Goal: Task Accomplishment & Management: Use online tool/utility

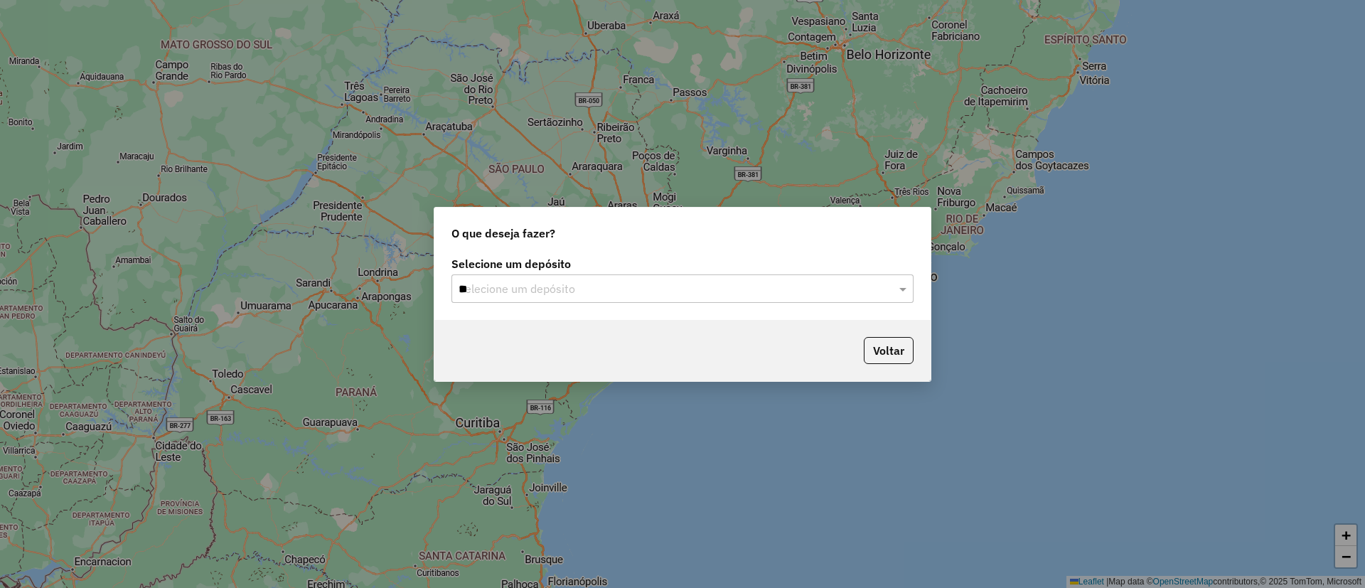
type input "***"
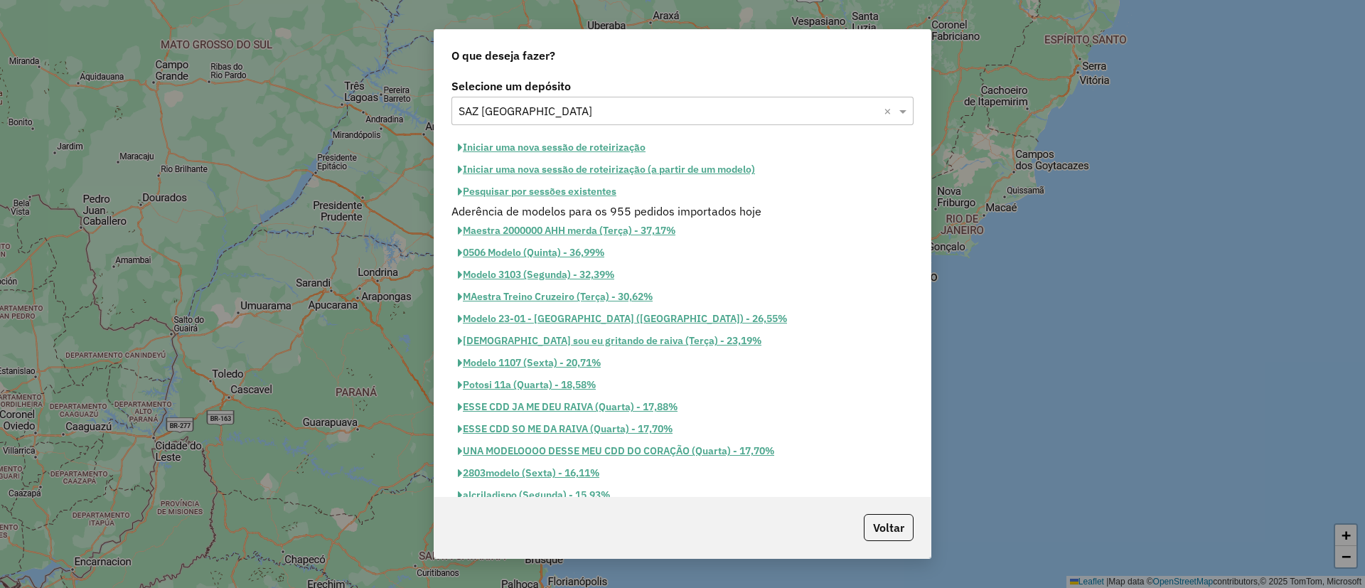
click at [545, 147] on button "Iniciar uma nova sessão de roteirização" at bounding box center [552, 148] width 201 height 22
select select "*"
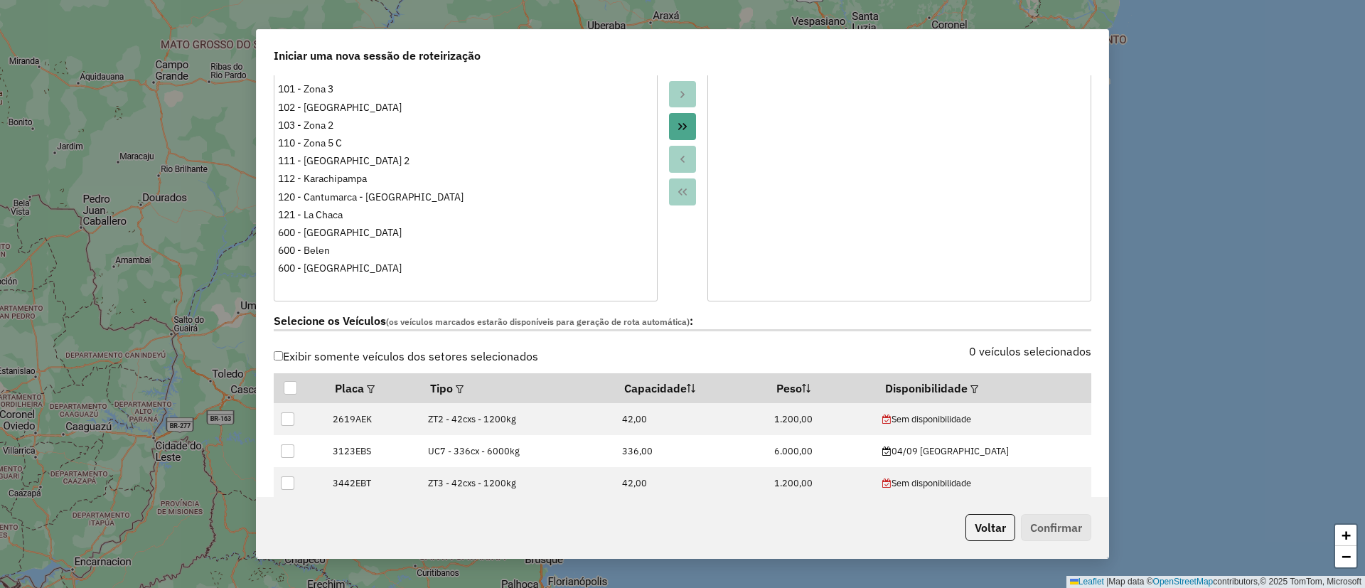
scroll to position [320, 0]
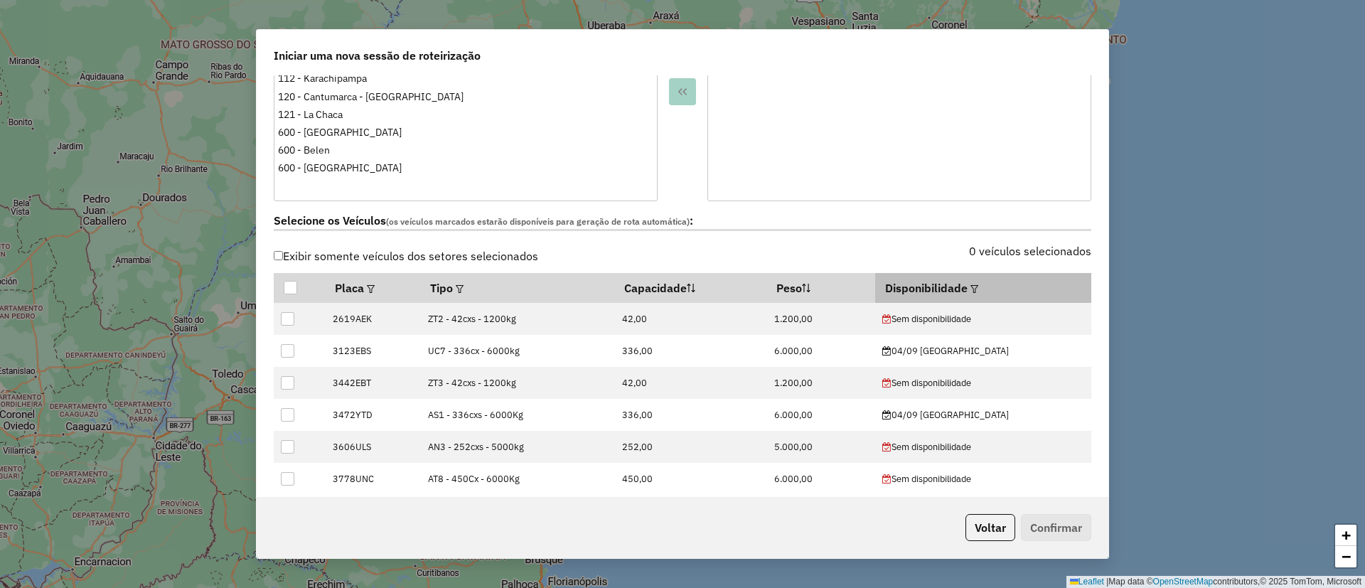
click at [979, 285] on em at bounding box center [975, 289] width 8 height 8
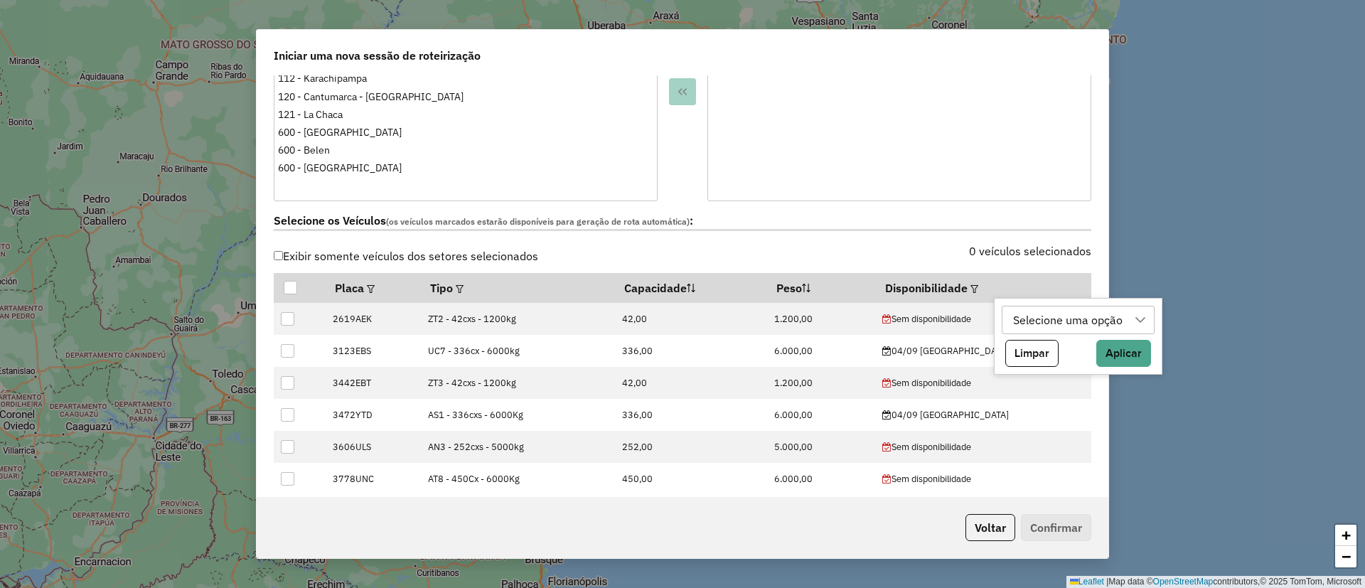
click at [1038, 319] on div "Selecione uma opção" at bounding box center [1067, 320] width 119 height 27
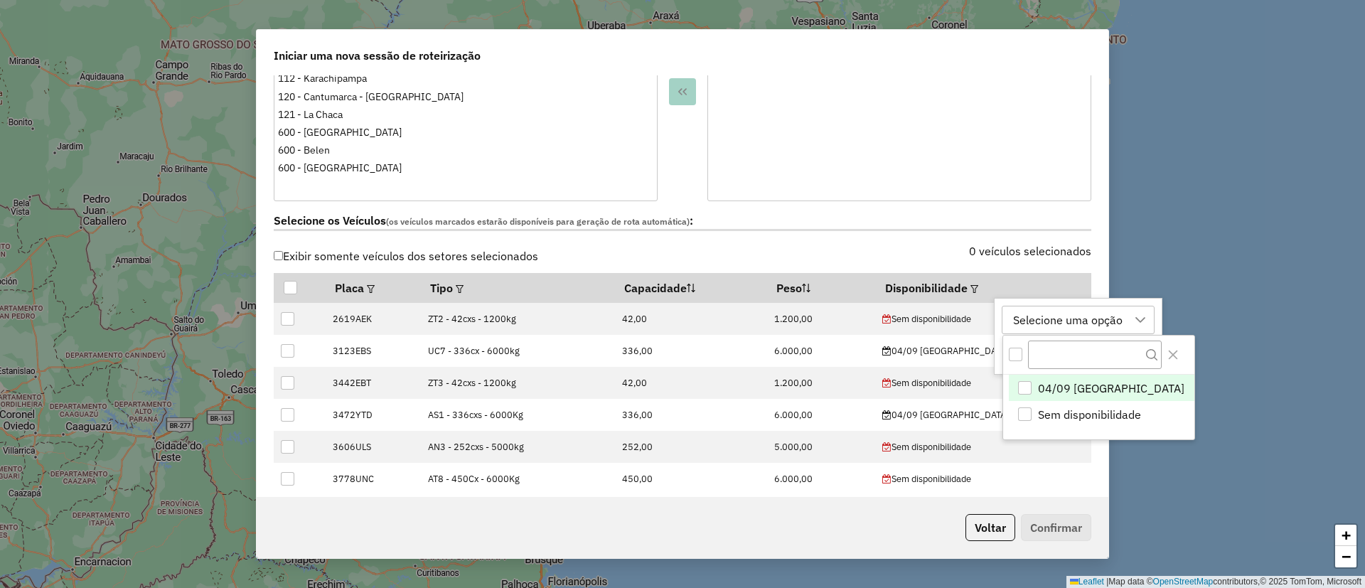
click at [1080, 396] on li "04/09 POTOSÍ" at bounding box center [1102, 388] width 186 height 27
click at [1168, 355] on icon "Close" at bounding box center [1173, 354] width 11 height 11
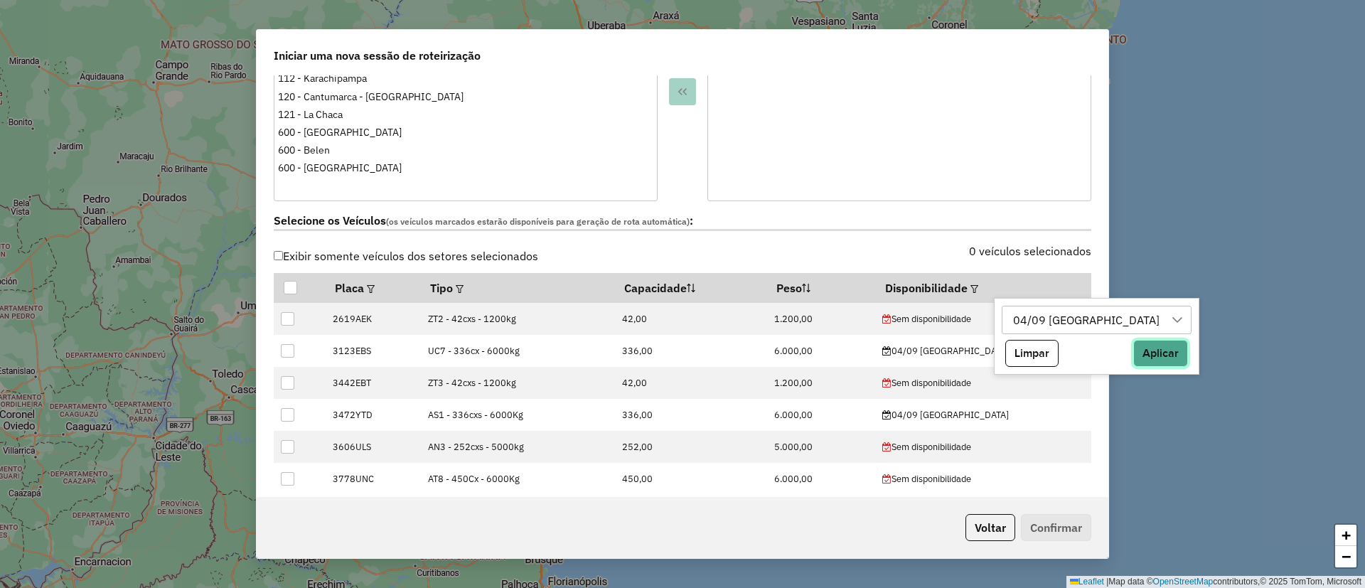
click at [1134, 356] on button "Aplicar" at bounding box center [1161, 353] width 55 height 27
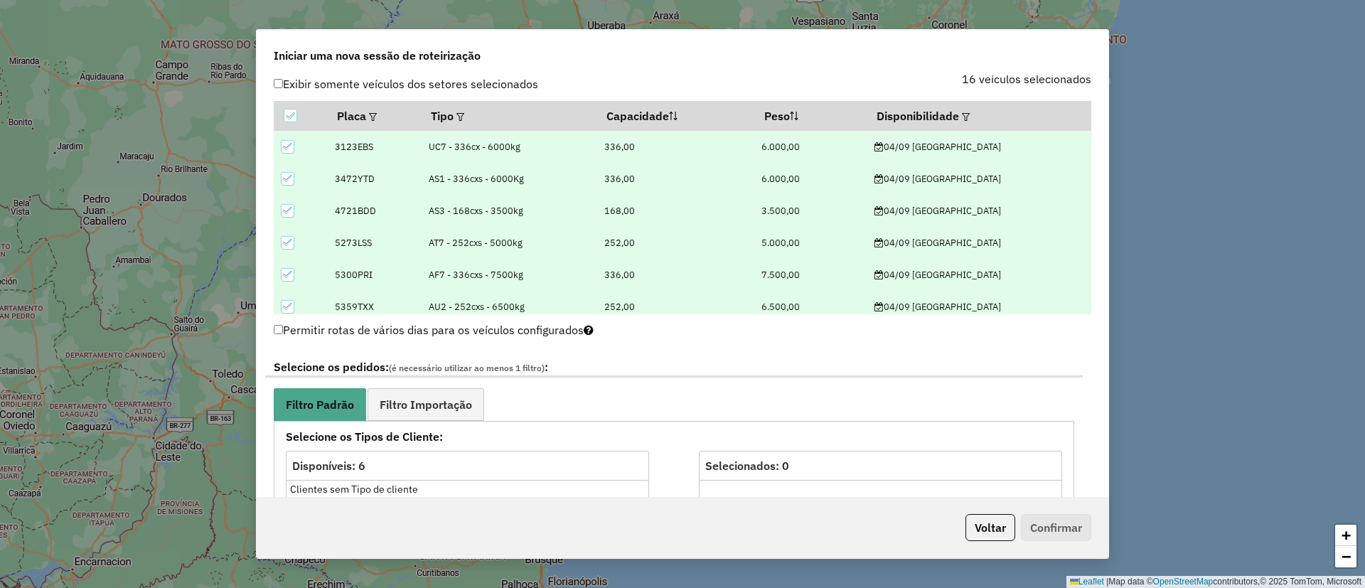
scroll to position [640, 0]
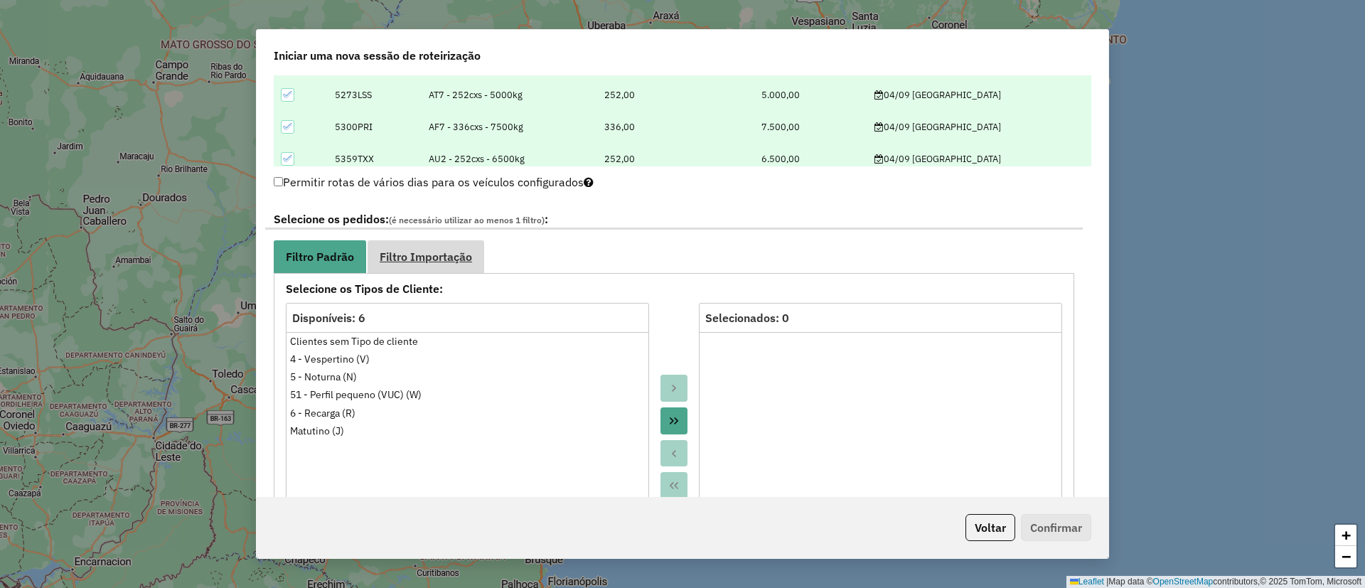
click at [441, 262] on span "Filtro Importação" at bounding box center [426, 256] width 92 height 11
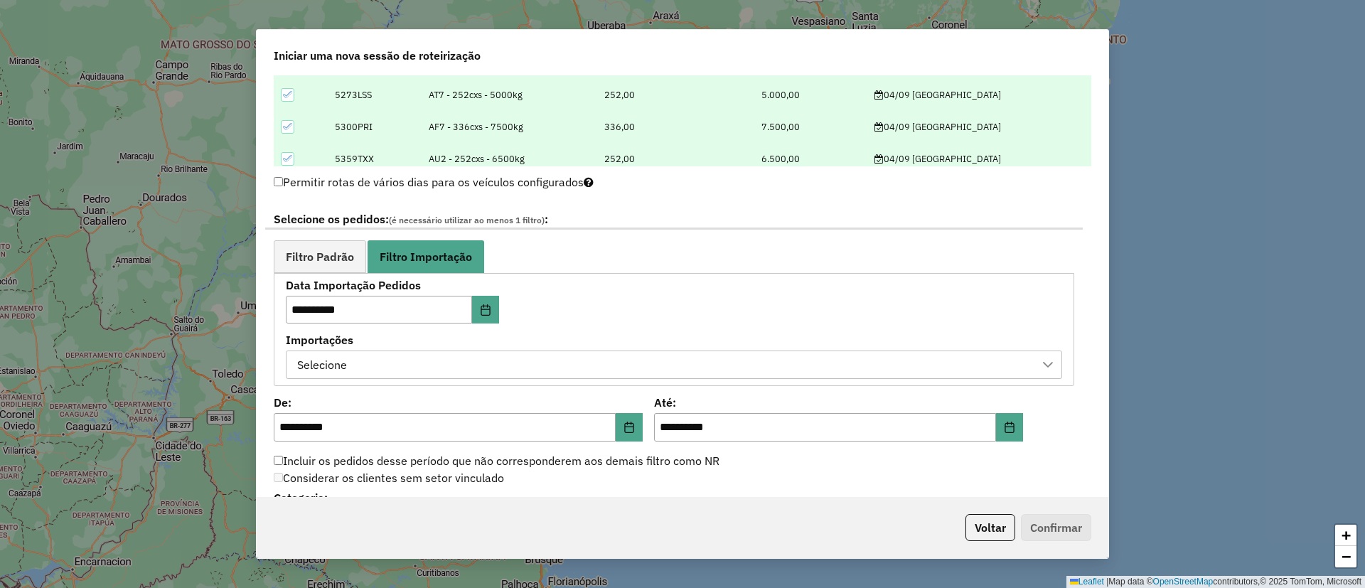
click at [380, 362] on div "Selecione" at bounding box center [663, 364] width 742 height 27
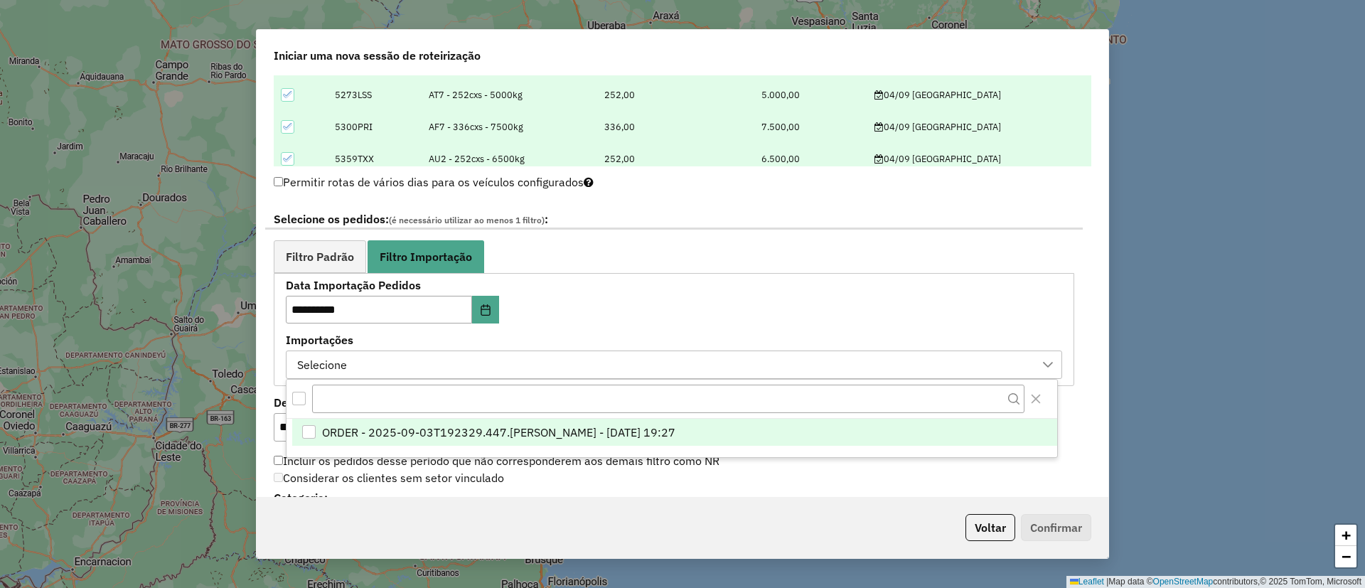
click at [397, 437] on span "ORDER - 2025-09-03T192329.447.DL - BARBARA PAULOSSI BERTO - 03/09/2025 19:27" at bounding box center [498, 432] width 353 height 17
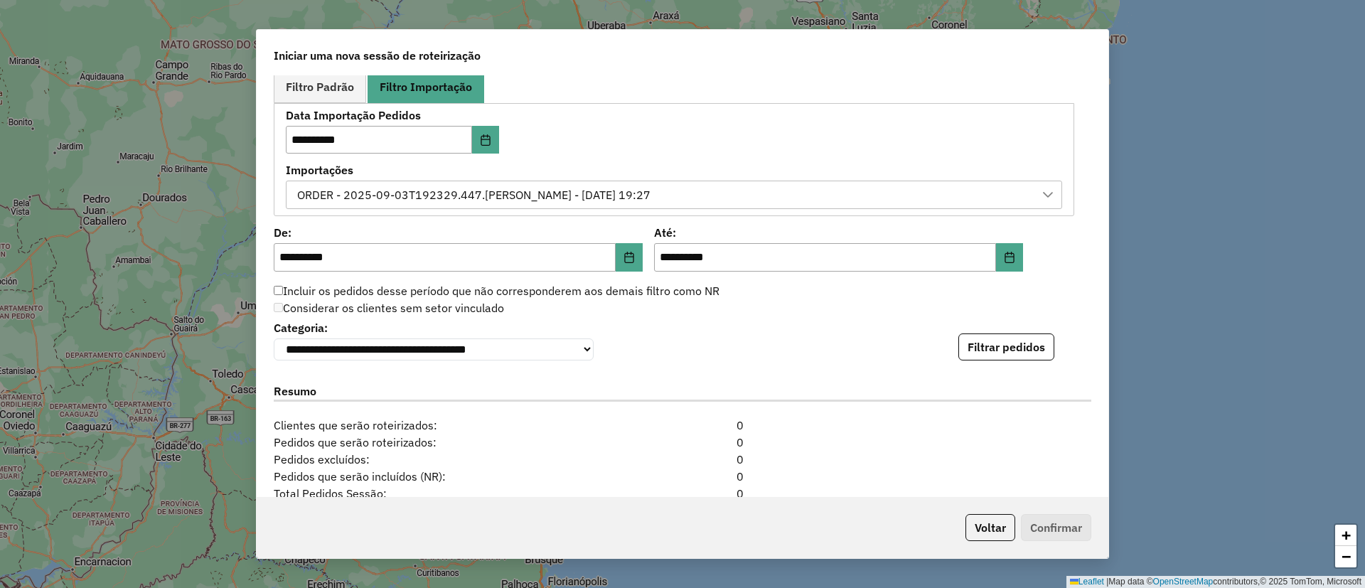
scroll to position [853, 0]
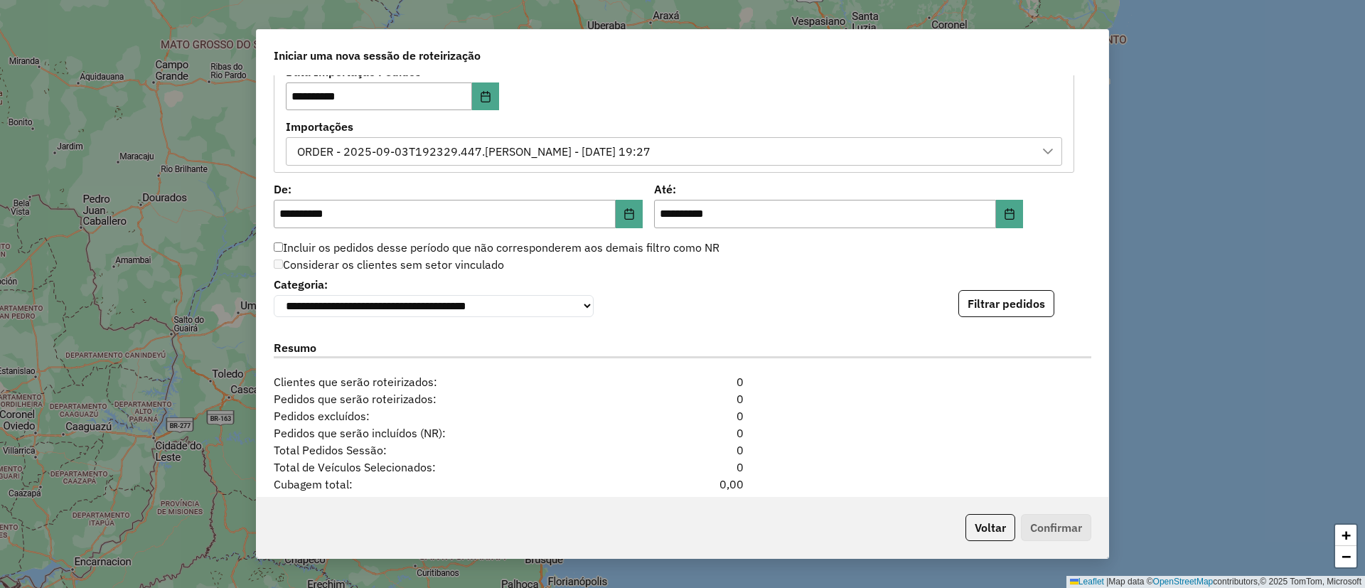
click at [988, 299] on button "Filtrar pedidos" at bounding box center [1007, 303] width 96 height 27
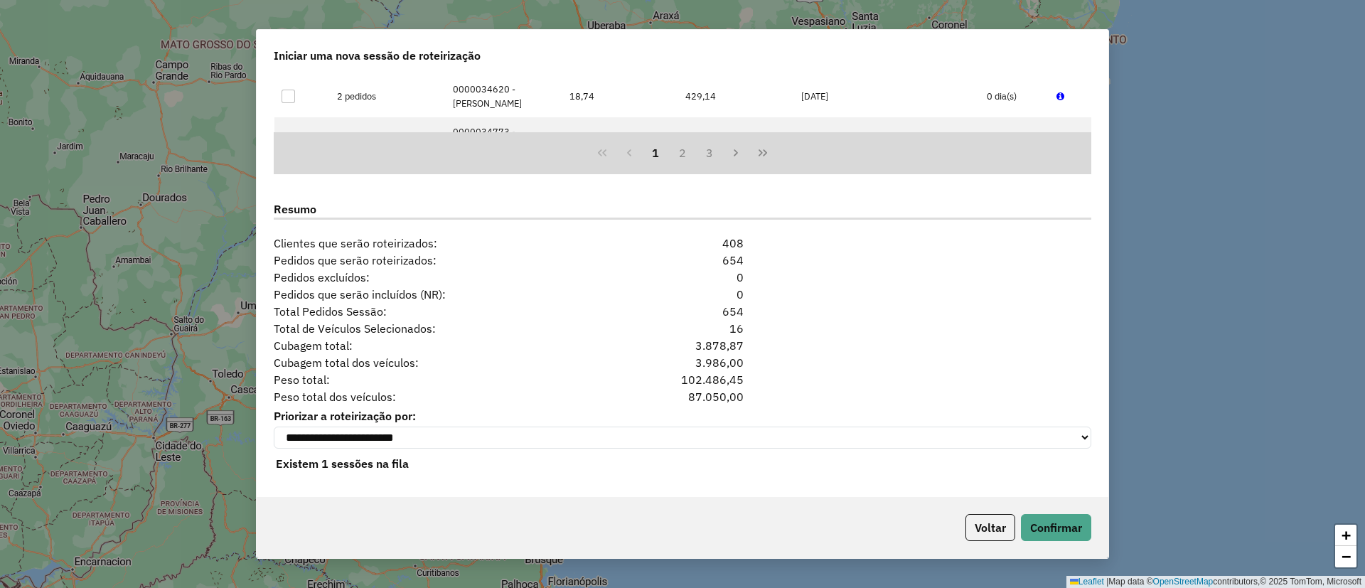
scroll to position [1293, 0]
click at [1076, 531] on button "Confirmar" at bounding box center [1056, 527] width 70 height 27
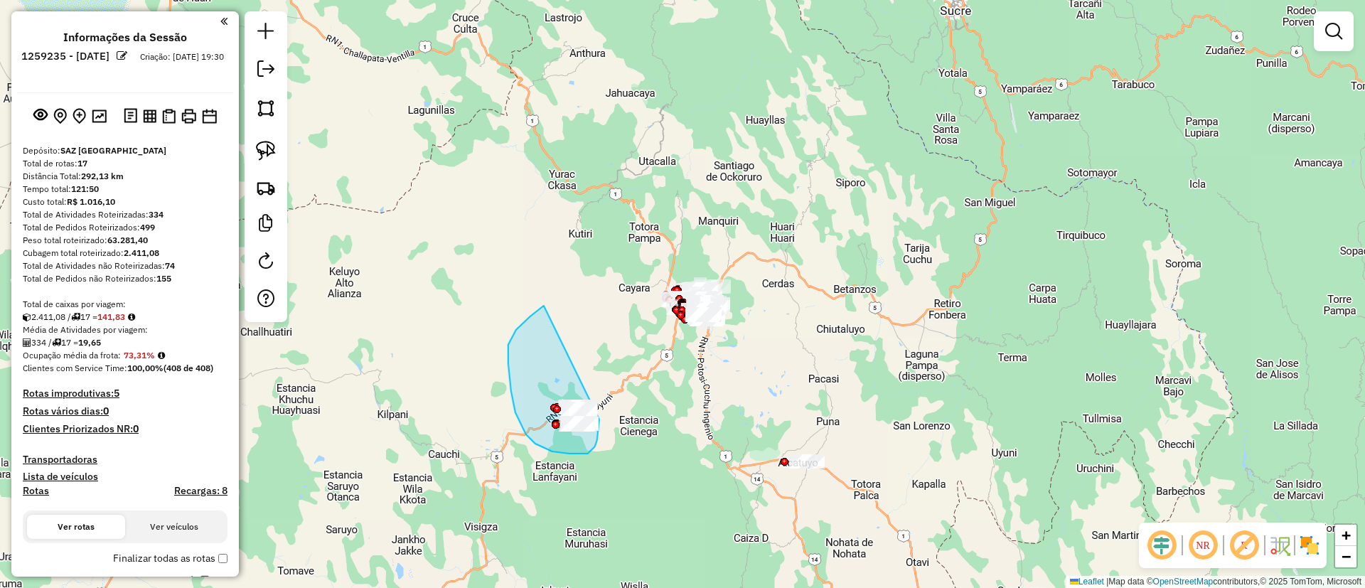
drag, startPoint x: 531, startPoint y: 316, endPoint x: 602, endPoint y: 398, distance: 108.4
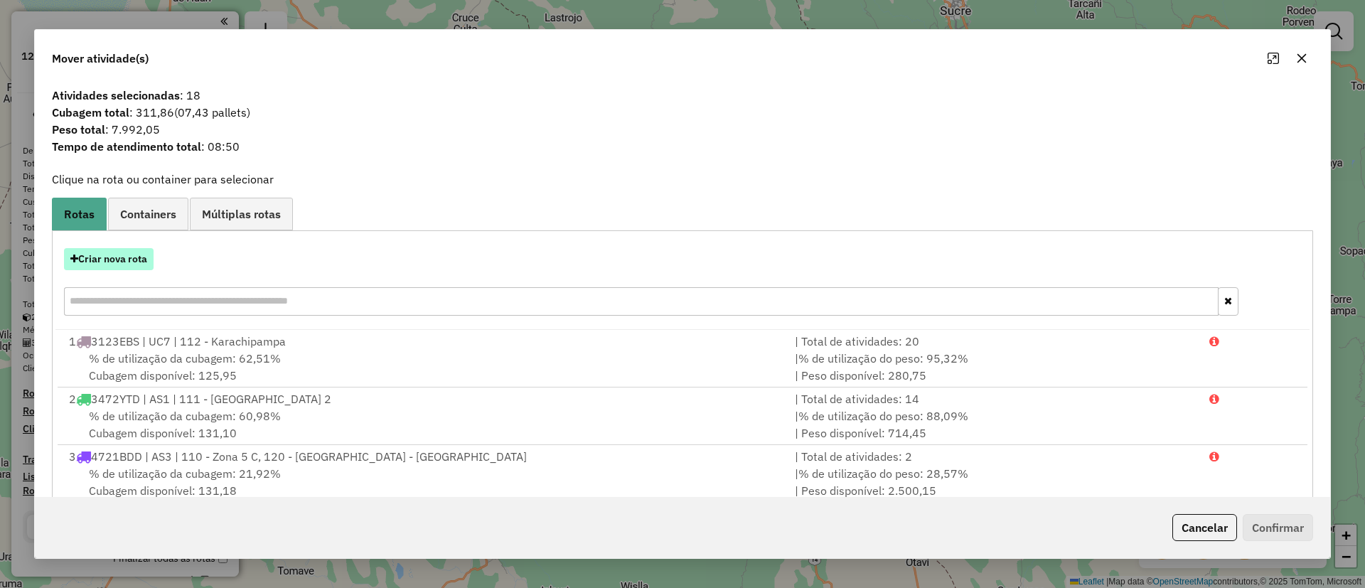
click at [132, 262] on button "Criar nova rota" at bounding box center [109, 259] width 90 height 22
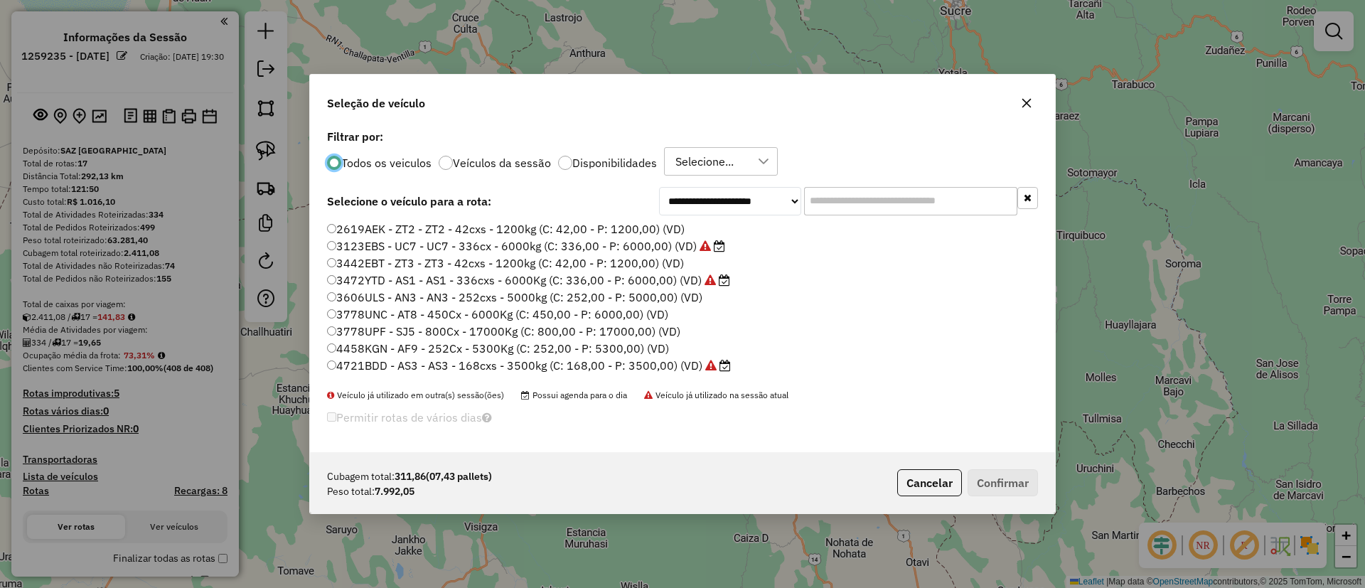
scroll to position [8, 4]
click at [843, 204] on input "text" at bounding box center [910, 201] width 213 height 28
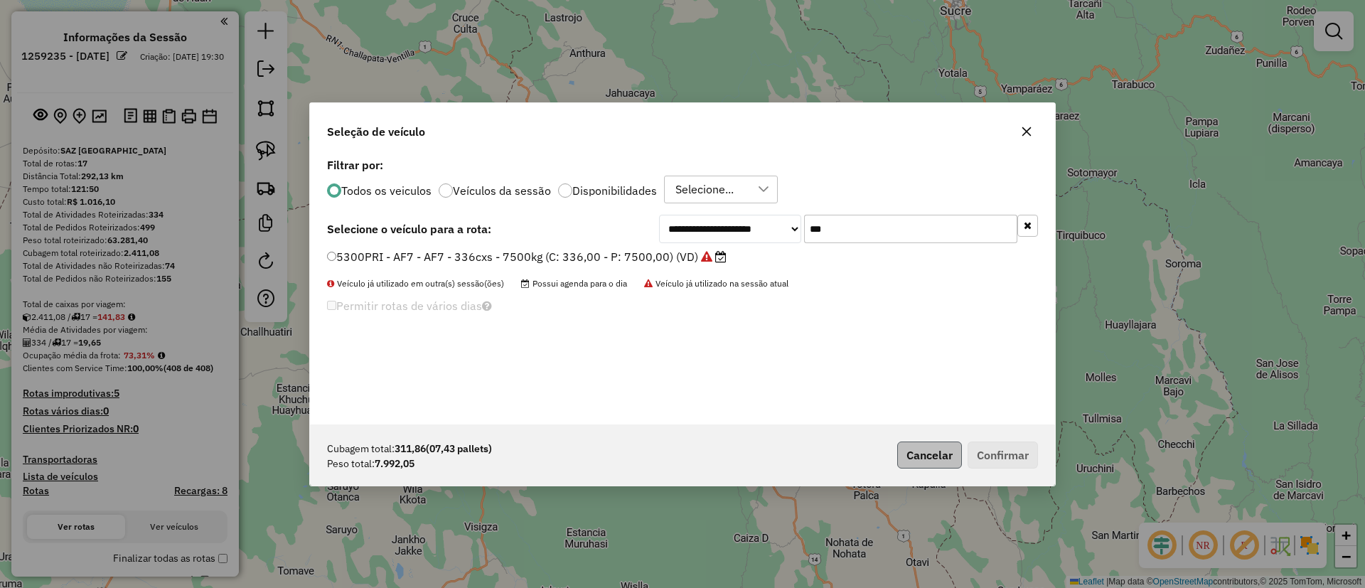
type input "***"
click at [924, 446] on button "Cancelar" at bounding box center [930, 455] width 65 height 27
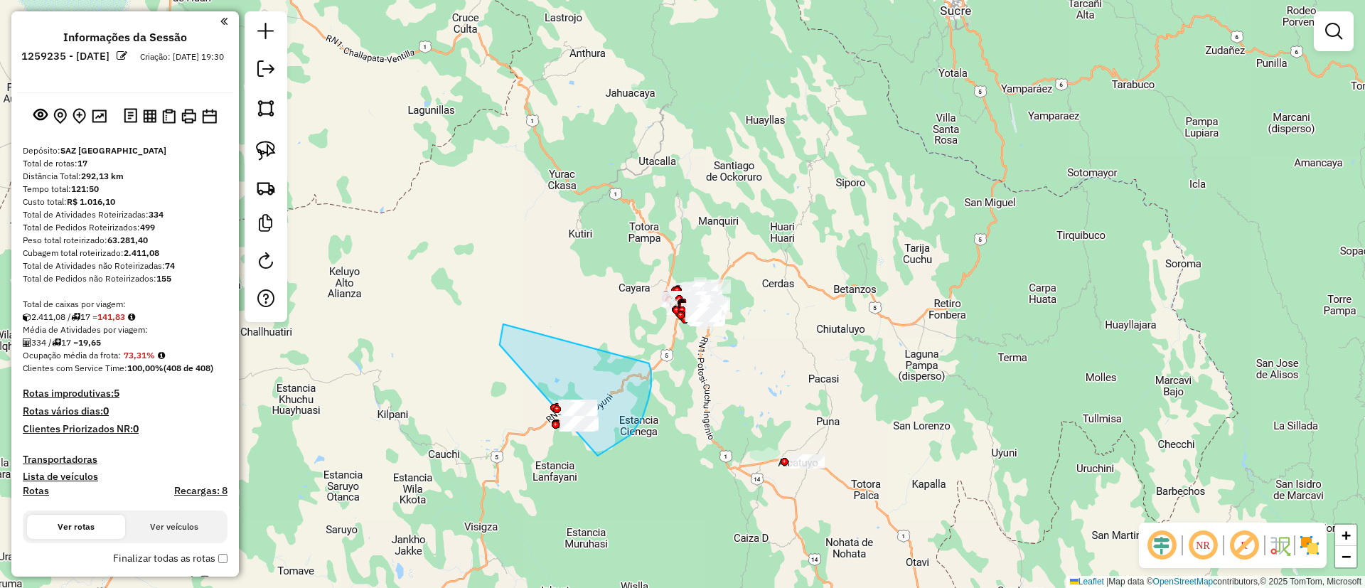
drag, startPoint x: 500, startPoint y: 345, endPoint x: 649, endPoint y: 363, distance: 150.5
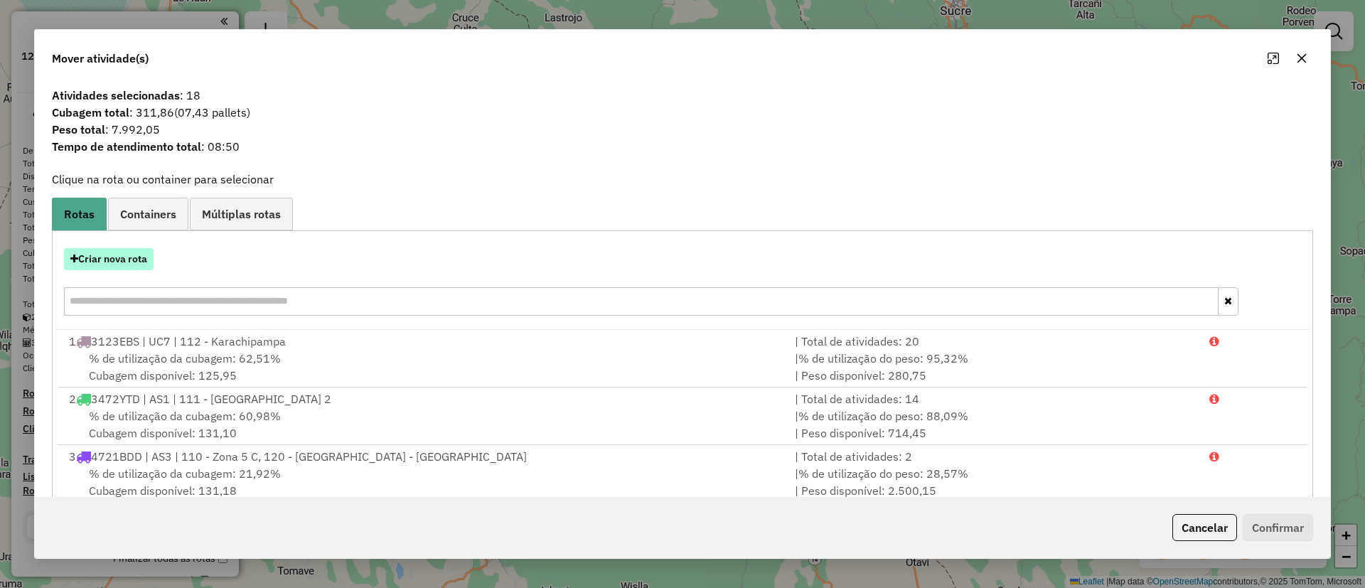
click at [106, 255] on button "Criar nova rota" at bounding box center [109, 259] width 90 height 22
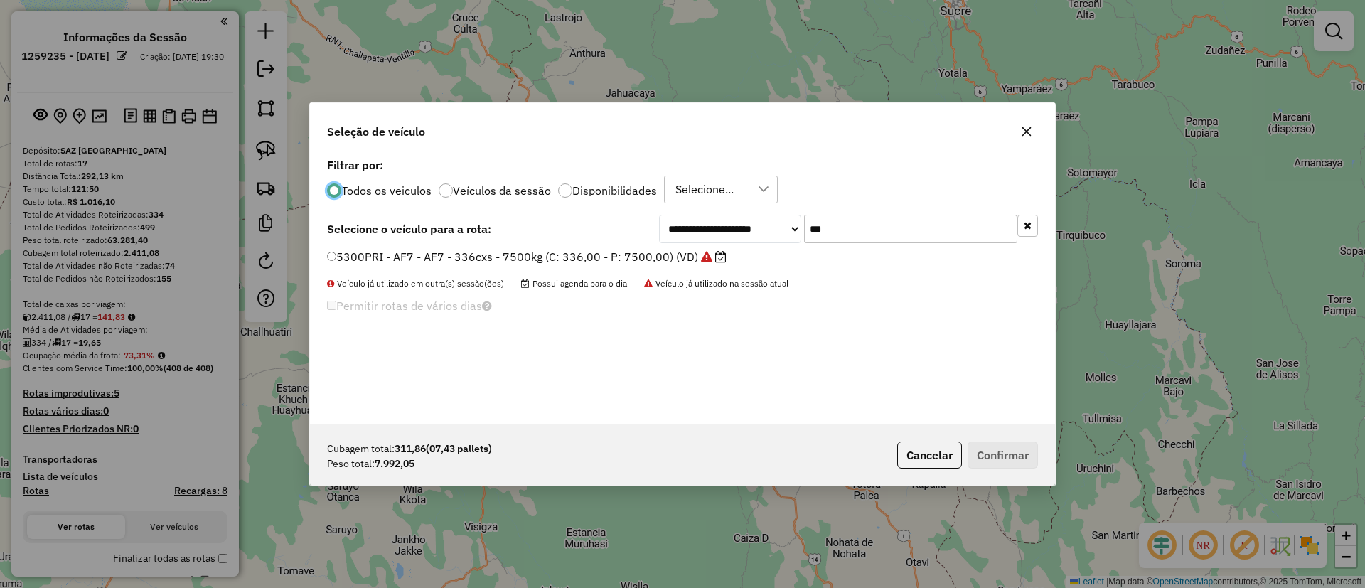
click at [909, 233] on input "***" at bounding box center [910, 229] width 213 height 28
type input "*"
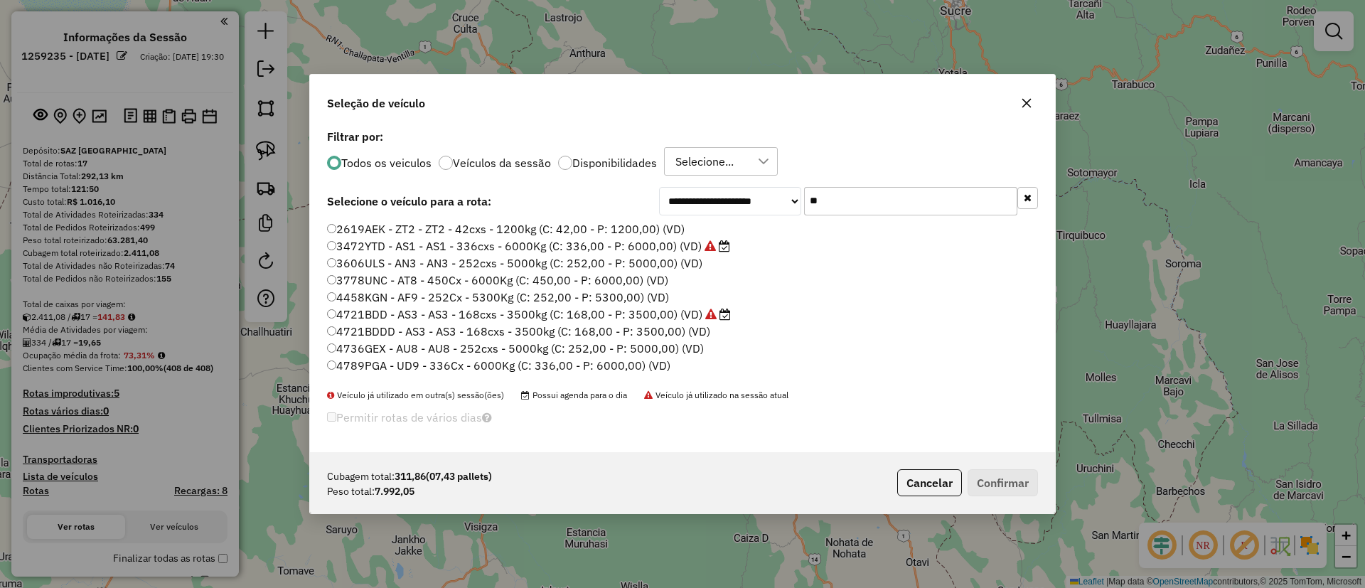
type input "*"
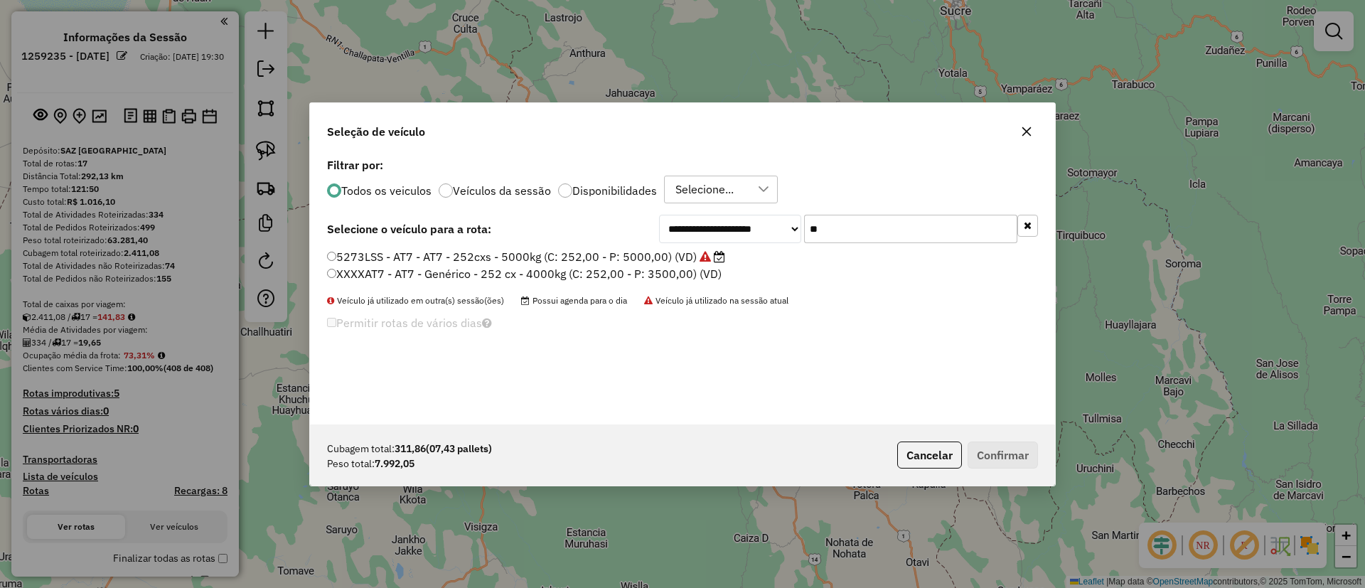
type input "*"
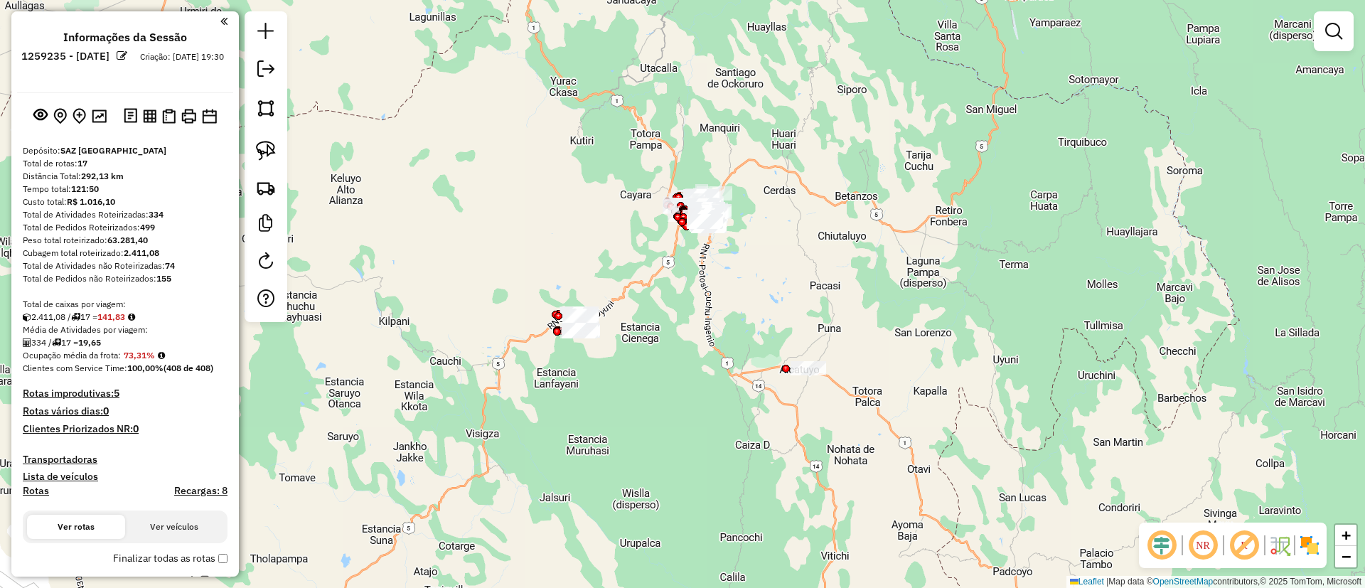
drag, startPoint x: 624, startPoint y: 328, endPoint x: 612, endPoint y: 283, distance: 46.4
click at [633, 270] on div "Janela de atendimento Grade de atendimento Capacidade Transportadoras Veículos …" at bounding box center [682, 294] width 1365 height 588
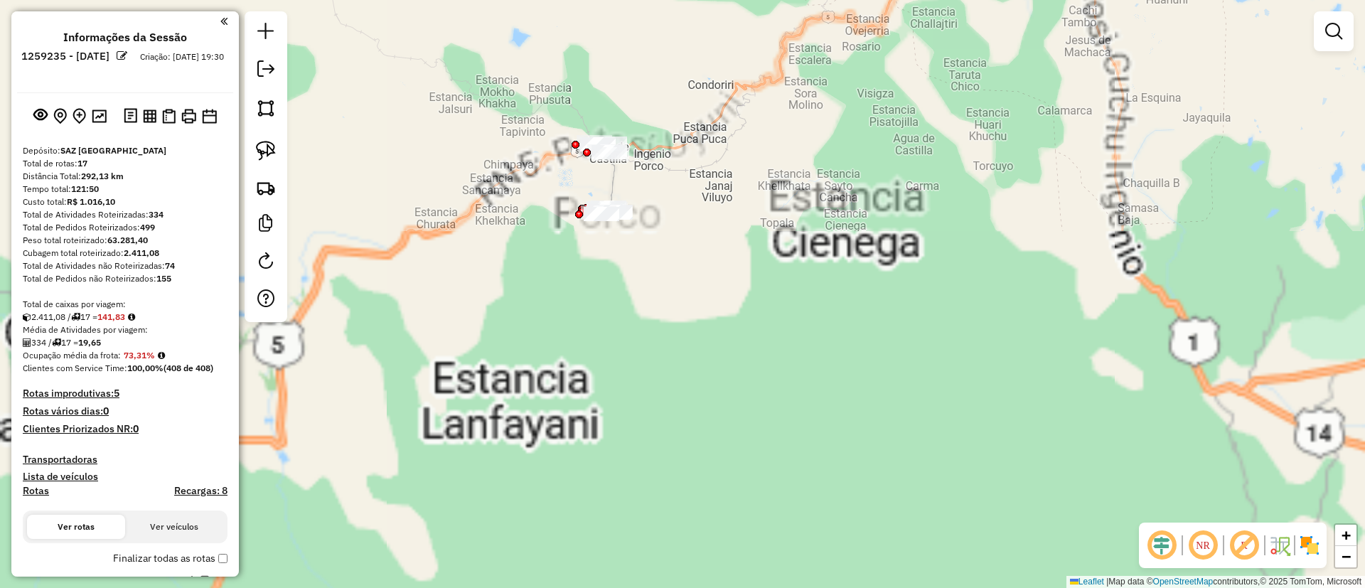
click at [636, 288] on div "Janela de atendimento Grade de atendimento Capacidade Transportadoras Veículos …" at bounding box center [682, 294] width 1365 height 588
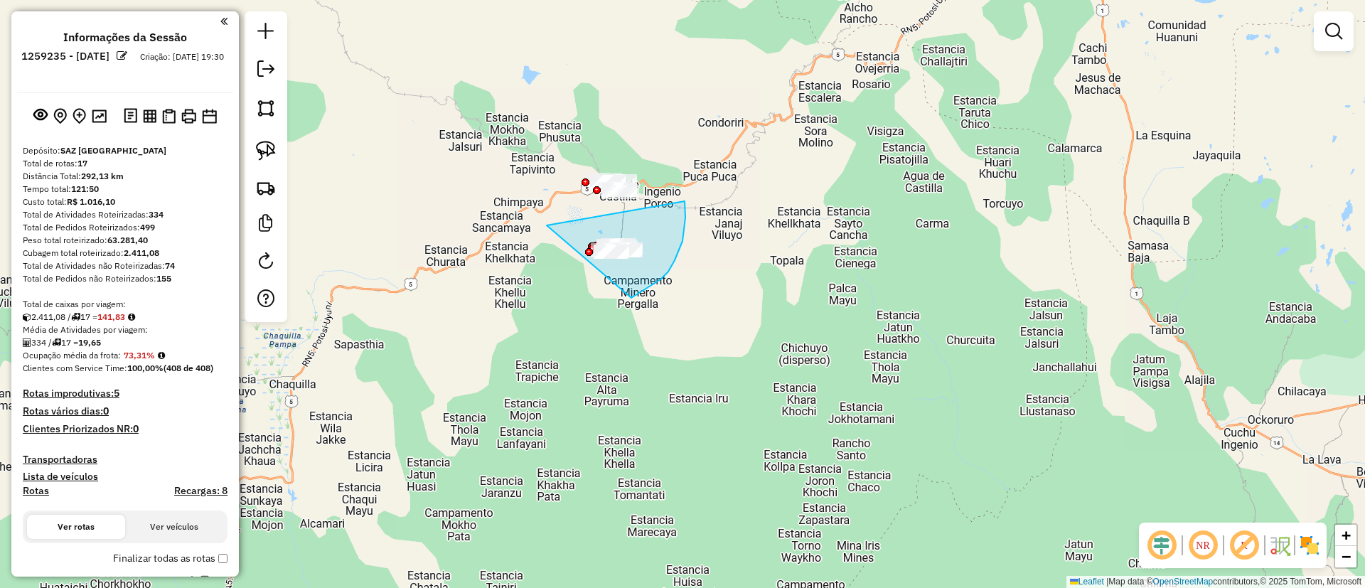
drag, startPoint x: 661, startPoint y: 279, endPoint x: 685, endPoint y: 201, distance: 81.9
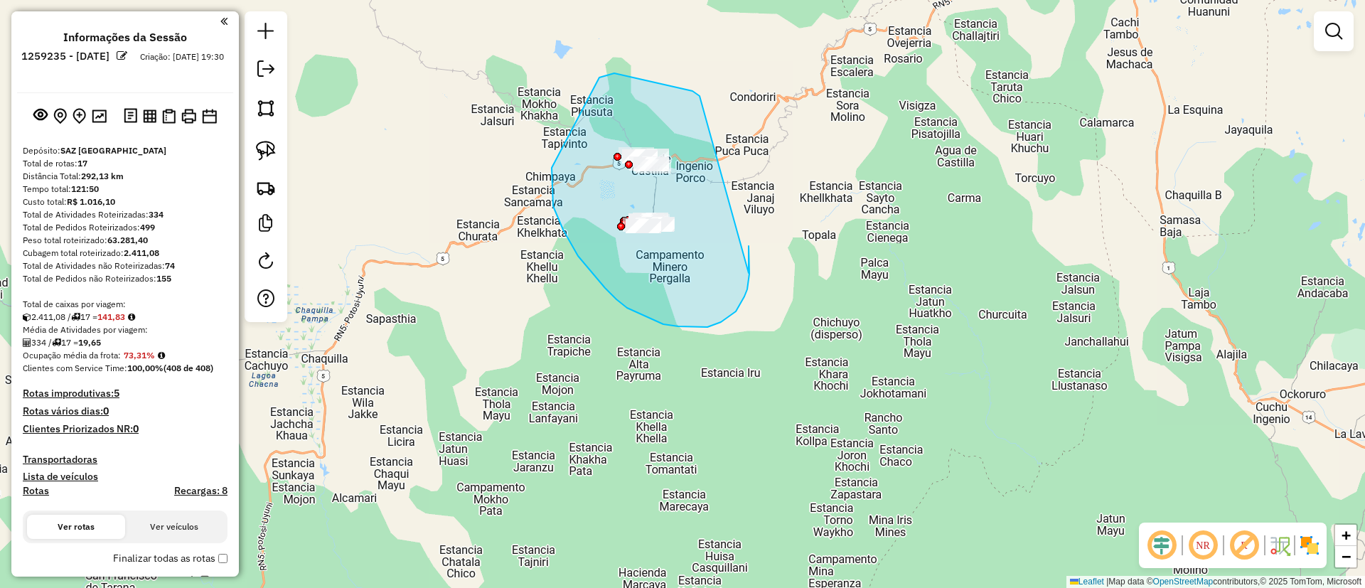
drag, startPoint x: 693, startPoint y: 91, endPoint x: 749, endPoint y: 273, distance: 190.5
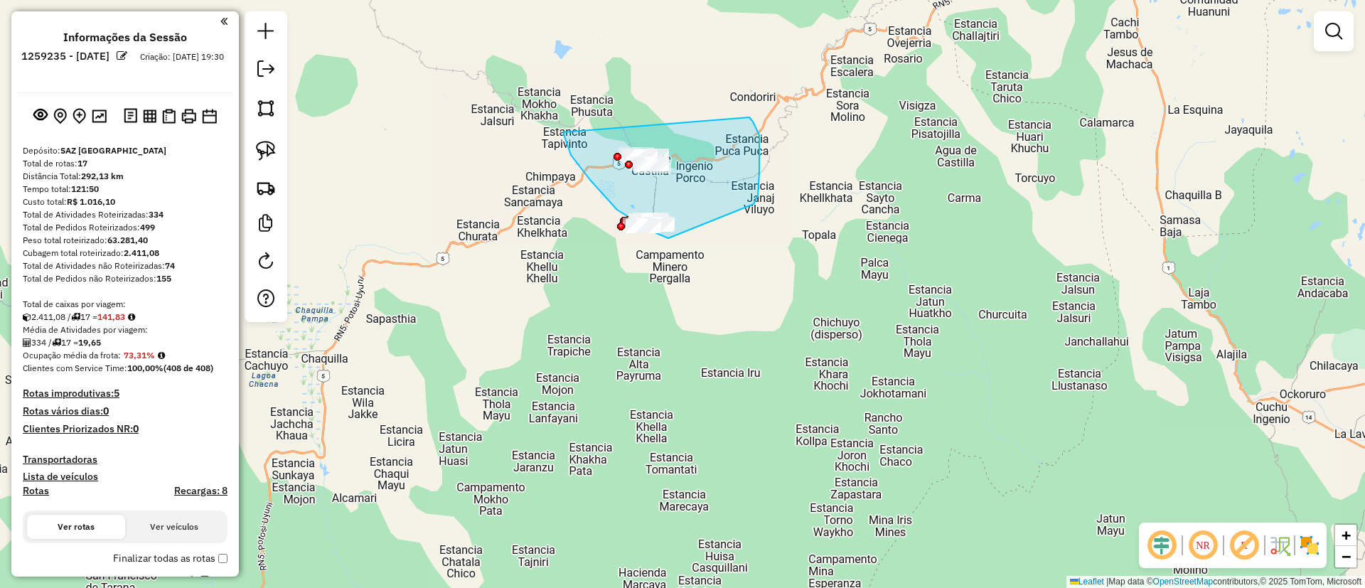
drag, startPoint x: 617, startPoint y: 210, endPoint x: 750, endPoint y: 117, distance: 161.4
drag, startPoint x: 569, startPoint y: 130, endPoint x: 728, endPoint y: 130, distance: 159.3
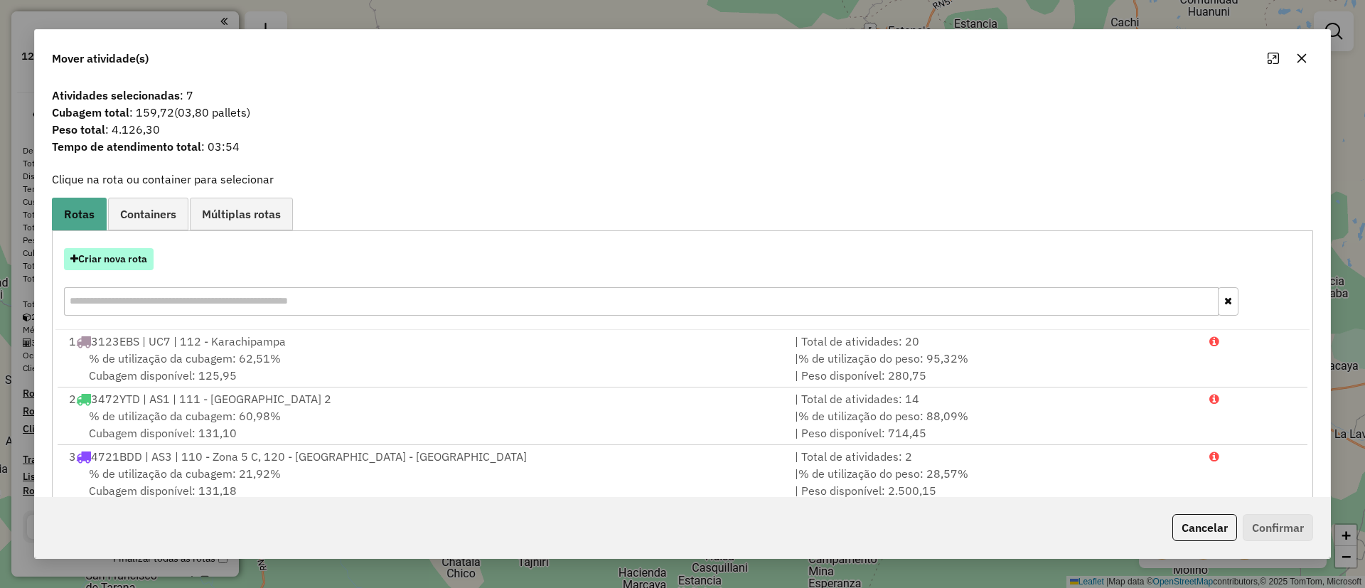
click at [107, 250] on button "Criar nova rota" at bounding box center [109, 259] width 90 height 22
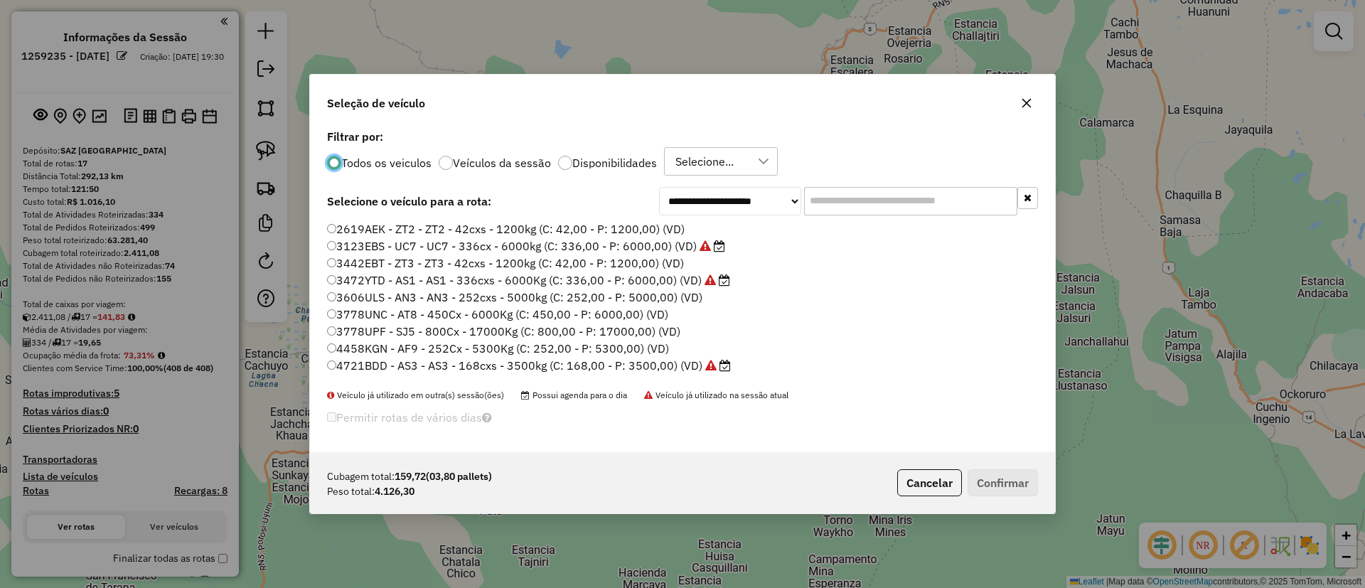
click at [907, 196] on input "text" at bounding box center [910, 201] width 213 height 28
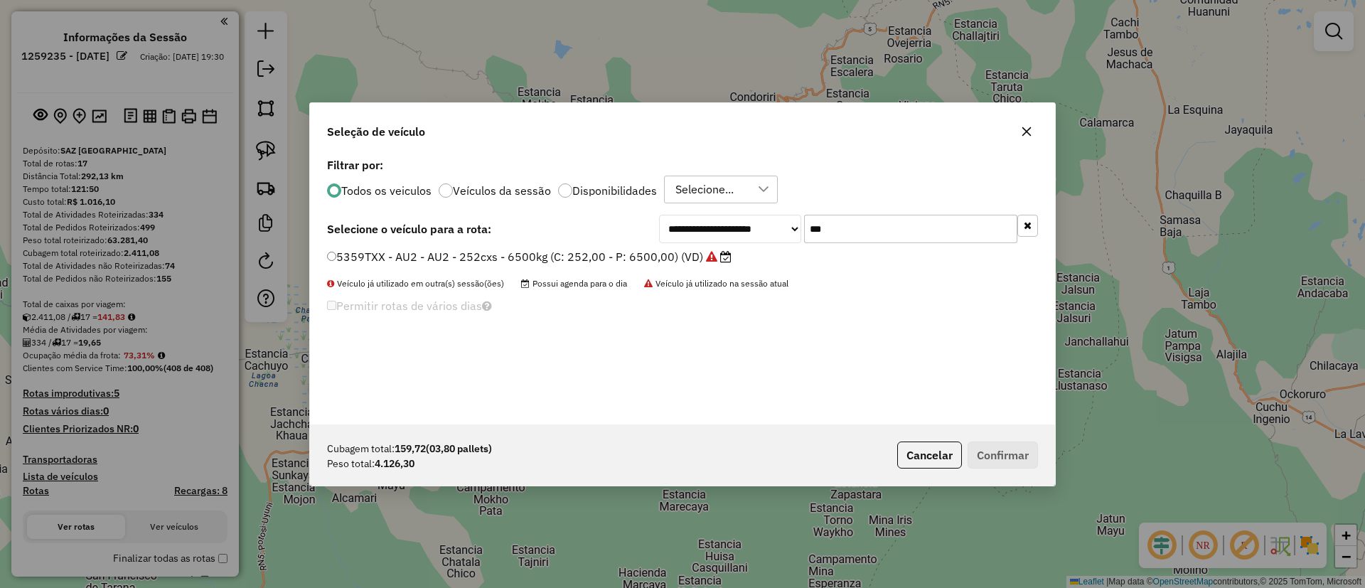
type input "***"
click at [710, 255] on icon at bounding box center [711, 256] width 11 height 11
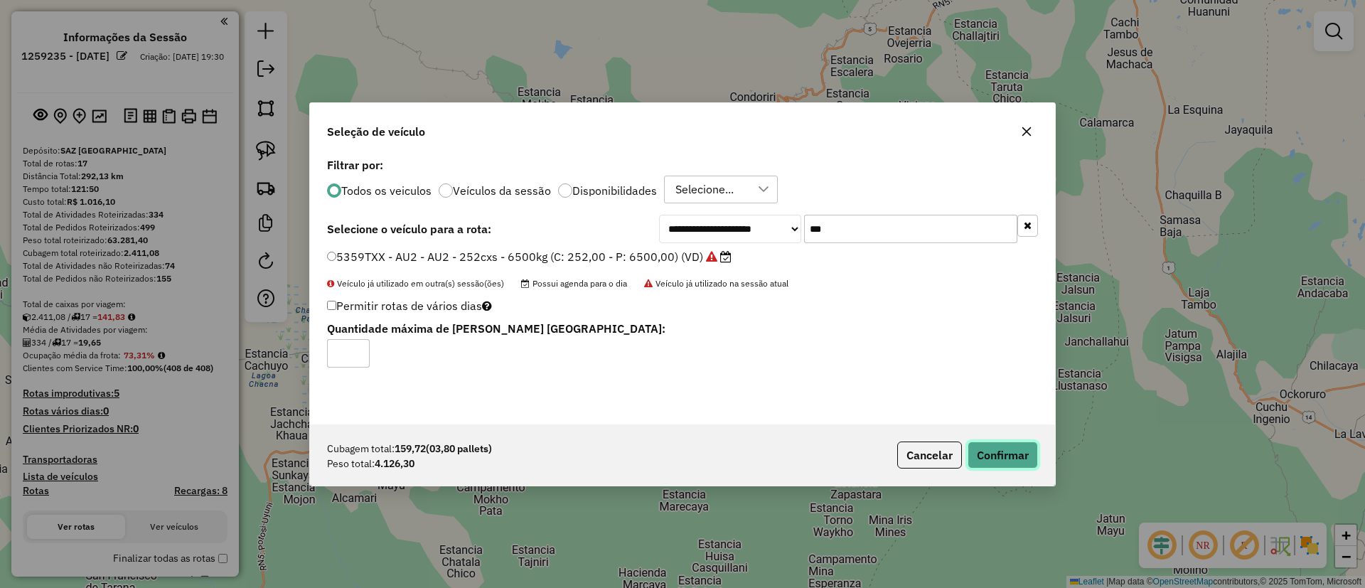
click at [1002, 447] on button "Confirmar" at bounding box center [1003, 455] width 70 height 27
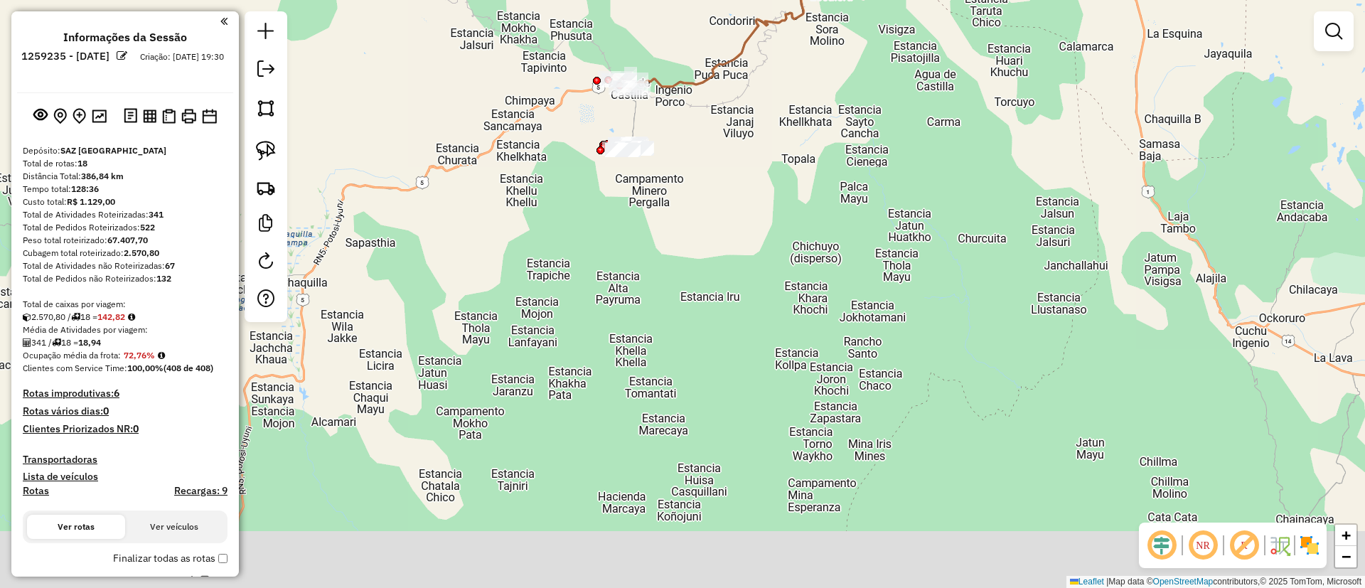
drag, startPoint x: 833, startPoint y: 395, endPoint x: 806, endPoint y: 299, distance: 99.6
click at [806, 299] on div "Janela de atendimento Grade de atendimento Capacidade Transportadoras Veículos …" at bounding box center [682, 294] width 1365 height 588
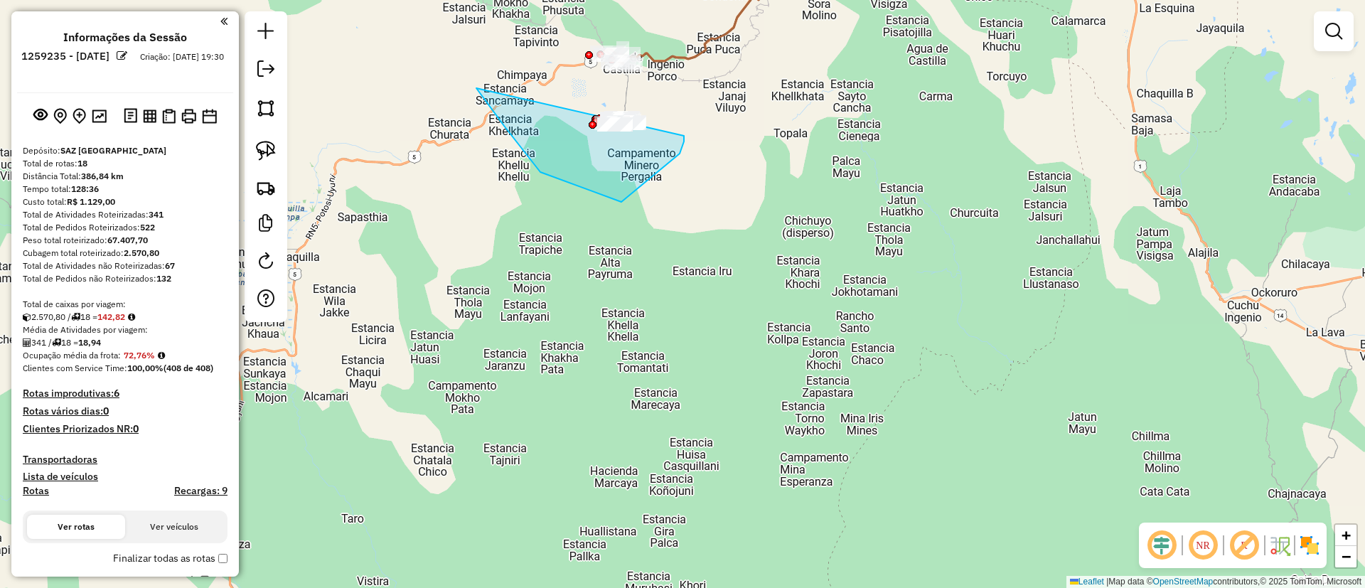
drag, startPoint x: 487, startPoint y: 102, endPoint x: 684, endPoint y: 111, distance: 197.2
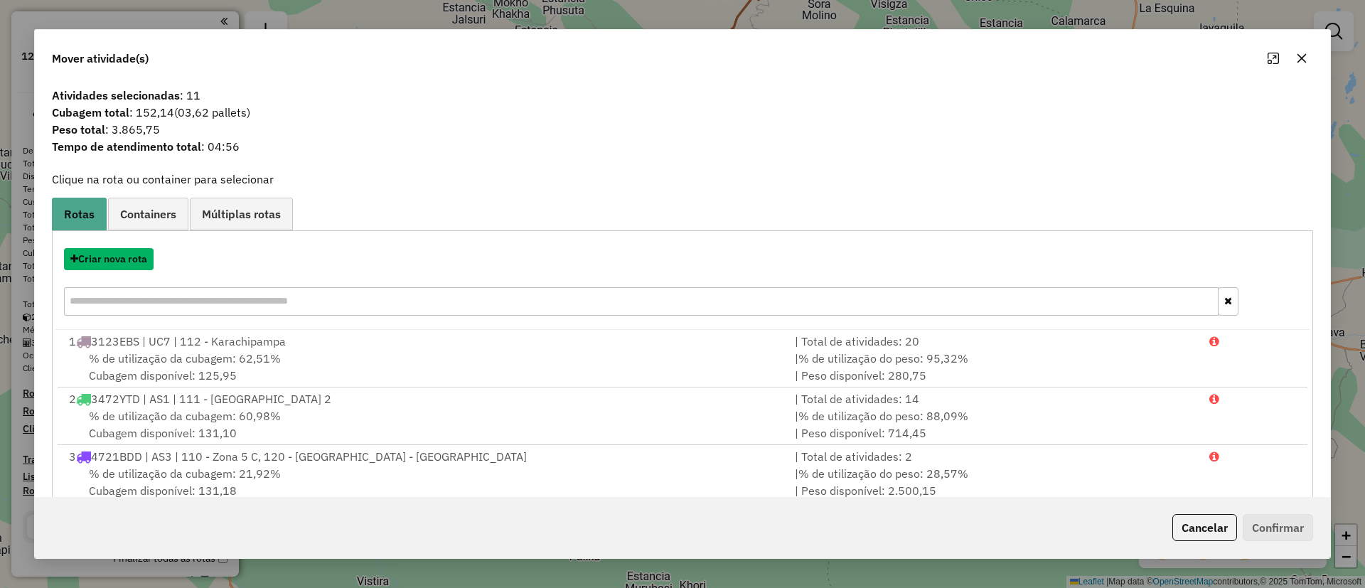
click at [108, 262] on button "Criar nova rota" at bounding box center [109, 259] width 90 height 22
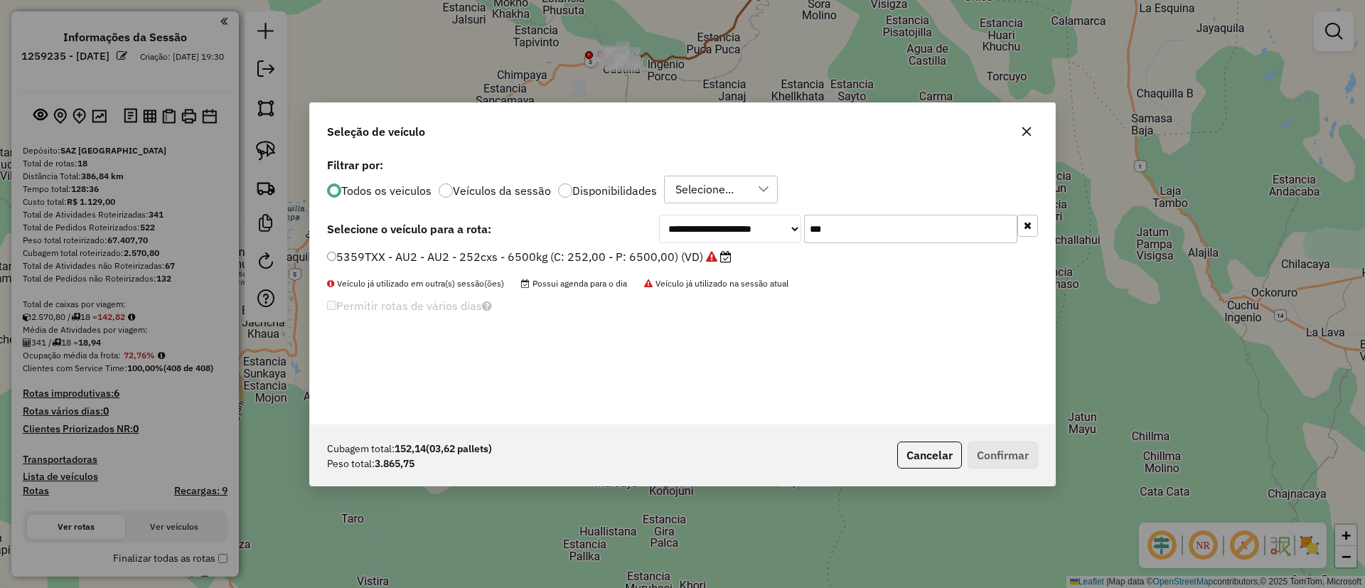
click at [833, 225] on input "***" at bounding box center [910, 229] width 213 height 28
type input "***"
drag, startPoint x: 696, startPoint y: 251, endPoint x: 723, endPoint y: 257, distance: 27.8
click at [696, 251] on label "5273LSS - AT7 - AT7 - 252cxs - 5000kg (C: 252,00 - P: 5000,00) (VD)" at bounding box center [526, 256] width 398 height 17
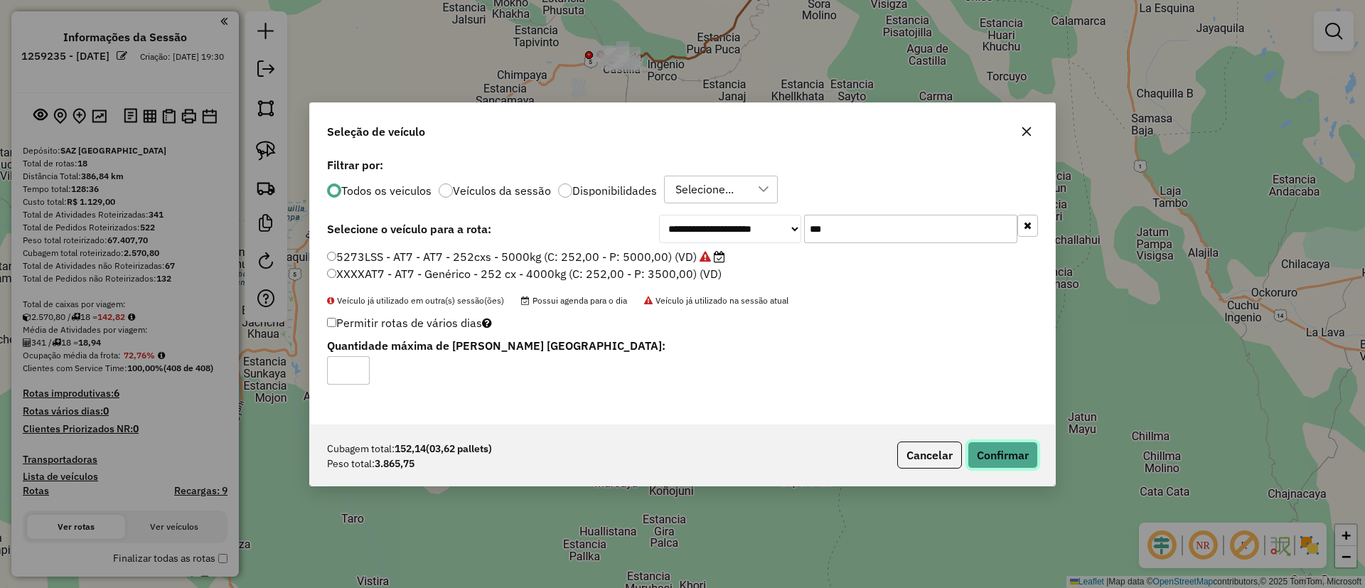
click at [1001, 462] on button "Confirmar" at bounding box center [1003, 455] width 70 height 27
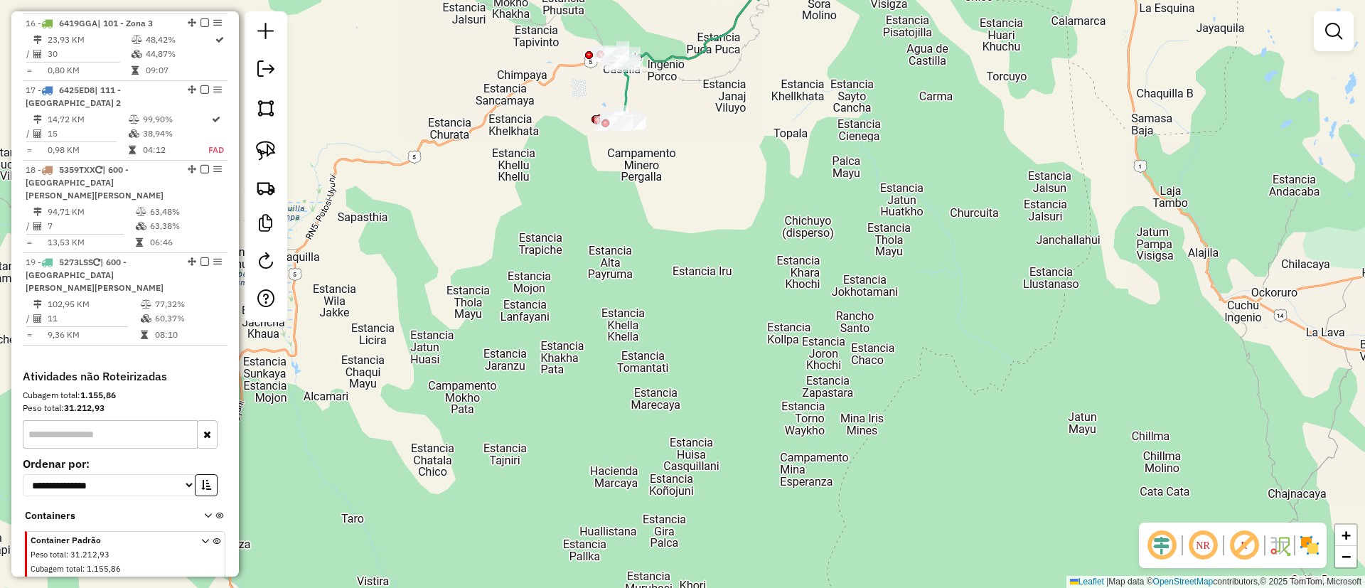
scroll to position [1682, 0]
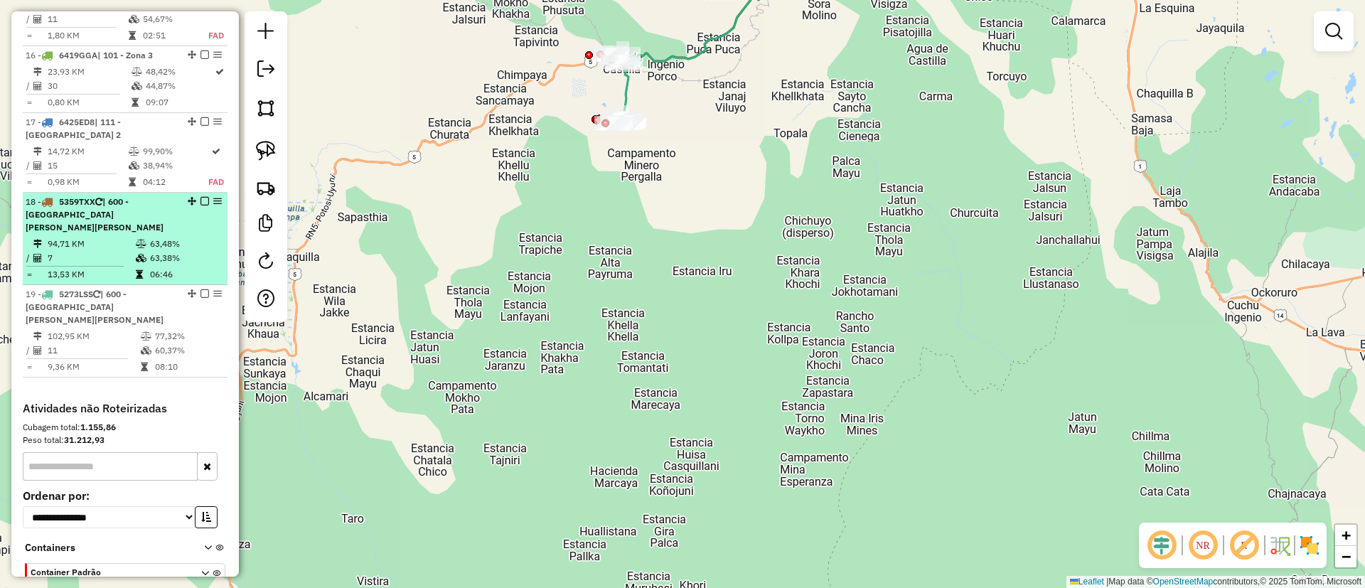
select select "**********"
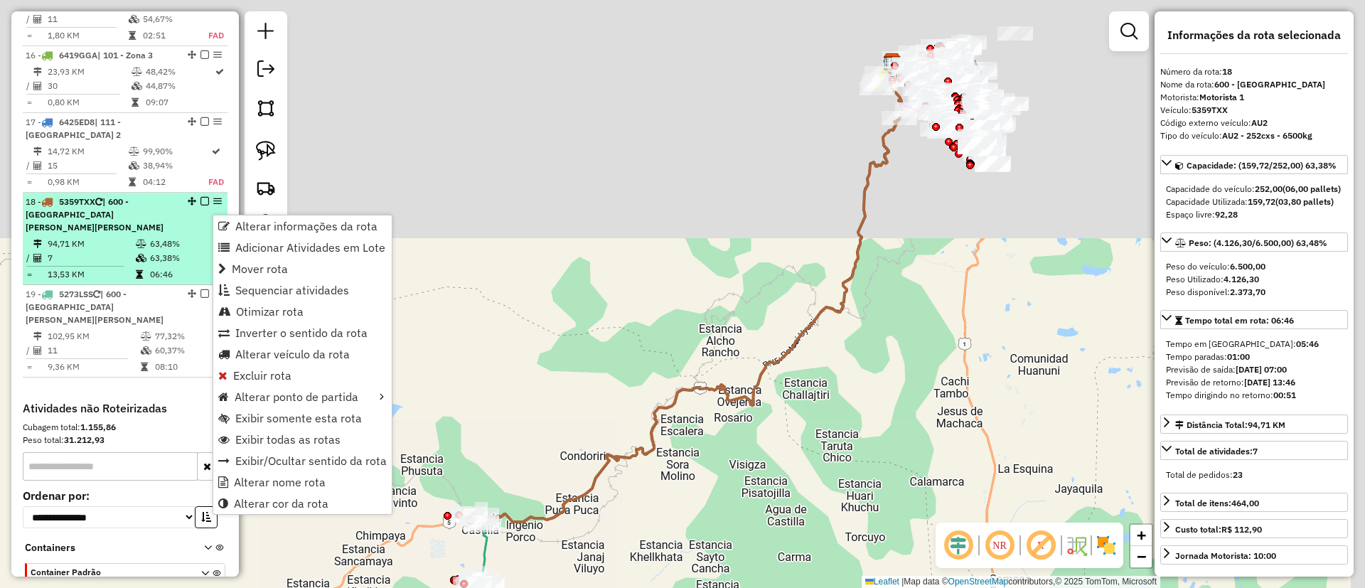
click at [213, 206] on em at bounding box center [217, 201] width 9 height 9
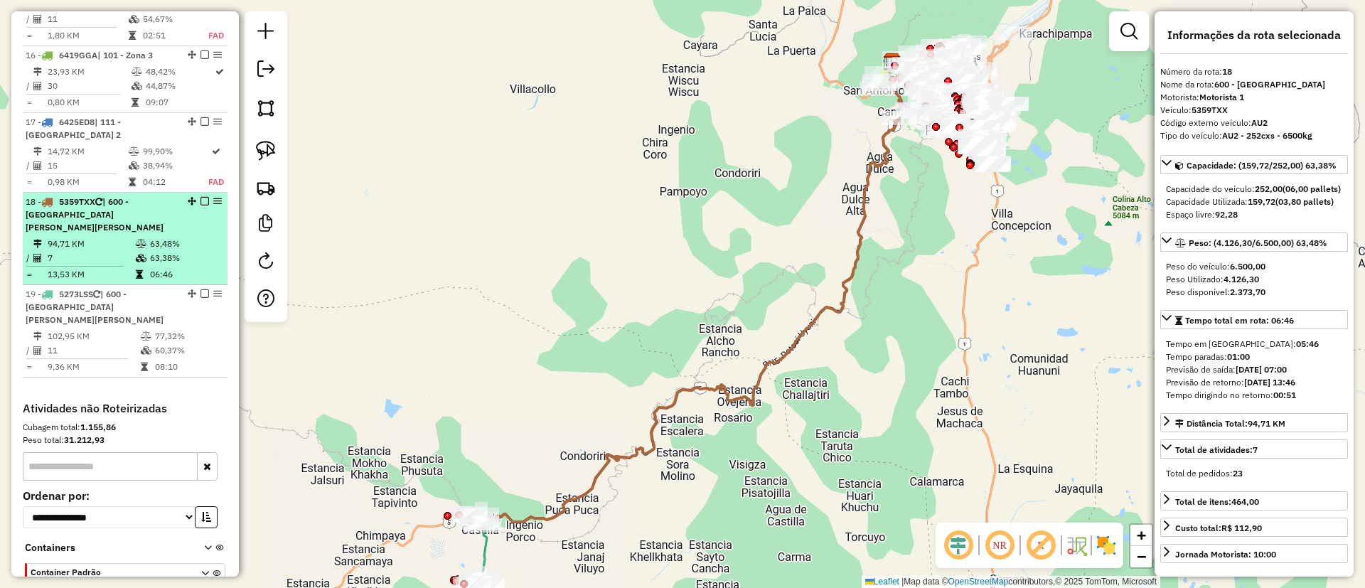
click at [213, 218] on div "18 - 5359TXX | 600 - Agua de Castilla y Porco" at bounding box center [125, 215] width 199 height 38
click at [213, 206] on em at bounding box center [217, 201] width 9 height 9
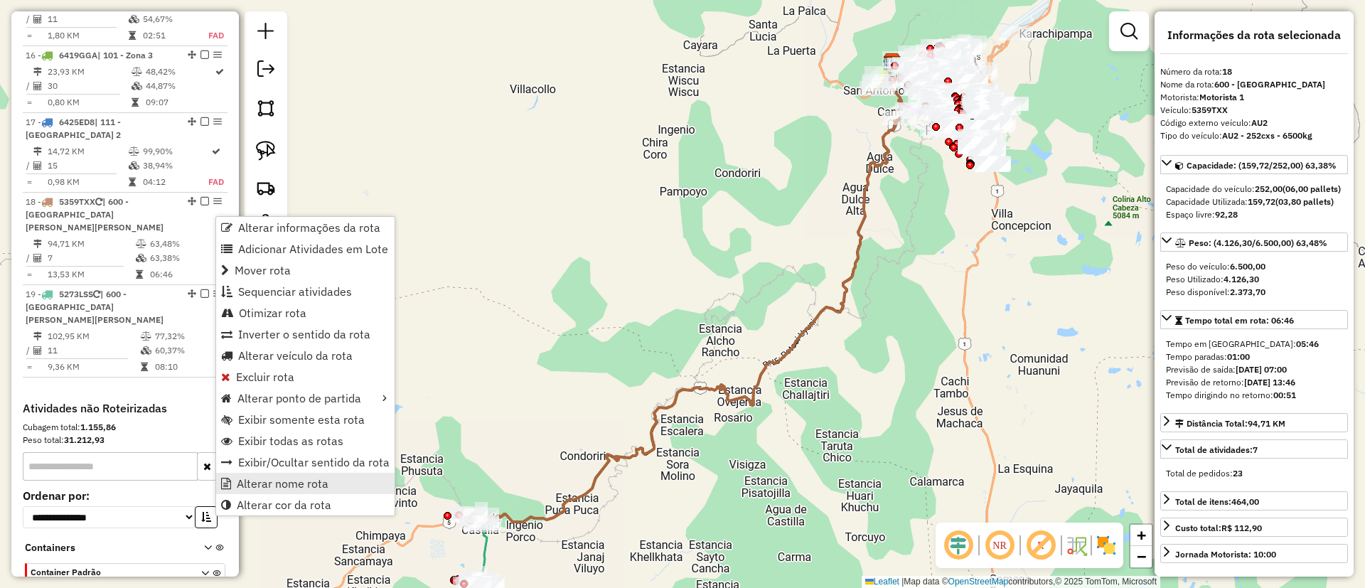
click at [281, 486] on span "Alterar nome rota" at bounding box center [283, 483] width 92 height 11
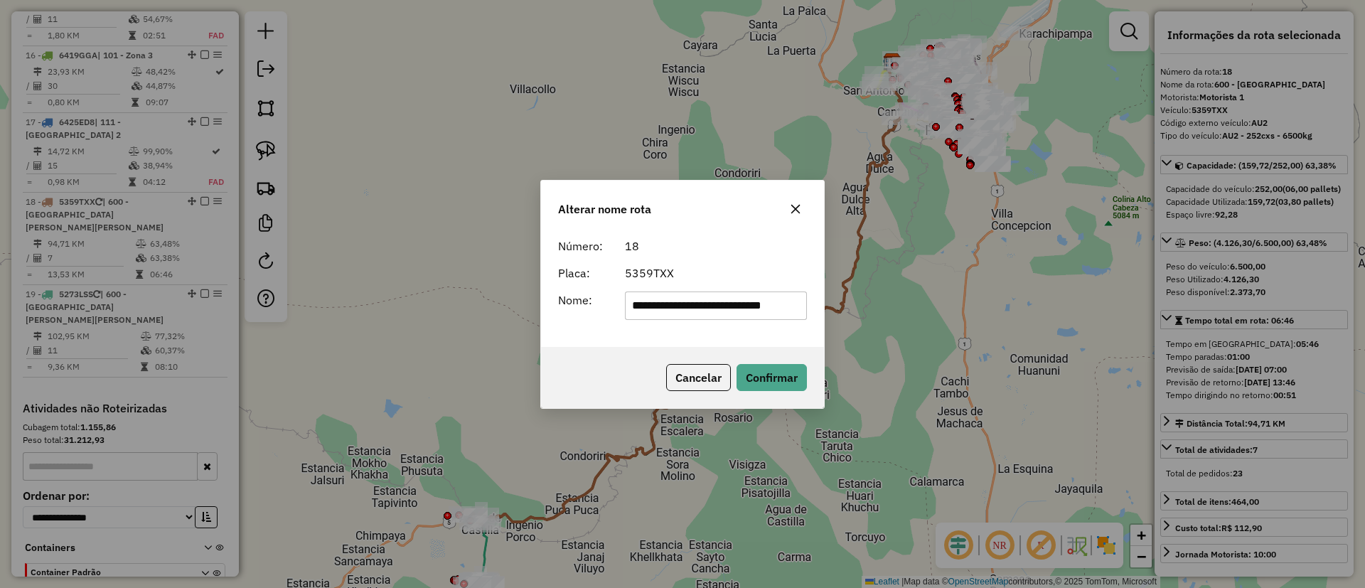
click at [675, 311] on input "**********" at bounding box center [716, 306] width 183 height 28
type input "*****"
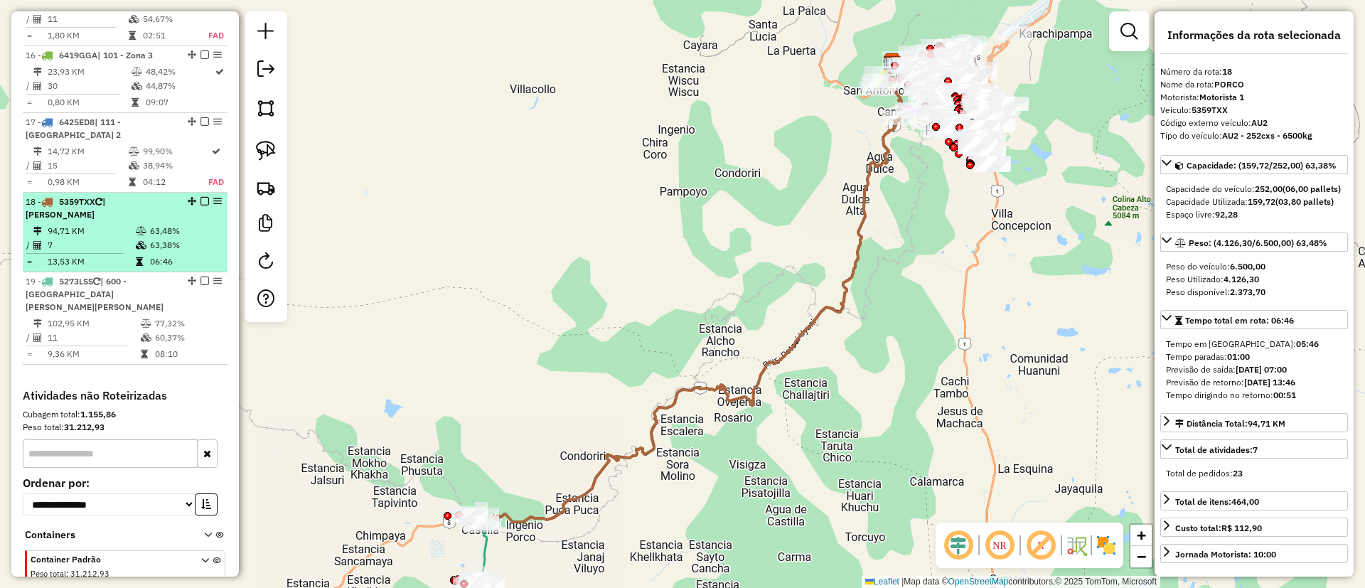
click at [203, 206] on em at bounding box center [205, 201] width 9 height 9
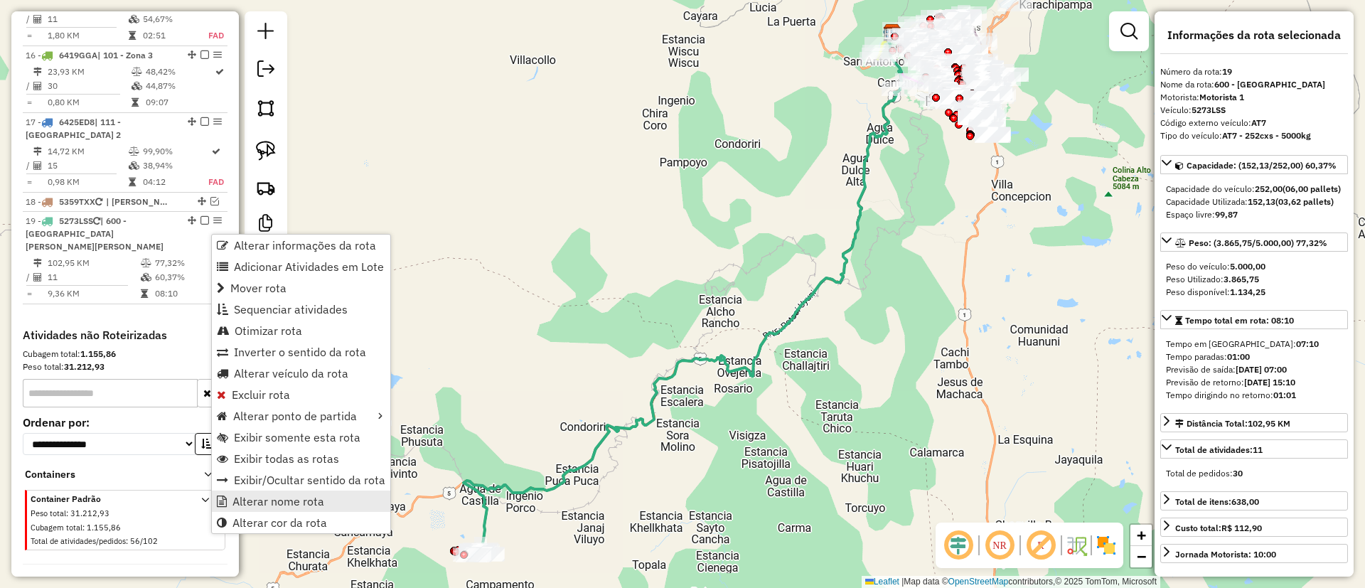
click at [325, 506] on link "Alterar nome rota" at bounding box center [301, 501] width 179 height 21
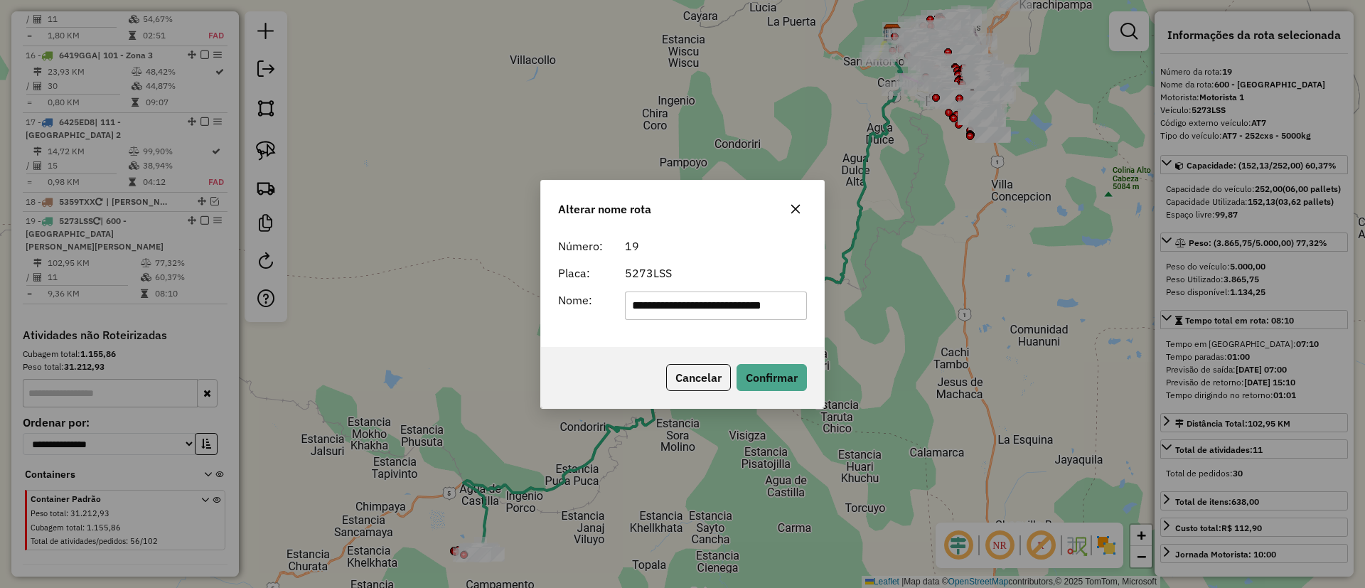
click at [688, 289] on form "**********" at bounding box center [682, 279] width 249 height 82
click at [687, 307] on input "**********" at bounding box center [716, 306] width 183 height 28
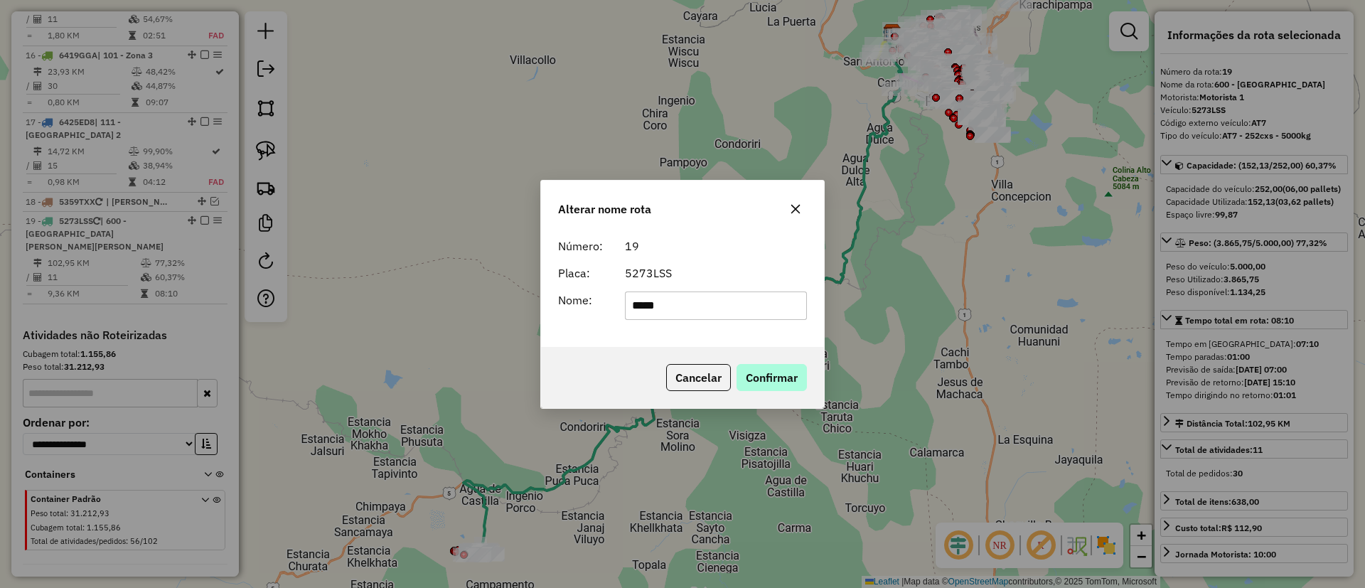
type input "*****"
click at [770, 379] on button "Confirmar" at bounding box center [772, 377] width 70 height 27
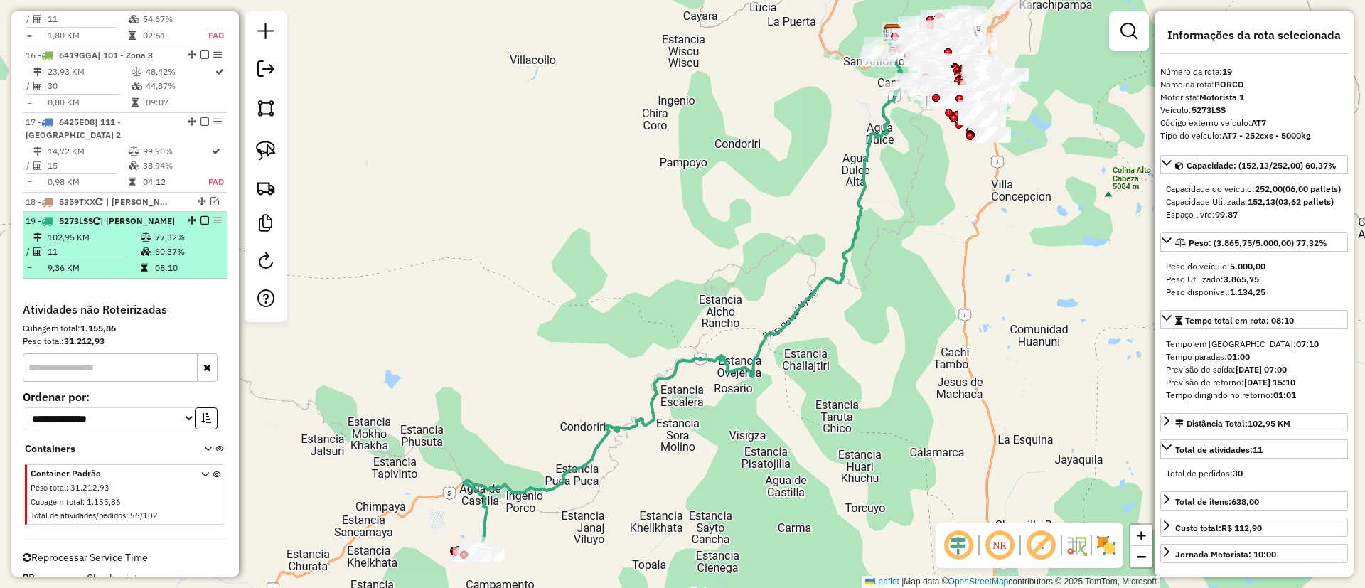
click at [201, 225] on em at bounding box center [205, 220] width 9 height 9
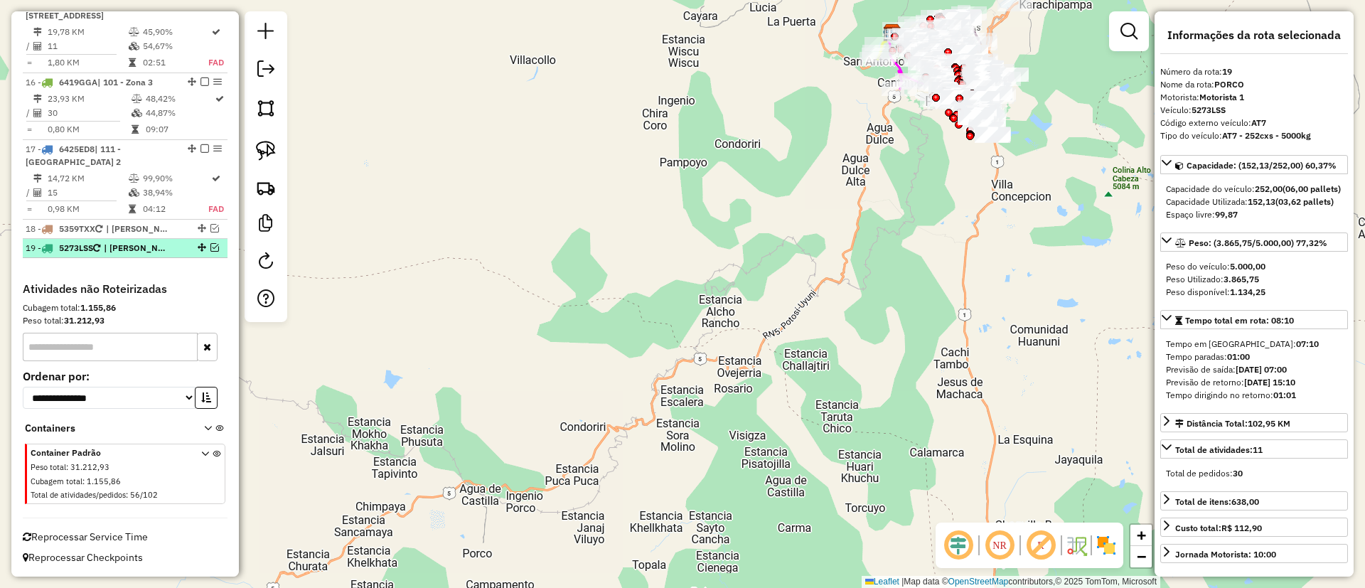
scroll to position [1668, 0]
click at [278, 265] on link at bounding box center [266, 263] width 28 height 32
select select "*"
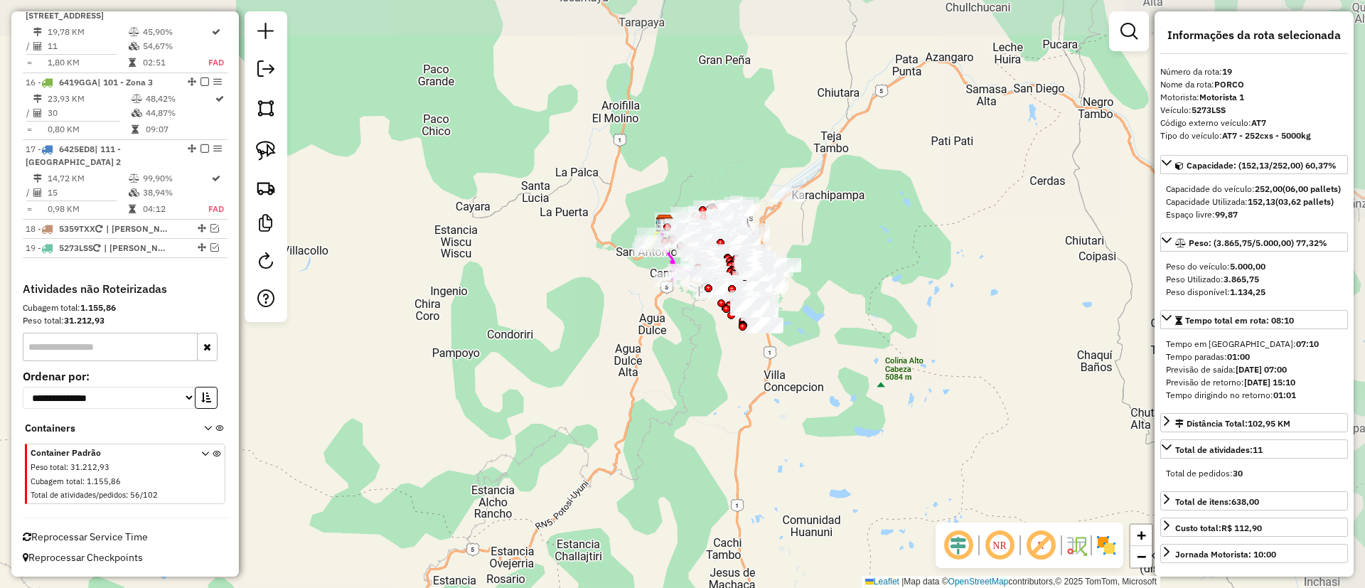
drag, startPoint x: 779, startPoint y: 239, endPoint x: 656, endPoint y: 321, distance: 147.1
click at [577, 366] on div "Janela de atendimento Grade de atendimento Capacidade Transportadoras Veículos …" at bounding box center [682, 294] width 1365 height 588
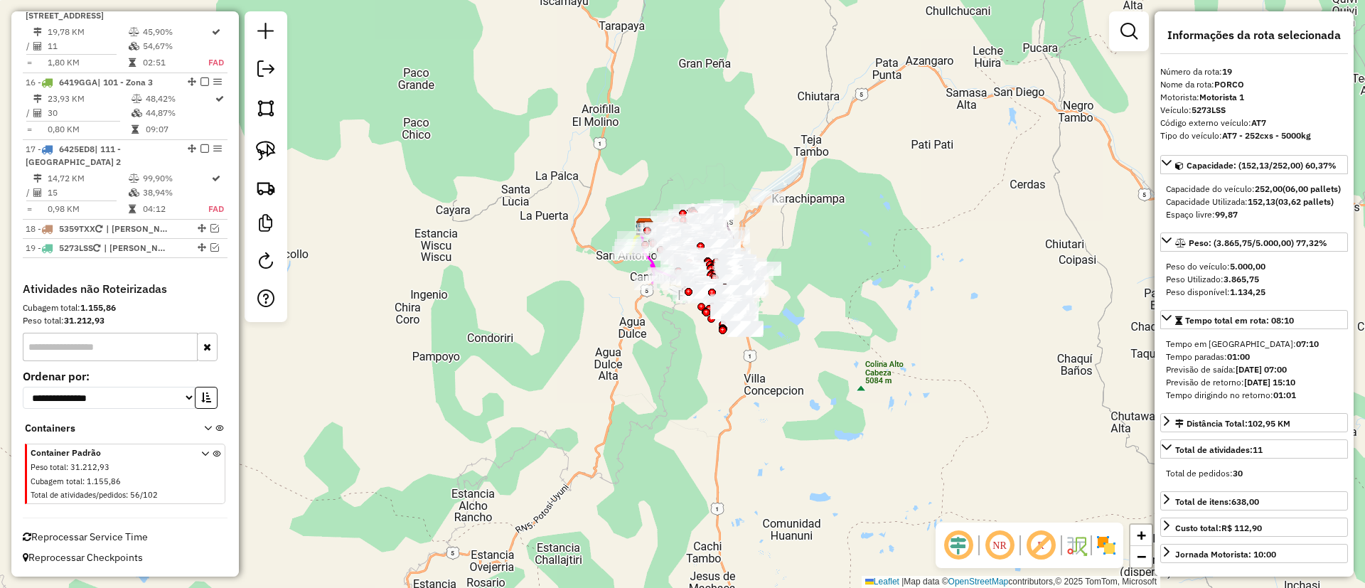
click at [1113, 548] on img at bounding box center [1106, 545] width 23 height 23
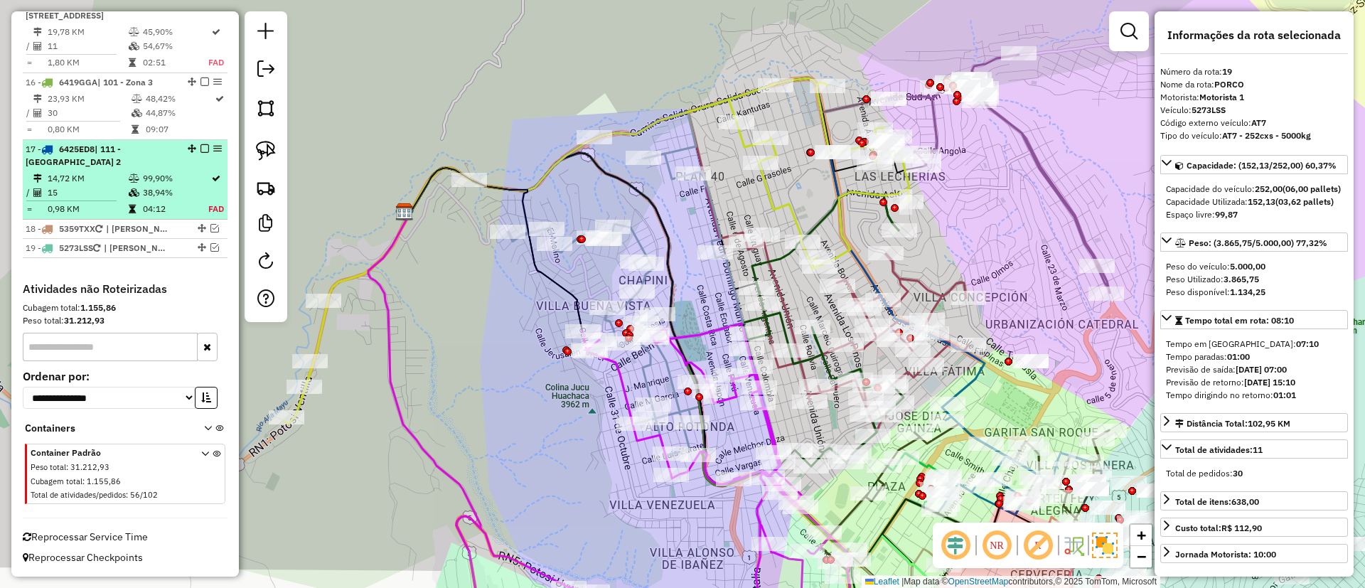
click at [110, 164] on div "17 - 6425ED8 | 111 - Casco Viejo 2" at bounding box center [101, 156] width 151 height 26
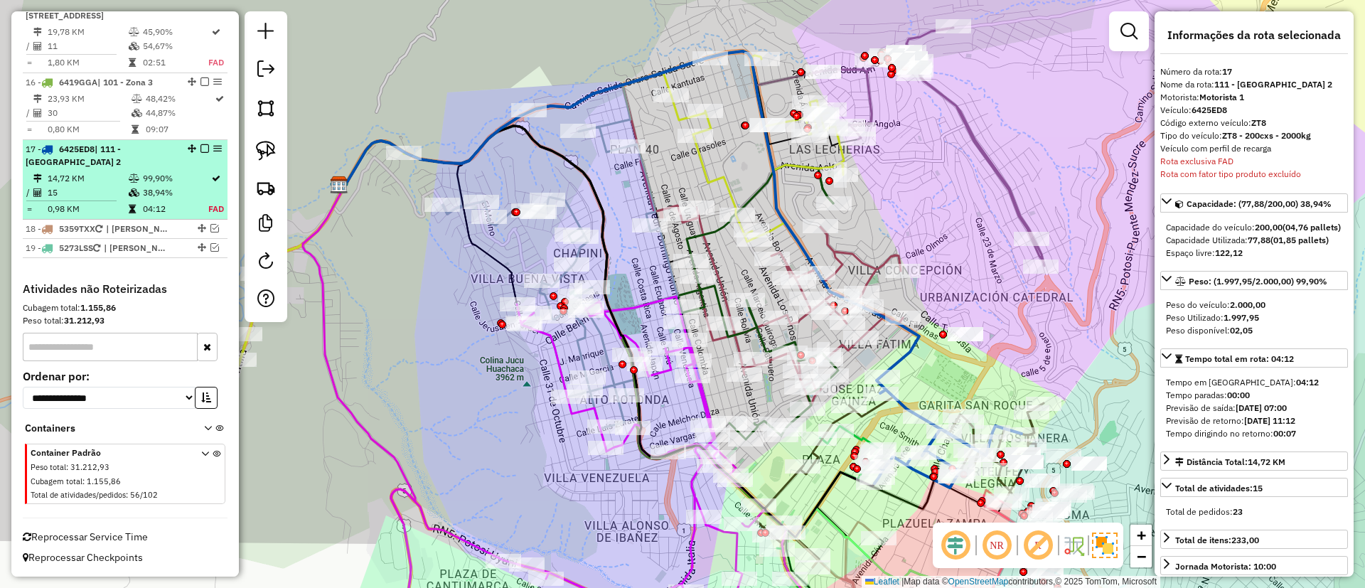
click at [205, 150] on div at bounding box center [200, 148] width 43 height 9
click at [201, 150] on em at bounding box center [205, 148] width 9 height 9
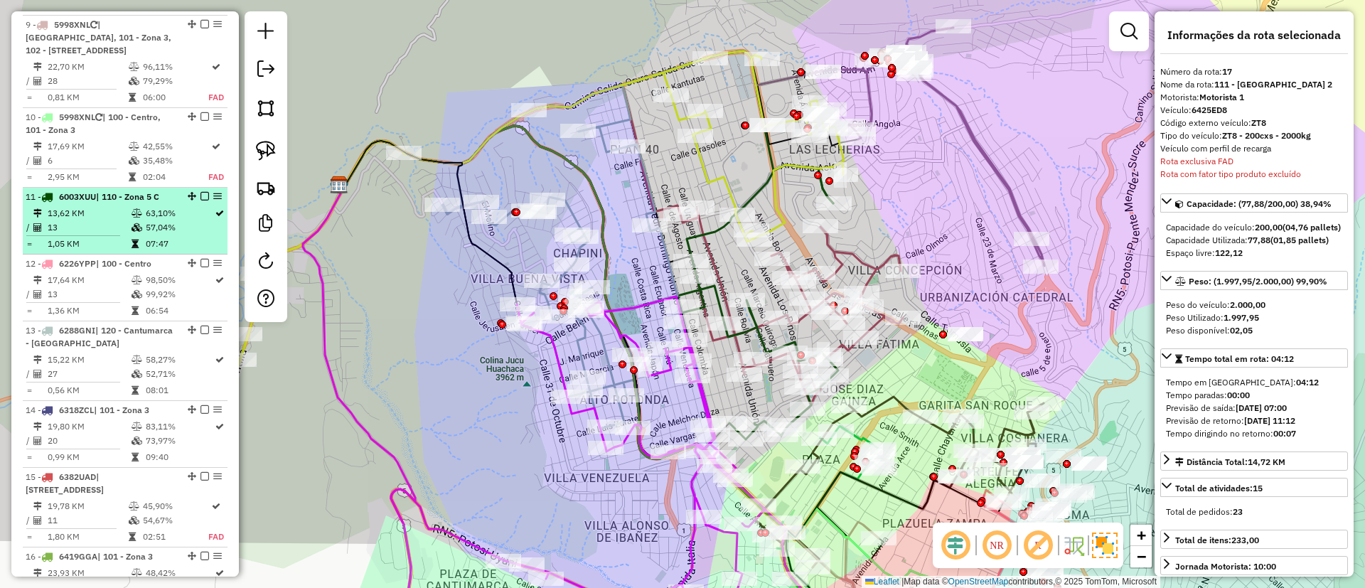
scroll to position [1074, 0]
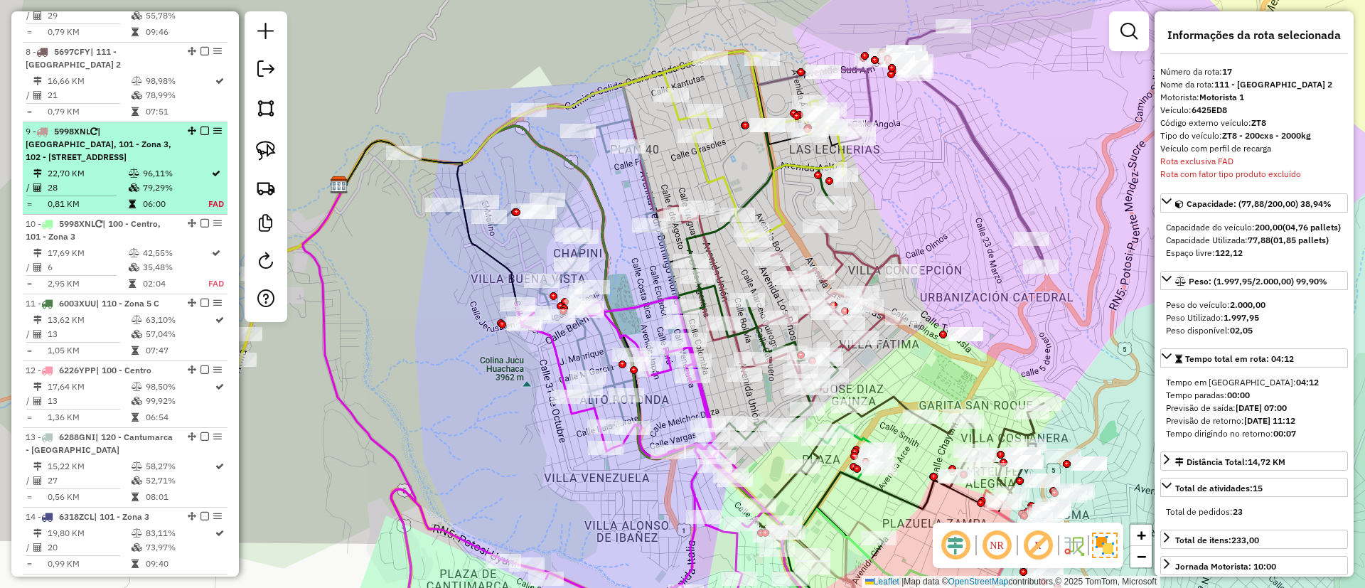
click at [187, 181] on td "96,11%" at bounding box center [175, 173] width 66 height 14
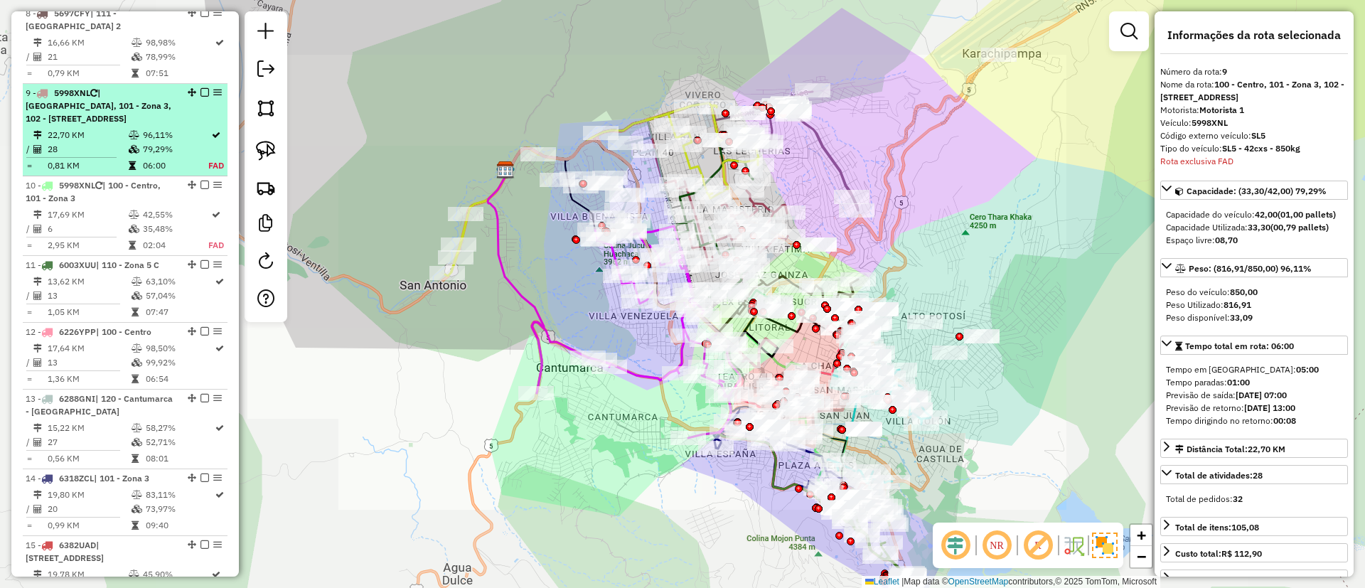
scroll to position [1198, 0]
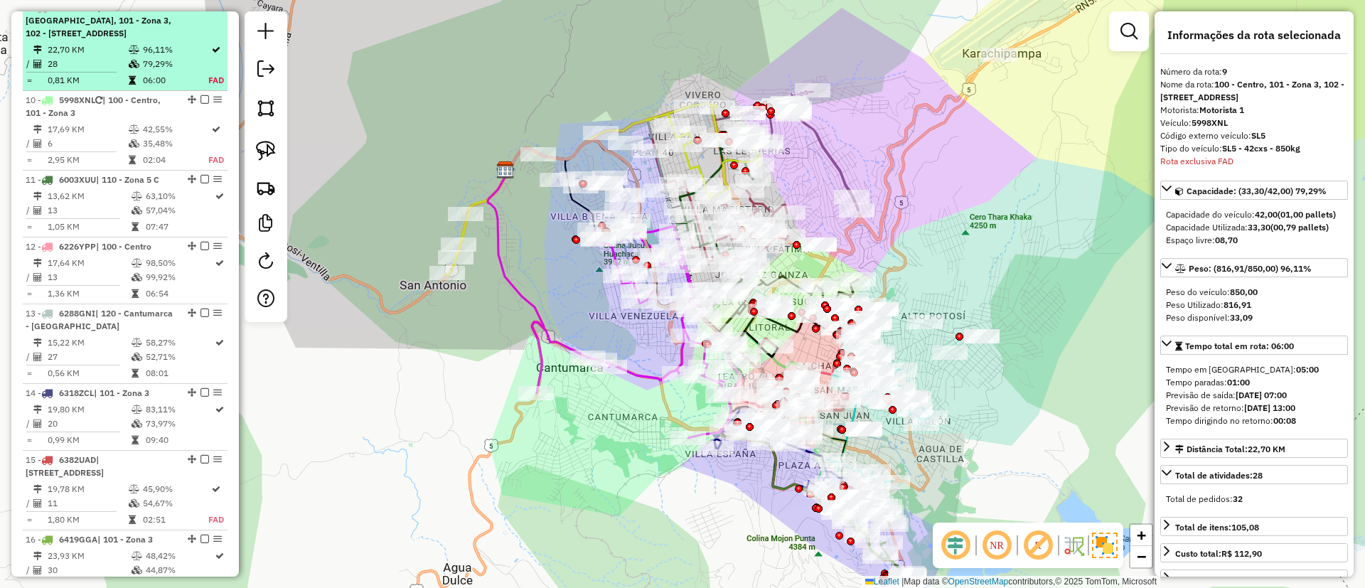
click at [201, 11] on em at bounding box center [205, 7] width 9 height 9
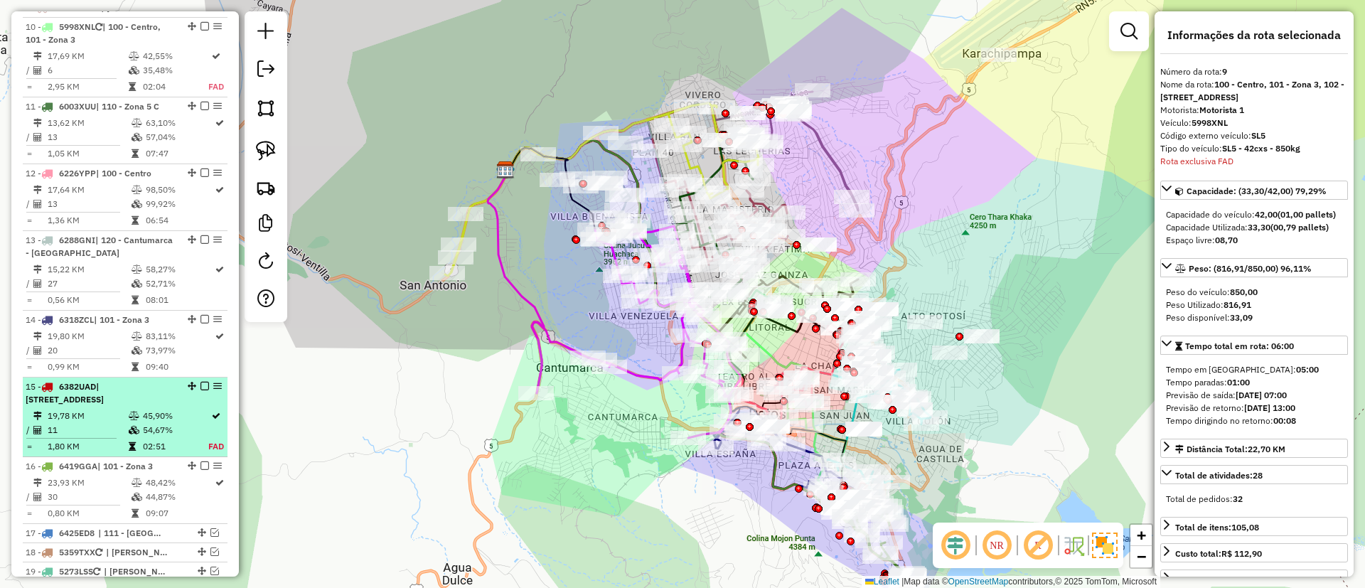
click at [161, 437] on td "54,67%" at bounding box center [175, 430] width 66 height 14
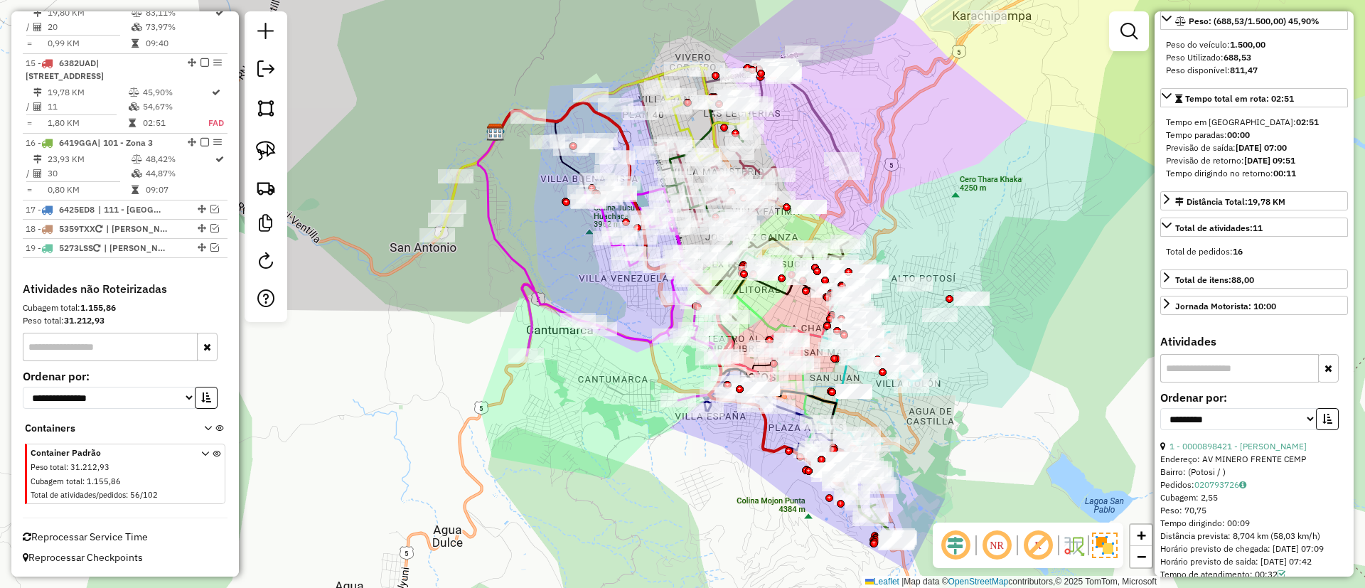
scroll to position [427, 0]
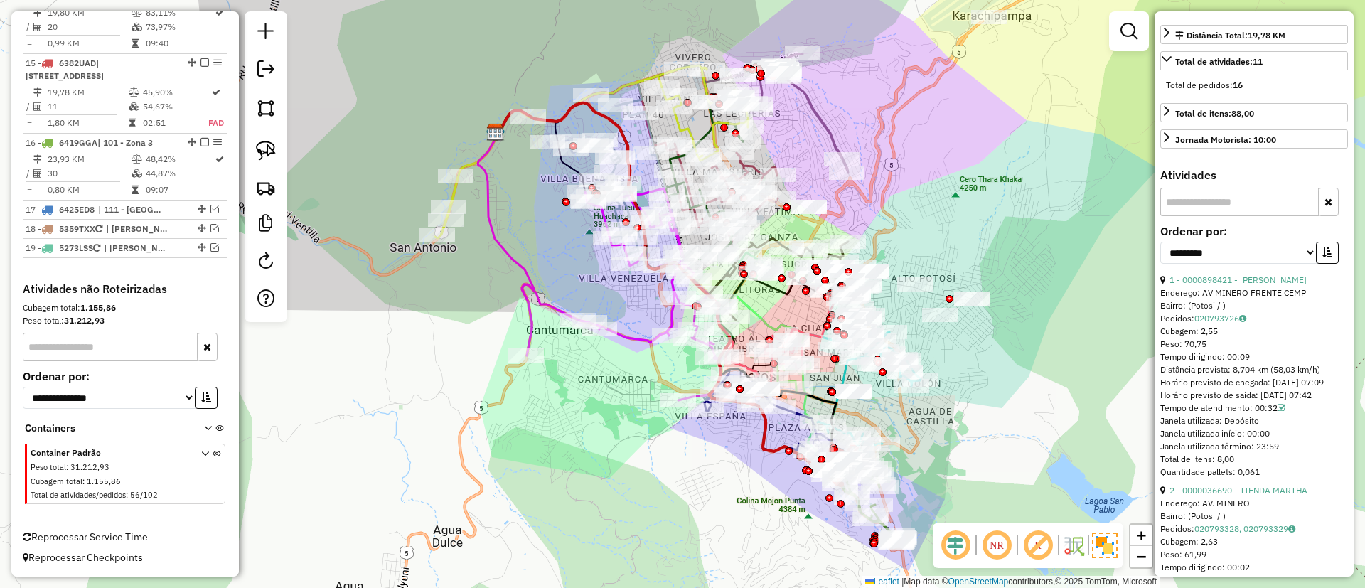
click at [1220, 285] on link "1 - 0000898421 - IBONE ALEJO MAM" at bounding box center [1238, 280] width 137 height 11
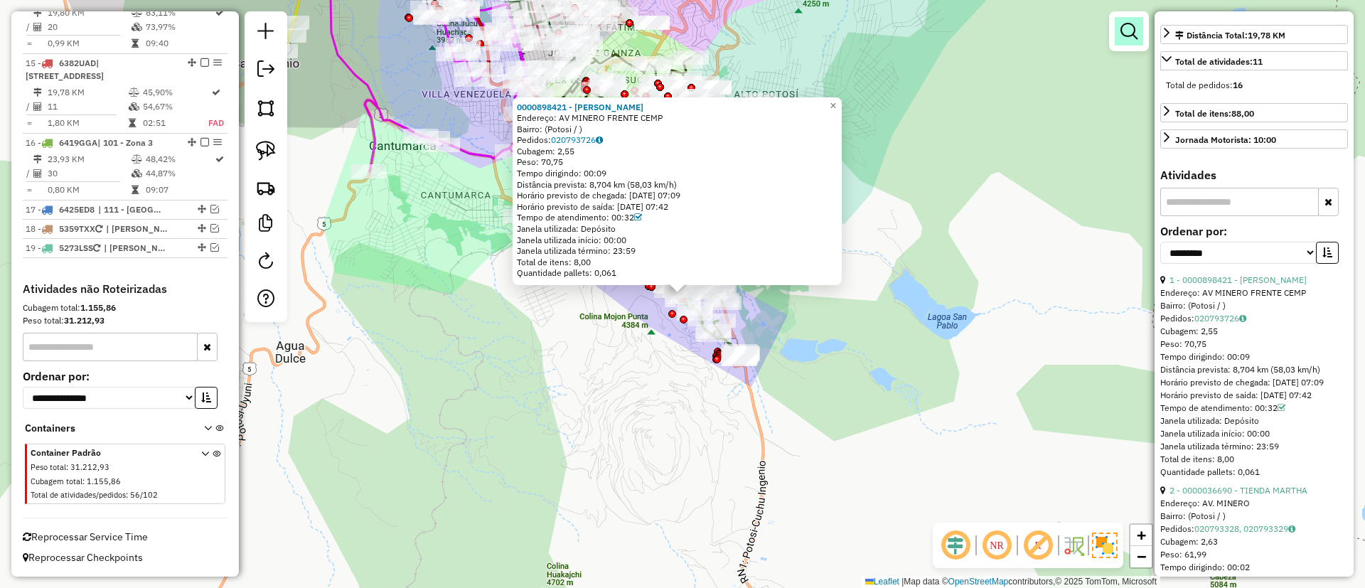
click at [1129, 38] on em at bounding box center [1129, 31] width 17 height 17
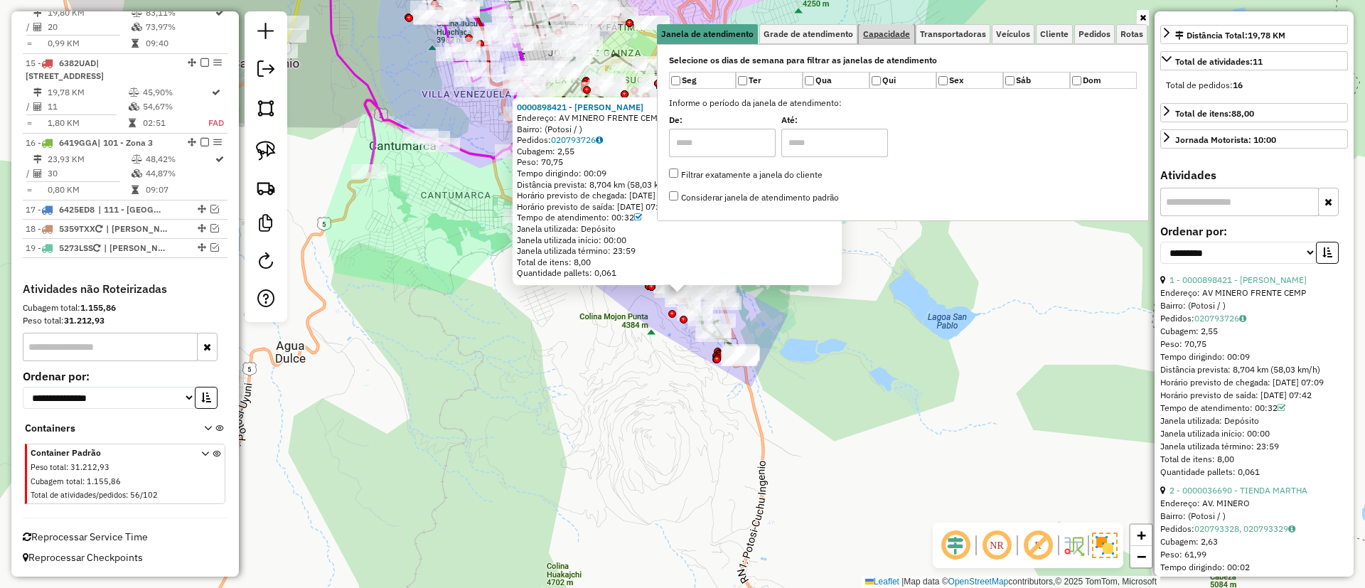
click at [875, 33] on span "Capacidade" at bounding box center [886, 34] width 47 height 9
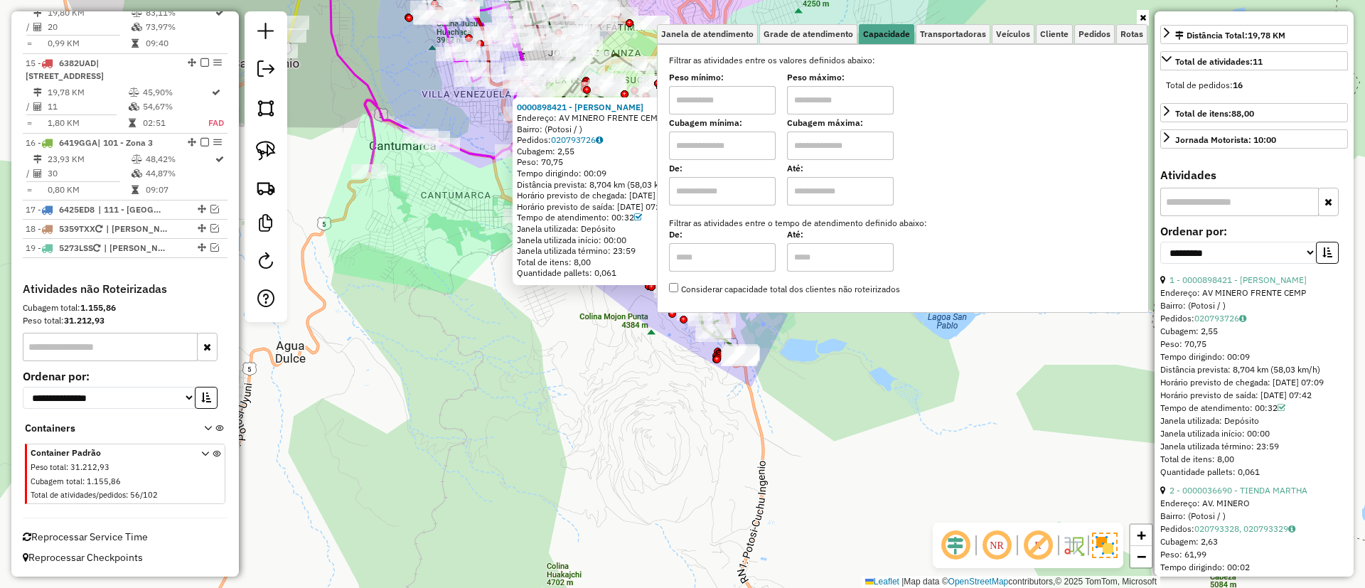
click at [717, 190] on input "text" at bounding box center [722, 191] width 107 height 28
type input "****"
click at [843, 184] on input "text" at bounding box center [840, 191] width 107 height 28
type input "*****"
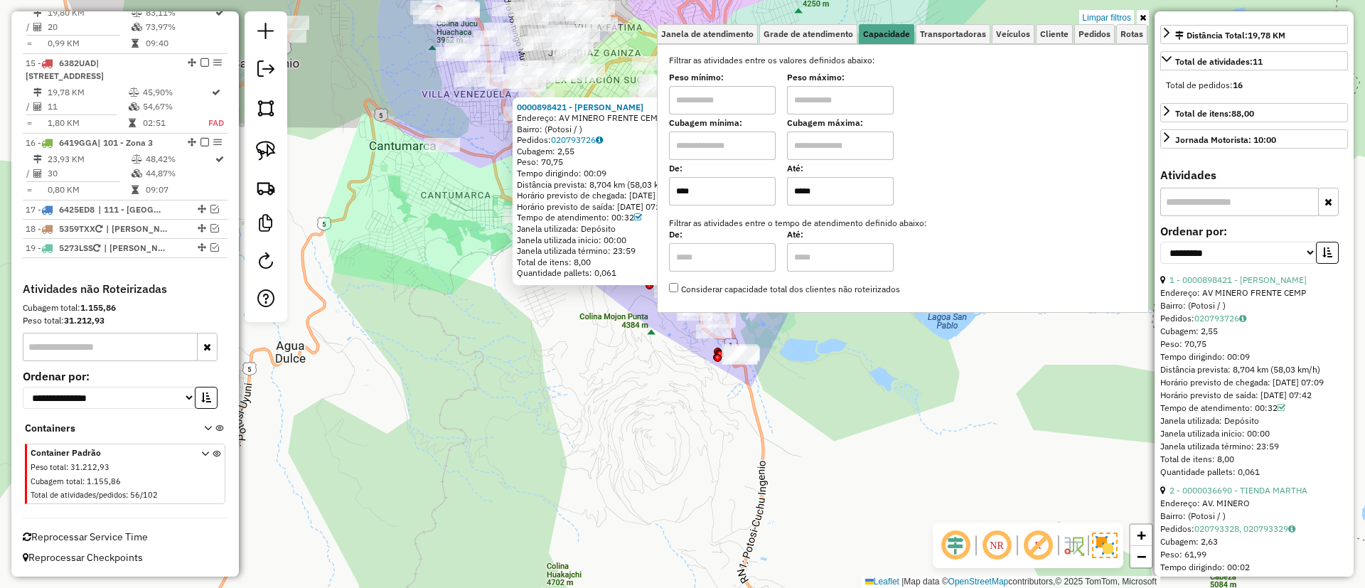
click at [1144, 17] on icon at bounding box center [1143, 18] width 6 height 9
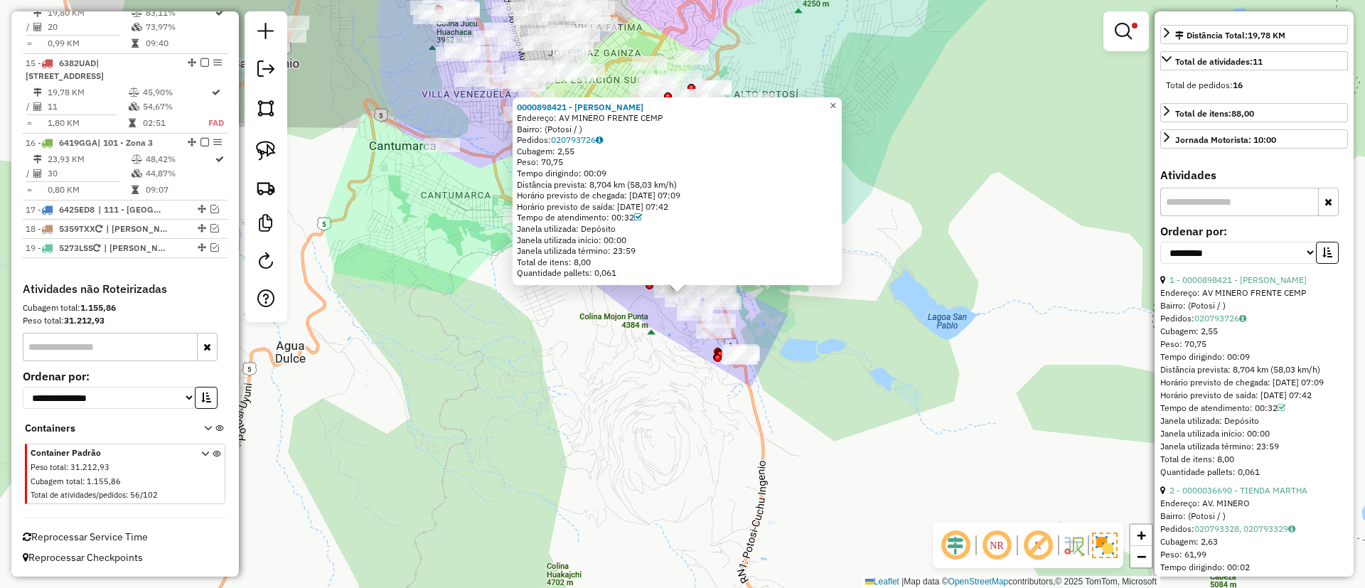
click at [836, 100] on span "×" at bounding box center [833, 106] width 6 height 12
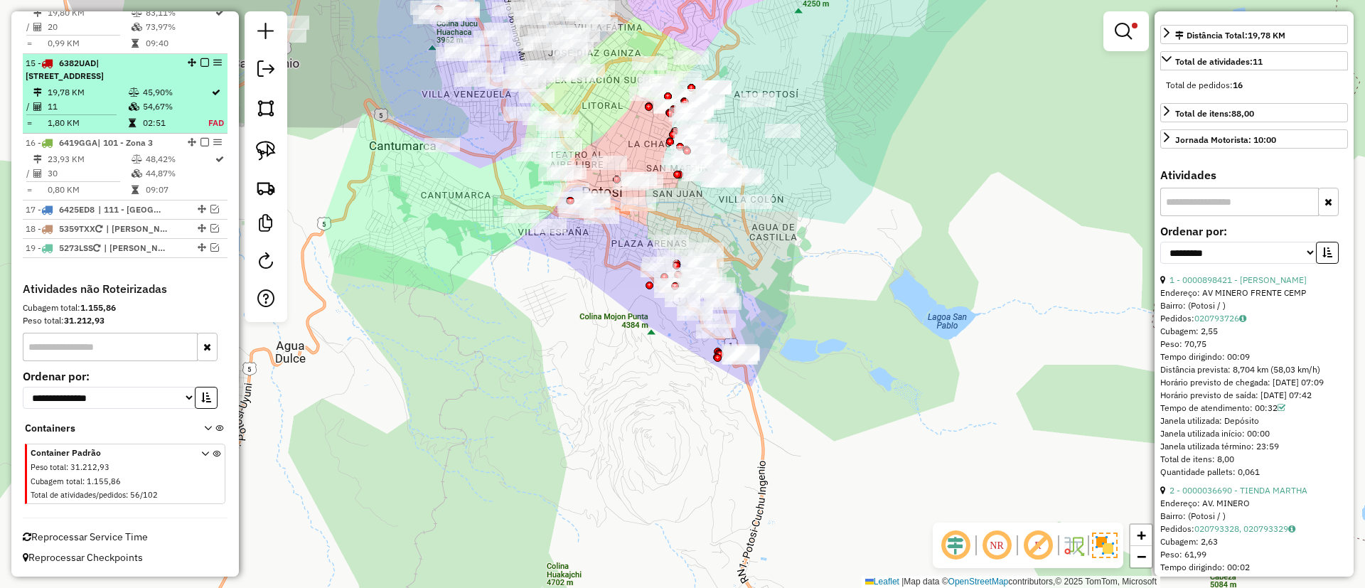
click at [61, 97] on td "19,78 KM" at bounding box center [87, 92] width 81 height 14
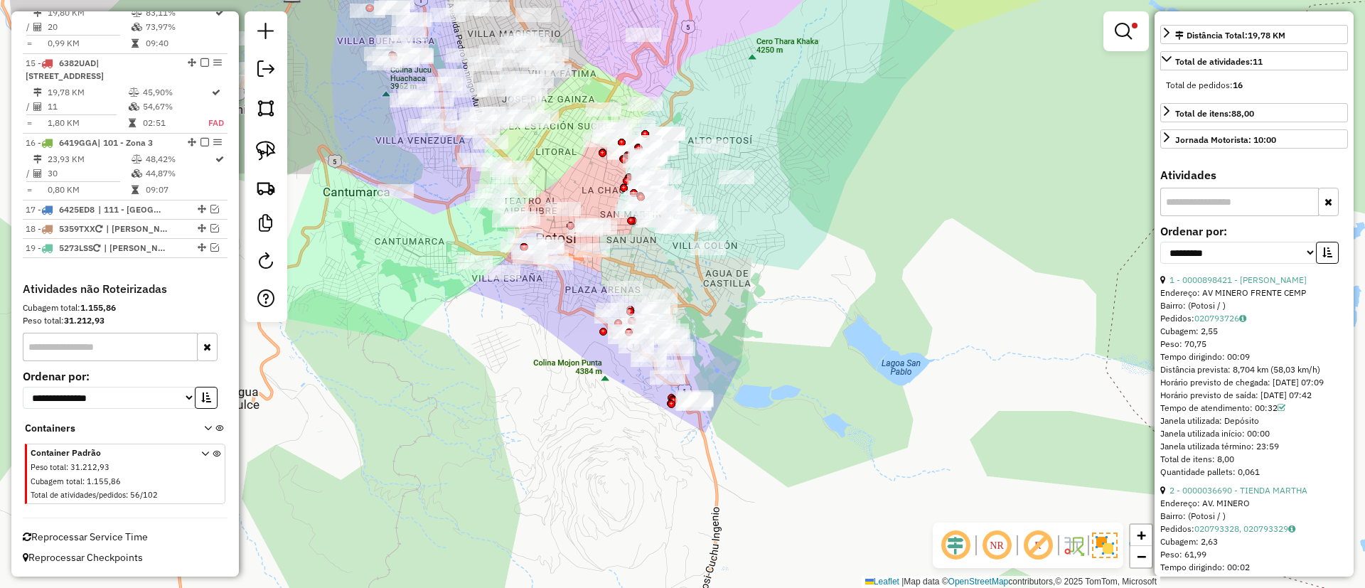
drag, startPoint x: 718, startPoint y: 448, endPoint x: 462, endPoint y: 280, distance: 305.5
click at [462, 280] on div "Limpar filtros Janela de atendimento Grade de atendimento Capacidade Transporta…" at bounding box center [682, 294] width 1365 height 588
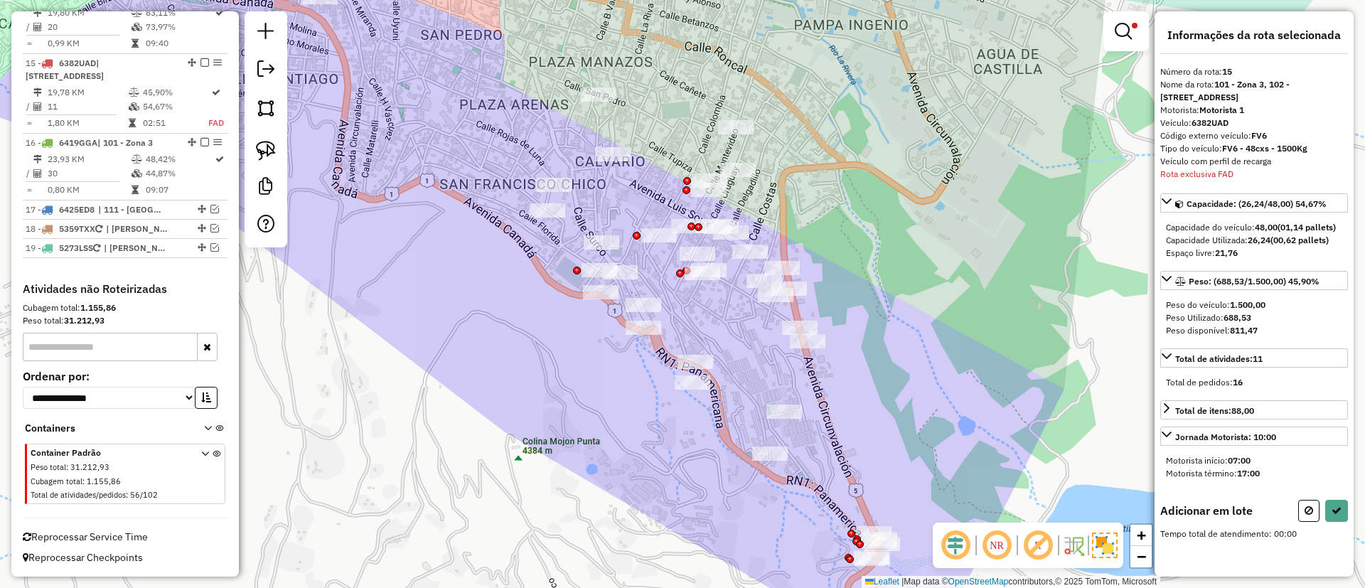
scroll to position [0, 0]
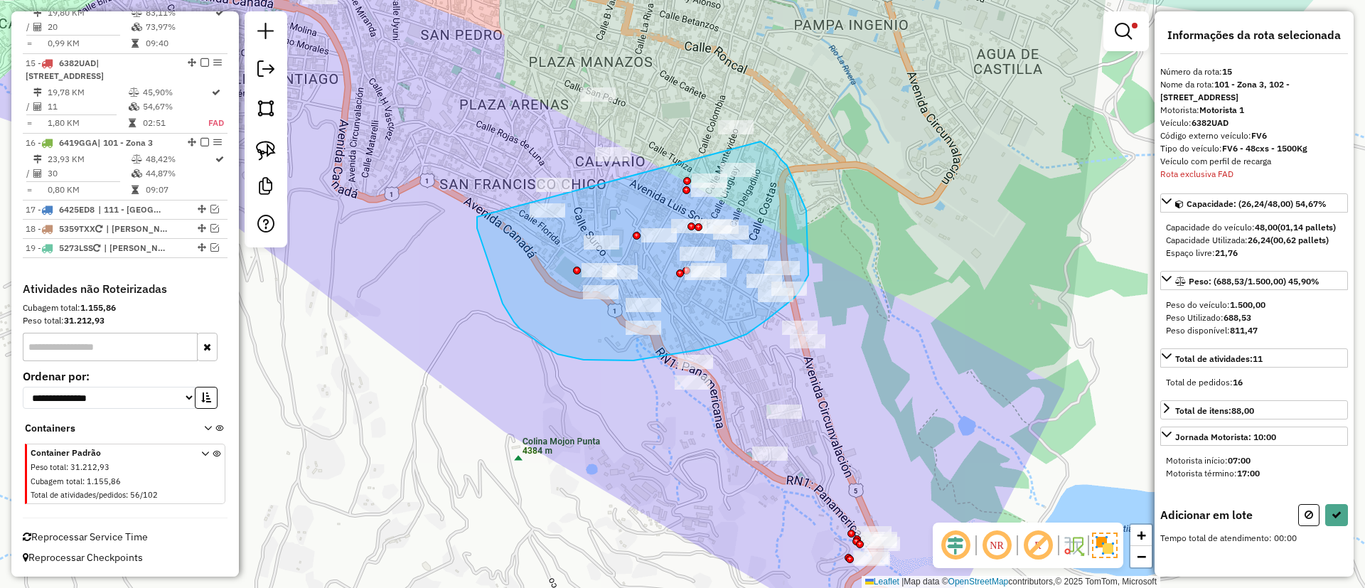
drag, startPoint x: 477, startPoint y: 228, endPoint x: 761, endPoint y: 142, distance: 296.7
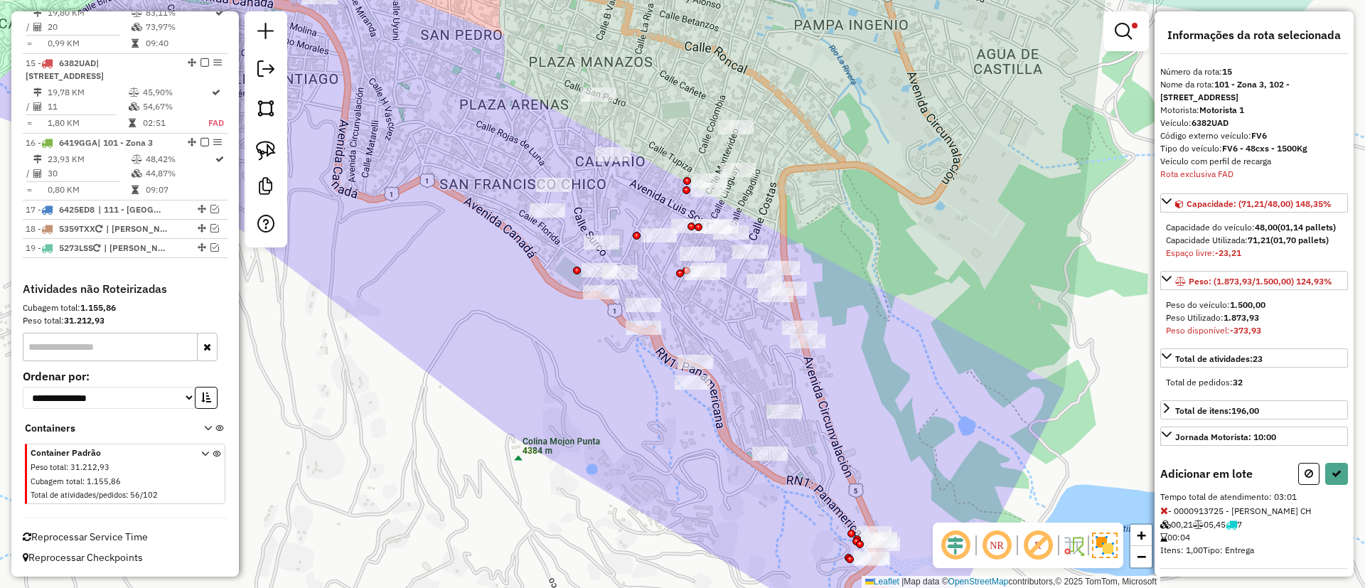
select select "**********"
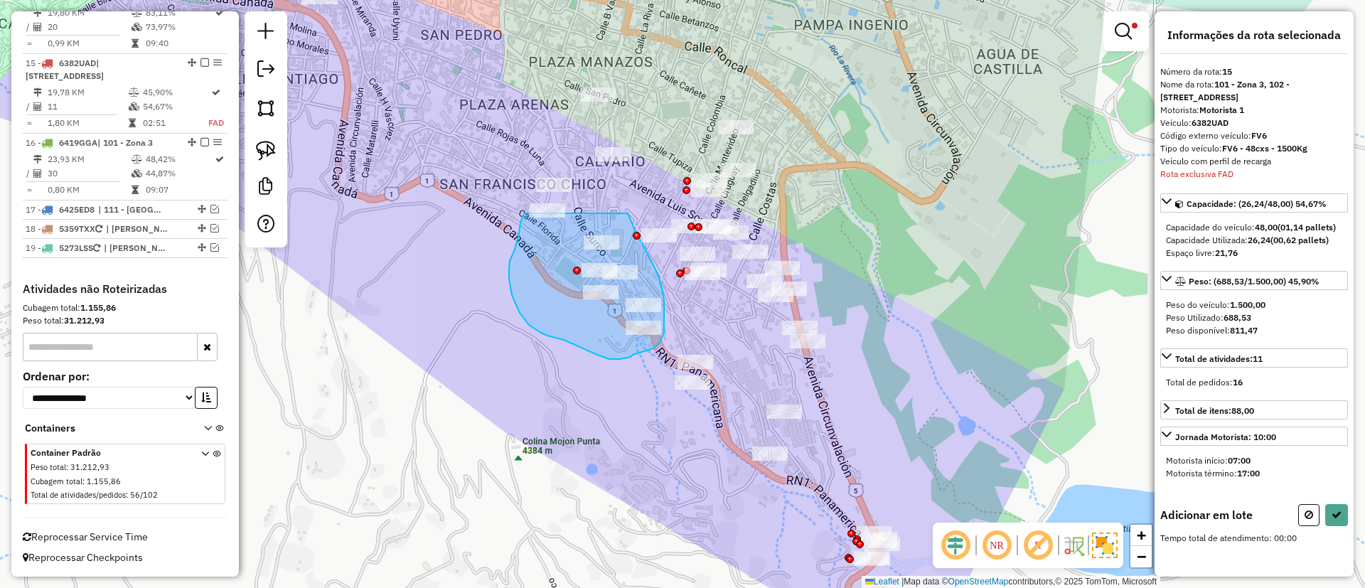
drag, startPoint x: 512, startPoint y: 295, endPoint x: 623, endPoint y: 203, distance: 144.4
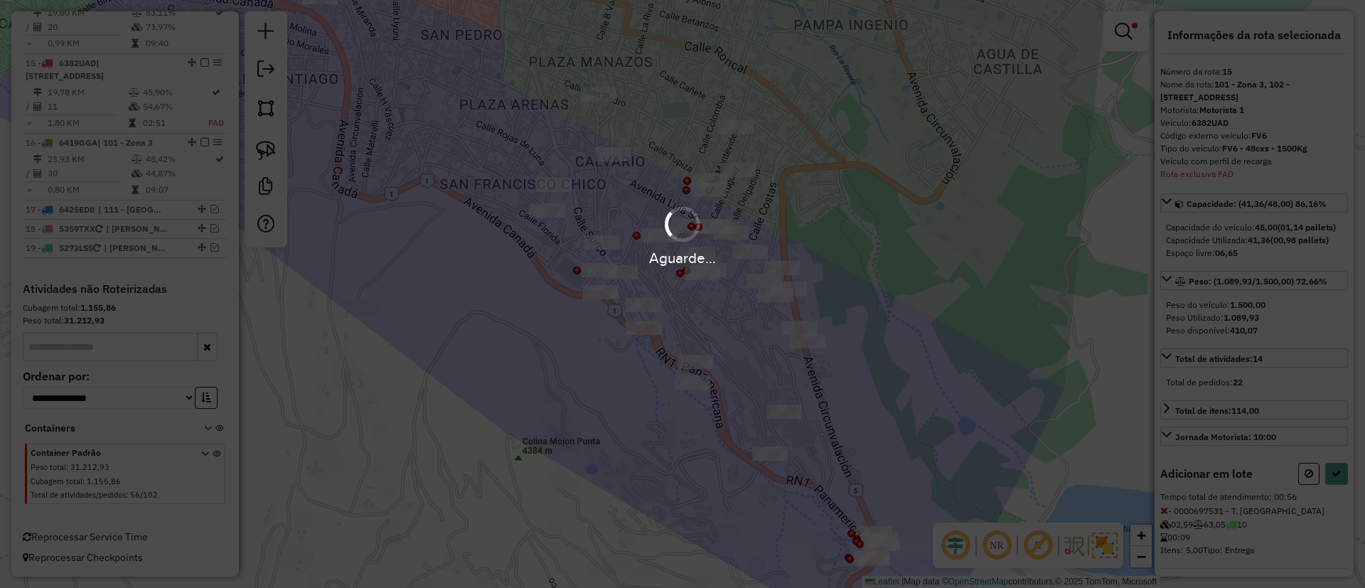
select select "**********"
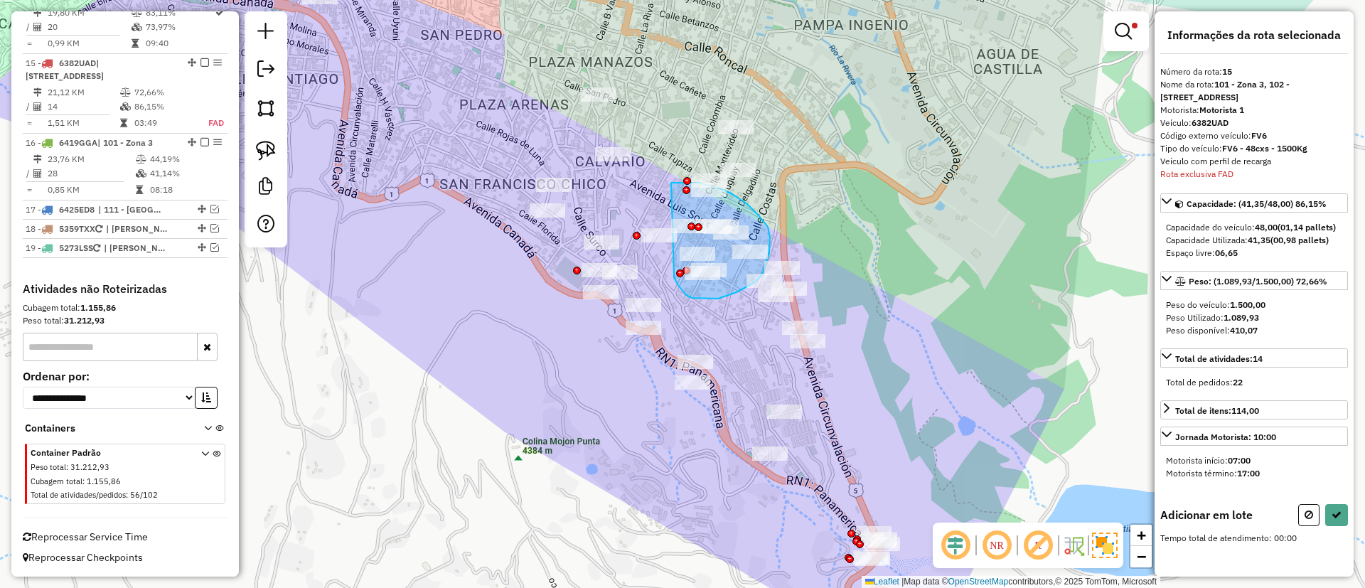
drag, startPoint x: 675, startPoint y: 274, endPoint x: 671, endPoint y: 183, distance: 91.1
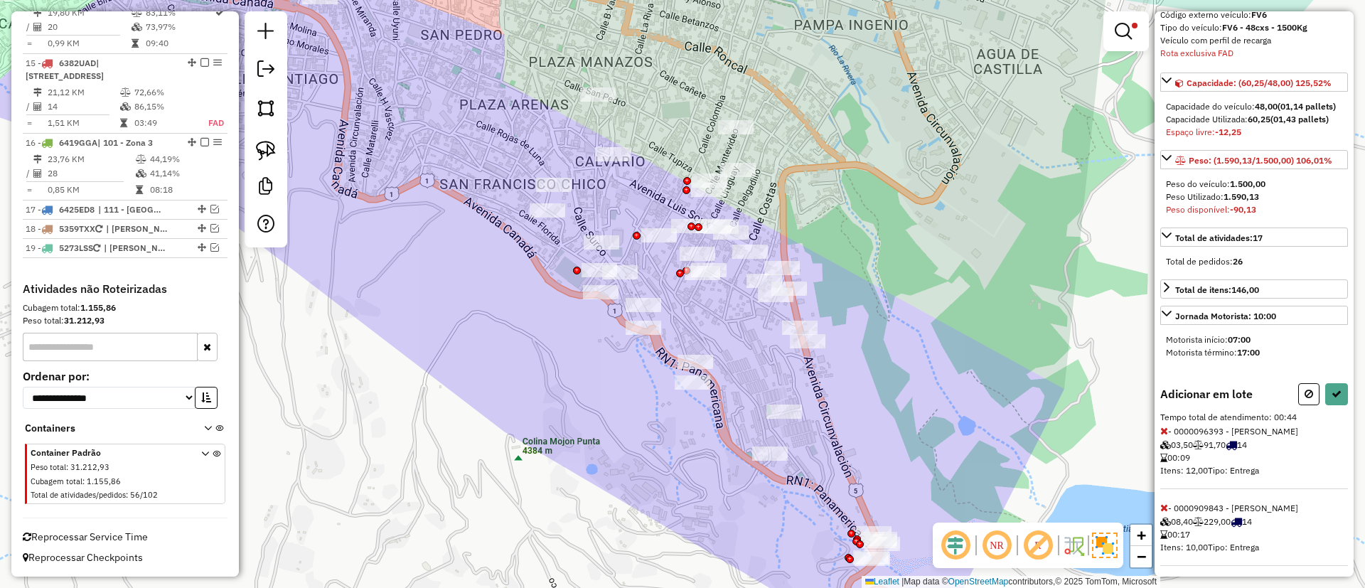
scroll to position [217, 0]
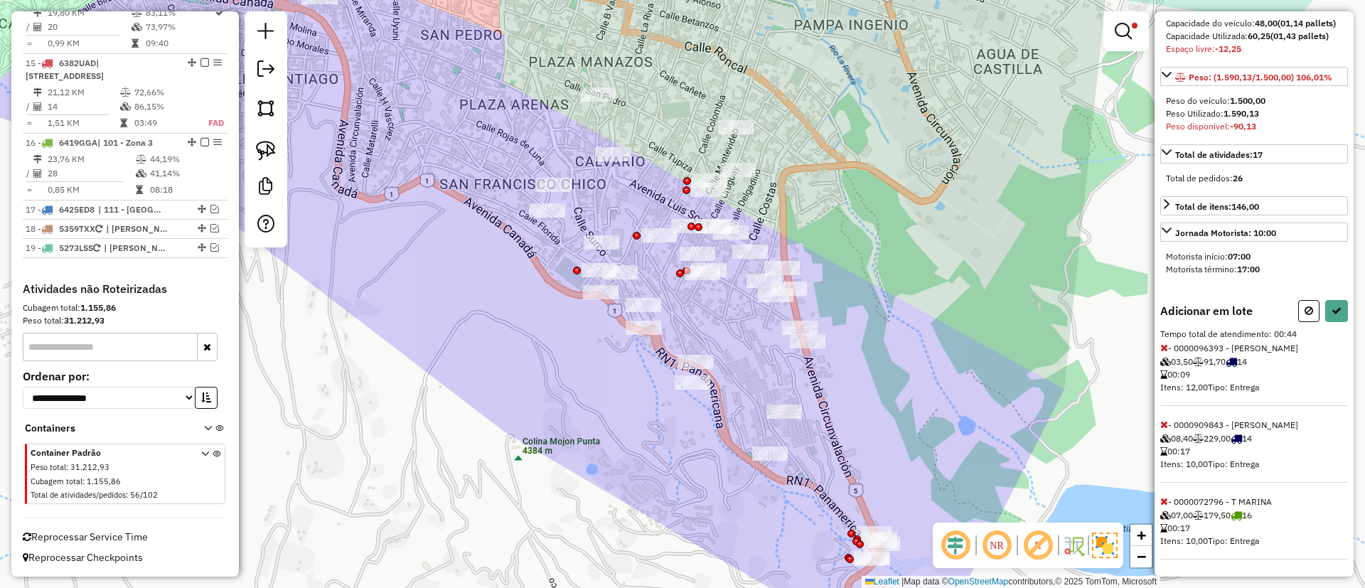
click at [1164, 417] on div "Adicionar em lote Tempo total de atendimento: 00:44 - 0000096393 - MARIBEL GUIT…" at bounding box center [1255, 430] width 188 height 260
click at [1163, 421] on icon at bounding box center [1165, 425] width 8 height 10
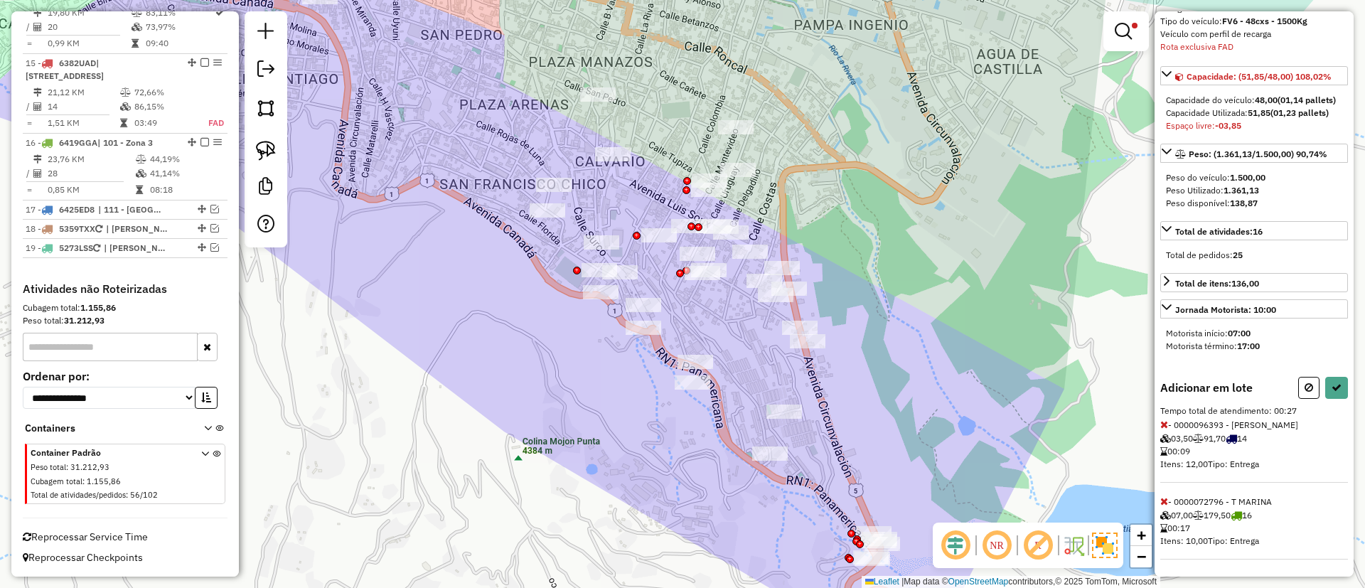
click at [1163, 498] on icon at bounding box center [1165, 501] width 8 height 10
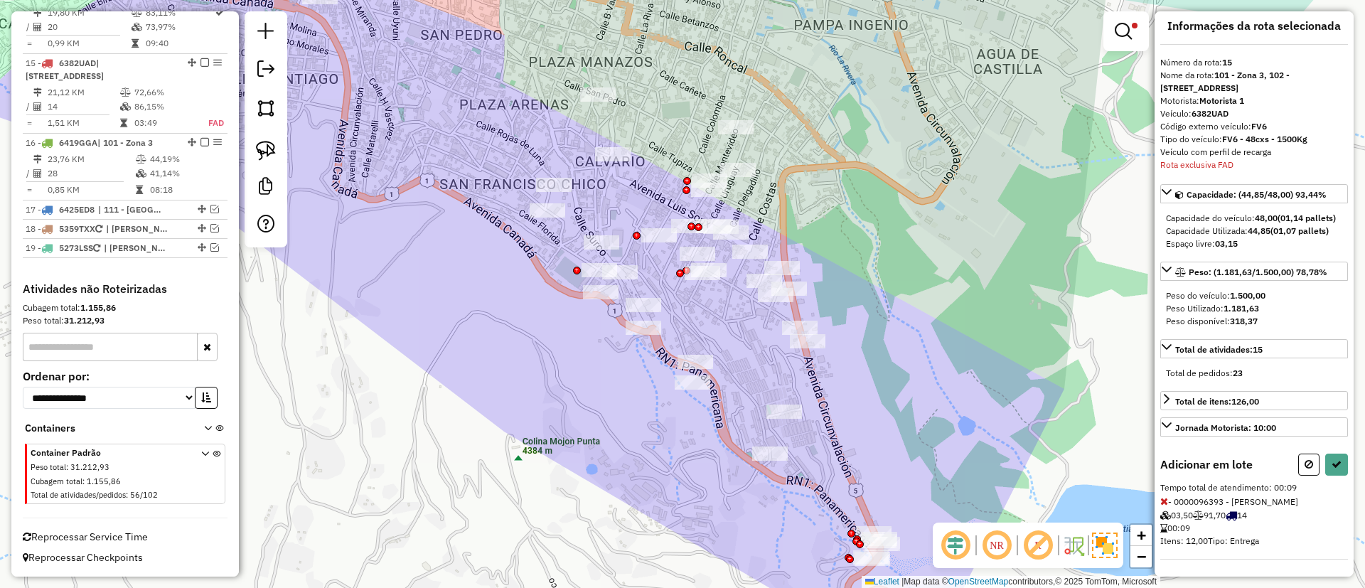
scroll to position [217, 0]
select select "**********"
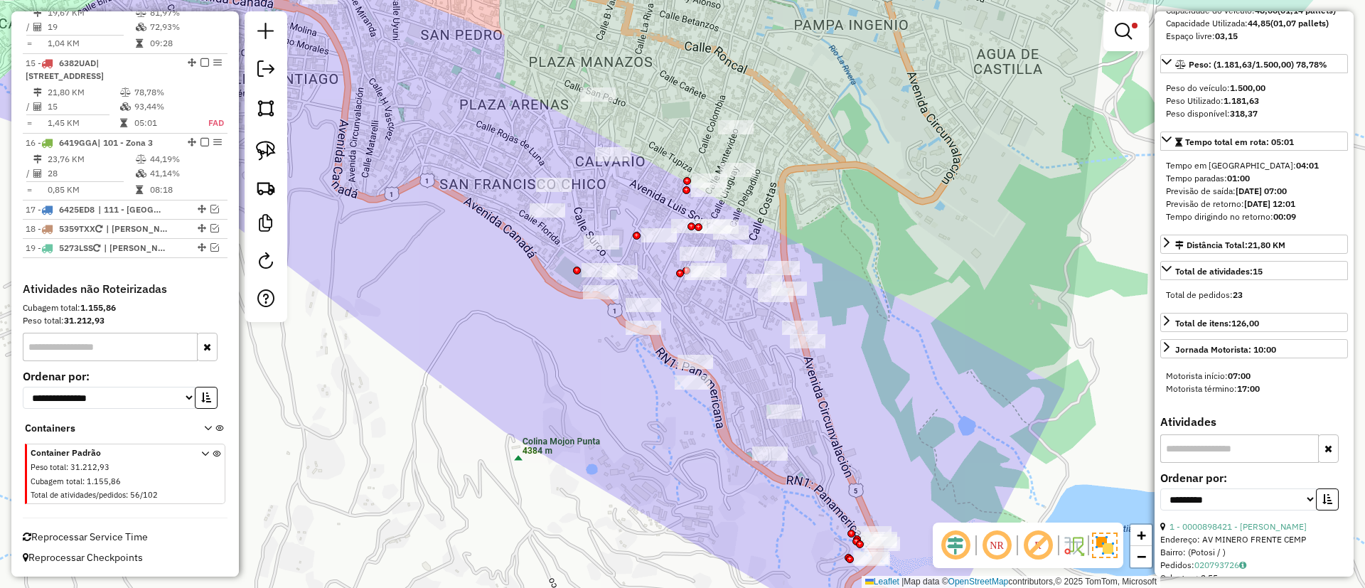
scroll to position [0, 0]
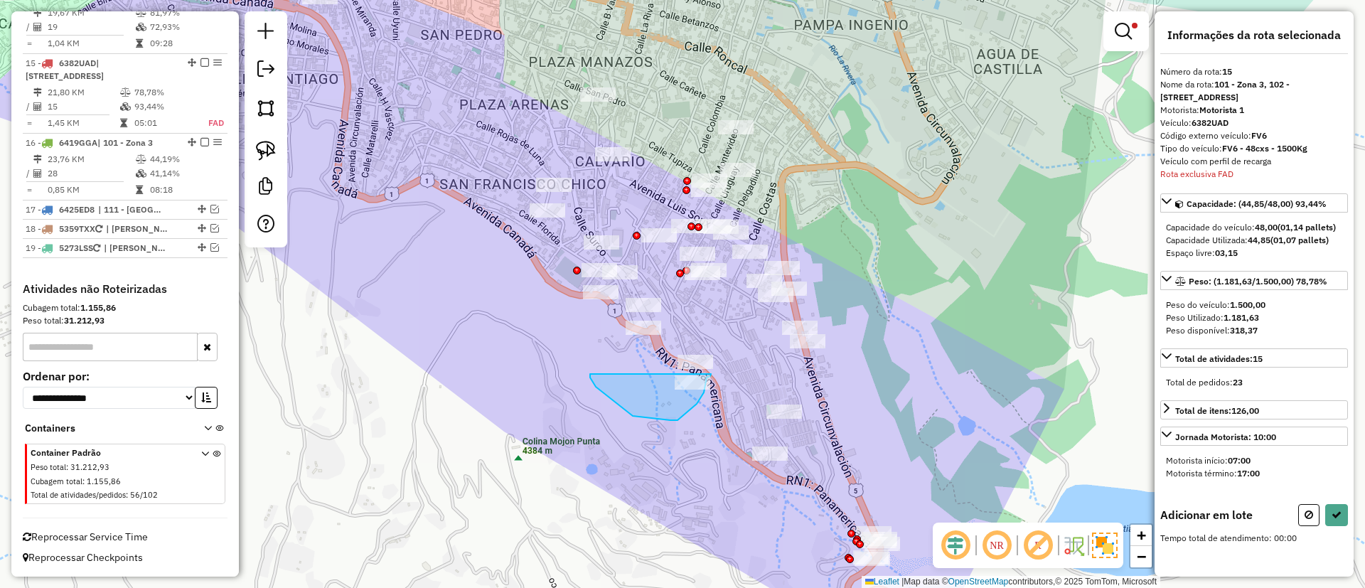
drag, startPoint x: 596, startPoint y: 387, endPoint x: 711, endPoint y: 374, distance: 115.9
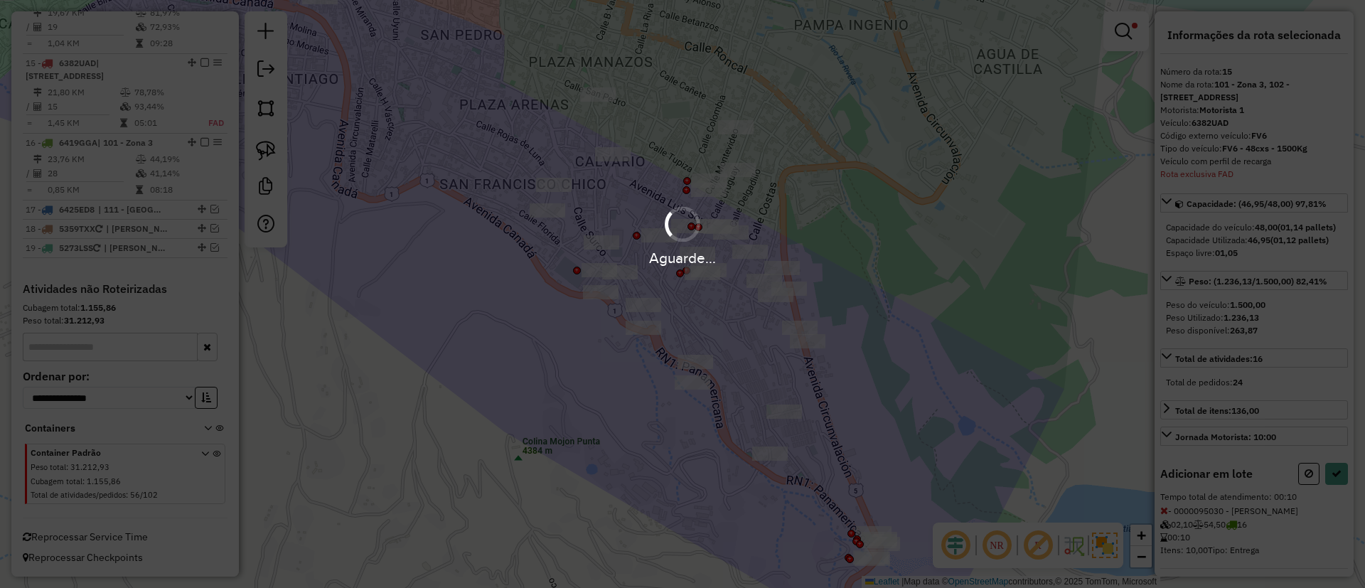
select select "**********"
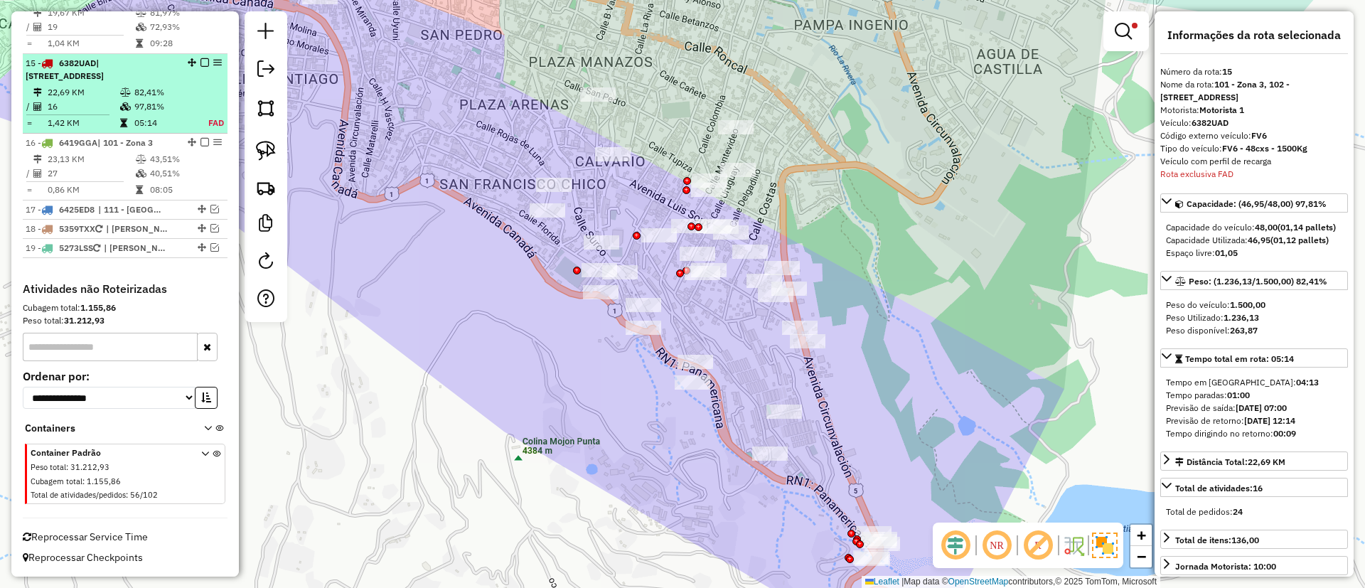
click at [201, 61] on em at bounding box center [205, 62] width 9 height 9
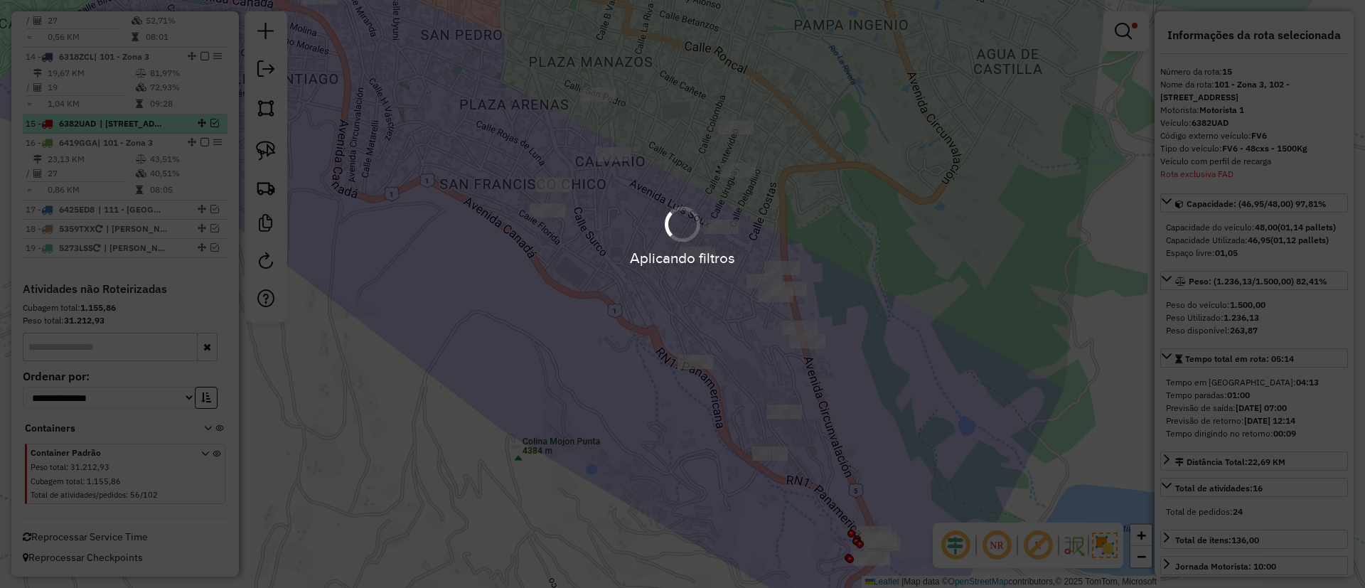
scroll to position [1474, 0]
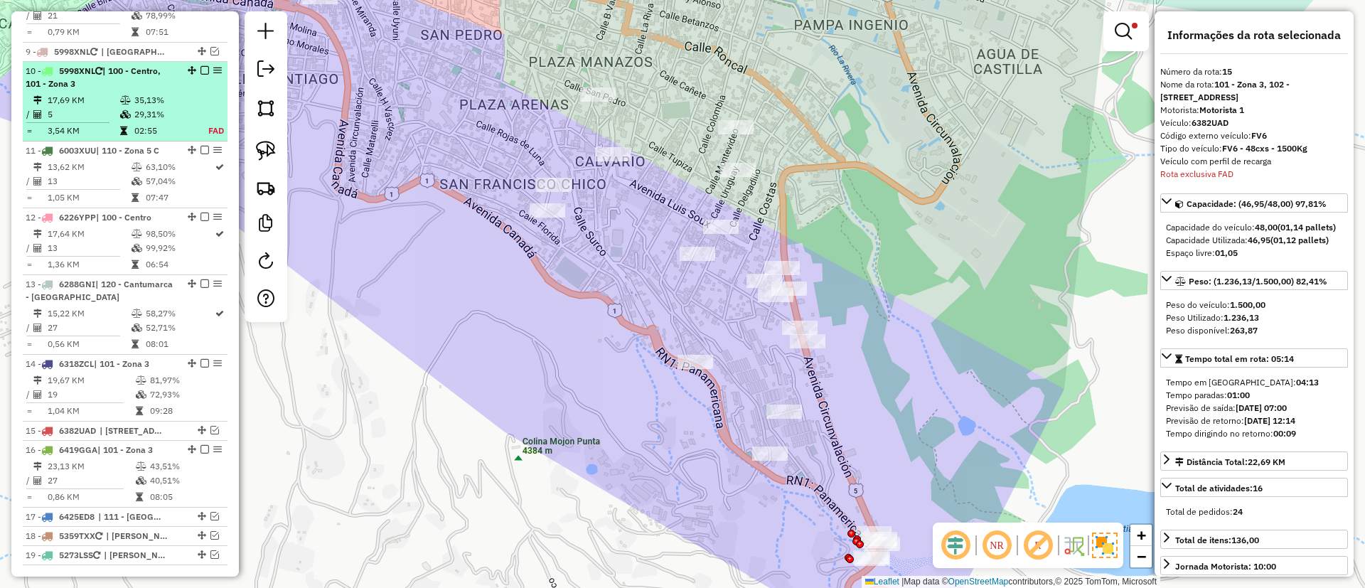
click at [166, 107] on td "35,13%" at bounding box center [163, 100] width 59 height 14
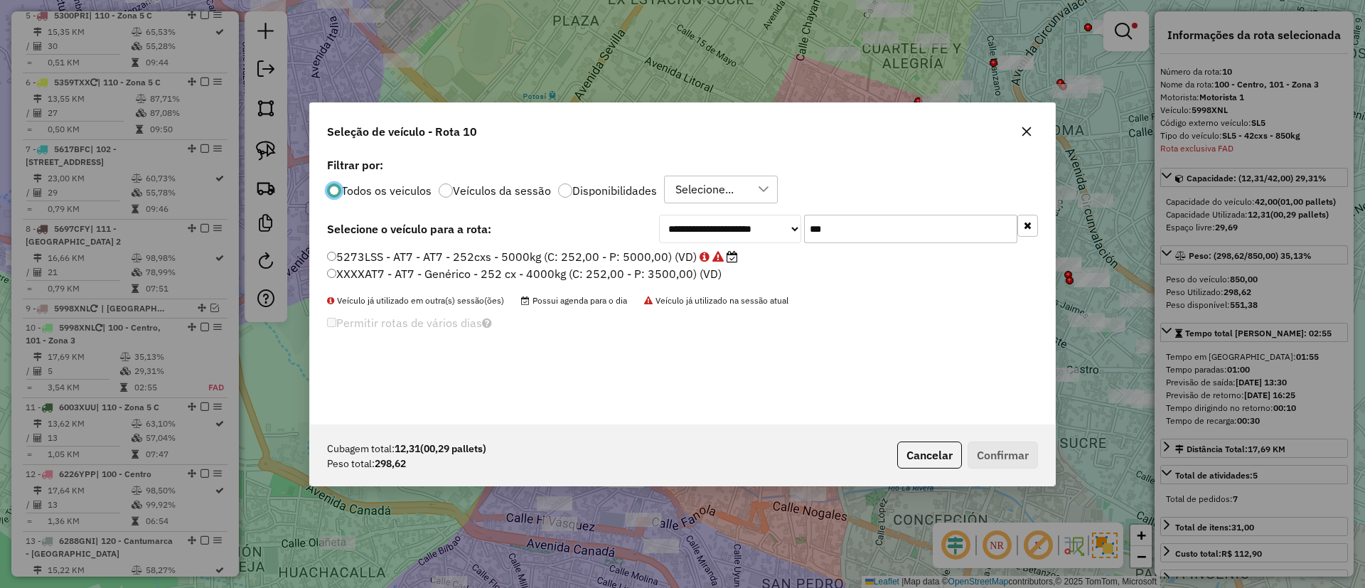
scroll to position [8, 4]
drag, startPoint x: 844, startPoint y: 229, endPoint x: 809, endPoint y: 228, distance: 34.9
click at [809, 228] on input "***" at bounding box center [910, 229] width 213 height 28
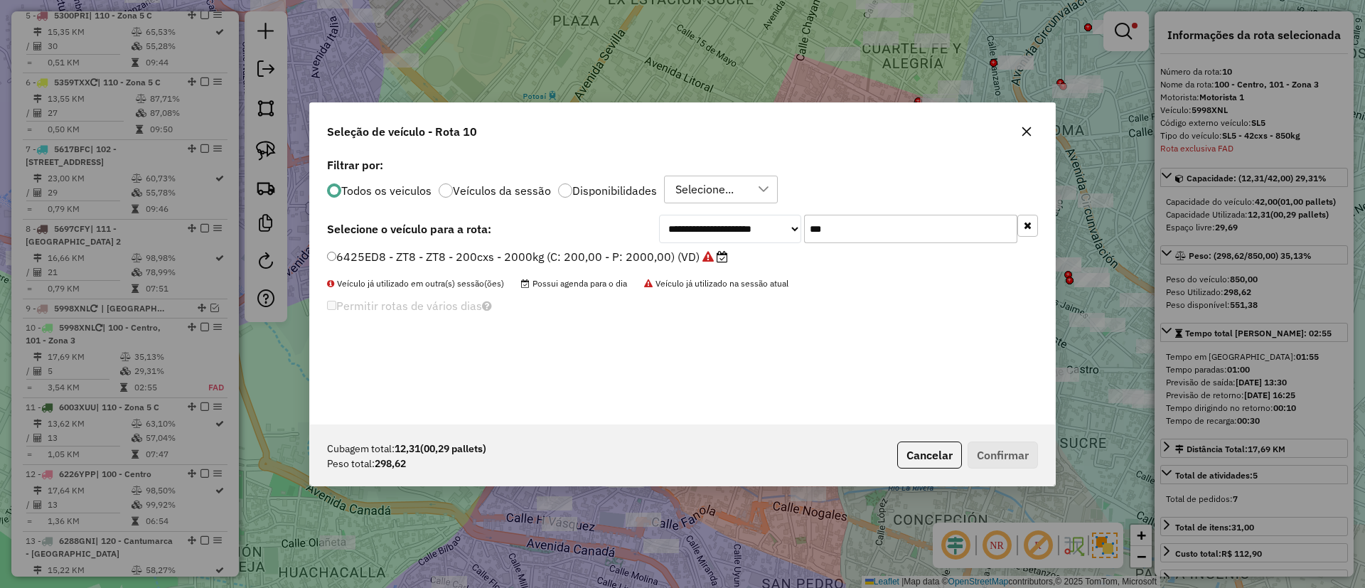
type input "***"
drag, startPoint x: 678, startPoint y: 259, endPoint x: 712, endPoint y: 255, distance: 34.4
click at [678, 259] on label "6425ED8 - ZT8 - ZT8 - 200cxs - 2000kg (C: 200,00 - P: 2000,00) (VD)" at bounding box center [527, 256] width 401 height 17
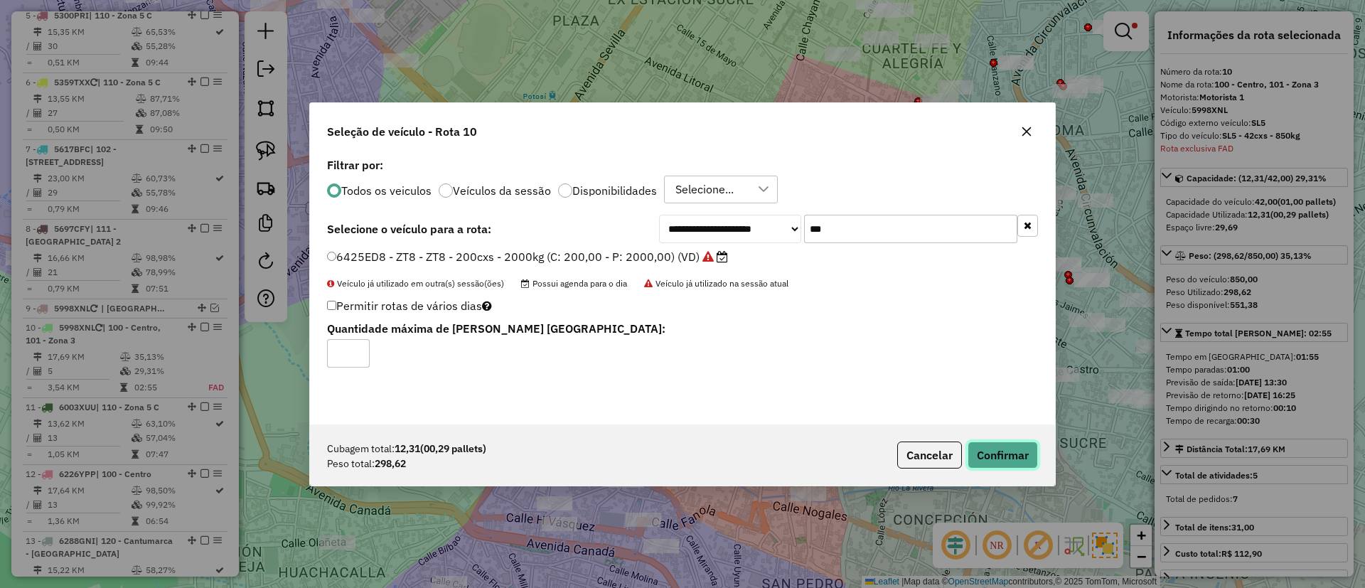
click at [1003, 444] on button "Confirmar" at bounding box center [1003, 455] width 70 height 27
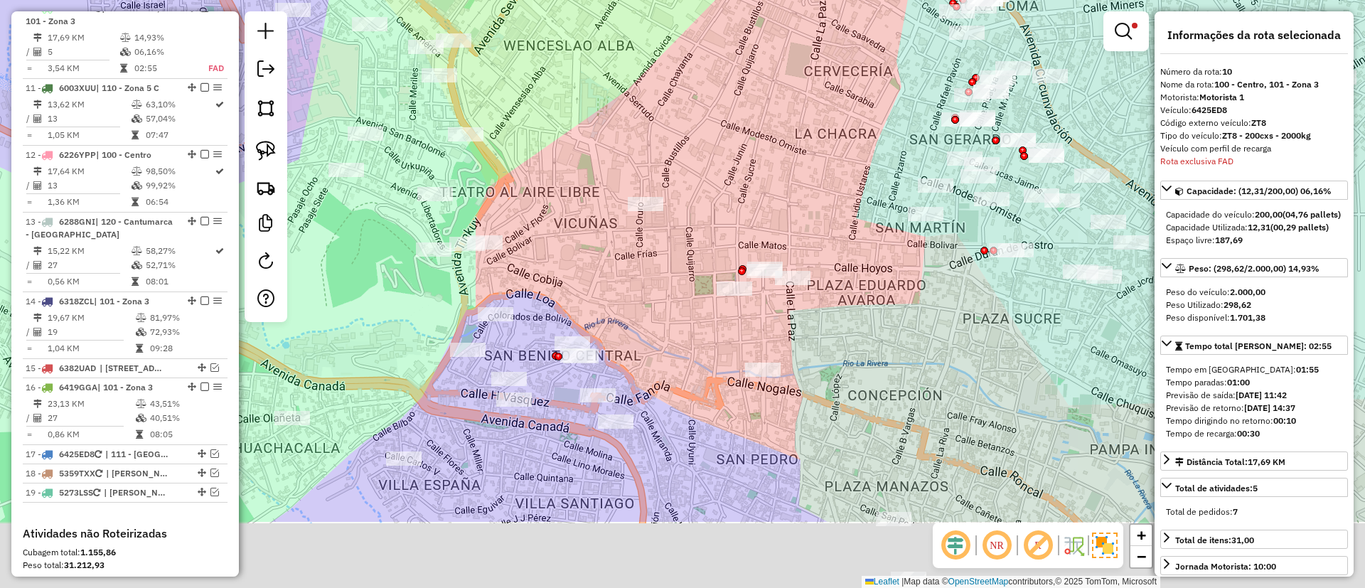
scroll to position [1217, 0]
drag, startPoint x: 829, startPoint y: 298, endPoint x: 791, endPoint y: 220, distance: 86.8
click at [791, 220] on div "Limpar filtros Janela de atendimento Grade de atendimento Capacidade Transporta…" at bounding box center [682, 294] width 1365 height 588
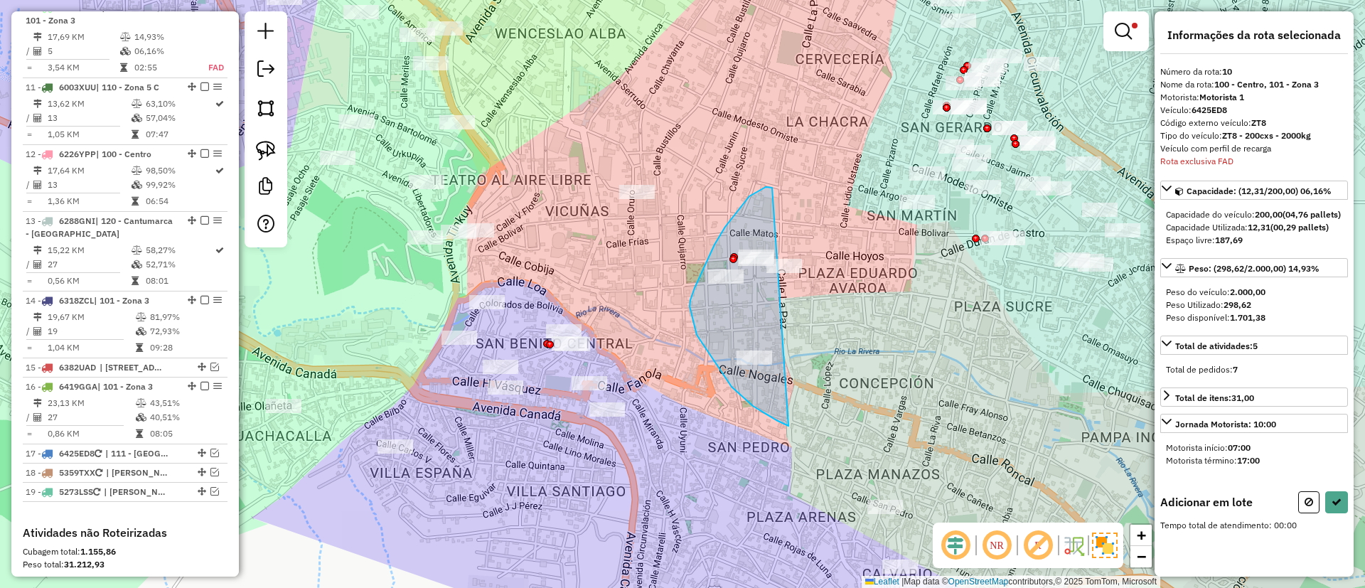
drag, startPoint x: 772, startPoint y: 188, endPoint x: 834, endPoint y: 319, distance: 145.1
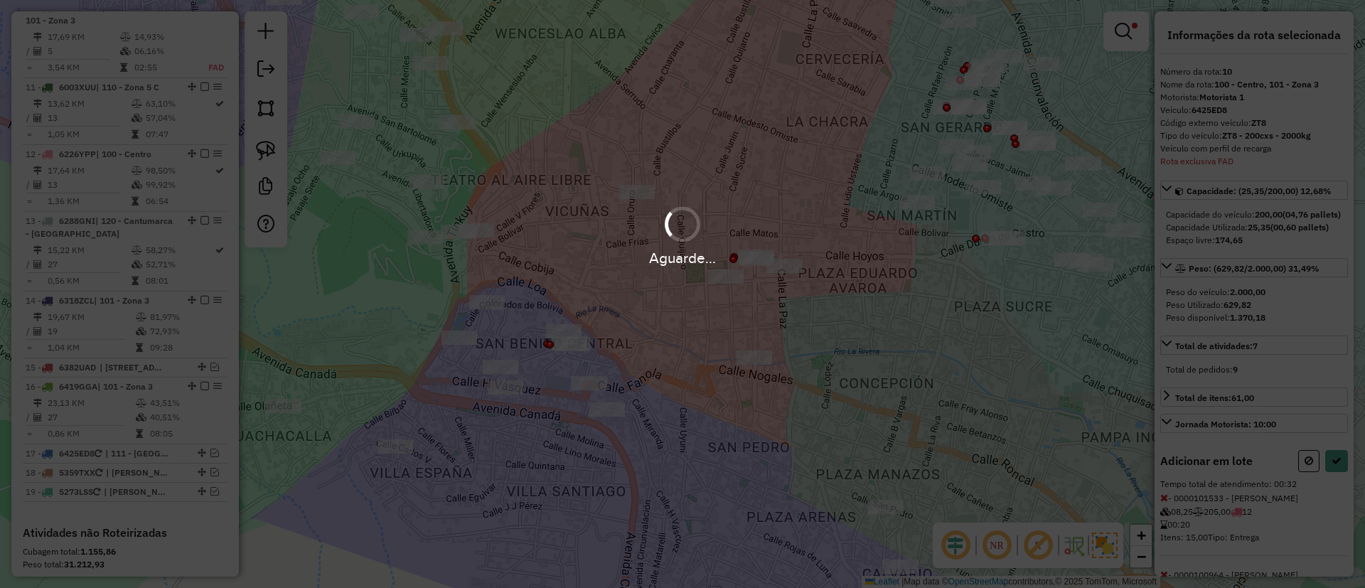
select select "**********"
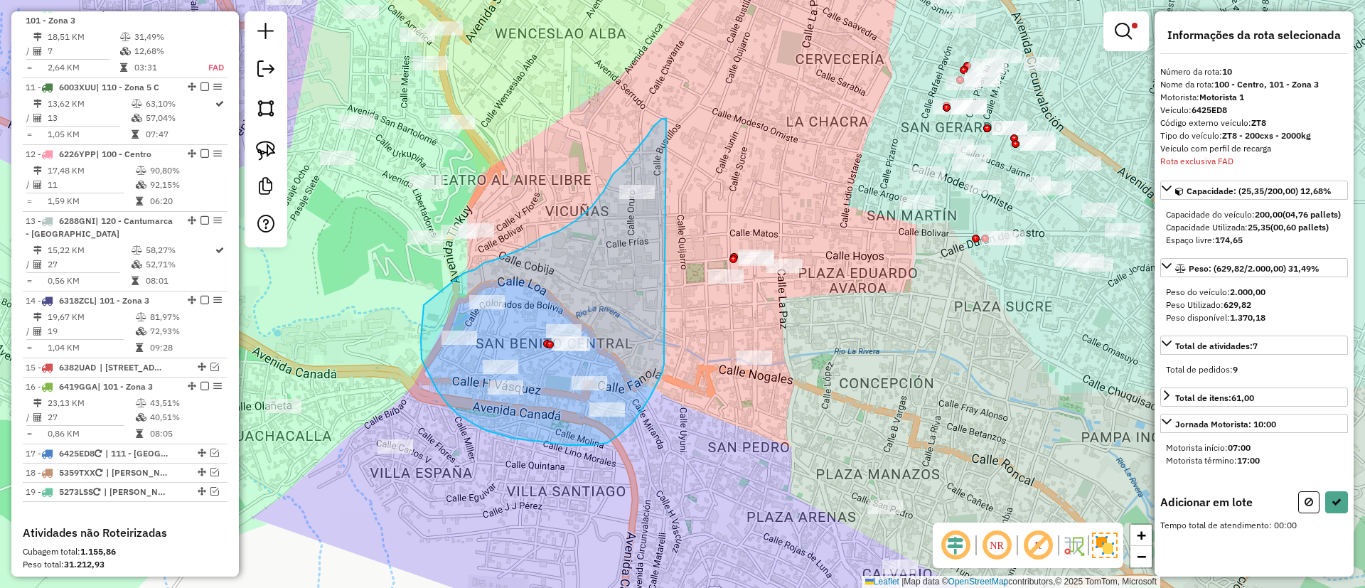
drag, startPoint x: 666, startPoint y: 119, endPoint x: 665, endPoint y: 346, distance: 226.9
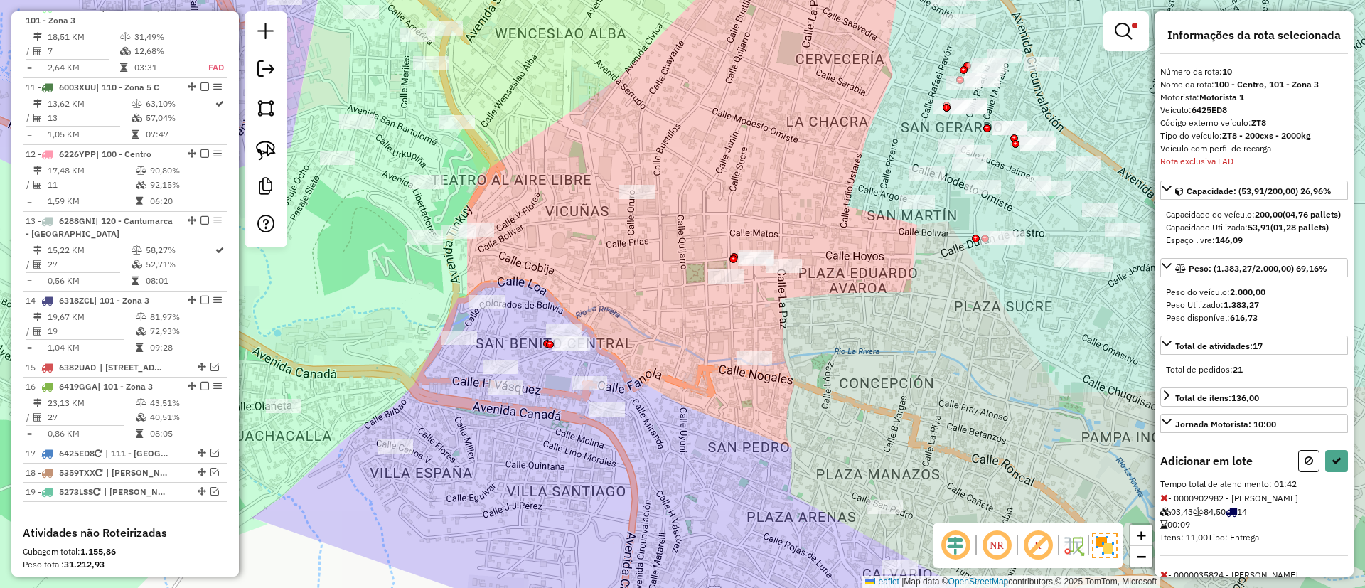
select select "**********"
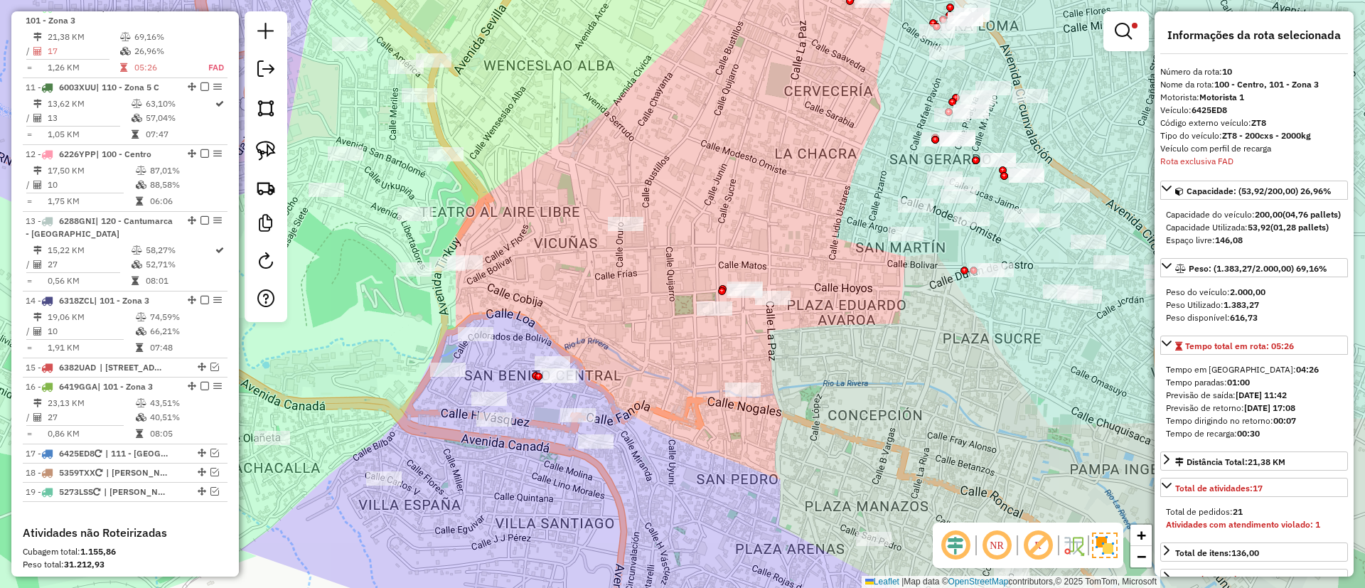
drag, startPoint x: 565, startPoint y: 283, endPoint x: 553, endPoint y: 315, distance: 34.0
click at [553, 315] on div "Limpar filtros Janela de atendimento Grade de atendimento Capacidade Transporta…" at bounding box center [682, 294] width 1365 height 588
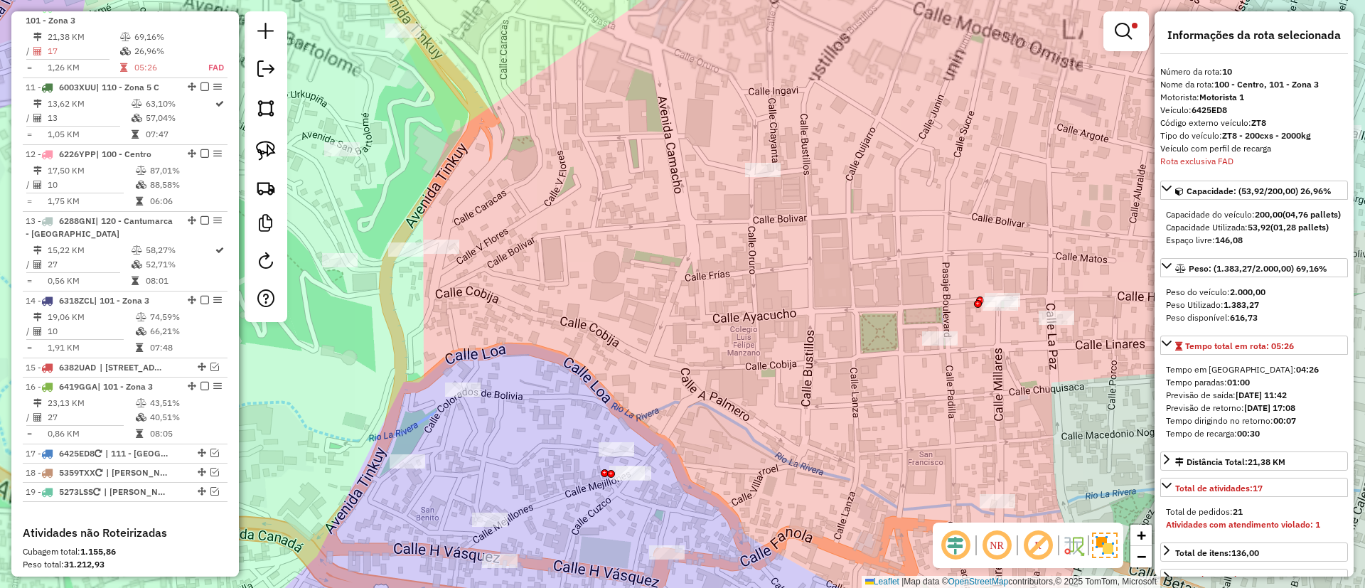
click at [516, 299] on div "Limpar filtros Janela de atendimento Grade de atendimento Capacidade Transporta…" at bounding box center [682, 294] width 1365 height 588
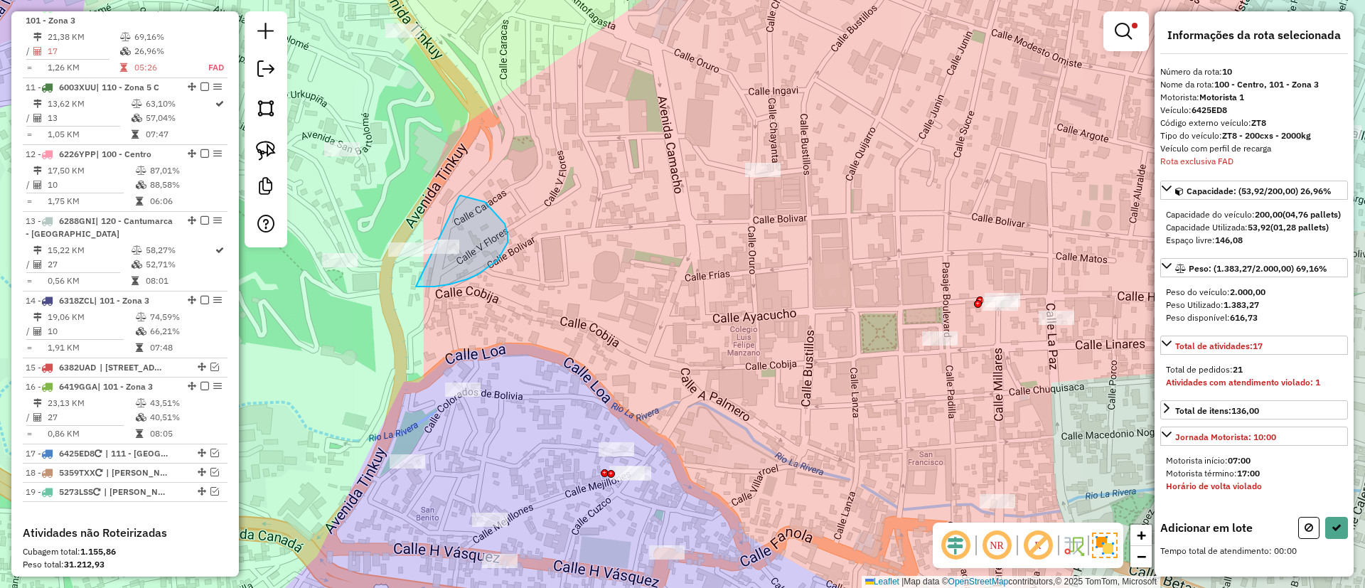
drag, startPoint x: 459, startPoint y: 196, endPoint x: 410, endPoint y: 286, distance: 102.5
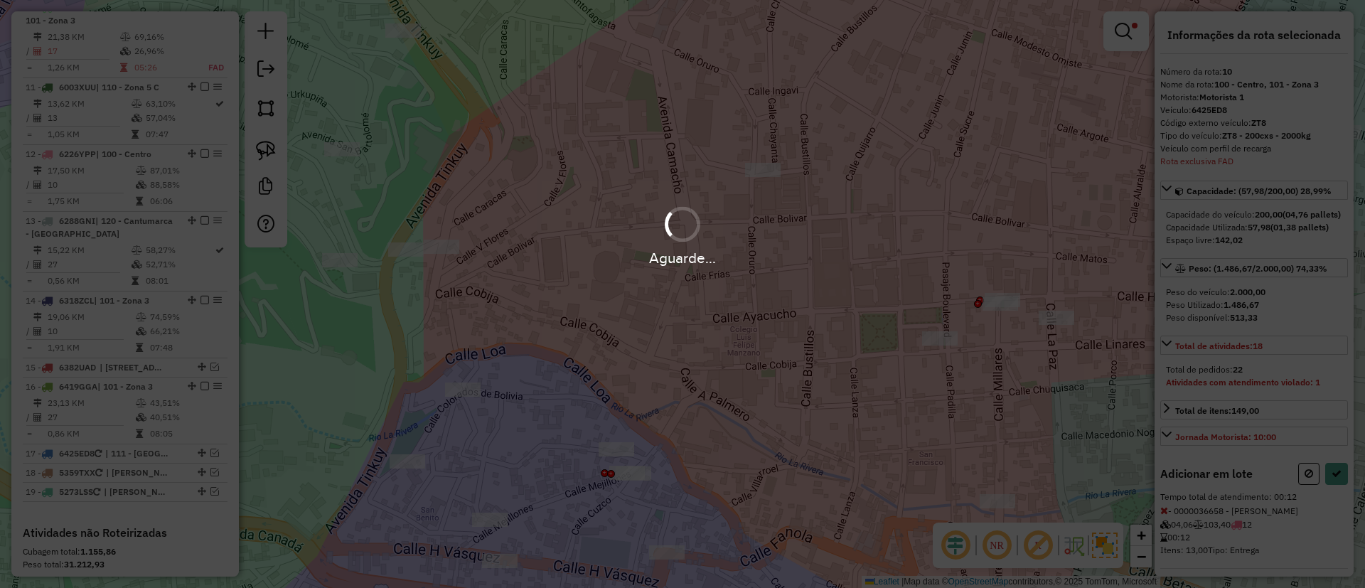
select select "**********"
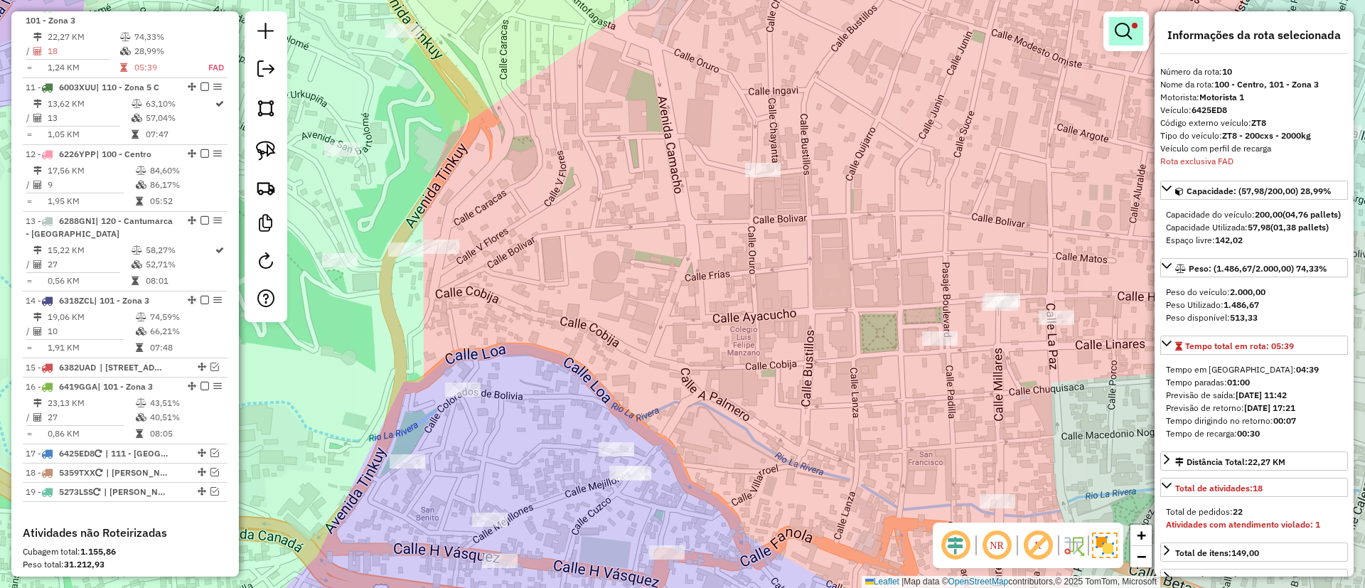
click at [1121, 31] on em at bounding box center [1123, 31] width 17 height 17
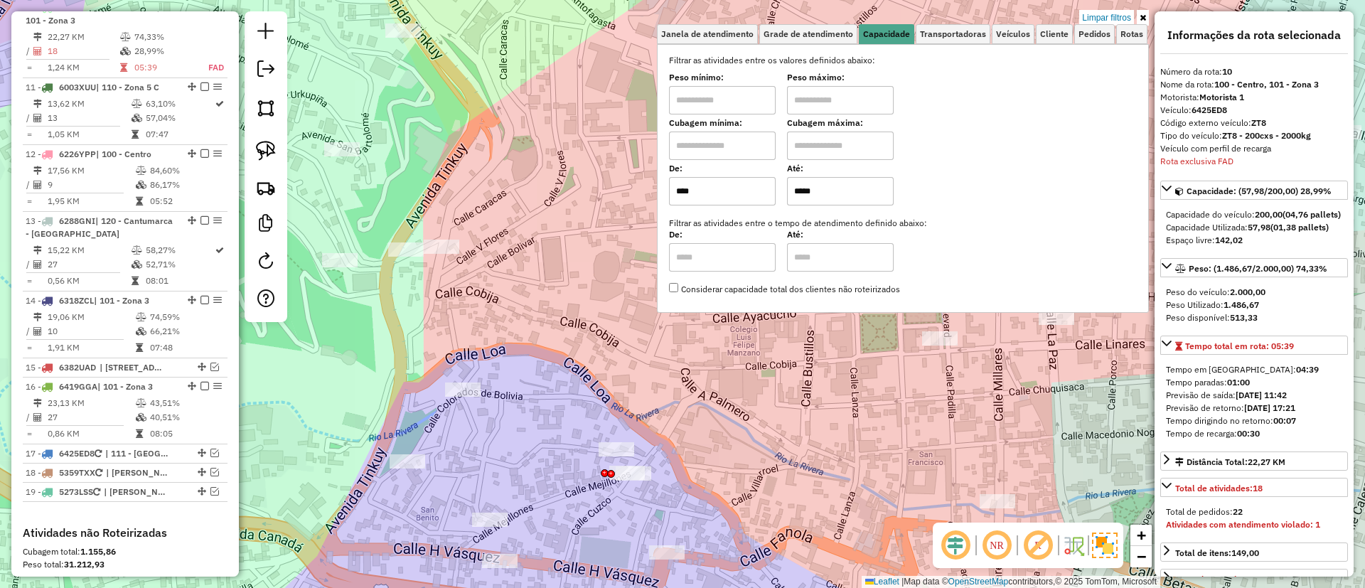
drag, startPoint x: 763, startPoint y: 183, endPoint x: 740, endPoint y: 181, distance: 23.6
click at [742, 181] on div "De: **** Até: *****" at bounding box center [903, 186] width 468 height 40
type input "*****"
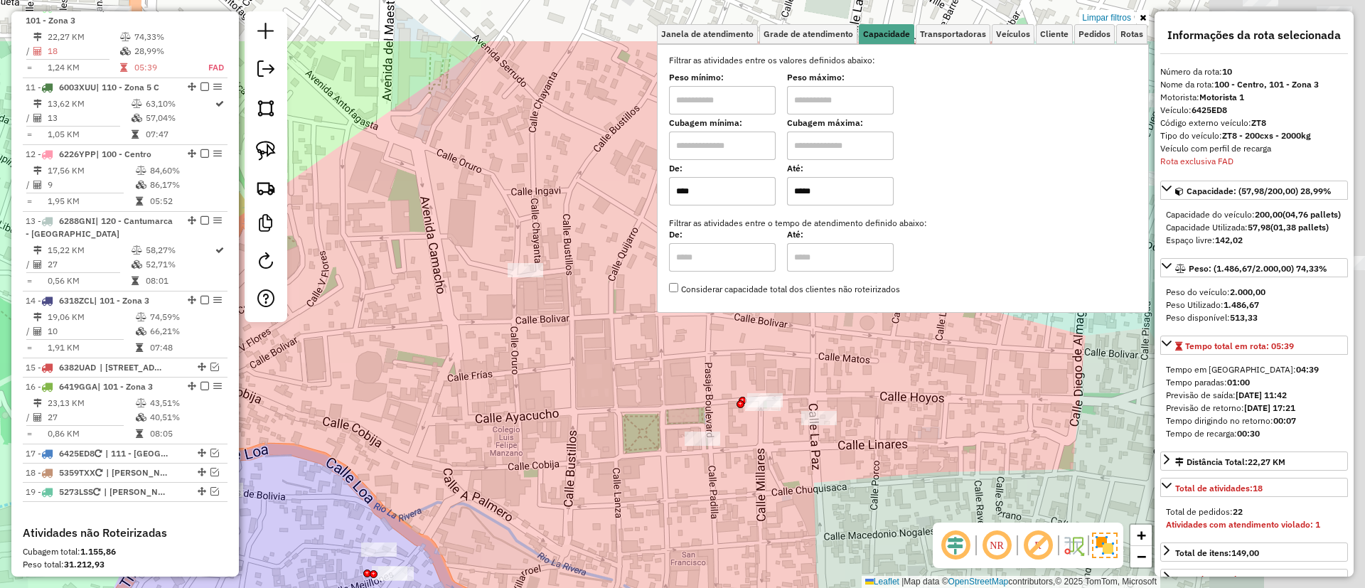
drag, startPoint x: 410, startPoint y: 369, endPoint x: 363, endPoint y: 391, distance: 51.9
click at [346, 415] on div "Limpar filtros Janela de atendimento Grade de atendimento Capacidade Transporta…" at bounding box center [682, 294] width 1365 height 588
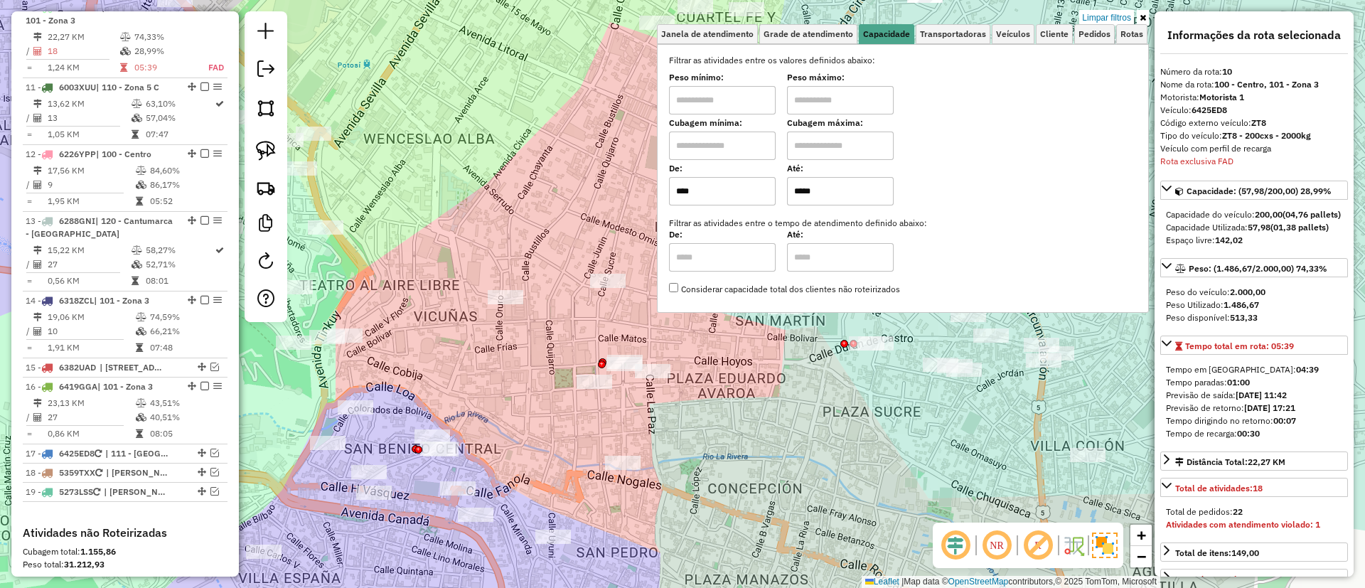
drag, startPoint x: 471, startPoint y: 332, endPoint x: 464, endPoint y: 360, distance: 28.6
click at [464, 360] on div "Limpar filtros Janela de atendimento Grade de atendimento Capacidade Transporta…" at bounding box center [682, 294] width 1365 height 588
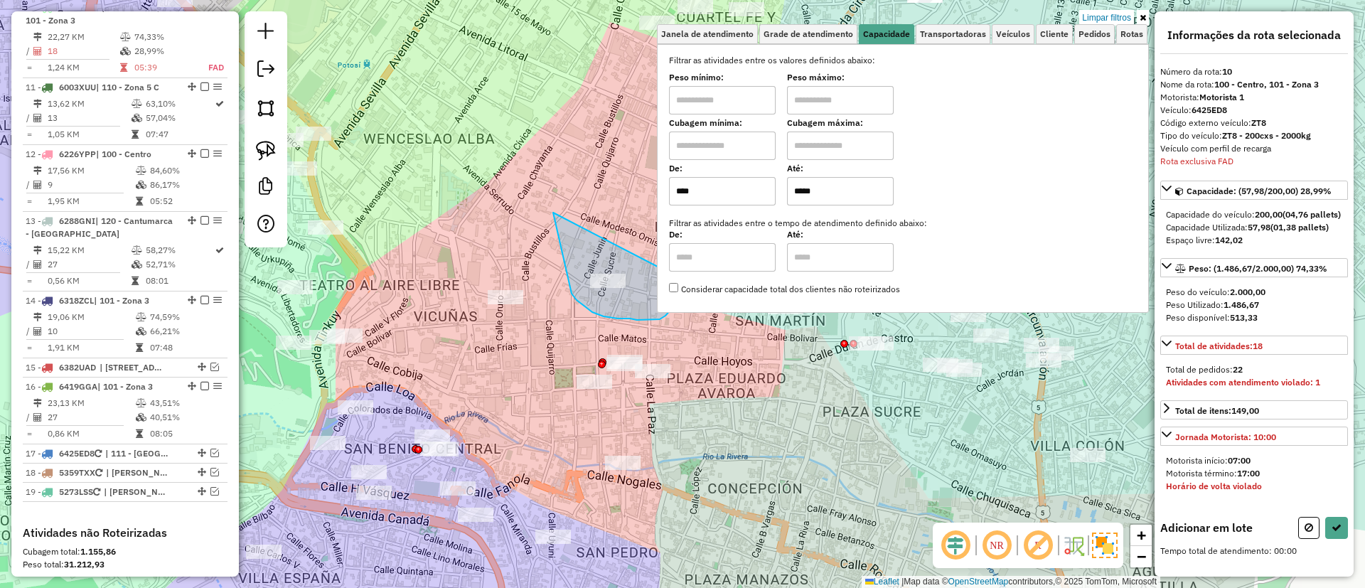
drag, startPoint x: 637, startPoint y: 320, endPoint x: 680, endPoint y: 278, distance: 59.8
click at [680, 278] on div "Limpar filtros Janela de atendimento Grade de atendimento Capacidade Transporta…" at bounding box center [682, 294] width 1365 height 588
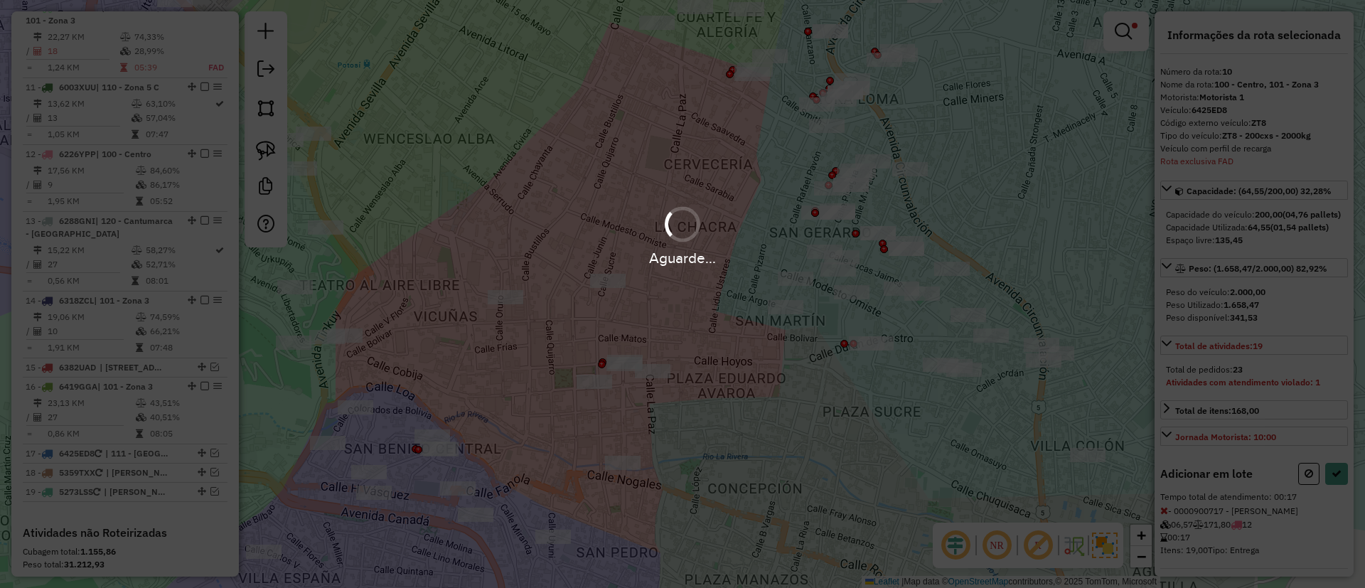
select select "**********"
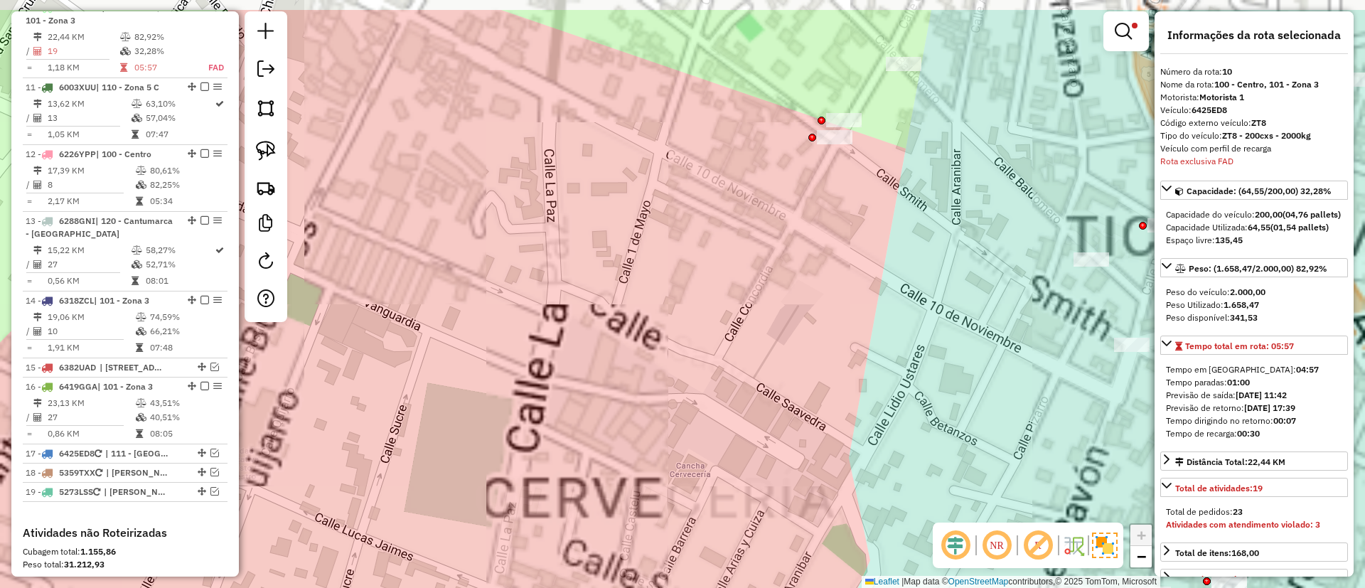
drag, startPoint x: 742, startPoint y: 166, endPoint x: 741, endPoint y: 186, distance: 20.0
click at [741, 186] on div "Limpar filtros Janela de atendimento Grade de atendimento Capacidade Transporta…" at bounding box center [682, 294] width 1365 height 588
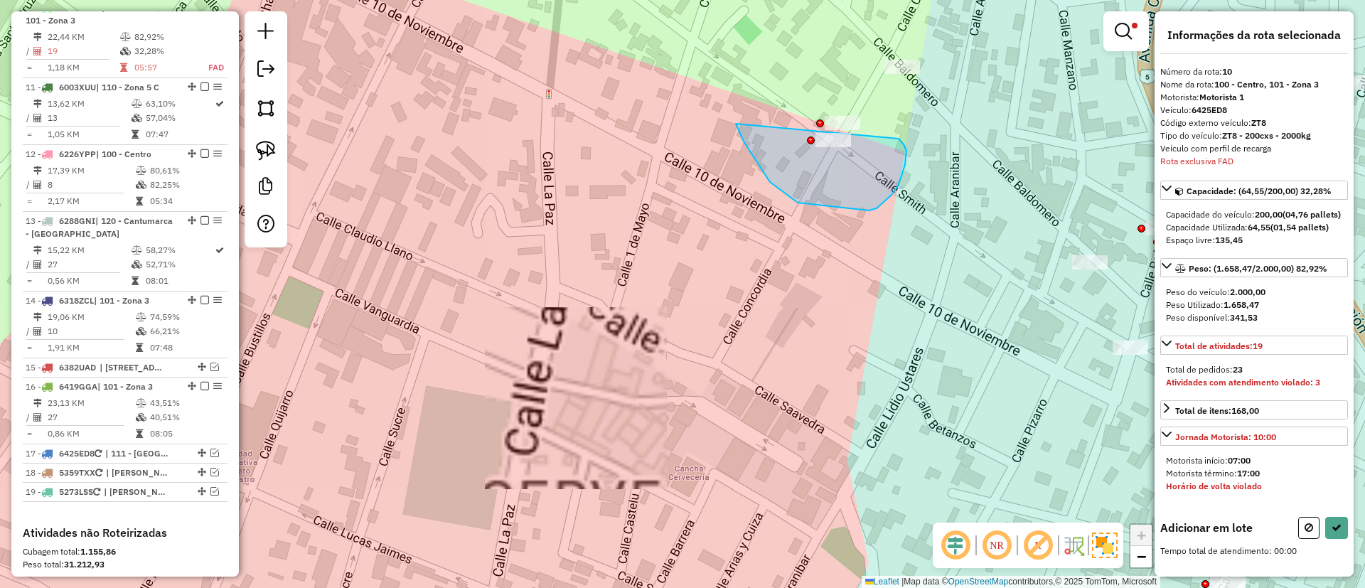
drag, startPoint x: 770, startPoint y: 182, endPoint x: 898, endPoint y: 139, distance: 135.2
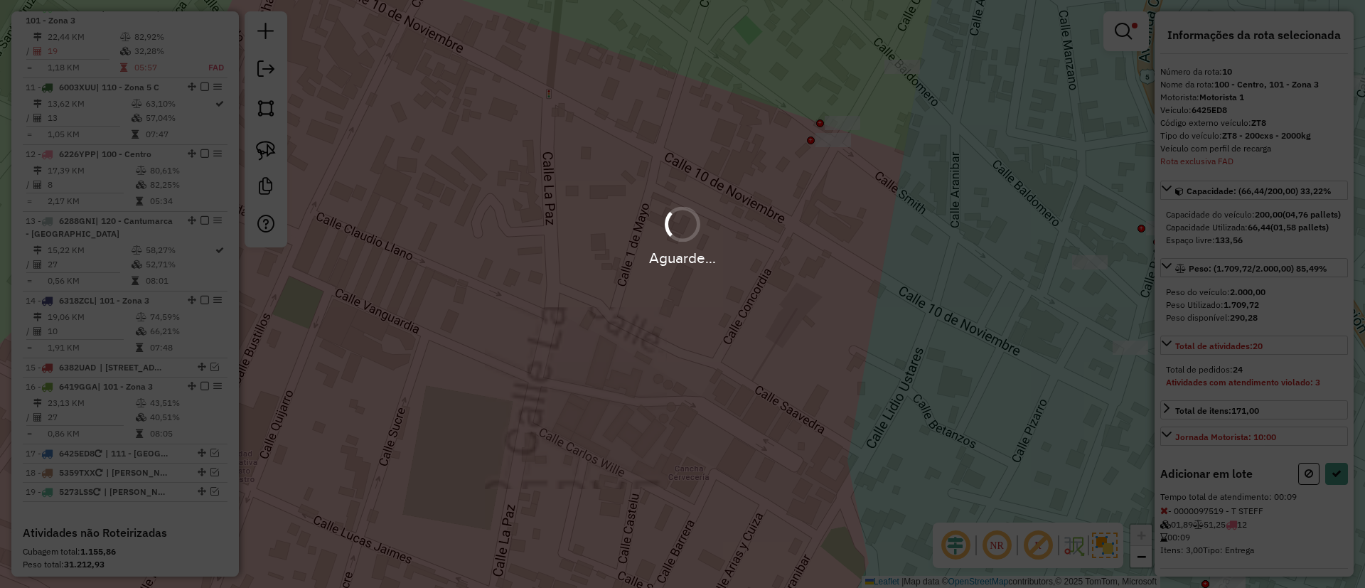
select select "**********"
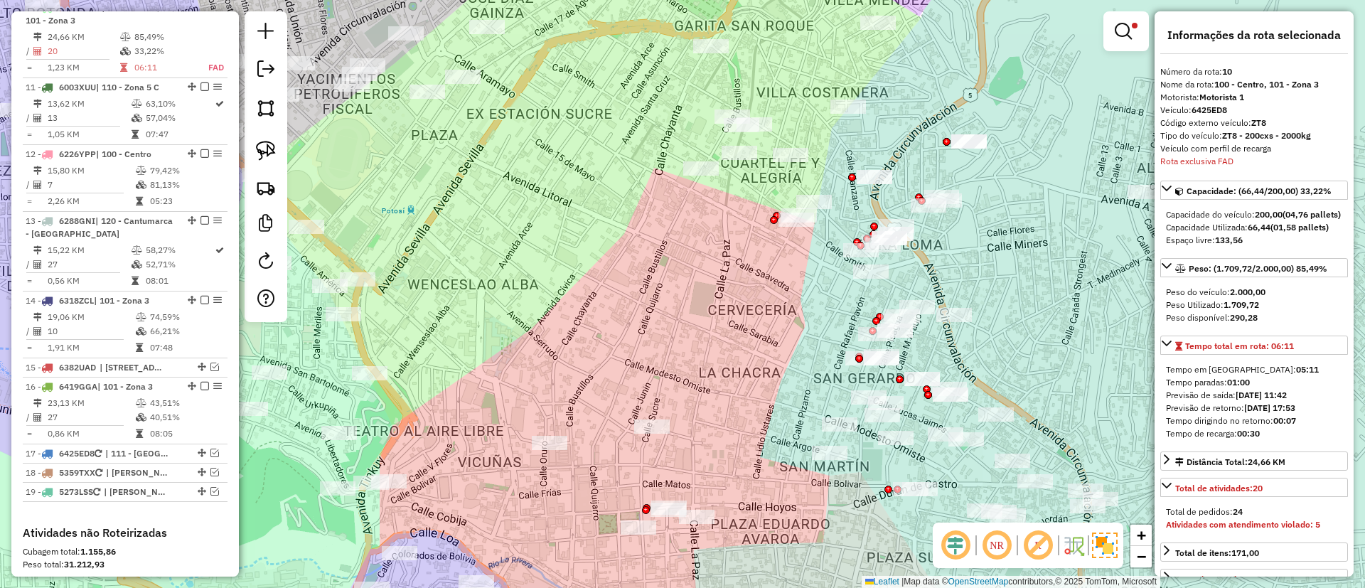
drag, startPoint x: 735, startPoint y: 284, endPoint x: 757, endPoint y: 114, distance: 171.5
click at [755, 130] on div "Limpar filtros Janela de atendimento Grade de atendimento Capacidade Transporta…" at bounding box center [682, 294] width 1365 height 588
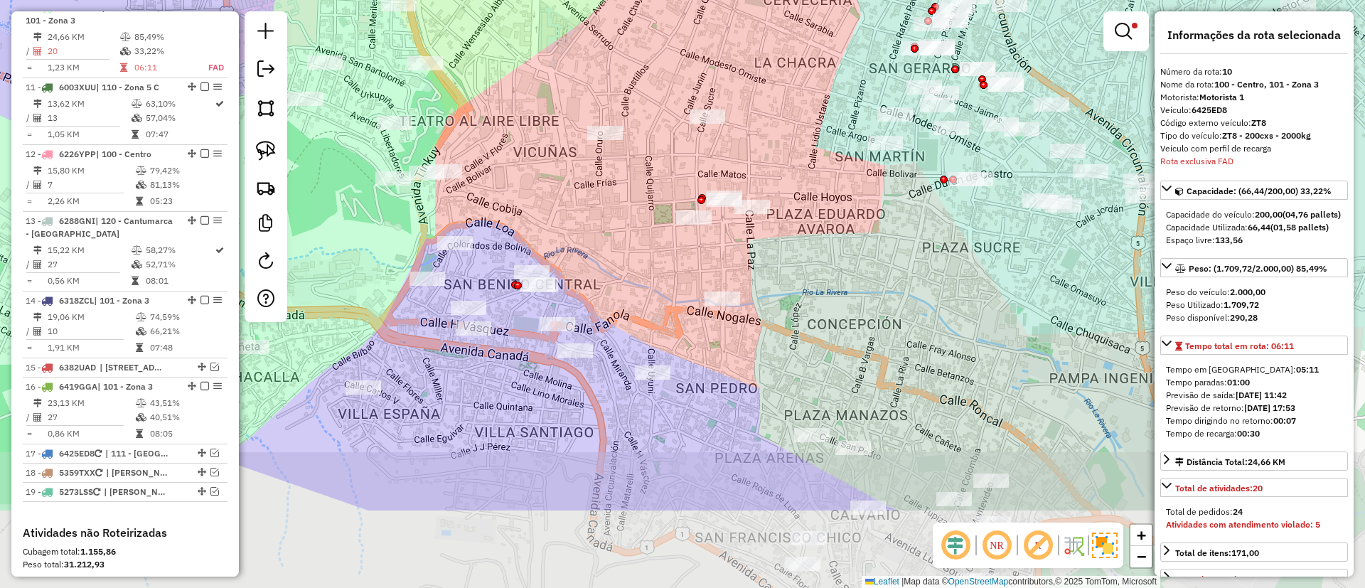
drag, startPoint x: 671, startPoint y: 279, endPoint x: 672, endPoint y: 272, distance: 7.3
click at [672, 273] on div "Limpar filtros Janela de atendimento Grade de atendimento Capacidade Transporta…" at bounding box center [682, 294] width 1365 height 588
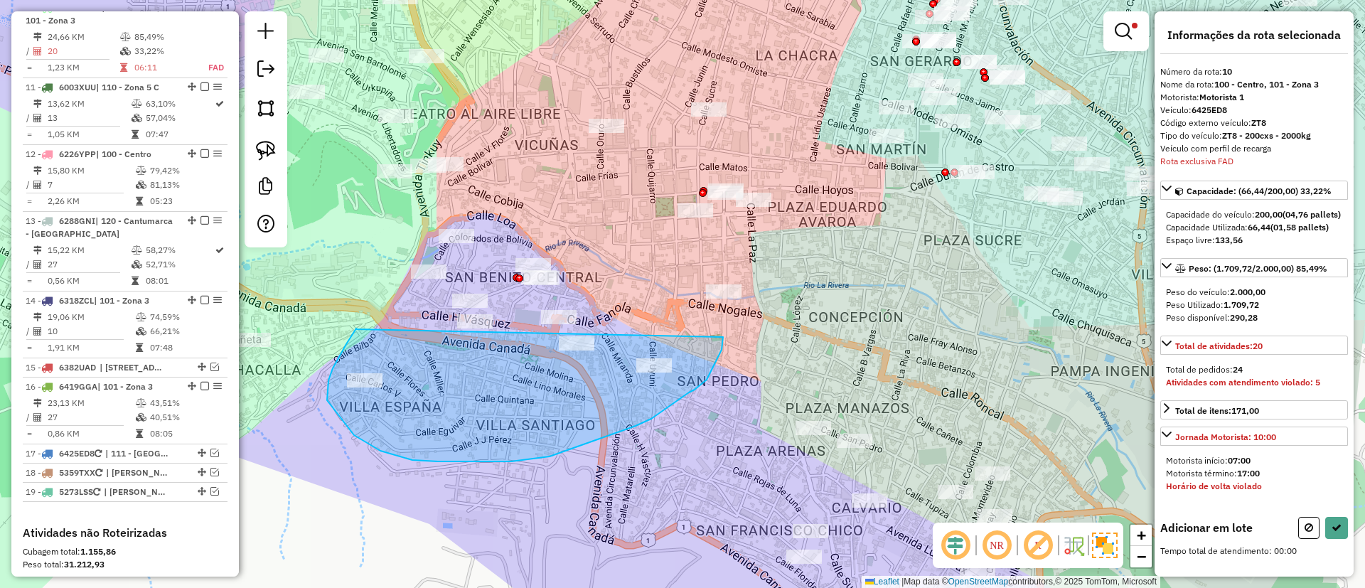
drag, startPoint x: 356, startPoint y: 329, endPoint x: 715, endPoint y: 306, distance: 359.9
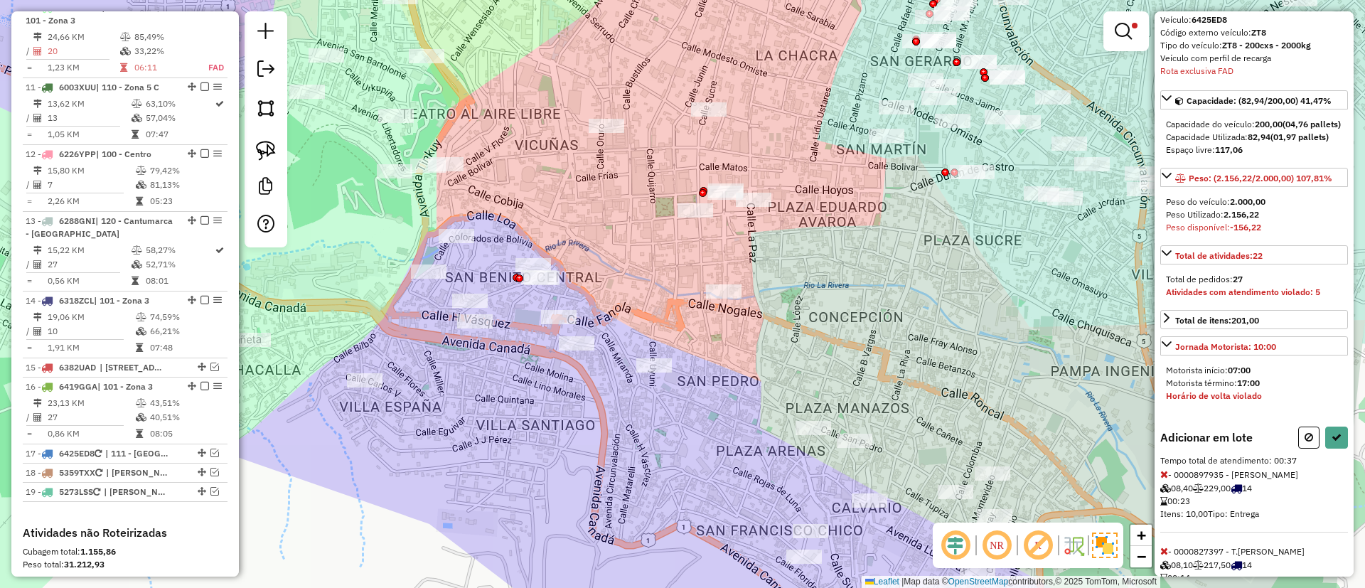
scroll to position [153, 0]
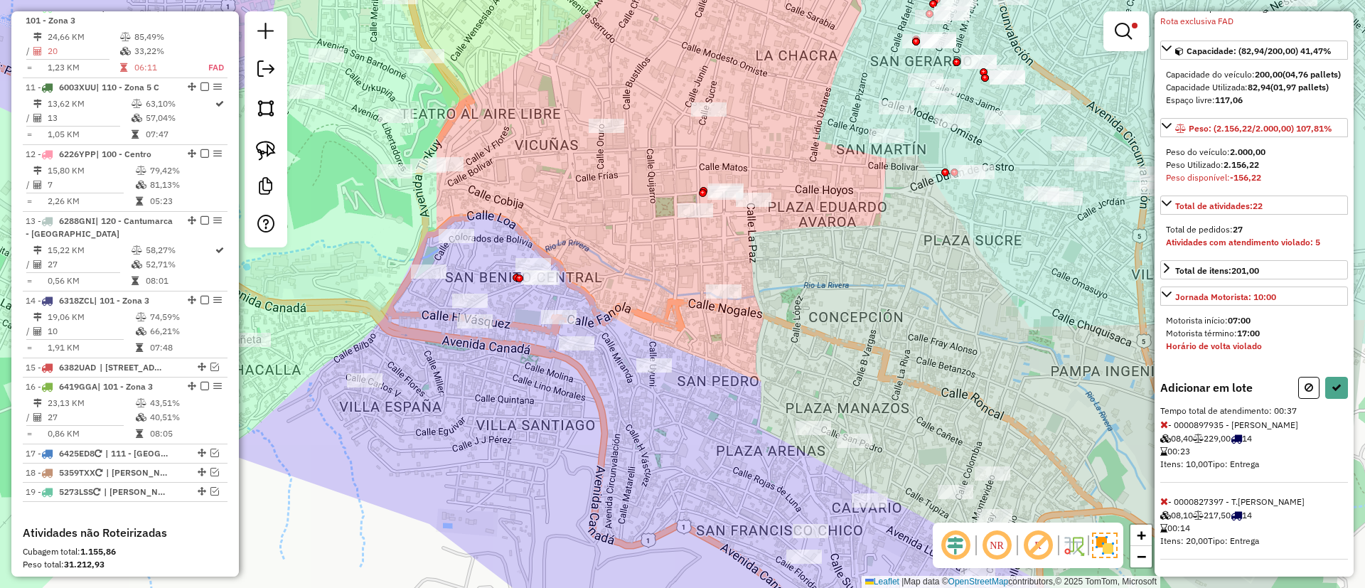
click at [1166, 499] on icon at bounding box center [1165, 501] width 8 height 10
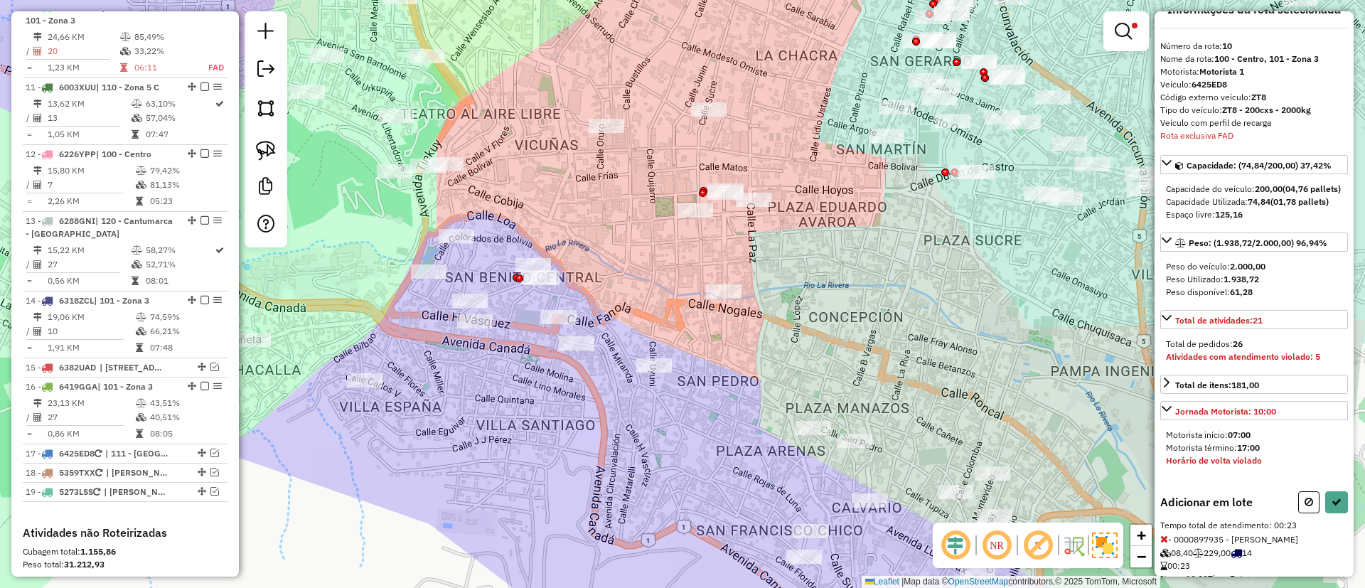
scroll to position [0, 0]
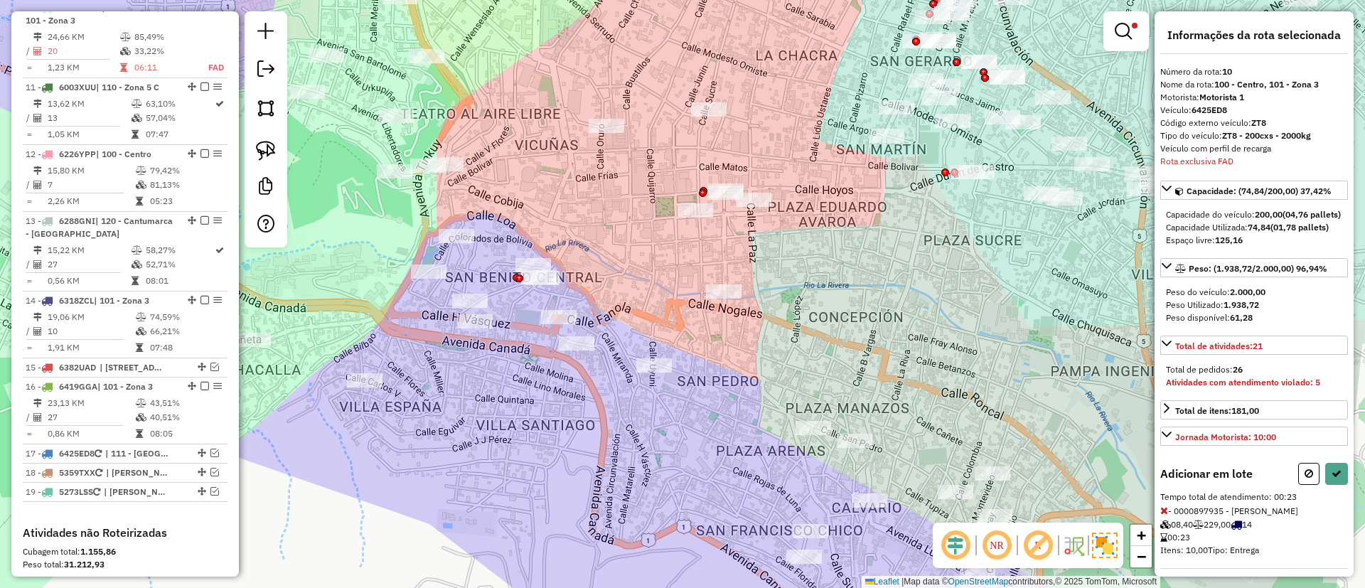
select select "**********"
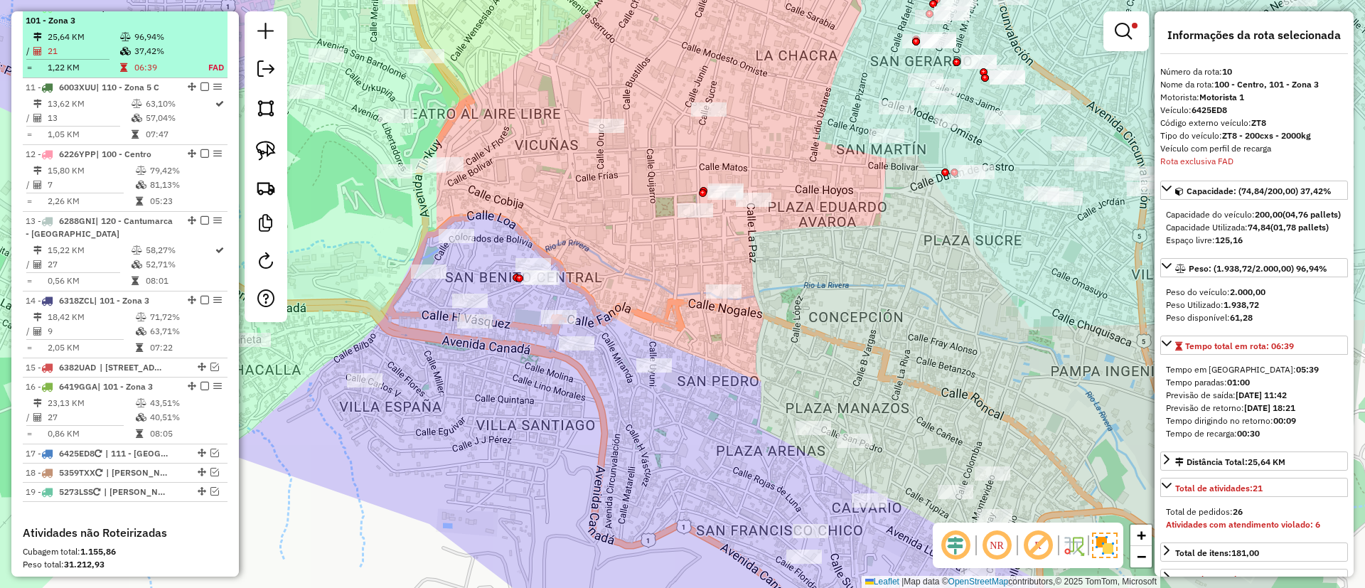
click at [196, 11] on div at bounding box center [200, 7] width 43 height 9
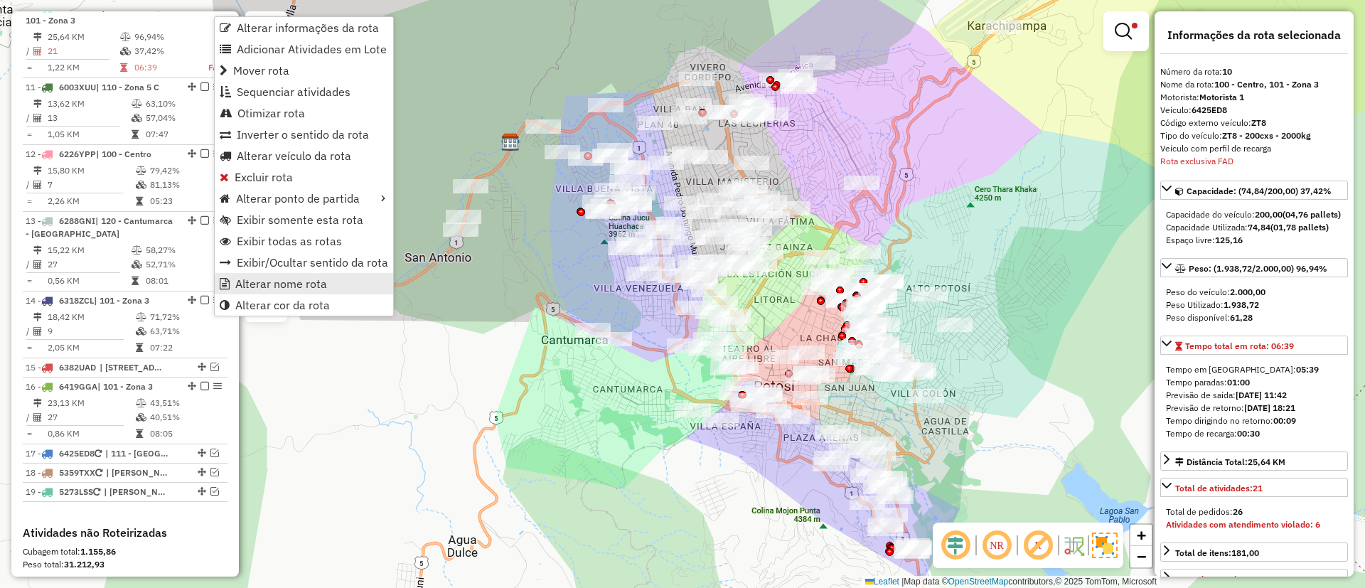
click at [255, 280] on span "Alterar nome rota" at bounding box center [281, 283] width 92 height 11
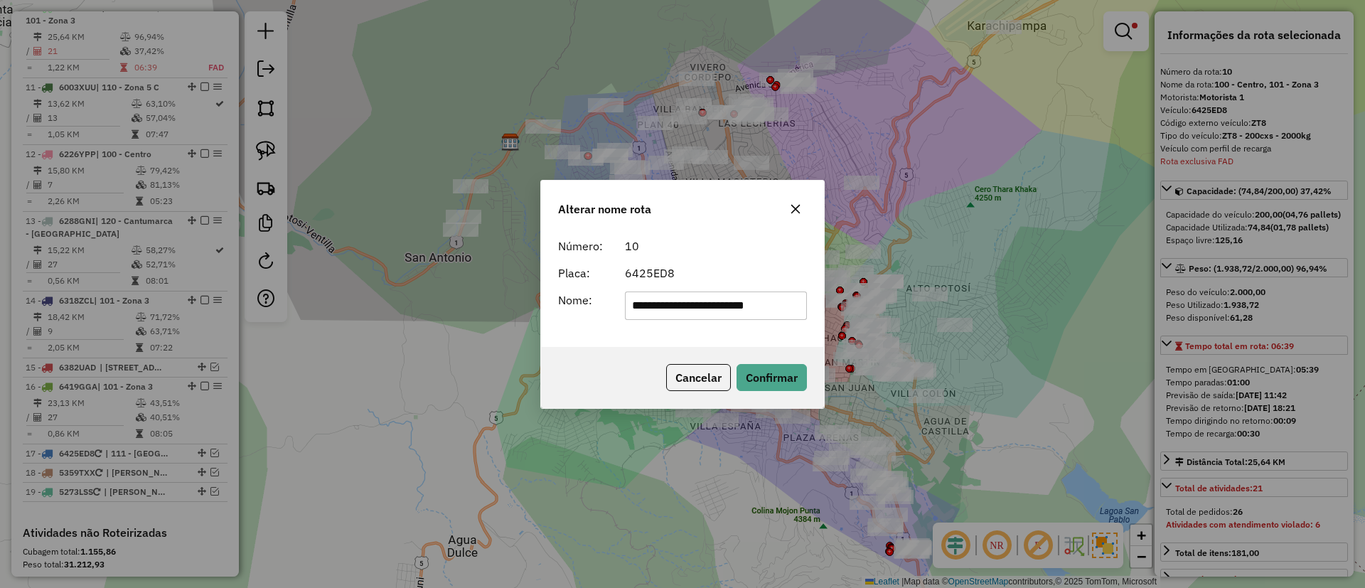
click at [688, 310] on input "**********" at bounding box center [716, 306] width 183 height 28
click at [687, 311] on input "**********" at bounding box center [716, 306] width 183 height 28
type input "*******"
click at [780, 381] on button "Confirmar" at bounding box center [772, 377] width 70 height 27
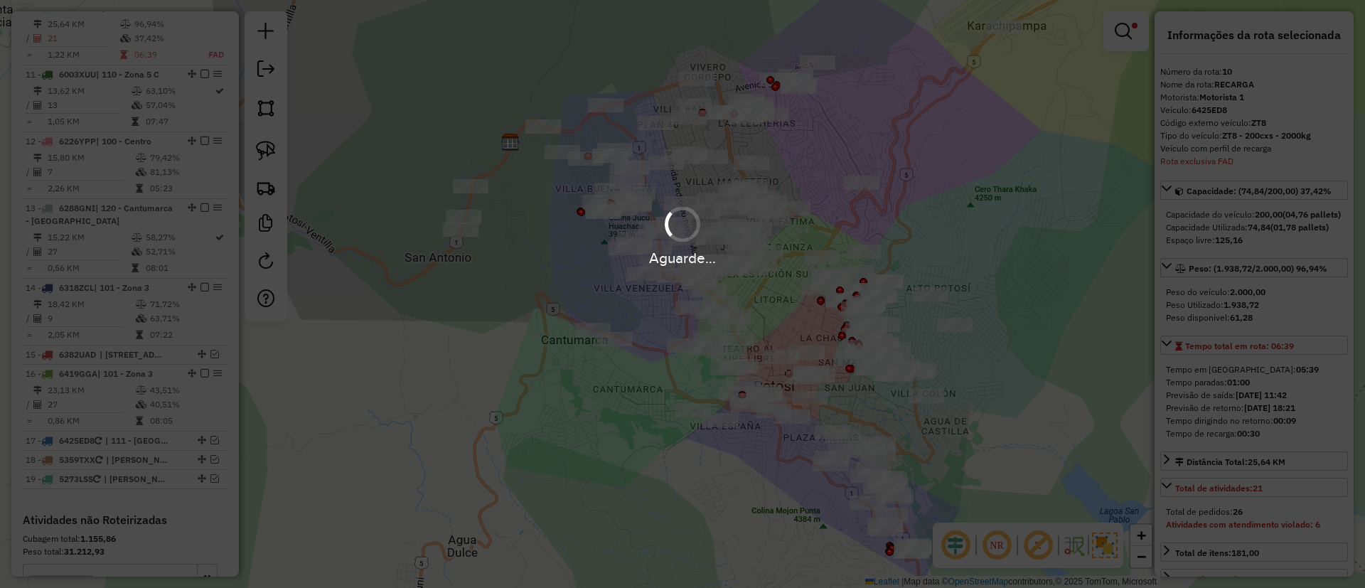
scroll to position [1204, 0]
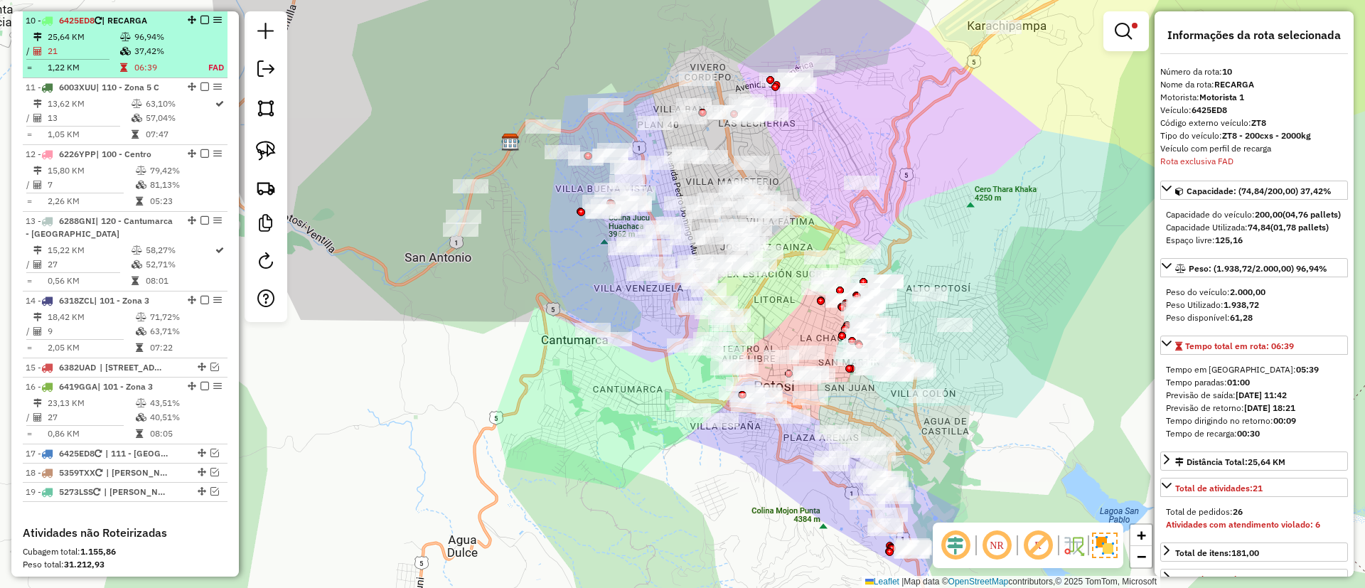
click at [203, 24] on em at bounding box center [205, 20] width 9 height 9
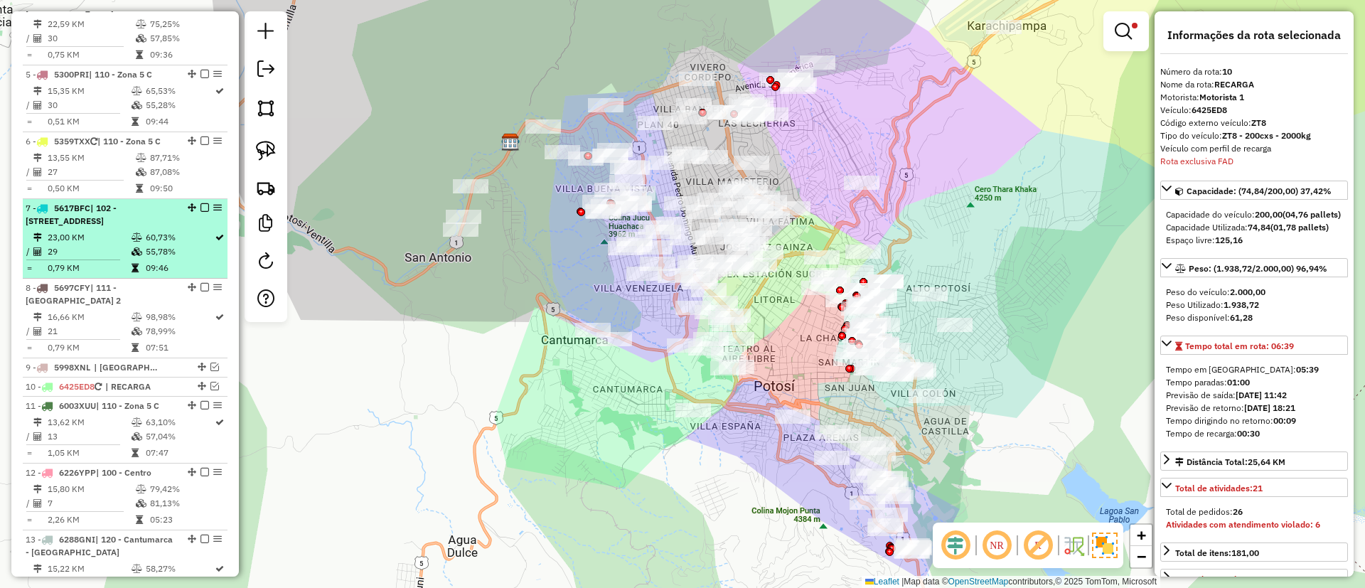
scroll to position [836, 0]
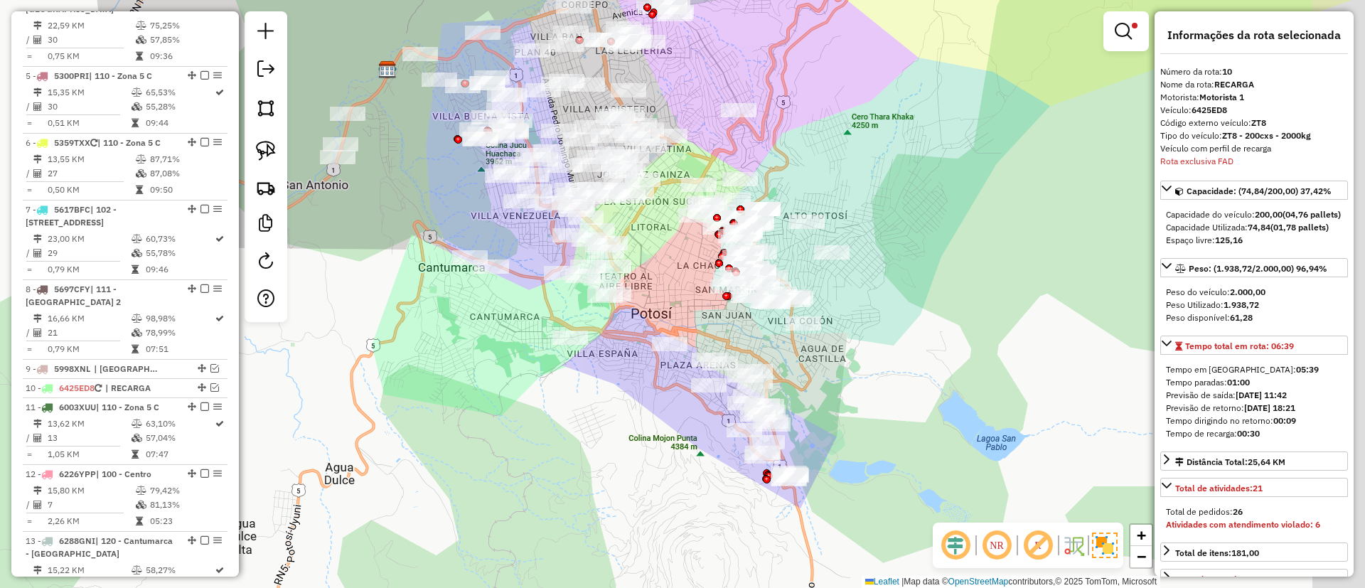
drag, startPoint x: 616, startPoint y: 419, endPoint x: 584, endPoint y: 400, distance: 37.0
click at [587, 408] on div "Limpar filtros Janela de atendimento Grade de atendimento Capacidade Transporta…" at bounding box center [682, 294] width 1365 height 588
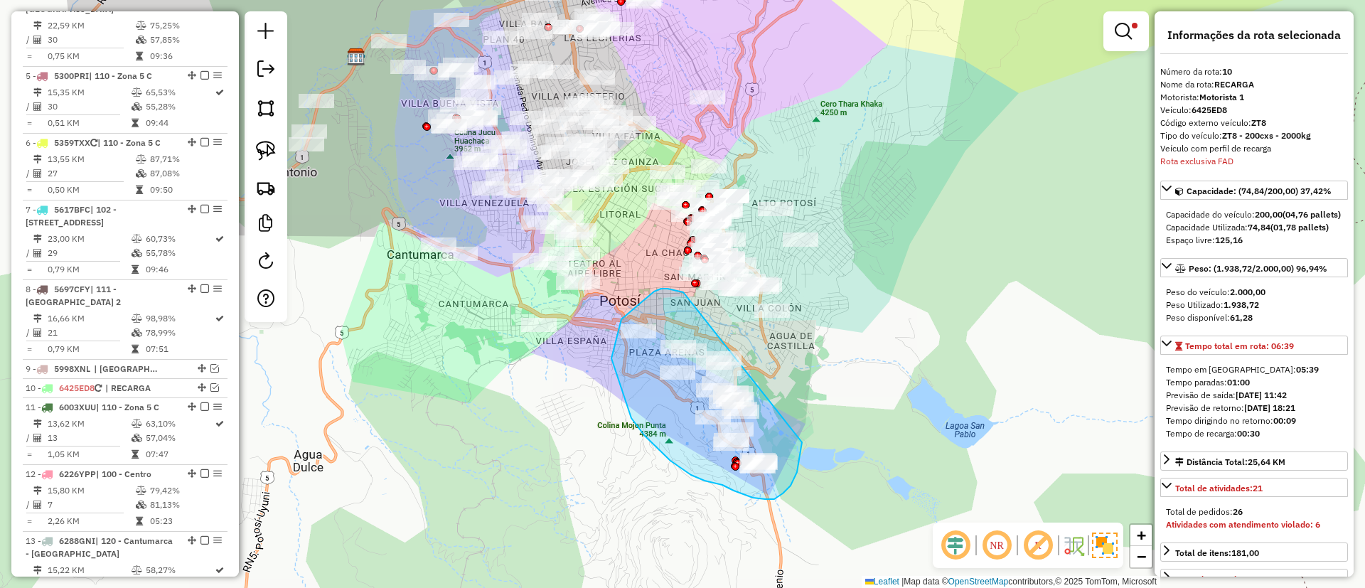
drag, startPoint x: 674, startPoint y: 291, endPoint x: 799, endPoint y: 396, distance: 163.0
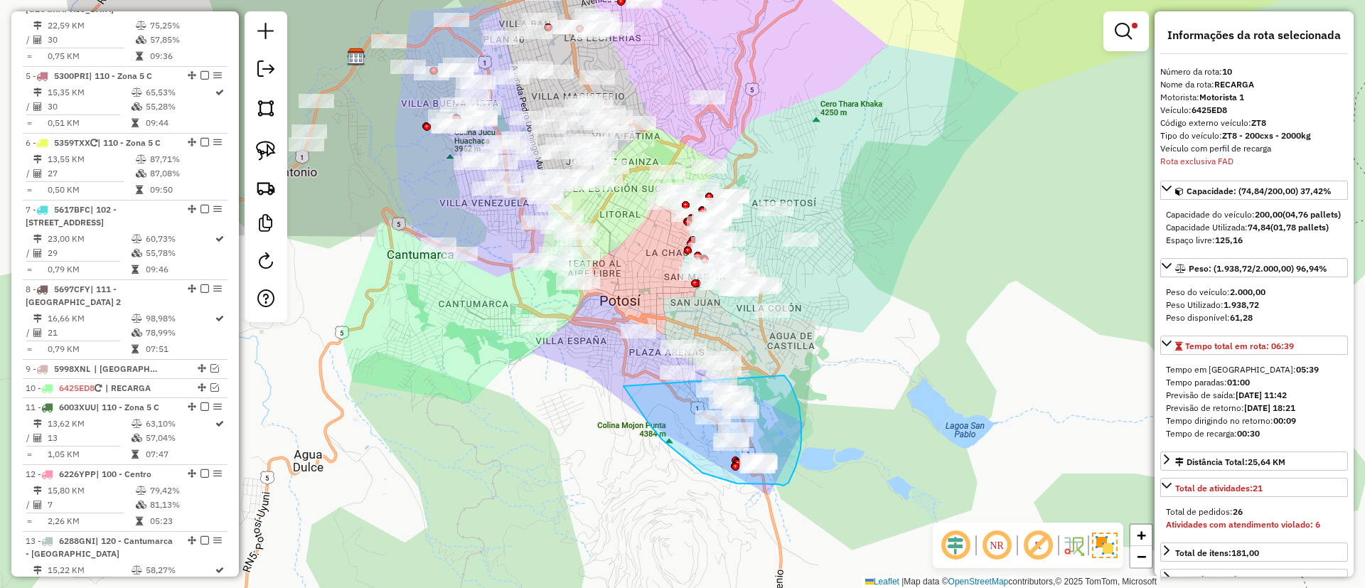
drag, startPoint x: 637, startPoint y: 405, endPoint x: 784, endPoint y: 376, distance: 150.8
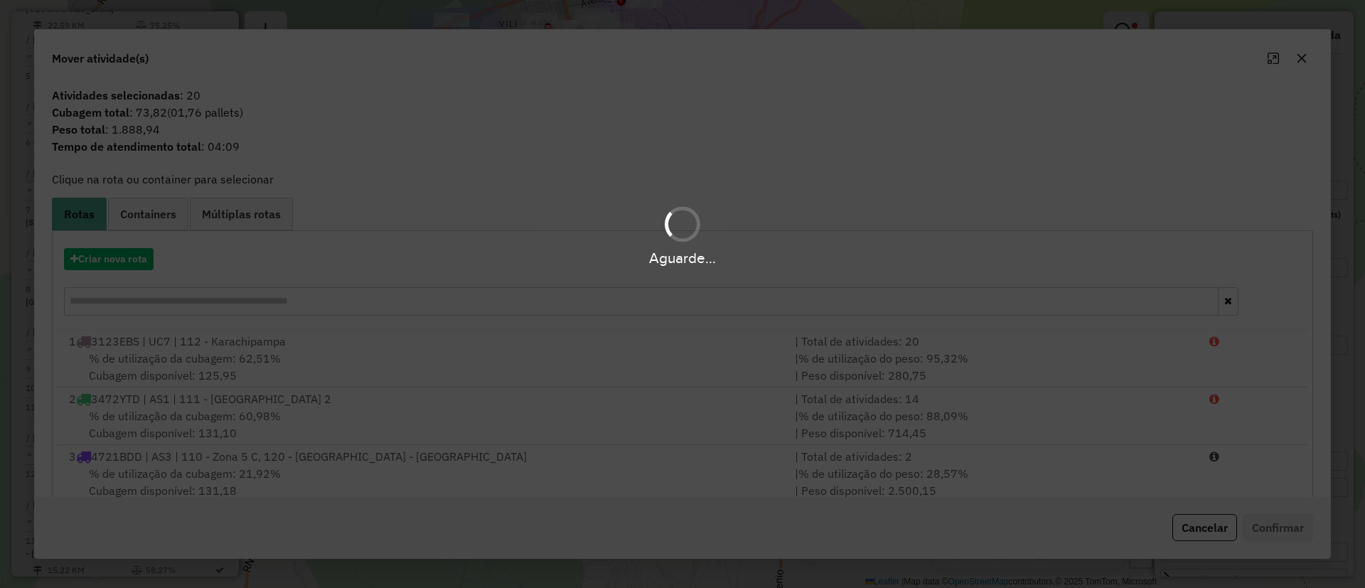
click at [124, 253] on hb-app "Aguarde... Pop-up bloqueado! Seu navegador bloqueou automáticamente a abertura …" at bounding box center [682, 294] width 1365 height 588
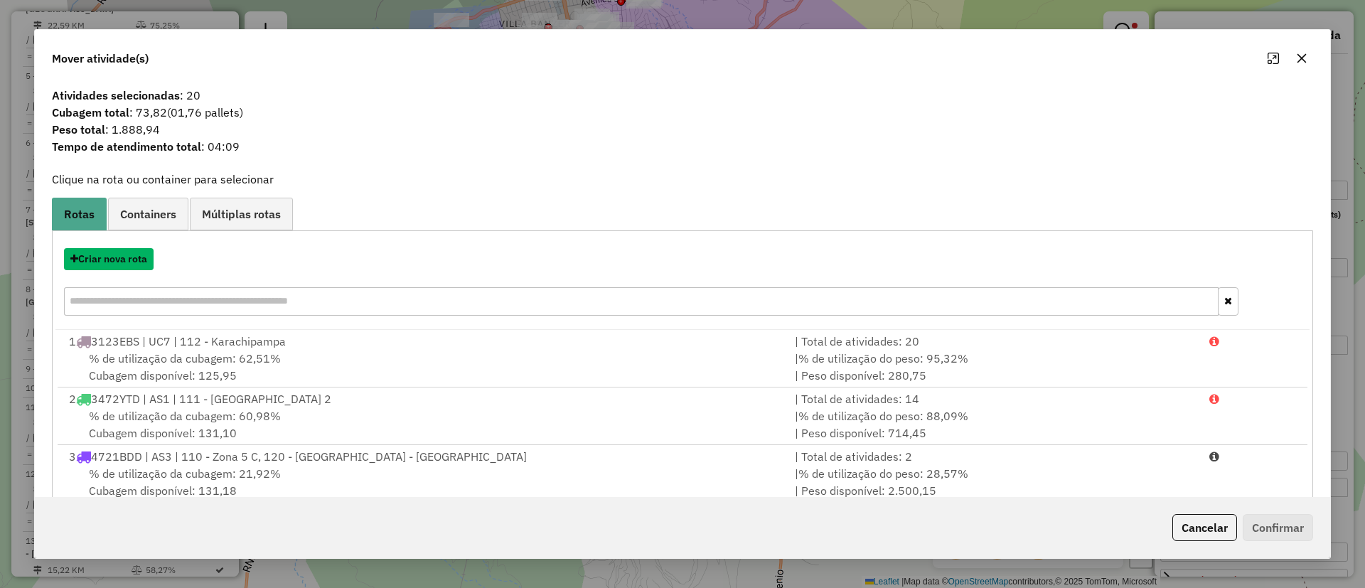
click at [124, 253] on button "Criar nova rota" at bounding box center [109, 259] width 90 height 22
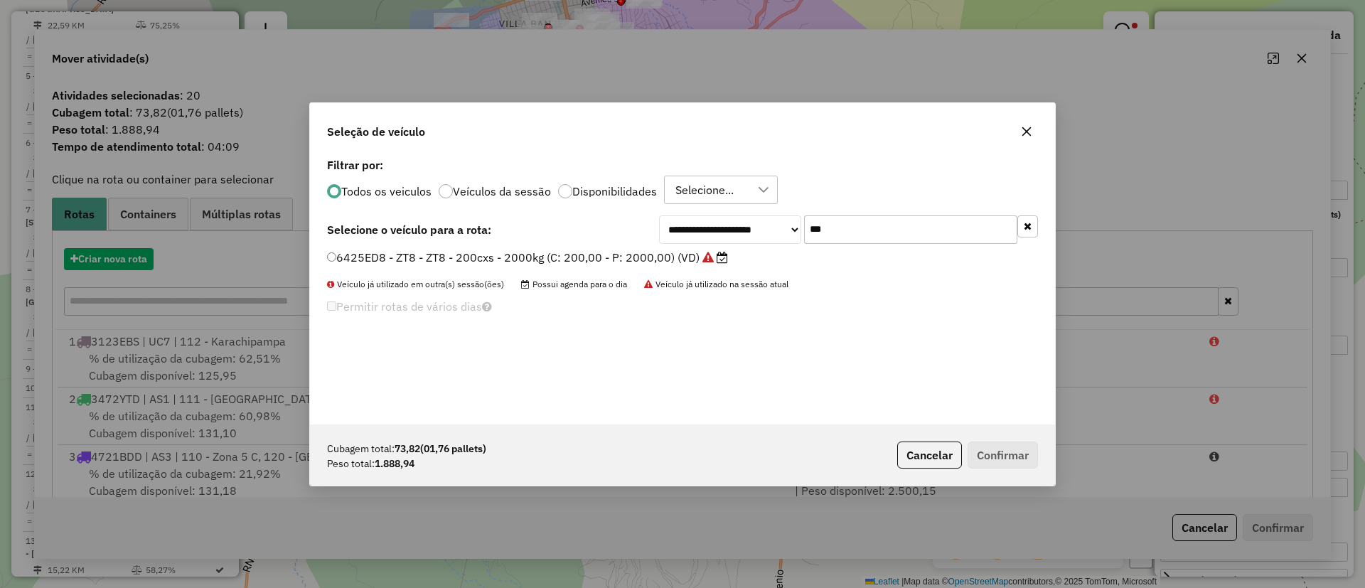
scroll to position [8, 4]
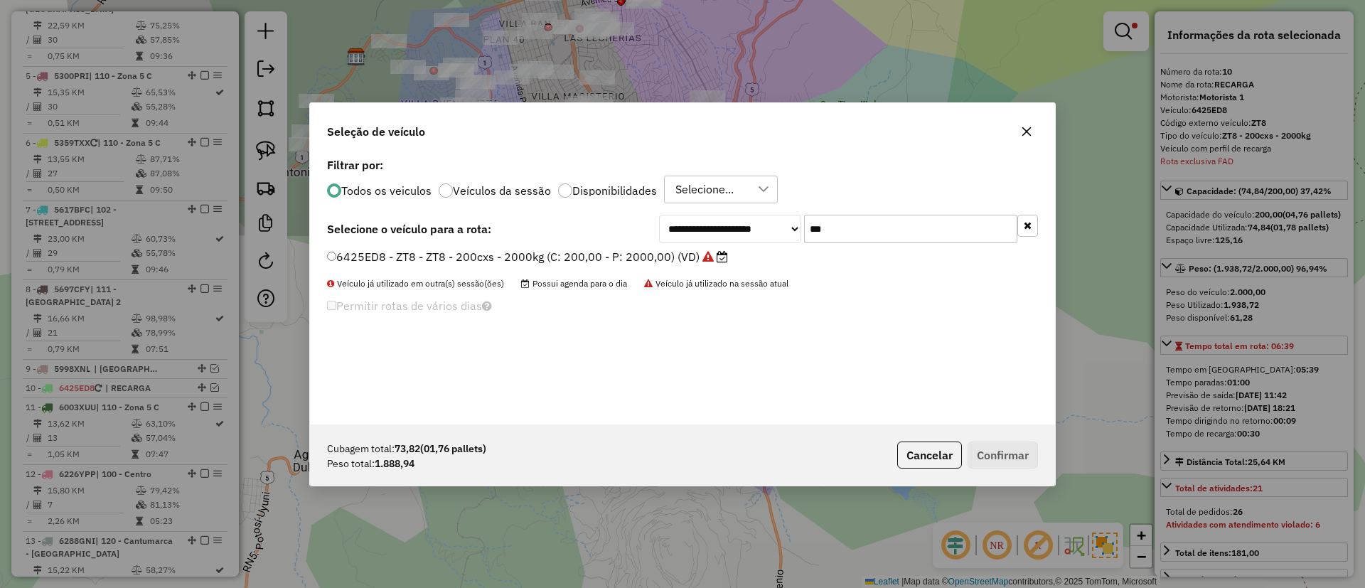
drag, startPoint x: 871, startPoint y: 228, endPoint x: 747, endPoint y: 225, distance: 124.5
click at [747, 225] on div "**********" at bounding box center [848, 229] width 379 height 28
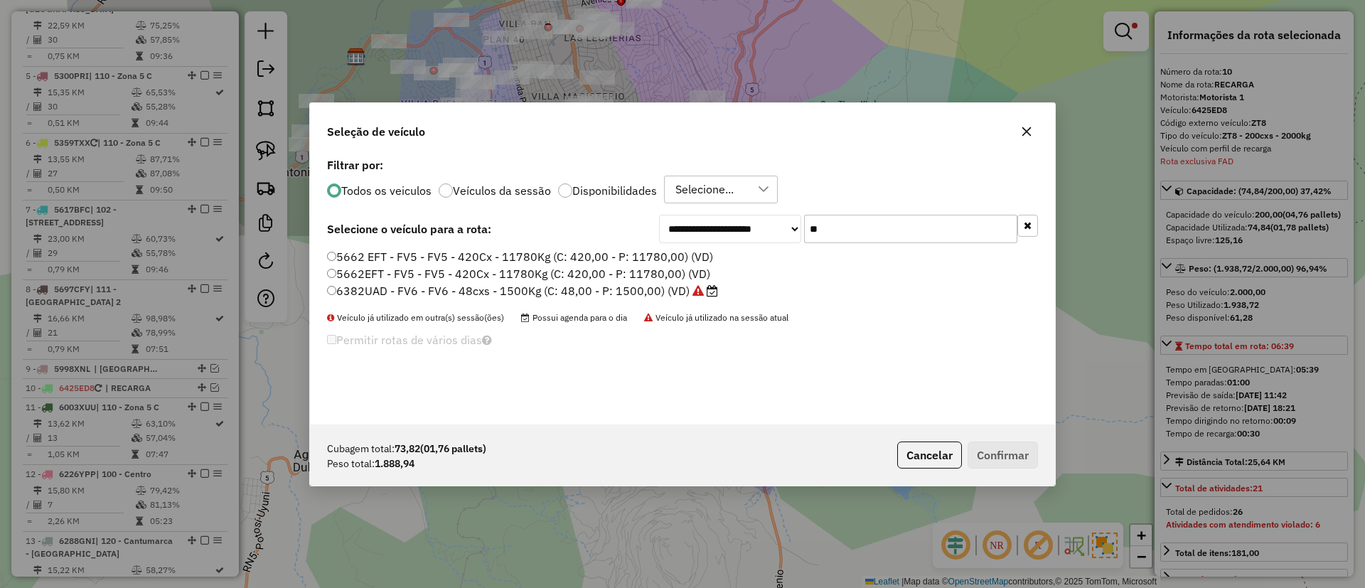
type input "**"
click at [645, 287] on label "6382UAD - FV6 - FV6 - 48cxs - 1500Kg (C: 48,00 - P: 1500,00) (VD)" at bounding box center [522, 290] width 391 height 17
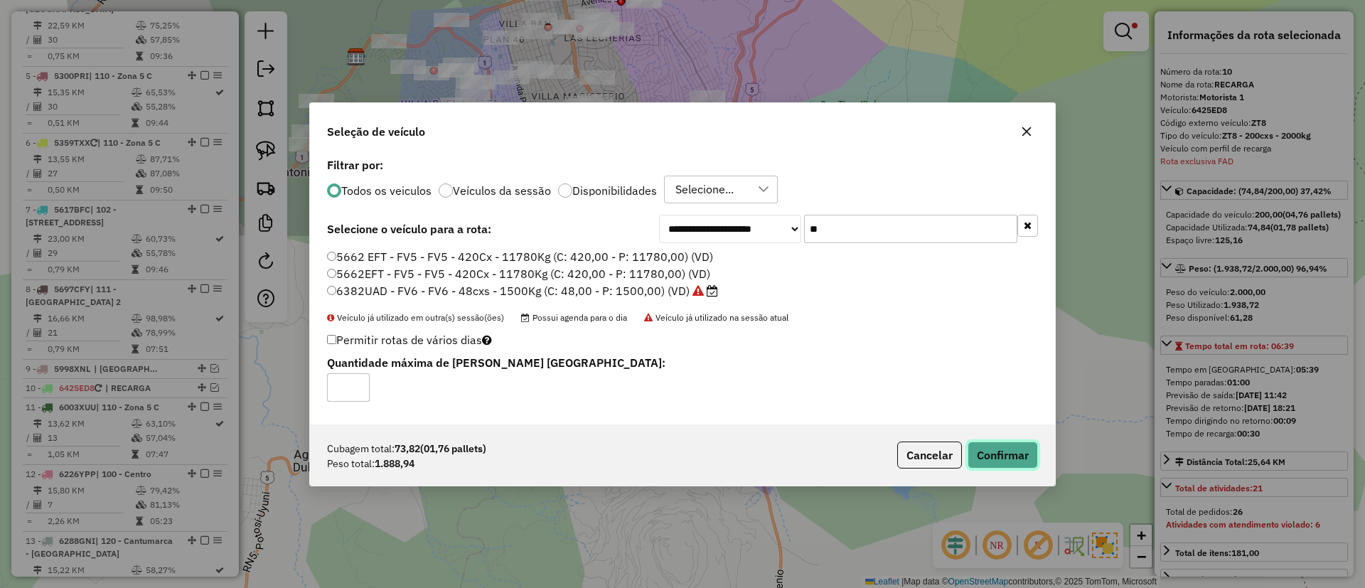
click at [997, 459] on button "Confirmar" at bounding box center [1003, 455] width 70 height 27
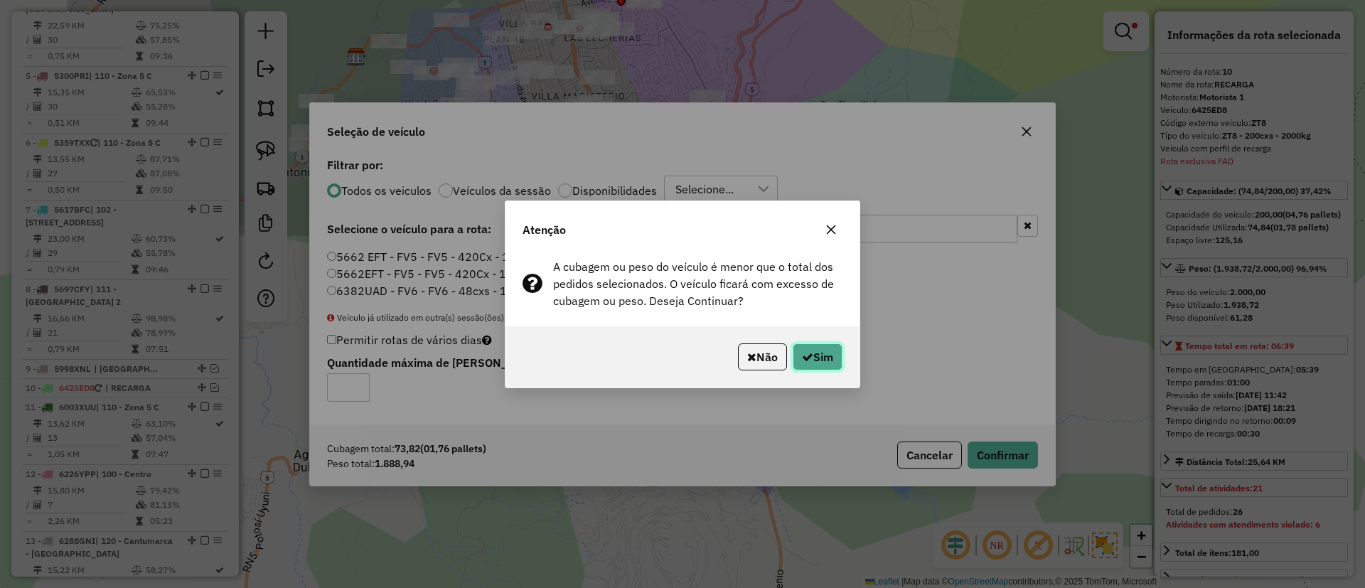
click at [804, 355] on icon "button" at bounding box center [807, 356] width 11 height 11
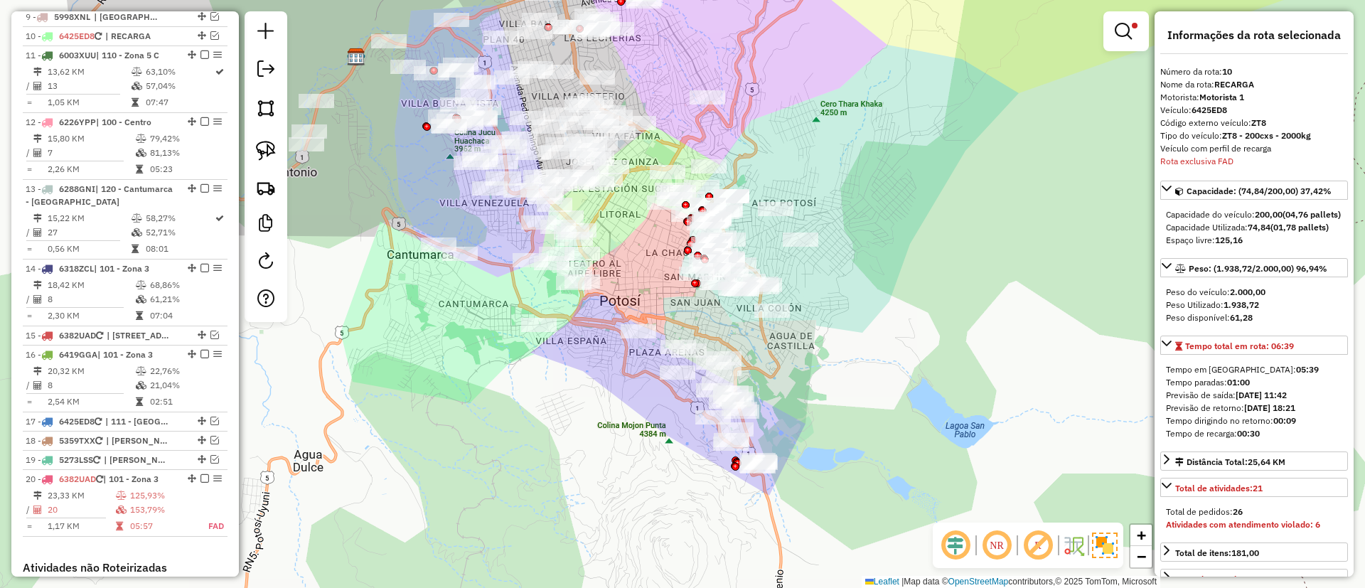
scroll to position [1217, 0]
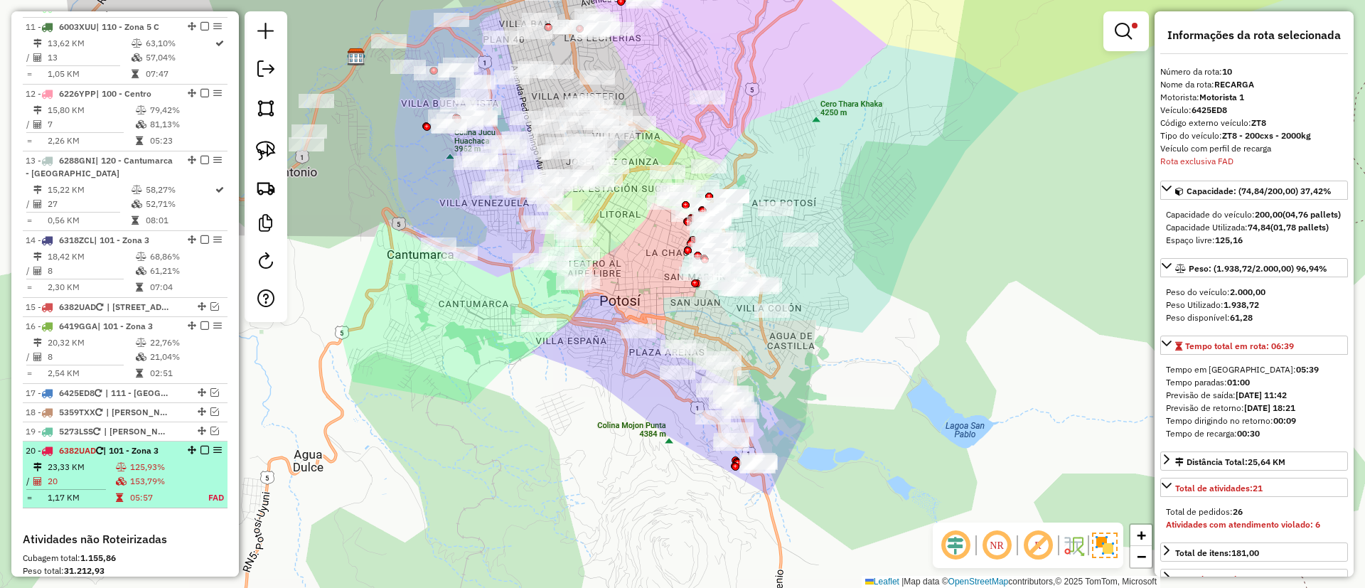
click at [157, 474] on td "125,93%" at bounding box center [161, 467] width 65 height 14
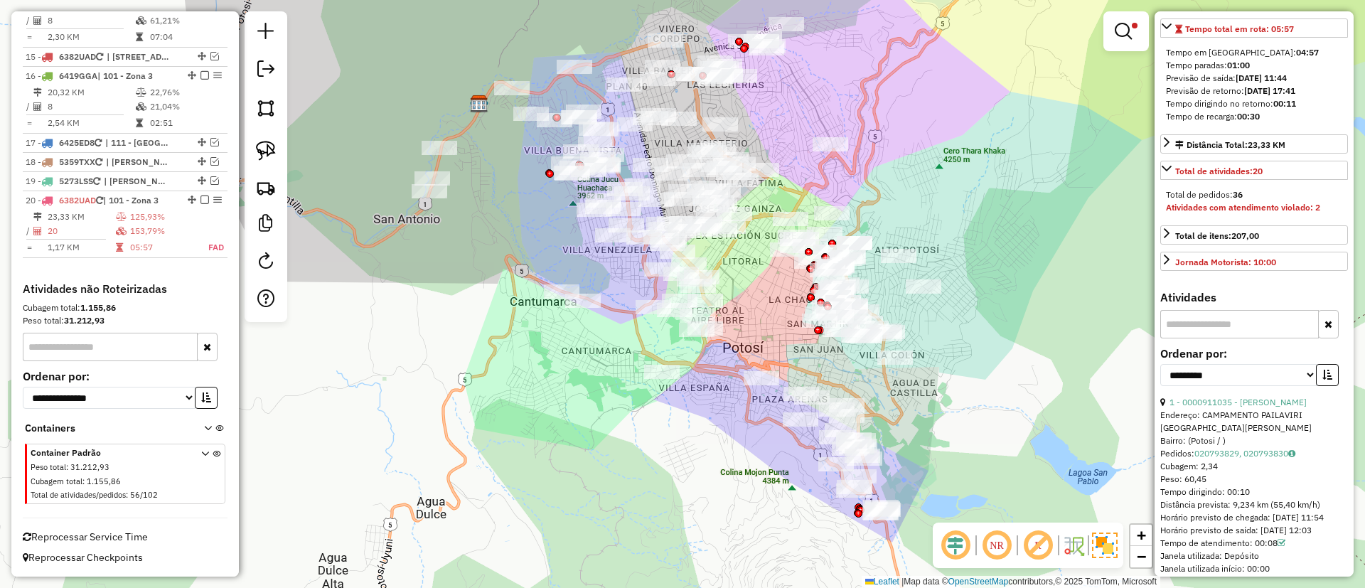
scroll to position [320, 0]
click at [1229, 373] on div "**********" at bounding box center [1255, 370] width 188 height 48
click at [1229, 381] on select "**********" at bounding box center [1239, 372] width 156 height 22
click at [1161, 374] on select "**********" at bounding box center [1239, 372] width 156 height 22
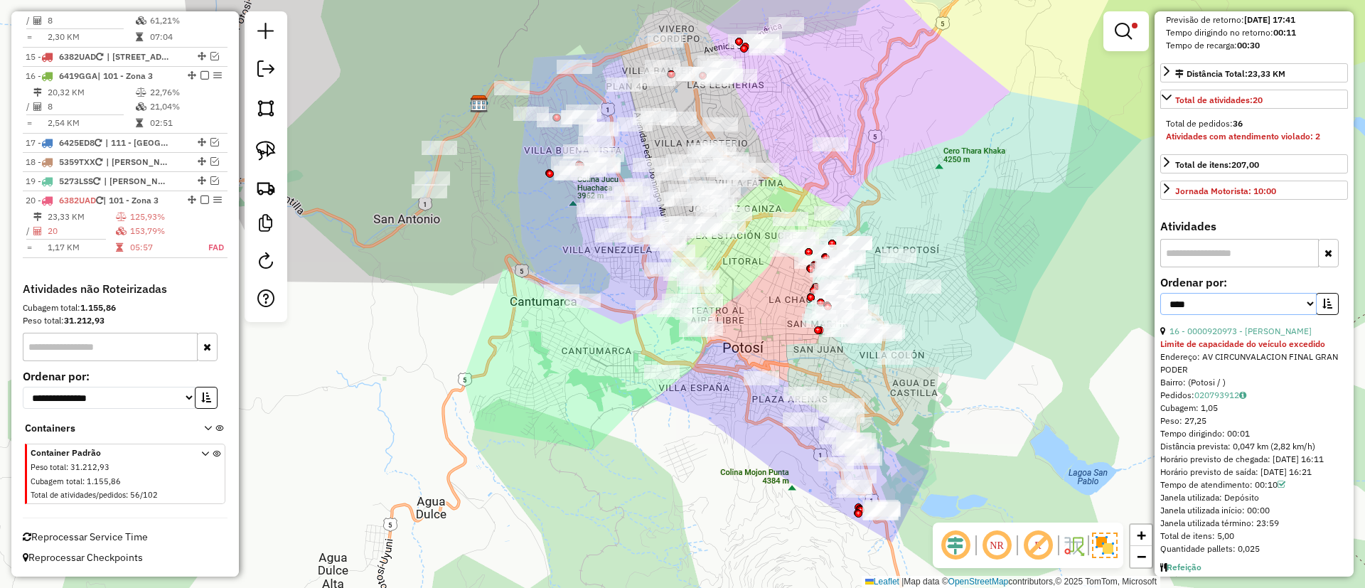
scroll to position [427, 0]
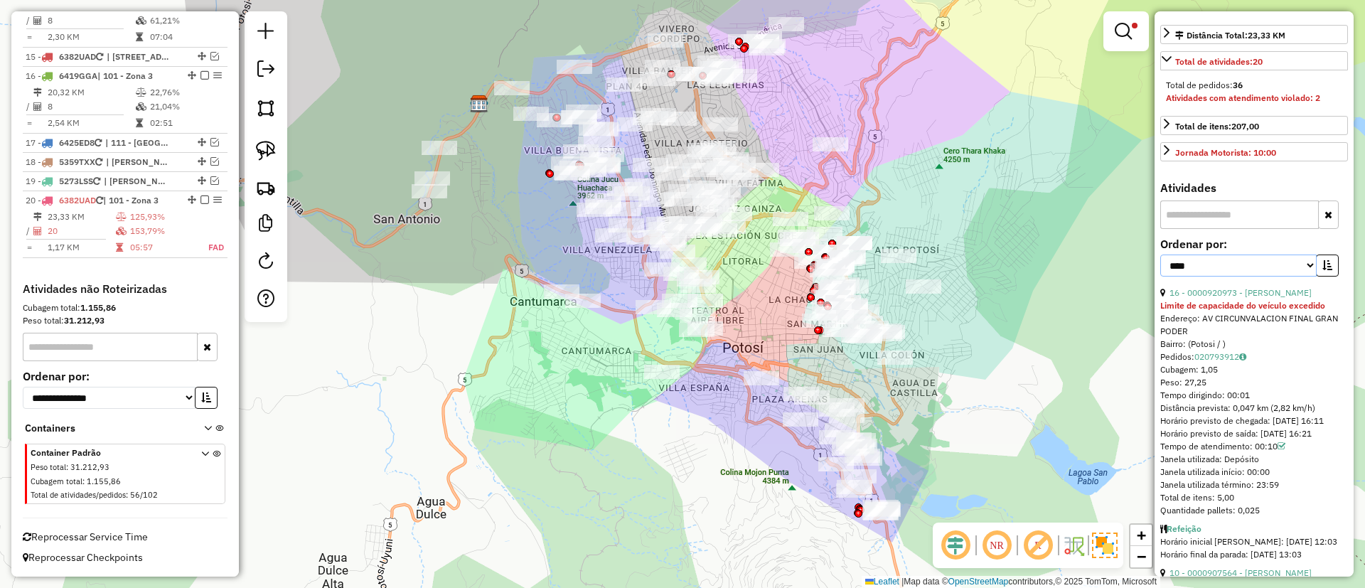
click at [1292, 277] on select "**********" at bounding box center [1239, 266] width 156 height 22
select select "**********"
click at [1161, 267] on select "**********" at bounding box center [1239, 266] width 156 height 22
click at [1313, 277] on select "**********" at bounding box center [1239, 266] width 156 height 22
click at [1323, 270] on icon "button" at bounding box center [1328, 265] width 10 height 10
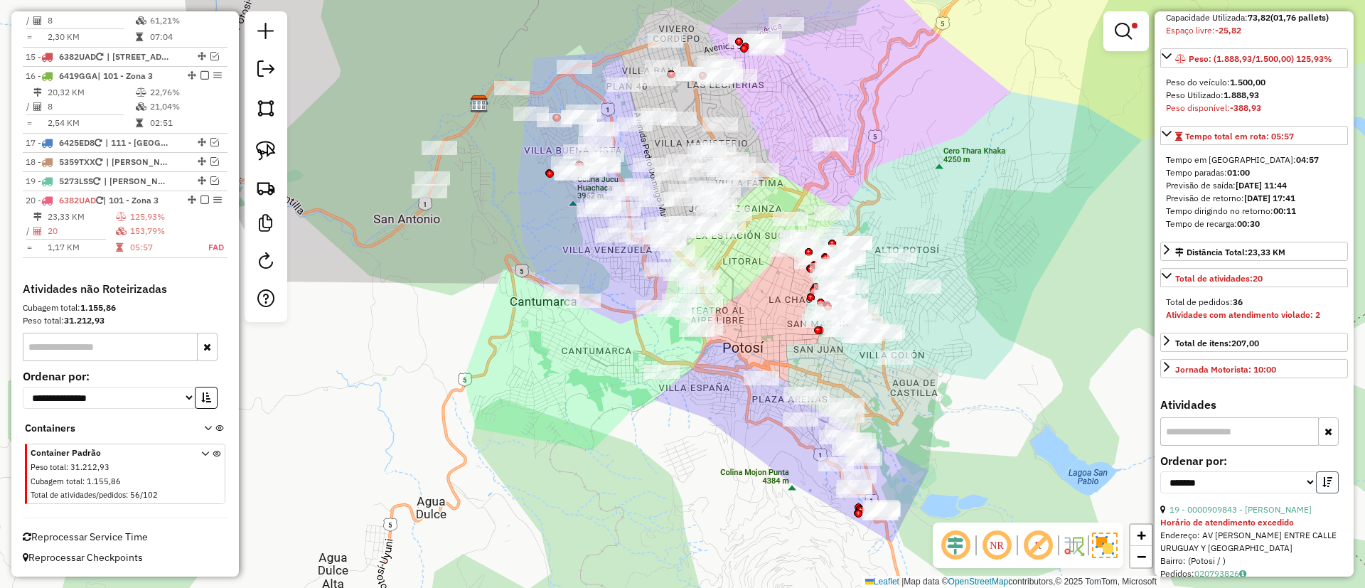
scroll to position [320, 0]
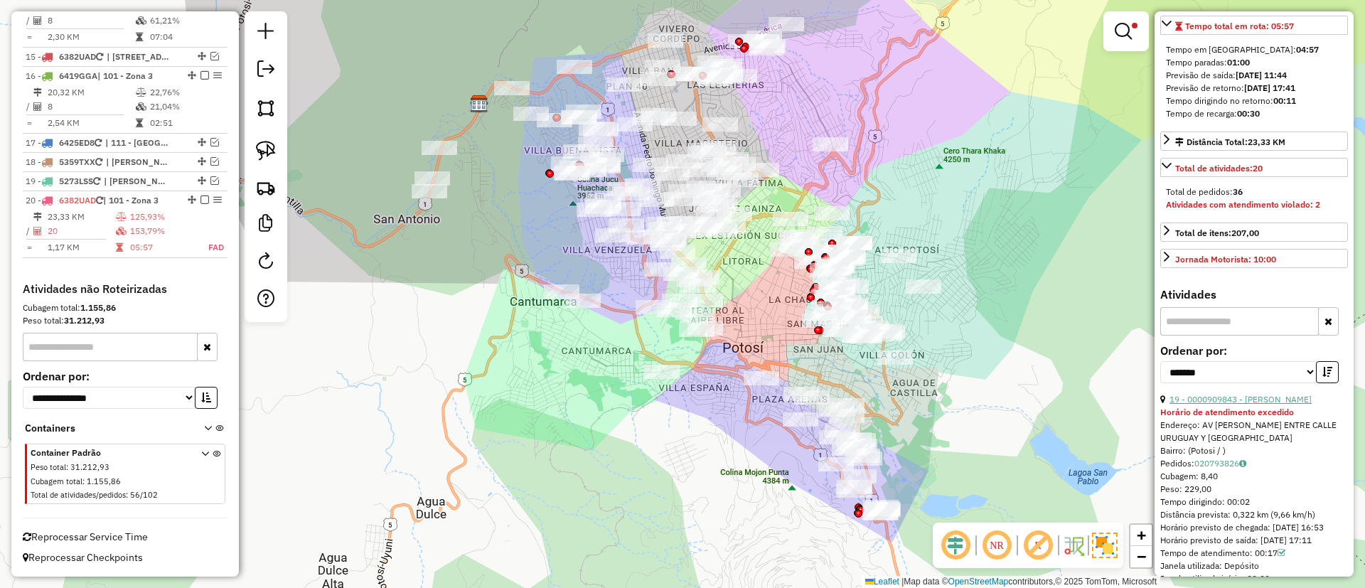
click at [1223, 405] on link "19 - 0000909843 - LILIAN RAMIREZ" at bounding box center [1241, 399] width 142 height 11
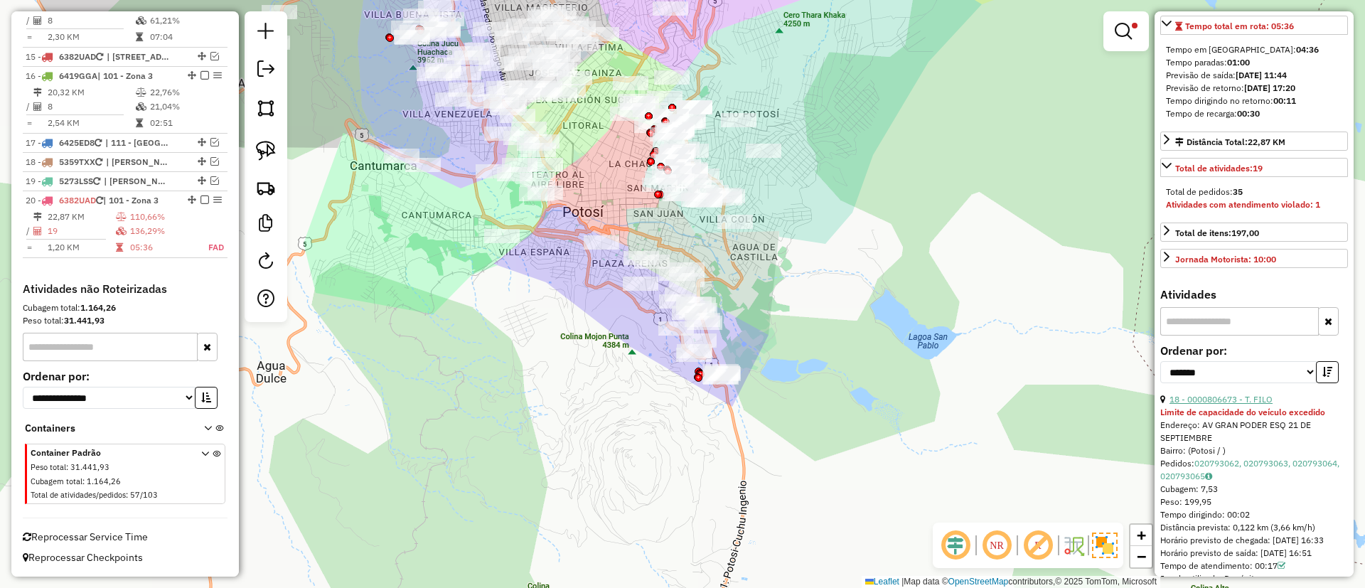
click at [1215, 405] on link "18 - 0000806673 - T. FILO" at bounding box center [1221, 399] width 103 height 11
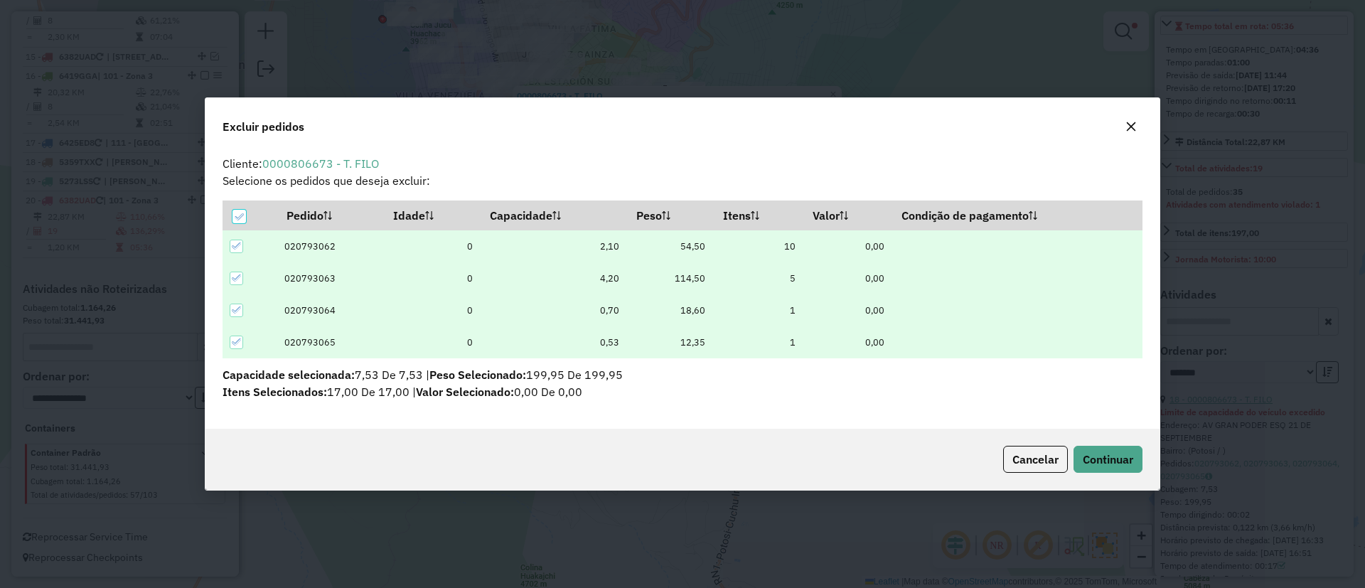
scroll to position [0, 0]
click at [1116, 452] on span "Continuar" at bounding box center [1108, 459] width 50 height 14
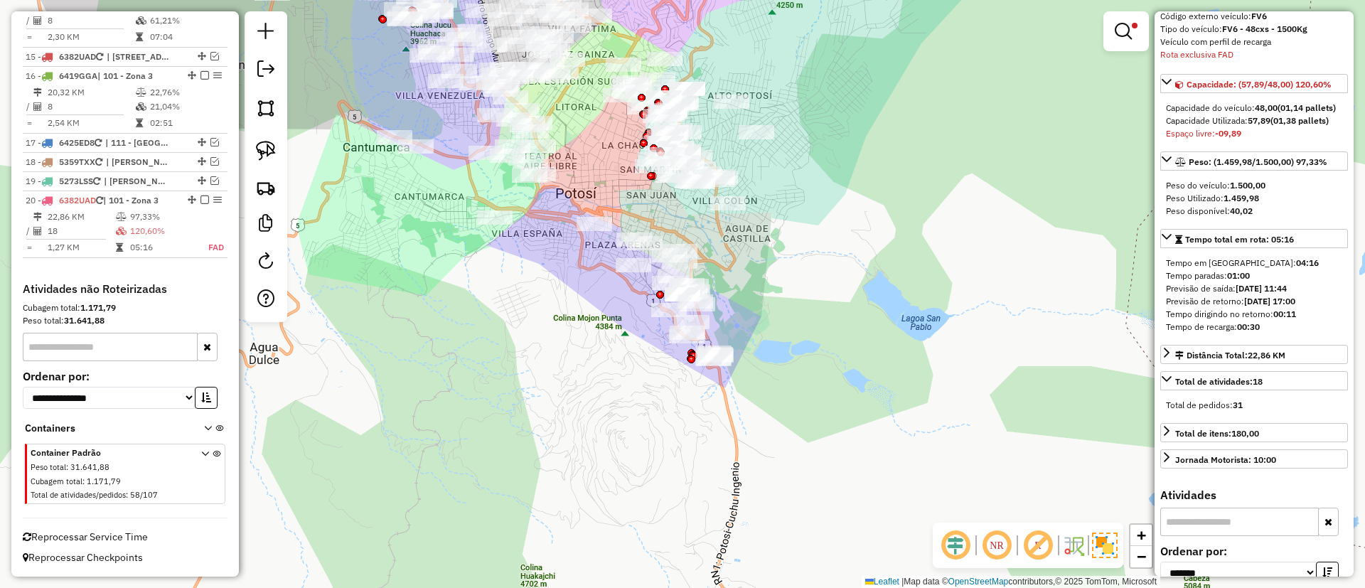
scroll to position [320, 0]
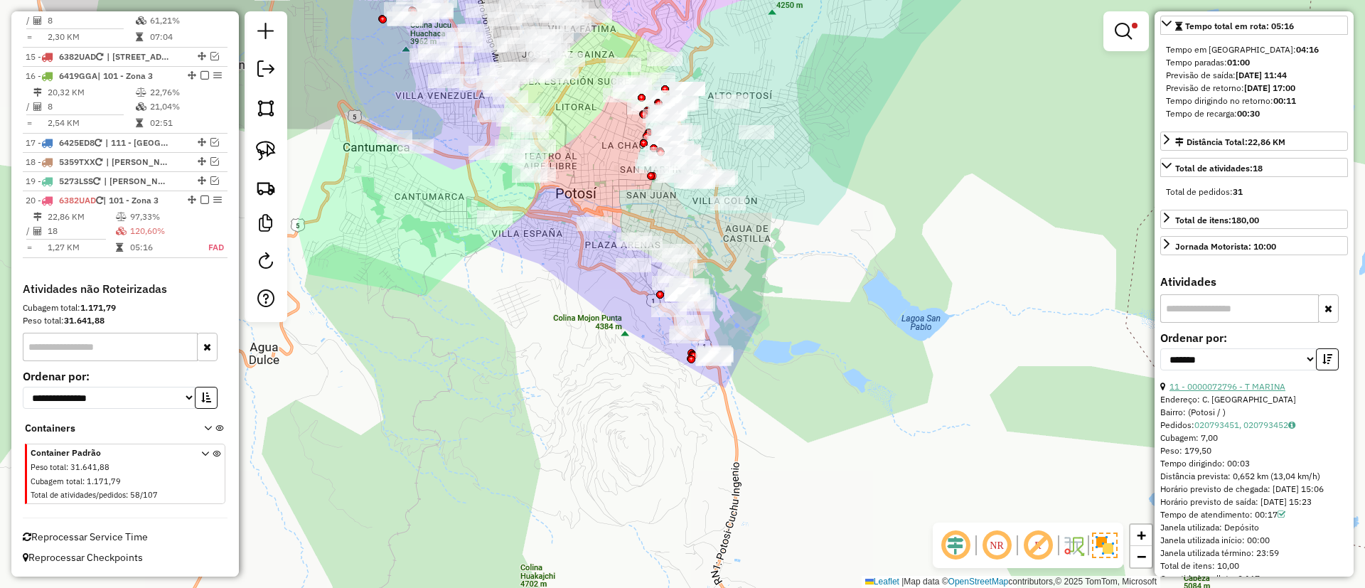
click at [1217, 392] on link "11 - 0000072796 - T MARINA" at bounding box center [1228, 386] width 116 height 11
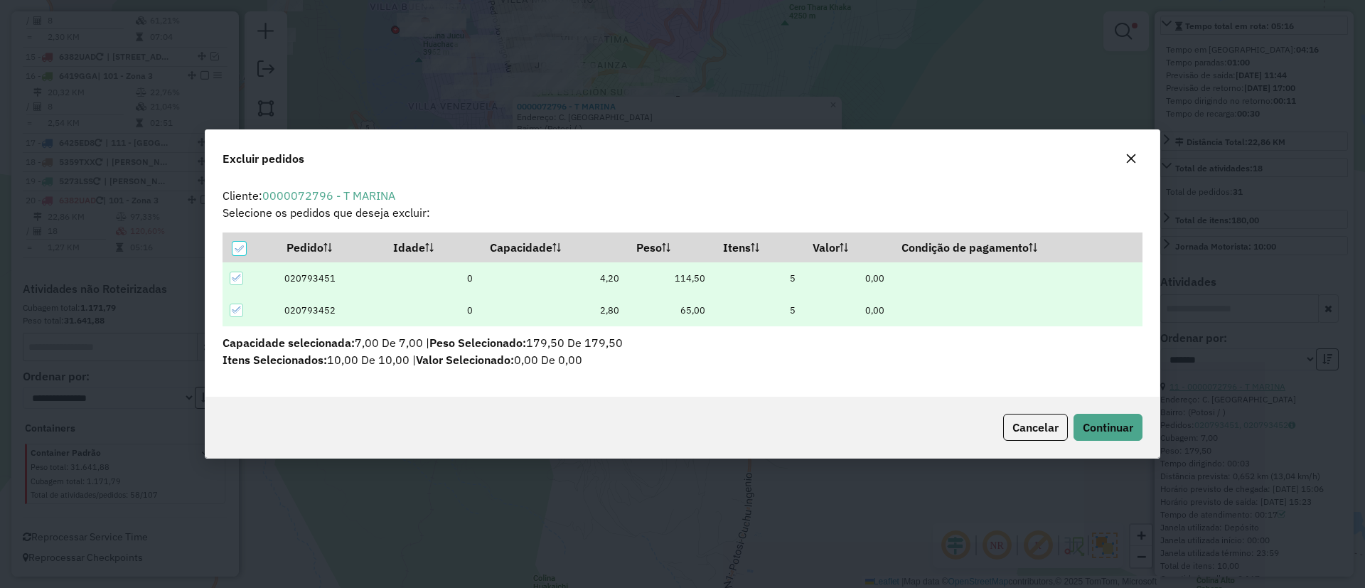
scroll to position [0, 0]
click at [1088, 416] on button "Continuar" at bounding box center [1108, 427] width 69 height 27
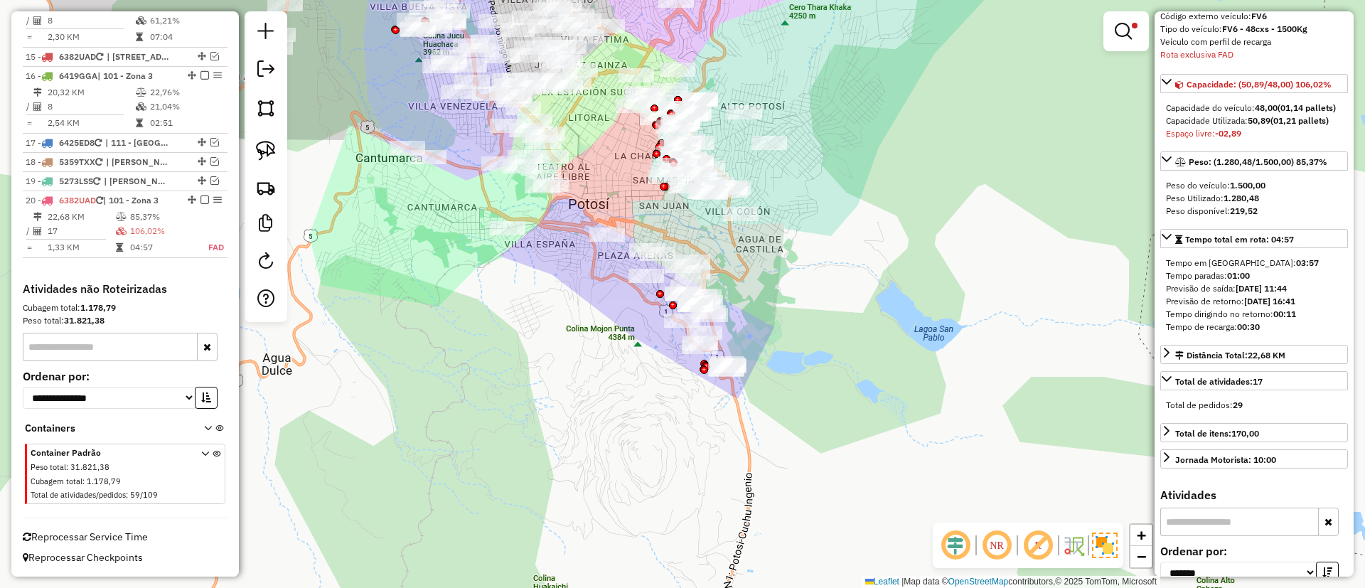
scroll to position [427, 0]
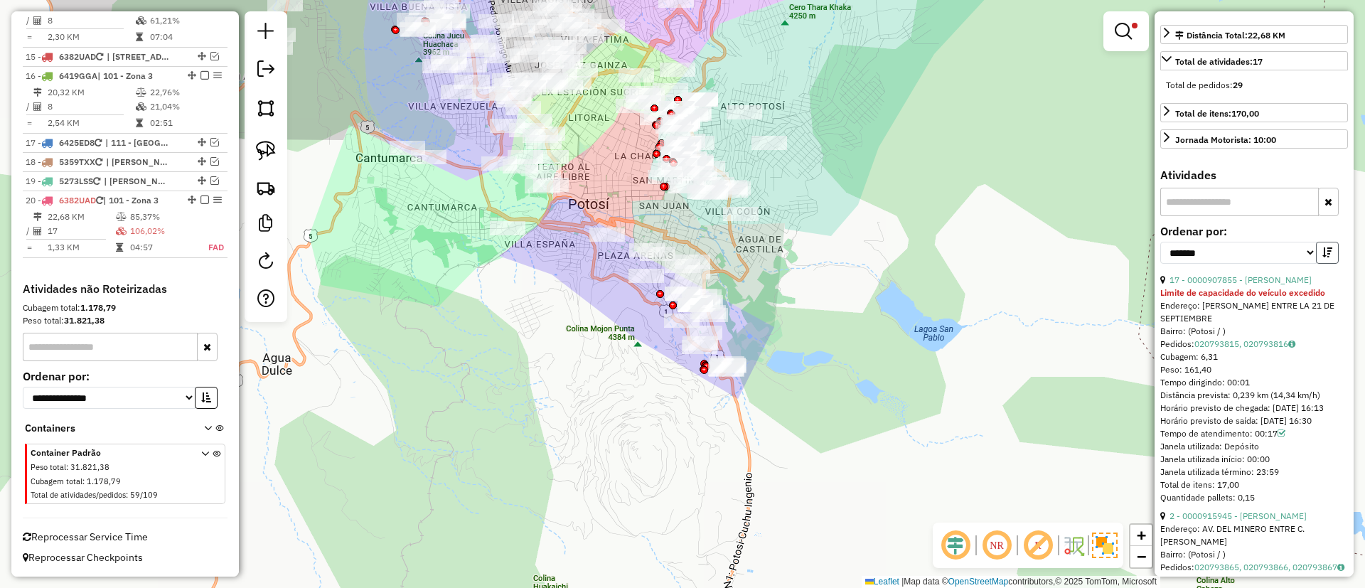
click at [1326, 257] on icon "button" at bounding box center [1328, 252] width 10 height 10
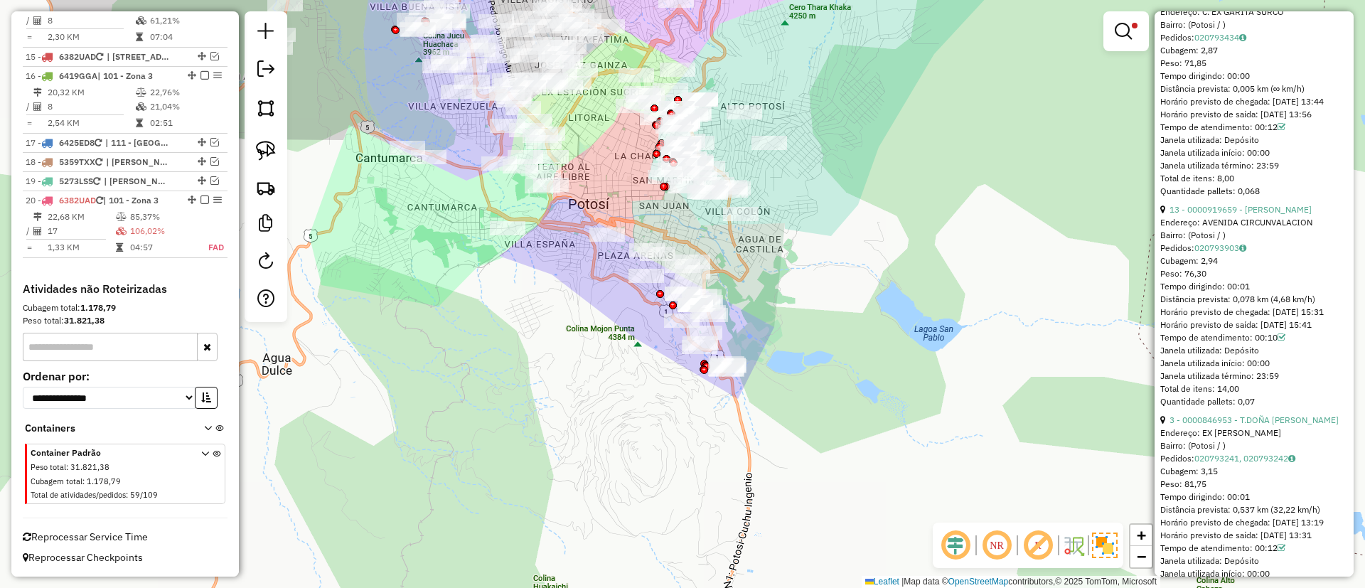
scroll to position [2774, 0]
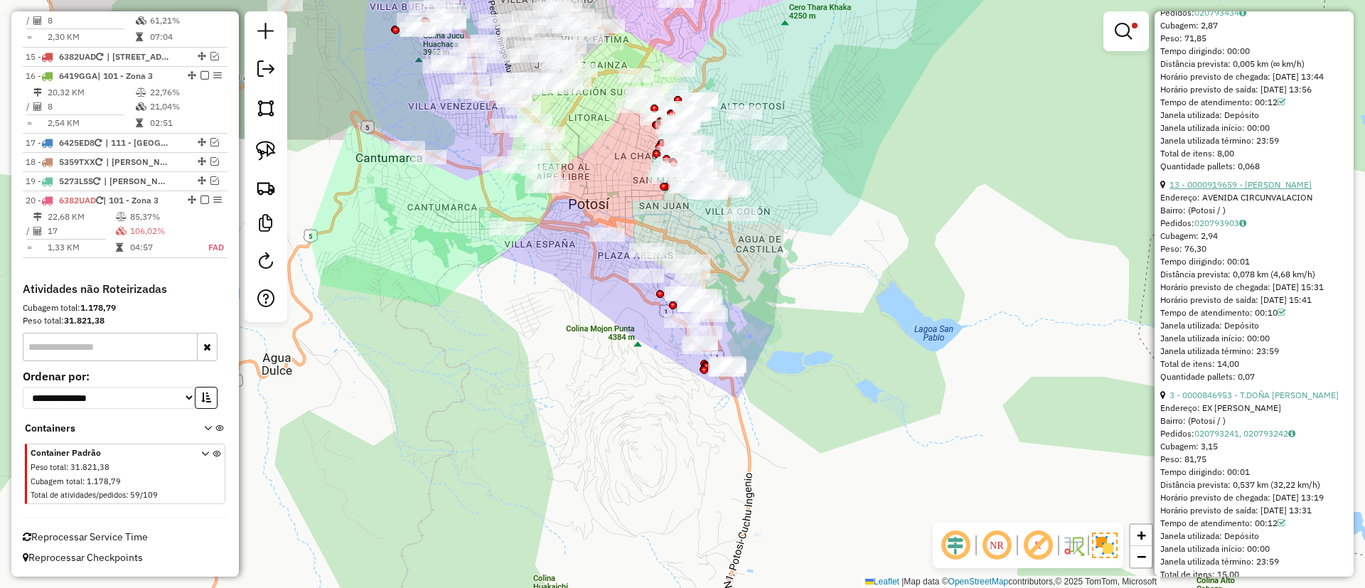
click at [1239, 190] on link "13 - 0000919659 - LIZBETH ROCHA" at bounding box center [1241, 184] width 142 height 11
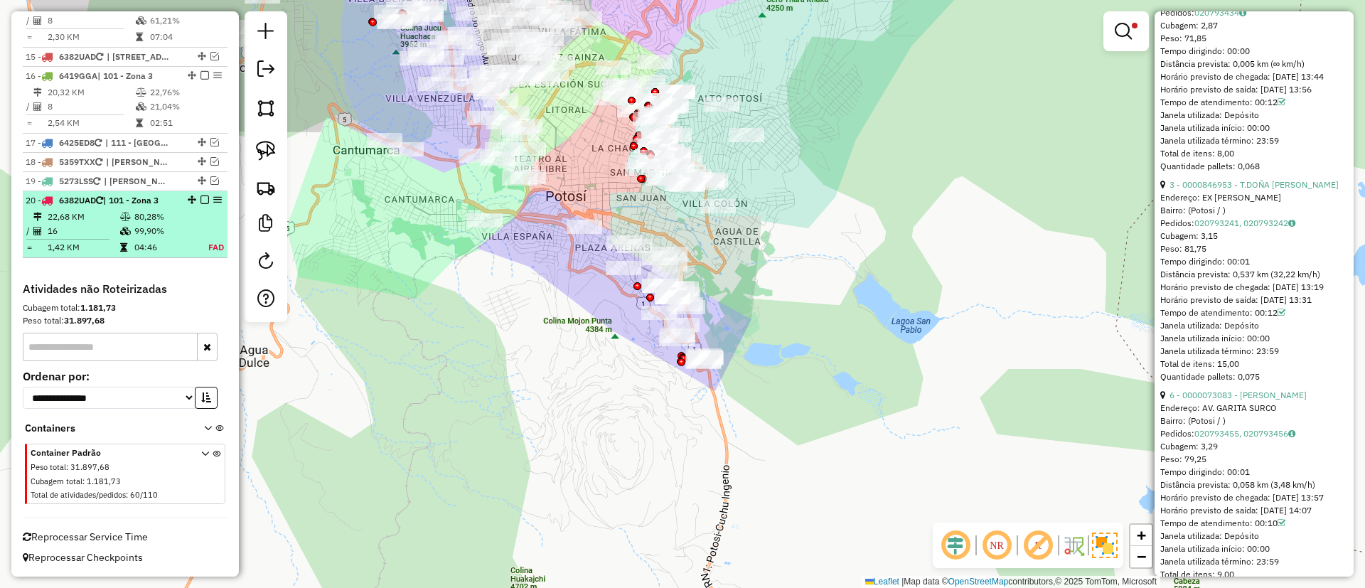
scroll to position [407, 0]
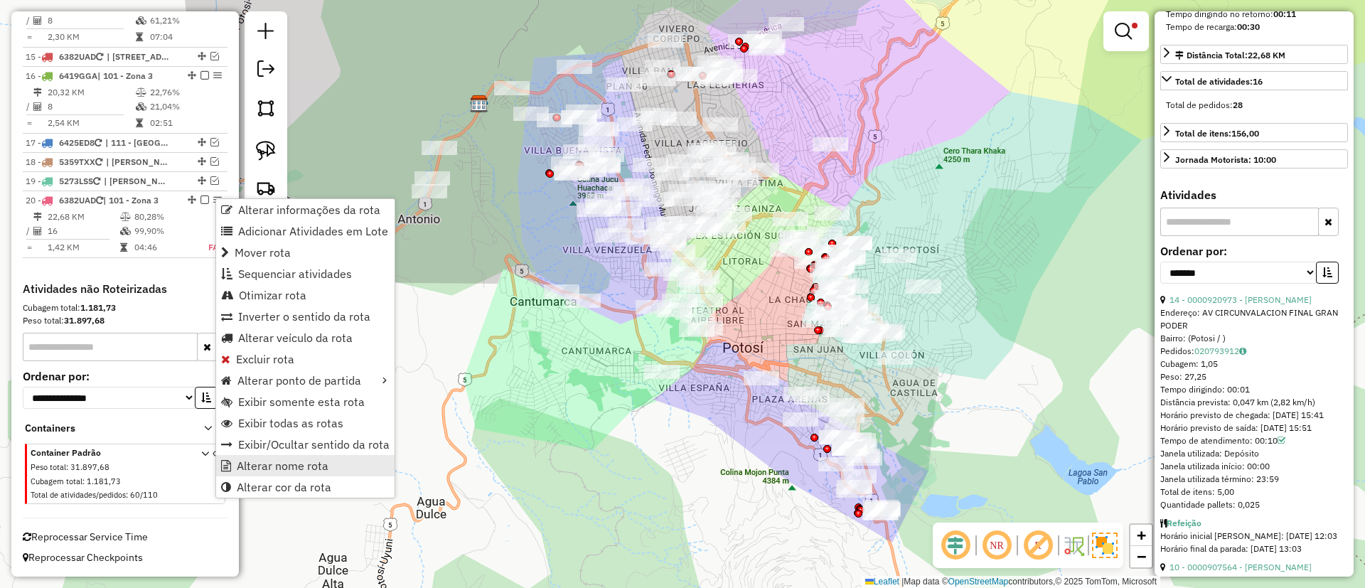
click at [323, 460] on span "Alterar nome rota" at bounding box center [283, 465] width 92 height 11
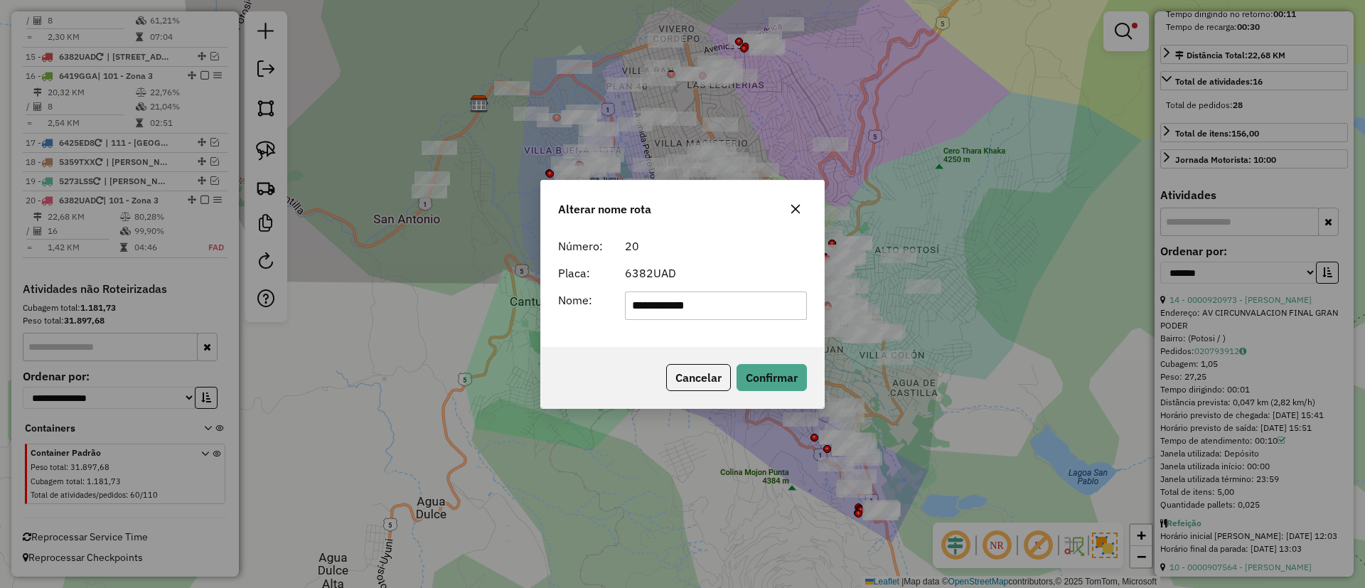
click at [659, 309] on input "**********" at bounding box center [716, 306] width 183 height 28
click at [659, 308] on input "**********" at bounding box center [716, 306] width 183 height 28
type input "*******"
click at [775, 368] on button "Confirmar" at bounding box center [772, 377] width 70 height 27
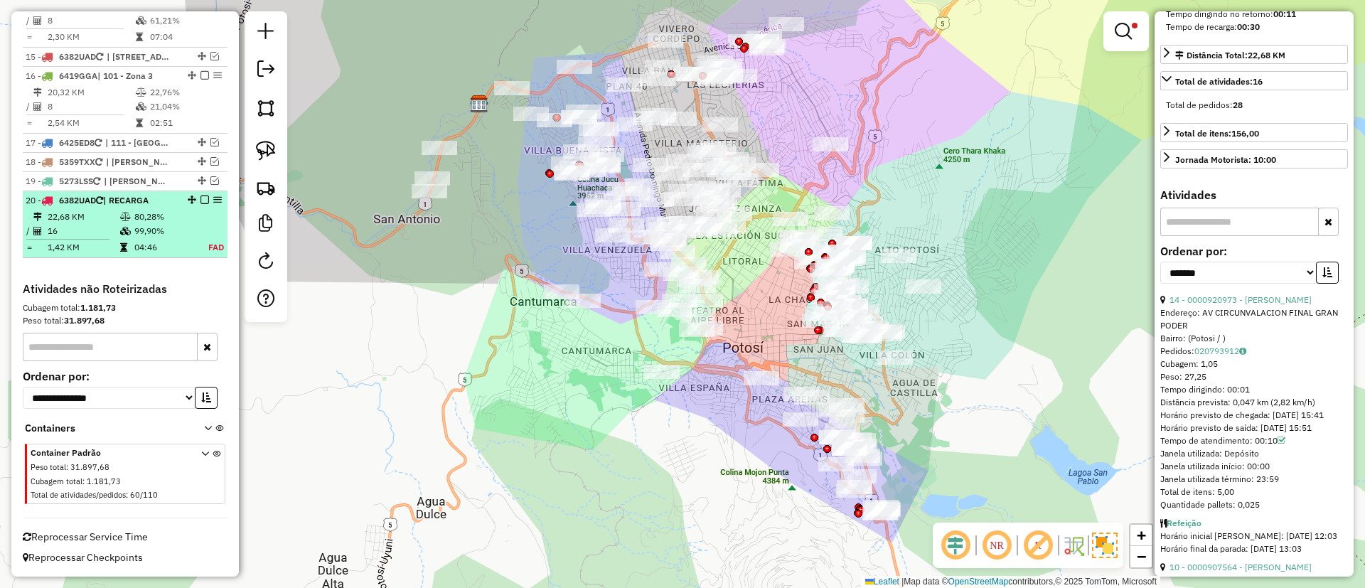
click at [203, 199] on em at bounding box center [205, 200] width 9 height 9
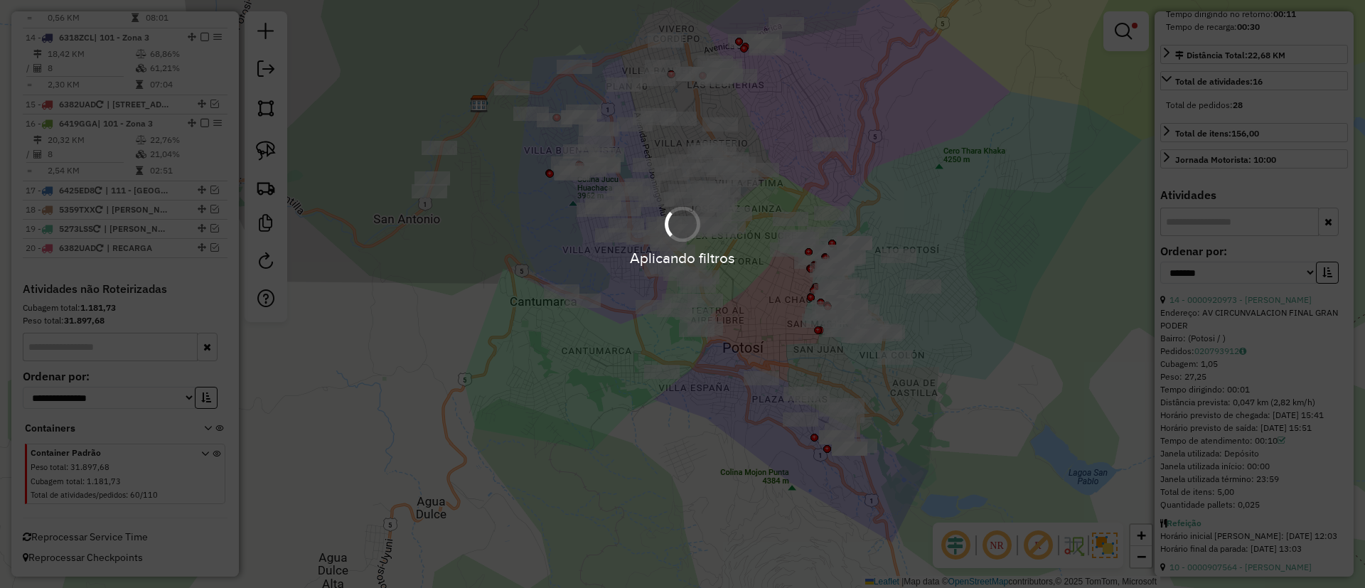
scroll to position [1432, 0]
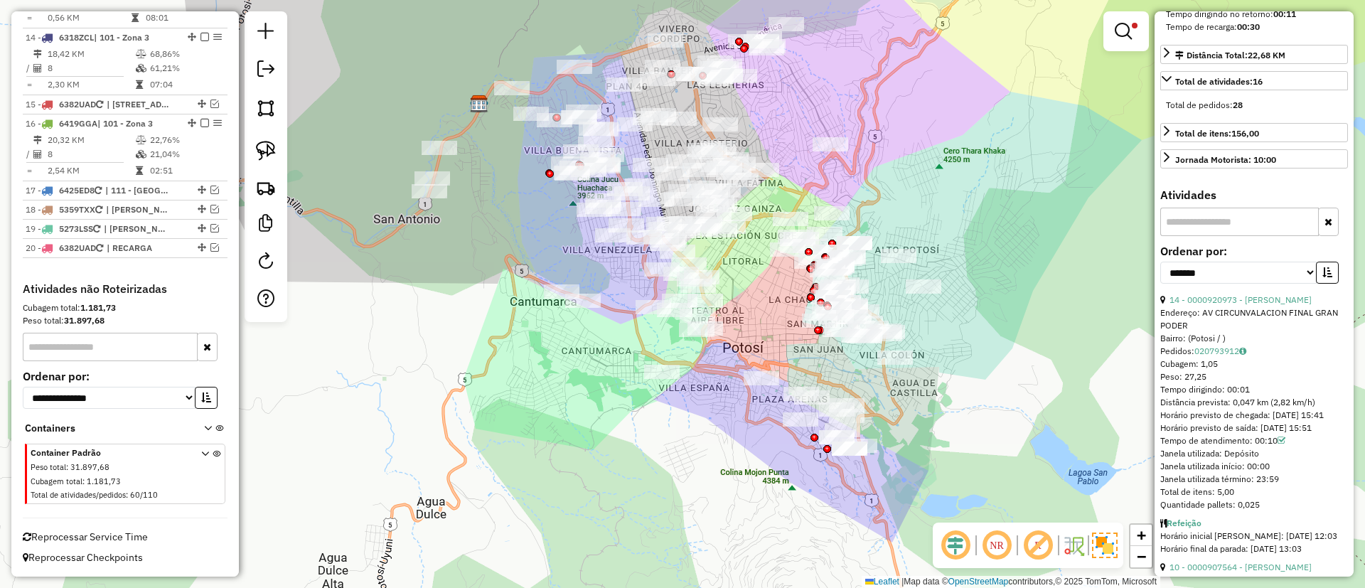
click at [1128, 46] on div at bounding box center [1127, 31] width 46 height 40
click at [1122, 33] on em at bounding box center [1123, 31] width 17 height 17
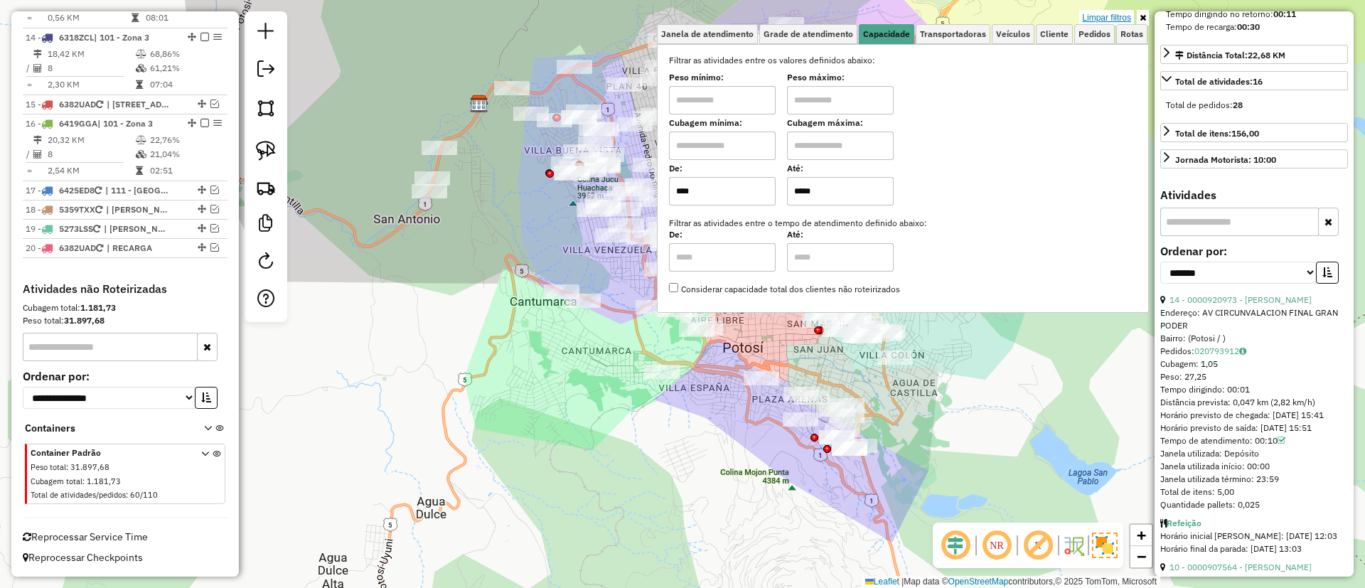
click at [1120, 10] on link "Limpar filtros" at bounding box center [1107, 18] width 55 height 16
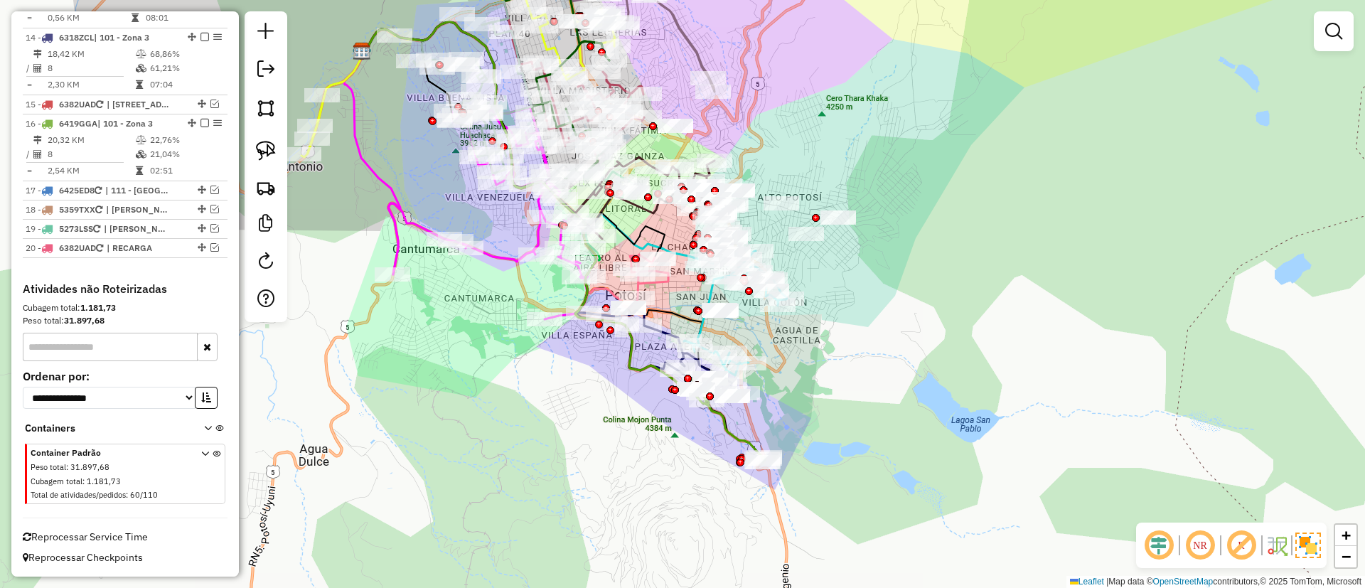
drag, startPoint x: 479, startPoint y: 283, endPoint x: 354, endPoint y: 225, distance: 138.1
click at [354, 225] on div "Janela de atendimento Grade de atendimento Capacidade Transportadoras Veículos …" at bounding box center [682, 294] width 1365 height 588
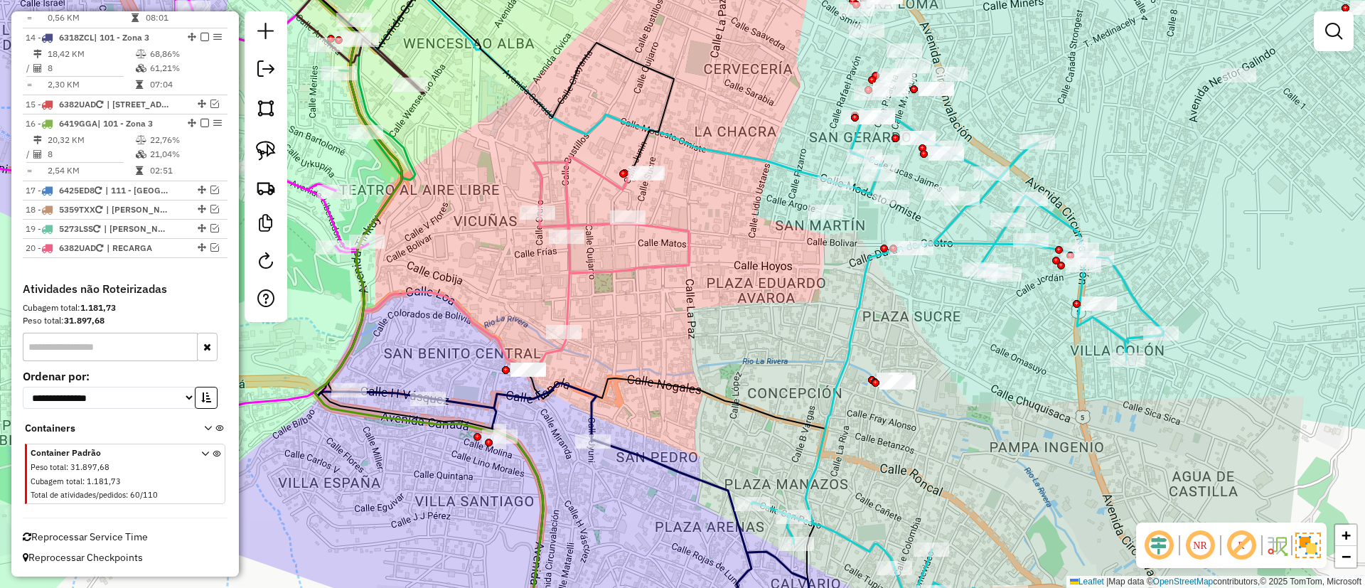
click at [626, 267] on icon at bounding box center [608, 262] width 161 height 213
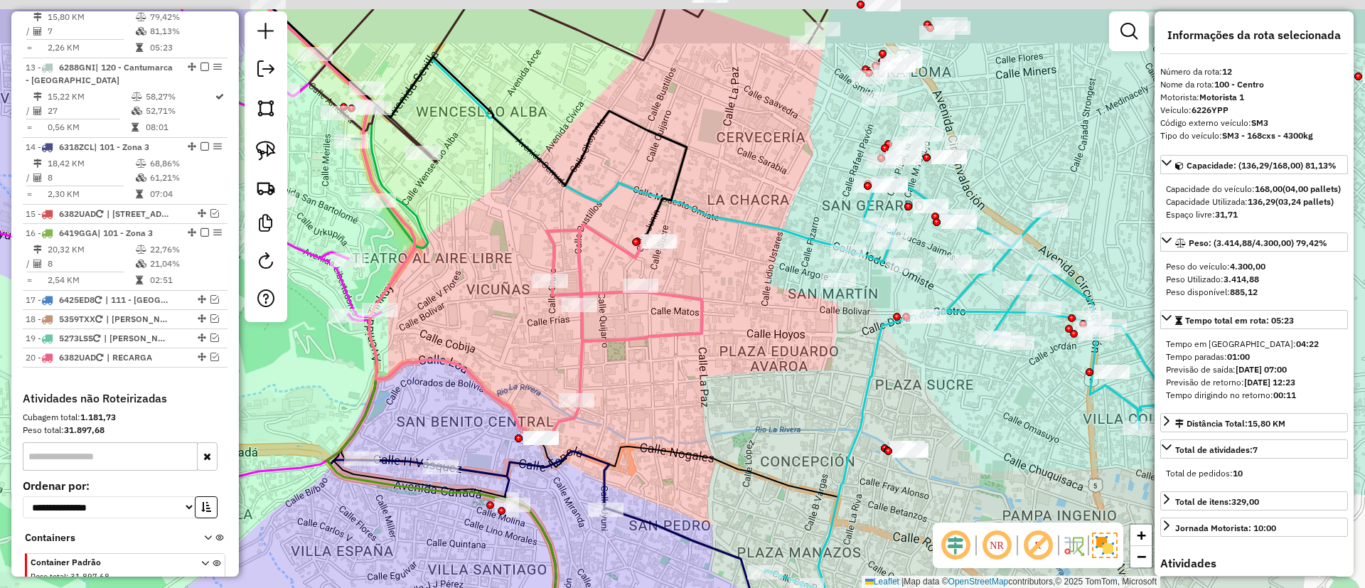
scroll to position [1303, 0]
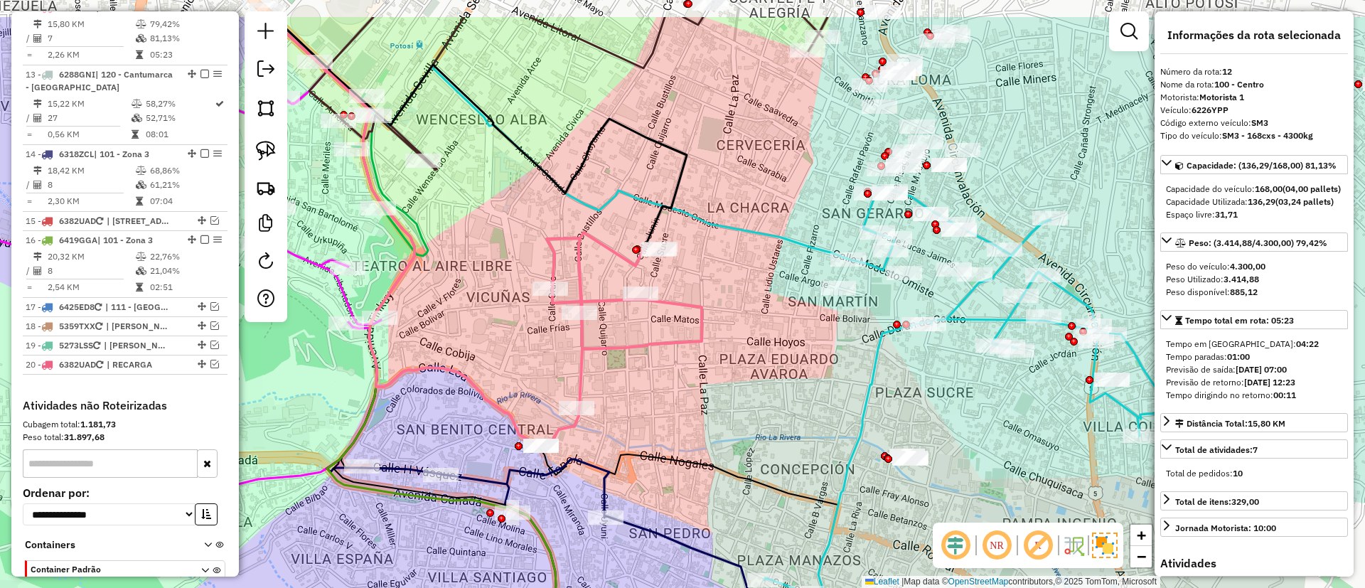
drag, startPoint x: 661, startPoint y: 326, endPoint x: 666, endPoint y: 364, distance: 38.0
click at [666, 364] on div "Janela de atendimento Grade de atendimento Capacidade Transportadoras Veículos …" at bounding box center [682, 294] width 1365 height 588
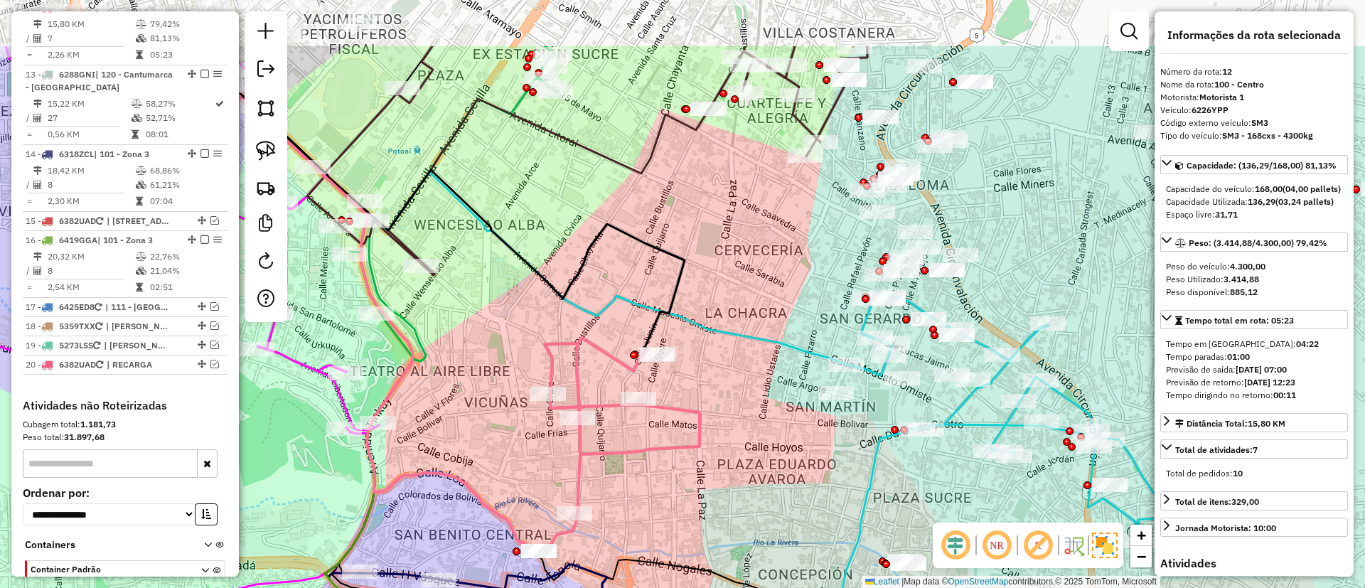
drag, startPoint x: 752, startPoint y: 272, endPoint x: 750, endPoint y: 341, distance: 69.0
click at [750, 341] on icon at bounding box center [461, 205] width 773 height 319
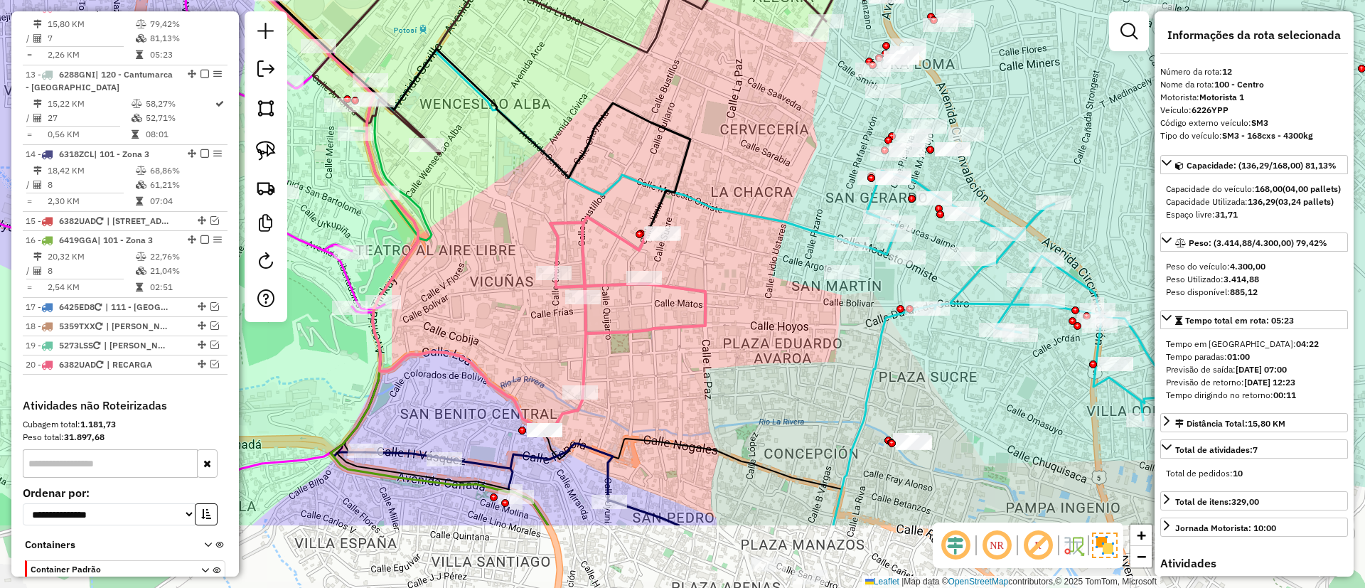
drag, startPoint x: 747, startPoint y: 324, endPoint x: 753, endPoint y: 203, distance: 121.0
click at [753, 203] on div "Janela de atendimento Grade de atendimento Capacidade Transportadoras Veículos …" at bounding box center [682, 294] width 1365 height 588
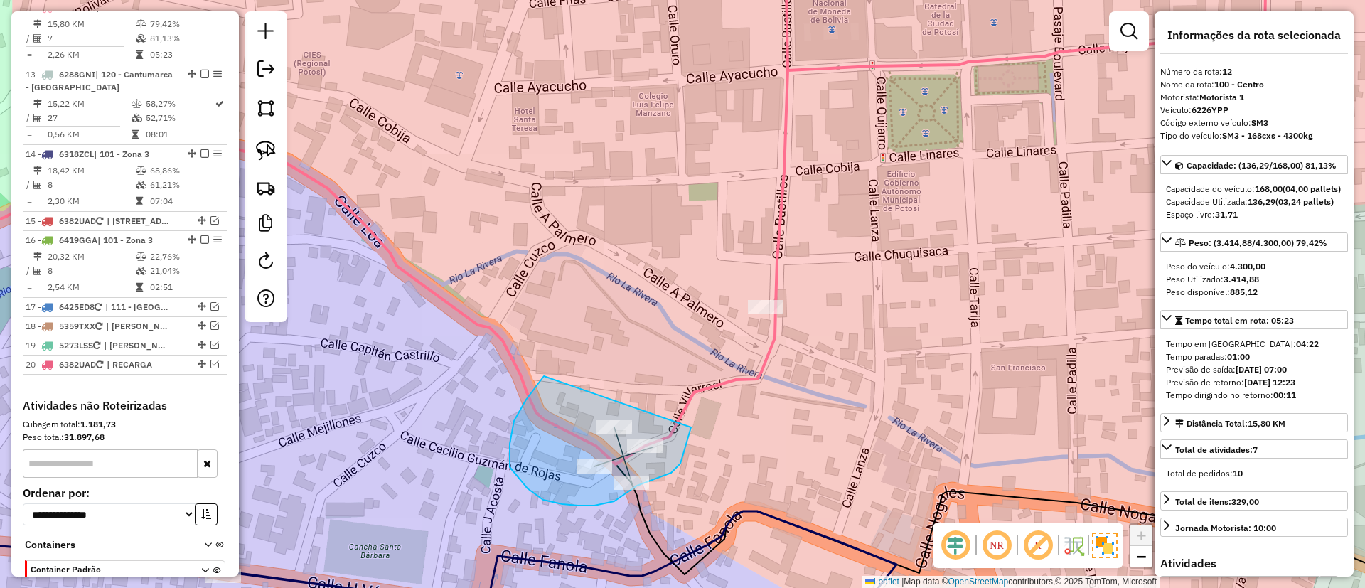
drag, startPoint x: 528, startPoint y: 489, endPoint x: 688, endPoint y: 403, distance: 182.0
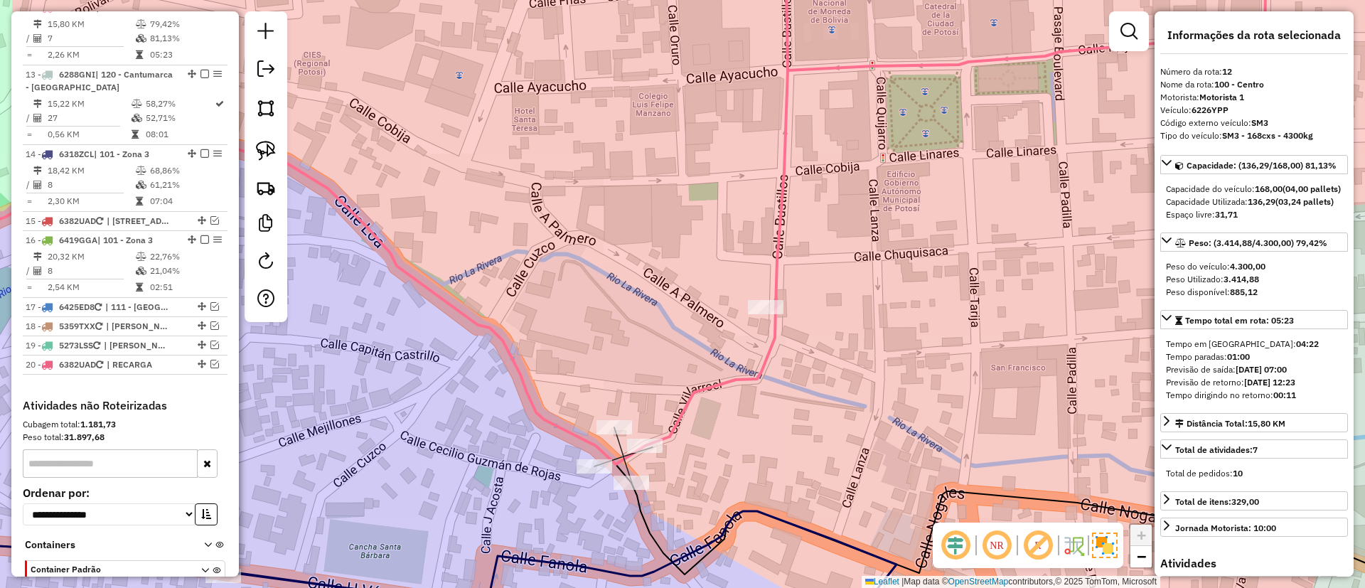
click at [713, 384] on icon at bounding box center [945, 200] width 641 height 518
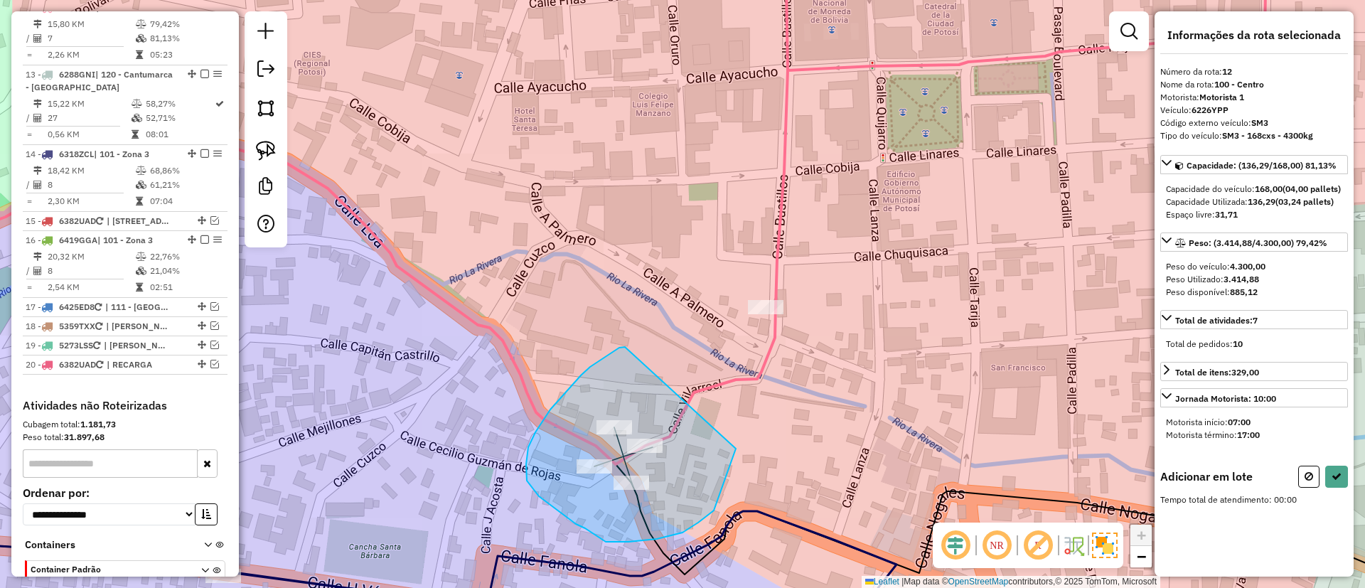
drag, startPoint x: 619, startPoint y: 348, endPoint x: 725, endPoint y: 393, distance: 115.0
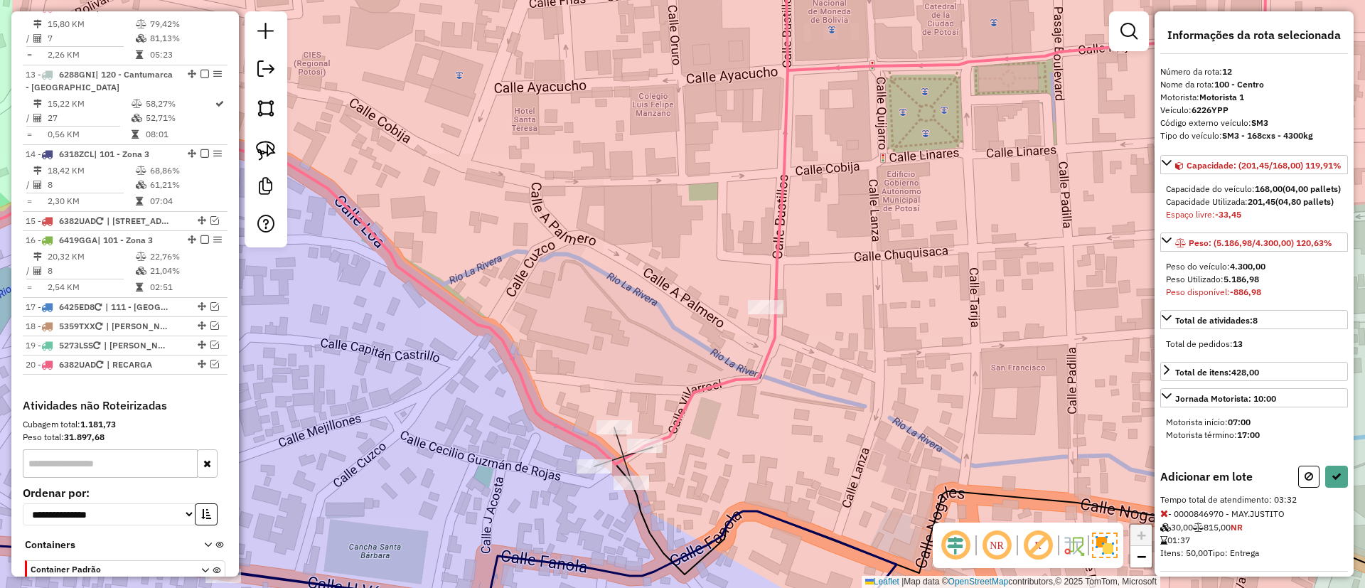
scroll to position [204, 0]
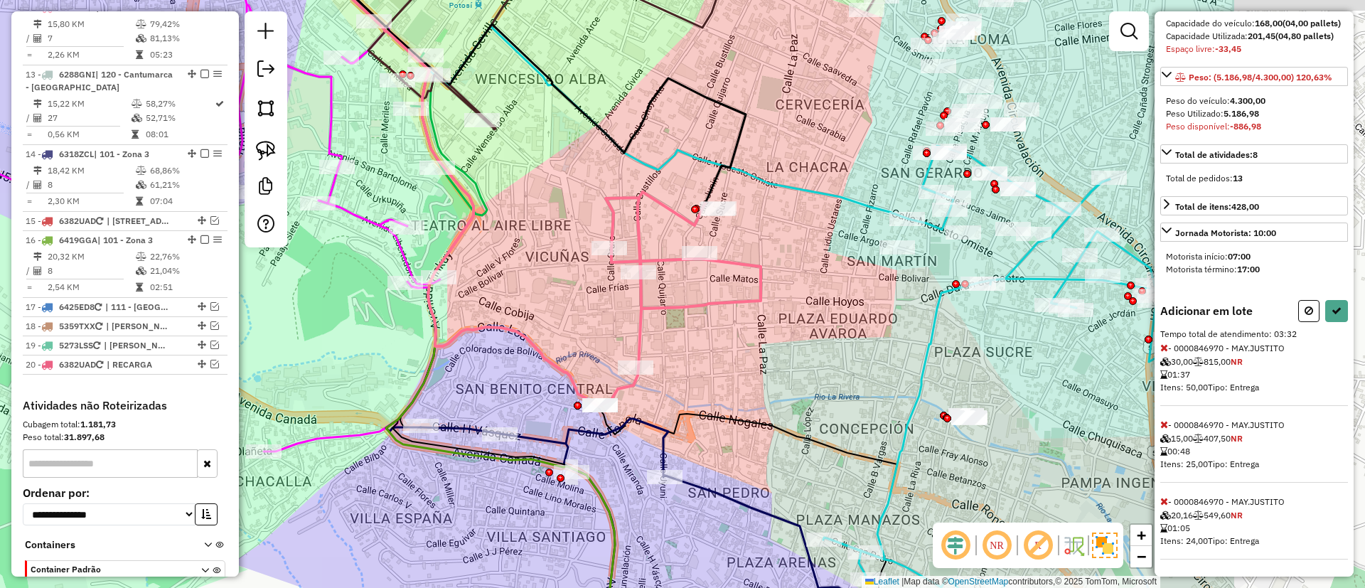
drag, startPoint x: 943, startPoint y: 427, endPoint x: 676, endPoint y: 400, distance: 268.8
click at [676, 400] on div "Janela de atendimento Grade de atendimento Capacidade Transportadoras Veículos …" at bounding box center [682, 294] width 1365 height 588
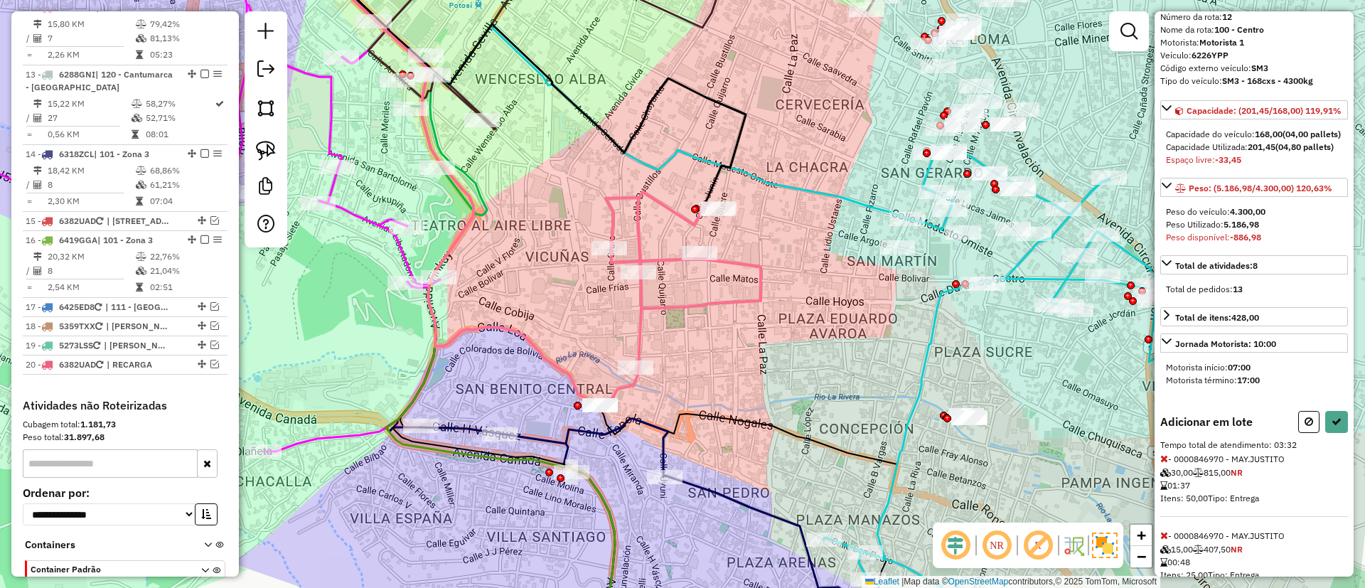
scroll to position [0, 0]
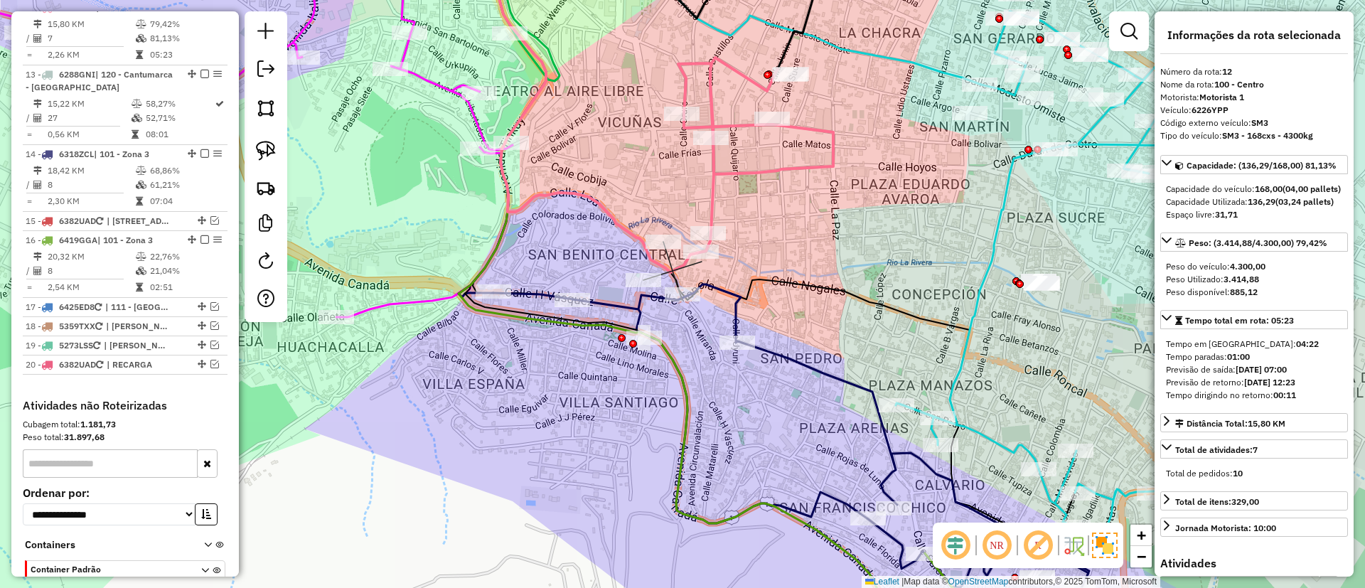
click at [716, 193] on icon at bounding box center [753, 164] width 161 height 213
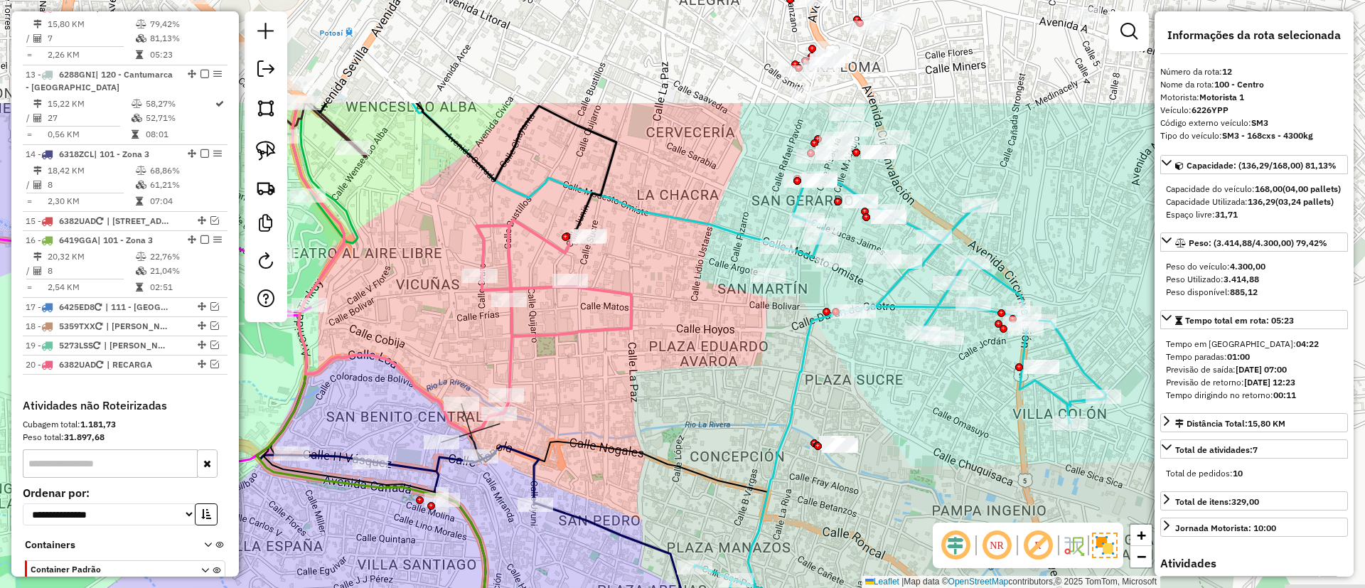
drag, startPoint x: 811, startPoint y: 272, endPoint x: 605, endPoint y: 357, distance: 223.2
click at [609, 358] on div "Janela de atendimento Grade de atendimento Capacidade Transportadoras Veículos …" at bounding box center [682, 294] width 1365 height 588
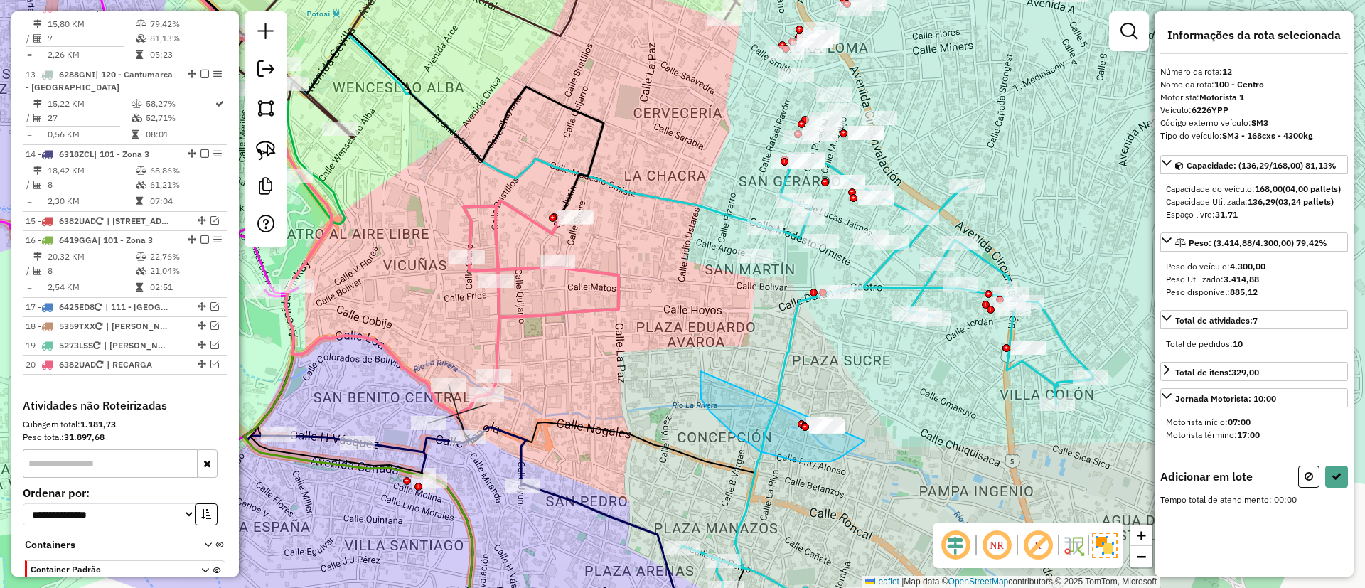
drag, startPoint x: 701, startPoint y: 383, endPoint x: 888, endPoint y: 388, distance: 187.8
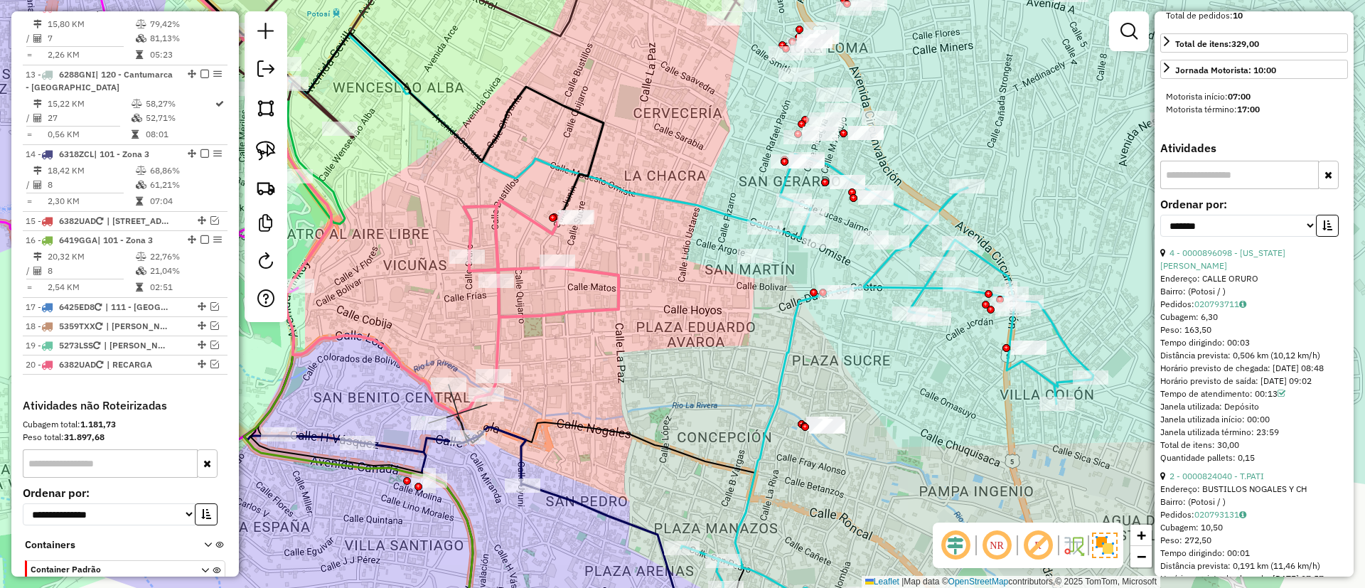
scroll to position [464, 0]
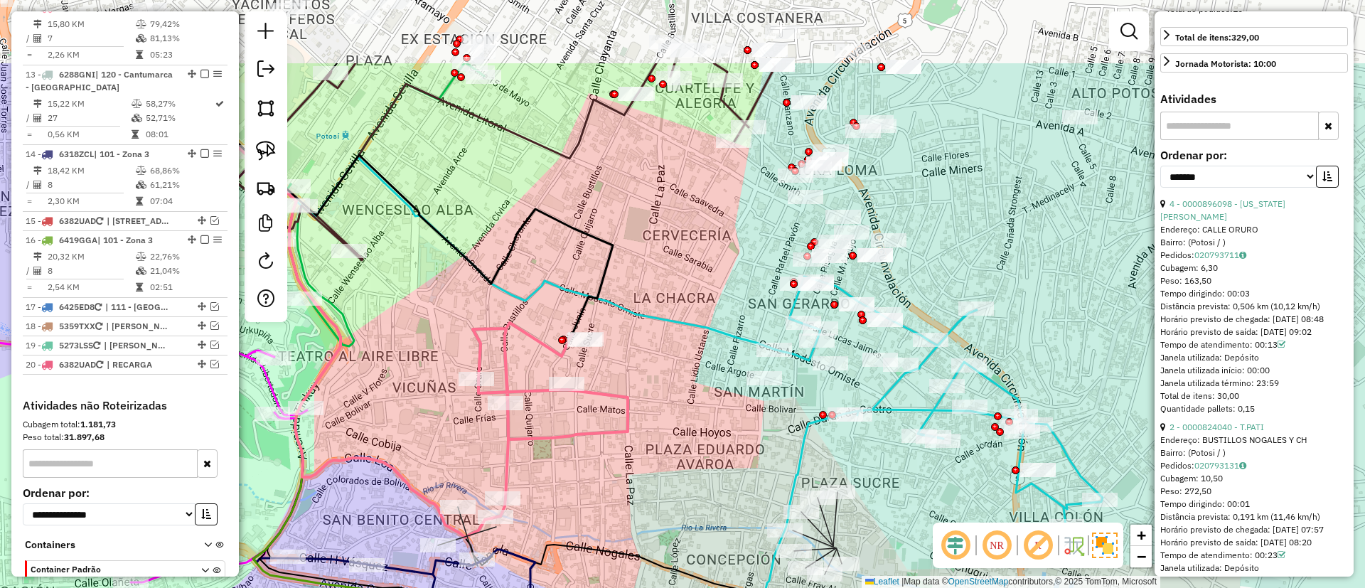
drag, startPoint x: 737, startPoint y: 343, endPoint x: 745, endPoint y: 437, distance: 94.9
click at [745, 437] on div "Janela de atendimento Grade de atendimento Capacidade Transportadoras Veículos …" at bounding box center [682, 294] width 1365 height 588
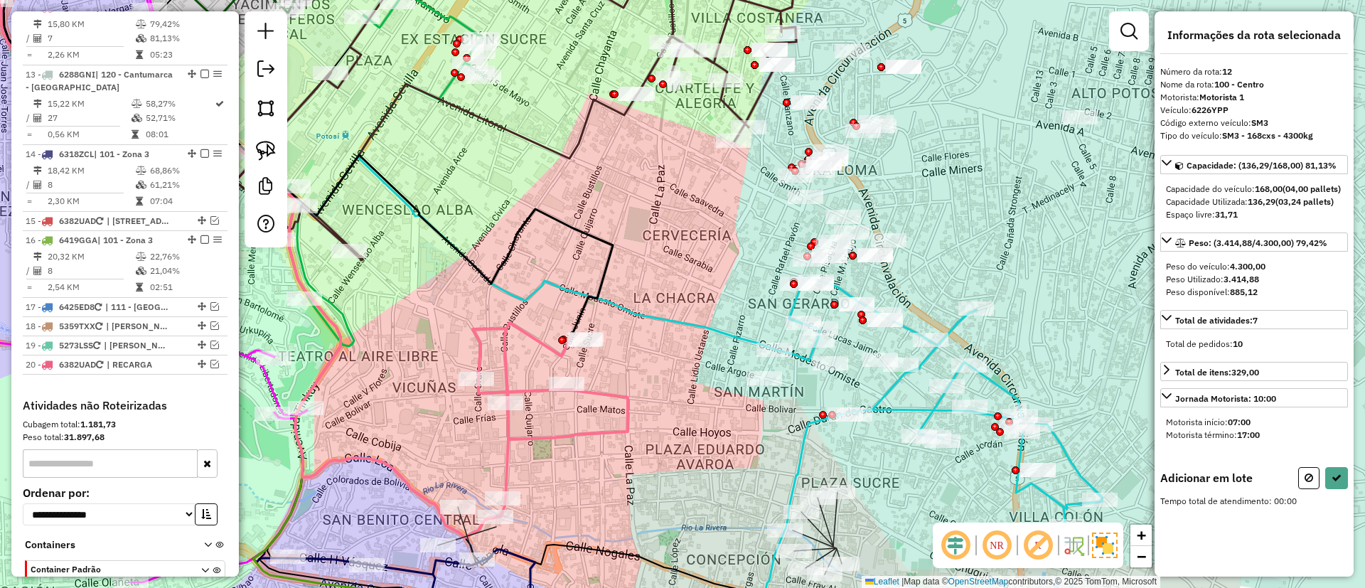
scroll to position [0, 0]
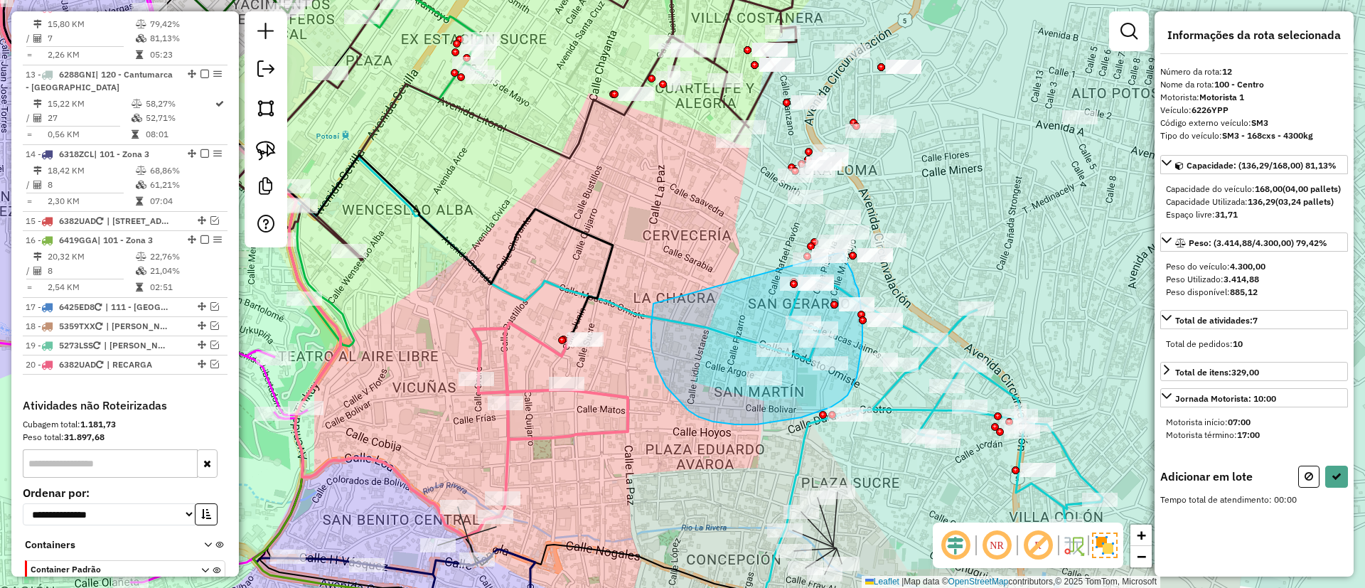
drag, startPoint x: 651, startPoint y: 326, endPoint x: 821, endPoint y: 229, distance: 195.6
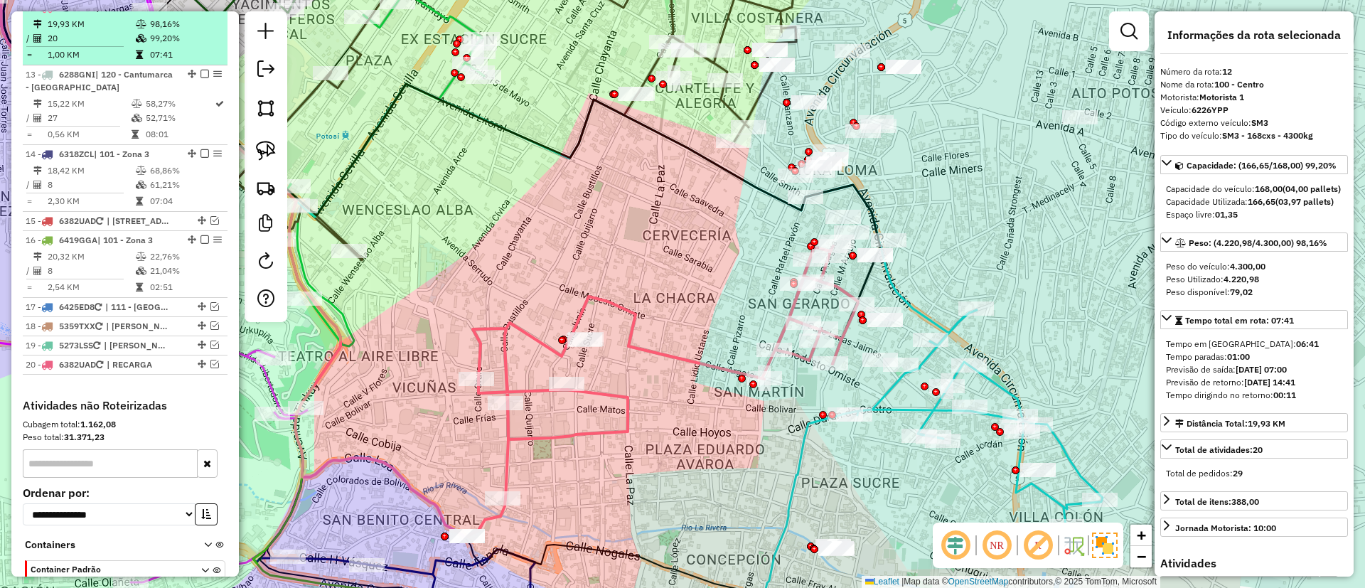
click at [201, 11] on em at bounding box center [205, 7] width 9 height 9
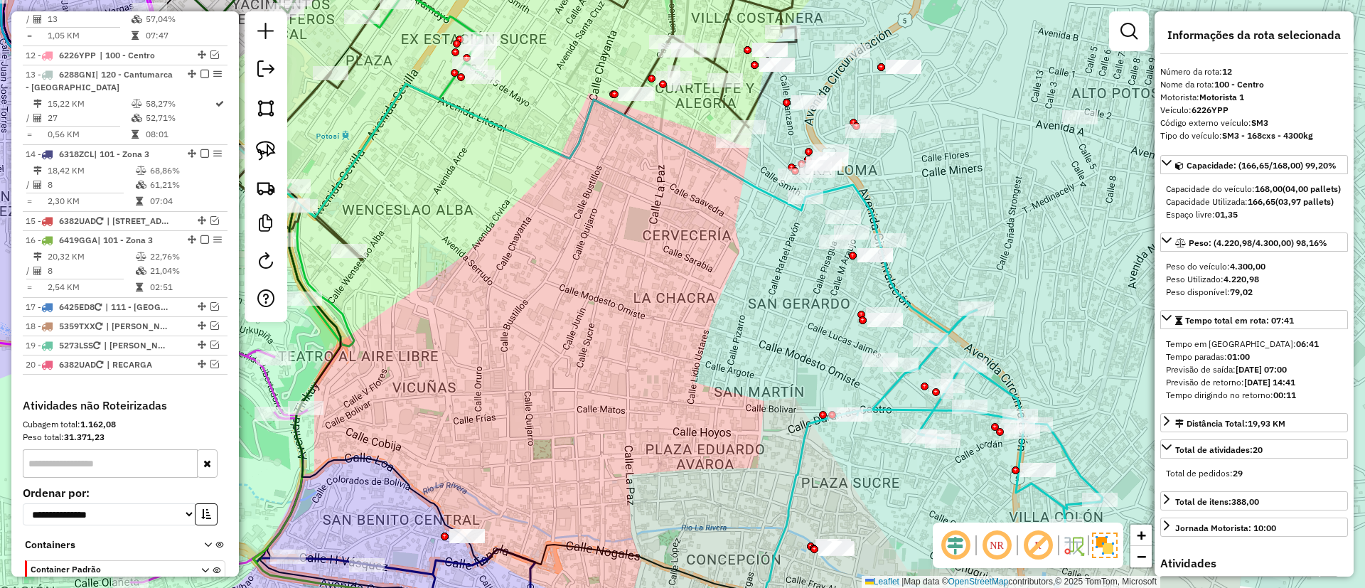
drag, startPoint x: 537, startPoint y: 119, endPoint x: 586, endPoint y: 144, distance: 55.0
click at [536, 117] on div "Janela de atendimento Grade de atendimento Capacidade Transportadoras Veículos …" at bounding box center [682, 294] width 1365 height 588
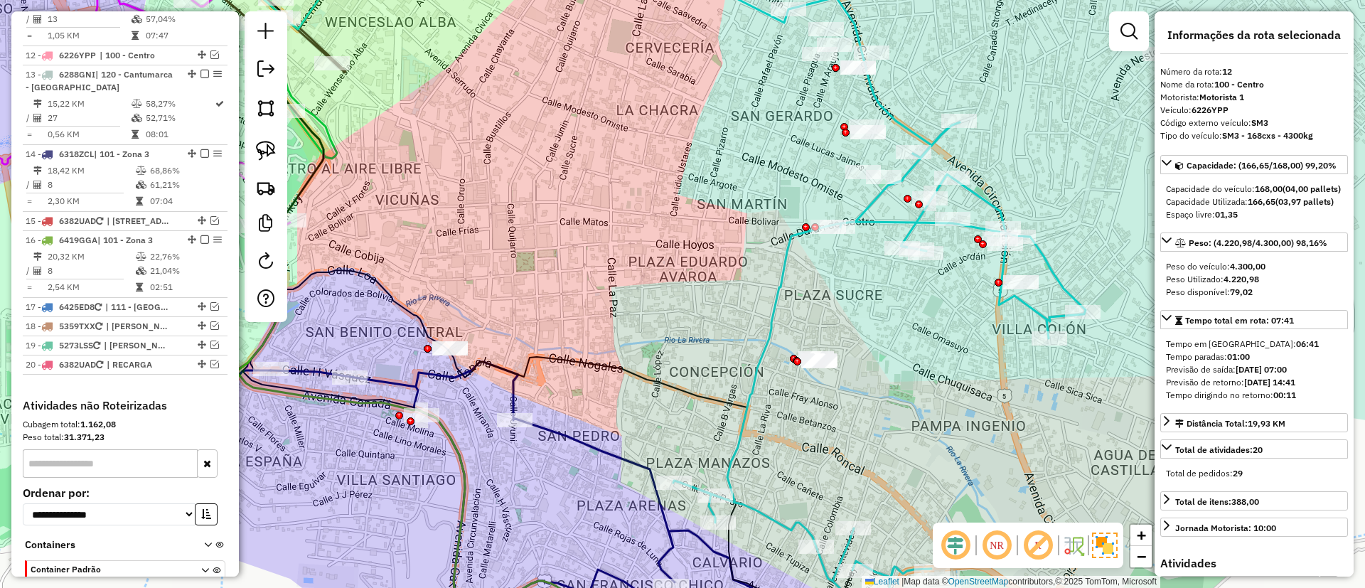
click at [402, 373] on div "Janela de atendimento Grade de atendimento Capacidade Transportadoras Veículos …" at bounding box center [682, 294] width 1365 height 588
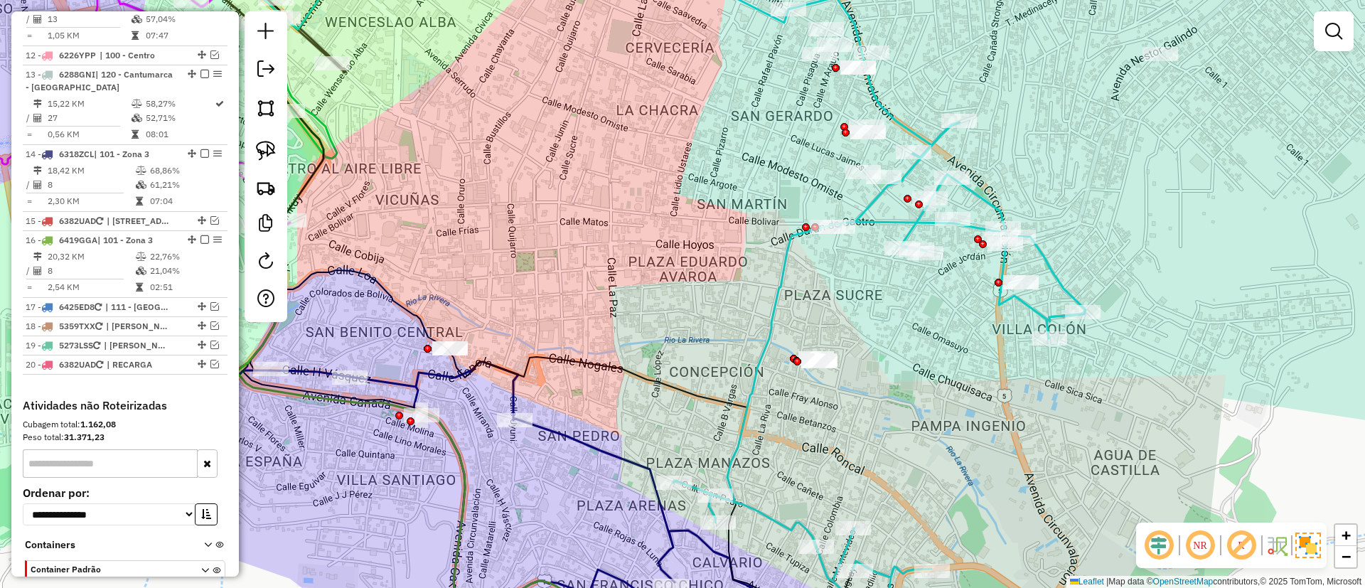
click at [395, 380] on icon at bounding box center [567, 504] width 592 height 284
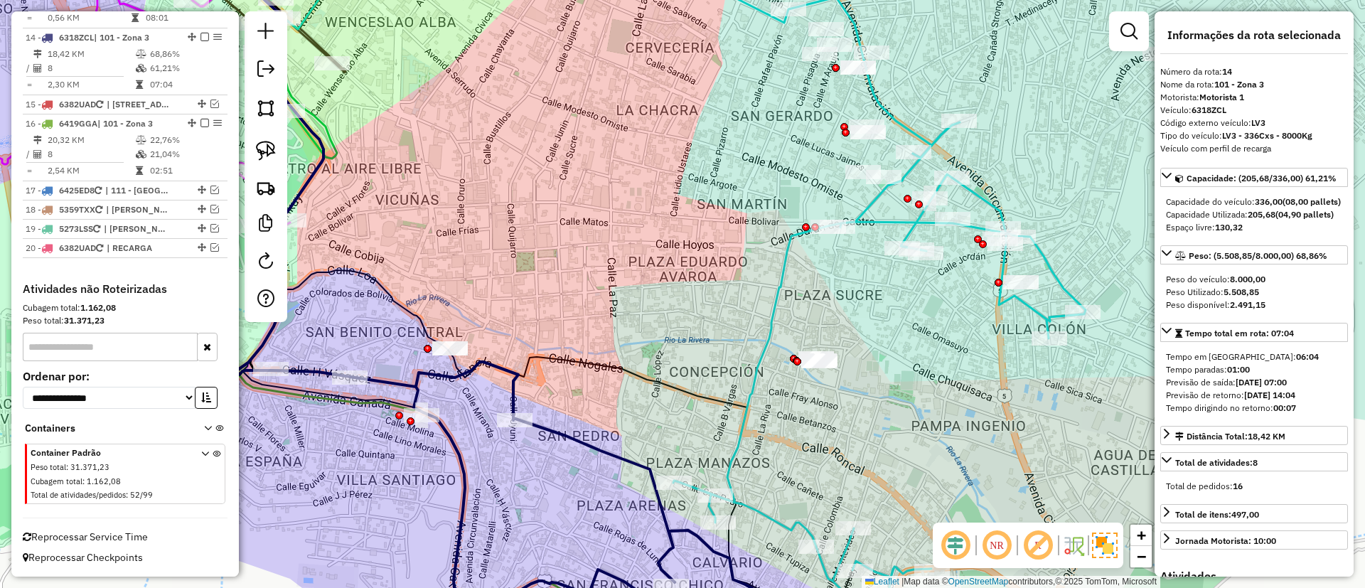
scroll to position [1385, 0]
click at [880, 217] on icon at bounding box center [879, 370] width 412 height 496
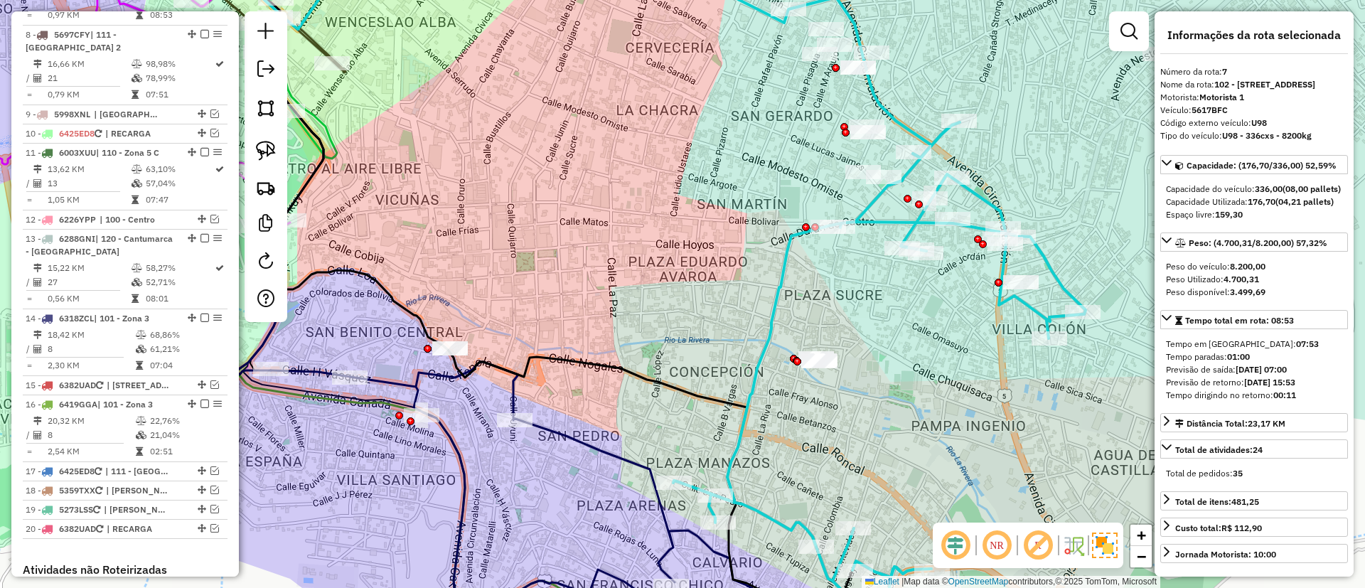
scroll to position [1038, 0]
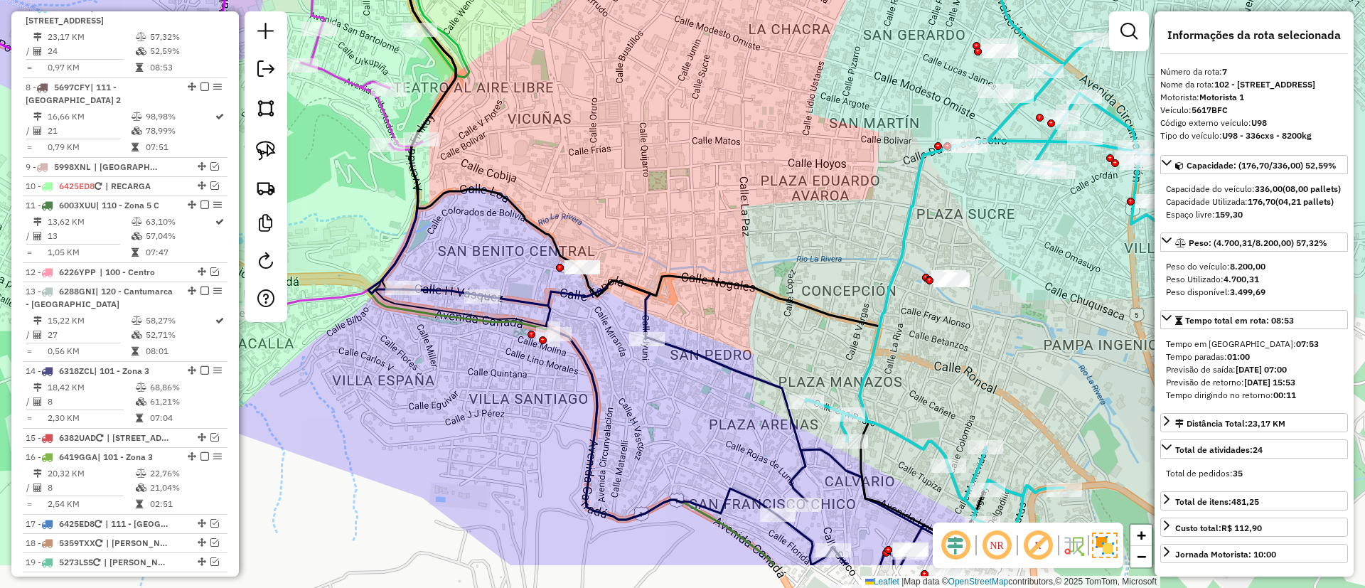
drag, startPoint x: 785, startPoint y: 331, endPoint x: 799, endPoint y: 233, distance: 99.2
click at [799, 233] on div "Janela de atendimento Grade de atendimento Capacidade Transportadoras Veículos …" at bounding box center [682, 294] width 1365 height 588
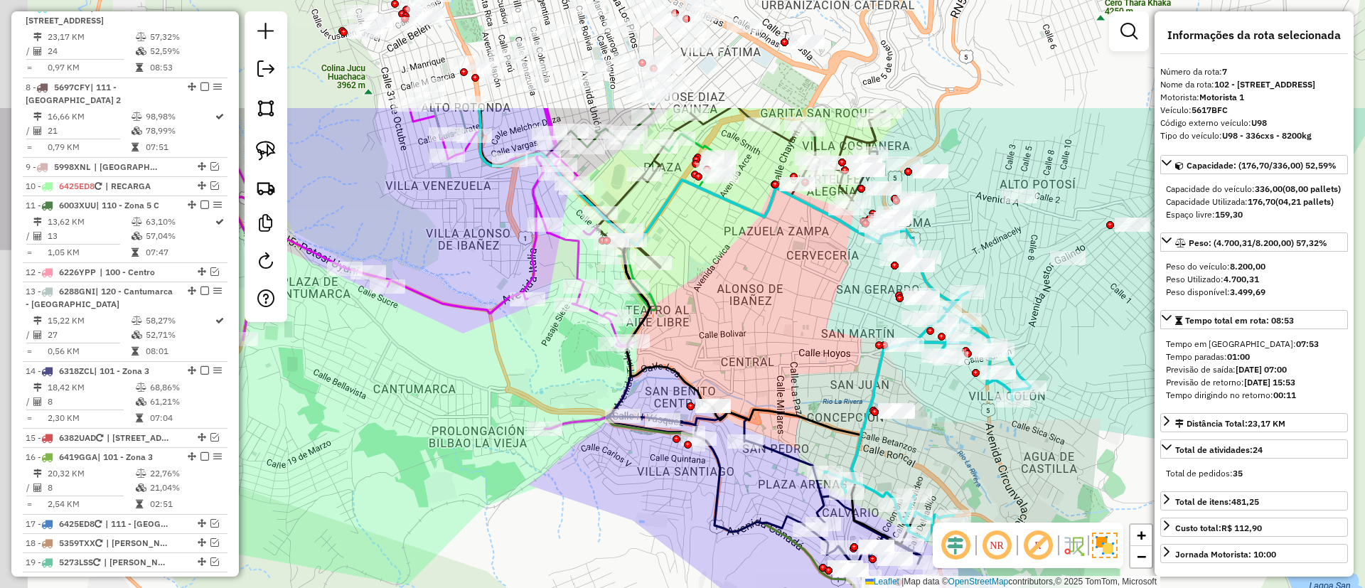
drag, startPoint x: 733, startPoint y: 168, endPoint x: 836, endPoint y: 327, distance: 189.8
click at [836, 327] on div "Janela de atendimento Grade de atendimento Capacidade Transportadoras Veículos …" at bounding box center [682, 294] width 1365 height 588
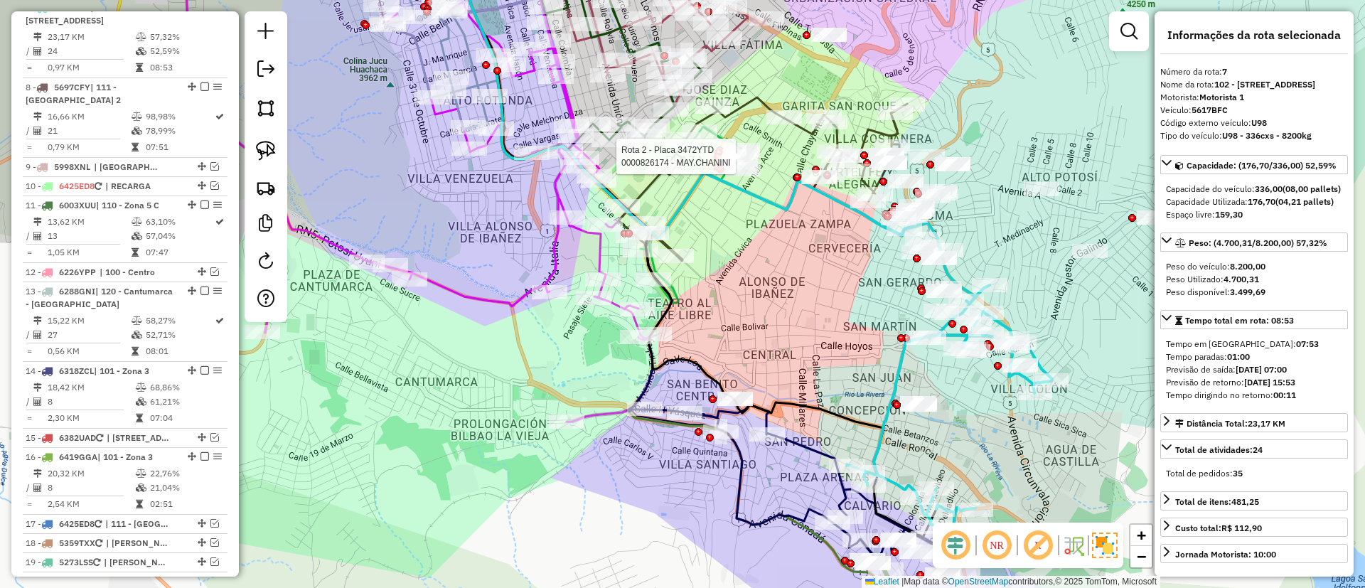
click at [717, 153] on div at bounding box center [718, 157] width 8 height 8
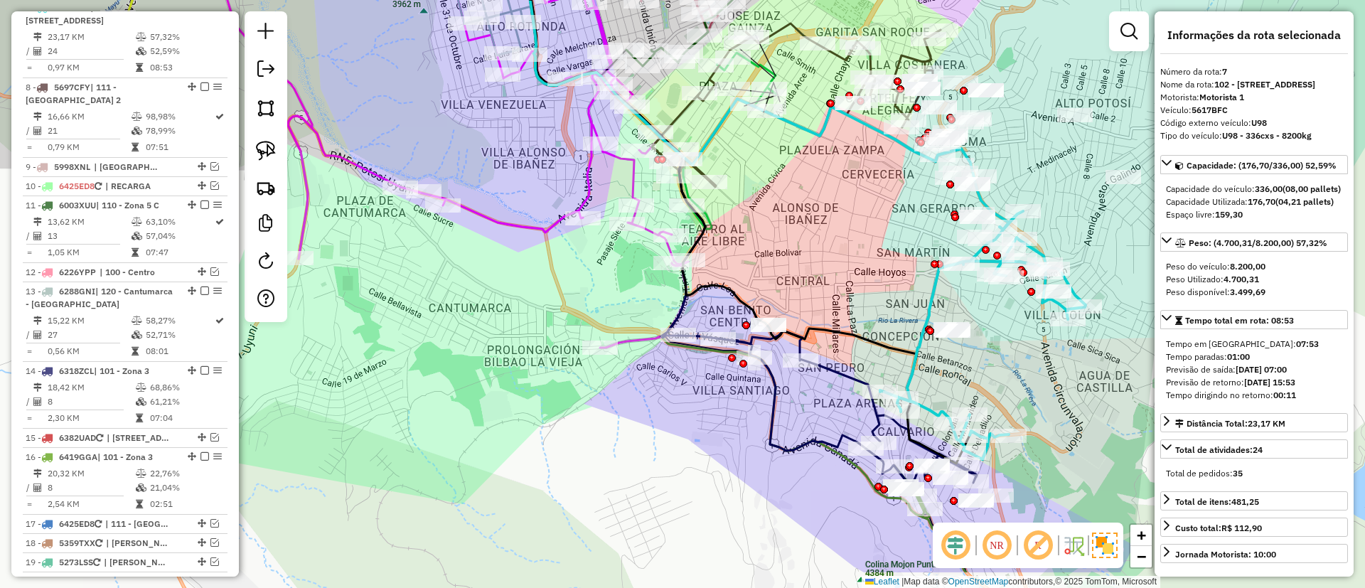
drag, startPoint x: 730, startPoint y: 208, endPoint x: 809, endPoint y: 44, distance: 181.6
click at [809, 44] on div "Rota 2 - Placa 3472YTD 0000826174 - MAY.CHANINI Janela de atendimento Grade de …" at bounding box center [682, 294] width 1365 height 588
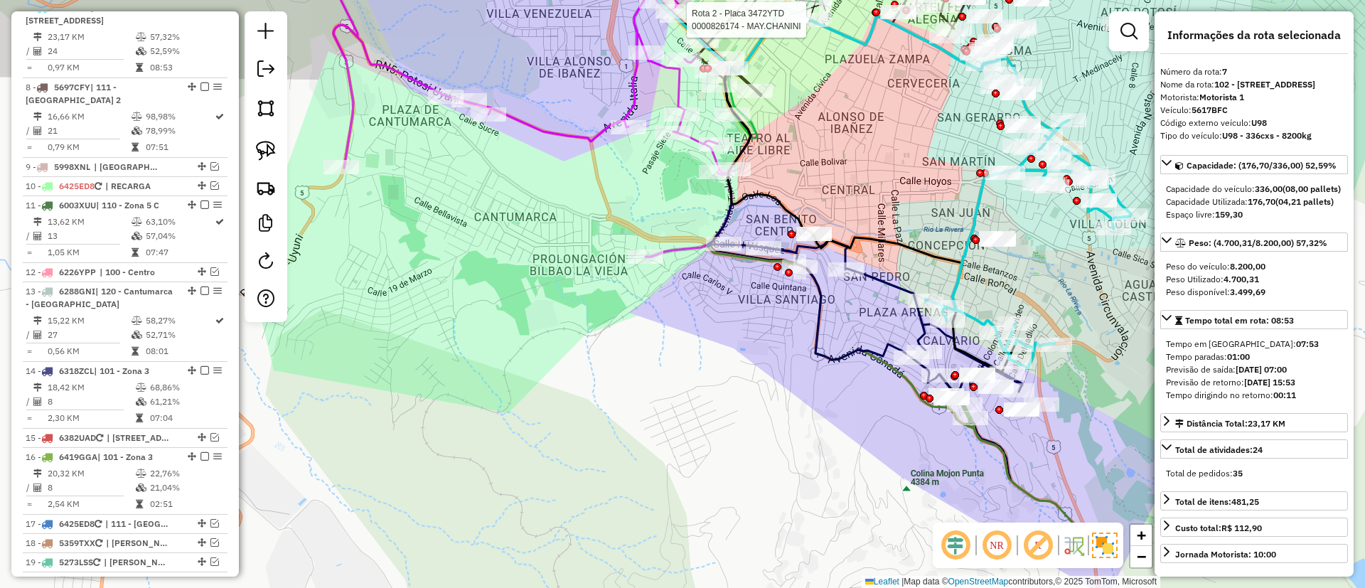
click at [561, 127] on icon at bounding box center [542, 99] width 417 height 316
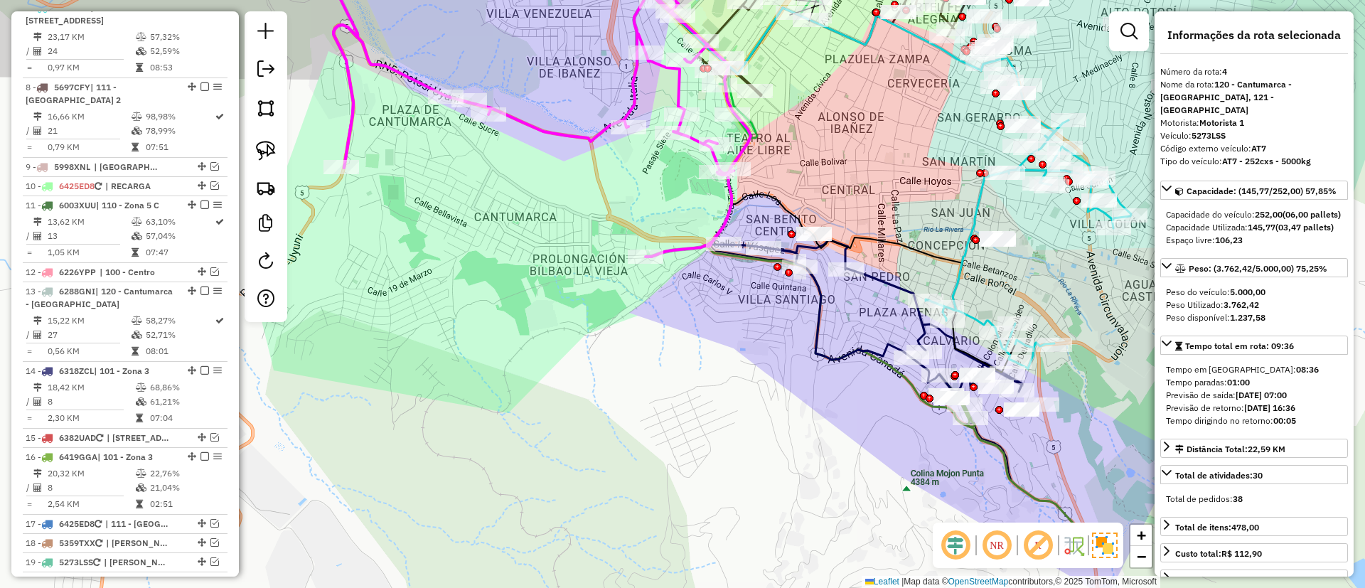
scroll to position [812, 0]
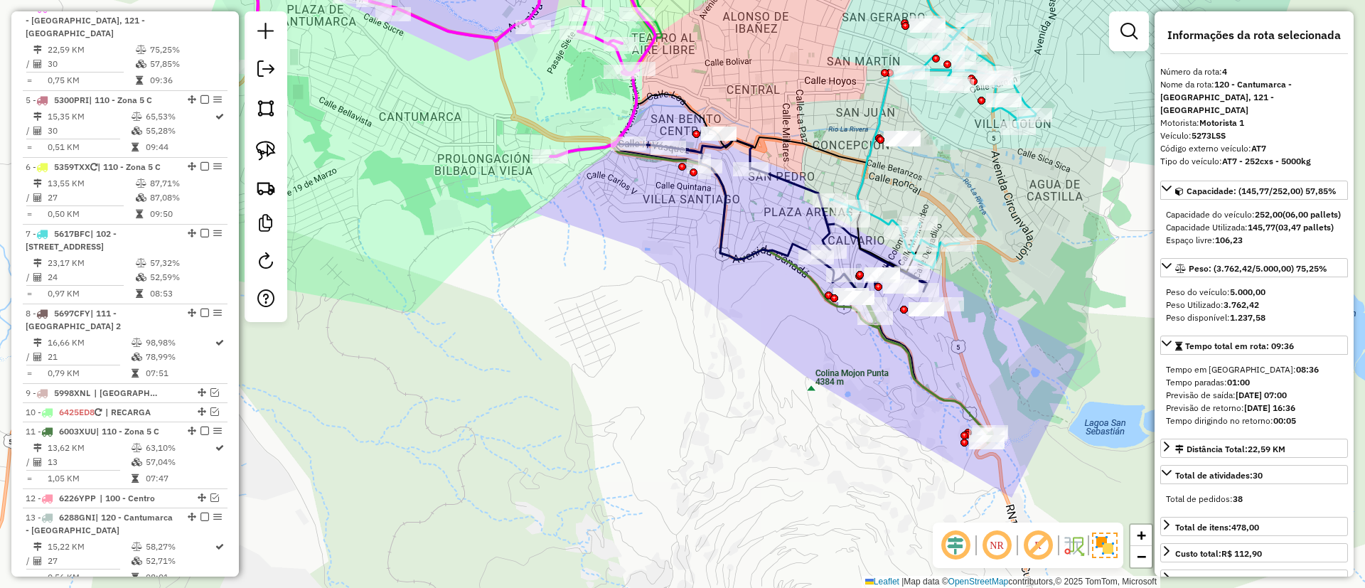
drag, startPoint x: 590, startPoint y: 186, endPoint x: 495, endPoint y: 86, distance: 138.3
click at [495, 86] on div "Janela de atendimento Grade de atendimento Capacidade Transportadoras Veículos …" at bounding box center [682, 294] width 1365 height 588
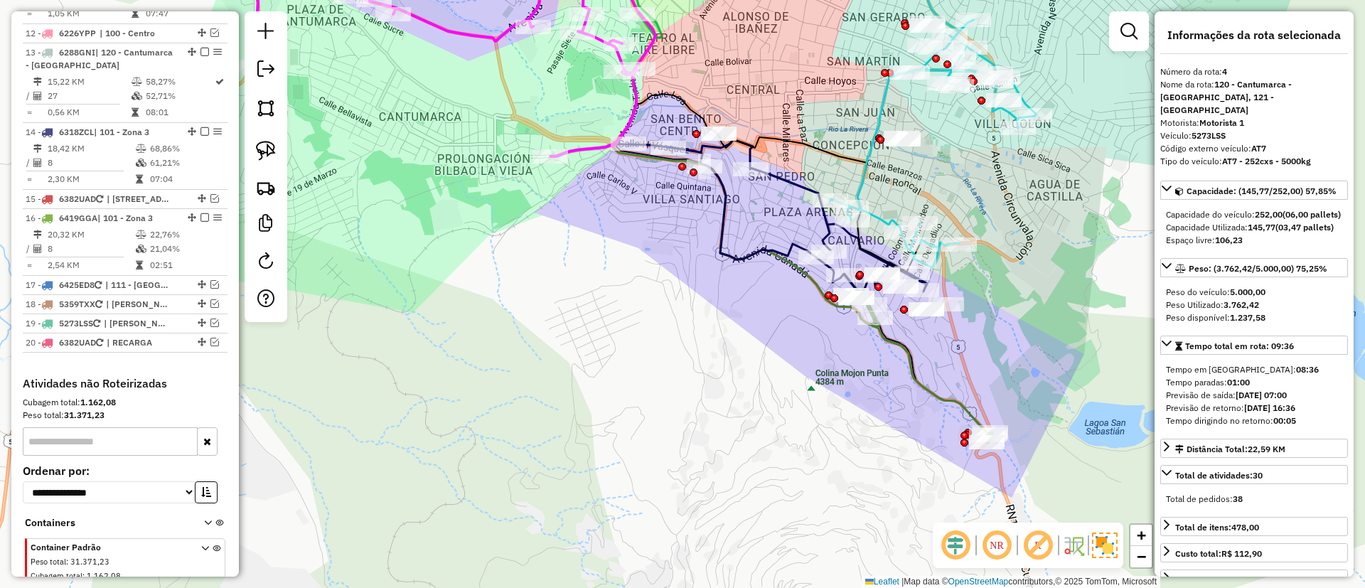
scroll to position [1346, 0]
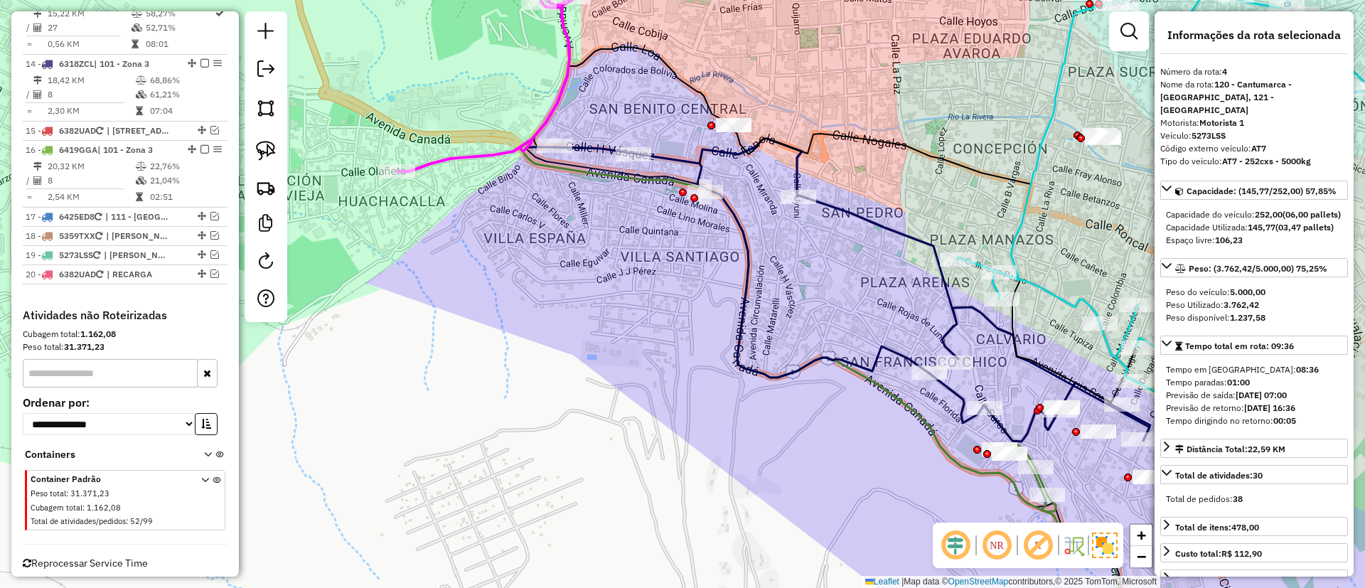
drag, startPoint x: 745, startPoint y: 205, endPoint x: 718, endPoint y: 264, distance: 64.6
click at [718, 264] on div "Janela de atendimento Grade de atendimento Capacidade Transportadoras Veículos …" at bounding box center [682, 294] width 1365 height 588
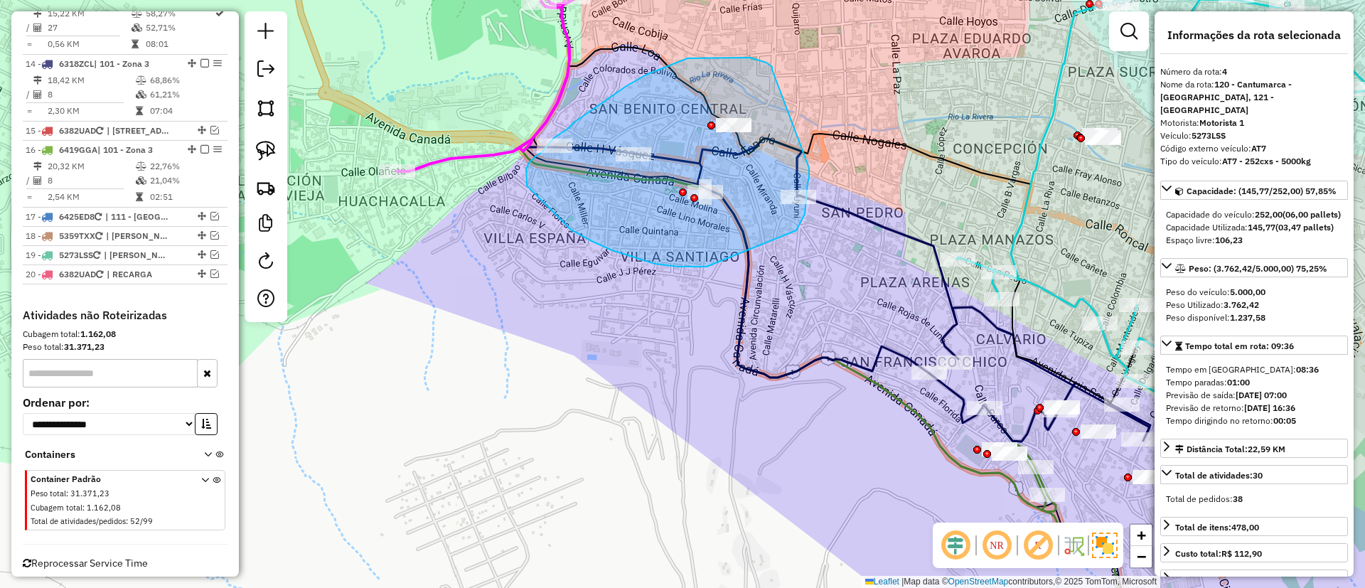
drag, startPoint x: 688, startPoint y: 58, endPoint x: 809, endPoint y: 168, distance: 163.7
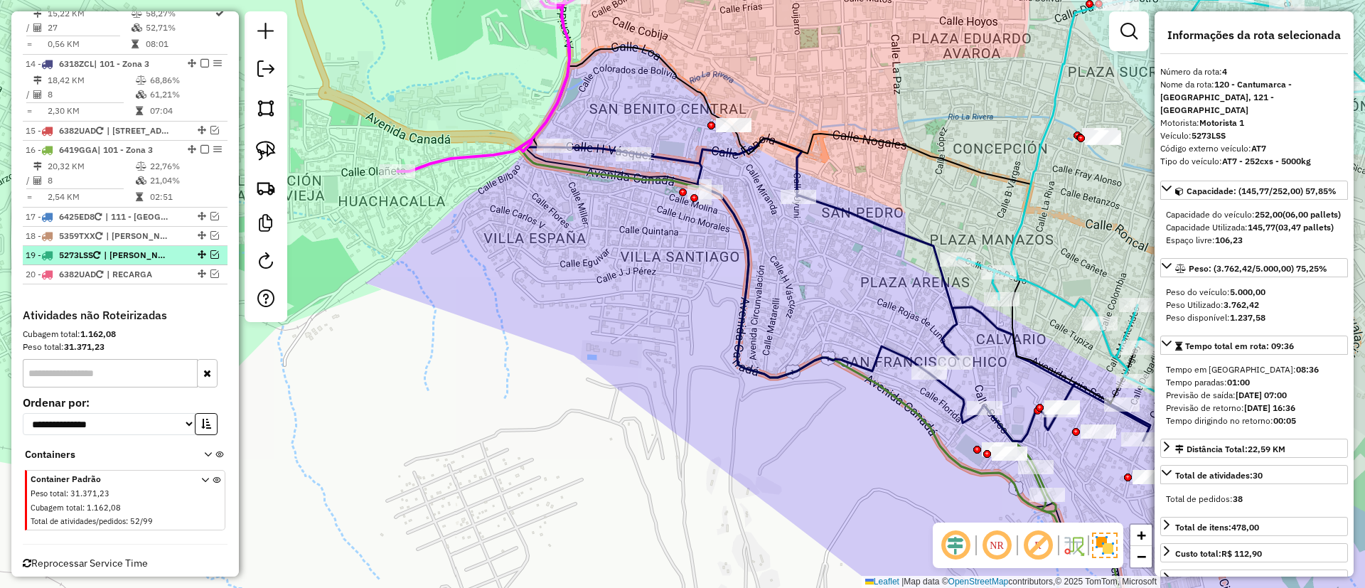
click at [139, 262] on span "| PORCO" at bounding box center [136, 255] width 65 height 13
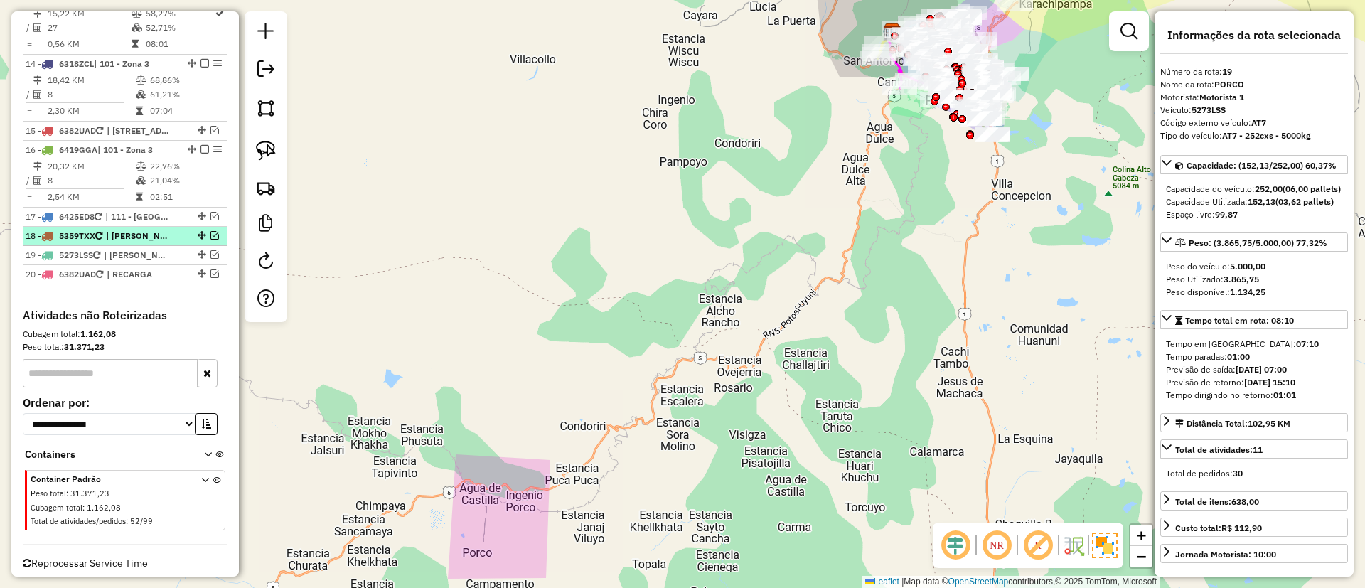
click at [143, 243] on span "| PORCO" at bounding box center [138, 236] width 65 height 13
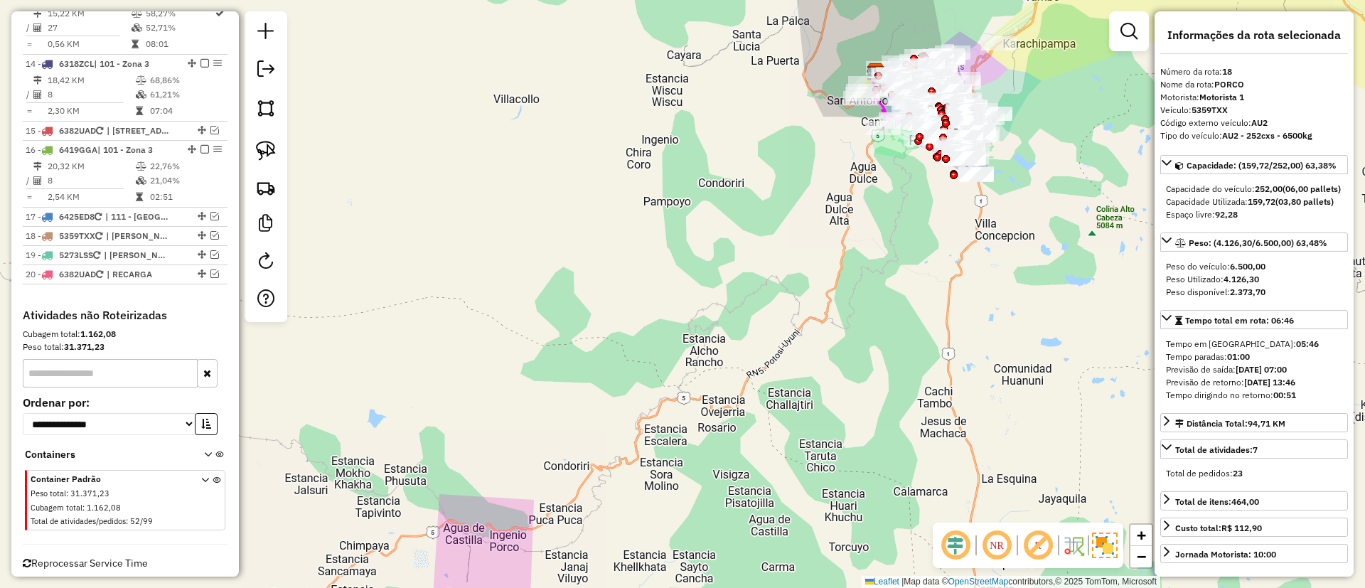
drag, startPoint x: 784, startPoint y: 288, endPoint x: 619, endPoint y: 326, distance: 170.1
click at [578, 365] on div "Janela de atendimento Grade de atendimento Capacidade Transportadoras Veículos …" at bounding box center [682, 294] width 1365 height 588
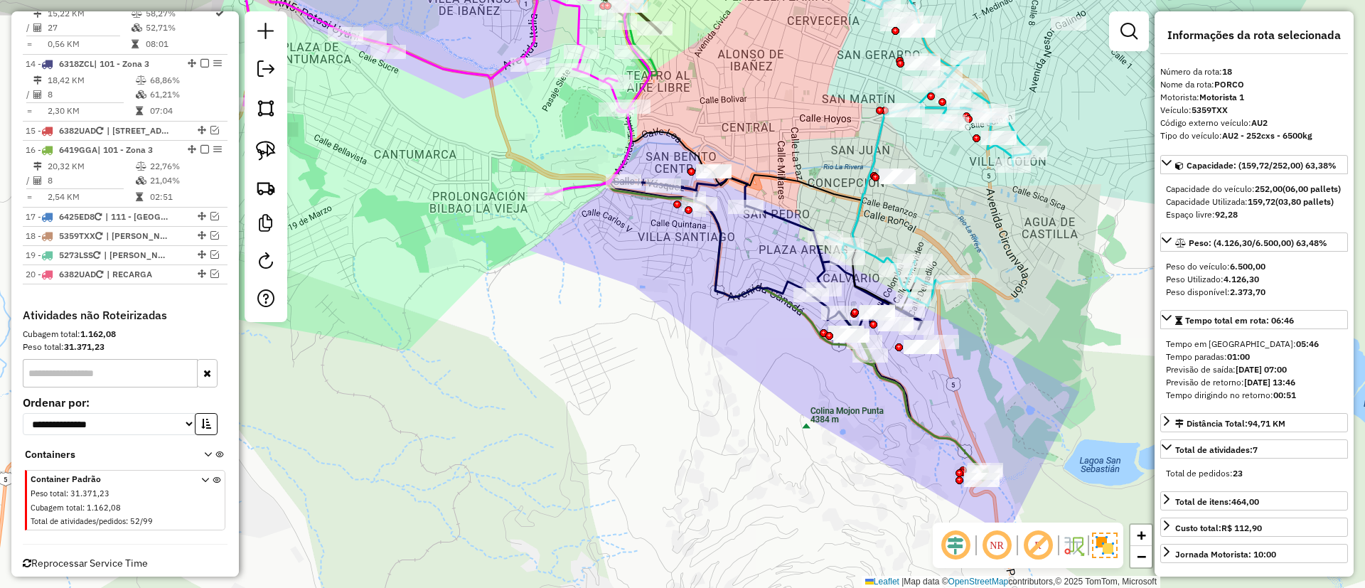
click at [684, 289] on div "Janela de atendimento Grade de atendimento Capacidade Transportadoras Veículos …" at bounding box center [682, 294] width 1365 height 588
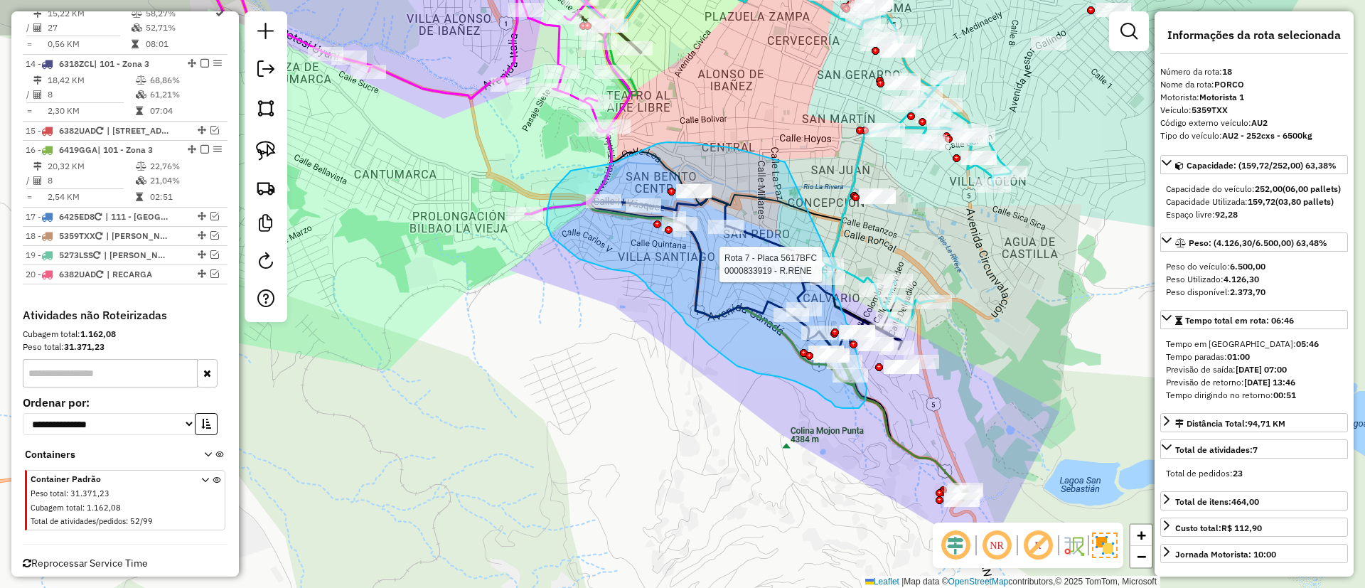
click at [833, 265] on div "Rota 7 - Placa 5617BFC 0000836044 - R.KATUTA Rota 7 - Placa 5617BFC 0000833919 …" at bounding box center [682, 294] width 1365 height 588
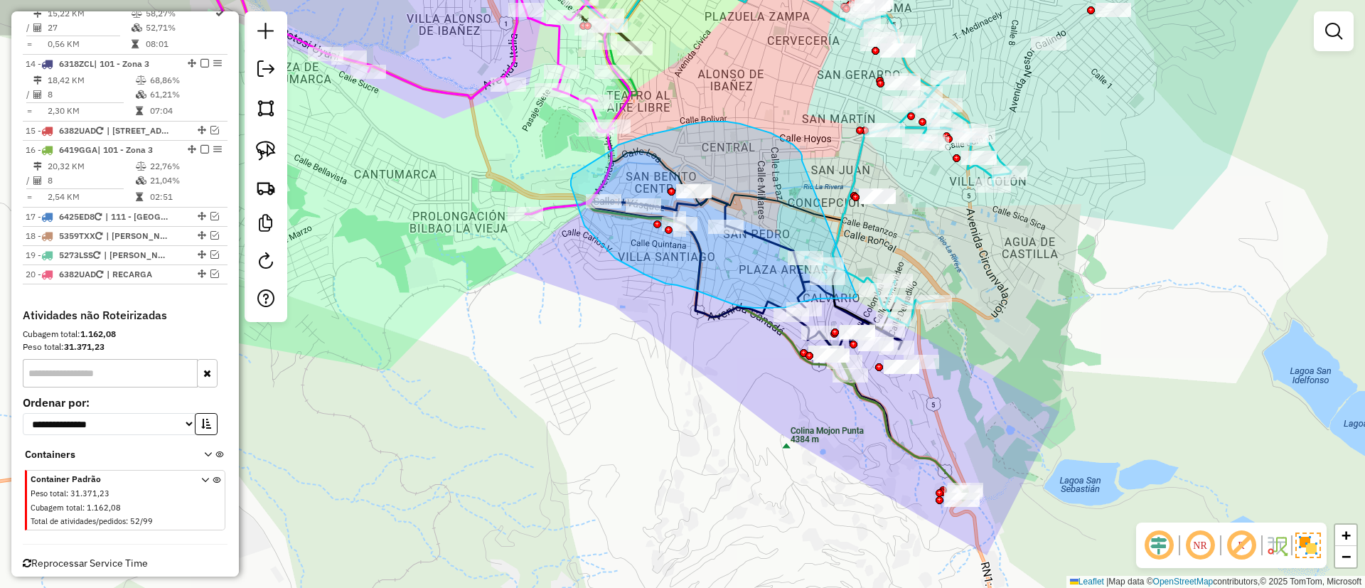
drag, startPoint x: 793, startPoint y: 144, endPoint x: 862, endPoint y: 272, distance: 145.4
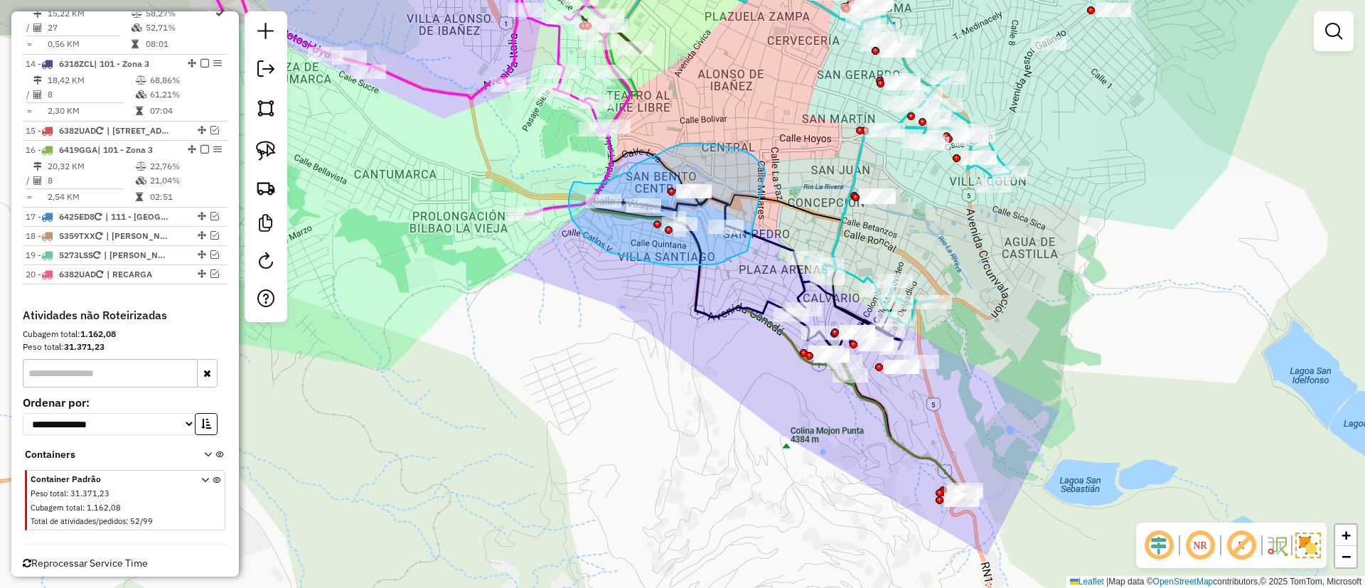
drag, startPoint x: 741, startPoint y: 149, endPoint x: 757, endPoint y: 231, distance: 83.3
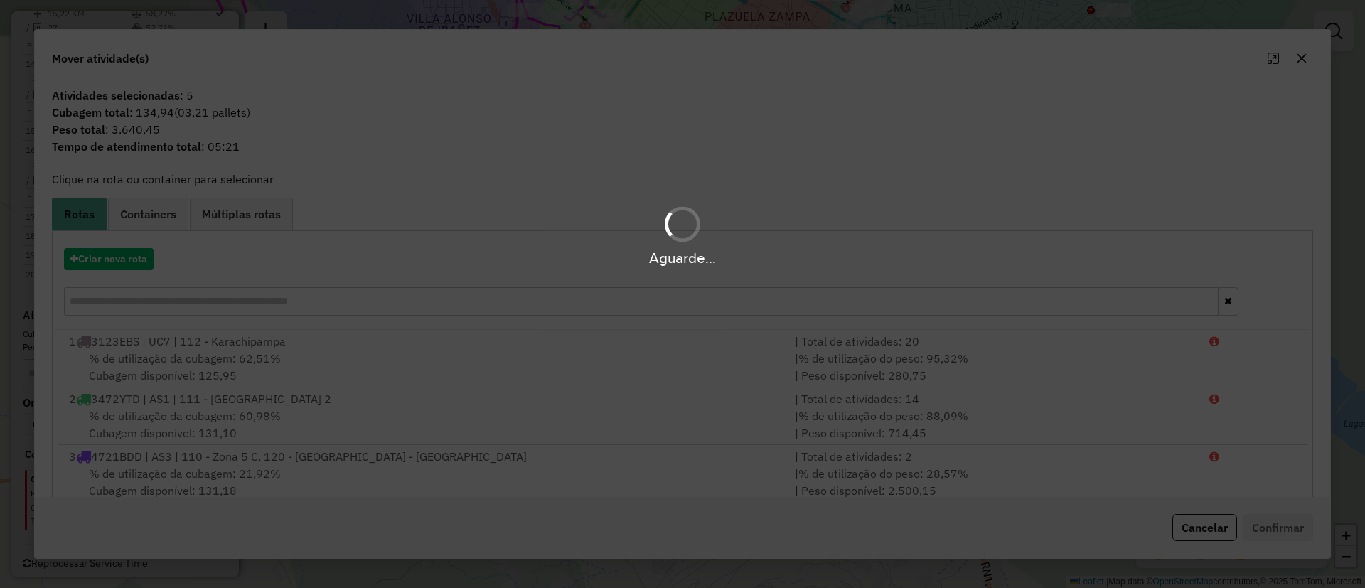
click at [118, 262] on div "Aguarde..." at bounding box center [682, 258] width 1365 height 22
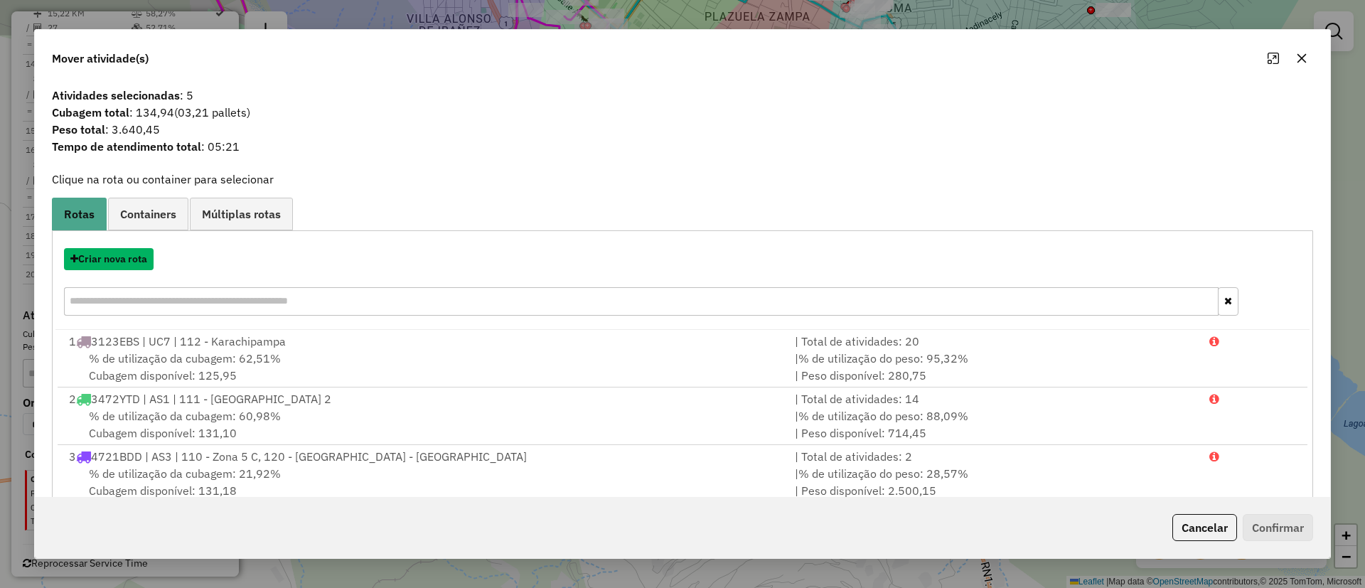
click at [118, 262] on button "Criar nova rota" at bounding box center [109, 259] width 90 height 22
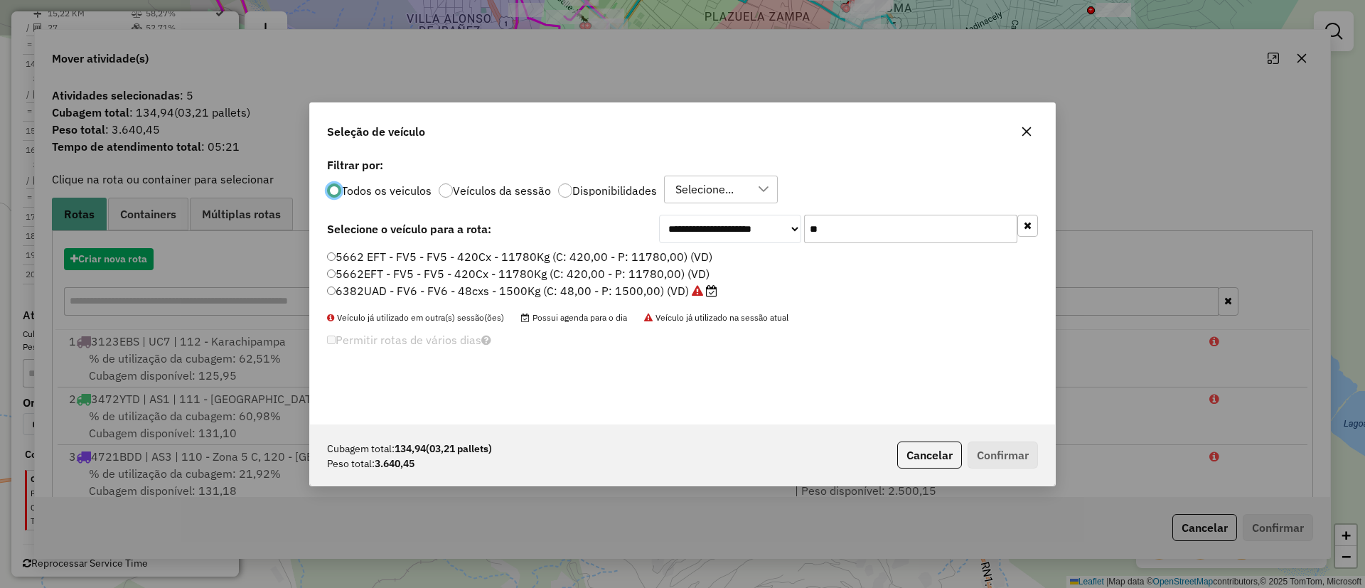
scroll to position [8, 4]
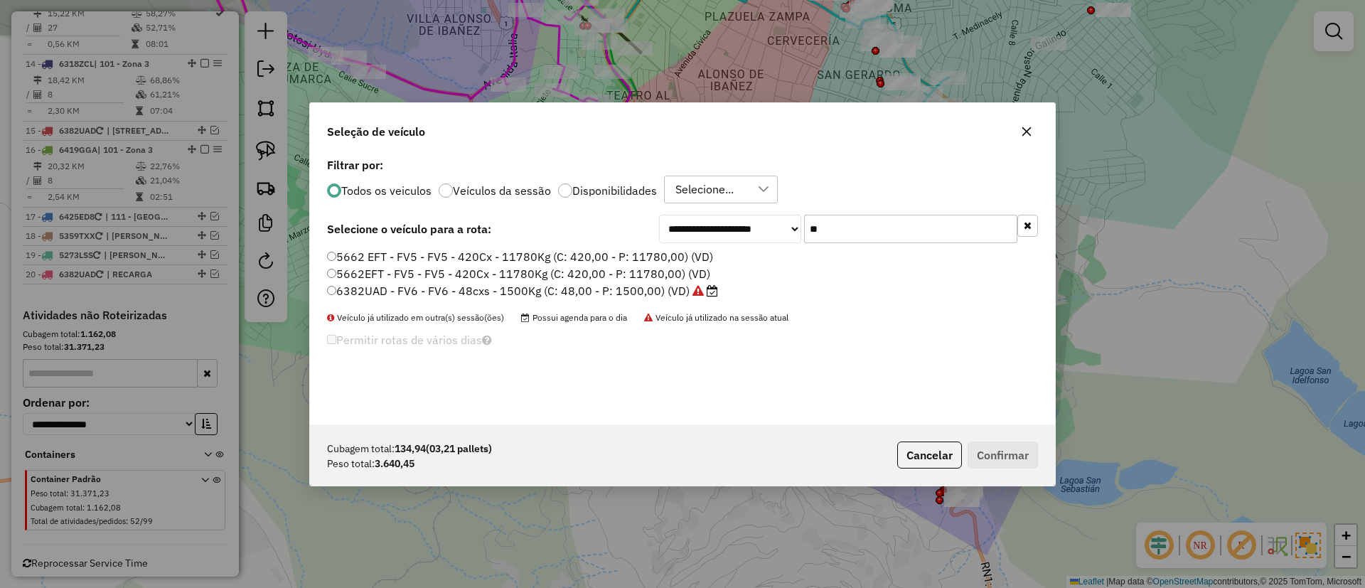
drag, startPoint x: 829, startPoint y: 228, endPoint x: 754, endPoint y: 225, distance: 75.4
click at [758, 225] on div "**********" at bounding box center [848, 229] width 379 height 28
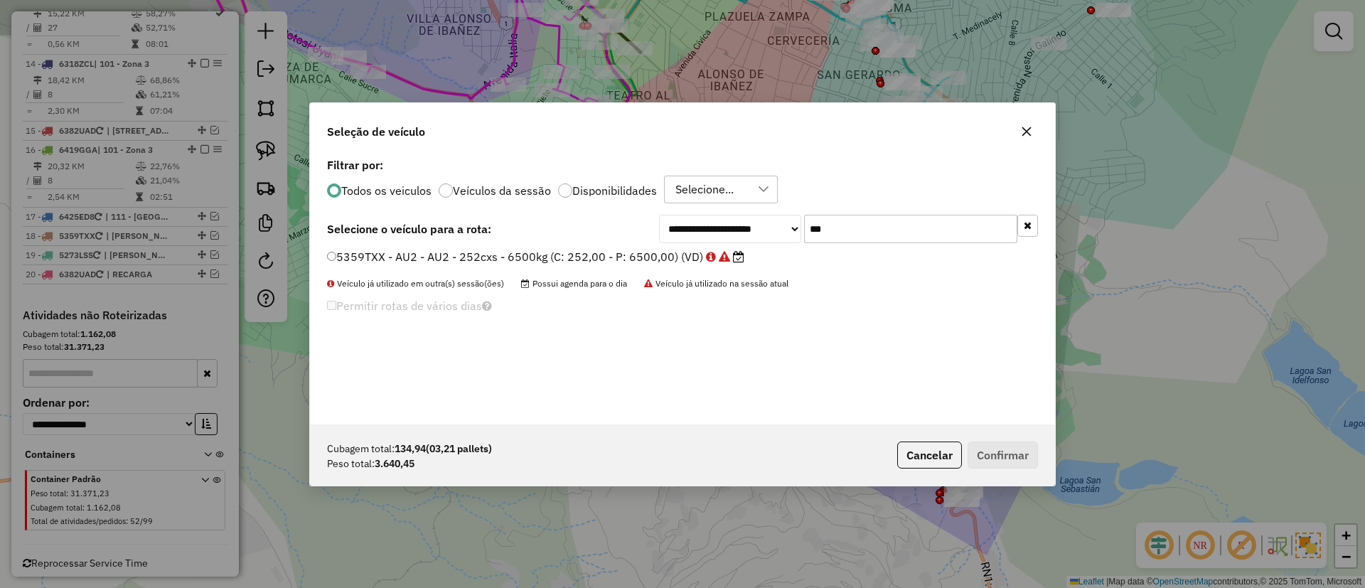
type input "***"
drag, startPoint x: 676, startPoint y: 255, endPoint x: 688, endPoint y: 265, distance: 15.7
click at [676, 256] on label "5359TXX - AU2 - AU2 - 252cxs - 6500kg (C: 252,00 - P: 6500,00) (VD)" at bounding box center [535, 256] width 417 height 17
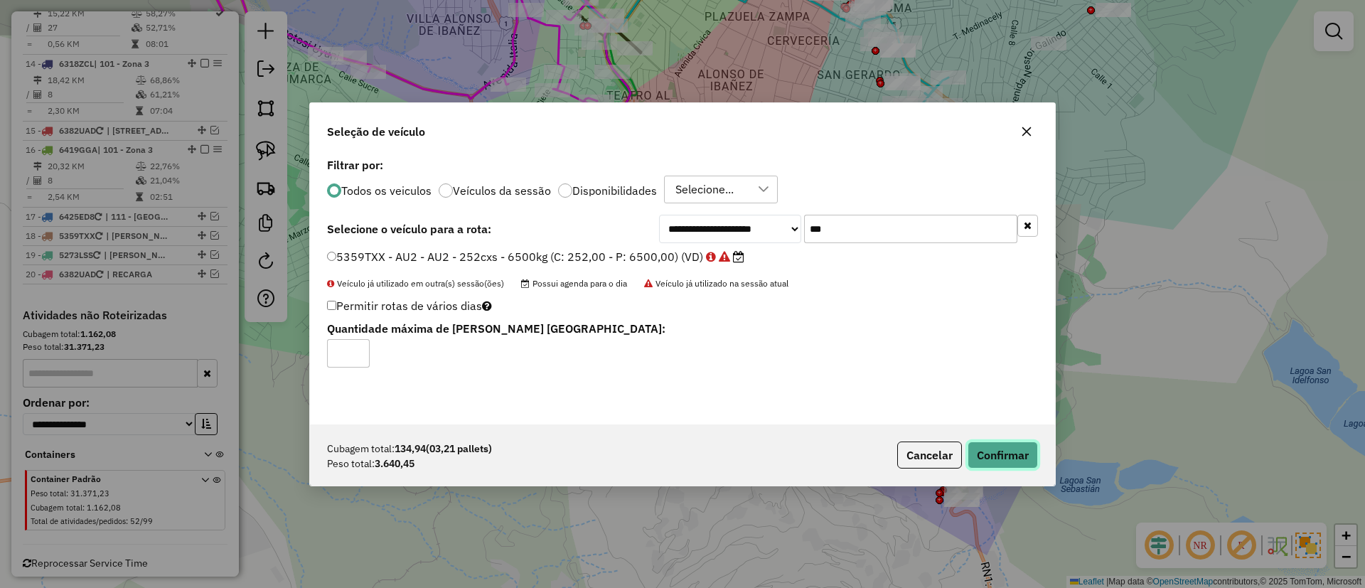
click at [980, 444] on button "Confirmar" at bounding box center [1003, 455] width 70 height 27
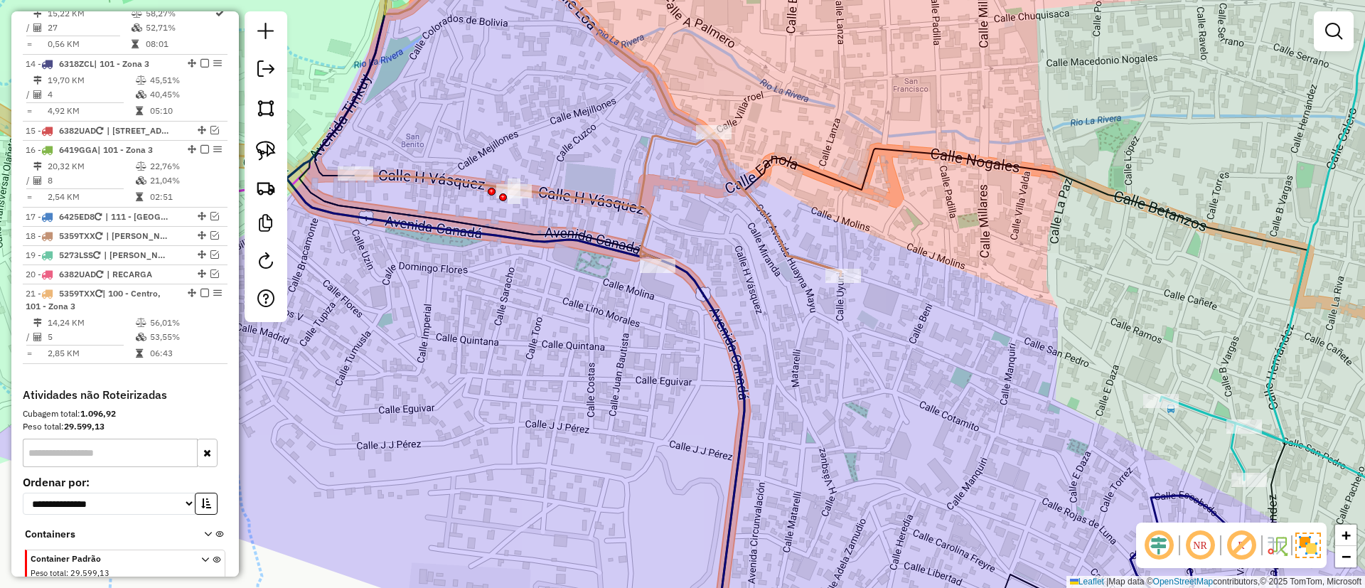
click at [649, 208] on icon at bounding box center [599, 204] width 486 height 143
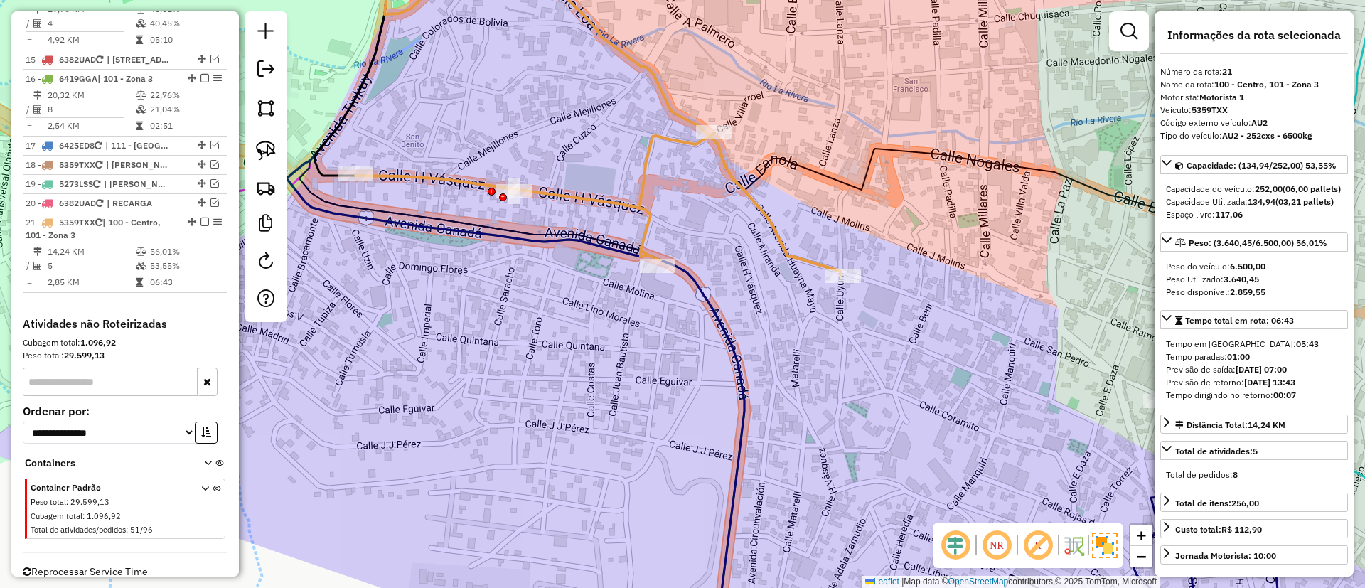
scroll to position [1464, 0]
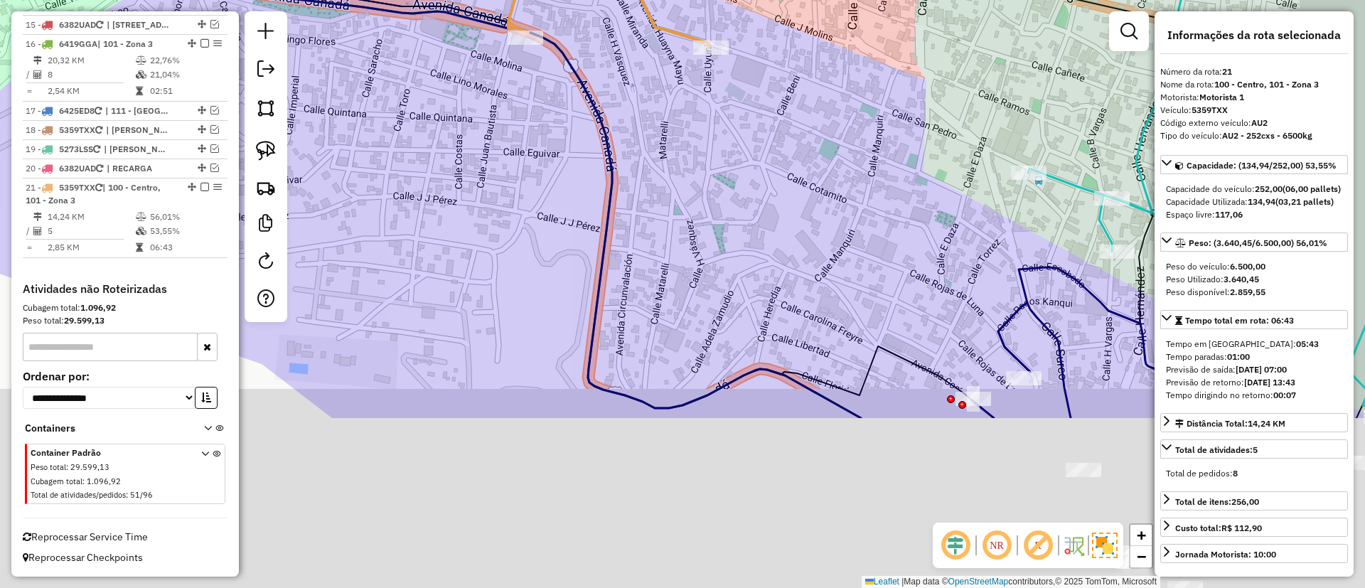
drag, startPoint x: 627, startPoint y: 170, endPoint x: 609, endPoint y: 127, distance: 46.2
click at [612, 138] on div "Janela de atendimento Grade de atendimento Capacidade Transportadoras Veículos …" at bounding box center [682, 294] width 1365 height 588
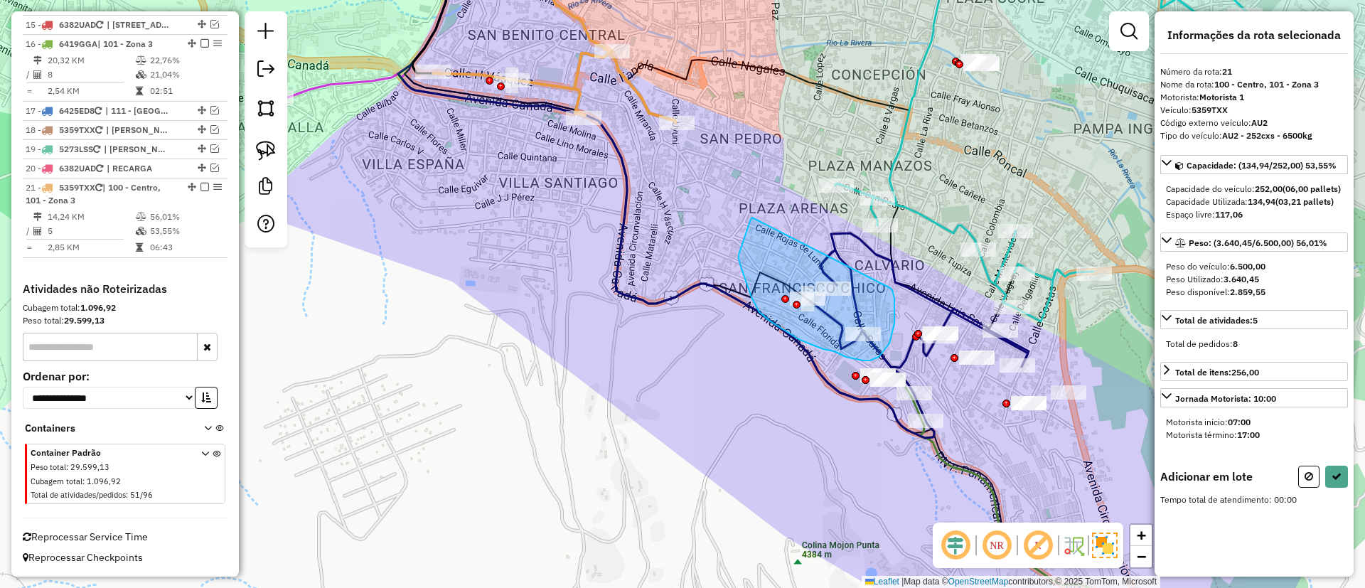
drag, startPoint x: 751, startPoint y: 219, endPoint x: 890, endPoint y: 288, distance: 155.5
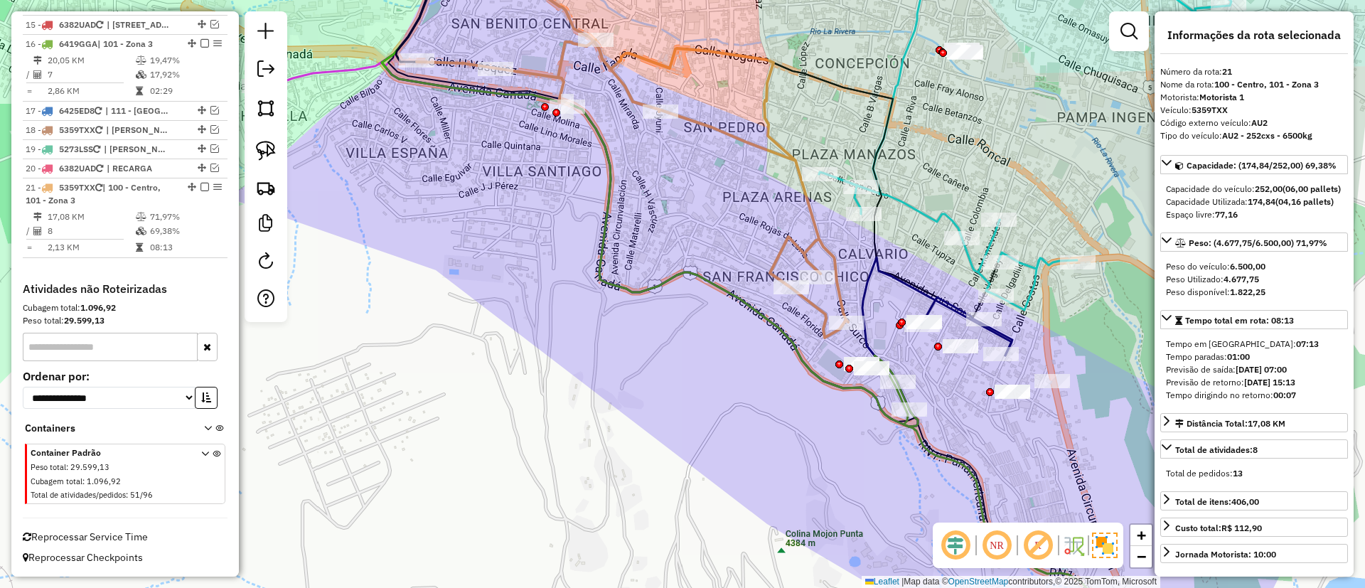
drag, startPoint x: 840, startPoint y: 393, endPoint x: 727, endPoint y: 341, distance: 124.1
click at [727, 341] on icon at bounding box center [650, 178] width 536 height 497
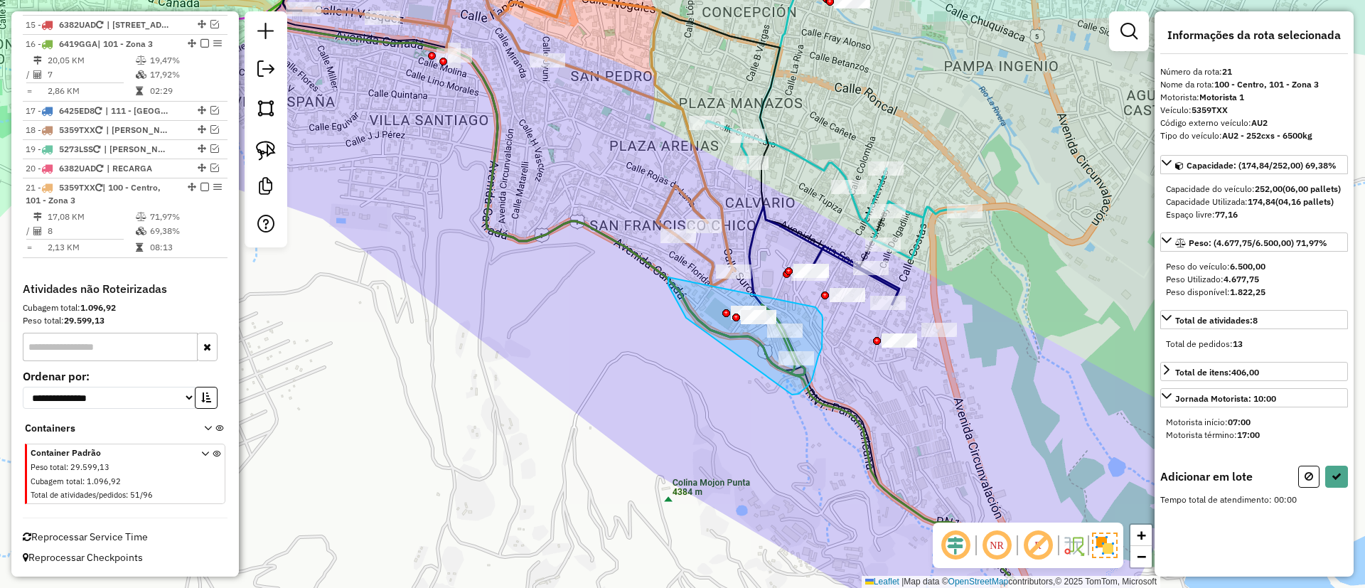
drag, startPoint x: 669, startPoint y: 285, endPoint x: 816, endPoint y: 307, distance: 148.9
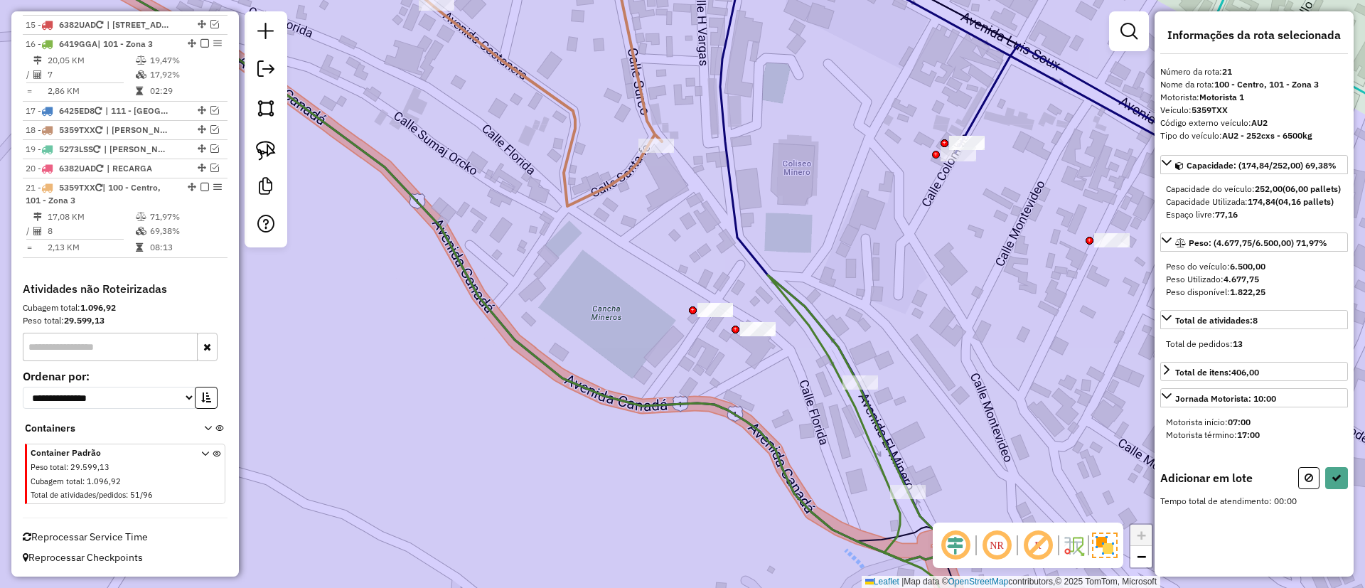
scroll to position [0, 0]
drag, startPoint x: 648, startPoint y: 356, endPoint x: 789, endPoint y: 222, distance: 195.2
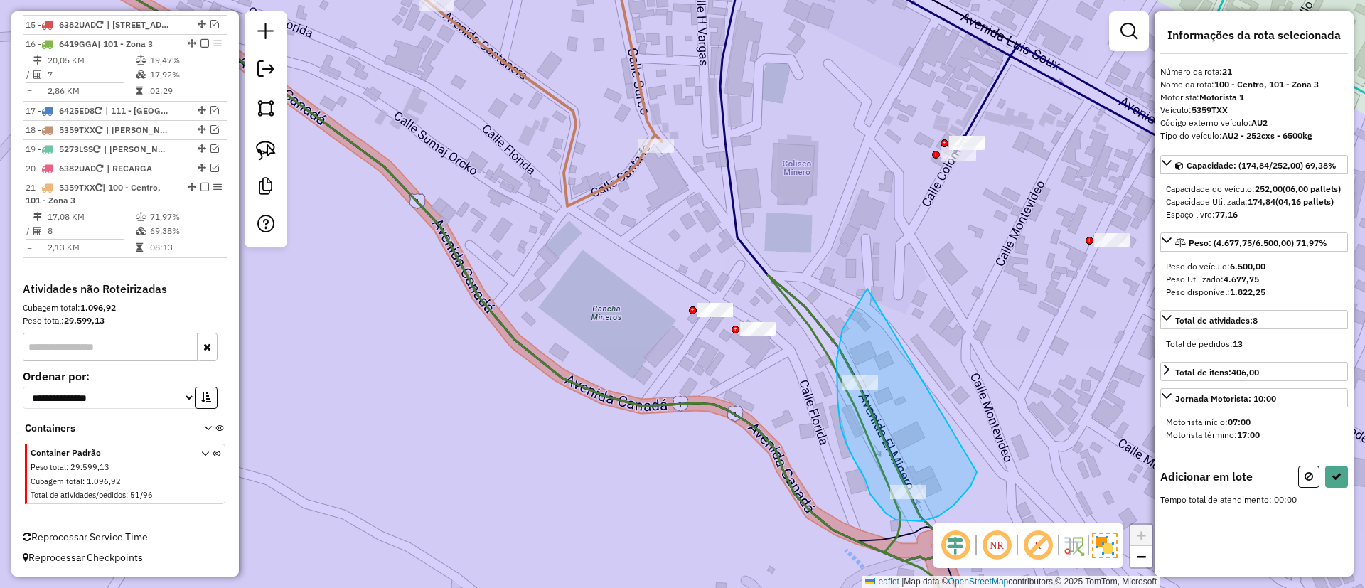
drag, startPoint x: 868, startPoint y: 289, endPoint x: 988, endPoint y: 422, distance: 178.7
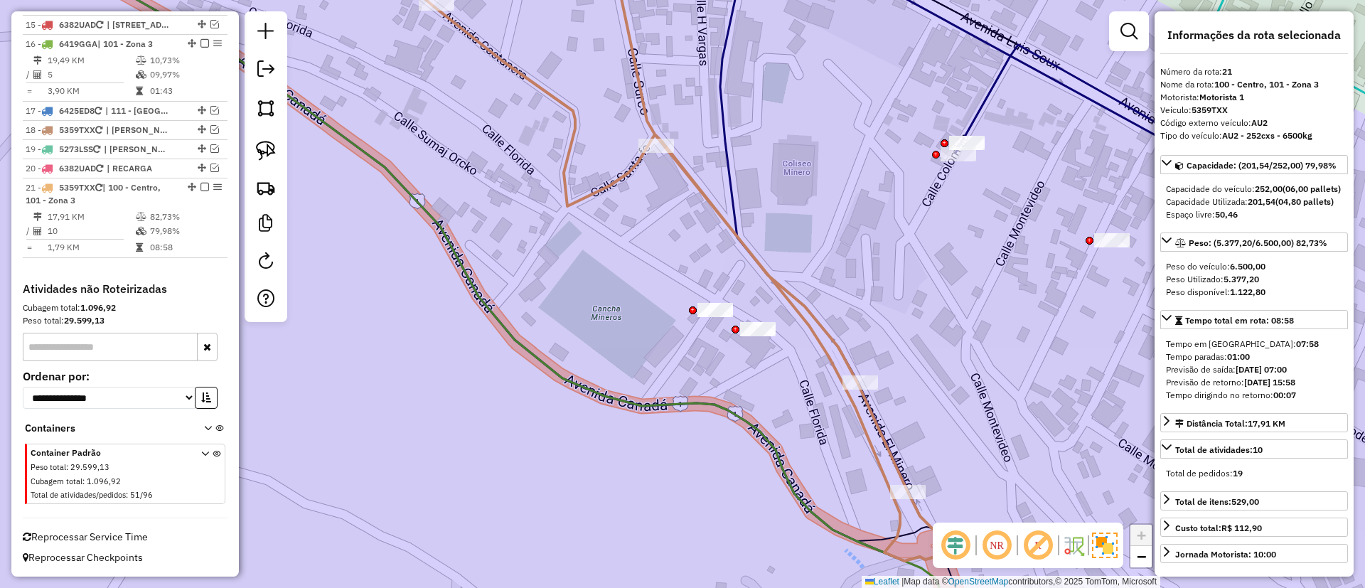
drag, startPoint x: 810, startPoint y: 183, endPoint x: 735, endPoint y: 352, distance: 184.4
click at [735, 352] on div "Janela de atendimento Grade de atendimento Capacidade Transportadoras Veículos …" at bounding box center [682, 294] width 1365 height 588
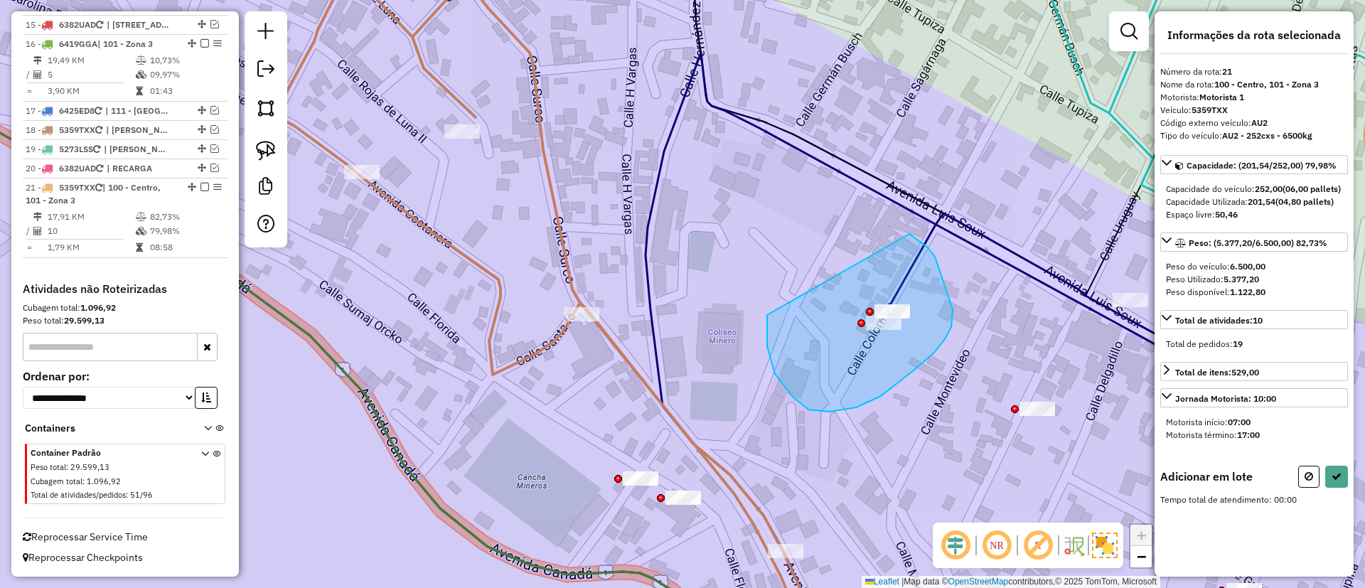
drag, startPoint x: 830, startPoint y: 412, endPoint x: 893, endPoint y: 228, distance: 194.5
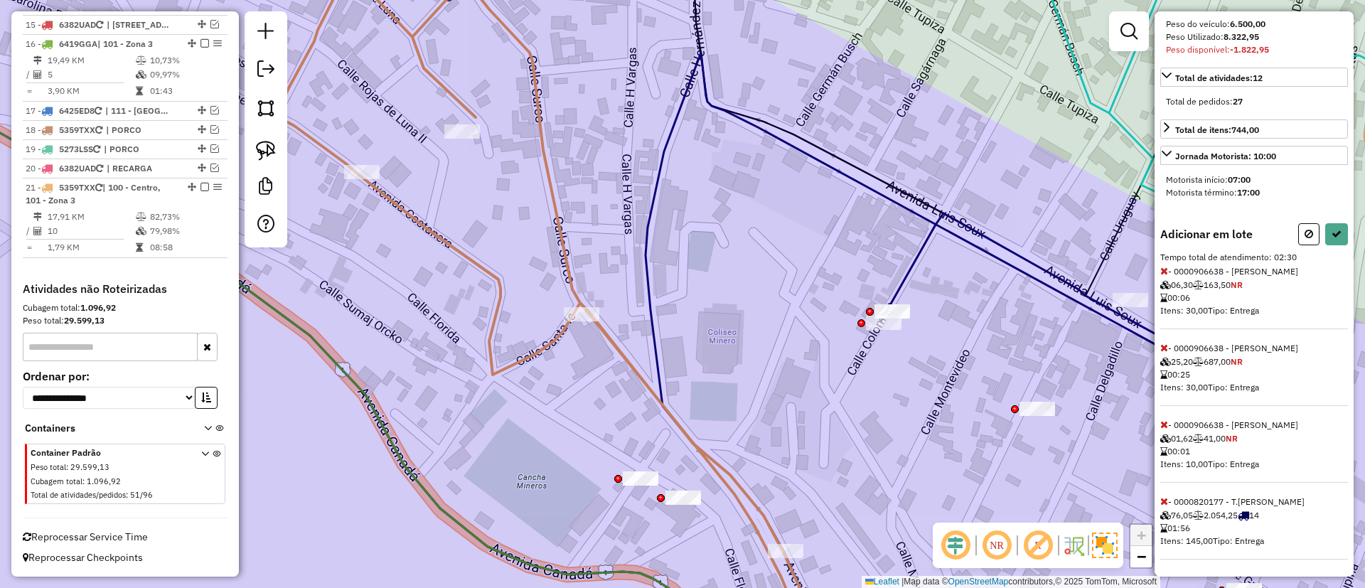
scroll to position [281, 0]
click at [1161, 500] on icon at bounding box center [1165, 501] width 8 height 10
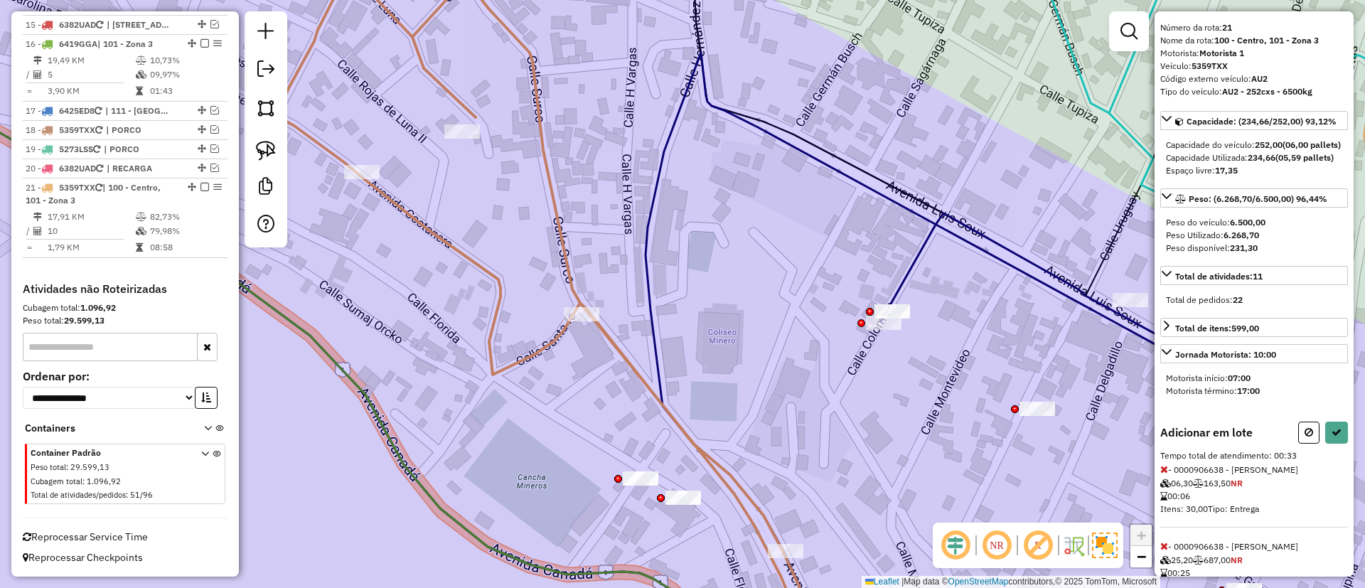
scroll to position [0, 0]
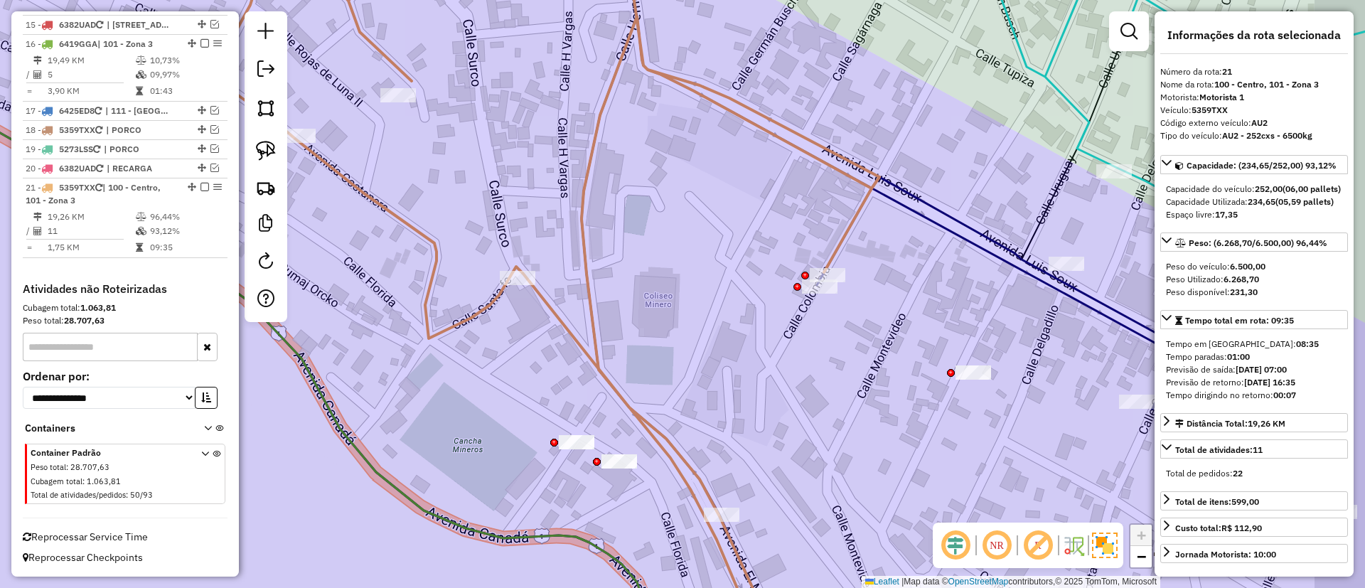
drag, startPoint x: 829, startPoint y: 416, endPoint x: 687, endPoint y: 332, distance: 164.5
click at [687, 332] on div "Janela de atendimento Grade de atendimento Capacidade Transportadoras Veículos …" at bounding box center [682, 294] width 1365 height 588
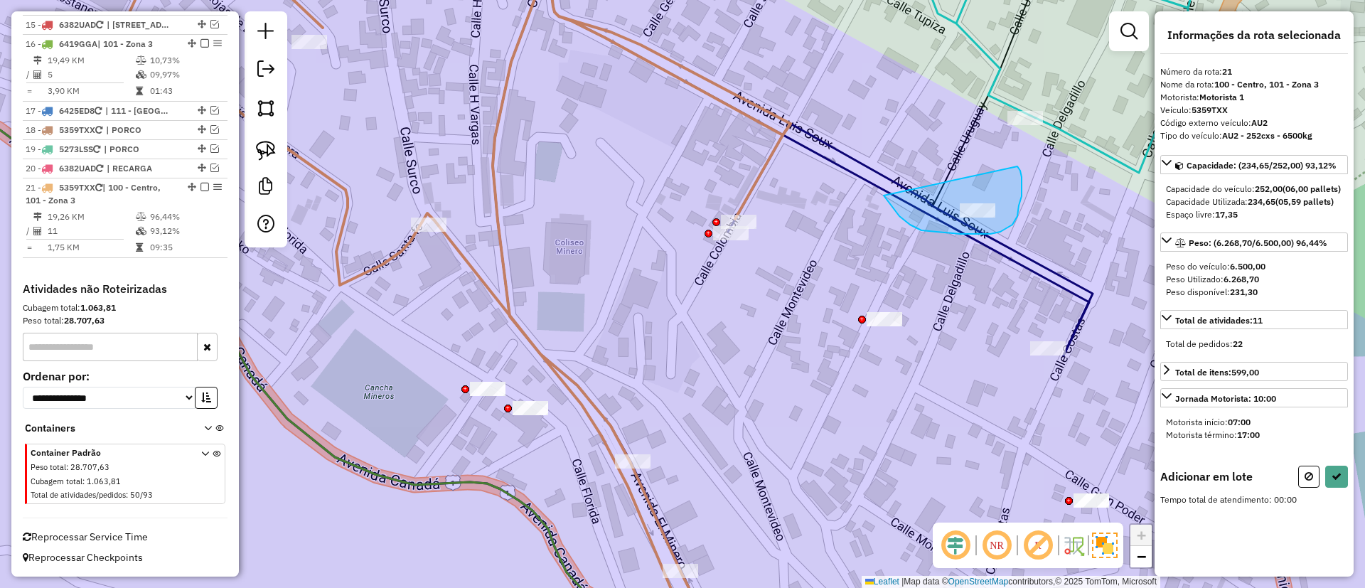
drag, startPoint x: 884, startPoint y: 196, endPoint x: 1011, endPoint y: 159, distance: 132.4
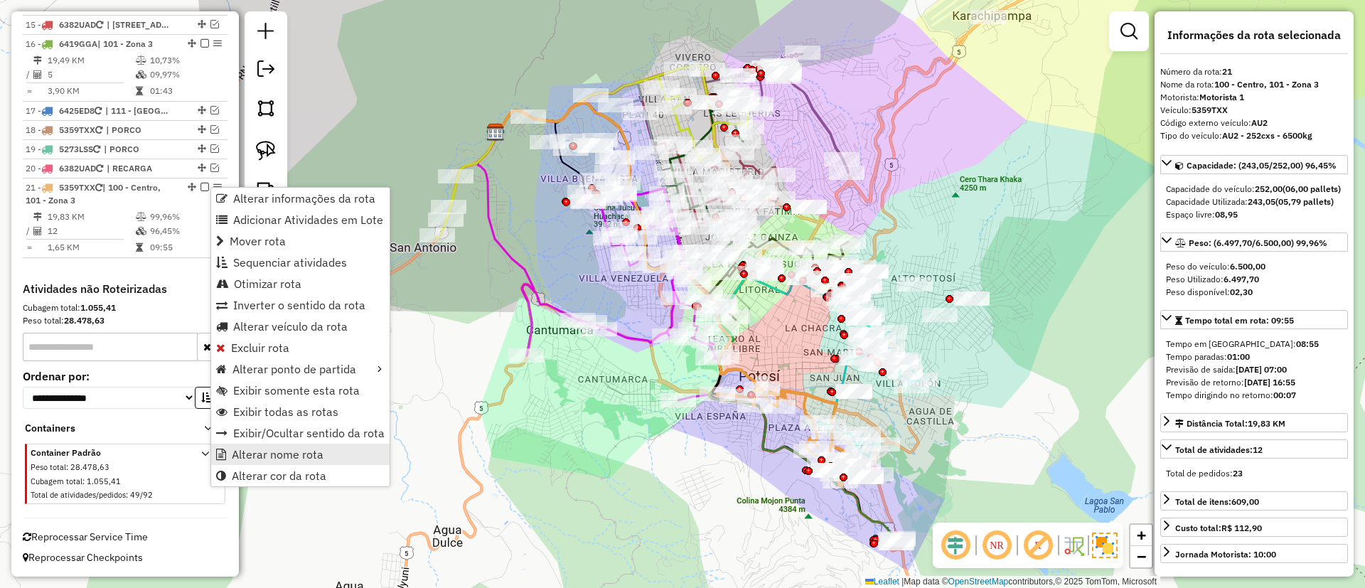
click at [316, 454] on span "Alterar nome rota" at bounding box center [278, 454] width 92 height 11
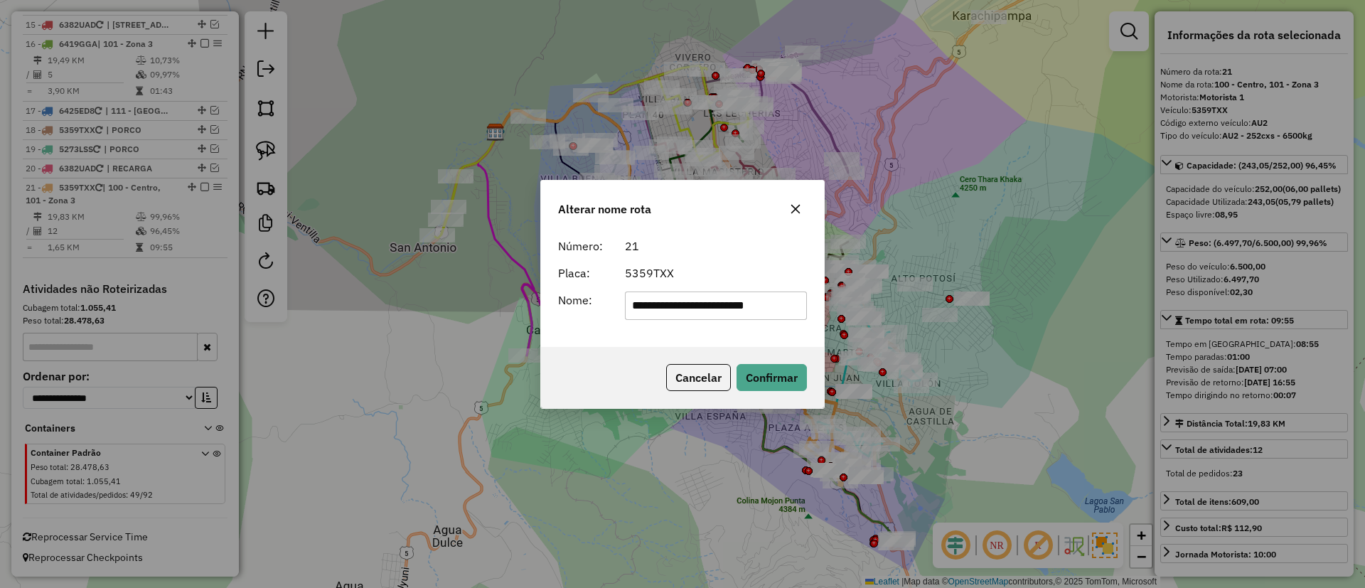
click at [697, 299] on input "**********" at bounding box center [716, 306] width 183 height 28
type input "*******"
click at [781, 376] on button "Confirmar" at bounding box center [772, 377] width 70 height 27
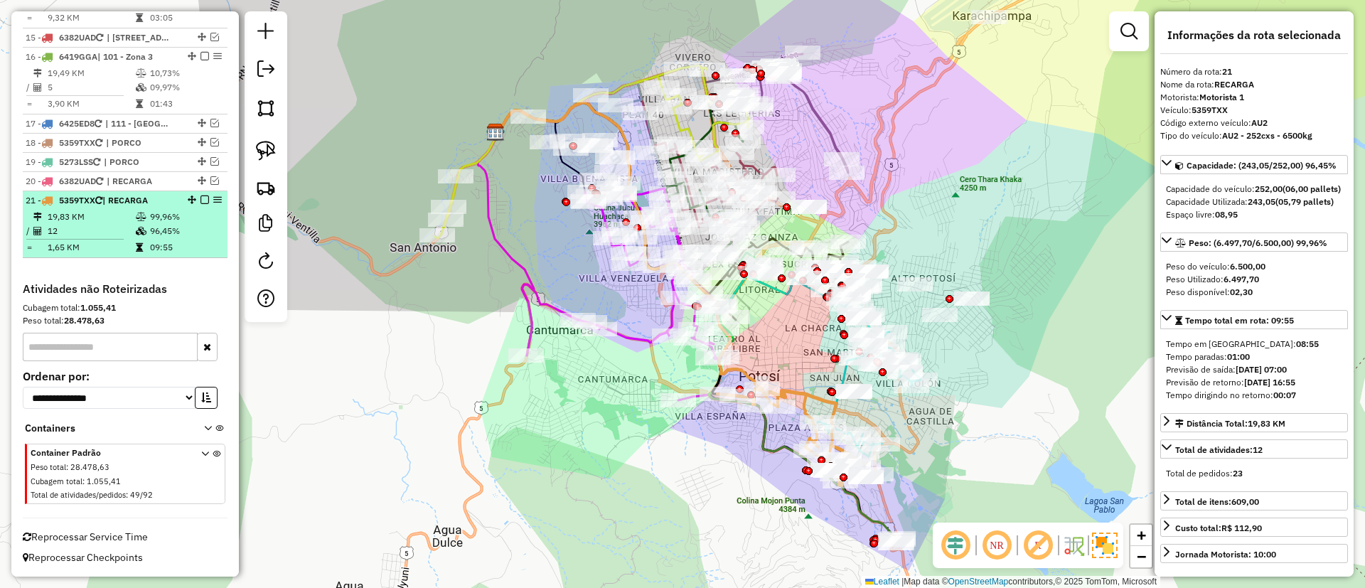
click at [201, 200] on em at bounding box center [205, 200] width 9 height 9
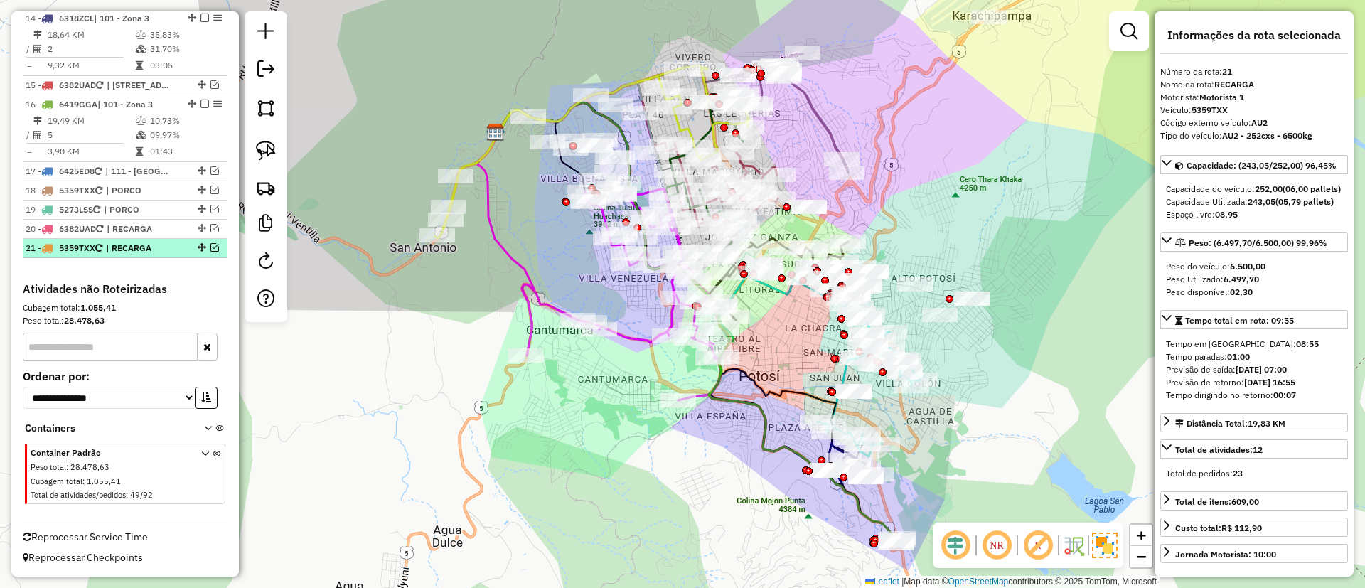
scroll to position [1404, 0]
drag, startPoint x: 708, startPoint y: 462, endPoint x: 447, endPoint y: 317, distance: 298.0
click at [443, 324] on div "Janela de atendimento Grade de atendimento Capacidade Transportadoras Veículos …" at bounding box center [682, 294] width 1365 height 588
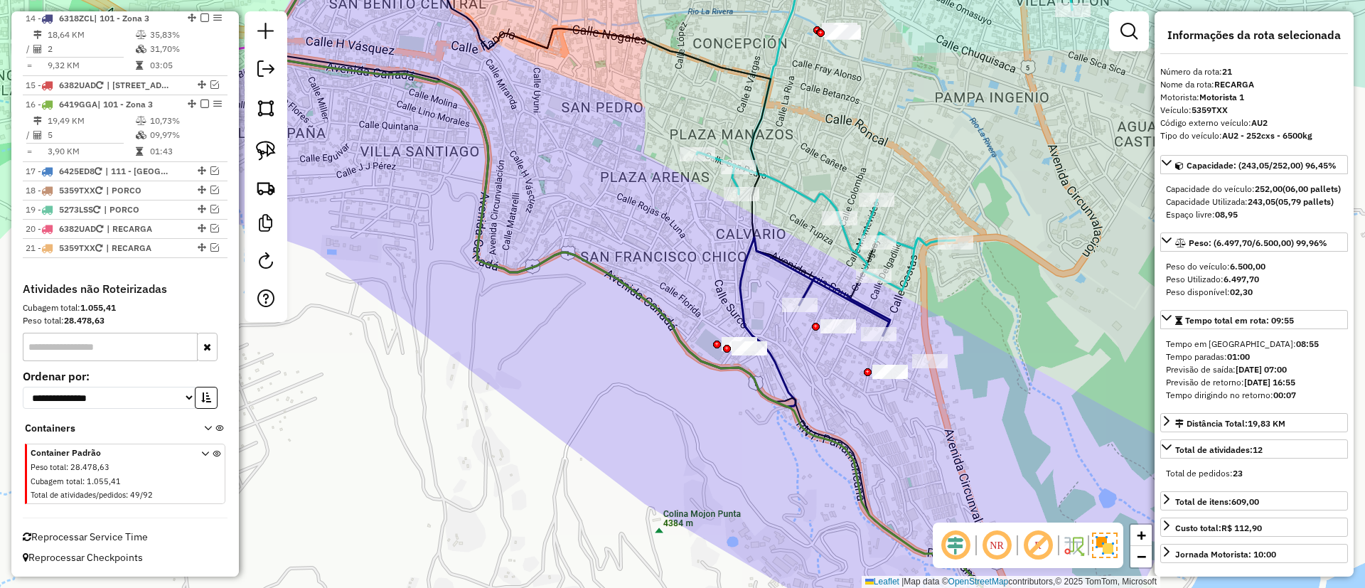
click at [723, 357] on div "Janela de atendimento Grade de atendimento Capacidade Transportadoras Veículos …" at bounding box center [682, 294] width 1365 height 588
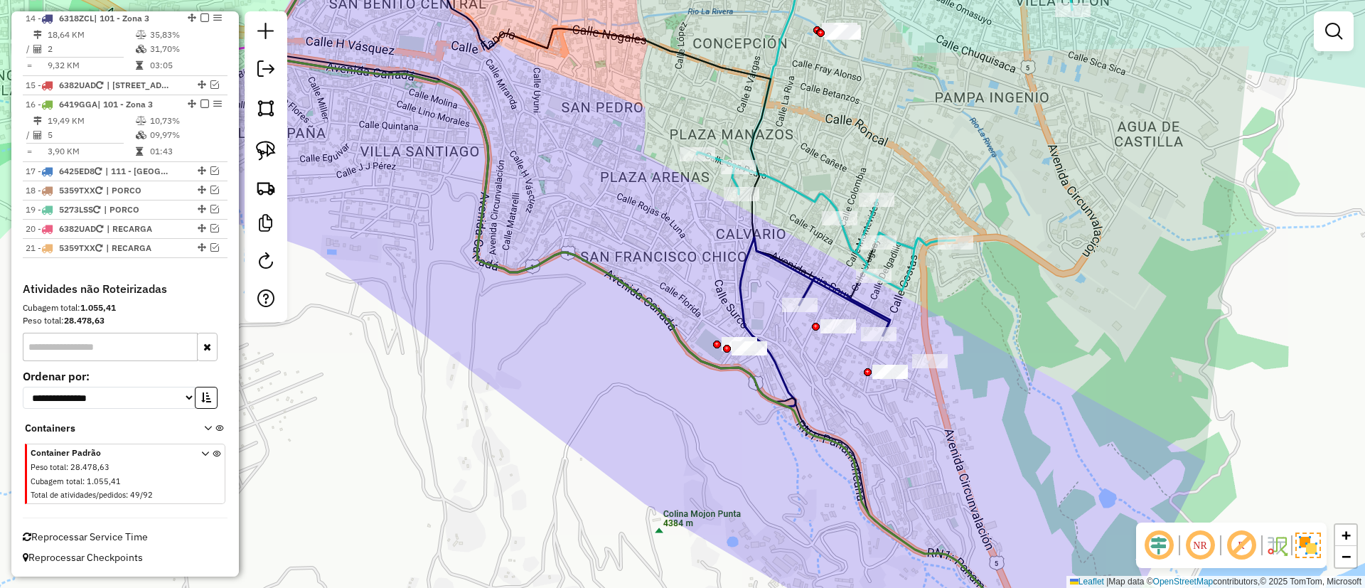
click at [718, 348] on div at bounding box center [717, 345] width 8 height 8
click at [791, 402] on icon at bounding box center [637, 281] width 754 height 681
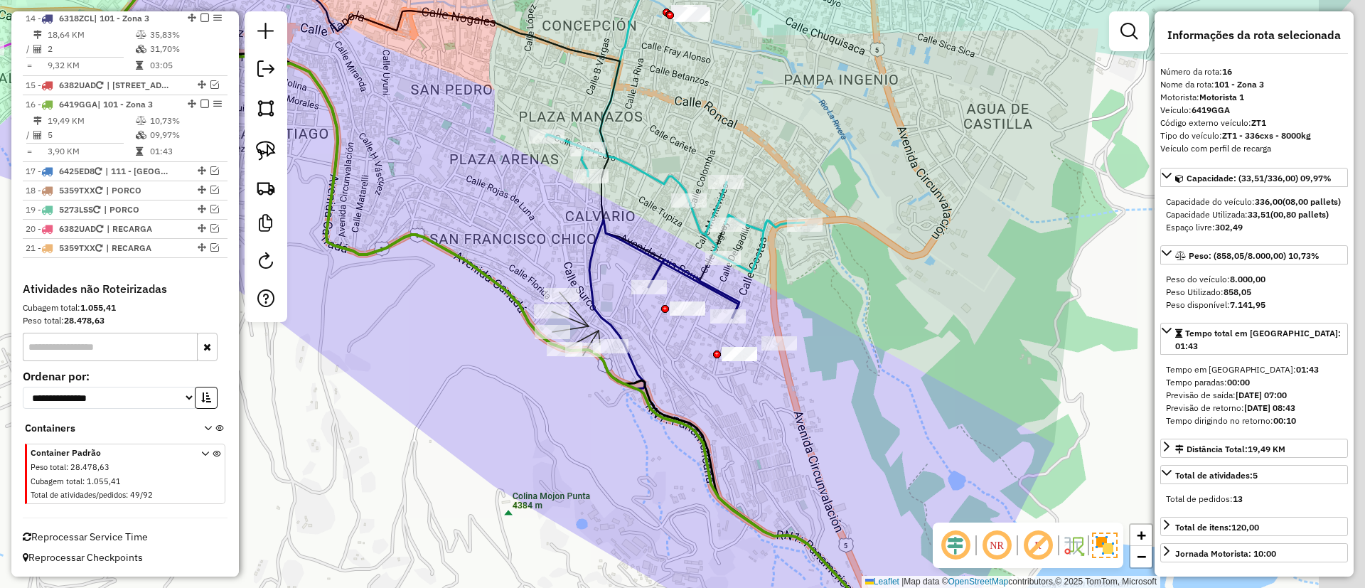
drag, startPoint x: 736, startPoint y: 436, endPoint x: 592, endPoint y: 419, distance: 144.7
click at [592, 419] on div "Janela de atendimento Grade de atendimento Capacidade Transportadoras Veículos …" at bounding box center [682, 294] width 1365 height 588
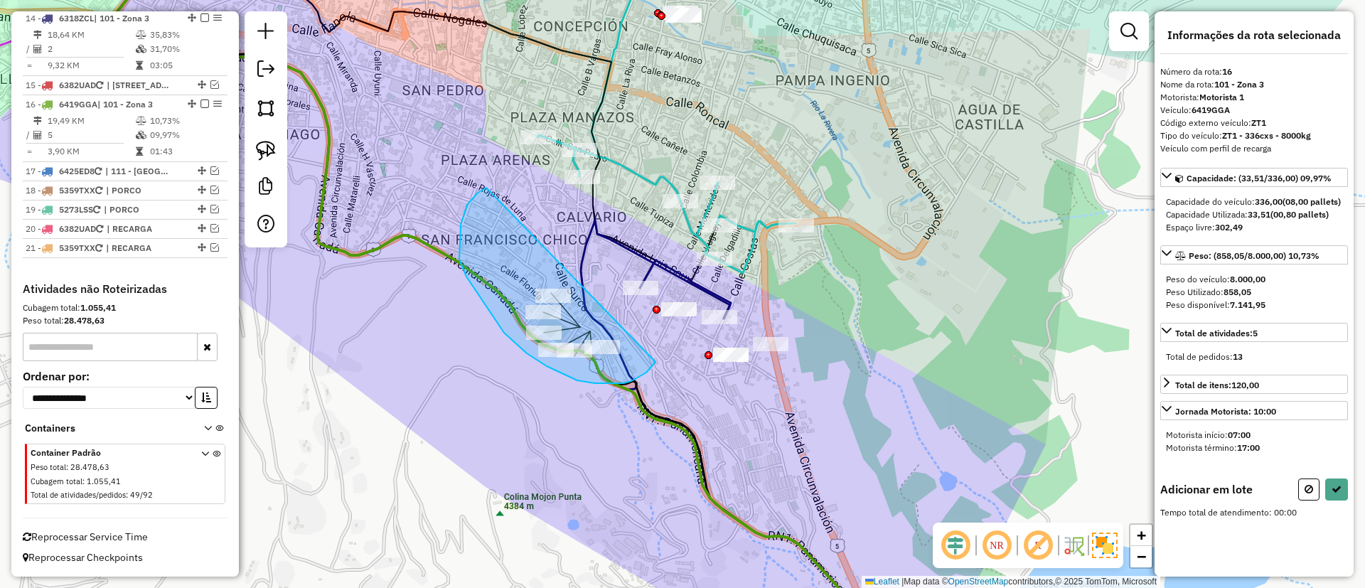
drag, startPoint x: 459, startPoint y: 260, endPoint x: 661, endPoint y: 343, distance: 218.4
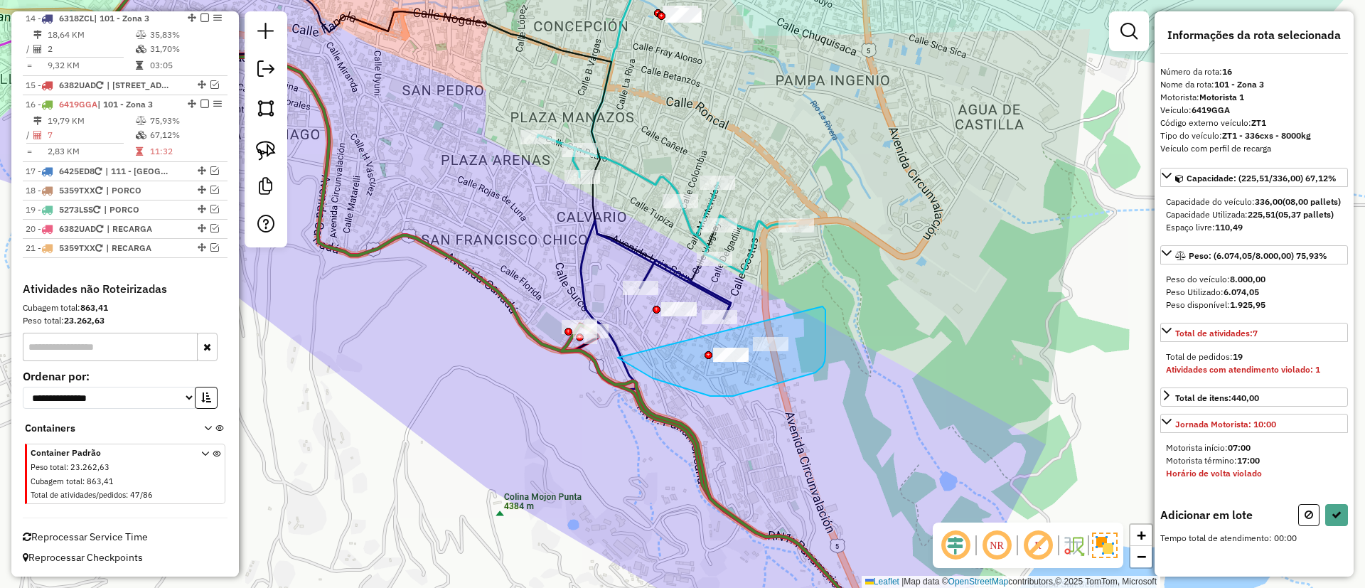
drag, startPoint x: 618, startPoint y: 358, endPoint x: 821, endPoint y: 304, distance: 210.5
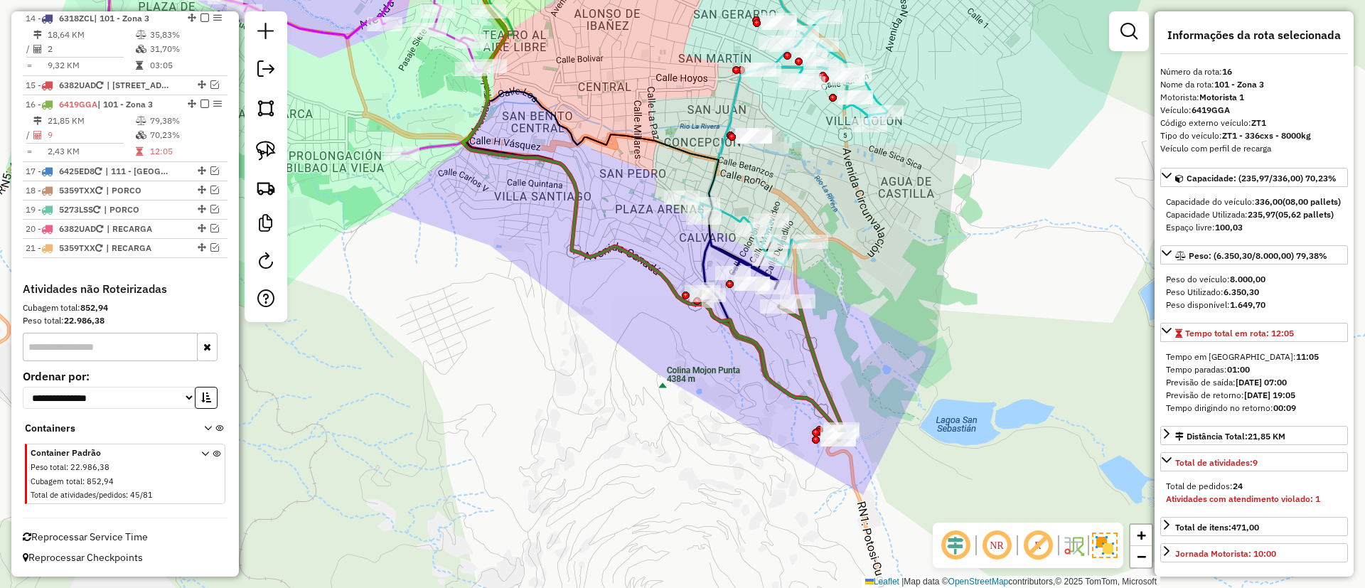
drag, startPoint x: 850, startPoint y: 405, endPoint x: 841, endPoint y: 348, distance: 57.5
click at [841, 348] on div "Janela de atendimento Grade de atendimento Capacidade Transportadoras Veículos …" at bounding box center [682, 294] width 1365 height 588
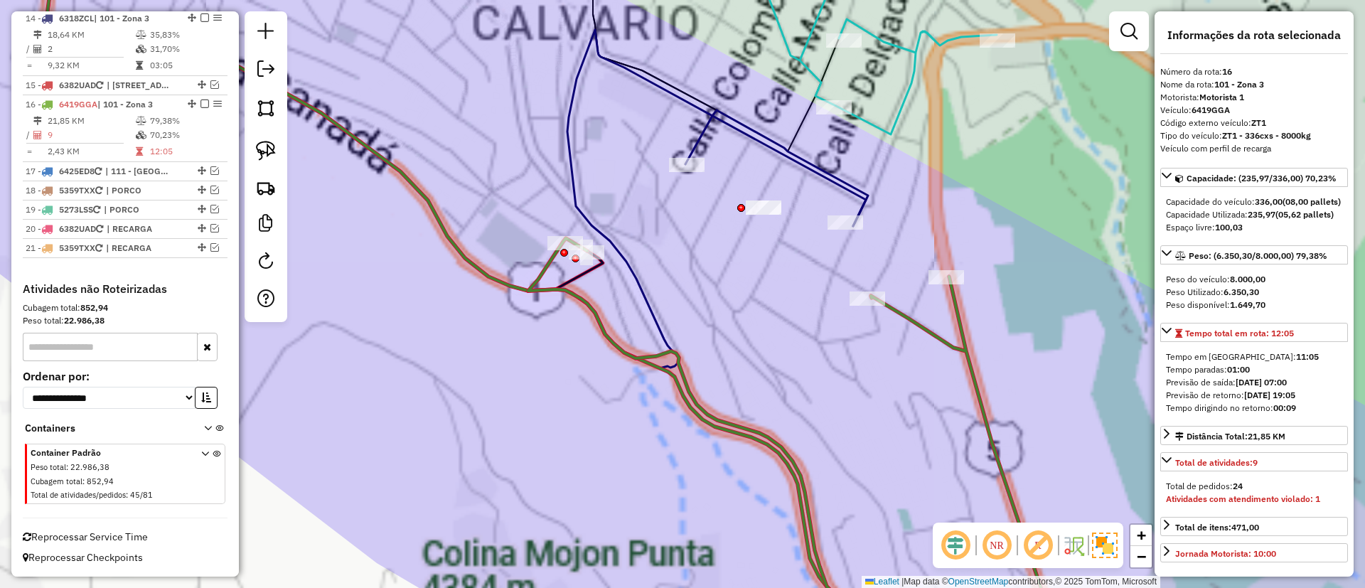
drag, startPoint x: 762, startPoint y: 326, endPoint x: 755, endPoint y: 347, distance: 22.5
click at [755, 347] on div "Janela de atendimento Grade de atendimento Capacidade Transportadoras Veículos …" at bounding box center [682, 294] width 1365 height 588
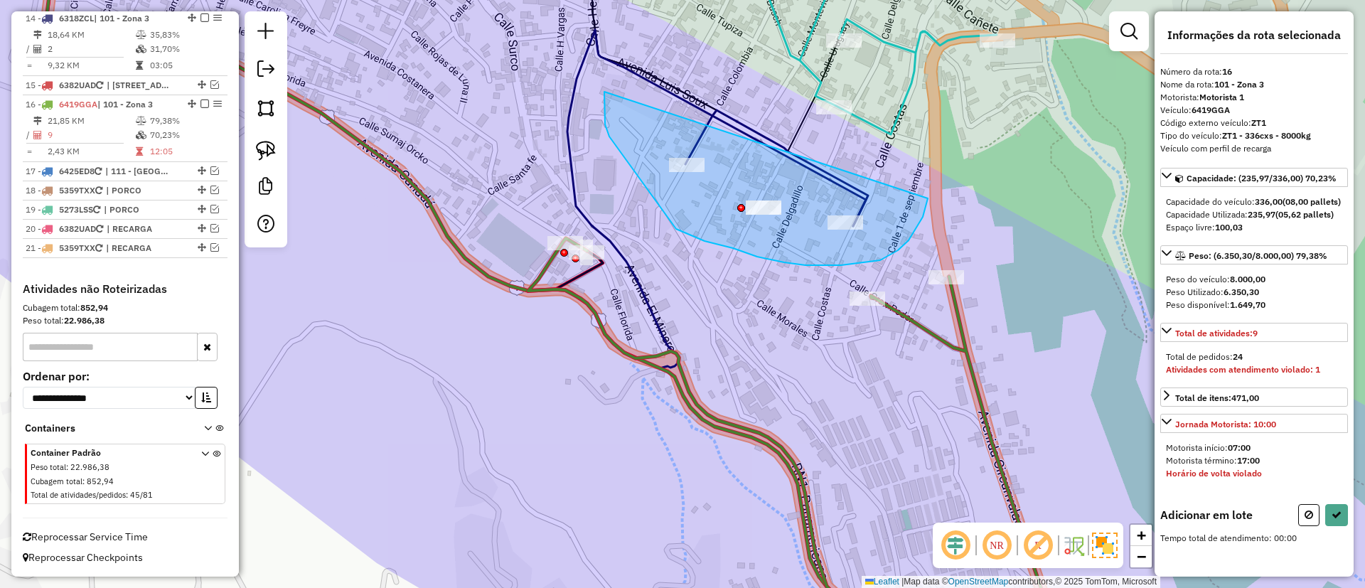
drag, startPoint x: 605, startPoint y: 92, endPoint x: 926, endPoint y: 170, distance: 330.8
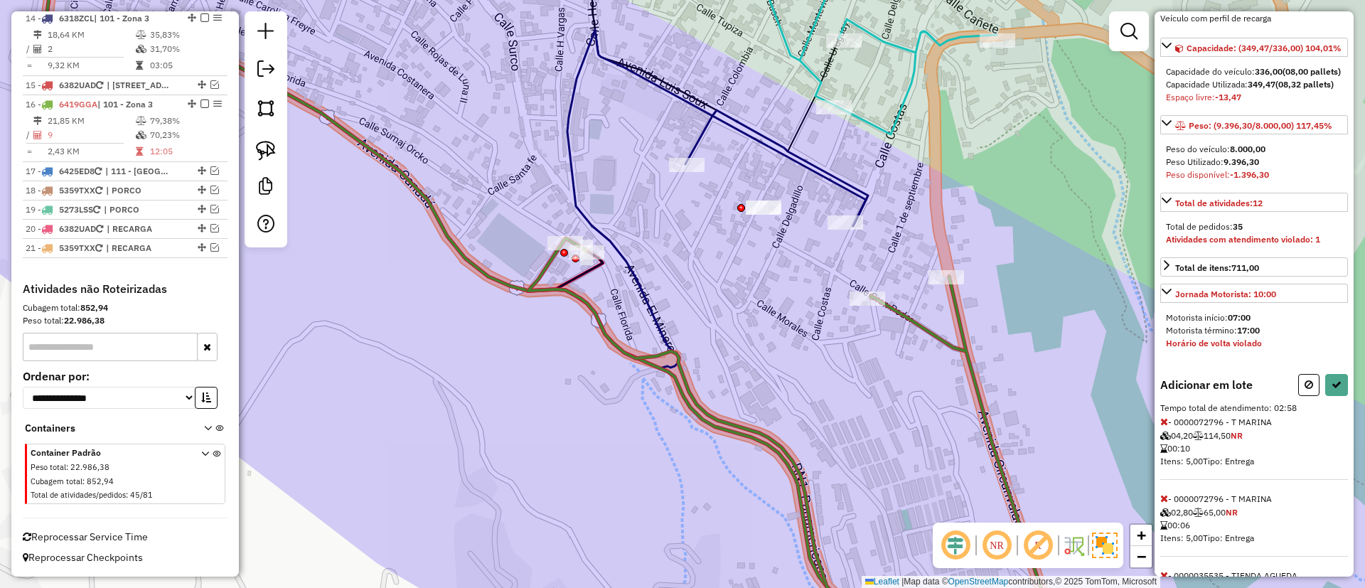
scroll to position [319, 0]
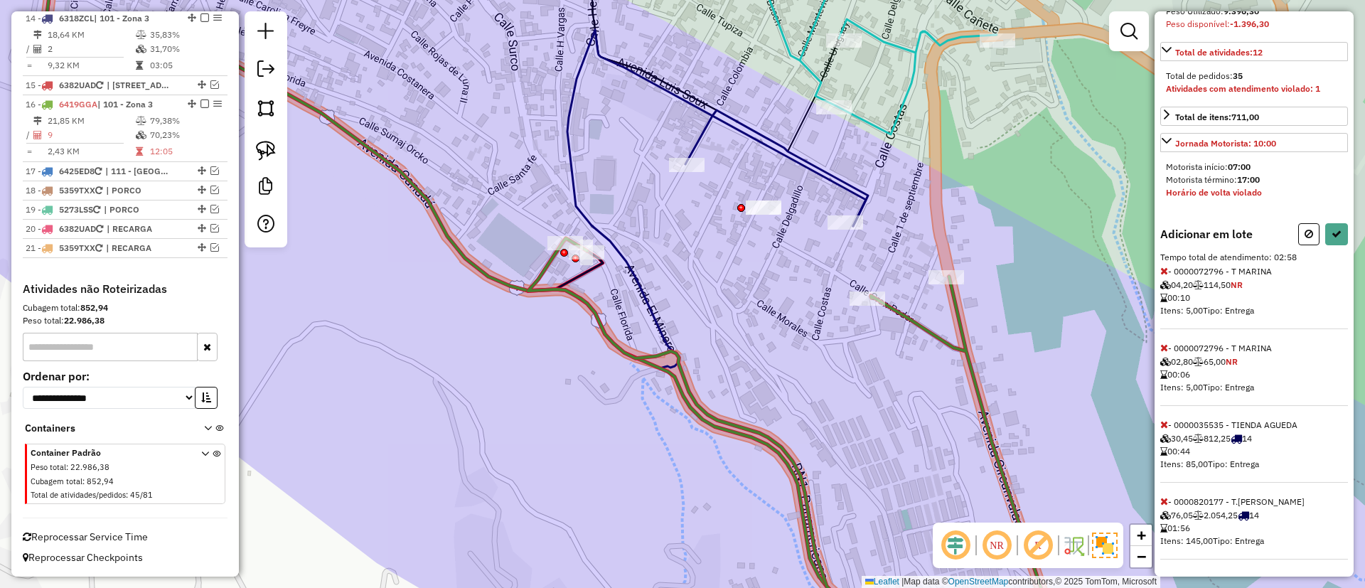
click at [1168, 496] on icon at bounding box center [1165, 501] width 8 height 10
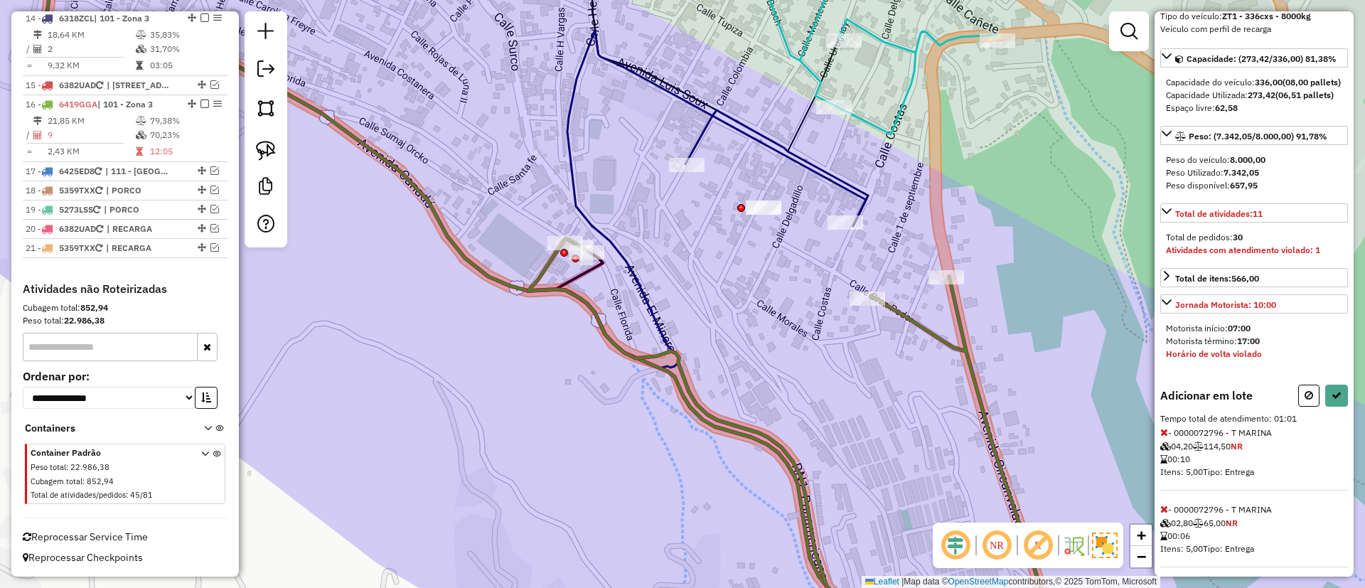
scroll to position [16, 0]
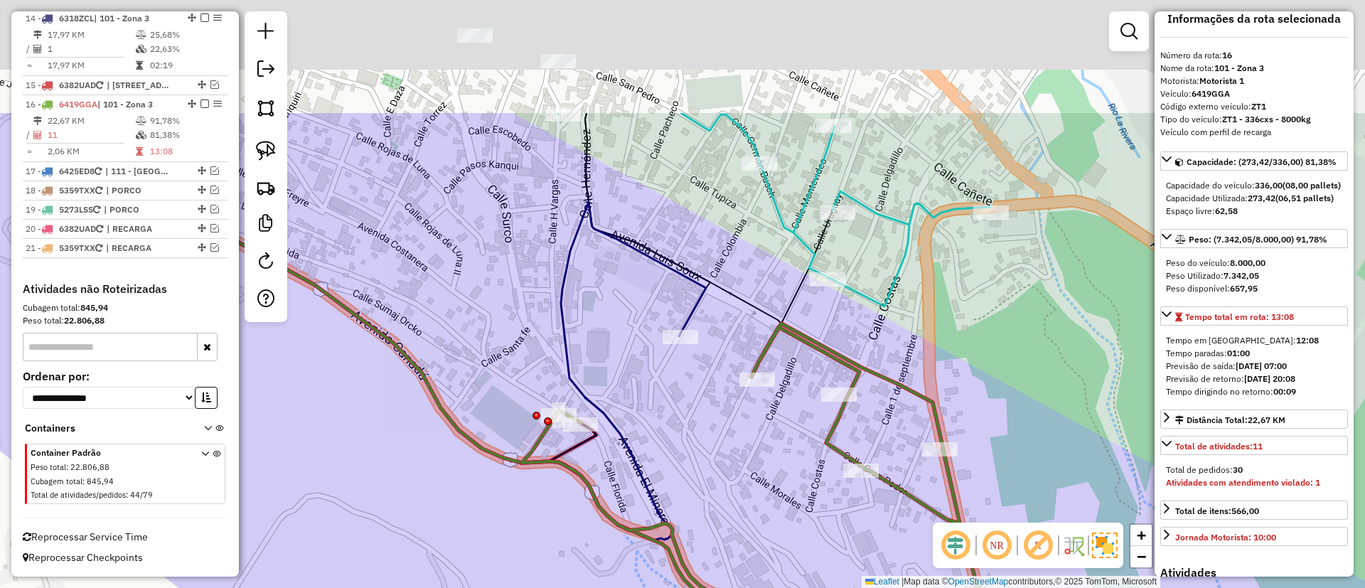
drag, startPoint x: 524, startPoint y: 272, endPoint x: 516, endPoint y: 301, distance: 29.7
click at [516, 301] on div "Janela de atendimento Grade de atendimento Capacidade Transportadoras Veículos …" at bounding box center [682, 294] width 1365 height 588
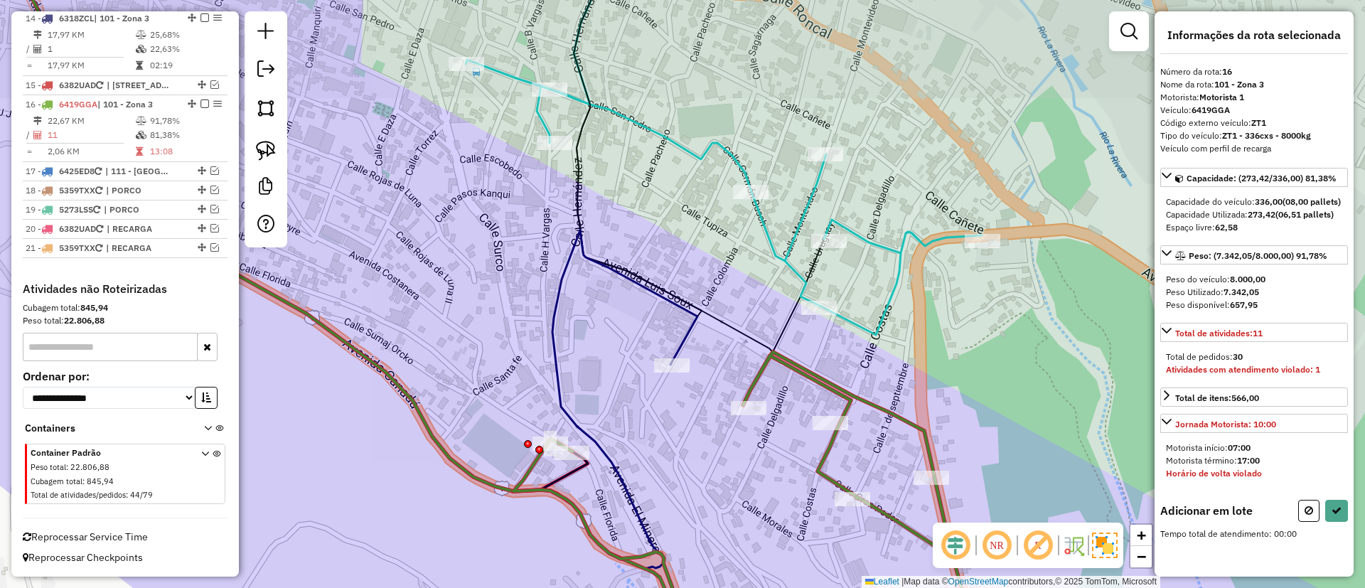
scroll to position [0, 0]
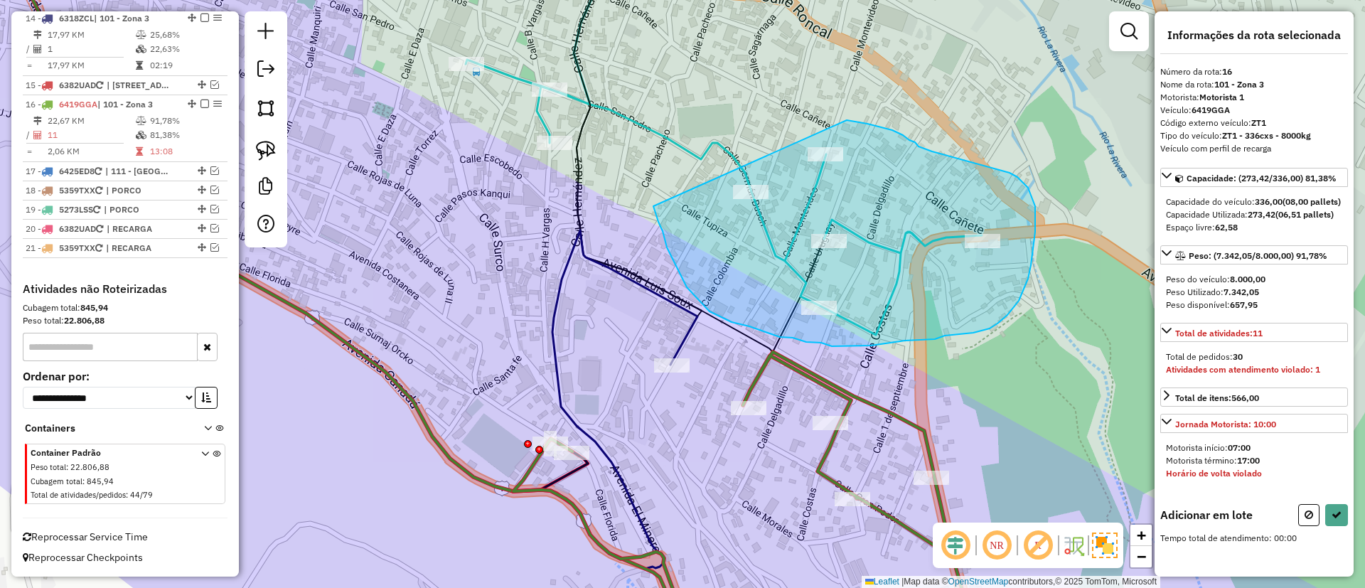
drag, startPoint x: 663, startPoint y: 231, endPoint x: 786, endPoint y: 118, distance: 167.1
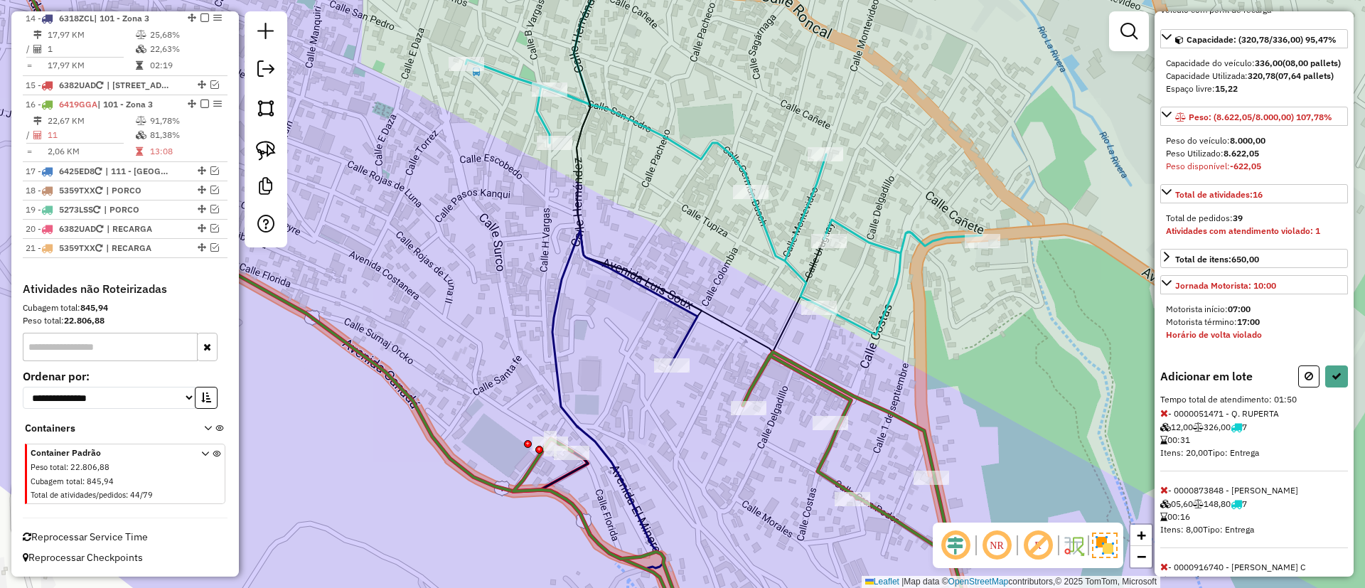
scroll to position [170, 0]
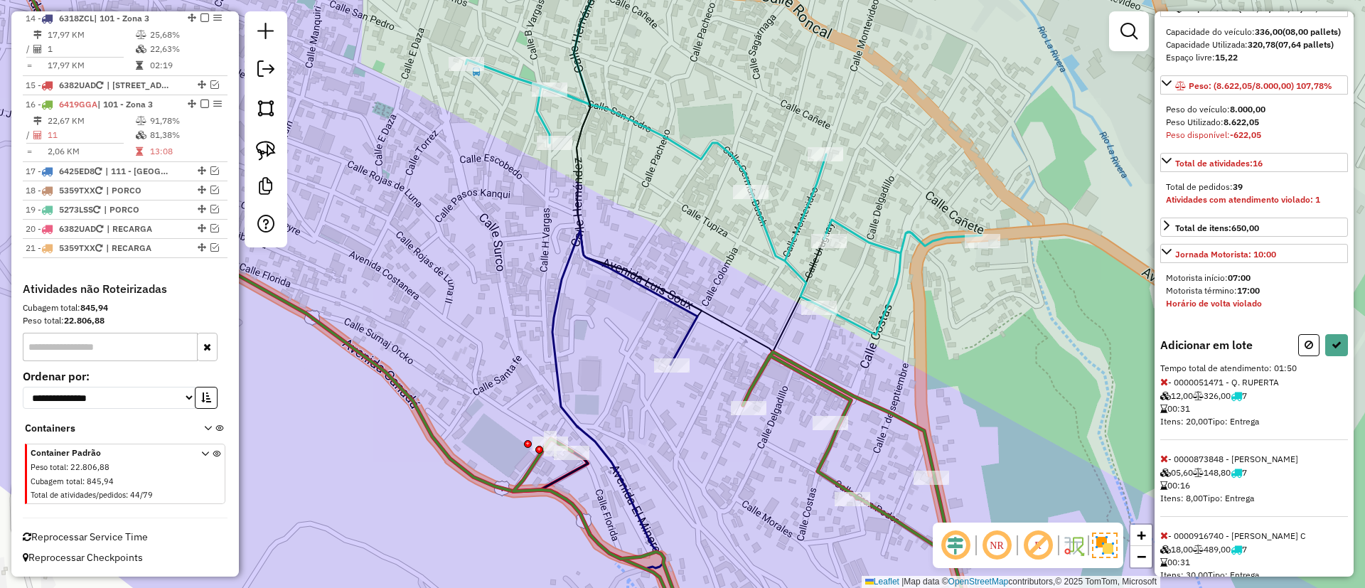
click at [1165, 387] on icon at bounding box center [1165, 382] width 8 height 10
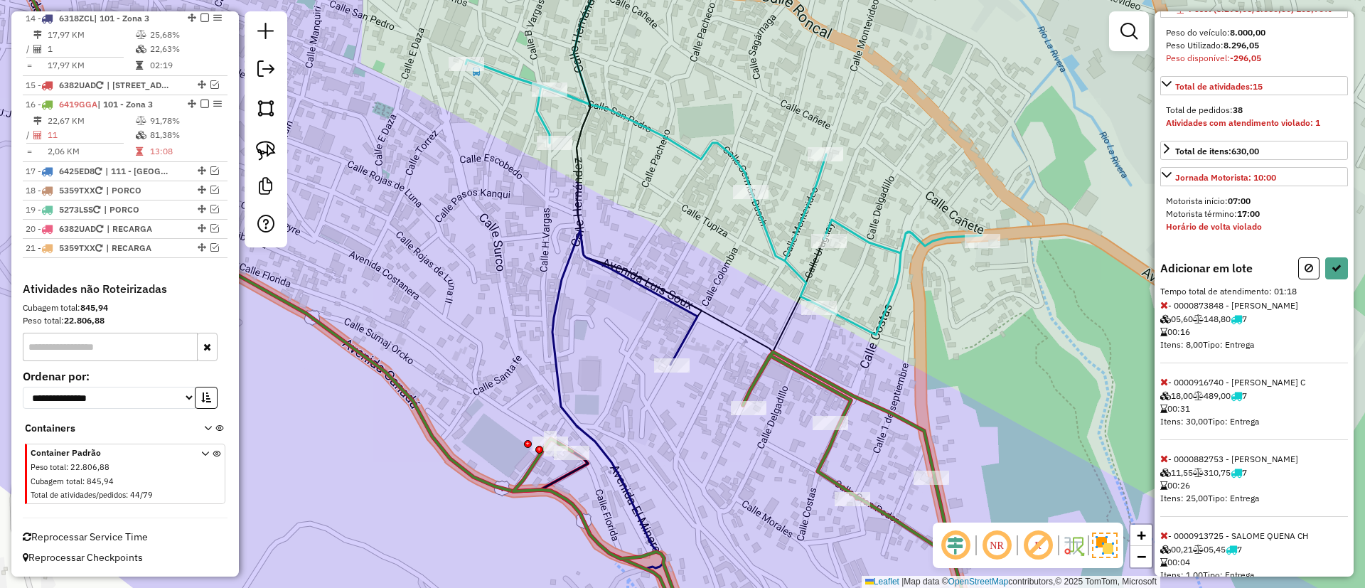
scroll to position [277, 0]
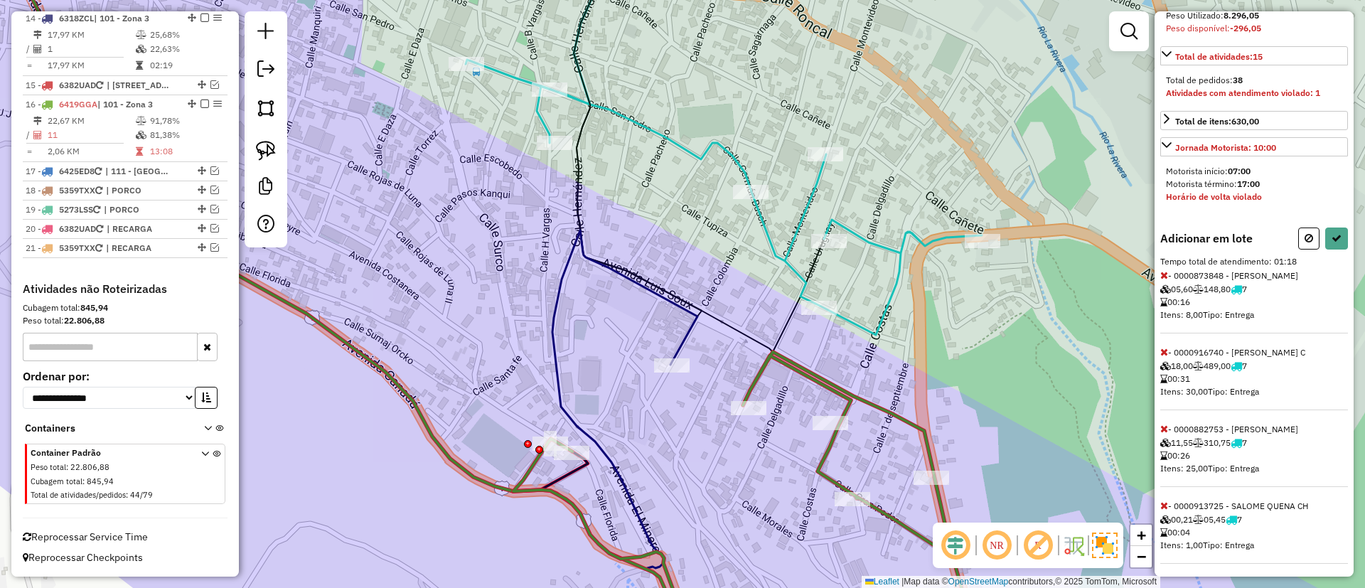
click at [1161, 434] on icon at bounding box center [1165, 429] width 8 height 10
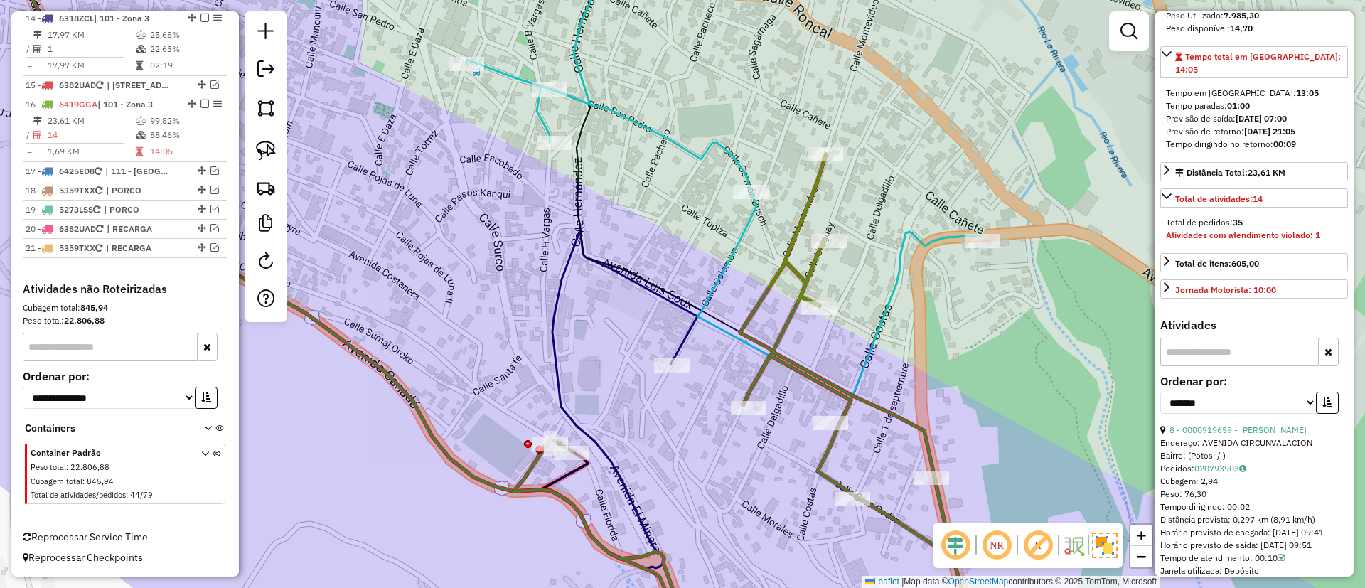
click at [89, 541] on span "Reprocessar Service Time" at bounding box center [85, 537] width 125 height 13
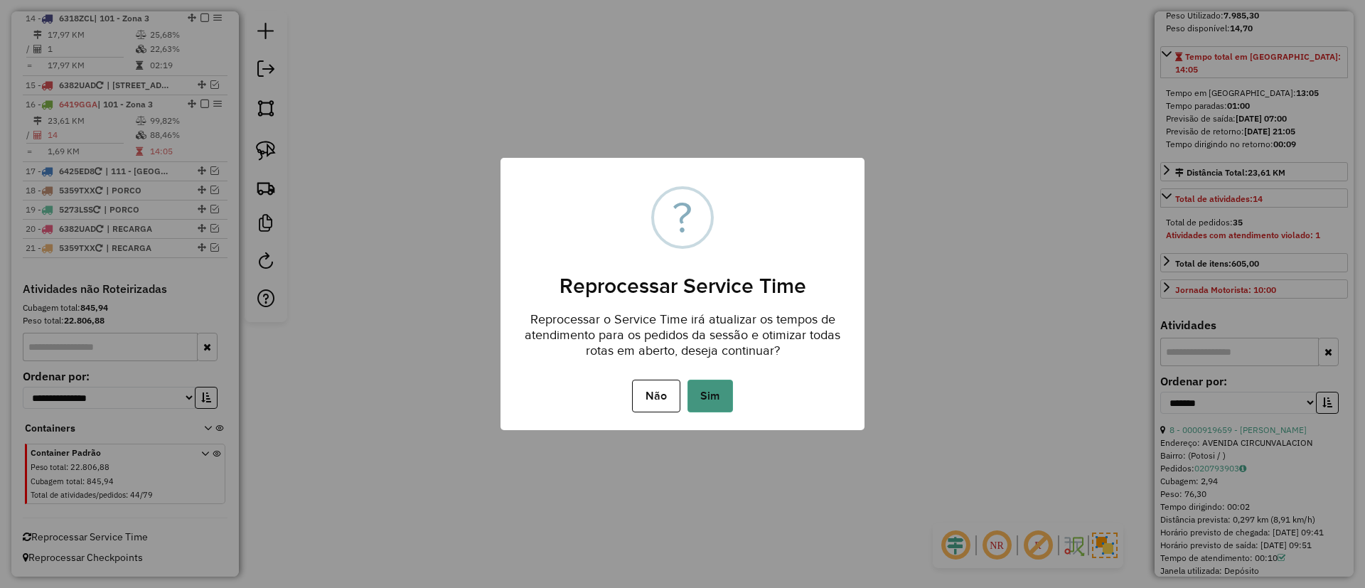
click at [723, 412] on button "Sim" at bounding box center [711, 396] width 46 height 33
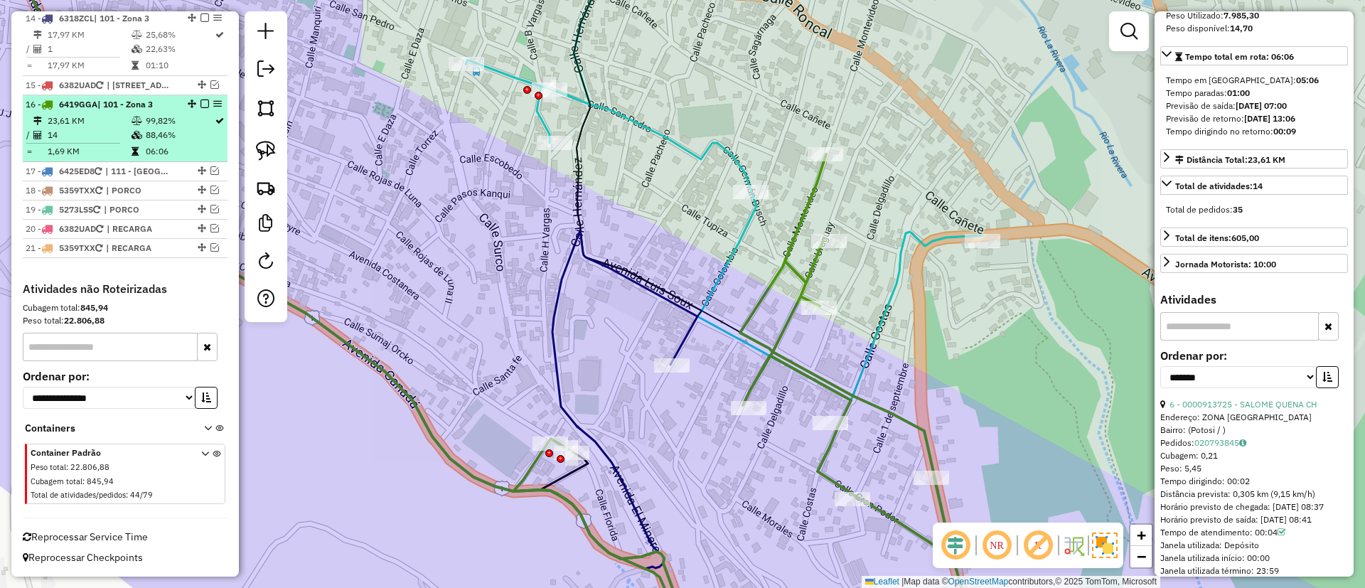
click at [201, 100] on em at bounding box center [205, 104] width 9 height 9
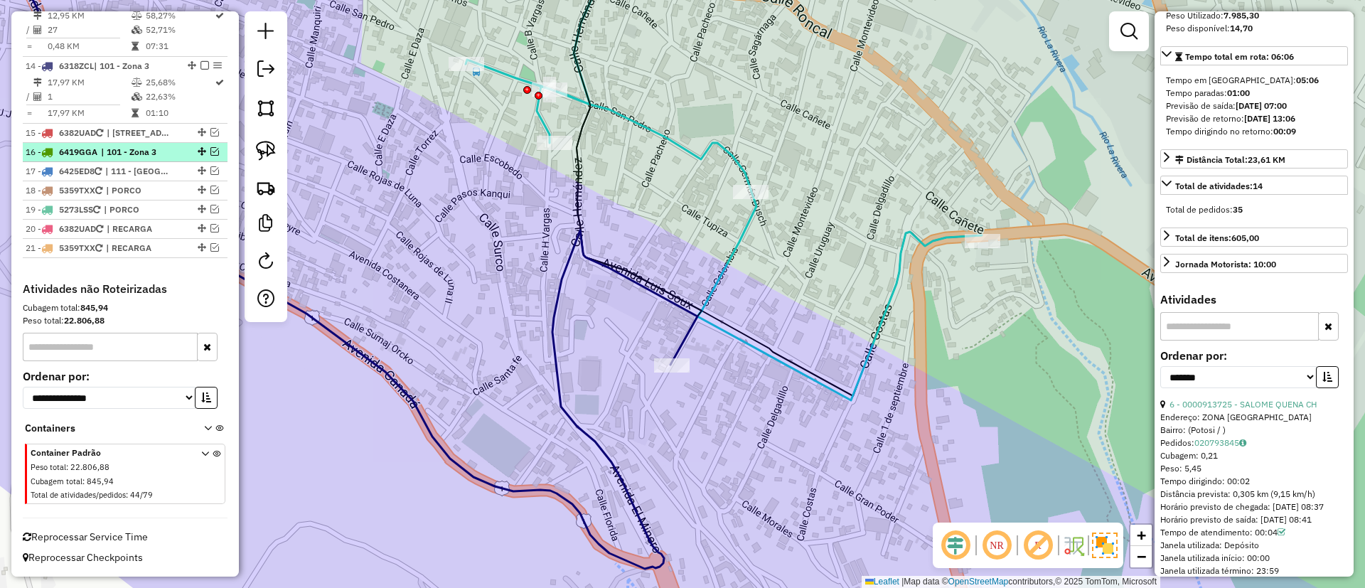
scroll to position [1356, 0]
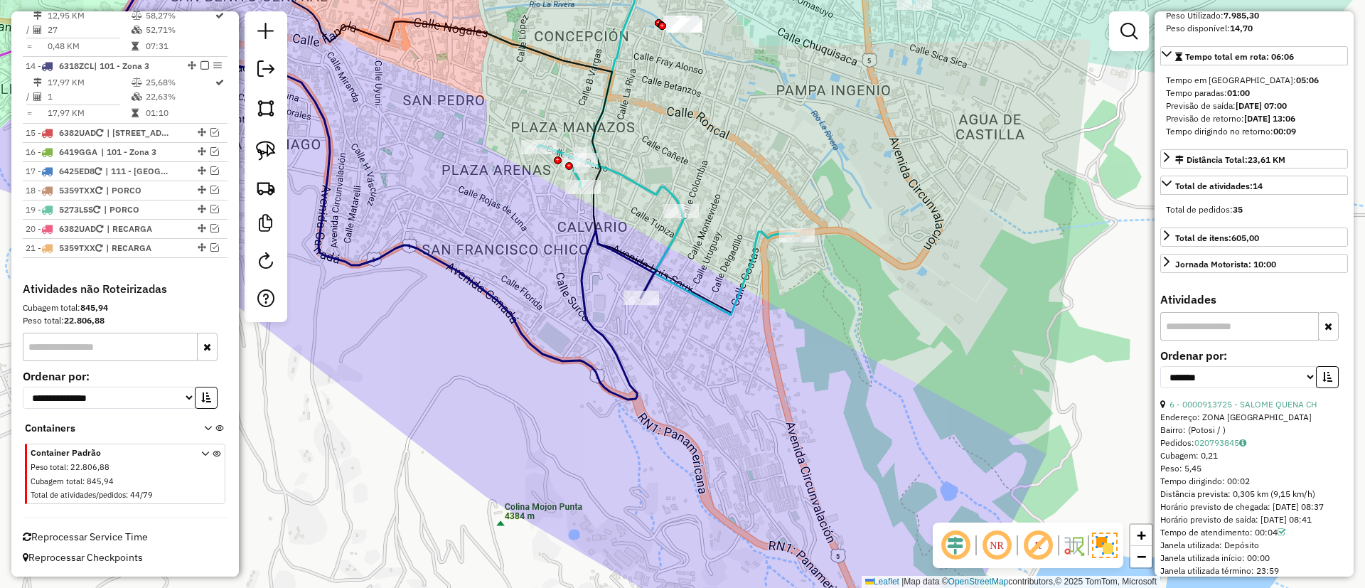
click at [587, 269] on icon at bounding box center [377, 170] width 553 height 459
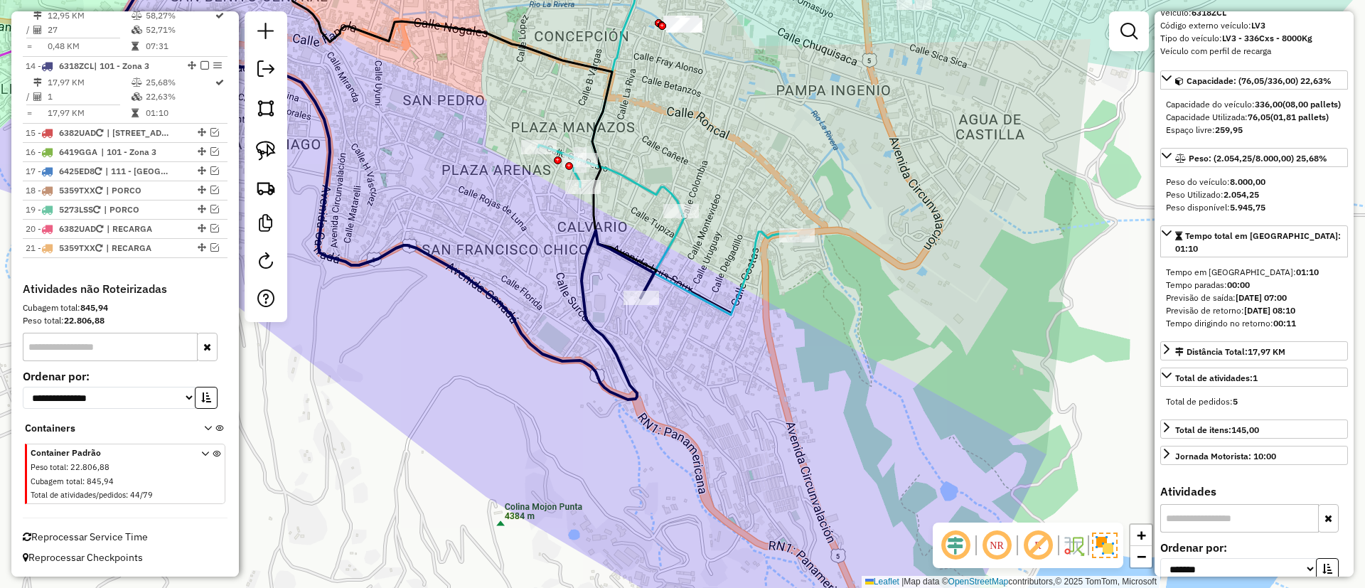
scroll to position [0, 0]
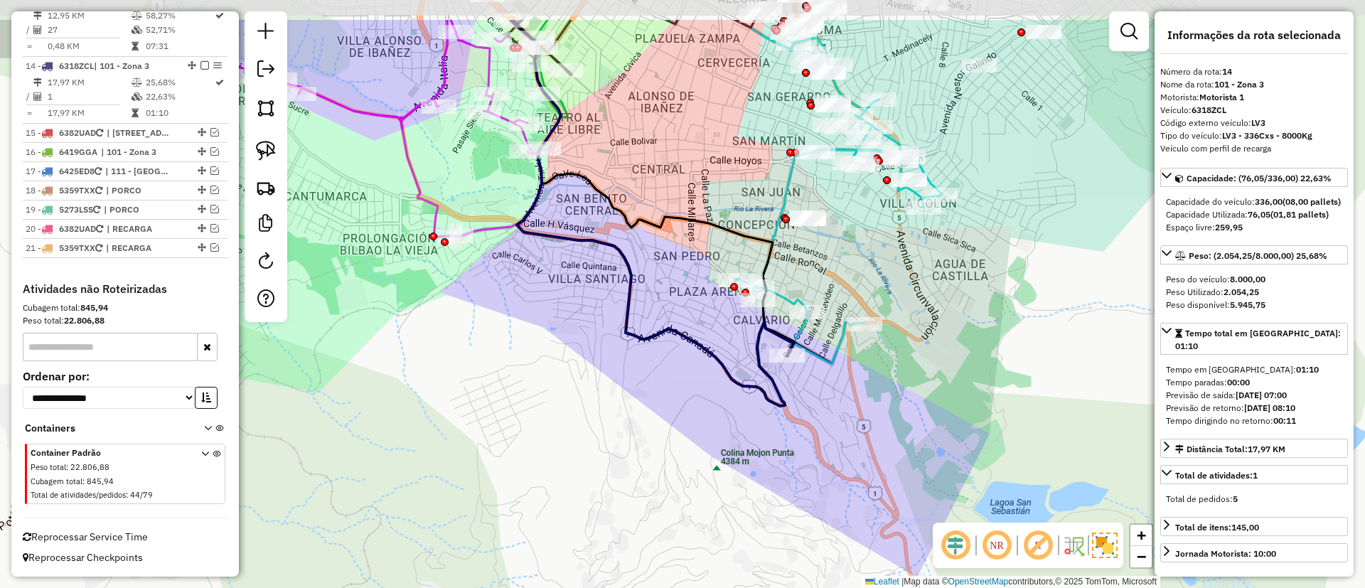
drag, startPoint x: 967, startPoint y: 255, endPoint x: 948, endPoint y: 335, distance: 81.9
click at [948, 335] on div "Janela de atendimento Grade de atendimento Capacidade Transportadoras Veículos …" at bounding box center [682, 294] width 1365 height 588
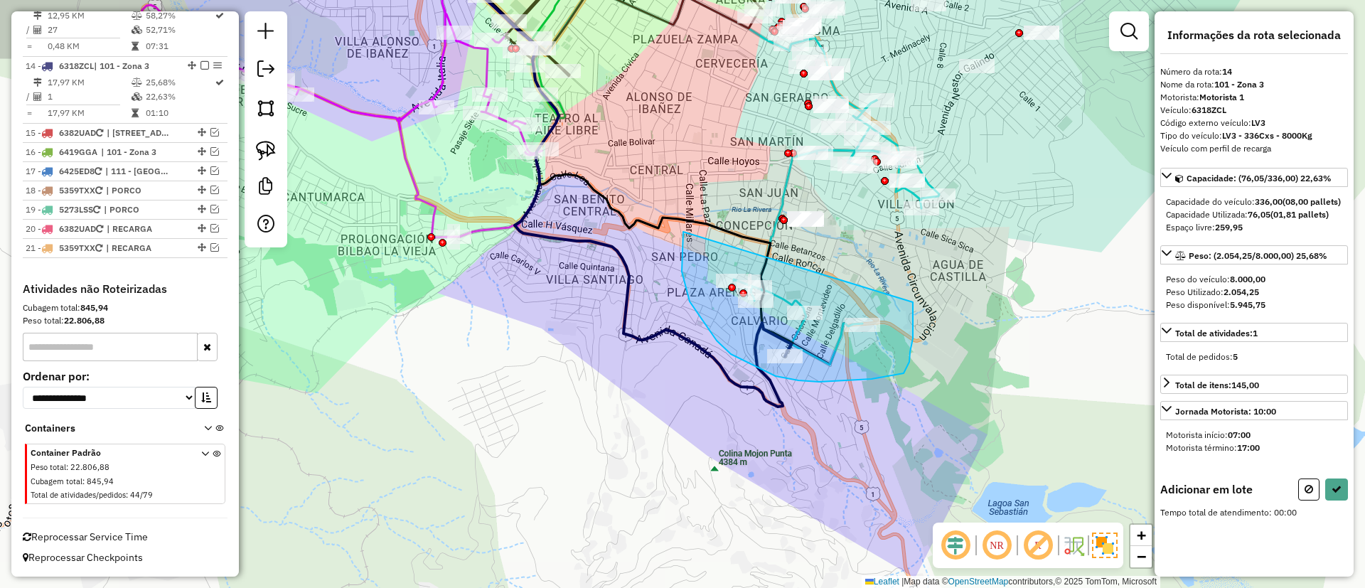
drag, startPoint x: 703, startPoint y: 320, endPoint x: 913, endPoint y: 302, distance: 211.3
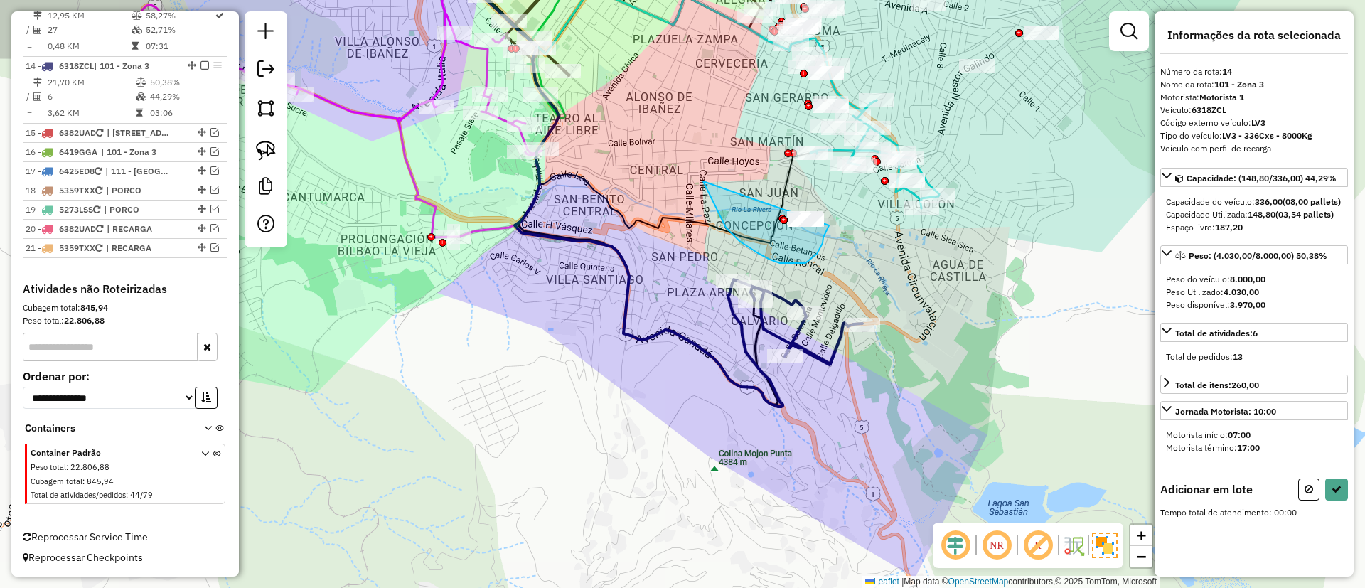
drag, startPoint x: 740, startPoint y: 241, endPoint x: 834, endPoint y: 198, distance: 103.8
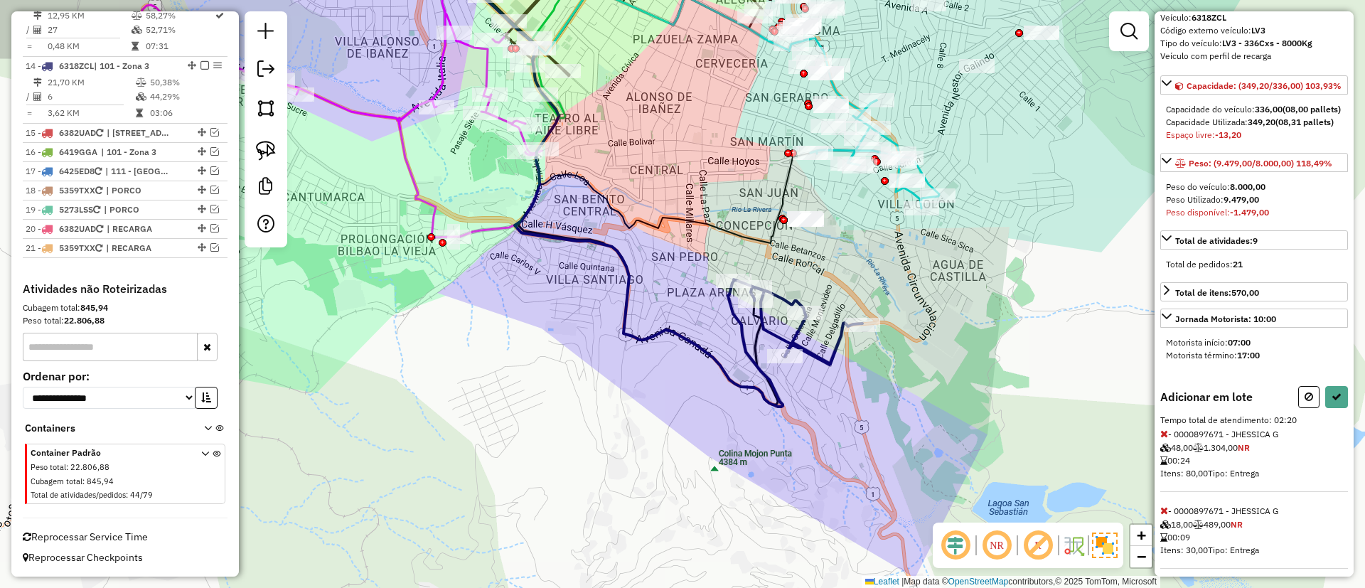
scroll to position [320, 0]
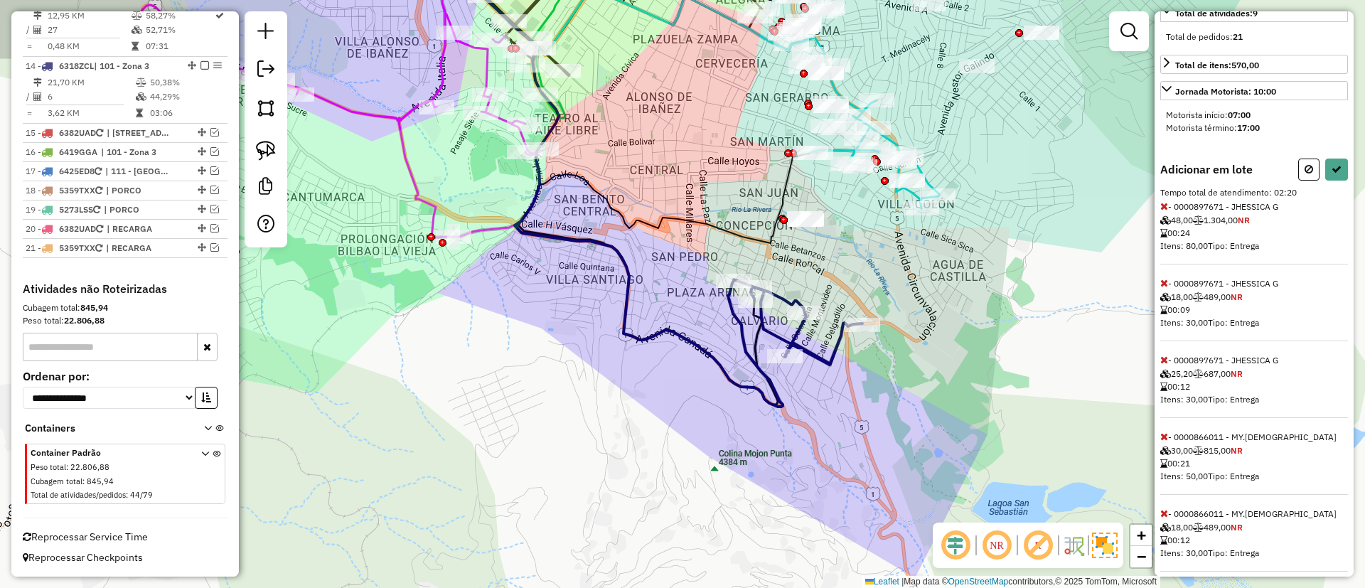
click at [1162, 211] on icon at bounding box center [1165, 206] width 8 height 10
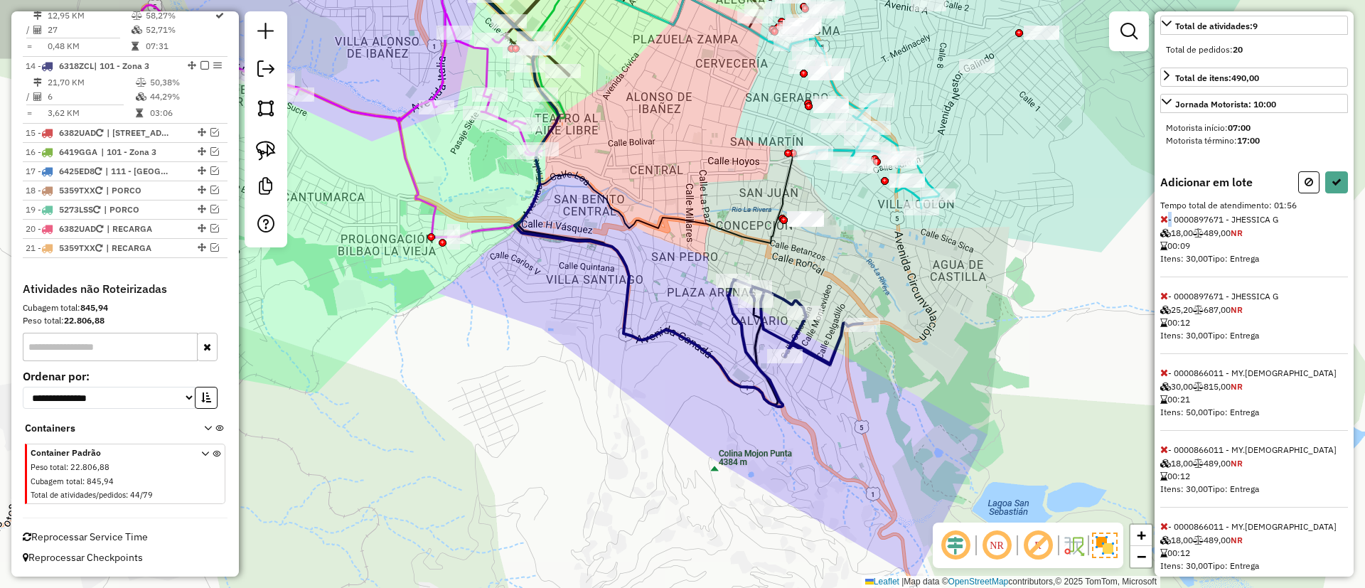
click at [1161, 224] on icon at bounding box center [1165, 219] width 8 height 10
click at [1159, 244] on div "Informações da rota selecionada Número da rota: 14 Nome da rota: 101 - Zona 3 M…" at bounding box center [1254, 293] width 199 height 565
click at [1165, 224] on icon at bounding box center [1165, 219] width 8 height 10
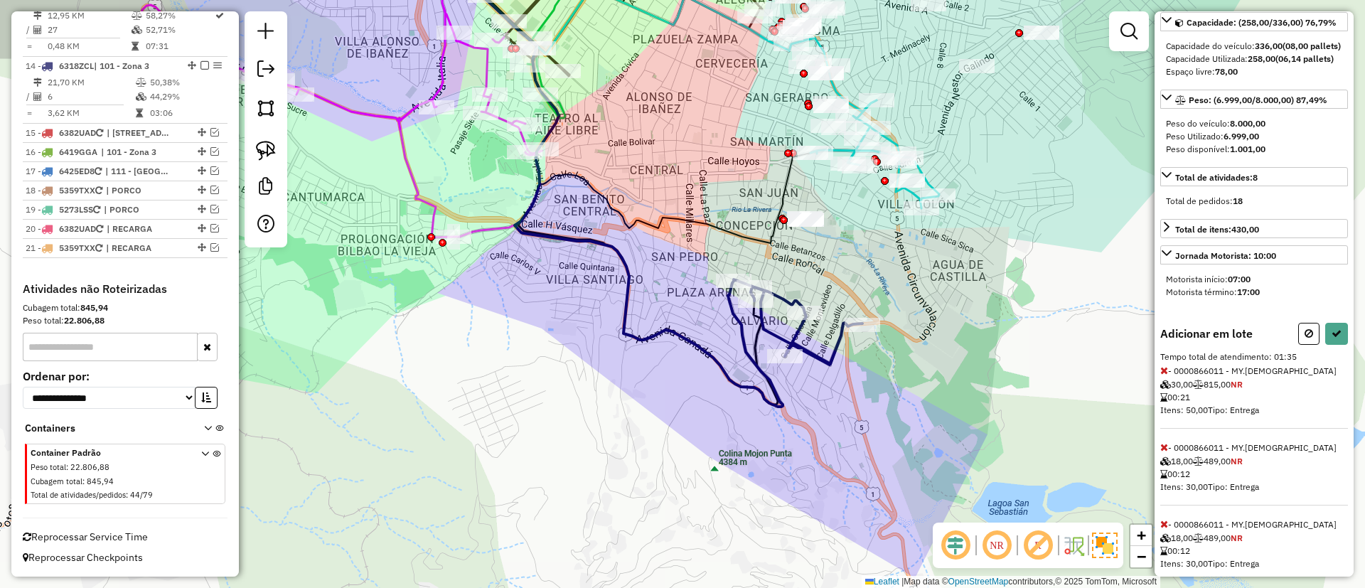
scroll to position [94, 0]
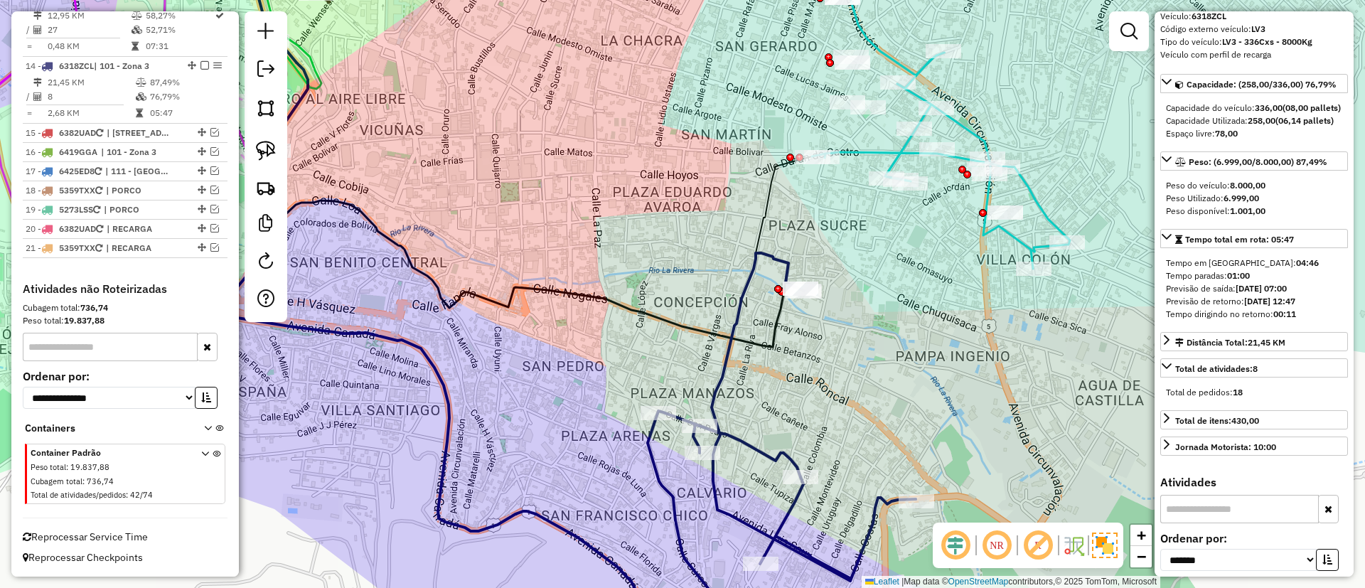
drag, startPoint x: 805, startPoint y: 213, endPoint x: 792, endPoint y: 171, distance: 44.1
click at [802, 219] on div "Janela de atendimento Grade de atendimento Capacidade Transportadoras Veículos …" at bounding box center [682, 294] width 1365 height 588
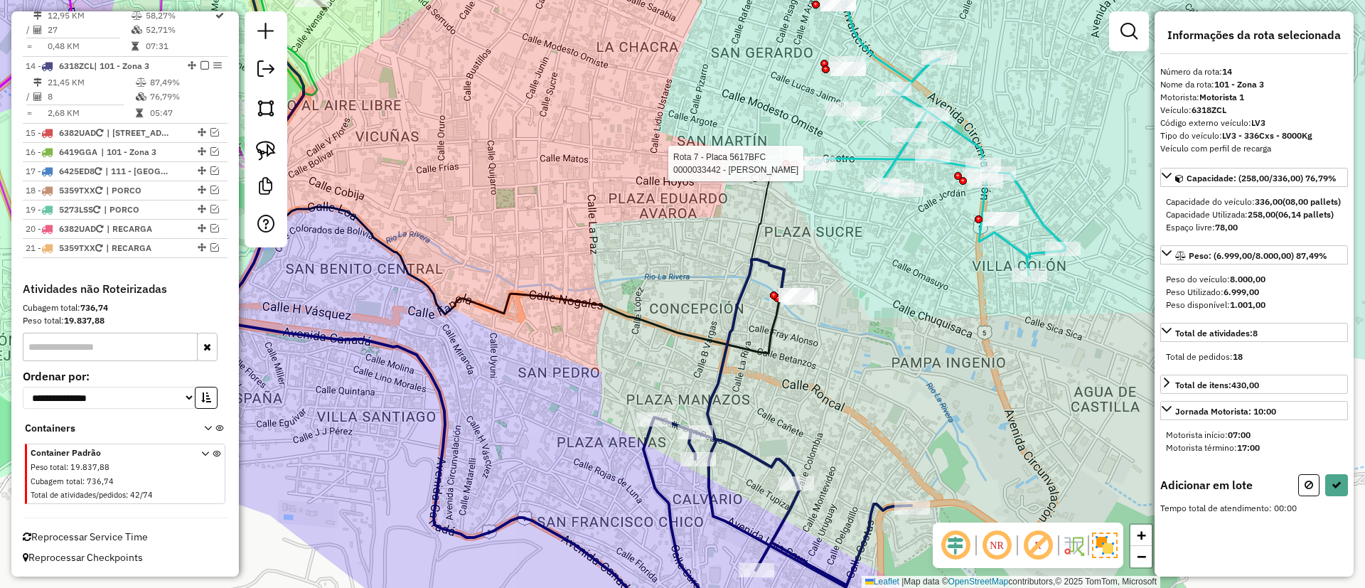
scroll to position [0, 0]
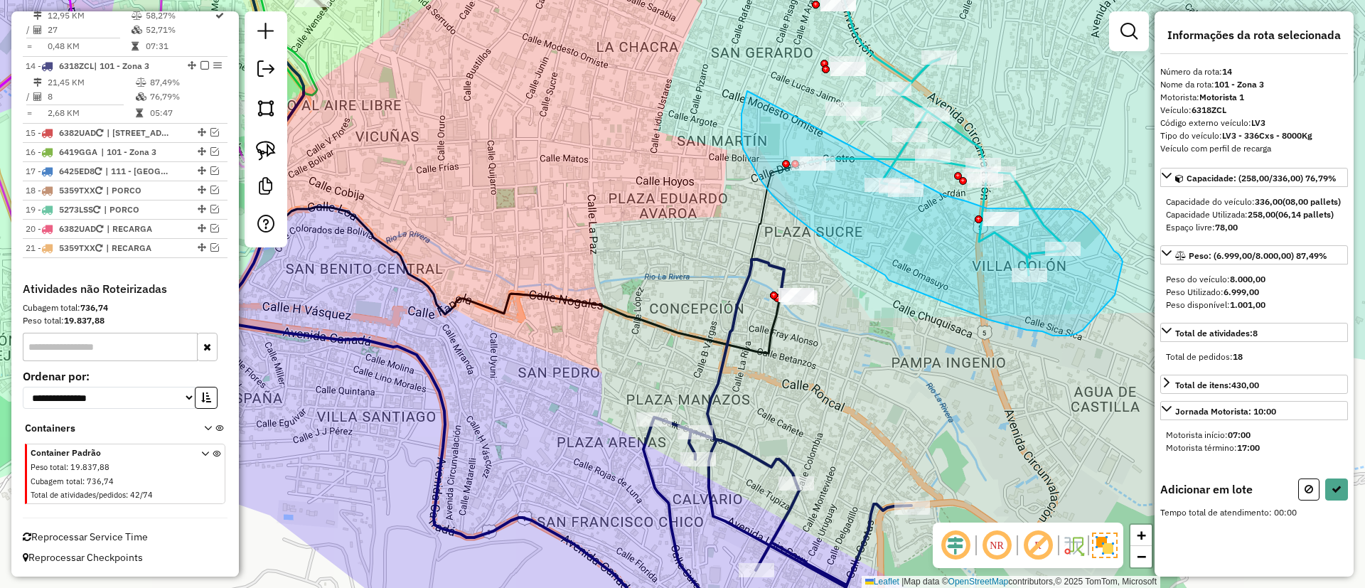
drag, startPoint x: 742, startPoint y: 137, endPoint x: 950, endPoint y: 194, distance: 216.2
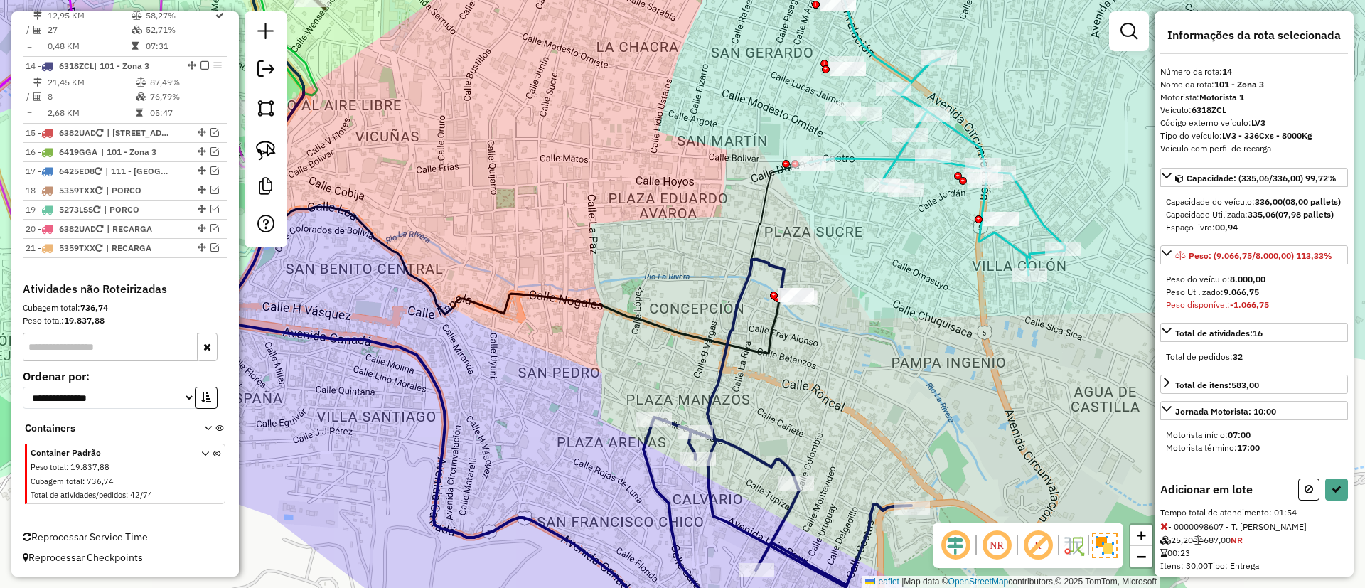
scroll to position [320, 0]
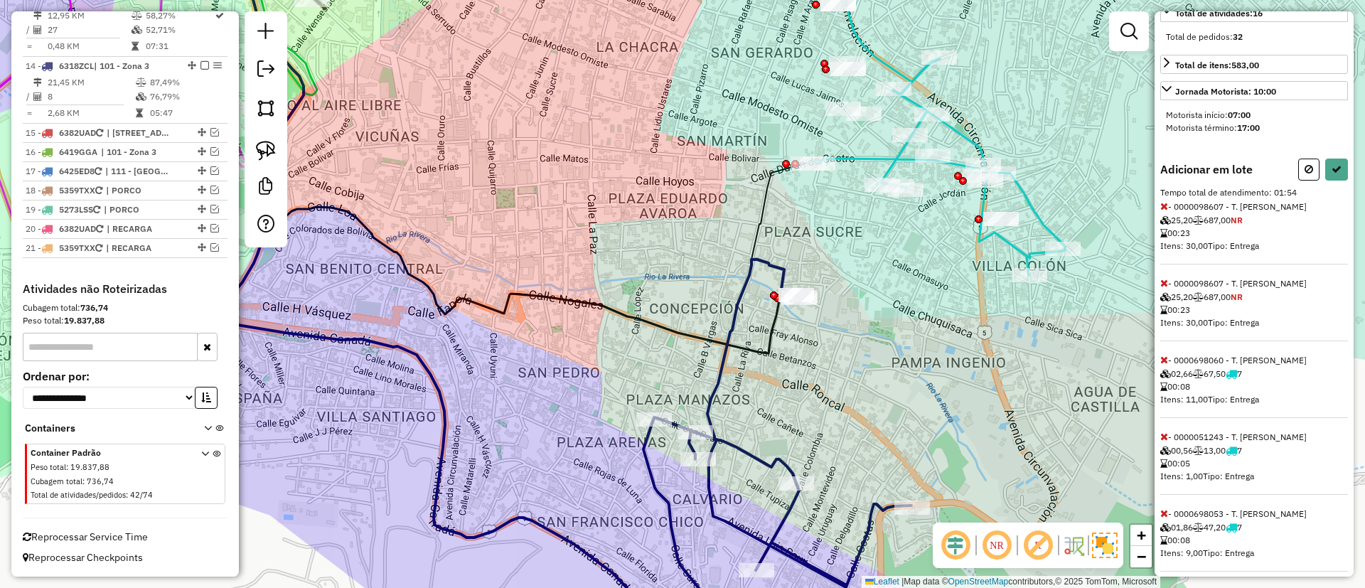
click at [1162, 211] on icon at bounding box center [1165, 206] width 8 height 10
click at [1163, 211] on icon at bounding box center [1165, 206] width 8 height 10
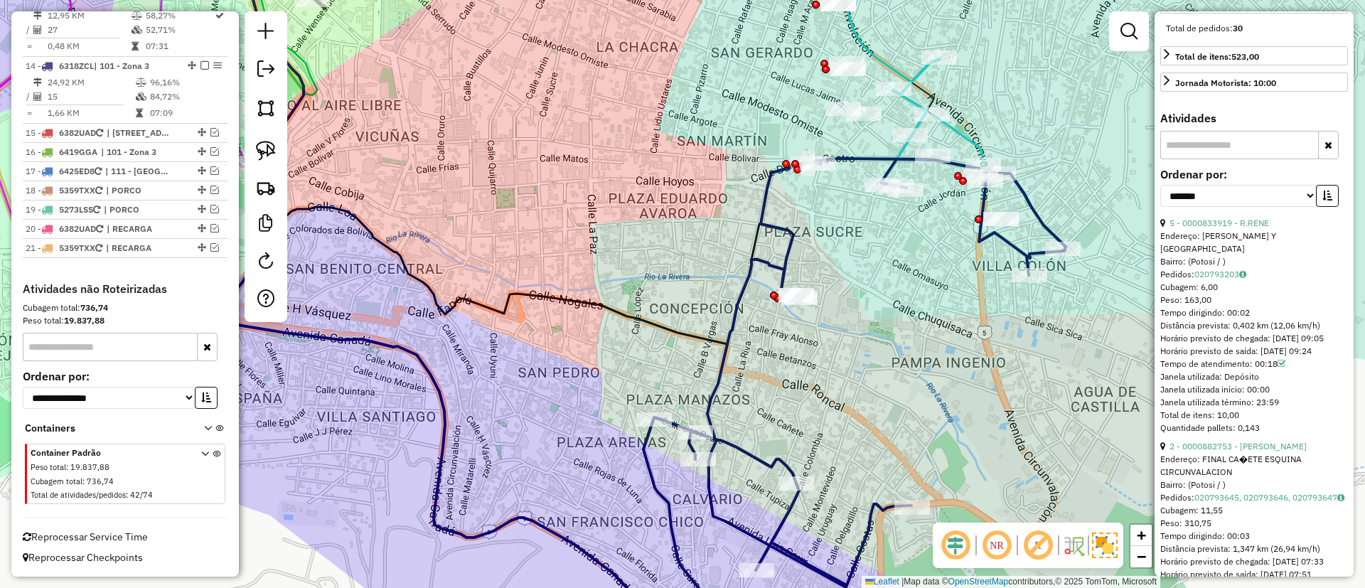
scroll to position [533, 0]
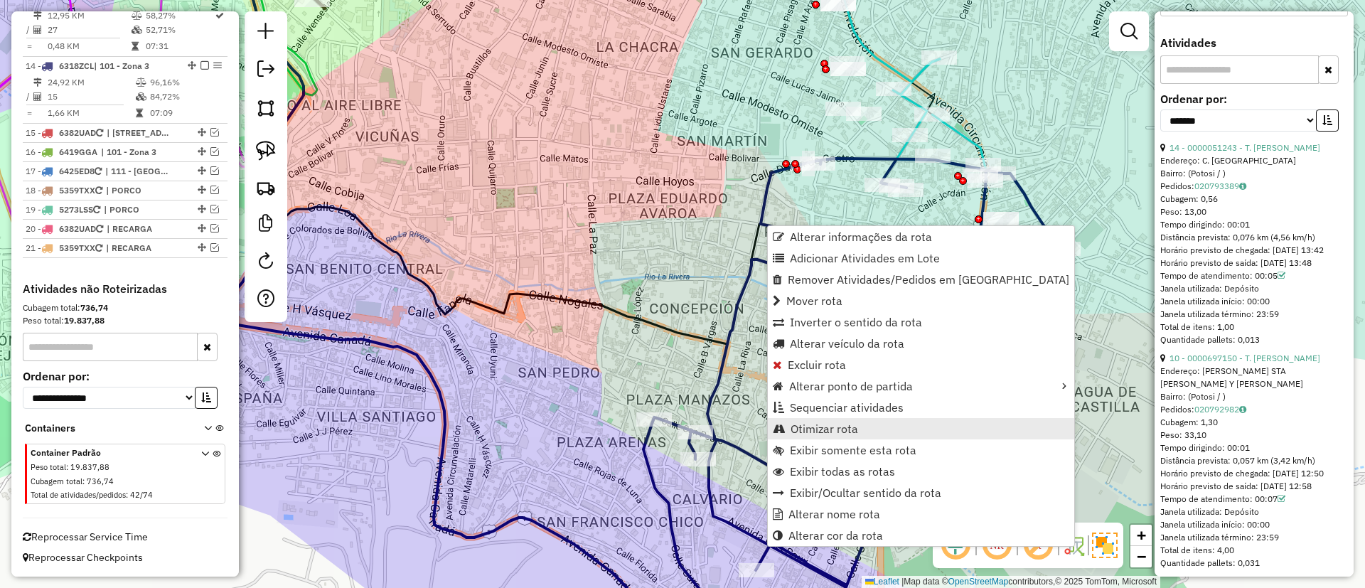
click at [851, 428] on span "Otimizar rota" at bounding box center [825, 428] width 68 height 11
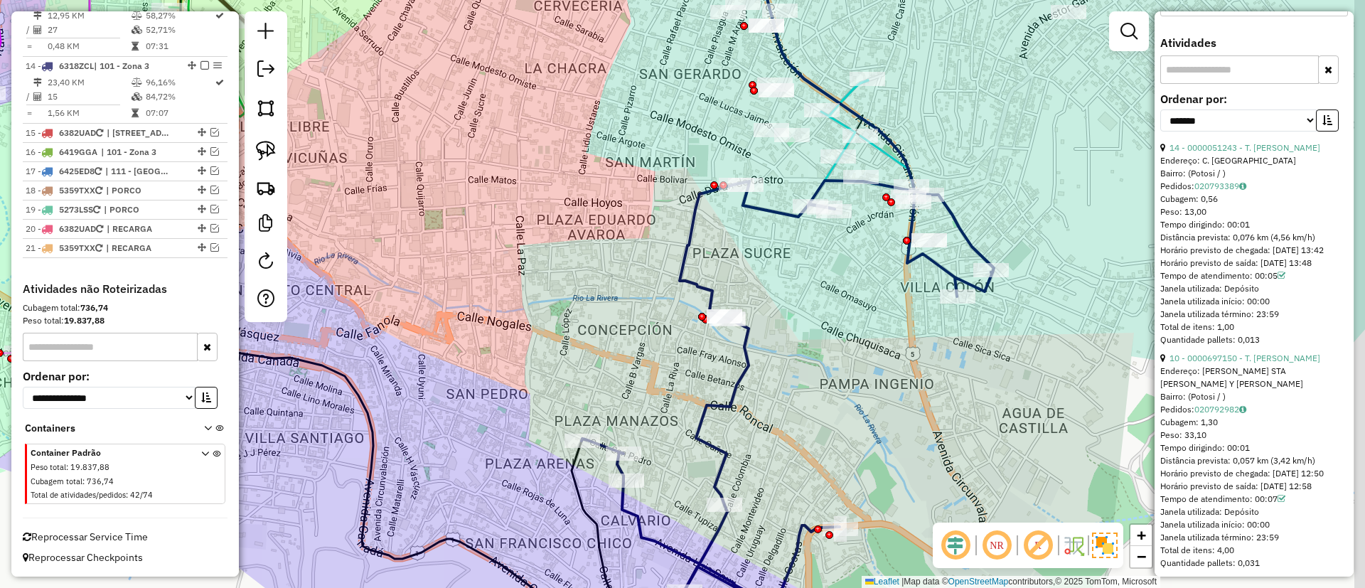
drag, startPoint x: 783, startPoint y: 279, endPoint x: 635, endPoint y: 324, distance: 154.6
click at [635, 324] on icon at bounding box center [787, 395] width 411 height 428
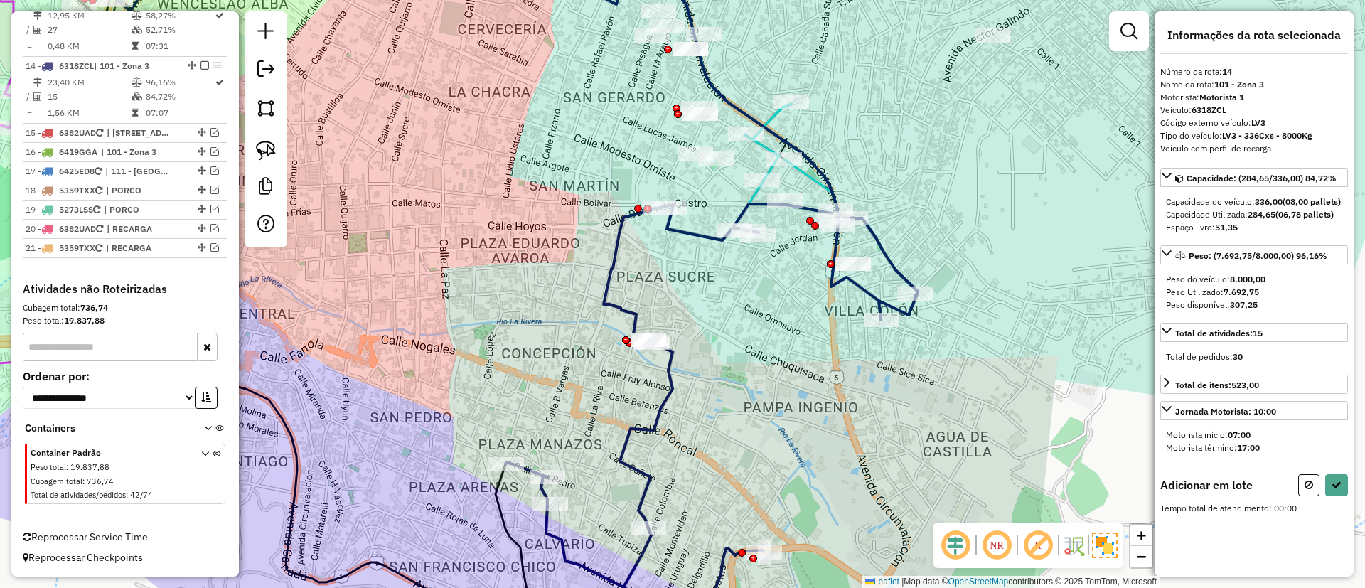
scroll to position [0, 0]
drag, startPoint x: 787, startPoint y: 238, endPoint x: 864, endPoint y: 158, distance: 111.1
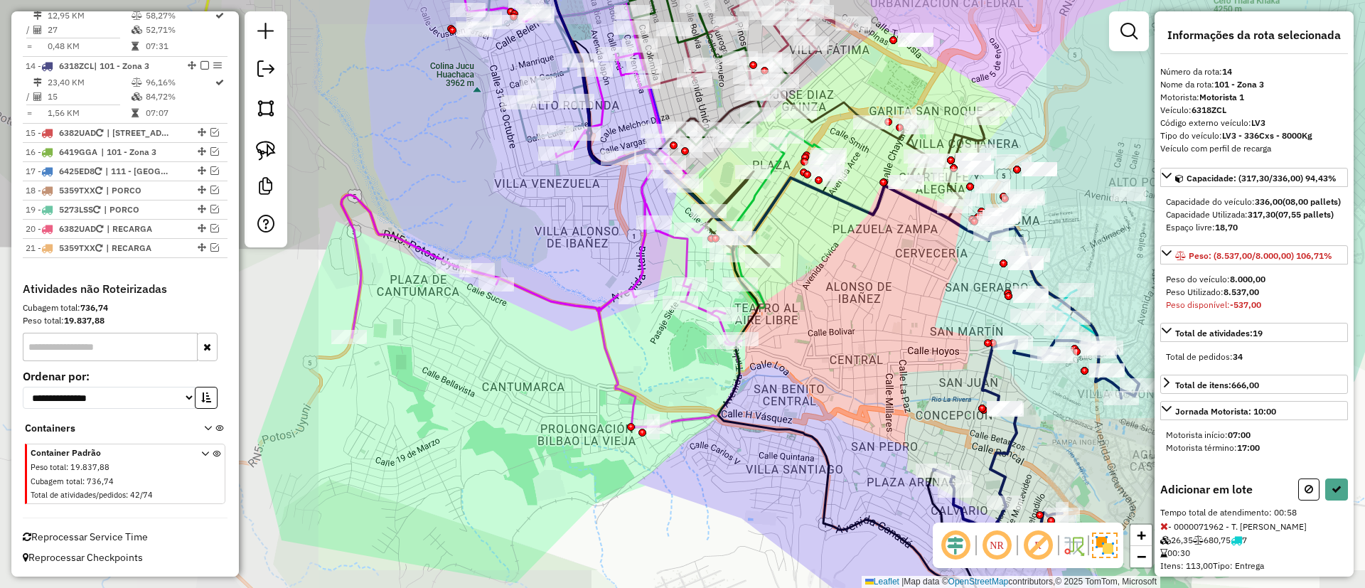
scroll to position [107, 0]
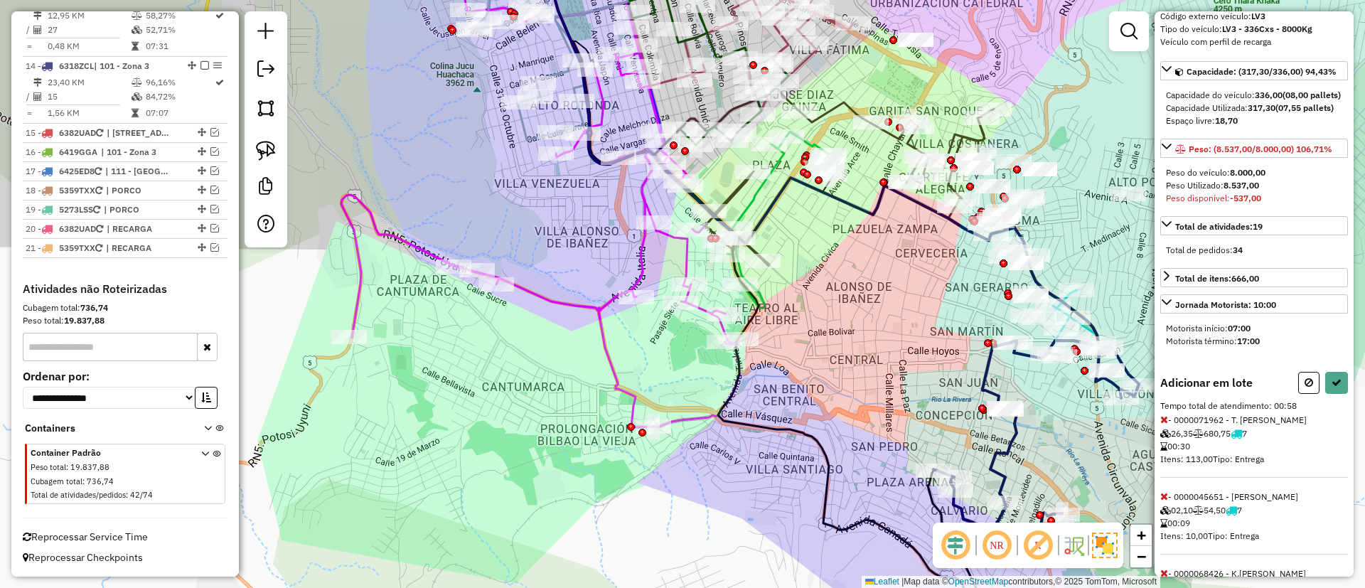
click at [1167, 425] on icon at bounding box center [1165, 420] width 8 height 10
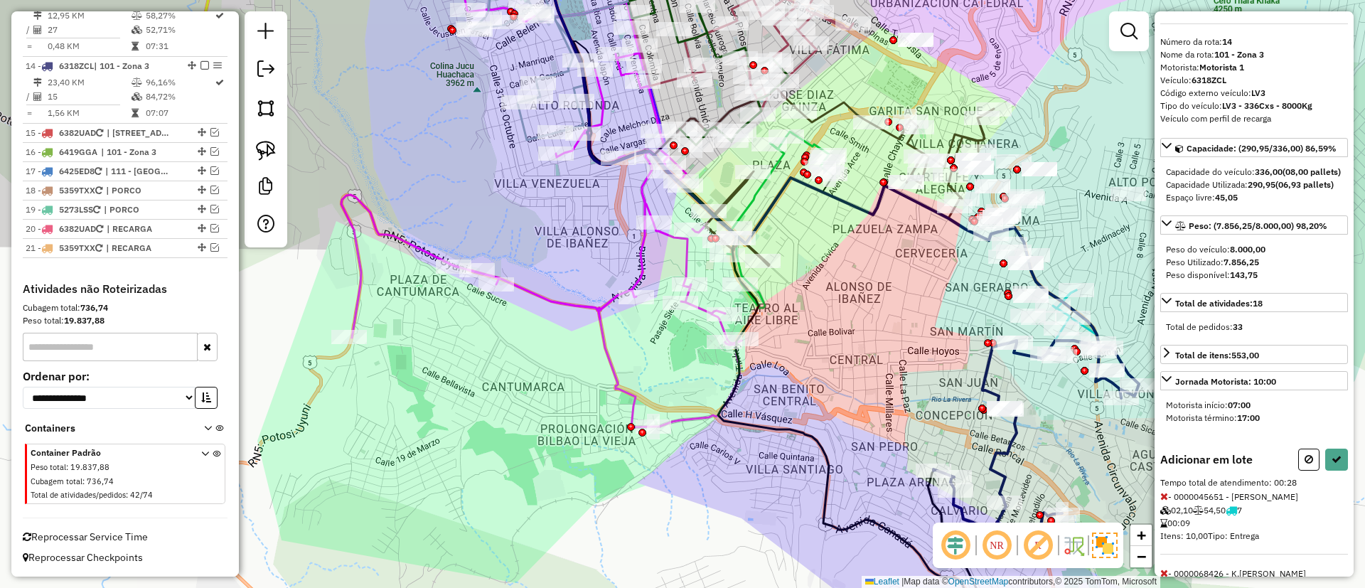
scroll to position [0, 0]
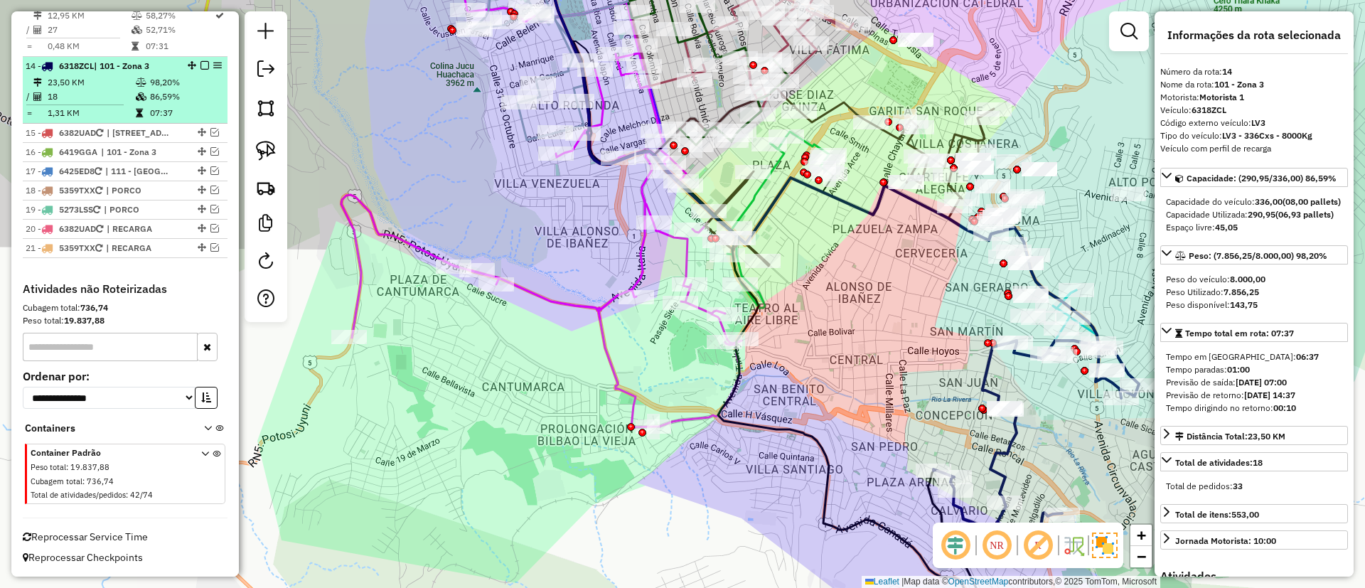
click at [201, 63] on em at bounding box center [205, 65] width 9 height 9
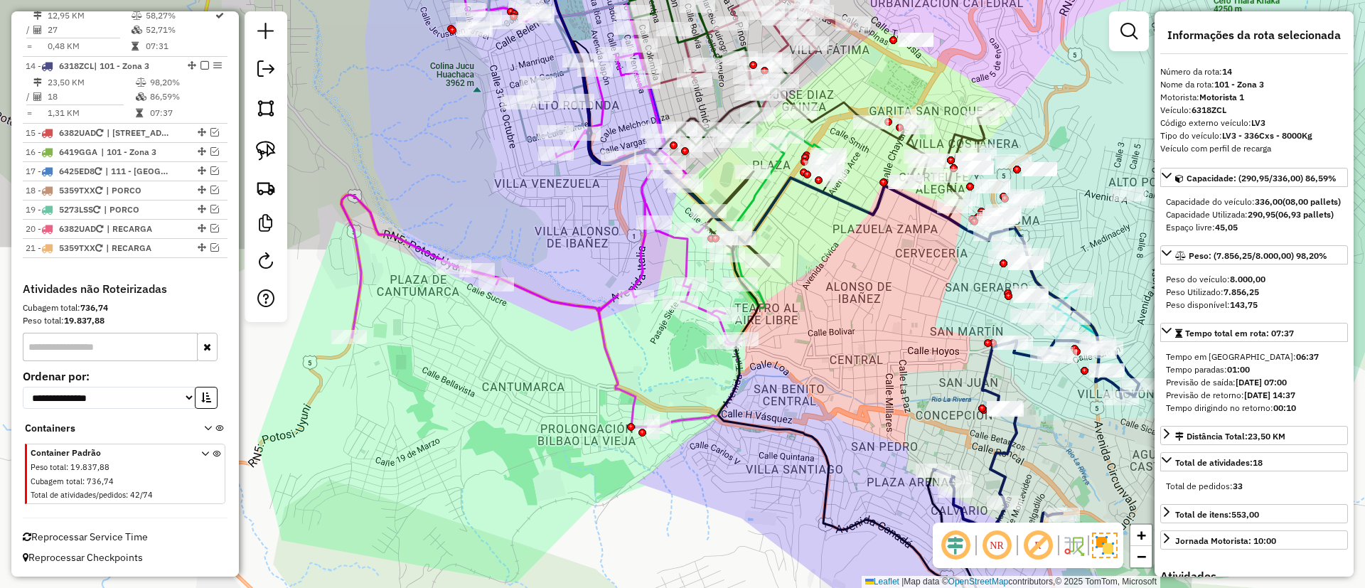
scroll to position [1309, 0]
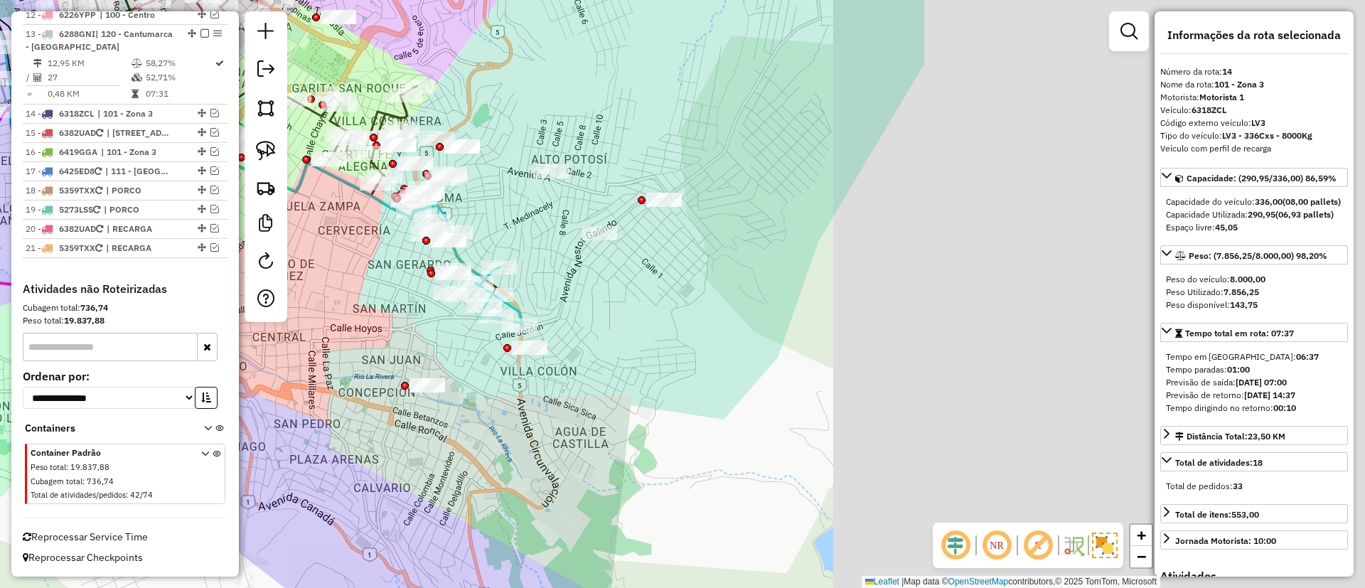
drag, startPoint x: 923, startPoint y: 389, endPoint x: 346, endPoint y: 366, distance: 577.9
click at [346, 366] on div "Janela de atendimento Grade de atendimento Capacidade Transportadoras Veículos …" at bounding box center [682, 294] width 1365 height 588
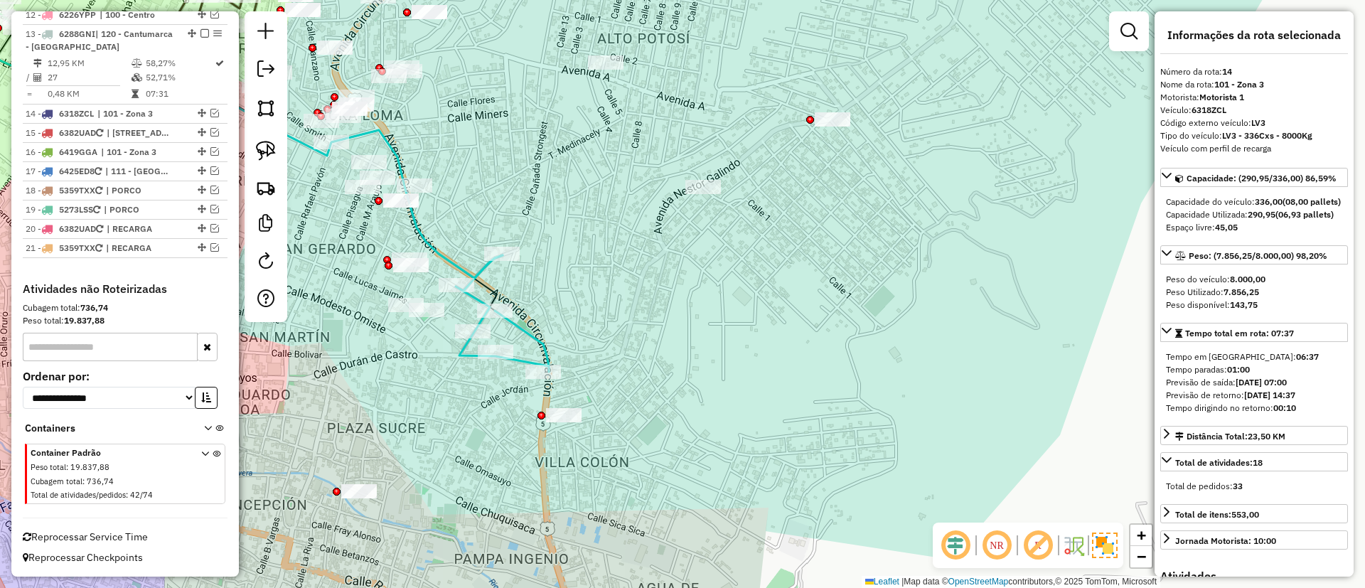
click at [532, 328] on icon at bounding box center [502, 313] width 93 height 117
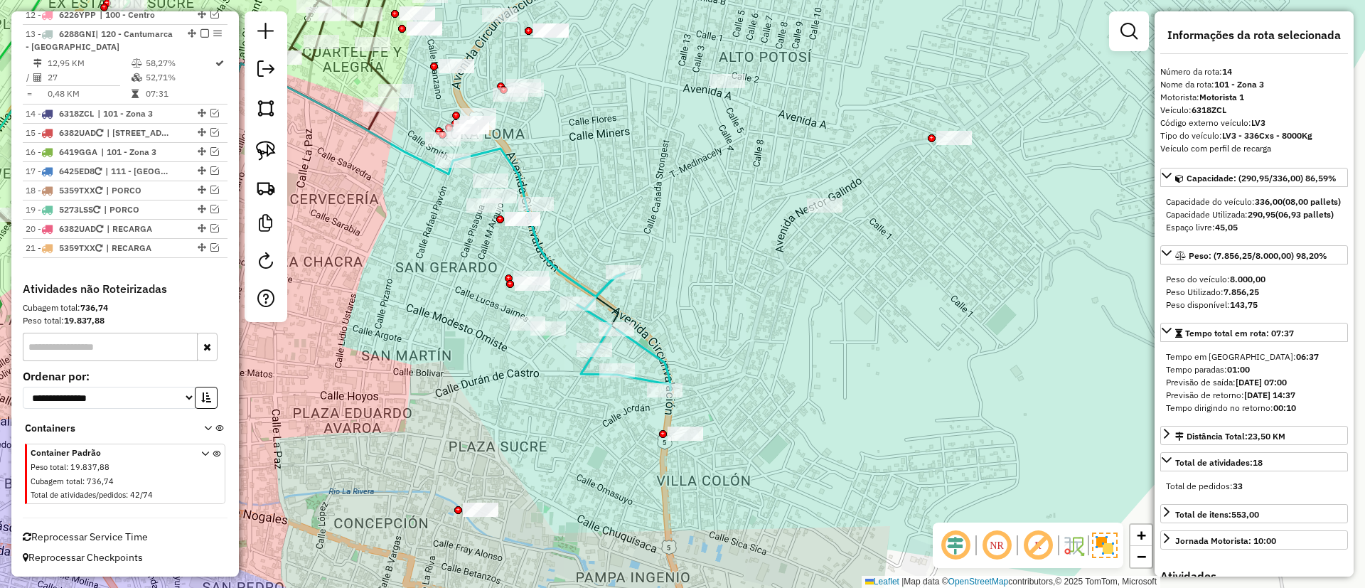
click at [600, 289] on icon at bounding box center [623, 332] width 93 height 117
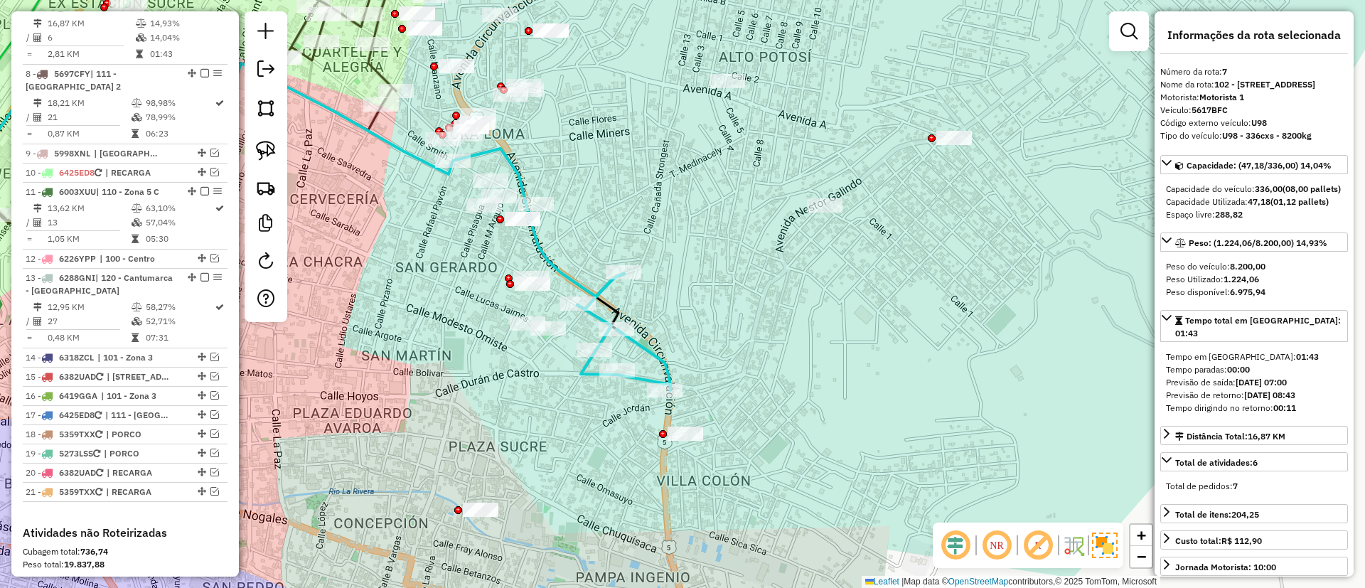
scroll to position [1038, 0]
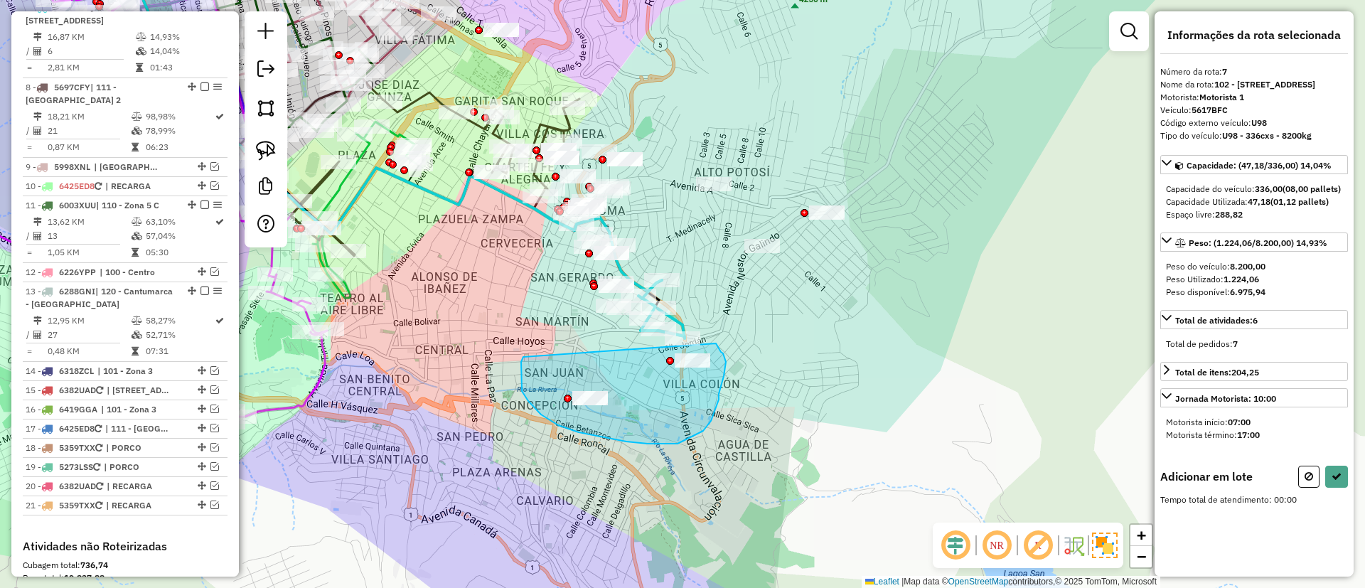
drag, startPoint x: 521, startPoint y: 376, endPoint x: 708, endPoint y: 334, distance: 191.2
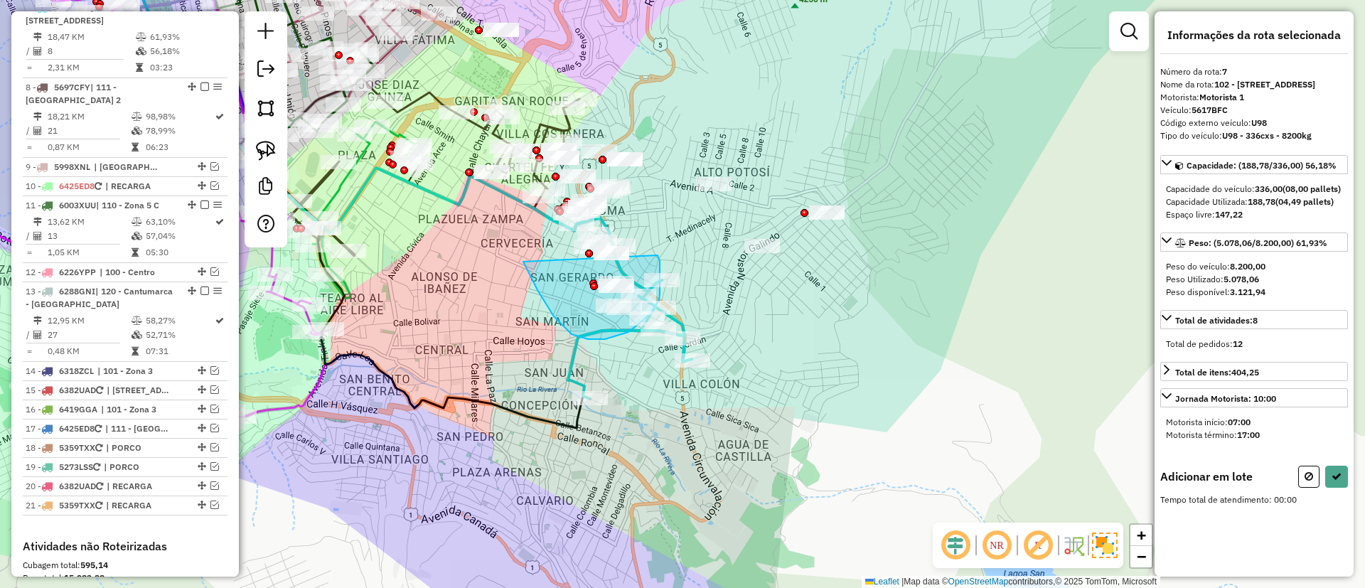
drag, startPoint x: 538, startPoint y: 290, endPoint x: 658, endPoint y: 255, distance: 125.1
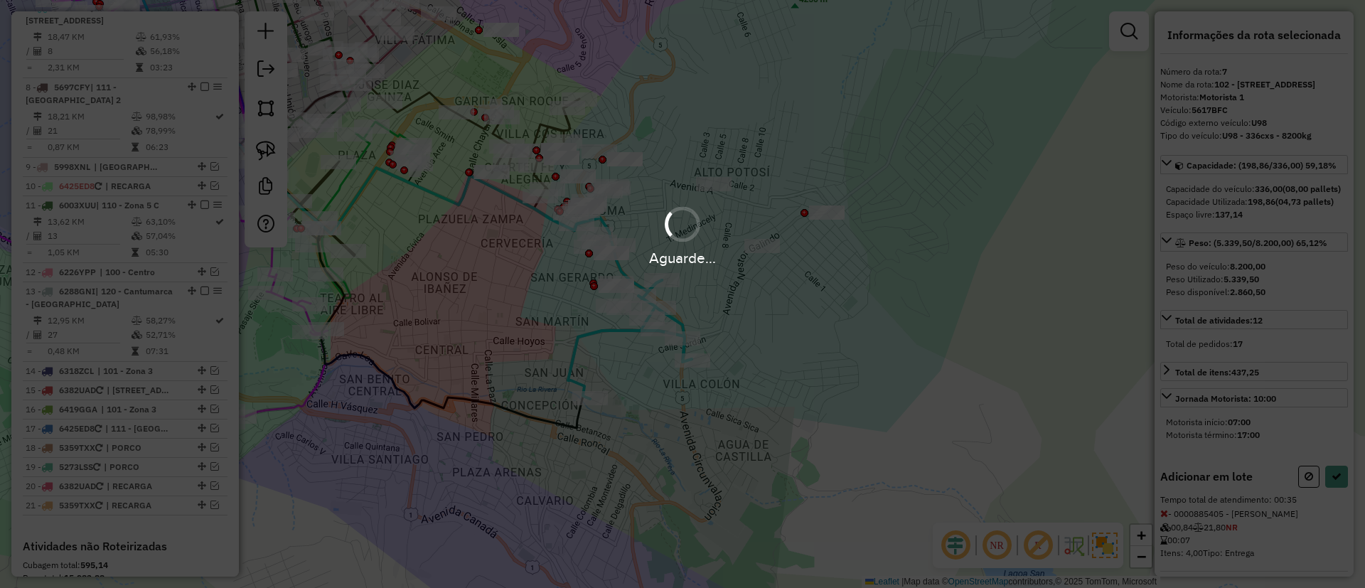
click at [657, 260] on div "Aguarde..." at bounding box center [682, 258] width 1365 height 22
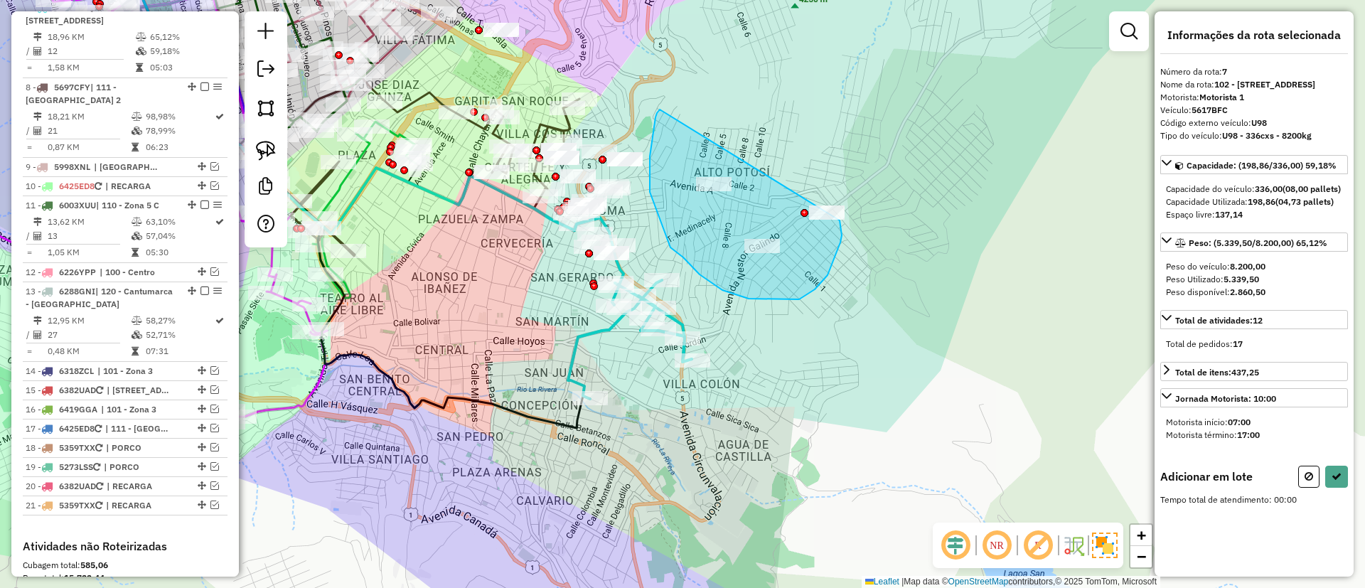
drag, startPoint x: 650, startPoint y: 181, endPoint x: 838, endPoint y: 191, distance: 188.7
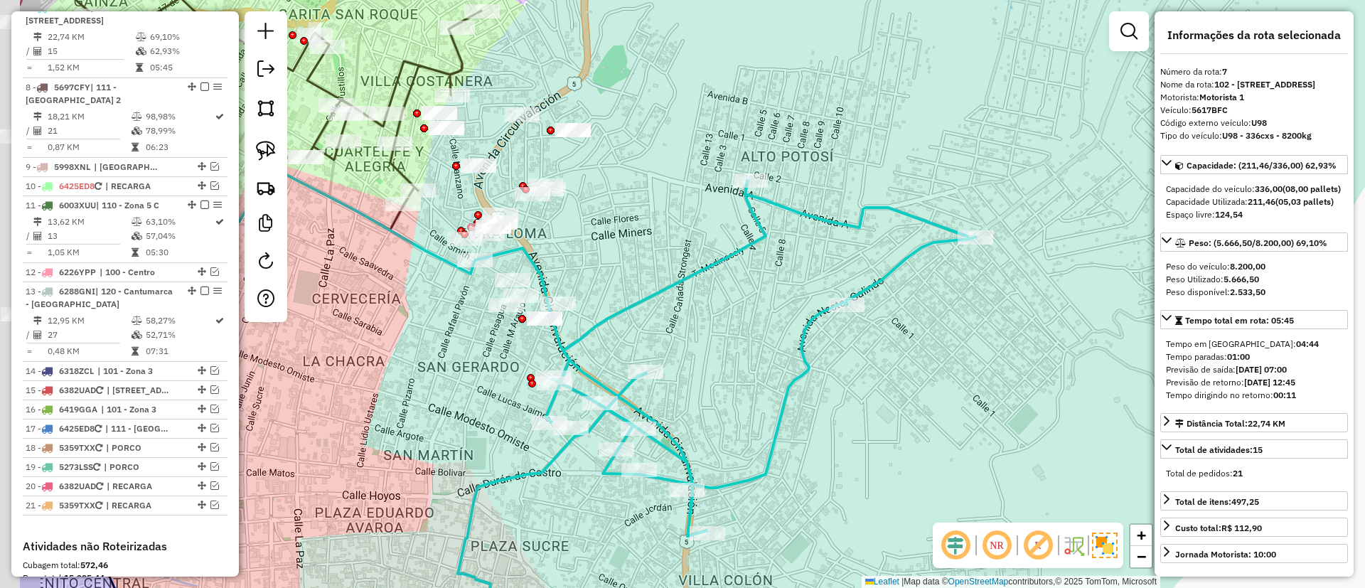
drag, startPoint x: 630, startPoint y: 255, endPoint x: 604, endPoint y: 293, distance: 46.6
click at [634, 255] on div "Janela de atendimento Grade de atendimento Capacidade Transportadoras Veículos …" at bounding box center [682, 294] width 1365 height 588
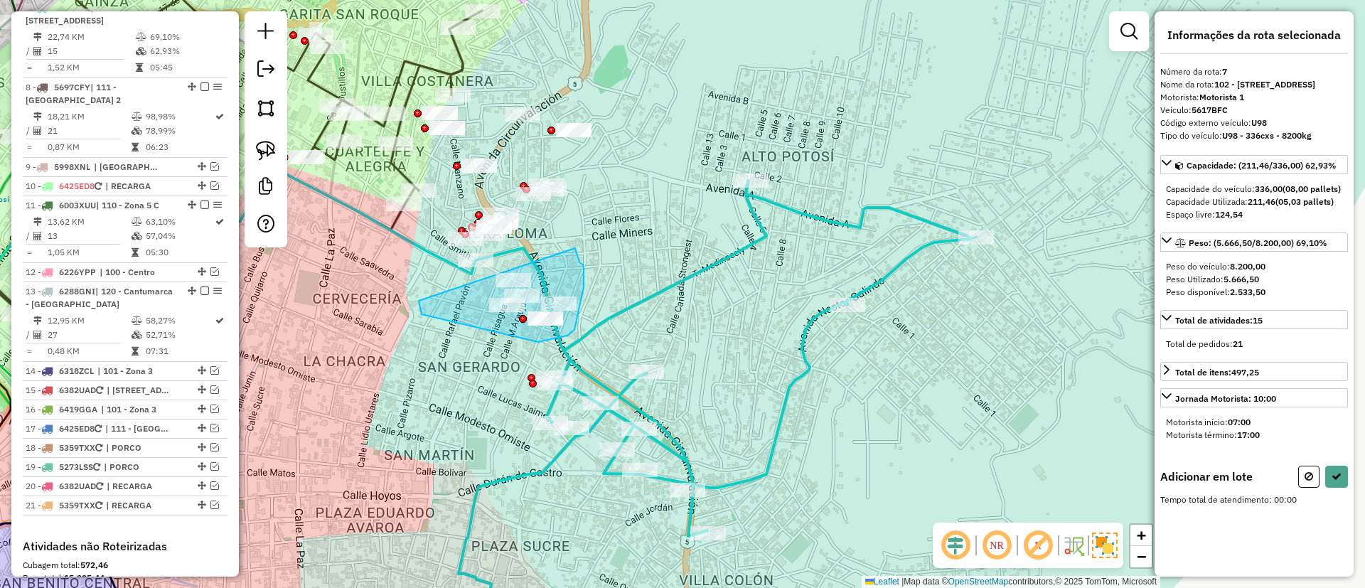
drag, startPoint x: 422, startPoint y: 314, endPoint x: 573, endPoint y: 243, distance: 167.3
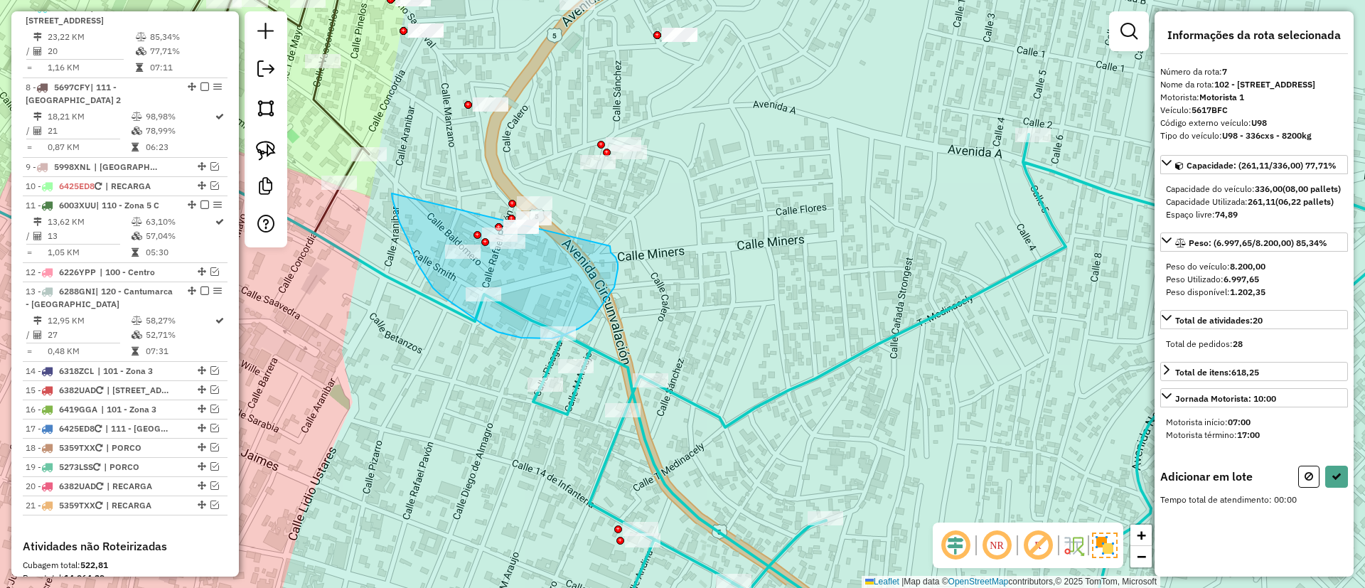
drag, startPoint x: 393, startPoint y: 199, endPoint x: 610, endPoint y: 246, distance: 222.6
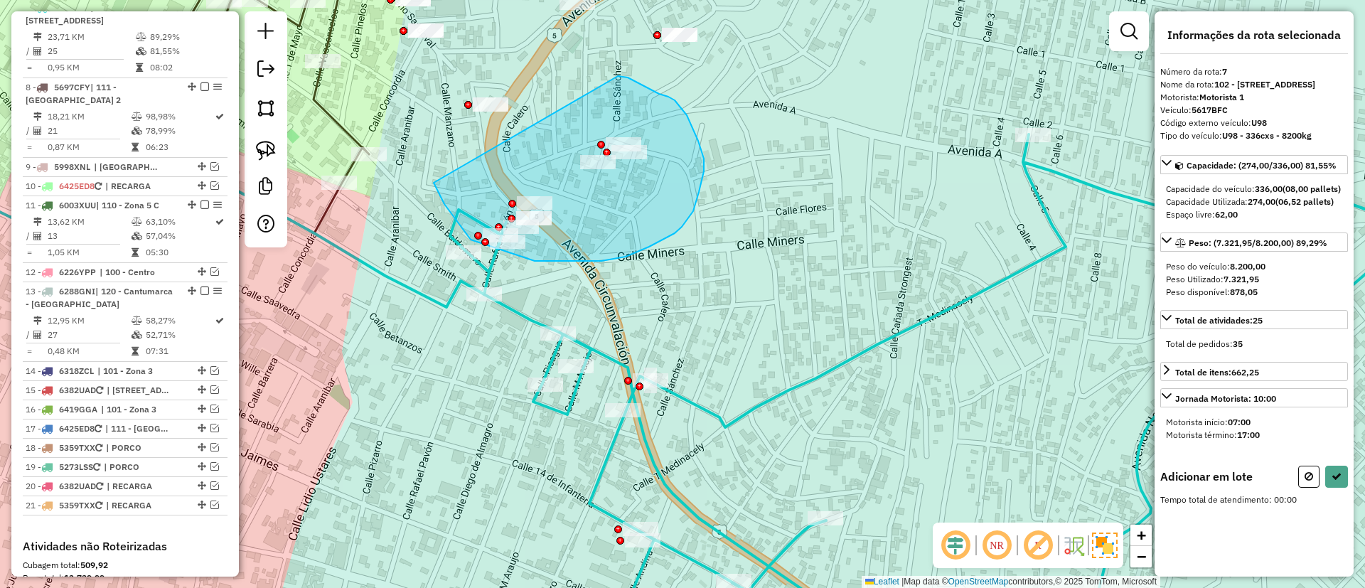
drag, startPoint x: 471, startPoint y: 240, endPoint x: 618, endPoint y: 76, distance: 220.1
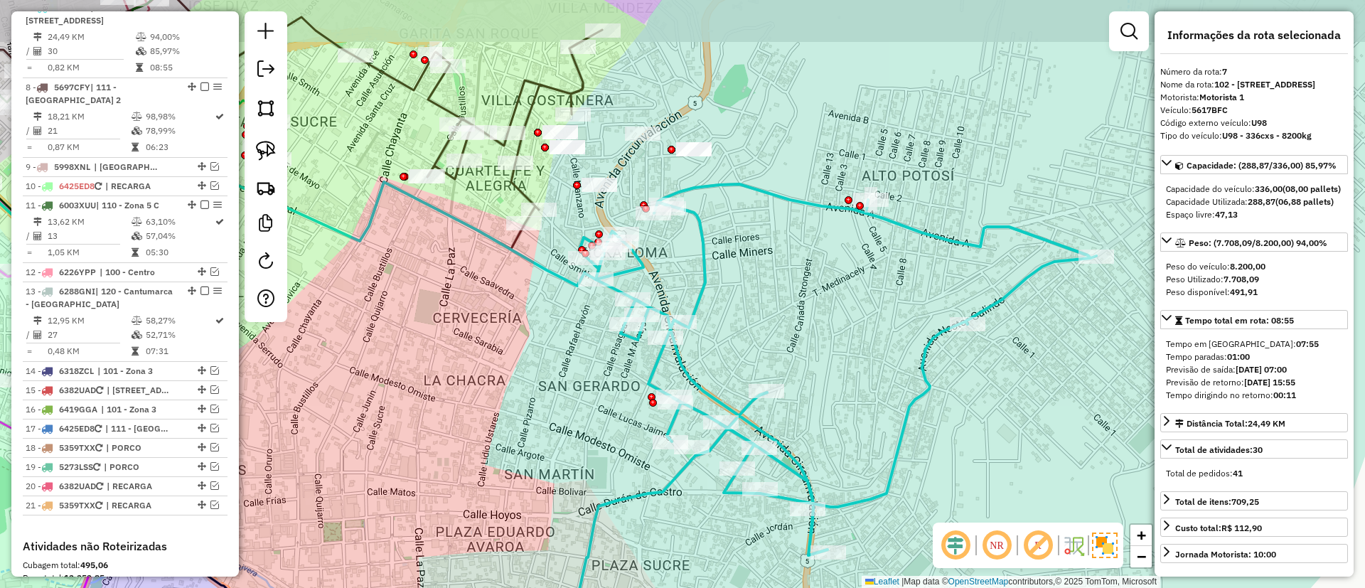
drag, startPoint x: 782, startPoint y: 212, endPoint x: 728, endPoint y: 191, distance: 58.5
click at [778, 217] on div "Janela de atendimento Grade de atendimento Capacidade Transportadoras Veículos …" at bounding box center [682, 294] width 1365 height 588
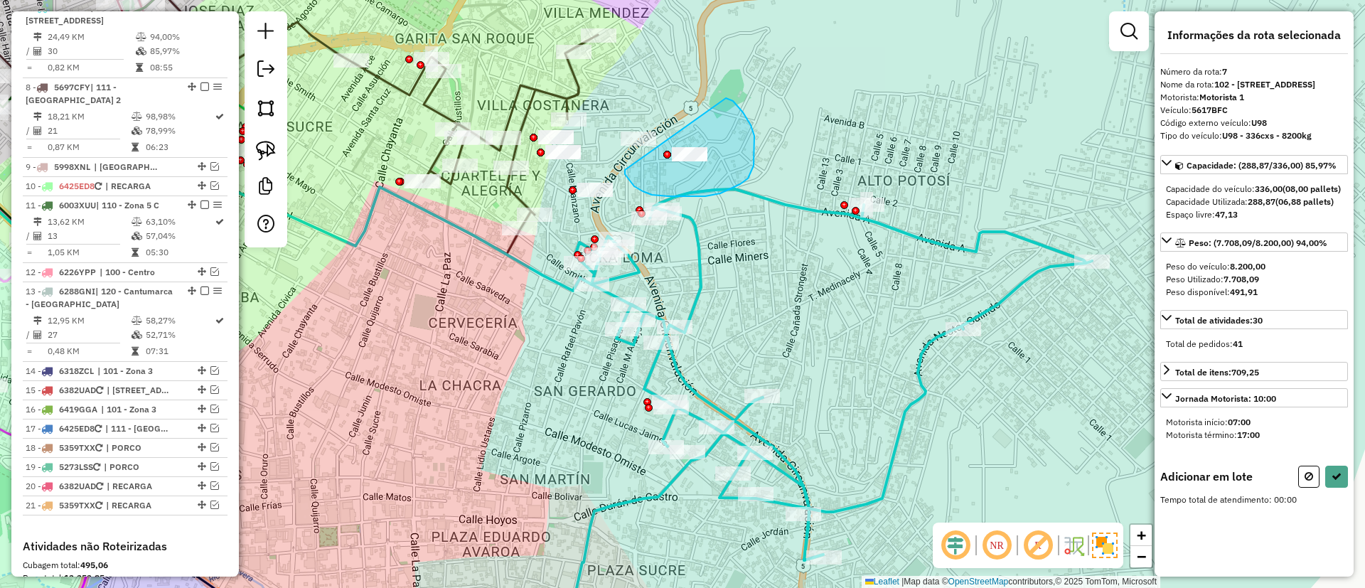
drag, startPoint x: 643, startPoint y: 191, endPoint x: 726, endPoint y: 98, distance: 124.9
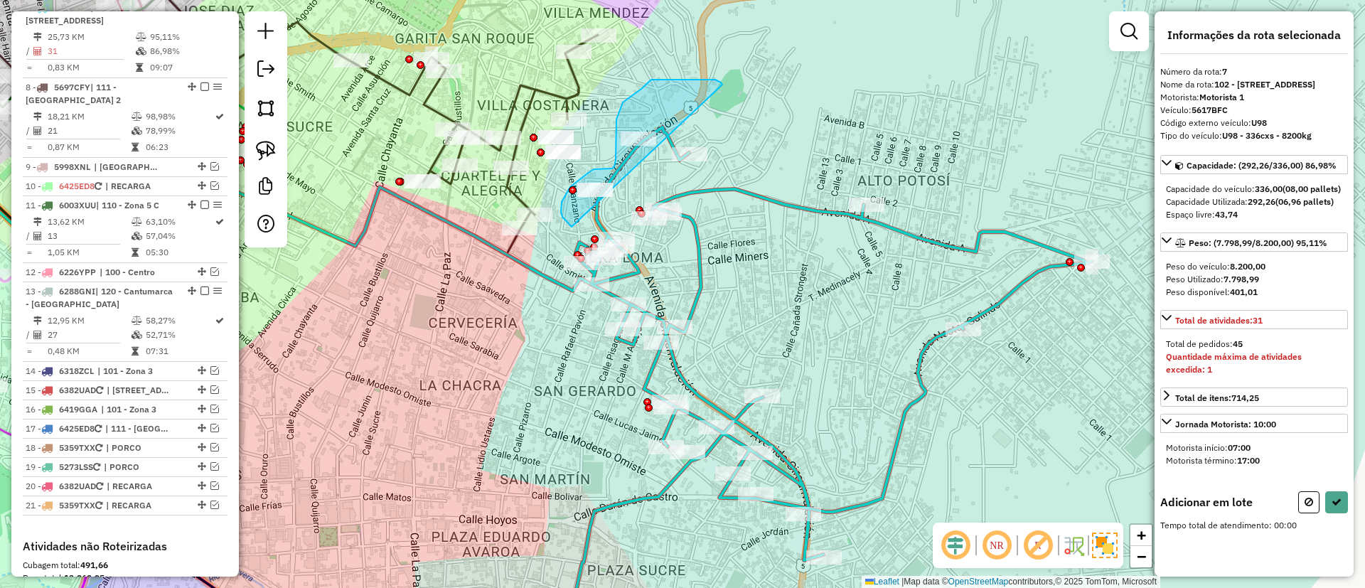
drag, startPoint x: 641, startPoint y: 89, endPoint x: 645, endPoint y: 228, distance: 139.4
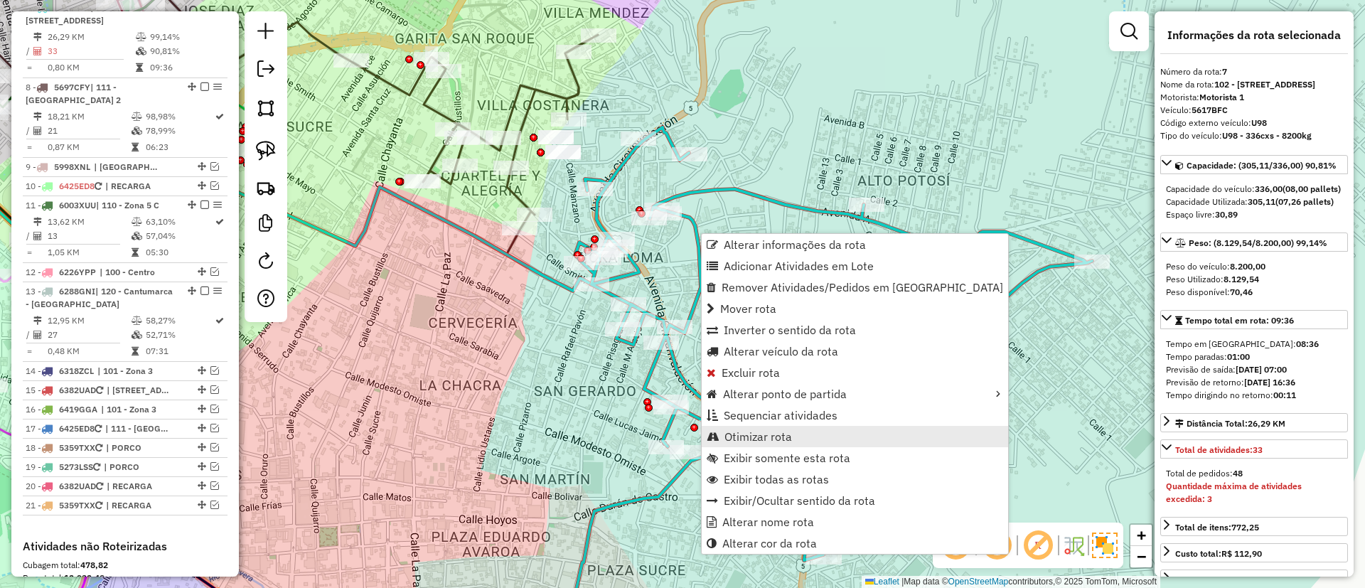
click at [812, 443] on link "Otimizar rota" at bounding box center [855, 436] width 307 height 21
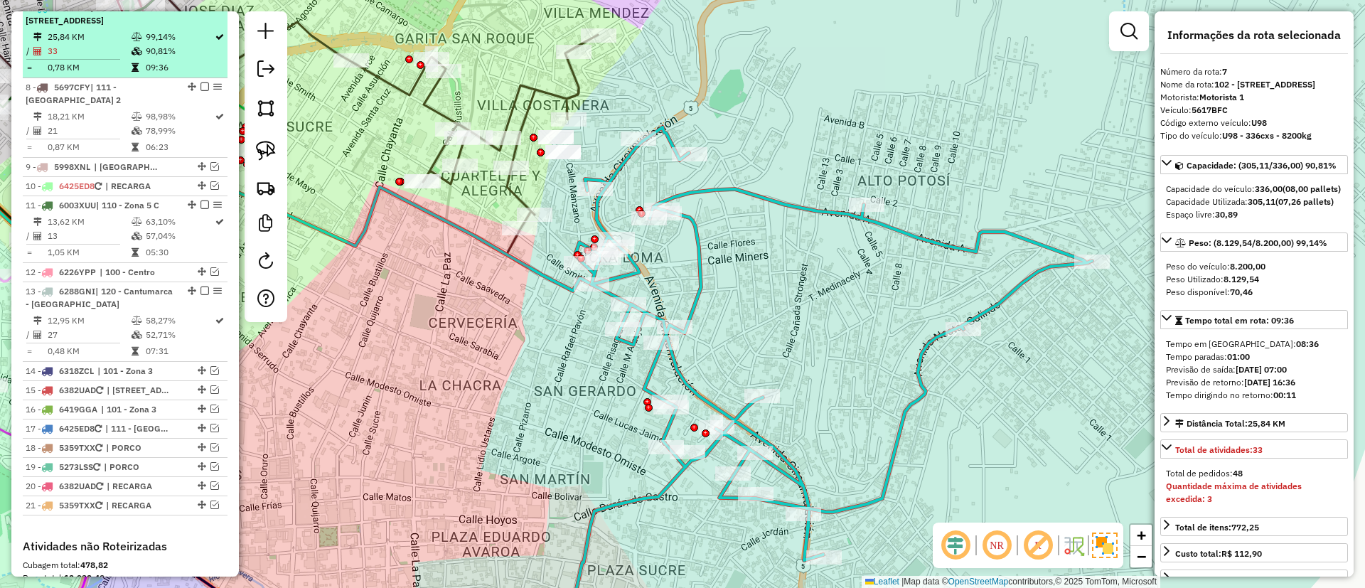
click at [201, 11] on em at bounding box center [205, 7] width 9 height 9
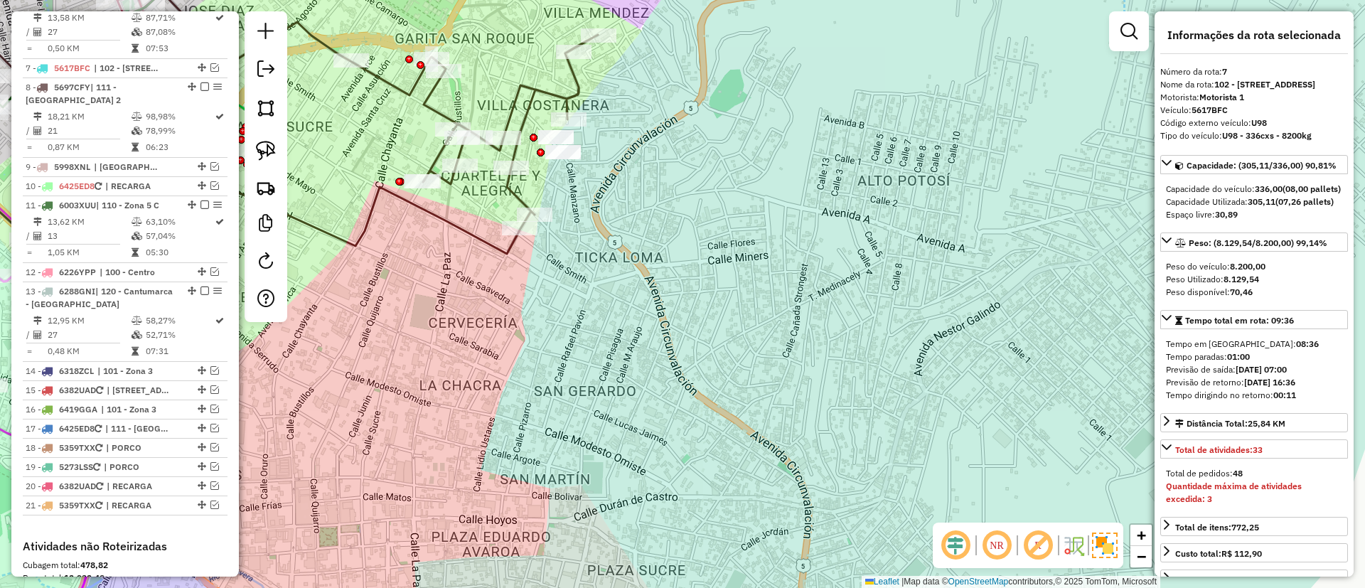
click at [422, 208] on icon at bounding box center [258, 170] width 681 height 356
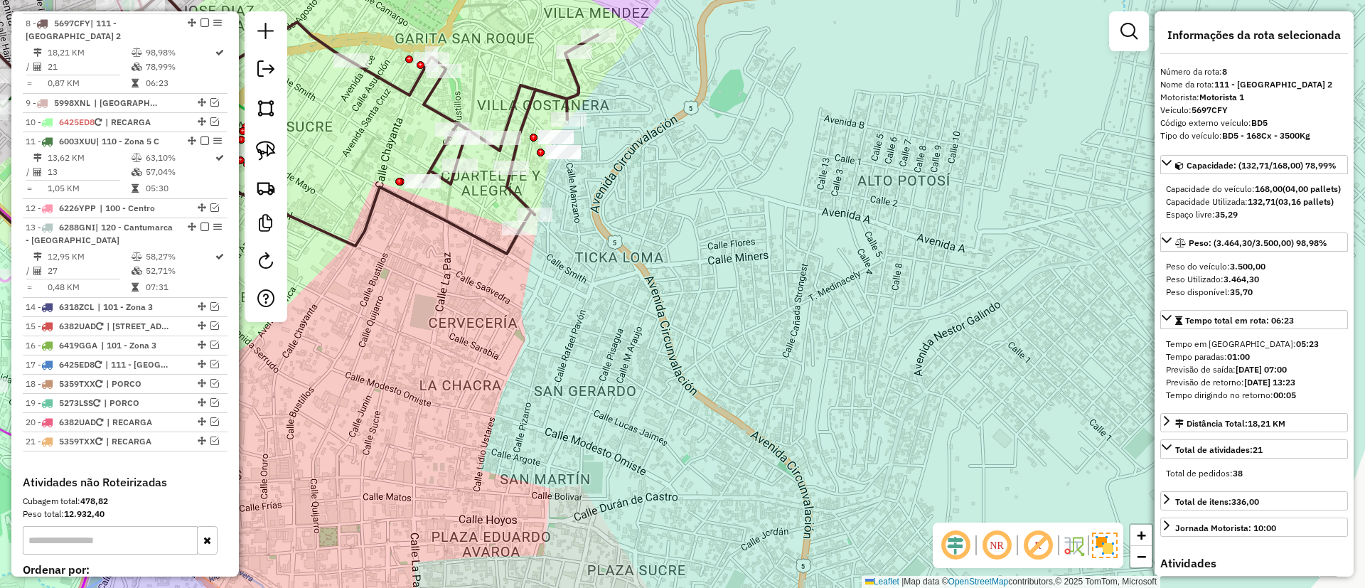
scroll to position [1058, 0]
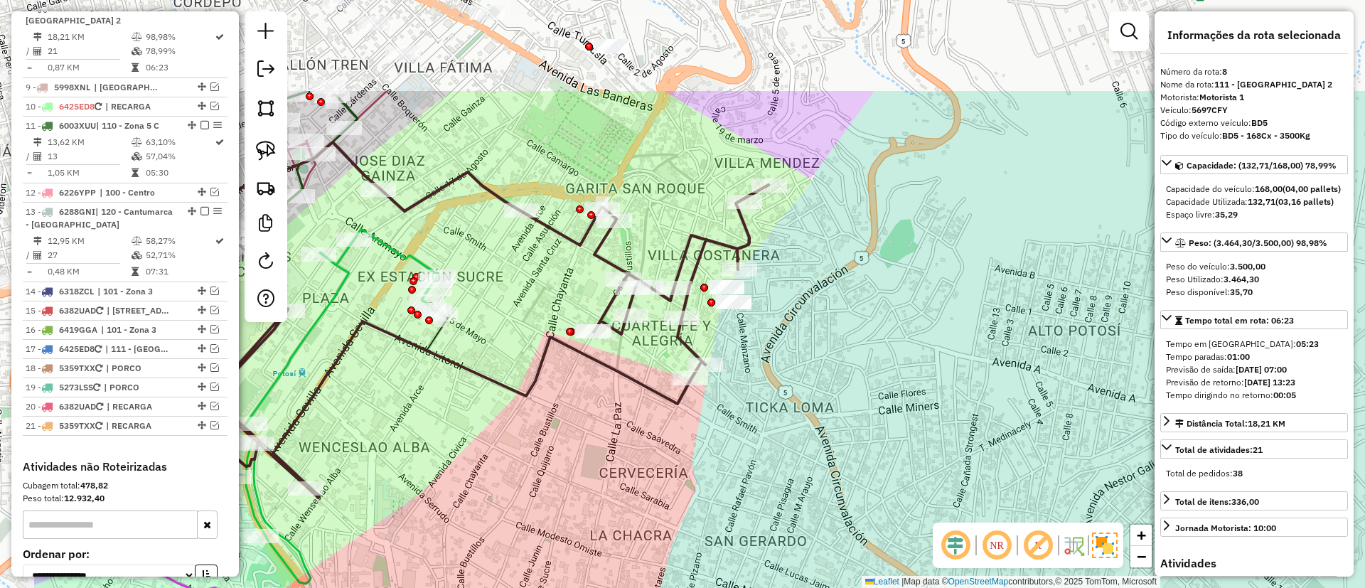
drag, startPoint x: 518, startPoint y: 419, endPoint x: 632, endPoint y: 393, distance: 116.1
click at [632, 393] on div "Janela de atendimento Grade de atendimento Capacidade Transportadoras Veículos …" at bounding box center [682, 294] width 1365 height 588
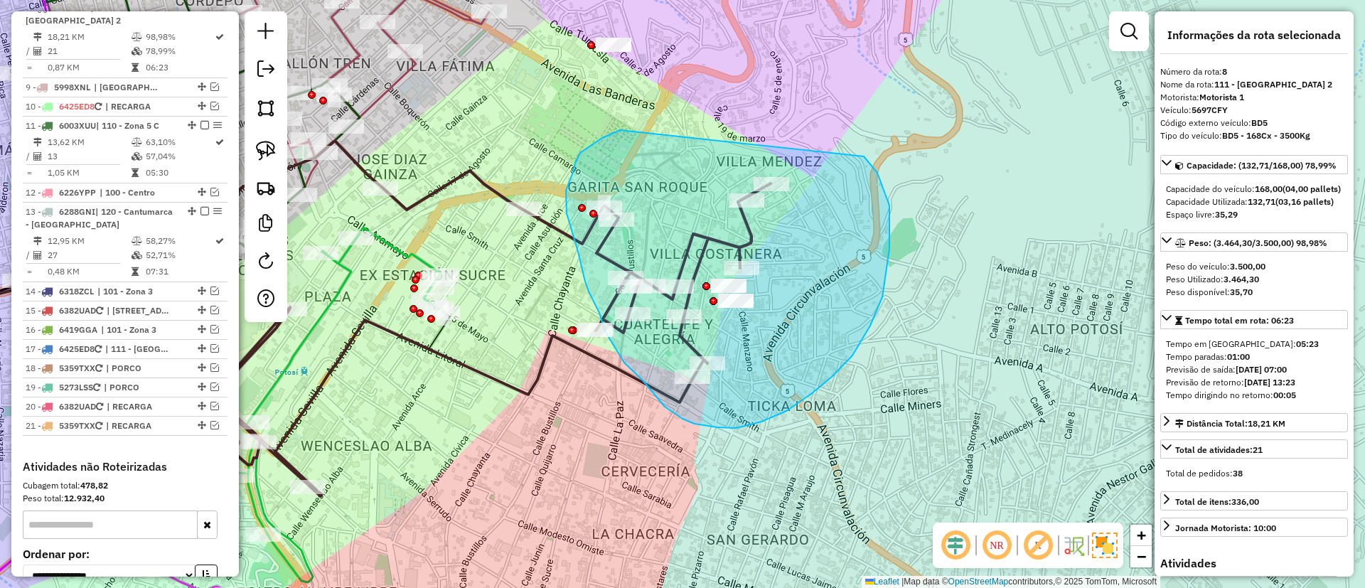
drag, startPoint x: 575, startPoint y: 163, endPoint x: 853, endPoint y: 150, distance: 278.4
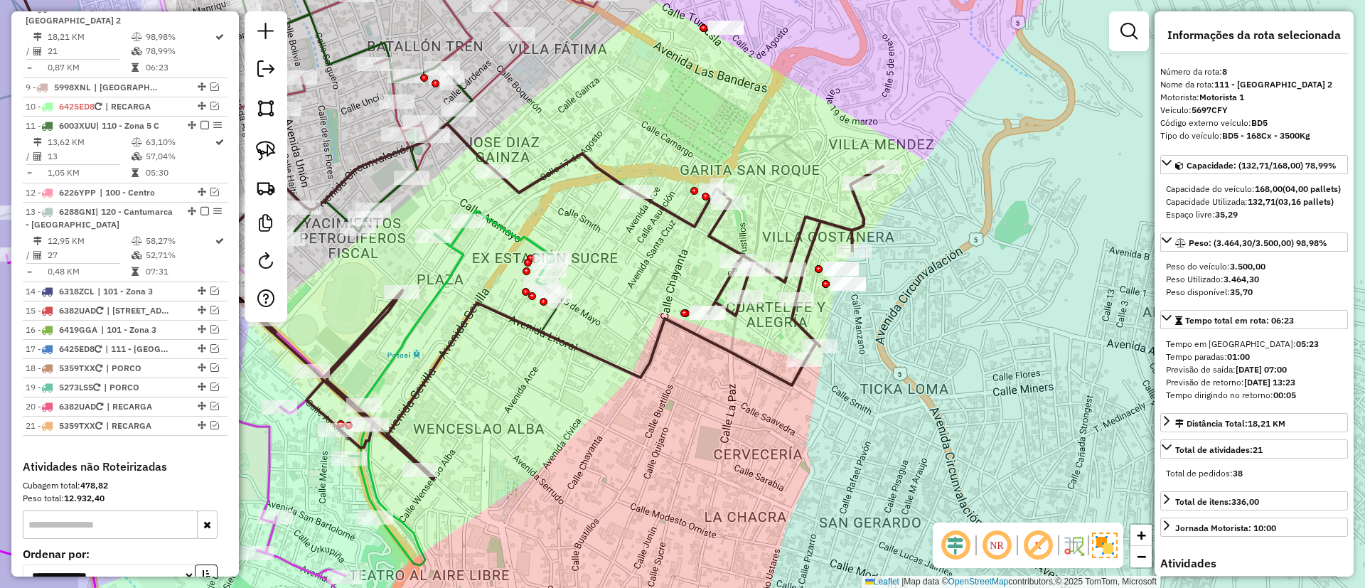
drag, startPoint x: 494, startPoint y: 297, endPoint x: 632, endPoint y: 276, distance: 139.6
click at [632, 276] on div "Janela de atendimento Grade de atendimento Capacidade Transportadoras Veículos …" at bounding box center [682, 294] width 1365 height 588
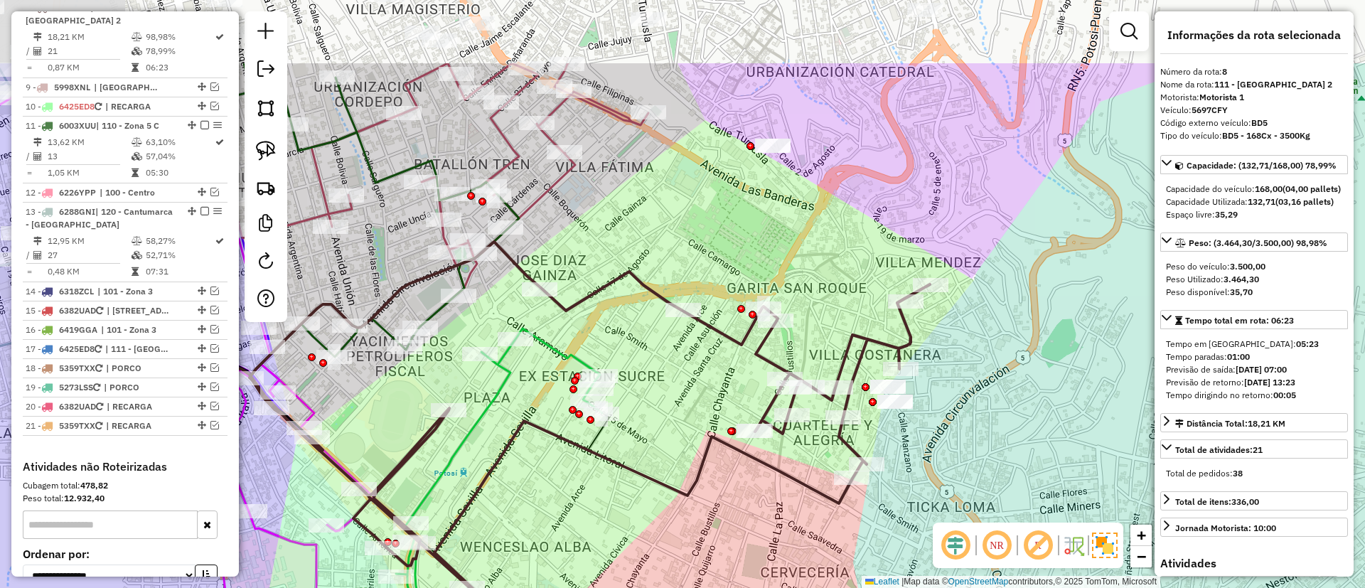
drag, startPoint x: 592, startPoint y: 240, endPoint x: 652, endPoint y: 467, distance: 235.5
click at [652, 467] on div "Rota 2 - Placa 3472YTD 0000836047 - T.OCTAVIO Janela de atendimento Grade de at…" at bounding box center [682, 294] width 1365 height 588
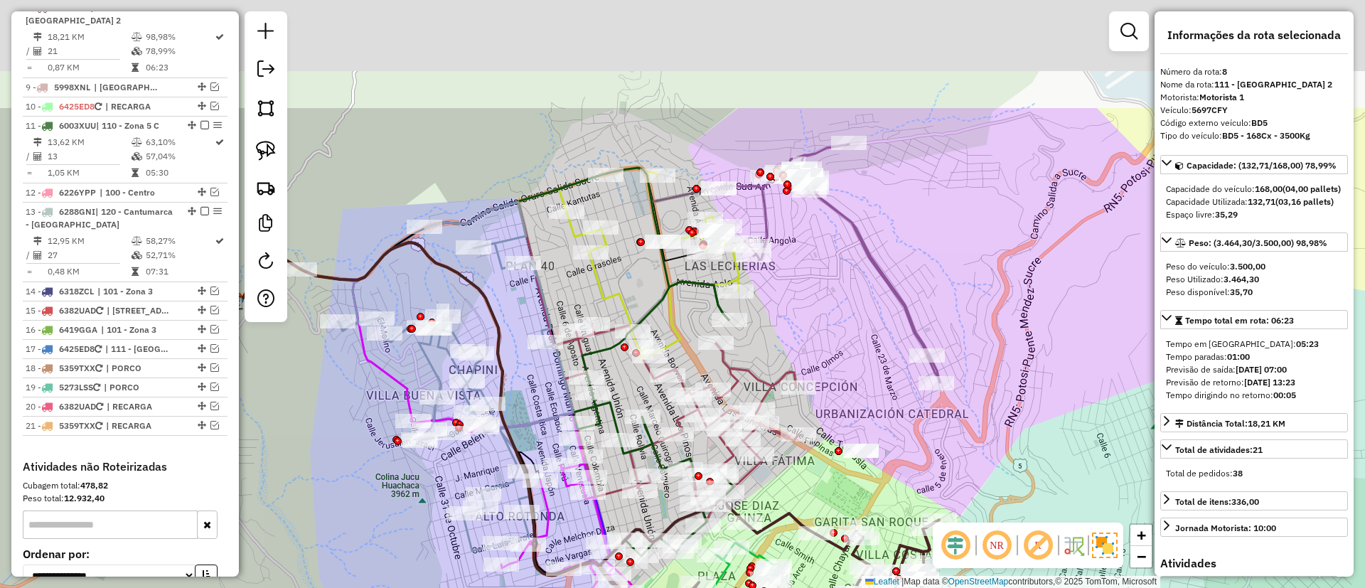
drag, startPoint x: 760, startPoint y: 181, endPoint x: 841, endPoint y: 348, distance: 185.4
click at [841, 348] on div "Janela de atendimento Grade de atendimento Capacidade Transportadoras Veículos …" at bounding box center [682, 294] width 1365 height 588
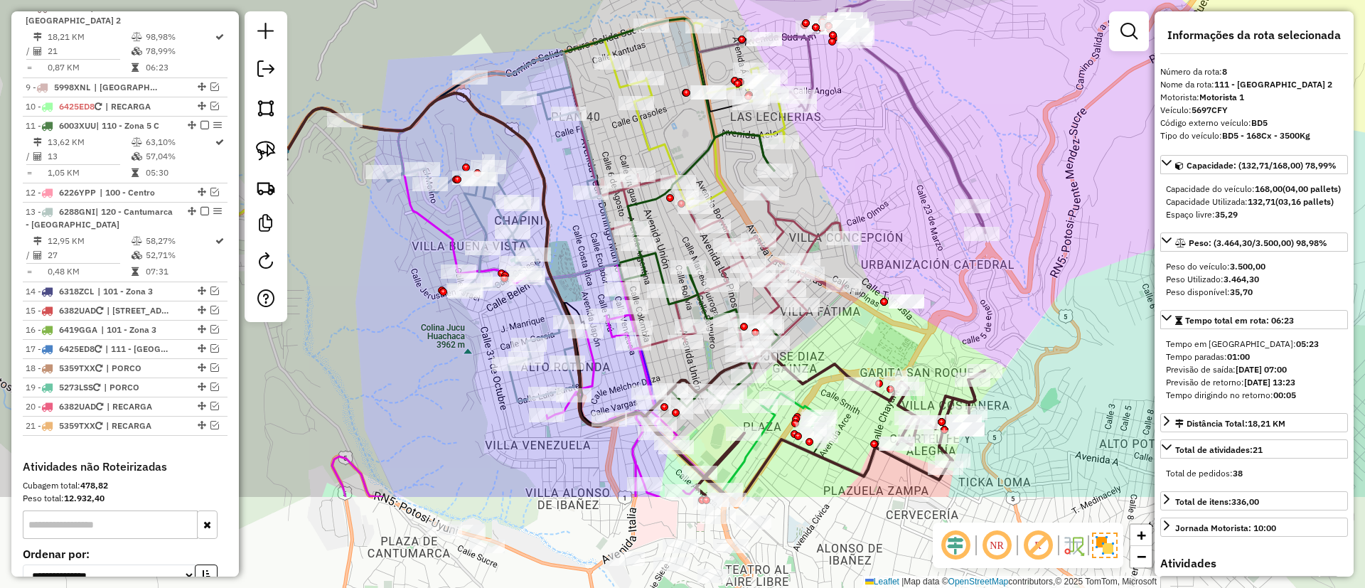
drag, startPoint x: 841, startPoint y: 348, endPoint x: 888, endPoint y: 129, distance: 224.0
click at [888, 142] on div "Janela de atendimento Grade de atendimento Capacidade Transportadoras Veículos …" at bounding box center [682, 294] width 1365 height 588
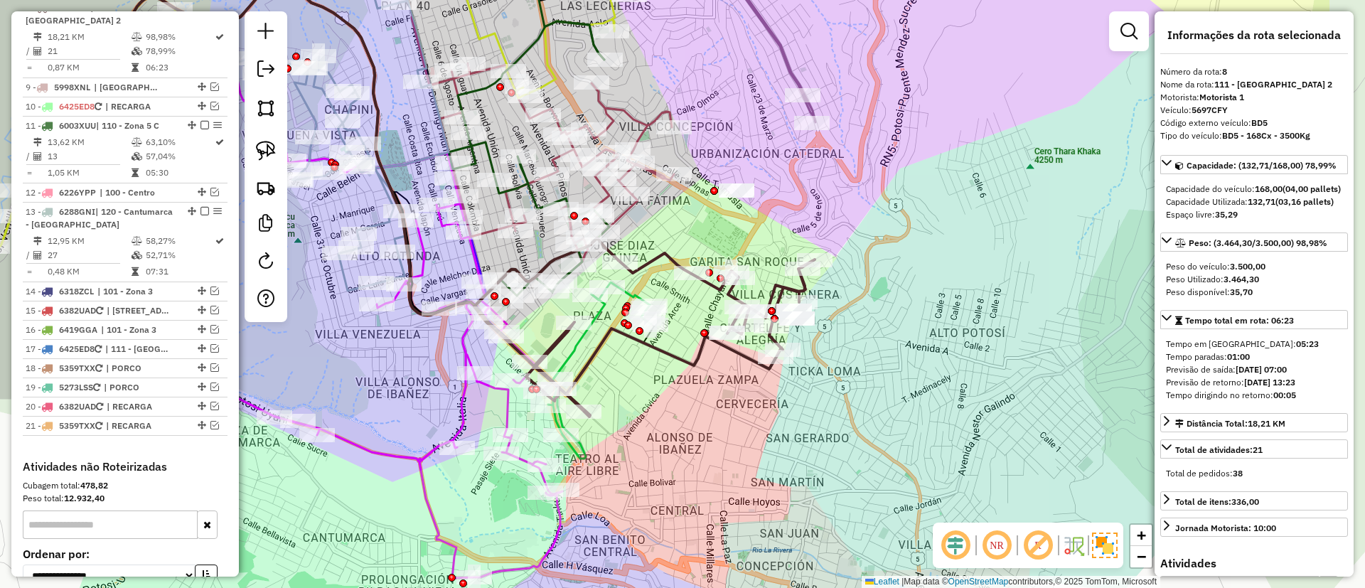
drag, startPoint x: 922, startPoint y: 452, endPoint x: 732, endPoint y: 405, distance: 195.6
click at [732, 405] on div "Janela de atendimento Grade de atendimento Capacidade Transportadoras Veículos …" at bounding box center [682, 294] width 1365 height 588
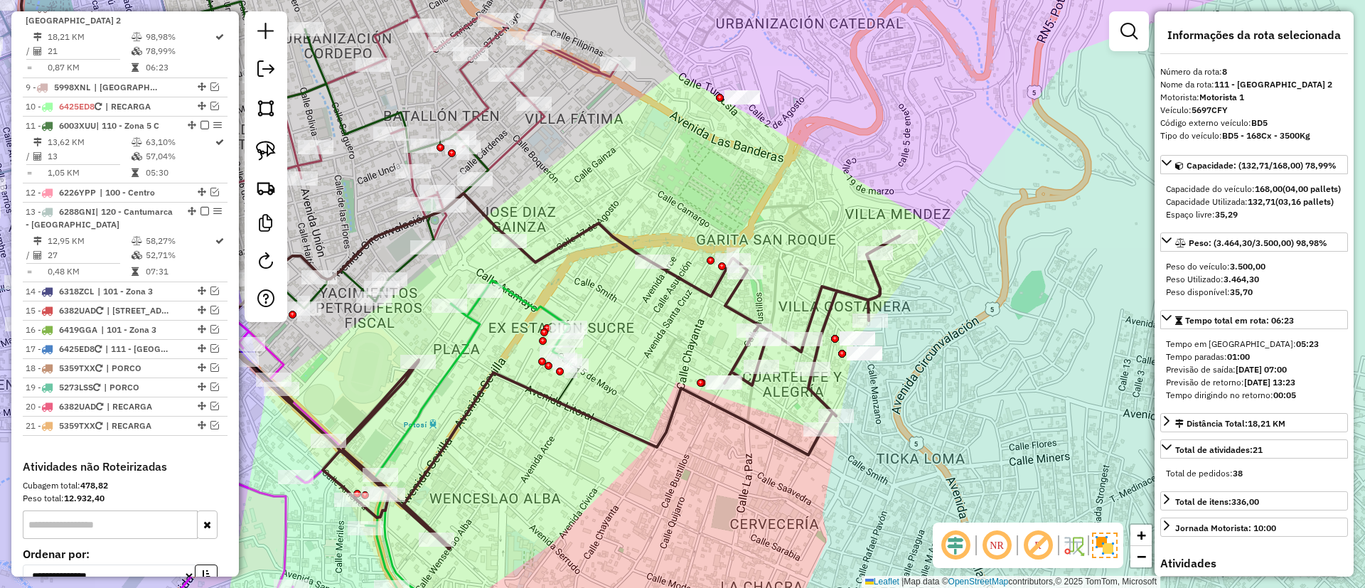
click at [538, 304] on icon at bounding box center [469, 457] width 206 height 355
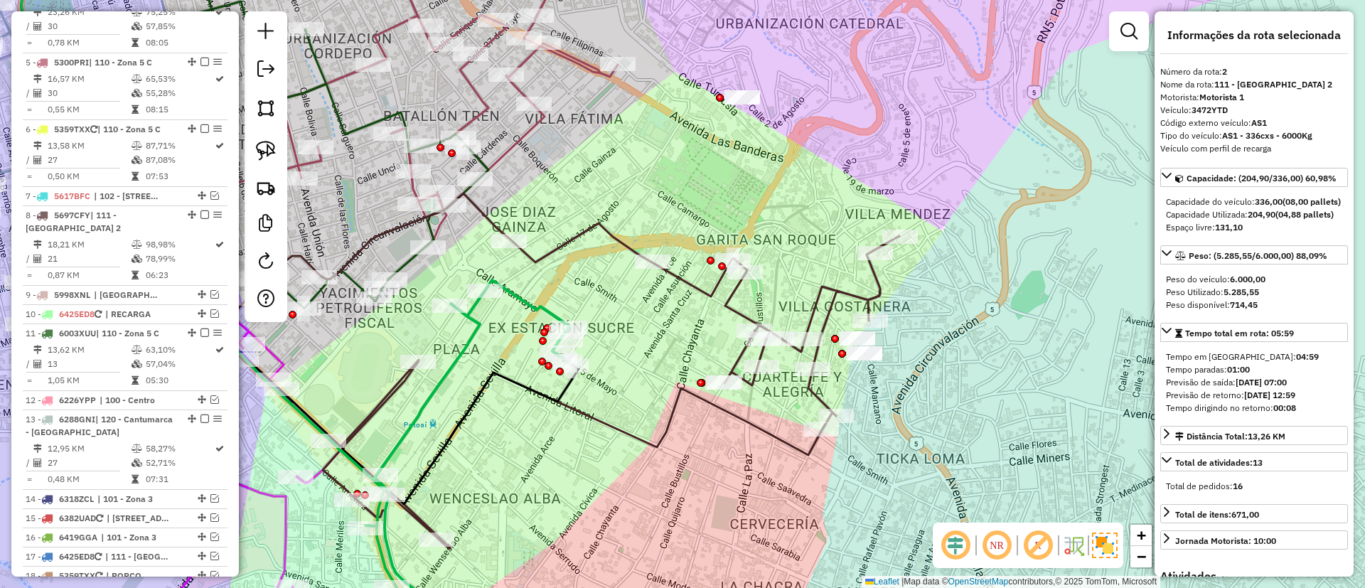
scroll to position [640, 0]
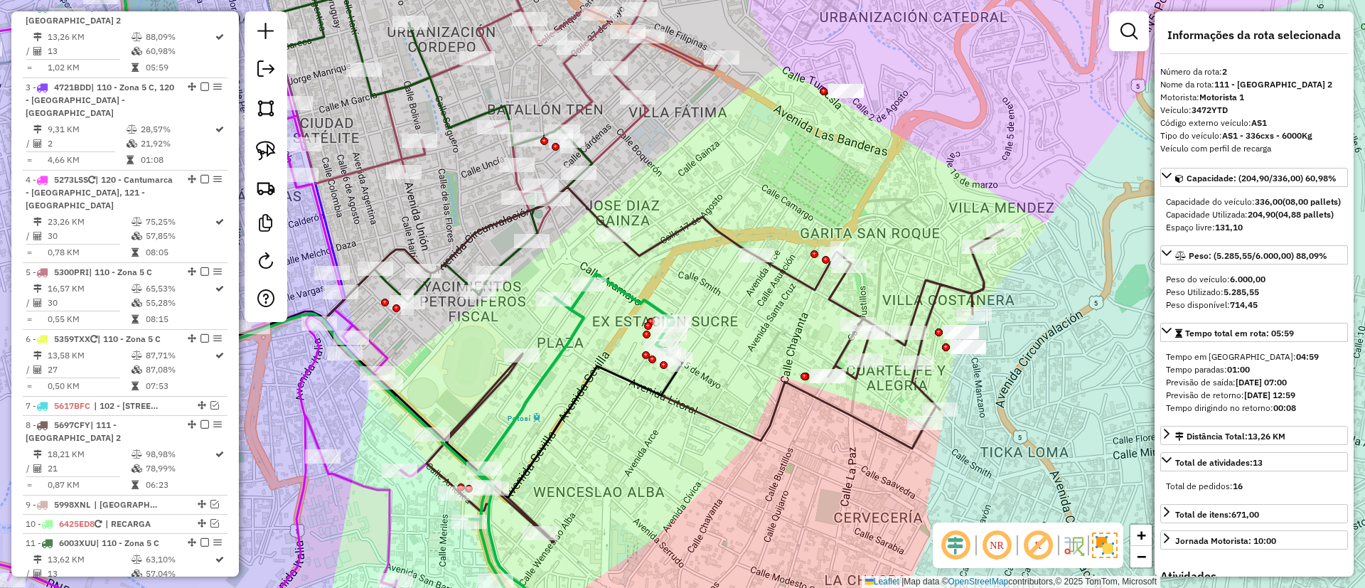
drag, startPoint x: 548, startPoint y: 298, endPoint x: 652, endPoint y: 292, distance: 104.0
click at [652, 292] on div "Janela de atendimento Grade de atendimento Capacidade Transportadoras Veículos …" at bounding box center [682, 294] width 1365 height 588
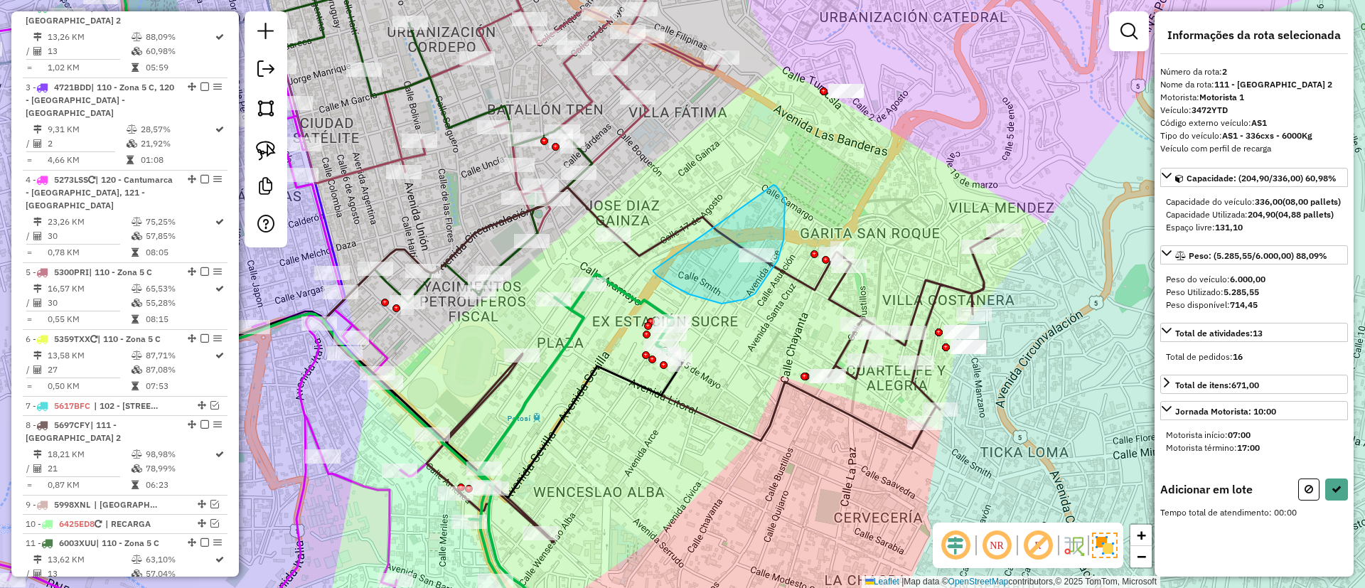
drag, startPoint x: 672, startPoint y: 285, endPoint x: 774, endPoint y: 185, distance: 142.8
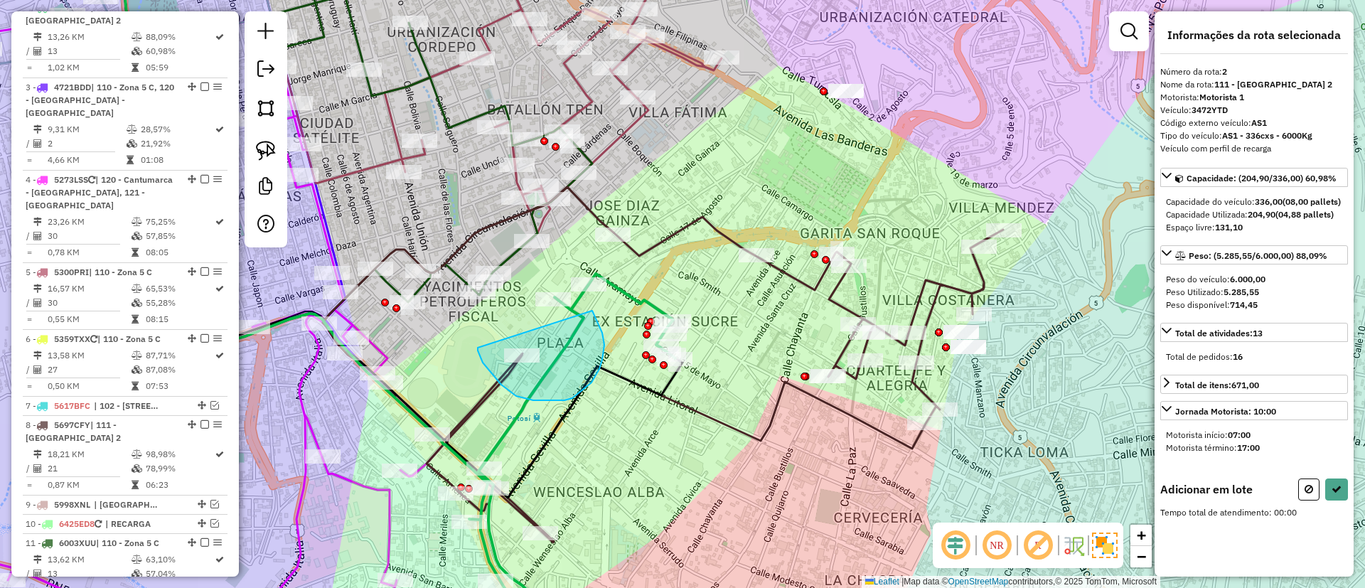
drag, startPoint x: 483, startPoint y: 363, endPoint x: 582, endPoint y: 301, distance: 117.2
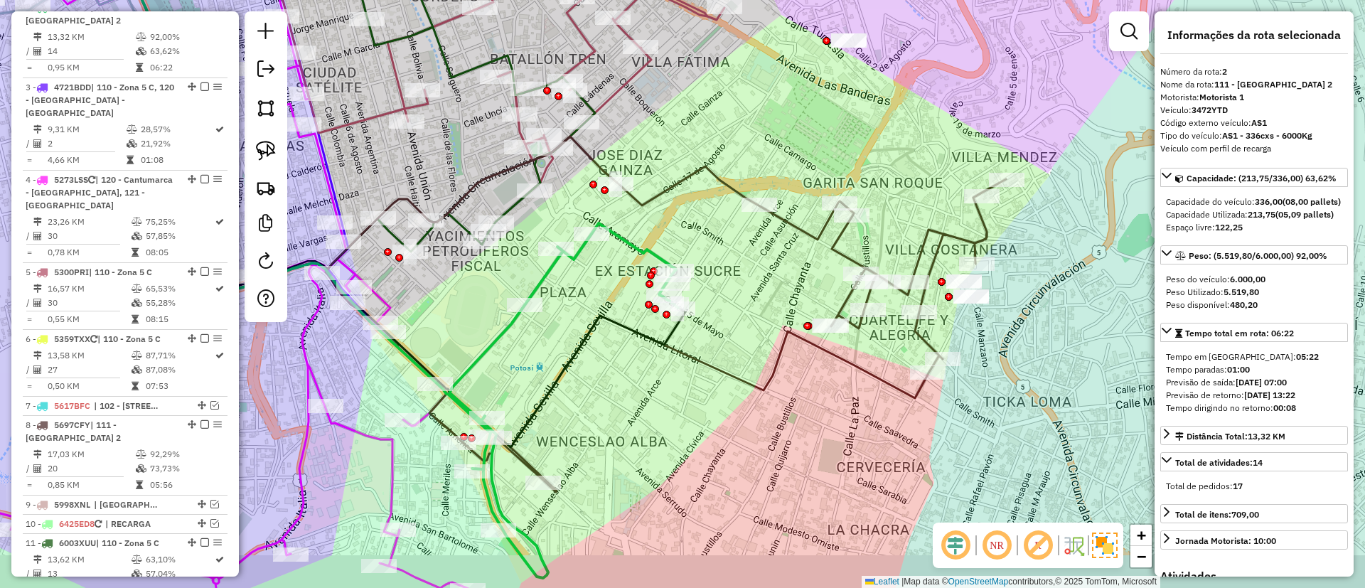
drag, startPoint x: 587, startPoint y: 427, endPoint x: 580, endPoint y: 361, distance: 67.2
click at [580, 361] on div "Janela de atendimento Grade de atendimento Capacidade Transportadoras Veículos …" at bounding box center [682, 294] width 1365 height 588
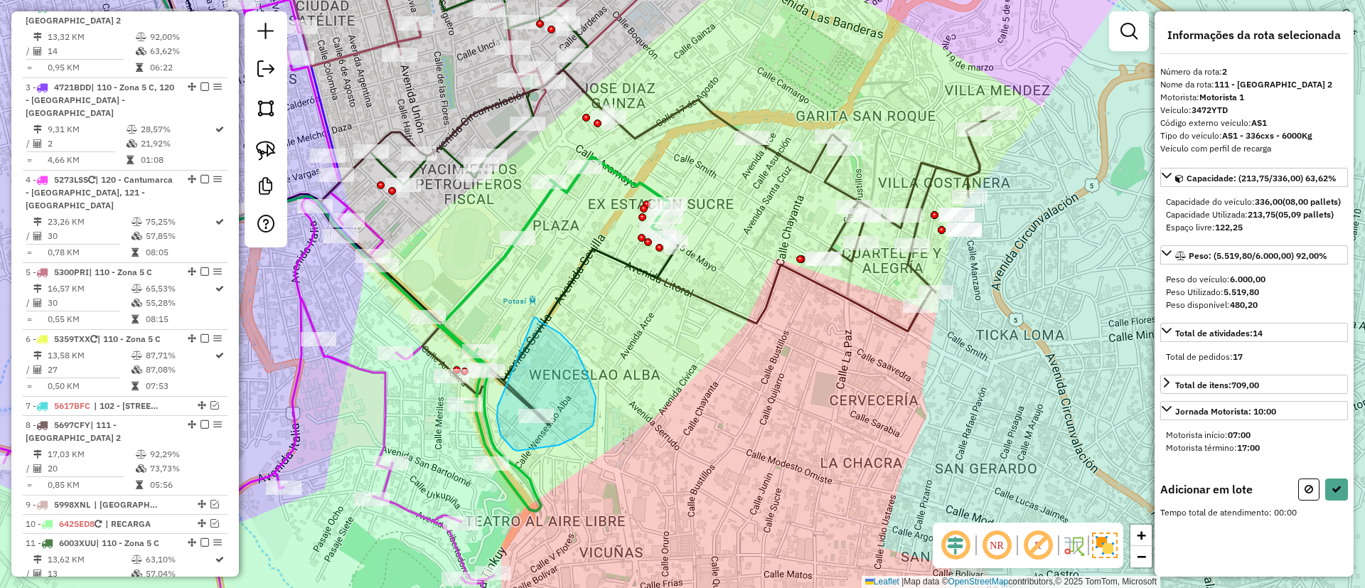
drag, startPoint x: 498, startPoint y: 407, endPoint x: 534, endPoint y: 318, distance: 96.0
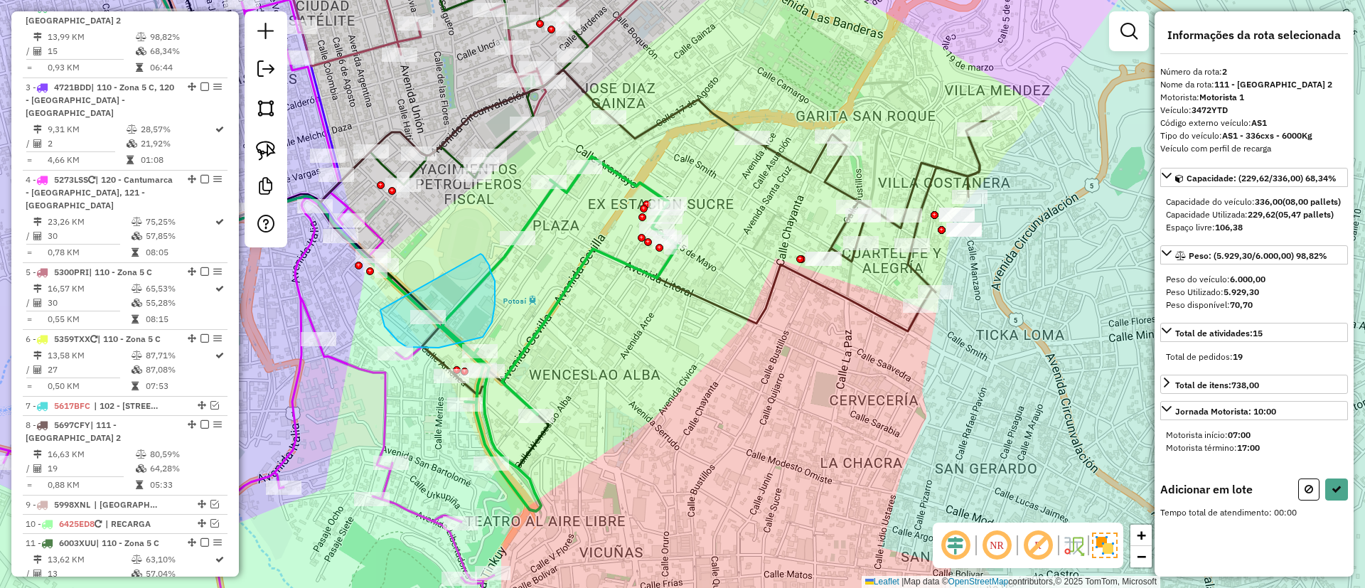
drag, startPoint x: 418, startPoint y: 348, endPoint x: 467, endPoint y: 241, distance: 117.1
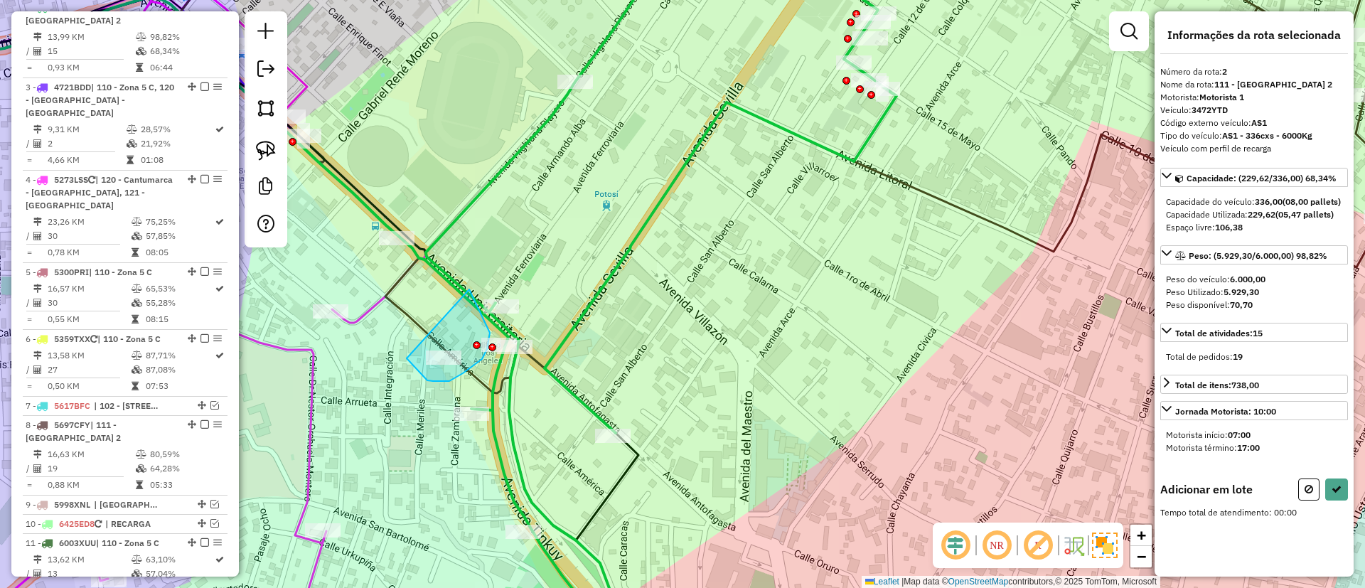
drag, startPoint x: 415, startPoint y: 367, endPoint x: 463, endPoint y: 286, distance: 94.4
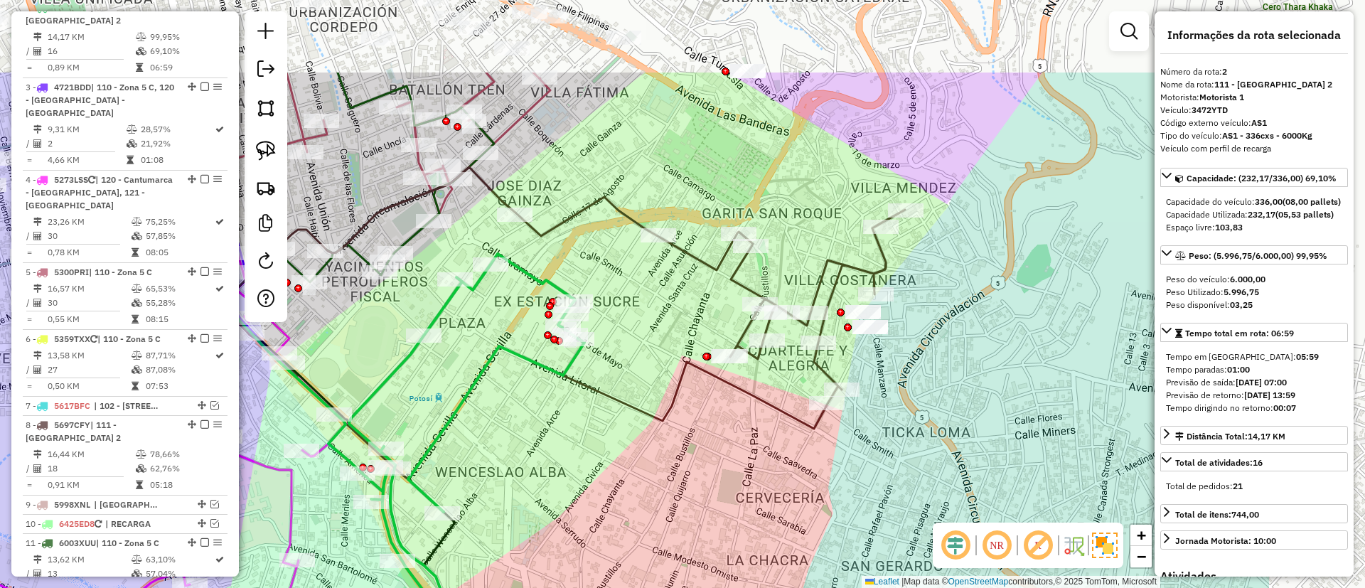
drag, startPoint x: 829, startPoint y: 341, endPoint x: 612, endPoint y: 444, distance: 240.5
click at [614, 456] on div "Janela de atendimento Grade de atendimento Capacidade Transportadoras Veículos …" at bounding box center [682, 294] width 1365 height 588
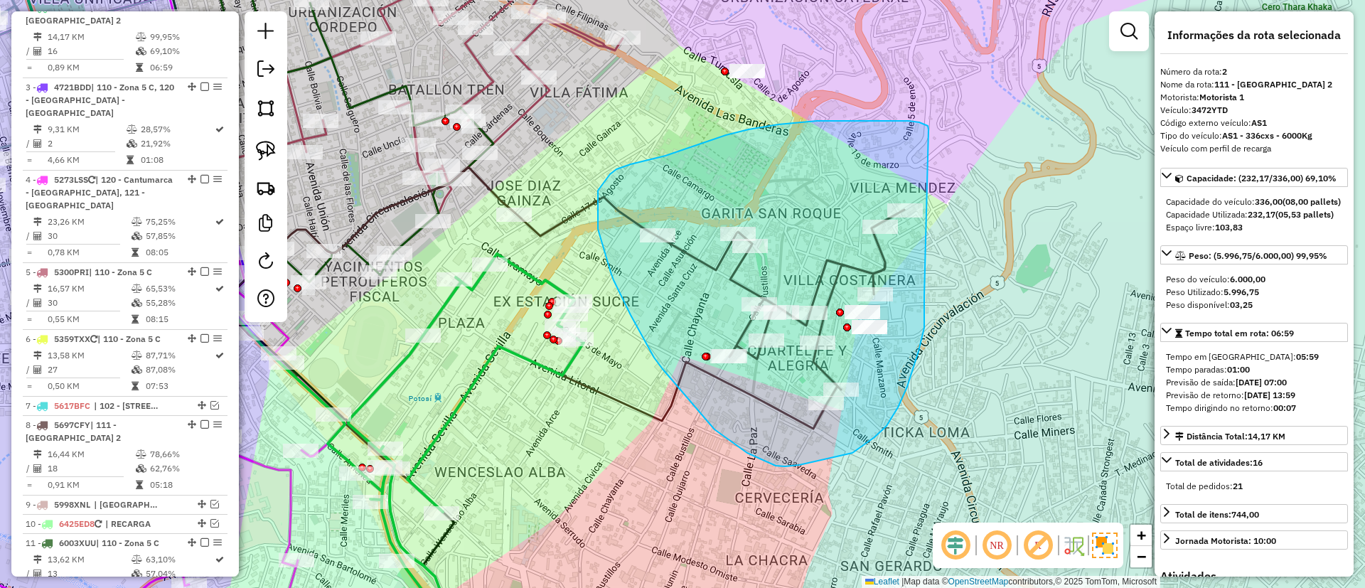
drag, startPoint x: 929, startPoint y: 129, endPoint x: 924, endPoint y: 291, distance: 161.5
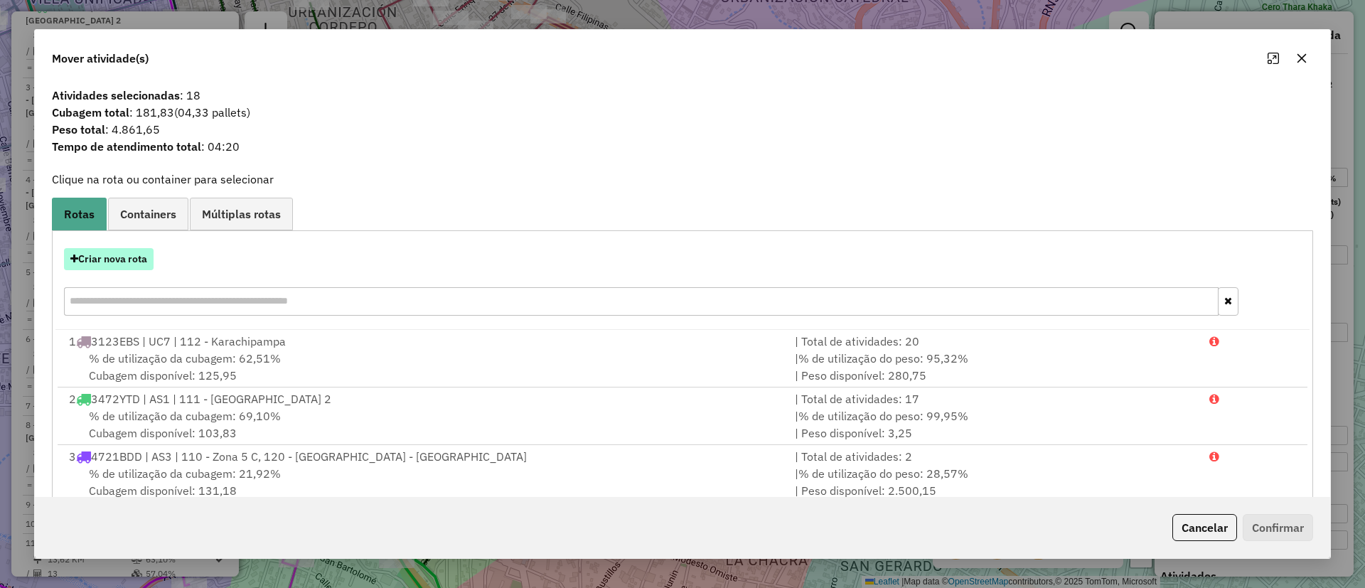
click at [114, 250] on button "Criar nova rota" at bounding box center [109, 259] width 90 height 22
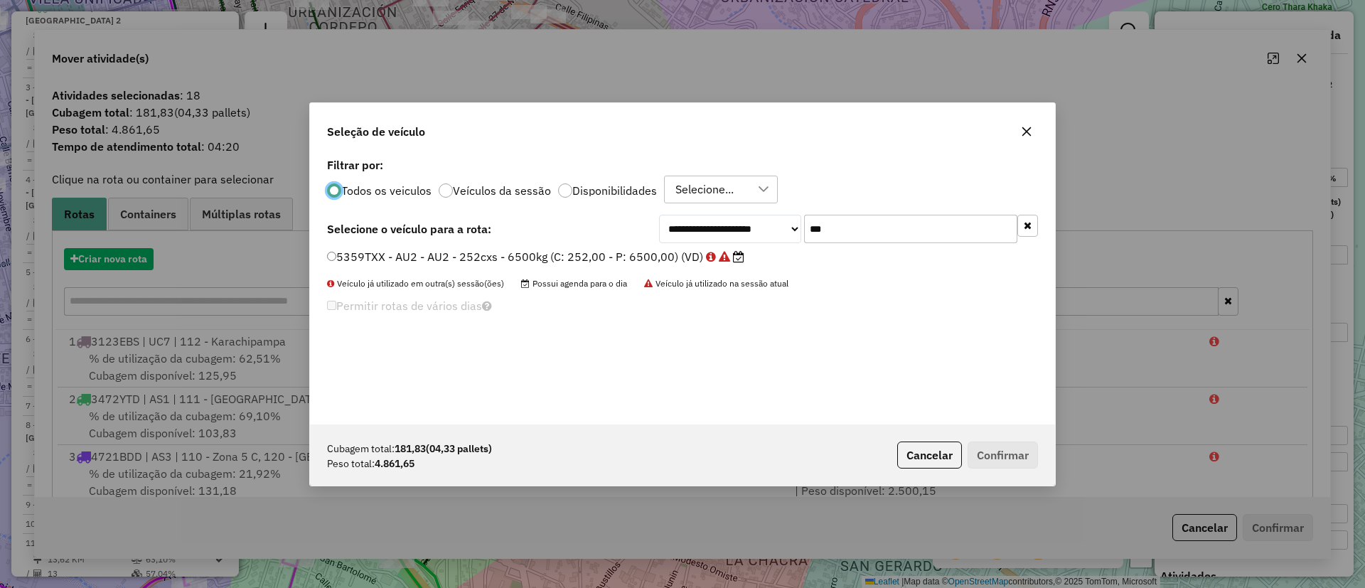
scroll to position [8, 4]
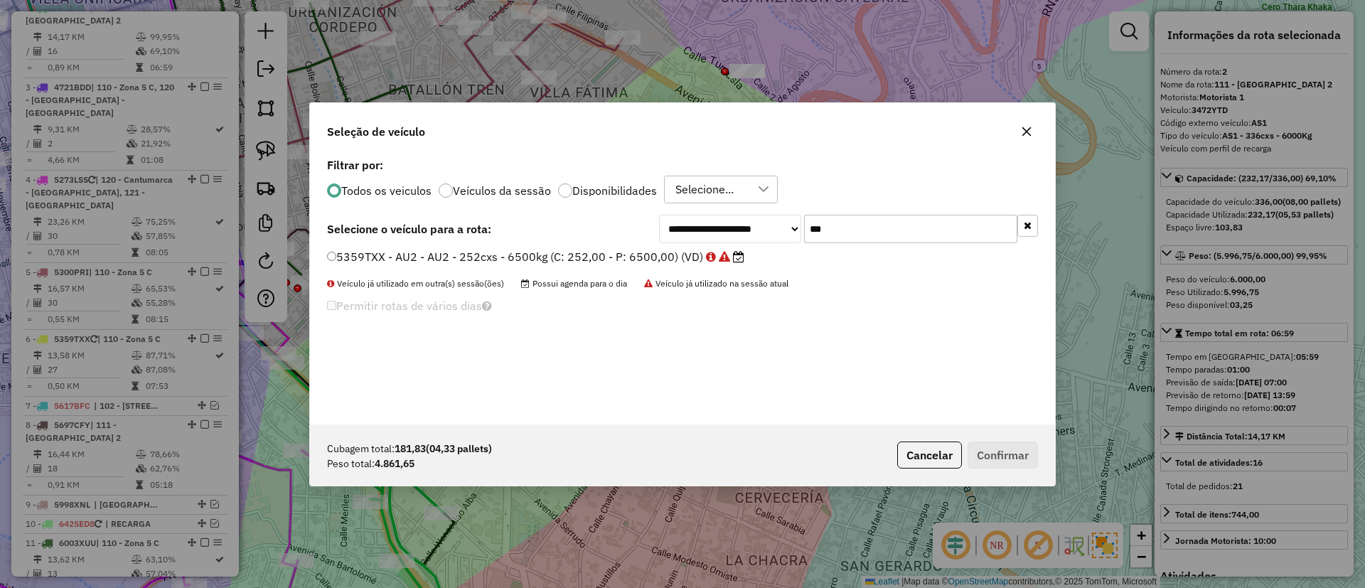
drag, startPoint x: 834, startPoint y: 227, endPoint x: 788, endPoint y: 220, distance: 46.7
click at [788, 220] on div "**********" at bounding box center [848, 229] width 379 height 28
type input "***"
drag, startPoint x: 698, startPoint y: 256, endPoint x: 753, endPoint y: 266, distance: 56.4
click at [698, 256] on label "3472YTD - AS1 - AS1 - 336cxs - 6000Kg (C: 336,00 - P: 6000,00) (VD)" at bounding box center [528, 256] width 403 height 17
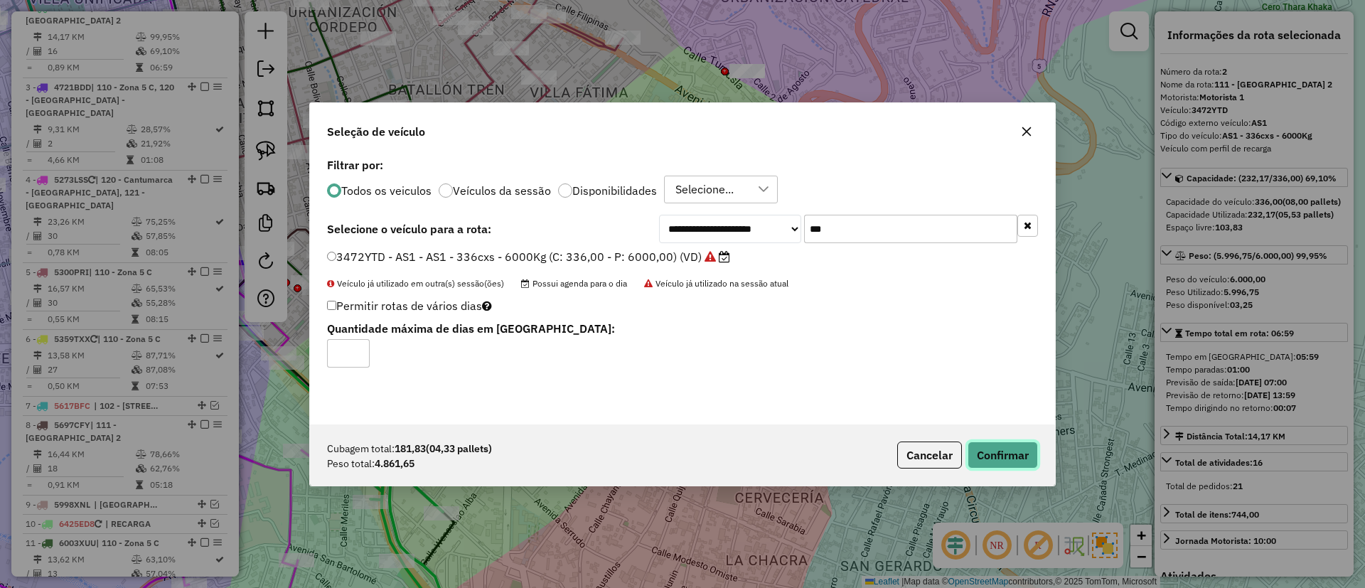
click at [1024, 446] on button "Confirmar" at bounding box center [1003, 455] width 70 height 27
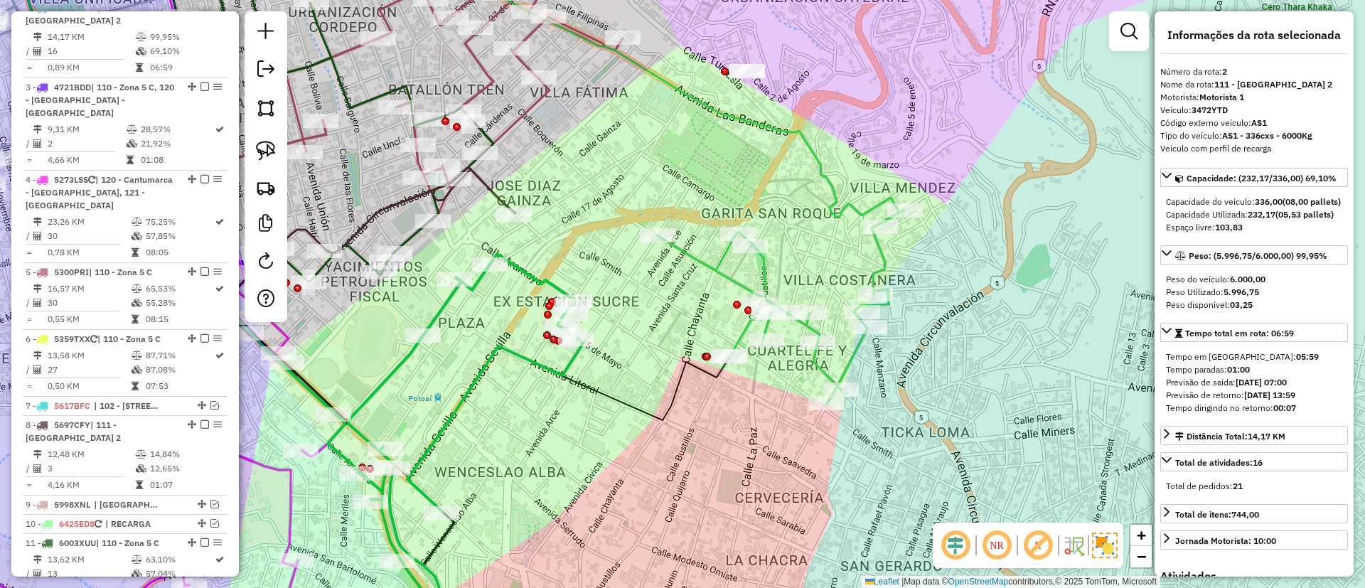
click at [764, 275] on icon at bounding box center [780, 307] width 247 height 194
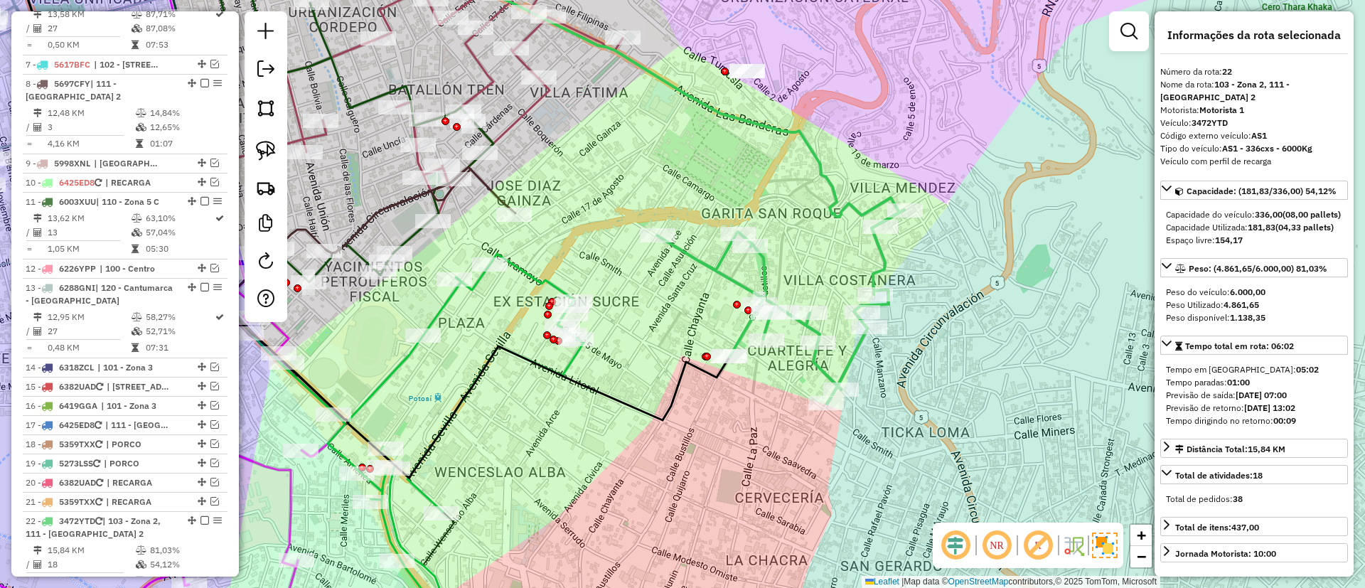
scroll to position [1328, 0]
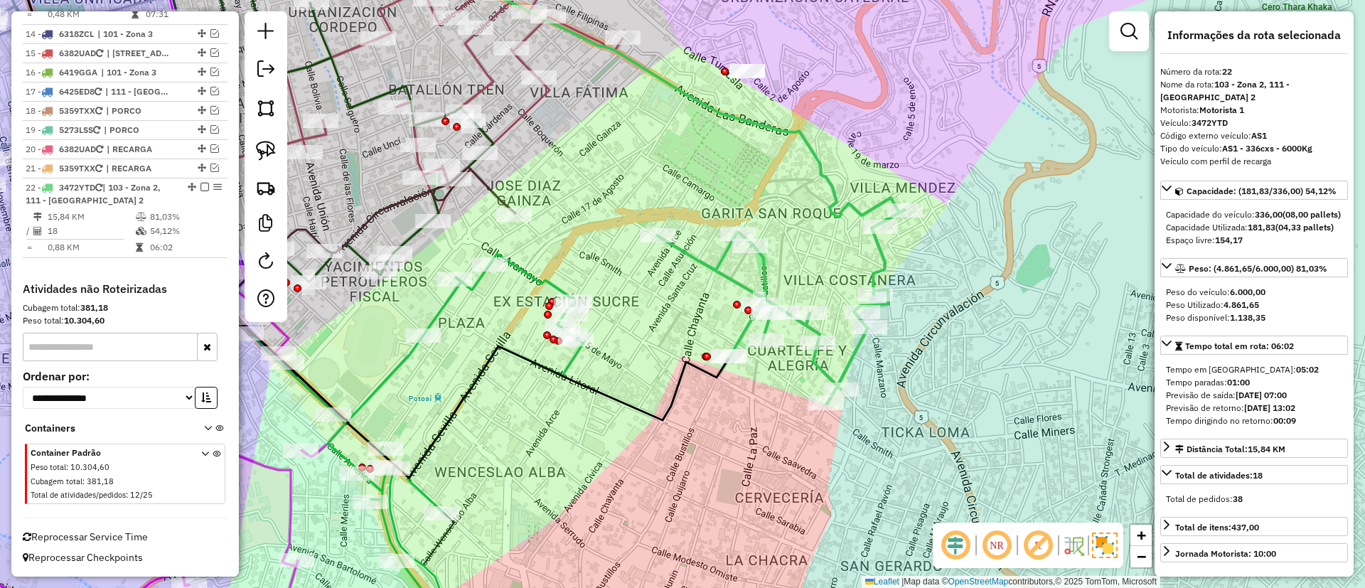
drag, startPoint x: 810, startPoint y: 225, endPoint x: 806, endPoint y: 351, distance: 126.6
click at [806, 351] on div "Janela de atendimento Grade de atendimento Capacidade Transportadoras Veículos …" at bounding box center [682, 294] width 1365 height 588
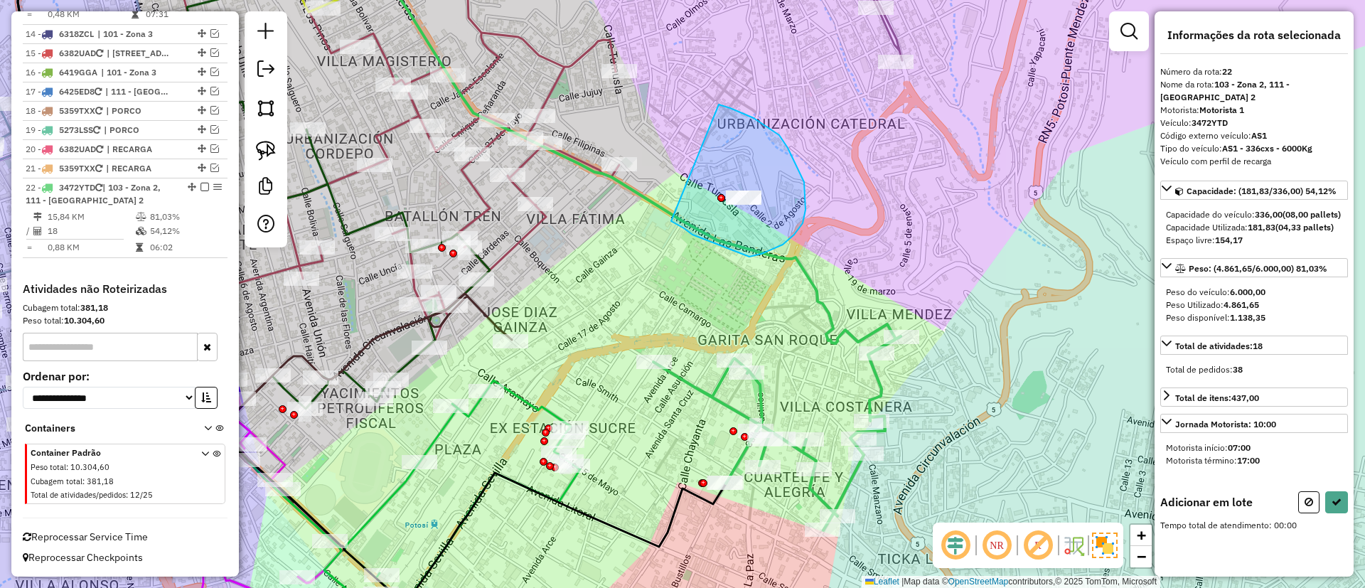
drag, startPoint x: 783, startPoint y: 245, endPoint x: 715, endPoint y: 105, distance: 155.5
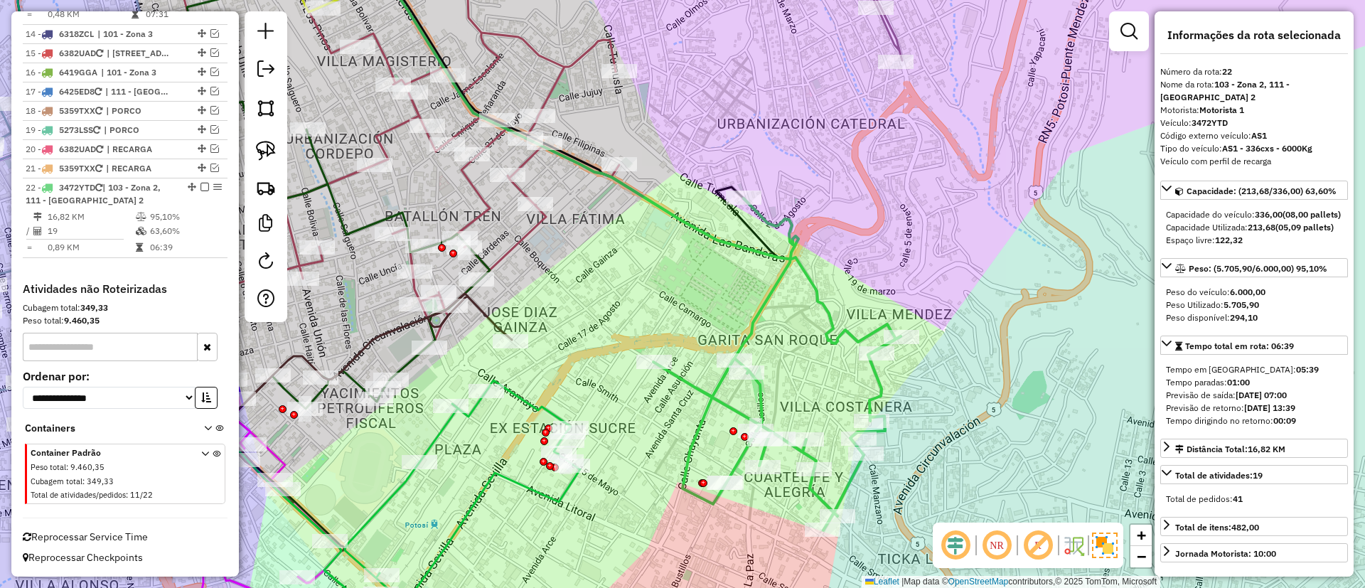
drag, startPoint x: 693, startPoint y: 400, endPoint x: 796, endPoint y: 266, distance: 168.4
click at [796, 267] on div "Janela de atendimento Grade de atendimento Capacidade Transportadoras Veículos …" at bounding box center [682, 294] width 1365 height 588
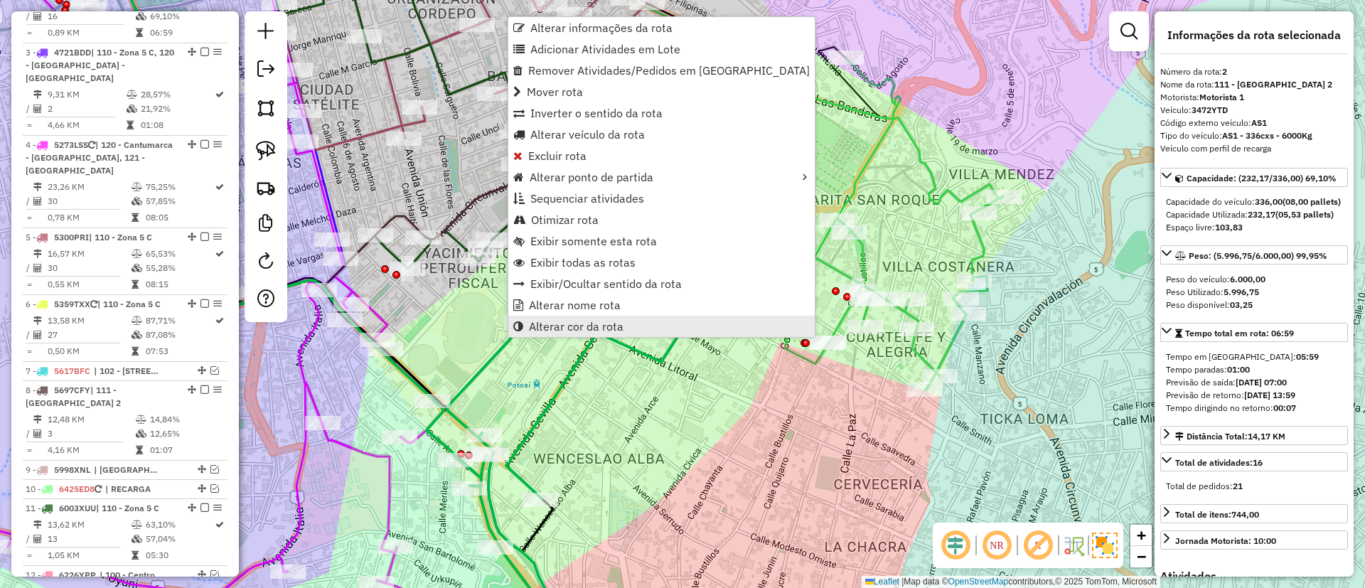
scroll to position [640, 0]
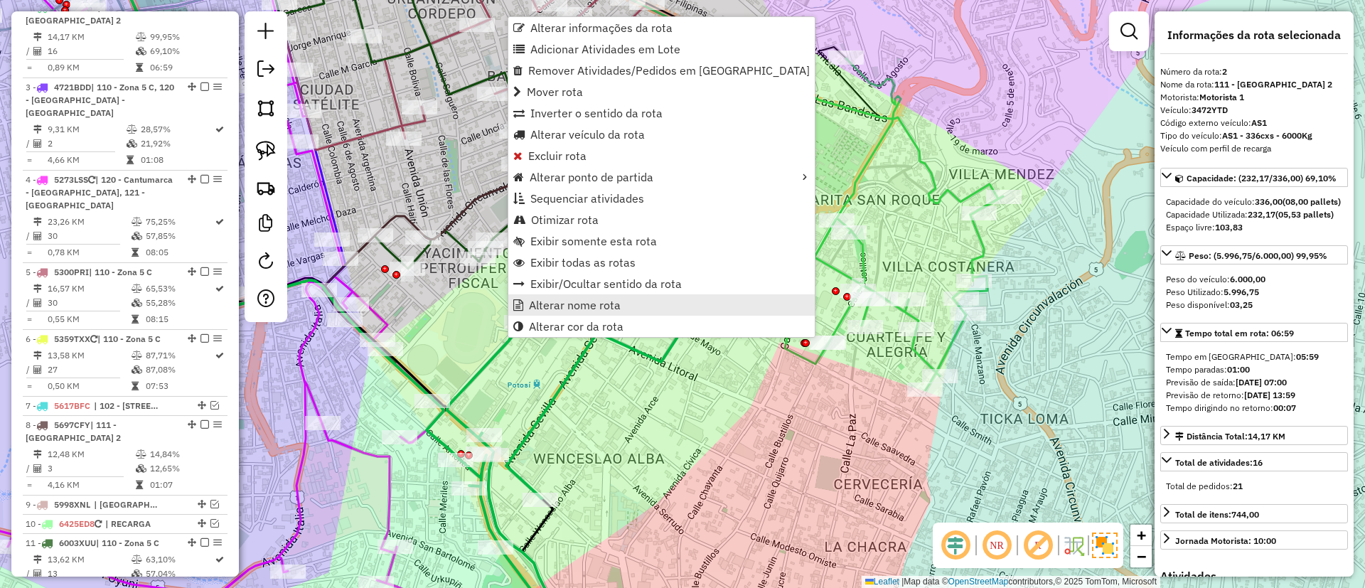
click at [571, 301] on span "Alterar nome rota" at bounding box center [575, 304] width 92 height 11
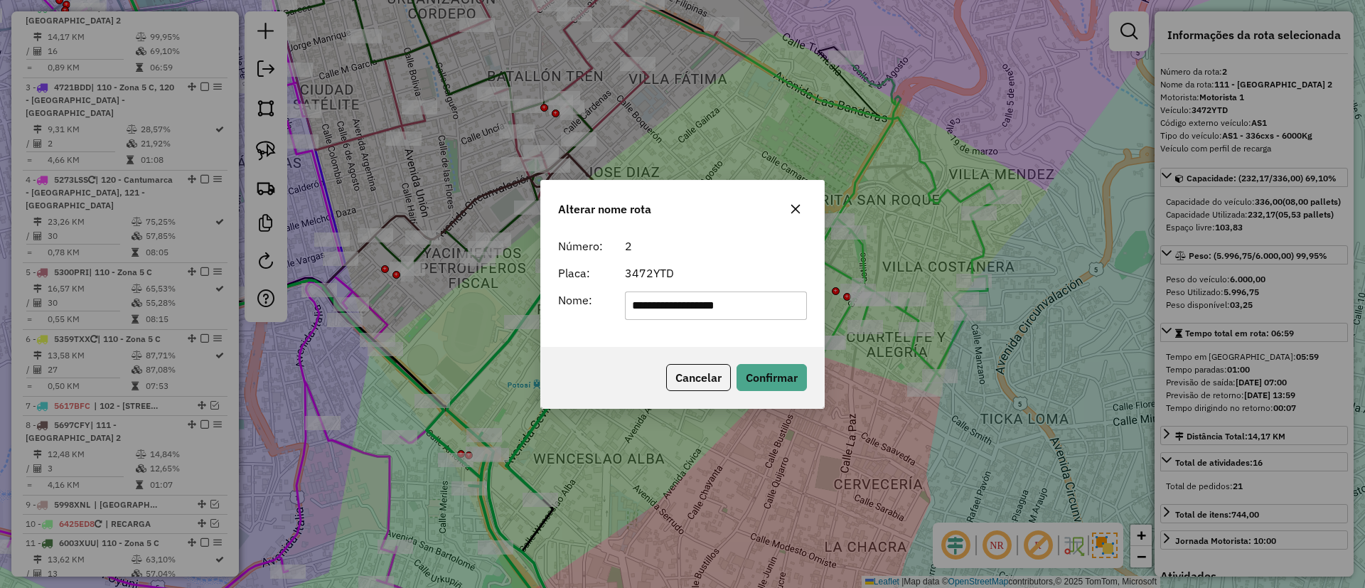
click at [720, 304] on input "**********" at bounding box center [716, 306] width 183 height 28
click at [719, 304] on input "**********" at bounding box center [716, 306] width 183 height 28
type input "*******"
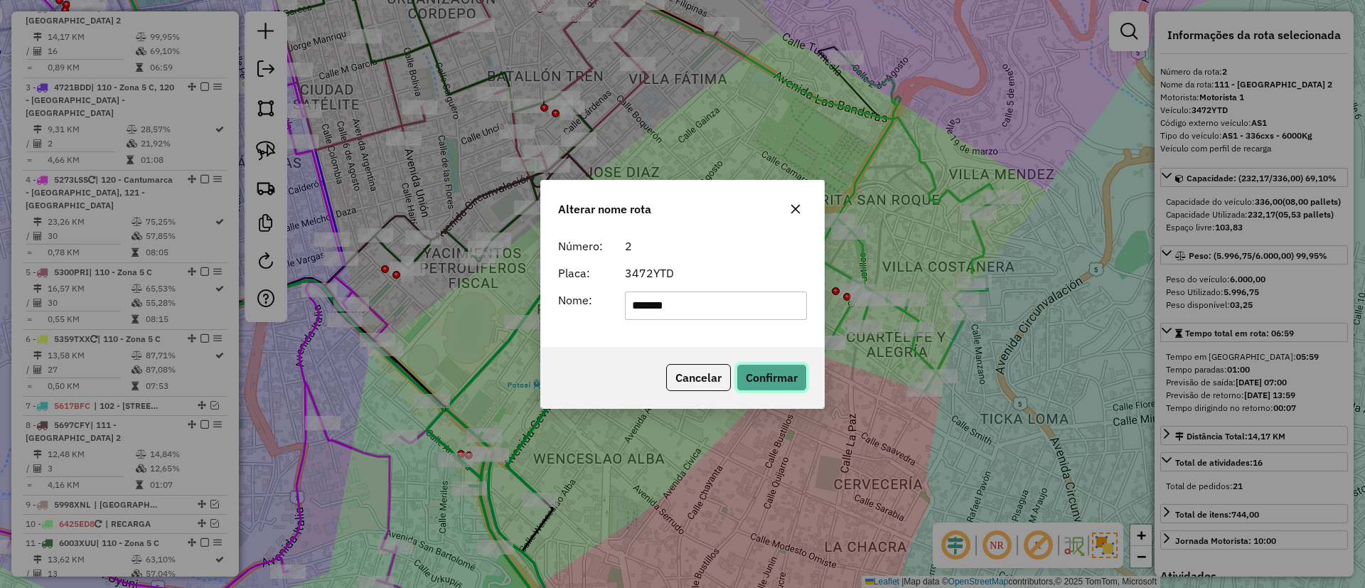
click at [762, 364] on button "Confirmar" at bounding box center [772, 377] width 70 height 27
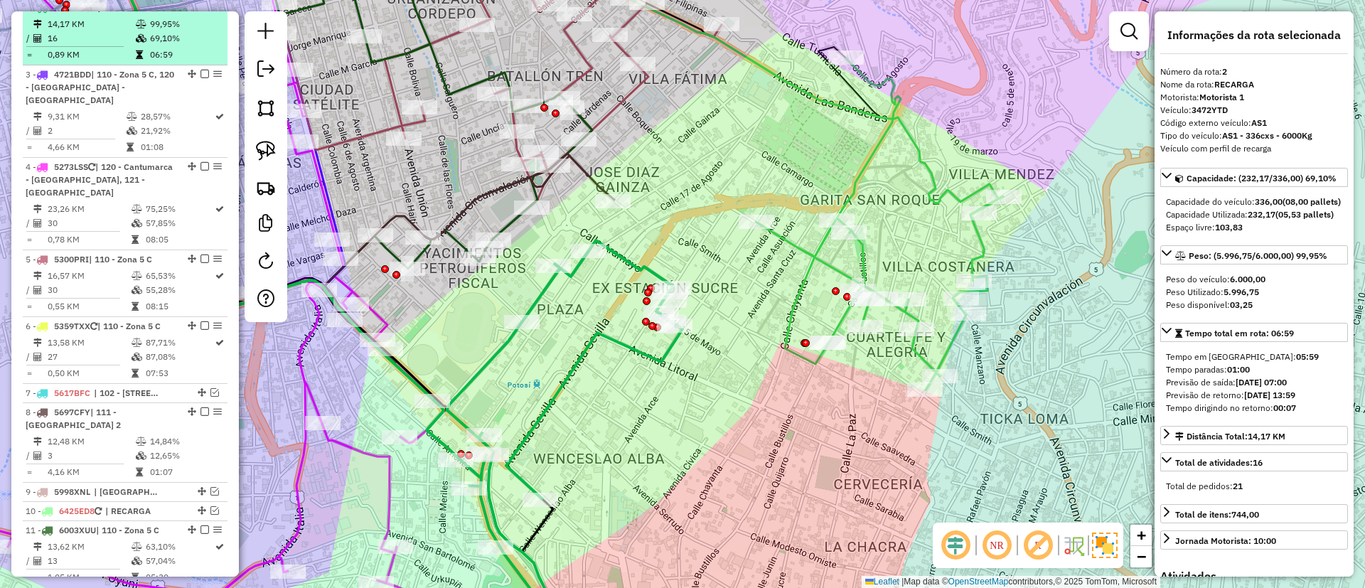
click at [201, 11] on em at bounding box center [205, 7] width 9 height 9
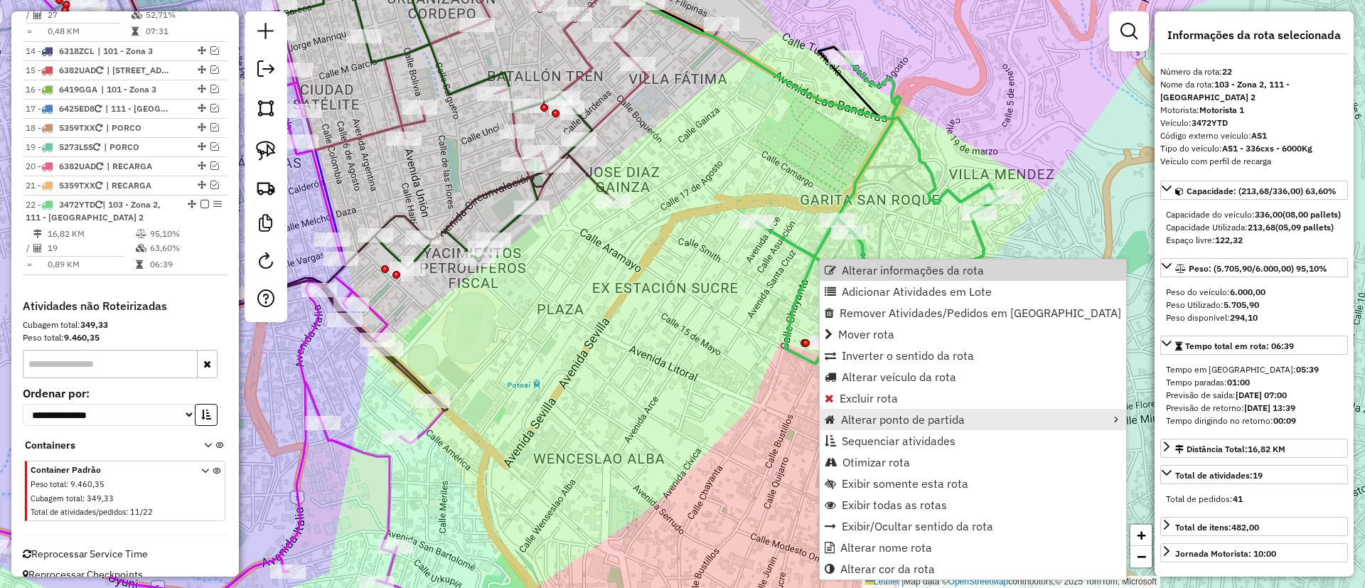
scroll to position [1267, 0]
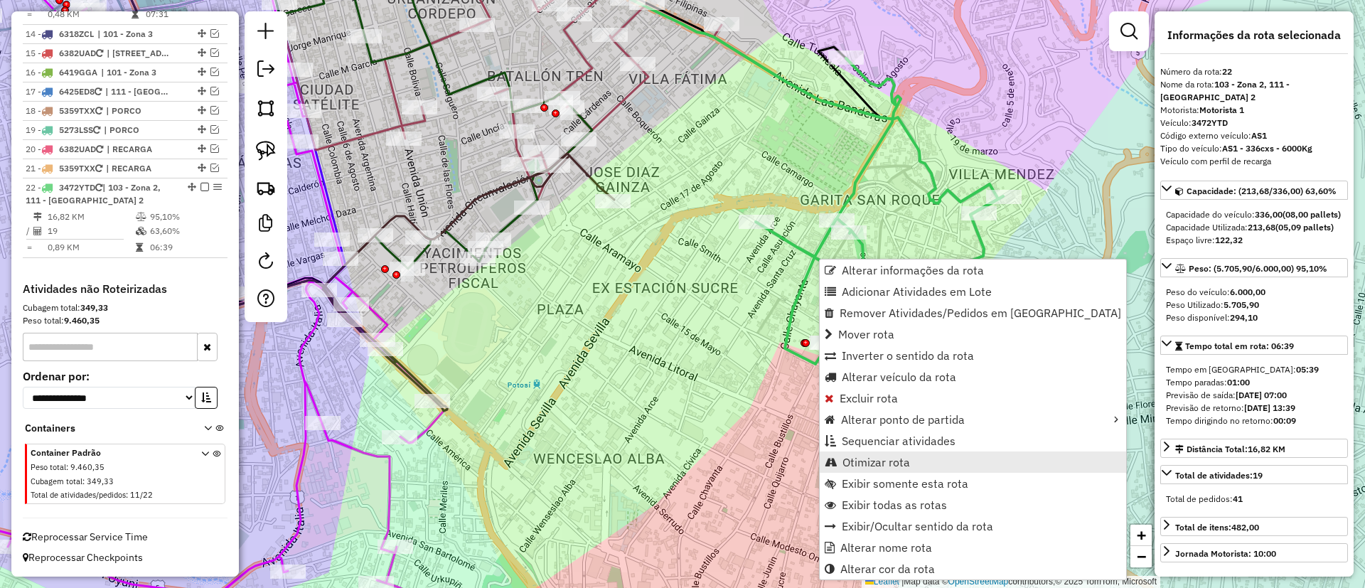
click at [888, 458] on span "Otimizar rota" at bounding box center [877, 462] width 68 height 11
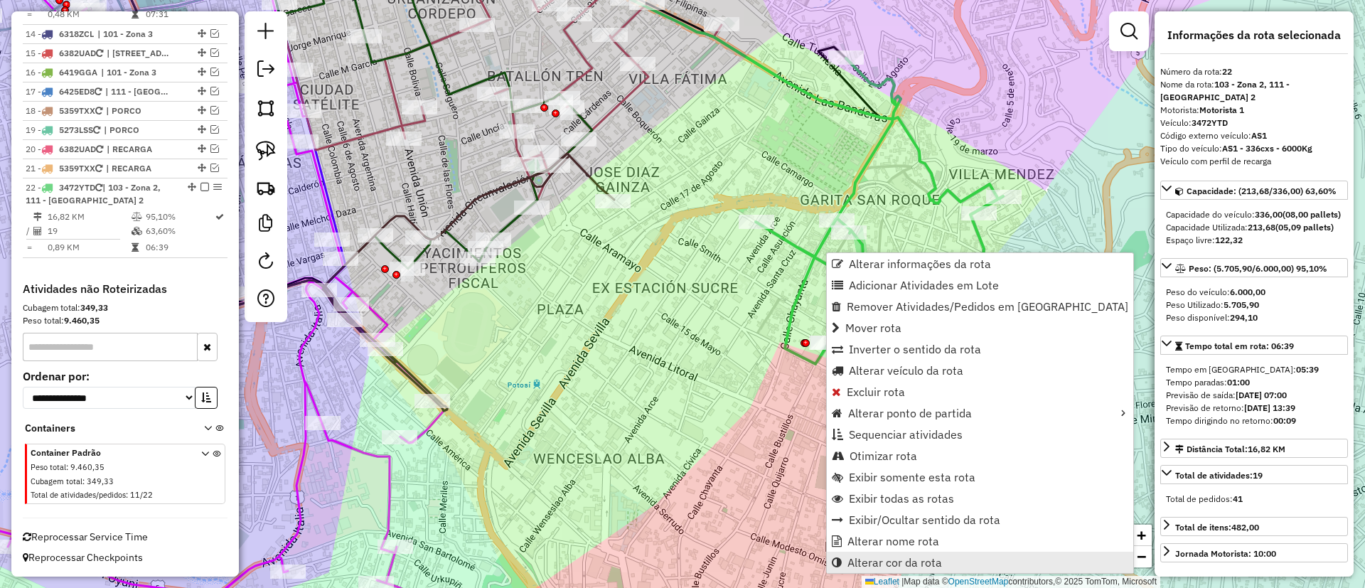
click at [911, 562] on span "Alterar cor da rota" at bounding box center [895, 562] width 95 height 11
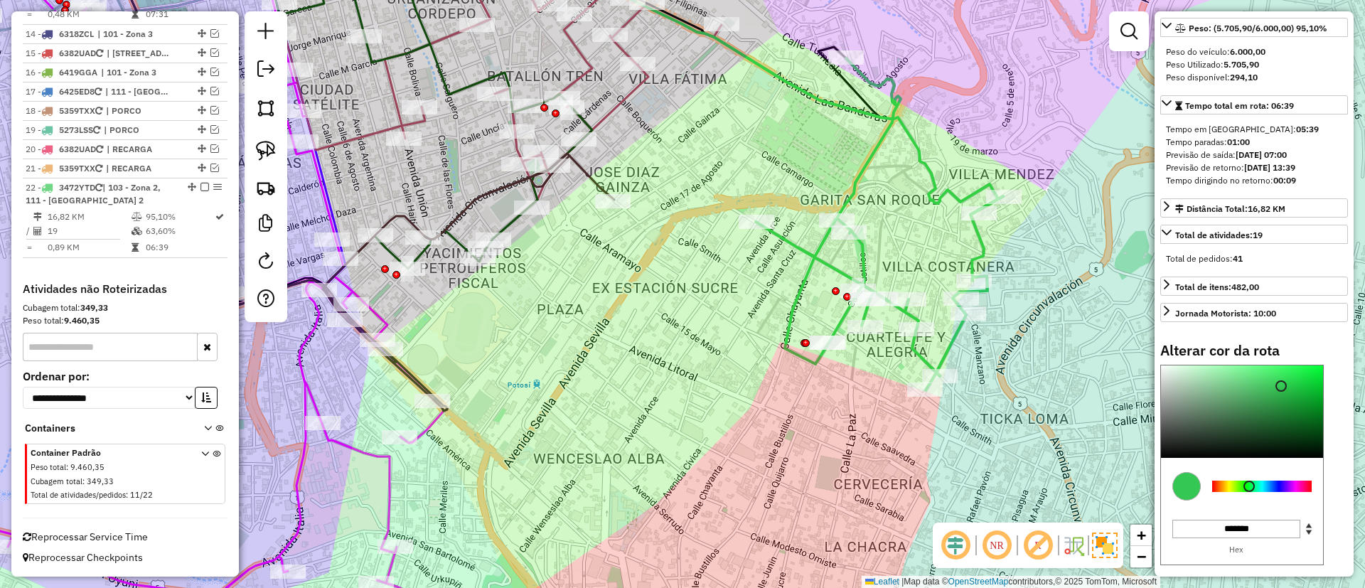
scroll to position [321, 0]
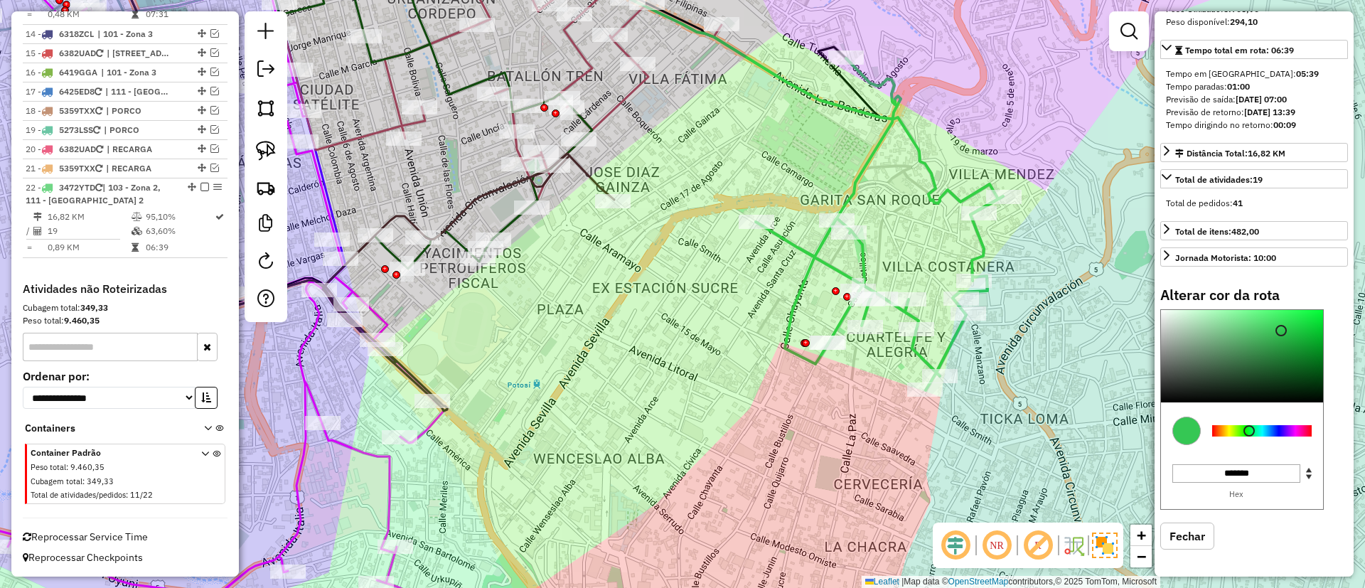
type input "*******"
click at [1266, 429] on div at bounding box center [1263, 430] width 100 height 11
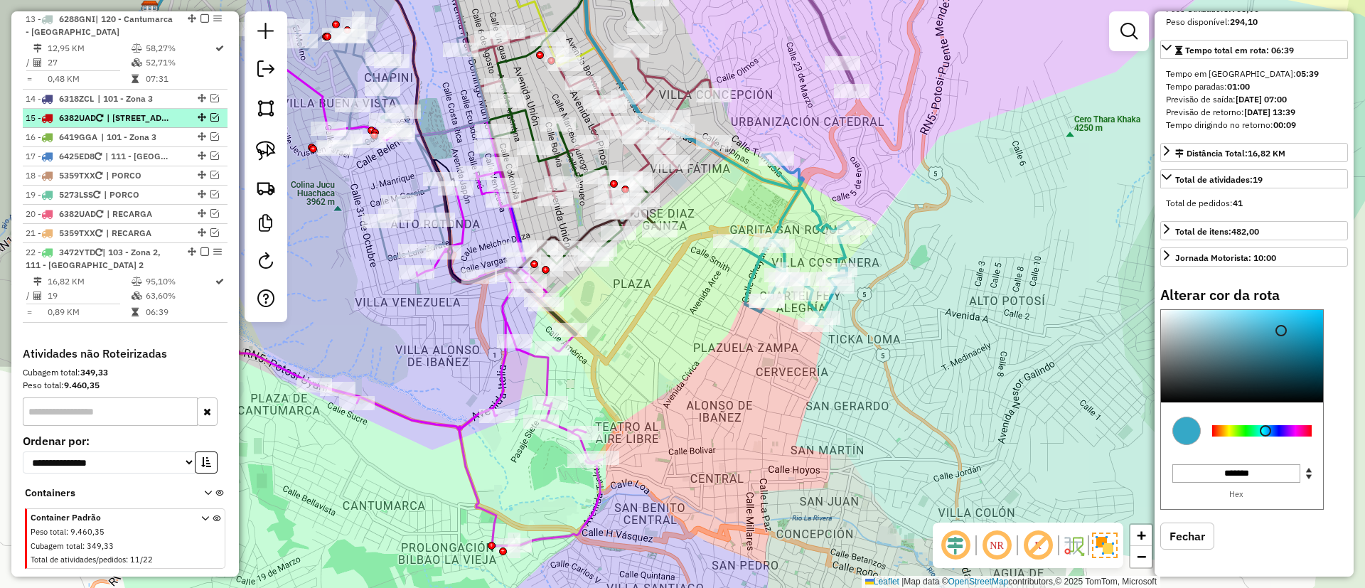
scroll to position [1161, 0]
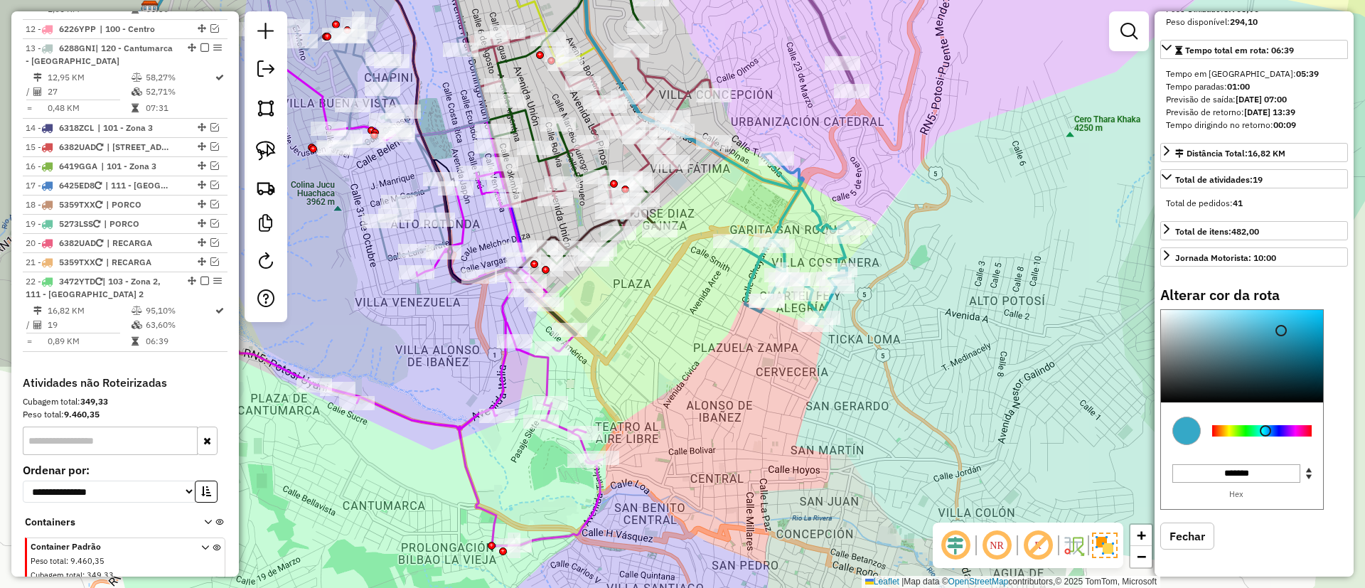
click at [809, 191] on icon at bounding box center [503, 88] width 697 height 294
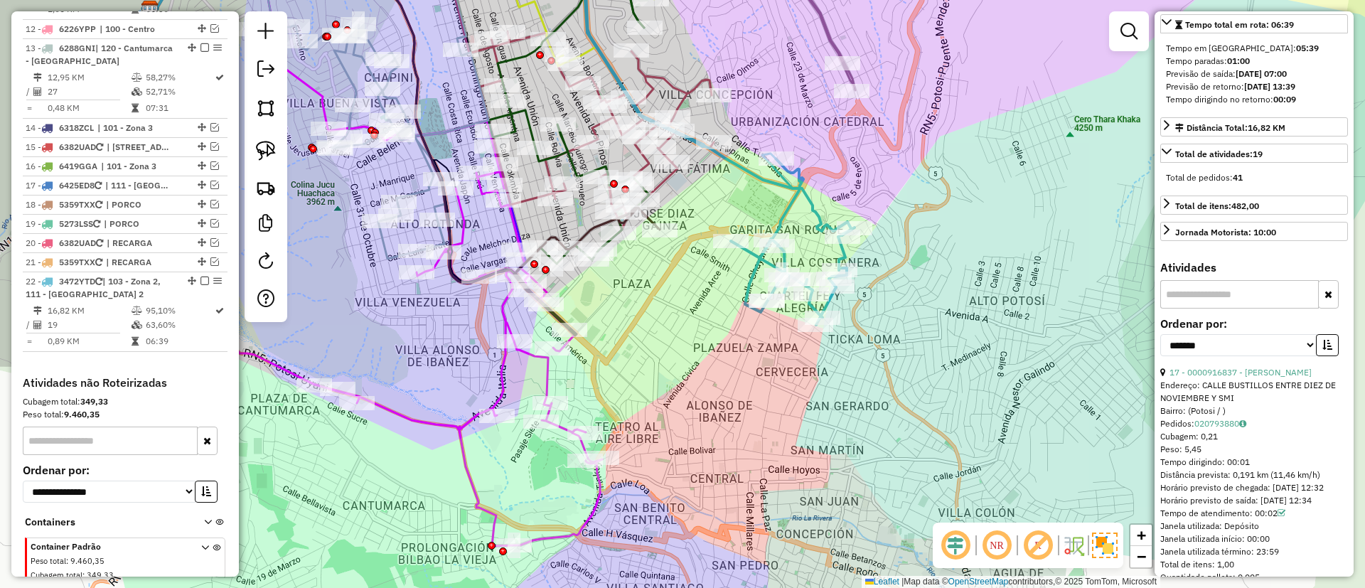
scroll to position [1267, 0]
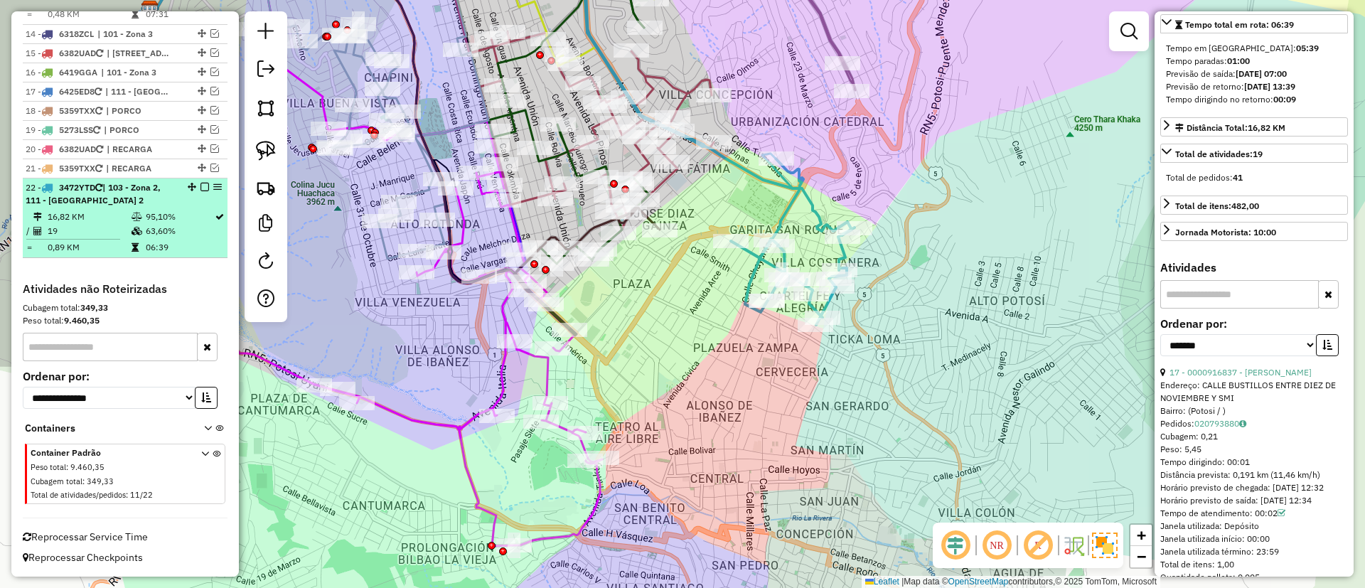
click at [201, 188] on em at bounding box center [205, 187] width 9 height 9
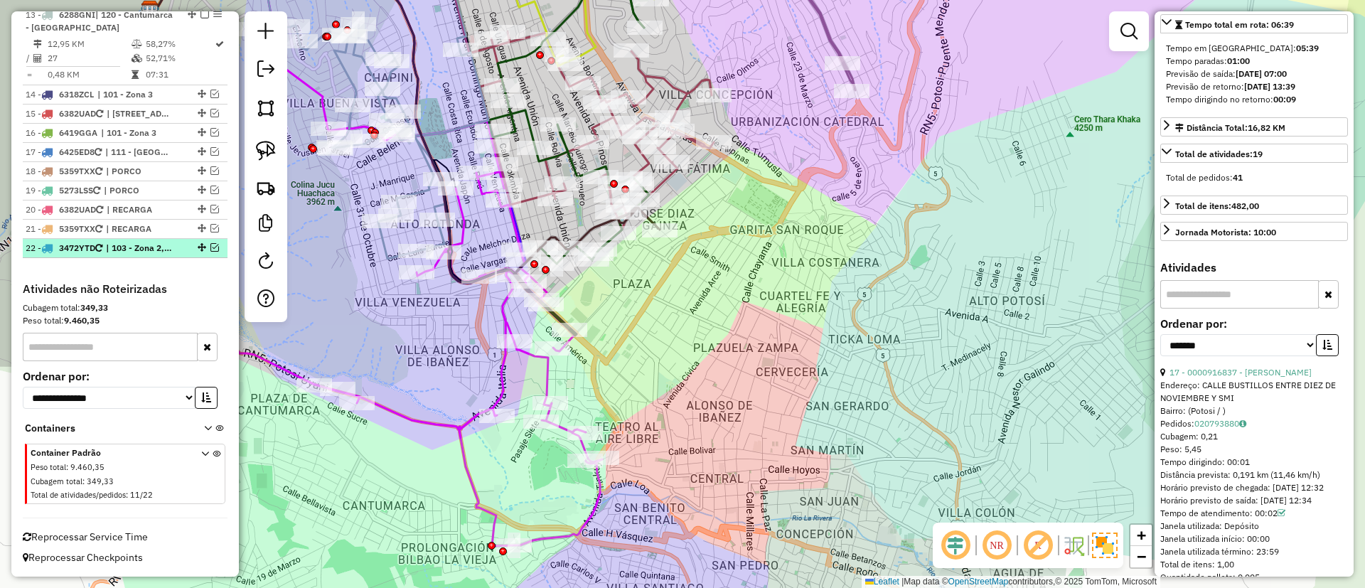
scroll to position [1207, 0]
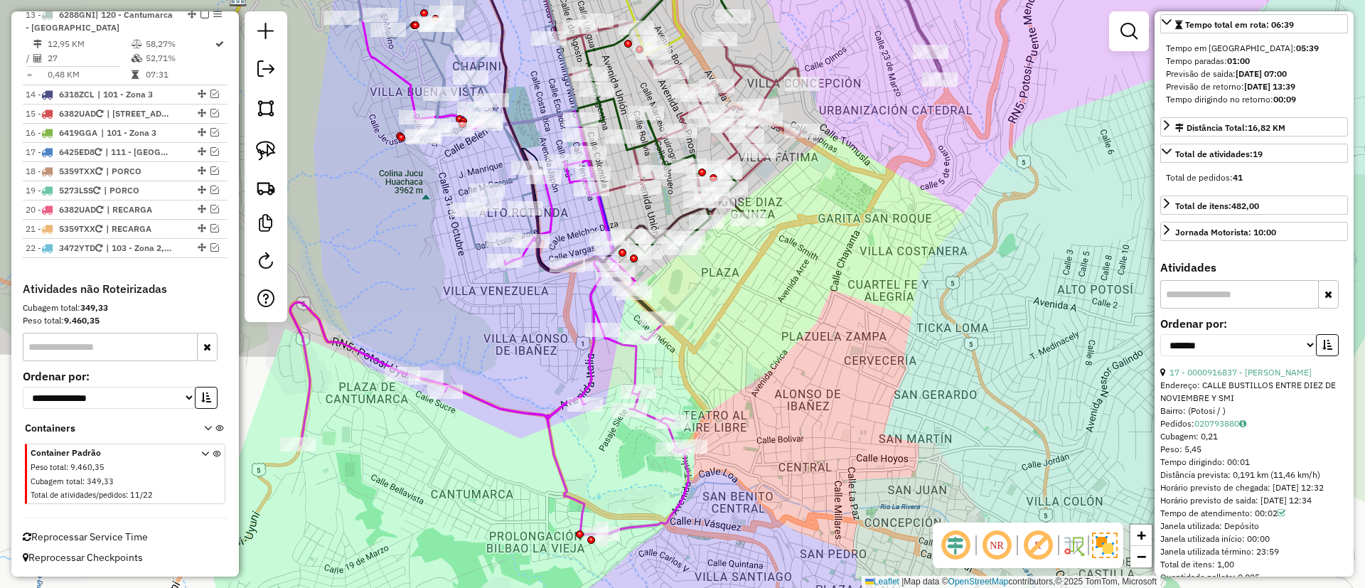
click at [689, 279] on div "Janela de atendimento Grade de atendimento Capacidade Transportadoras Veículos …" at bounding box center [682, 294] width 1365 height 588
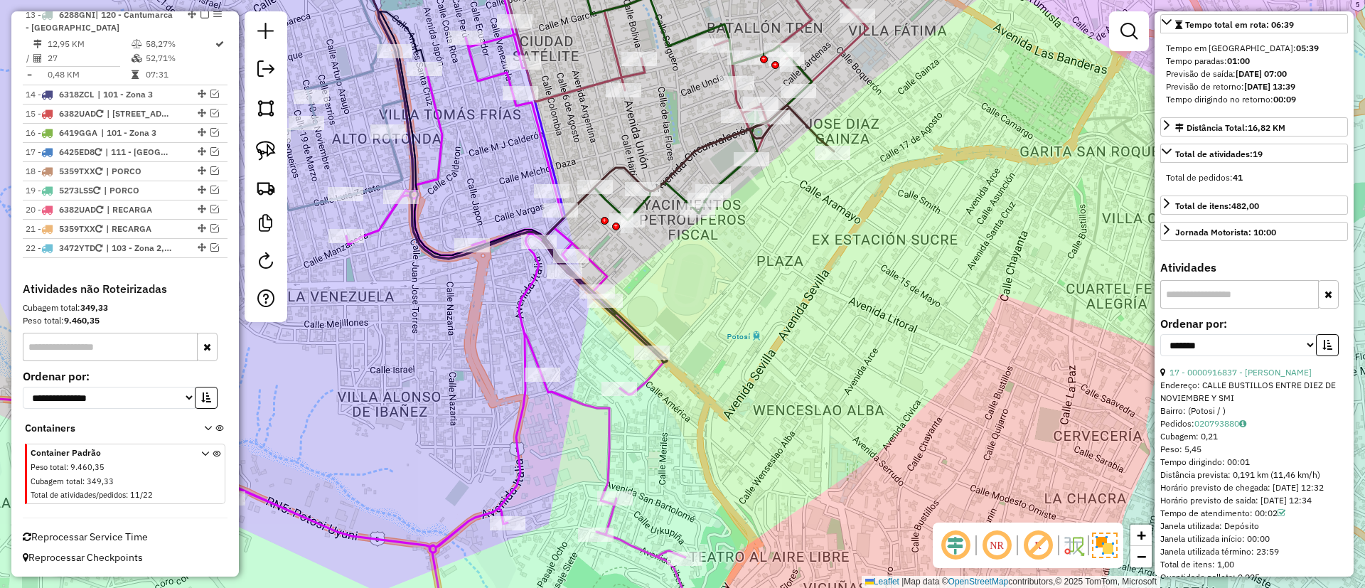
drag, startPoint x: 705, startPoint y: 262, endPoint x: 783, endPoint y: 254, distance: 78.6
click at [780, 262] on div "Janela de atendimento Grade de atendimento Capacidade Transportadoras Veículos …" at bounding box center [682, 294] width 1365 height 588
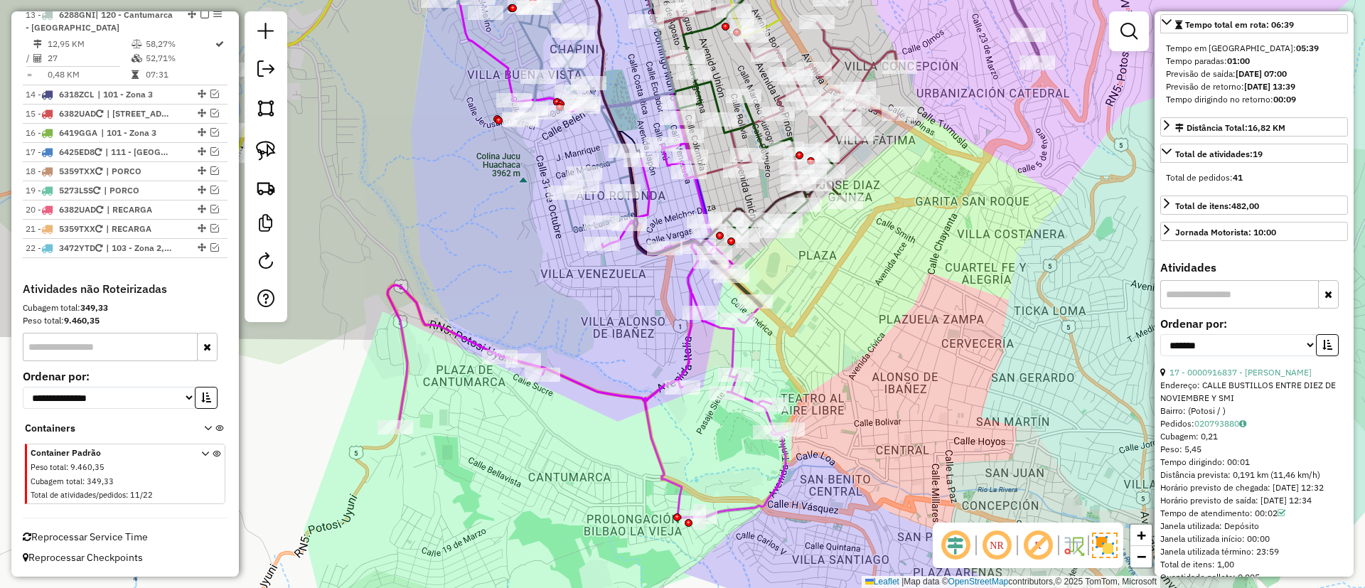
click at [651, 392] on icon at bounding box center [588, 304] width 400 height 425
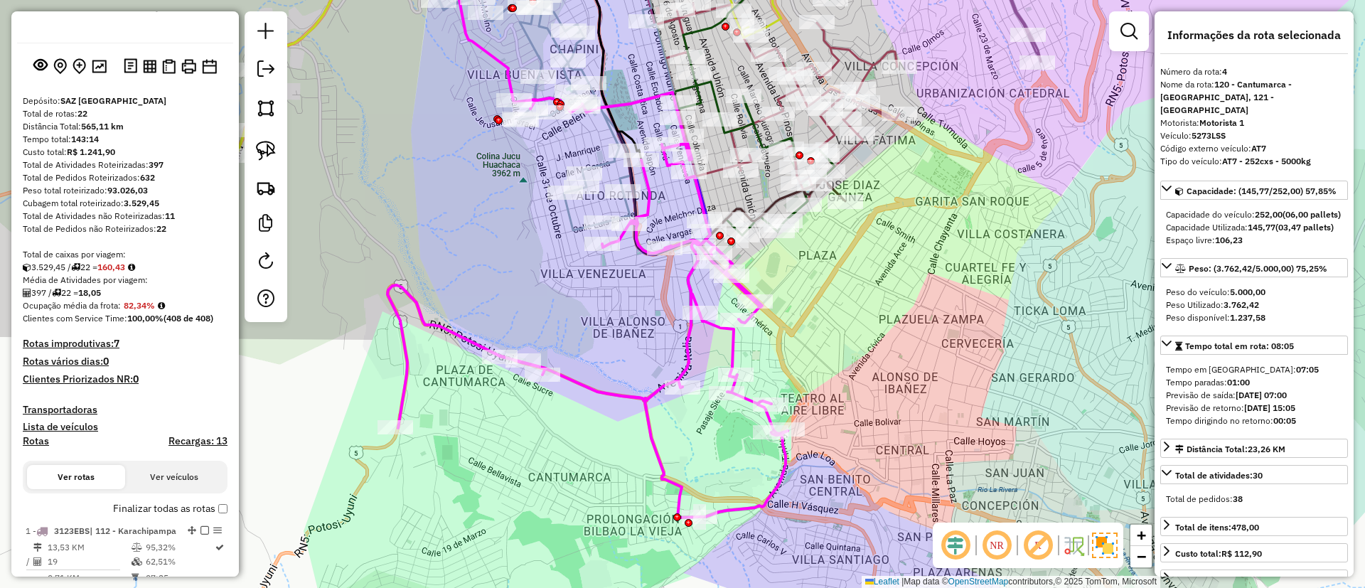
scroll to position [0, 0]
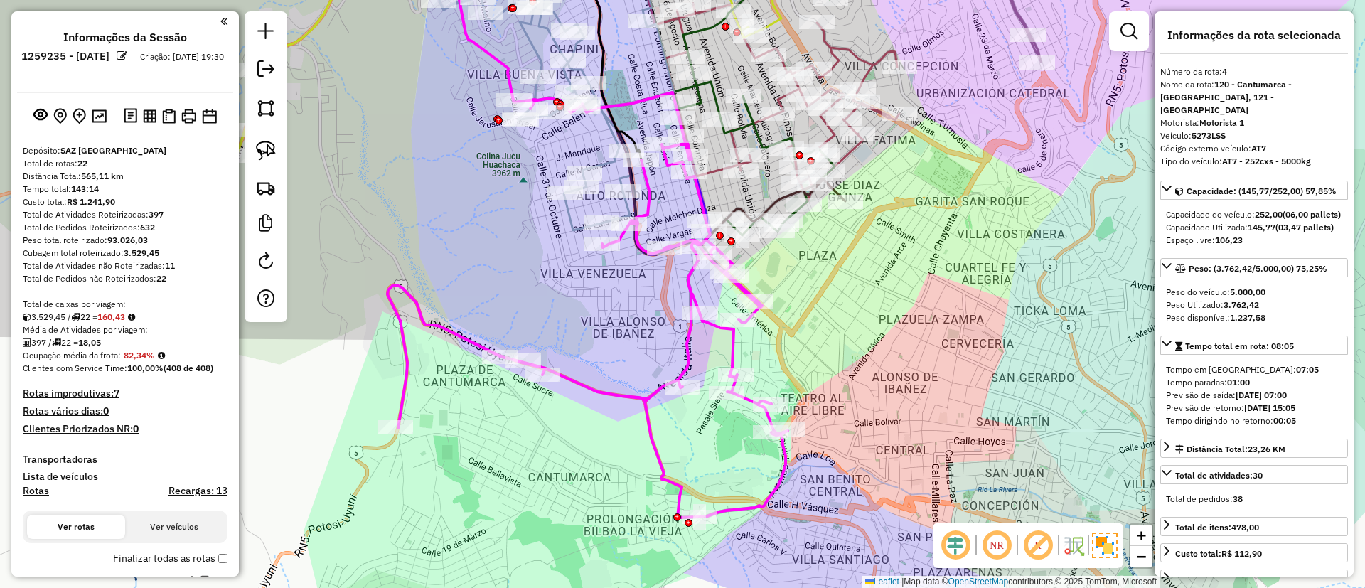
drag, startPoint x: 396, startPoint y: 268, endPoint x: 383, endPoint y: 272, distance: 14.0
click at [383, 272] on div "Janela de atendimento Grade de atendimento Capacidade Transportadoras Veículos …" at bounding box center [682, 294] width 1365 height 588
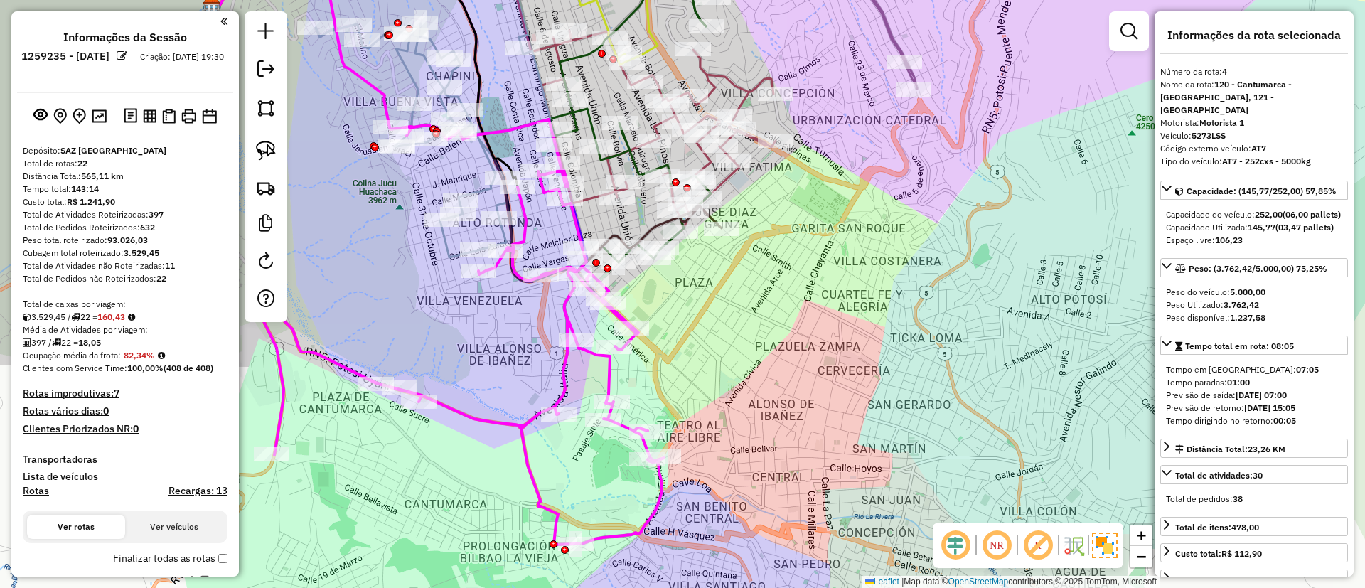
click at [560, 374] on icon at bounding box center [464, 331] width 400 height 425
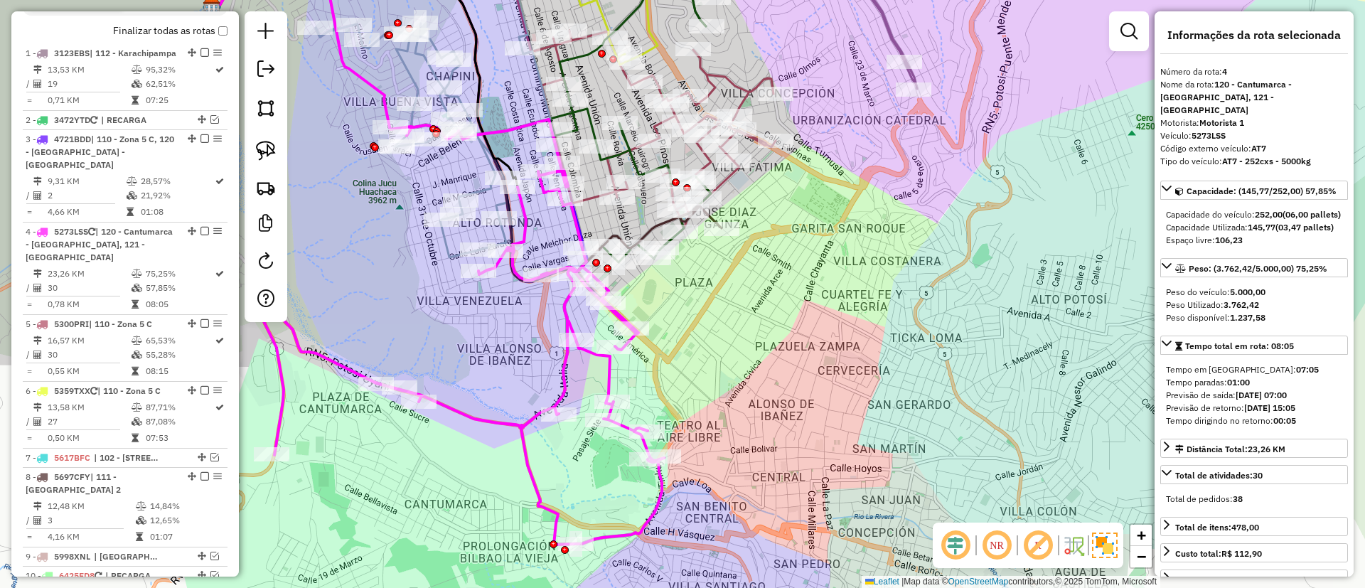
scroll to position [752, 0]
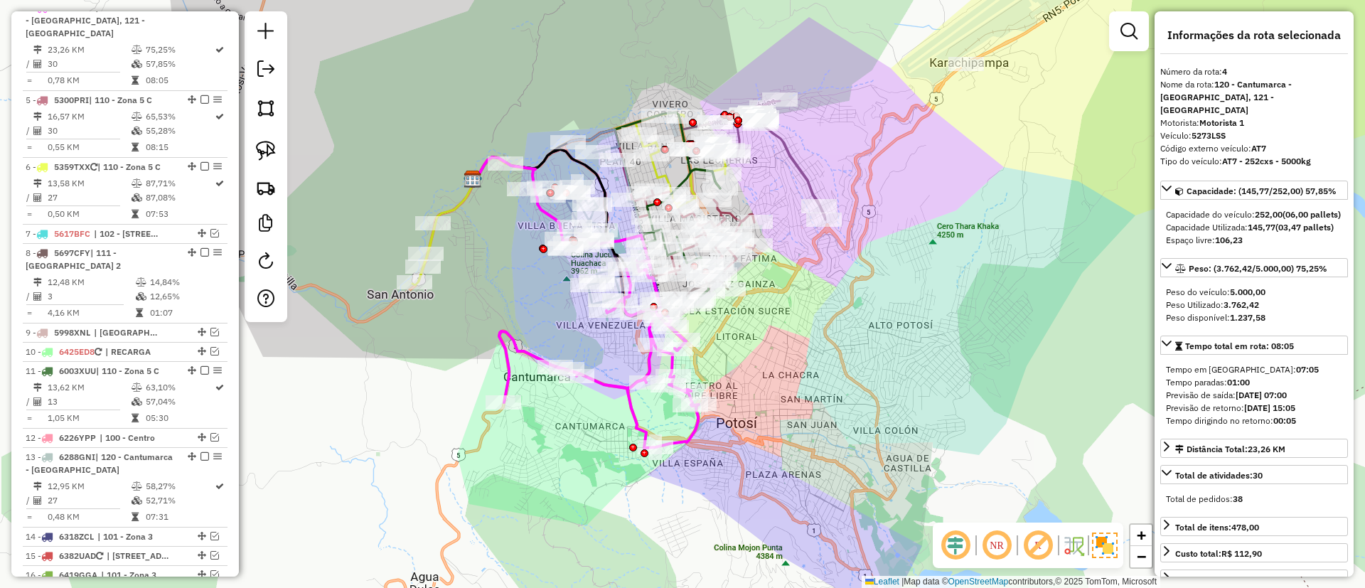
drag, startPoint x: 776, startPoint y: 144, endPoint x: 767, endPoint y: 238, distance: 93.6
click at [767, 238] on div "Janela de atendimento Grade de atendimento Capacidade Transportadoras Veículos …" at bounding box center [682, 294] width 1365 height 588
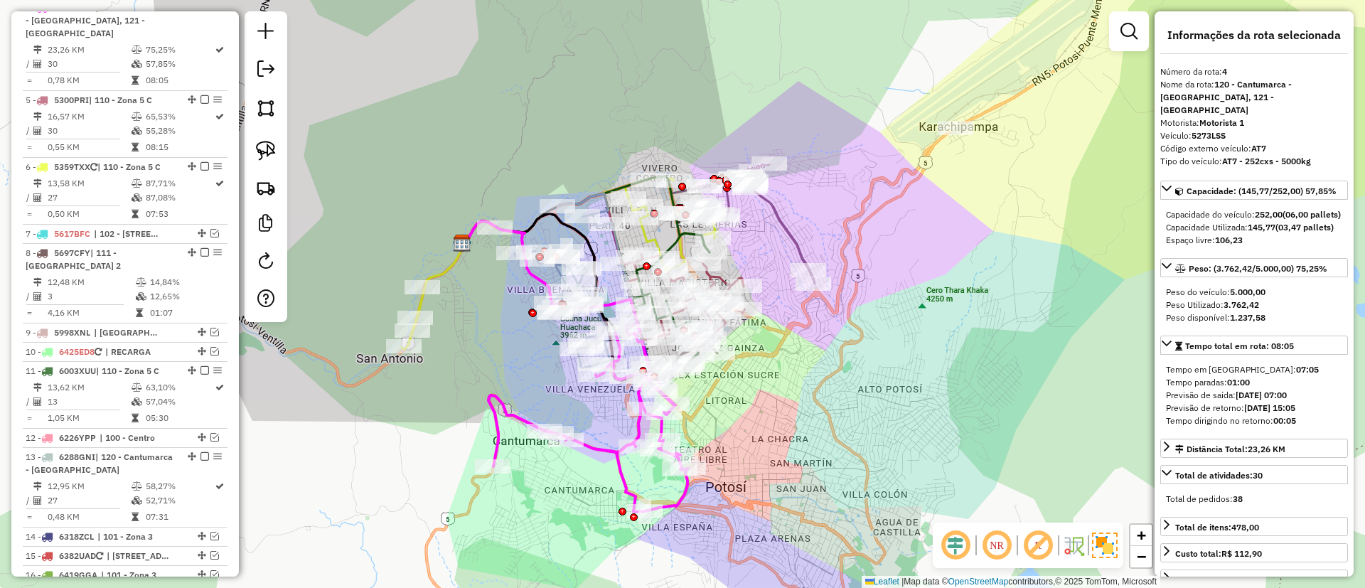
click at [783, 208] on icon at bounding box center [766, 224] width 98 height 119
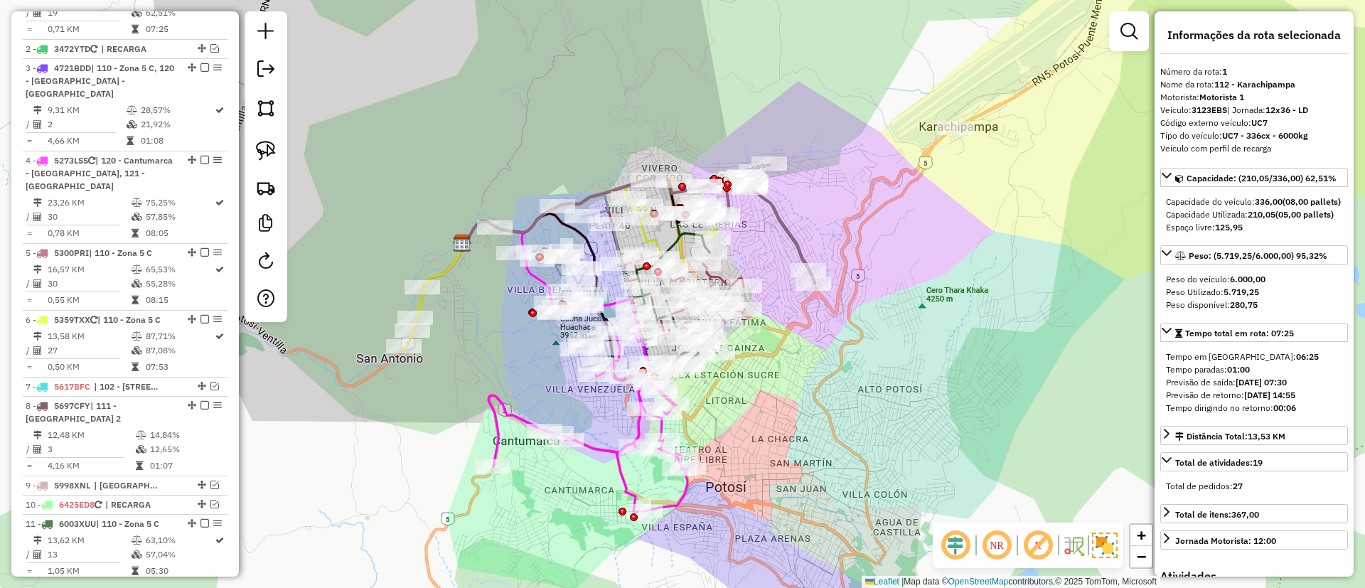
scroll to position [560, 0]
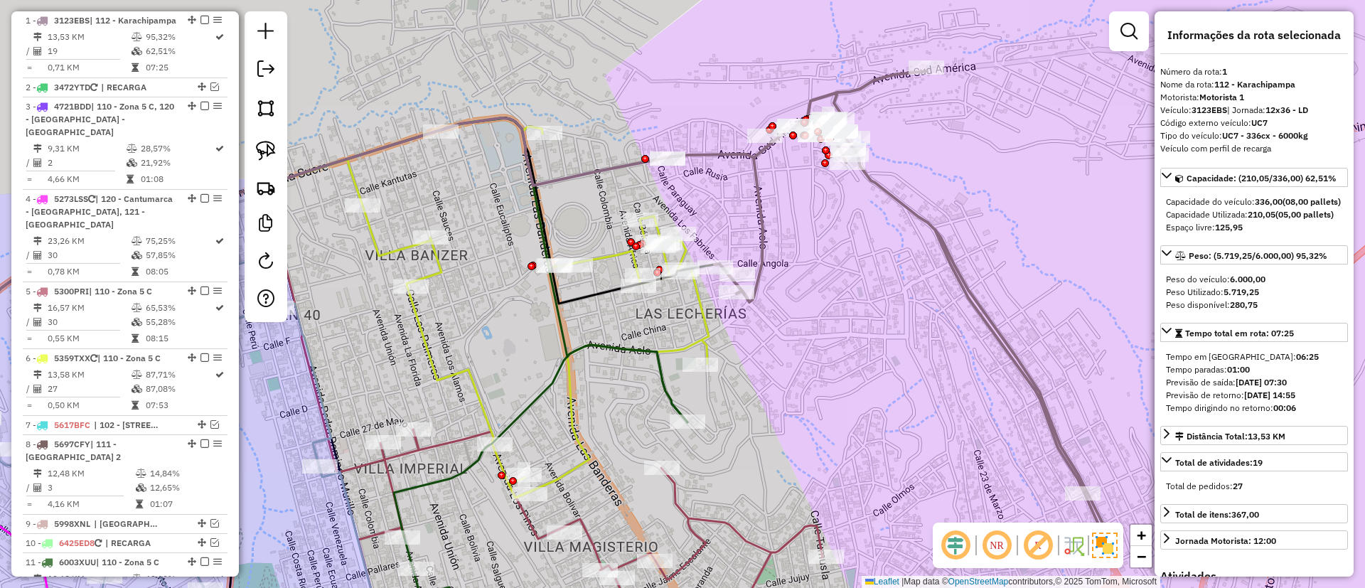
drag, startPoint x: 712, startPoint y: 173, endPoint x: 664, endPoint y: 160, distance: 49.3
click at [664, 160] on div "Janela de atendimento Grade de atendimento Capacidade Transportadoras Veículos …" at bounding box center [682, 294] width 1365 height 588
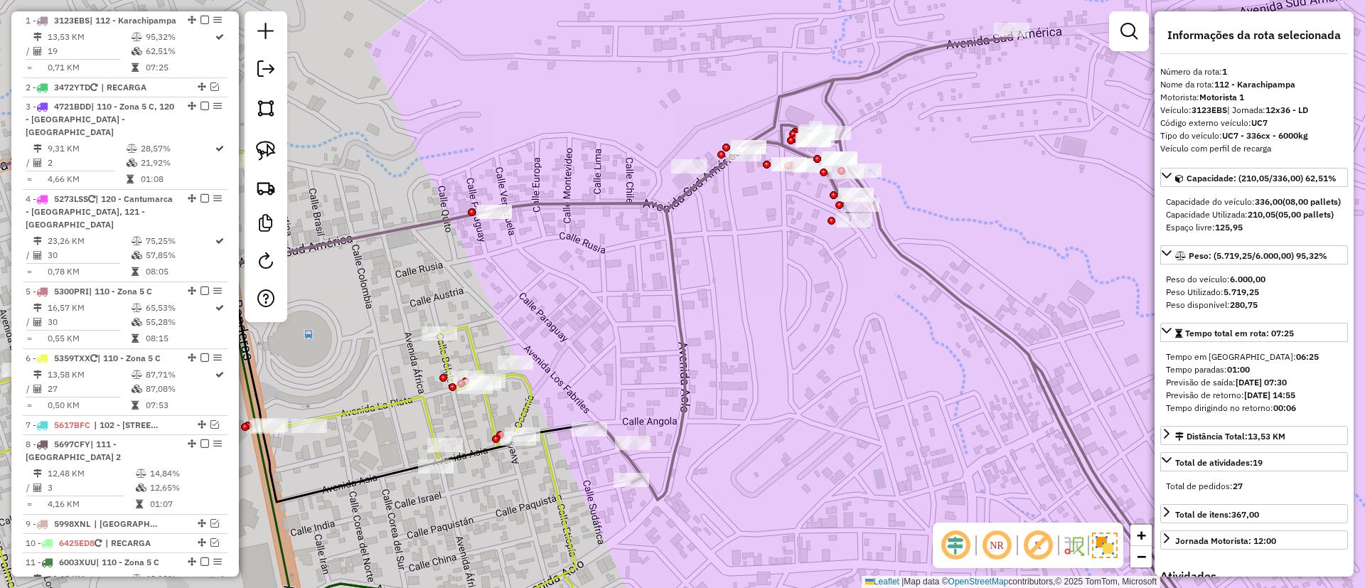
drag, startPoint x: 803, startPoint y: 221, endPoint x: 803, endPoint y: 257, distance: 35.6
click at [803, 257] on div "Janela de atendimento Grade de atendimento Capacidade Transportadoras Veículos …" at bounding box center [682, 294] width 1365 height 588
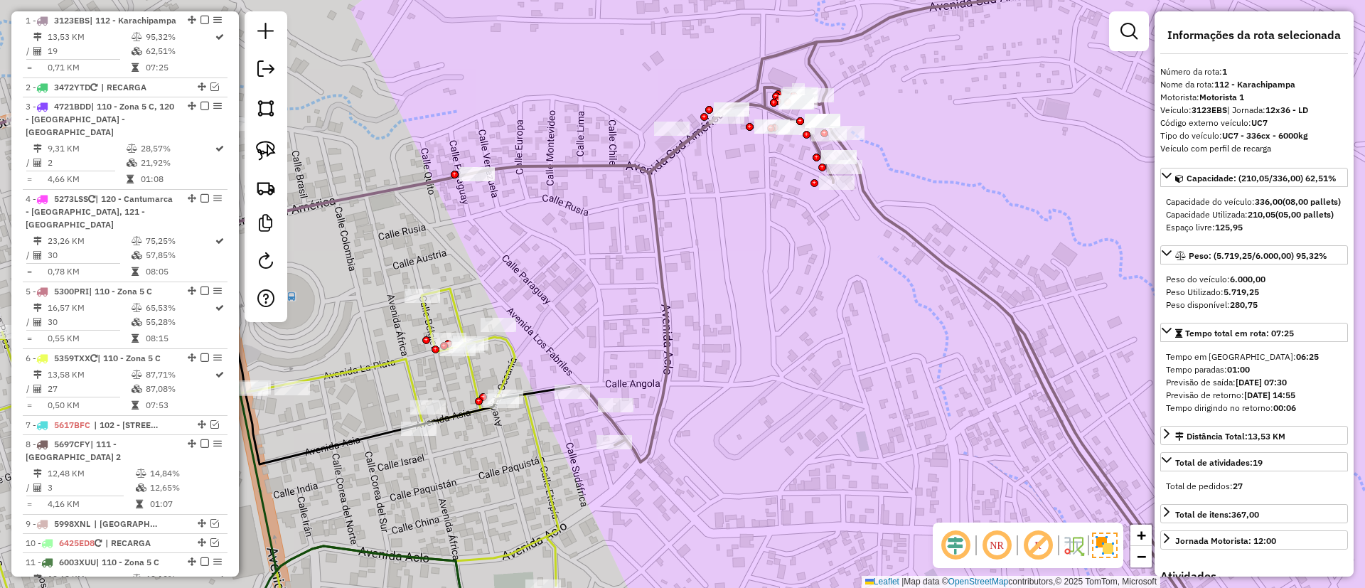
drag, startPoint x: 755, startPoint y: 220, endPoint x: 725, endPoint y: 219, distance: 29.9
click at [725, 219] on div "Janela de atendimento Grade de atendimento Capacidade Transportadoras Veículos …" at bounding box center [682, 294] width 1365 height 588
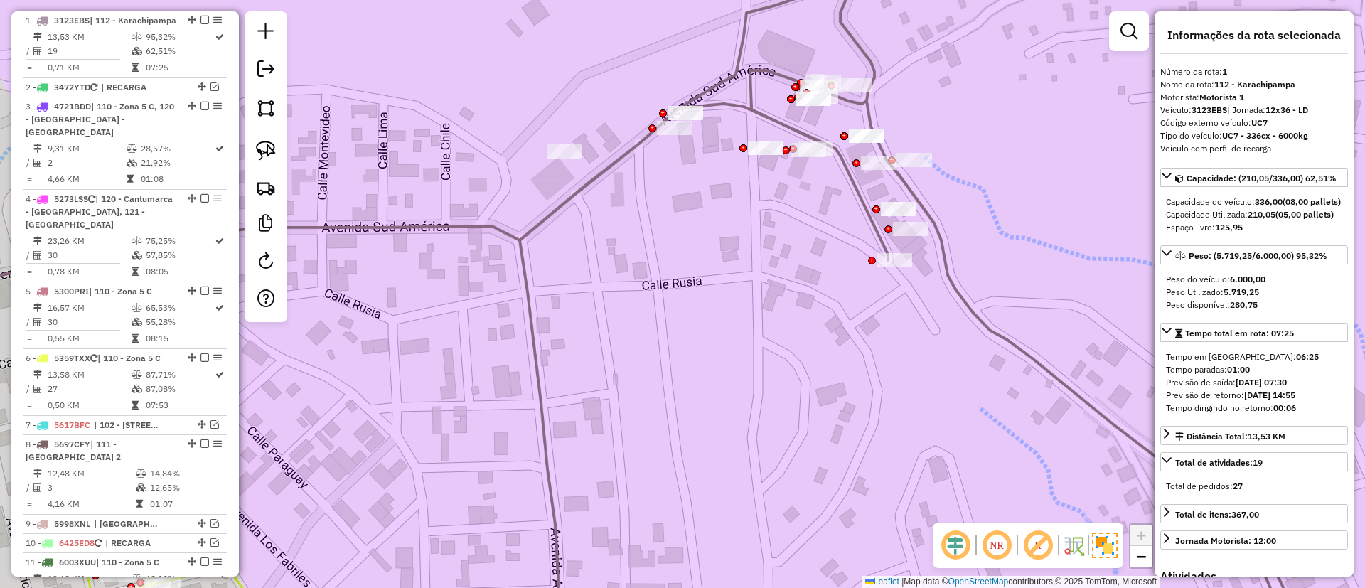
drag, startPoint x: 802, startPoint y: 236, endPoint x: 794, endPoint y: 252, distance: 17.2
click at [794, 252] on div "Janela de atendimento Grade de atendimento Capacidade Transportadoras Veículos …" at bounding box center [682, 294] width 1365 height 588
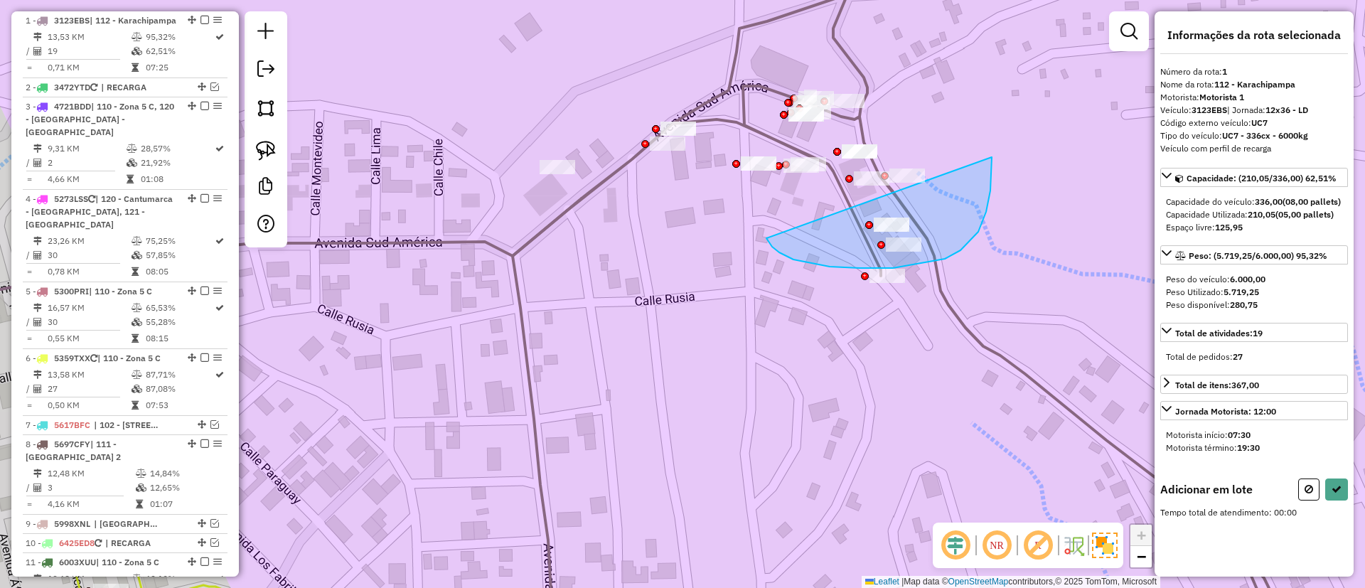
drag, startPoint x: 772, startPoint y: 247, endPoint x: 987, endPoint y: 119, distance: 250.0
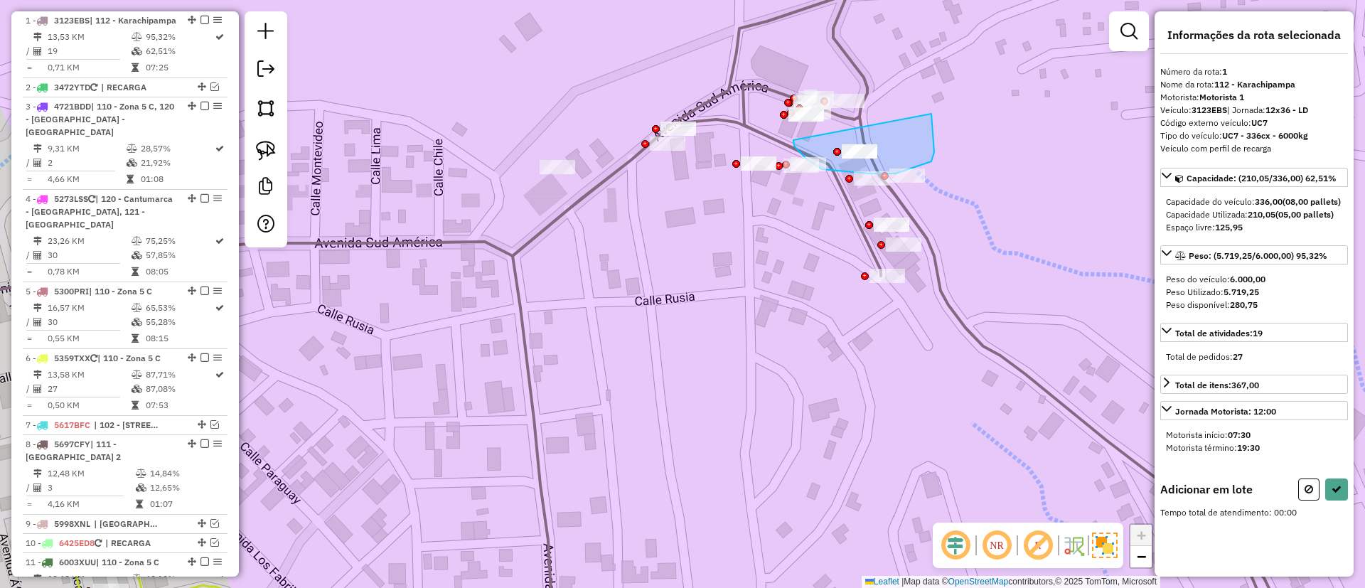
drag, startPoint x: 799, startPoint y: 151, endPoint x: 931, endPoint y: 113, distance: 137.1
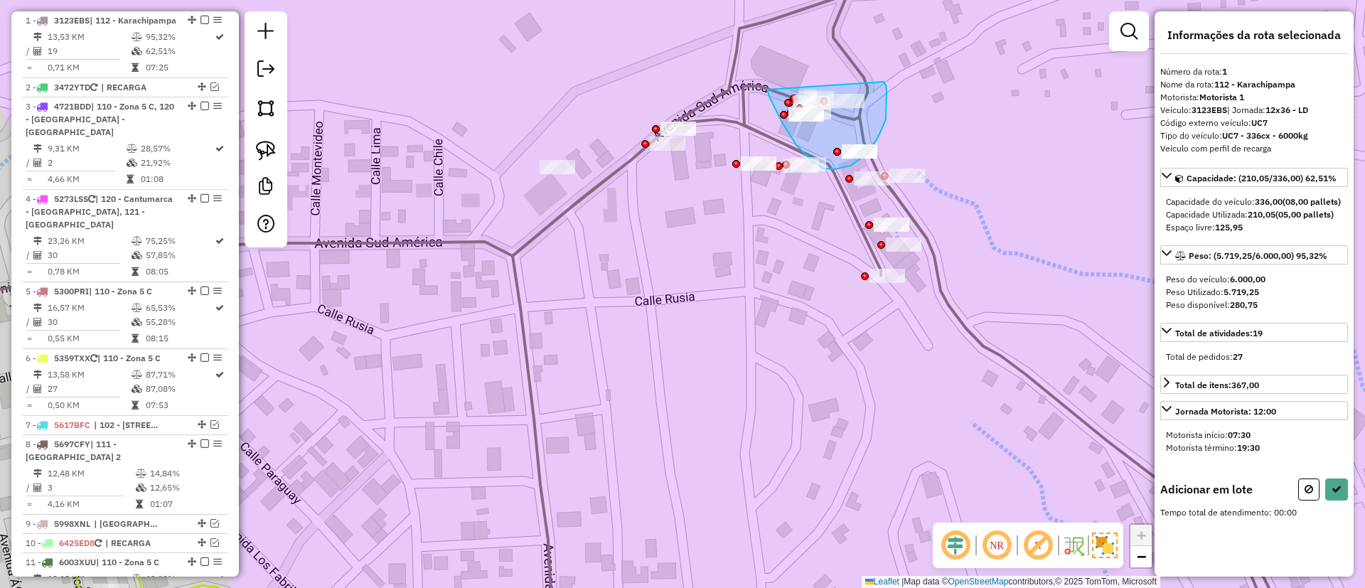
drag, startPoint x: 770, startPoint y: 98, endPoint x: 884, endPoint y: 82, distance: 115.0
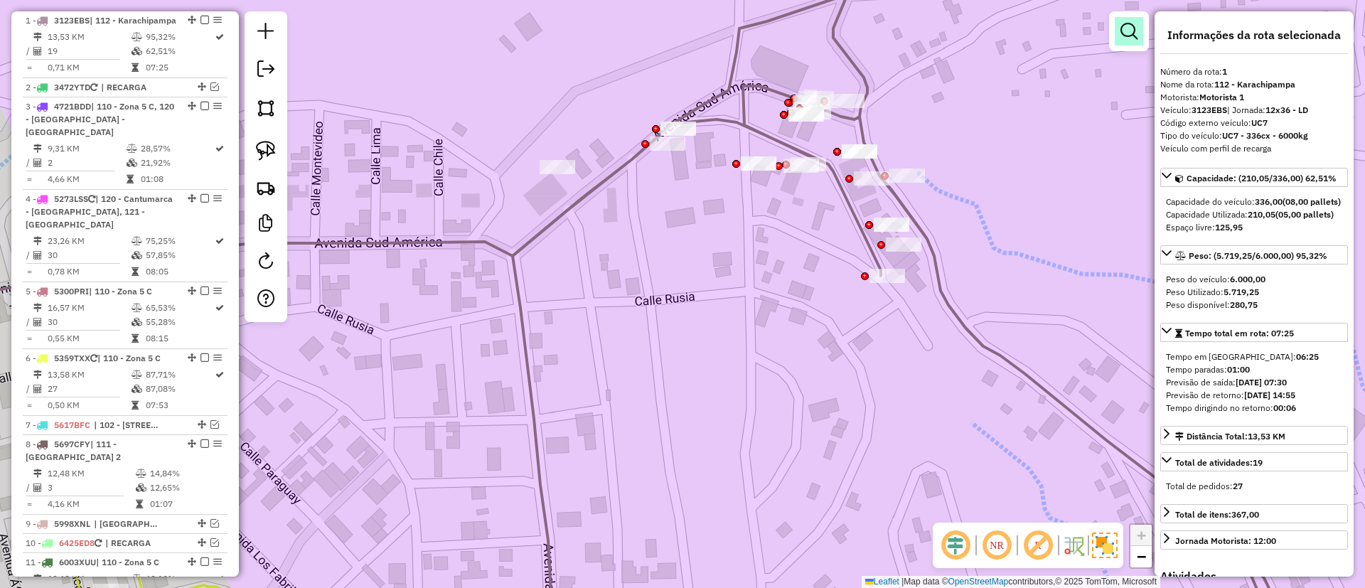
click at [1126, 41] on link at bounding box center [1129, 31] width 28 height 28
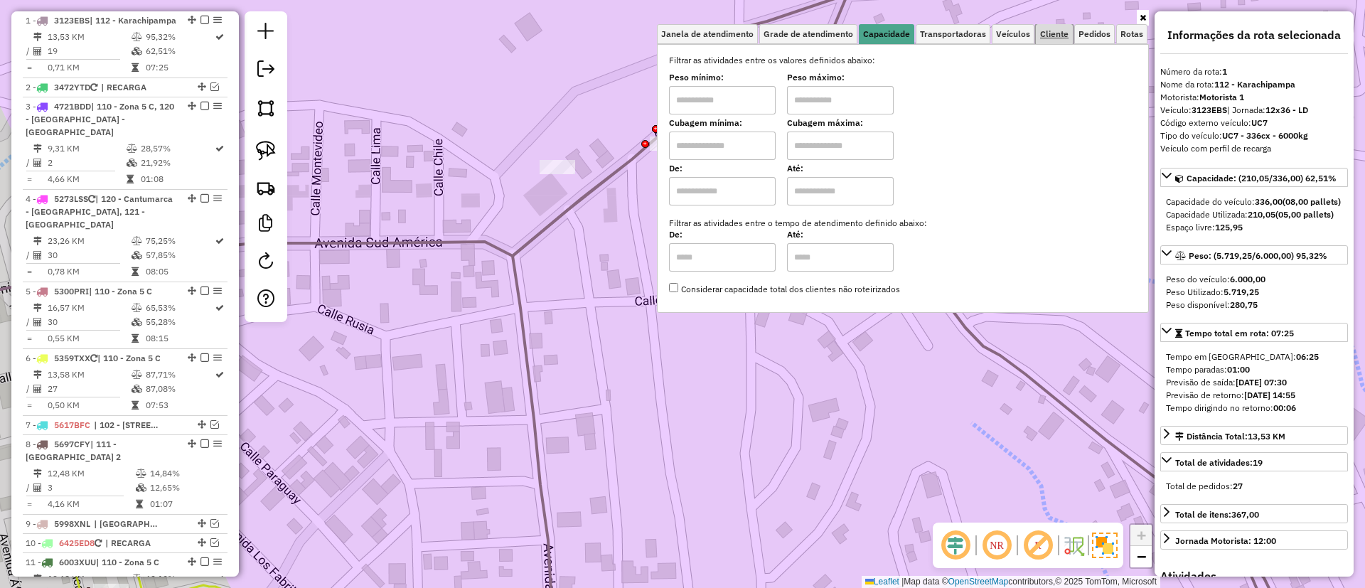
click at [1064, 34] on span "Cliente" at bounding box center [1054, 34] width 28 height 9
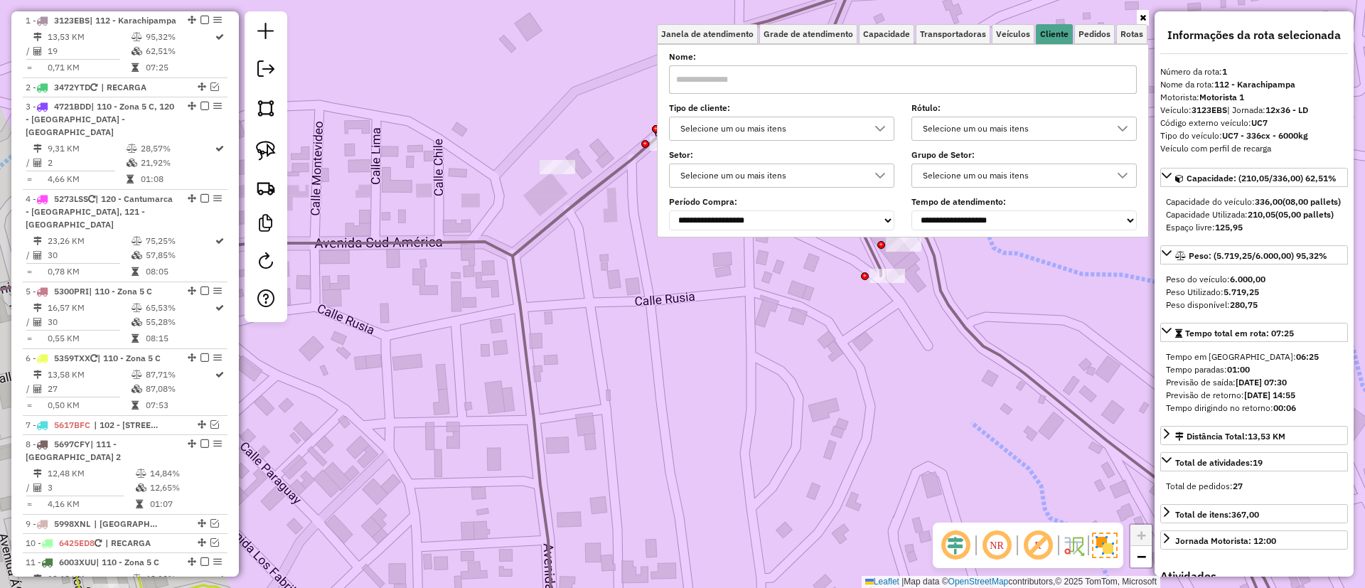
click at [821, 120] on div "Selecione um ou mais itens" at bounding box center [771, 128] width 191 height 23
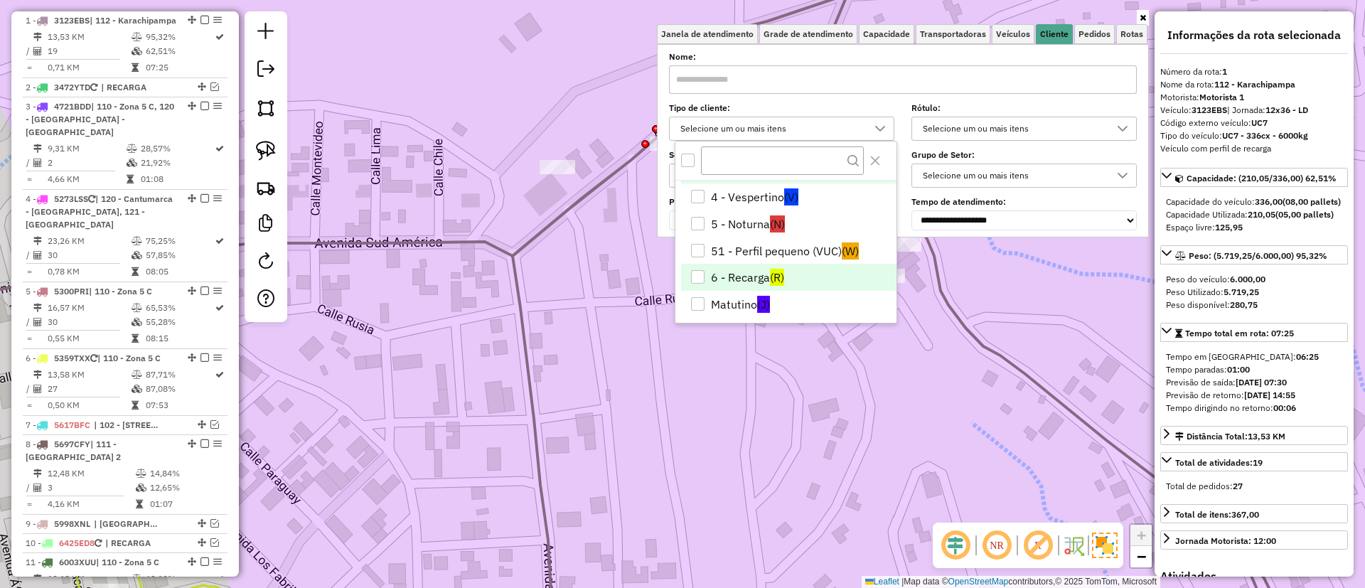
scroll to position [30, 0]
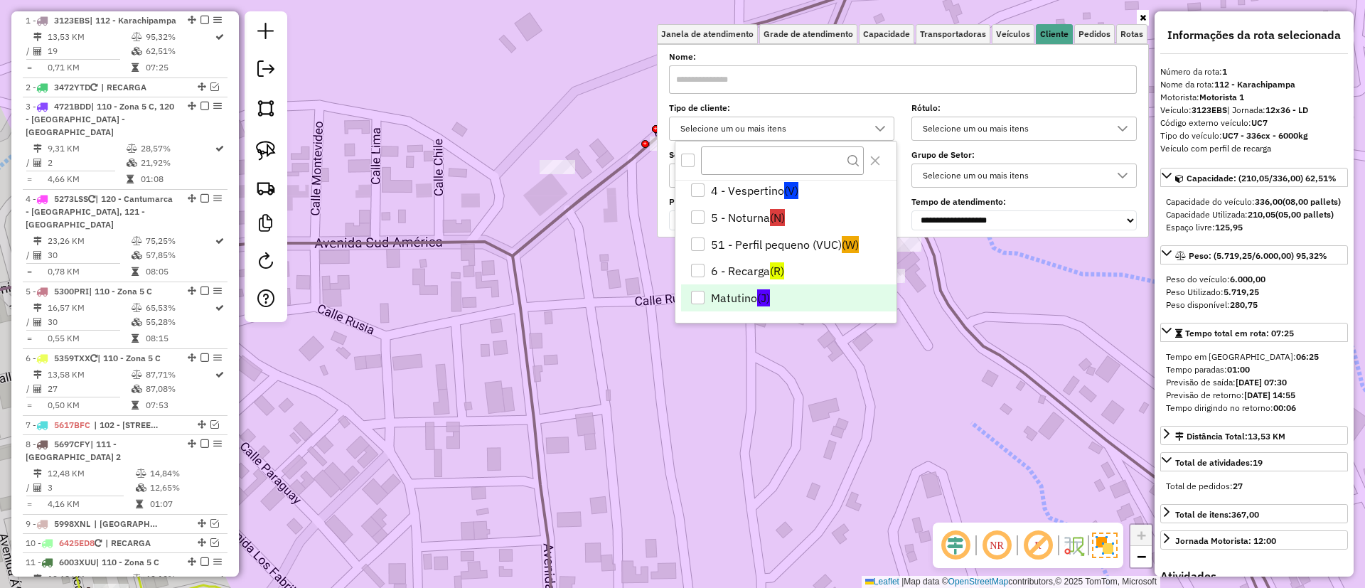
click at [767, 294] on span "(J)" at bounding box center [763, 297] width 13 height 17
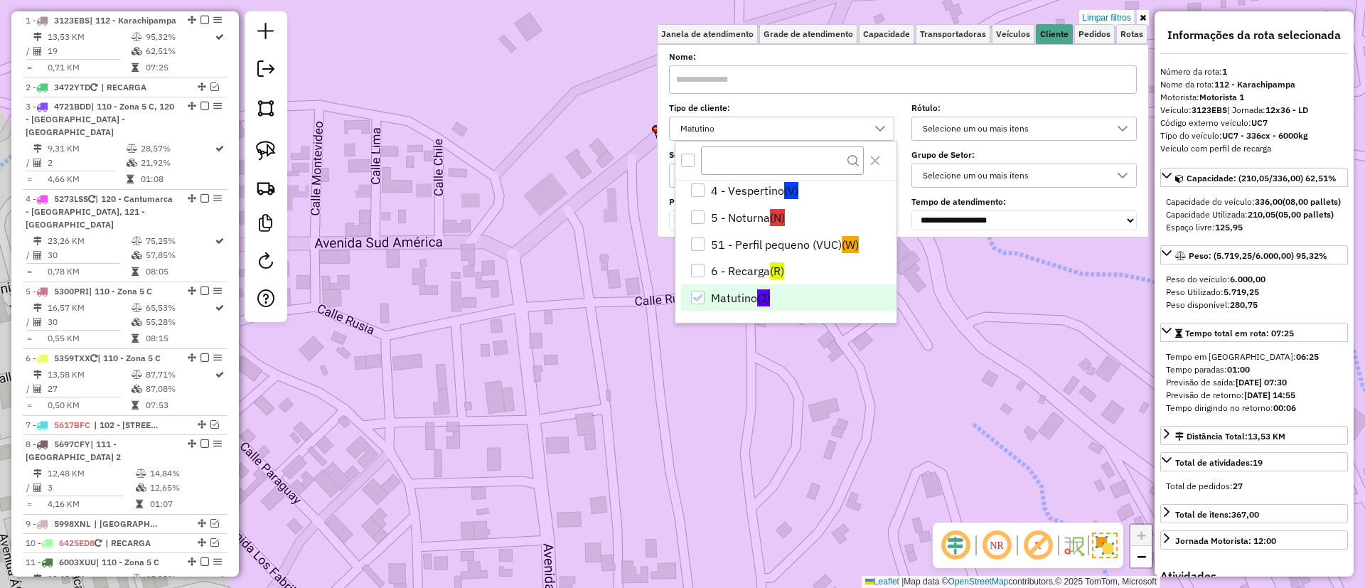
drag, startPoint x: 434, startPoint y: 356, endPoint x: 372, endPoint y: 395, distance: 73.2
click at [373, 395] on div "Limpar filtros Janela de atendimento Grade de atendimento Capacidade Transporta…" at bounding box center [682, 294] width 1365 height 588
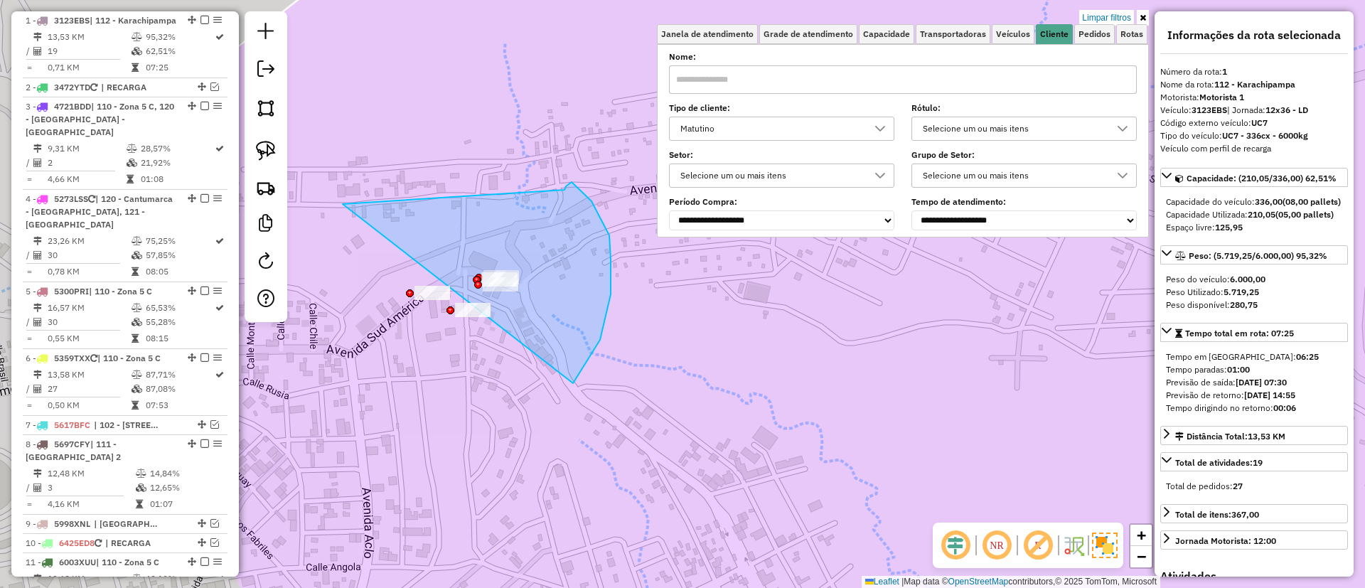
drag, startPoint x: 343, startPoint y: 204, endPoint x: 565, endPoint y: 191, distance: 222.3
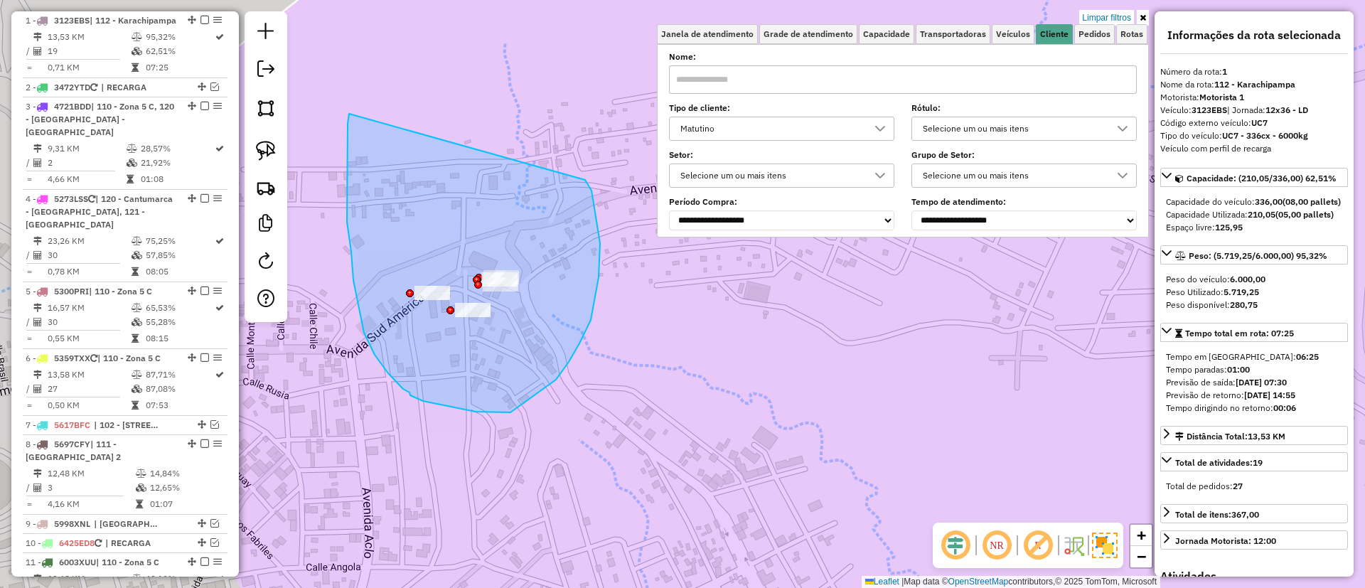
drag, startPoint x: 353, startPoint y: 280, endPoint x: 585, endPoint y: 179, distance: 252.2
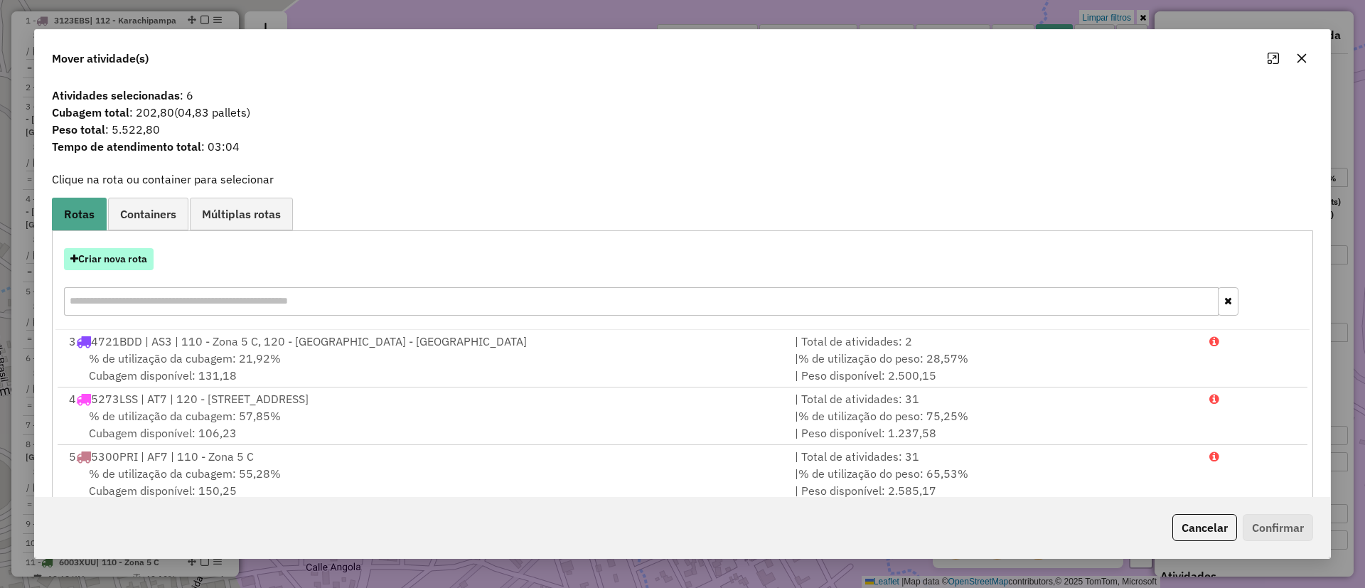
click at [119, 259] on button "Criar nova rota" at bounding box center [109, 259] width 90 height 22
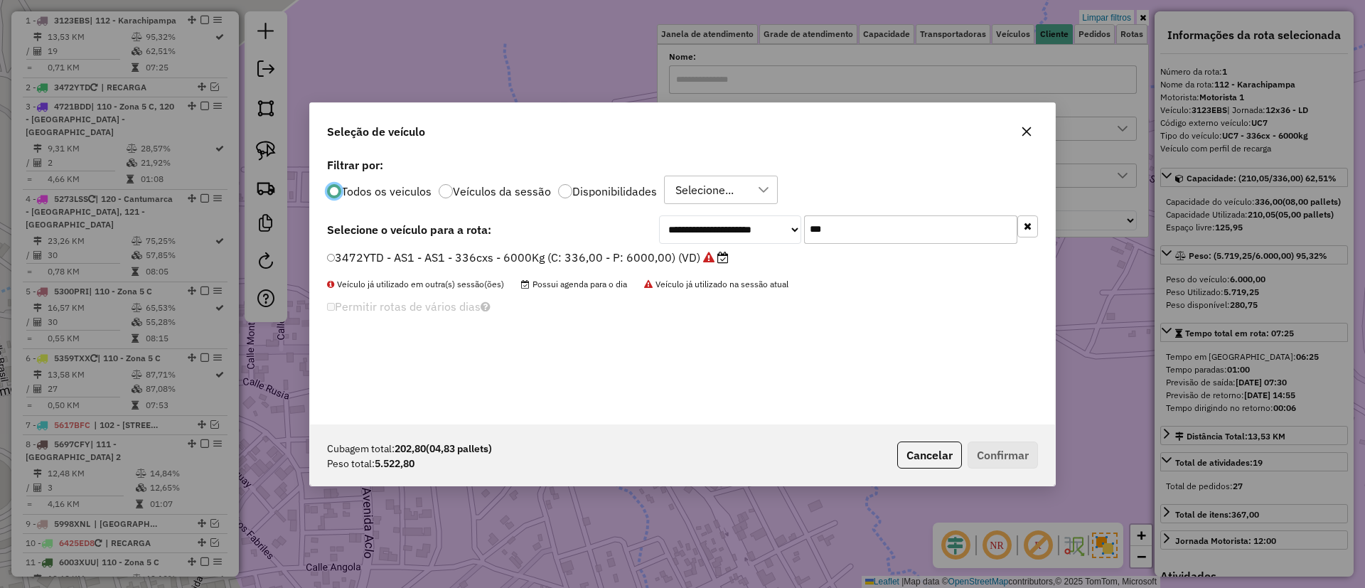
scroll to position [8, 4]
drag, startPoint x: 829, startPoint y: 223, endPoint x: 776, endPoint y: 220, distance: 53.4
click at [776, 220] on div "**********" at bounding box center [848, 229] width 379 height 28
type input "***"
click at [655, 263] on label "3123EBS - UC7 - UC7 - 336cx - 6000kg (C: 336,00 - P: 6000,00) (VD)" at bounding box center [526, 256] width 398 height 17
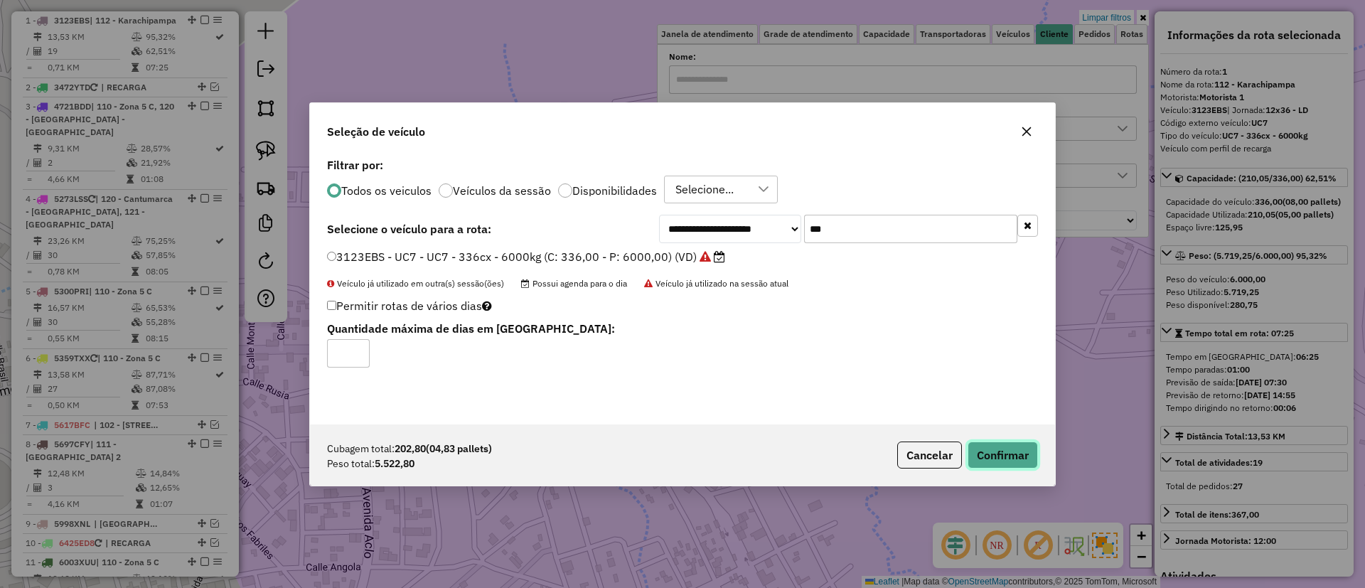
click at [1001, 461] on button "Confirmar" at bounding box center [1003, 455] width 70 height 27
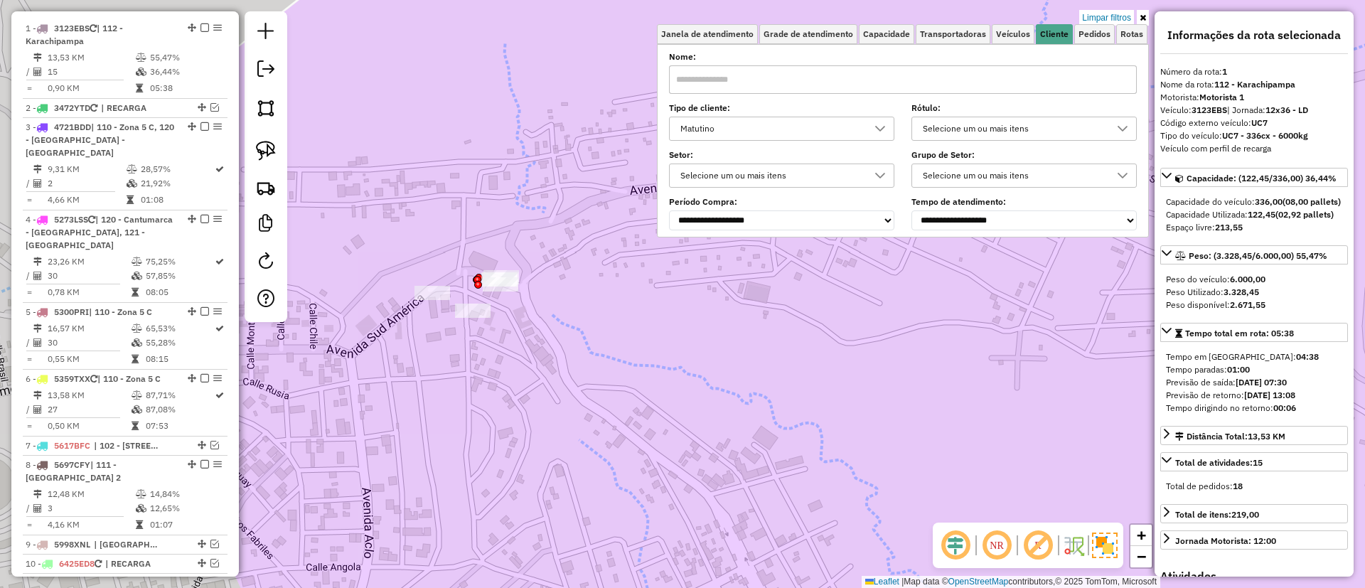
scroll to position [560, 0]
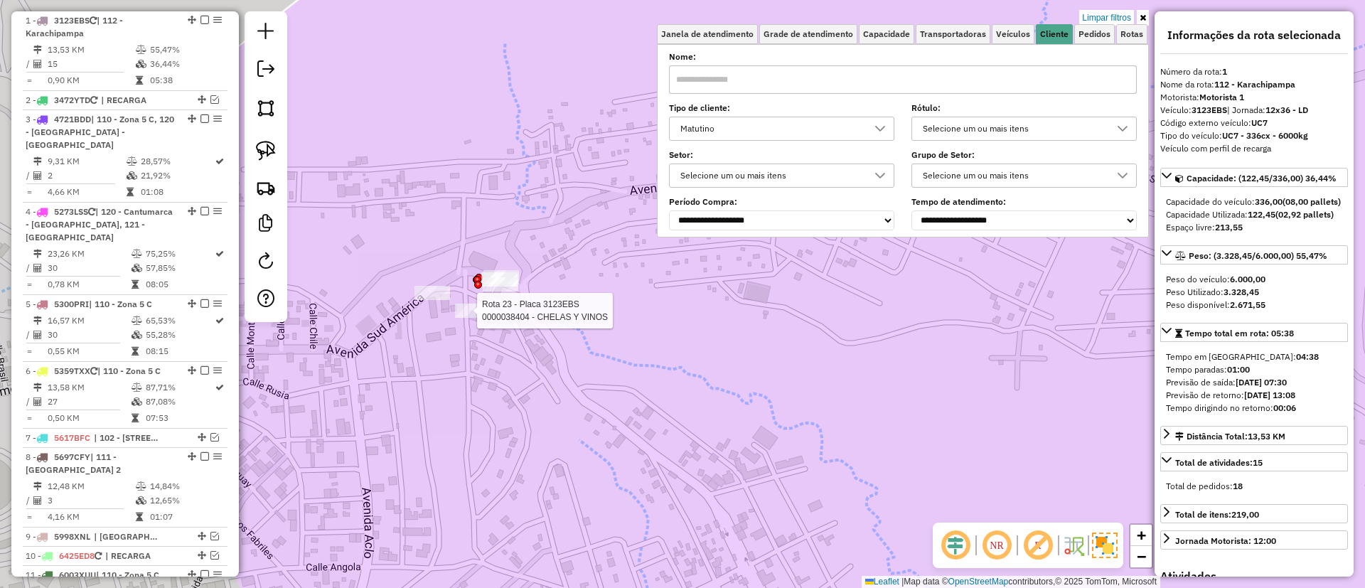
click at [462, 321] on div "Rota 23 - Placa 3123EBS 0000038404 - CHELAS Y VINOS Limpar filtros Janela de at…" at bounding box center [682, 294] width 1365 height 588
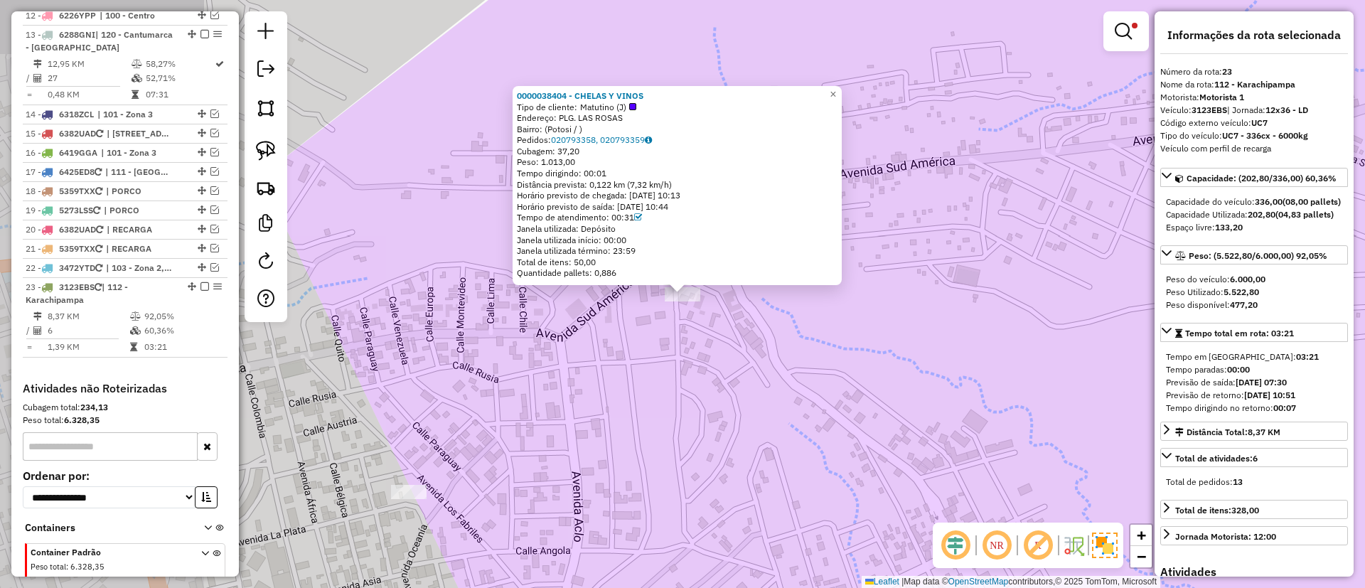
scroll to position [1287, 0]
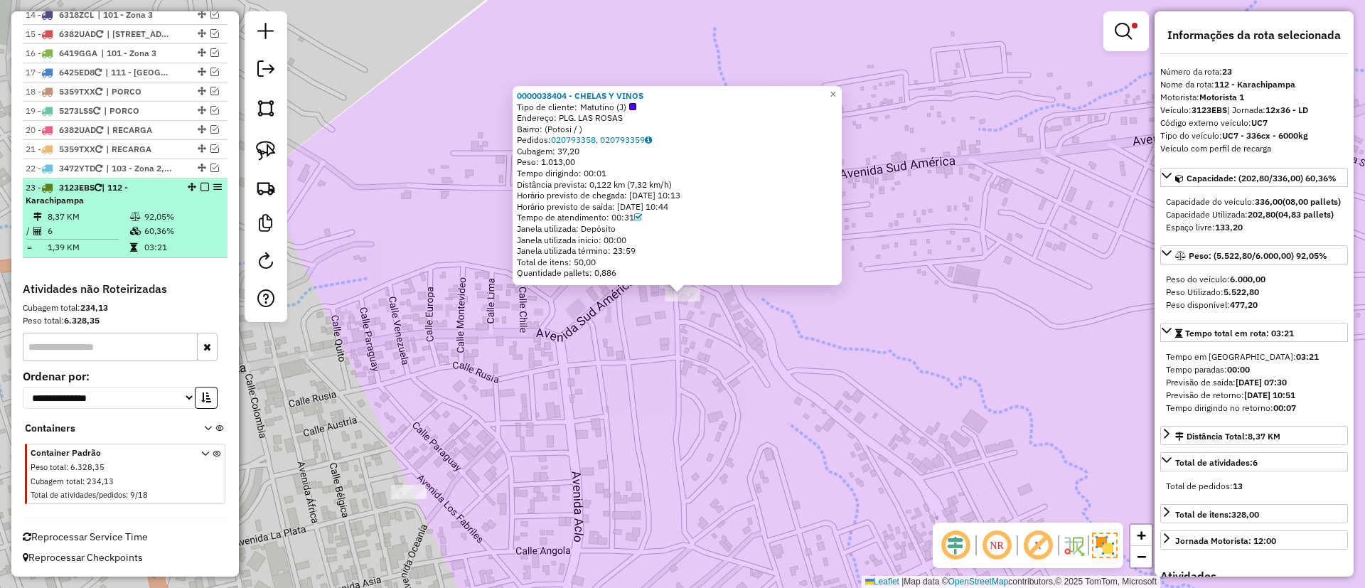
click at [203, 187] on em at bounding box center [205, 187] width 9 height 9
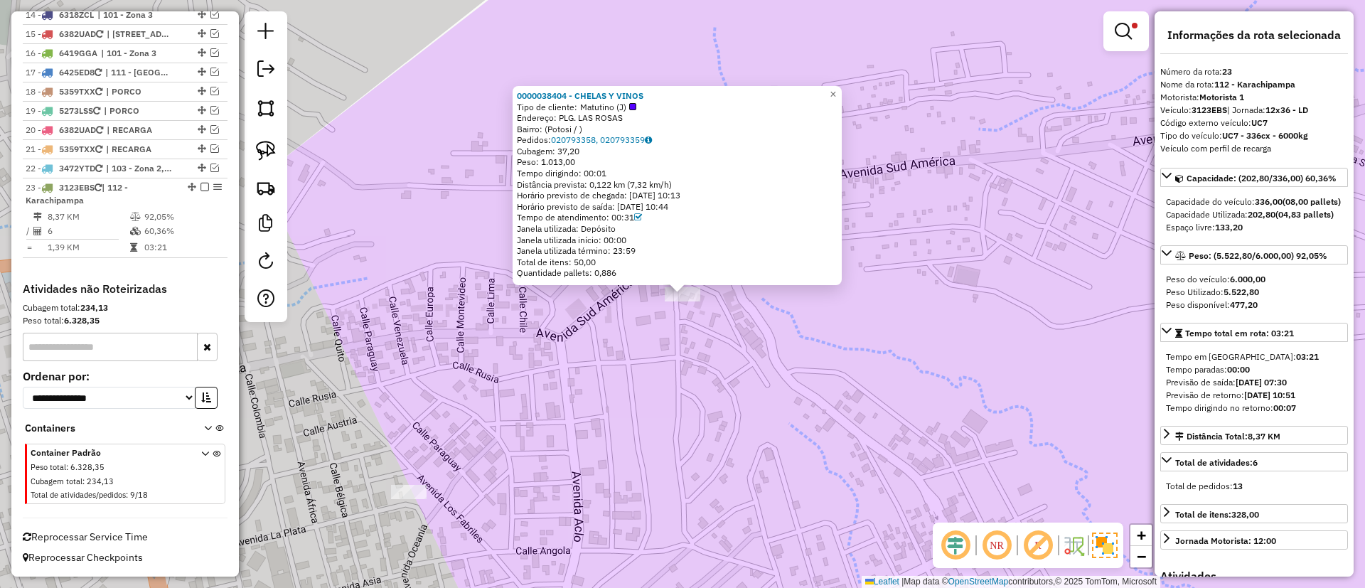
scroll to position [1226, 0]
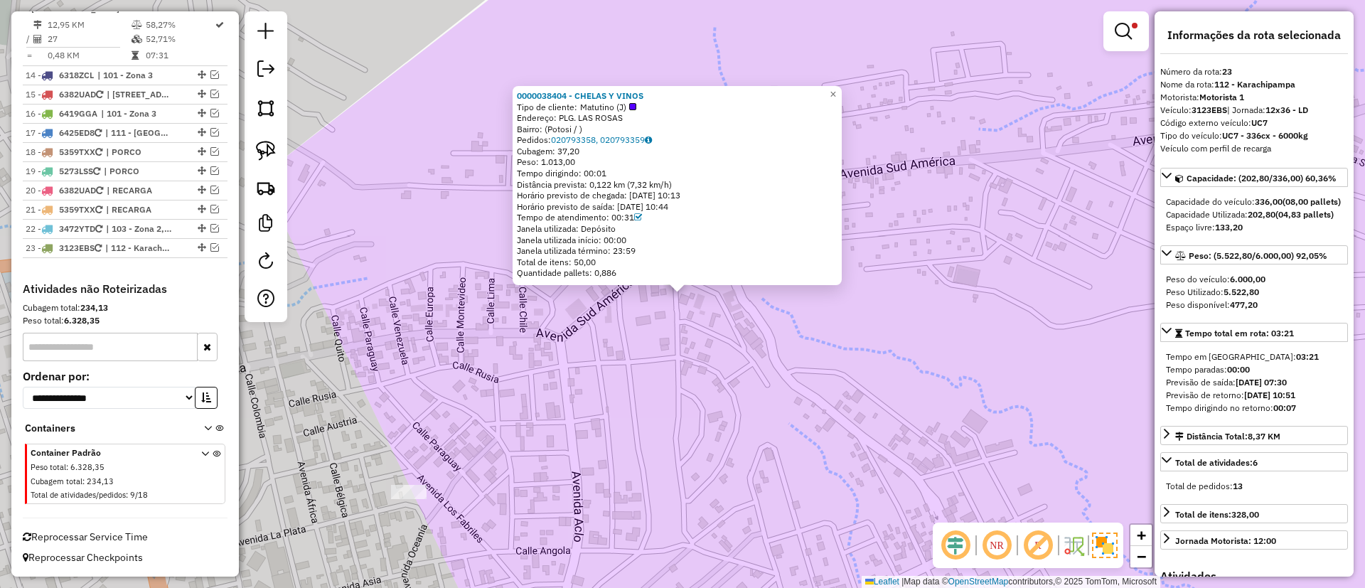
click at [1138, 26] on link at bounding box center [1126, 31] width 34 height 28
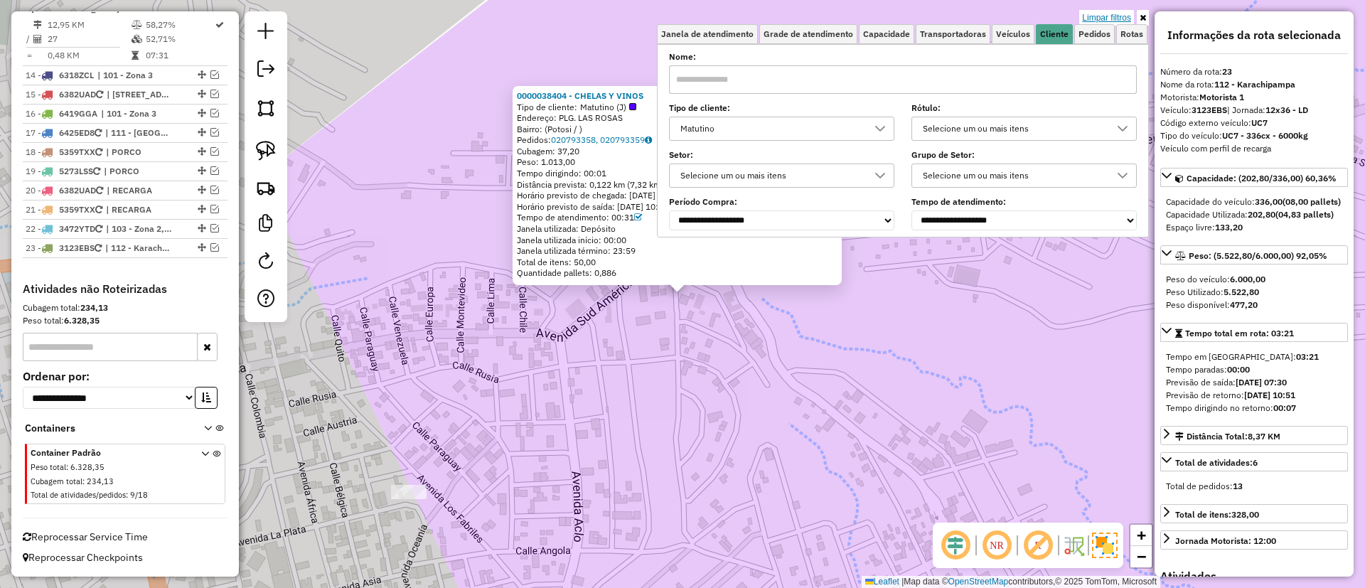
click at [1113, 13] on link "Limpar filtros" at bounding box center [1107, 18] width 55 height 16
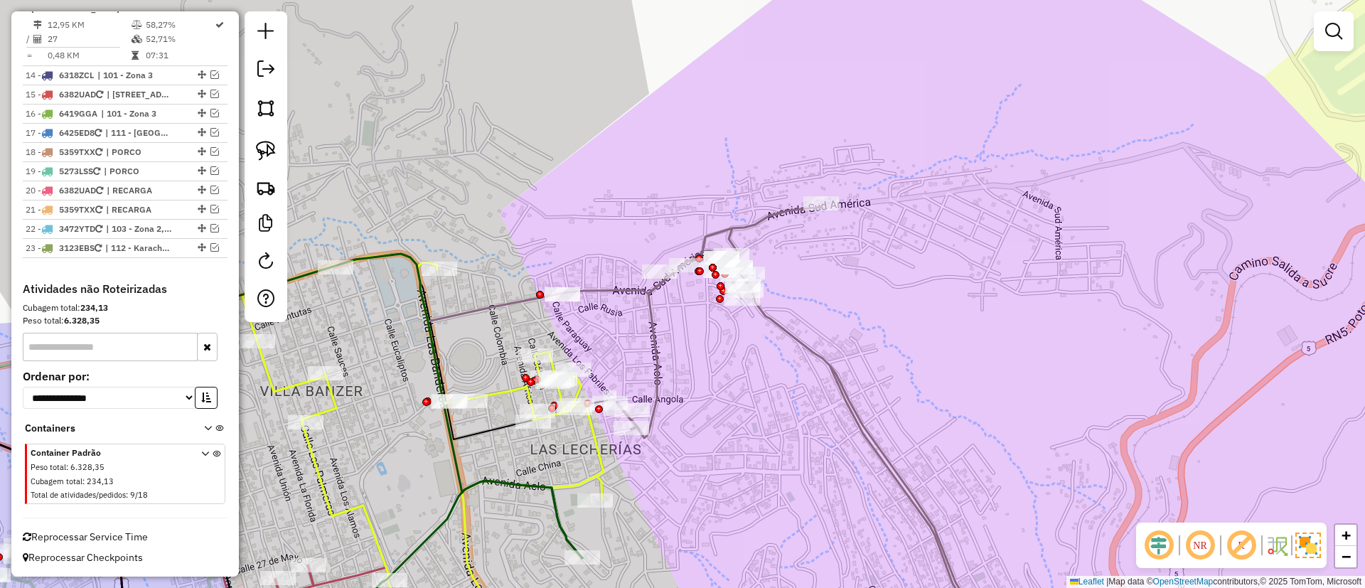
click at [770, 317] on icon at bounding box center [800, 427] width 382 height 440
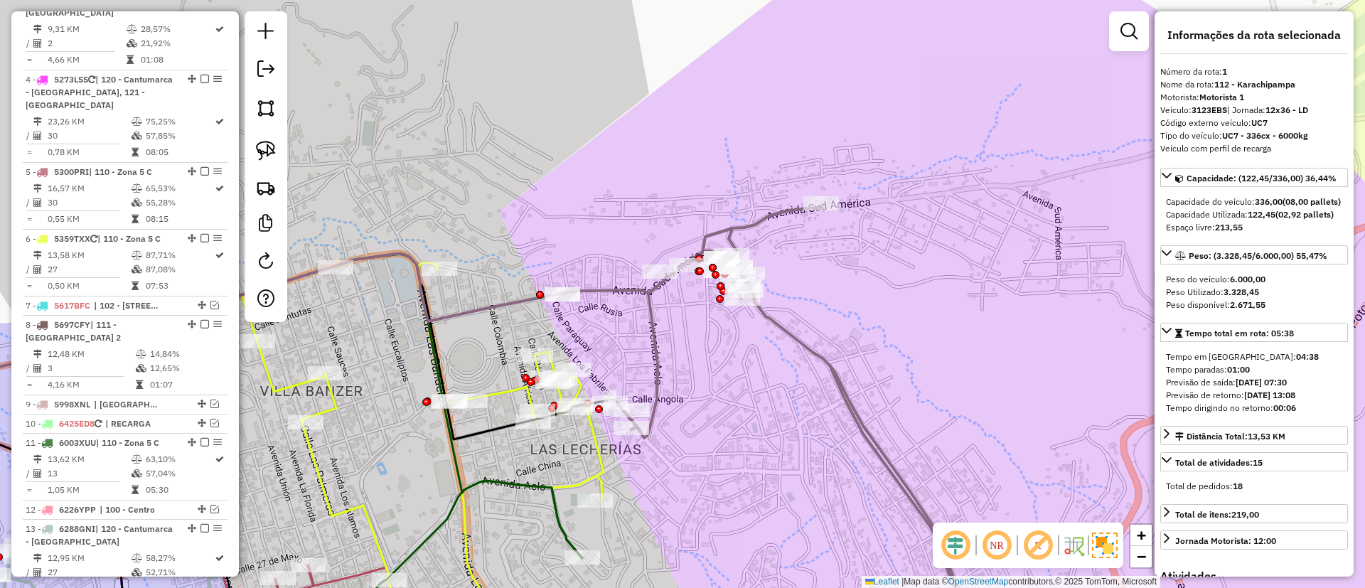
scroll to position [560, 0]
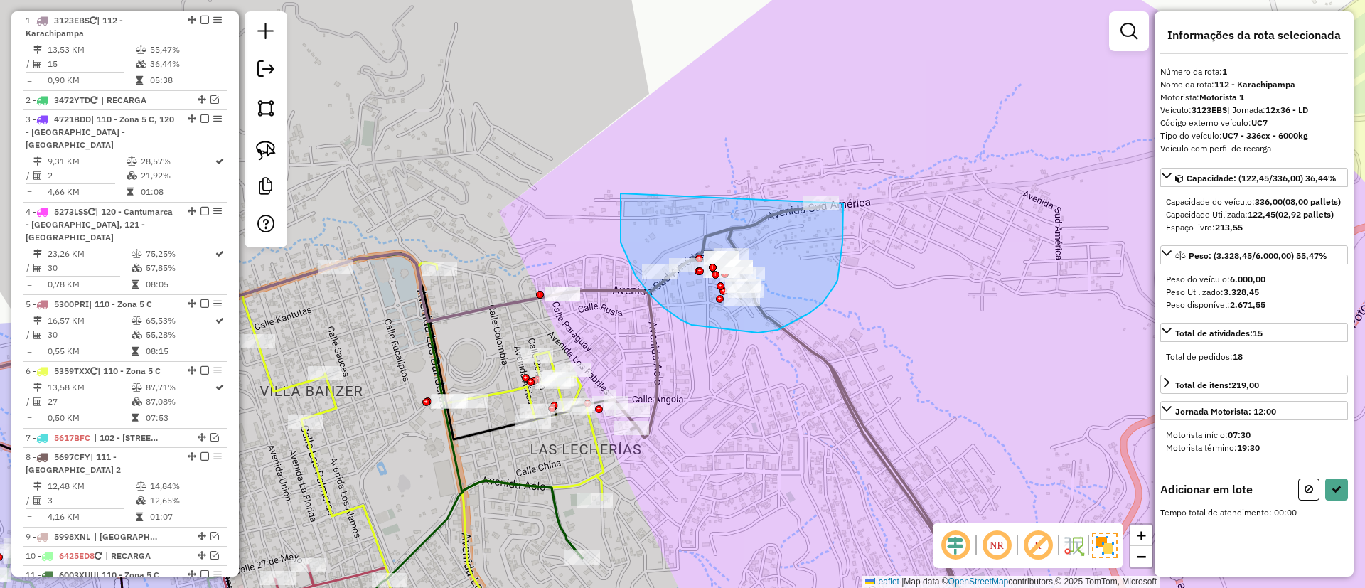
drag, startPoint x: 621, startPoint y: 238, endPoint x: 838, endPoint y: 191, distance: 221.9
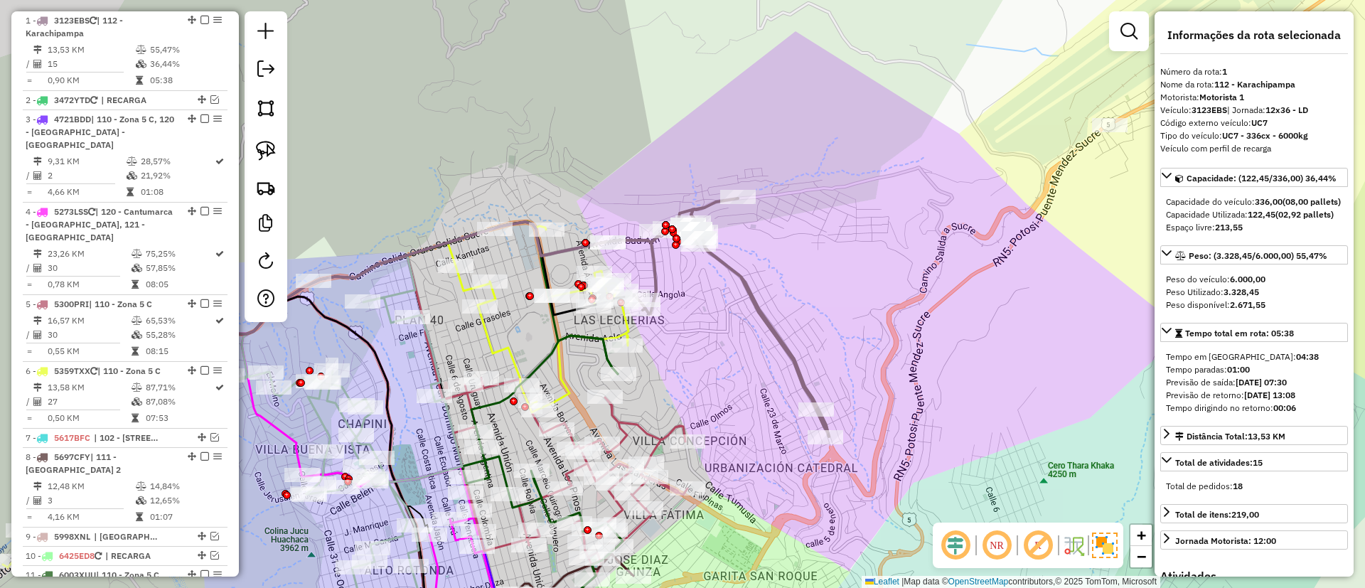
drag, startPoint x: 828, startPoint y: 324, endPoint x: 797, endPoint y: 334, distance: 32.4
click at [797, 334] on div "Janela de atendimento Grade de atendimento Capacidade Transportadoras Veículos …" at bounding box center [682, 294] width 1365 height 588
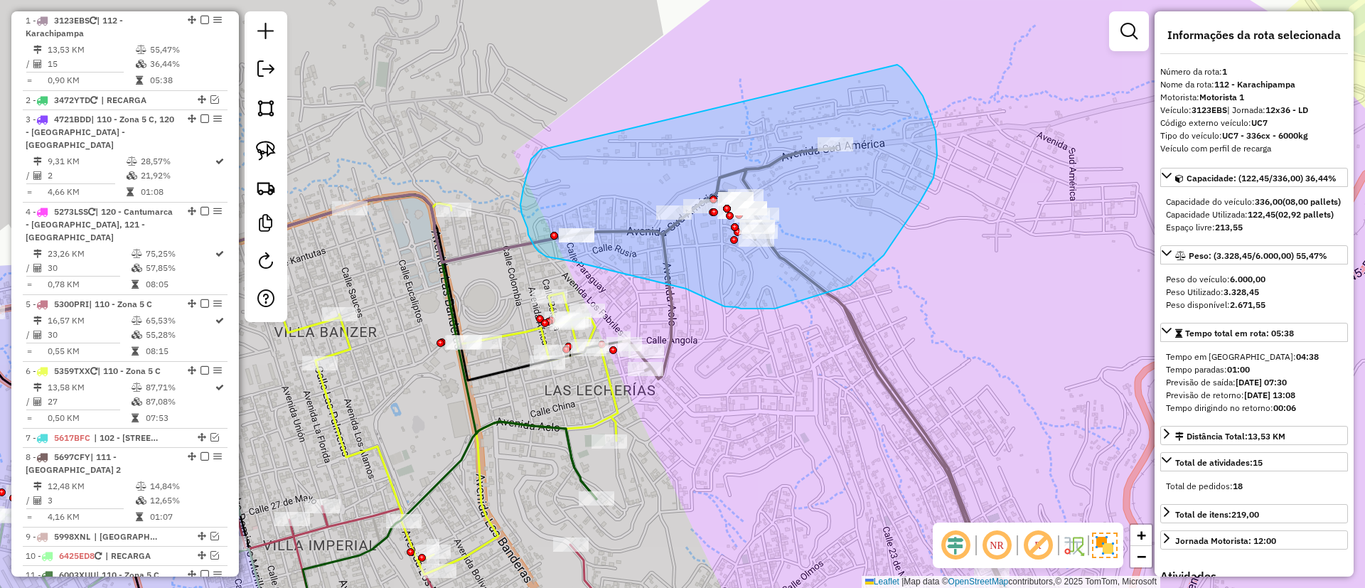
drag, startPoint x: 540, startPoint y: 150, endPoint x: 895, endPoint y: 65, distance: 365.0
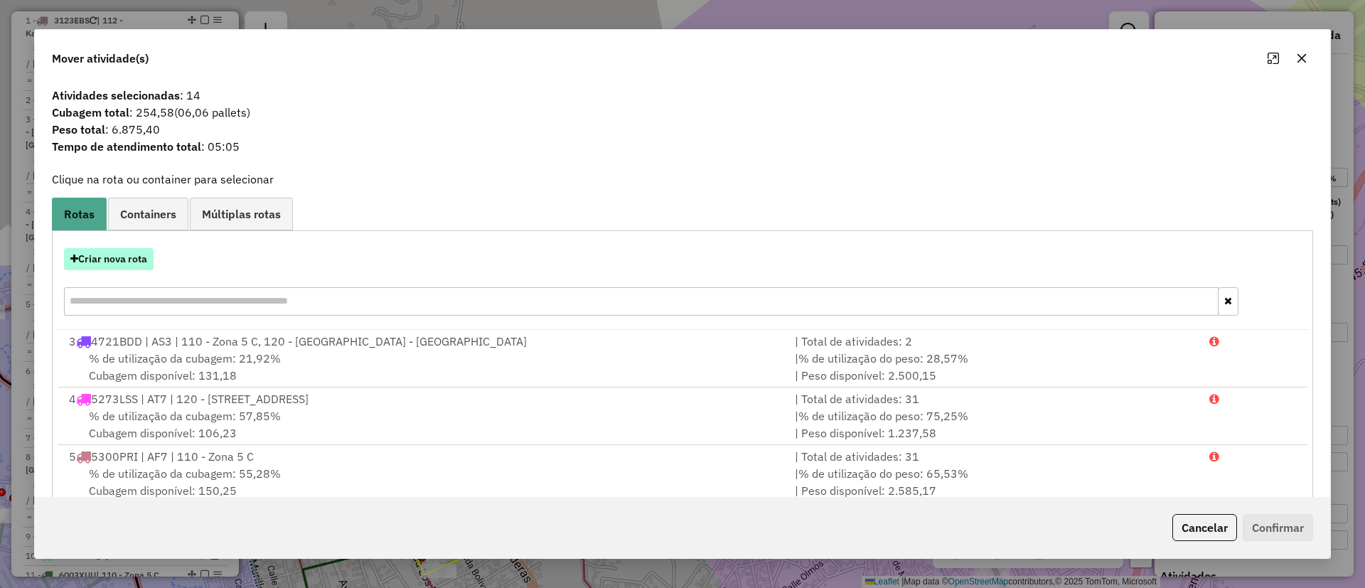
click at [115, 260] on button "Criar nova rota" at bounding box center [109, 259] width 90 height 22
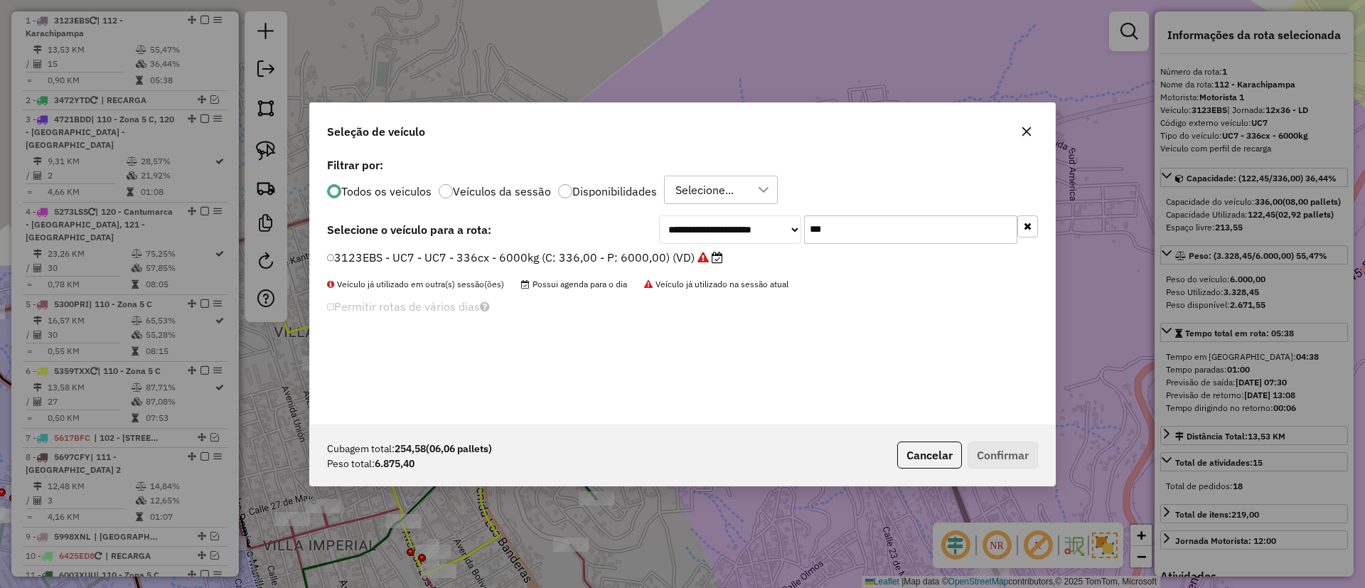
scroll to position [8, 4]
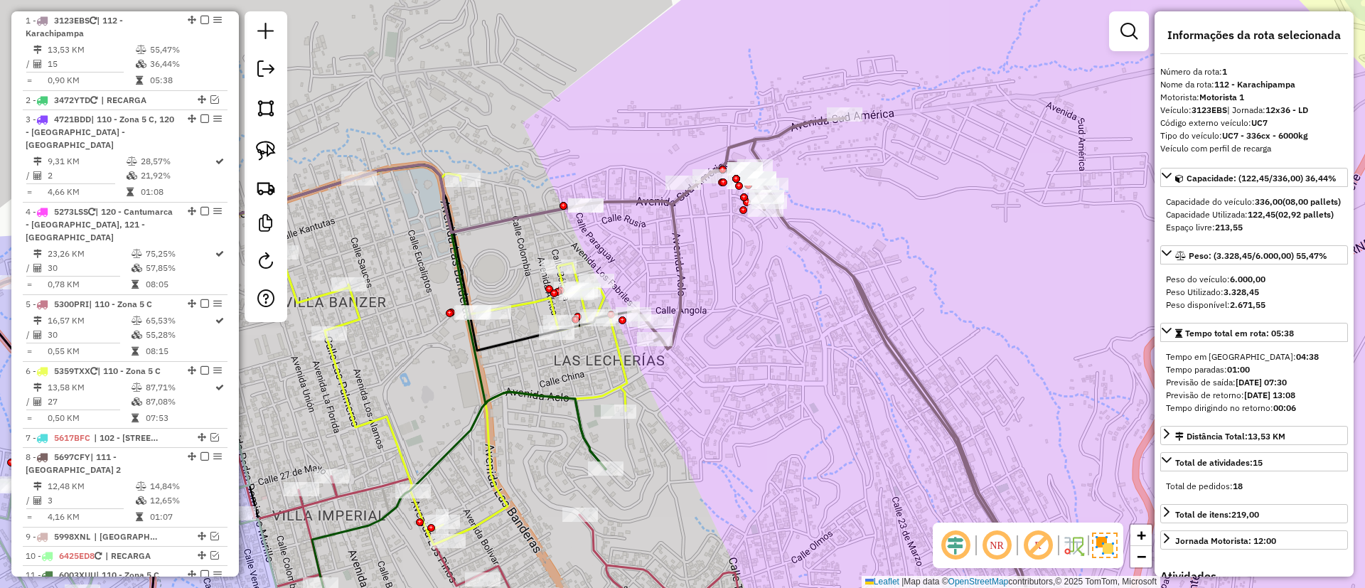
drag, startPoint x: 731, startPoint y: 321, endPoint x: 740, endPoint y: 292, distance: 30.6
click at [740, 292] on div "Janela de atendimento Grade de atendimento Capacidade Transportadoras Veículos …" at bounding box center [682, 294] width 1365 height 588
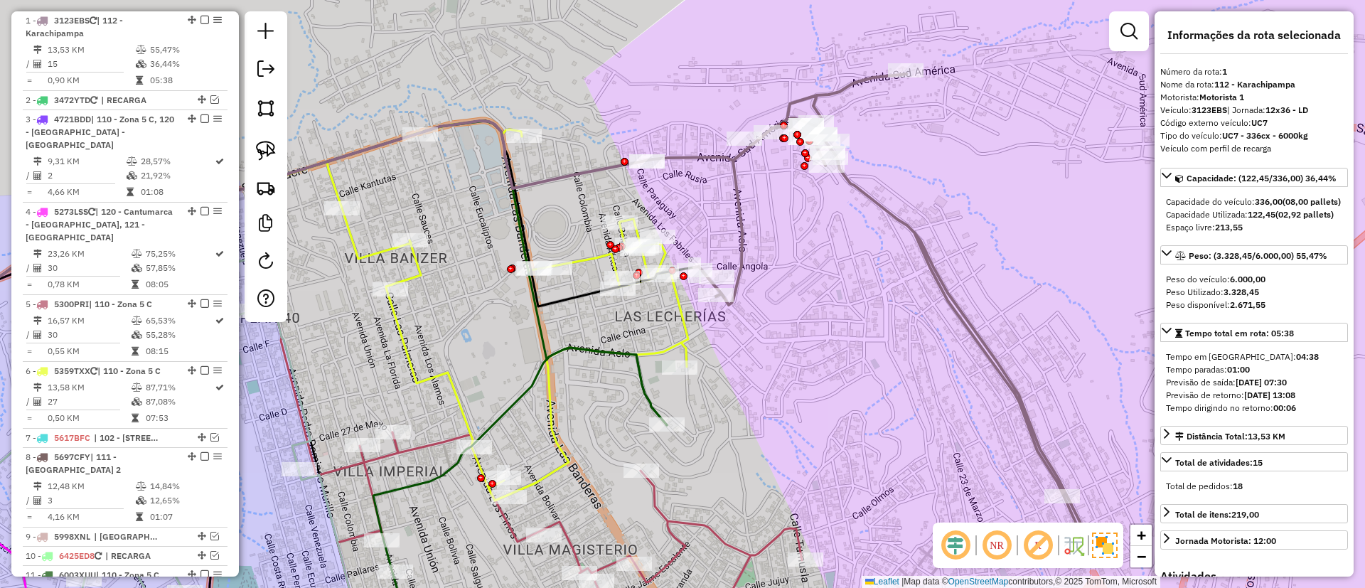
drag, startPoint x: 659, startPoint y: 270, endPoint x: 722, endPoint y: 229, distance: 75.5
click at [723, 224] on div "Janela de atendimento Grade de atendimento Capacidade Transportadoras Veículos …" at bounding box center [682, 294] width 1365 height 588
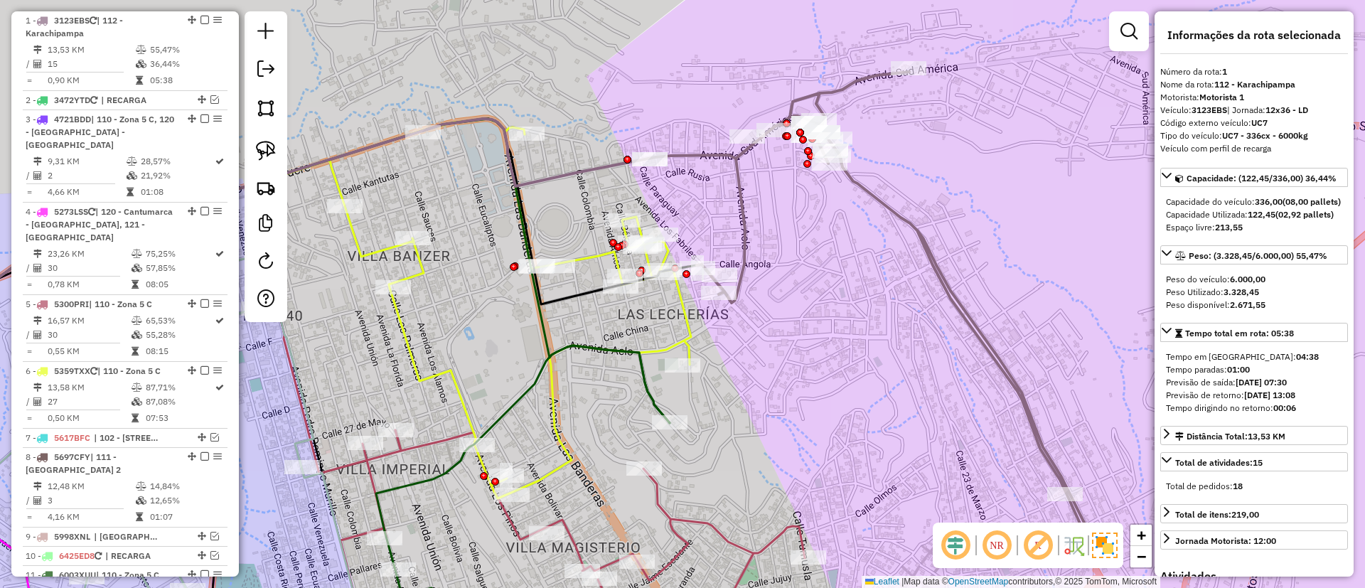
click at [410, 270] on icon at bounding box center [277, 309] width 828 height 380
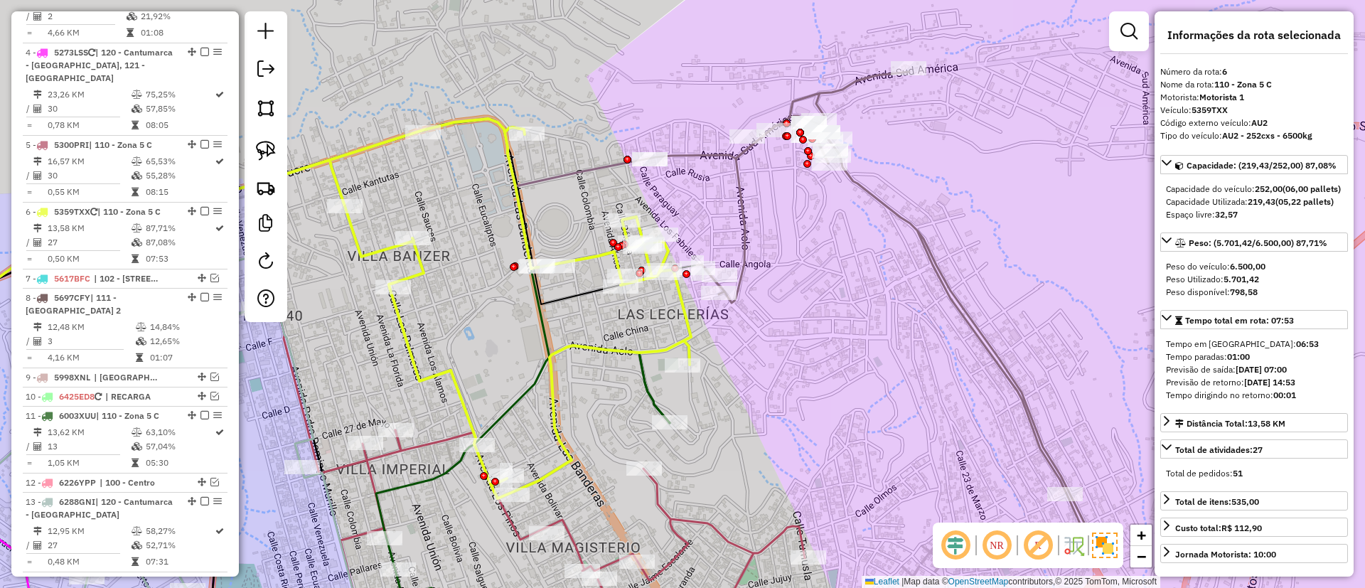
scroll to position [911, 0]
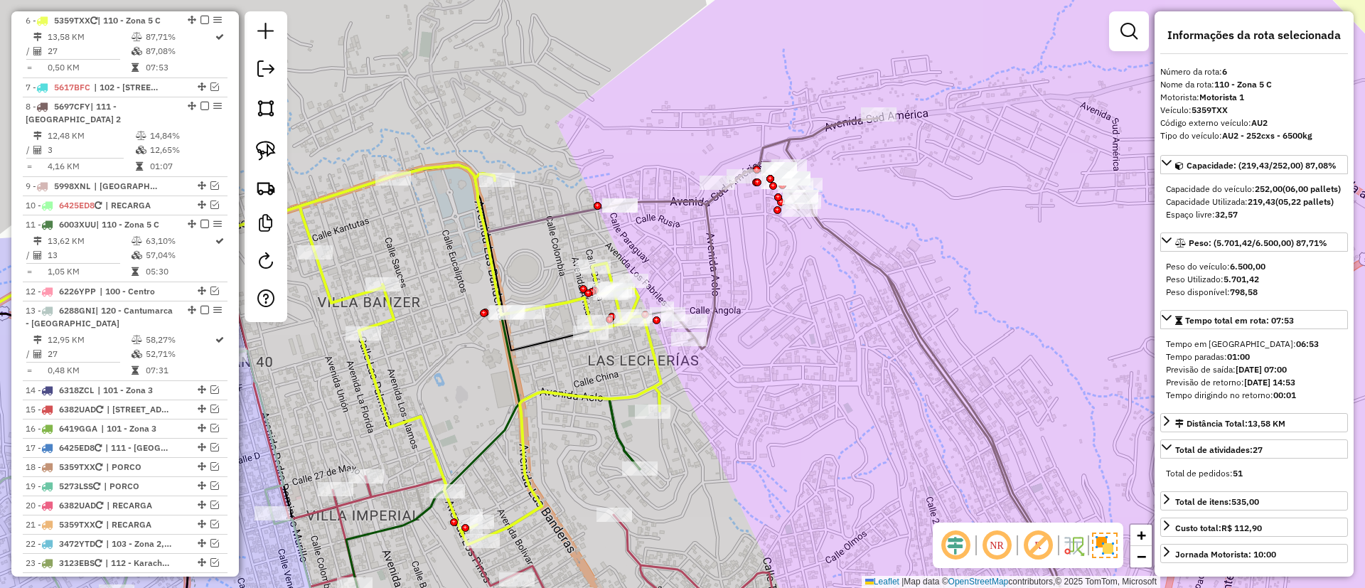
drag, startPoint x: 455, startPoint y: 279, endPoint x: 475, endPoint y: 218, distance: 65.0
click at [475, 218] on div "Janela de atendimento Grade de atendimento Capacidade Transportadoras Veículos …" at bounding box center [682, 294] width 1365 height 588
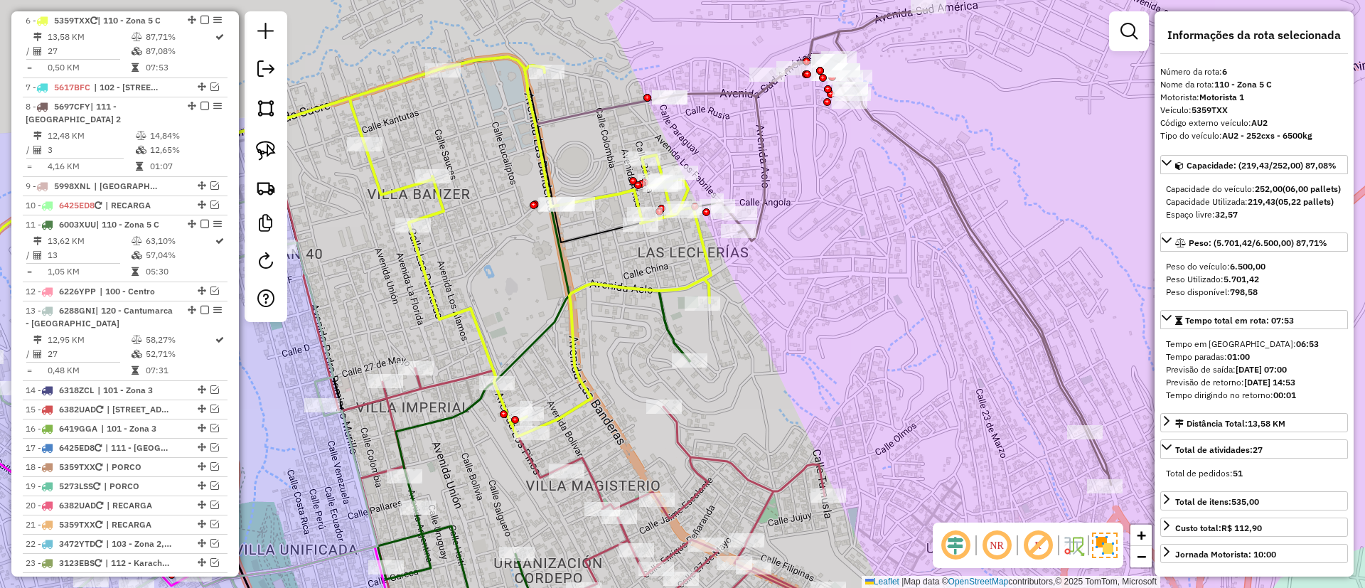
click at [595, 481] on icon at bounding box center [595, 507] width 468 height 278
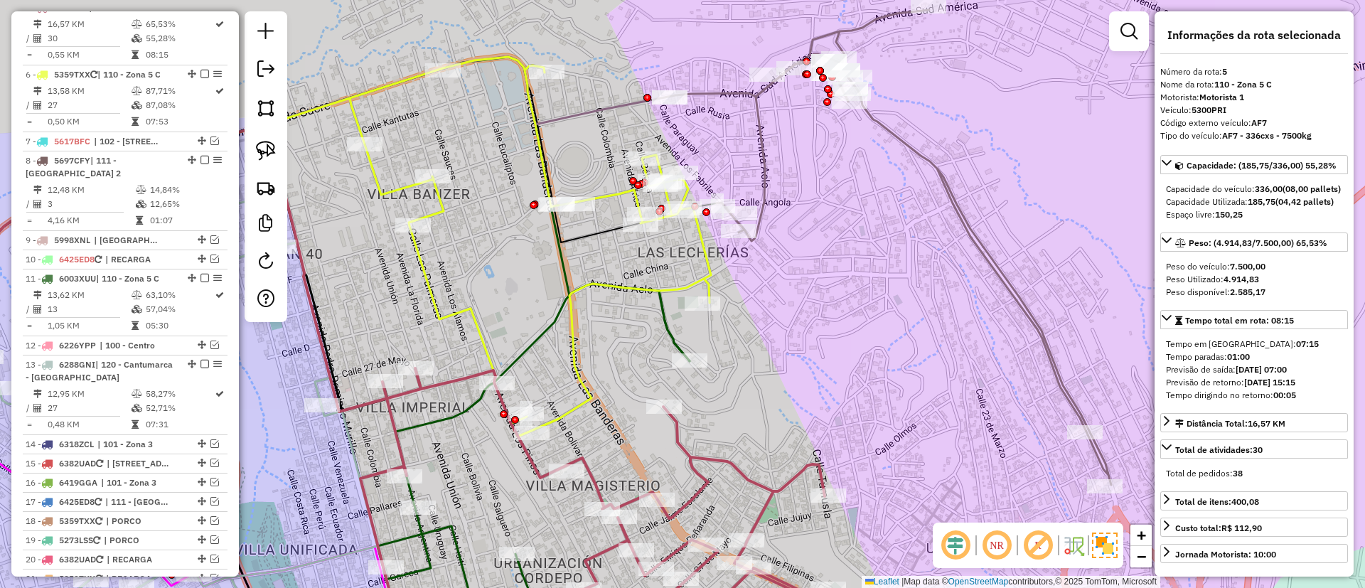
scroll to position [844, 0]
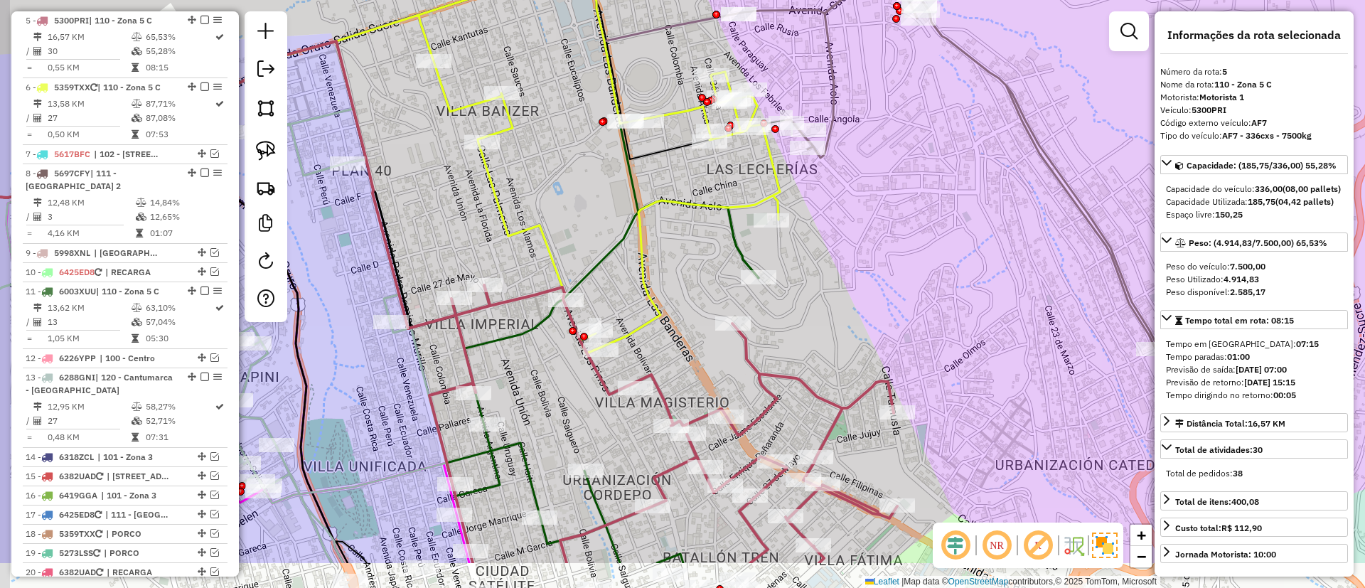
drag, startPoint x: 618, startPoint y: 402, endPoint x: 729, endPoint y: 245, distance: 191.8
click at [735, 245] on div "Janela de atendimento Grade de atendimento Capacidade Transportadoras Veículos …" at bounding box center [682, 294] width 1365 height 588
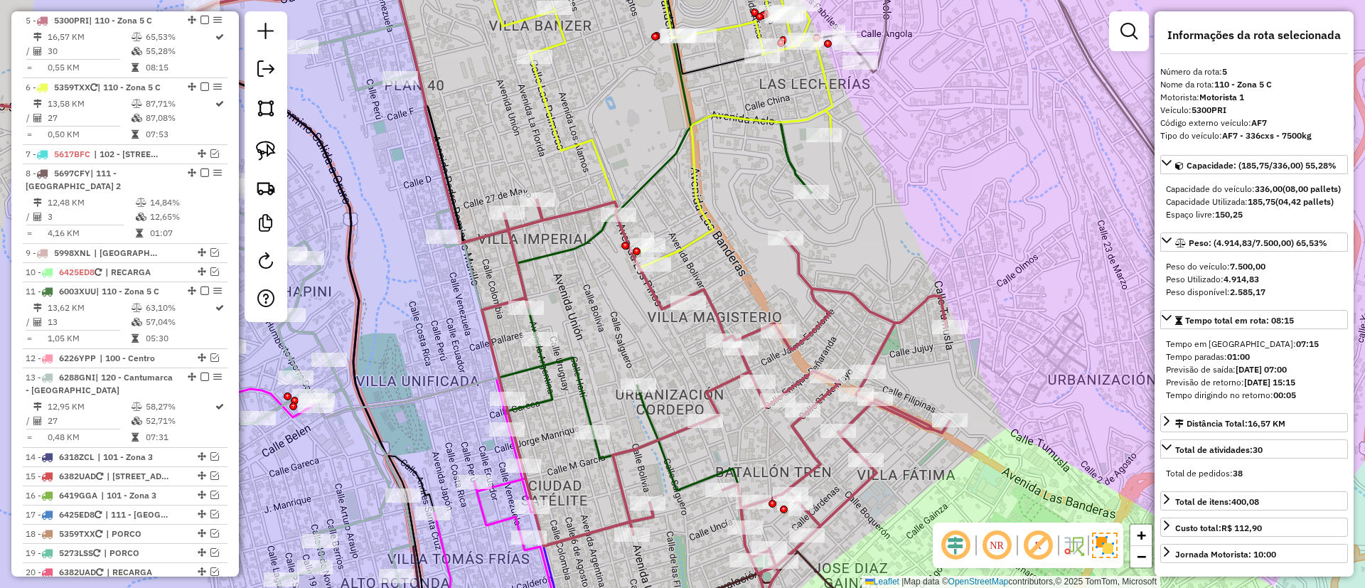
click at [575, 383] on icon at bounding box center [659, 380] width 321 height 531
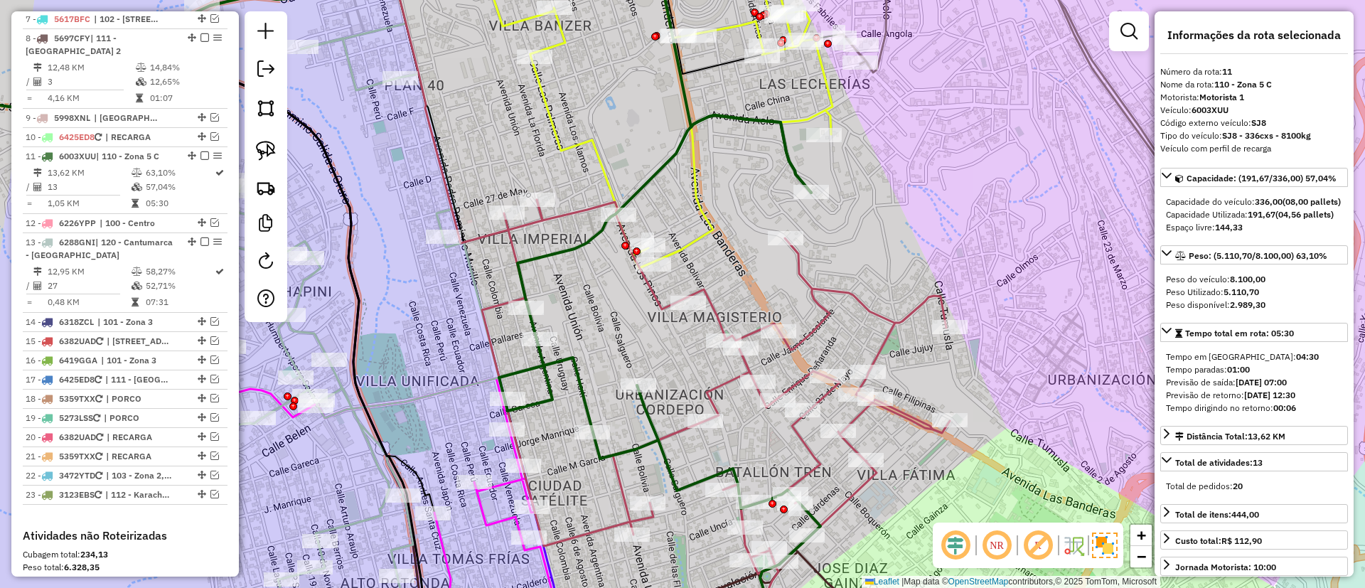
scroll to position [1115, 0]
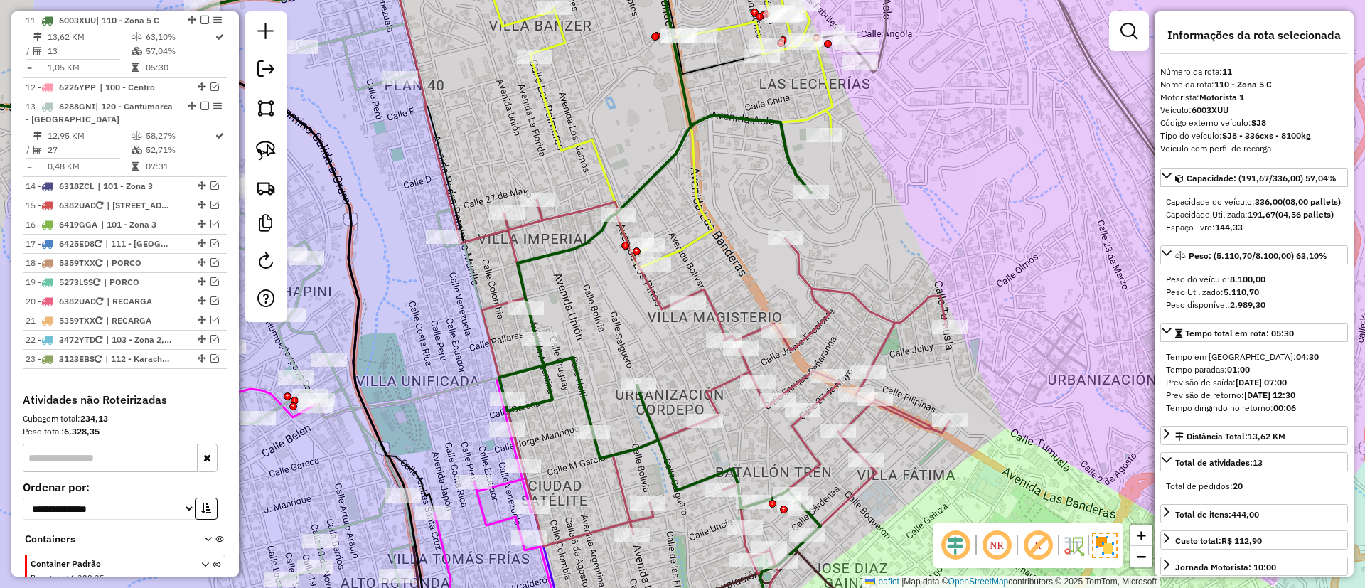
drag, startPoint x: 575, startPoint y: 383, endPoint x: 487, endPoint y: 516, distance: 159.8
click at [499, 516] on icon at bounding box center [659, 380] width 321 height 531
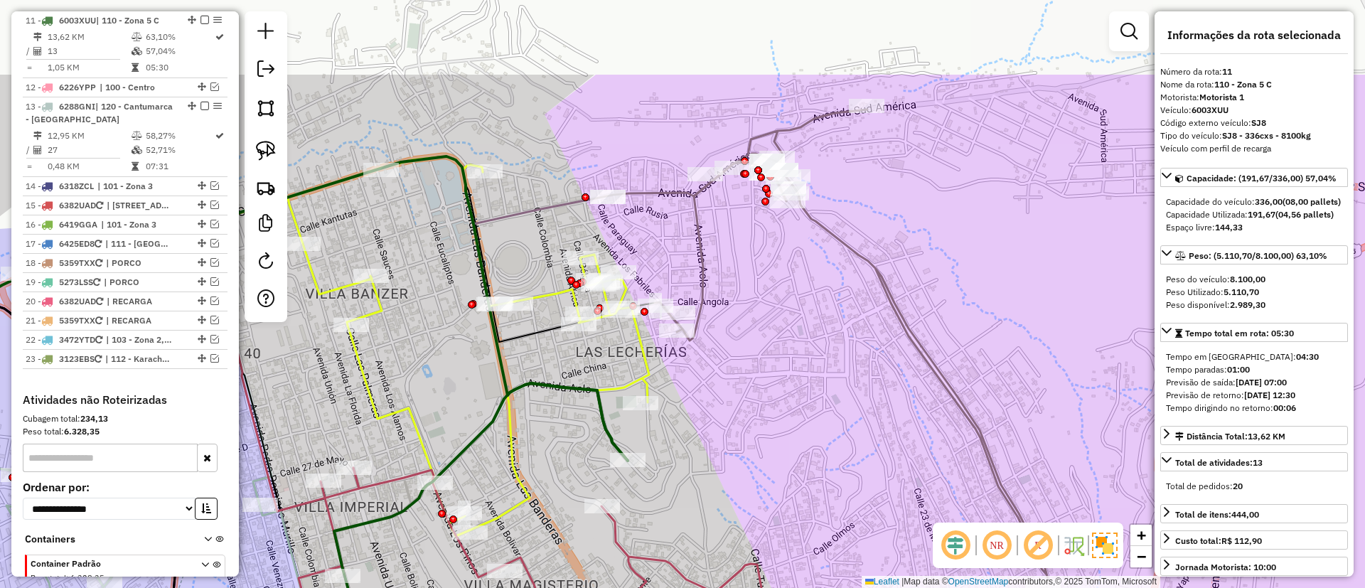
drag, startPoint x: 1069, startPoint y: 245, endPoint x: 979, endPoint y: 367, distance: 151.5
click at [979, 367] on div "Janela de atendimento Grade de atendimento Capacidade Transportadoras Veículos …" at bounding box center [682, 294] width 1365 height 588
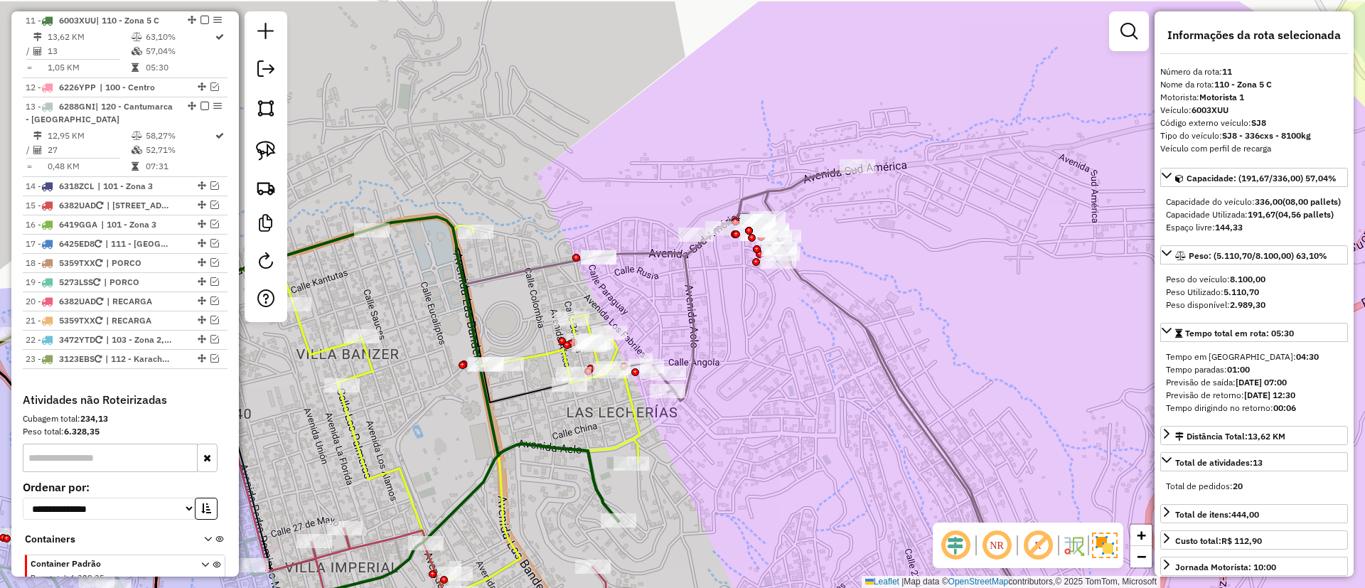
drag, startPoint x: 939, startPoint y: 240, endPoint x: 930, endPoint y: 300, distance: 60.5
click at [930, 300] on div "Janela de atendimento Grade de atendimento Capacidade Transportadoras Veículos …" at bounding box center [682, 294] width 1365 height 588
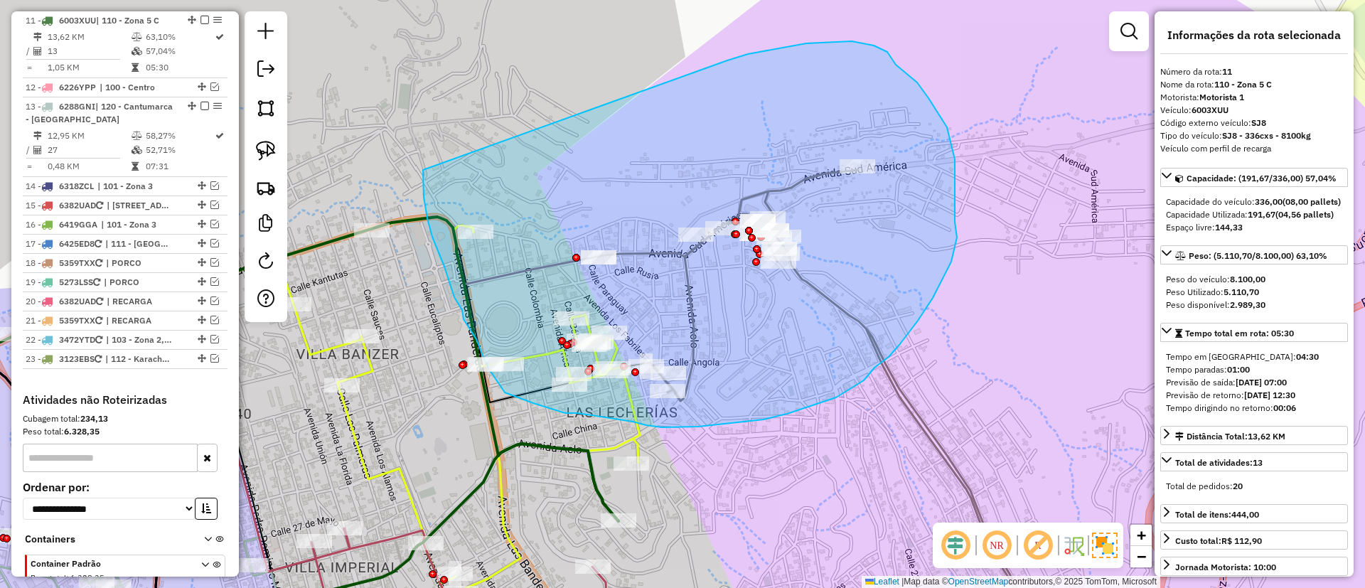
drag, startPoint x: 748, startPoint y: 54, endPoint x: 423, endPoint y: 170, distance: 345.1
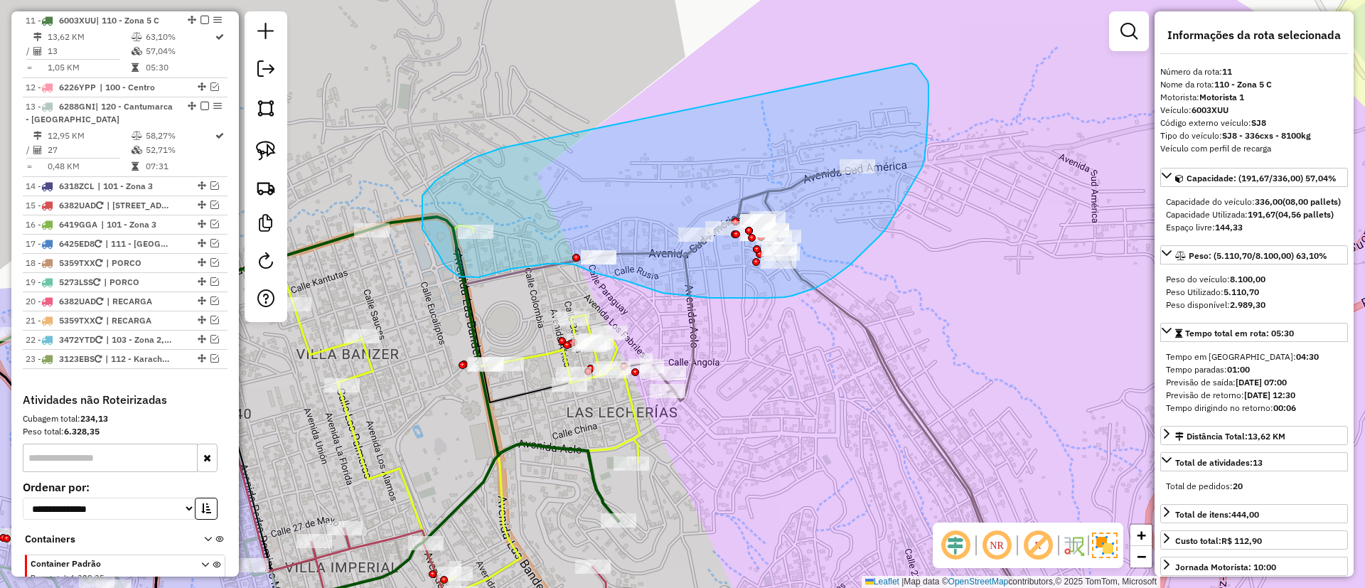
drag, startPoint x: 474, startPoint y: 158, endPoint x: 912, endPoint y: 63, distance: 448.2
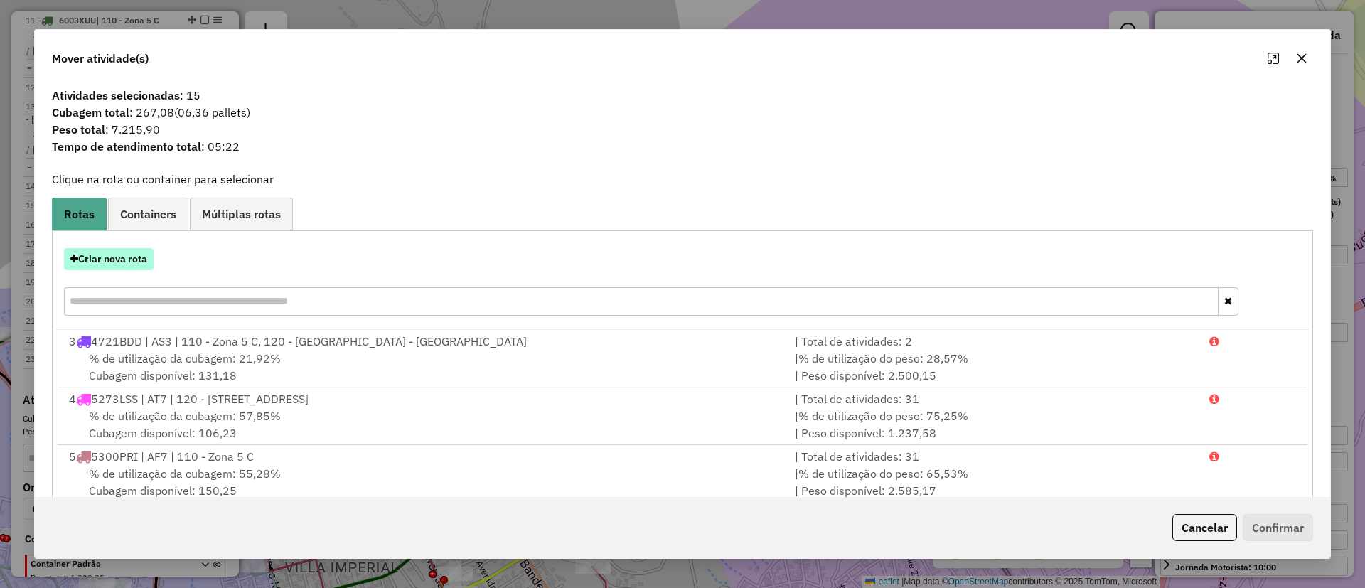
click at [110, 252] on button "Criar nova rota" at bounding box center [109, 259] width 90 height 22
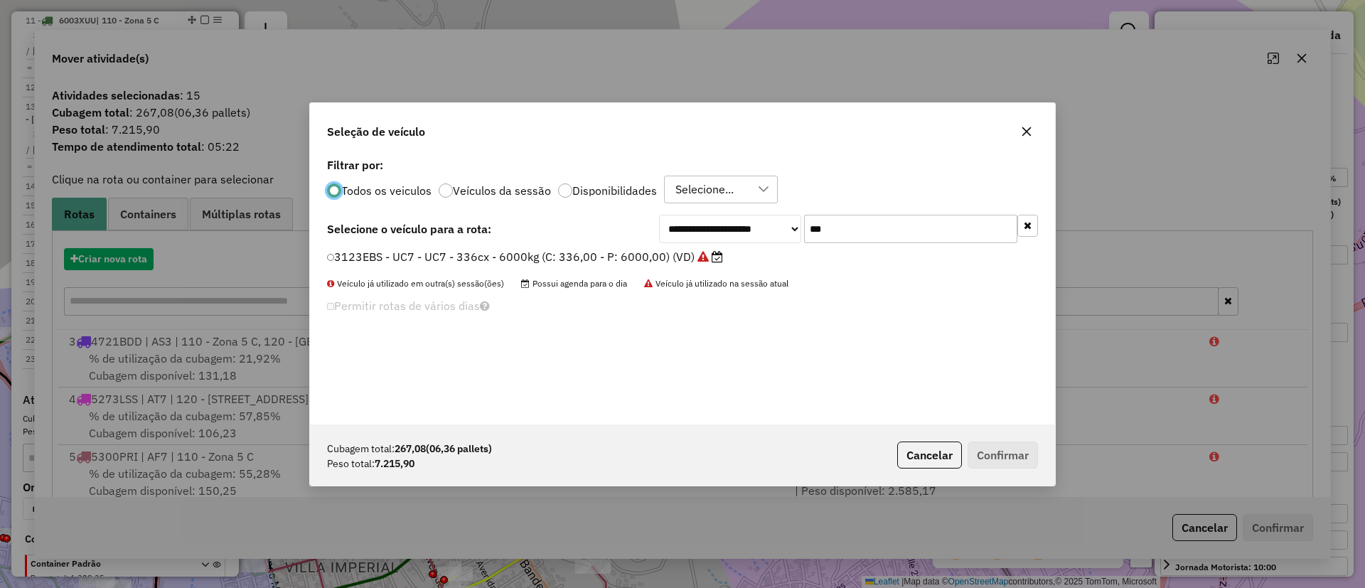
scroll to position [8, 4]
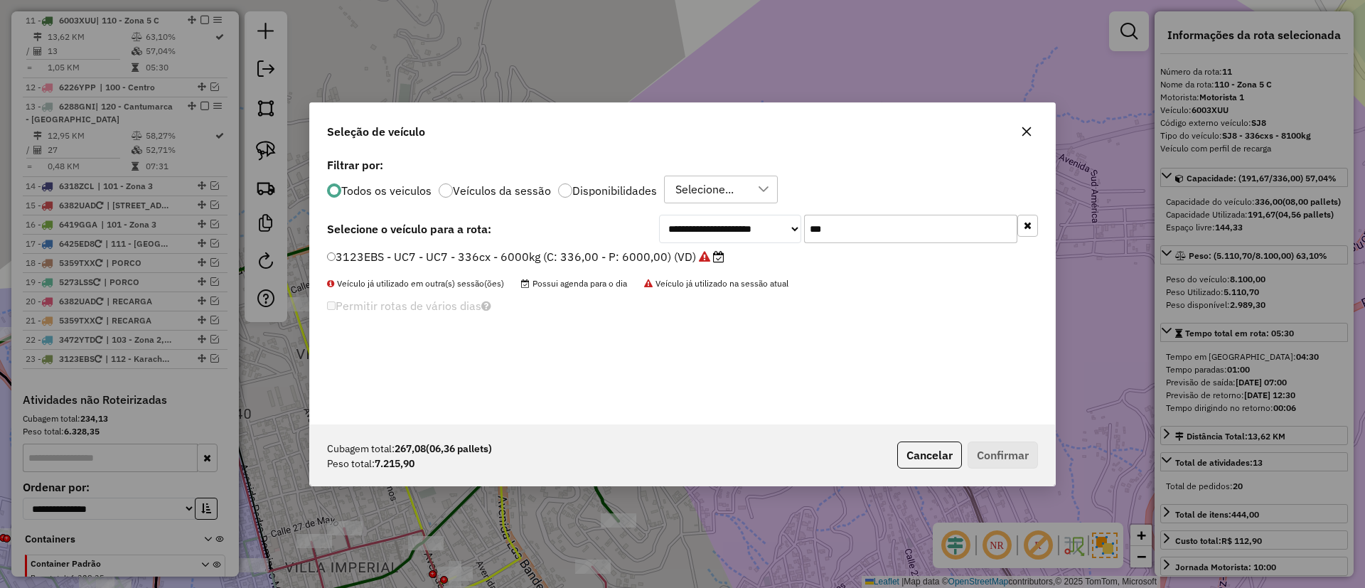
drag, startPoint x: 843, startPoint y: 237, endPoint x: 779, endPoint y: 223, distance: 65.4
click at [780, 223] on div "**********" at bounding box center [848, 229] width 379 height 28
type input "***"
click at [575, 257] on label "6003XUU - SJ8 - SJ8 - 336cxs - 8100kg (C: 336,00 - P: 8100,00) (VD)" at bounding box center [527, 256] width 401 height 17
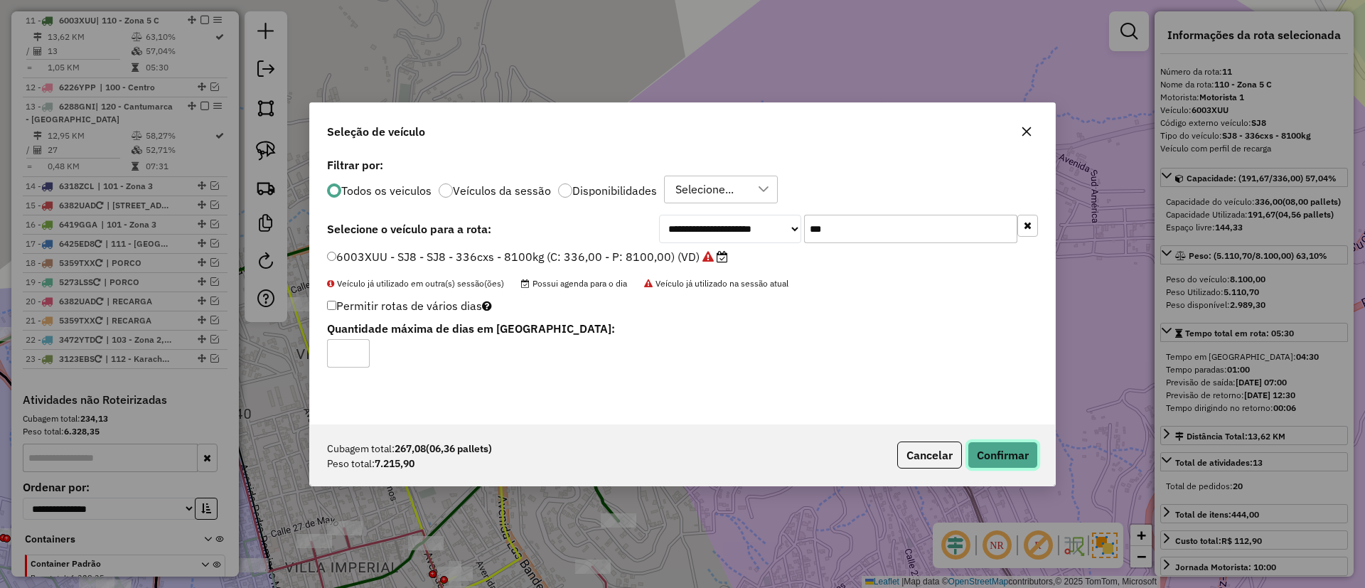
click at [1006, 451] on button "Confirmar" at bounding box center [1003, 455] width 70 height 27
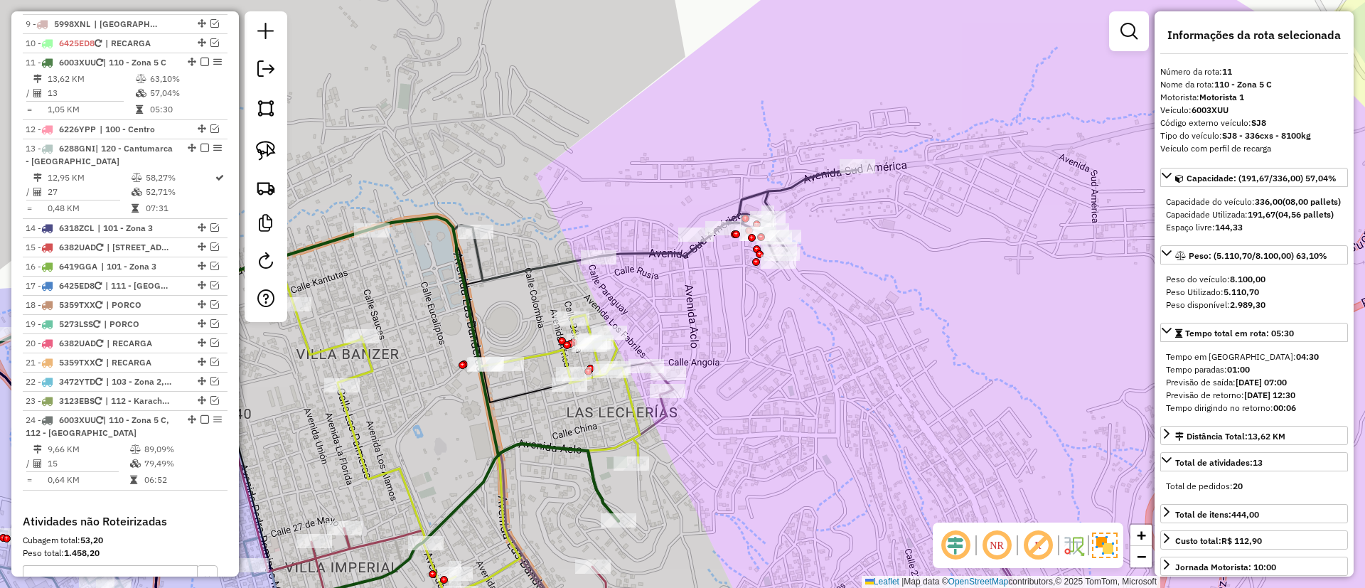
scroll to position [1115, 0]
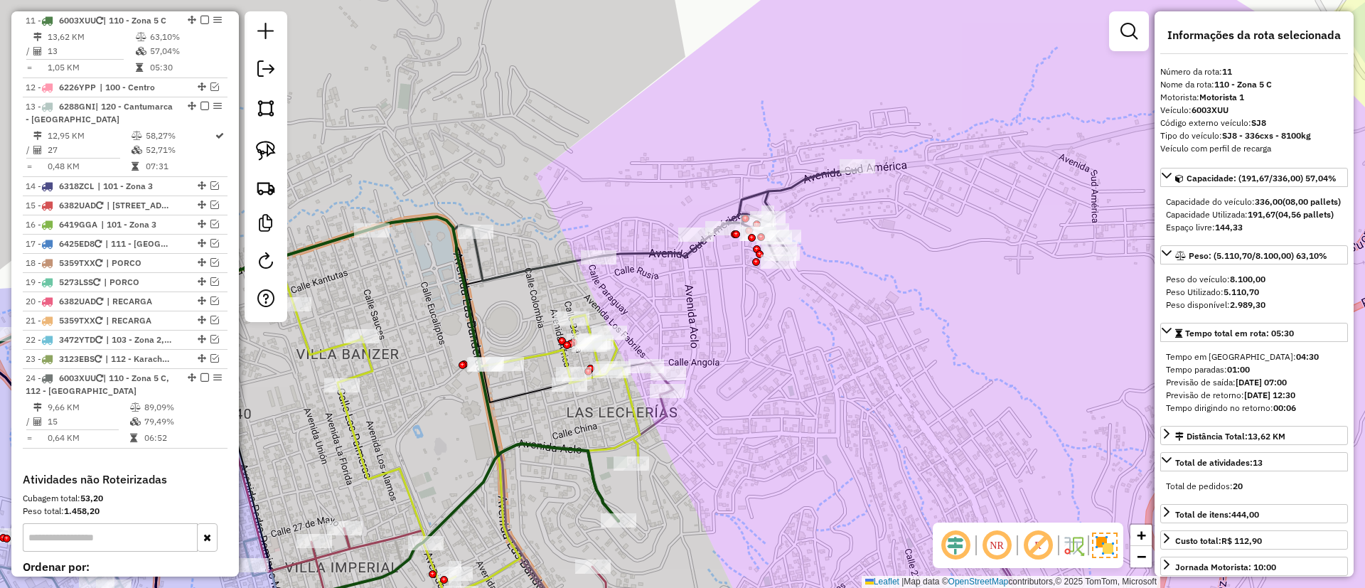
click at [696, 247] on icon at bounding box center [666, 225] width 385 height 111
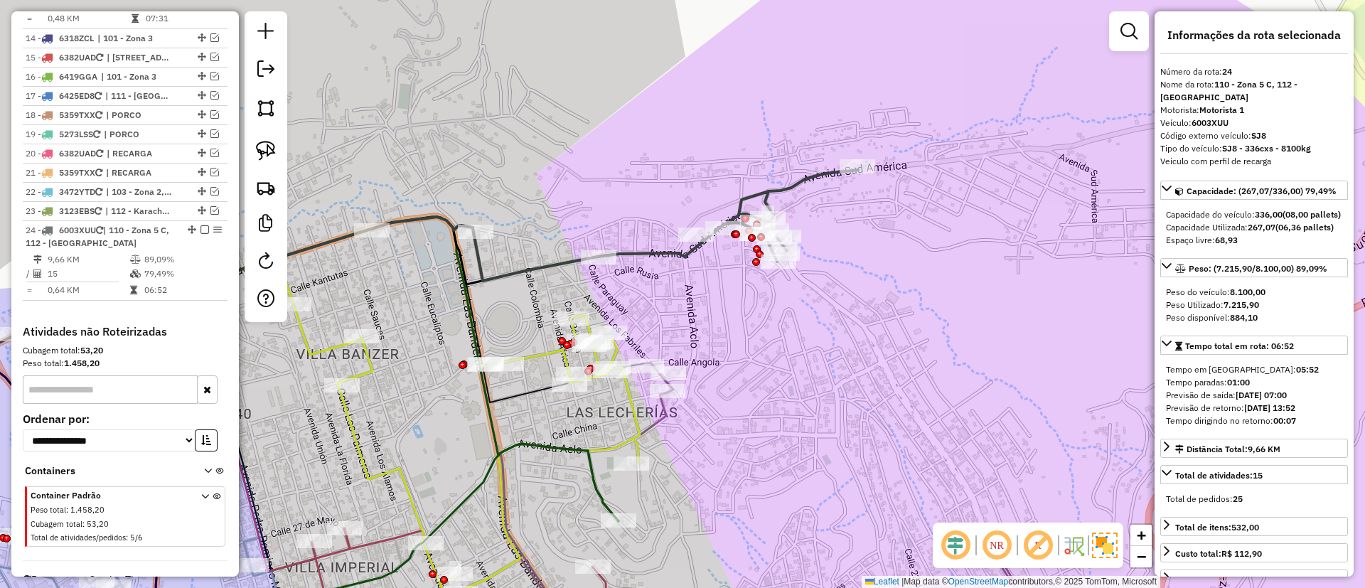
scroll to position [1319, 0]
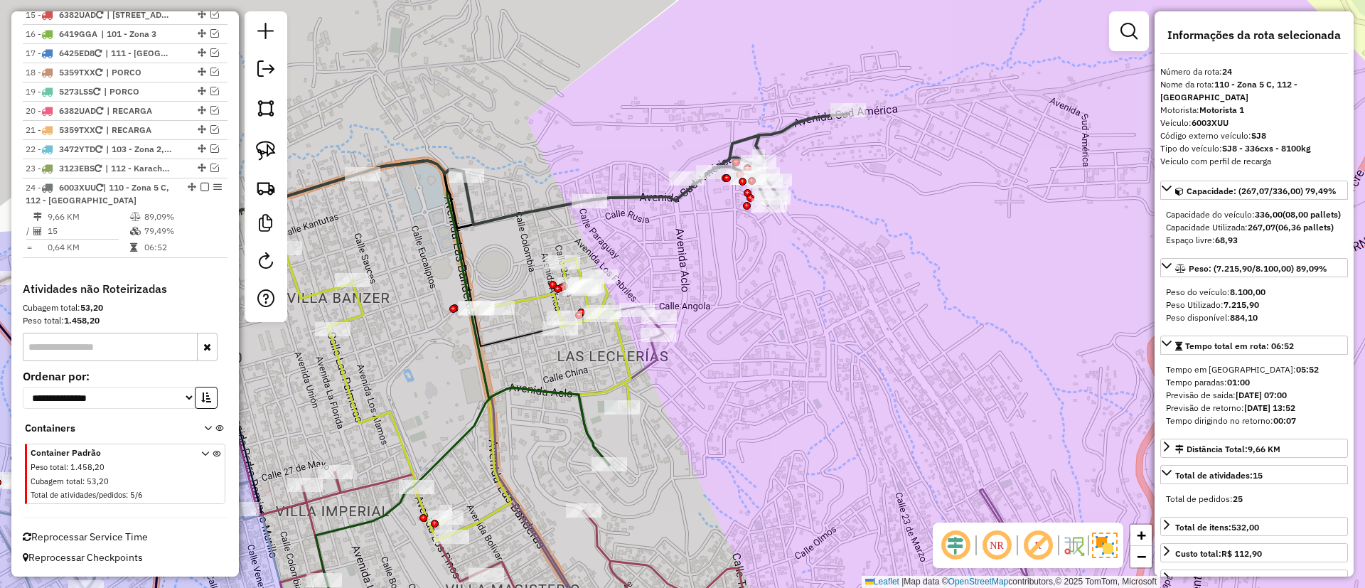
drag, startPoint x: 696, startPoint y: 286, endPoint x: 687, endPoint y: 229, distance: 57.6
click at [687, 229] on div "Janela de atendimento Grade de atendimento Capacidade Transportadoras Veículos …" at bounding box center [682, 294] width 1365 height 588
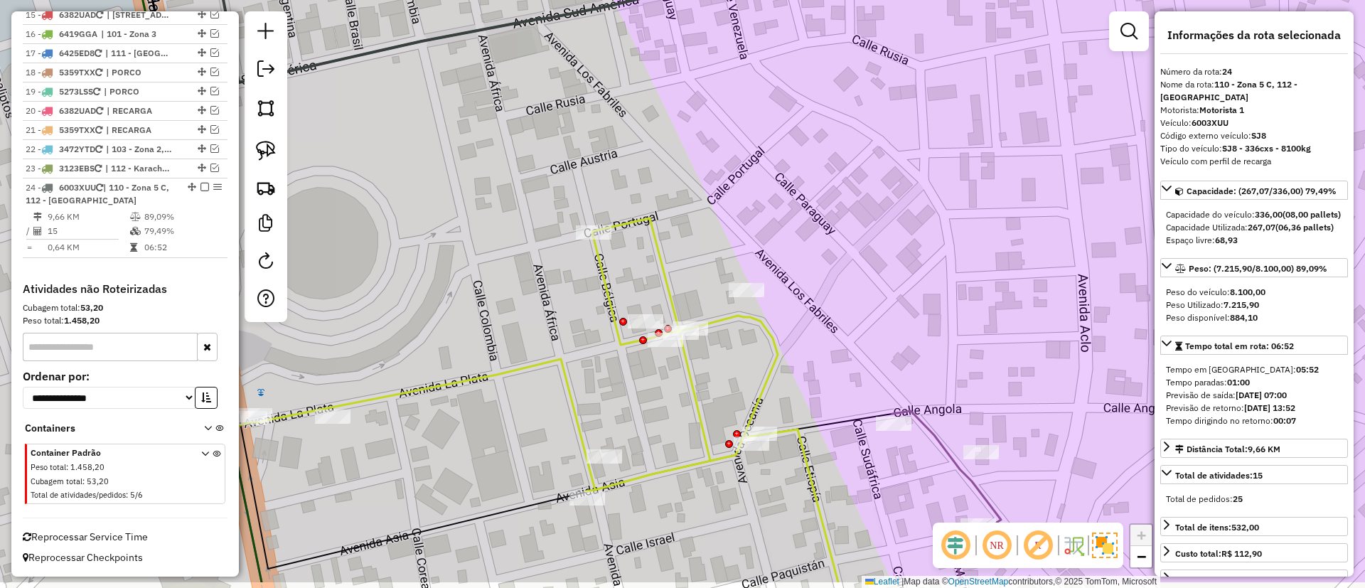
click at [613, 169] on div "Janela de atendimento Grade de atendimento Capacidade Transportadoras Veículos …" at bounding box center [682, 294] width 1365 height 588
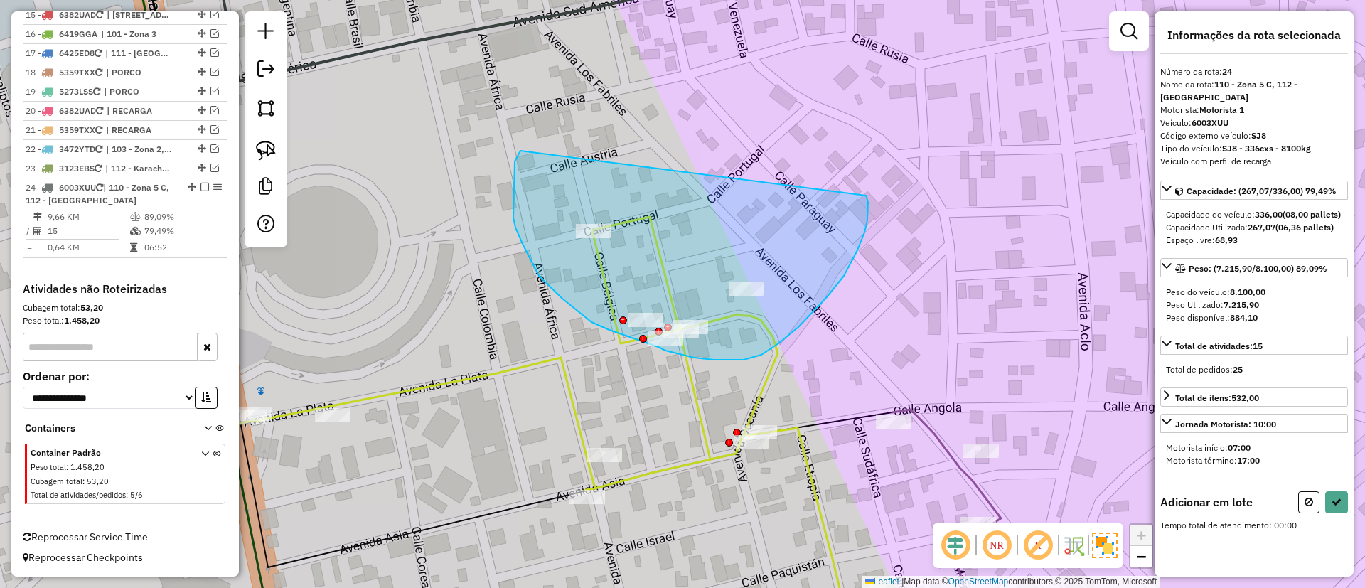
drag, startPoint x: 531, startPoint y: 261, endPoint x: 866, endPoint y: 196, distance: 341.3
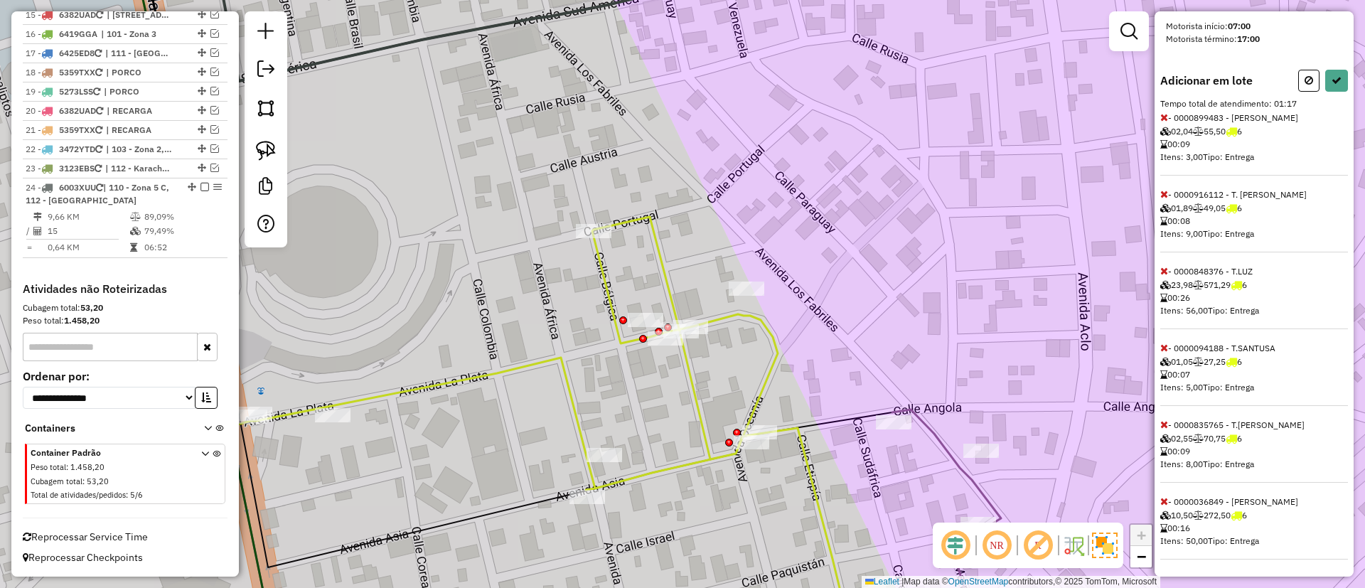
scroll to position [447, 0]
click at [1159, 501] on div "Informações da rota selecionada Número da rota: 24 Nome da rota: 110 - Zona 5 C…" at bounding box center [1254, 293] width 199 height 565
click at [1165, 500] on icon at bounding box center [1165, 501] width 8 height 10
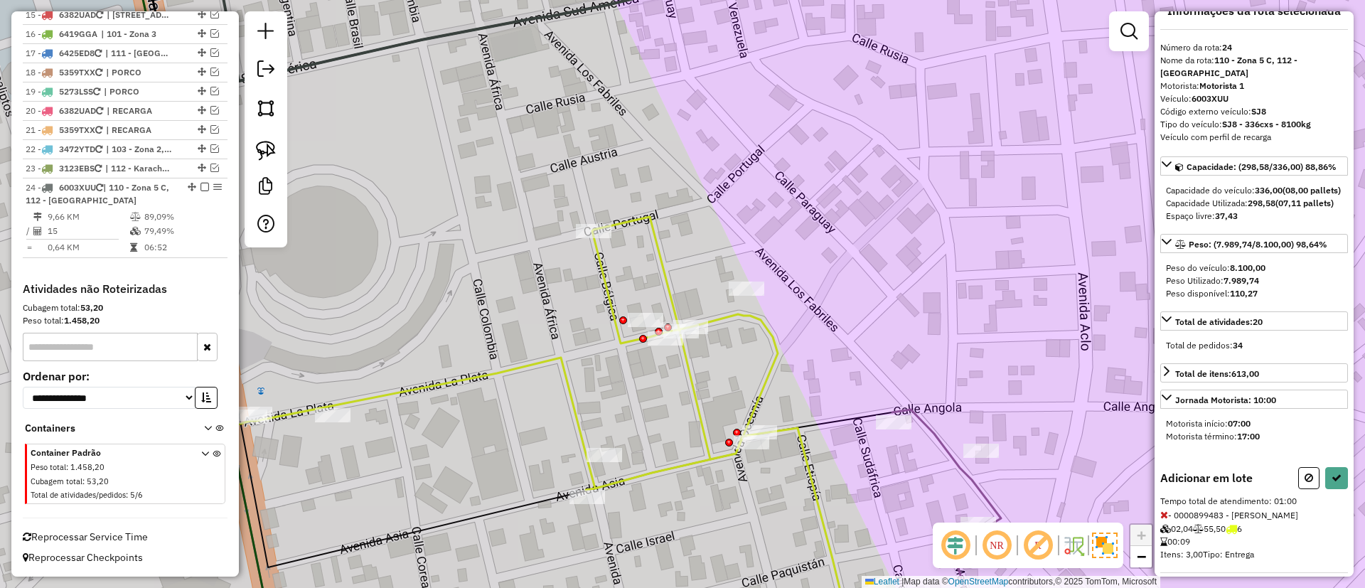
scroll to position [0, 0]
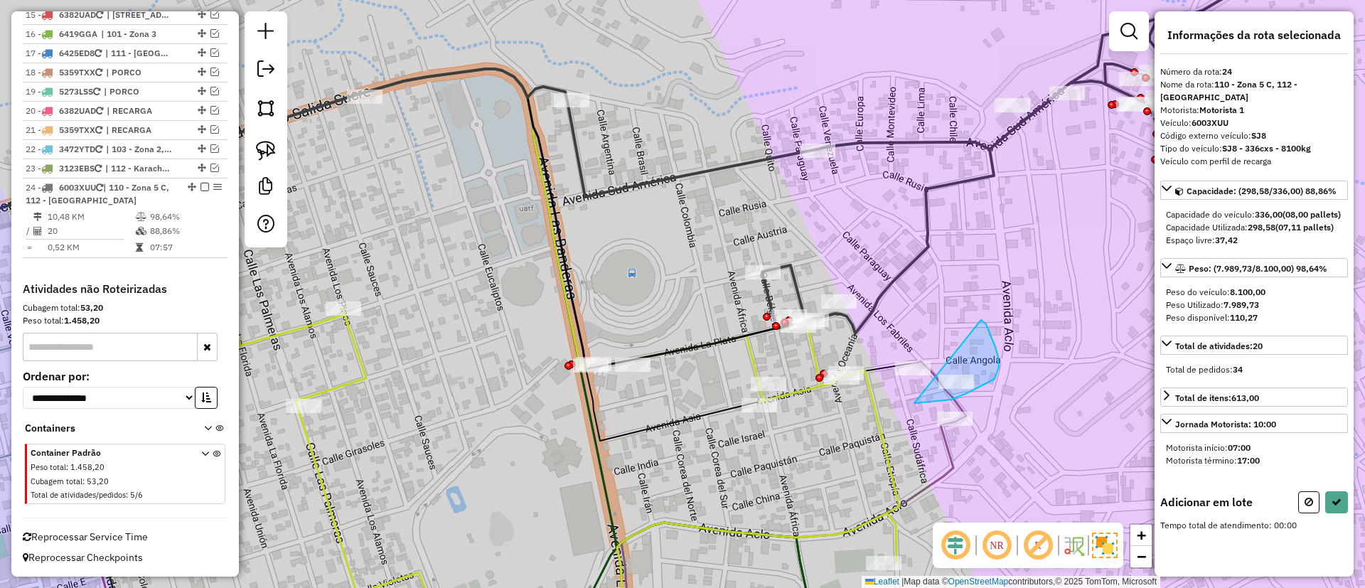
drag, startPoint x: 915, startPoint y: 403, endPoint x: 981, endPoint y: 320, distance: 106.7
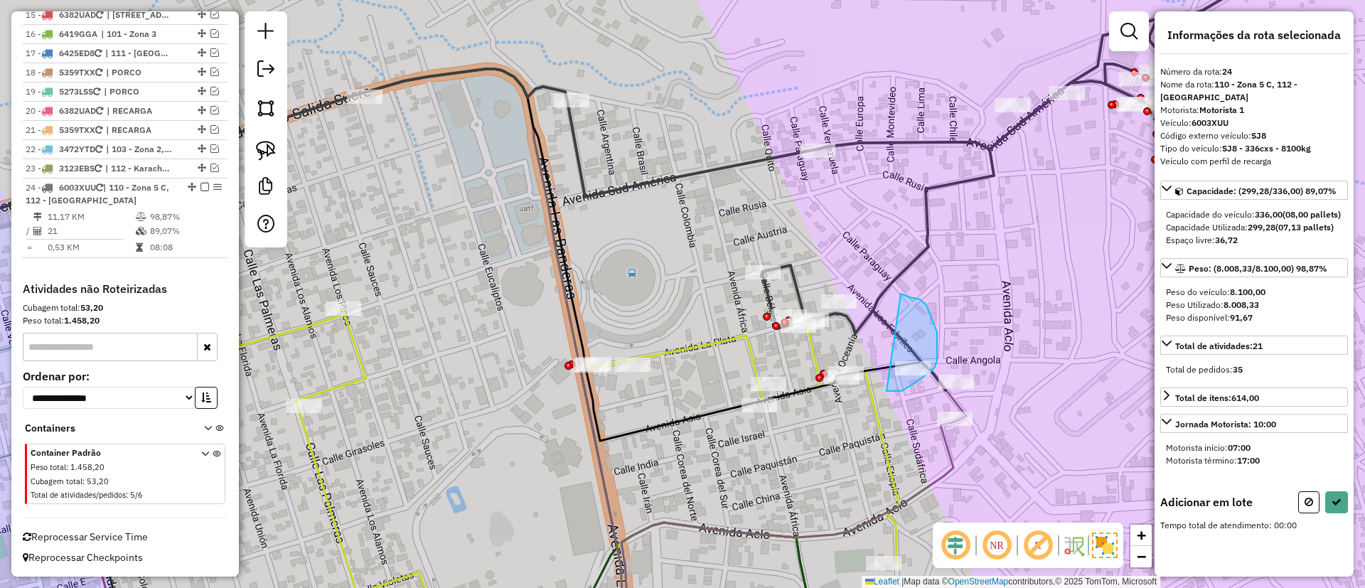
drag, startPoint x: 887, startPoint y: 391, endPoint x: 900, endPoint y: 294, distance: 98.4
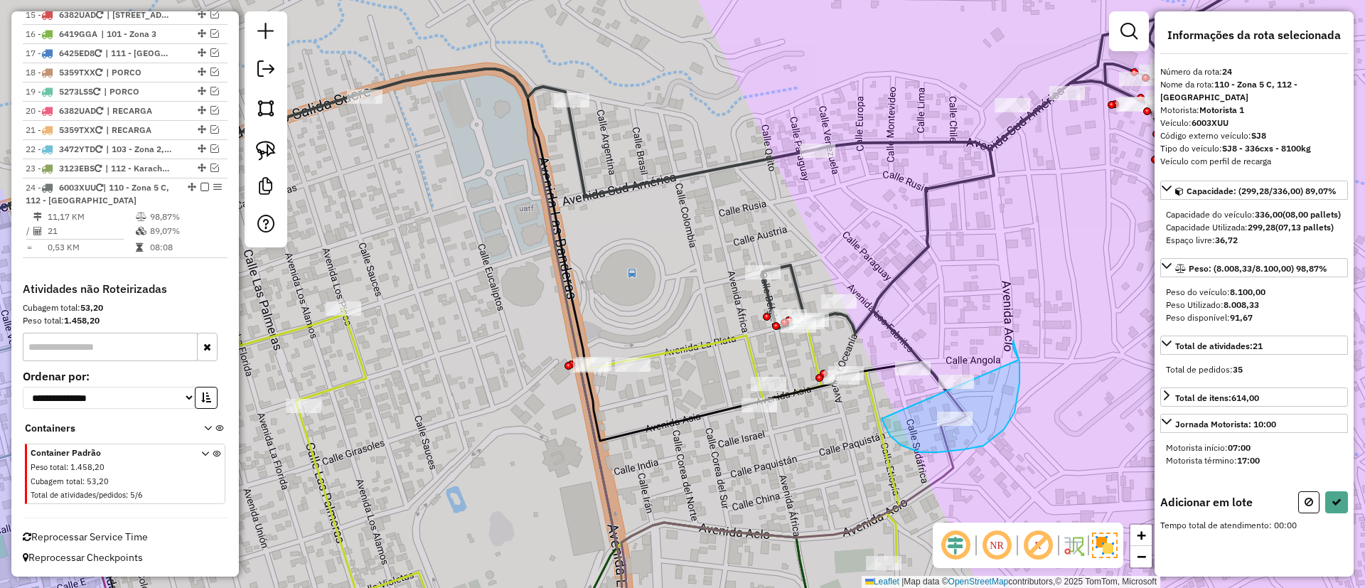
drag, startPoint x: 885, startPoint y: 427, endPoint x: 1019, endPoint y: 360, distance: 149.8
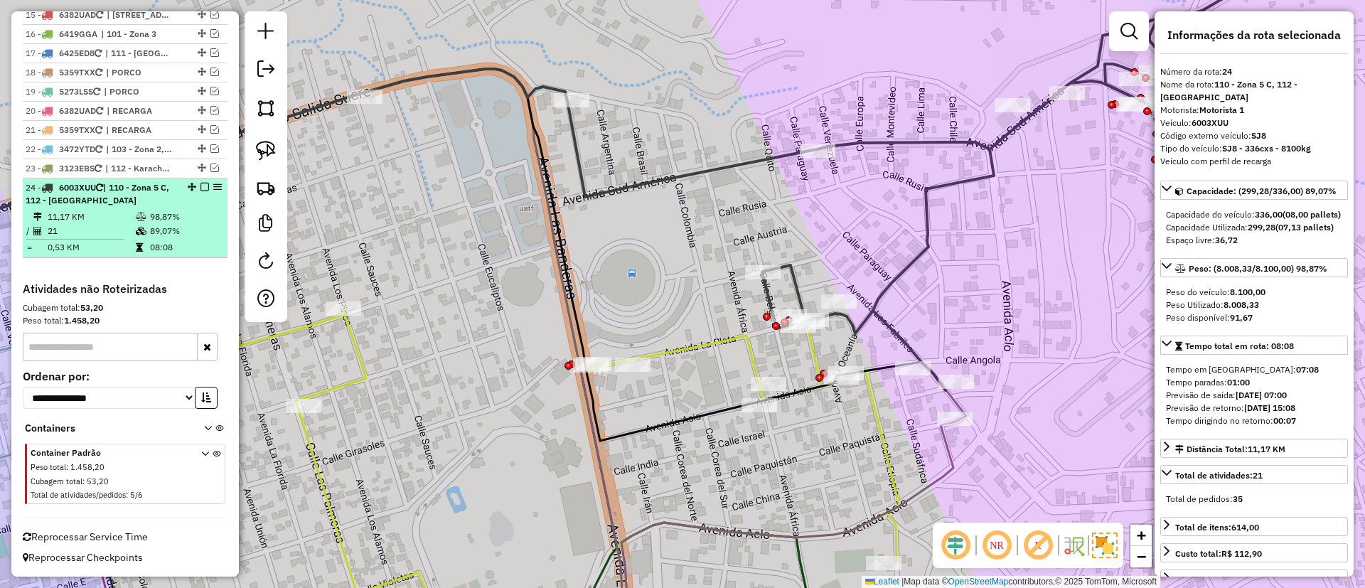
click at [201, 184] on em at bounding box center [205, 187] width 9 height 9
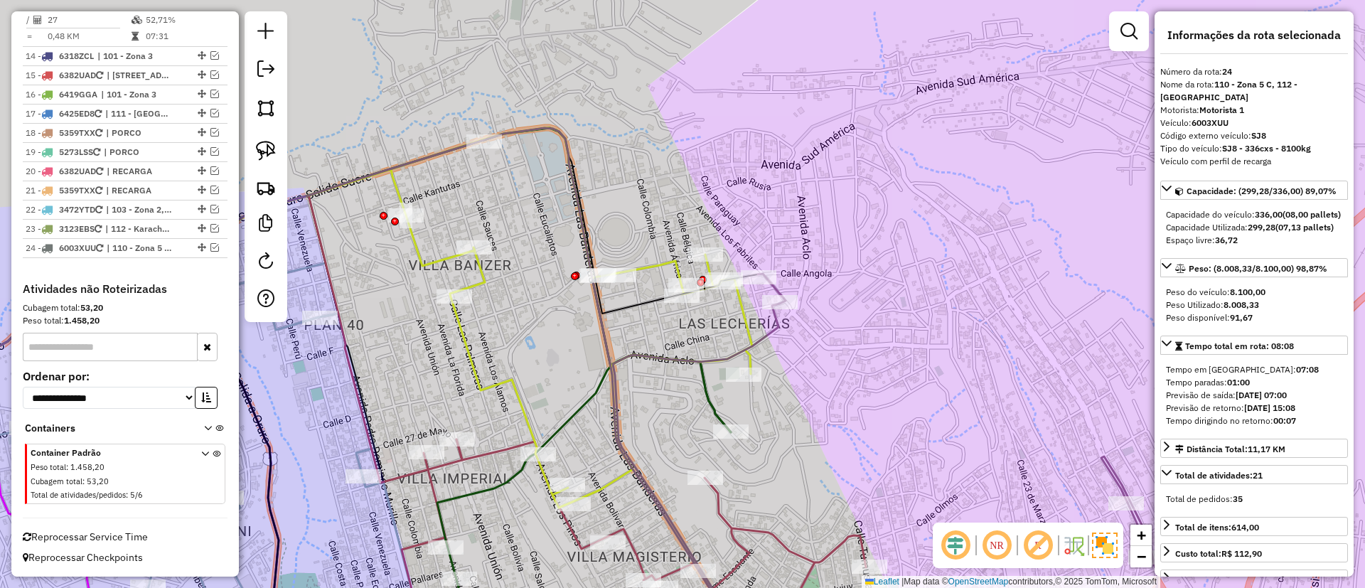
drag, startPoint x: 430, startPoint y: 208, endPoint x: 560, endPoint y: 221, distance: 131.5
click at [569, 183] on div "Janela de atendimento Grade de atendimento Capacidade Transportadoras Veículos …" at bounding box center [682, 294] width 1365 height 588
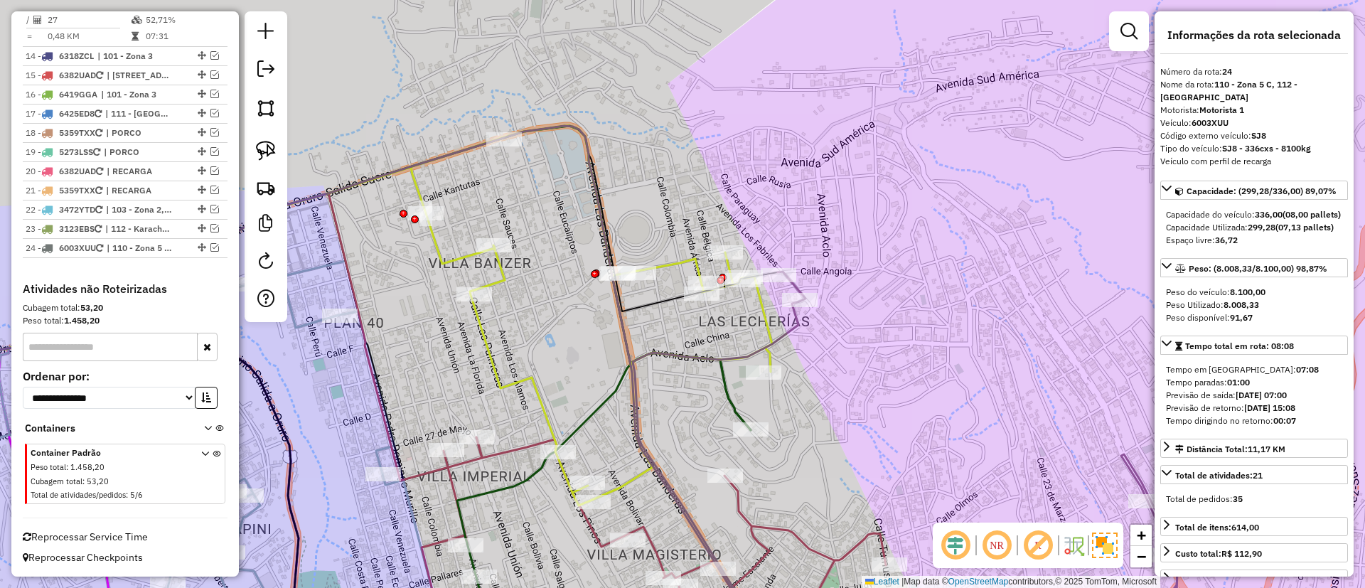
click at [495, 373] on icon at bounding box center [317, 316] width 909 height 380
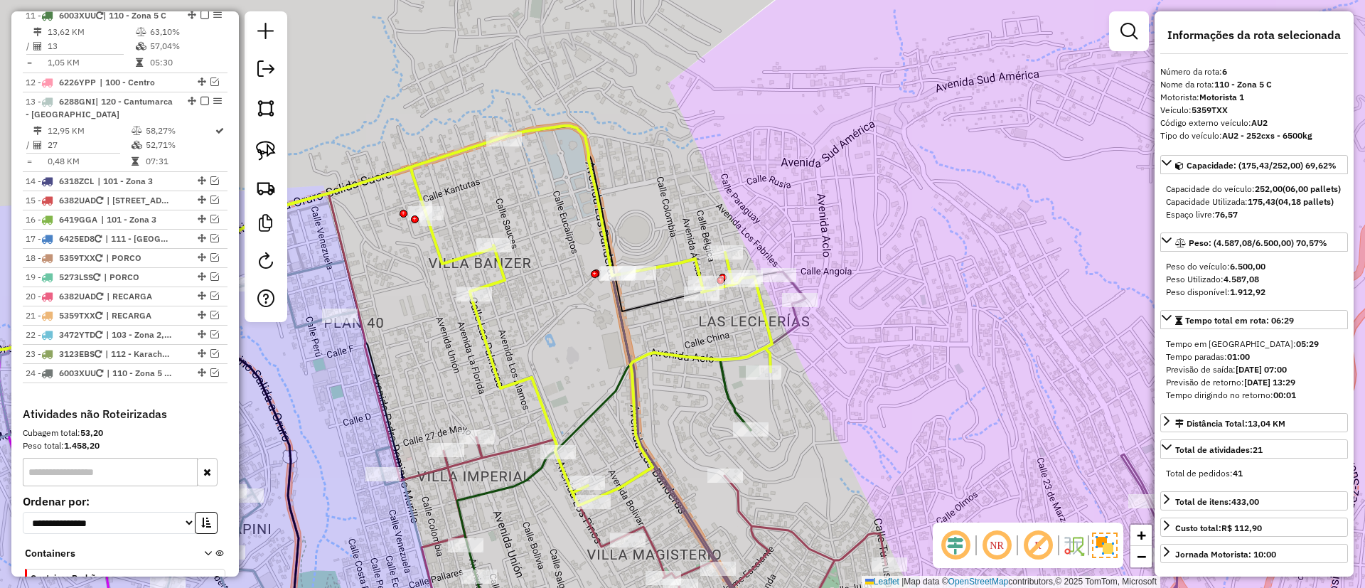
scroll to position [911, 0]
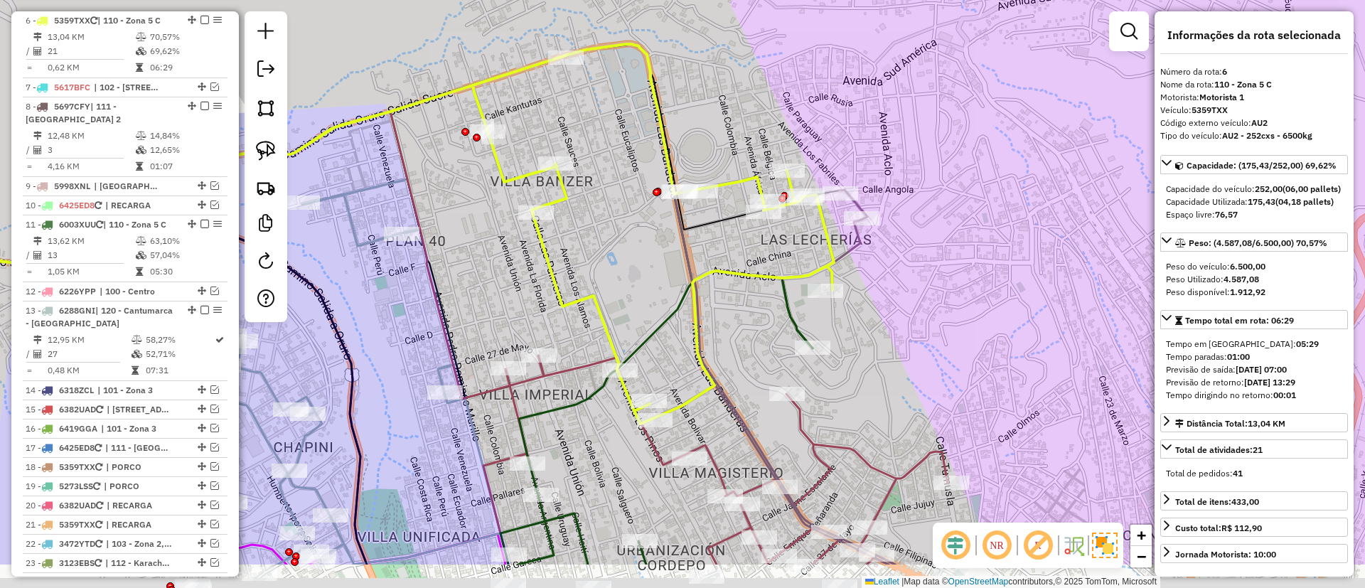
drag, startPoint x: 679, startPoint y: 159, endPoint x: 760, endPoint y: 43, distance: 141.6
click at [750, 53] on div "Janela de atendimento Grade de atendimento Capacidade Transportadoras Veículos …" at bounding box center [682, 294] width 1365 height 588
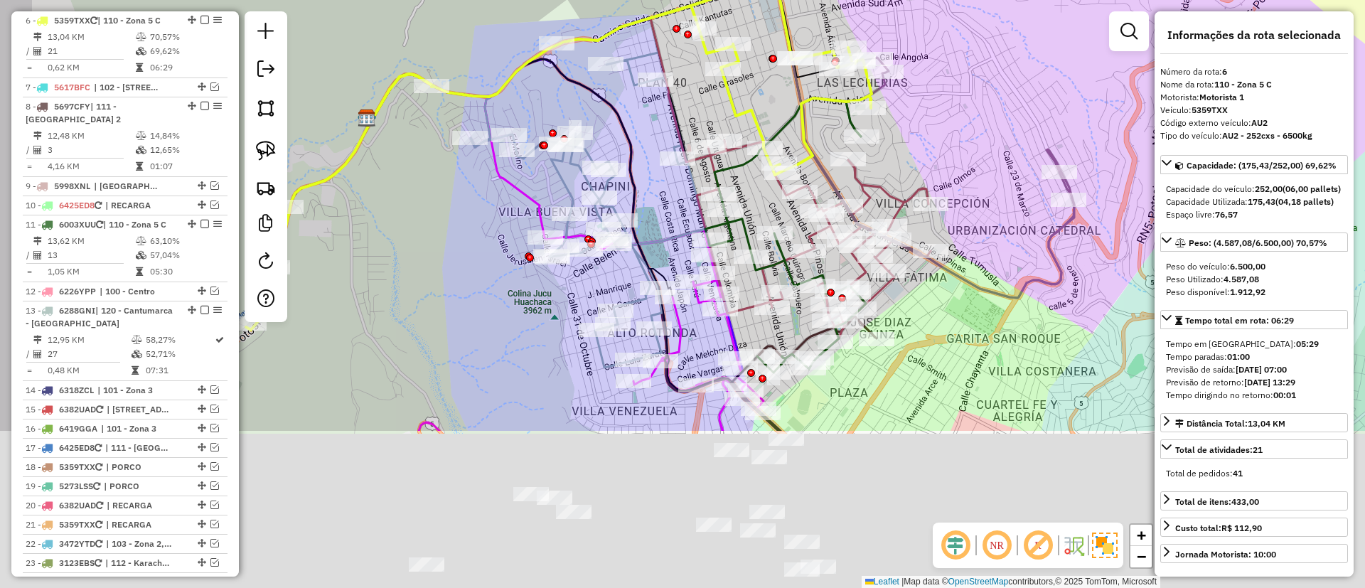
drag, startPoint x: 437, startPoint y: 497, endPoint x: 486, endPoint y: 282, distance: 221.0
click at [486, 282] on div "Janela de atendimento Grade de atendimento Capacidade Transportadoras Veículos …" at bounding box center [682, 294] width 1365 height 588
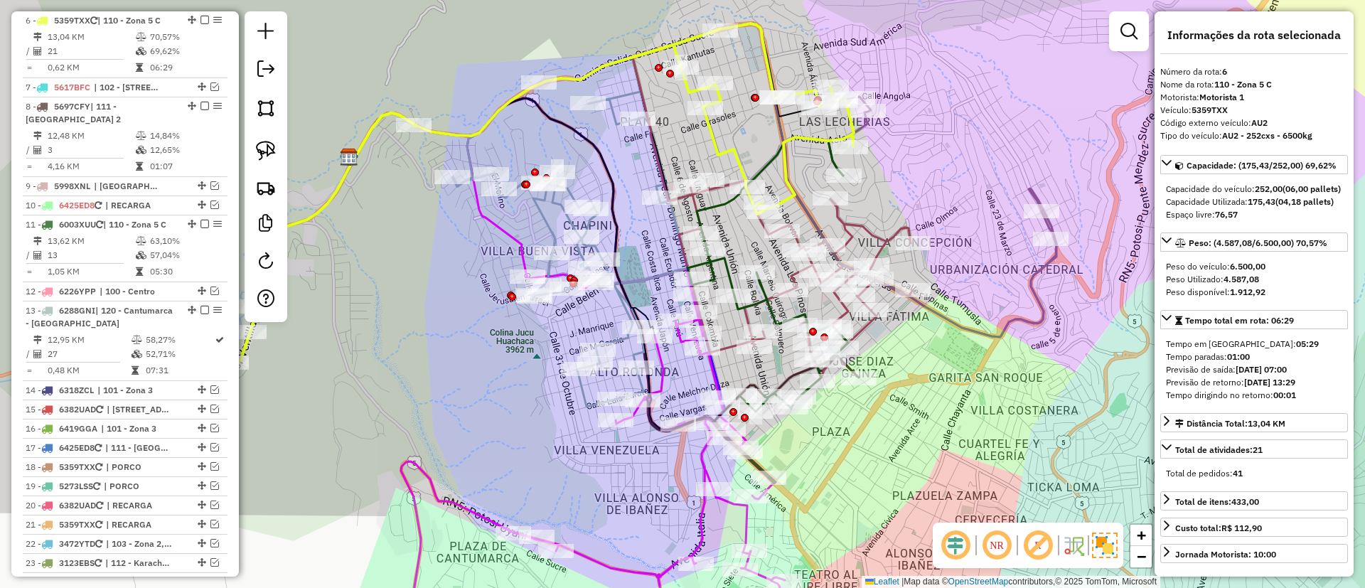
drag, startPoint x: 567, startPoint y: 341, endPoint x: 538, endPoint y: 144, distance: 199.8
click at [538, 147] on div "Janela de atendimento Grade de atendimento Capacidade Transportadoras Veículos …" at bounding box center [682, 294] width 1365 height 588
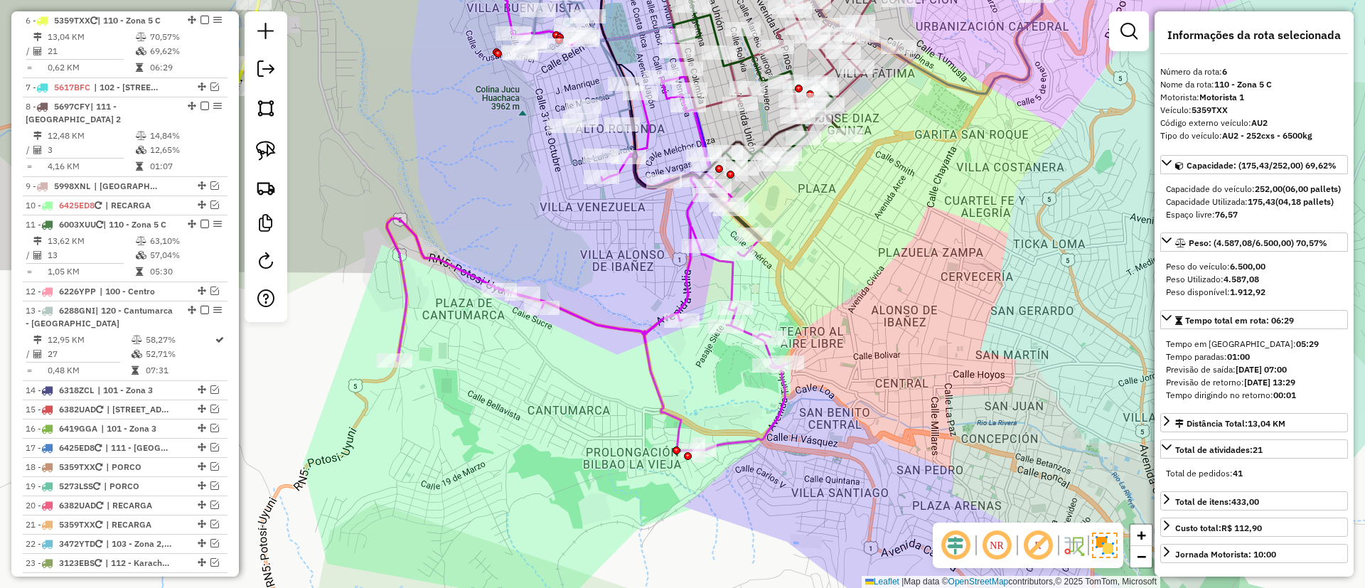
click at [652, 361] on icon at bounding box center [587, 238] width 400 height 425
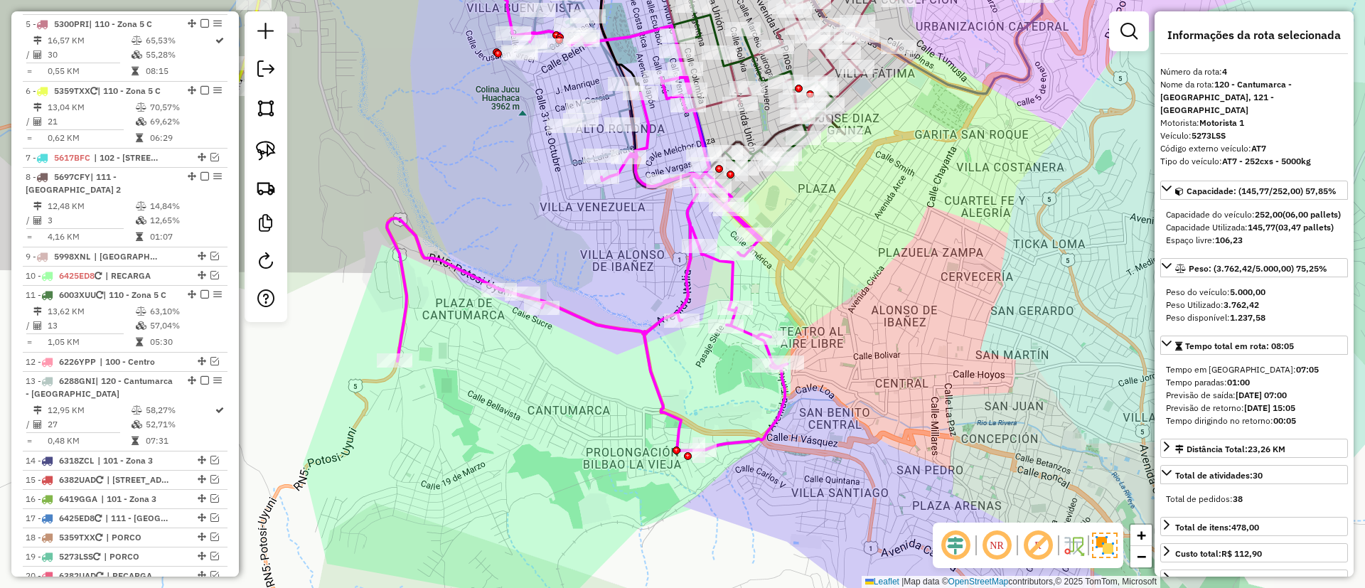
scroll to position [752, 0]
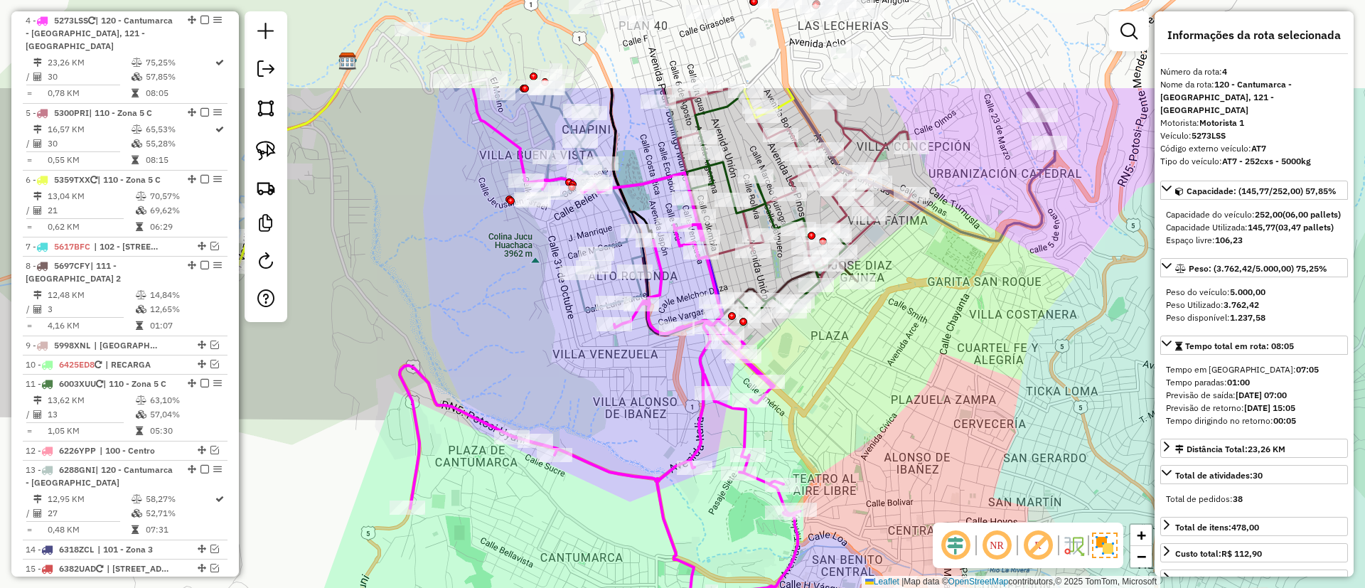
drag, startPoint x: 528, startPoint y: 245, endPoint x: 540, endPoint y: 392, distance: 147.7
click at [540, 392] on div "Janela de atendimento Grade de atendimento Capacidade Transportadoras Veículos …" at bounding box center [682, 294] width 1365 height 588
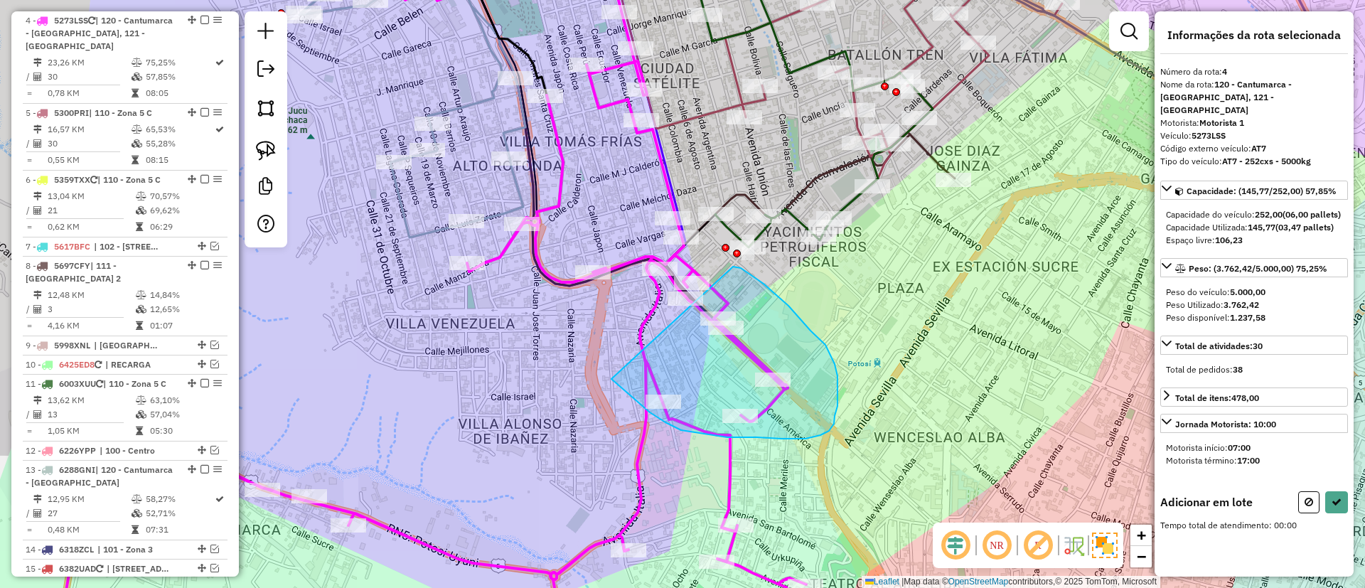
drag, startPoint x: 666, startPoint y: 422, endPoint x: 733, endPoint y: 267, distance: 169.8
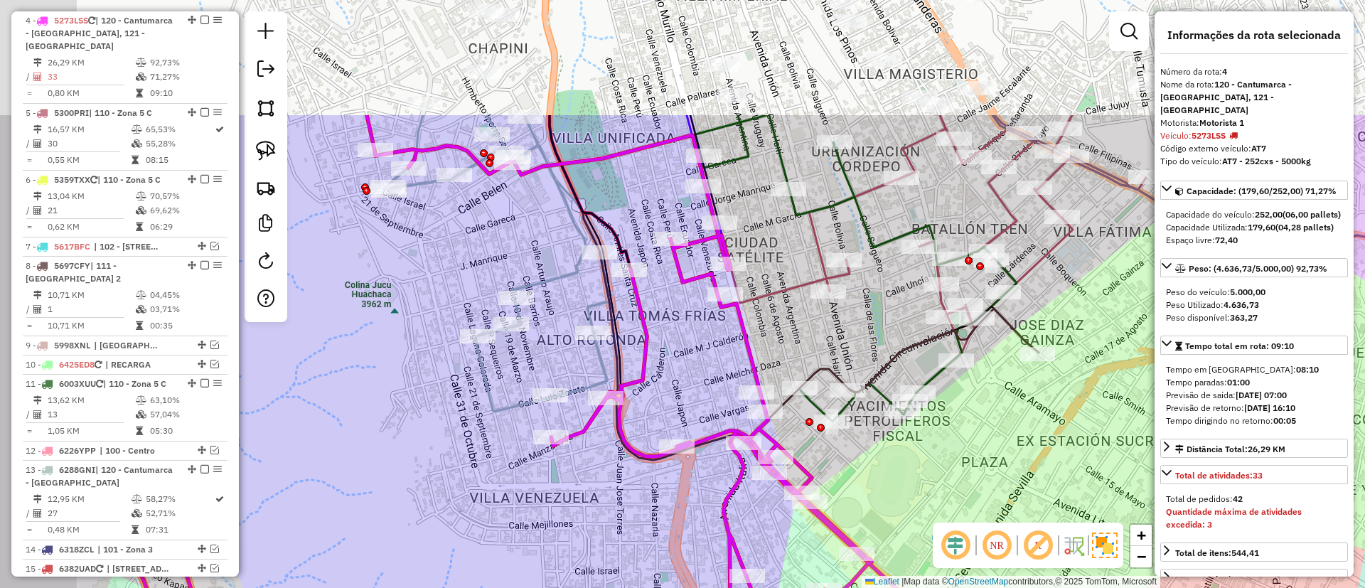
drag, startPoint x: 464, startPoint y: 307, endPoint x: 546, endPoint y: 491, distance: 200.9
click at [546, 491] on div "Janela de atendimento Grade de atendimento Capacidade Transportadoras Veículos …" at bounding box center [682, 294] width 1365 height 588
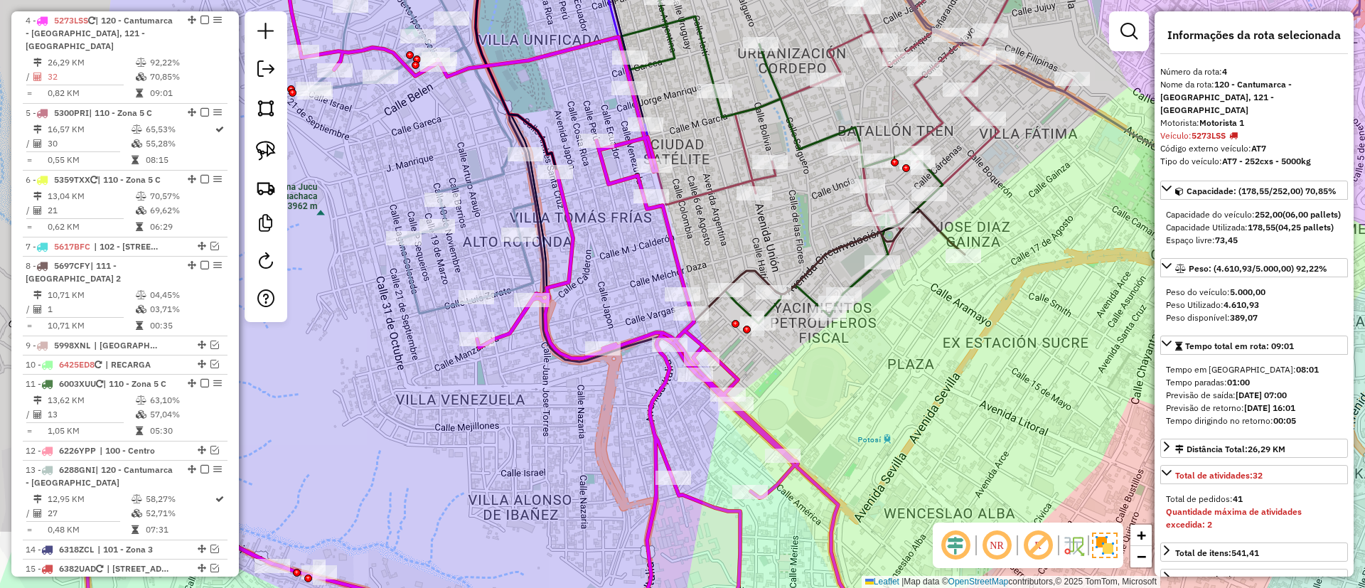
click at [427, 307] on icon at bounding box center [465, 127] width 312 height 373
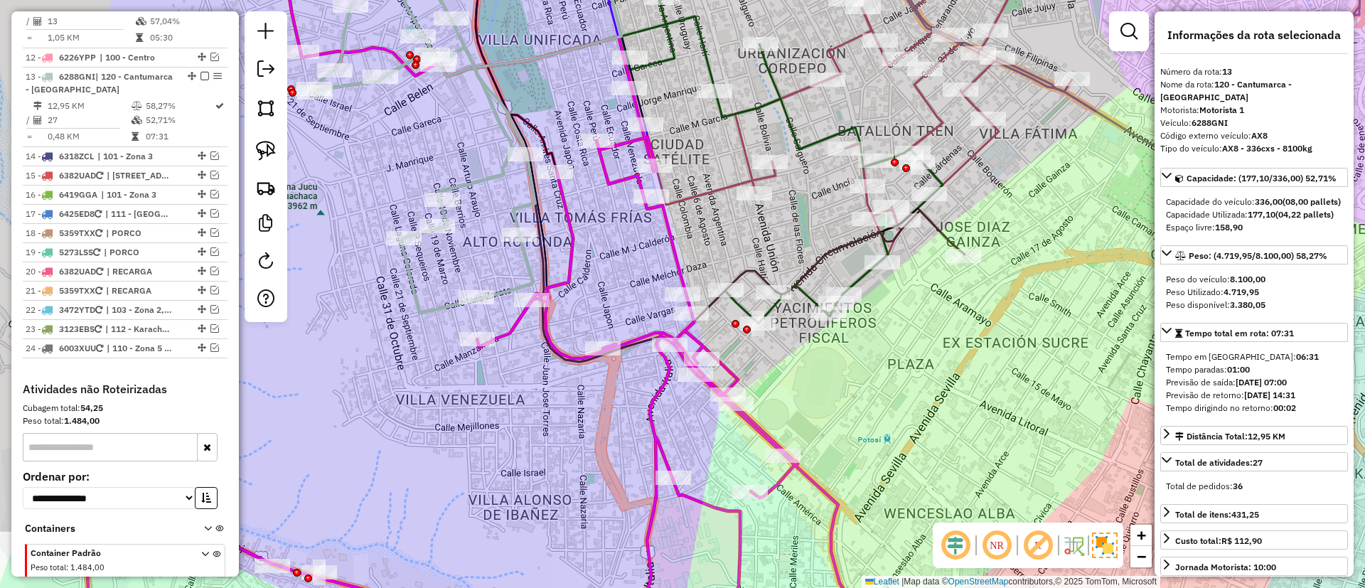
scroll to position [1214, 0]
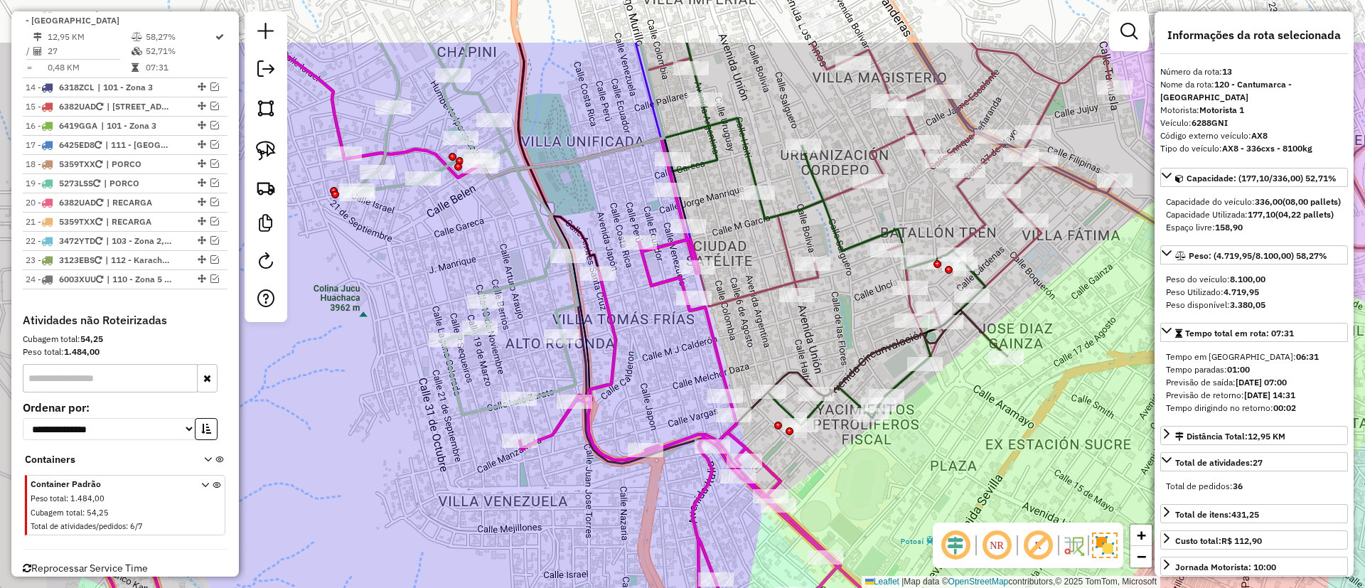
drag, startPoint x: 427, startPoint y: 307, endPoint x: 469, endPoint y: 409, distance: 110.3
click at [469, 409] on icon at bounding box center [508, 229] width 312 height 373
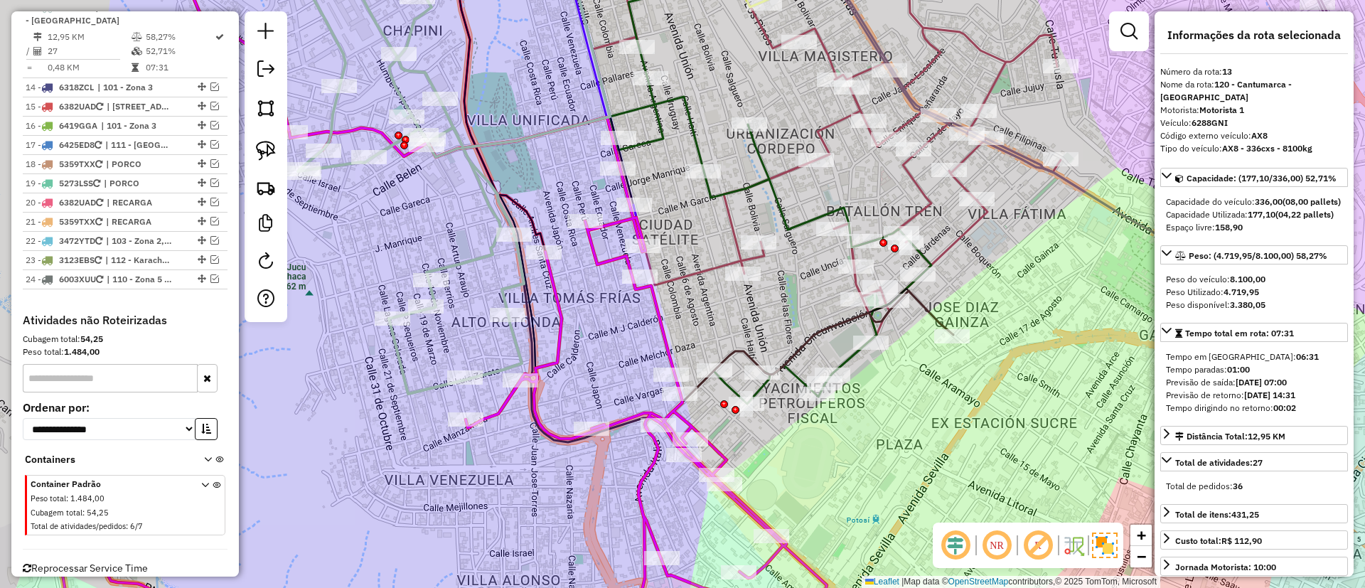
drag, startPoint x: 641, startPoint y: 348, endPoint x: 590, endPoint y: 307, distance: 65.3
click at [590, 307] on div "Janela de atendimento Grade de atendimento Capacidade Transportadoras Veículos …" at bounding box center [682, 294] width 1365 height 588
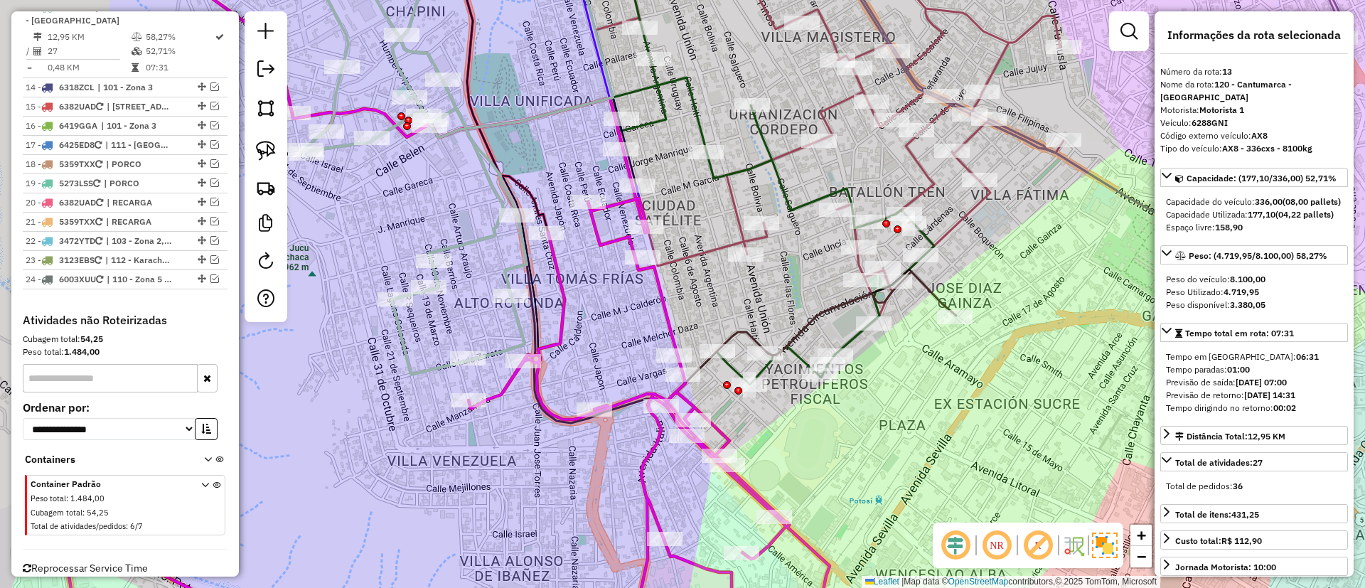
click at [652, 467] on icon at bounding box center [436, 372] width 793 height 548
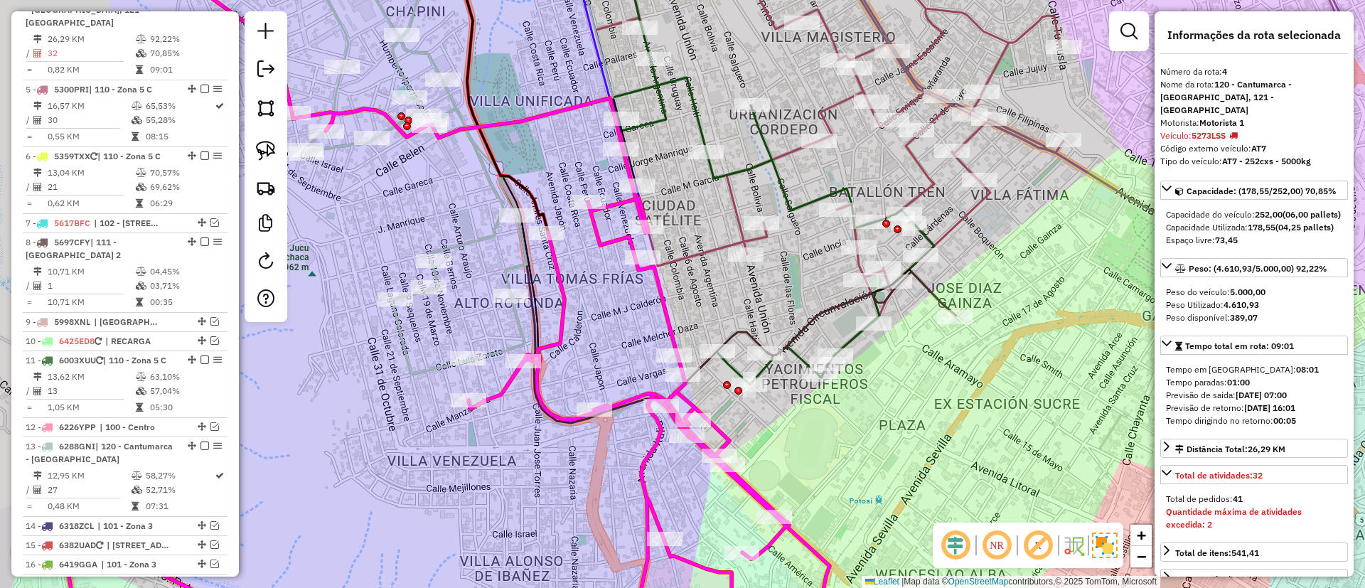
scroll to position [752, 0]
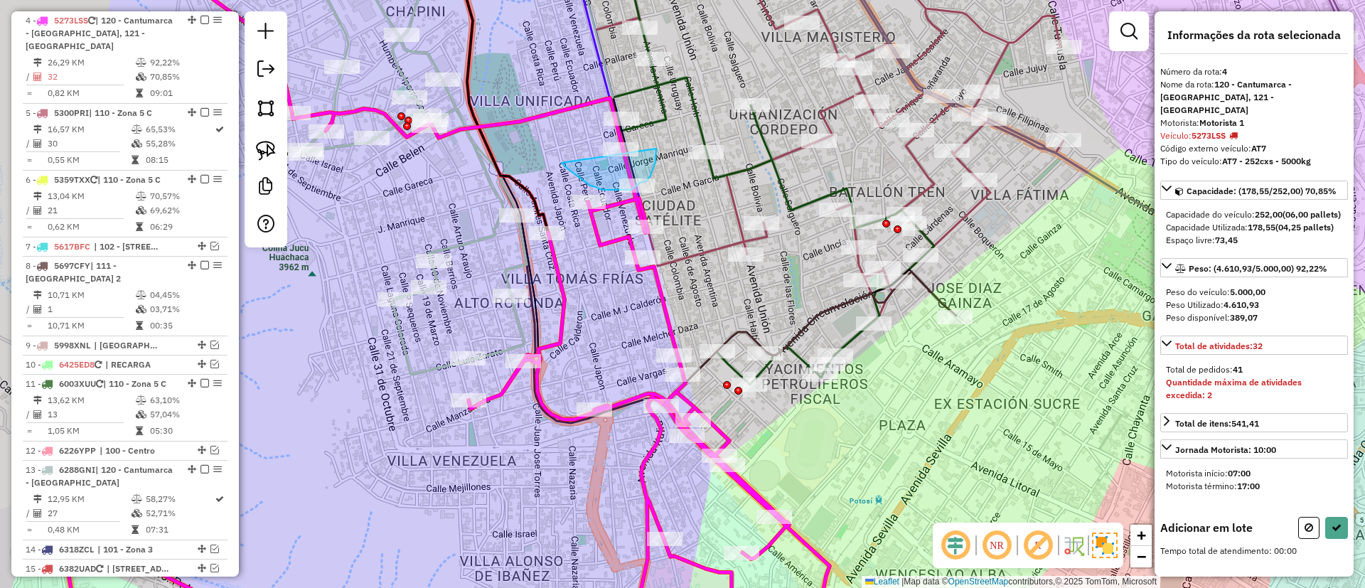
drag, startPoint x: 587, startPoint y: 183, endPoint x: 656, endPoint y: 149, distance: 77.6
drag, startPoint x: 577, startPoint y: 176, endPoint x: 663, endPoint y: 157, distance: 88.2
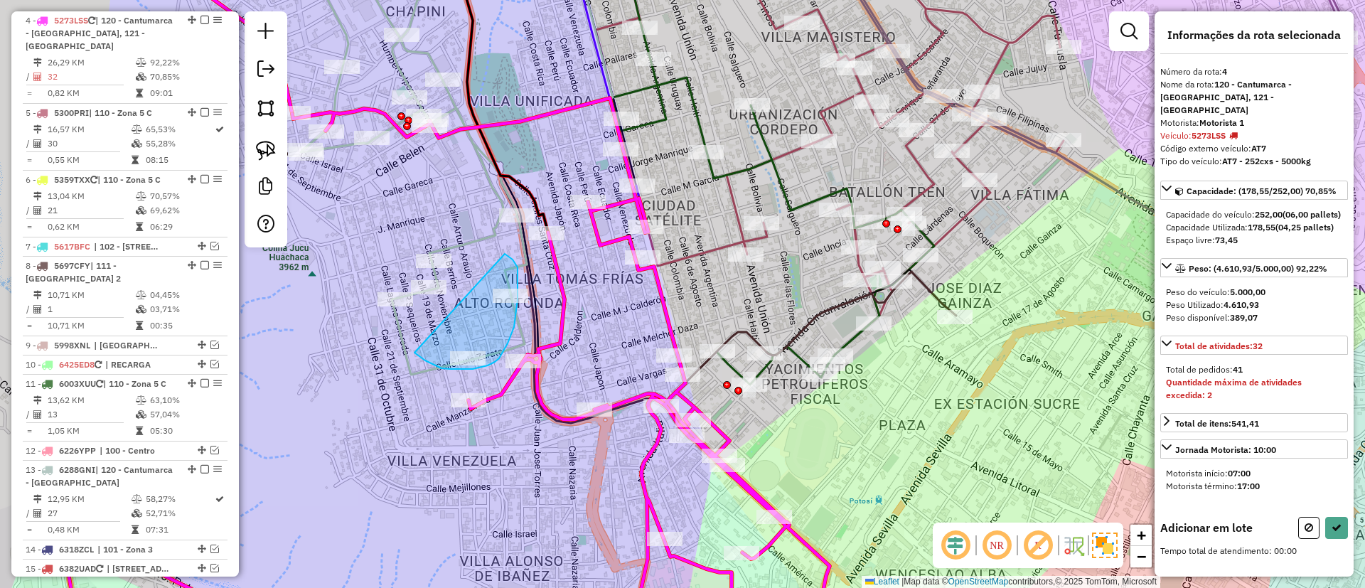
drag, startPoint x: 420, startPoint y: 357, endPoint x: 505, endPoint y: 254, distance: 133.9
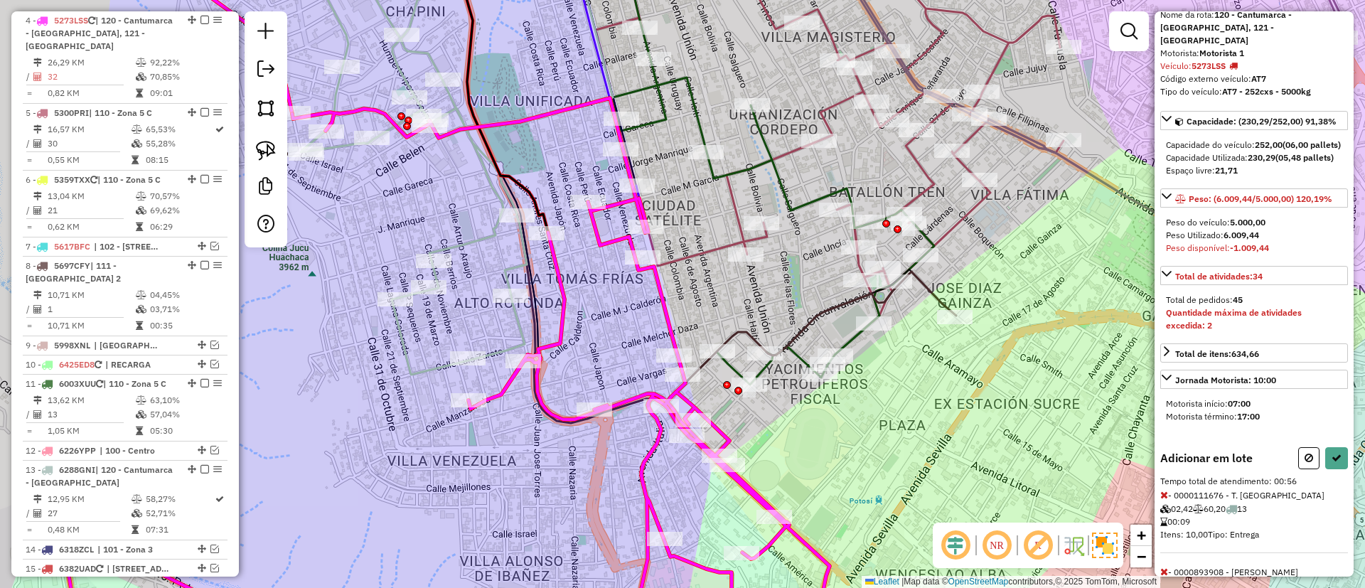
scroll to position [153, 0]
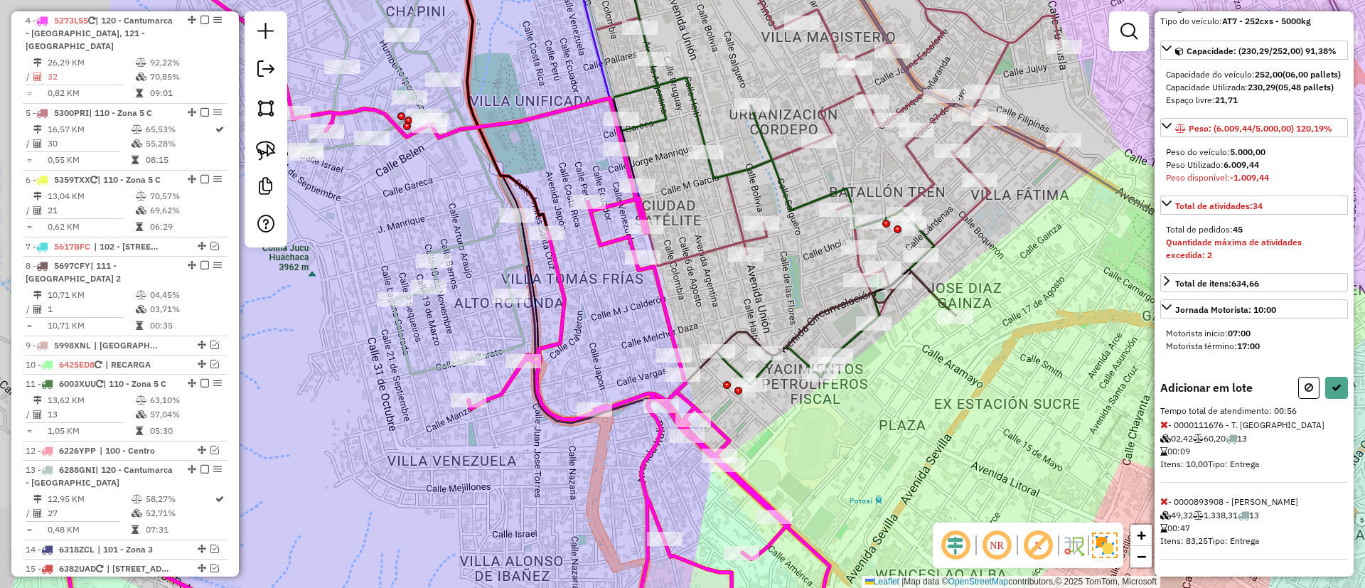
click at [1167, 495] on span at bounding box center [1165, 501] width 8 height 13
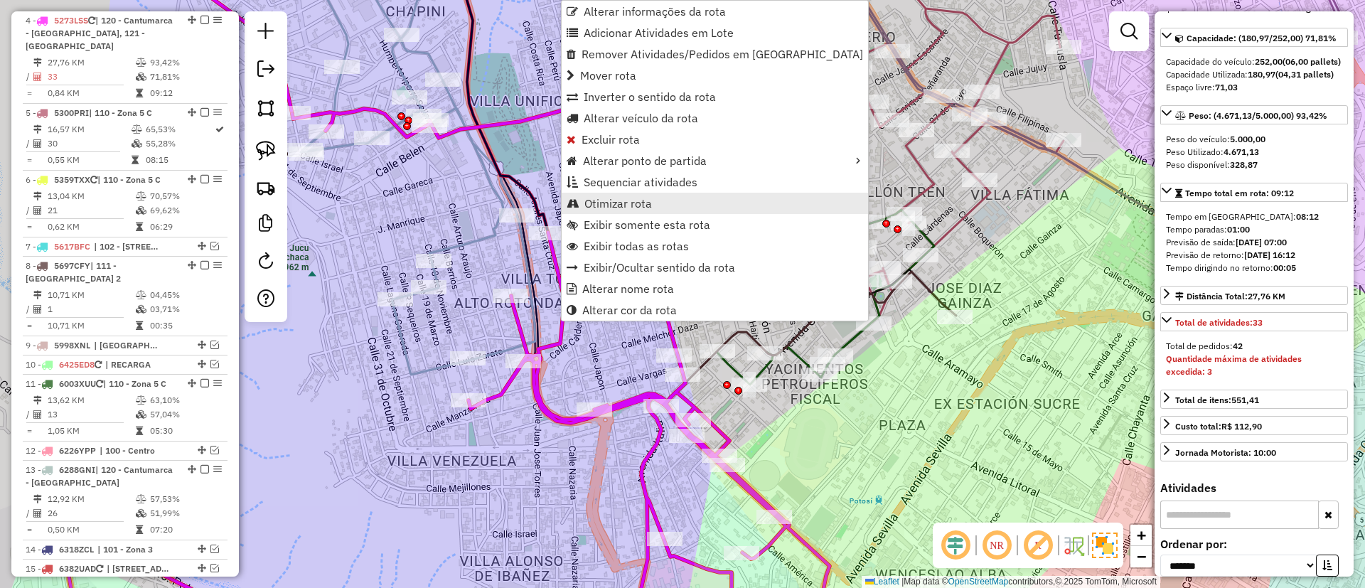
click at [637, 203] on span "Otimizar rota" at bounding box center [619, 203] width 68 height 11
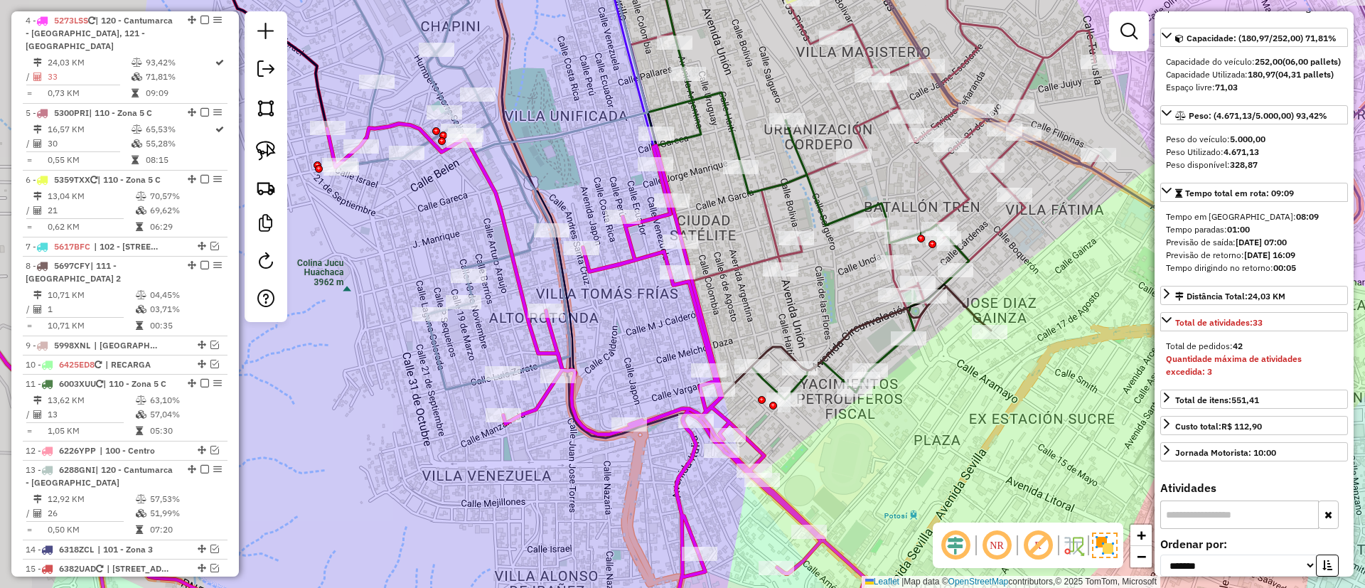
drag, startPoint x: 558, startPoint y: 309, endPoint x: 680, endPoint y: 357, distance: 131.3
click at [682, 356] on div "Janela de atendimento Grade de atendimento Capacidade Transportadoras Veículos …" at bounding box center [682, 294] width 1365 height 588
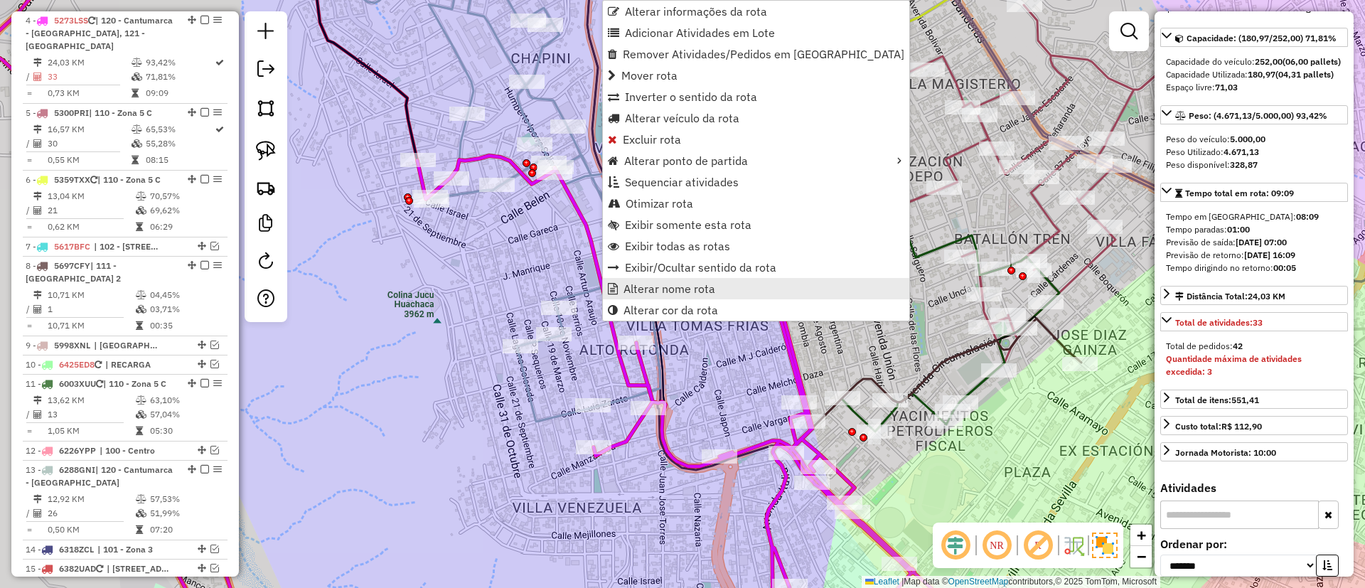
click at [676, 287] on span "Alterar nome rota" at bounding box center [670, 288] width 92 height 11
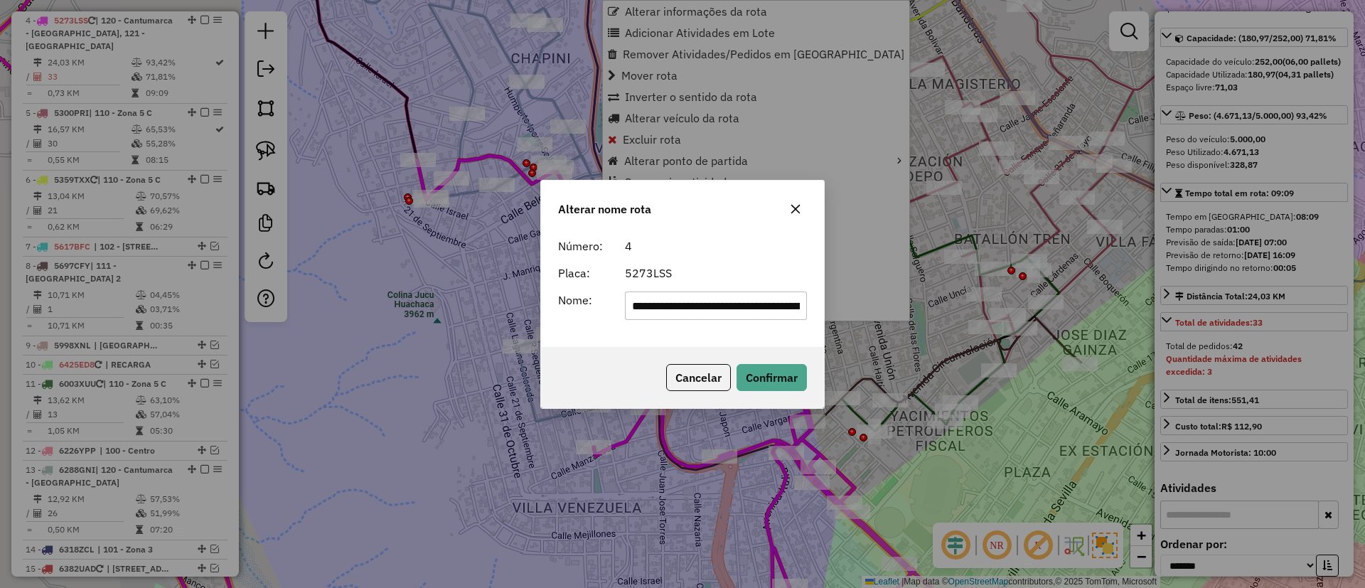
scroll to position [0, 107]
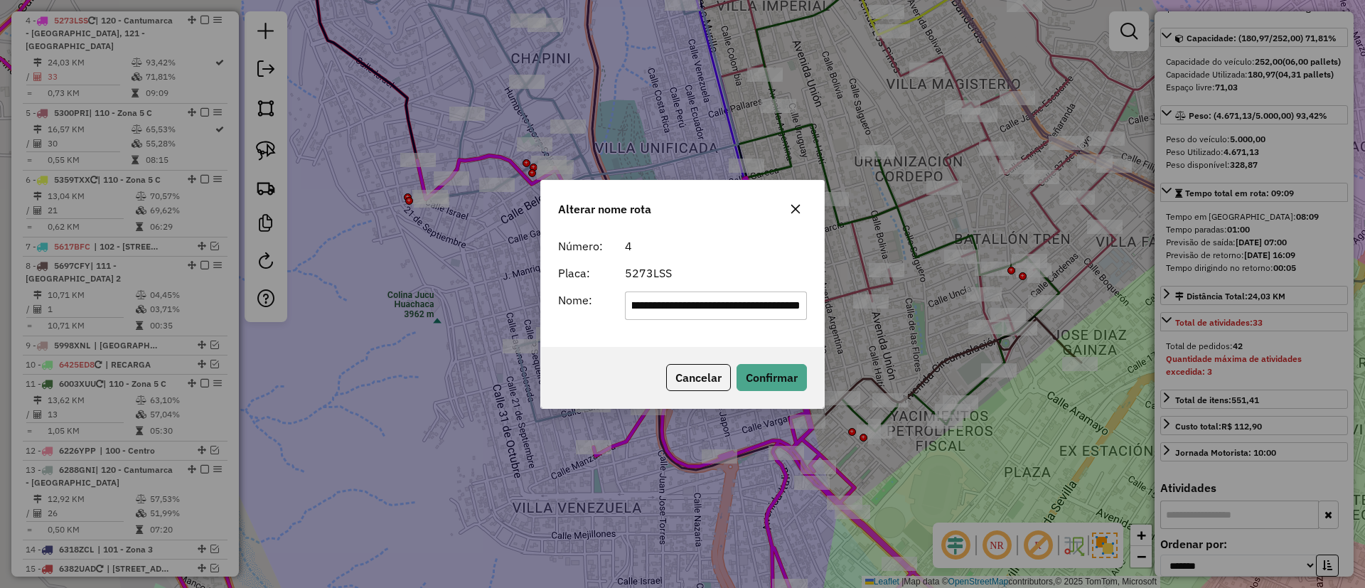
click at [707, 296] on input "**********" at bounding box center [716, 306] width 183 height 28
type input "*******"
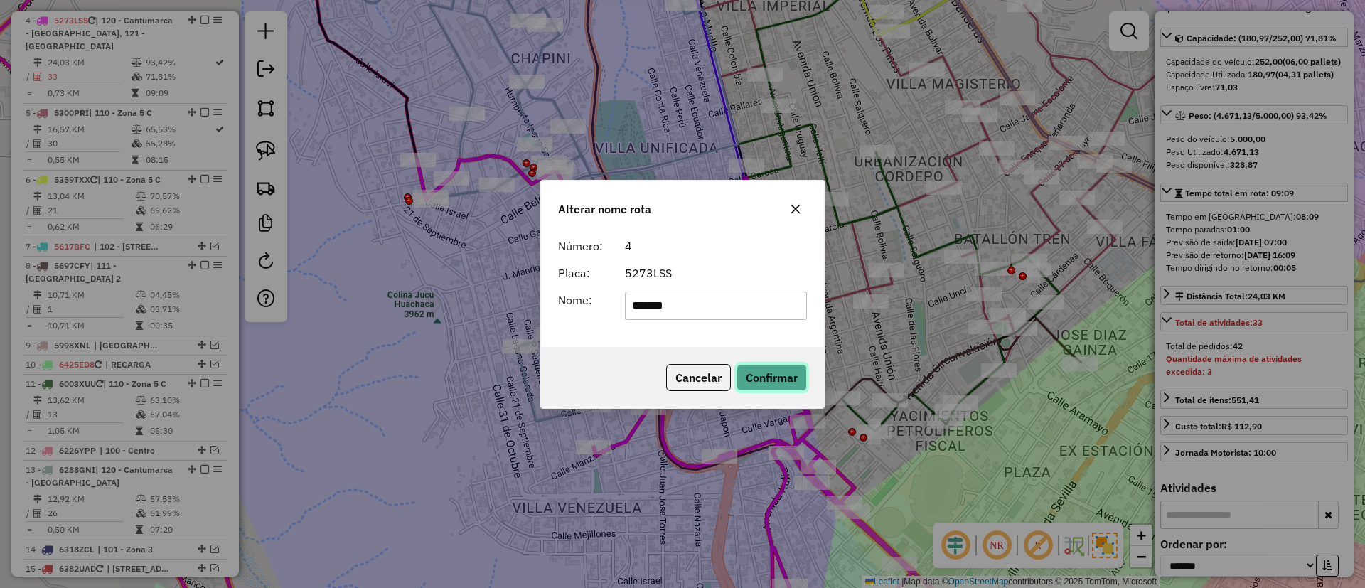
click at [762, 371] on button "Confirmar" at bounding box center [772, 377] width 70 height 27
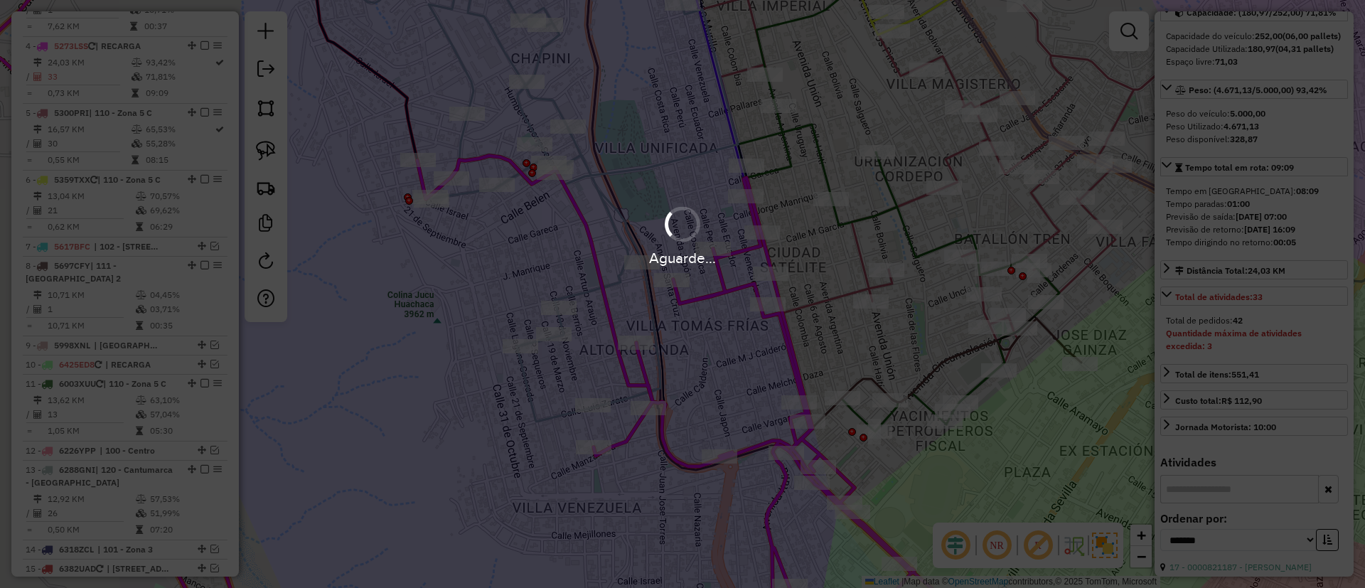
scroll to position [140, 0]
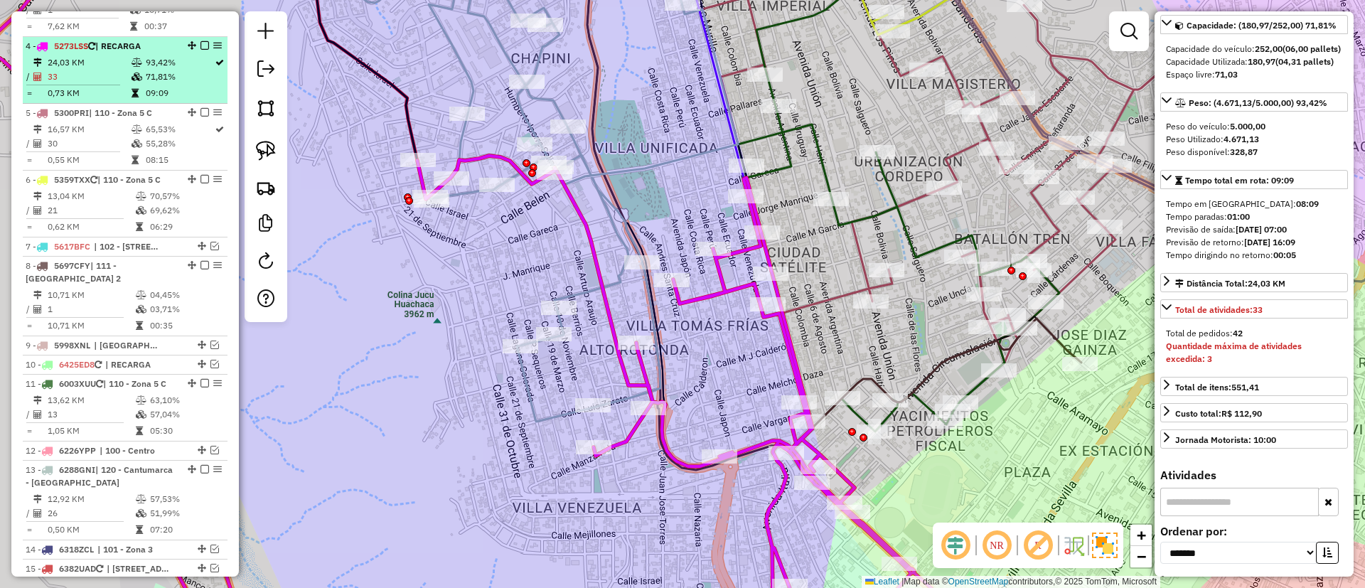
click at [201, 44] on em at bounding box center [205, 45] width 9 height 9
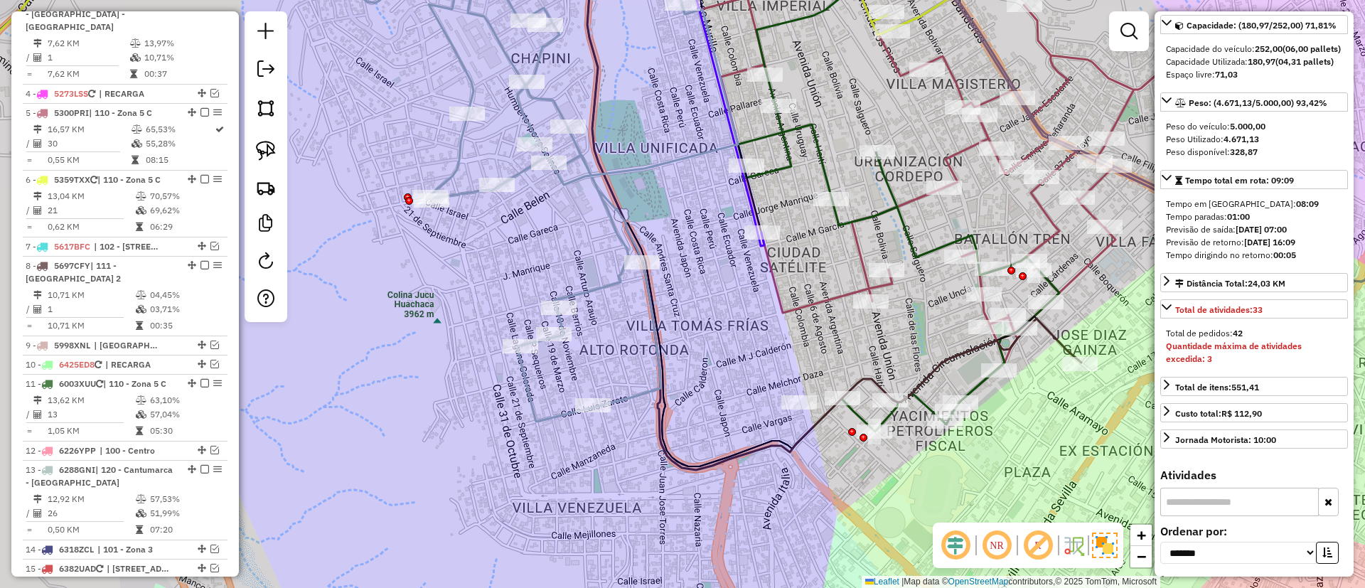
click at [516, 178] on icon at bounding box center [503, 181] width 470 height 481
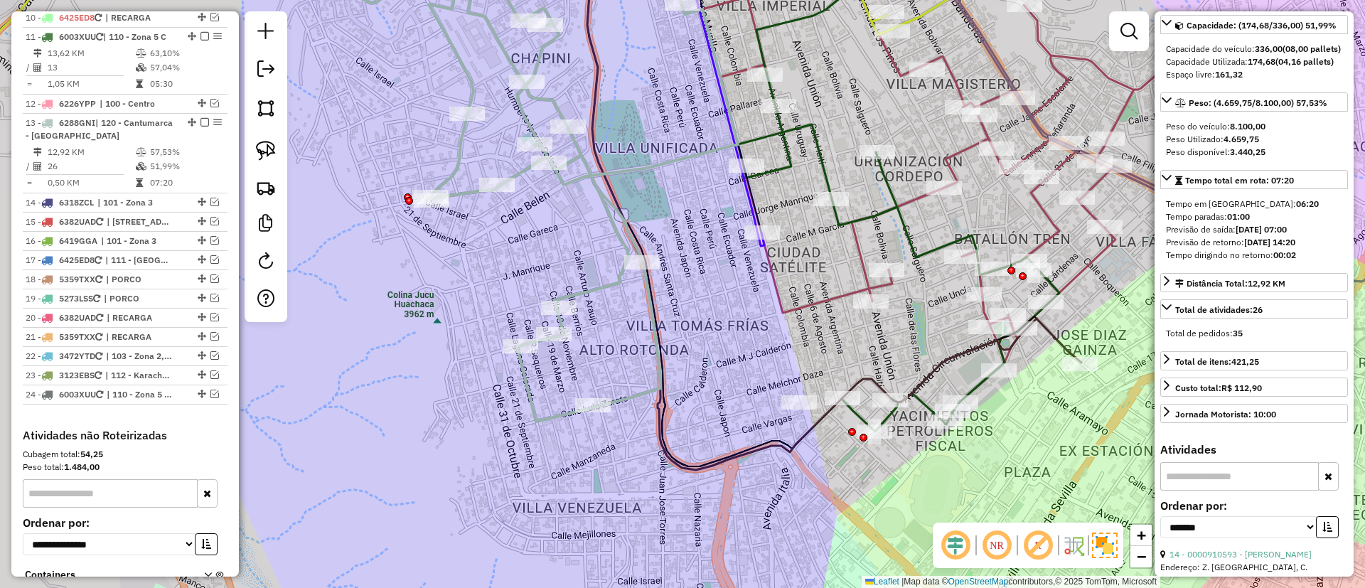
scroll to position [1141, 0]
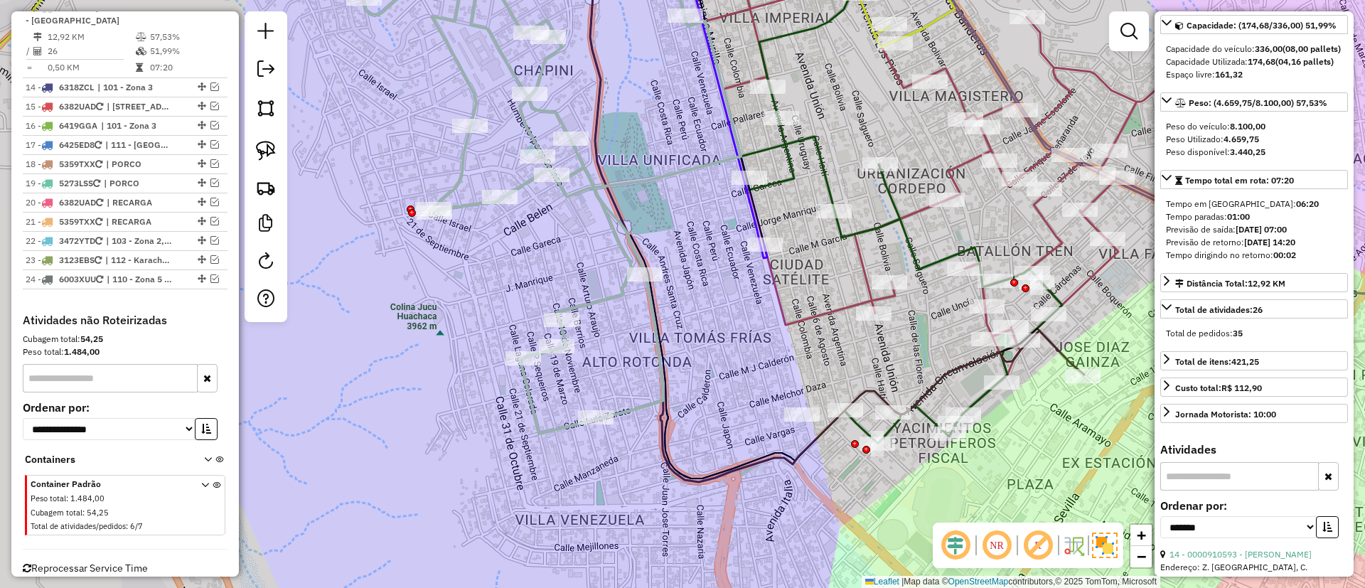
drag, startPoint x: 540, startPoint y: 266, endPoint x: 711, endPoint y: 273, distance: 170.8
click at [565, 322] on div "Janela de atendimento Grade de atendimento Capacidade Transportadoras Veículos …" at bounding box center [682, 294] width 1365 height 588
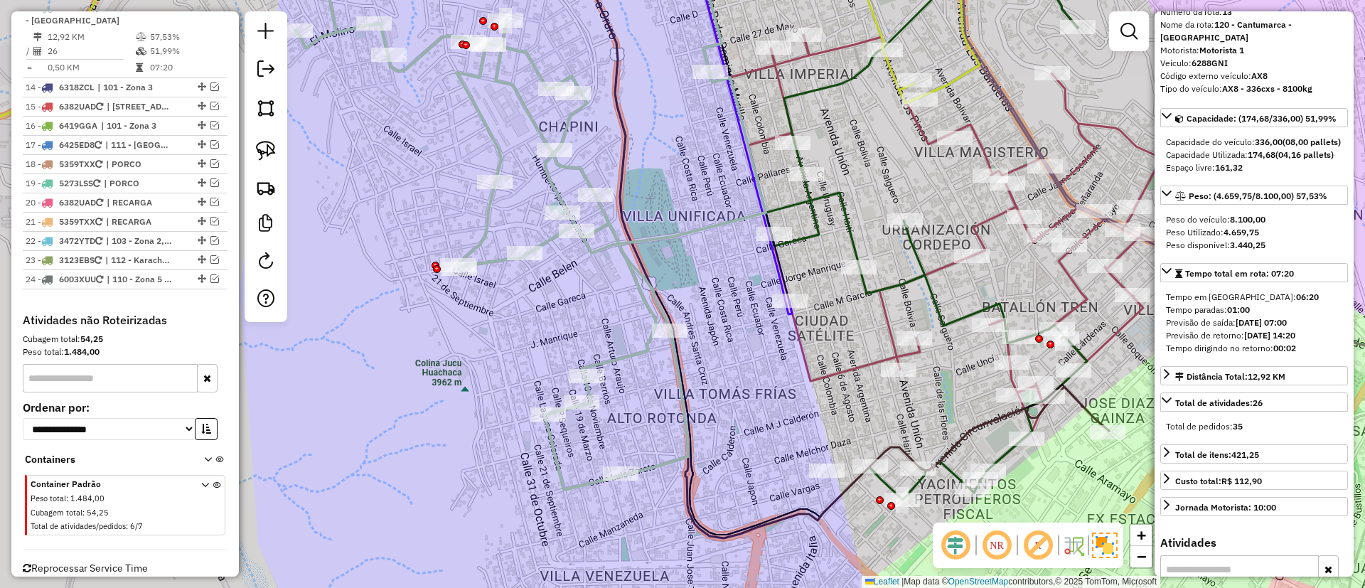
scroll to position [0, 0]
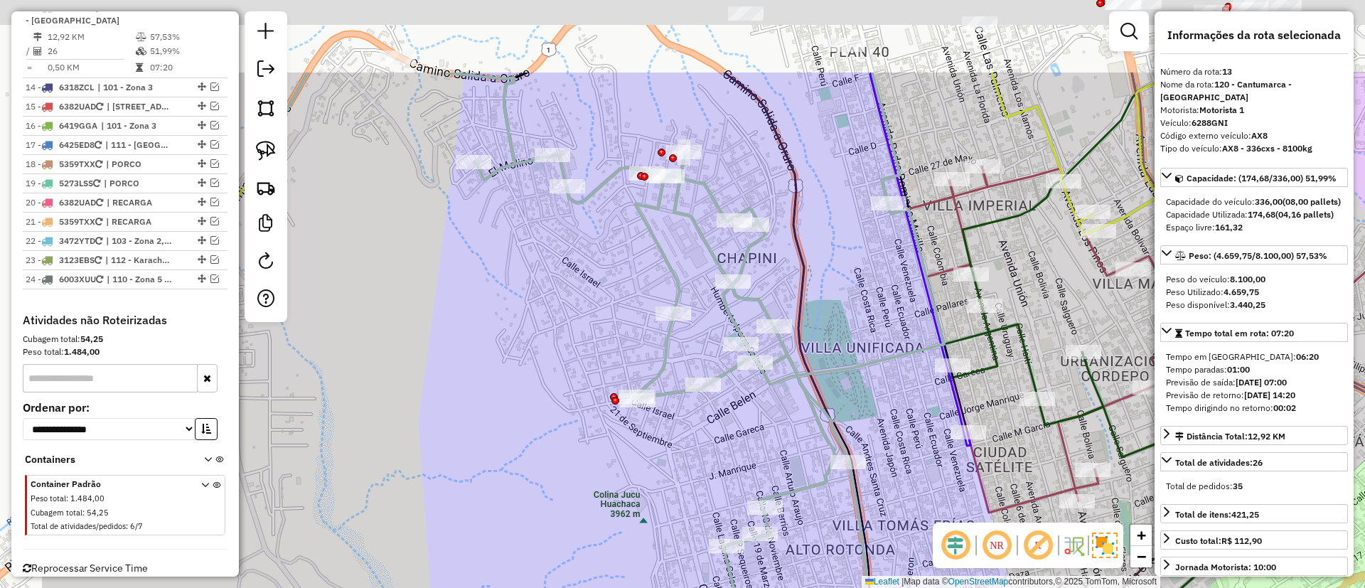
drag, startPoint x: 443, startPoint y: 324, endPoint x: 689, endPoint y: 525, distance: 317.4
click at [689, 525] on div "Janela de atendimento Grade de atendimento Capacidade Transportadoras Veículos …" at bounding box center [682, 294] width 1365 height 588
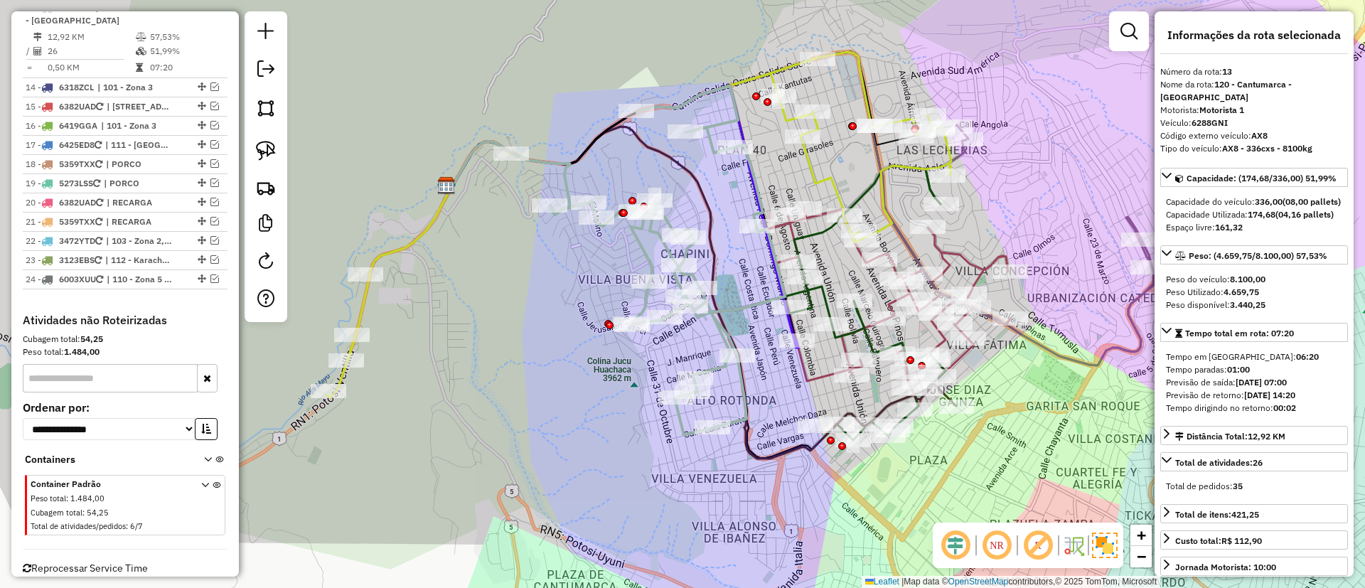
drag, startPoint x: 595, startPoint y: 330, endPoint x: 446, endPoint y: 275, distance: 159.3
click at [446, 275] on div "Janela de atendimento Grade de atendimento Capacidade Transportadoras Veículos …" at bounding box center [682, 294] width 1365 height 588
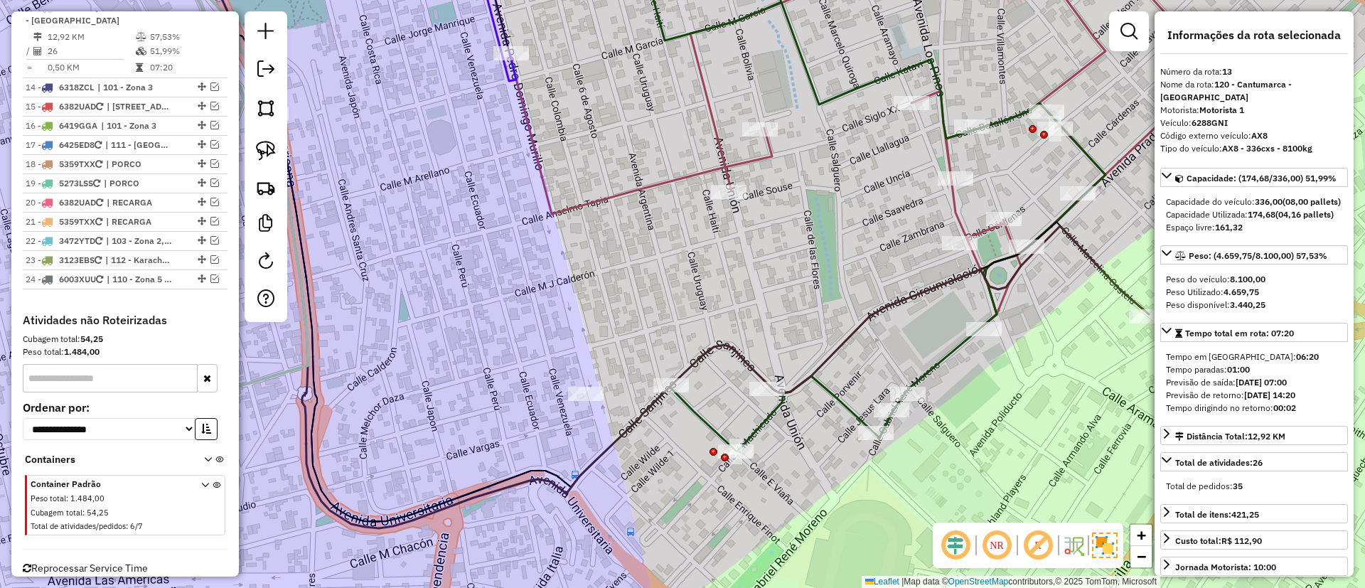
click at [834, 396] on icon at bounding box center [793, 196] width 626 height 511
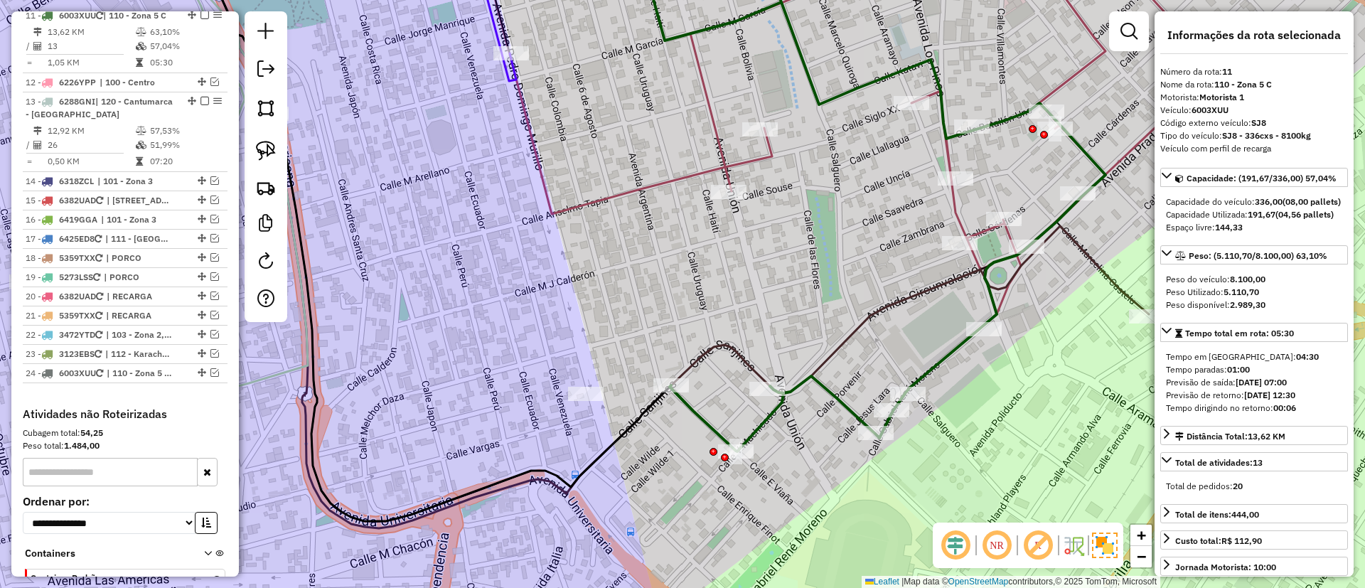
scroll to position [1042, 0]
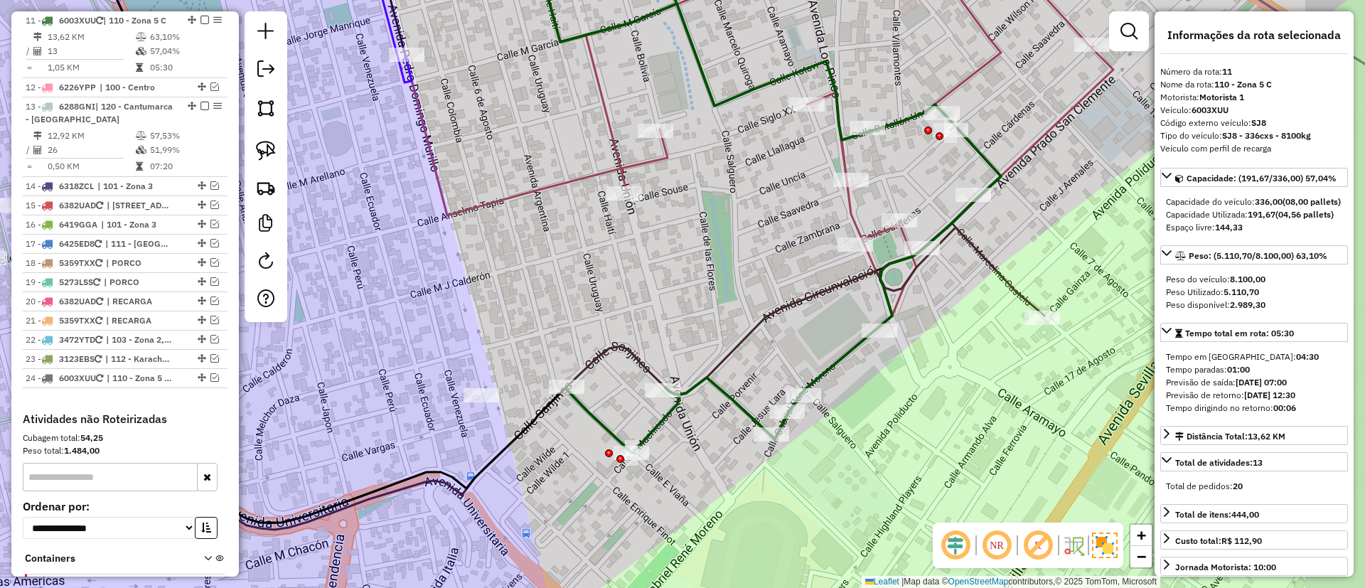
drag, startPoint x: 797, startPoint y: 425, endPoint x: 711, endPoint y: 425, distance: 86.1
click at [711, 425] on div "Janela de atendimento Grade de atendimento Capacidade Transportadoras Veículos …" at bounding box center [682, 294] width 1365 height 588
click at [622, 158] on icon at bounding box center [817, 135] width 886 height 388
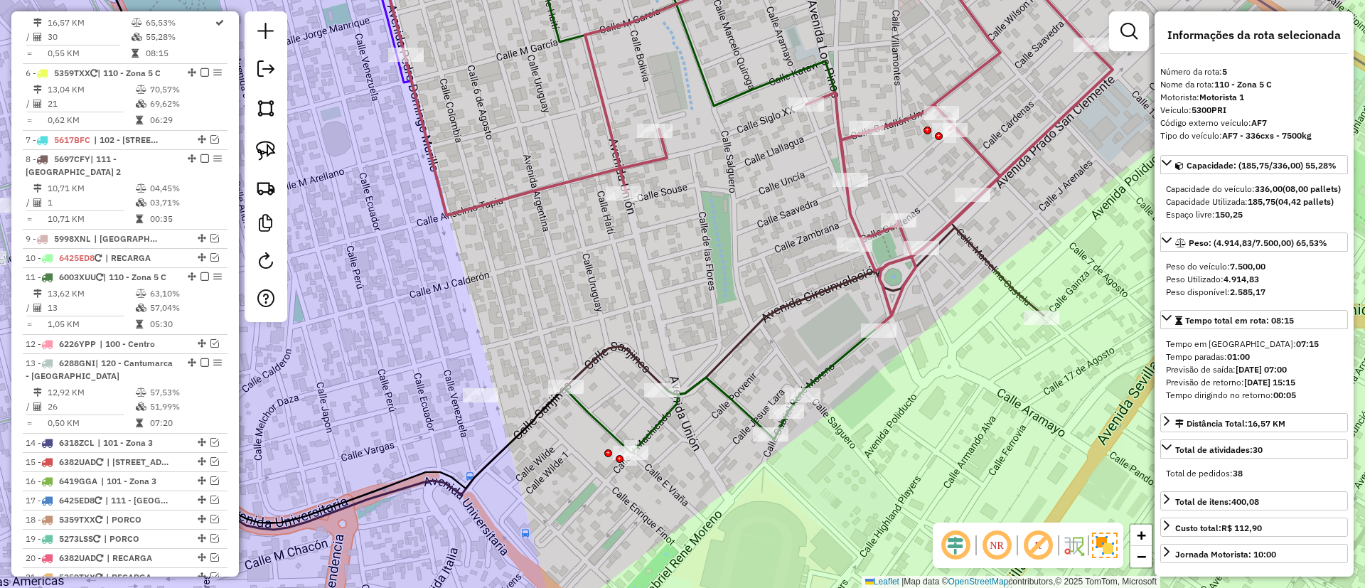
scroll to position [771, 0]
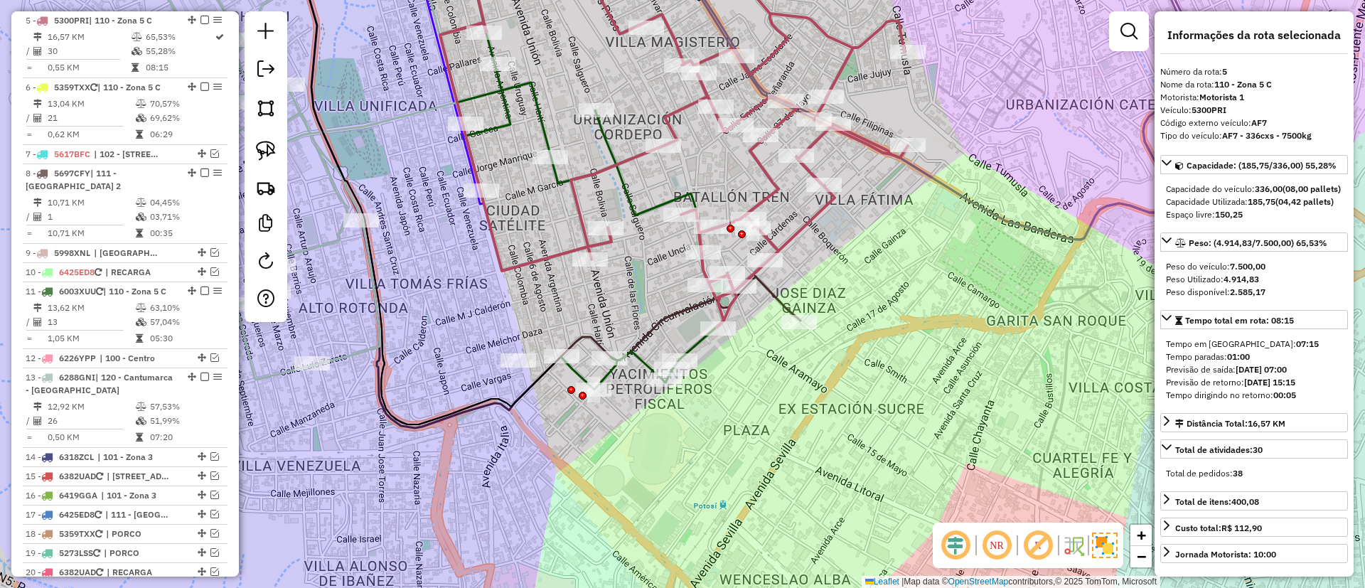
click at [502, 293] on div "Janela de atendimento Grade de atendimento Capacidade Transportadoras Veículos …" at bounding box center [682, 294] width 1365 height 588
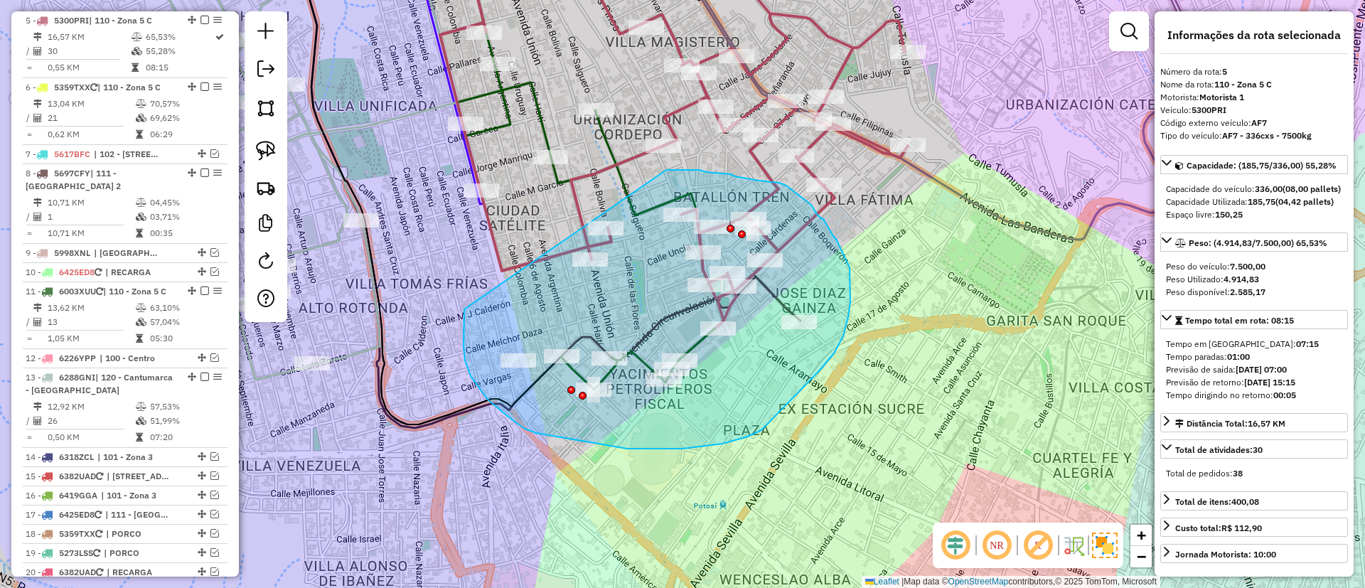
drag, startPoint x: 464, startPoint y: 327, endPoint x: 666, endPoint y: 170, distance: 256.5
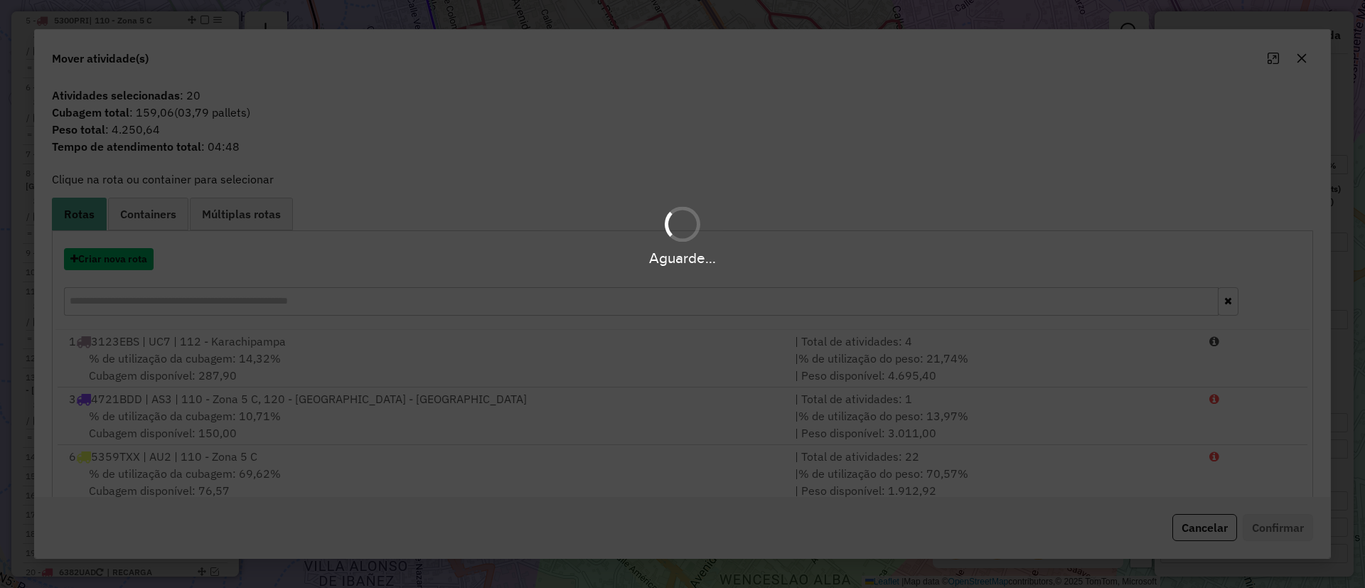
click at [124, 258] on button "Criar nova rota" at bounding box center [109, 259] width 90 height 22
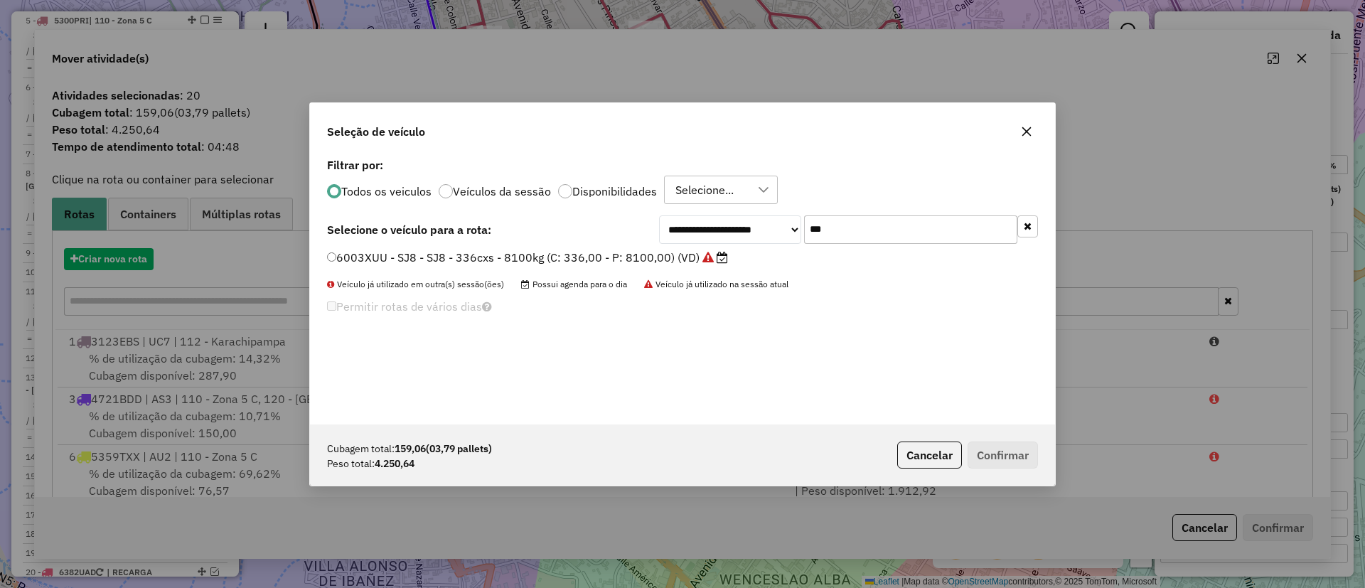
scroll to position [8, 4]
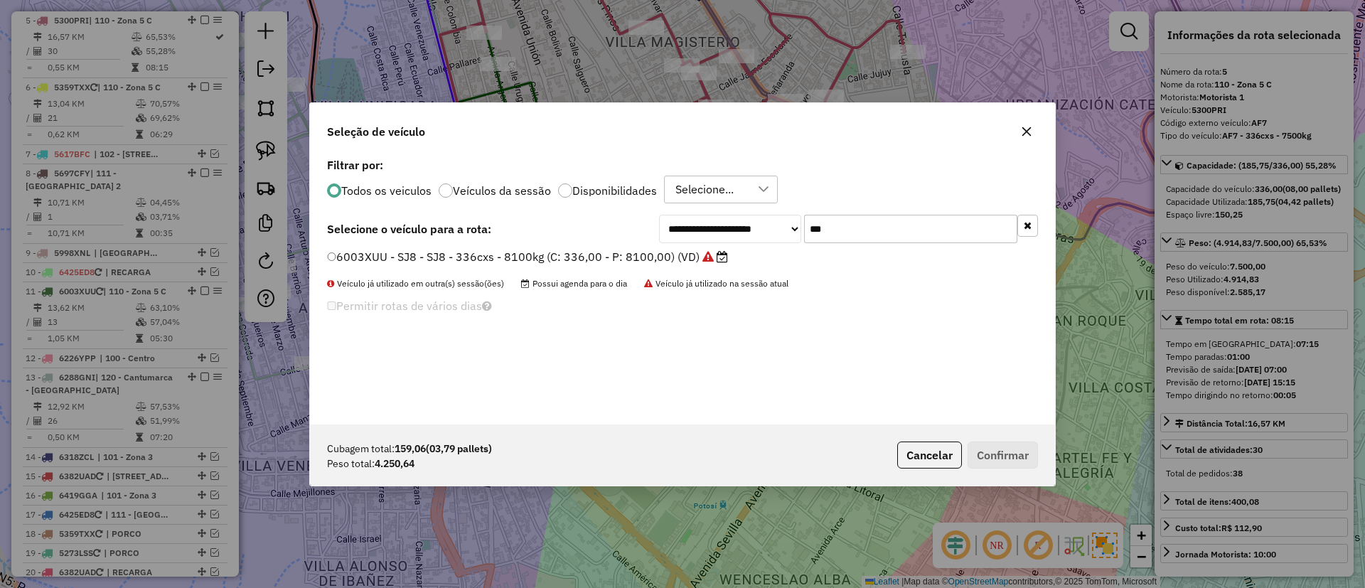
drag, startPoint x: 856, startPoint y: 233, endPoint x: 787, endPoint y: 220, distance: 70.7
click at [787, 220] on div "**********" at bounding box center [848, 229] width 379 height 28
type input "***"
click at [661, 260] on label "5300PRI - AF7 - AF7 - 336cxs - 7500kg (C: 336,00 - P: 7500,00) (VD)" at bounding box center [527, 256] width 400 height 17
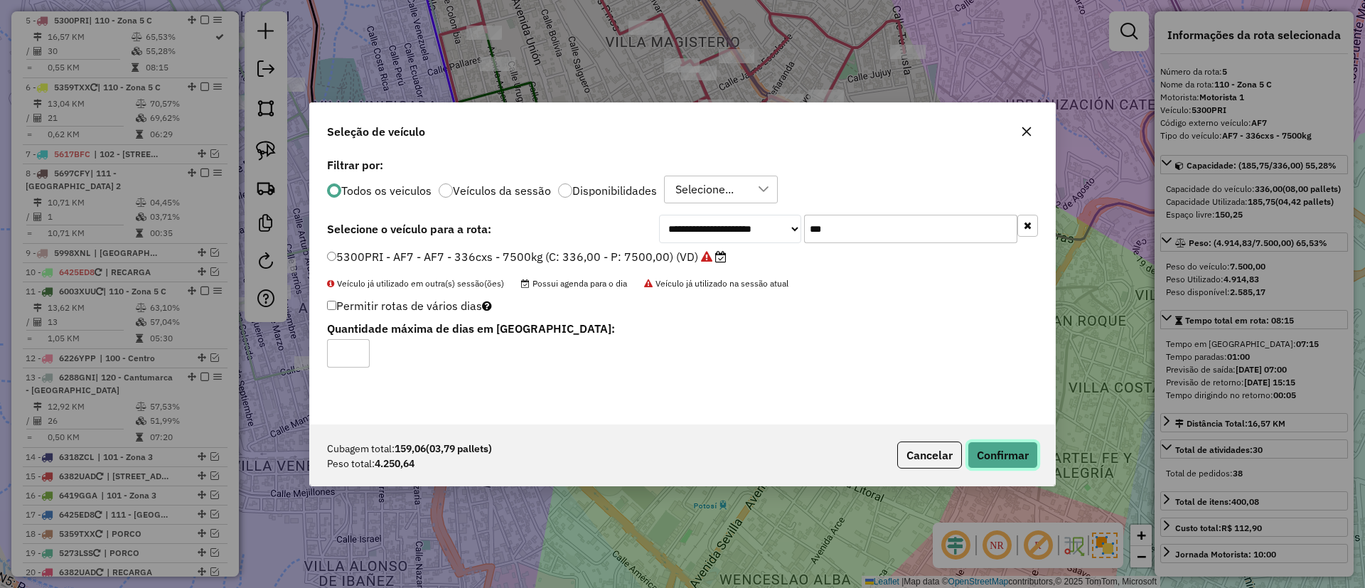
click at [994, 442] on button "Confirmar" at bounding box center [1003, 455] width 70 height 27
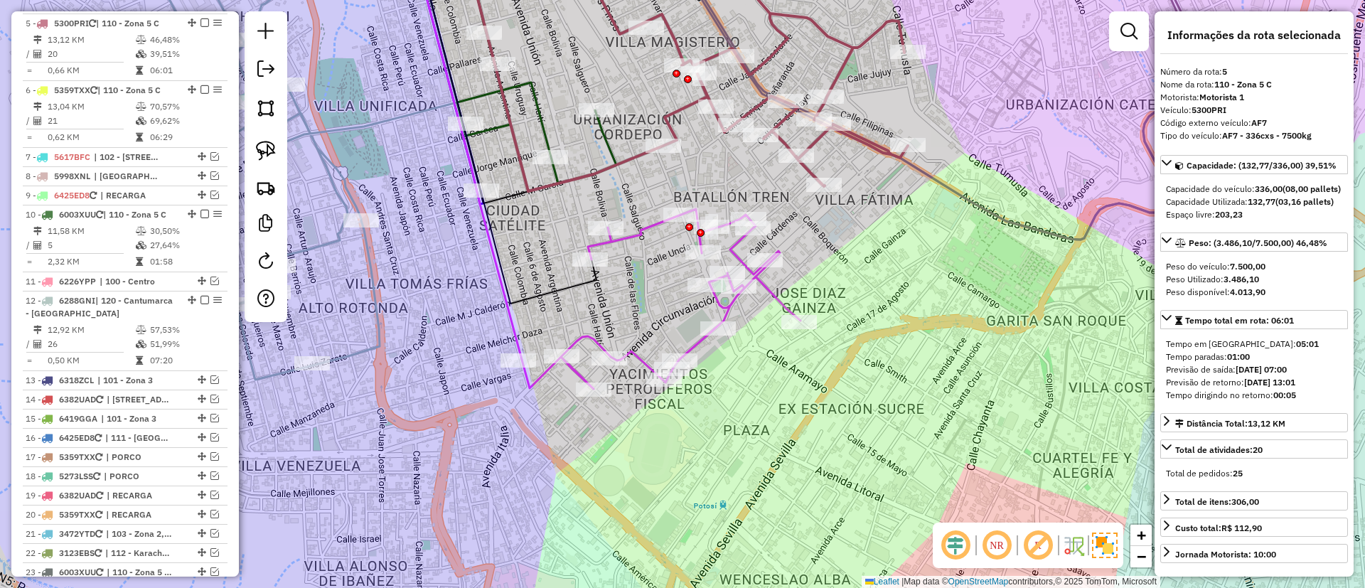
scroll to position [771, 0]
click at [592, 340] on icon at bounding box center [661, 299] width 279 height 180
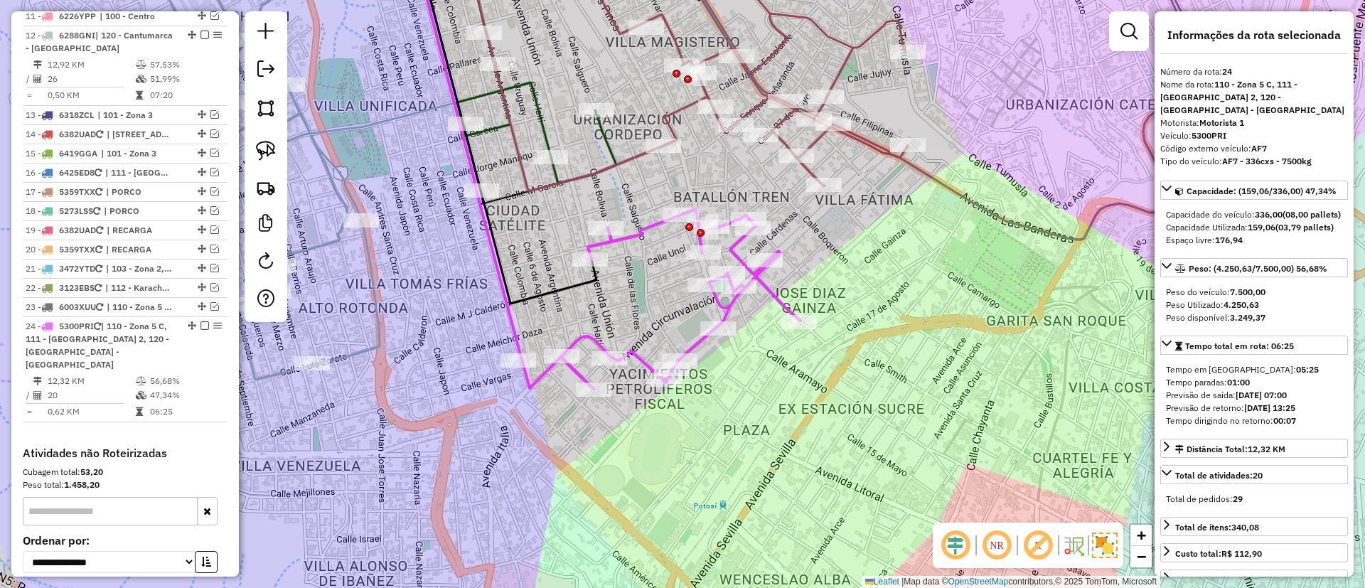
scroll to position [1198, 0]
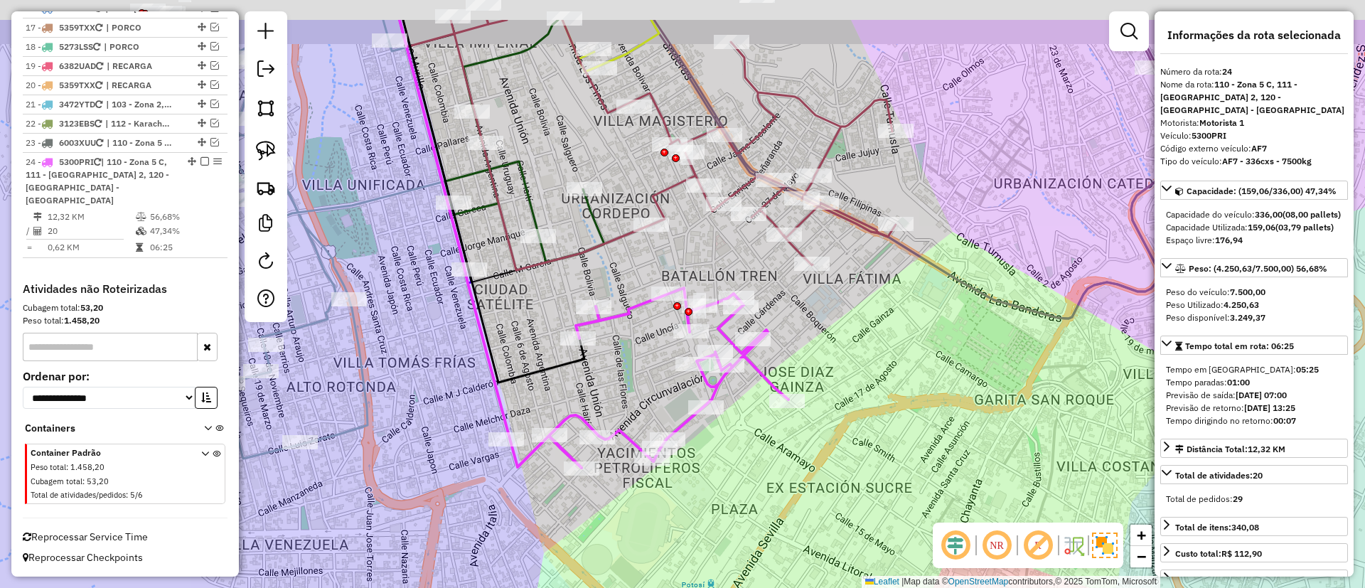
drag, startPoint x: 642, startPoint y: 309, endPoint x: 686, endPoint y: 363, distance: 69.3
click at [627, 401] on div "Janela de atendimento Grade de atendimento Capacidade Transportadoras Veículos …" at bounding box center [682, 294] width 1365 height 588
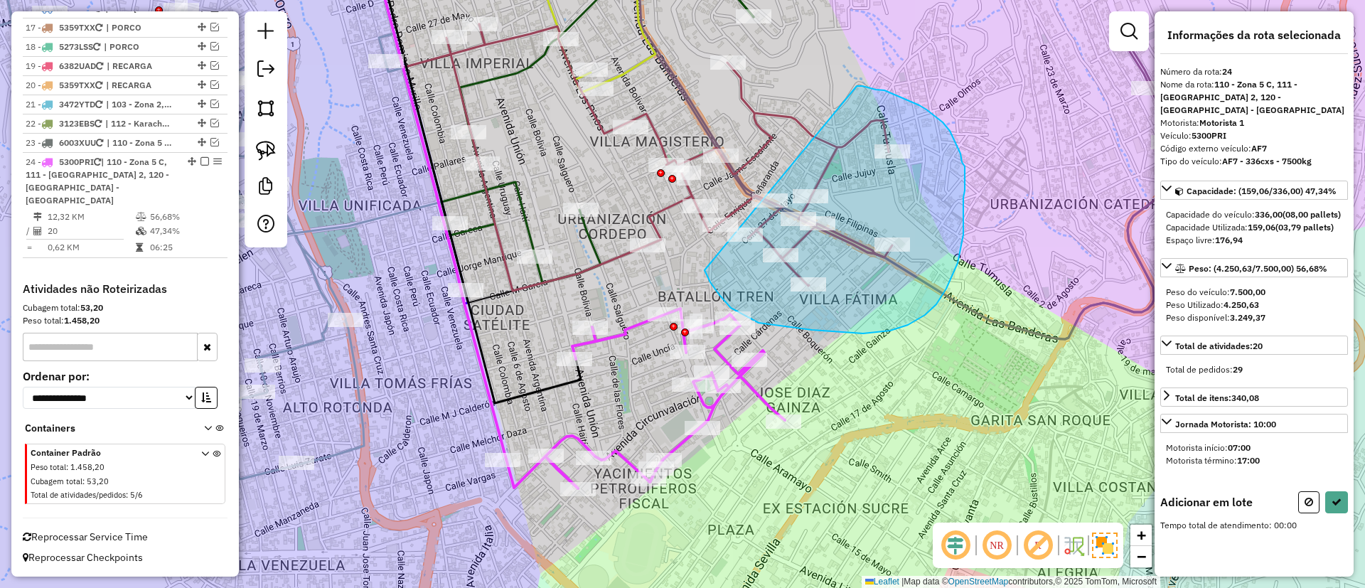
drag, startPoint x: 705, startPoint y: 270, endPoint x: 853, endPoint y: 86, distance: 236.2
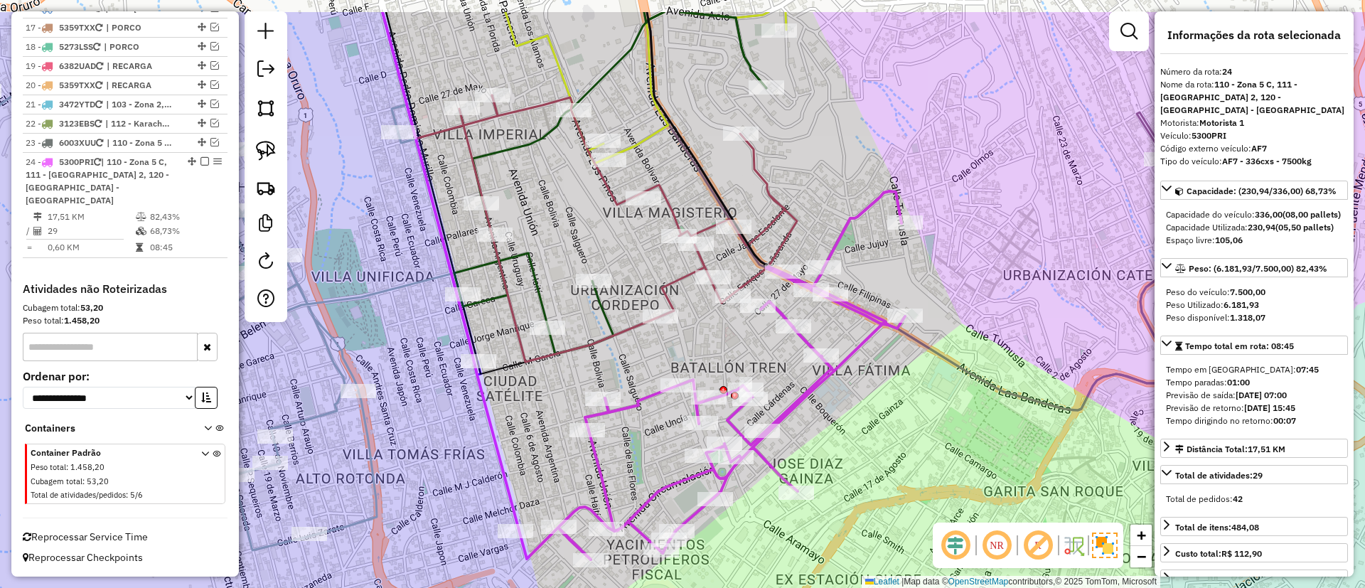
drag, startPoint x: 867, startPoint y: 301, endPoint x: 880, endPoint y: 372, distance: 72.3
click at [880, 372] on div "Janela de atendimento Grade de atendimento Capacidade Transportadoras Veículos …" at bounding box center [682, 294] width 1365 height 588
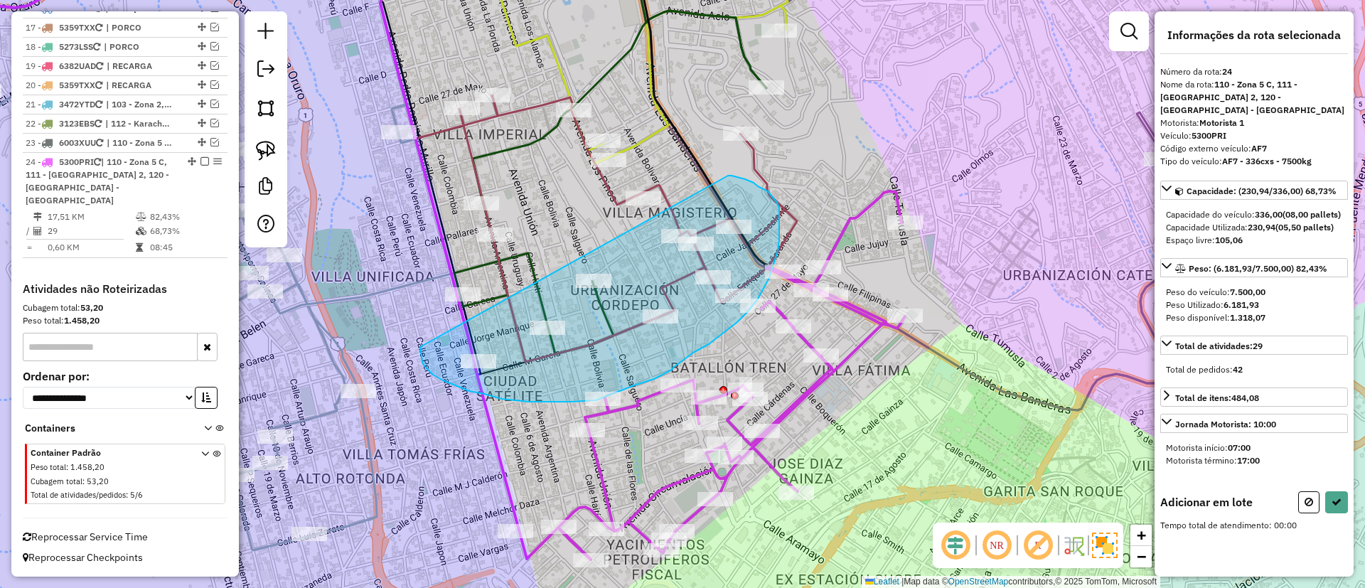
drag, startPoint x: 422, startPoint y: 363, endPoint x: 728, endPoint y: 176, distance: 357.9
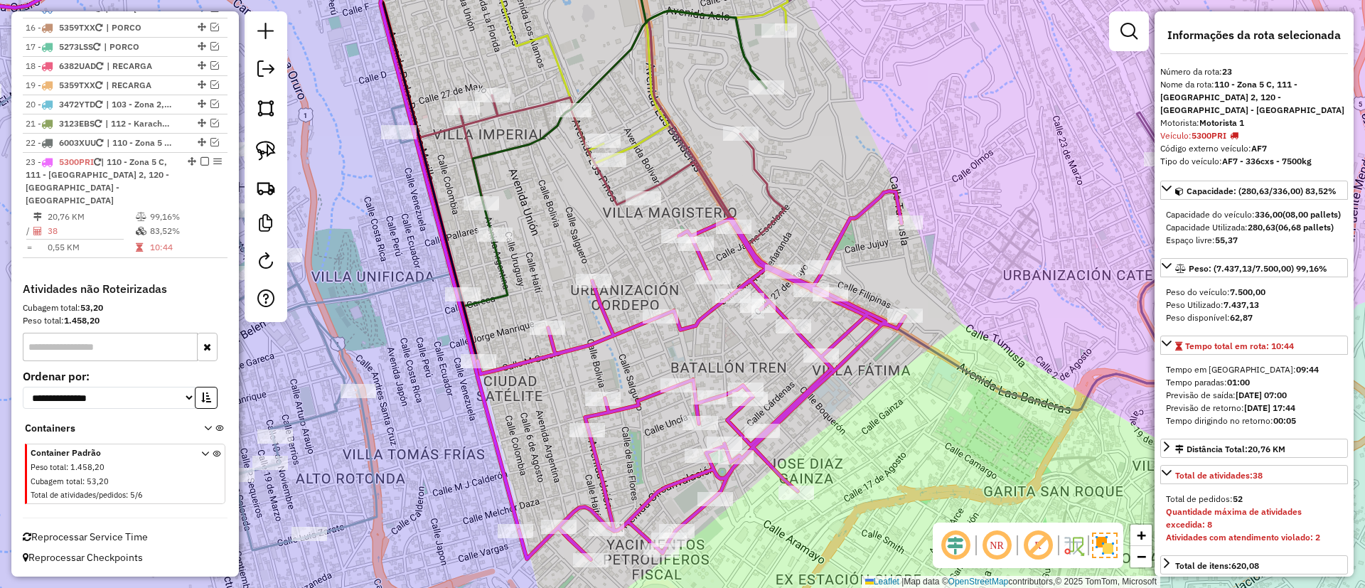
scroll to position [1092, 0]
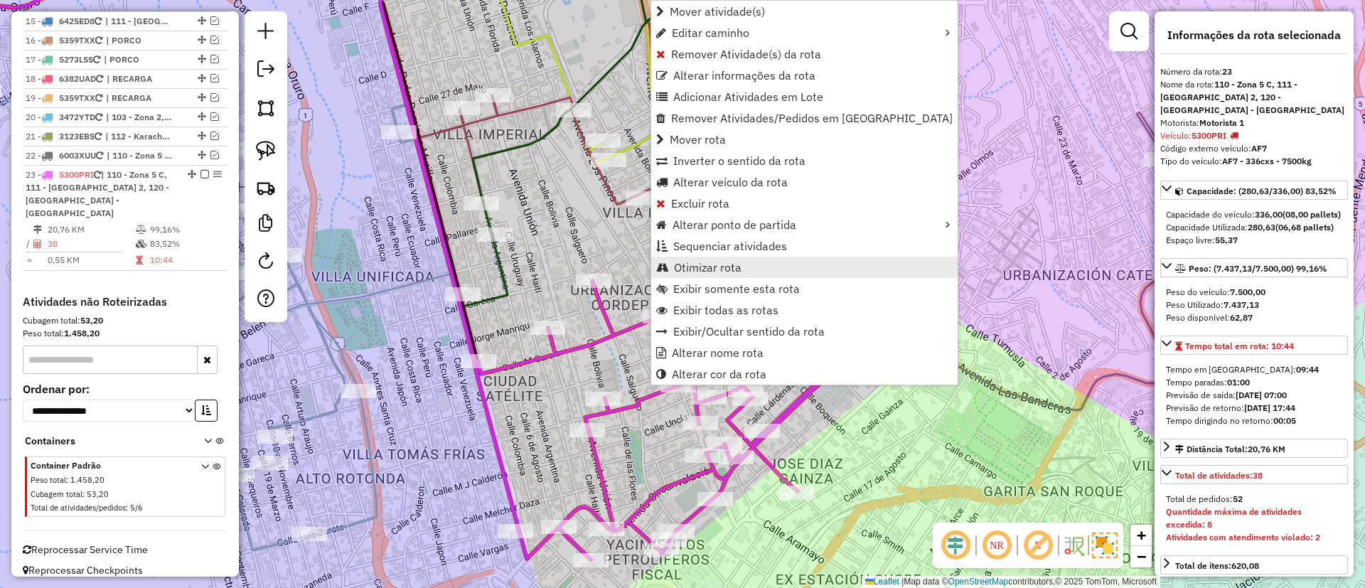
click at [725, 262] on span "Otimizar rota" at bounding box center [708, 267] width 68 height 11
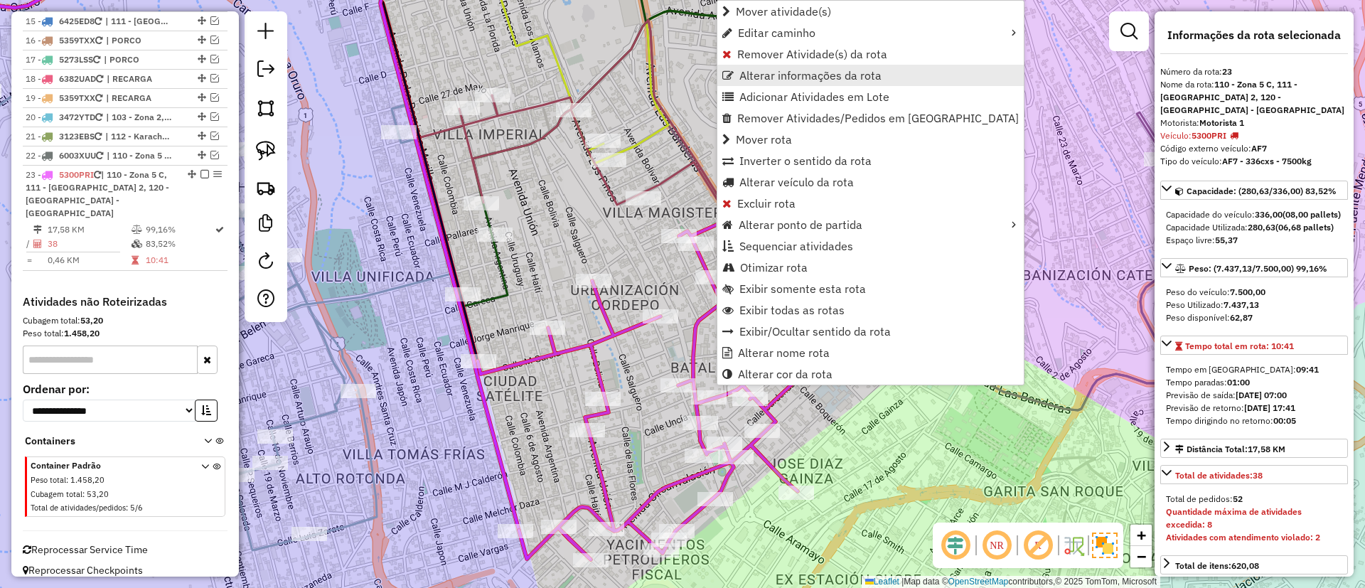
click at [802, 70] on span "Alterar informações da rota" at bounding box center [811, 75] width 142 height 11
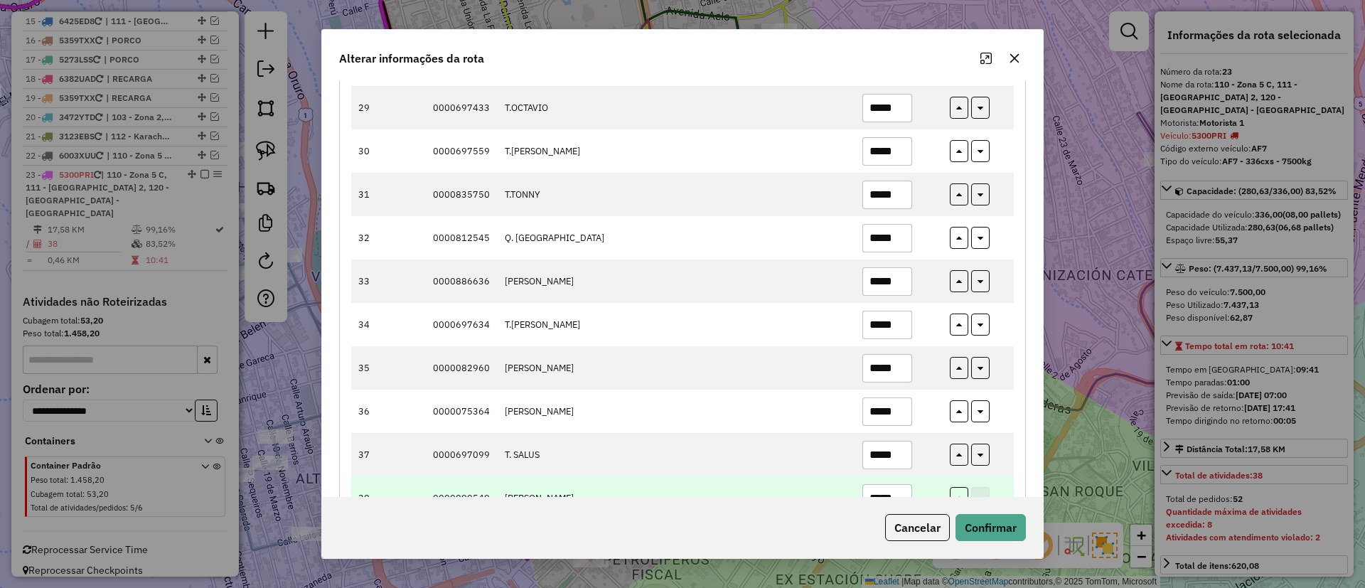
scroll to position [1434, 0]
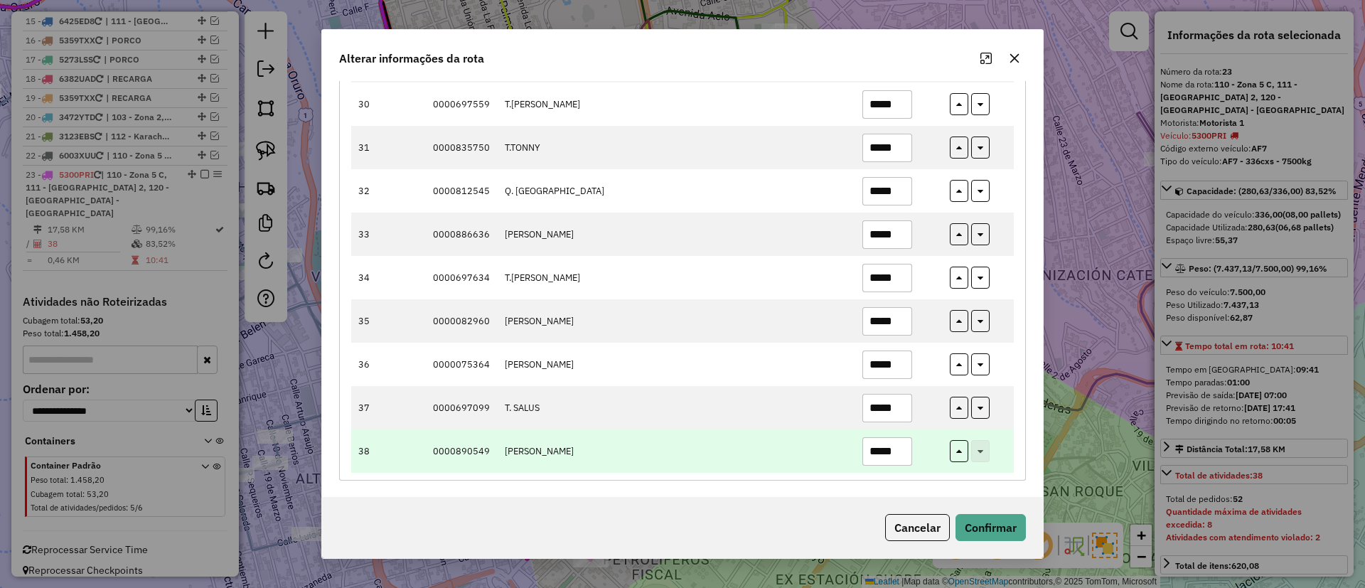
click at [890, 444] on input "*****" at bounding box center [888, 451] width 50 height 28
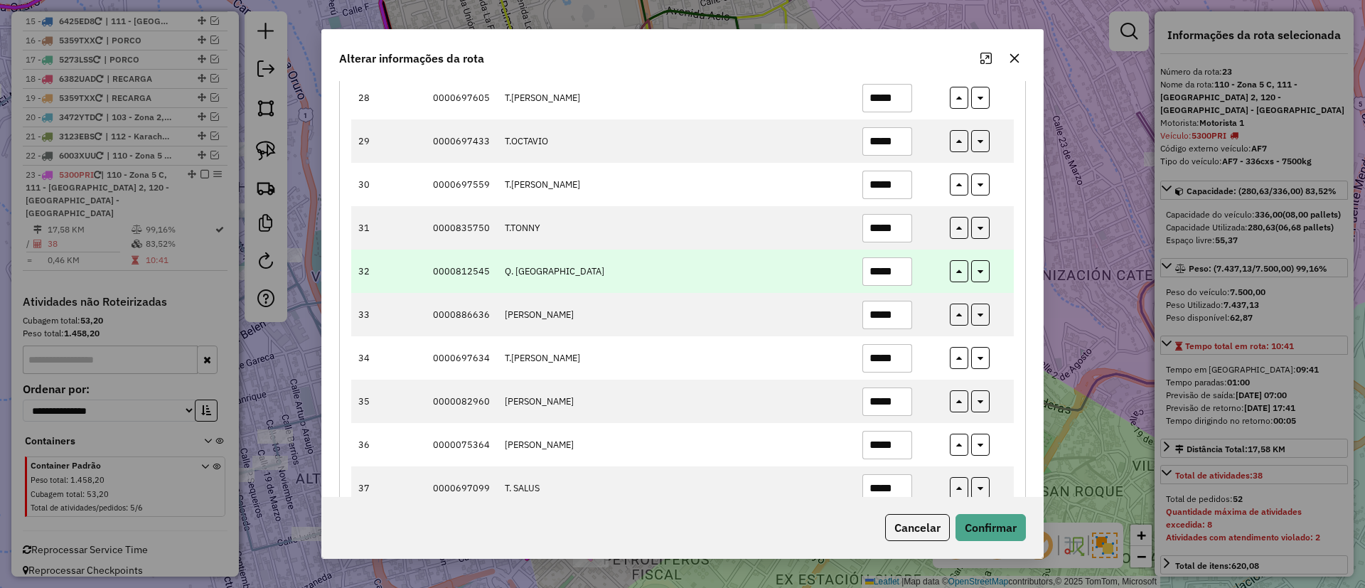
scroll to position [1327, 0]
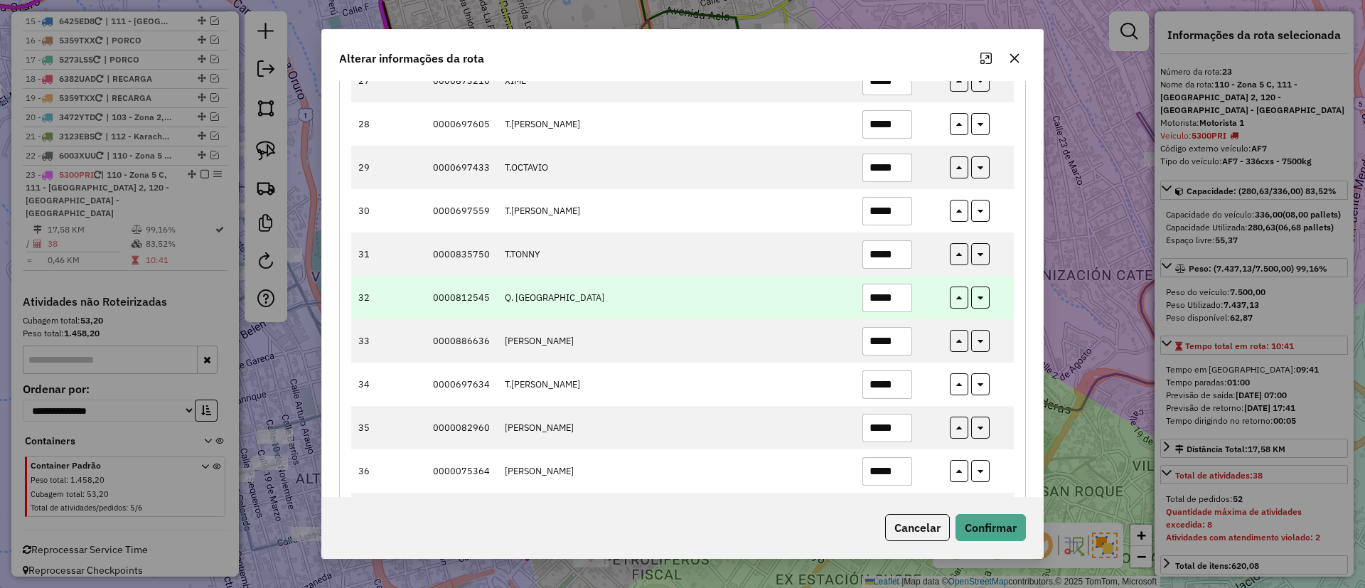
type input "*****"
click at [893, 292] on input "*****" at bounding box center [888, 298] width 50 height 28
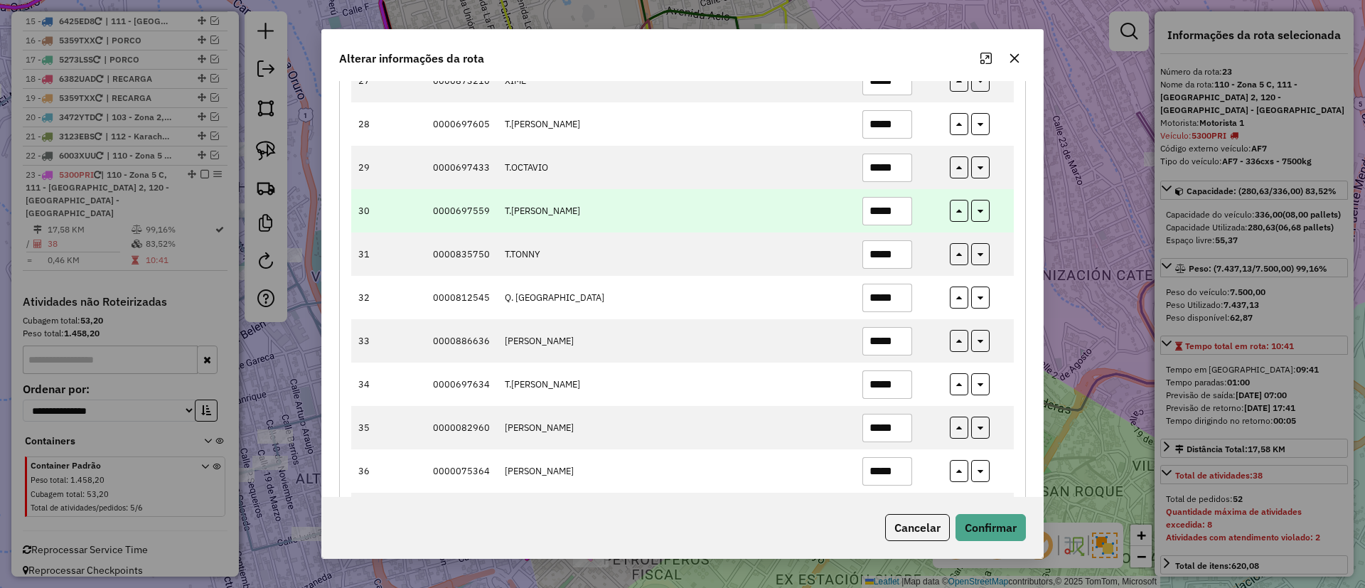
type input "*****"
click at [895, 208] on input "*****" at bounding box center [888, 211] width 50 height 28
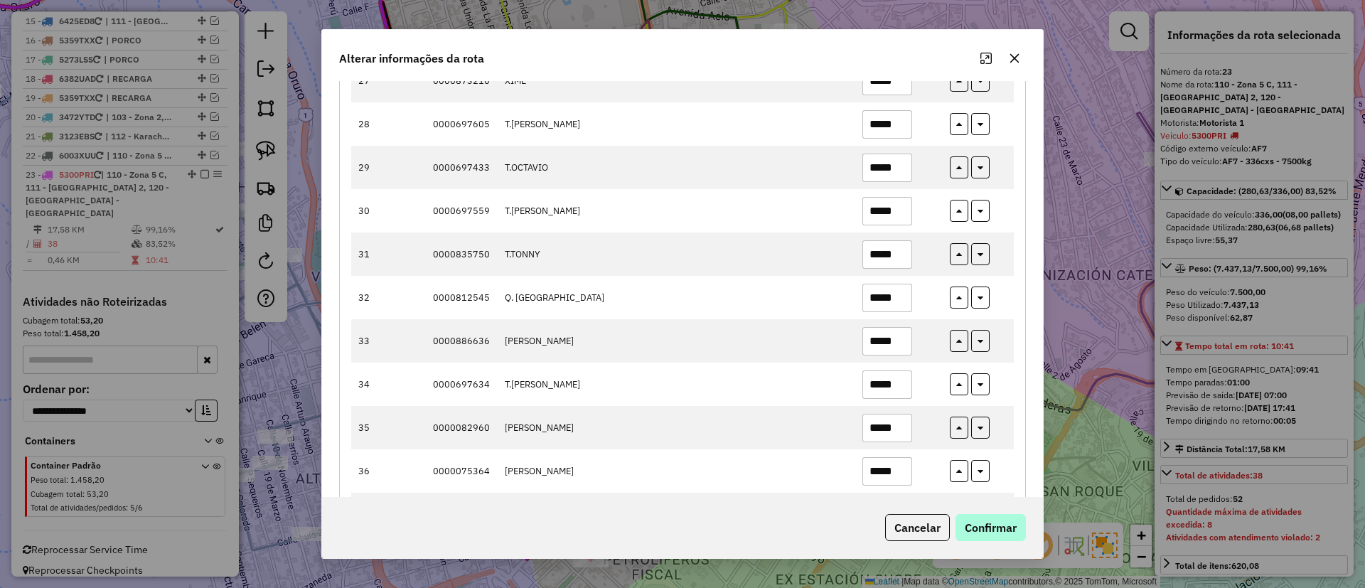
type input "*****"
click at [1006, 528] on button "Confirmar" at bounding box center [991, 527] width 70 height 27
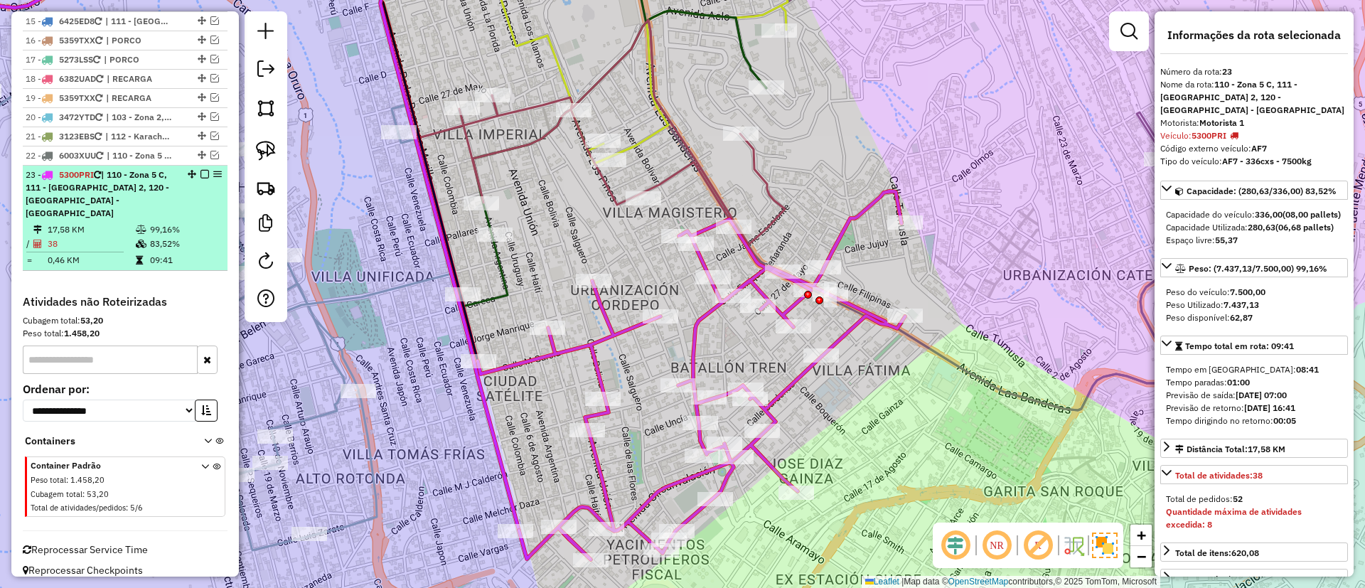
click at [201, 170] on em at bounding box center [205, 174] width 9 height 9
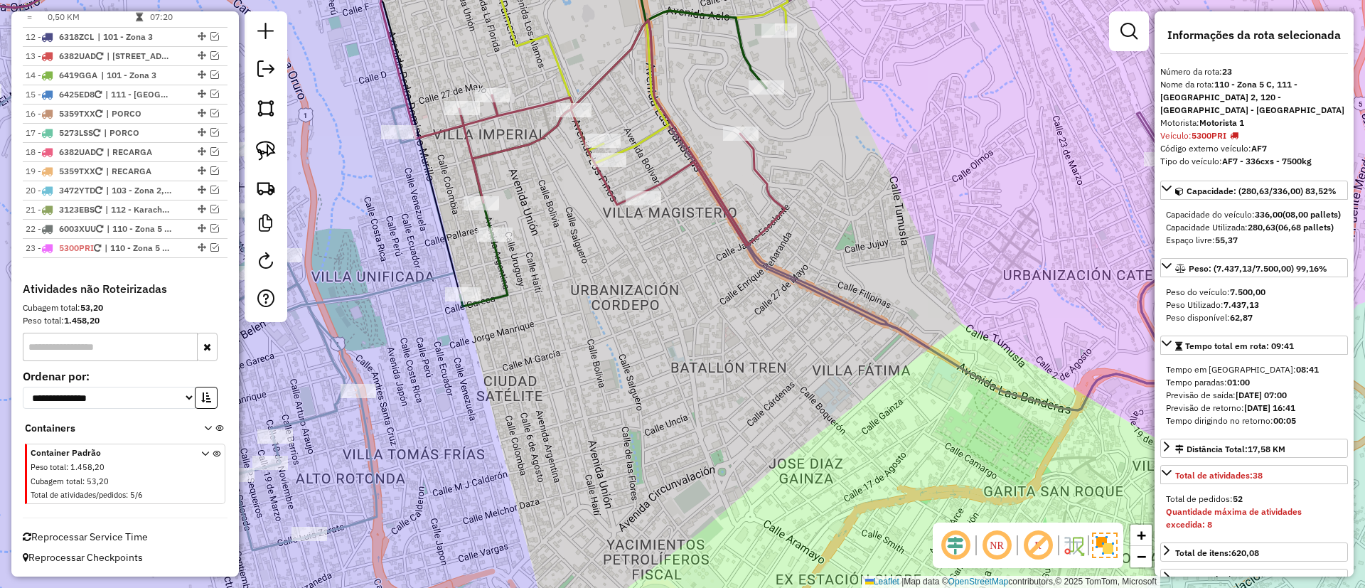
drag, startPoint x: 623, startPoint y: 385, endPoint x: 595, endPoint y: 297, distance: 92.4
click at [623, 392] on div "Janela de atendimento Grade de atendimento Capacidade Transportadoras Veículos …" at bounding box center [682, 294] width 1365 height 588
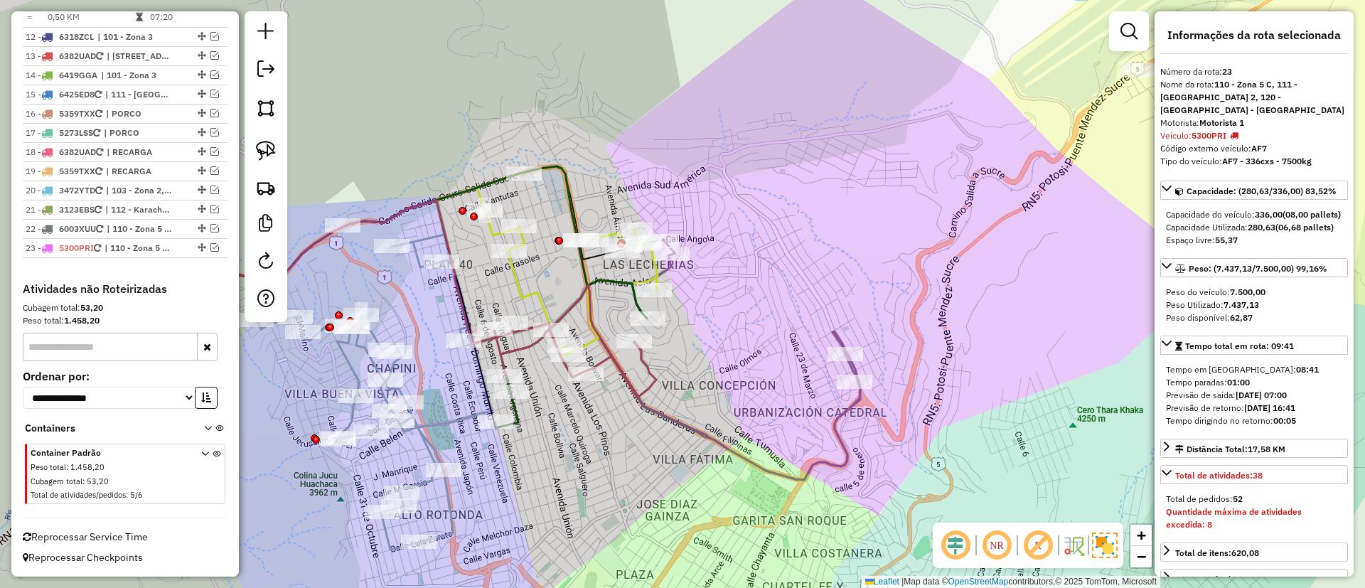
drag, startPoint x: 657, startPoint y: 366, endPoint x: 668, endPoint y: 360, distance: 12.1
click at [668, 360] on div "Janela de atendimento Grade de atendimento Capacidade Transportadoras Veículos …" at bounding box center [682, 294] width 1365 height 588
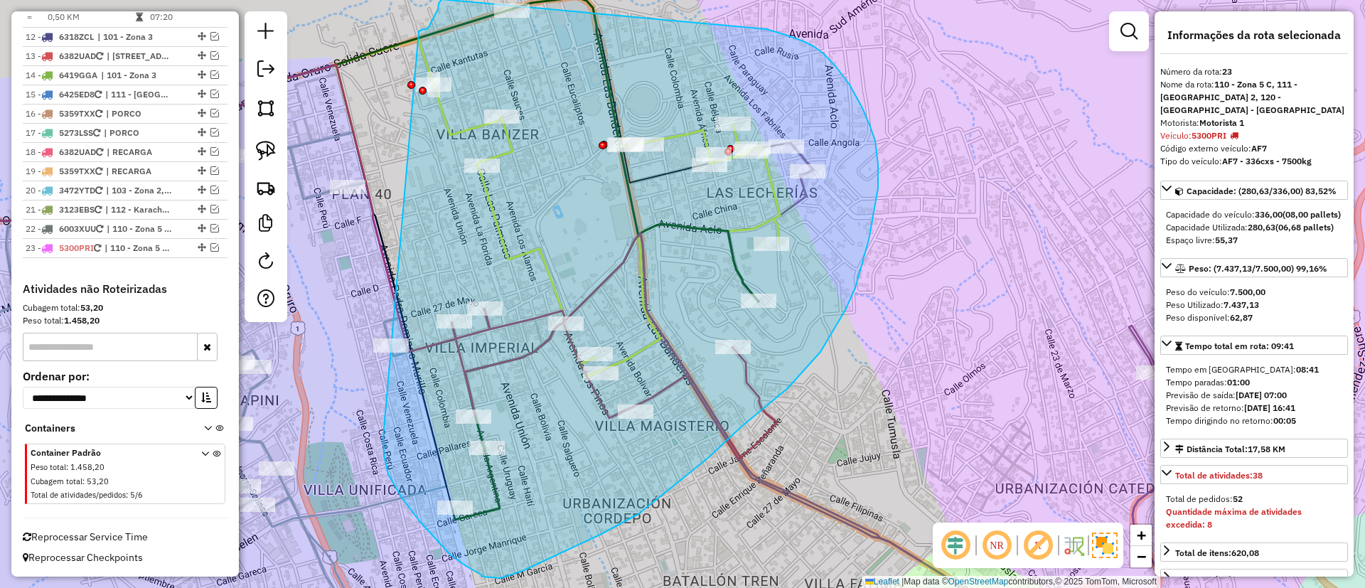
drag, startPoint x: 402, startPoint y: 498, endPoint x: 419, endPoint y: 31, distance: 466.8
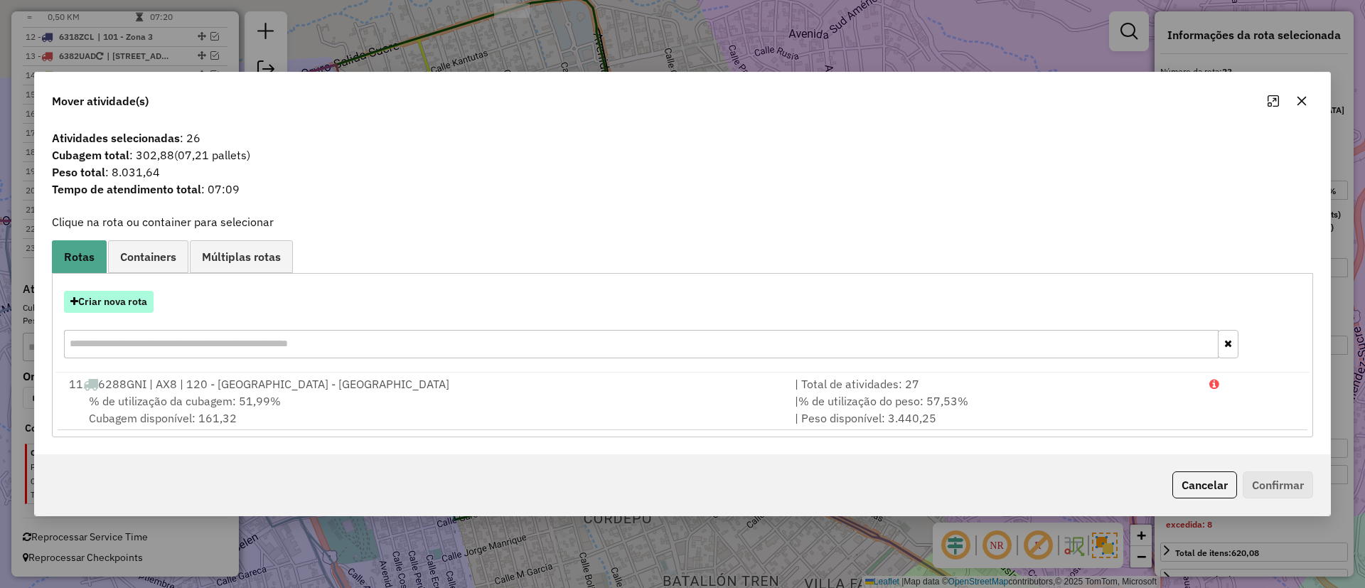
click at [124, 298] on button "Criar nova rota" at bounding box center [109, 302] width 90 height 22
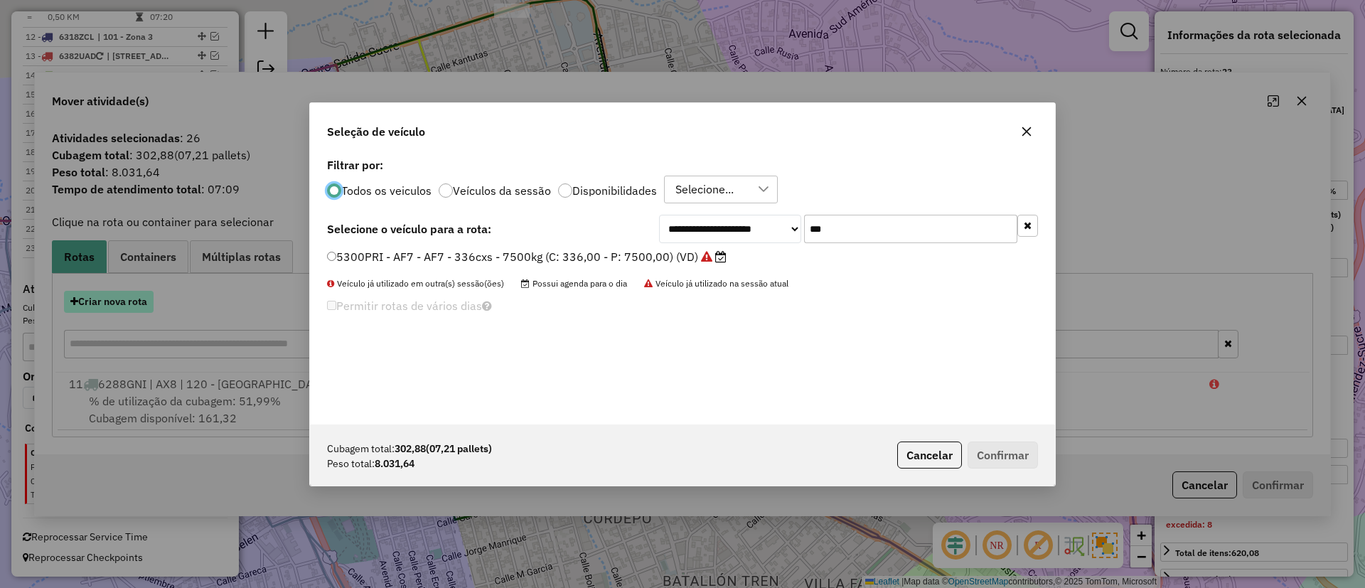
scroll to position [8, 4]
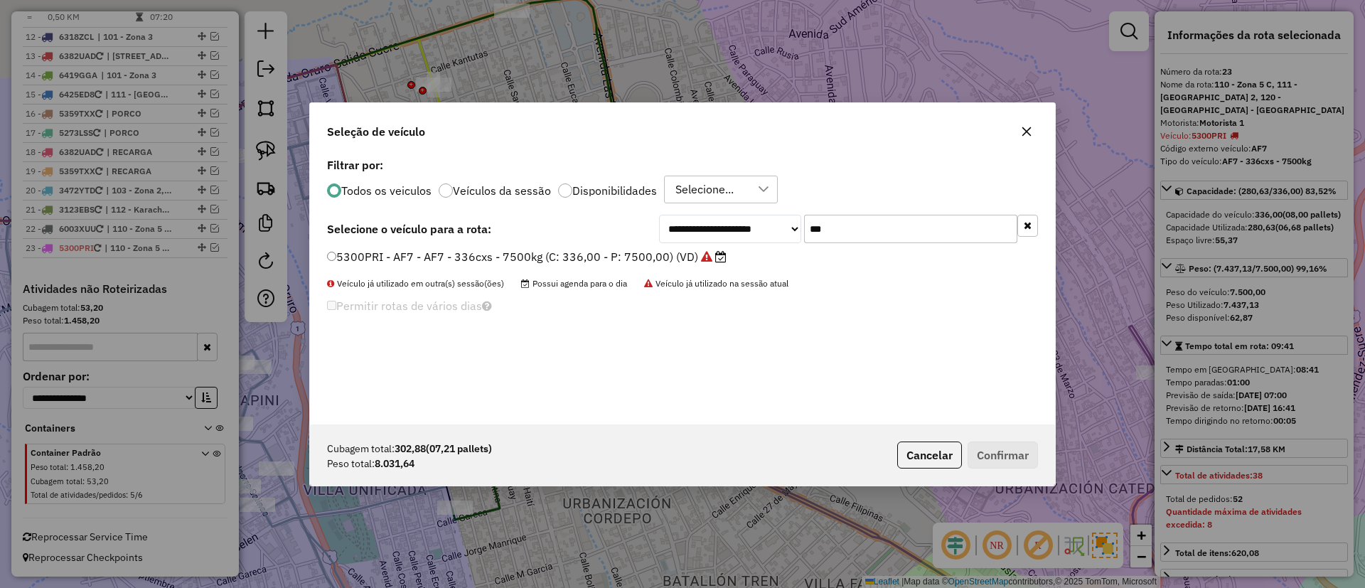
click at [501, 187] on label "Veículos da sessão" at bounding box center [502, 190] width 98 height 11
click at [1027, 228] on icon "button" at bounding box center [1028, 225] width 8 height 10
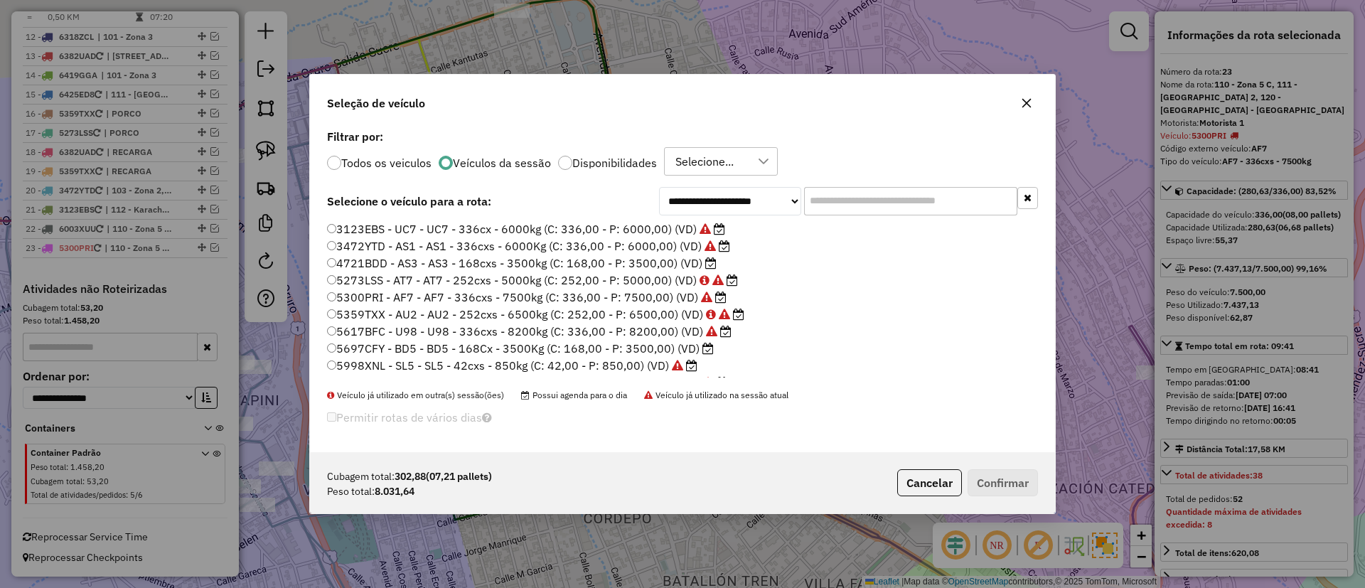
scroll to position [107, 0]
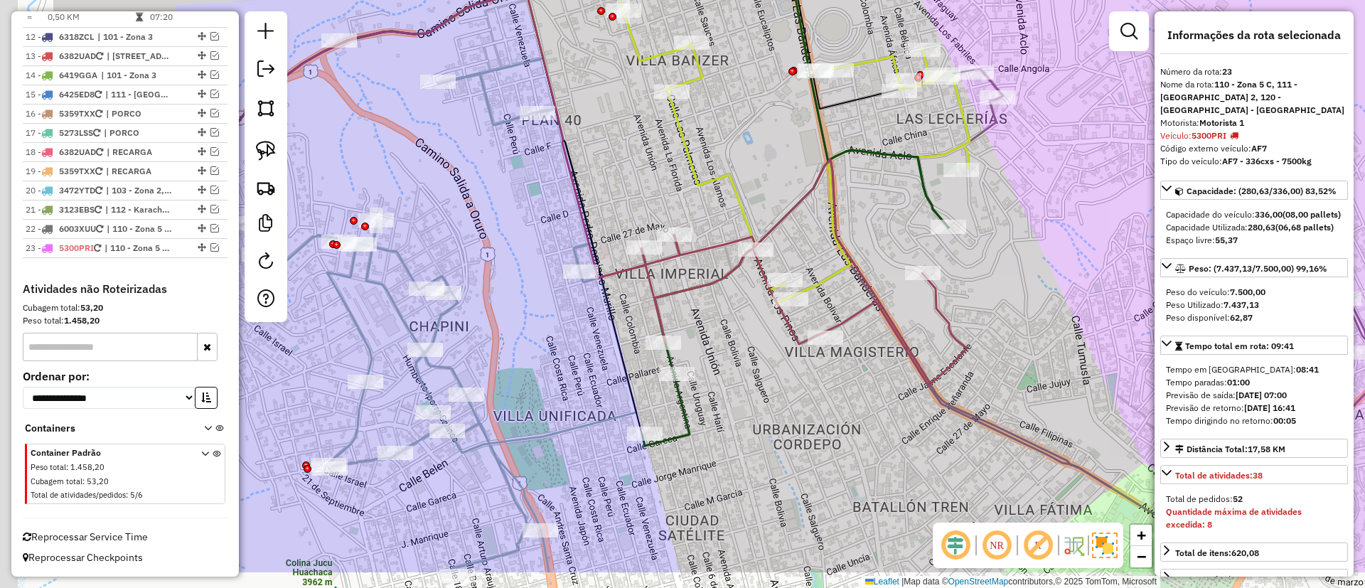
drag, startPoint x: 565, startPoint y: 305, endPoint x: 716, endPoint y: 238, distance: 165.2
click at [858, 196] on icon at bounding box center [804, 271] width 326 height 225
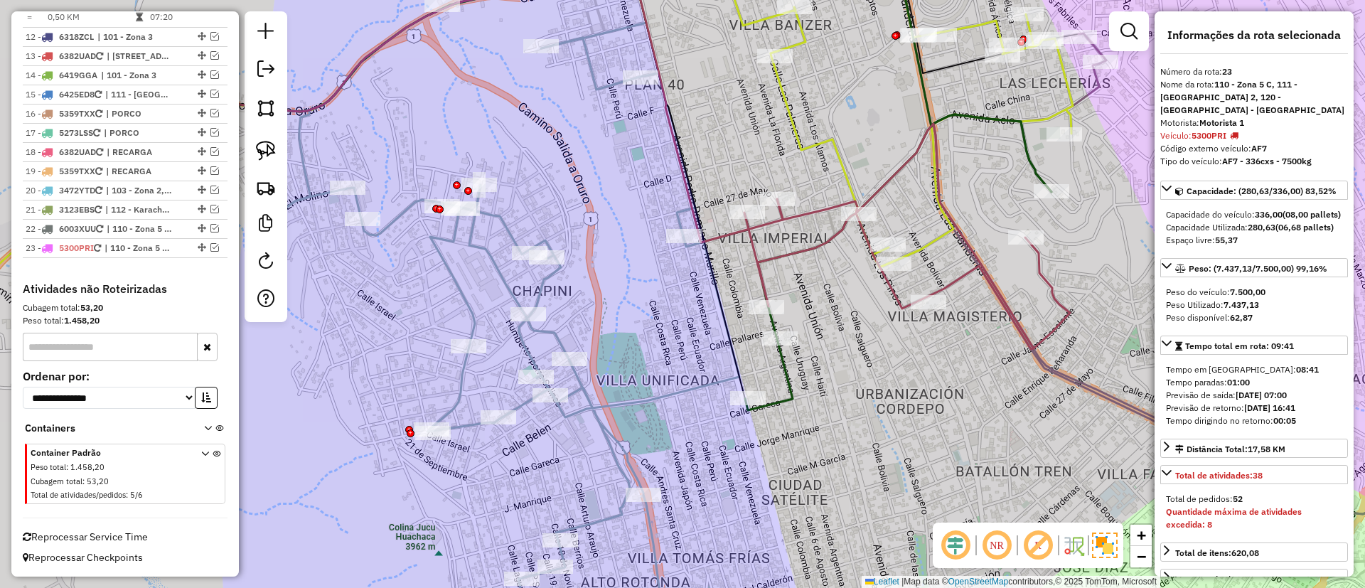
click at [539, 287] on icon at bounding box center [505, 300] width 470 height 691
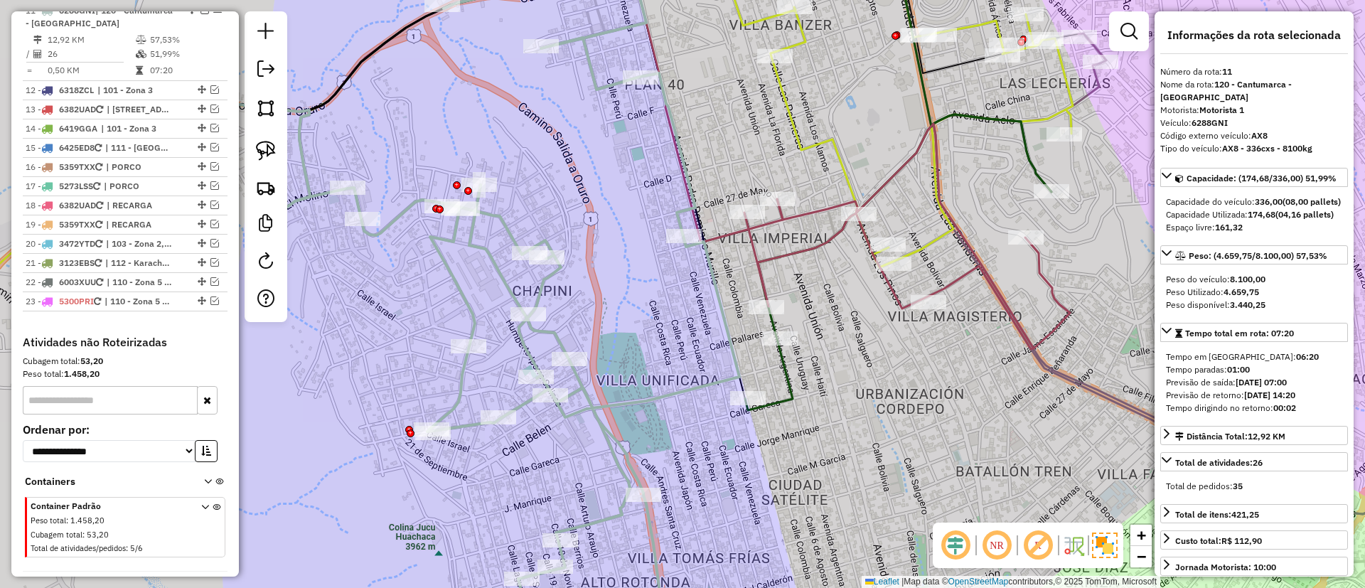
scroll to position [956, 0]
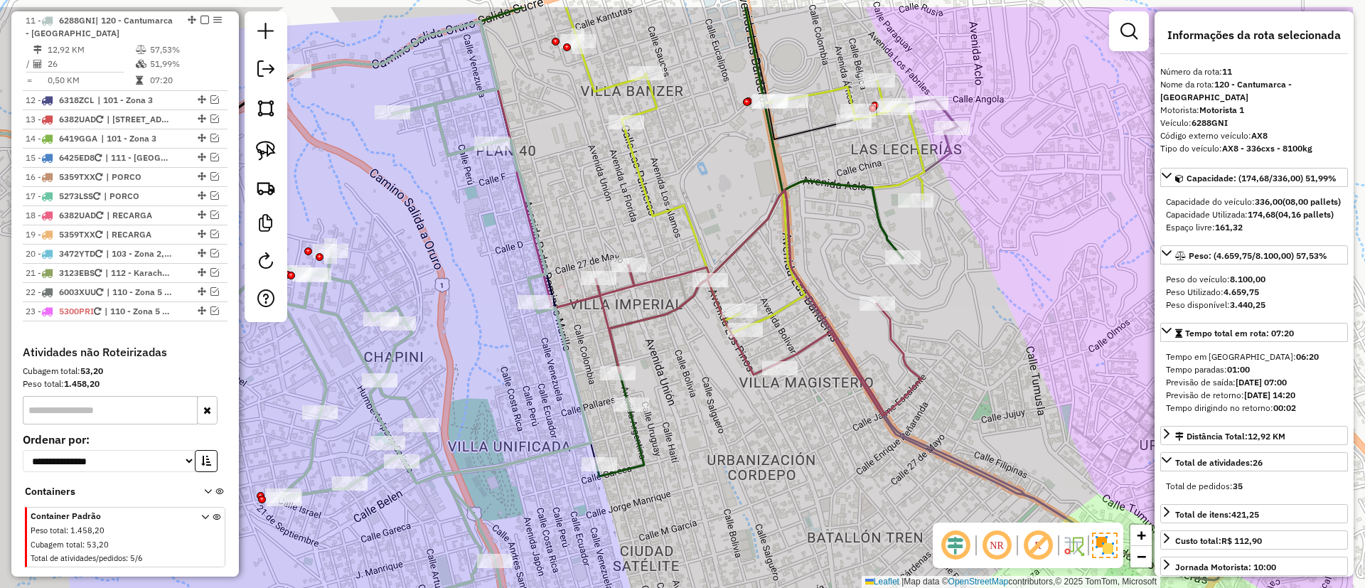
drag, startPoint x: 587, startPoint y: 273, endPoint x: 439, endPoint y: 339, distance: 162.0
click at [439, 339] on div "Janela de atendimento Grade de atendimento Capacidade Transportadoras Veículos …" at bounding box center [682, 294] width 1365 height 588
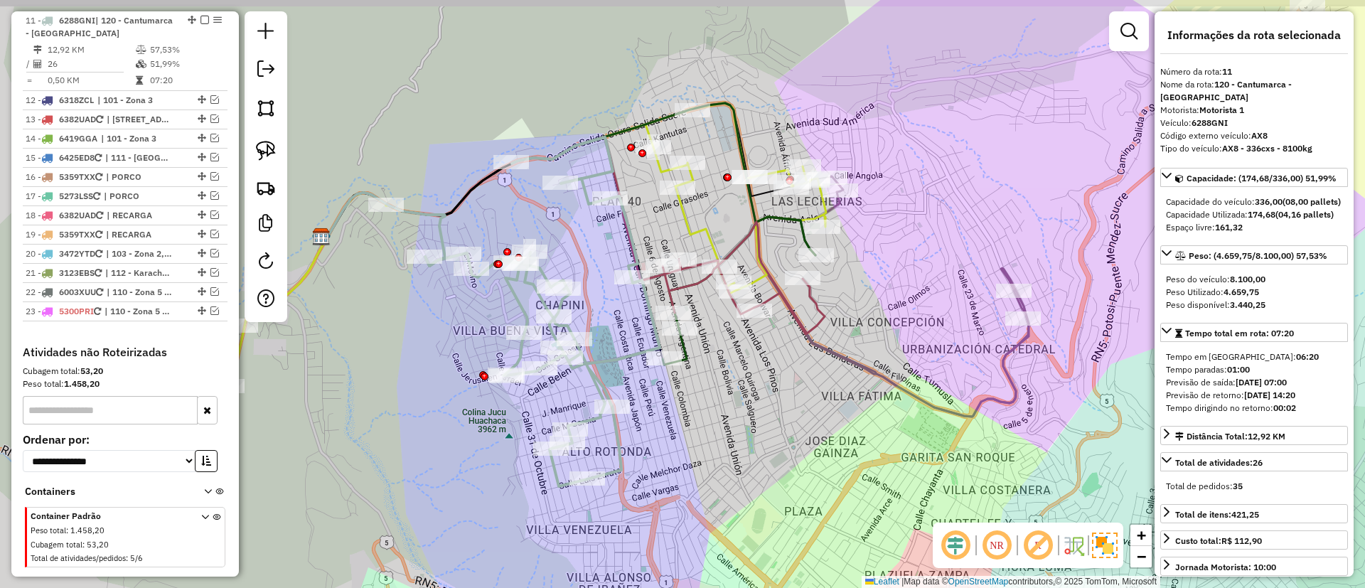
drag, startPoint x: 921, startPoint y: 244, endPoint x: 878, endPoint y: 250, distance: 43.0
click at [878, 250] on div "Janela de atendimento Grade de atendimento Capacidade Transportadoras Veículos …" at bounding box center [682, 294] width 1365 height 588
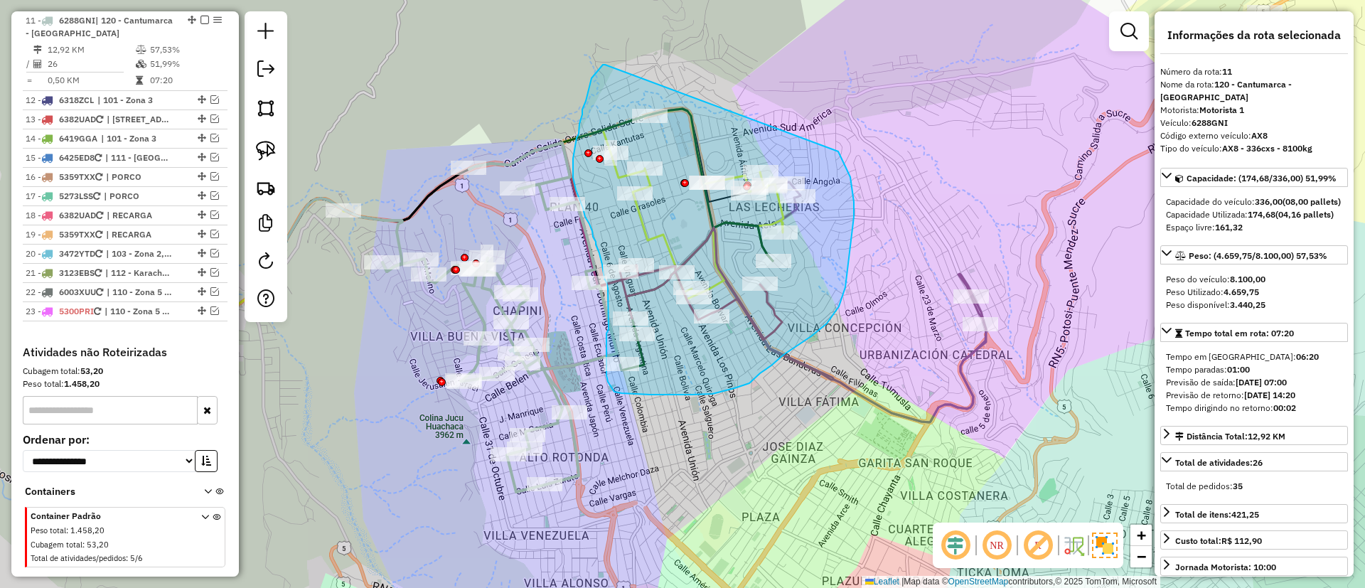
drag, startPoint x: 595, startPoint y: 73, endPoint x: 832, endPoint y: 142, distance: 246.7
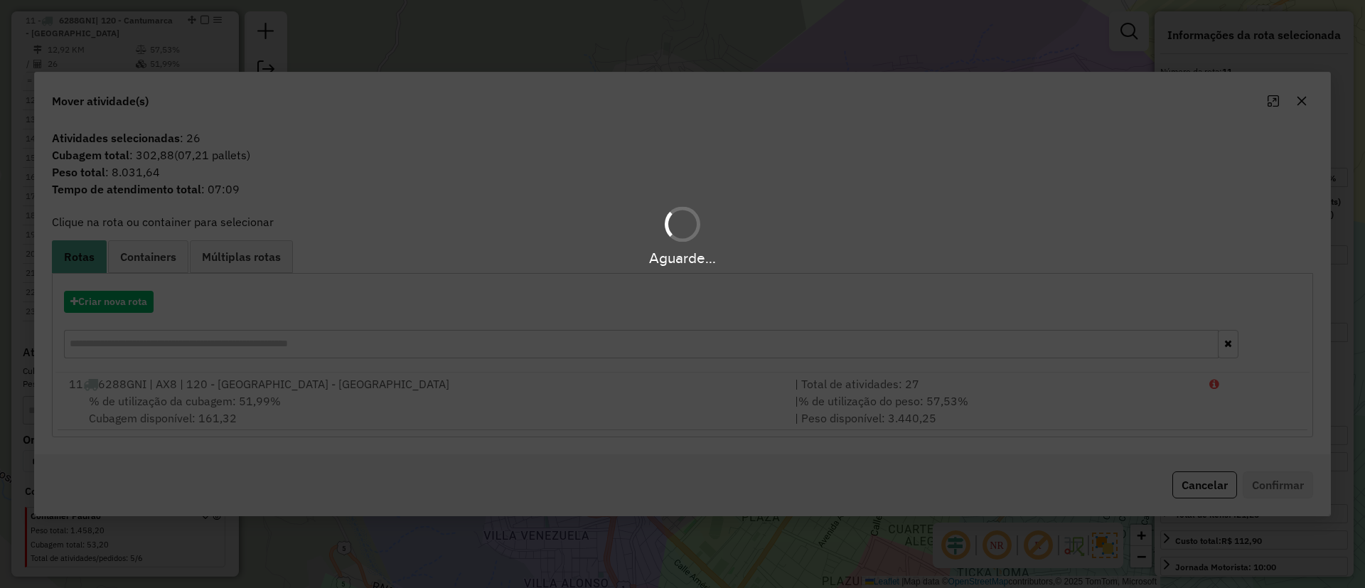
click at [115, 290] on div "Aguarde..." at bounding box center [682, 294] width 1365 height 588
click at [124, 299] on button "Criar nova rota" at bounding box center [109, 302] width 90 height 22
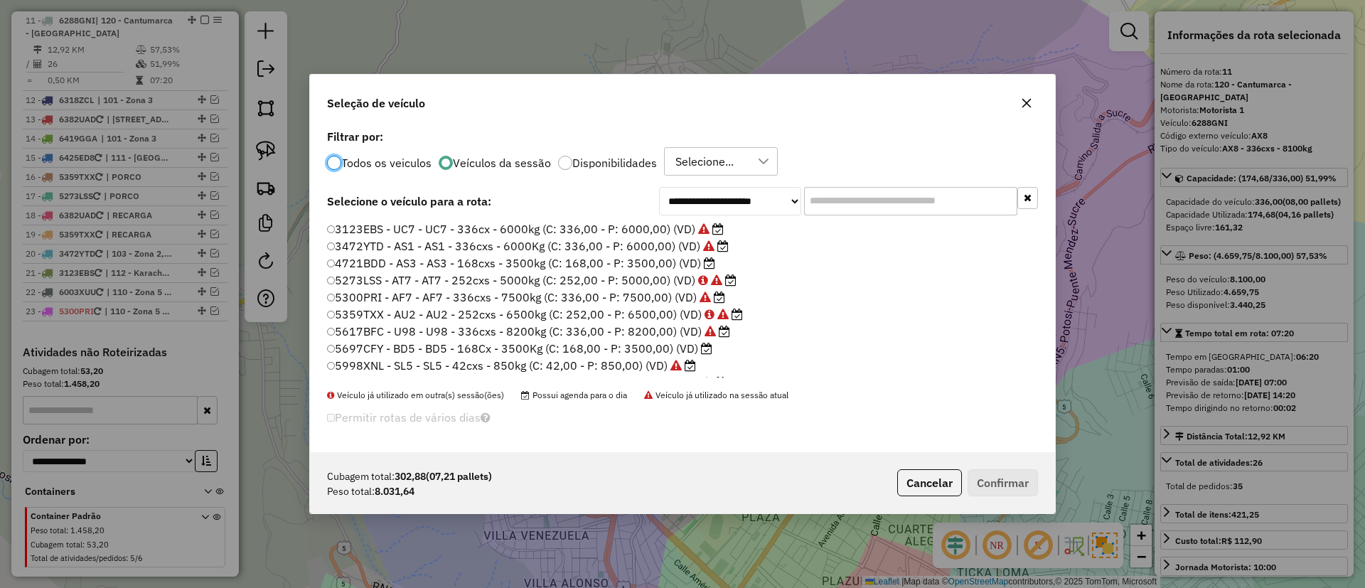
scroll to position [8, 4]
click at [788, 183] on div "**********" at bounding box center [682, 289] width 745 height 326
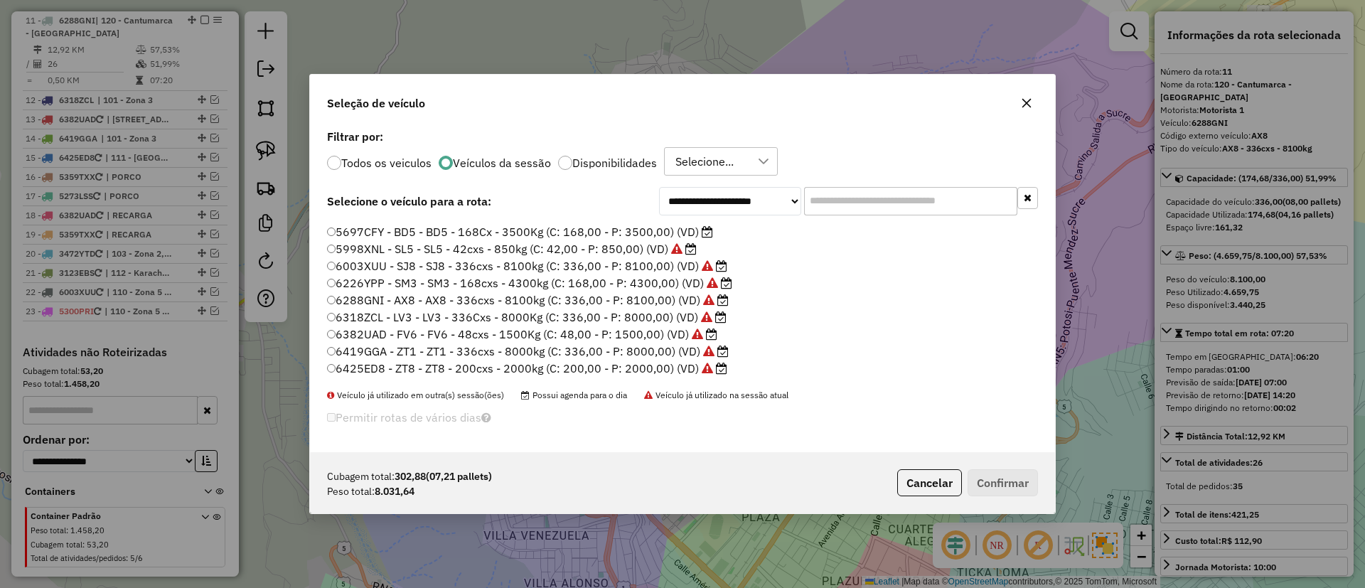
click at [814, 200] on input "text" at bounding box center [910, 201] width 213 height 28
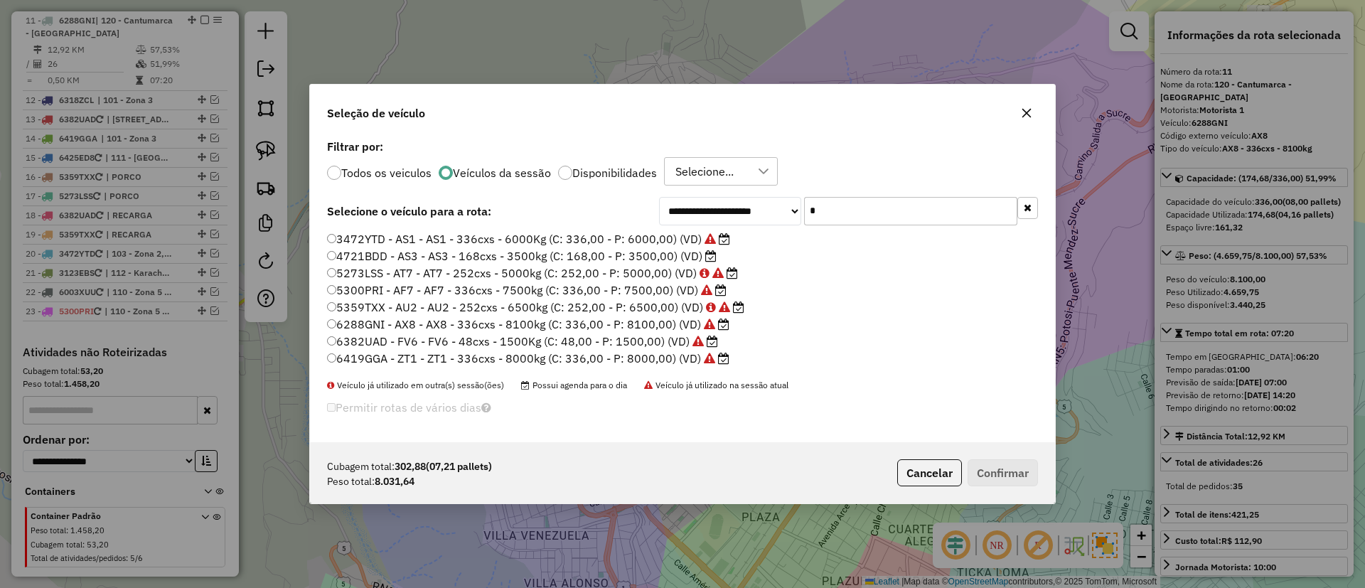
scroll to position [0, 0]
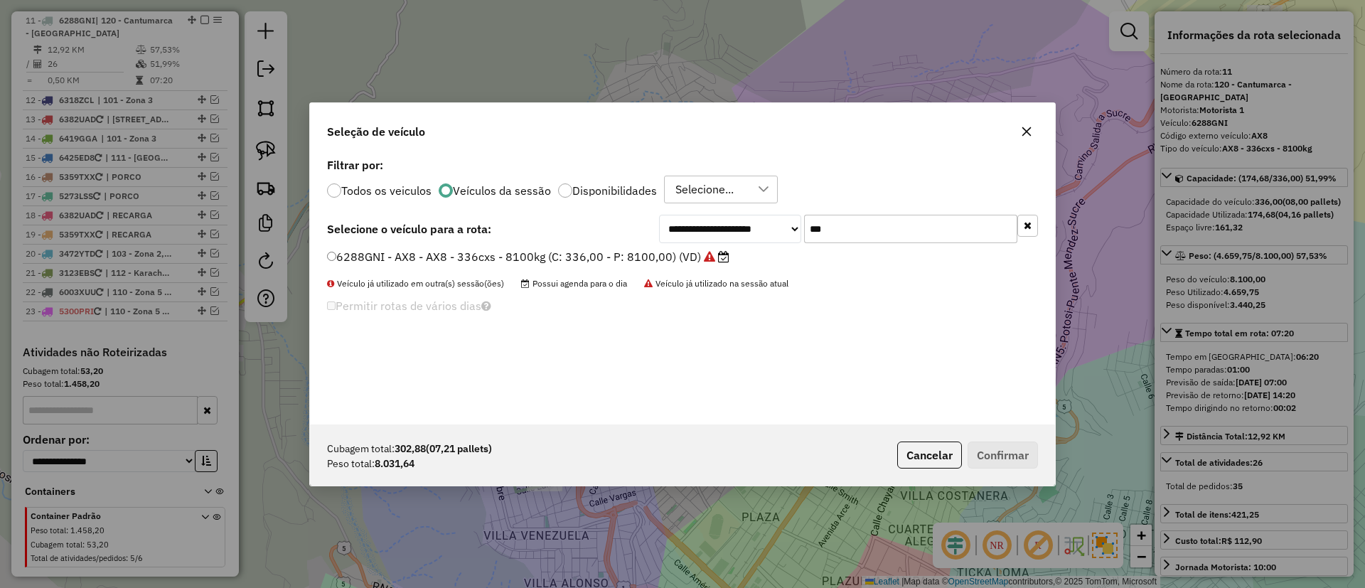
type input "***"
click at [688, 253] on label "6288GNI - AX8 - AX8 - 336cxs - 8100kg (C: 336,00 - P: 8100,00) (VD)" at bounding box center [528, 256] width 403 height 17
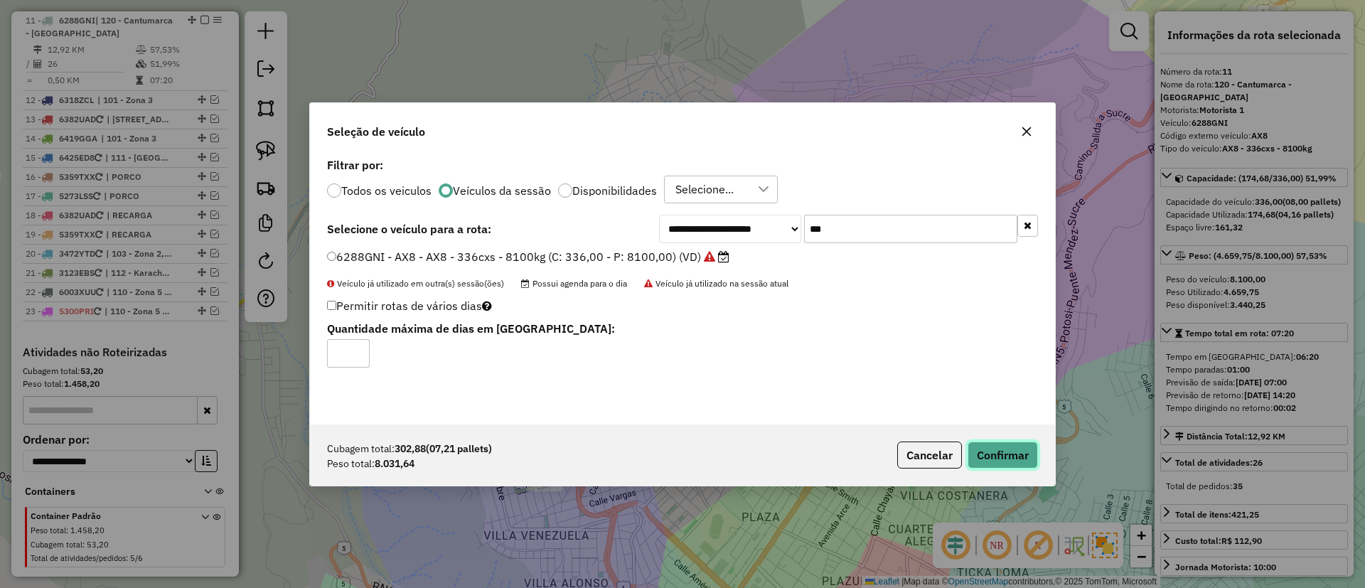
click at [1008, 450] on button "Confirmar" at bounding box center [1003, 455] width 70 height 27
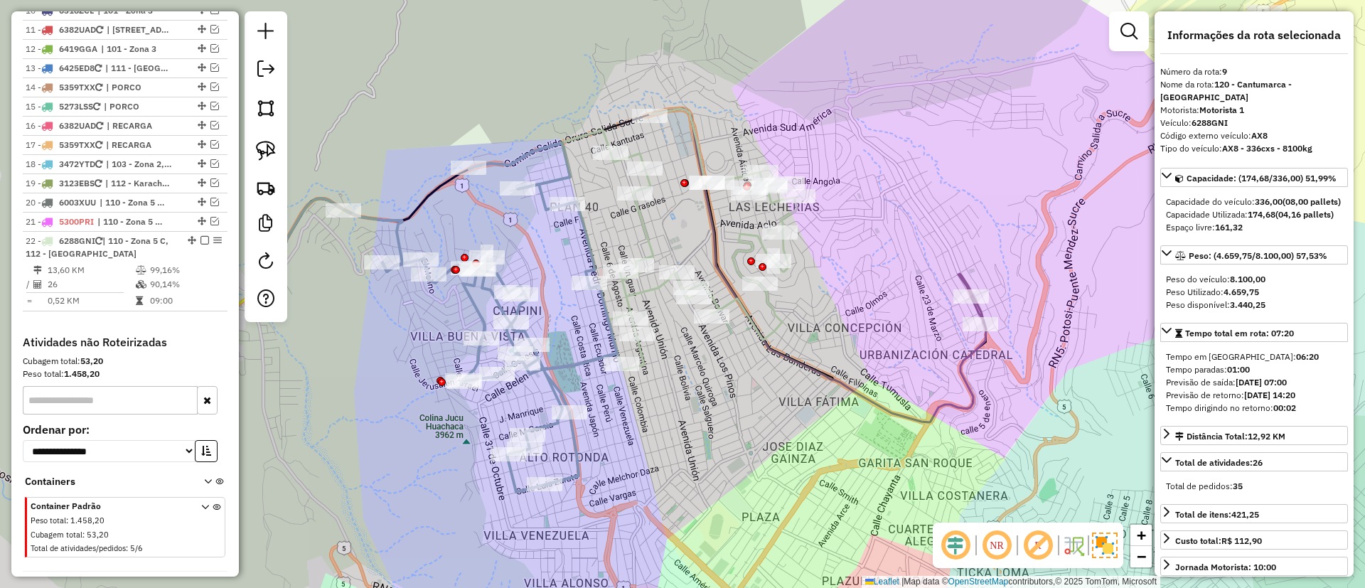
scroll to position [956, 0]
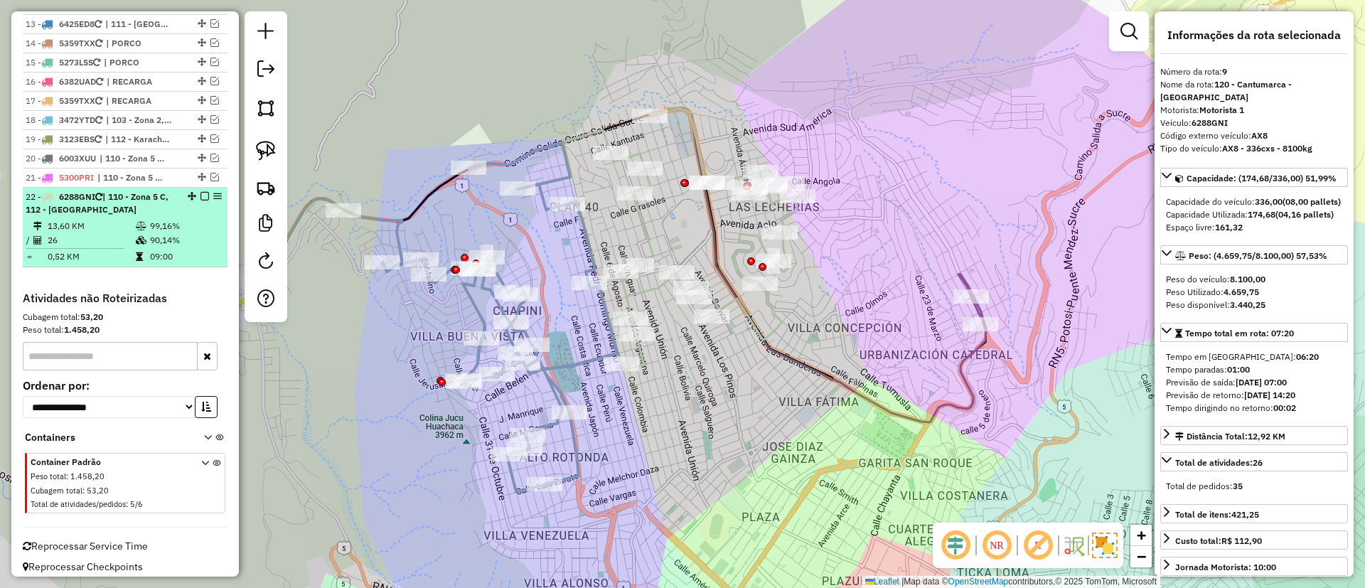
click at [191, 236] on td "90,14%" at bounding box center [185, 240] width 72 height 14
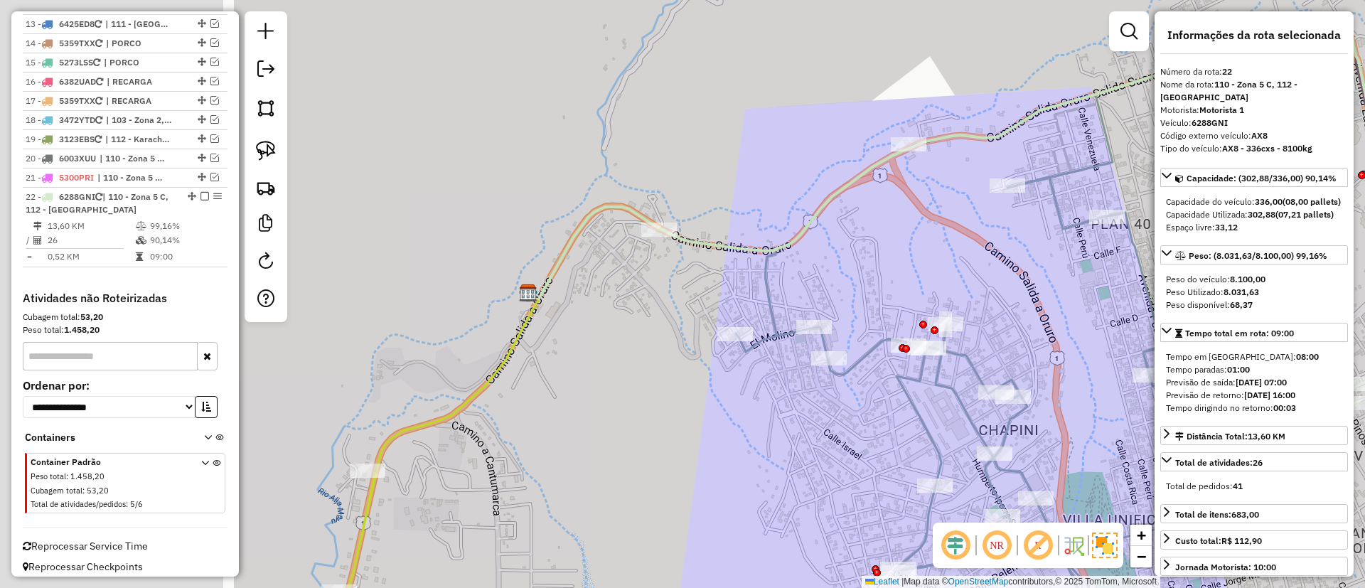
drag, startPoint x: 428, startPoint y: 302, endPoint x: 788, endPoint y: 298, distance: 359.9
click at [788, 298] on div "Janela de atendimento Grade de atendimento Capacidade Transportadoras Veículos …" at bounding box center [682, 294] width 1365 height 588
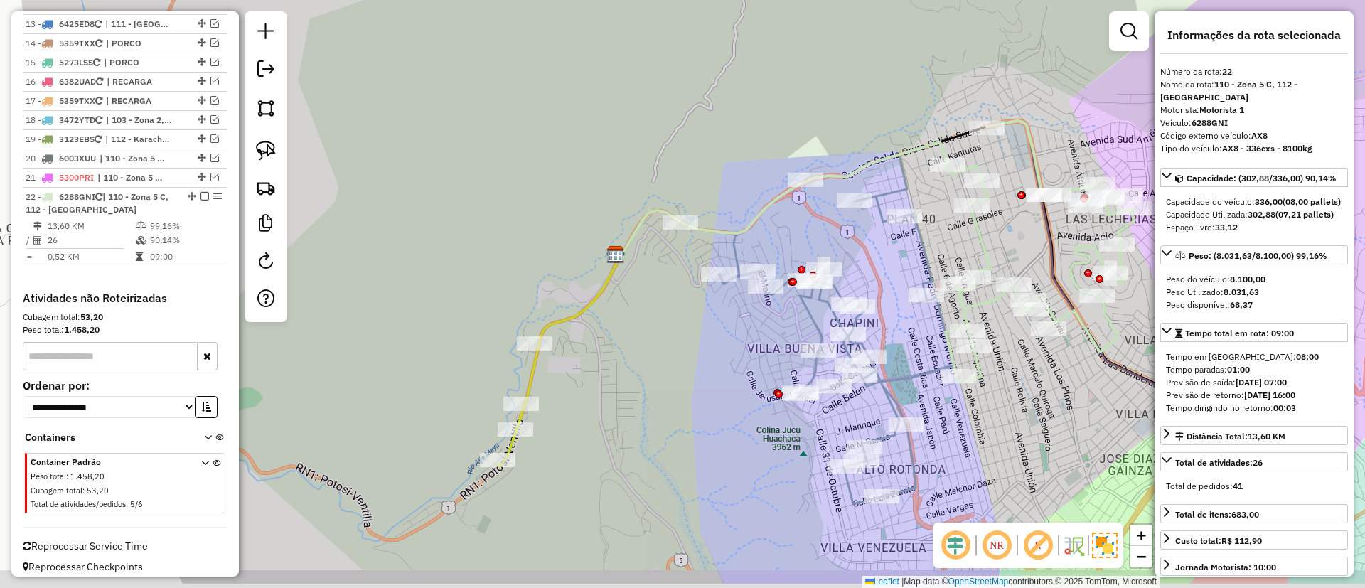
drag, startPoint x: 604, startPoint y: 419, endPoint x: 643, endPoint y: 356, distance: 73.8
click at [643, 356] on div "Janela de atendimento Grade de atendimento Capacidade Transportadoras Veículos …" at bounding box center [682, 294] width 1365 height 588
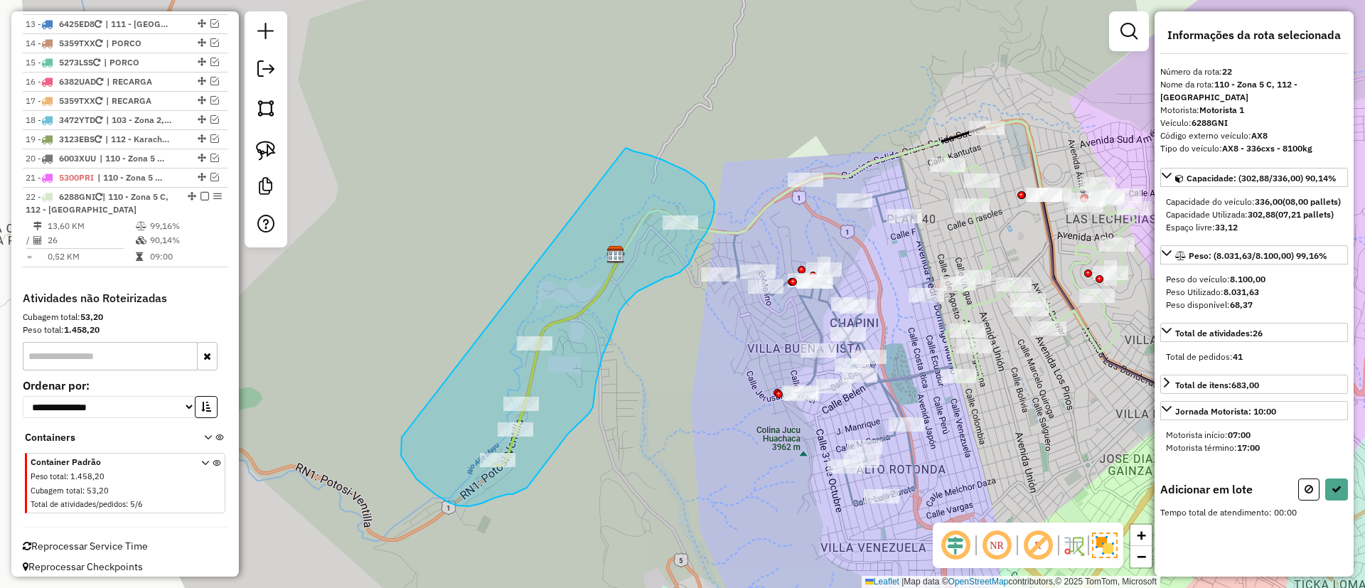
drag, startPoint x: 457, startPoint y: 506, endPoint x: 626, endPoint y: 148, distance: 395.4
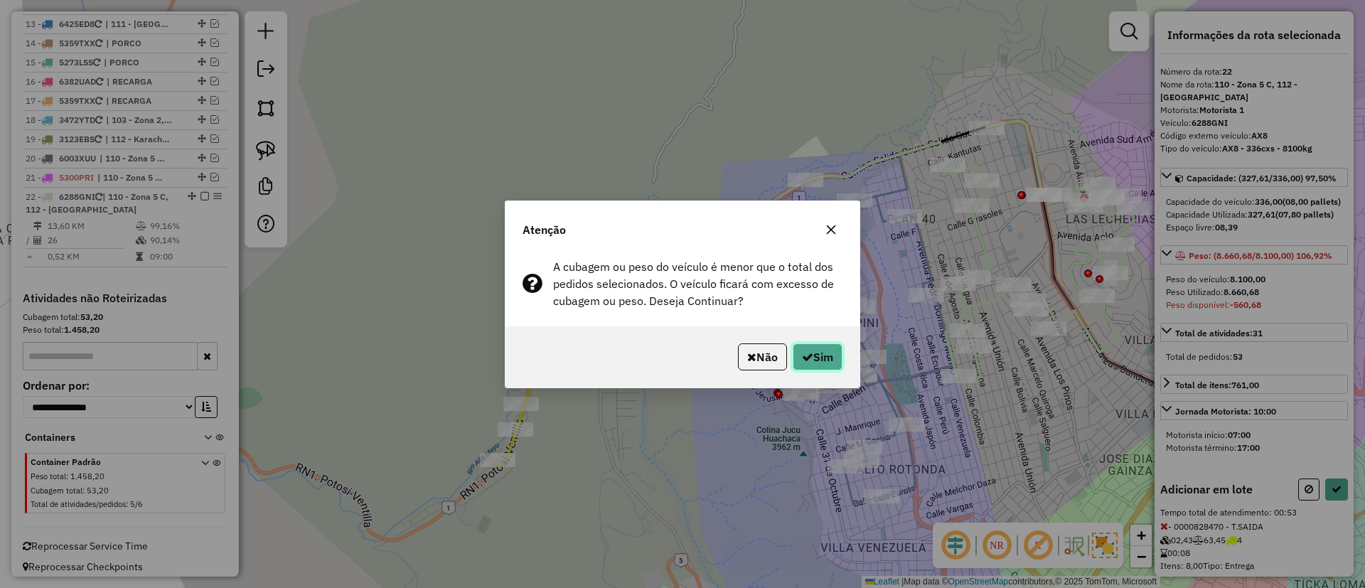
click at [811, 365] on button "Sim" at bounding box center [818, 357] width 50 height 27
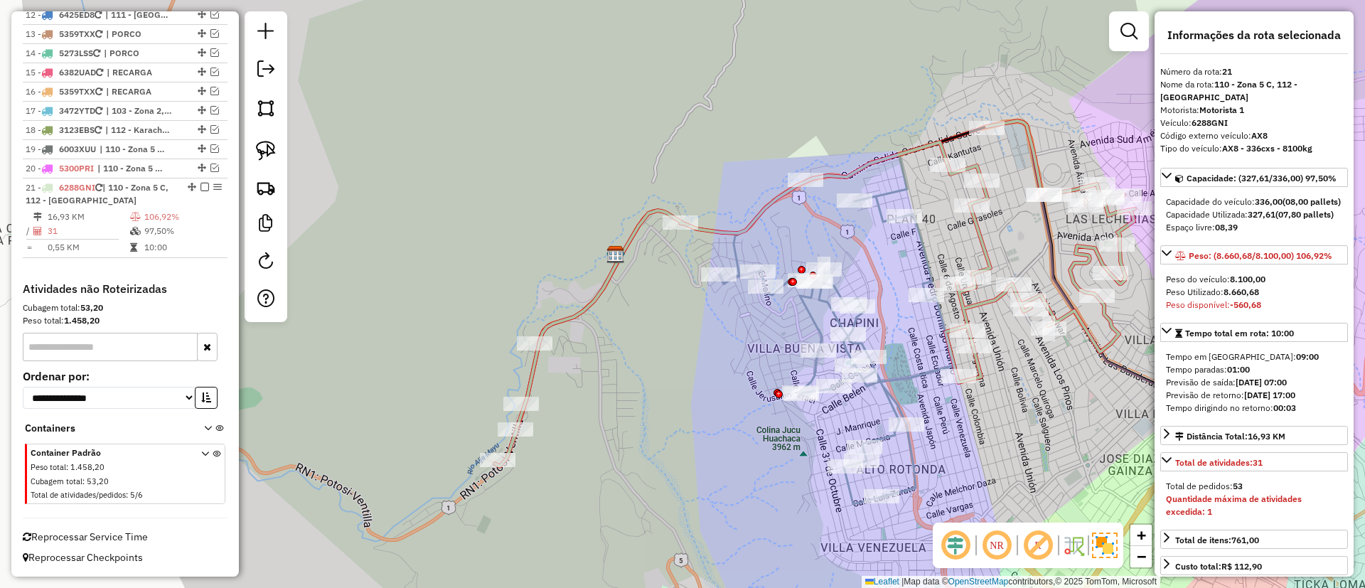
scroll to position [898, 0]
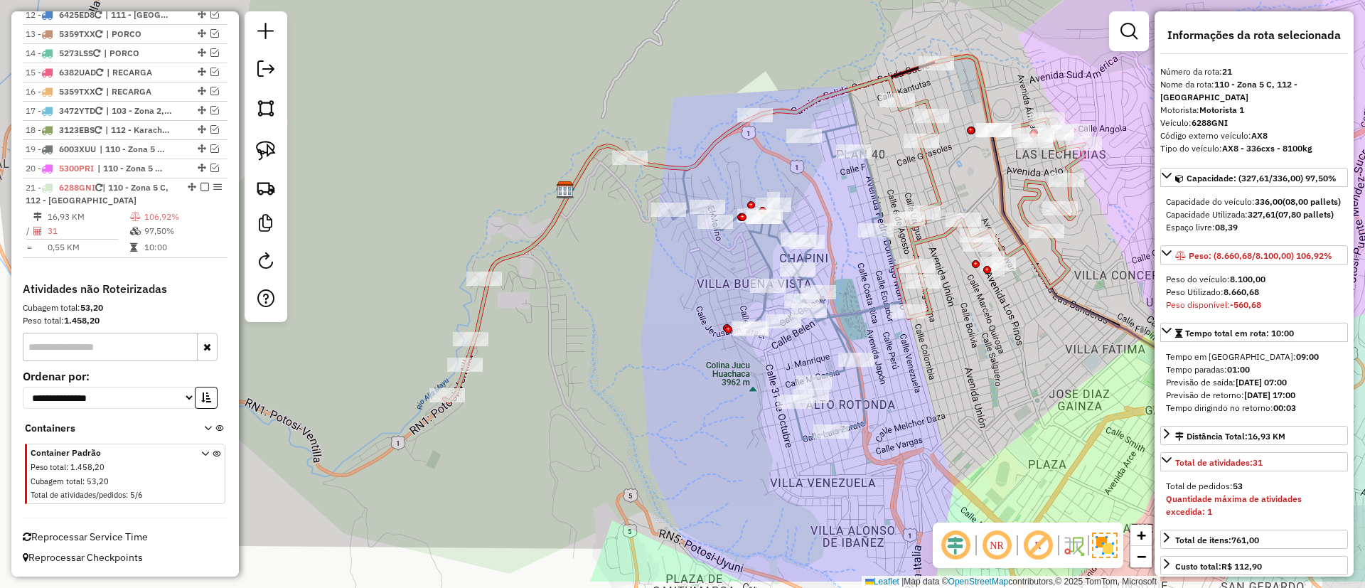
drag, startPoint x: 720, startPoint y: 404, endPoint x: 673, endPoint y: 348, distance: 73.2
click at [673, 348] on div "Janela de atendimento Grade de atendimento Capacidade Transportadoras Veículos …" at bounding box center [682, 294] width 1365 height 588
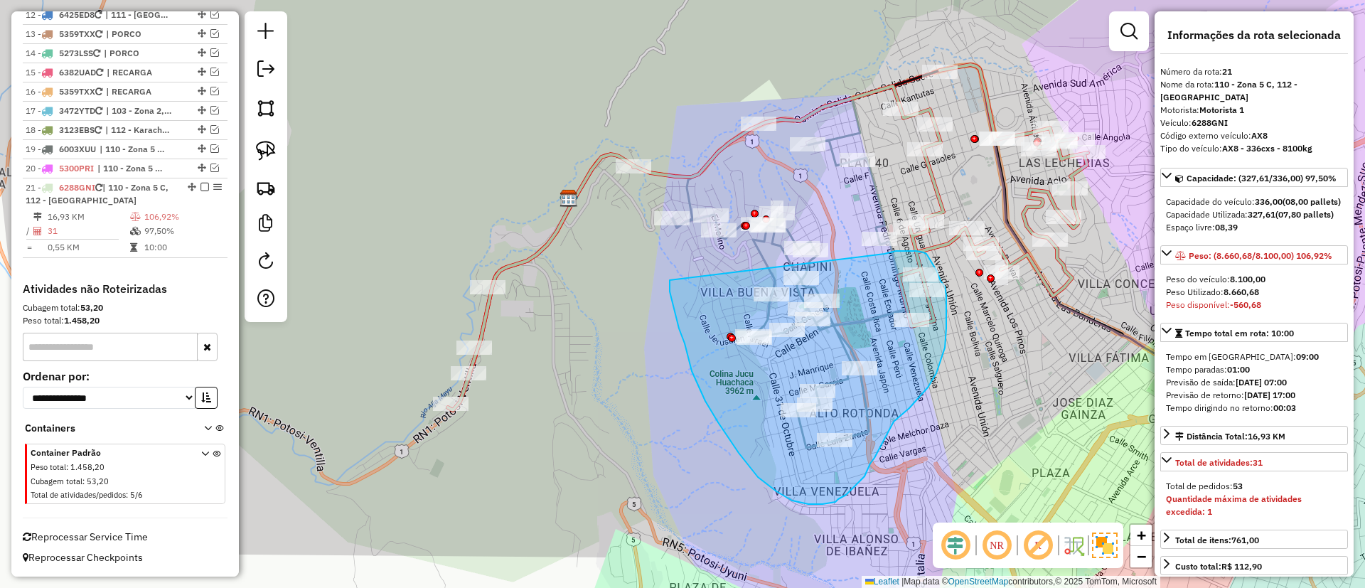
drag, startPoint x: 673, startPoint y: 306, endPoint x: 885, endPoint y: 254, distance: 217.5
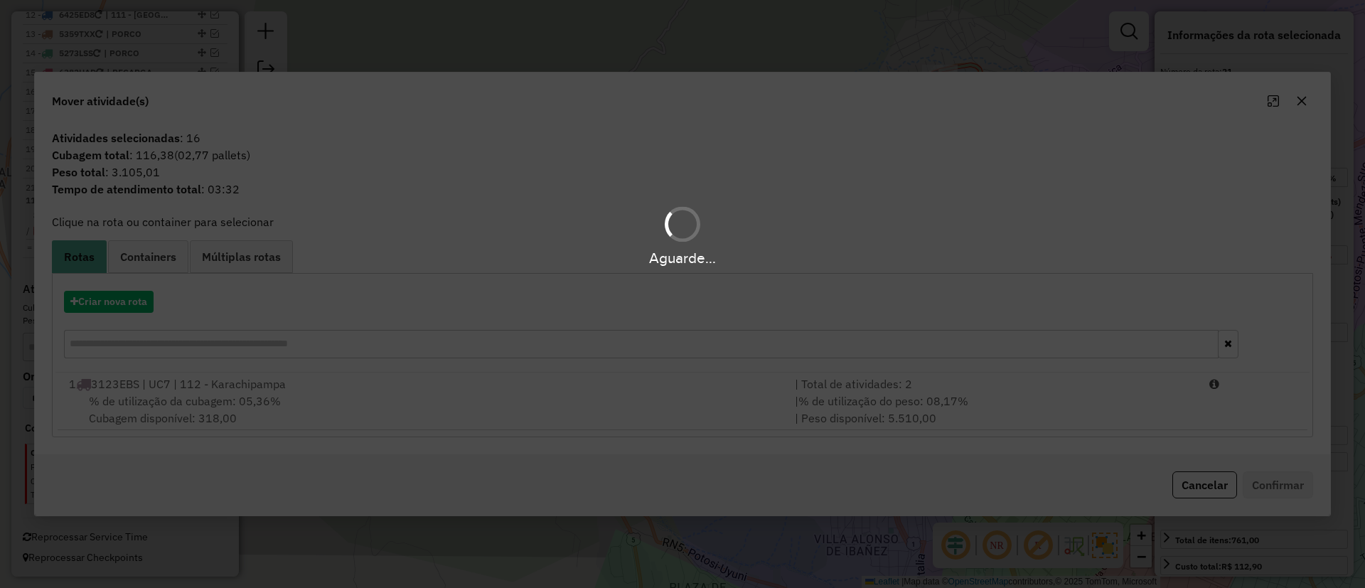
click at [127, 298] on hb-app "Aguarde... Pop-up bloqueado! Seu navegador bloqueou automáticamente a abertura …" at bounding box center [682, 294] width 1365 height 588
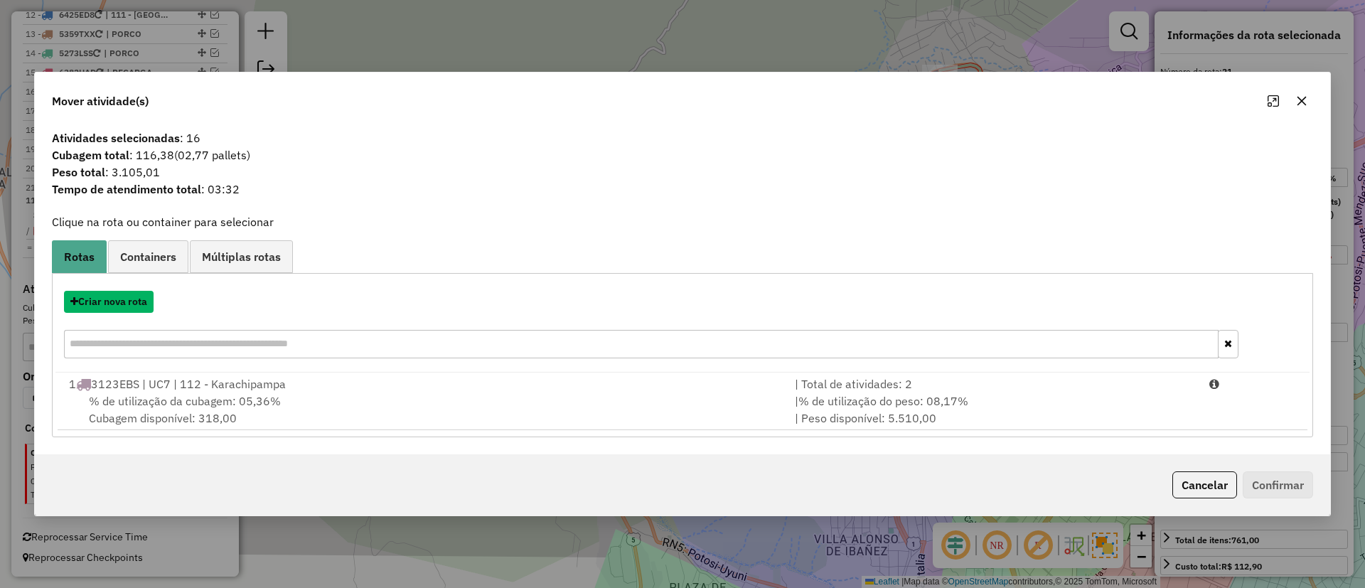
click at [127, 298] on button "Criar nova rota" at bounding box center [109, 302] width 90 height 22
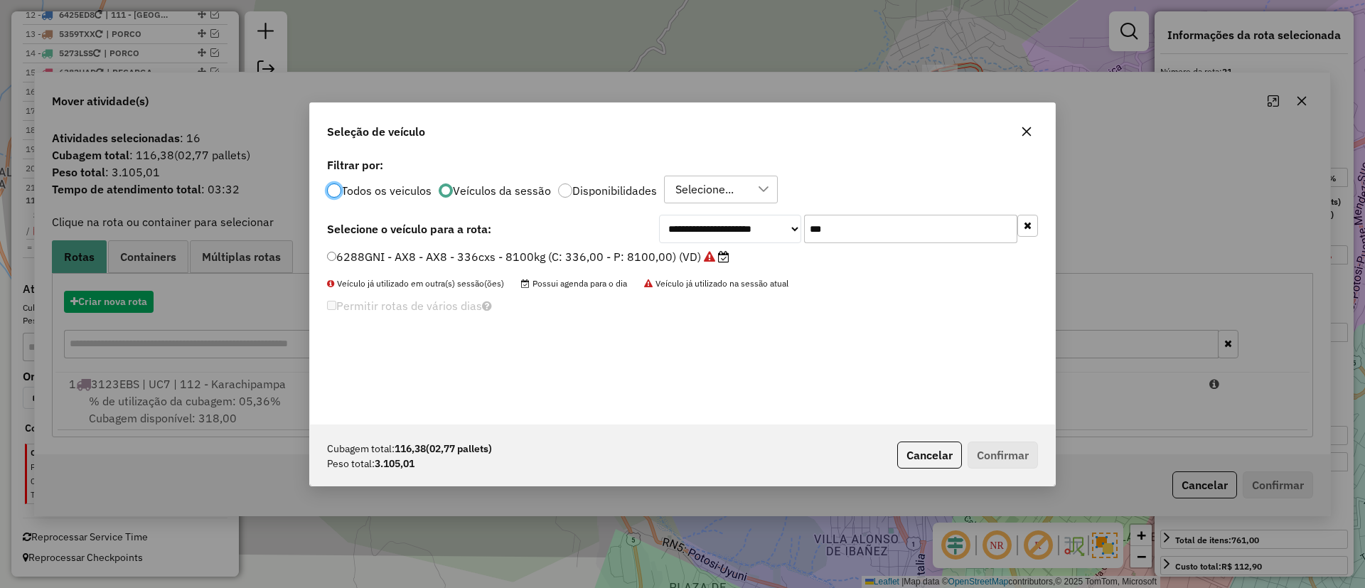
scroll to position [8, 4]
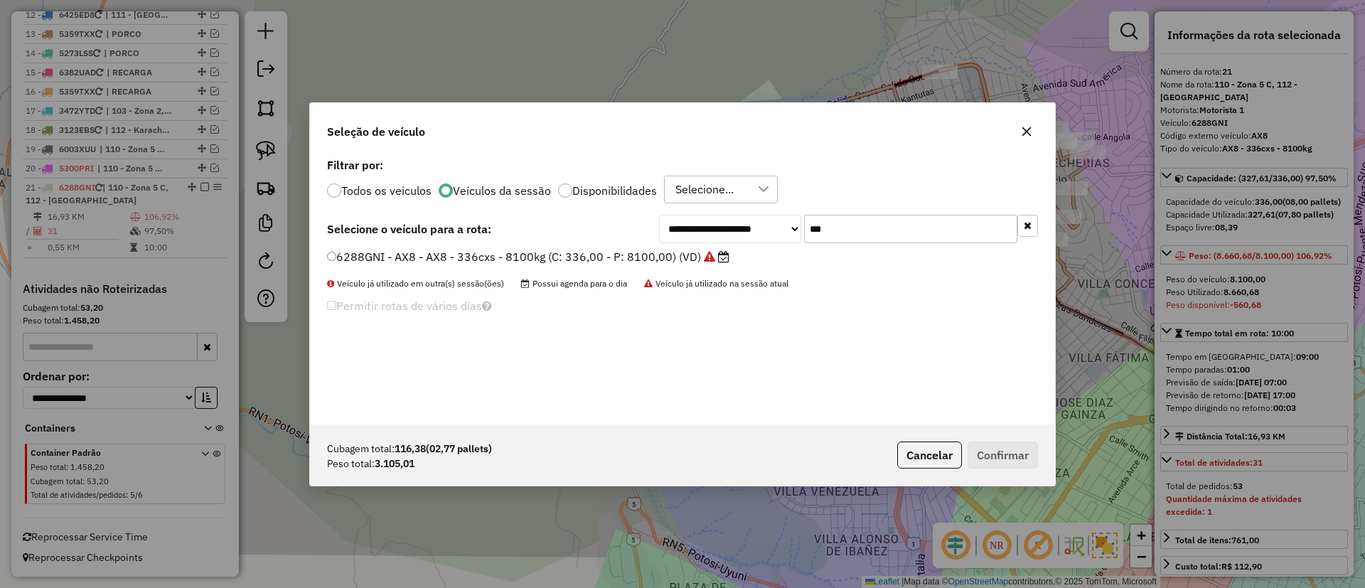
click at [1026, 219] on button "button" at bounding box center [1028, 226] width 21 height 22
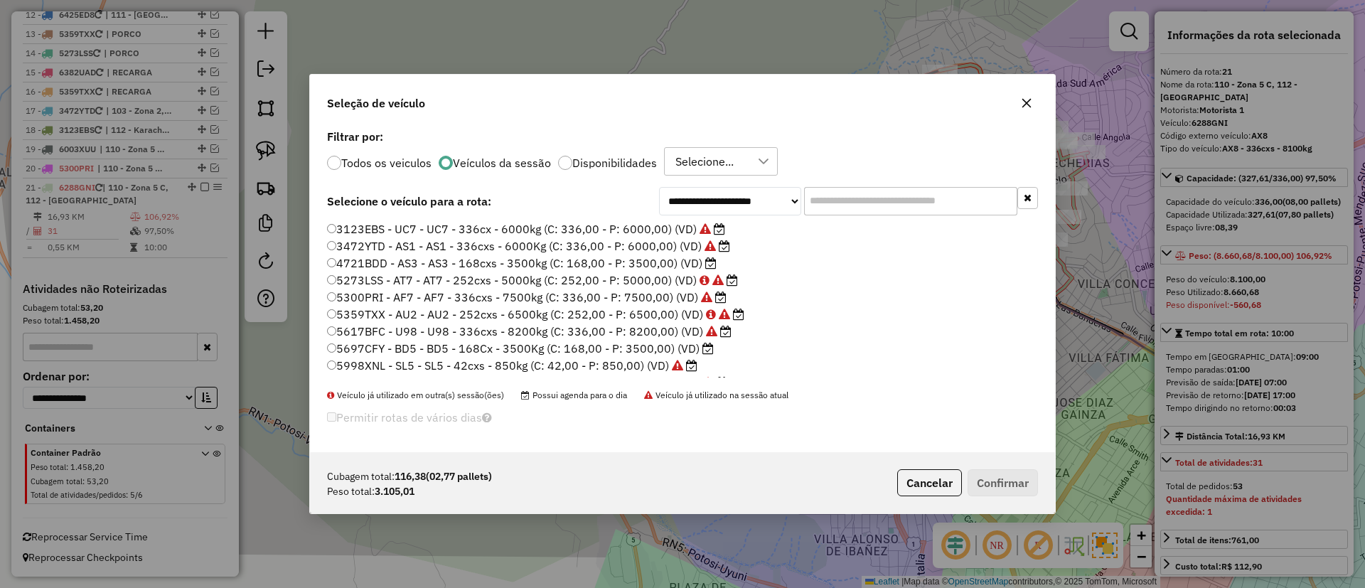
click at [673, 265] on label "4721BDD - AS3 - AS3 - 168cxs - 3500kg (C: 168,00 - P: 3500,00) (VD)" at bounding box center [522, 263] width 390 height 17
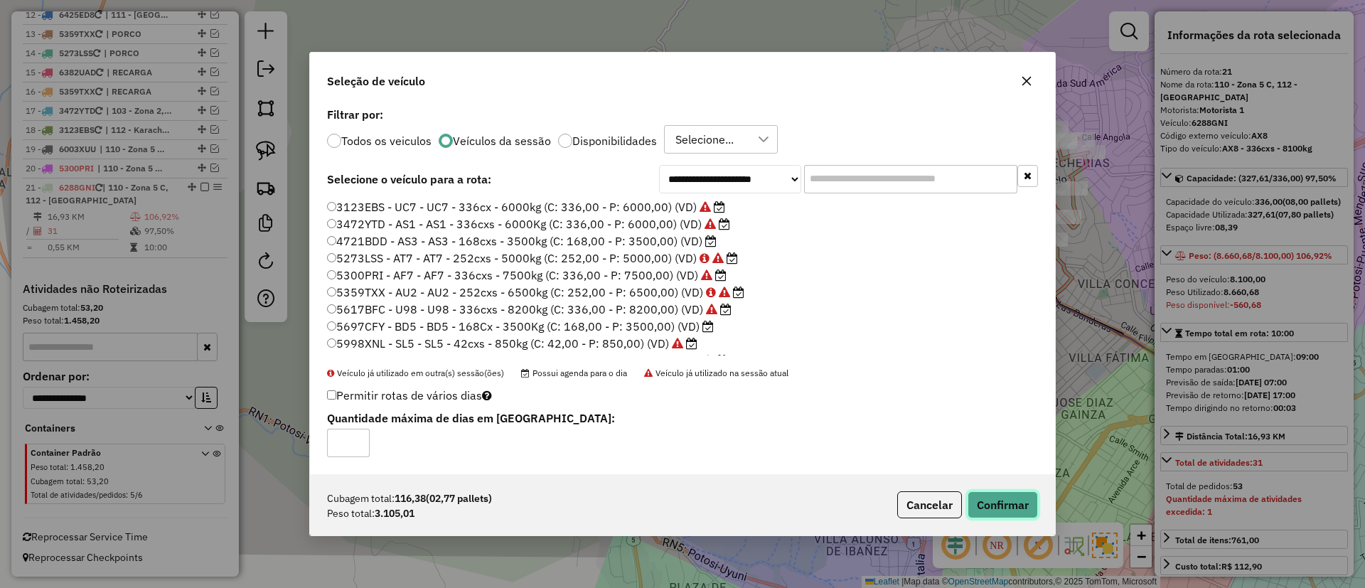
click at [988, 501] on button "Confirmar" at bounding box center [1003, 504] width 70 height 27
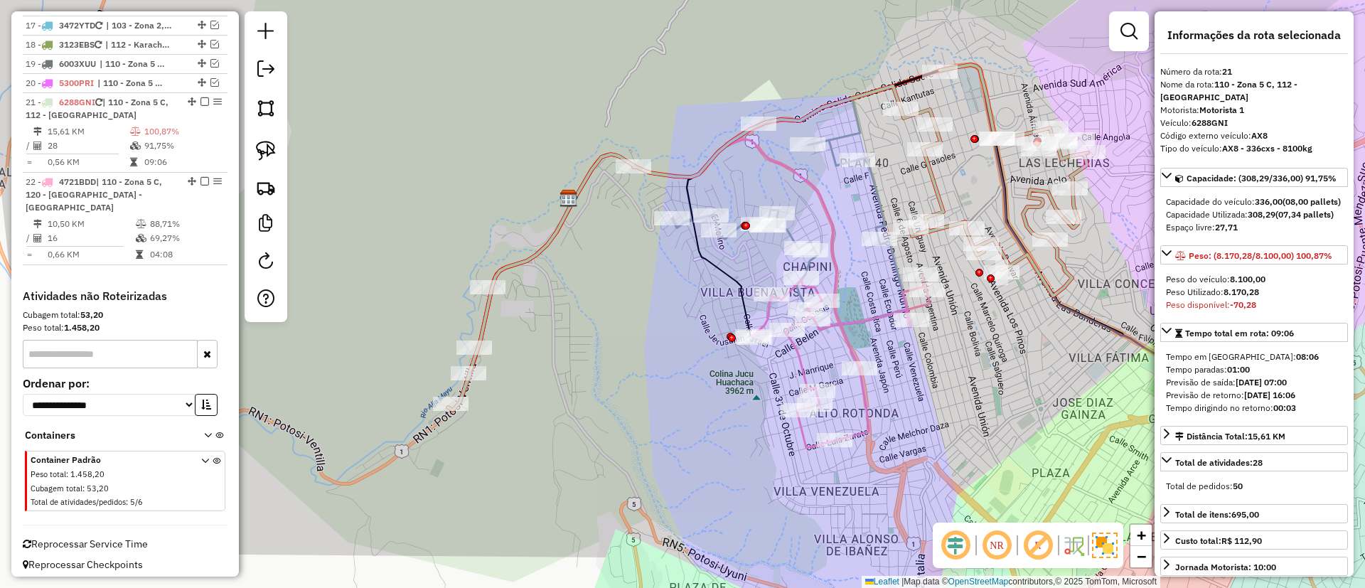
scroll to position [991, 0]
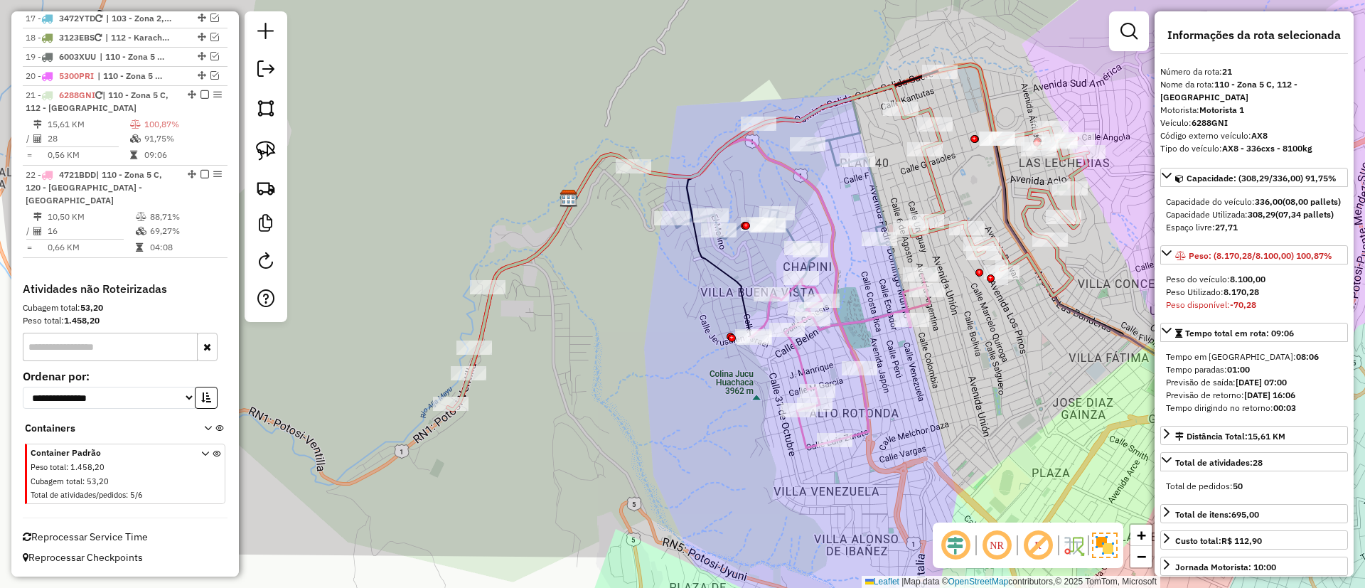
click at [832, 331] on icon at bounding box center [840, 362] width 179 height 174
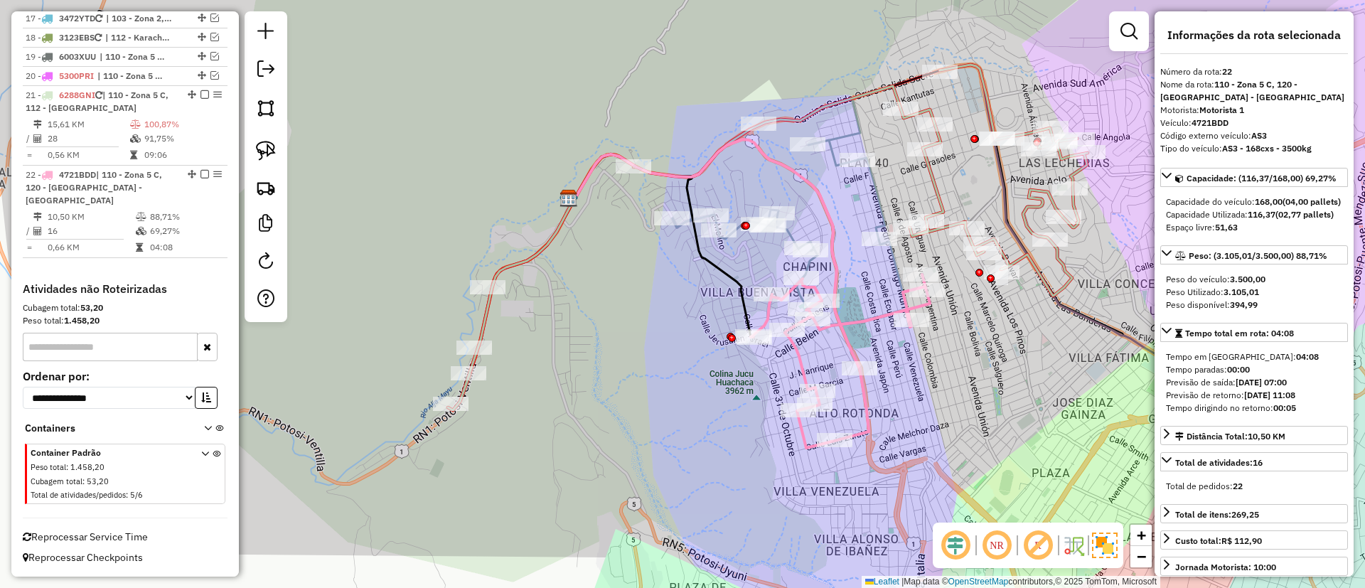
click at [523, 260] on icon at bounding box center [768, 238] width 640 height 346
click at [847, 321] on icon at bounding box center [840, 362] width 179 height 174
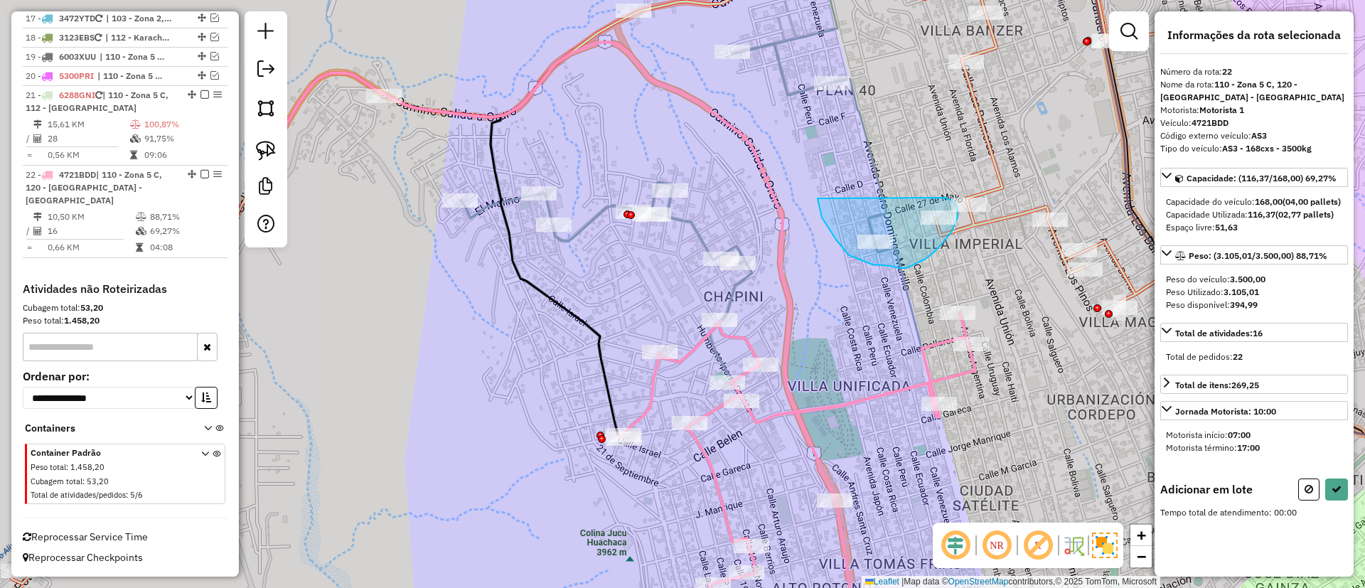
drag, startPoint x: 818, startPoint y: 198, endPoint x: 947, endPoint y: 198, distance: 128.7
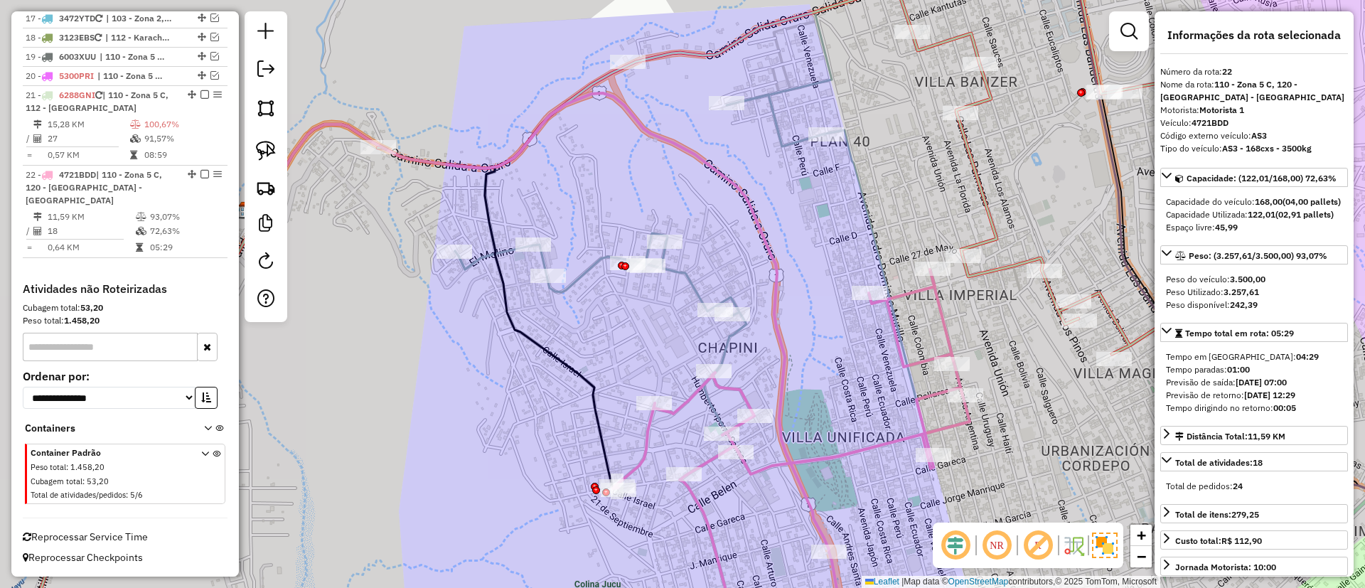
drag, startPoint x: 736, startPoint y: 249, endPoint x: 727, endPoint y: 301, distance: 52.7
click at [727, 301] on icon at bounding box center [690, 243] width 470 height 462
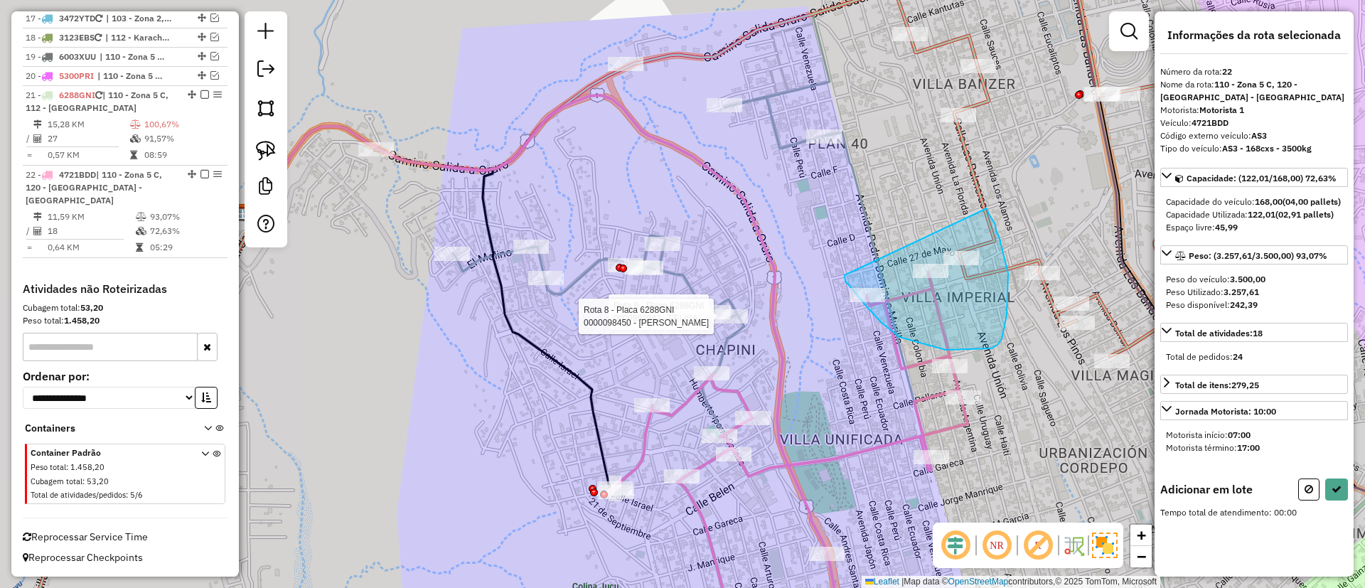
drag, startPoint x: 881, startPoint y: 322, endPoint x: 982, endPoint y: 205, distance: 154.8
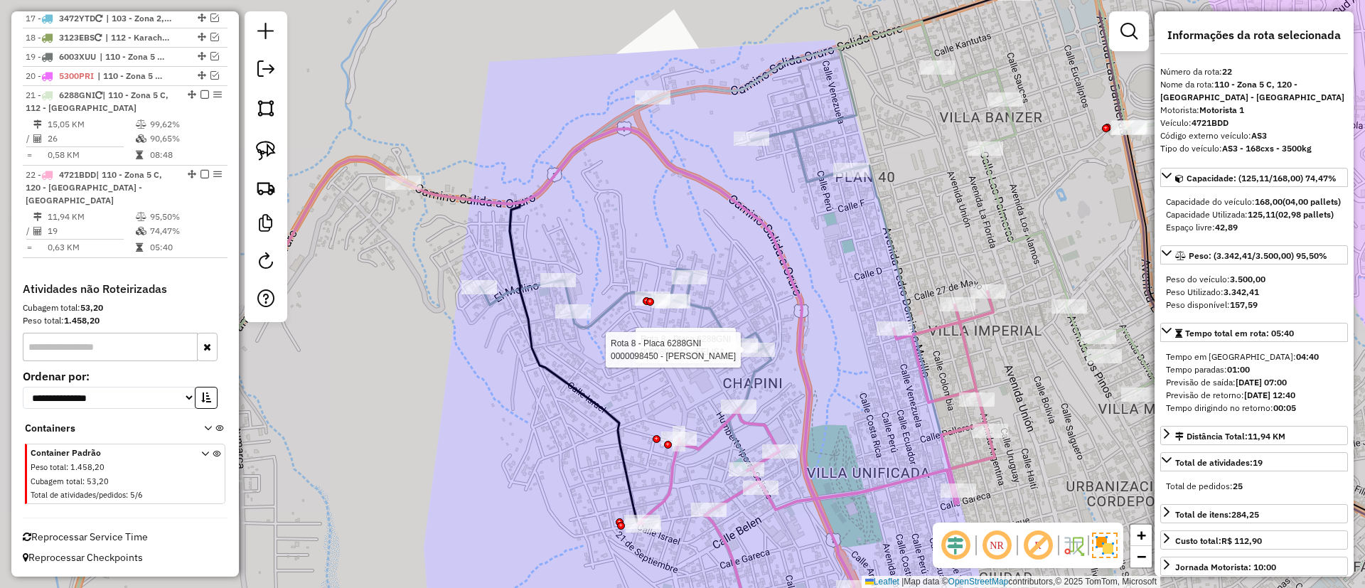
drag, startPoint x: 793, startPoint y: 224, endPoint x: 820, endPoint y: 257, distance: 43.0
click at [820, 257] on div "Rota 8 - Placa 6288GNI 0000893842 - FELISA Rota 8 - Placa 6288GNI 0000098450 - …" at bounding box center [682, 294] width 1365 height 588
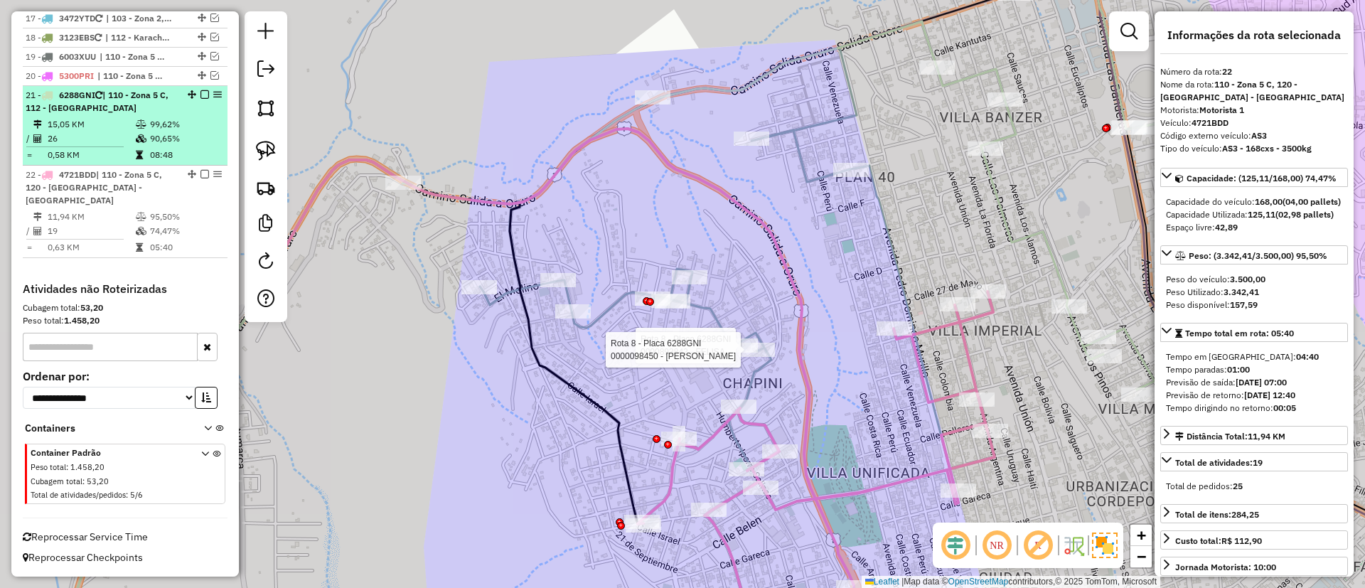
click at [201, 93] on em at bounding box center [205, 94] width 9 height 9
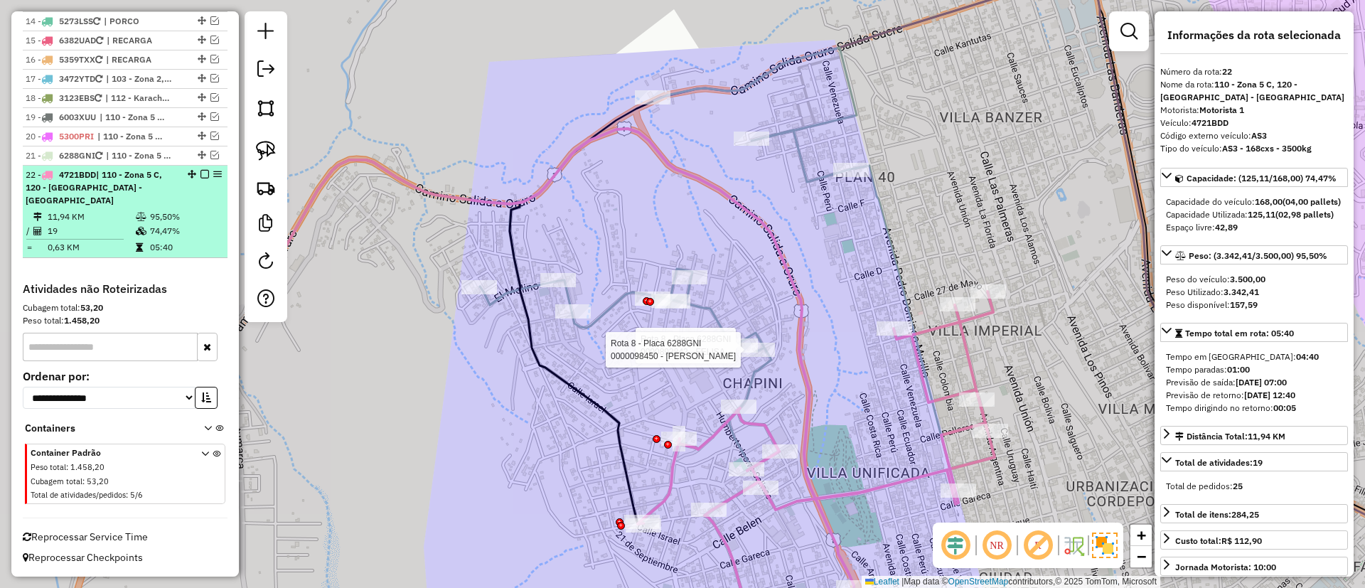
click at [203, 174] on em at bounding box center [205, 174] width 9 height 9
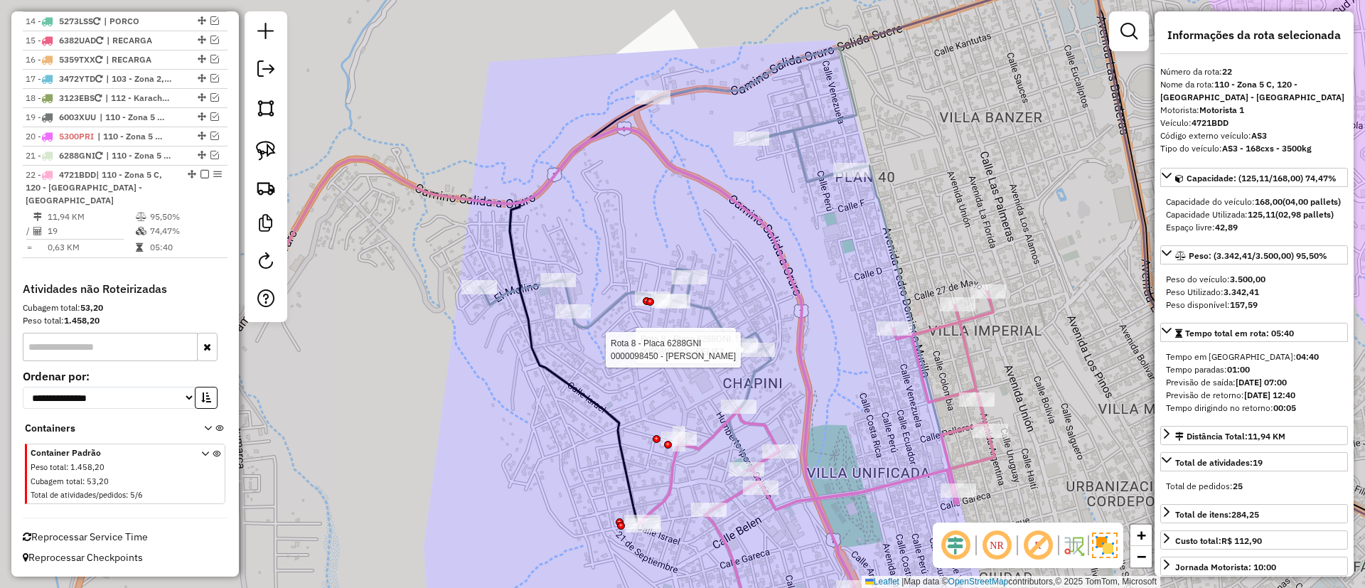
scroll to position [857, 0]
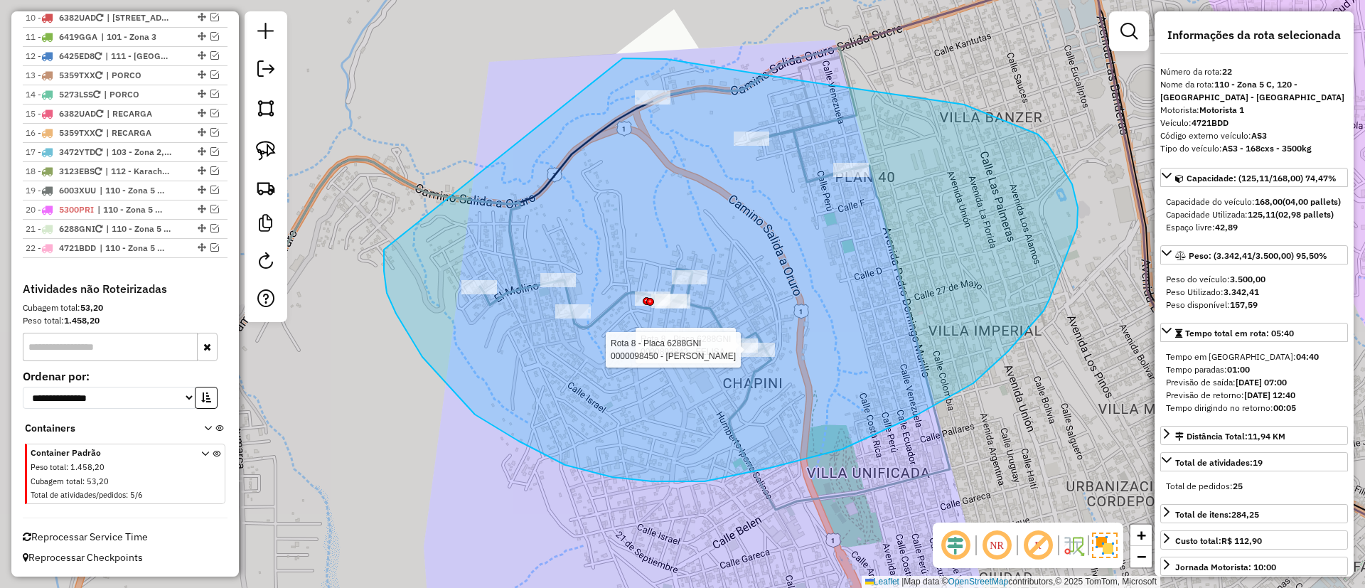
drag, startPoint x: 565, startPoint y: 465, endPoint x: 609, endPoint y: 55, distance: 412.0
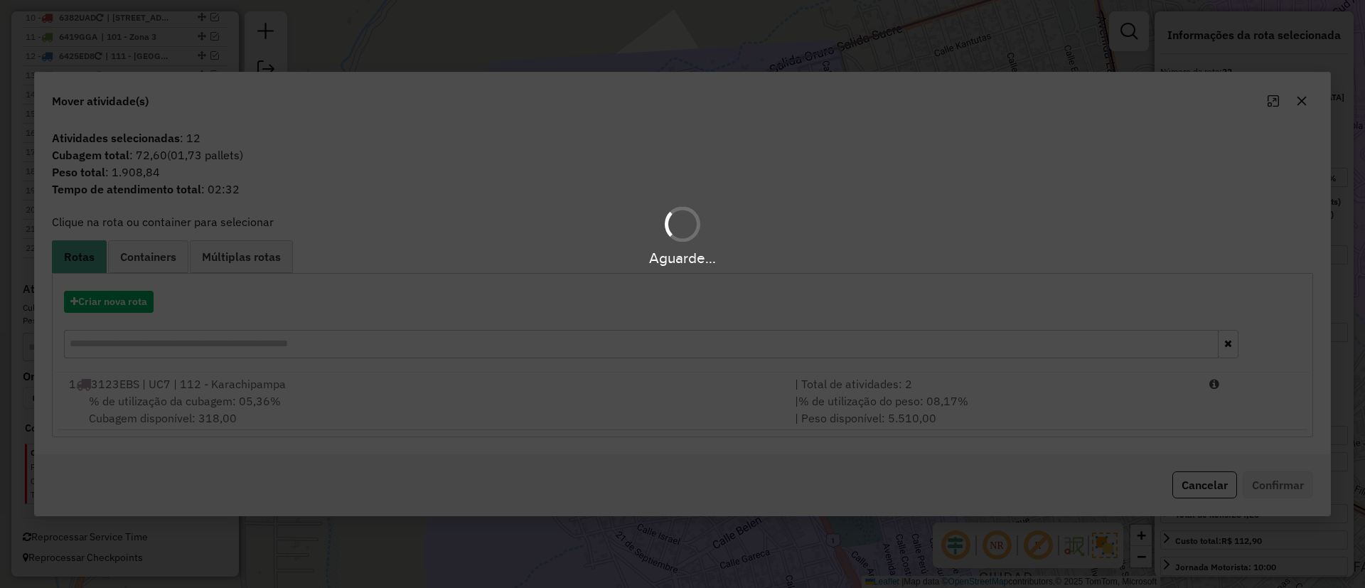
click at [125, 308] on div "Aguarde..." at bounding box center [682, 294] width 1365 height 588
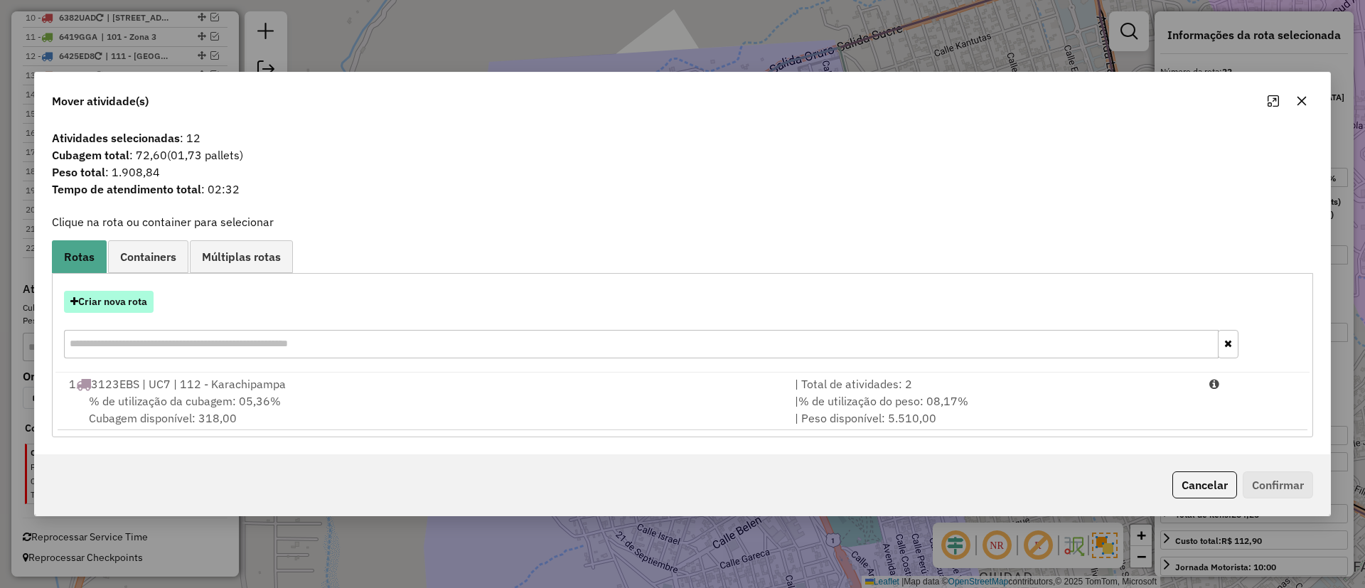
click at [126, 307] on button "Criar nova rota" at bounding box center [109, 302] width 90 height 22
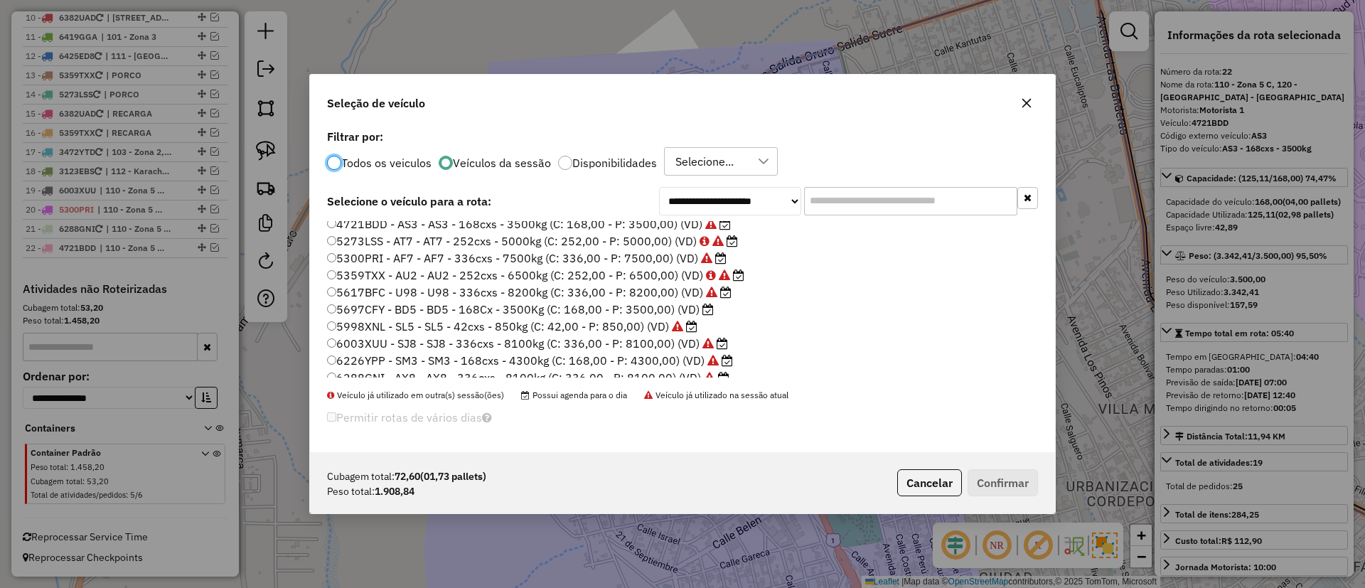
scroll to position [10, 0]
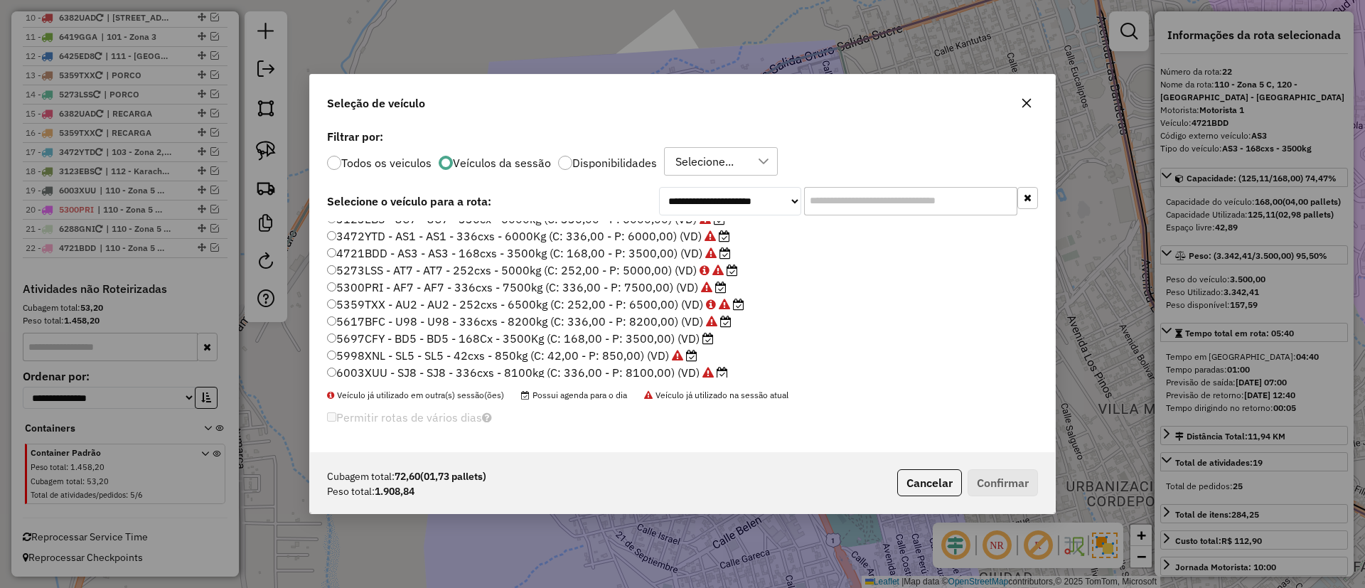
click at [692, 344] on label "5697CFY - BD5 - BD5 - 168Cx - 3500Kg (C: 168,00 - P: 3500,00) (VD)" at bounding box center [520, 338] width 387 height 17
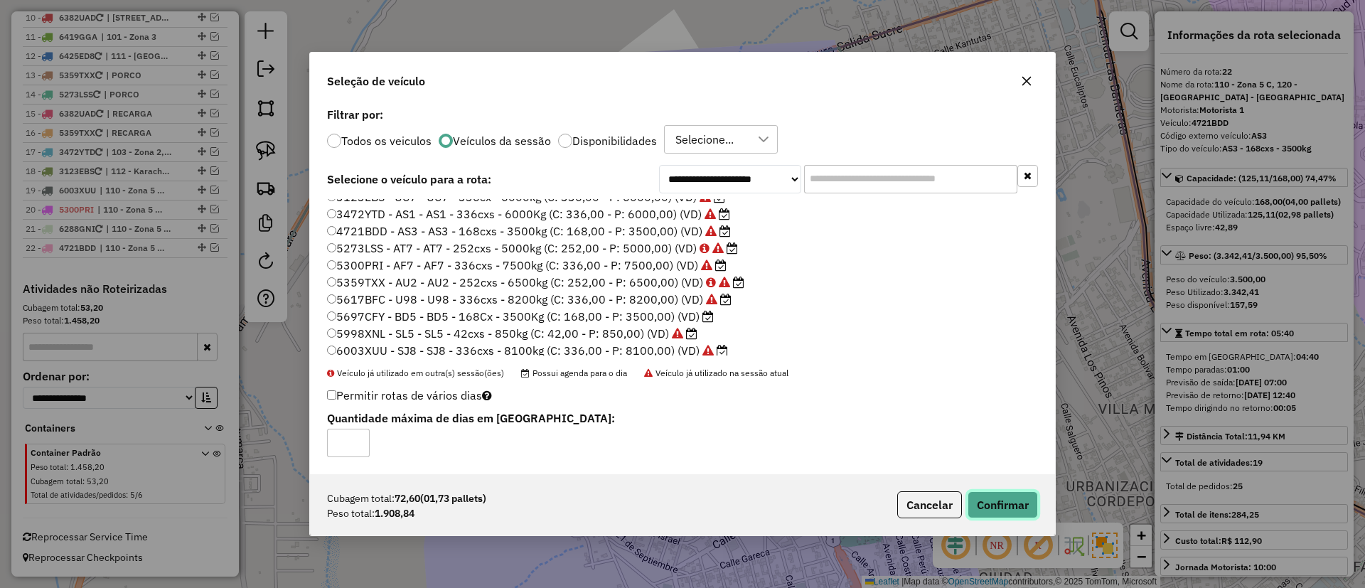
click at [1009, 496] on button "Confirmar" at bounding box center [1003, 504] width 70 height 27
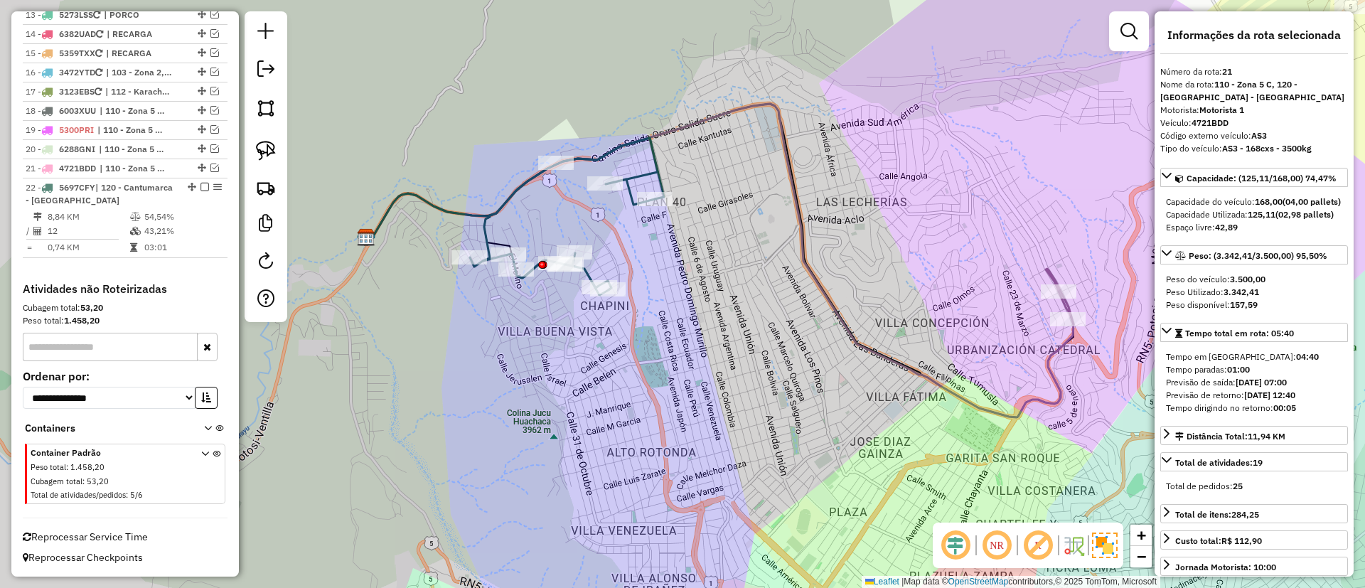
drag, startPoint x: 667, startPoint y: 337, endPoint x: 594, endPoint y: 230, distance: 130.0
click at [594, 230] on div "Rota 22 - Placa 5697CFY 0000893842 - FELISA Rota 22 - Placa 5697CFY 0000098450 …" at bounding box center [682, 294] width 1365 height 588
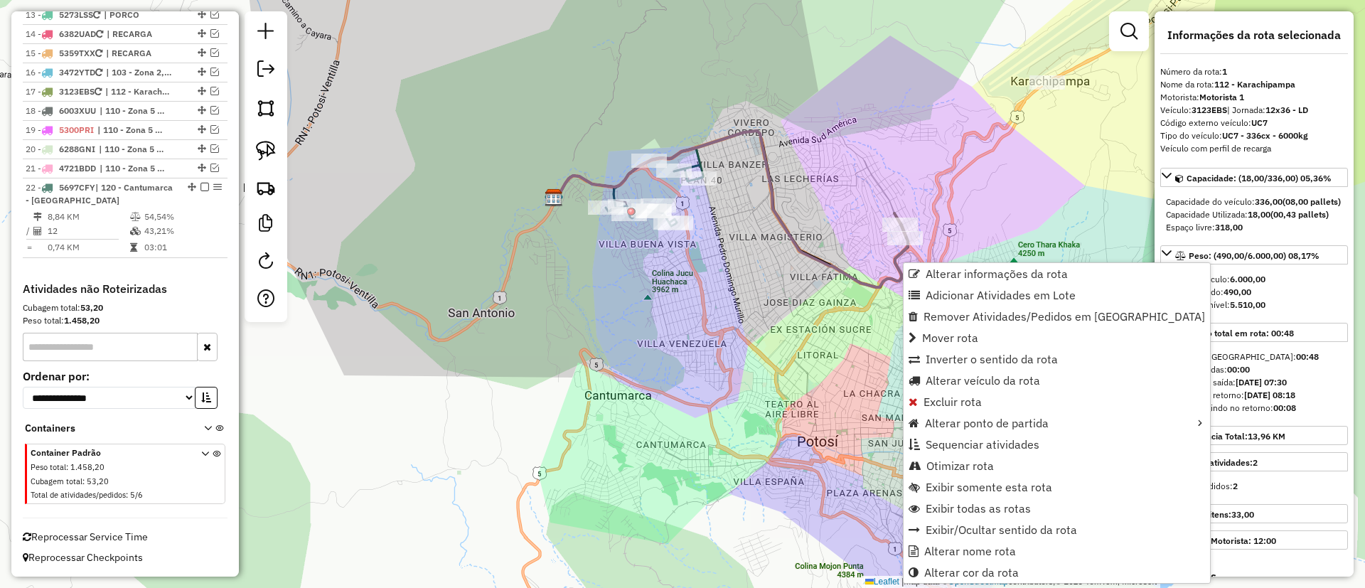
scroll to position [560, 0]
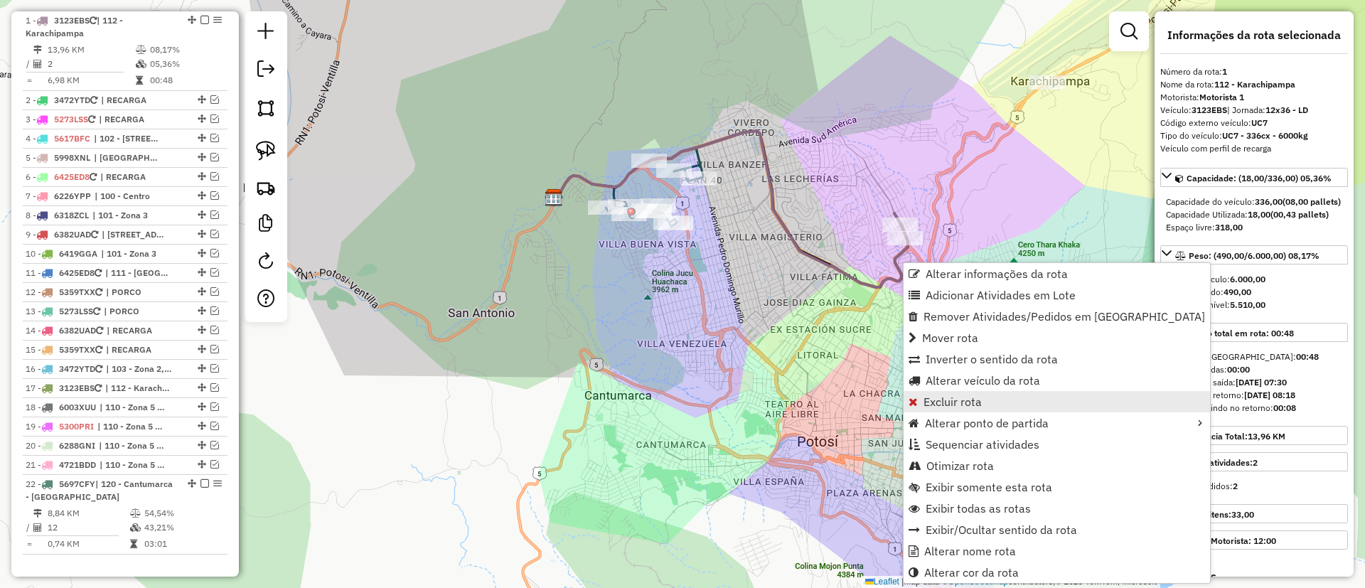
click at [971, 402] on span "Excluir rota" at bounding box center [953, 401] width 58 height 11
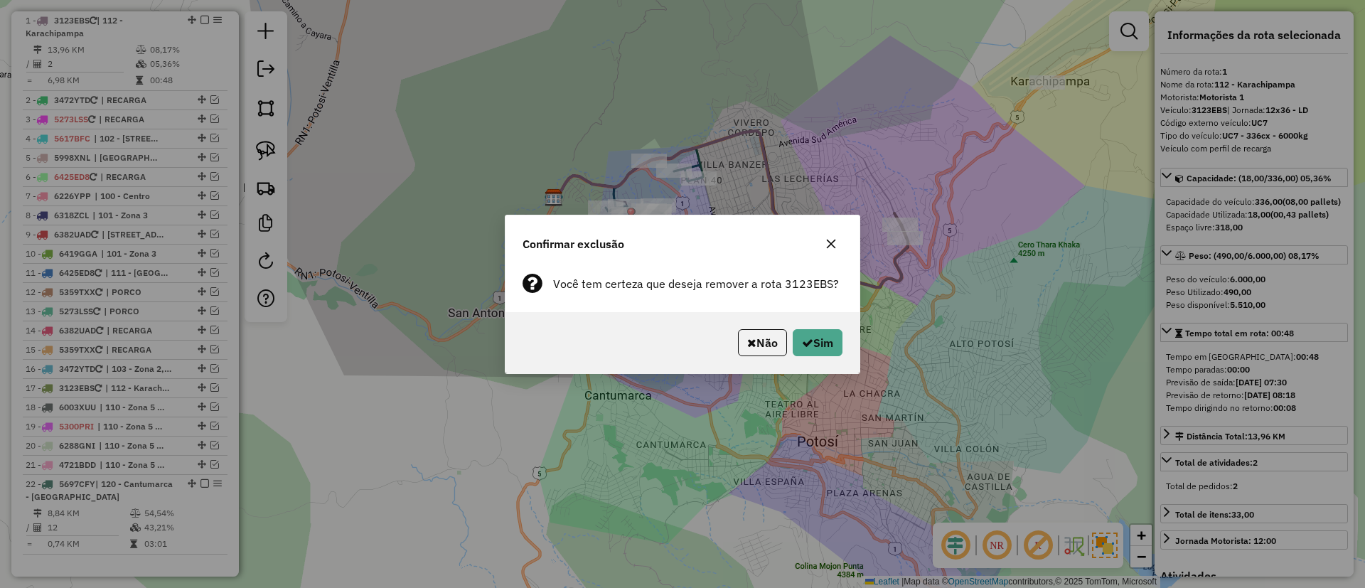
click at [821, 359] on div "Não Sim" at bounding box center [683, 342] width 354 height 61
click at [821, 356] on div "Não Sim" at bounding box center [683, 342] width 354 height 61
click at [819, 345] on button "Sim" at bounding box center [818, 342] width 50 height 27
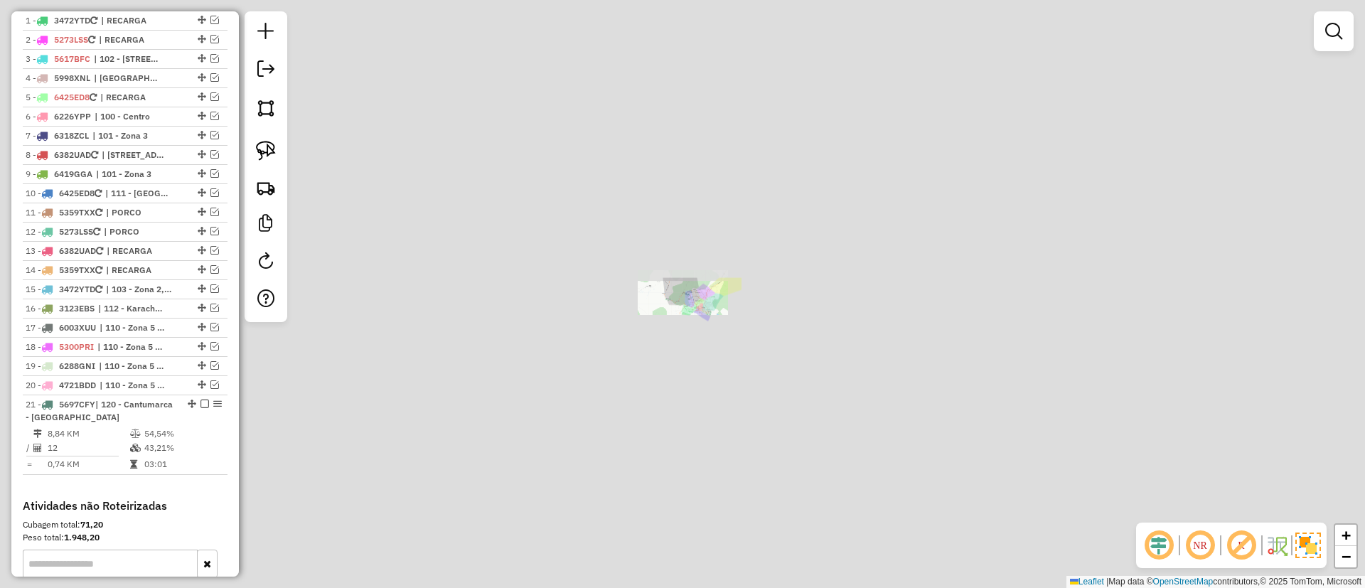
scroll to position [481, 0]
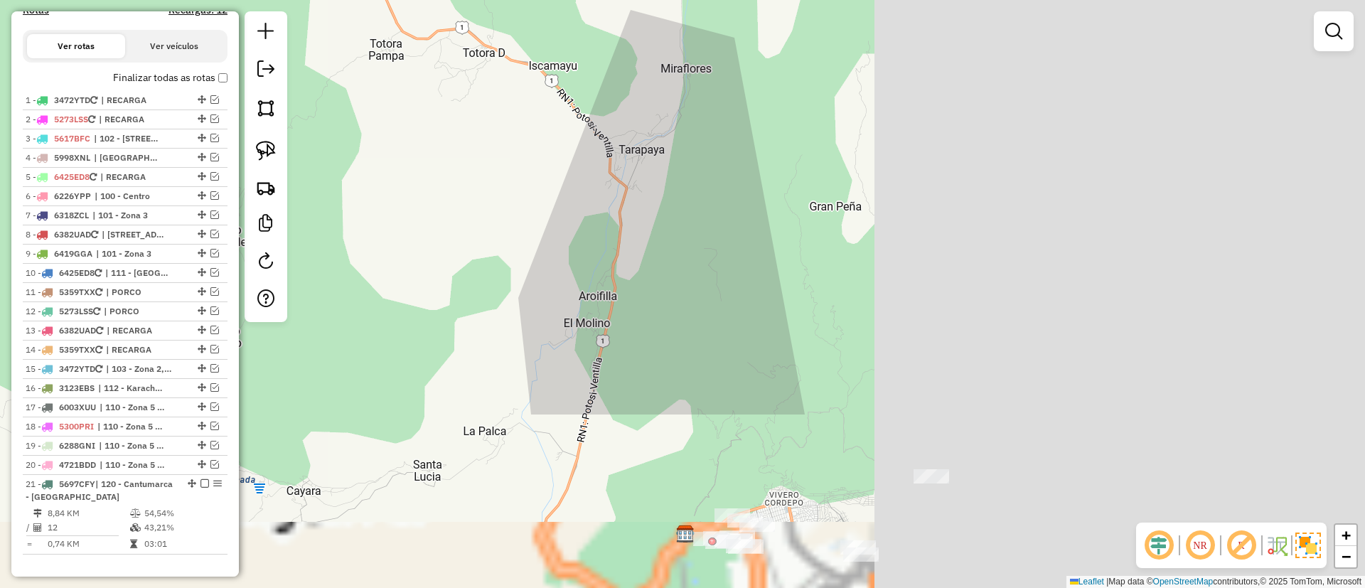
drag, startPoint x: 558, startPoint y: 278, endPoint x: 575, endPoint y: 302, distance: 29.6
click at [148, 78] on hb-router-mapa "Informações da Sessão 1259235 - [DATE] Criação: [DATE] 19:30 Depósito: SAZ BO P…" at bounding box center [682, 294] width 1365 height 588
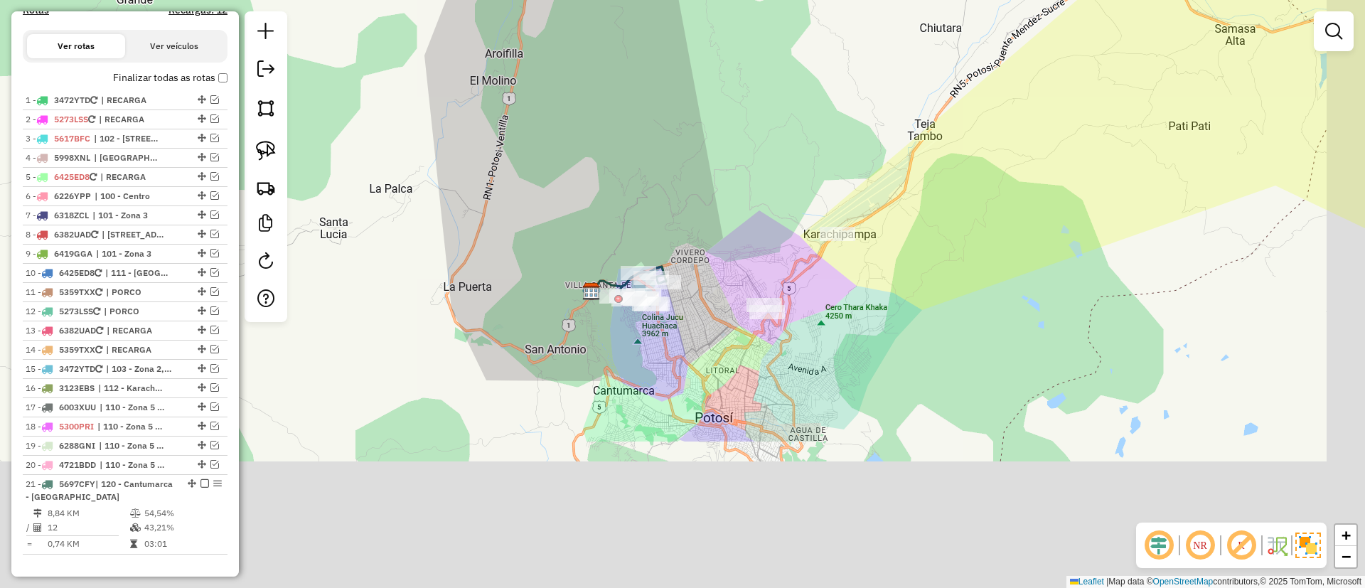
drag, startPoint x: 635, startPoint y: 351, endPoint x: 580, endPoint y: 257, distance: 108.7
click at [548, 105] on div "Janela de atendimento Grade de atendimento Capacidade Transportadoras Veículos …" at bounding box center [682, 294] width 1365 height 588
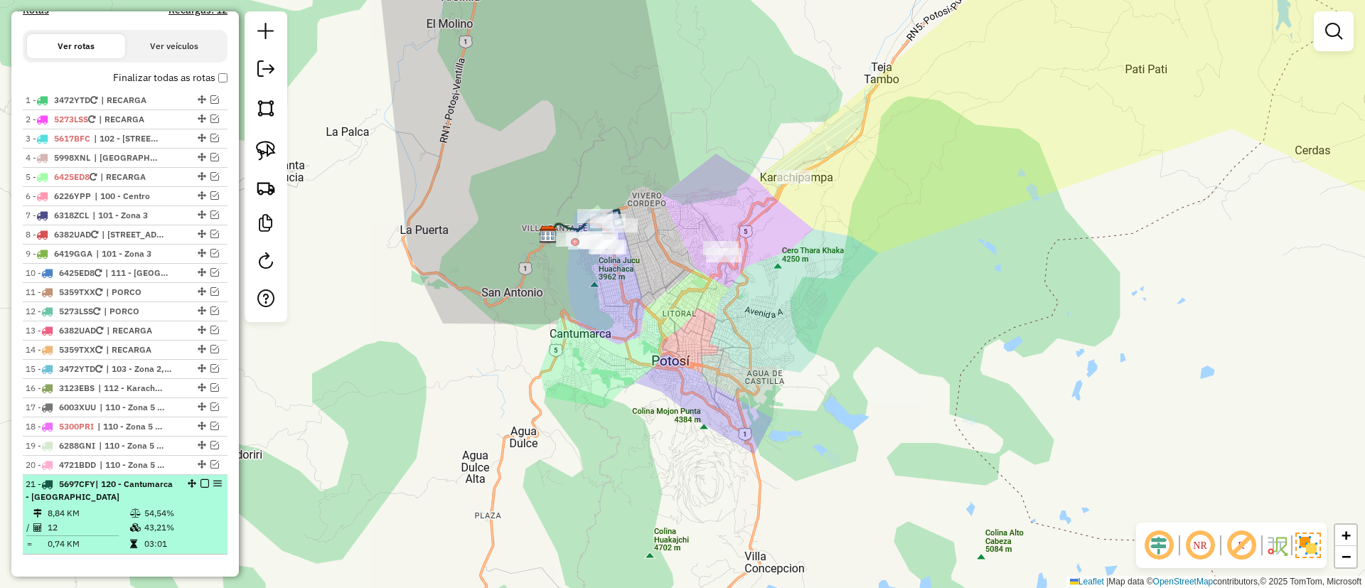
click at [201, 485] on em at bounding box center [205, 483] width 9 height 9
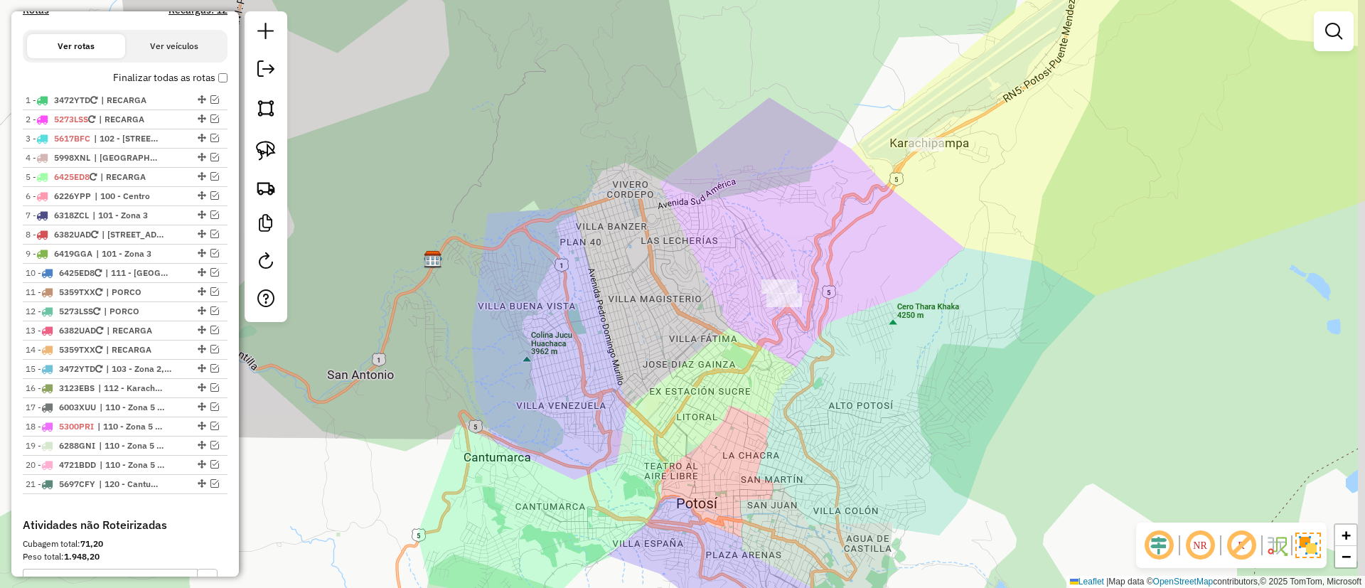
drag, startPoint x: 737, startPoint y: 311, endPoint x: 651, endPoint y: 328, distance: 87.0
click at [651, 328] on div "Janela de atendimento Grade de atendimento Capacidade Transportadoras Veículos …" at bounding box center [682, 294] width 1365 height 588
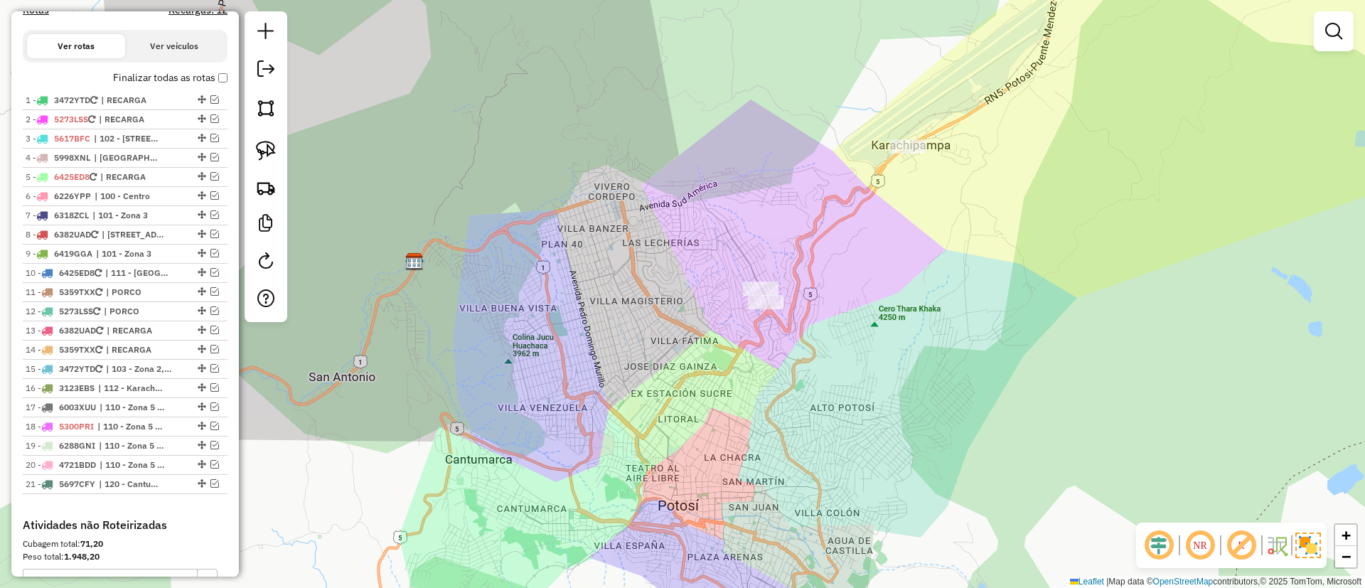
click at [169, 75] on label "Finalizar todas as rotas" at bounding box center [170, 77] width 115 height 15
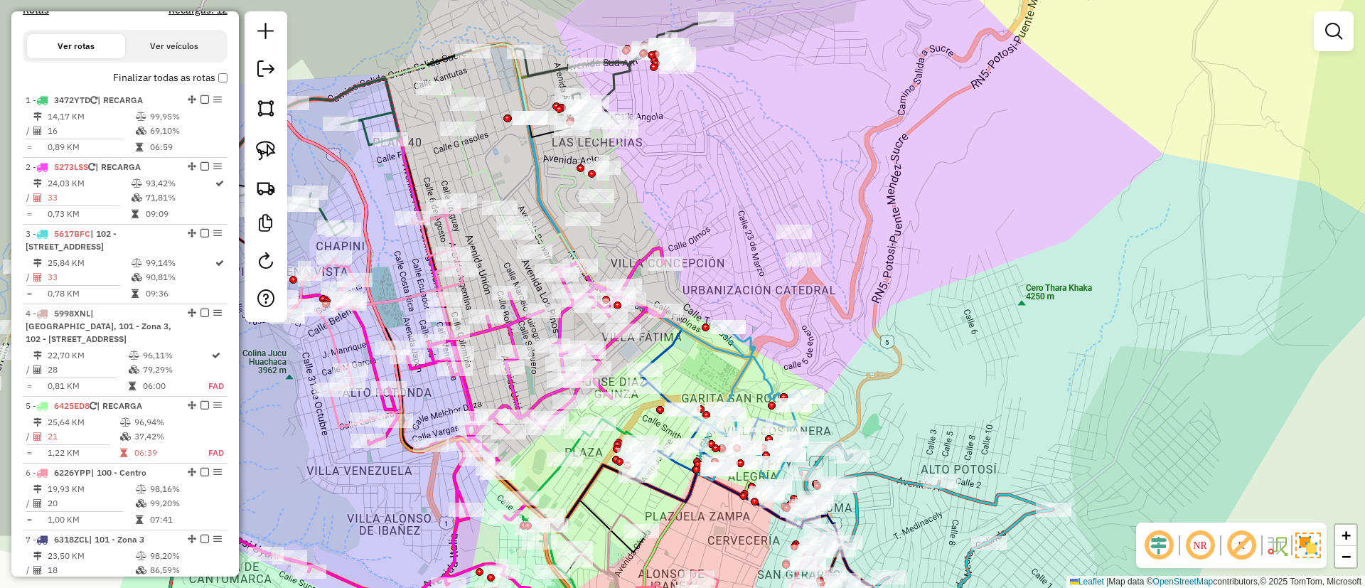
click at [770, 376] on icon at bounding box center [455, 224] width 697 height 360
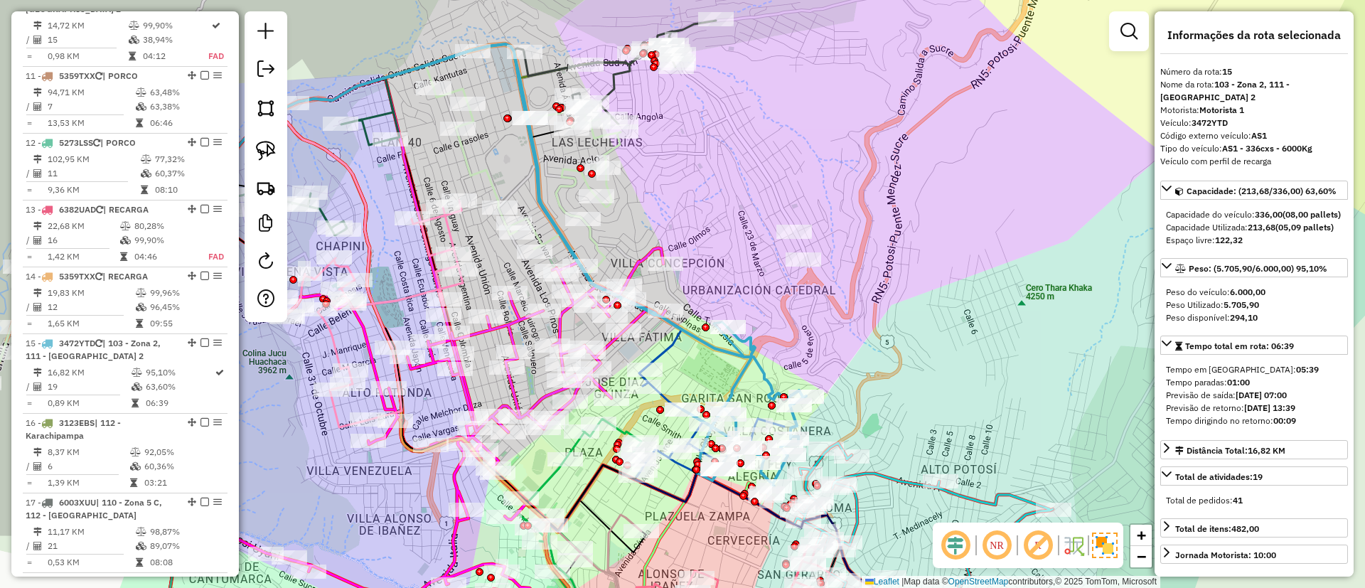
scroll to position [1560, 0]
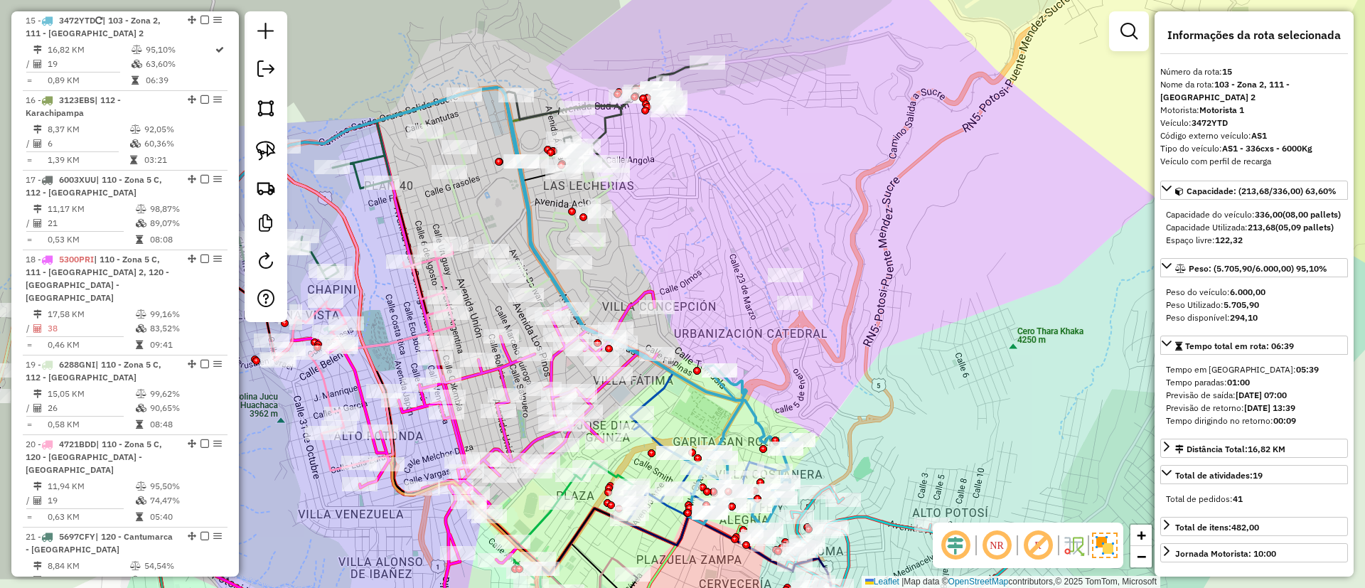
drag, startPoint x: 802, startPoint y: 324, endPoint x: 782, endPoint y: 365, distance: 46.1
click at [792, 367] on div "Janela de atendimento Grade de atendimento Capacidade Transportadoras Veículos …" at bounding box center [682, 294] width 1365 height 588
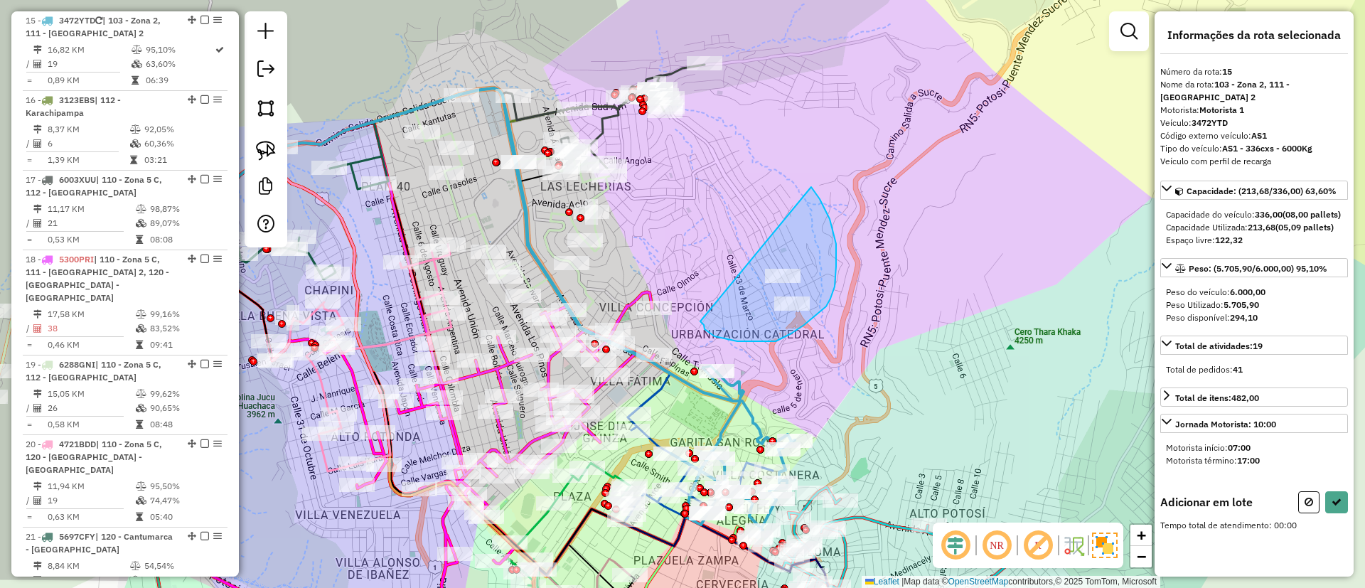
drag, startPoint x: 701, startPoint y: 321, endPoint x: 811, endPoint y: 187, distance: 174.3
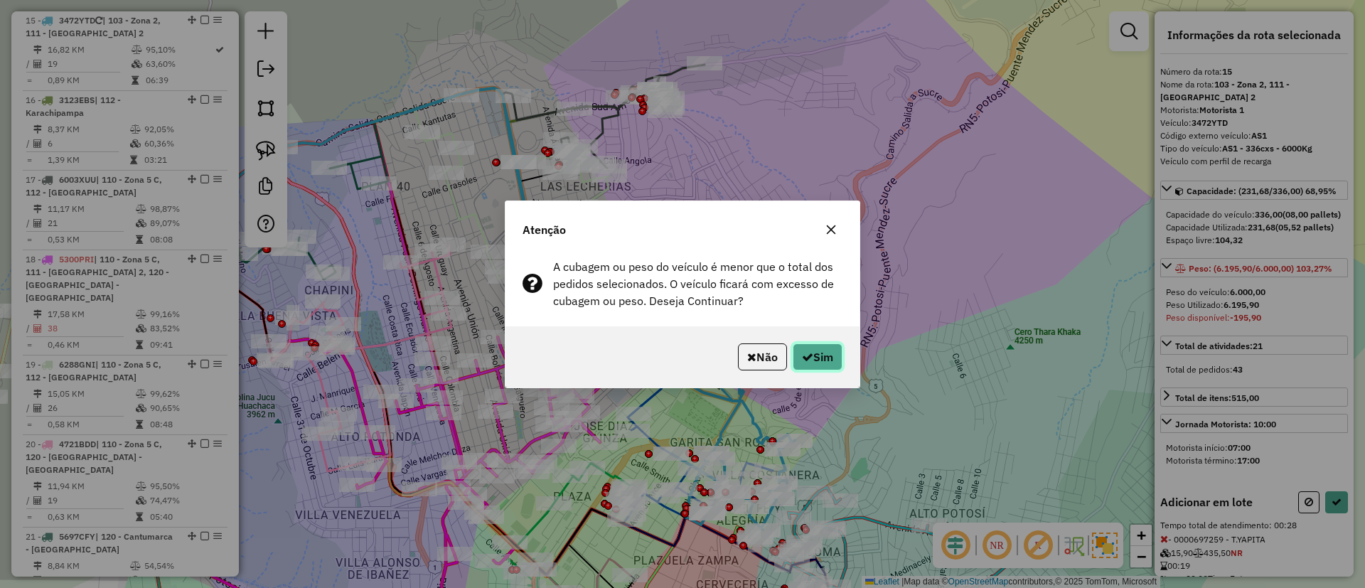
click at [804, 366] on button "Sim" at bounding box center [818, 357] width 50 height 27
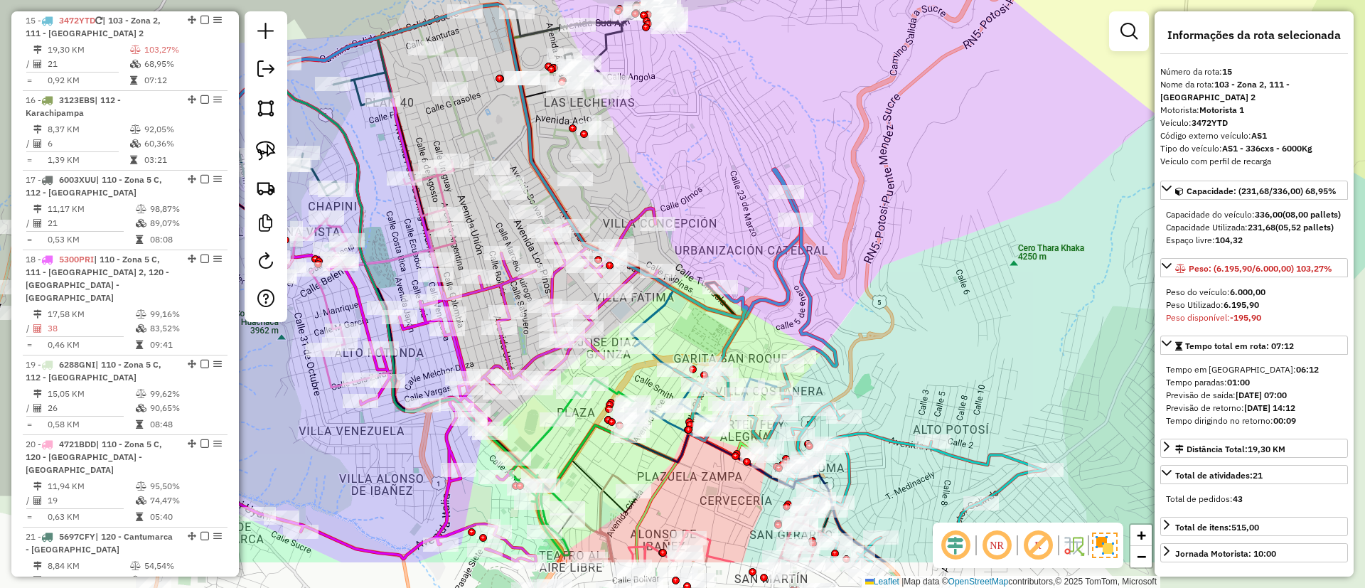
drag, startPoint x: 750, startPoint y: 400, endPoint x: 753, endPoint y: 316, distance: 84.0
click at [753, 316] on icon at bounding box center [450, 161] width 703 height 314
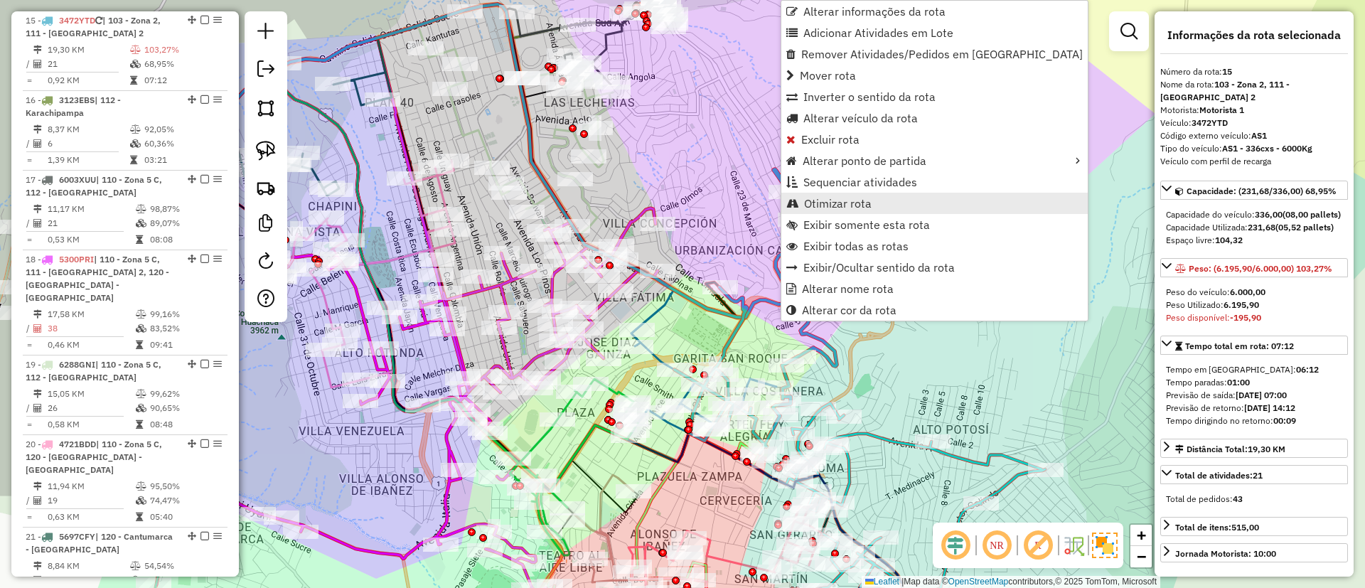
click at [822, 203] on span "Otimizar rota" at bounding box center [838, 203] width 68 height 11
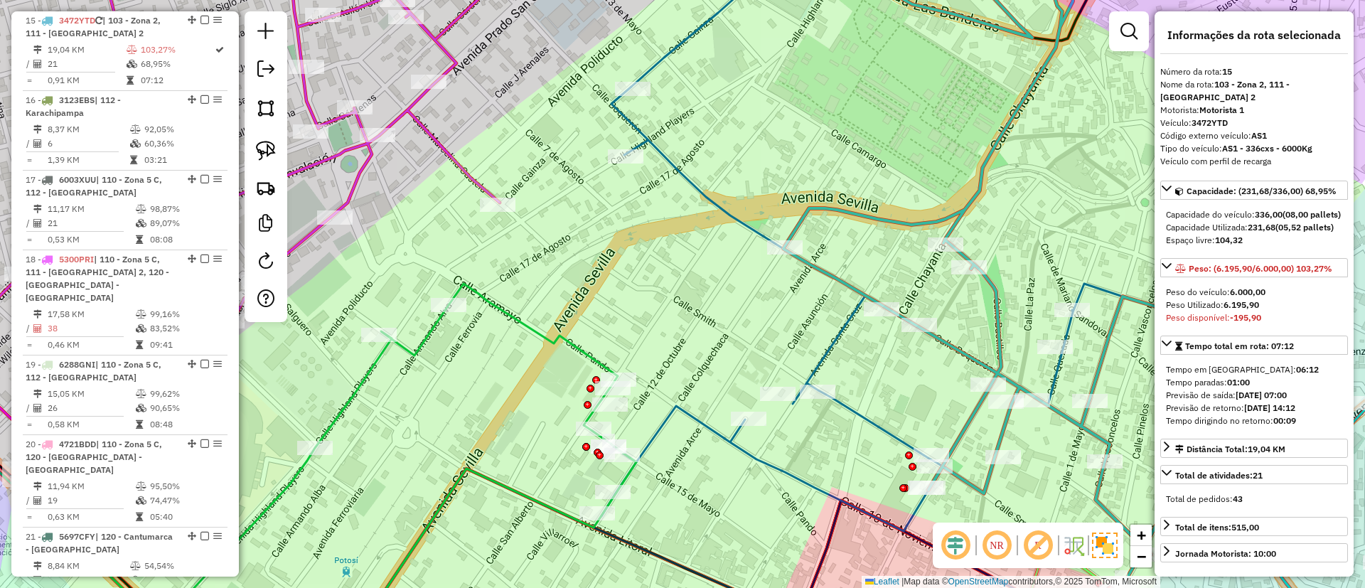
click at [598, 356] on icon at bounding box center [401, 465] width 471 height 363
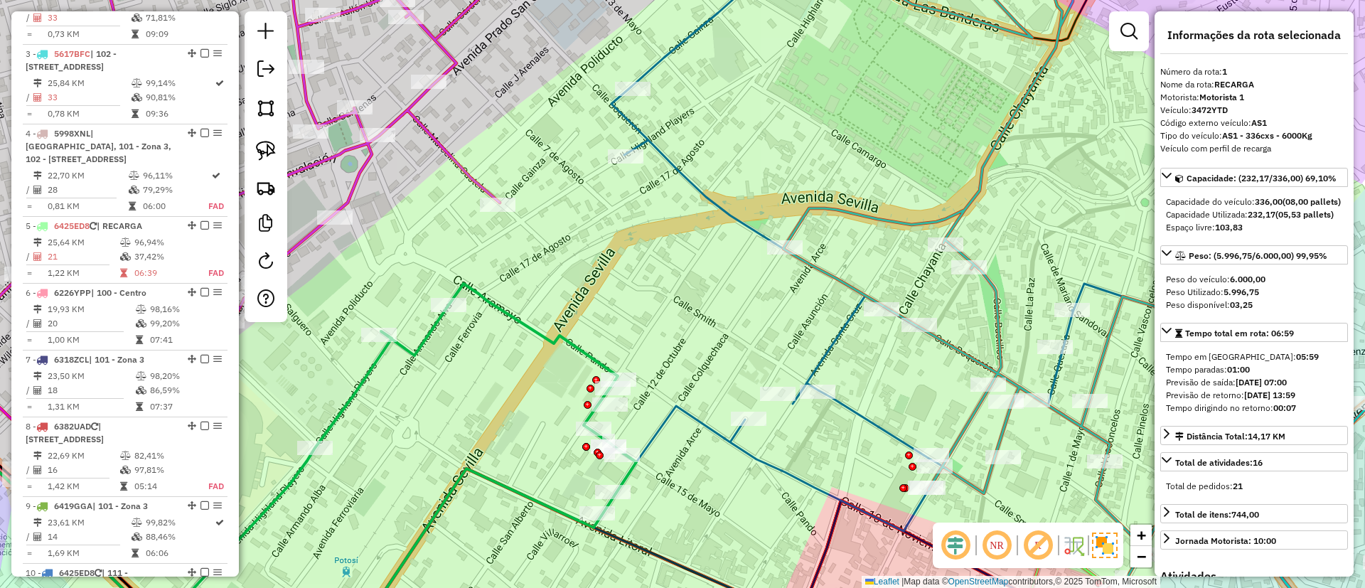
scroll to position [560, 0]
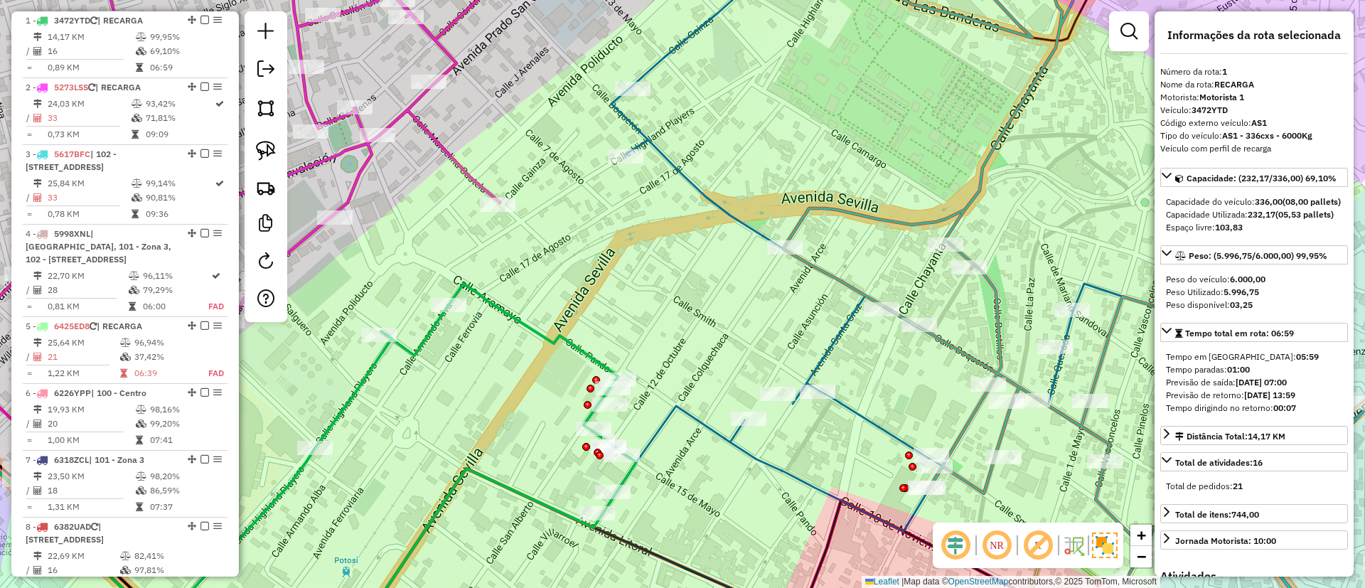
drag, startPoint x: 602, startPoint y: 342, endPoint x: 610, endPoint y: 304, distance: 38.6
click at [612, 309] on div "Janela de atendimento Grade de atendimento Capacidade Transportadoras Veículos …" at bounding box center [682, 294] width 1365 height 588
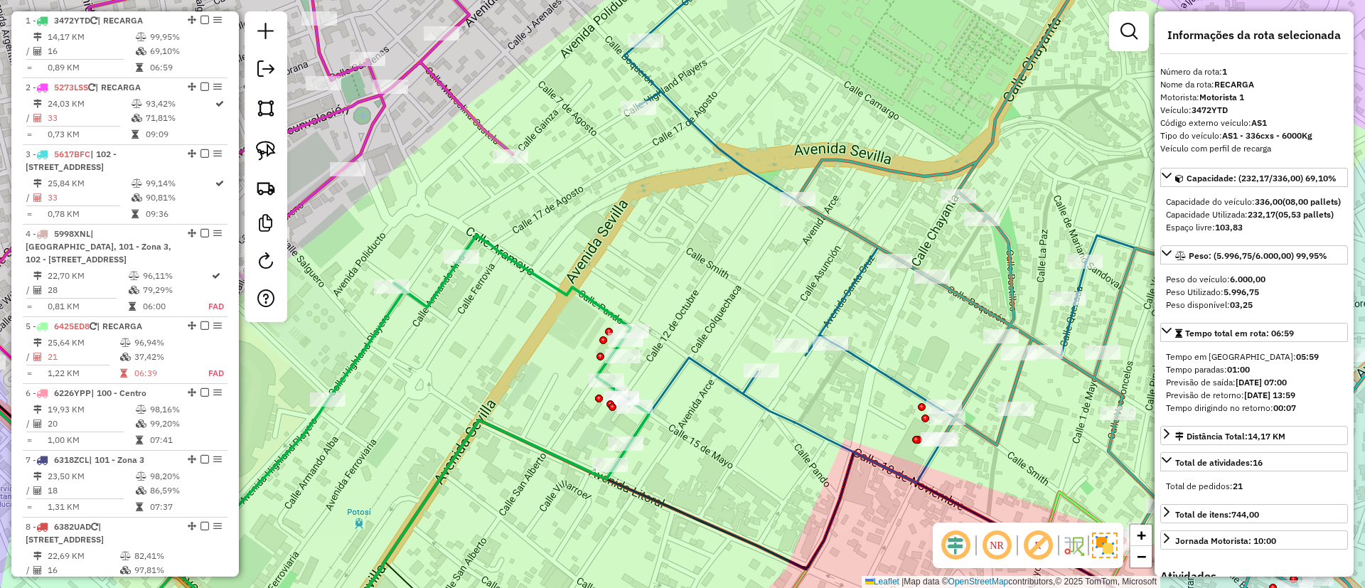
drag, startPoint x: 499, startPoint y: 286, endPoint x: 452, endPoint y: 220, distance: 80.9
click at [452, 220] on div "Rota 1 - Placa 3472YTD 0000824054 - T.MARCO Janela de atendimento Grade de aten…" at bounding box center [682, 294] width 1365 height 588
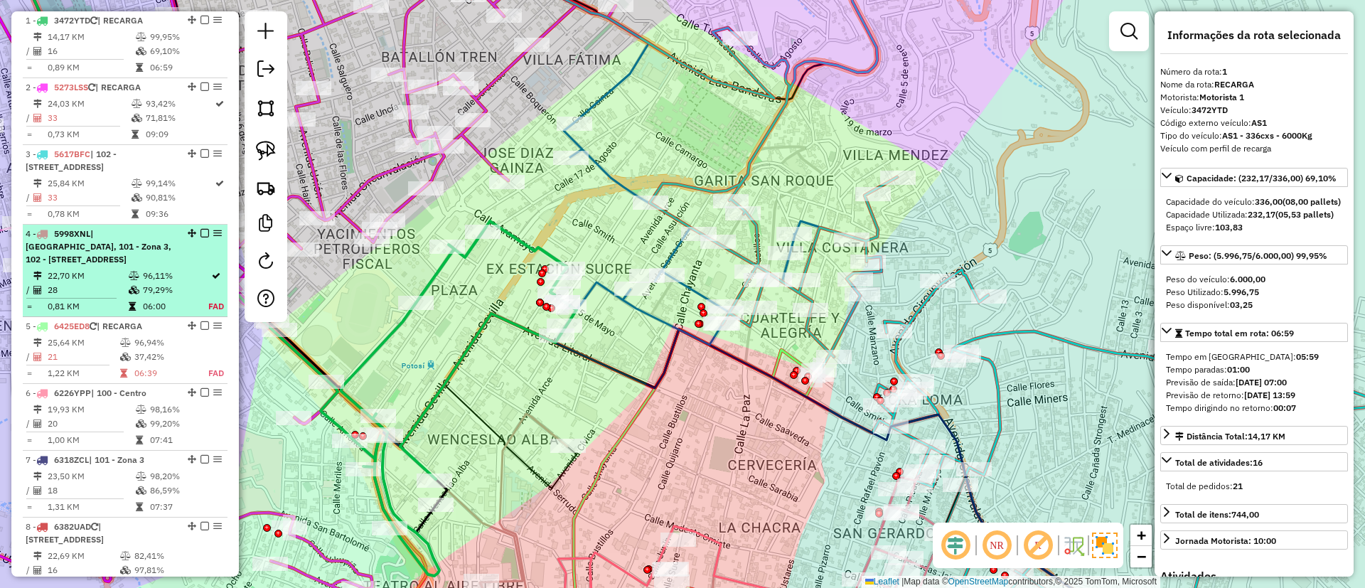
click at [201, 235] on em at bounding box center [205, 233] width 9 height 9
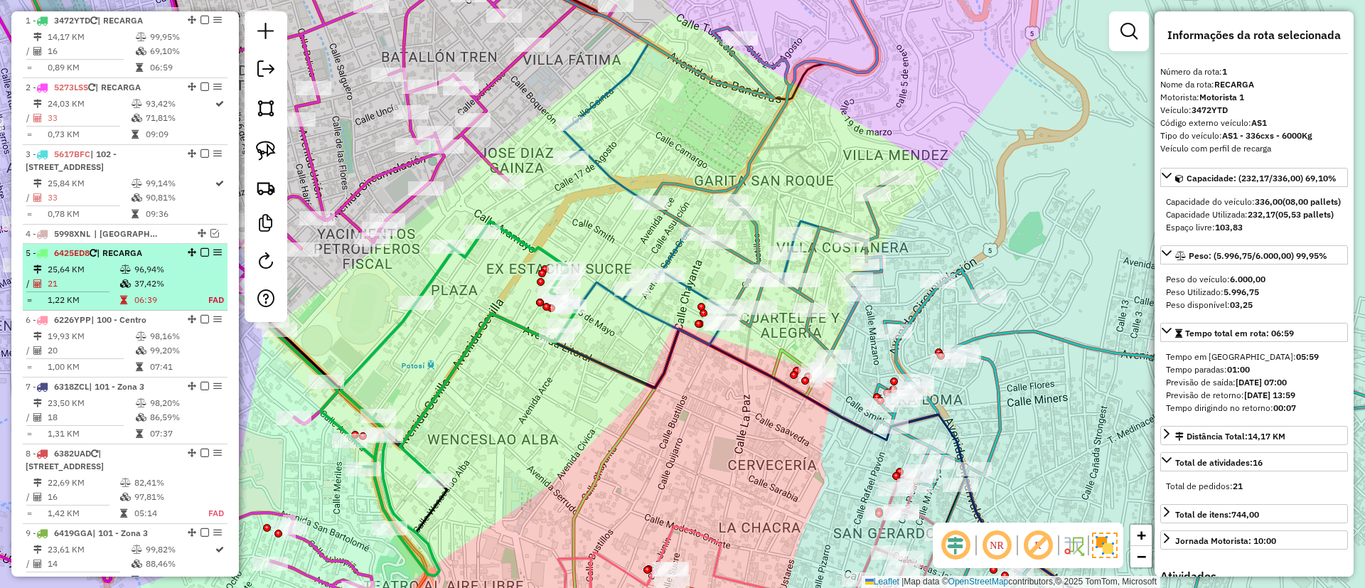
click at [201, 250] on em at bounding box center [205, 252] width 9 height 9
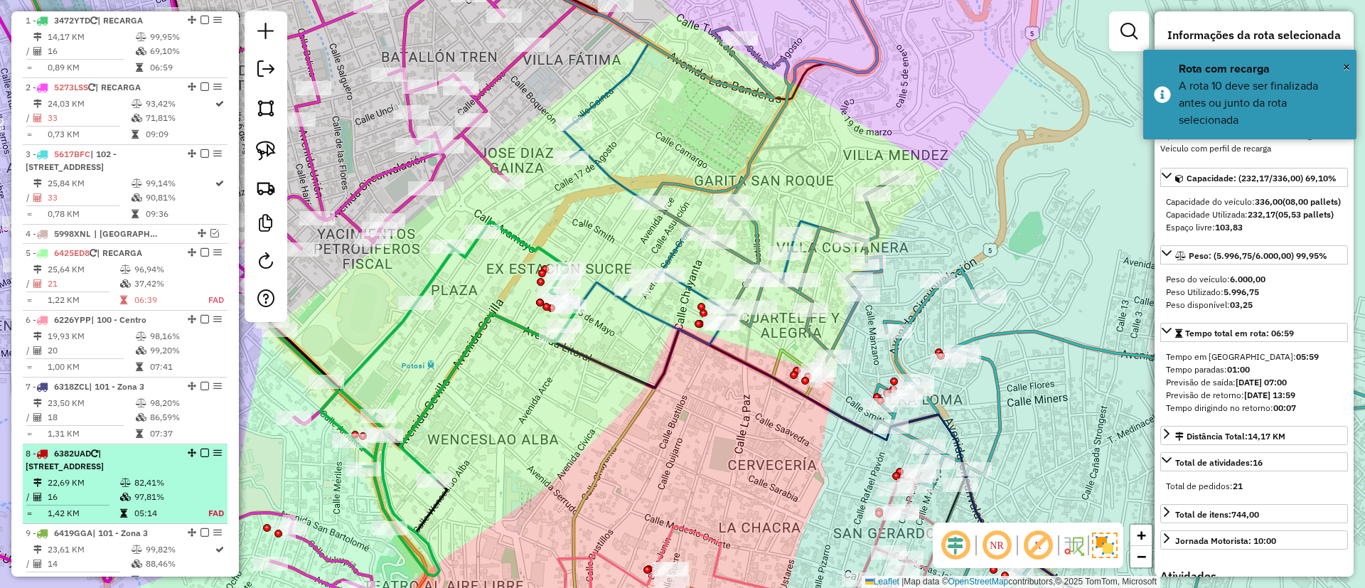
click at [201, 451] on em at bounding box center [205, 453] width 9 height 9
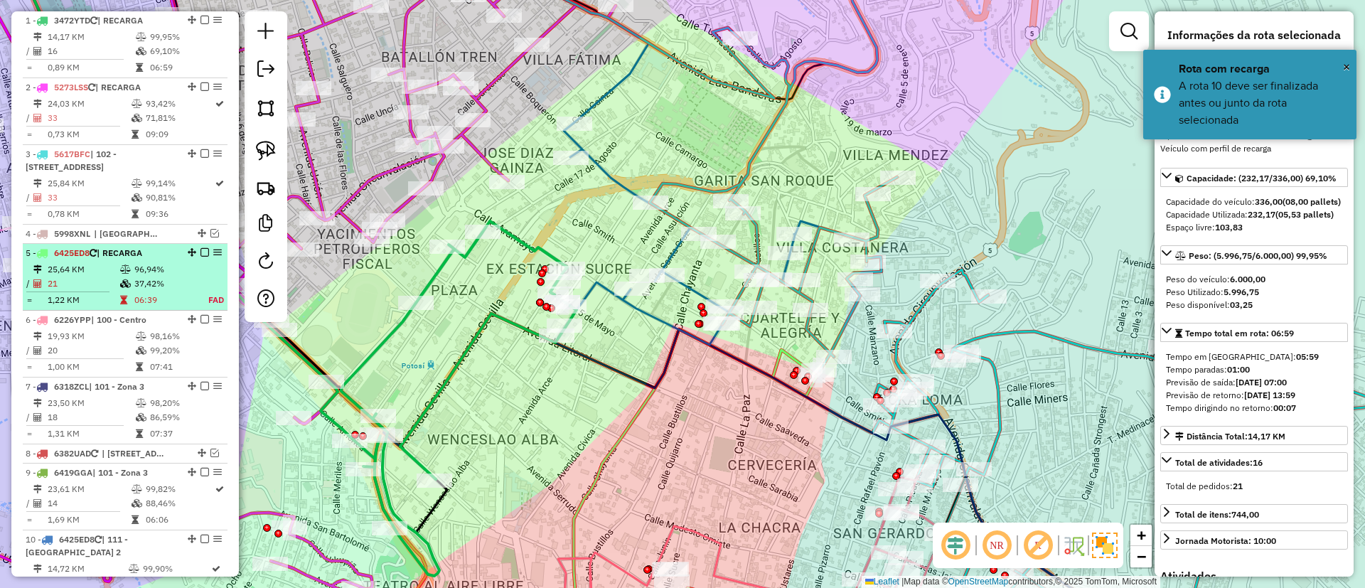
click at [201, 249] on em at bounding box center [205, 252] width 9 height 9
click at [201, 252] on em at bounding box center [205, 252] width 9 height 9
click at [202, 254] on em at bounding box center [205, 252] width 9 height 9
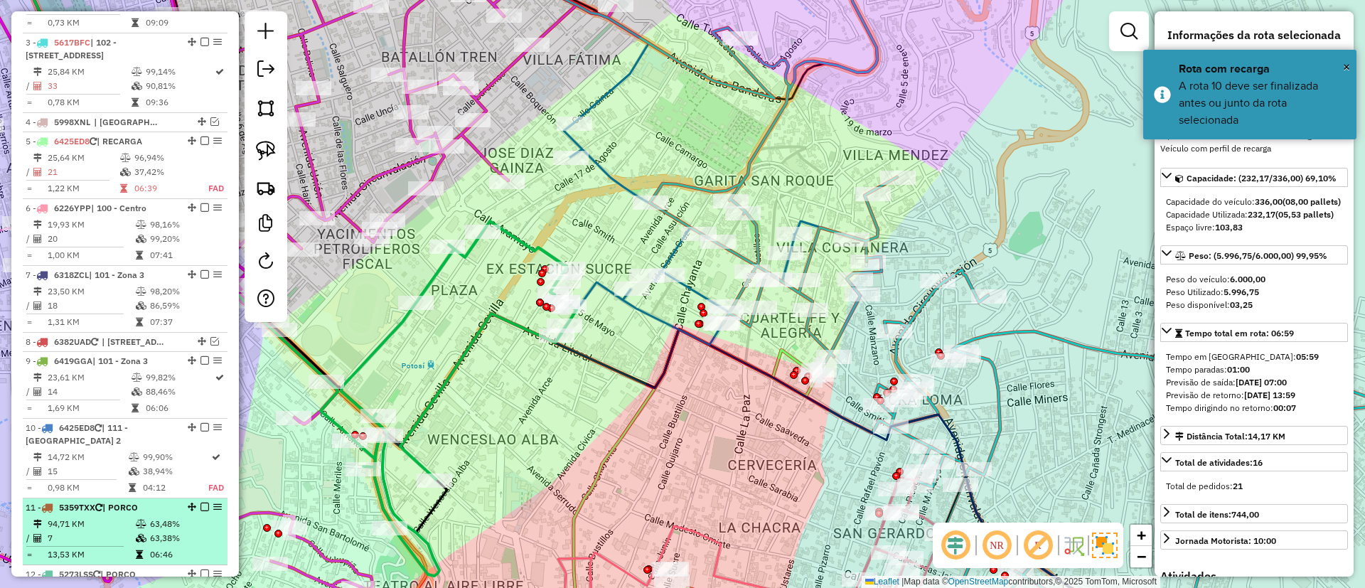
scroll to position [774, 0]
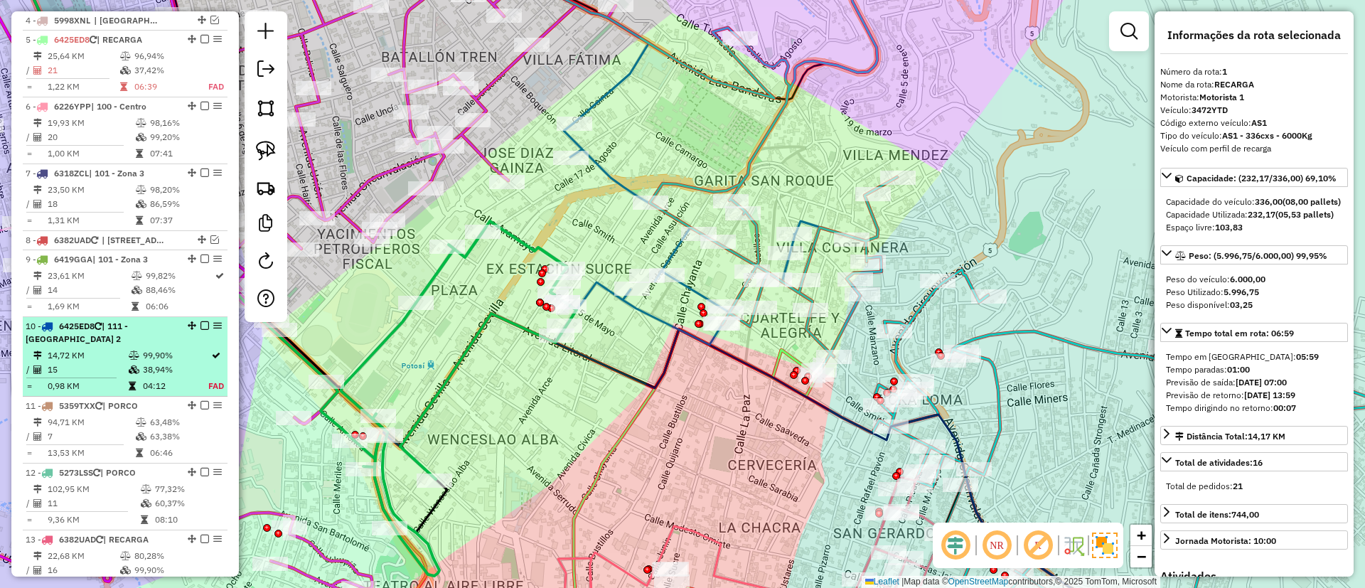
click at [203, 323] on em at bounding box center [205, 325] width 9 height 9
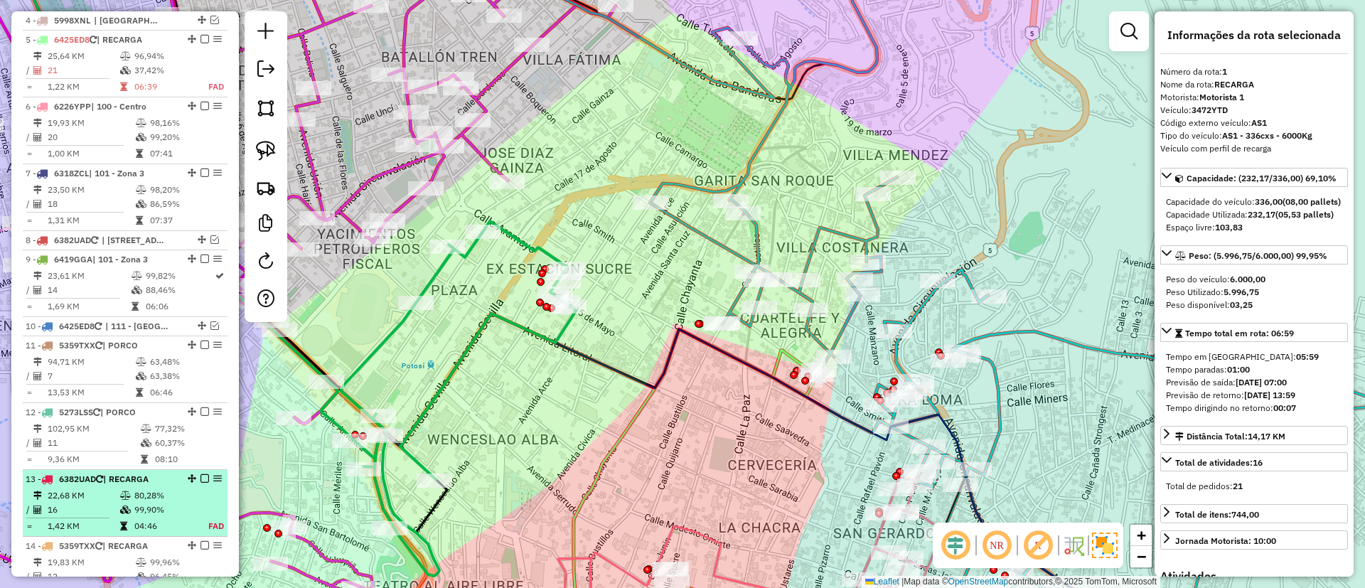
click at [201, 476] on em at bounding box center [205, 478] width 9 height 9
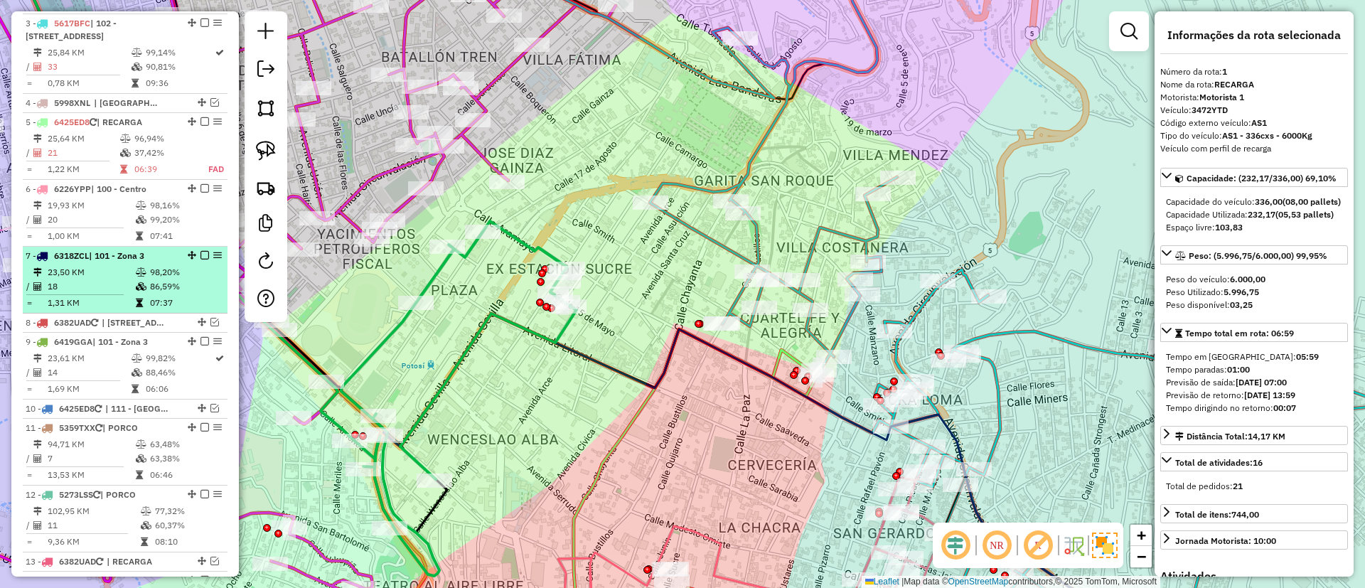
scroll to position [667, 0]
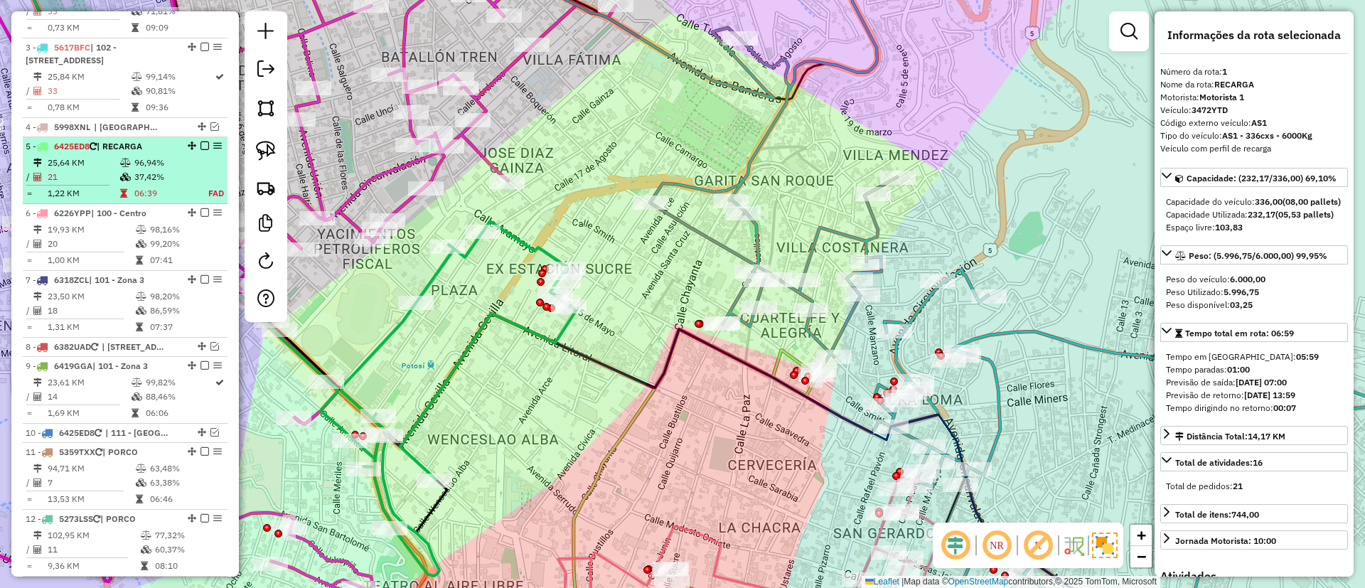
click at [201, 146] on em at bounding box center [205, 146] width 9 height 9
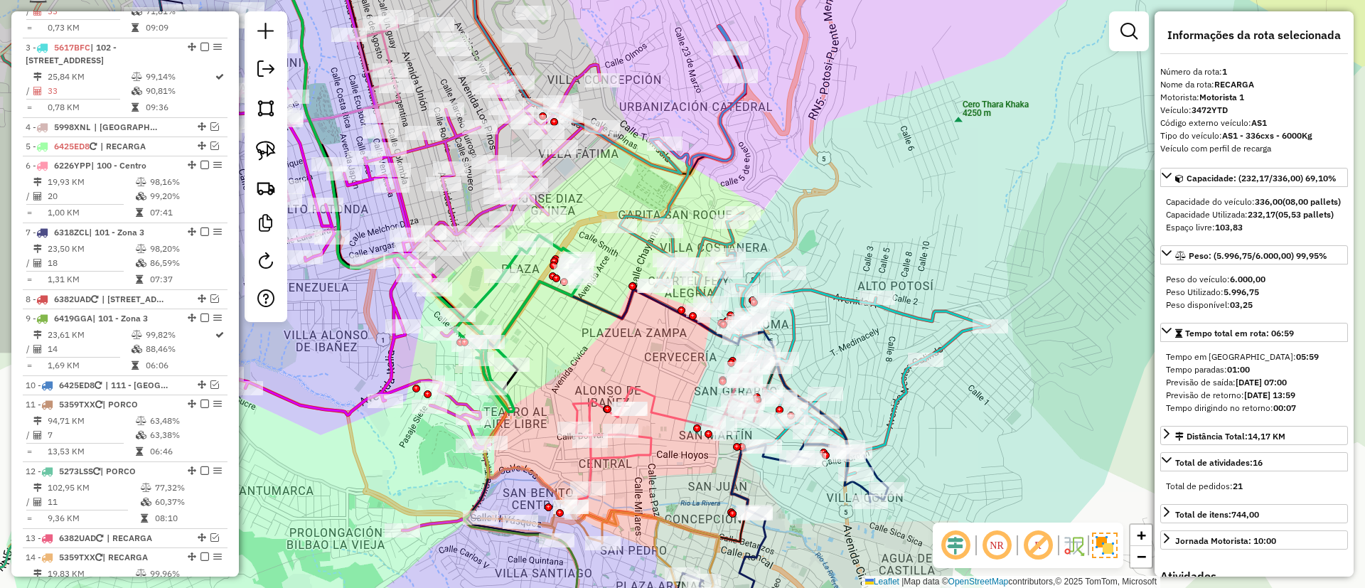
drag, startPoint x: 638, startPoint y: 336, endPoint x: 641, endPoint y: 325, distance: 11.2
click at [641, 325] on div "Janela de atendimento Grade de atendimento Capacidade Transportadoras Veículos …" at bounding box center [682, 294] width 1365 height 588
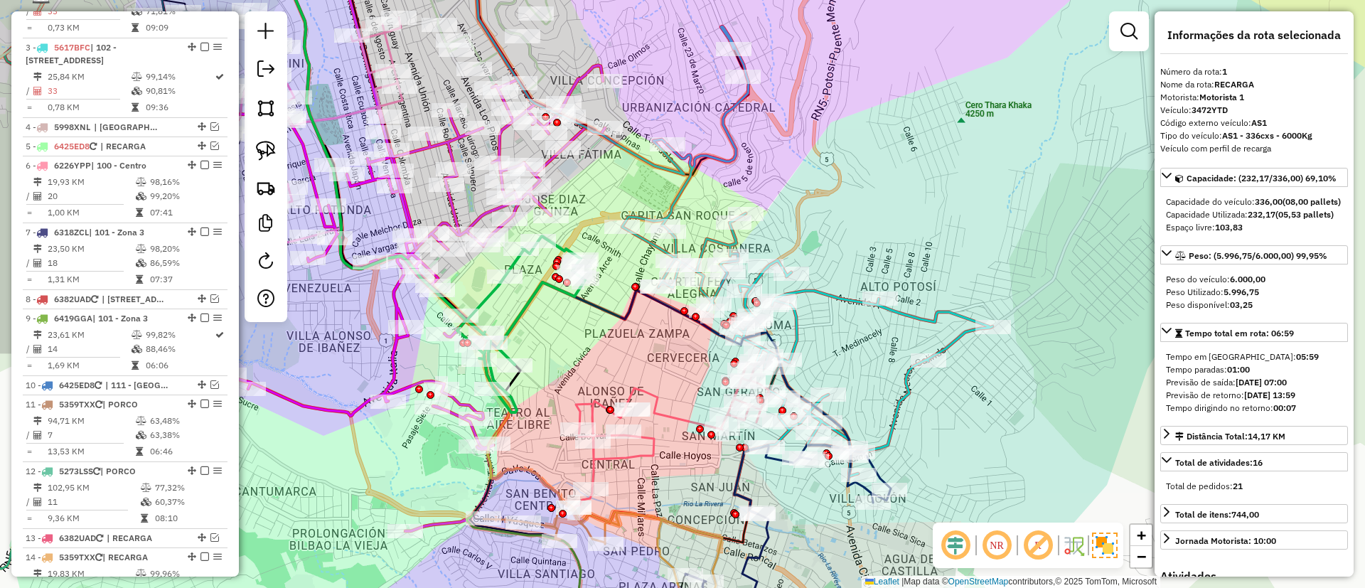
click at [661, 405] on icon at bounding box center [672, 436] width 196 height 146
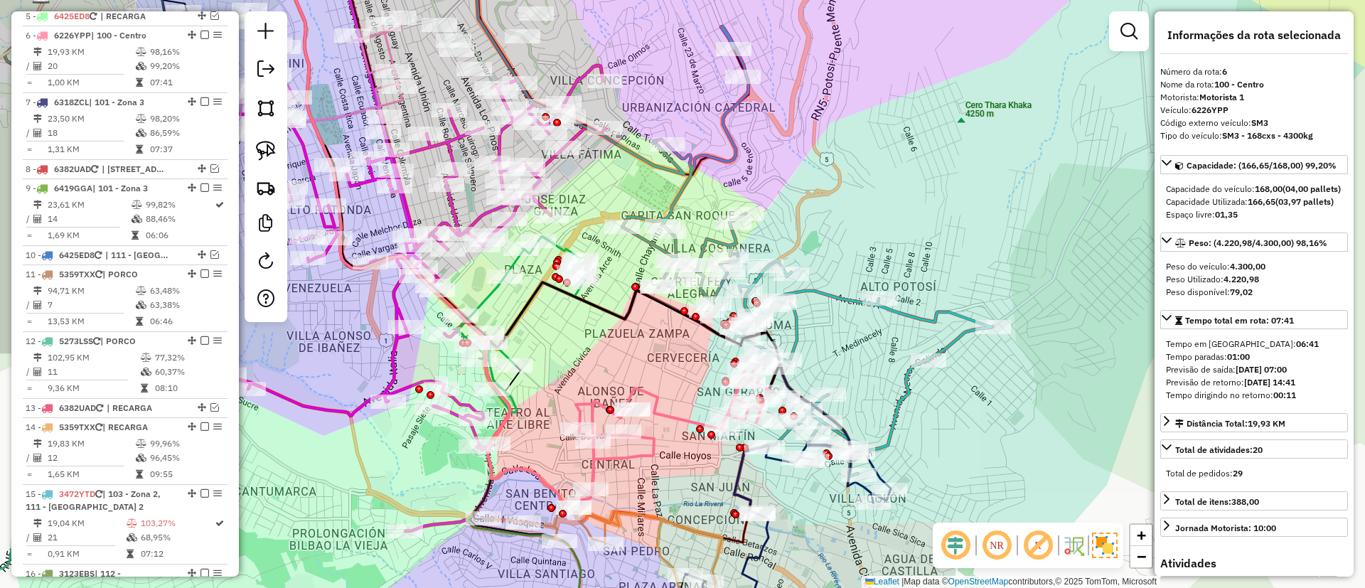
scroll to position [812, 0]
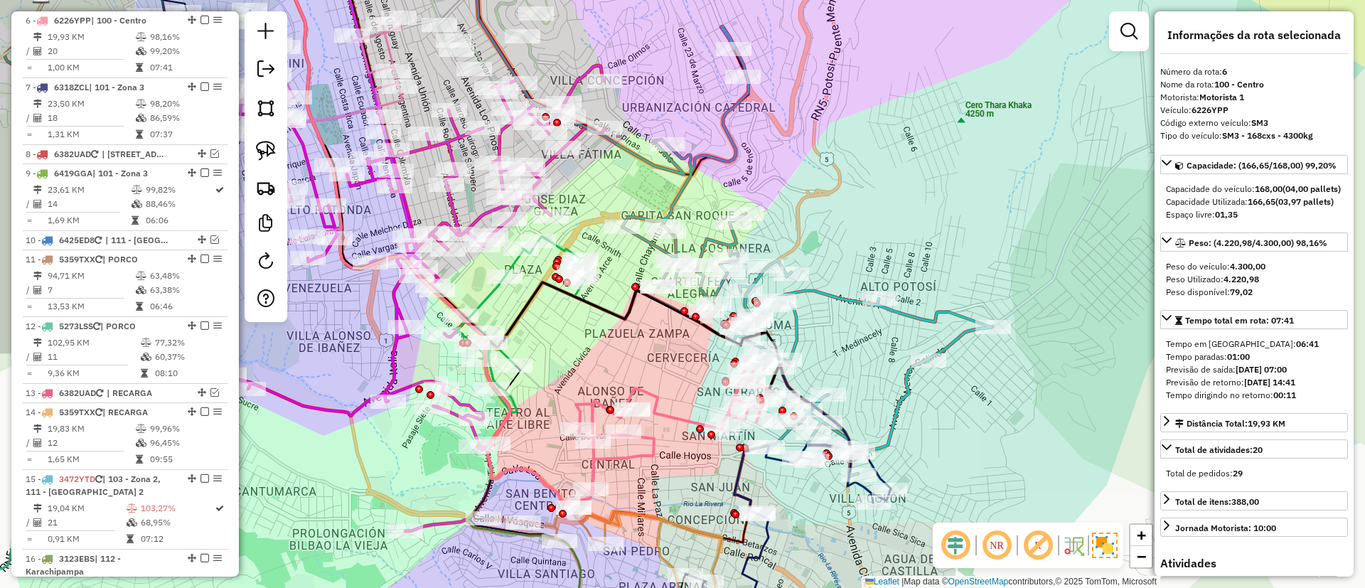
click at [901, 393] on icon at bounding box center [864, 386] width 258 height 253
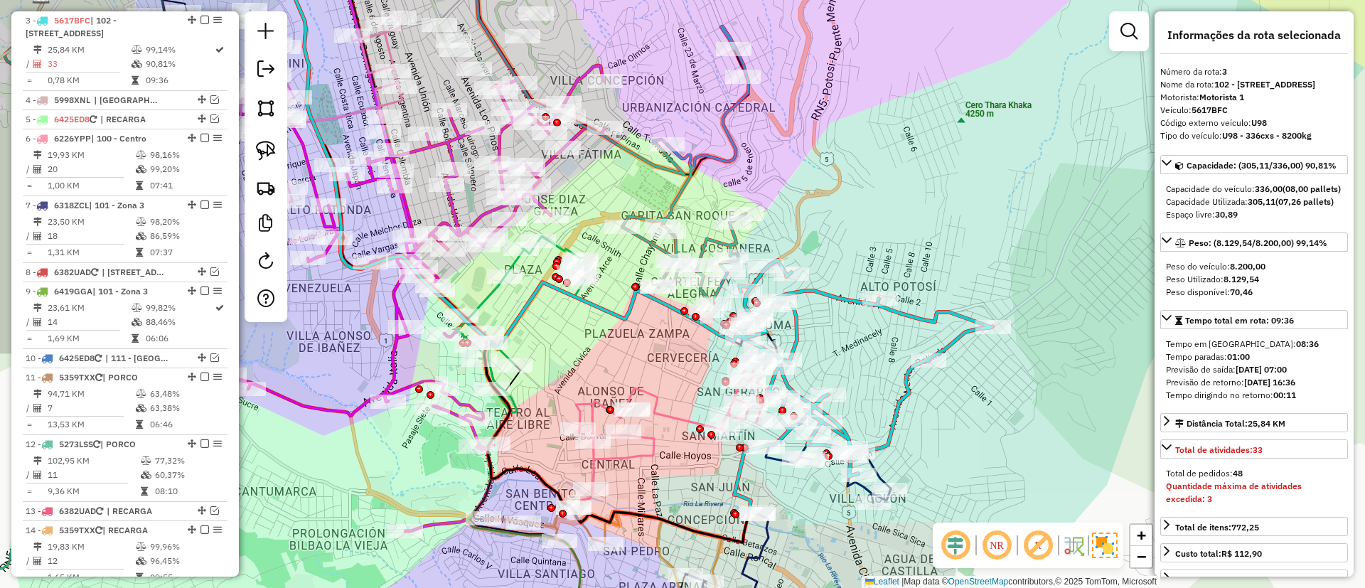
scroll to position [694, 0]
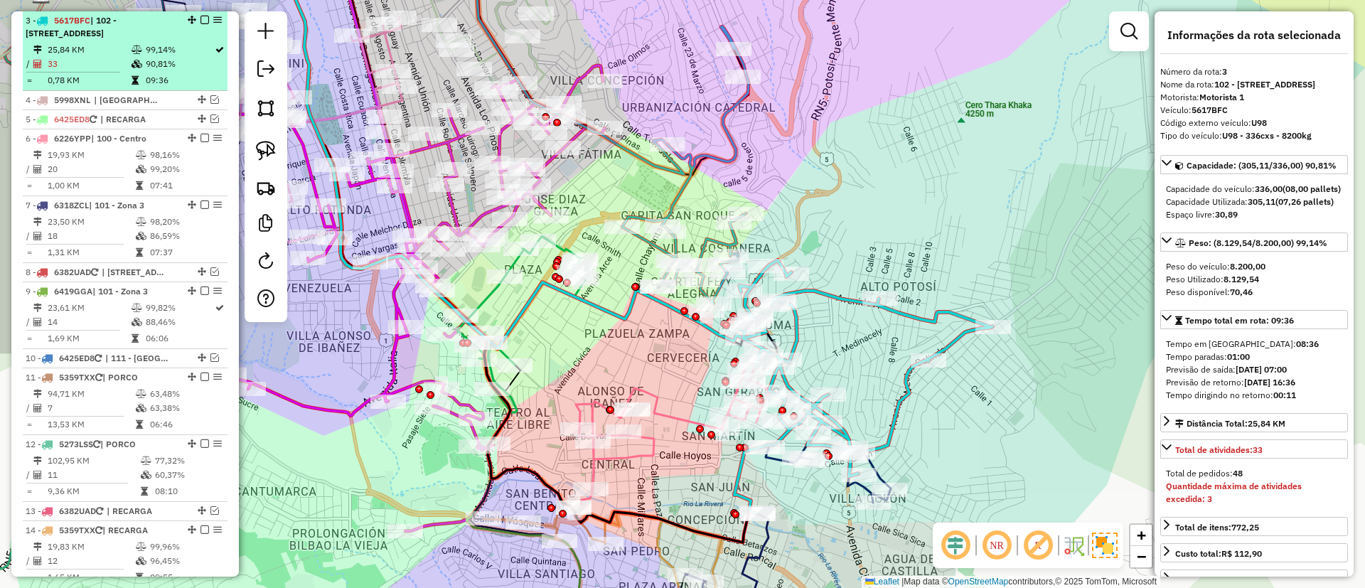
click at [201, 20] on em at bounding box center [205, 20] width 9 height 9
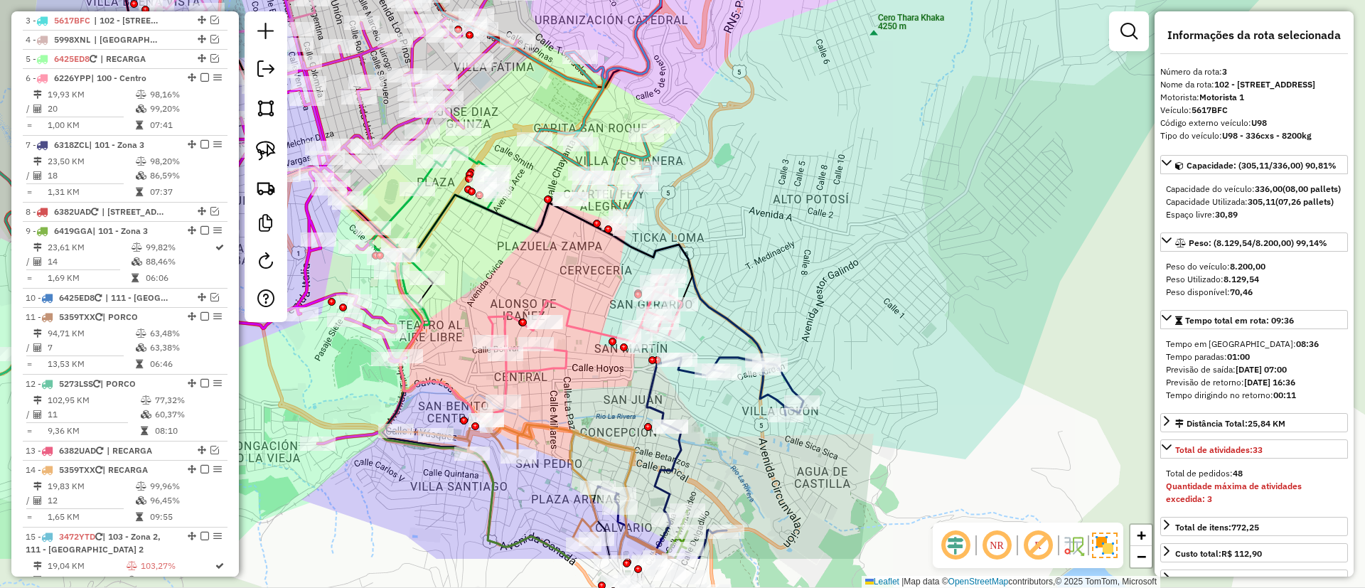
drag, startPoint x: 662, startPoint y: 358, endPoint x: 574, endPoint y: 270, distance: 125.2
click at [574, 270] on div "Janela de atendimento Grade de atendimento Capacidade Transportadoras Veículos …" at bounding box center [682, 294] width 1365 height 588
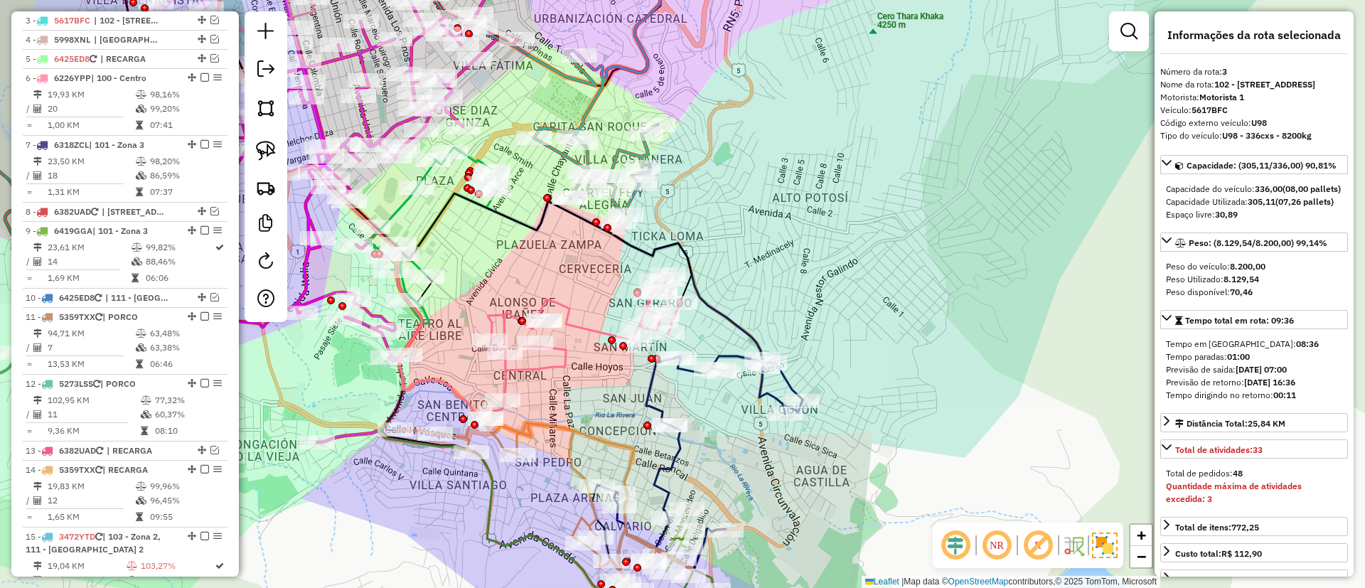
click at [574, 321] on icon at bounding box center [584, 347] width 196 height 146
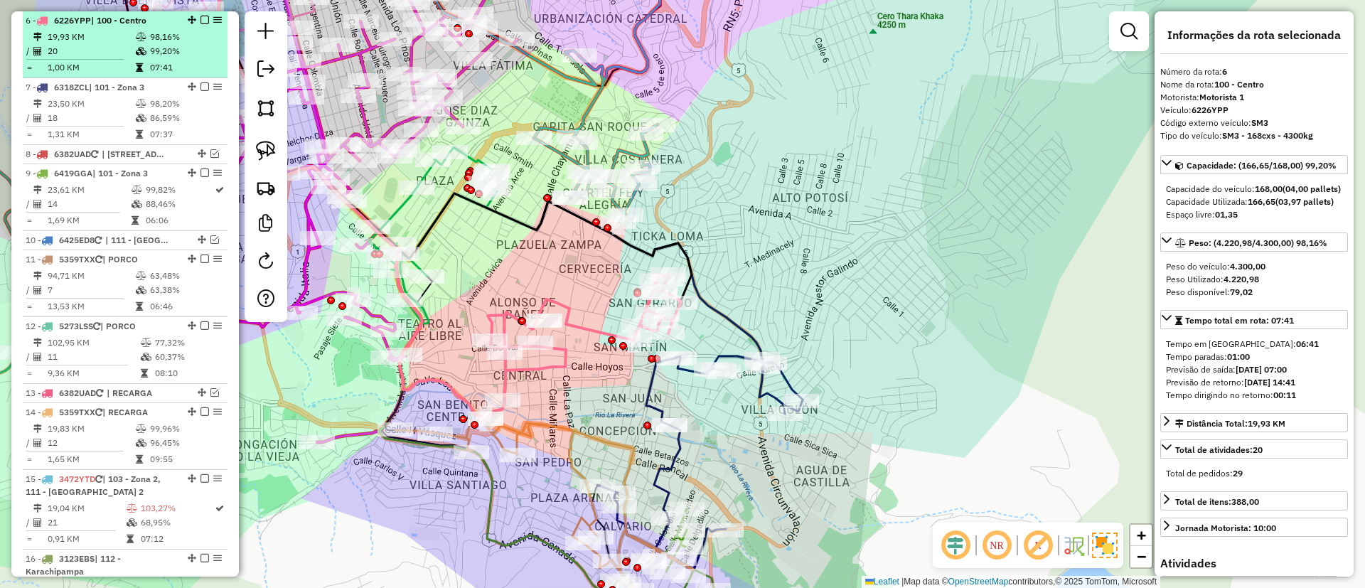
click at [201, 16] on em at bounding box center [205, 20] width 9 height 9
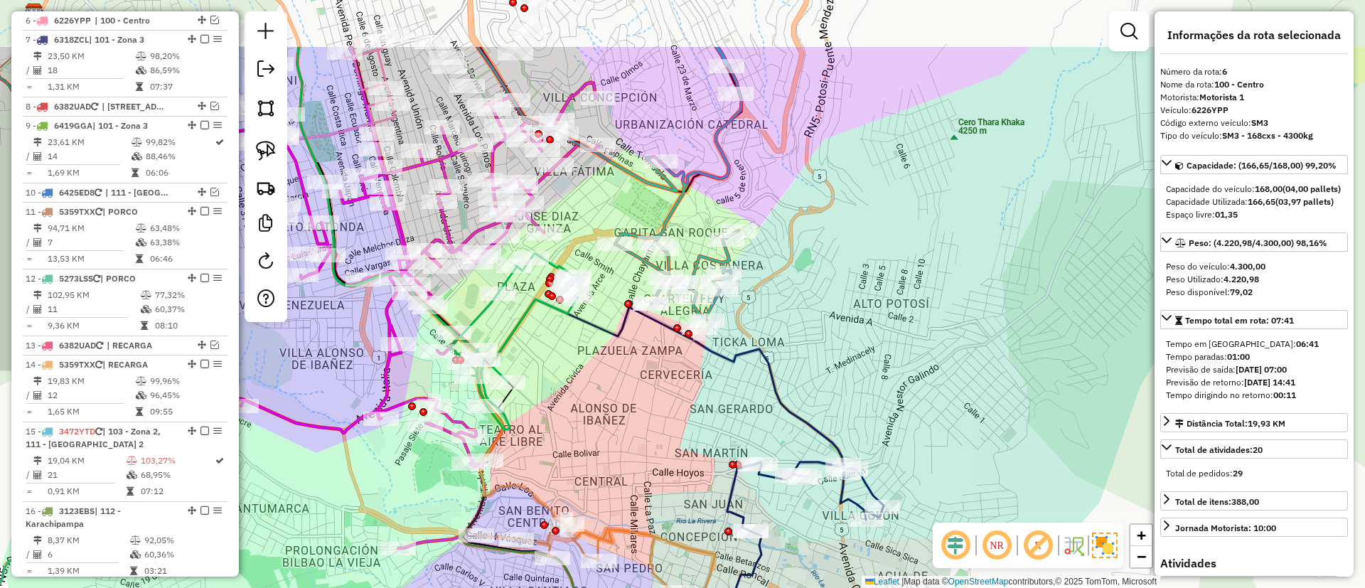
drag, startPoint x: 513, startPoint y: 262, endPoint x: 627, endPoint y: 326, distance: 130.6
click at [611, 390] on div "Janela de atendimento Grade de atendimento Capacidade Transportadoras Veículos …" at bounding box center [682, 294] width 1365 height 588
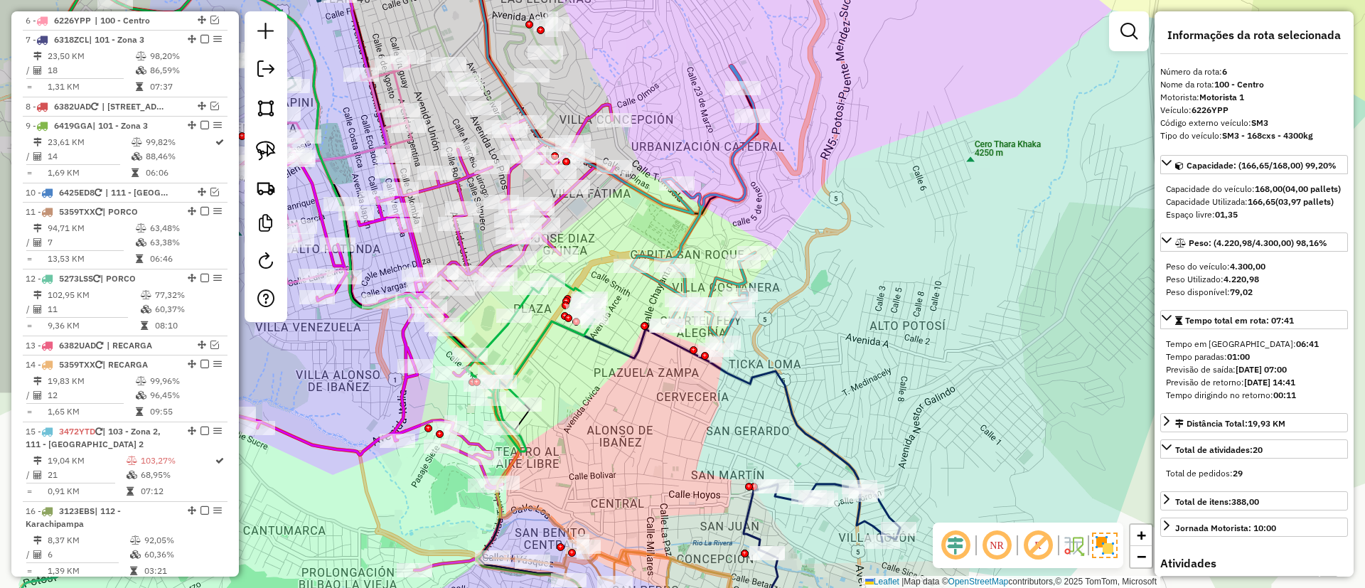
click at [688, 235] on icon at bounding box center [695, 207] width 127 height 284
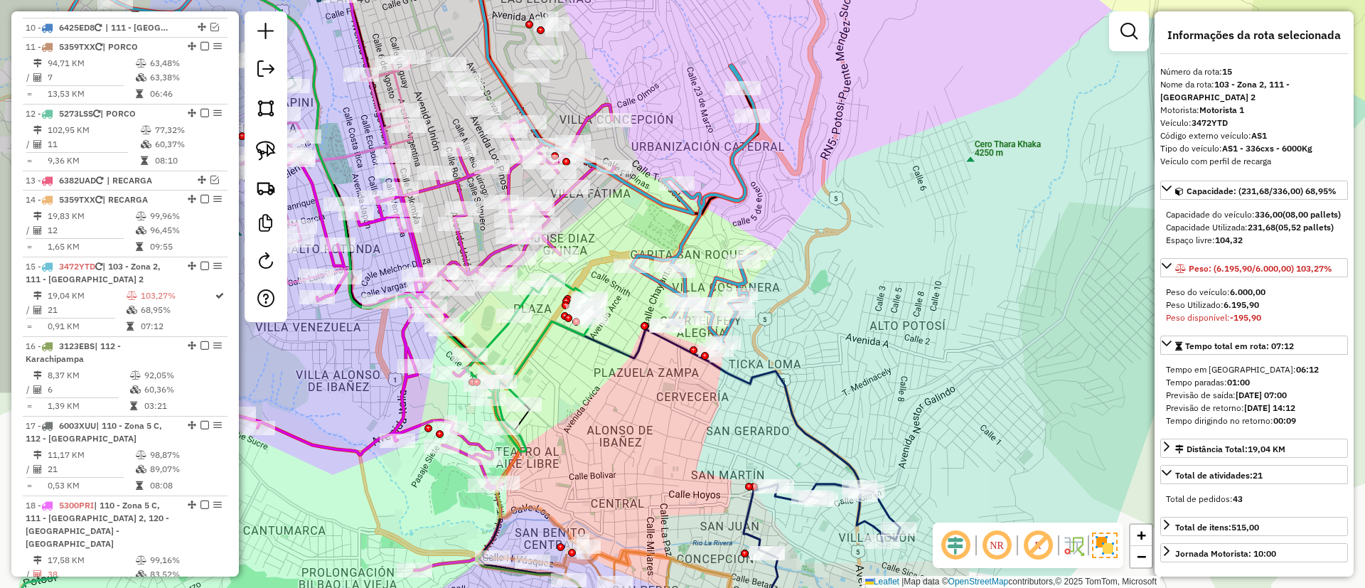
scroll to position [1163, 0]
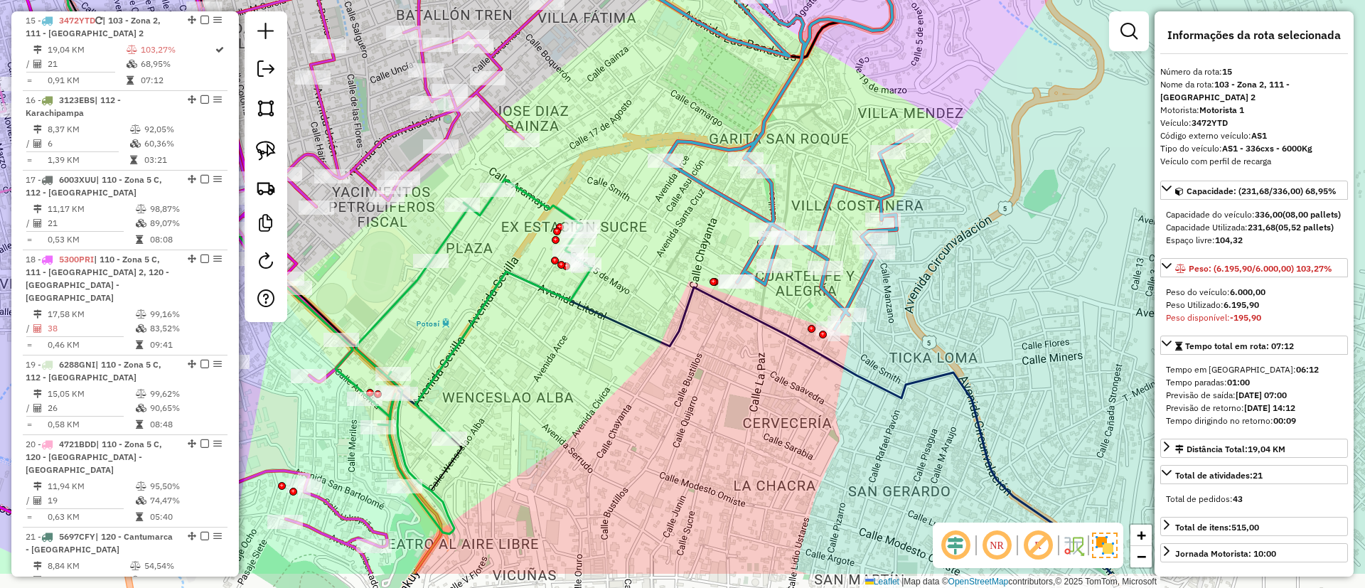
drag, startPoint x: 551, startPoint y: 472, endPoint x: 565, endPoint y: 405, distance: 68.3
click at [565, 405] on div "Janela de atendimento Grade de atendimento Capacidade Transportadoras Veículos …" at bounding box center [682, 294] width 1365 height 588
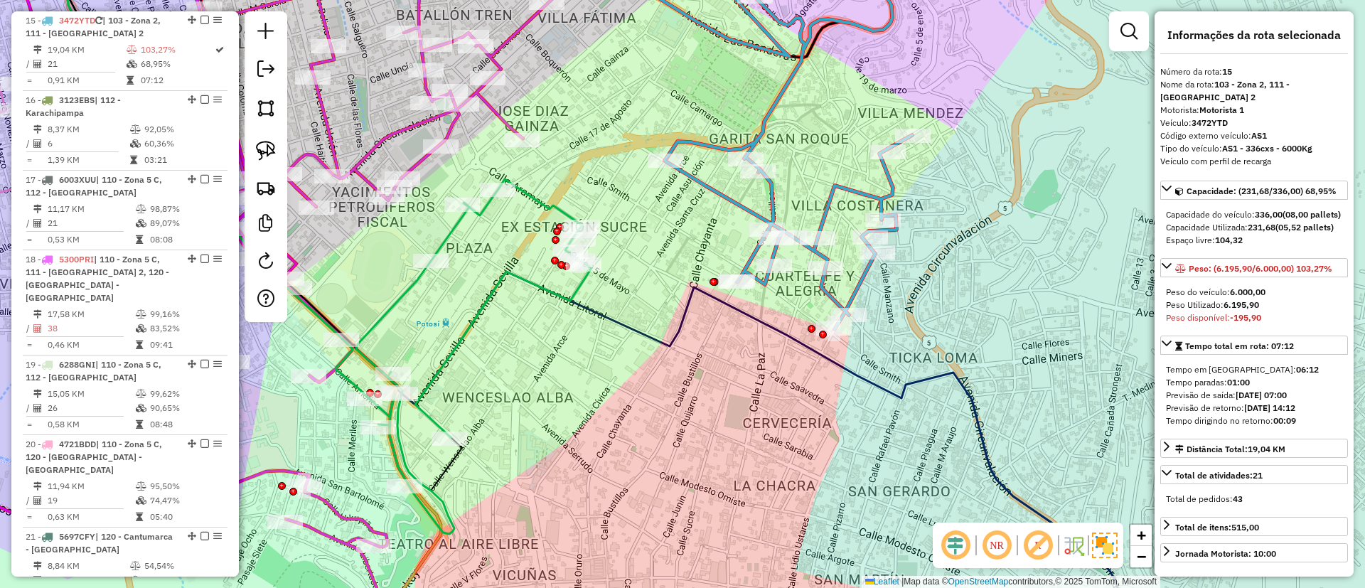
click at [475, 309] on icon at bounding box center [473, 356] width 235 height 355
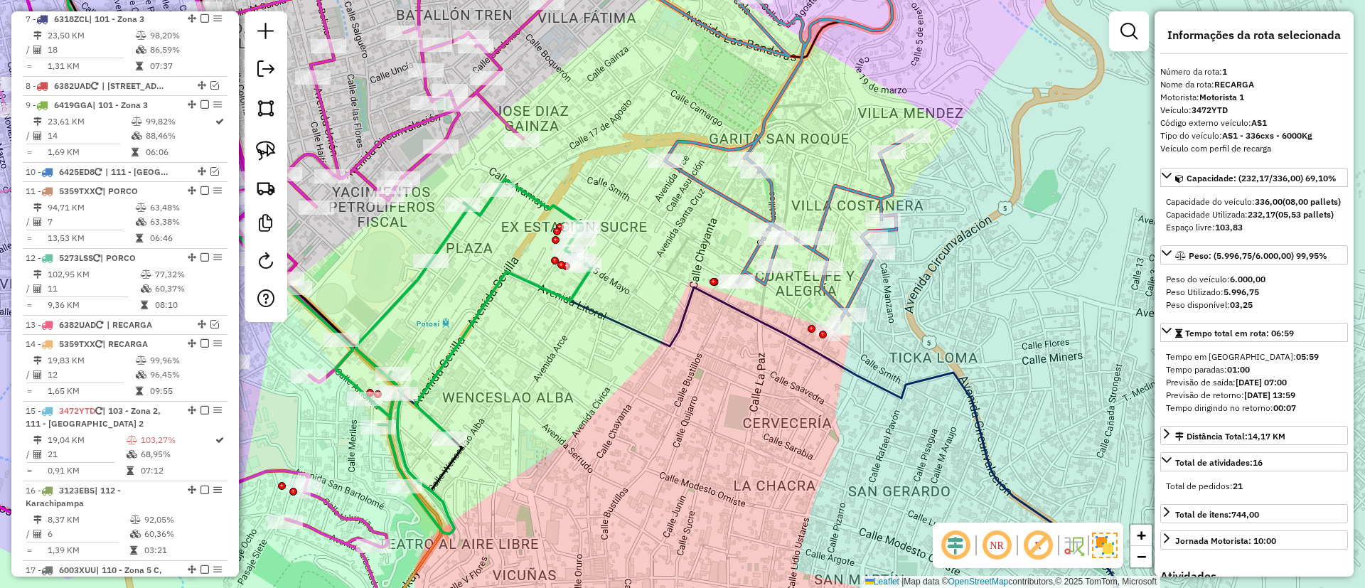
scroll to position [560, 0]
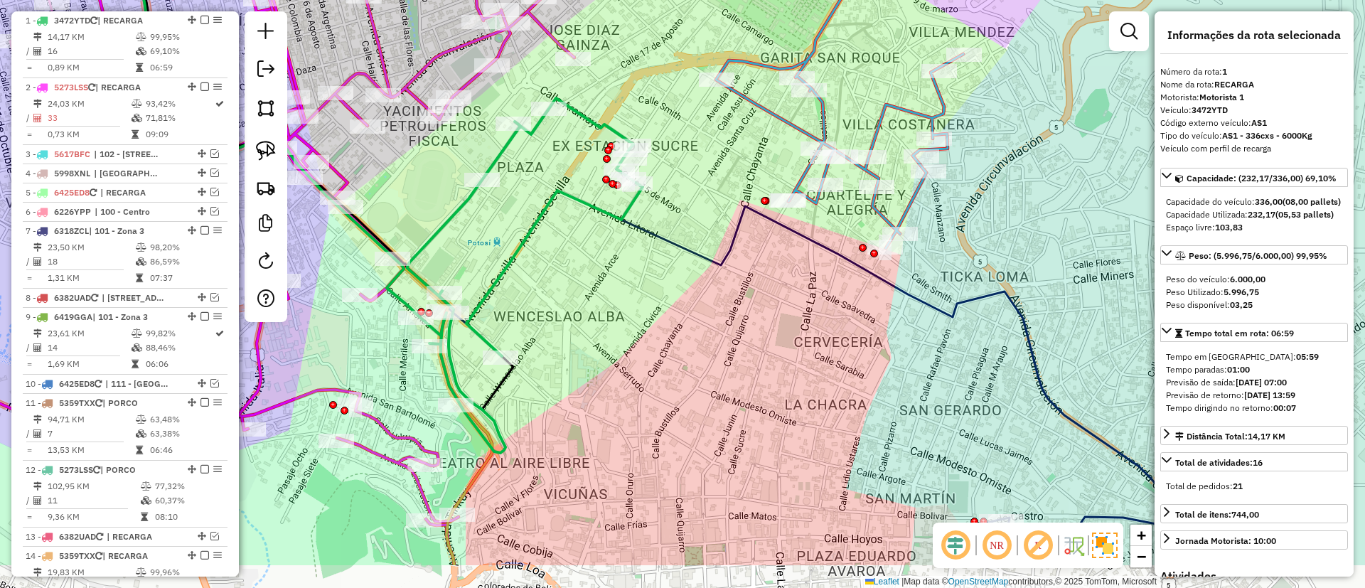
drag, startPoint x: 491, startPoint y: 348, endPoint x: 539, endPoint y: 341, distance: 48.9
click at [544, 266] on div "Janela de atendimento Grade de atendimento Capacidade Transportadoras Veículos …" at bounding box center [682, 294] width 1365 height 588
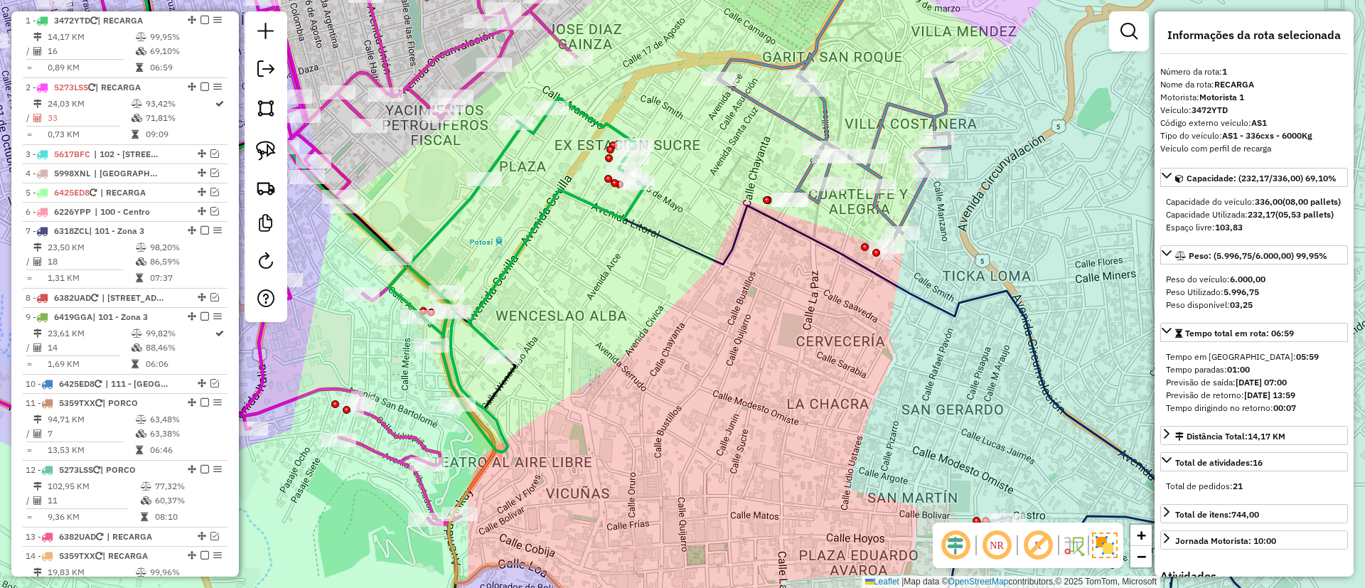
click at [405, 432] on icon at bounding box center [178, 293] width 631 height 705
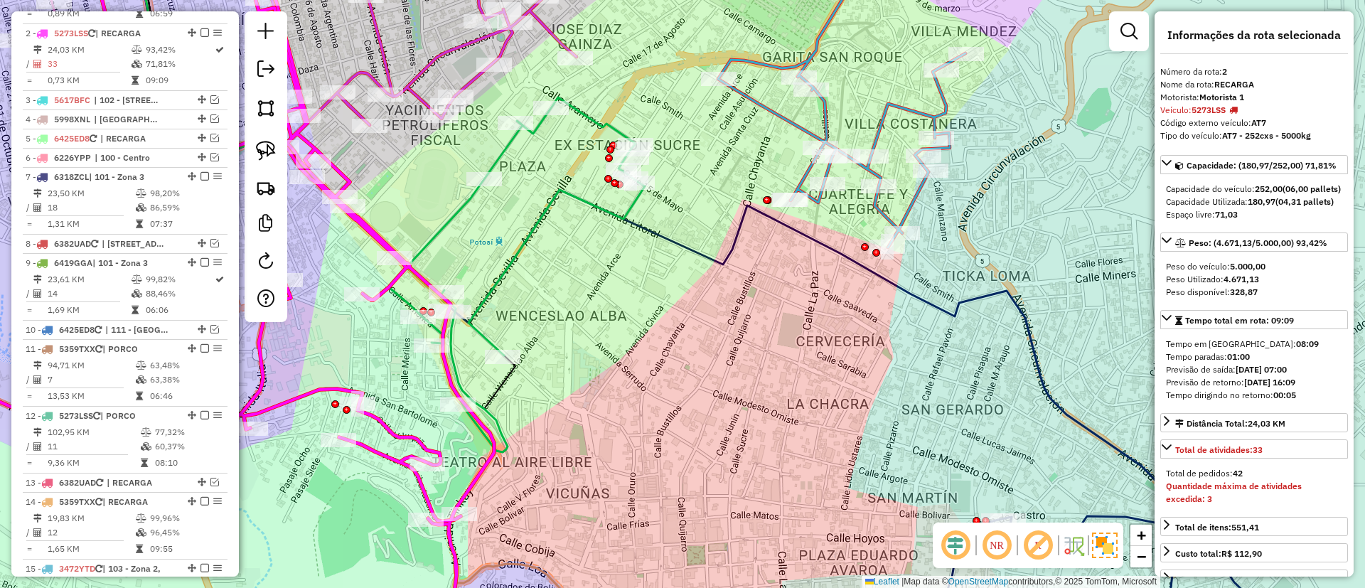
scroll to position [627, 0]
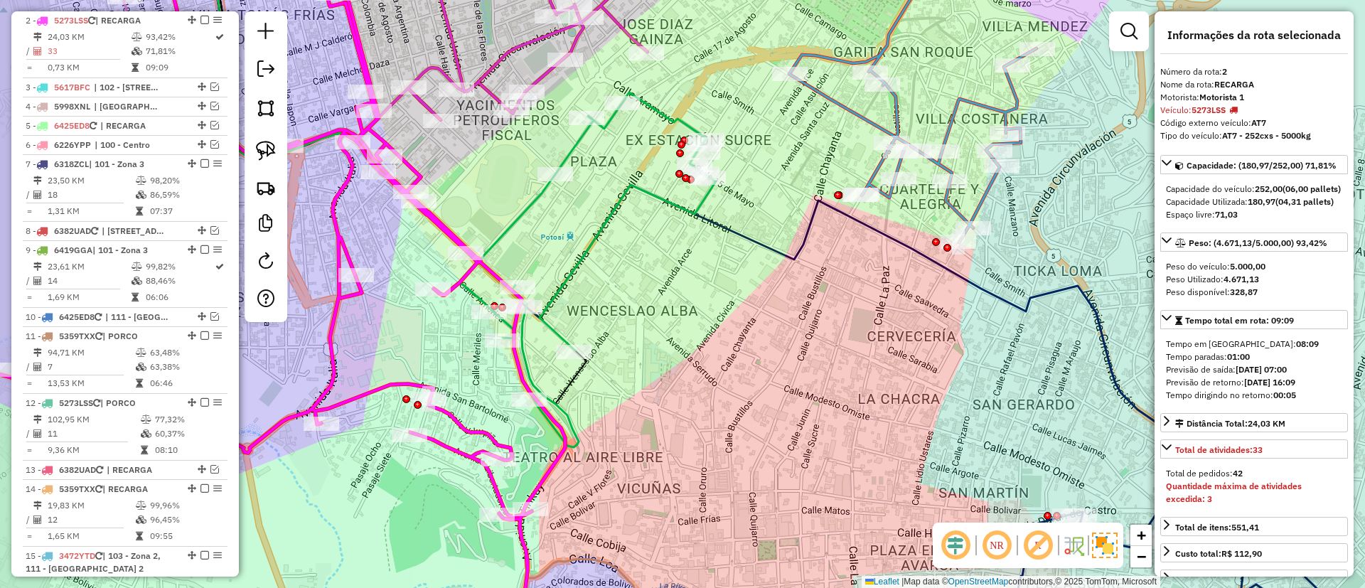
drag, startPoint x: 411, startPoint y: 418, endPoint x: 483, endPoint y: 412, distance: 72.1
click at [483, 412] on div "Janela de atendimento Grade de atendimento Capacidade Transportadoras Veículos …" at bounding box center [682, 294] width 1365 height 588
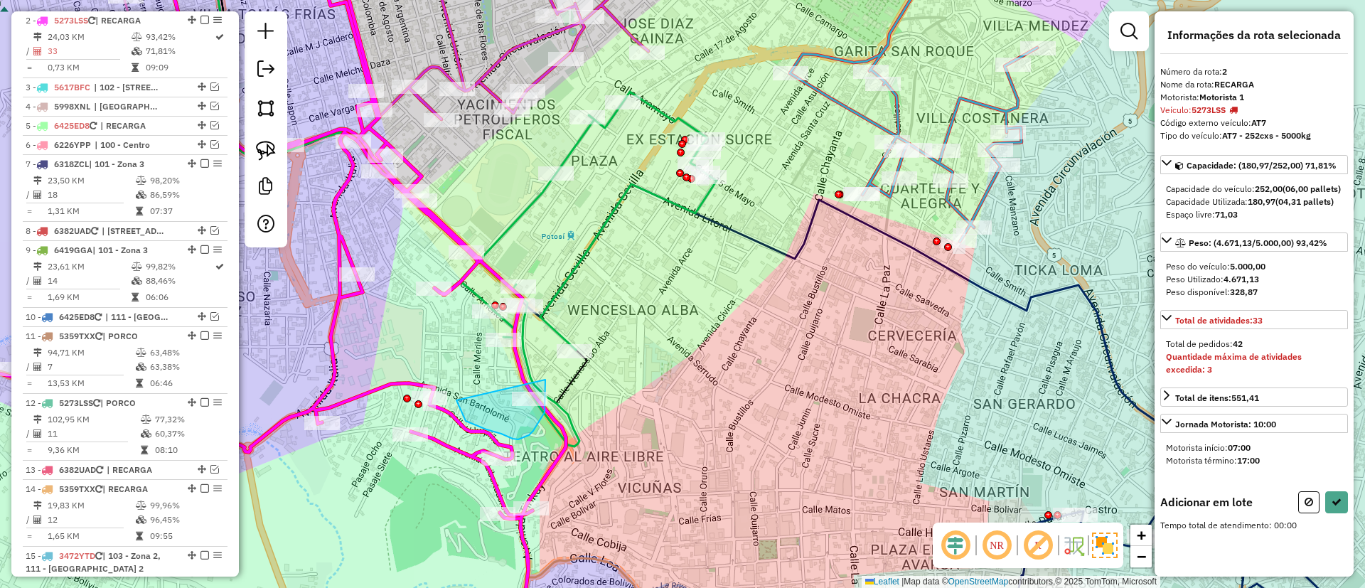
drag, startPoint x: 457, startPoint y: 400, endPoint x: 545, endPoint y: 380, distance: 91.3
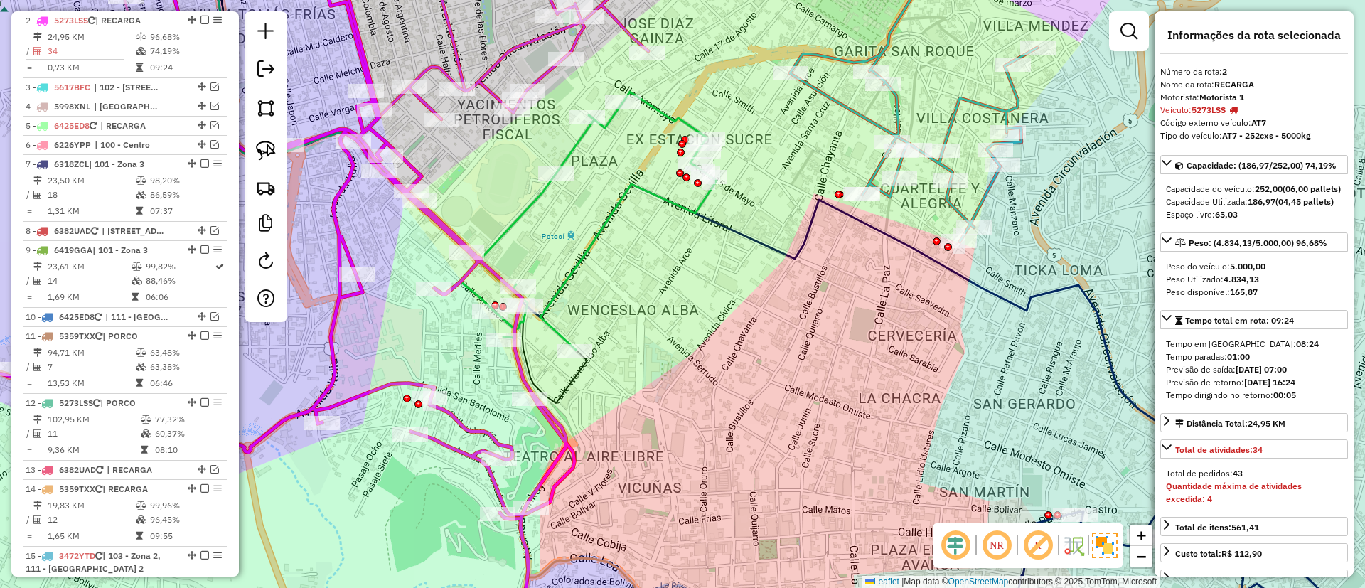
click at [523, 213] on icon at bounding box center [598, 221] width 235 height 258
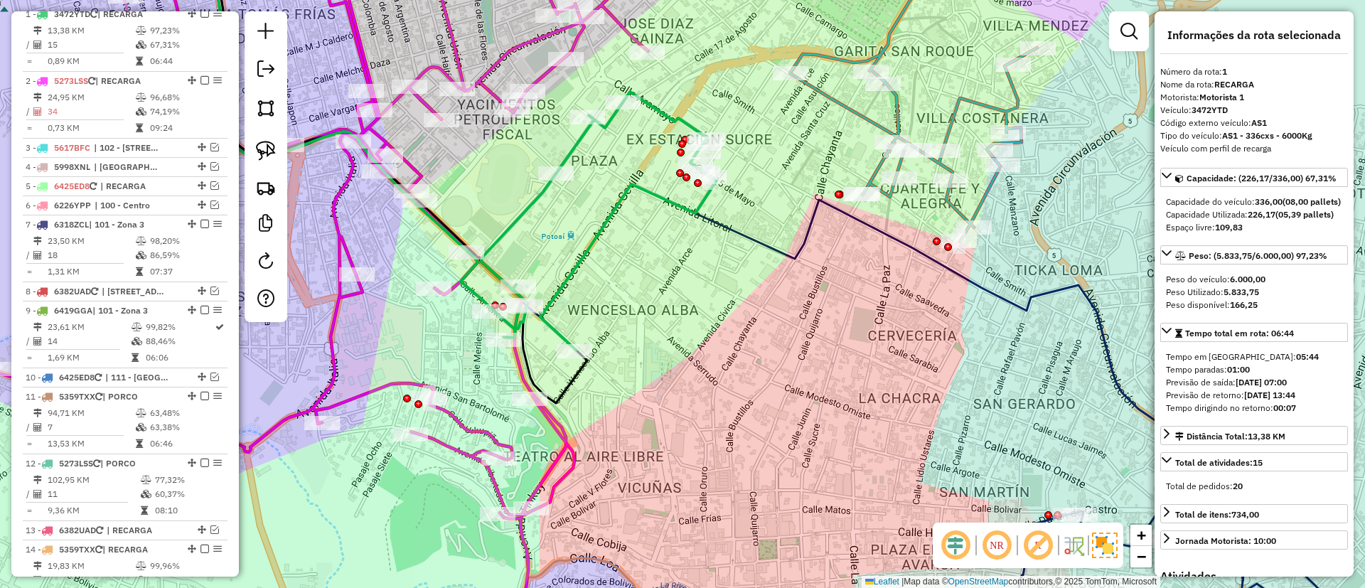
scroll to position [560, 0]
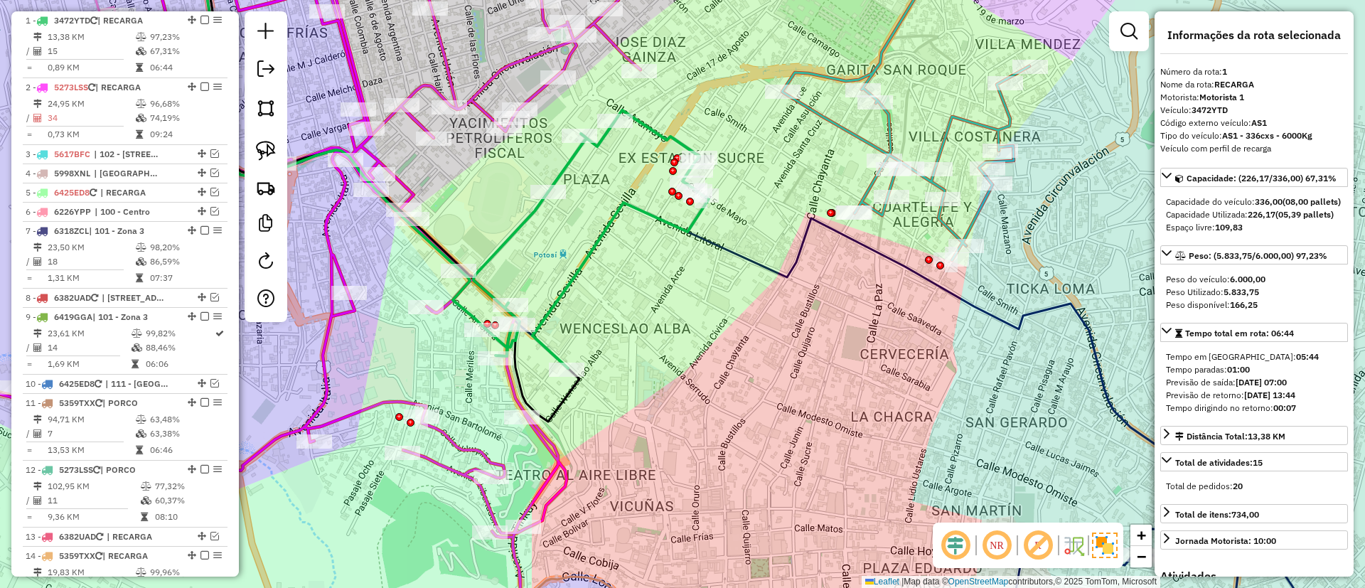
drag, startPoint x: 566, startPoint y: 245, endPoint x: 444, endPoint y: 321, distance: 143.5
click at [445, 320] on div "Janela de atendimento Grade de atendimento Capacidade Transportadoras Veículos …" at bounding box center [682, 294] width 1365 height 588
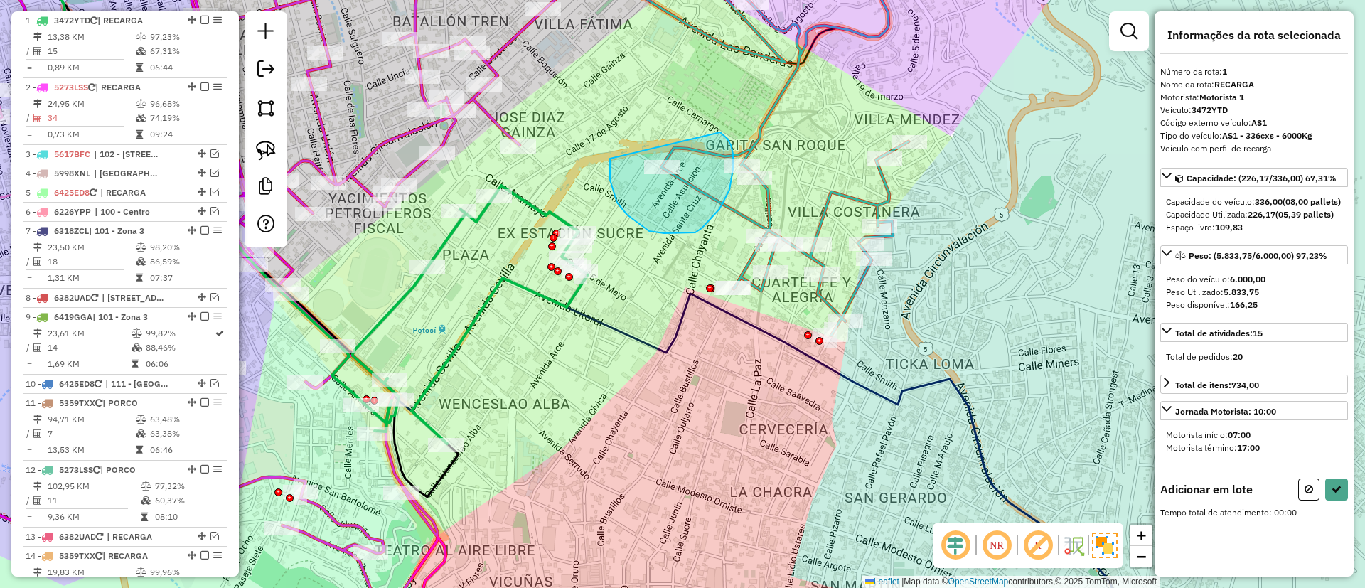
drag, startPoint x: 627, startPoint y: 215, endPoint x: 715, endPoint y: 130, distance: 122.2
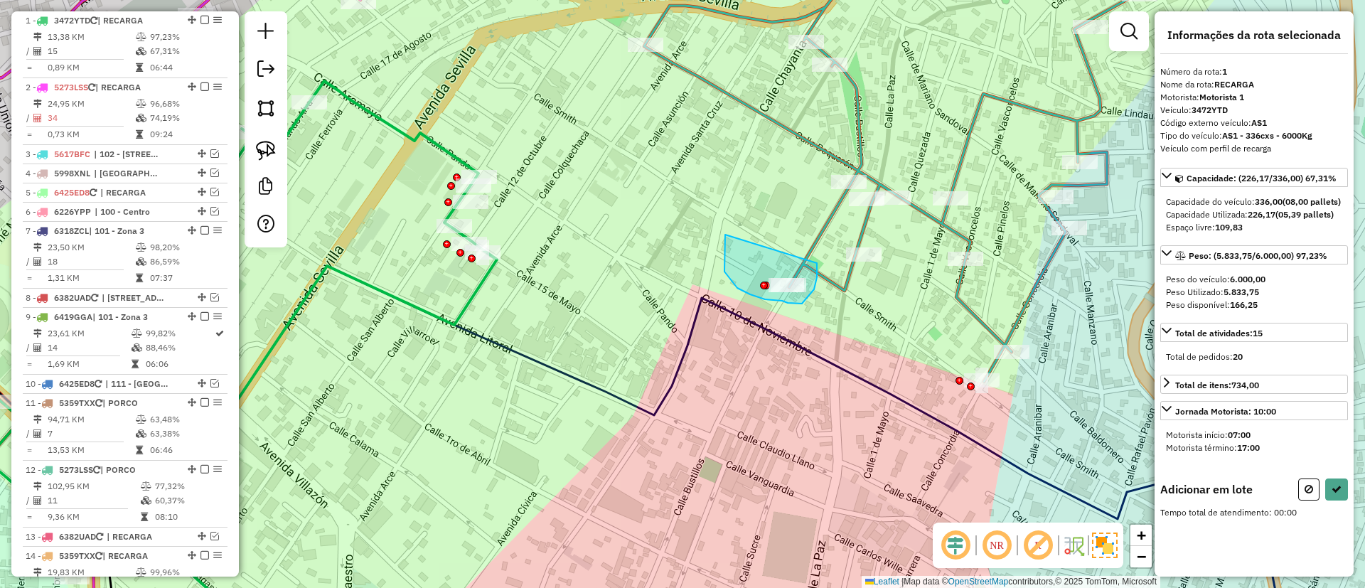
drag, startPoint x: 725, startPoint y: 272, endPoint x: 817, endPoint y: 260, distance: 93.2
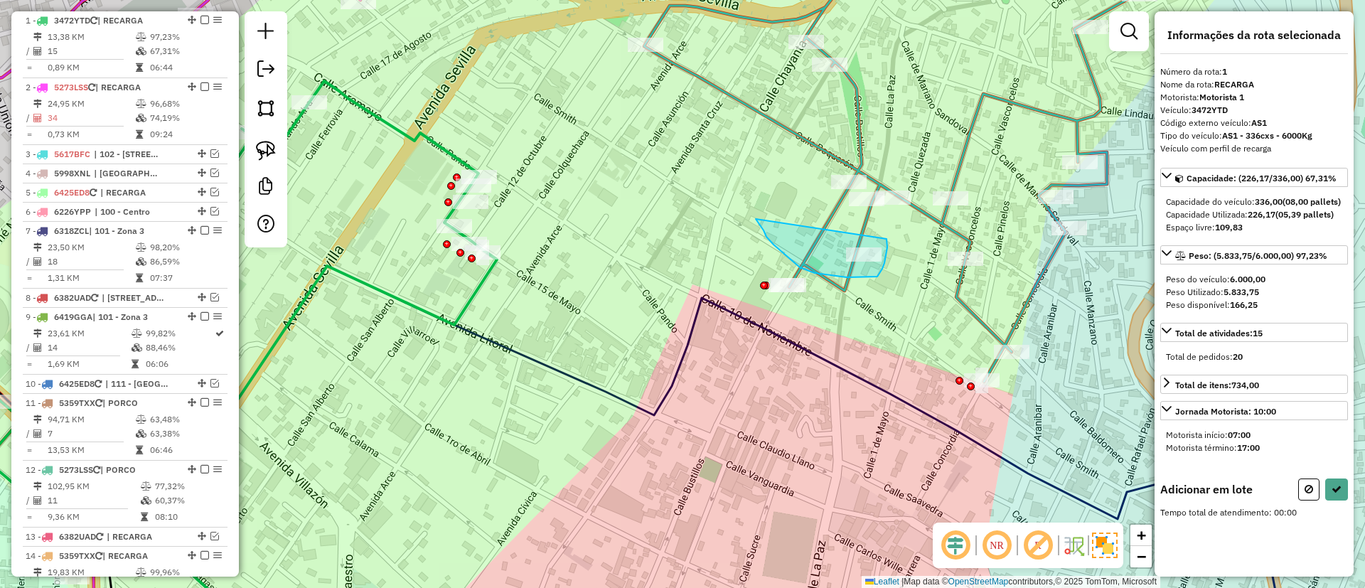
drag, startPoint x: 847, startPoint y: 277, endPoint x: 887, endPoint y: 239, distance: 55.3
drag, startPoint x: 851, startPoint y: 142, endPoint x: 895, endPoint y: 247, distance: 114.4
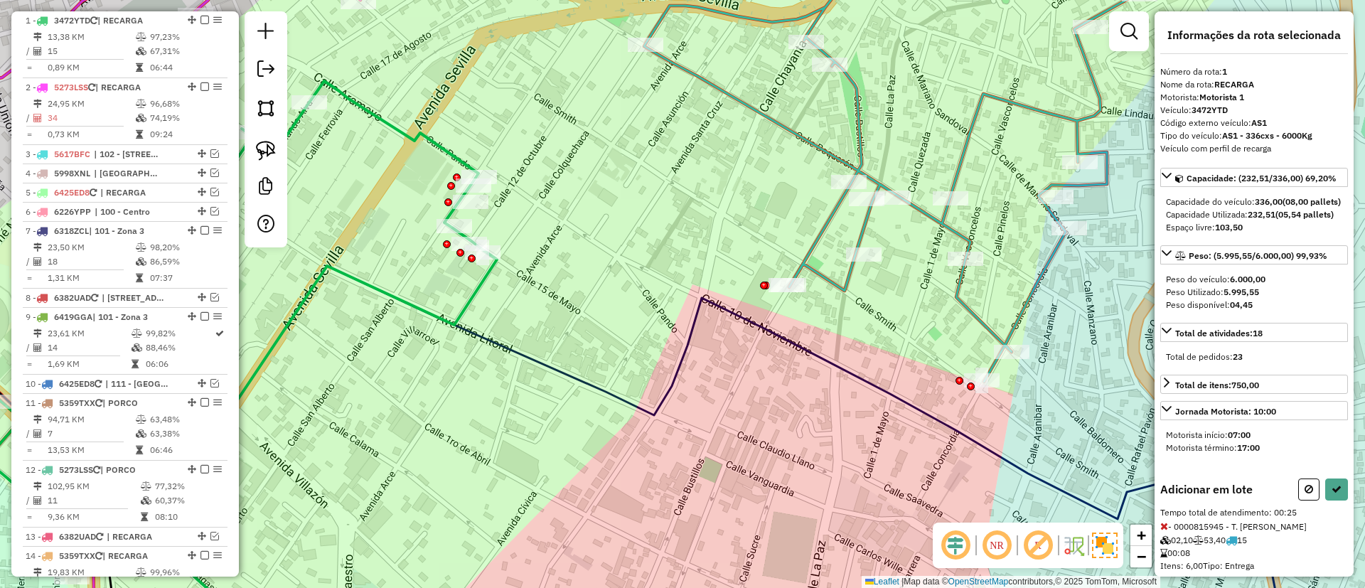
scroll to position [204, 0]
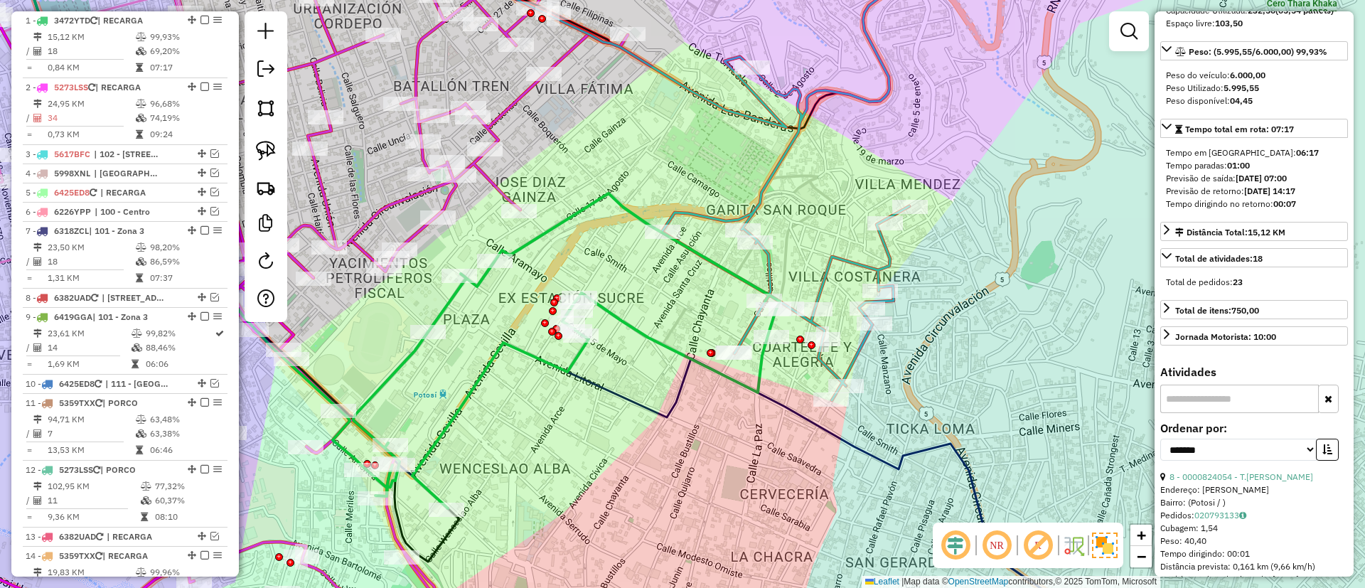
click at [704, 212] on icon at bounding box center [789, 170] width 254 height 459
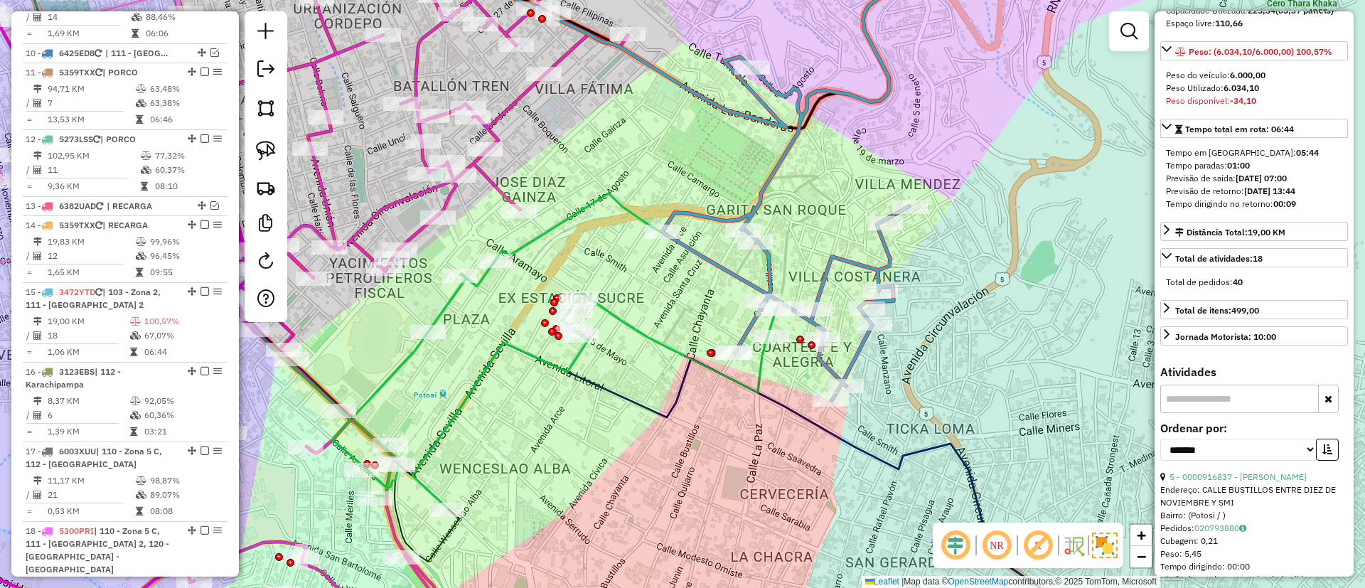
scroll to position [1163, 0]
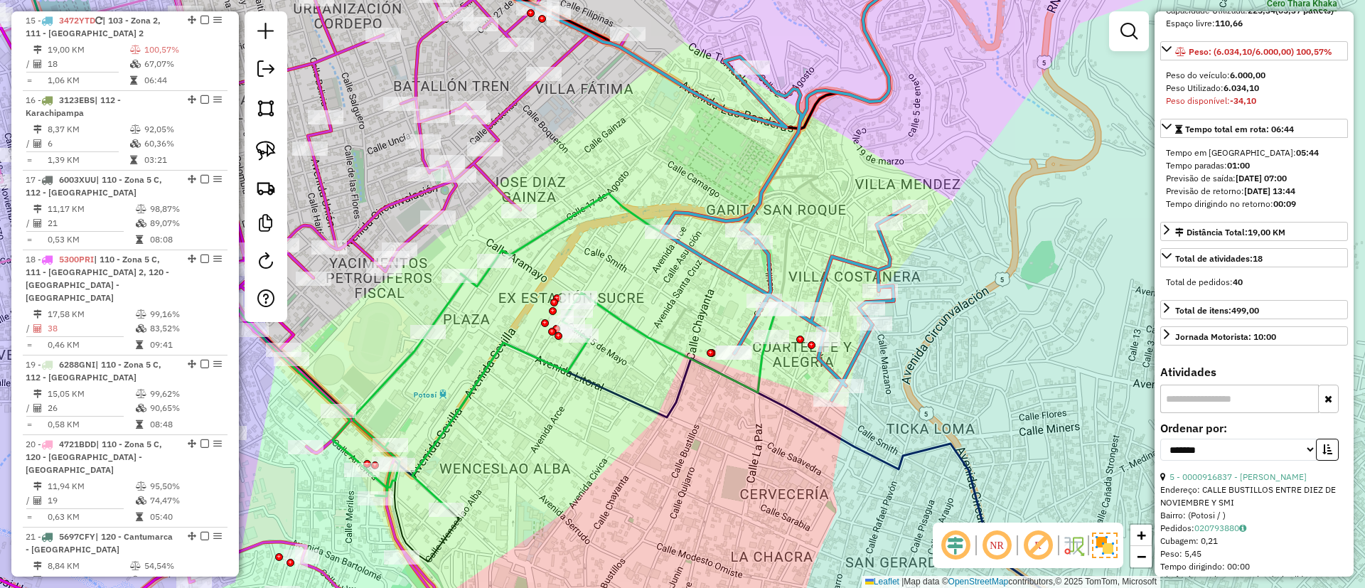
click at [640, 331] on icon at bounding box center [566, 350] width 427 height 315
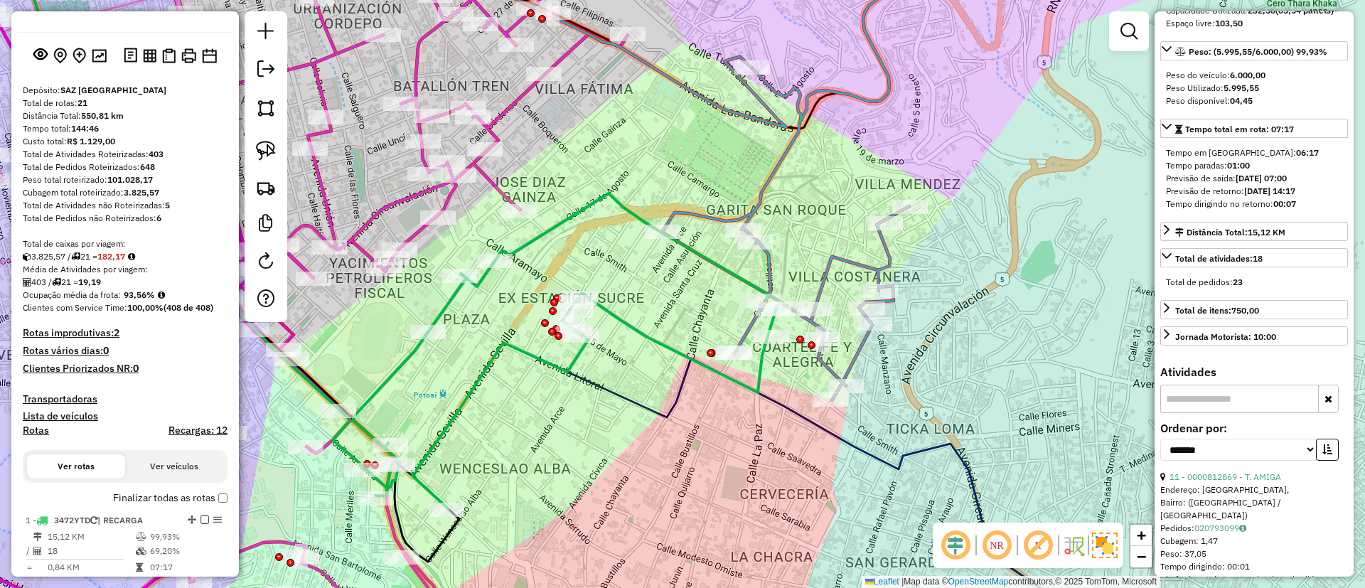
scroll to position [27, 0]
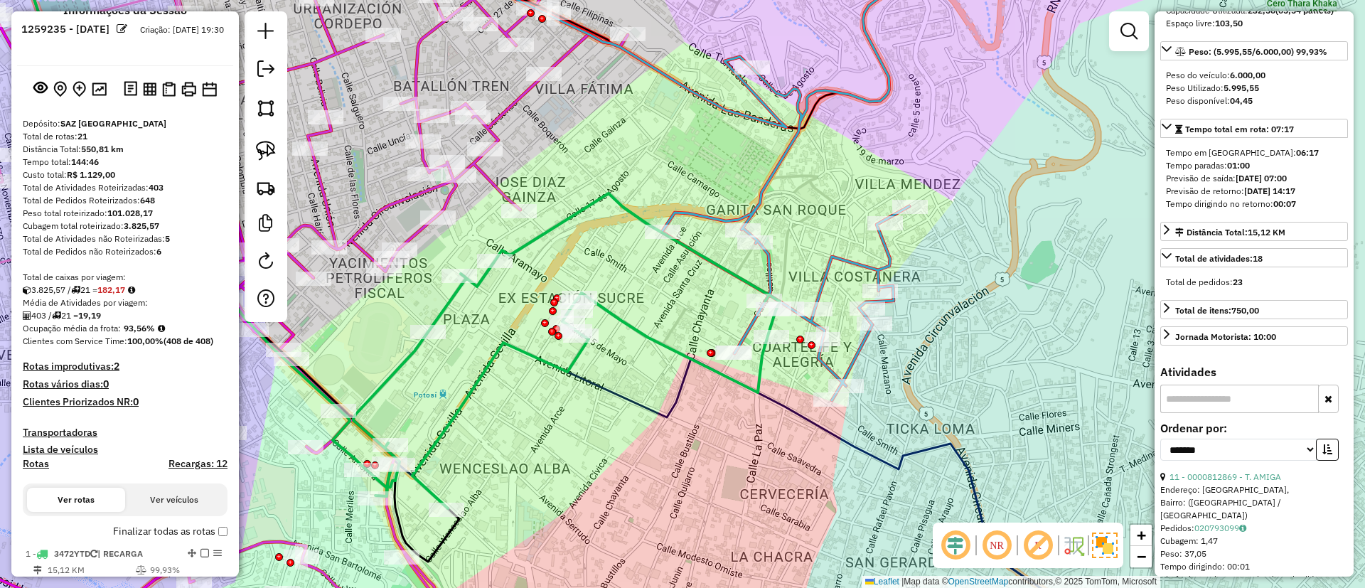
click at [159, 536] on label "Finalizar todas as rotas" at bounding box center [170, 531] width 115 height 15
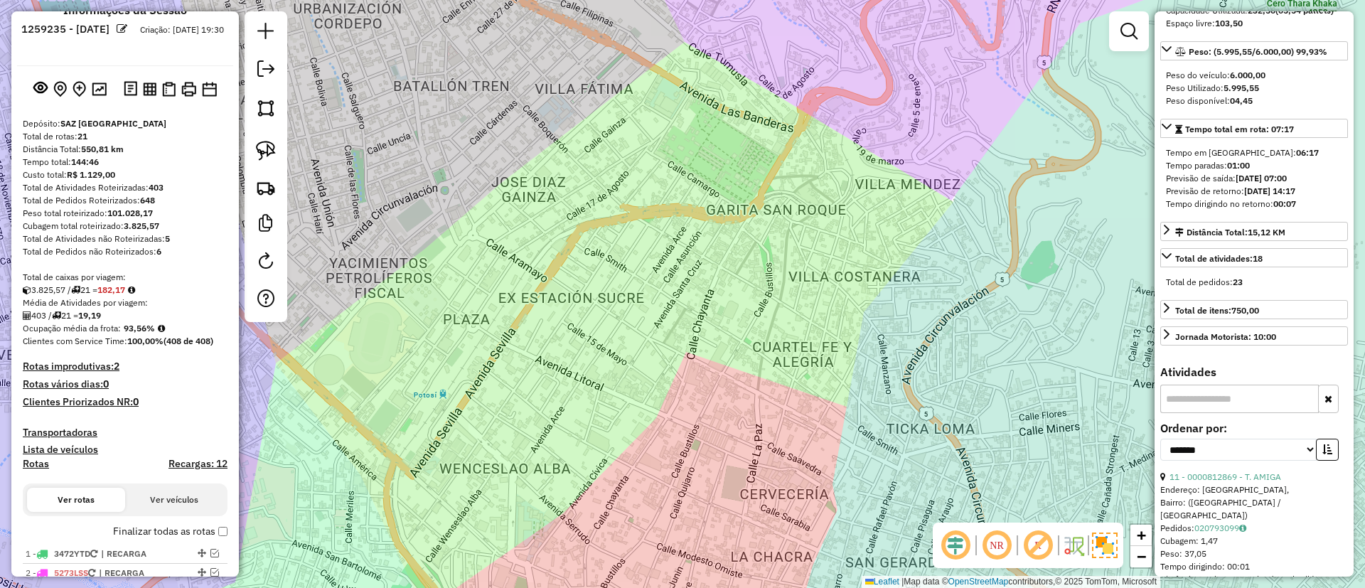
click at [206, 461] on h4 "Recargas: 12" at bounding box center [198, 464] width 59 height 12
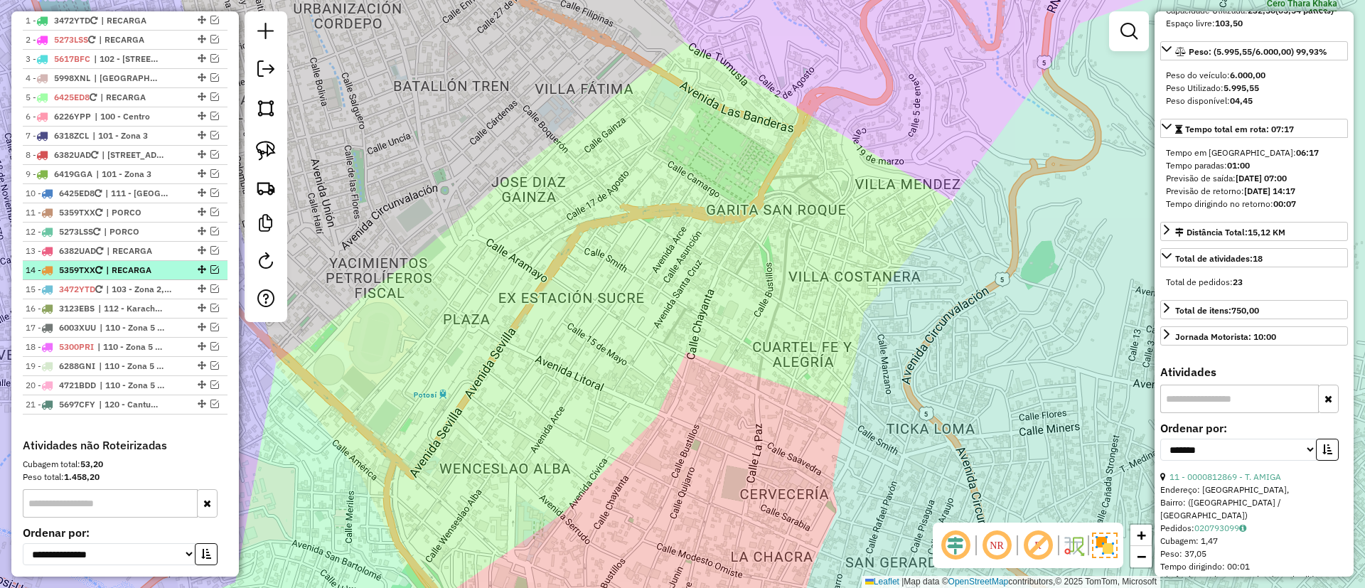
scroll to position [347, 0]
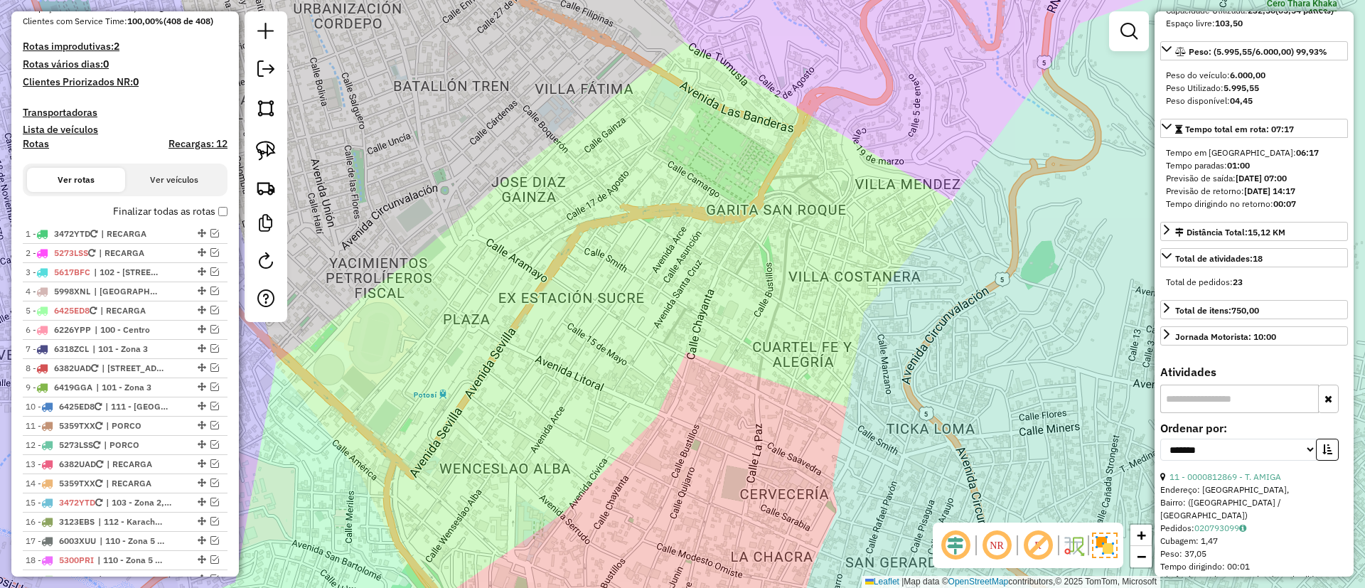
click at [148, 210] on label "Finalizar todas as rotas" at bounding box center [170, 211] width 115 height 15
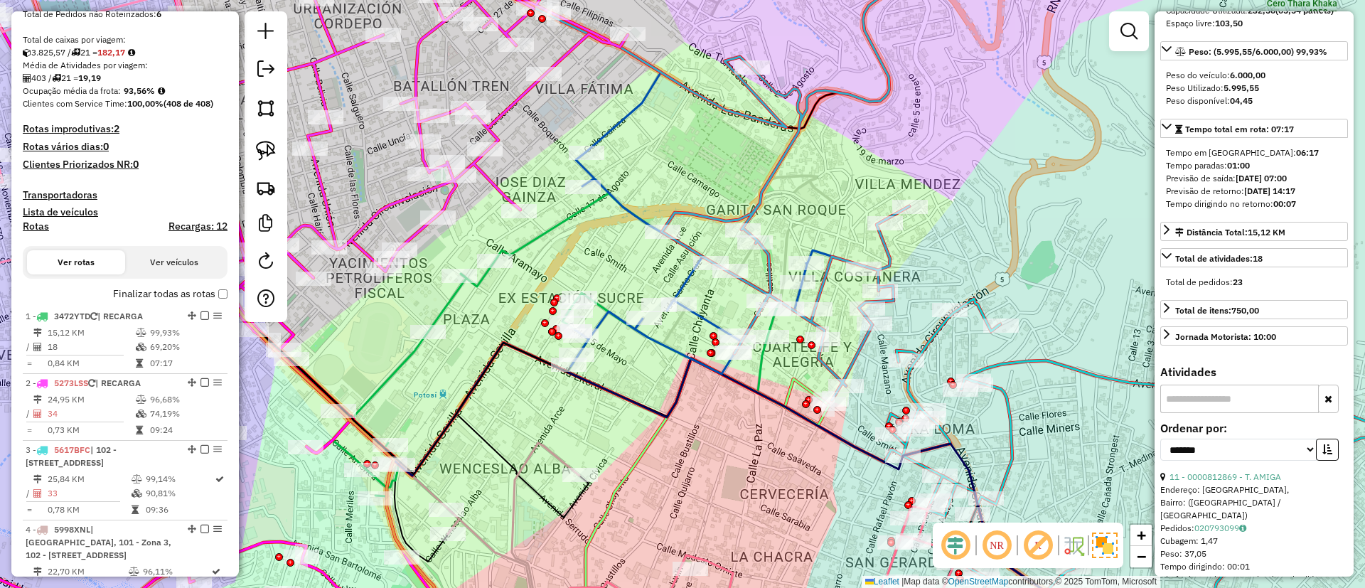
scroll to position [240, 0]
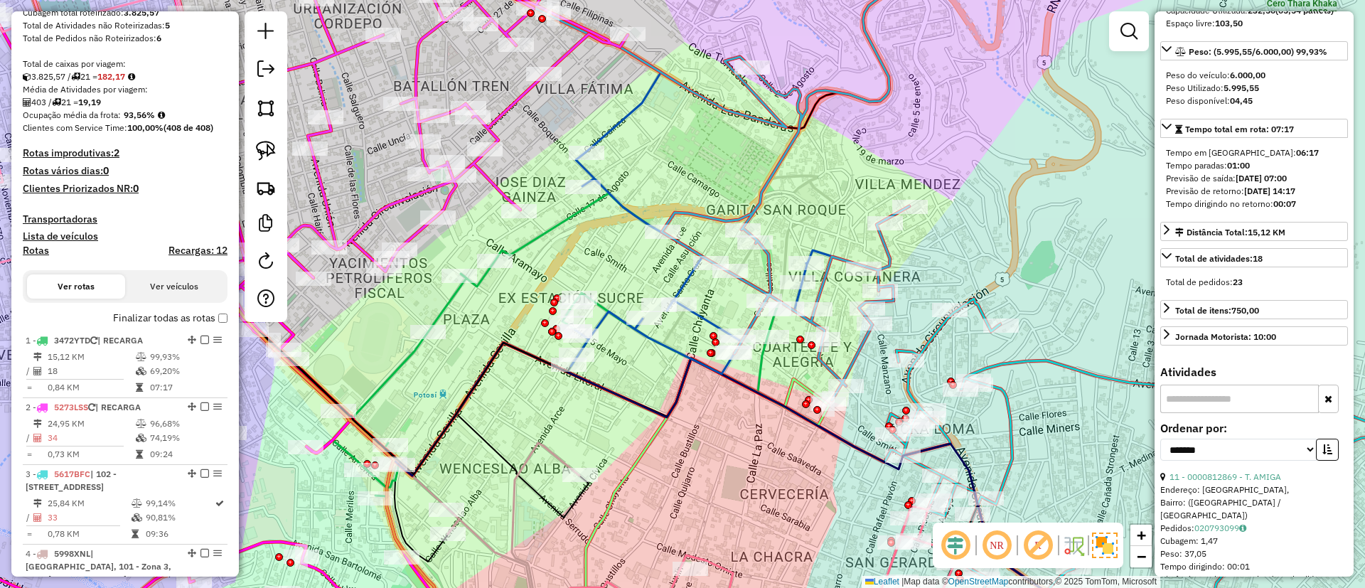
click at [43, 253] on h4 "Rotas" at bounding box center [36, 251] width 26 height 12
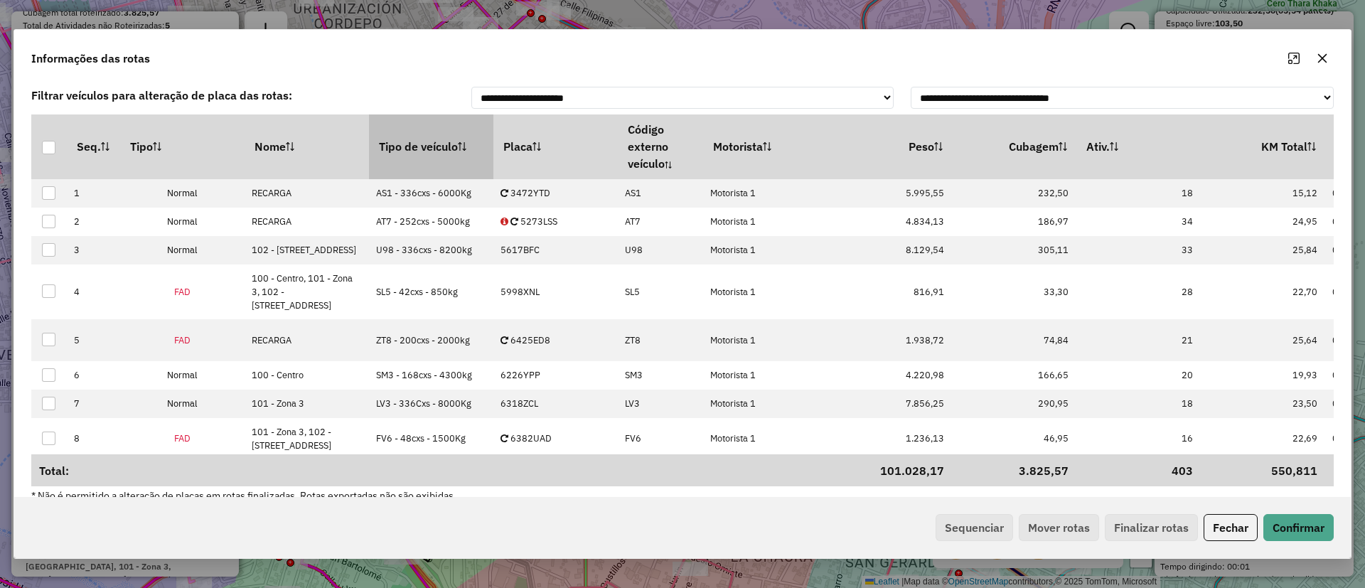
click at [395, 156] on th "Tipo de veículo" at bounding box center [431, 147] width 124 height 64
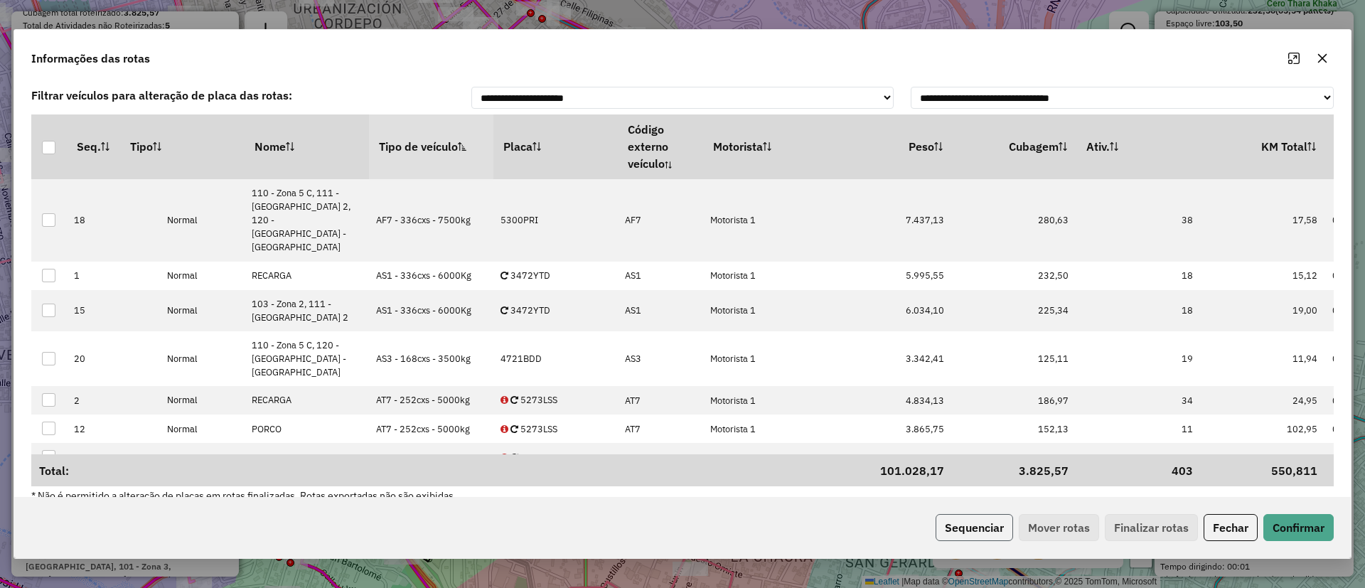
click at [964, 521] on button "Sequenciar" at bounding box center [975, 527] width 78 height 27
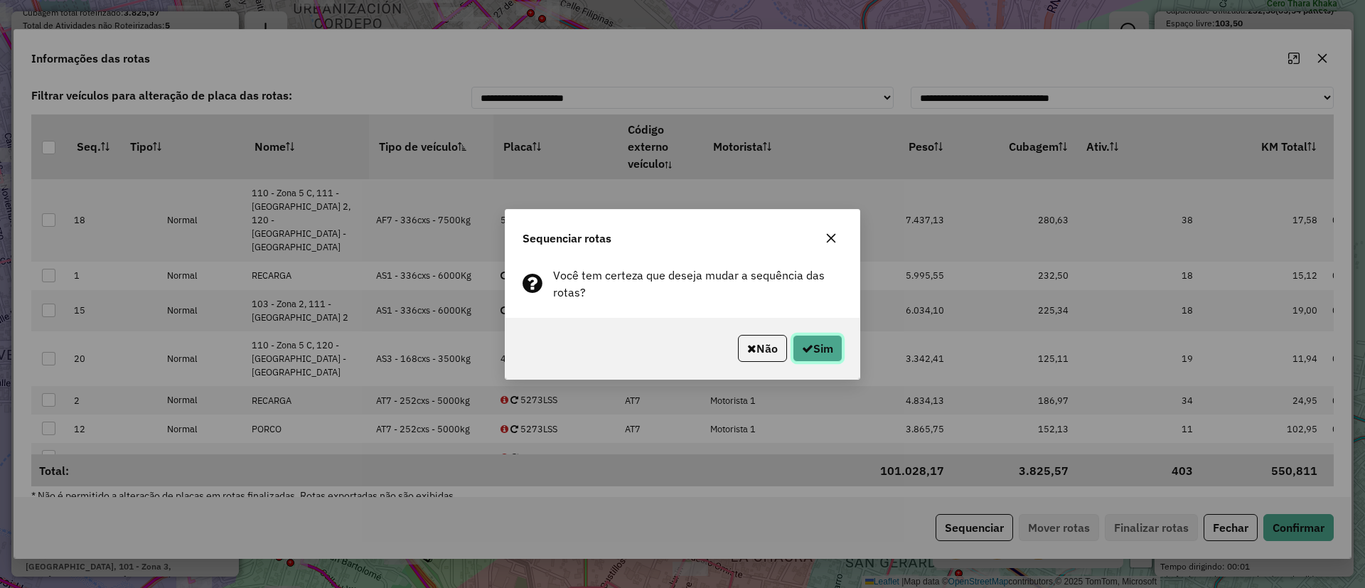
click at [829, 346] on button "Sim" at bounding box center [818, 348] width 50 height 27
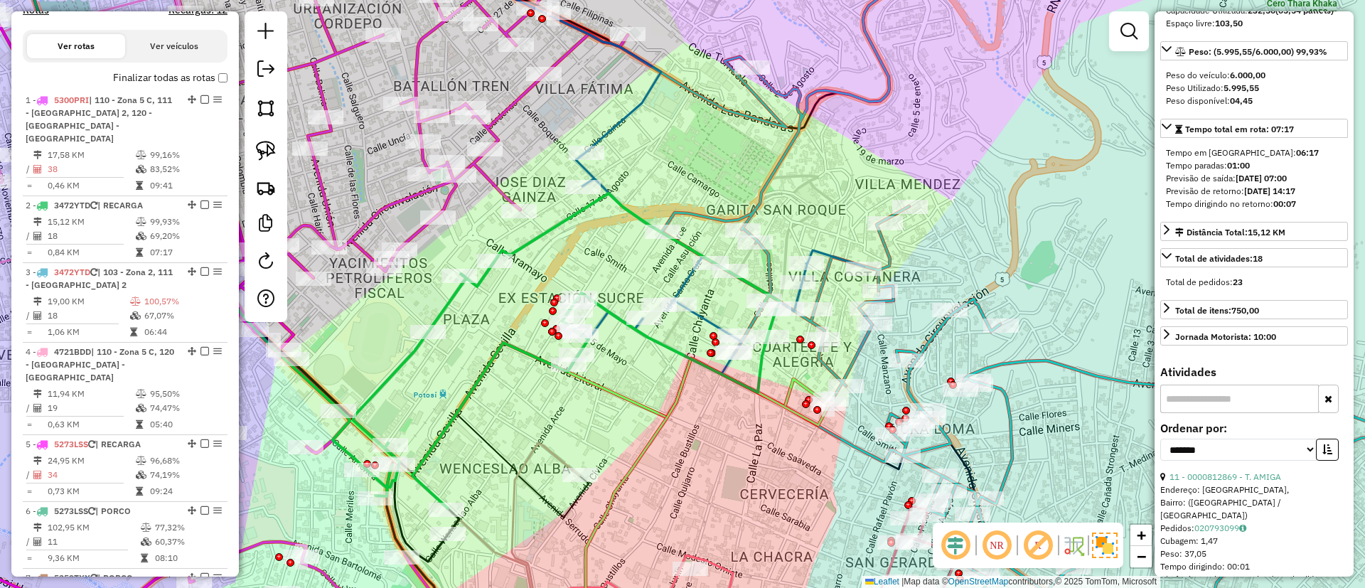
scroll to position [560, 0]
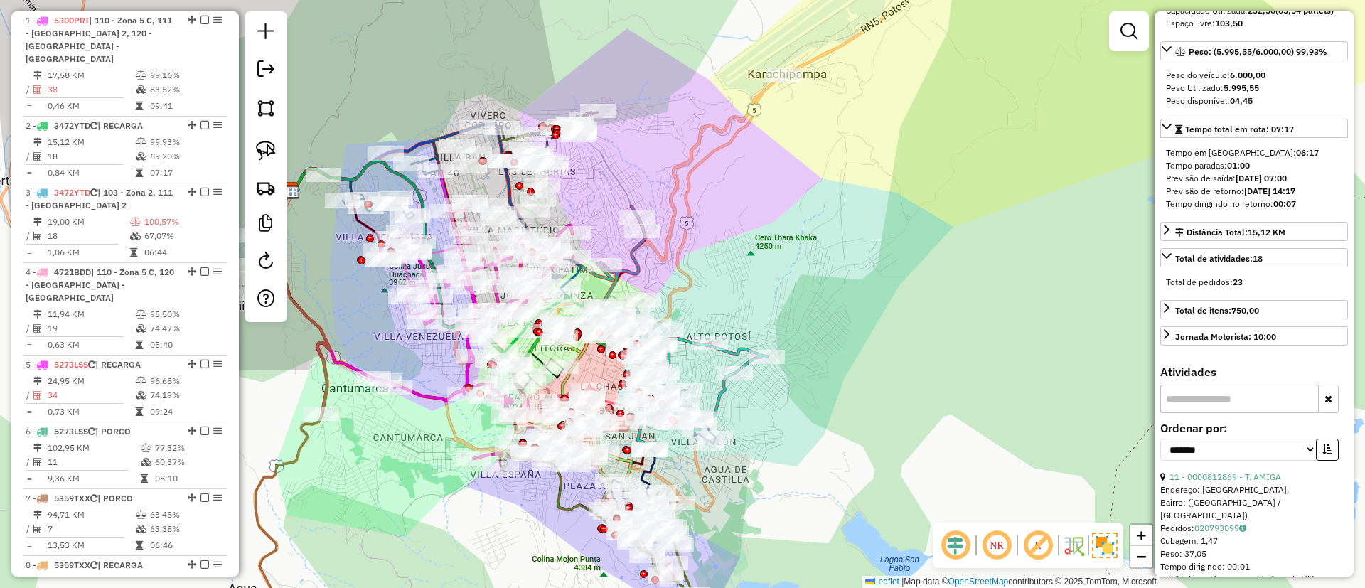
drag, startPoint x: 675, startPoint y: 183, endPoint x: 785, endPoint y: 193, distance: 110.7
click at [785, 193] on div "Janela de atendimento Grade de atendimento Capacidade Transportadoras Veículos …" at bounding box center [682, 294] width 1365 height 588
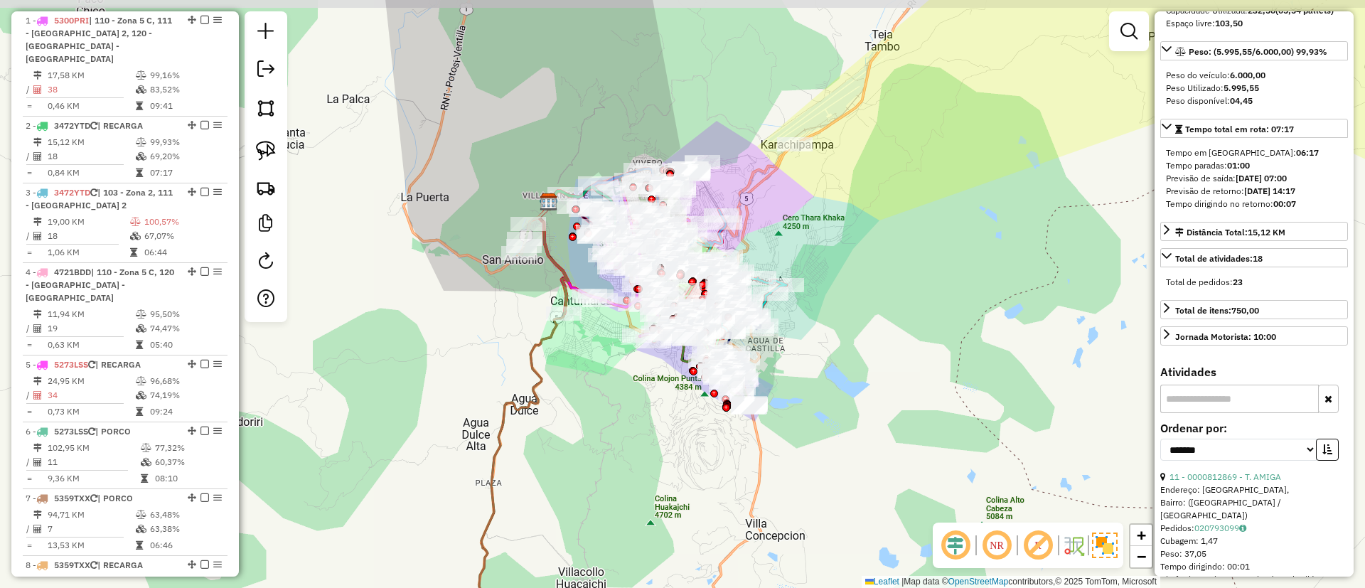
drag, startPoint x: 842, startPoint y: 213, endPoint x: 810, endPoint y: 225, distance: 34.0
click at [823, 224] on div "Janela de atendimento Grade de atendimento Capacidade Transportadoras Veículos …" at bounding box center [682, 294] width 1365 height 588
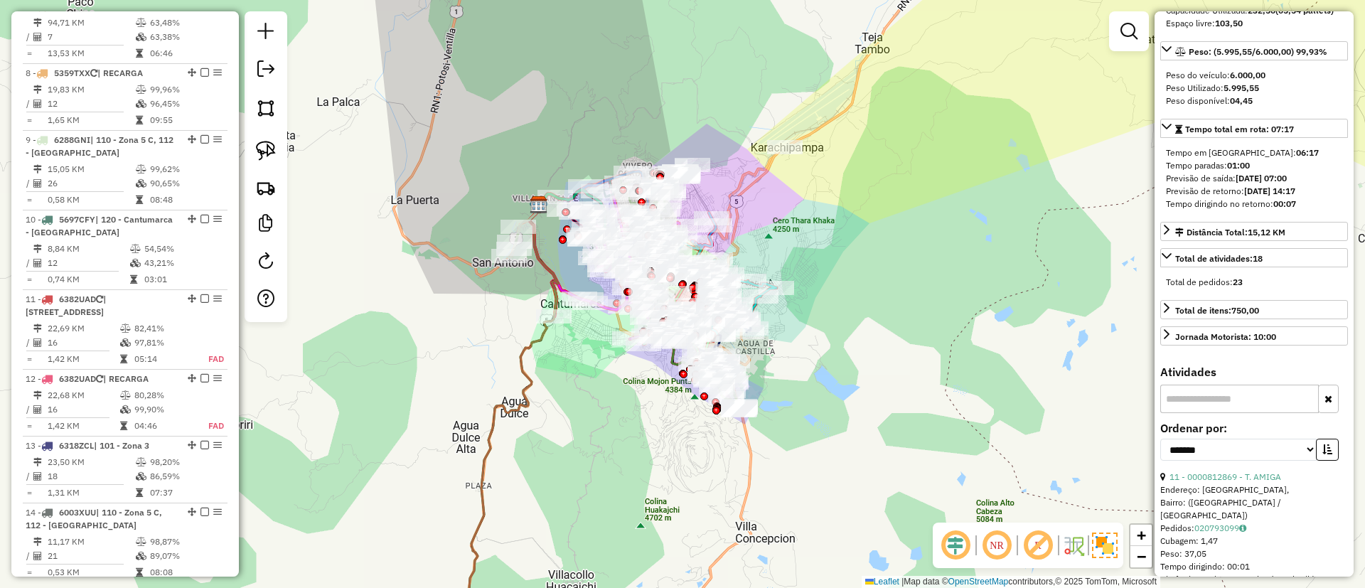
scroll to position [1200, 0]
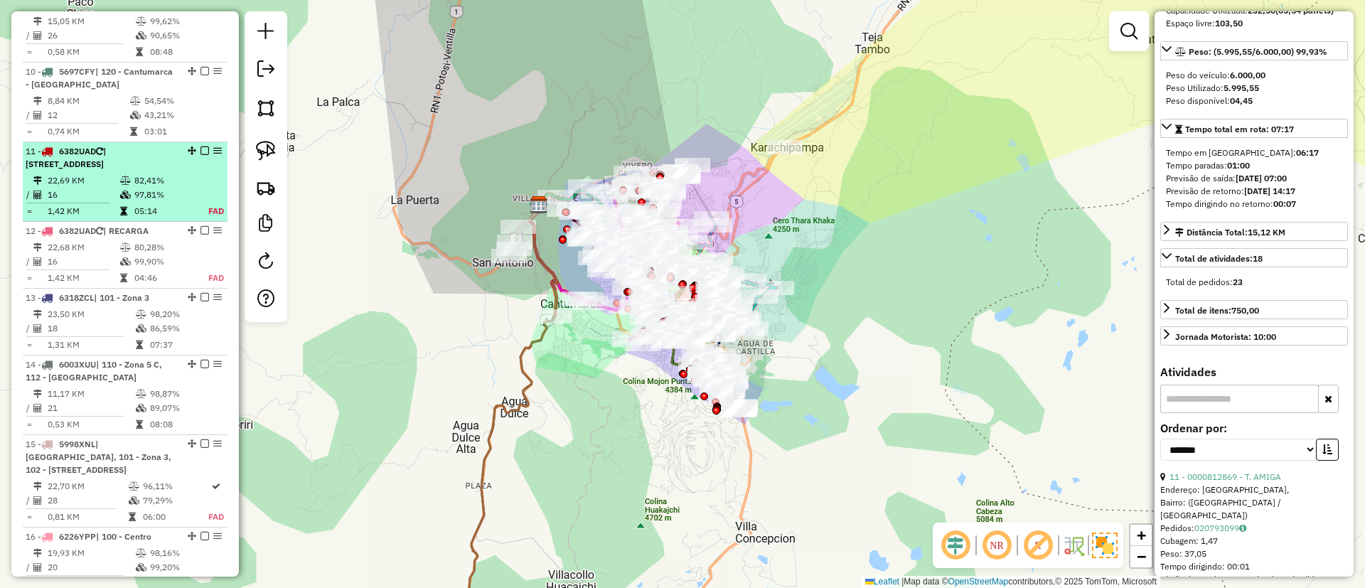
click at [202, 147] on em at bounding box center [205, 151] width 9 height 9
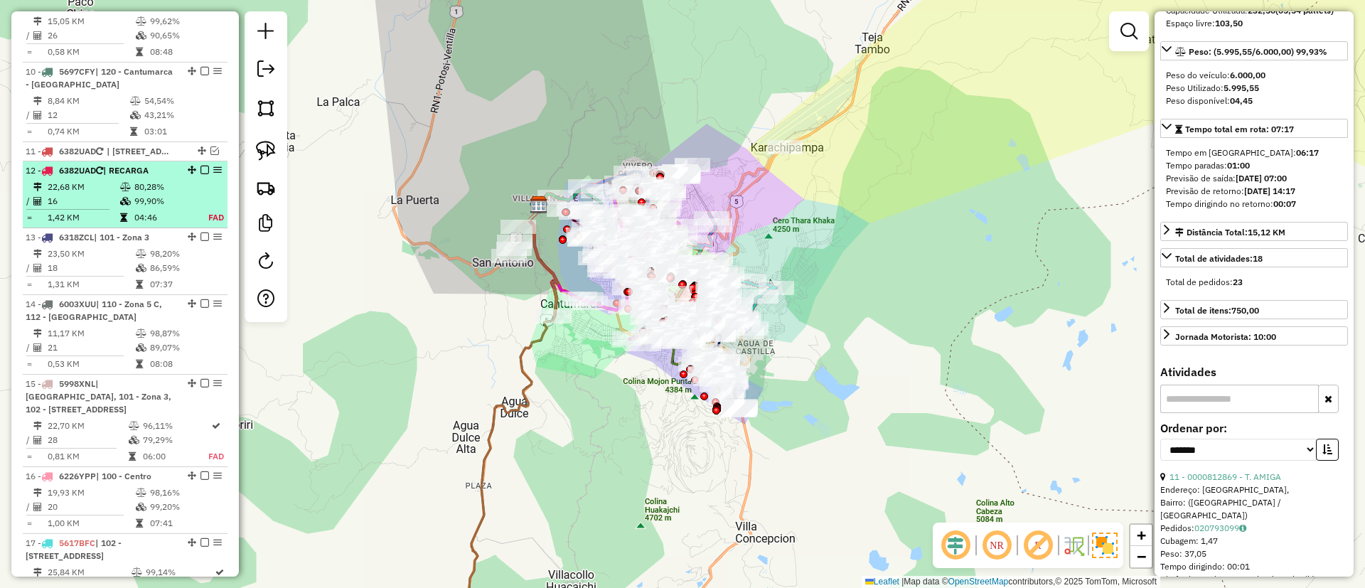
click at [204, 166] on em at bounding box center [205, 170] width 9 height 9
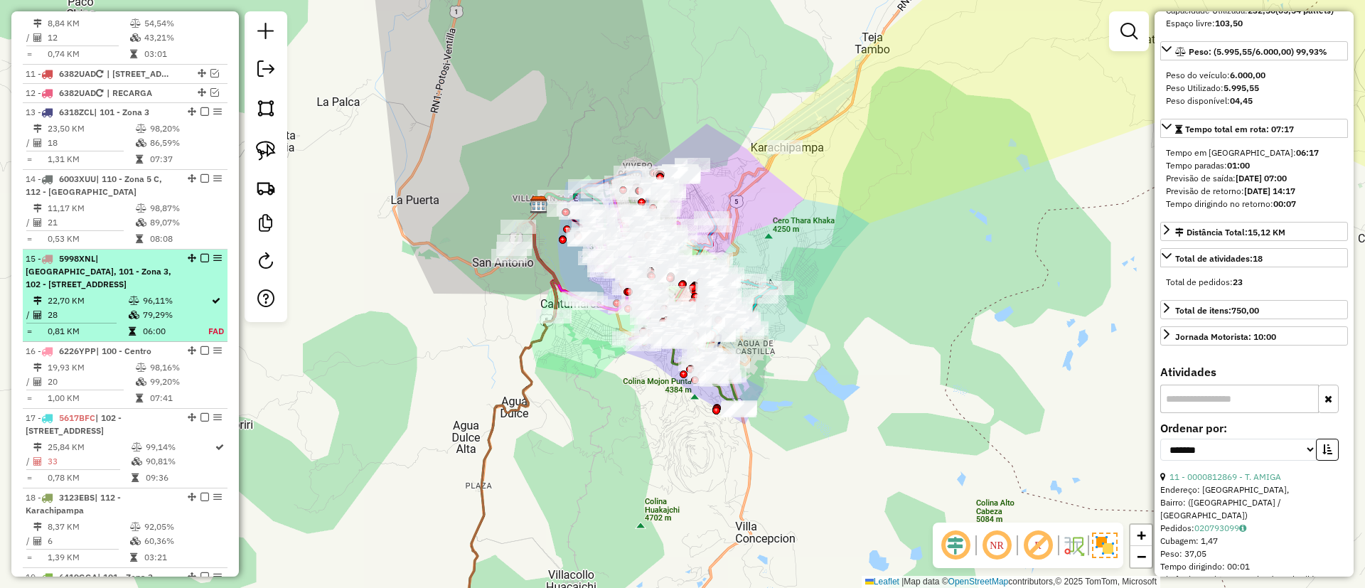
scroll to position [1307, 0]
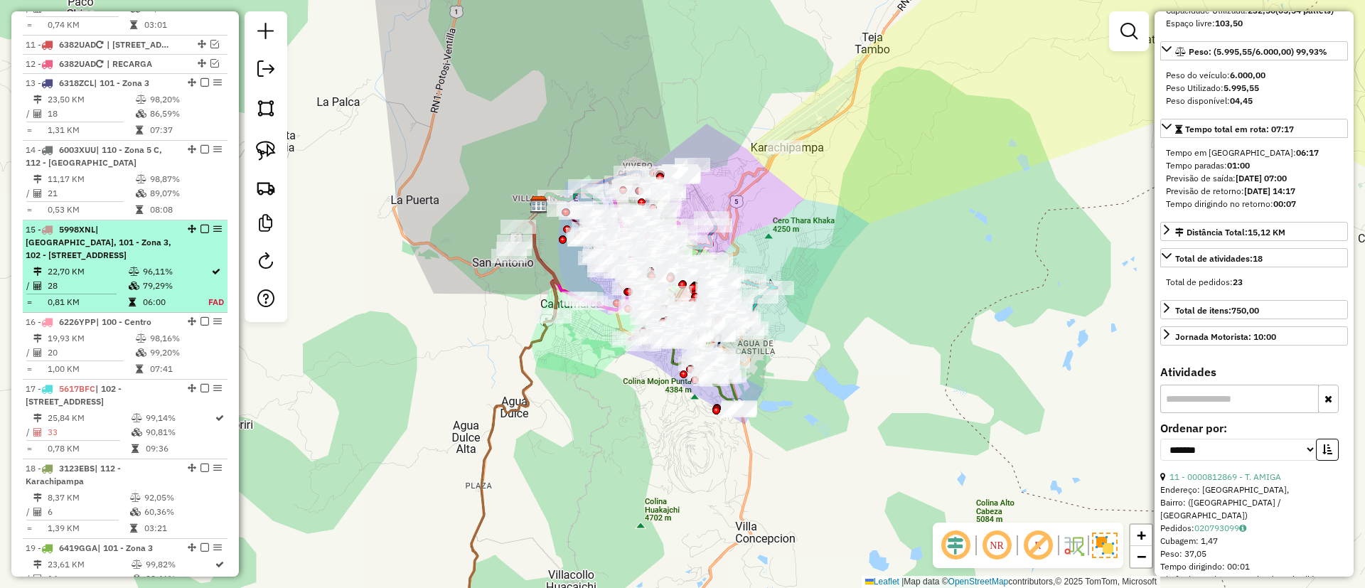
click at [201, 225] on em at bounding box center [205, 229] width 9 height 9
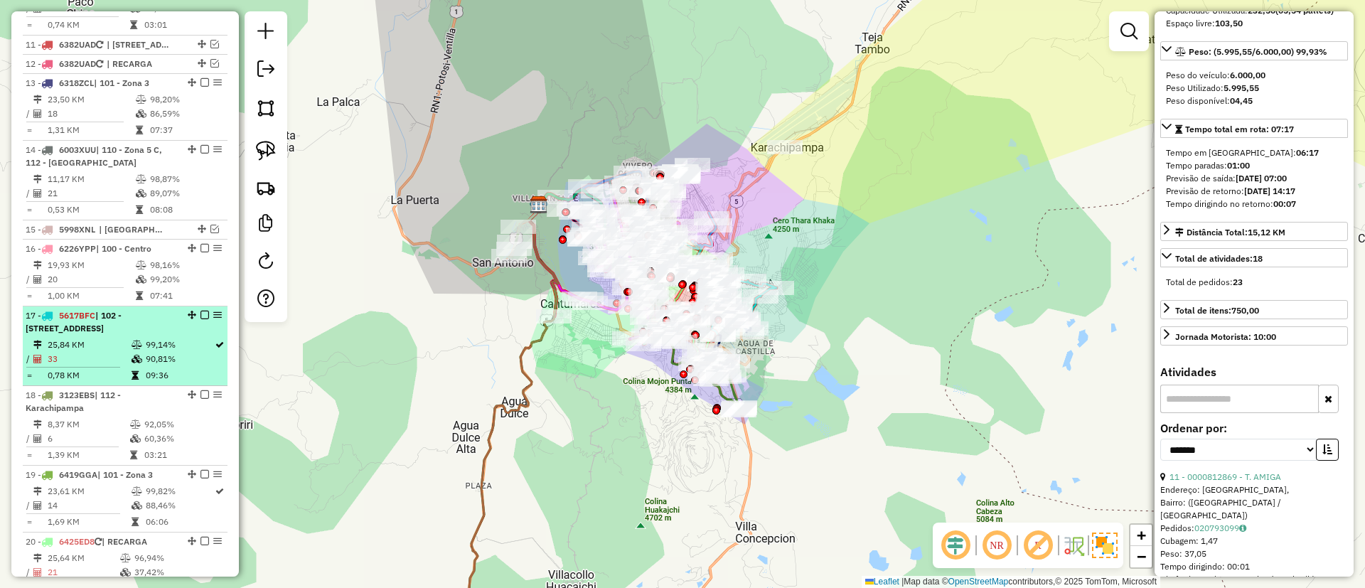
scroll to position [1521, 0]
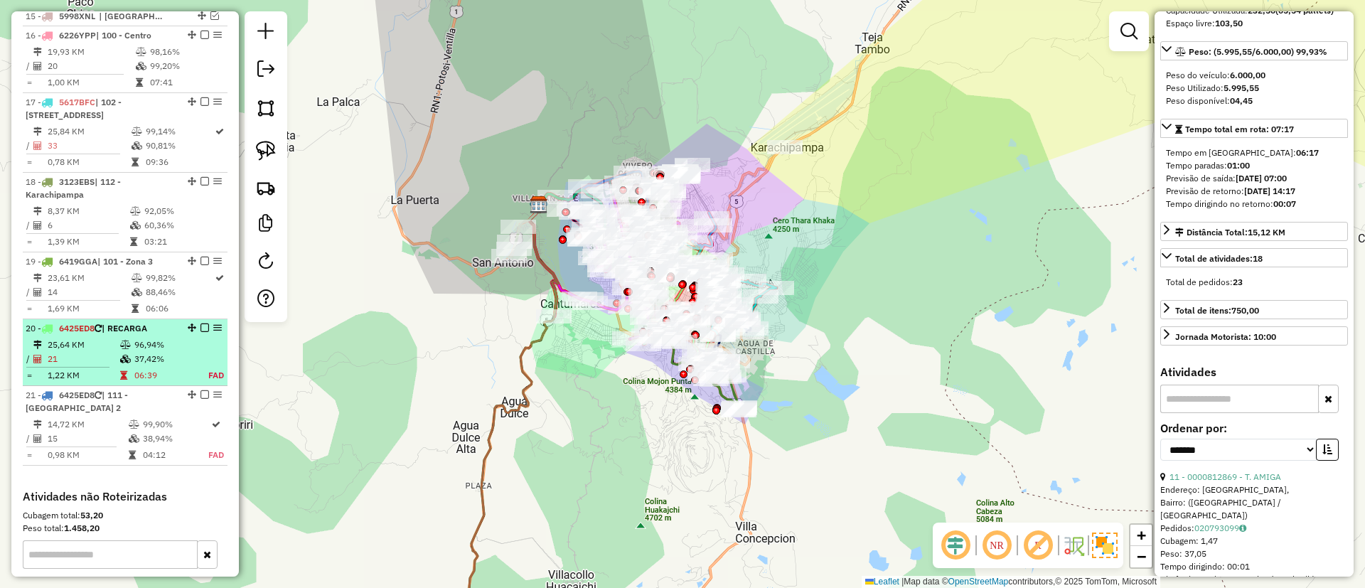
click at [201, 324] on em at bounding box center [205, 328] width 9 height 9
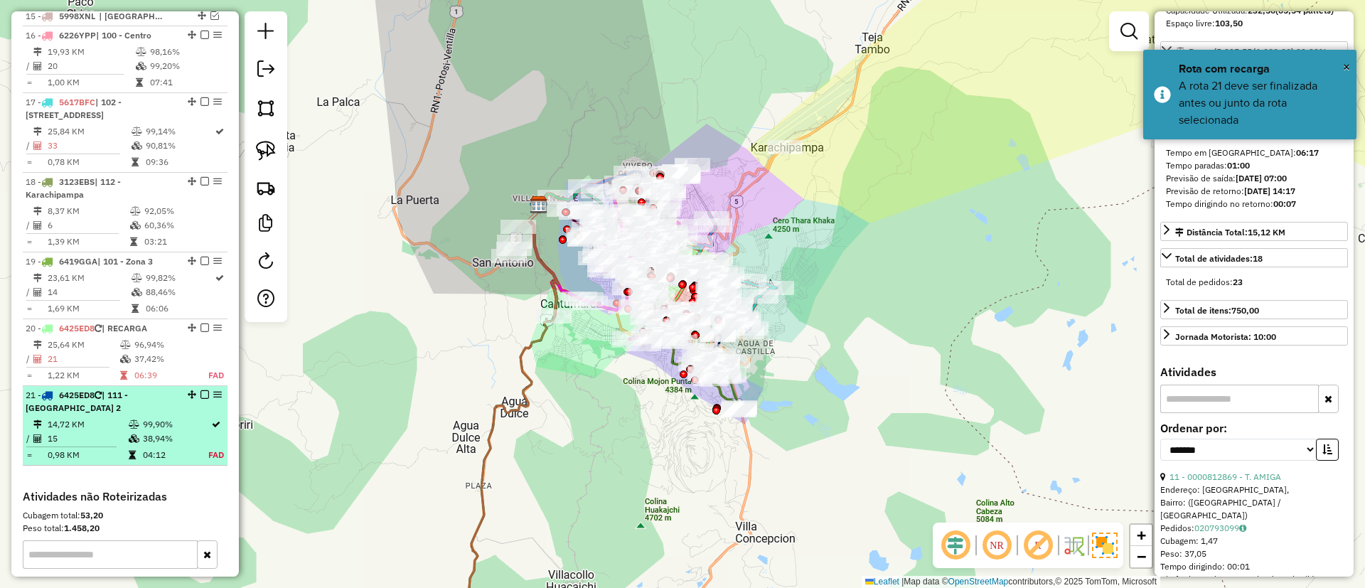
click at [203, 390] on em at bounding box center [205, 394] width 9 height 9
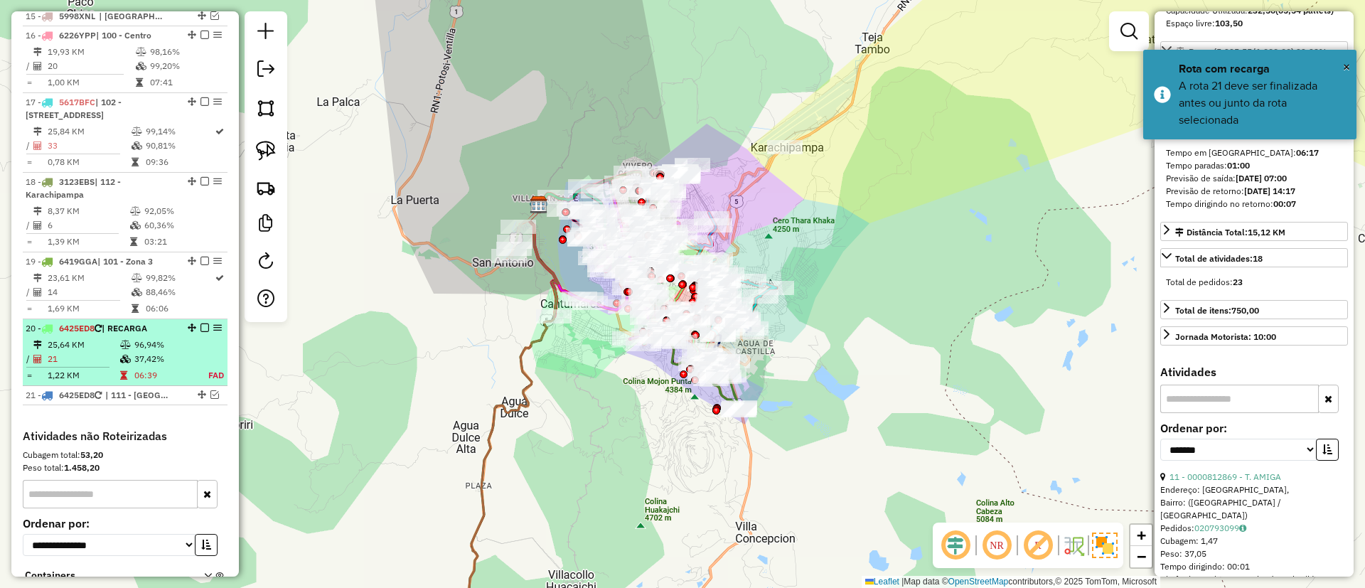
click at [202, 324] on em at bounding box center [205, 328] width 9 height 9
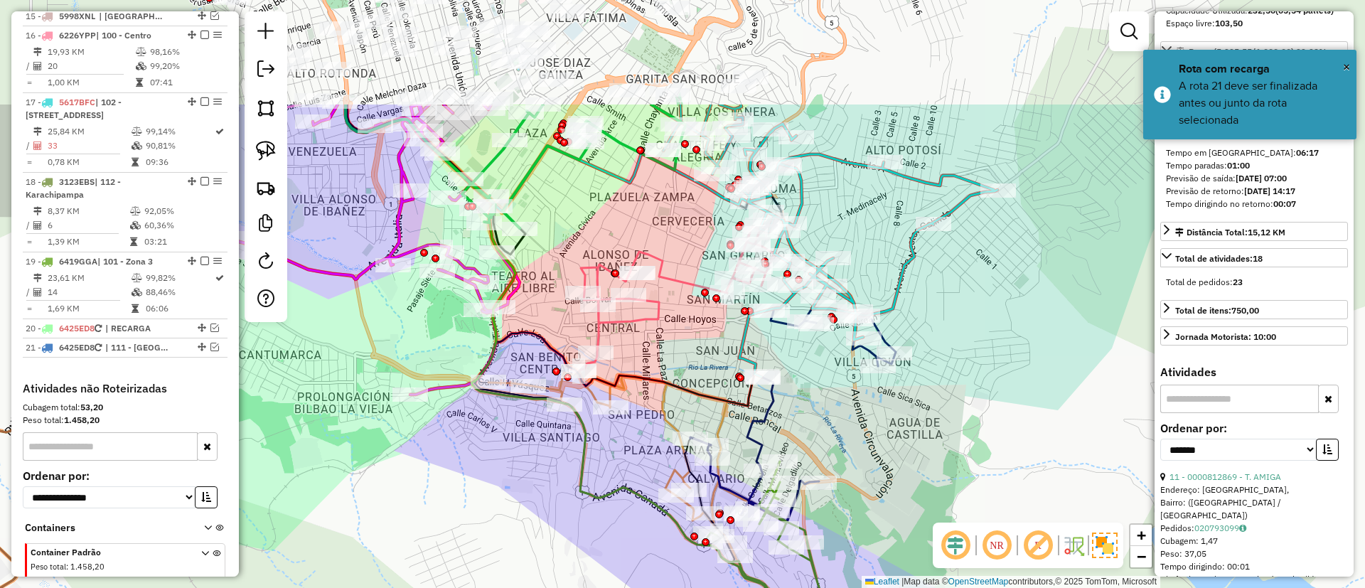
drag, startPoint x: 641, startPoint y: 282, endPoint x: 625, endPoint y: 486, distance: 204.8
click at [626, 500] on div "Janela de atendimento Grade de atendimento Capacidade Transportadoras Veículos …" at bounding box center [682, 294] width 1365 height 588
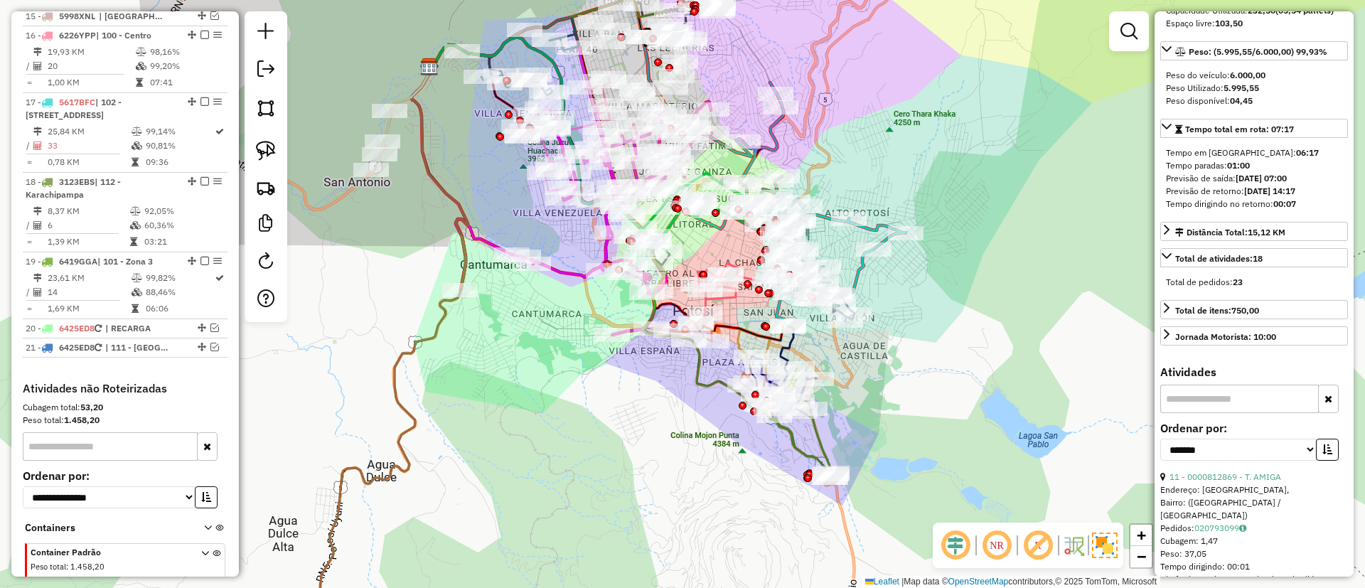
drag, startPoint x: 792, startPoint y: 211, endPoint x: 873, endPoint y: 144, distance: 106.1
click at [873, 144] on div "Janela de atendimento Grade de atendimento Capacidade Transportadoras Veículos …" at bounding box center [682, 294] width 1365 height 588
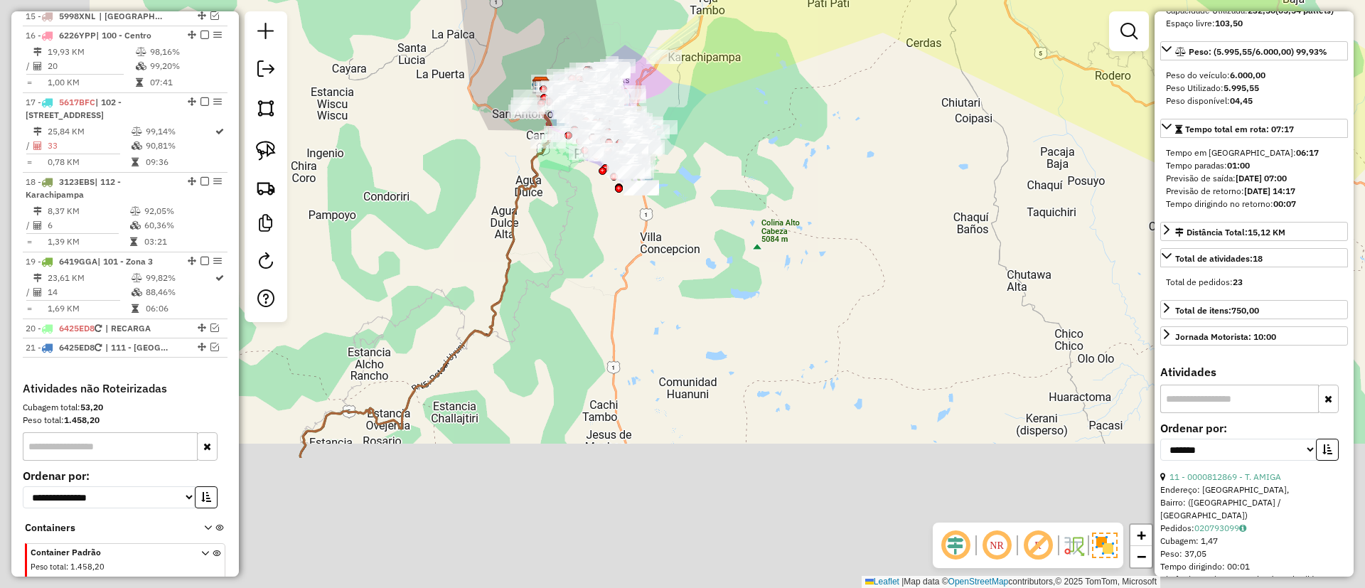
drag, startPoint x: 389, startPoint y: 430, endPoint x: 485, endPoint y: 361, distance: 118.2
click at [599, 219] on div "Rota 19 - Placa 6419GGA 0000069894 - K MARIA LUZ Janela de atendimento Grade de…" at bounding box center [682, 294] width 1365 height 588
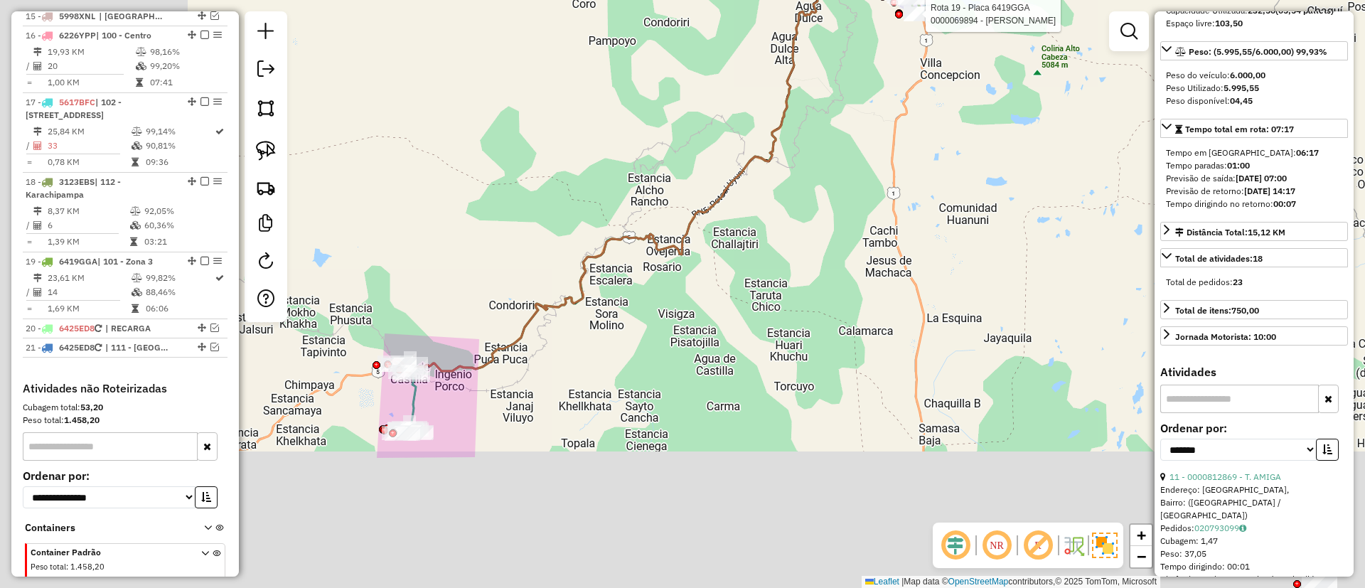
drag, startPoint x: 444, startPoint y: 377, endPoint x: 788, endPoint y: 177, distance: 397.4
click at [787, 188] on div "Rota 19 - Placa 6419GGA 0000069894 - K MARIA LUZ Janela de atendimento Grade de…" at bounding box center [682, 294] width 1365 height 588
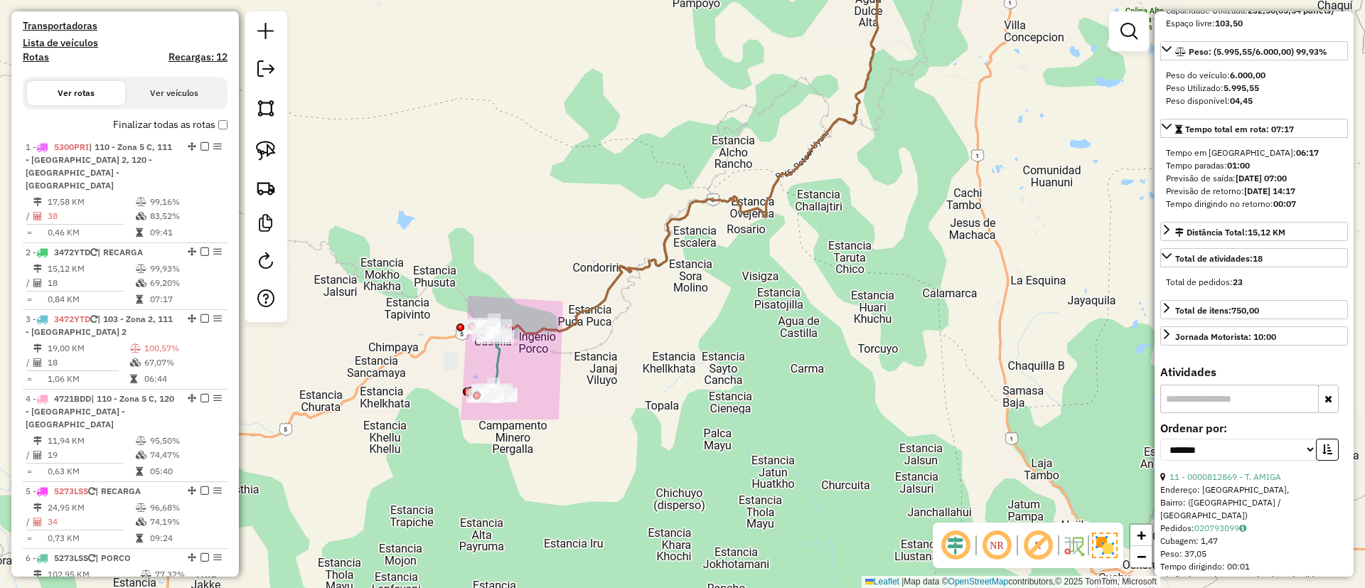
scroll to position [560, 0]
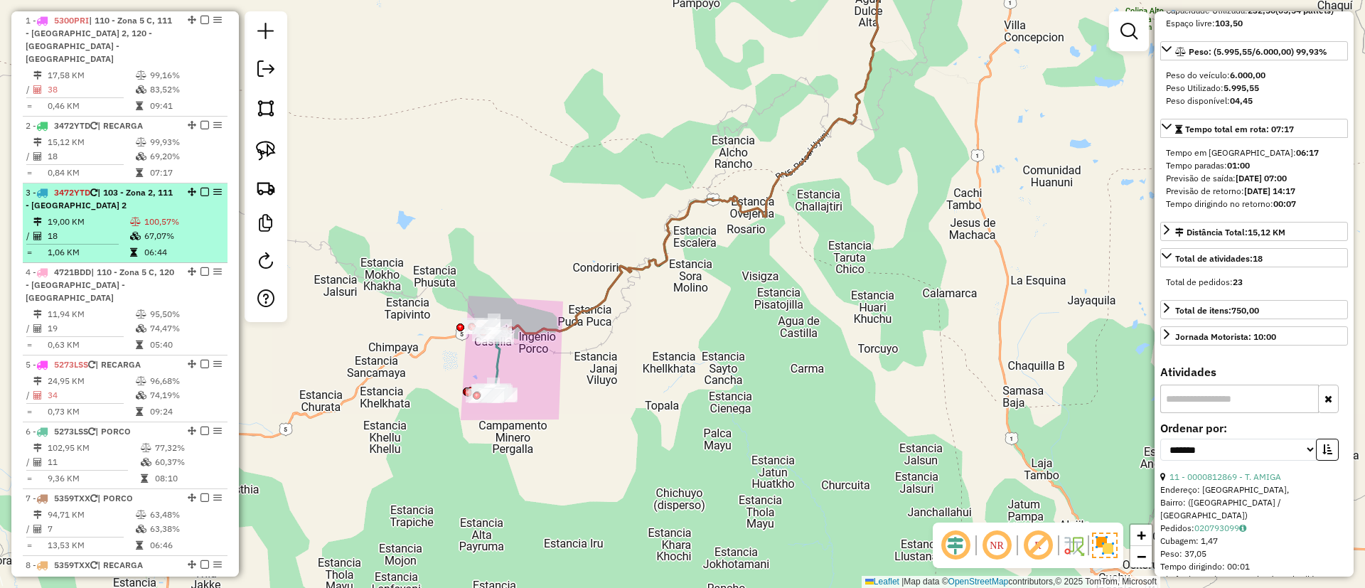
click at [98, 198] on div "3 - 3472YTD | 103 - Zona 2, 111 - Casco Viejo 2" at bounding box center [101, 199] width 151 height 26
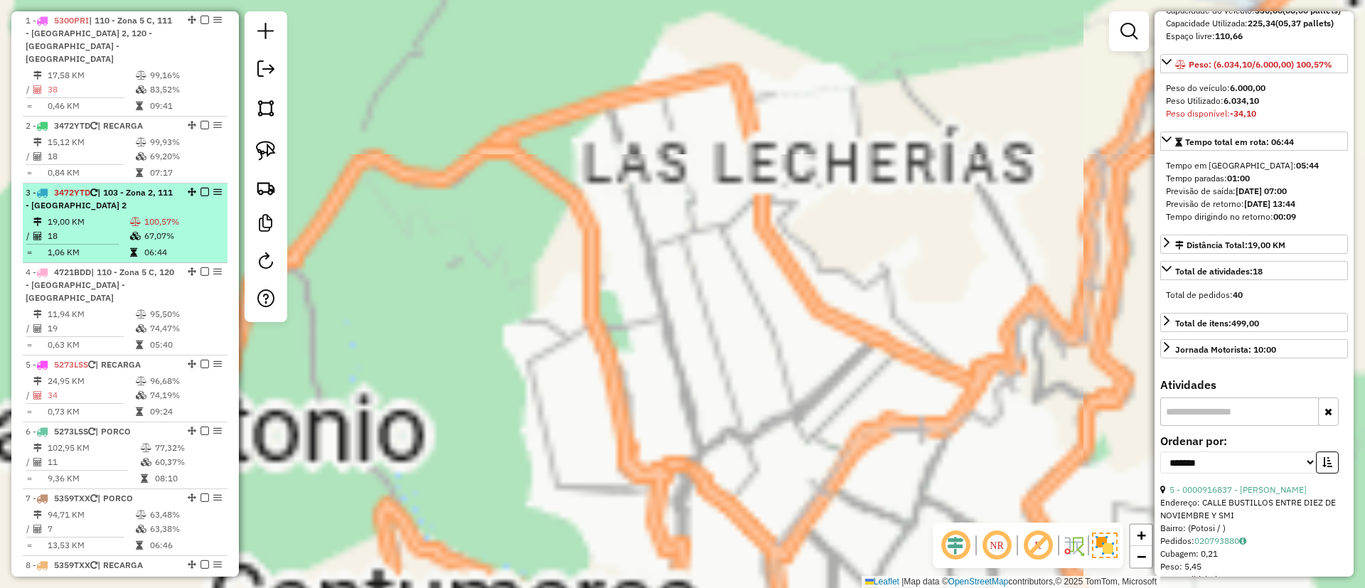
scroll to position [217, 0]
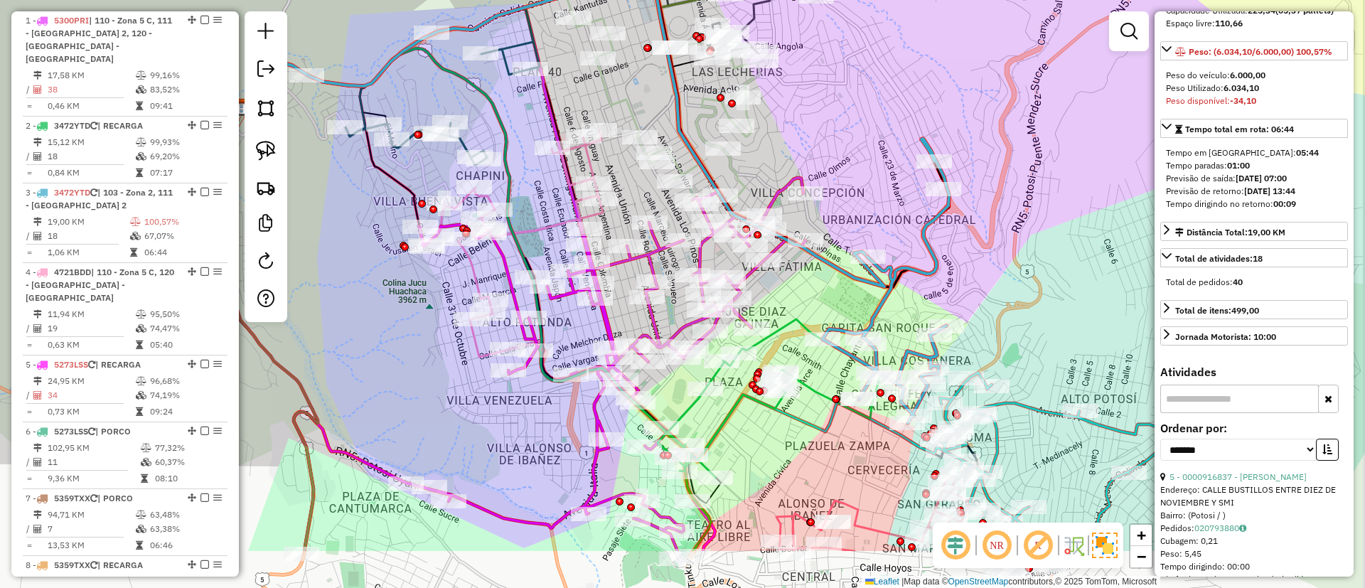
drag, startPoint x: 875, startPoint y: 388, endPoint x: 771, endPoint y: 275, distance: 153.5
click at [771, 275] on div "Rota 19 - Placa 6419GGA 0000069894 - K MARIA LUZ Janela de atendimento Grade de…" at bounding box center [682, 294] width 1365 height 588
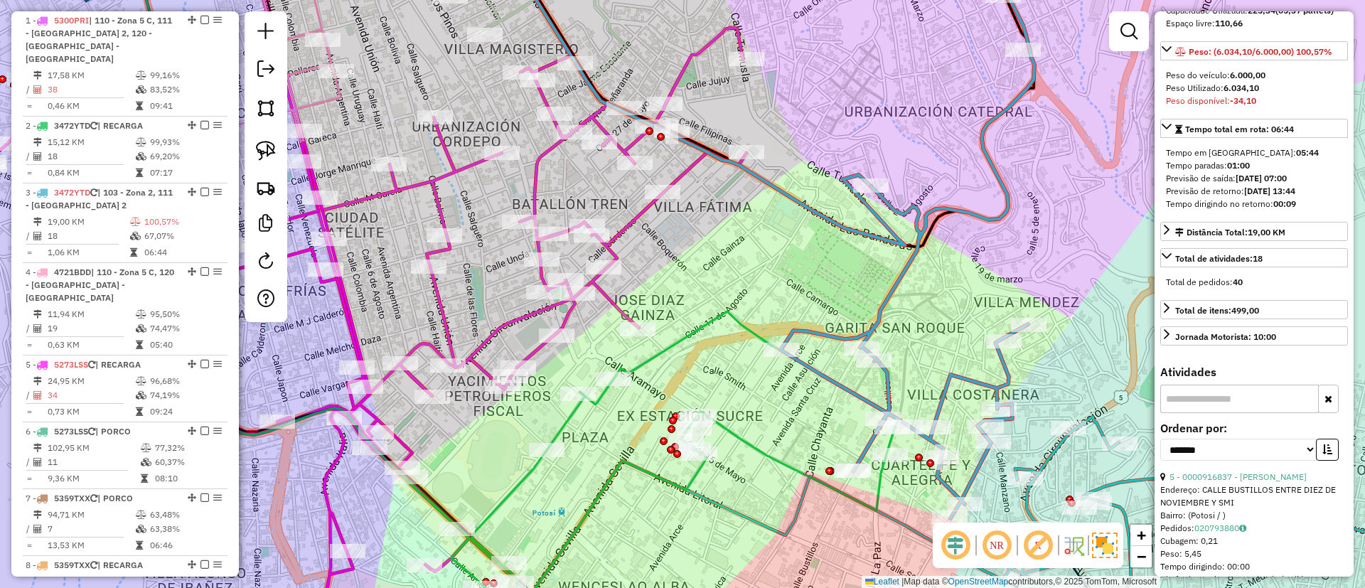
scroll to position [324, 0]
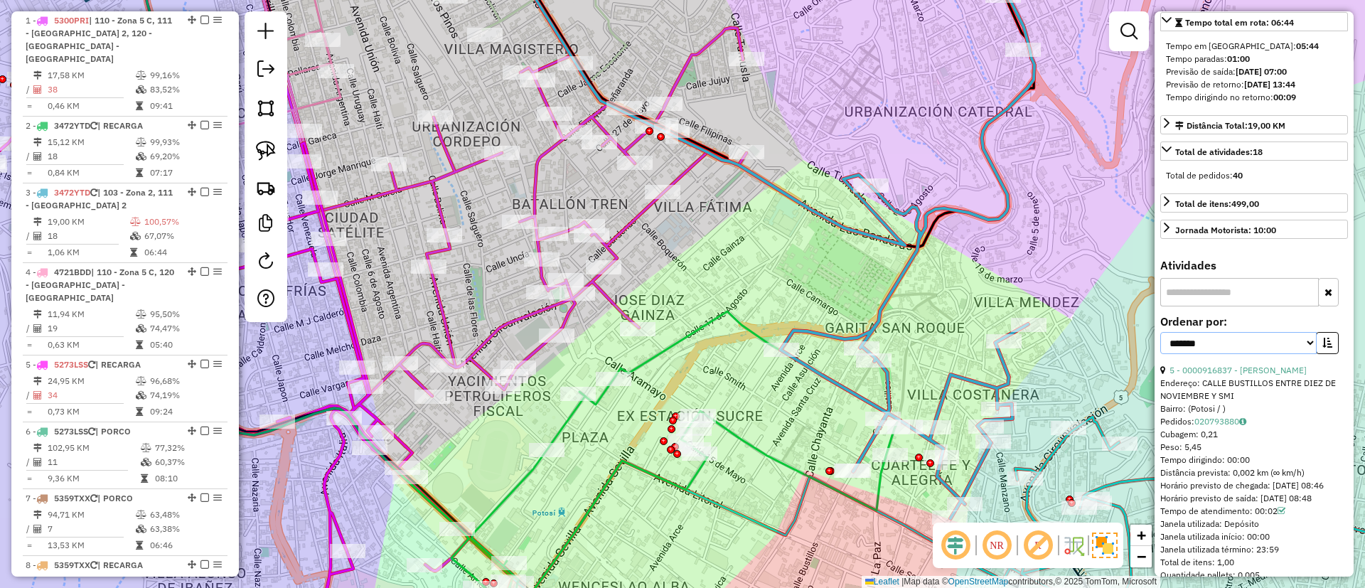
drag, startPoint x: 1240, startPoint y: 368, endPoint x: 1245, endPoint y: 375, distance: 8.7
click at [1240, 354] on select "**********" at bounding box center [1239, 343] width 156 height 22
select select "*********"
click at [1161, 354] on select "**********" at bounding box center [1239, 343] width 156 height 22
click at [1312, 354] on select "**********" at bounding box center [1239, 343] width 156 height 22
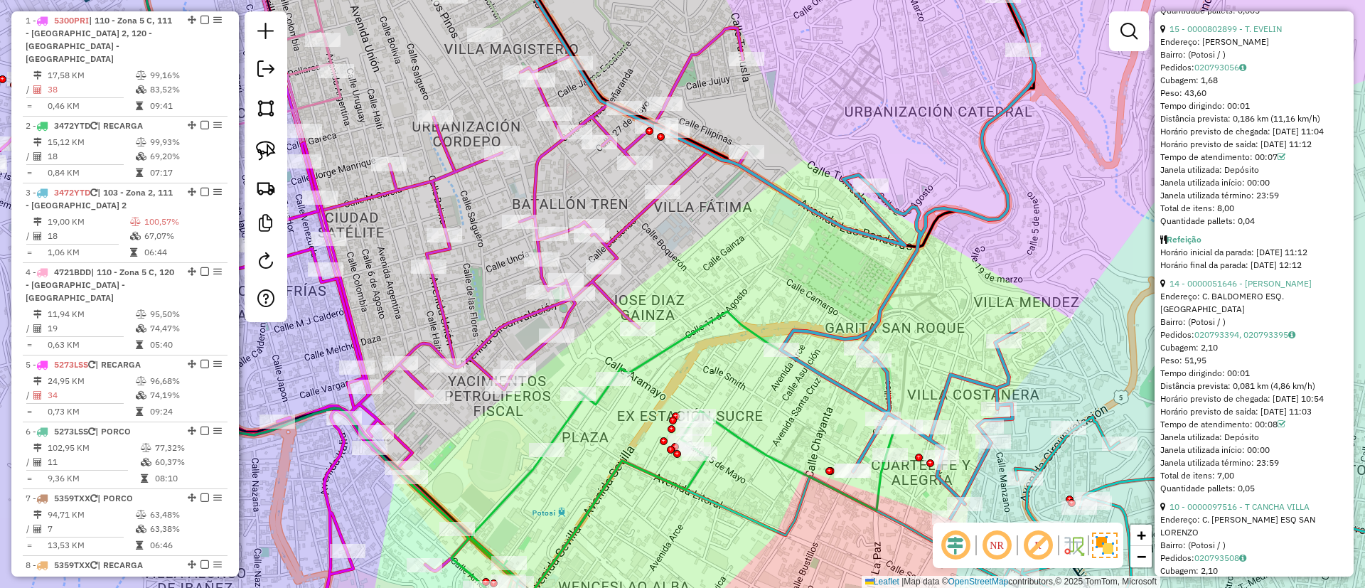
scroll to position [857, 0]
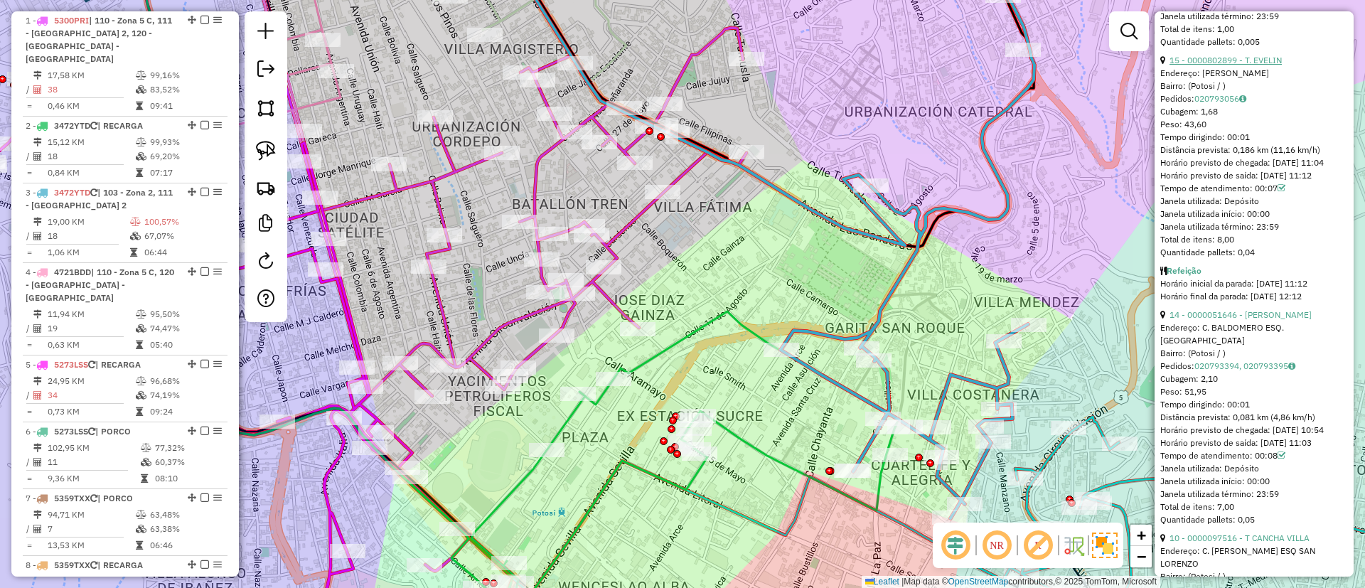
click at [1193, 65] on link "15 - 0000802899 - T. EVELIN" at bounding box center [1226, 60] width 112 height 11
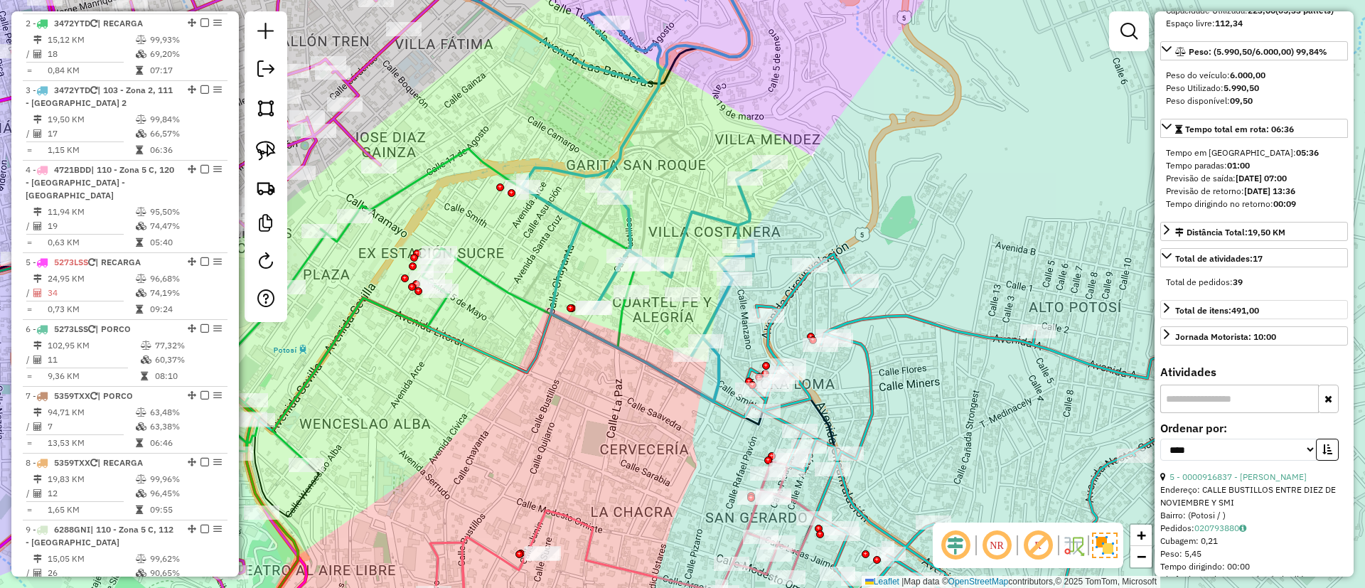
scroll to position [720, 0]
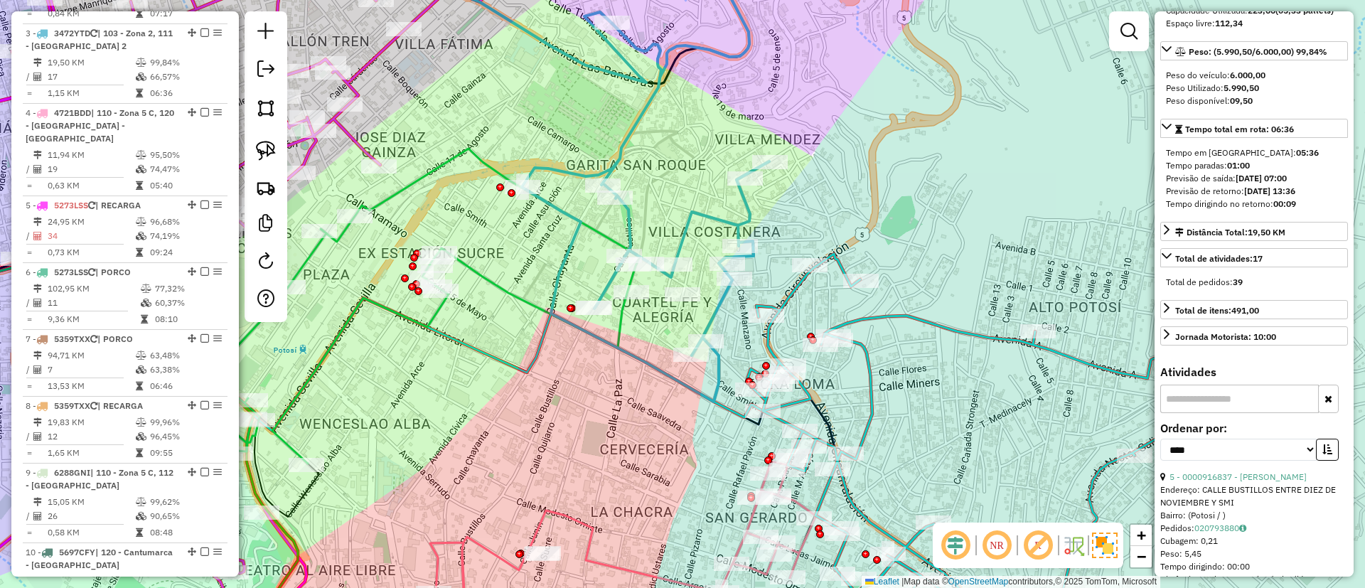
click at [516, 289] on icon at bounding box center [426, 306] width 427 height 315
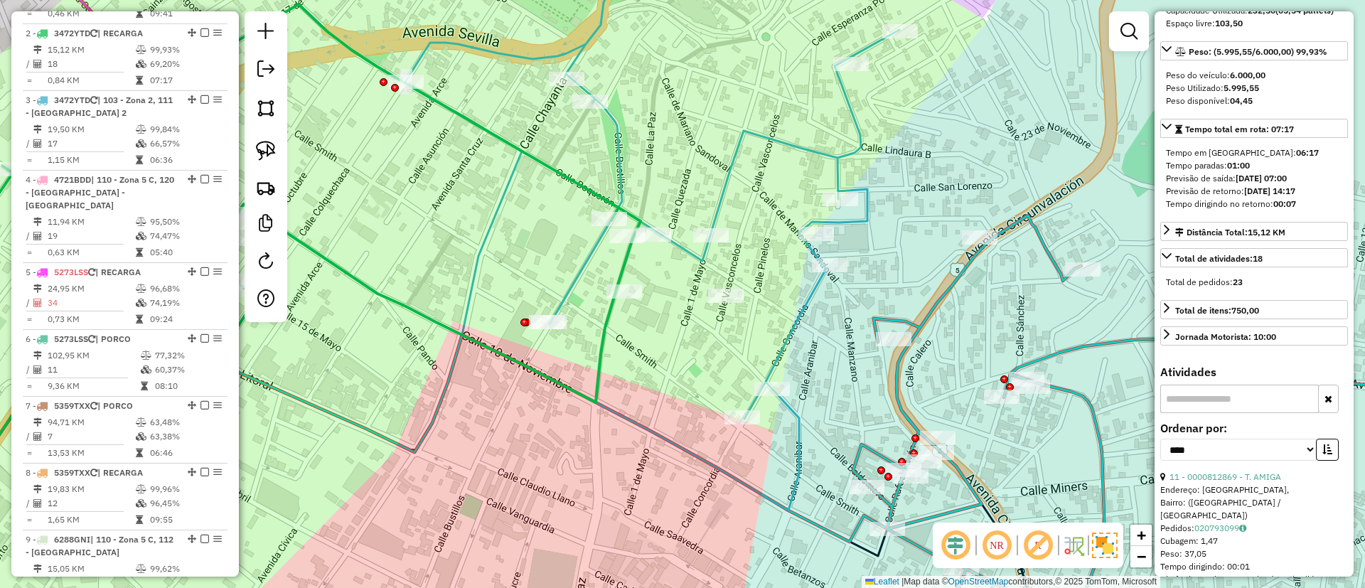
scroll to position [0, 0]
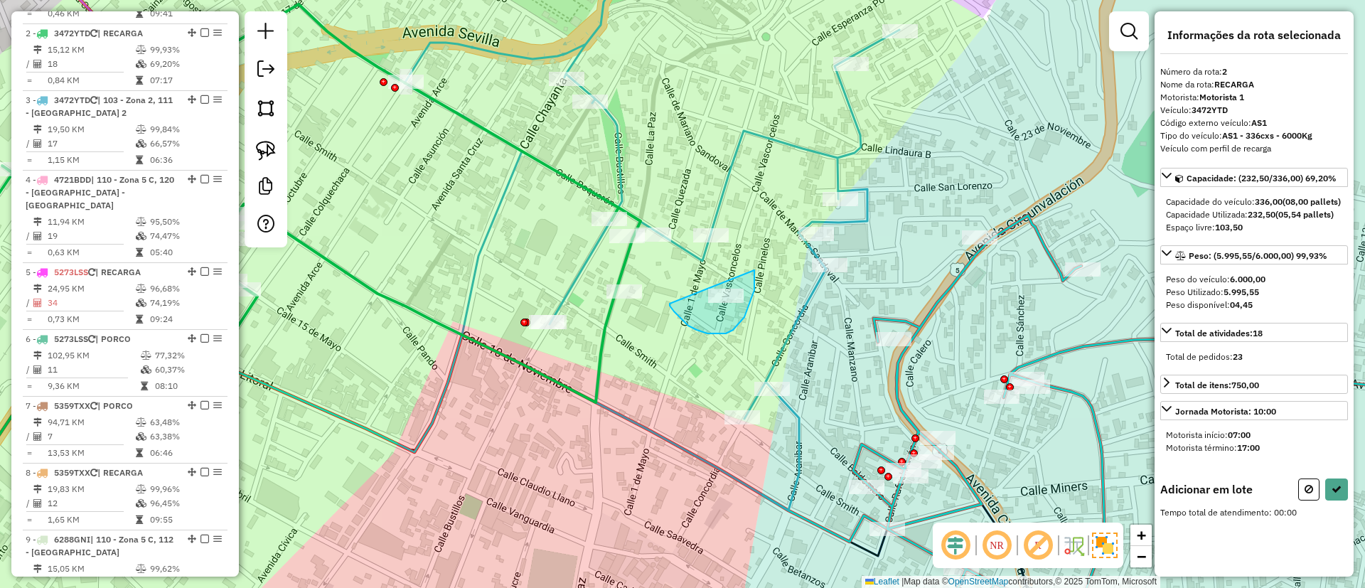
drag, startPoint x: 670, startPoint y: 306, endPoint x: 749, endPoint y: 259, distance: 91.8
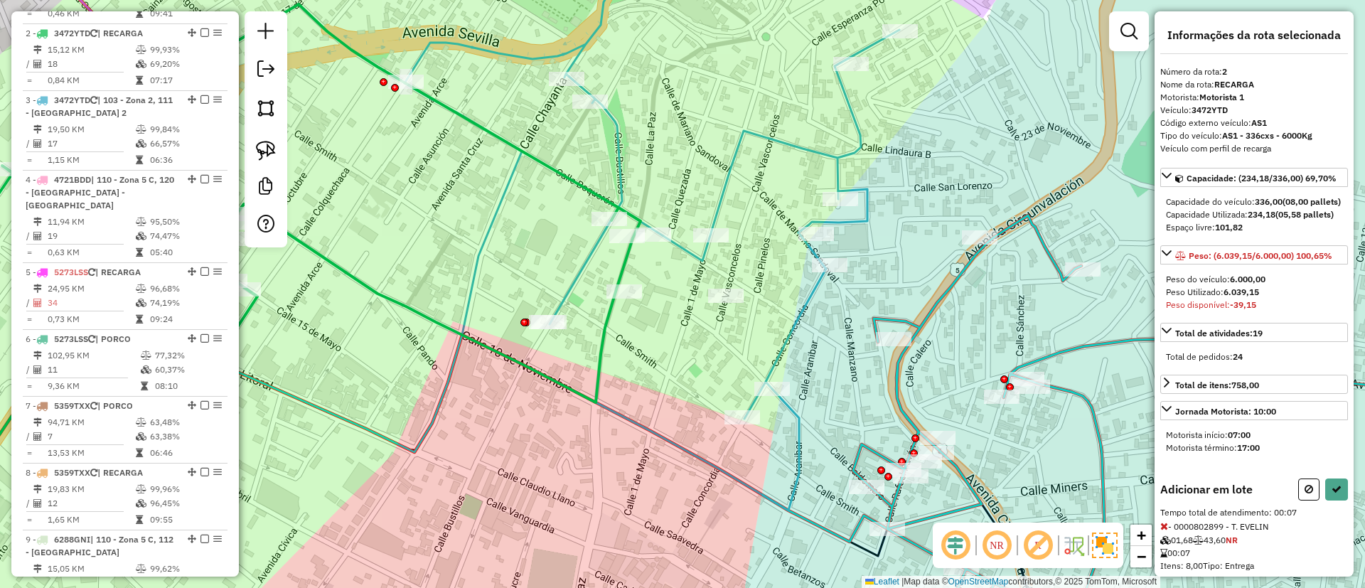
select select "*********"
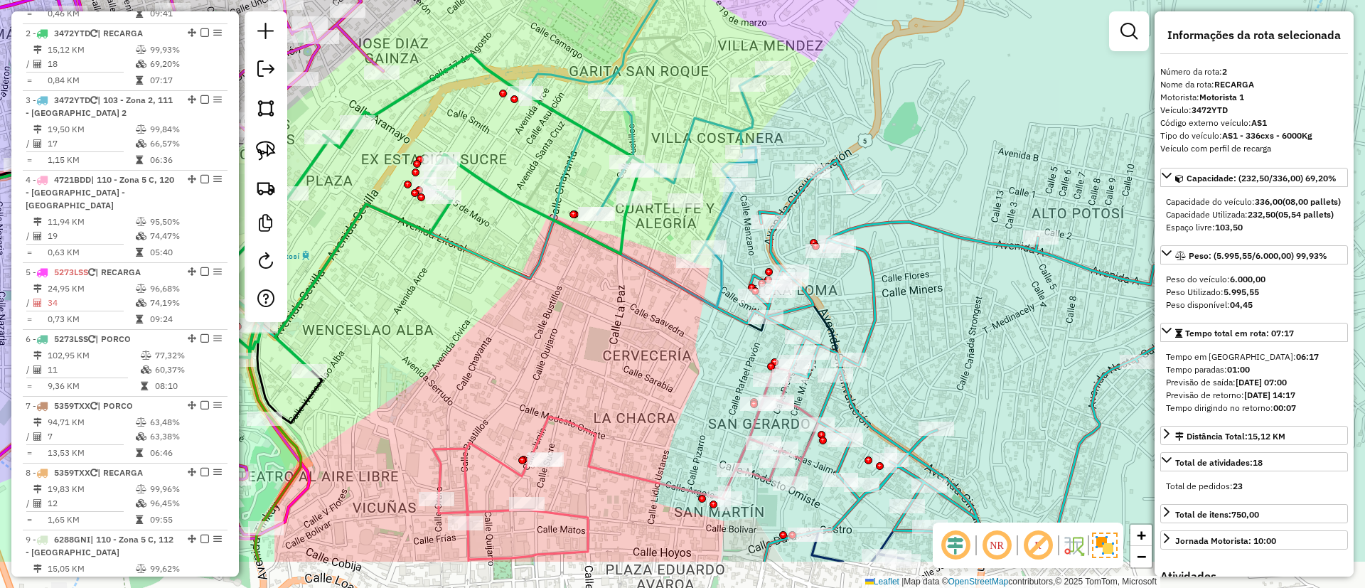
drag, startPoint x: 688, startPoint y: 423, endPoint x: 718, endPoint y: 352, distance: 77.1
click at [718, 352] on div "Janela de atendimento Grade de atendimento Capacidade Transportadoras Veículos …" at bounding box center [682, 294] width 1365 height 588
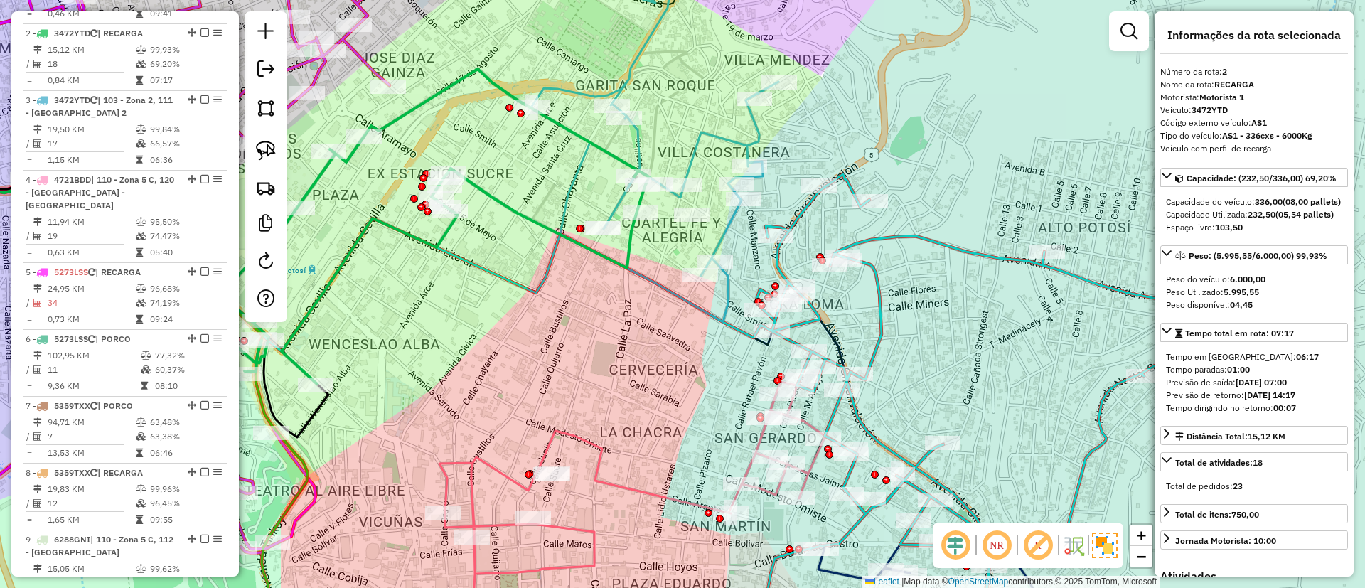
click at [636, 486] on icon at bounding box center [632, 513] width 385 height 266
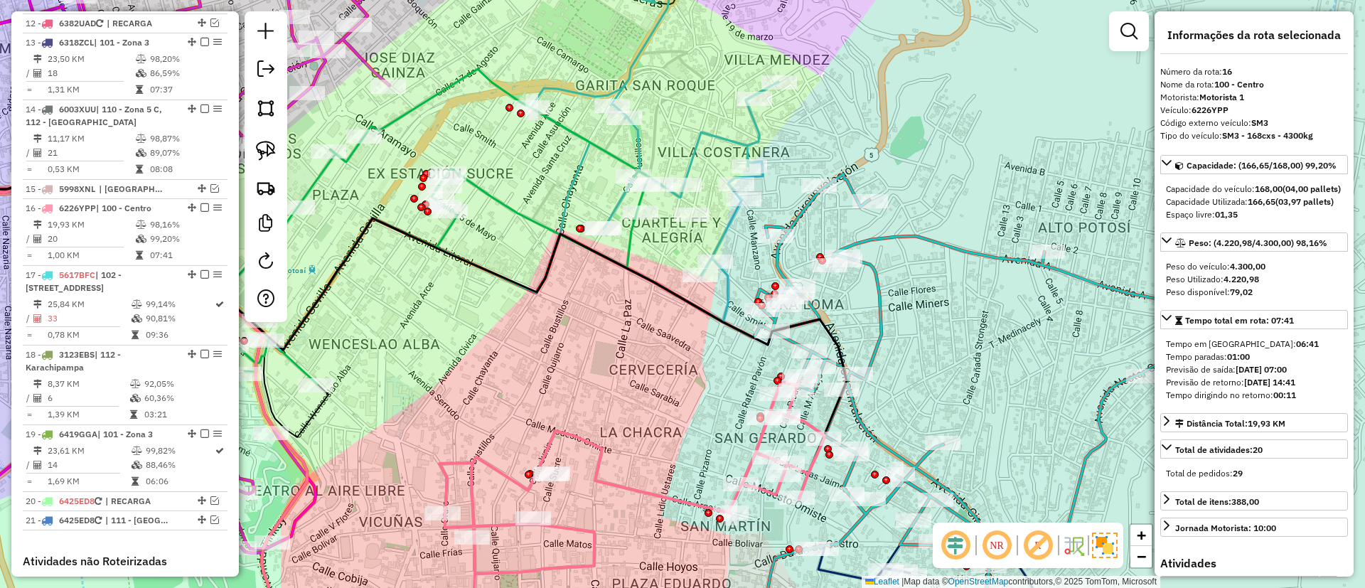
scroll to position [1523, 0]
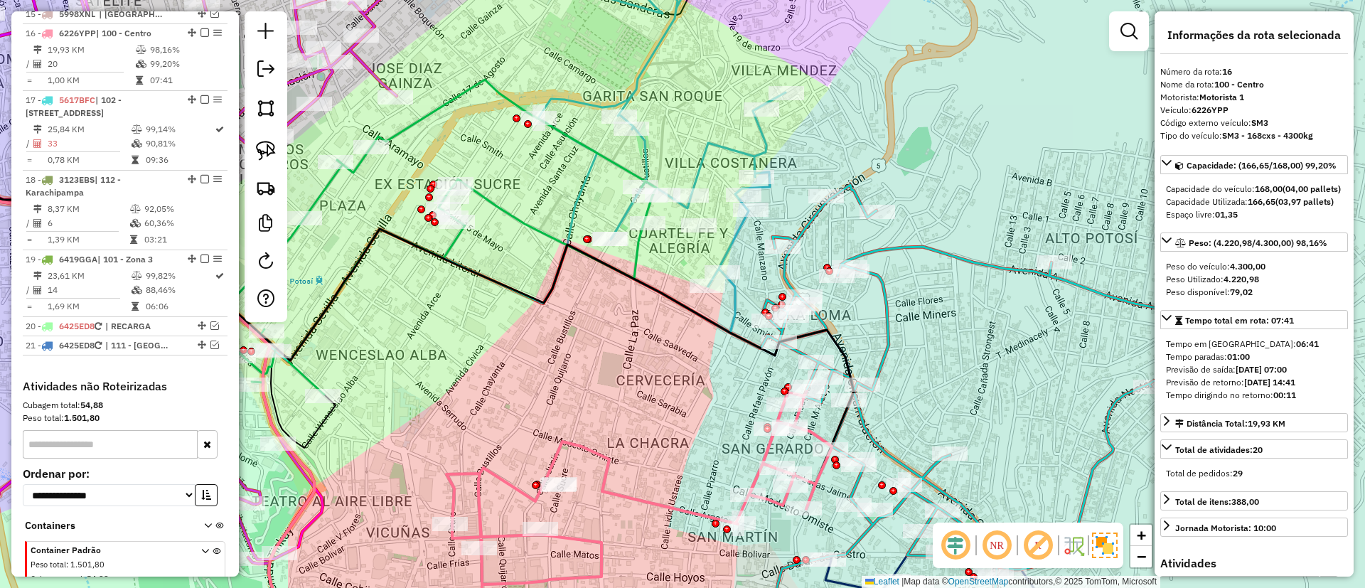
drag, startPoint x: 651, startPoint y: 418, endPoint x: 678, endPoint y: 457, distance: 46.6
click at [678, 469] on div "Janela de atendimento Grade de atendimento Capacidade Transportadoras Veículos …" at bounding box center [682, 294] width 1365 height 588
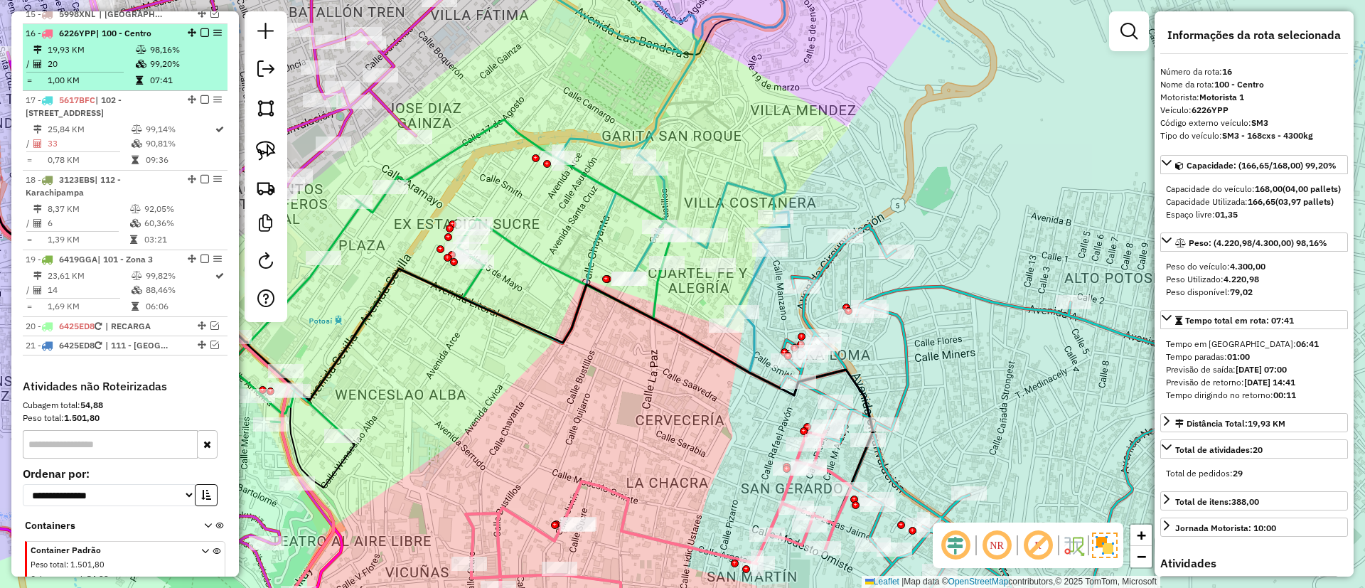
click at [201, 28] on em at bounding box center [205, 32] width 9 height 9
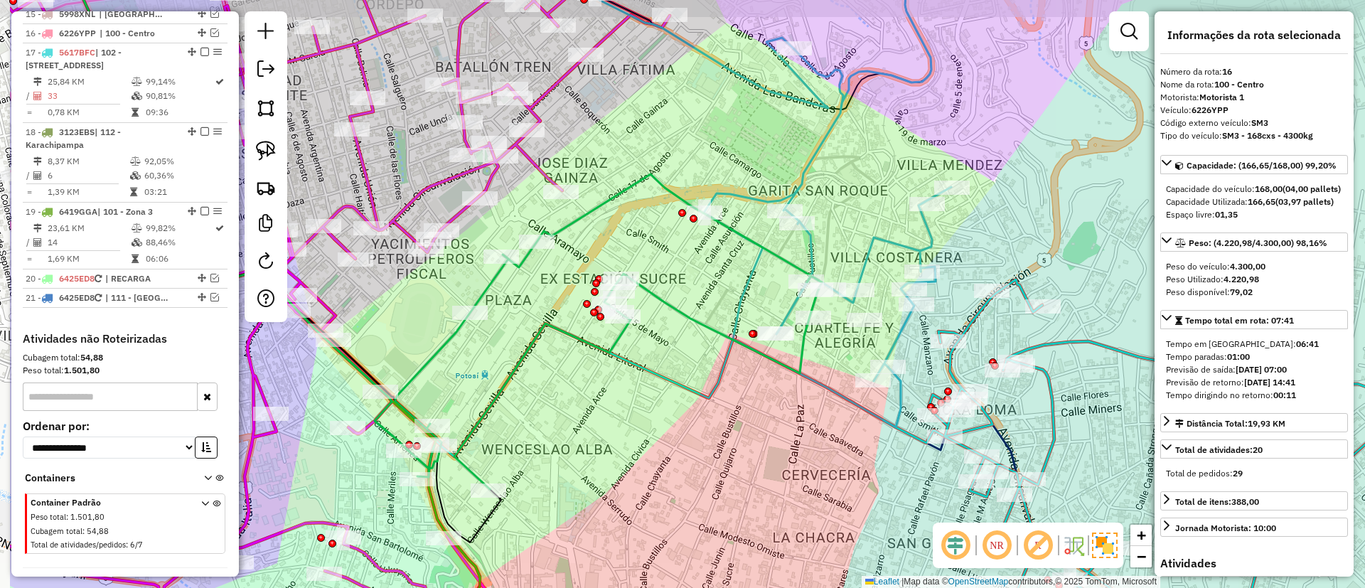
drag, startPoint x: 560, startPoint y: 265, endPoint x: 715, endPoint y: 341, distance: 172.1
click at [715, 341] on icon at bounding box center [608, 331] width 427 height 315
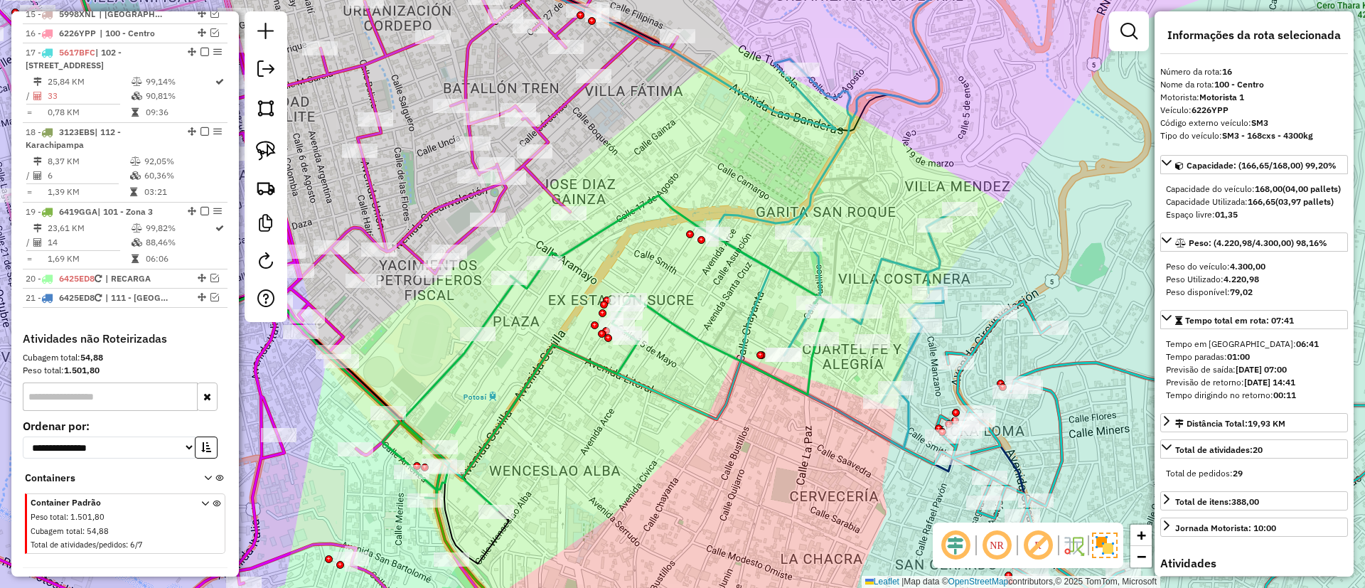
click at [541, 181] on icon at bounding box center [463, 110] width 427 height 339
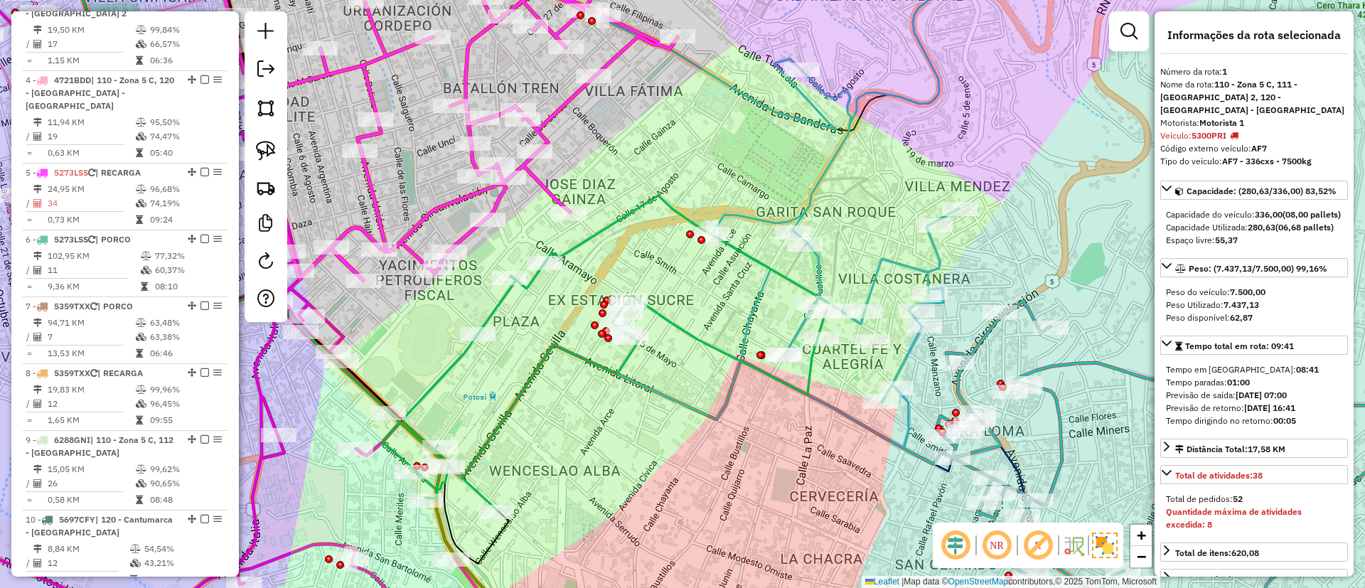
scroll to position [560, 0]
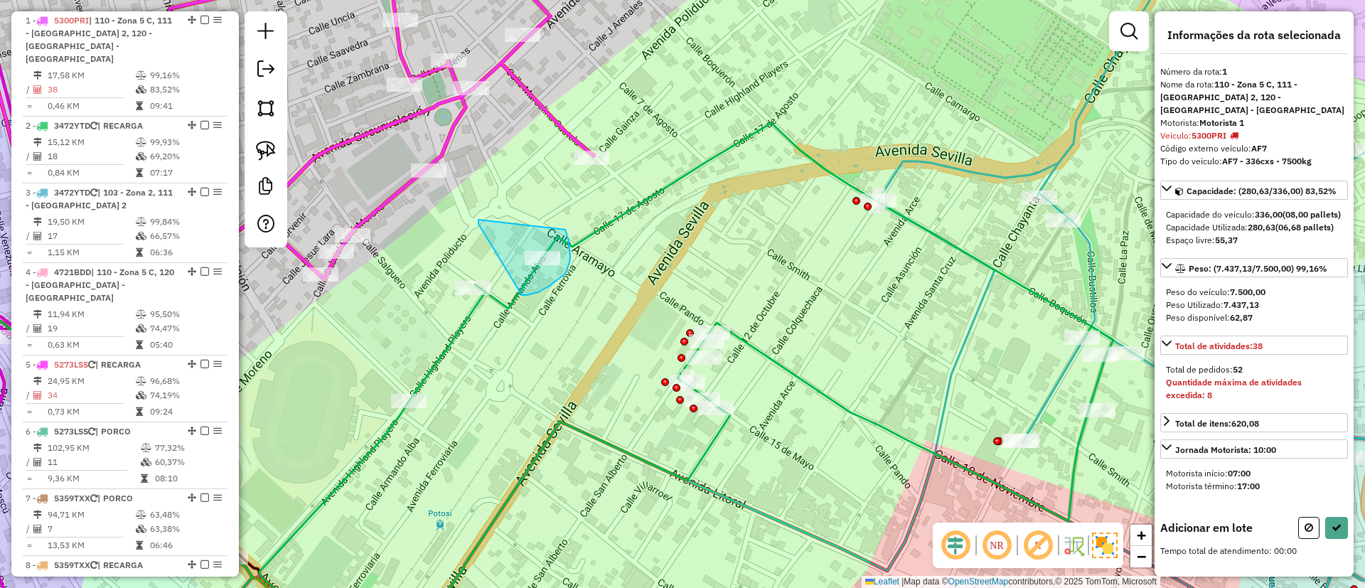
drag, startPoint x: 479, startPoint y: 224, endPoint x: 565, endPoint y: 230, distance: 87.0
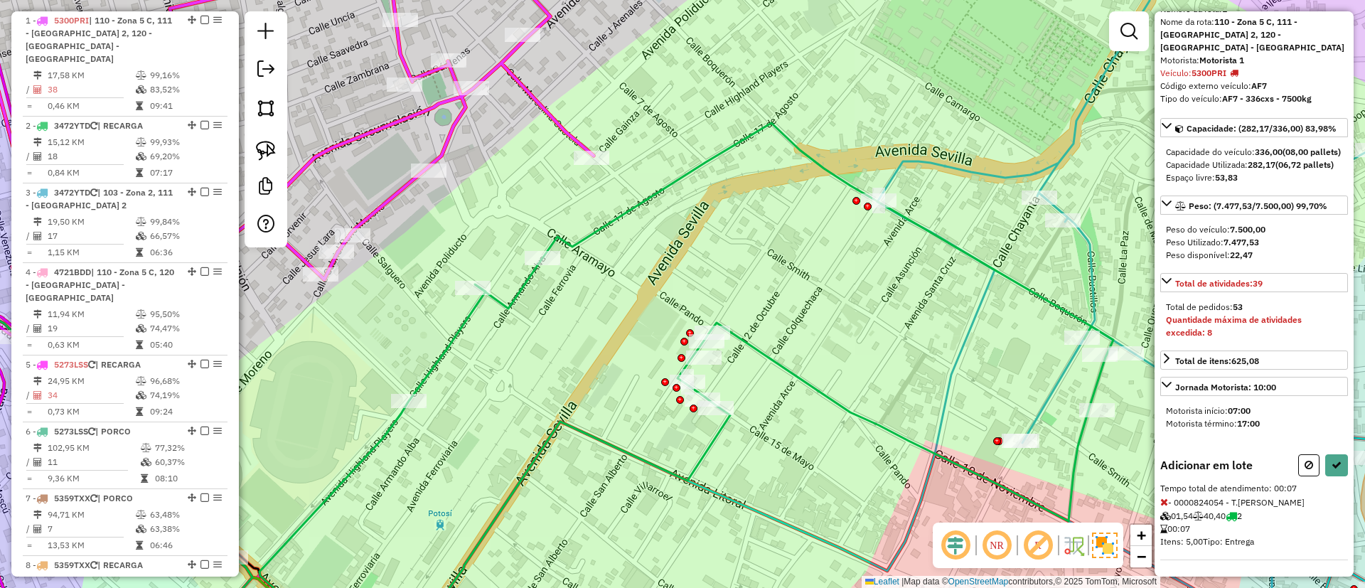
scroll to position [76, 0]
select select "*********"
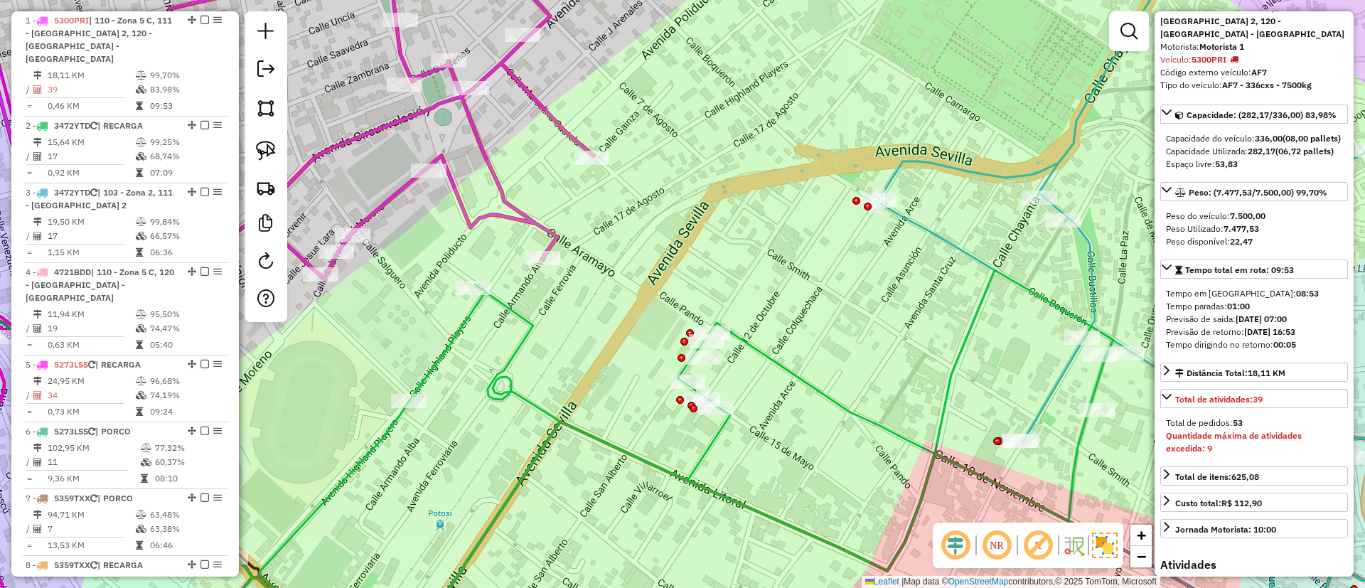
click at [852, 410] on icon at bounding box center [687, 458] width 854 height 376
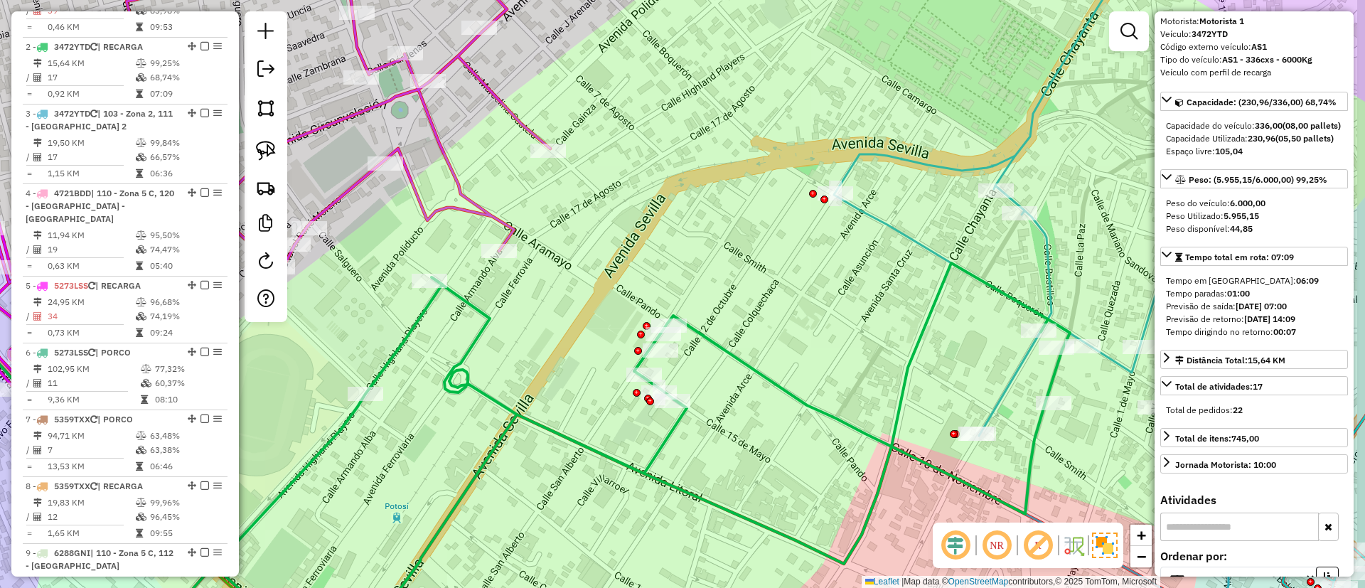
scroll to position [653, 0]
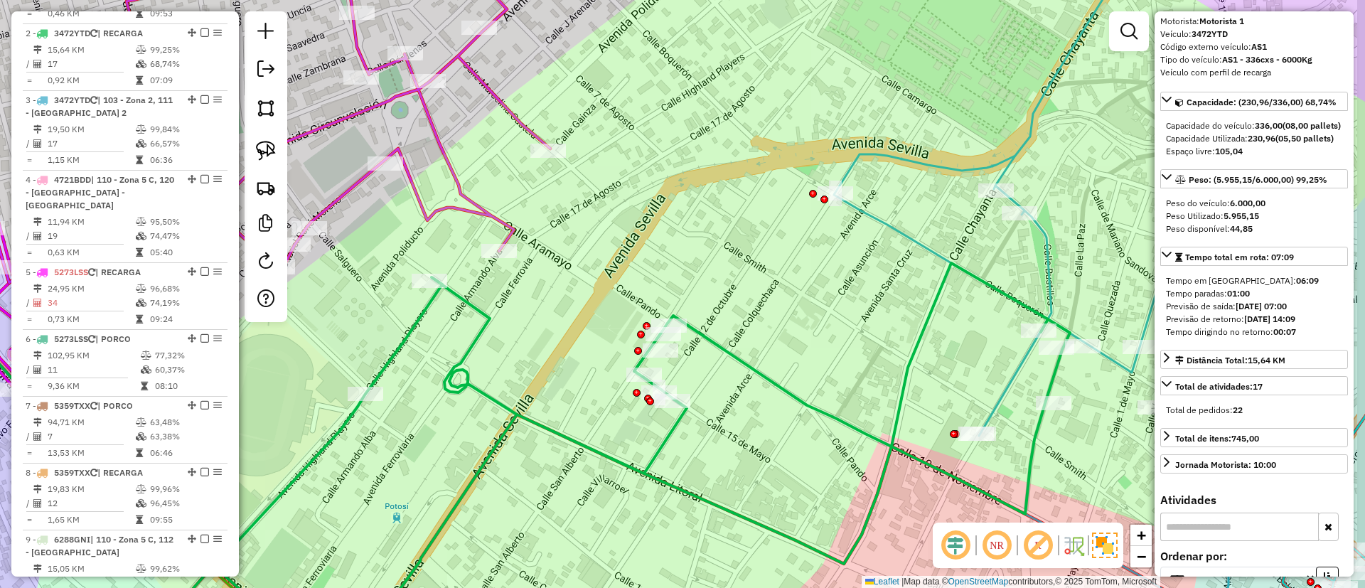
drag, startPoint x: 834, startPoint y: 370, endPoint x: 684, endPoint y: 364, distance: 149.5
click at [684, 364] on div "Janela de atendimento Grade de atendimento Capacidade Transportadoras Veículos …" at bounding box center [682, 294] width 1365 height 588
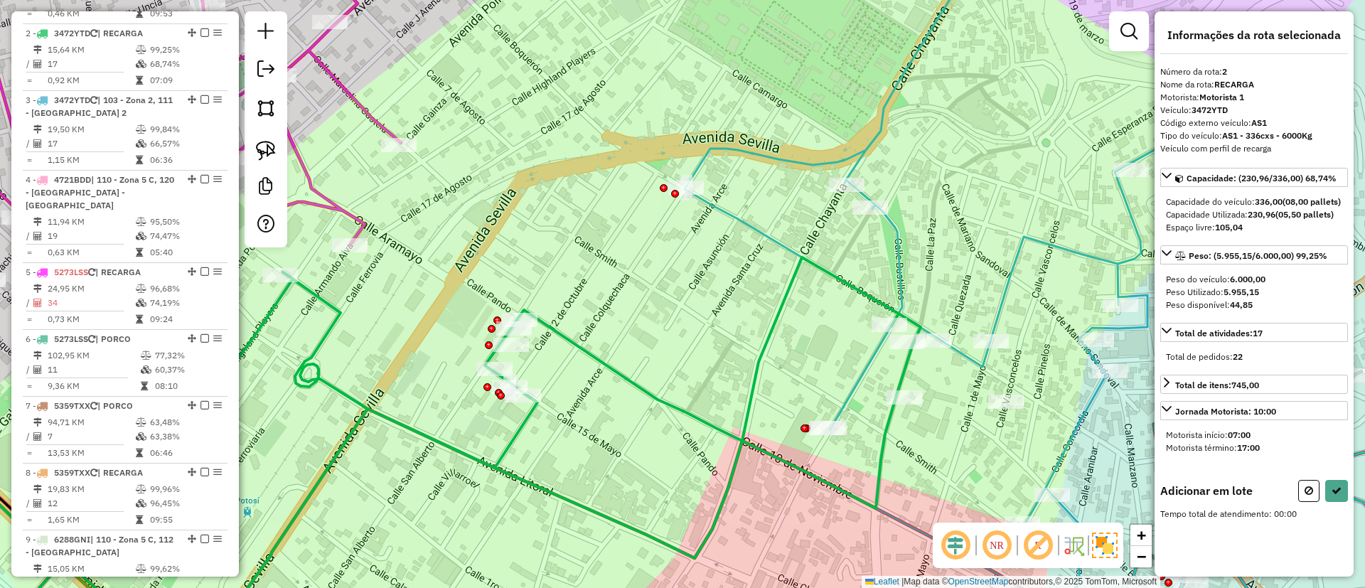
scroll to position [0, 0]
click at [1006, 341] on div "Janela de atendimento Grade de atendimento Capacidade Transportadoras Veículos …" at bounding box center [682, 294] width 1365 height 588
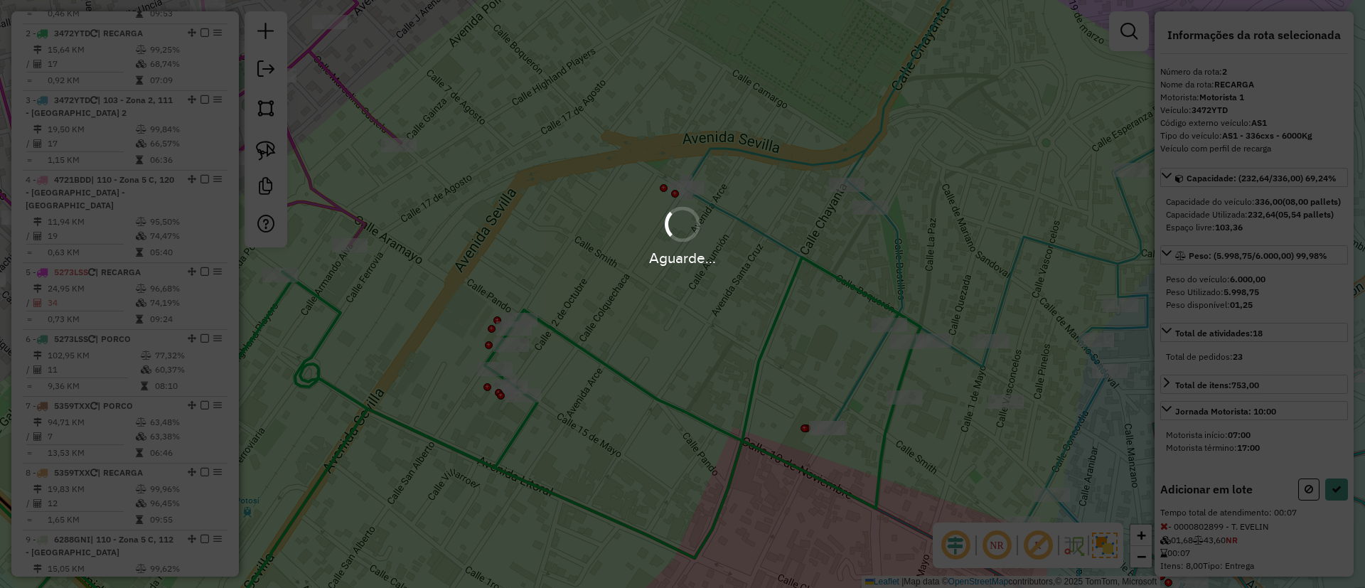
select select "*********"
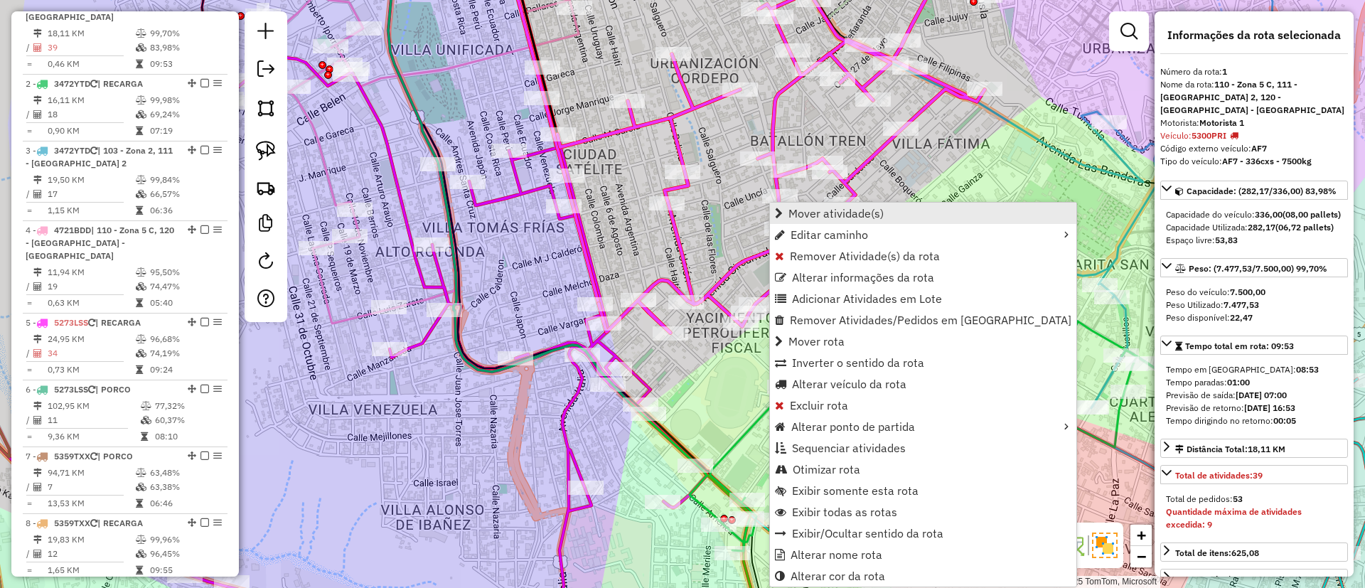
scroll to position [560, 0]
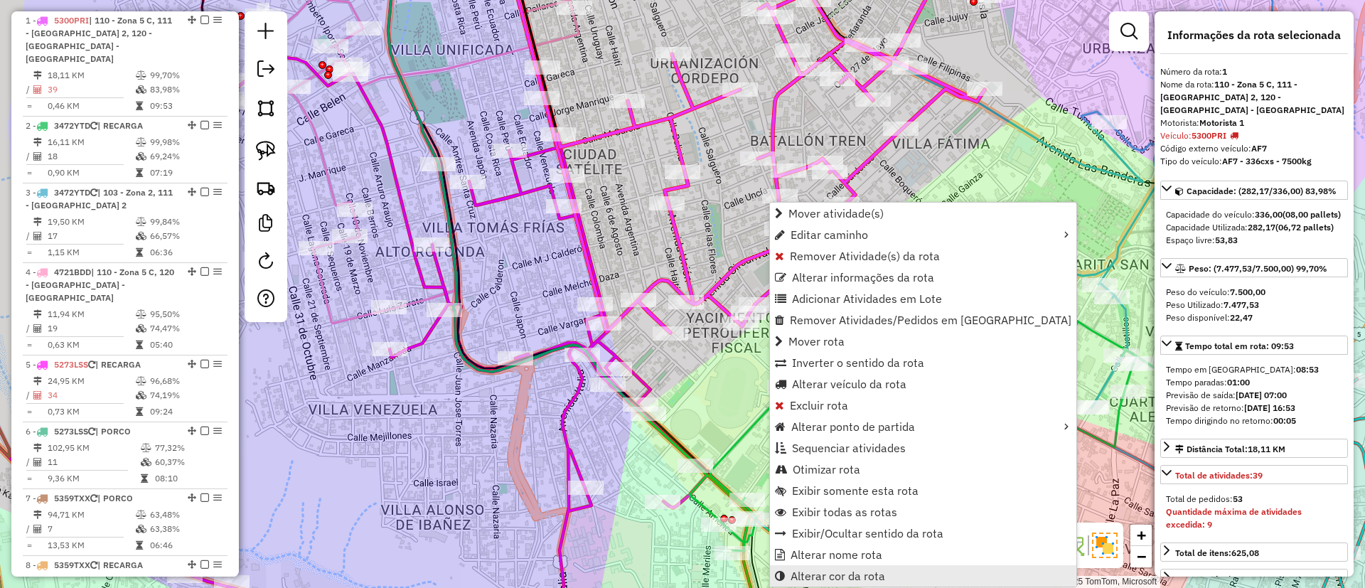
click at [884, 568] on link "Alterar cor da rota" at bounding box center [923, 575] width 307 height 21
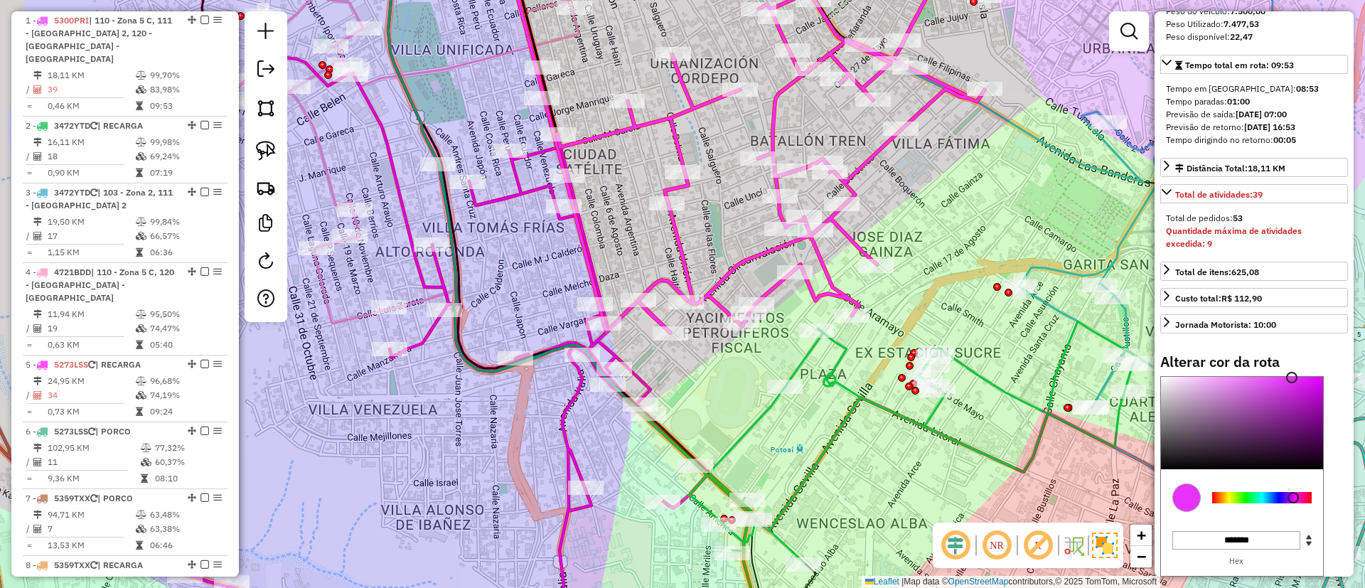
scroll to position [361, 0]
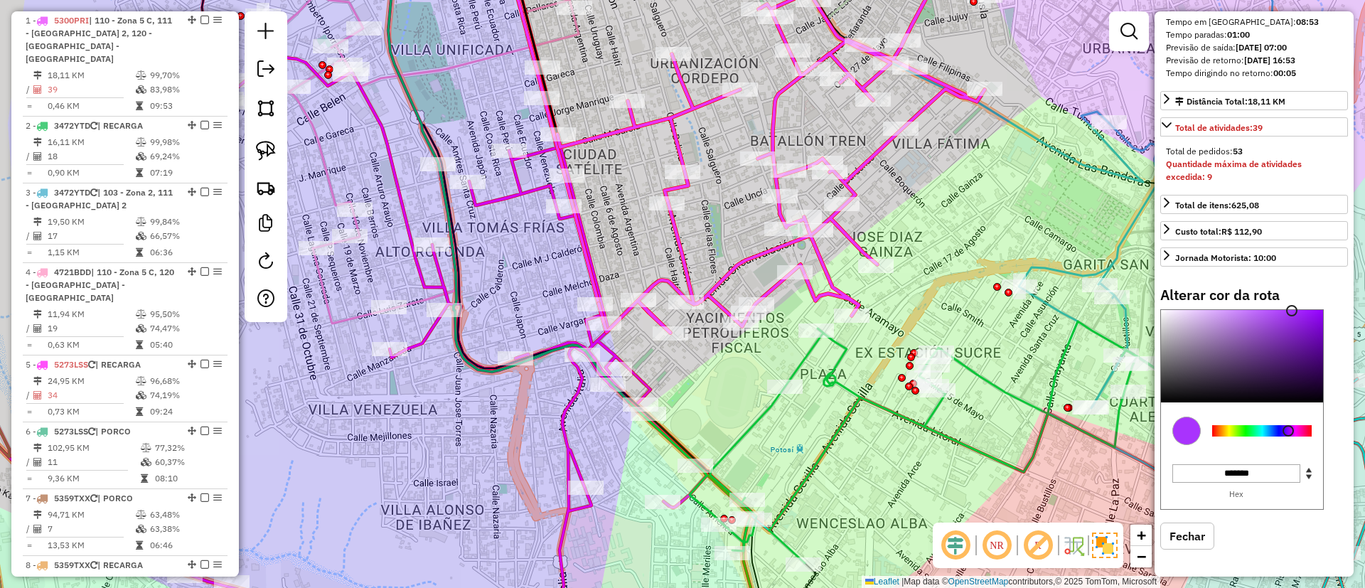
type input "*******"
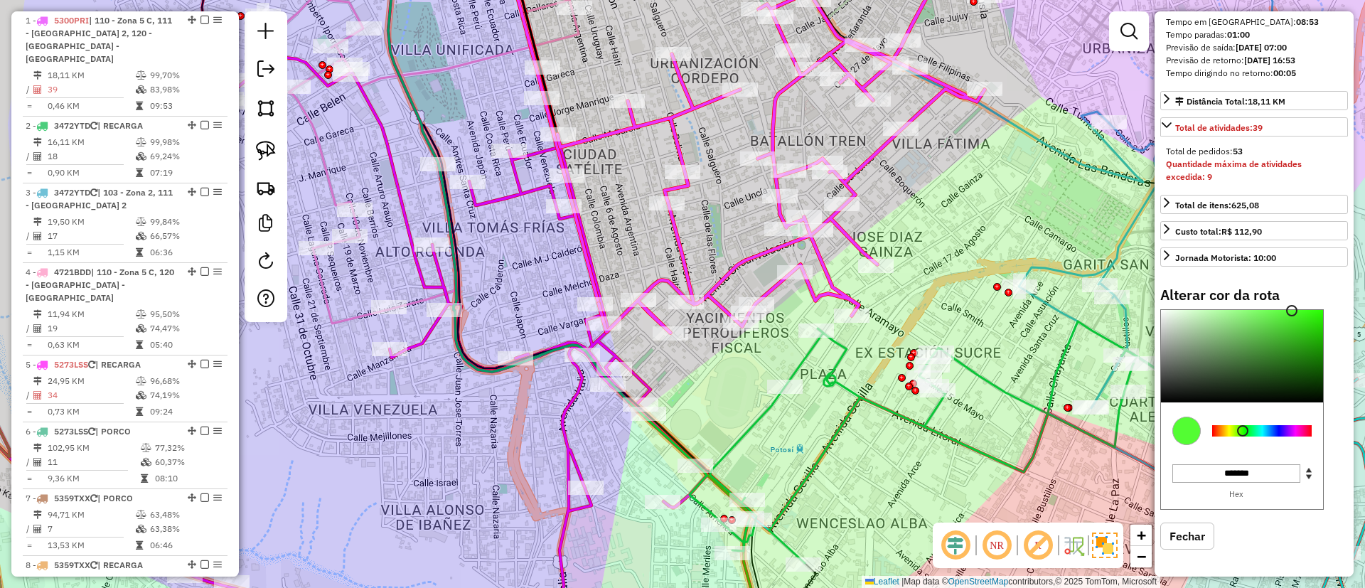
drag, startPoint x: 1304, startPoint y: 427, endPoint x: 1243, endPoint y: 428, distance: 60.5
click at [1243, 428] on div at bounding box center [1263, 430] width 100 height 11
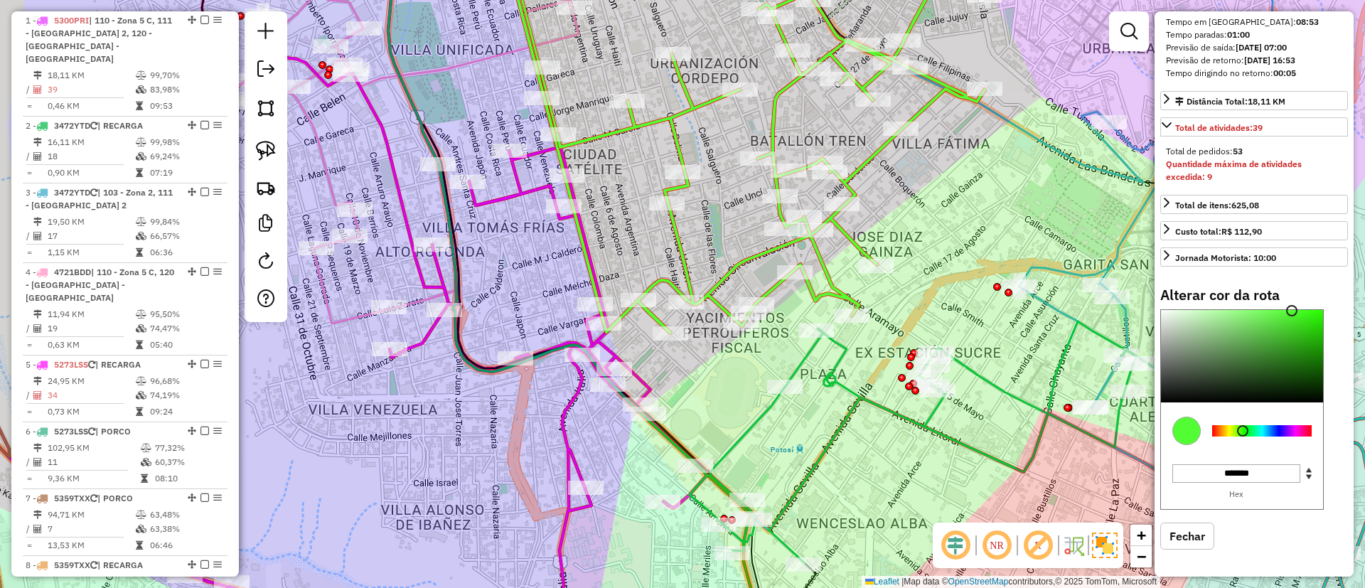
click at [1191, 537] on button "Fechar" at bounding box center [1188, 536] width 54 height 27
select select "*********"
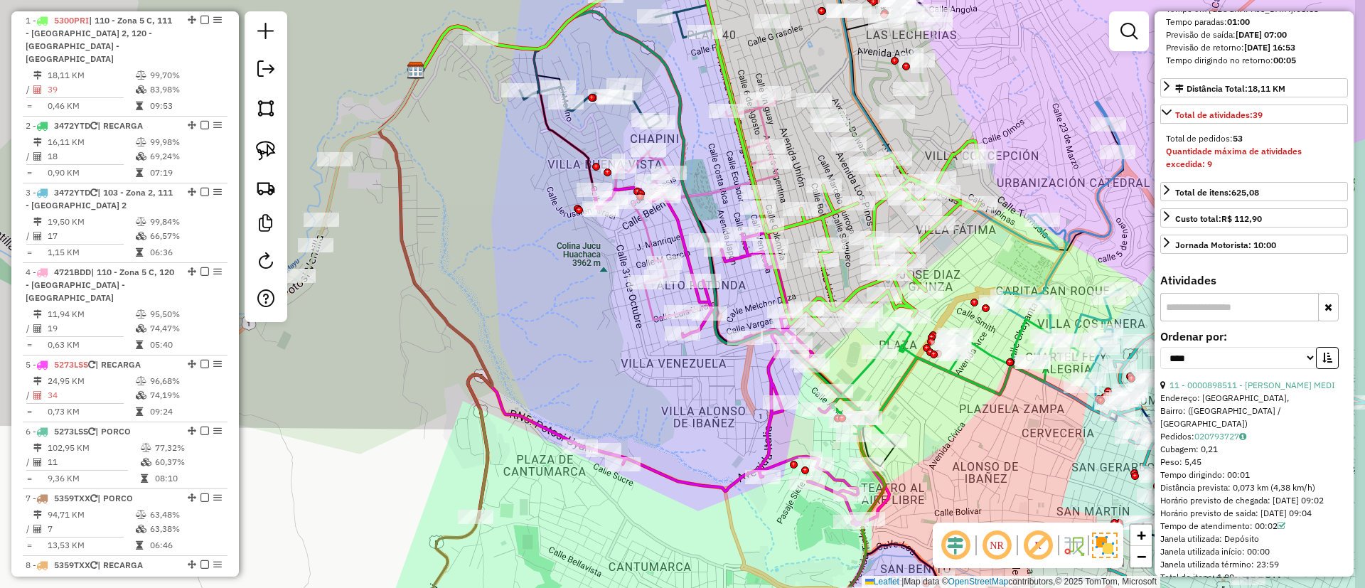
drag, startPoint x: 1015, startPoint y: 250, endPoint x: 970, endPoint y: 263, distance: 46.8
click at [983, 263] on div "Janela de atendimento Grade de atendimento Capacidade Transportadoras Veículos …" at bounding box center [682, 294] width 1365 height 588
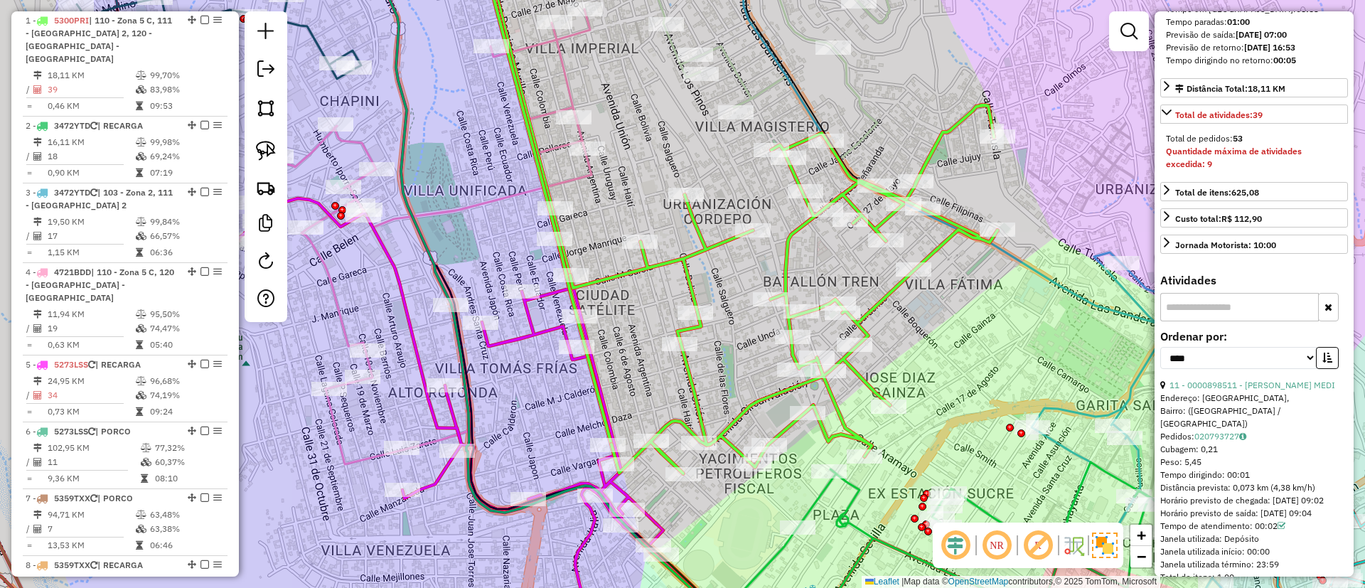
drag, startPoint x: 925, startPoint y: 303, endPoint x: 915, endPoint y: 324, distance: 22.9
click at [915, 324] on div "Janela de atendimento Grade de atendimento Capacidade Transportadoras Veículos …" at bounding box center [682, 294] width 1365 height 588
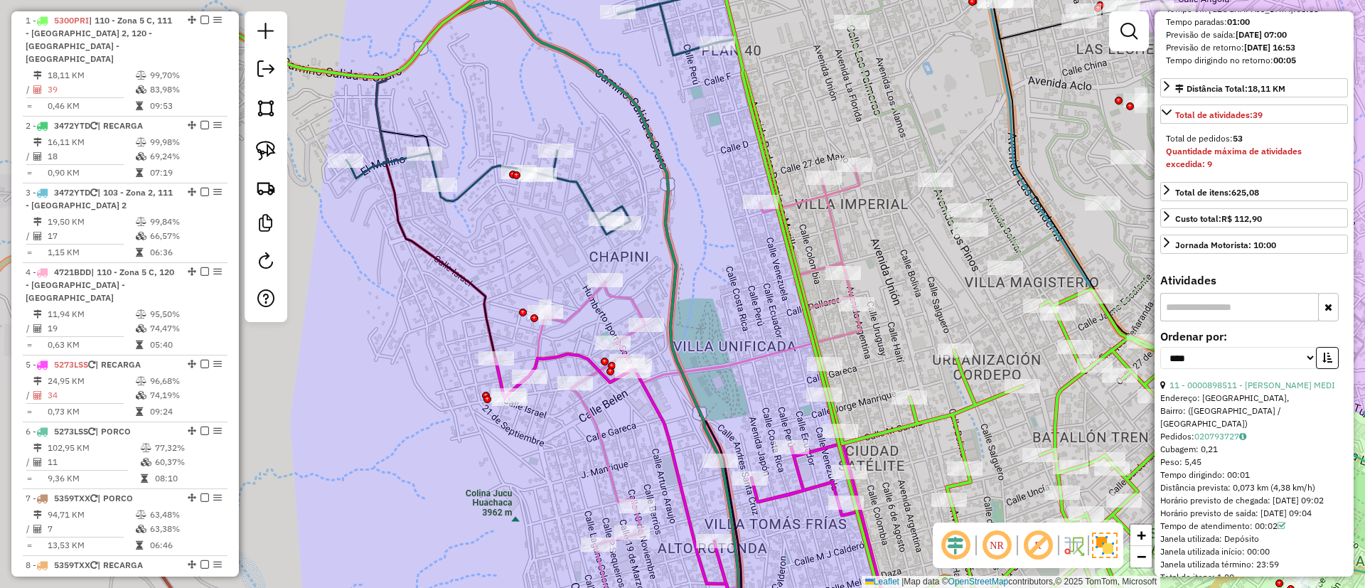
click at [577, 188] on icon at bounding box center [534, 88] width 377 height 294
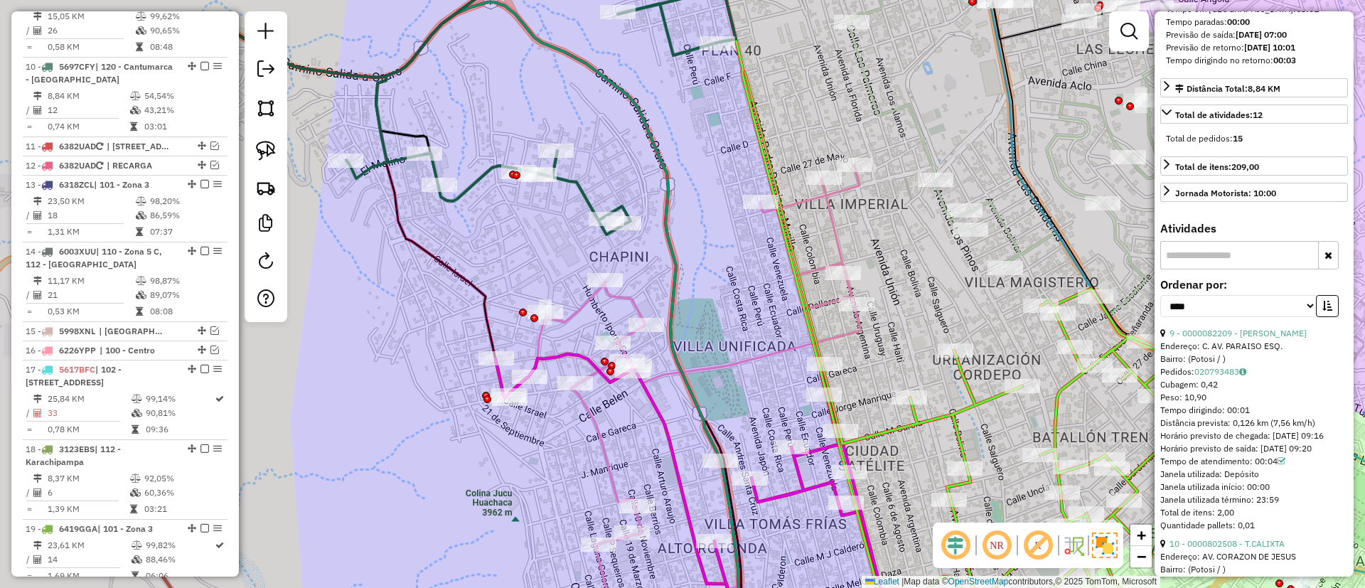
scroll to position [1239, 0]
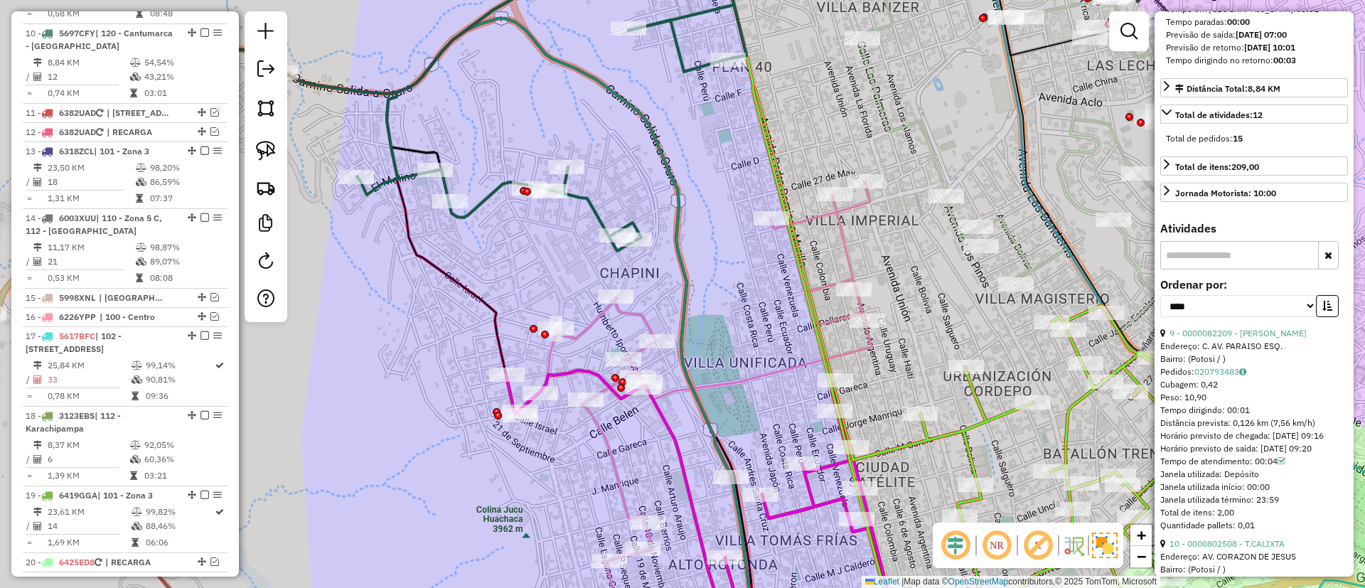
drag, startPoint x: 530, startPoint y: 255, endPoint x: 540, endPoint y: 264, distance: 13.1
click at [540, 264] on div "Janela de atendimento Grade de atendimento Capacidade Transportadoras Veículos …" at bounding box center [682, 294] width 1365 height 588
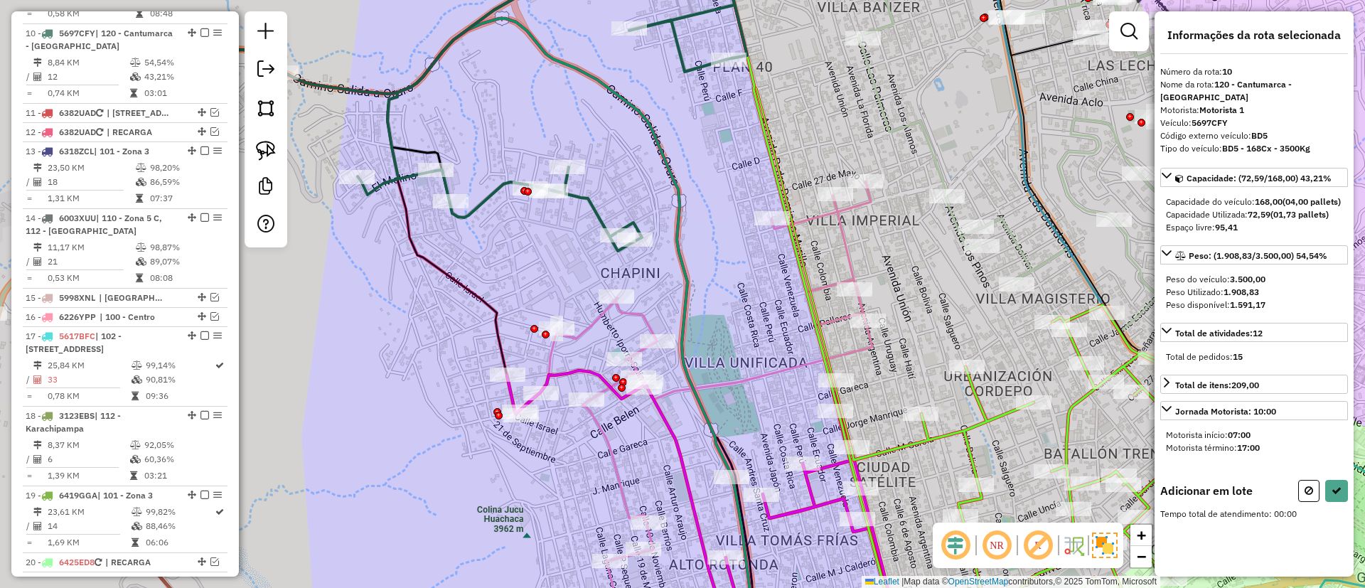
scroll to position [0, 0]
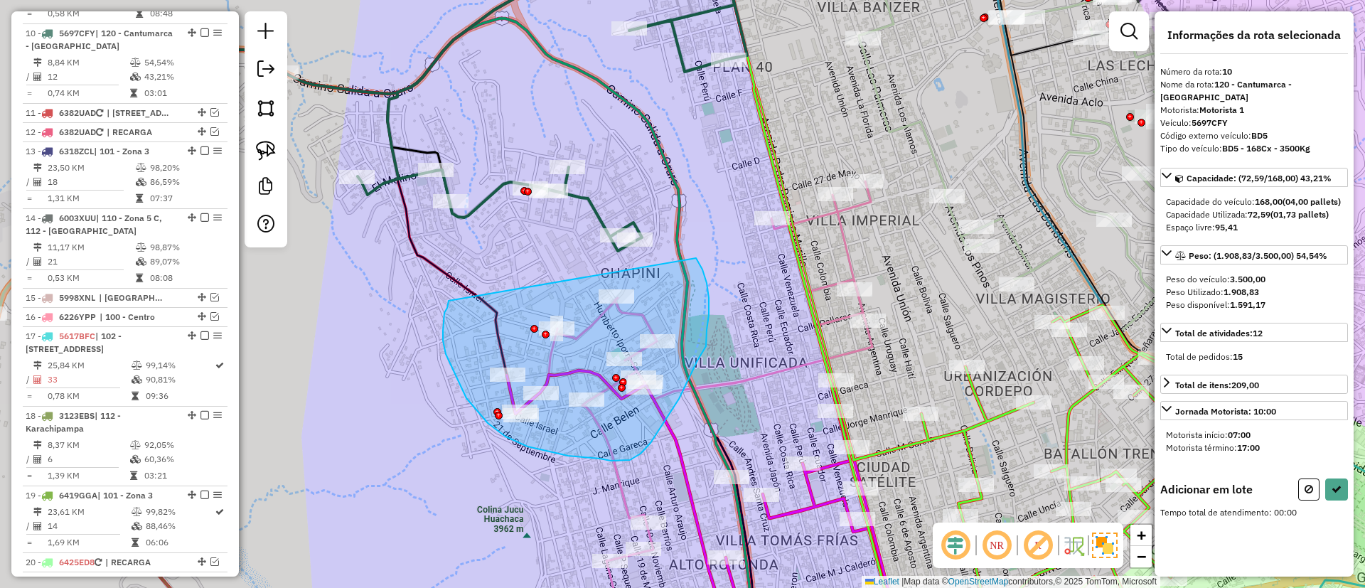
drag, startPoint x: 443, startPoint y: 341, endPoint x: 673, endPoint y: 224, distance: 257.6
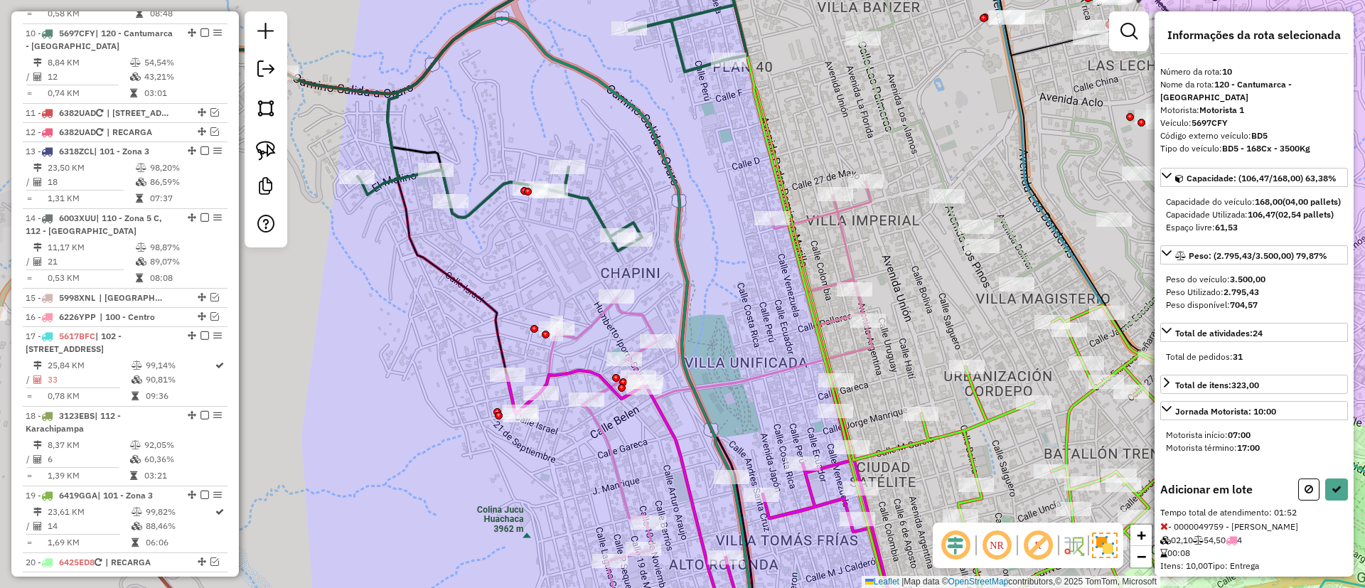
select select "*********"
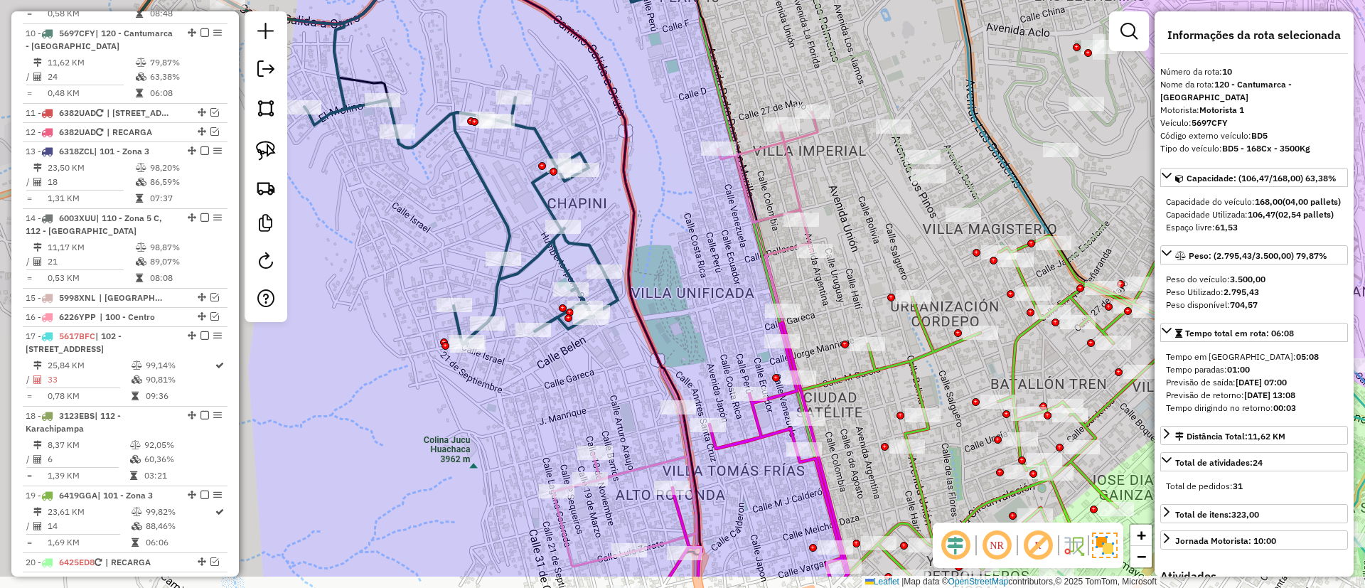
drag, startPoint x: 747, startPoint y: 366, endPoint x: 731, endPoint y: 268, distance: 99.4
click at [693, 295] on div "Janela de atendimento Grade de atendimento Capacidade Transportadoras Veículos …" at bounding box center [682, 294] width 1365 height 588
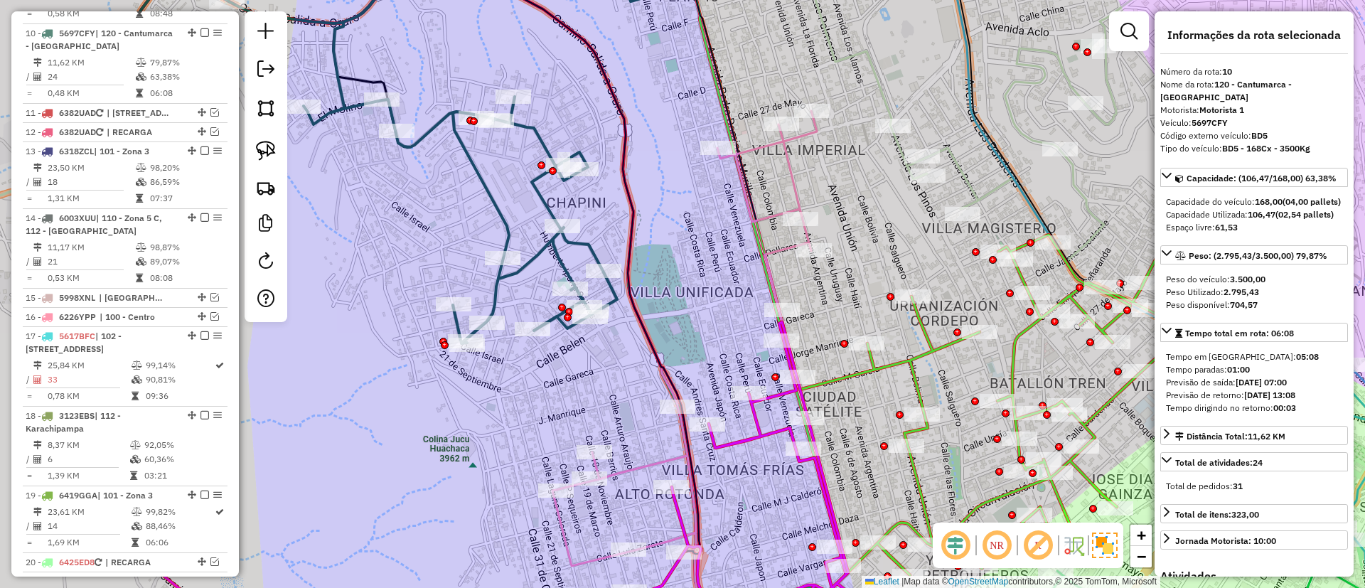
click at [769, 245] on icon at bounding box center [701, 363] width 296 height 504
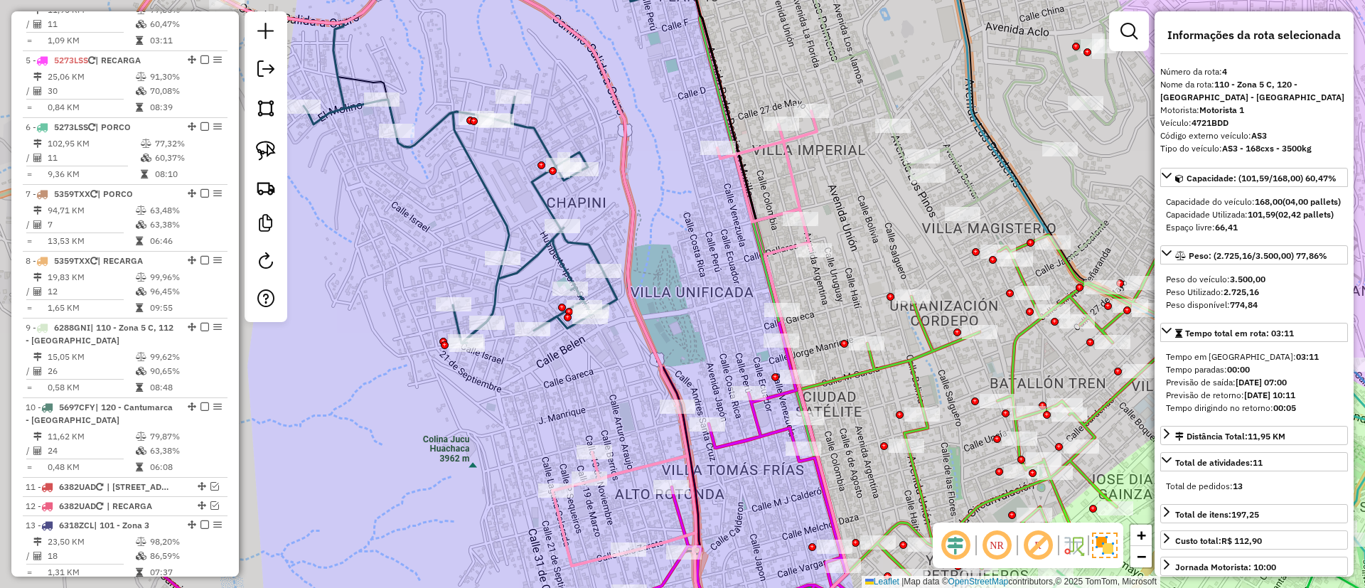
scroll to position [799, 0]
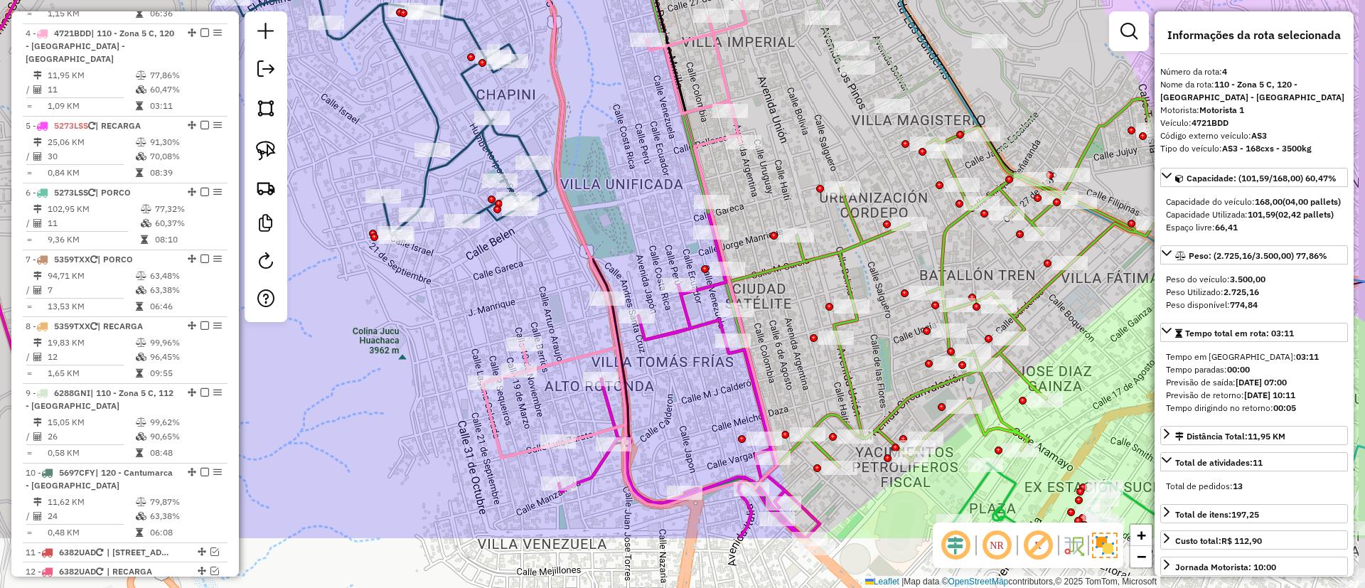
drag, startPoint x: 824, startPoint y: 277, endPoint x: 758, endPoint y: 172, distance: 123.7
click at [758, 172] on div "Janela de atendimento Grade de atendimento Capacidade Transportadoras Veículos …" at bounding box center [682, 294] width 1365 height 588
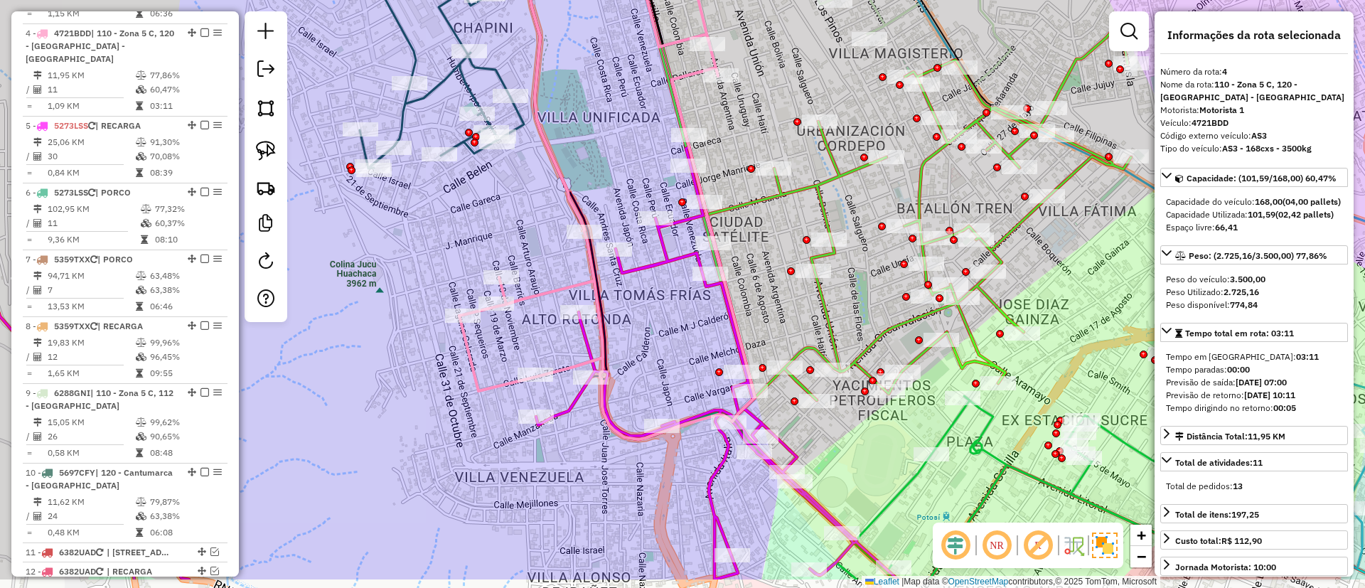
drag, startPoint x: 772, startPoint y: 332, endPoint x: 752, endPoint y: 272, distance: 63.4
click at [752, 272] on div "Janela de atendimento Grade de atendimento Capacidade Transportadoras Veículos …" at bounding box center [682, 294] width 1365 height 588
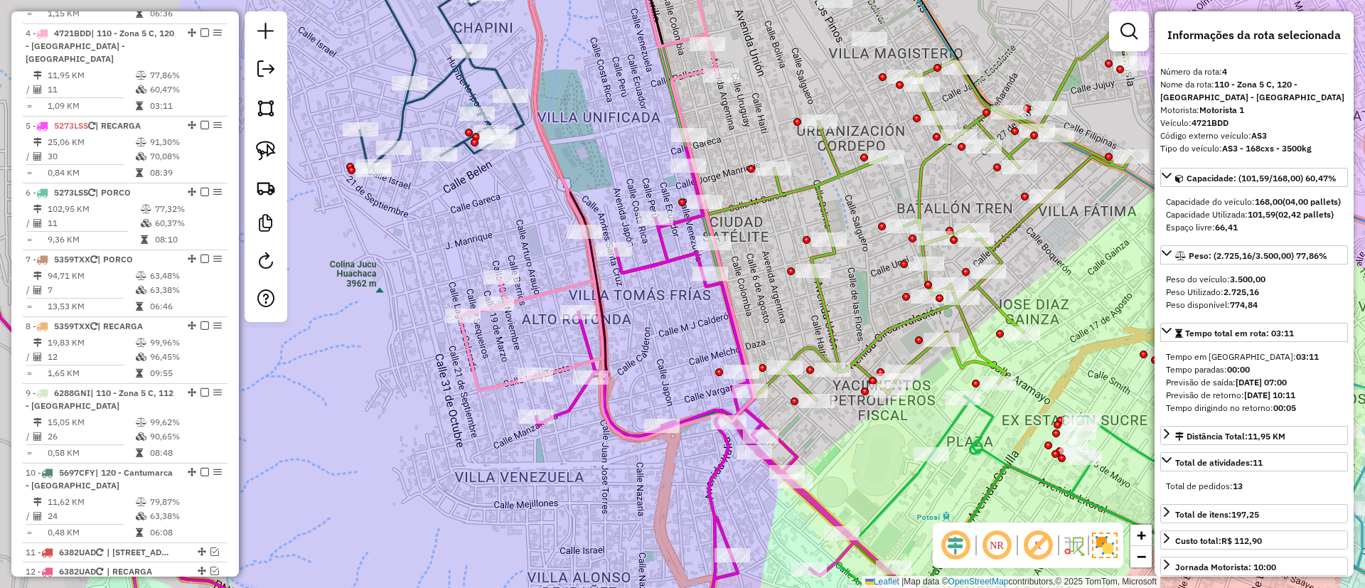
click at [628, 271] on icon at bounding box center [502, 396] width 791 height 499
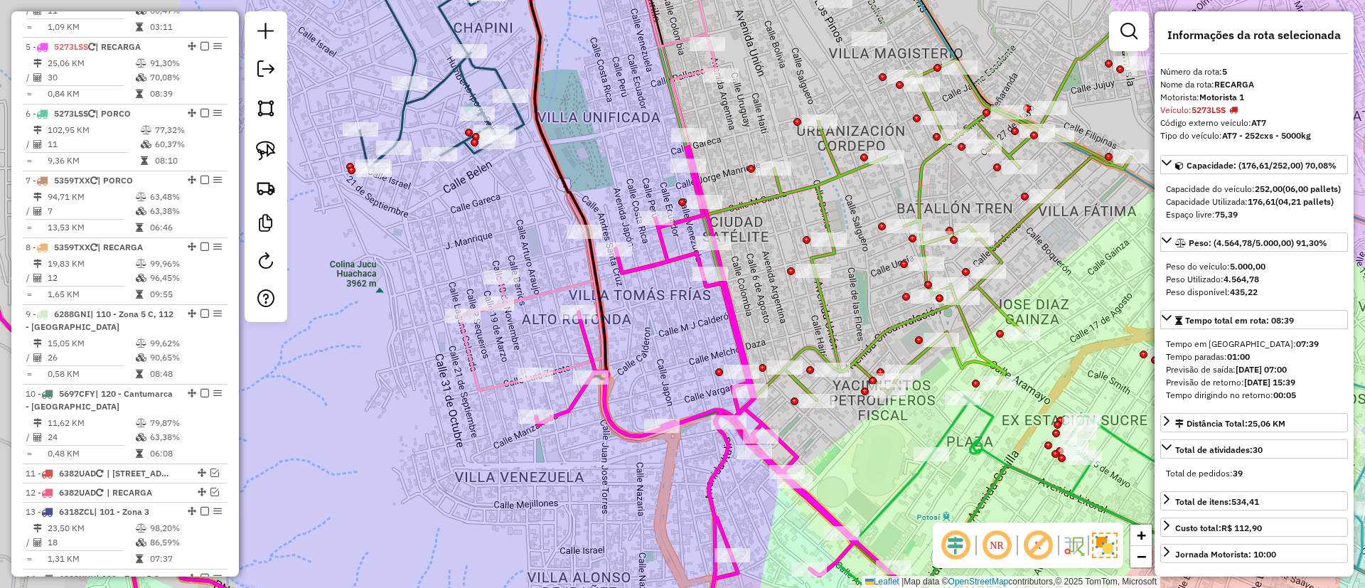
scroll to position [892, 0]
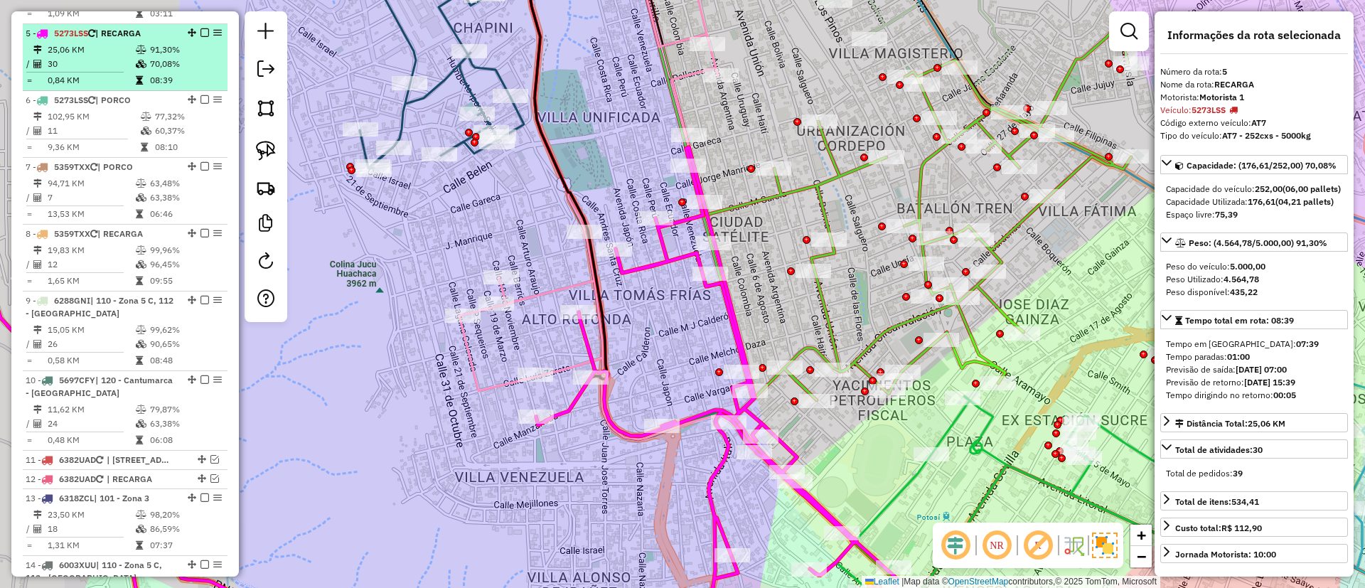
click at [201, 28] on em at bounding box center [205, 32] width 9 height 9
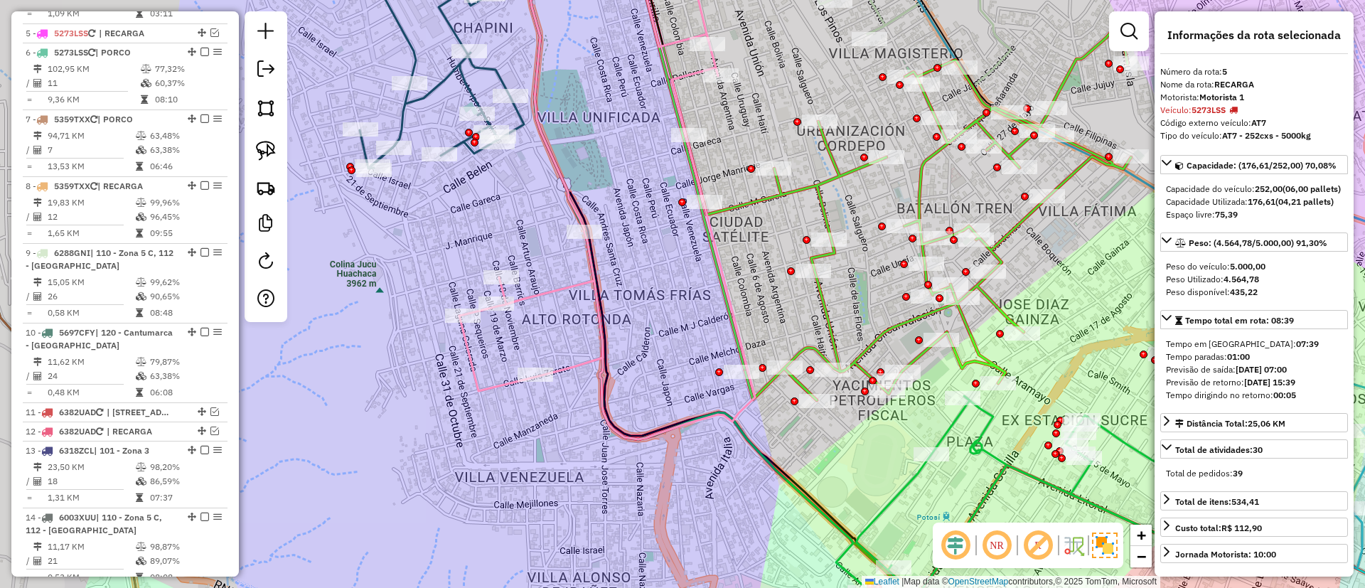
click at [568, 282] on icon at bounding box center [607, 190] width 296 height 499
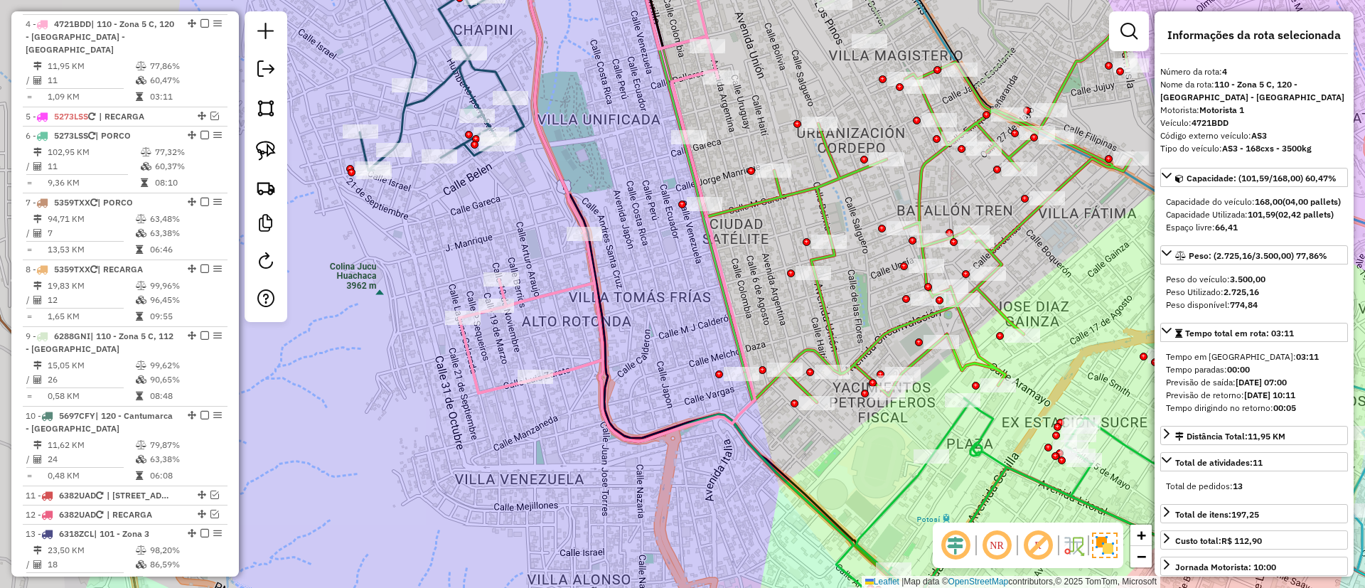
scroll to position [799, 0]
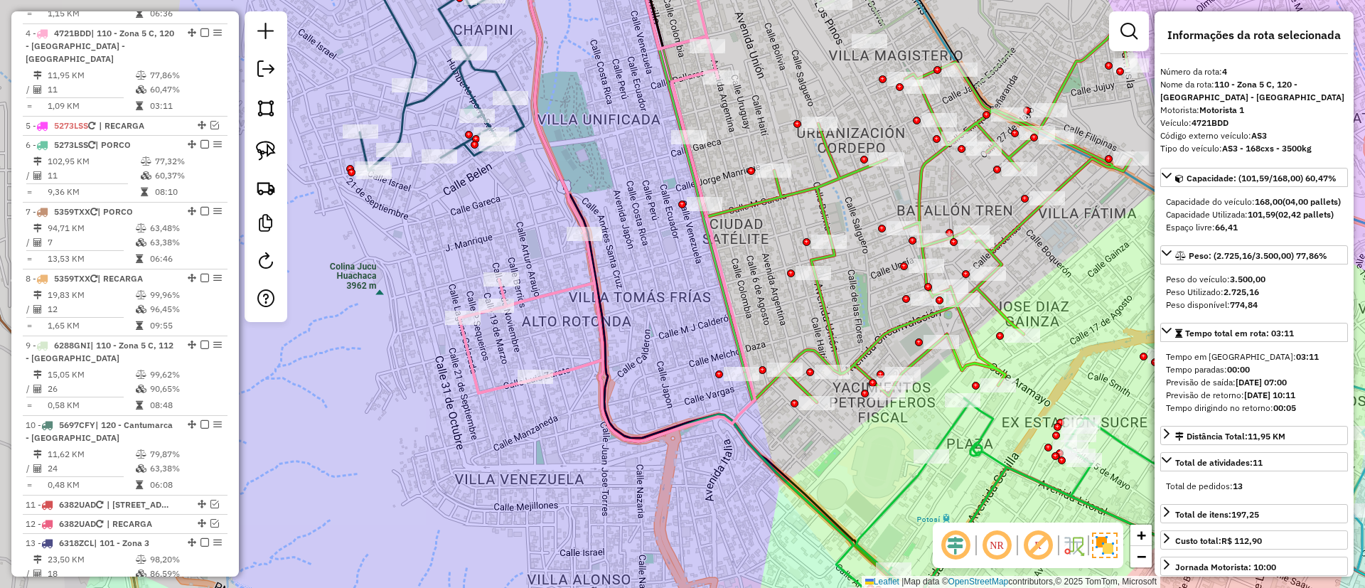
drag, startPoint x: 659, startPoint y: 298, endPoint x: 638, endPoint y: 335, distance: 42.3
click at [638, 335] on div "Janela de atendimento Grade de atendimento Capacidade Transportadoras Veículos …" at bounding box center [682, 294] width 1365 height 588
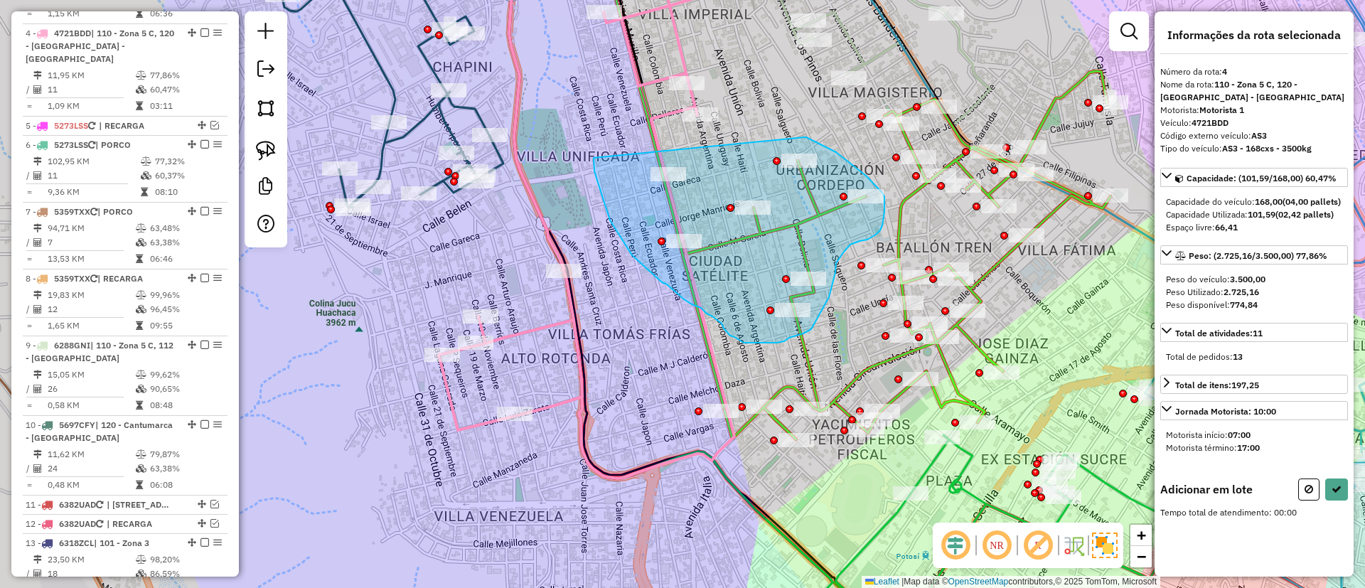
drag, startPoint x: 594, startPoint y: 164, endPoint x: 804, endPoint y: 137, distance: 212.2
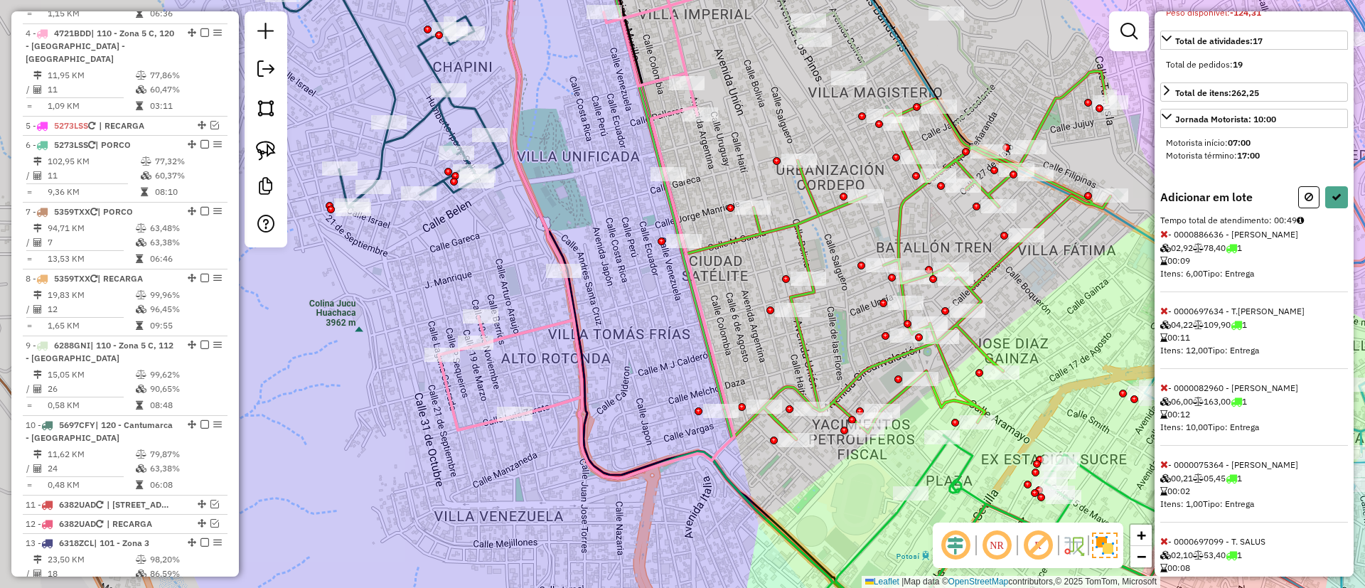
scroll to position [320, 0]
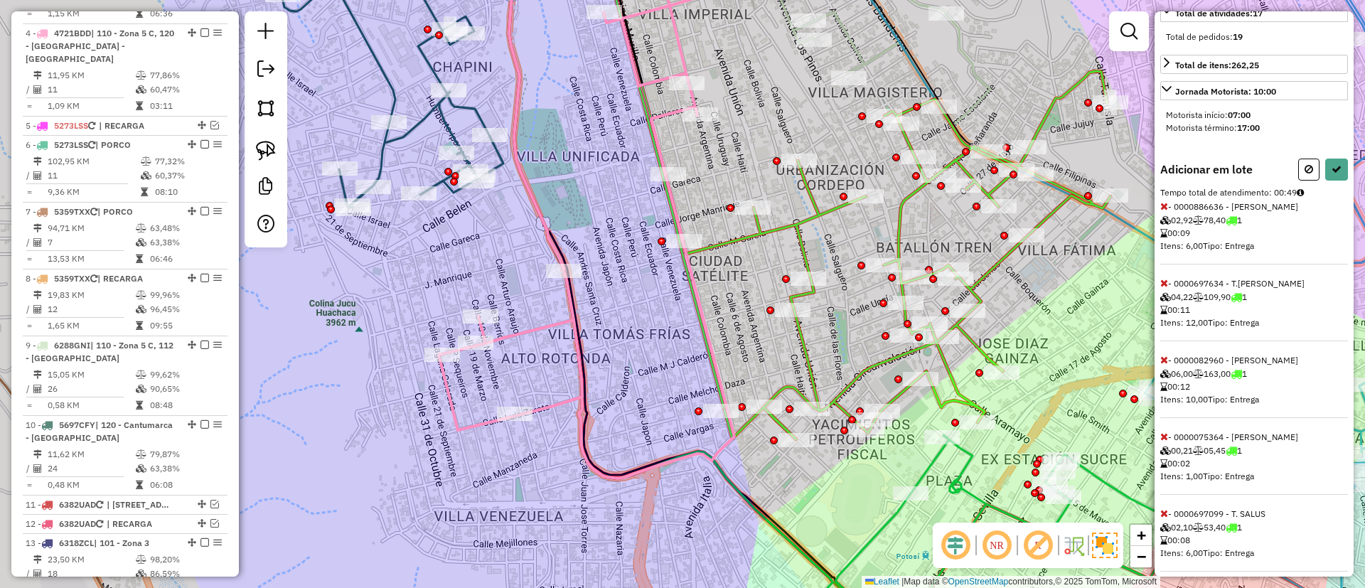
click at [1166, 365] on icon at bounding box center [1165, 360] width 8 height 10
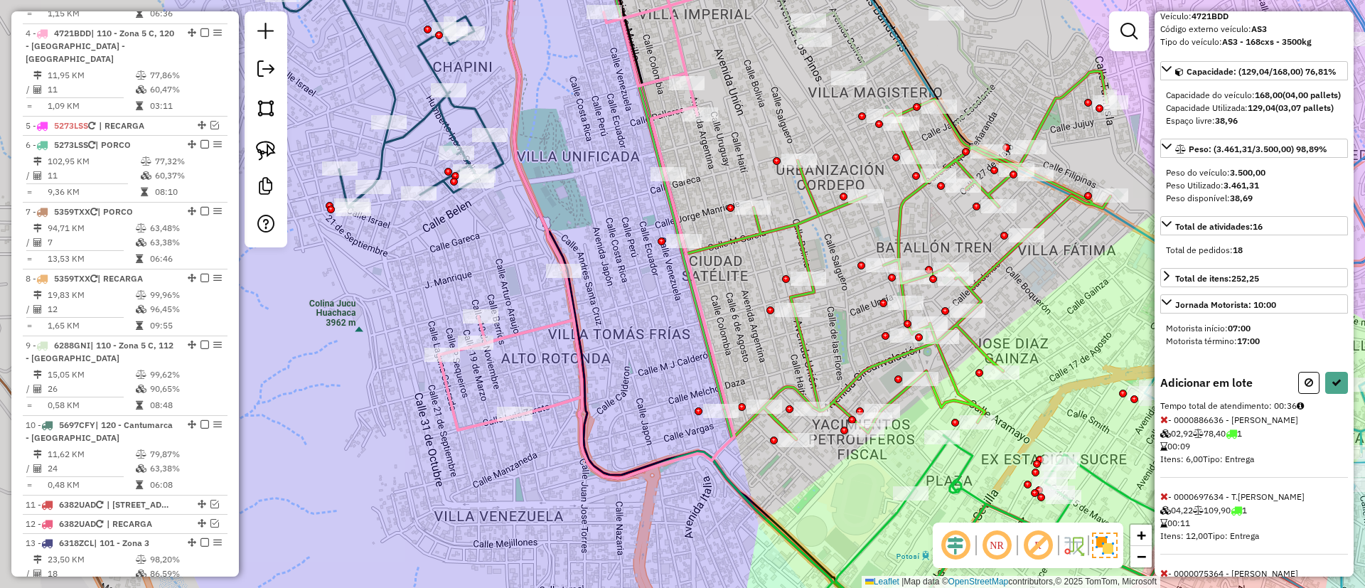
select select "*********"
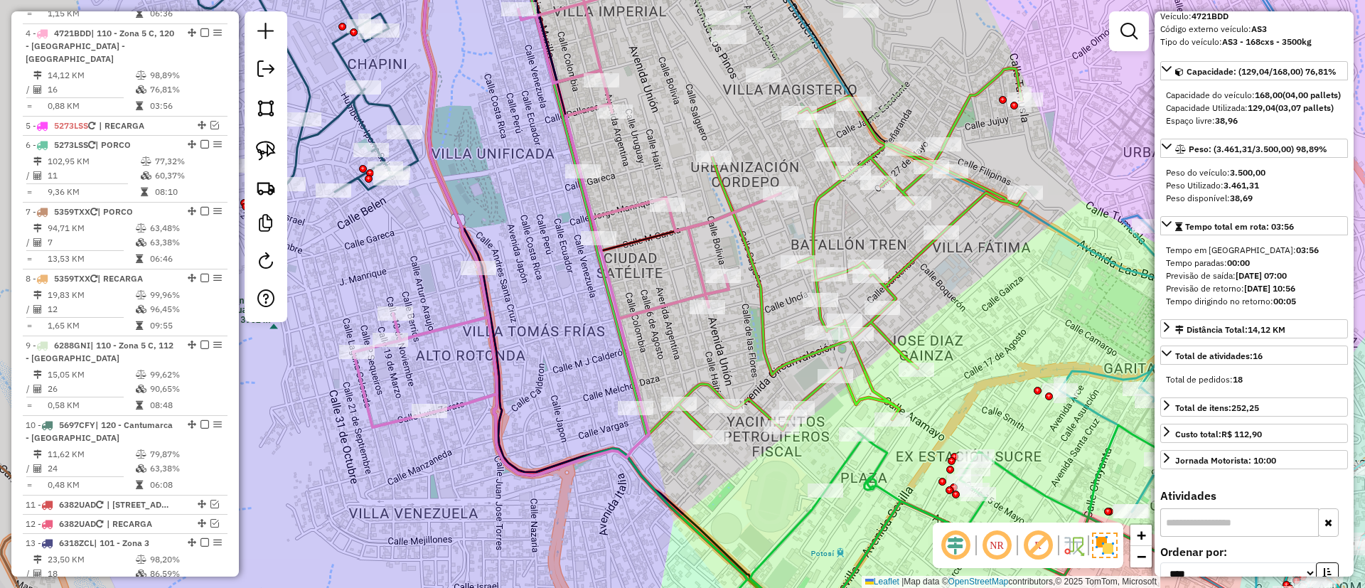
click at [917, 251] on icon at bounding box center [832, 252] width 386 height 368
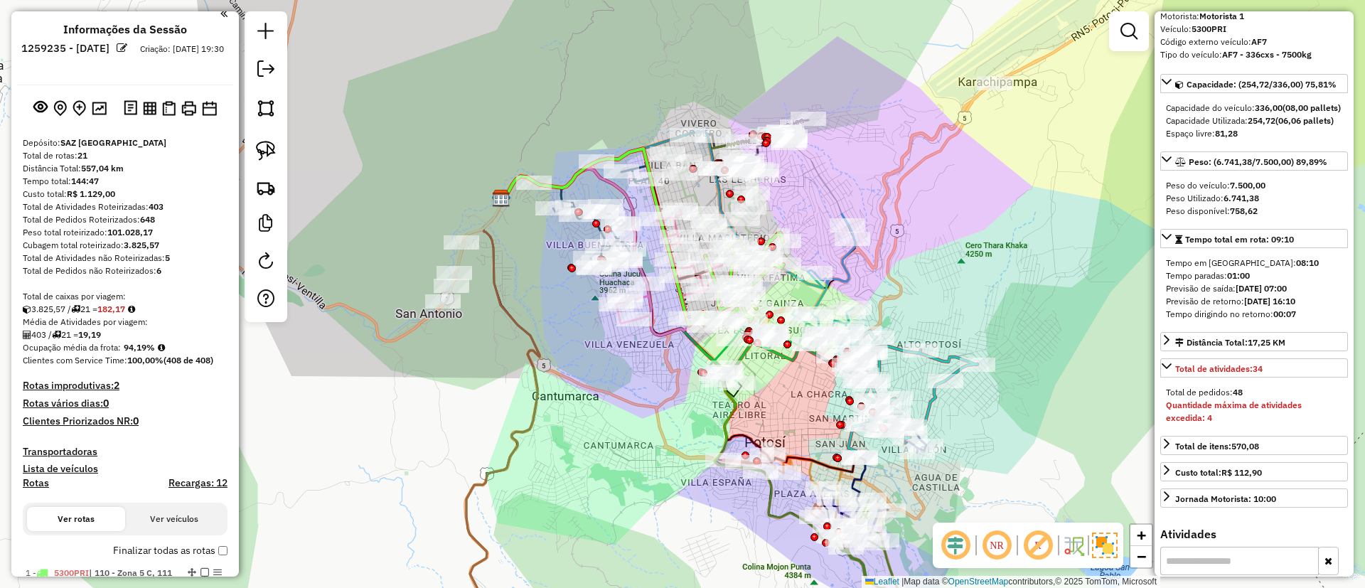
scroll to position [0, 0]
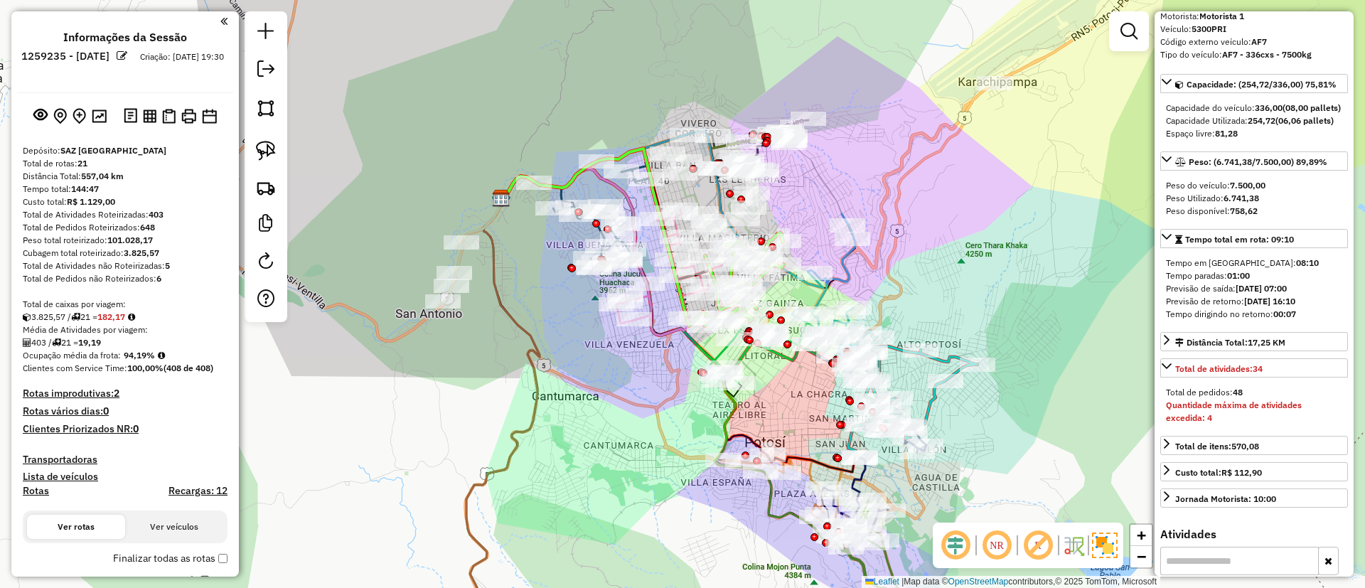
click at [145, 555] on label "Finalizar todas as rotas" at bounding box center [170, 558] width 115 height 15
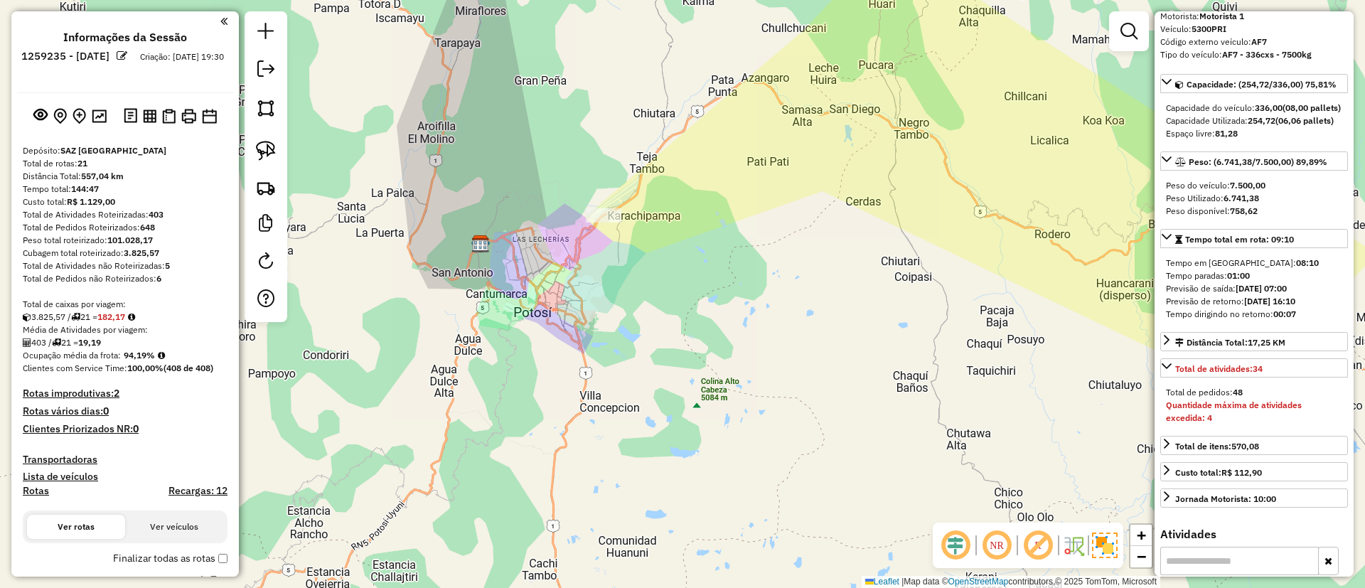
drag, startPoint x: 578, startPoint y: 245, endPoint x: 644, endPoint y: 266, distance: 68.6
click at [644, 266] on div "Janela de atendimento Grade de atendimento Capacidade Transportadoras Veículos …" at bounding box center [682, 294] width 1365 height 588
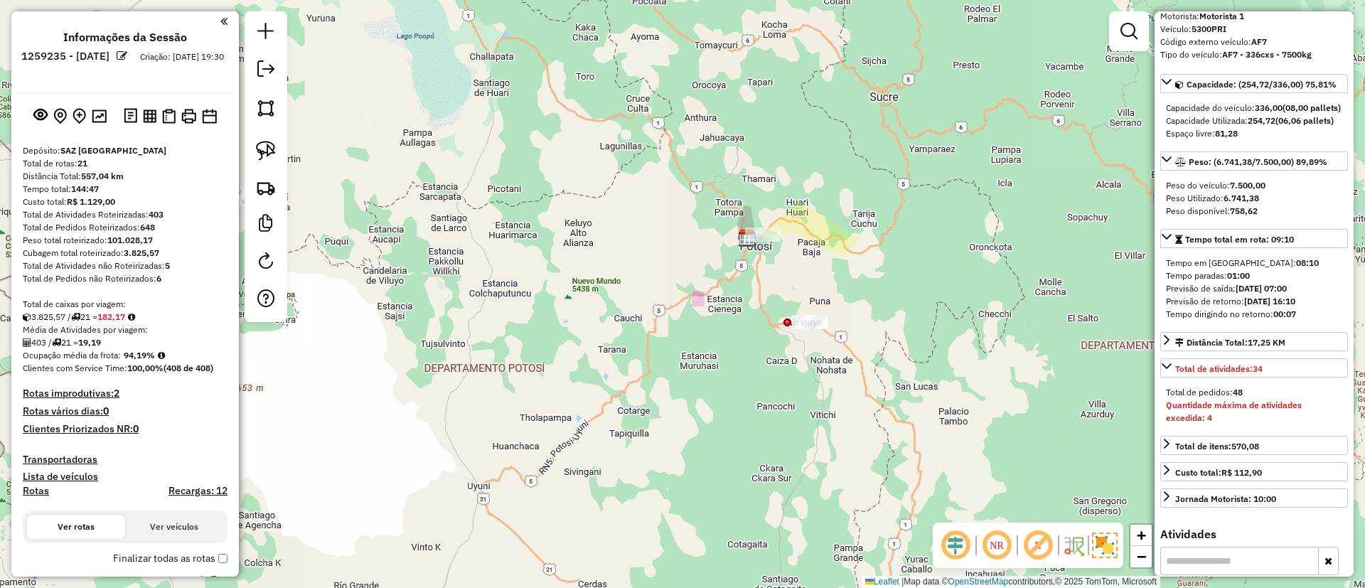
drag, startPoint x: 821, startPoint y: 291, endPoint x: 792, endPoint y: 246, distance: 53.5
click at [792, 247] on div "Janela de atendimento Grade de atendimento Capacidade Transportadoras Veículos …" at bounding box center [682, 294] width 1365 height 588
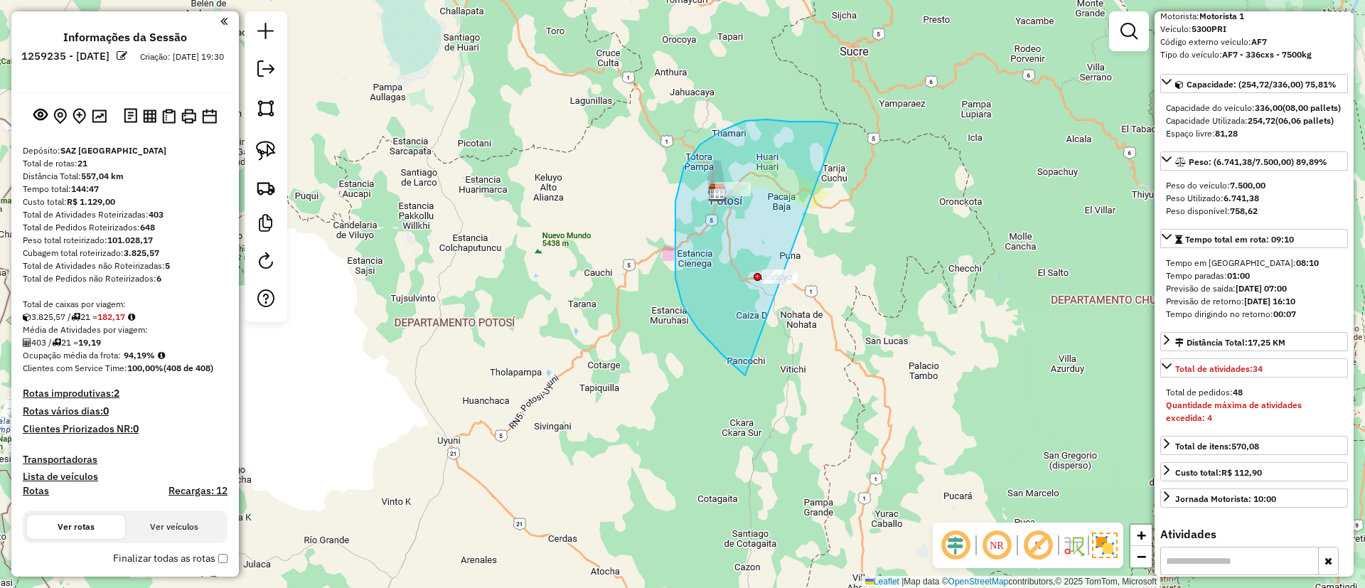
drag, startPoint x: 683, startPoint y: 305, endPoint x: 895, endPoint y: 163, distance: 255.2
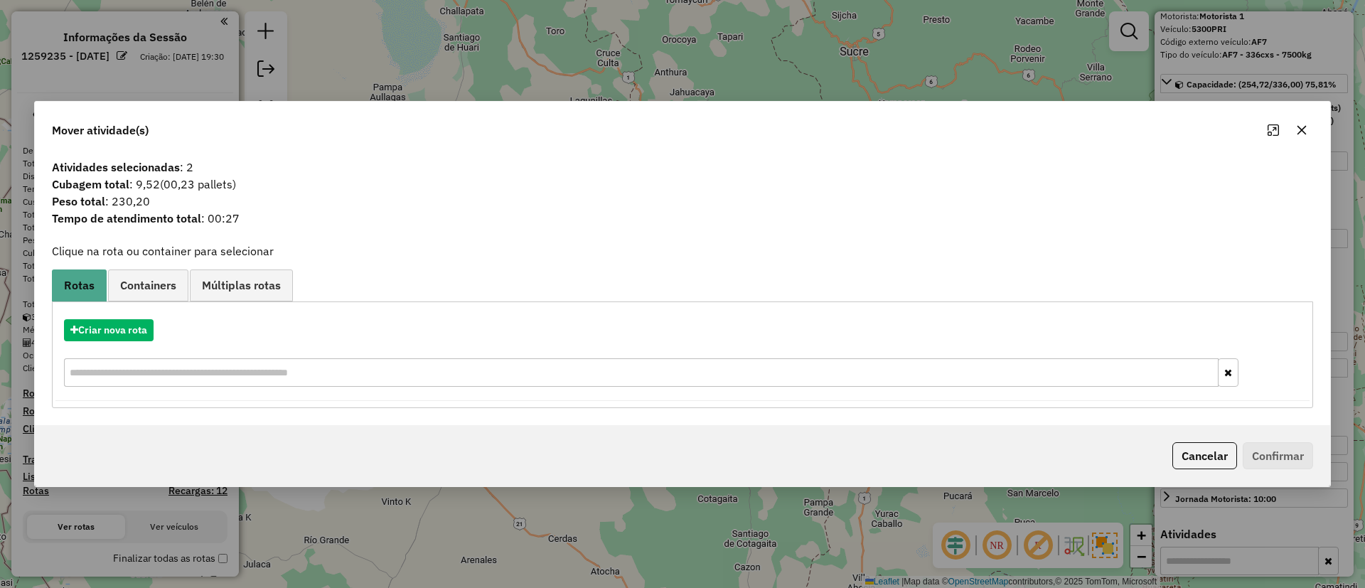
click at [154, 287] on span "Containers" at bounding box center [148, 284] width 56 height 11
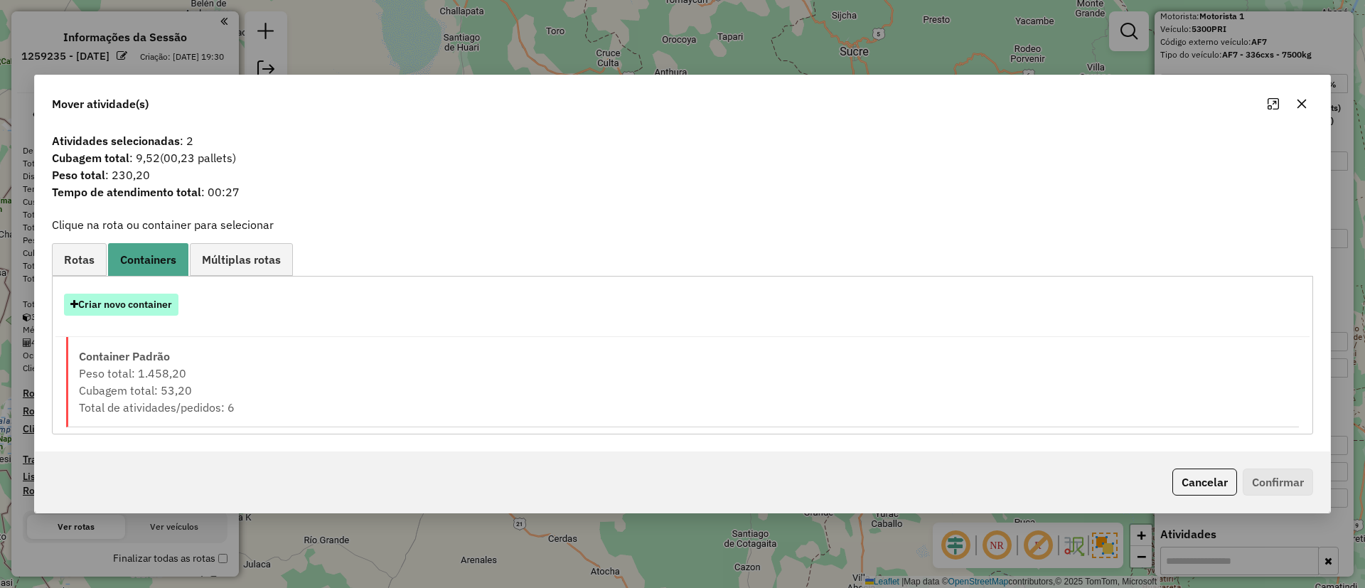
click at [145, 311] on button "Criar novo container" at bounding box center [121, 305] width 115 height 22
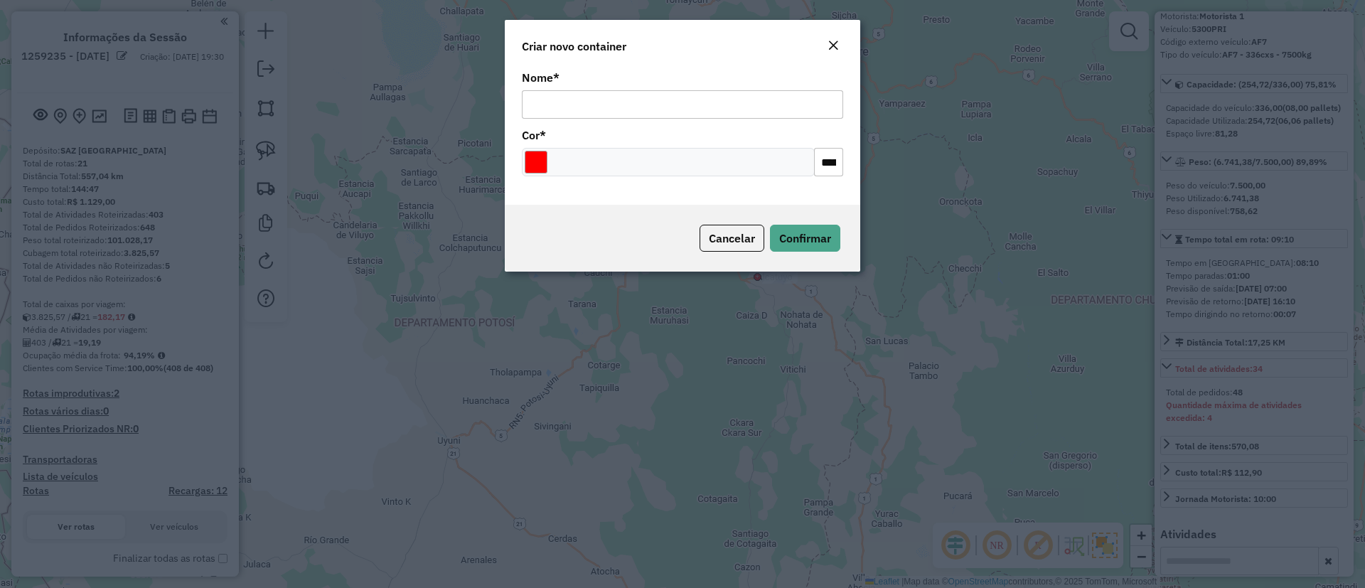
click at [624, 108] on input "Nome *" at bounding box center [682, 104] width 321 height 28
type input "******"
click at [806, 245] on button "Confirmar" at bounding box center [805, 238] width 70 height 27
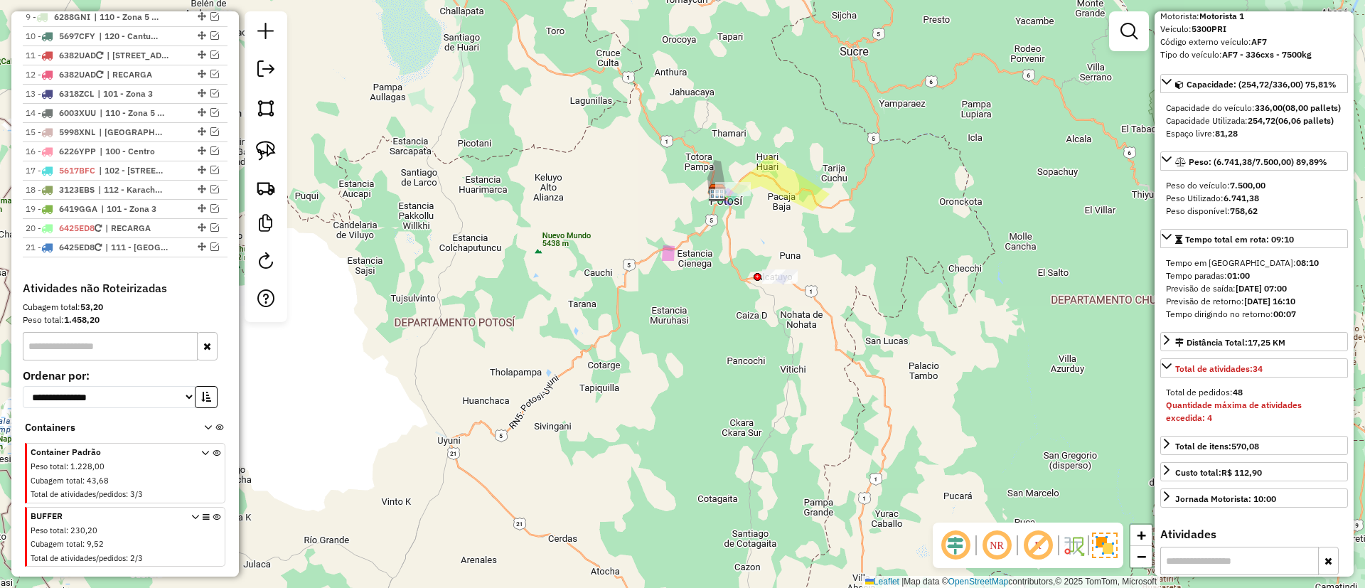
scroll to position [747, 0]
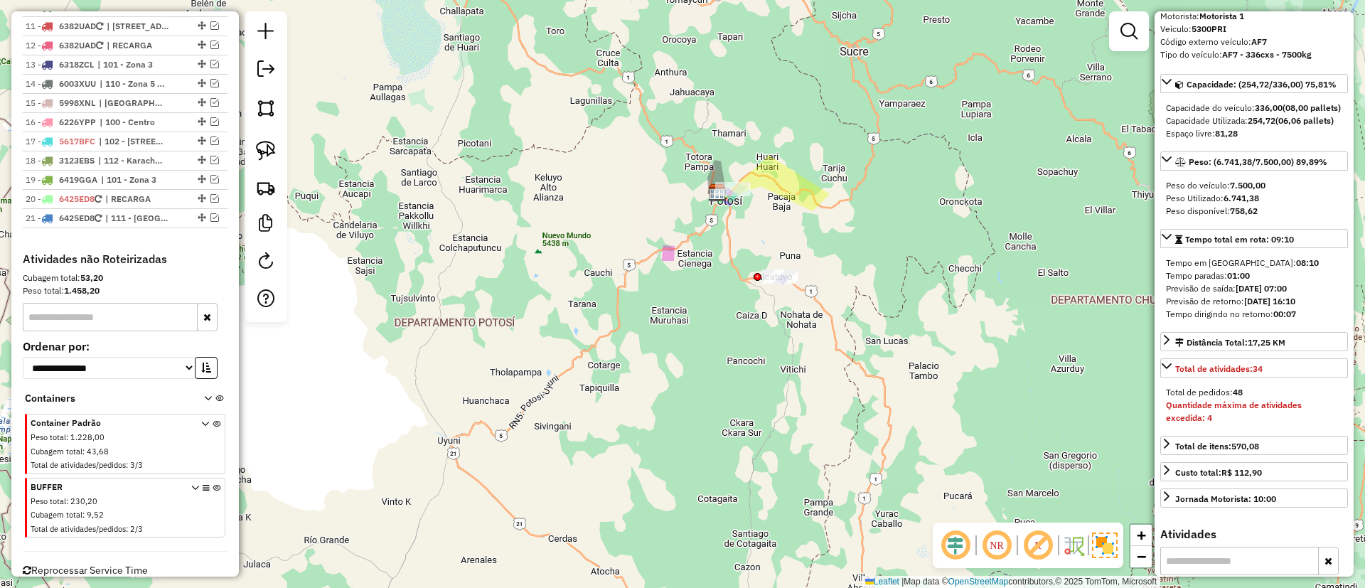
click at [213, 488] on icon at bounding box center [217, 510] width 8 height 53
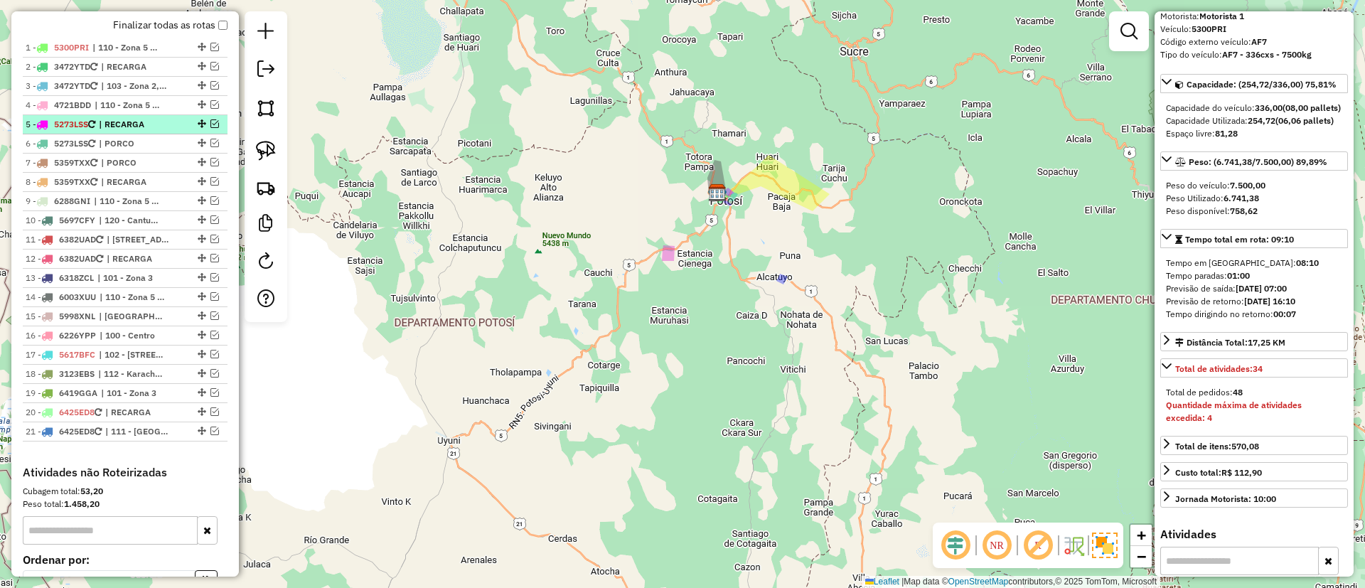
scroll to position [213, 0]
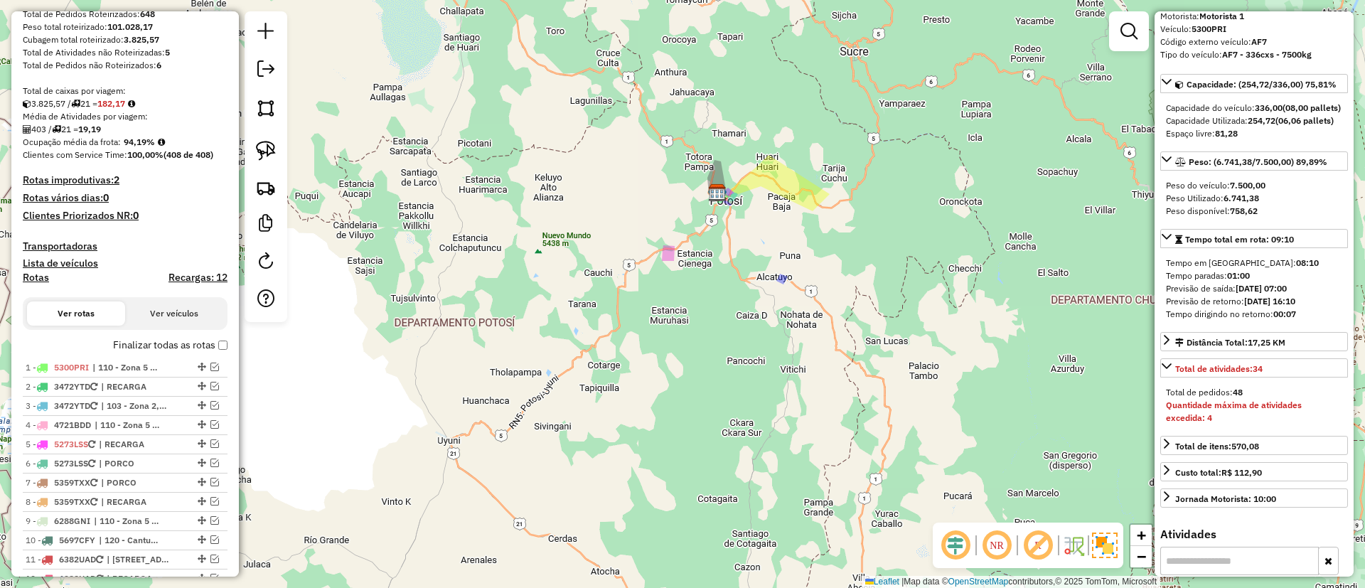
click at [196, 289] on label "Recargas: 12" at bounding box center [198, 281] width 59 height 18
click at [203, 272] on h4 "Recargas: 12" at bounding box center [198, 278] width 59 height 12
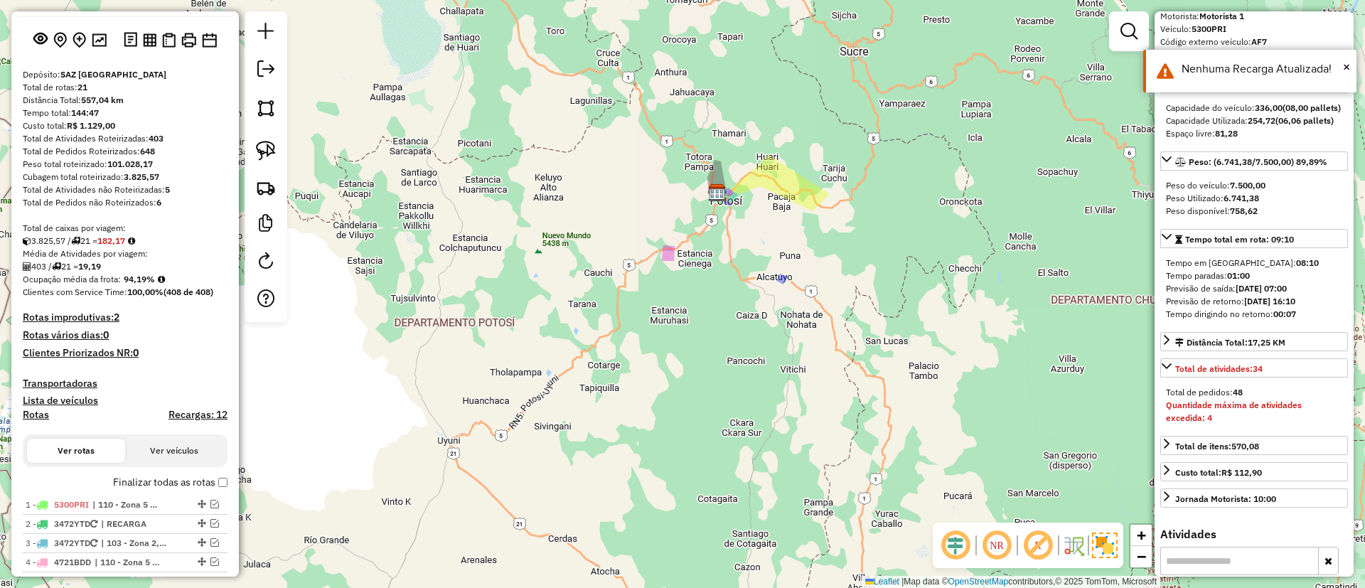
scroll to position [0, 0]
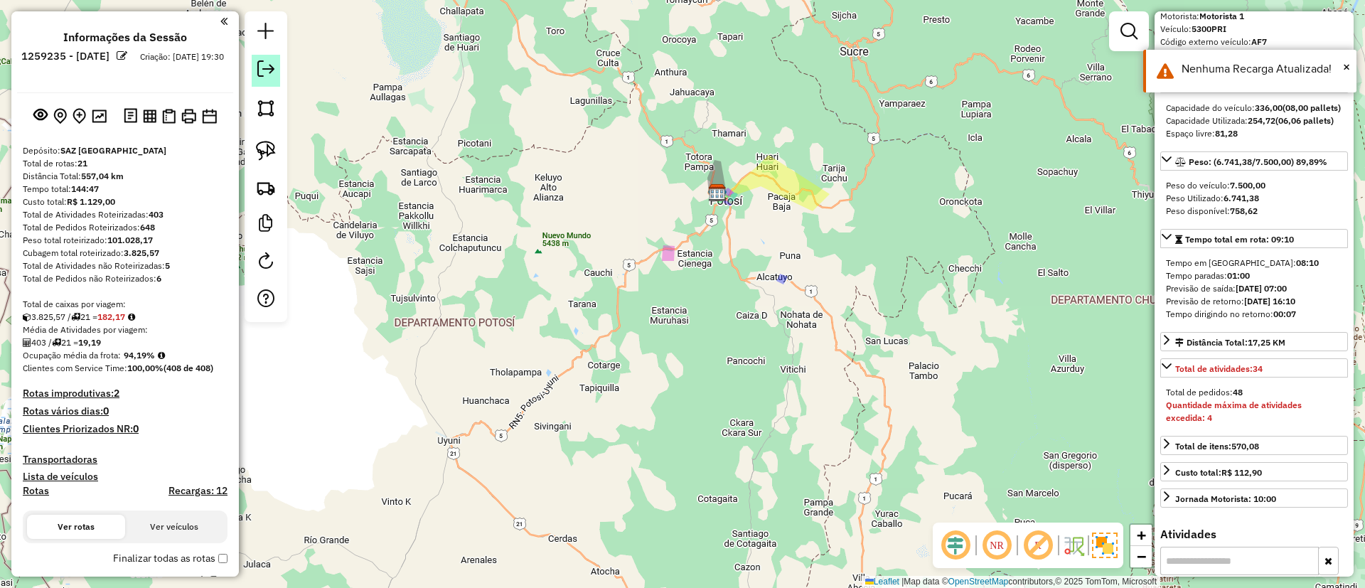
drag, startPoint x: 295, startPoint y: 55, endPoint x: 275, endPoint y: 63, distance: 21.1
click at [297, 54] on div "Janela de atendimento Grade de atendimento Capacidade Transportadoras Veículos …" at bounding box center [682, 294] width 1365 height 588
click at [275, 63] on link at bounding box center [266, 71] width 28 height 32
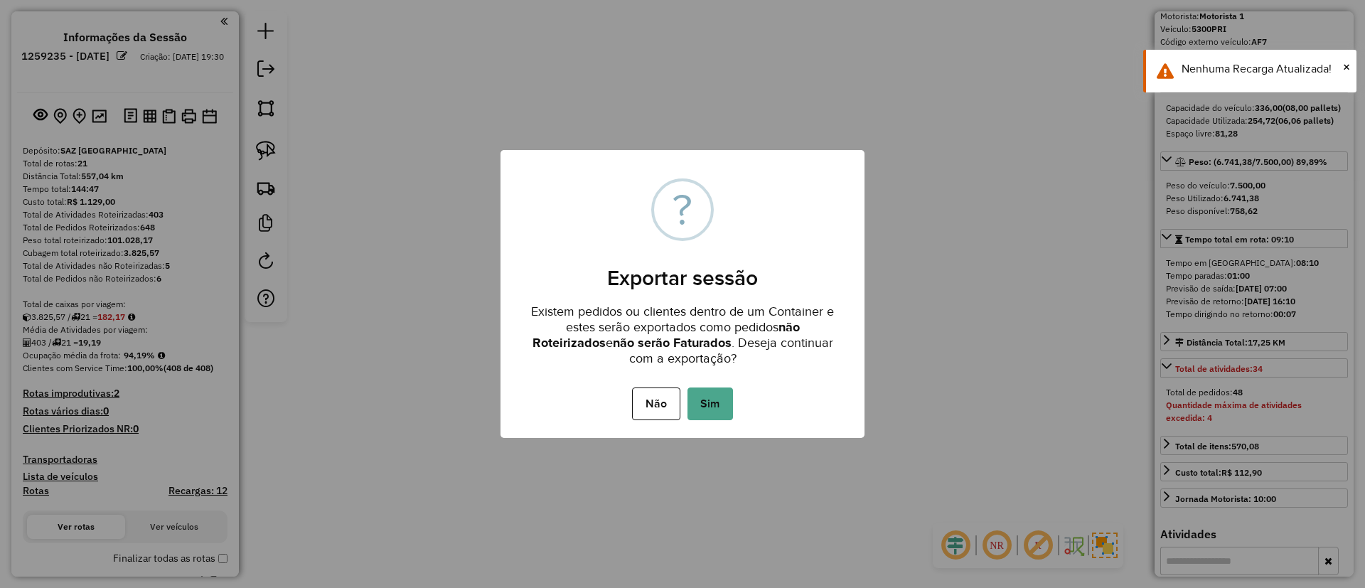
click at [699, 384] on div "Não No Sim" at bounding box center [683, 404] width 364 height 40
click at [710, 398] on button "Sim" at bounding box center [711, 404] width 46 height 33
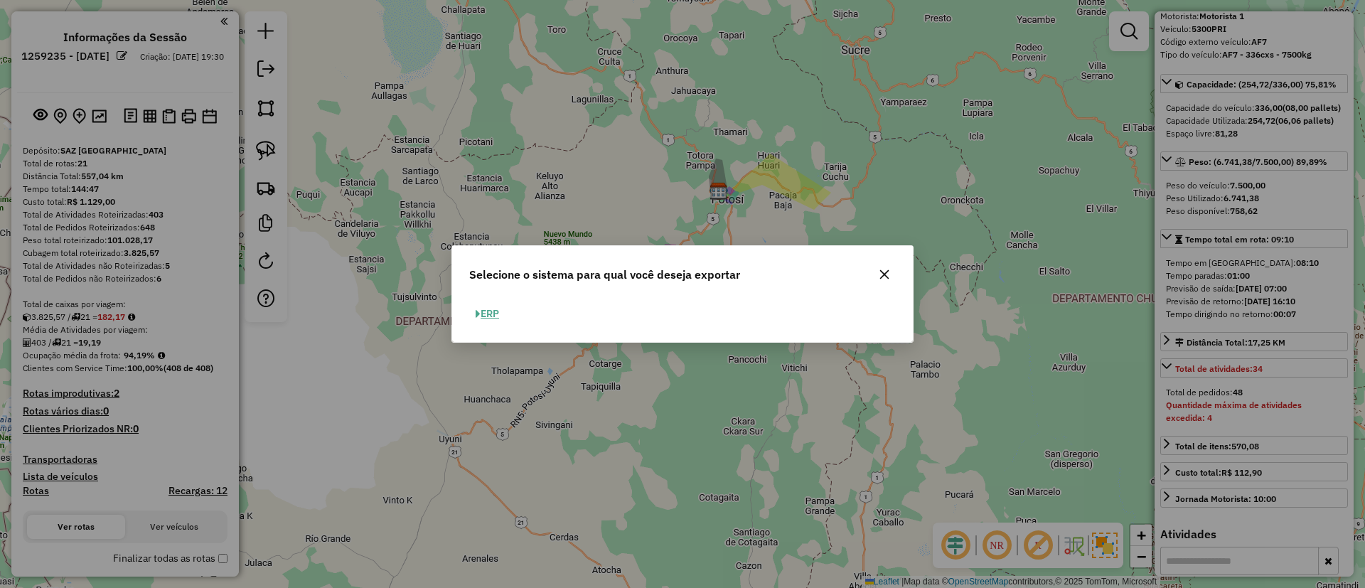
click at [495, 311] on button "ERP" at bounding box center [487, 314] width 36 height 22
select select "**"
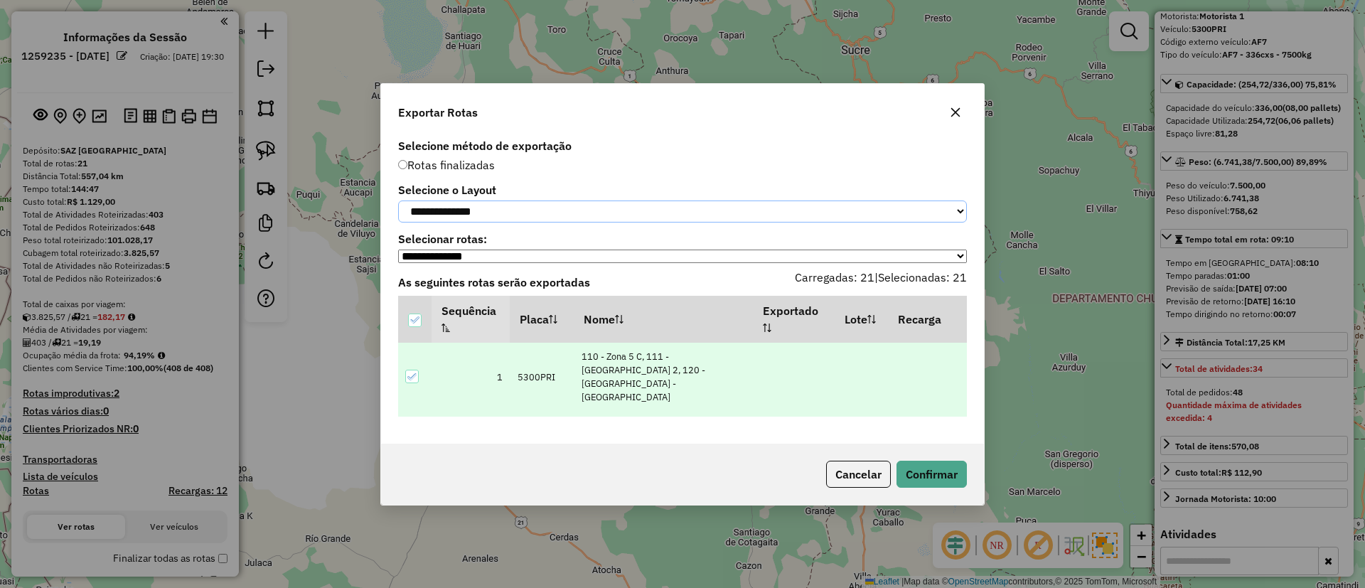
click at [501, 209] on select "**********" at bounding box center [682, 212] width 569 height 22
select select "*********"
click at [398, 201] on select "**********" at bounding box center [682, 212] width 569 height 22
click at [934, 482] on button "Confirmar" at bounding box center [932, 474] width 70 height 27
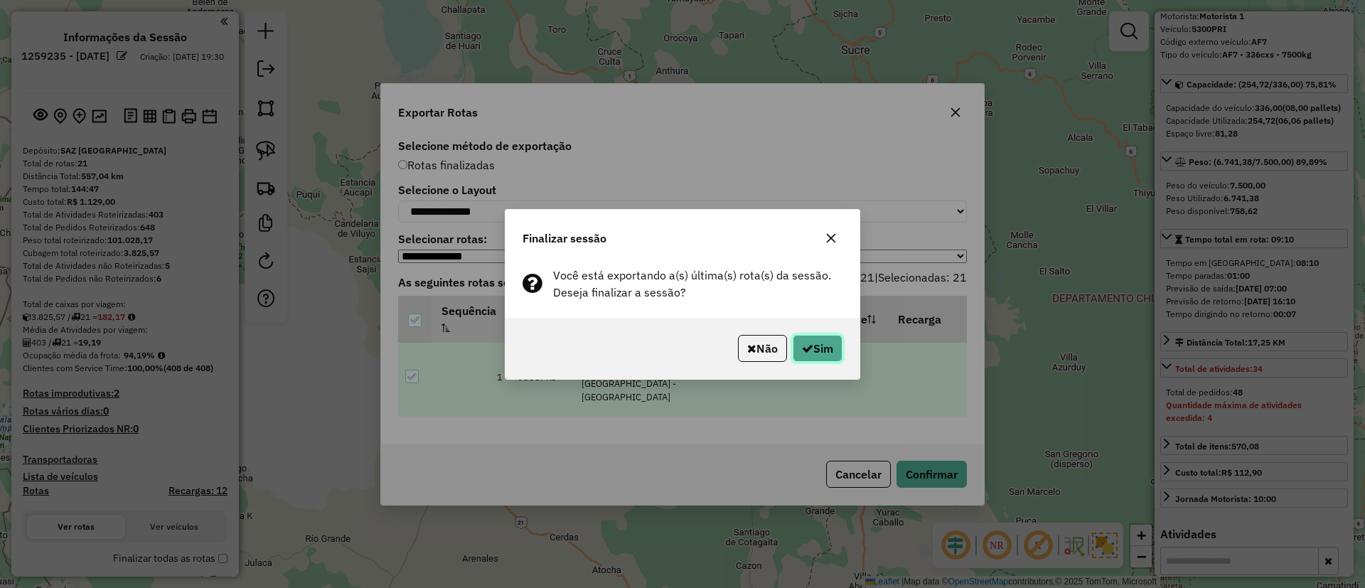
click at [819, 346] on button "Sim" at bounding box center [818, 348] width 50 height 27
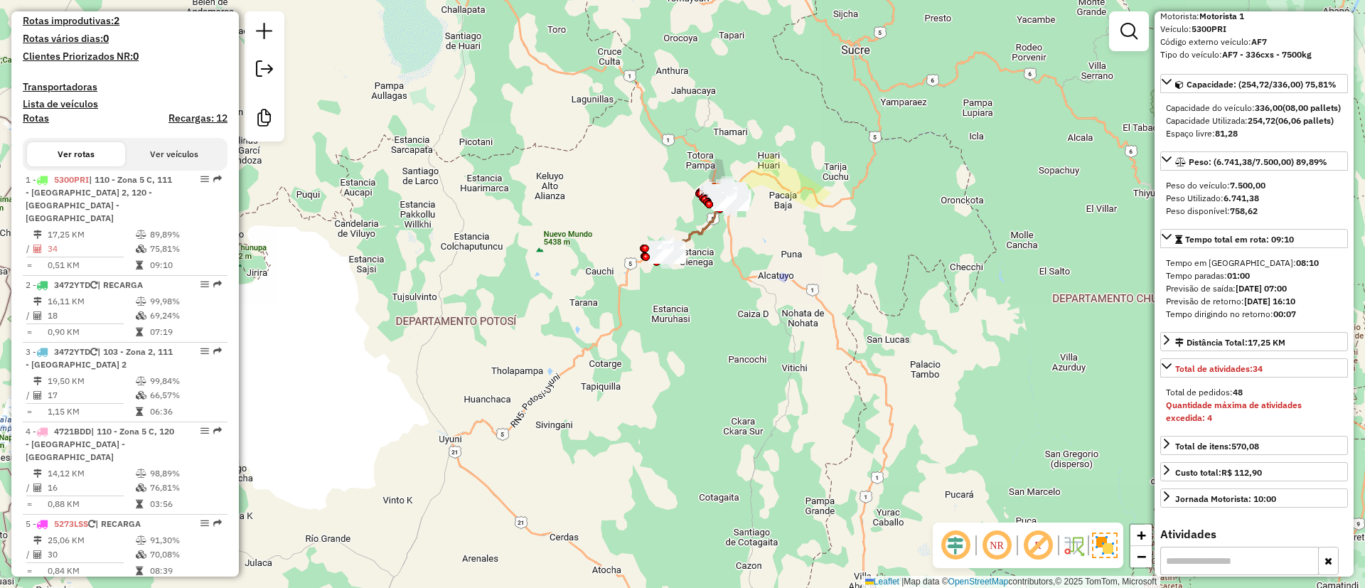
scroll to position [570, 0]
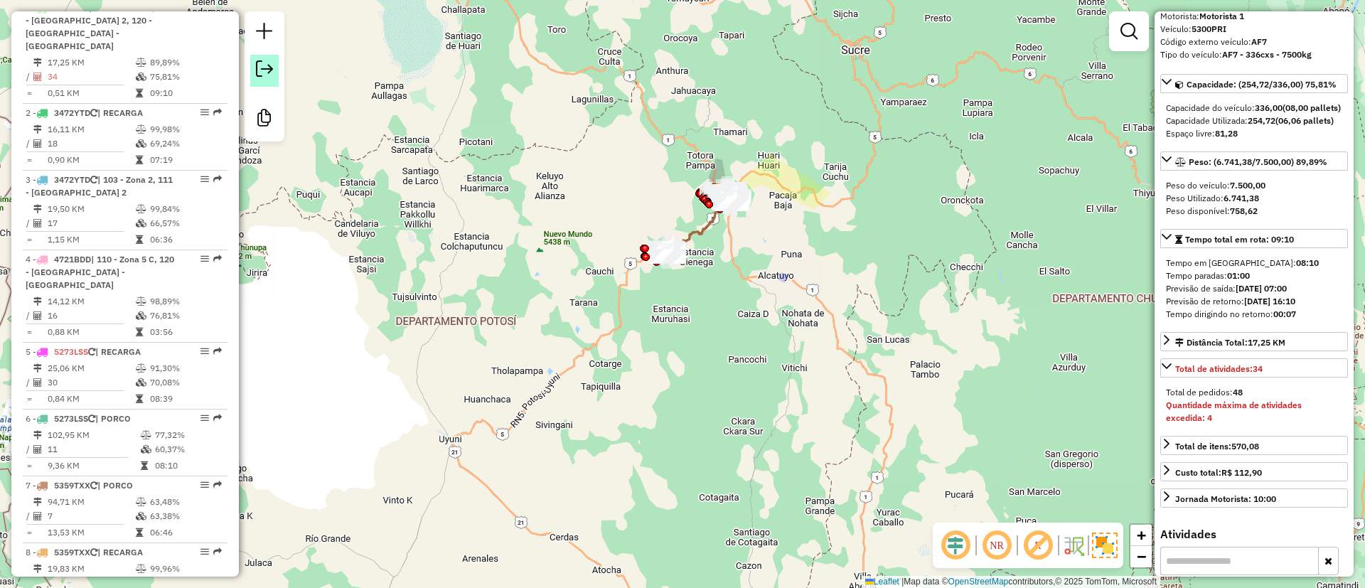
click at [271, 66] on em at bounding box center [264, 68] width 17 height 17
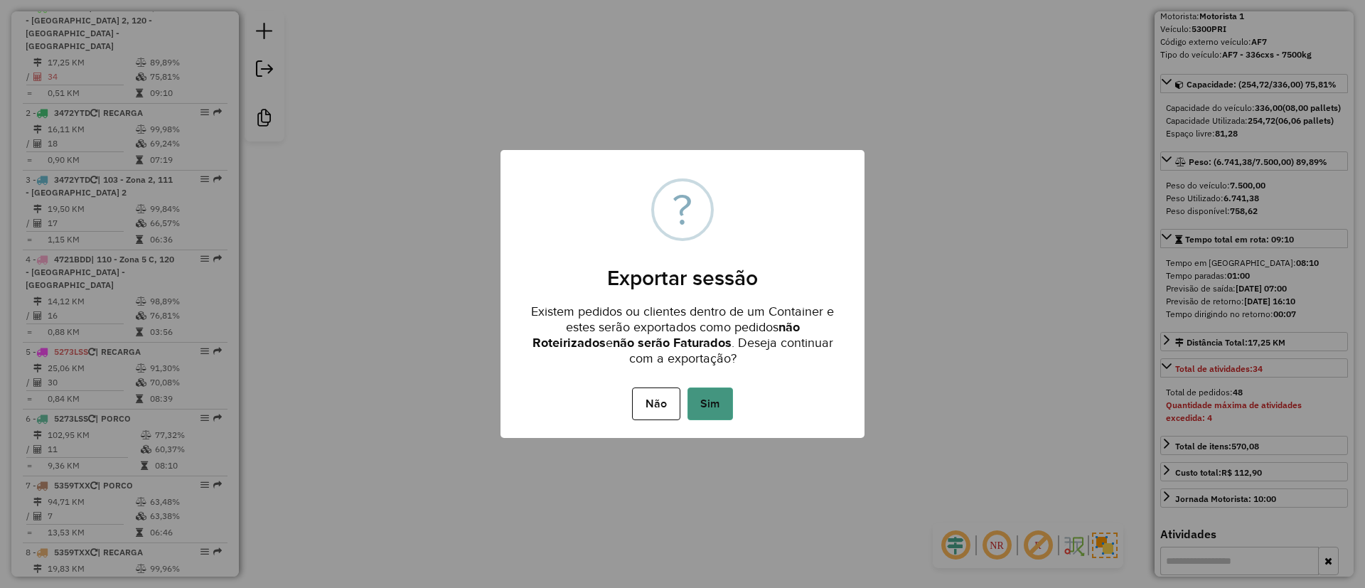
click at [710, 388] on button "Sim" at bounding box center [711, 404] width 46 height 33
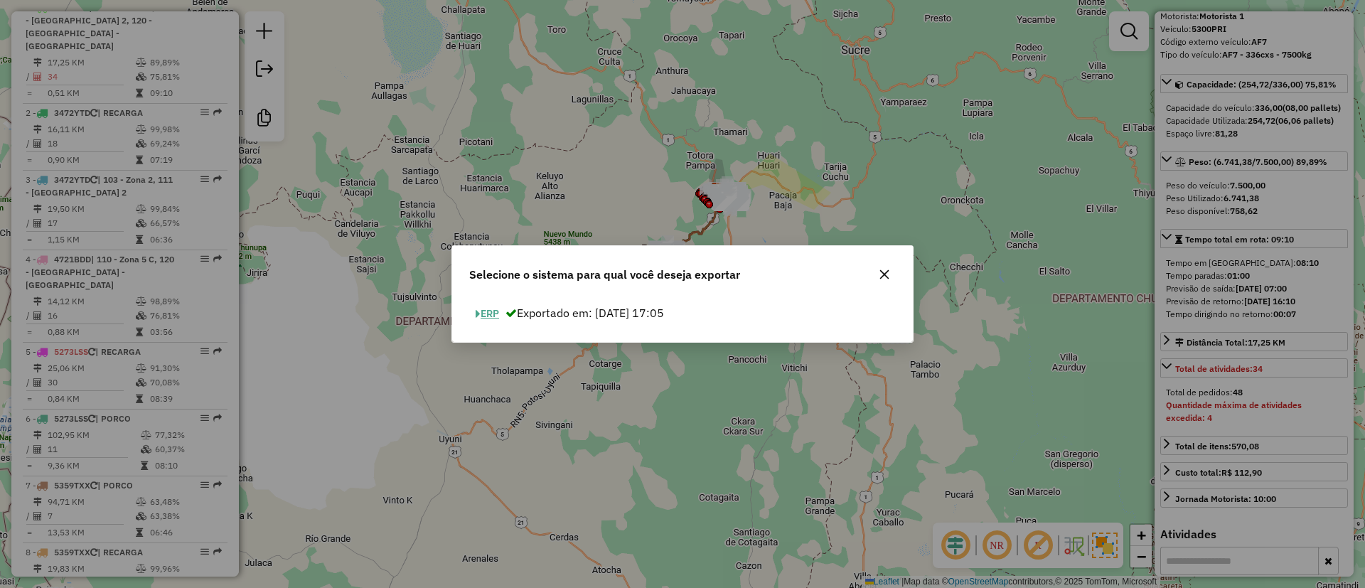
click at [492, 309] on button "ERP" at bounding box center [487, 314] width 36 height 22
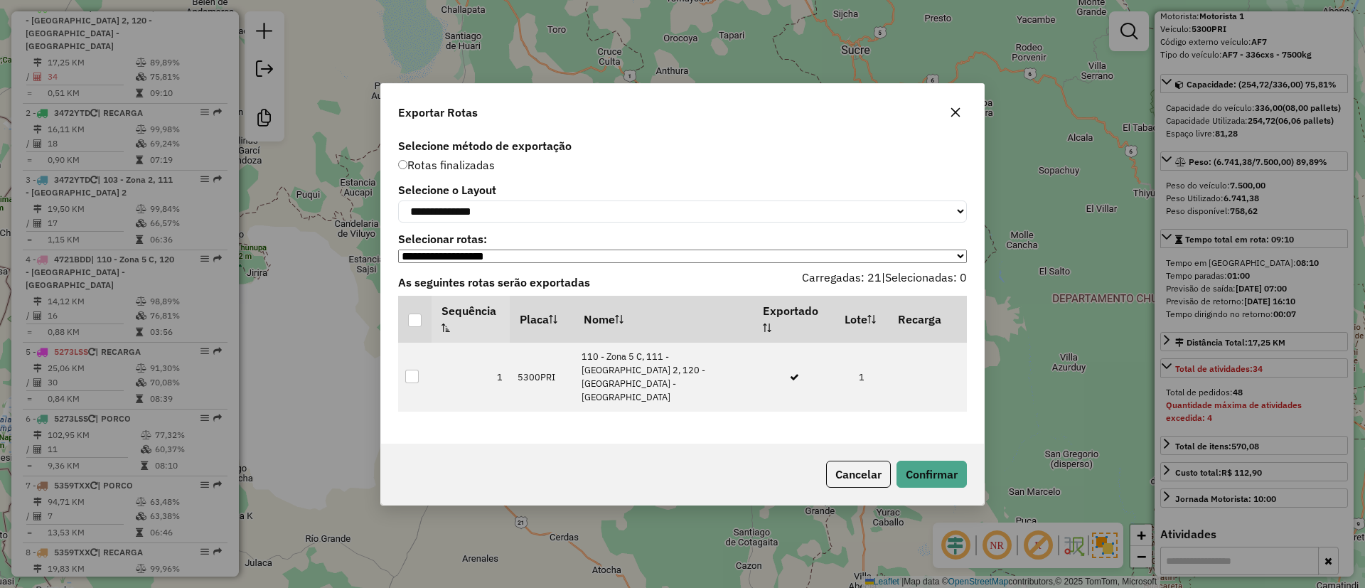
click at [513, 227] on div "**********" at bounding box center [682, 289] width 603 height 309
click at [521, 209] on select "**********" at bounding box center [682, 212] width 569 height 22
select select "*********"
click at [398, 201] on select "**********" at bounding box center [682, 212] width 569 height 22
click at [421, 325] on div at bounding box center [415, 321] width 14 height 14
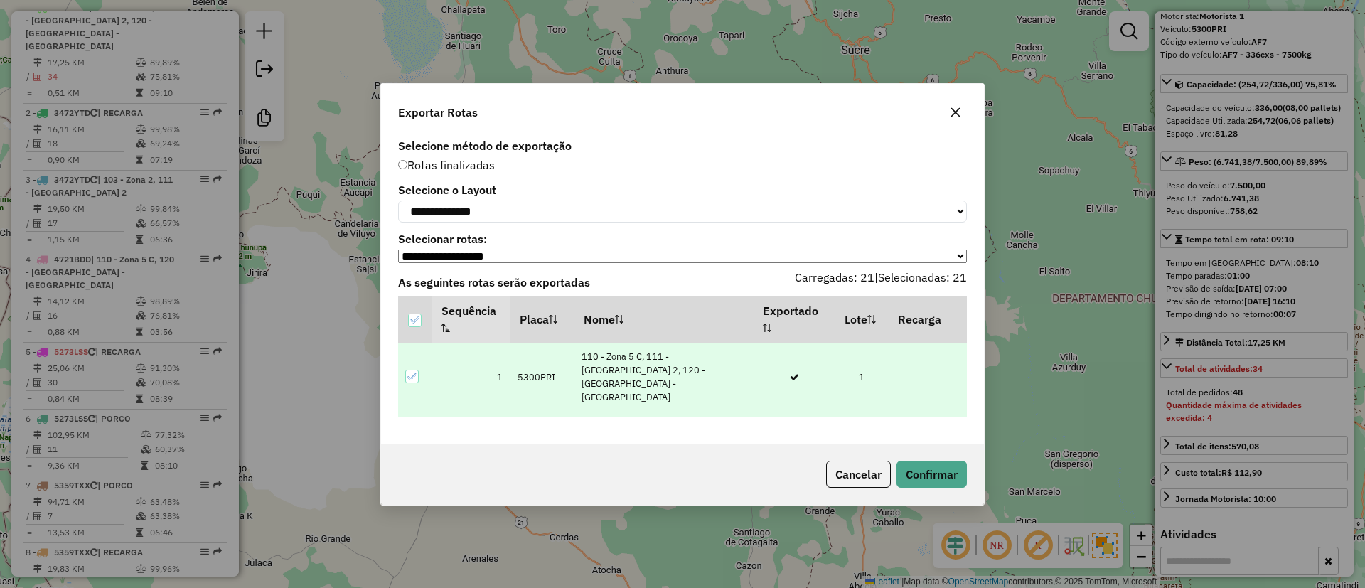
click at [942, 494] on div "Cancelar Confirmar" at bounding box center [682, 474] width 603 height 61
click at [939, 479] on button "Confirmar" at bounding box center [932, 474] width 70 height 27
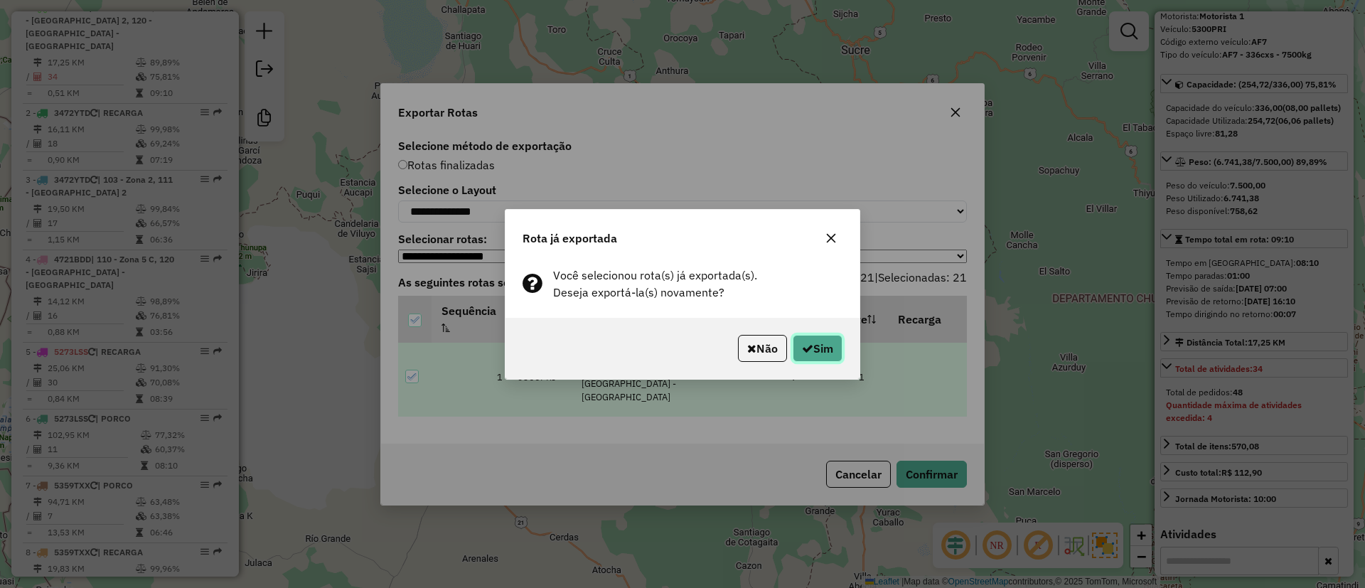
click at [820, 353] on button "Sim" at bounding box center [818, 348] width 50 height 27
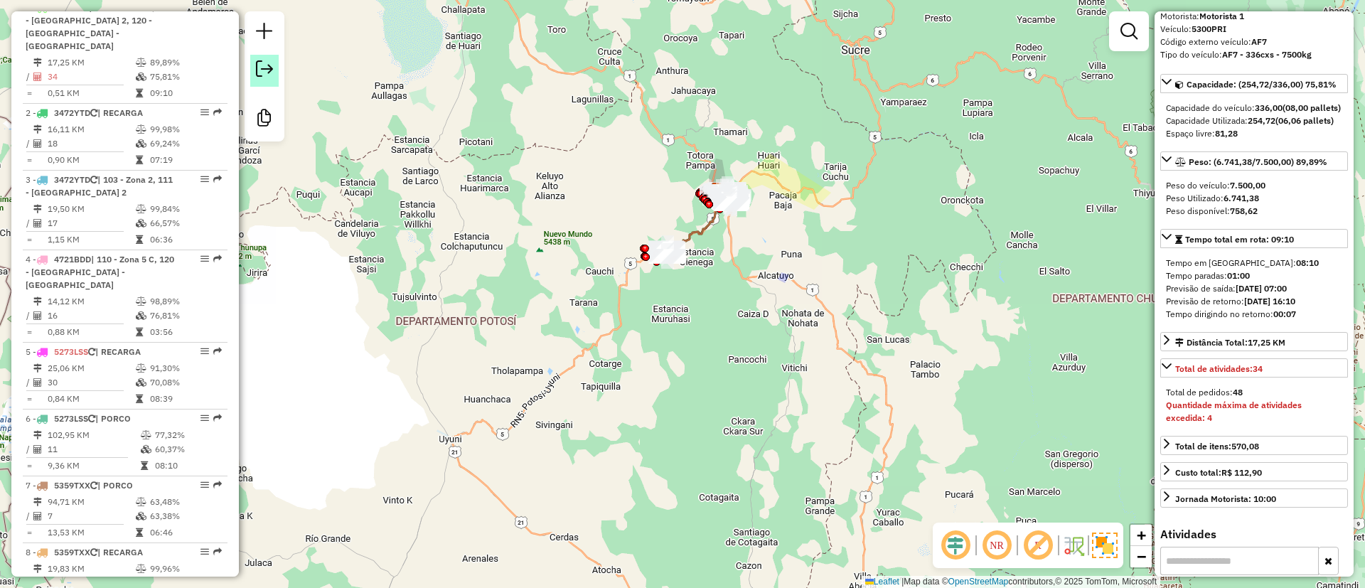
click at [263, 80] on link at bounding box center [264, 71] width 28 height 32
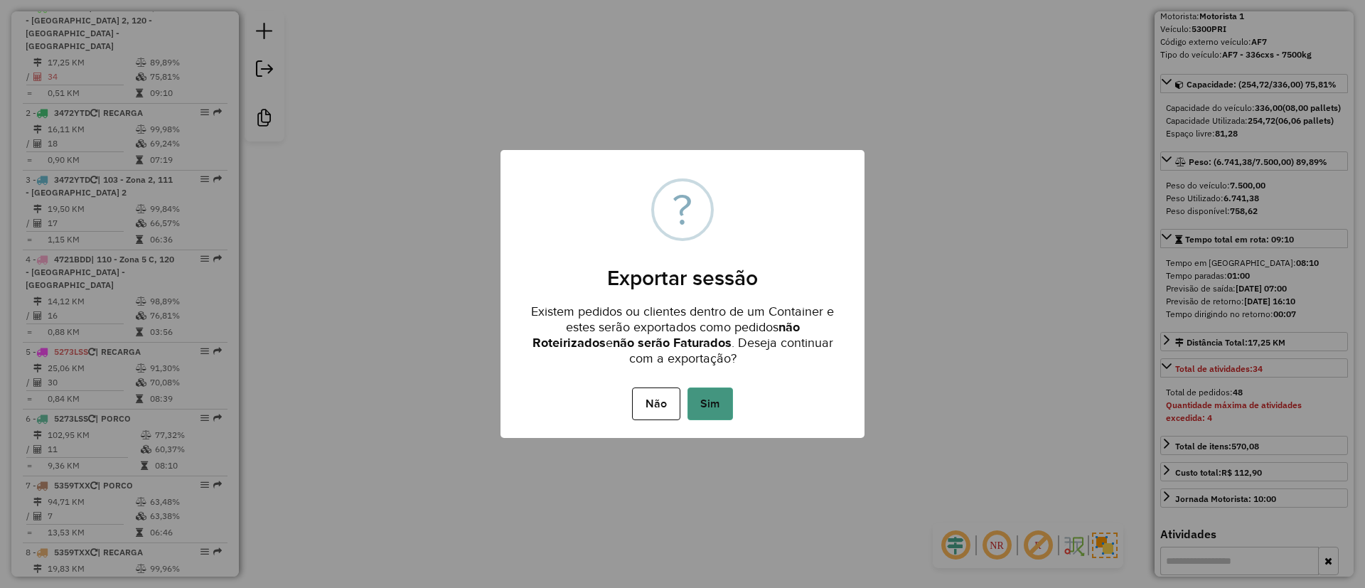
click at [703, 398] on button "Sim" at bounding box center [711, 404] width 46 height 33
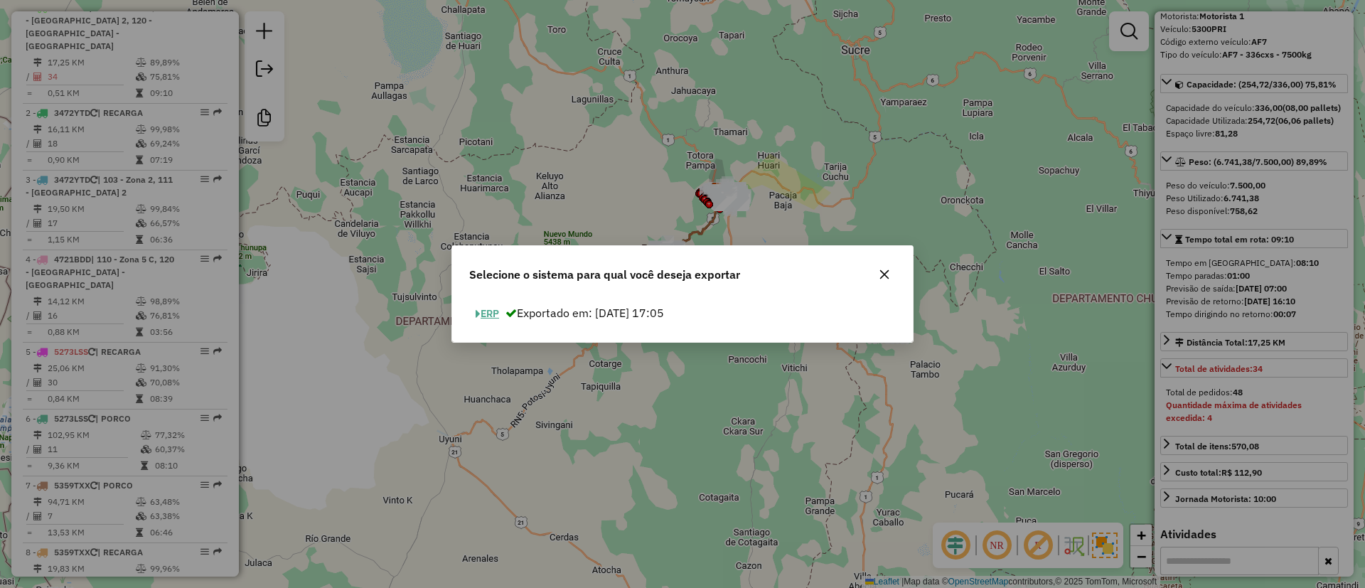
click at [476, 311] on span "button" at bounding box center [478, 314] width 5 height 10
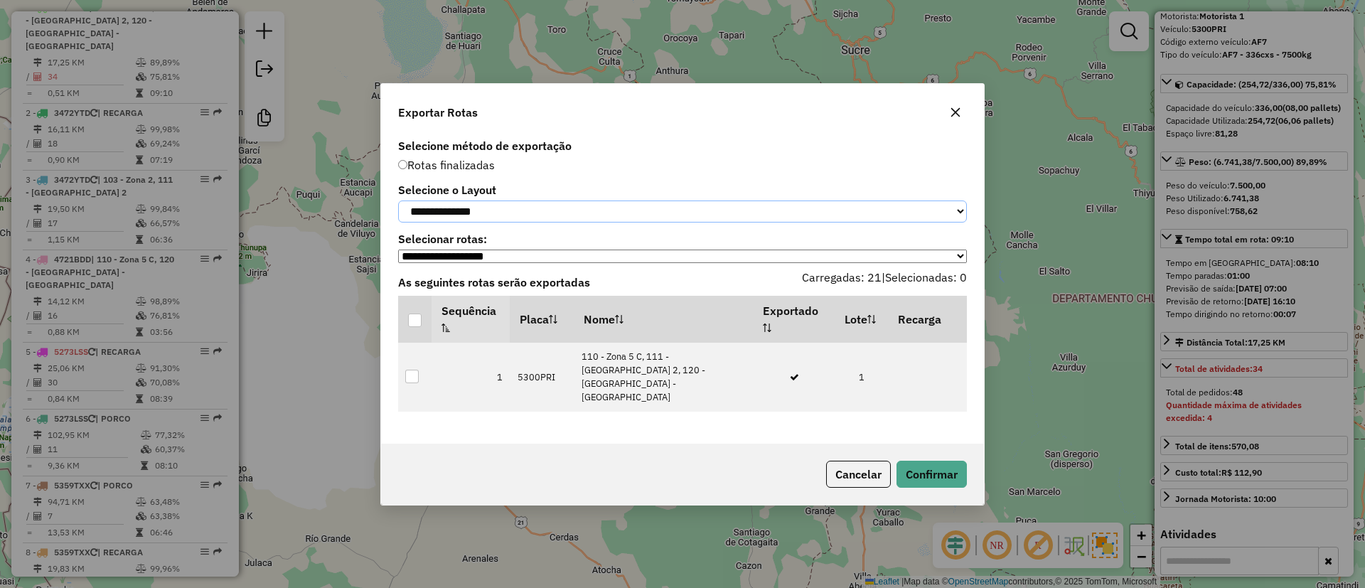
click at [474, 212] on select "**********" at bounding box center [682, 212] width 569 height 22
select select "*********"
click at [398, 201] on select "**********" at bounding box center [682, 212] width 569 height 22
click at [406, 316] on th at bounding box center [414, 319] width 33 height 47
click at [412, 319] on div at bounding box center [415, 321] width 14 height 14
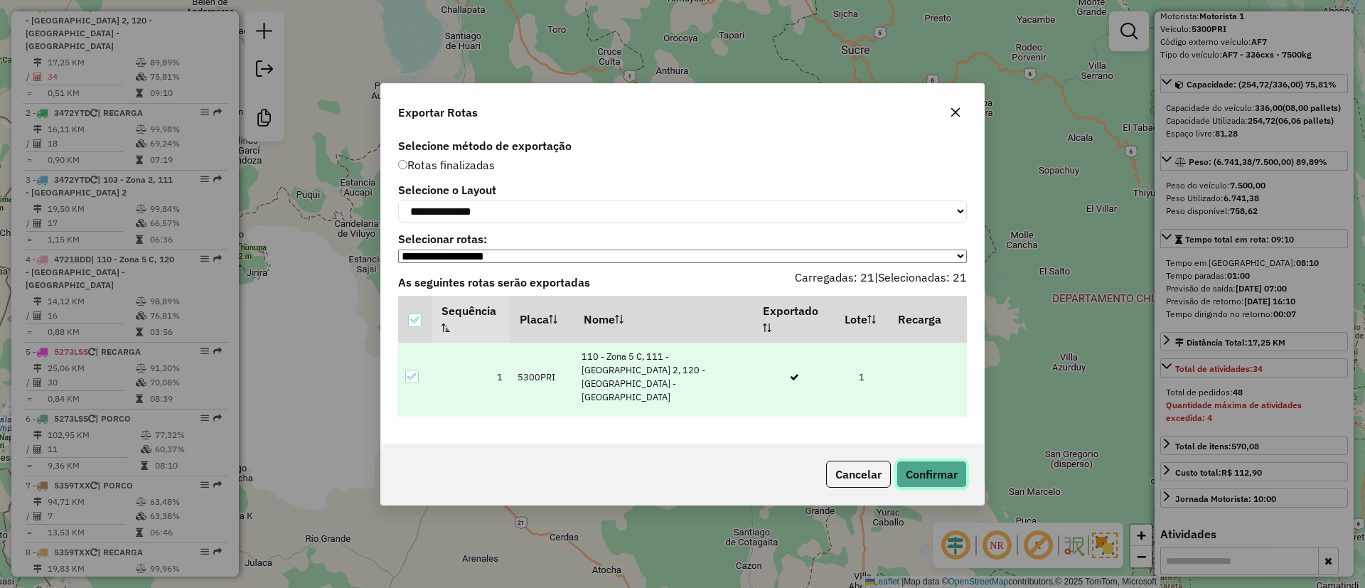
click at [908, 477] on button "Confirmar" at bounding box center [932, 474] width 70 height 27
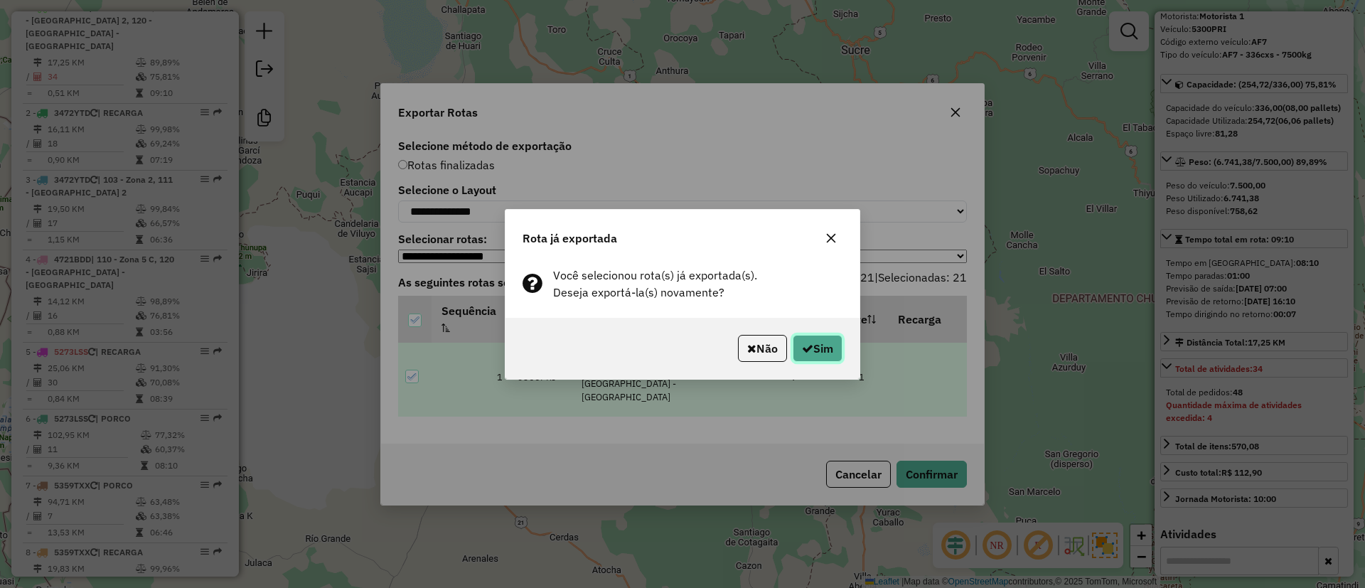
click at [822, 347] on button "Sim" at bounding box center [818, 348] width 50 height 27
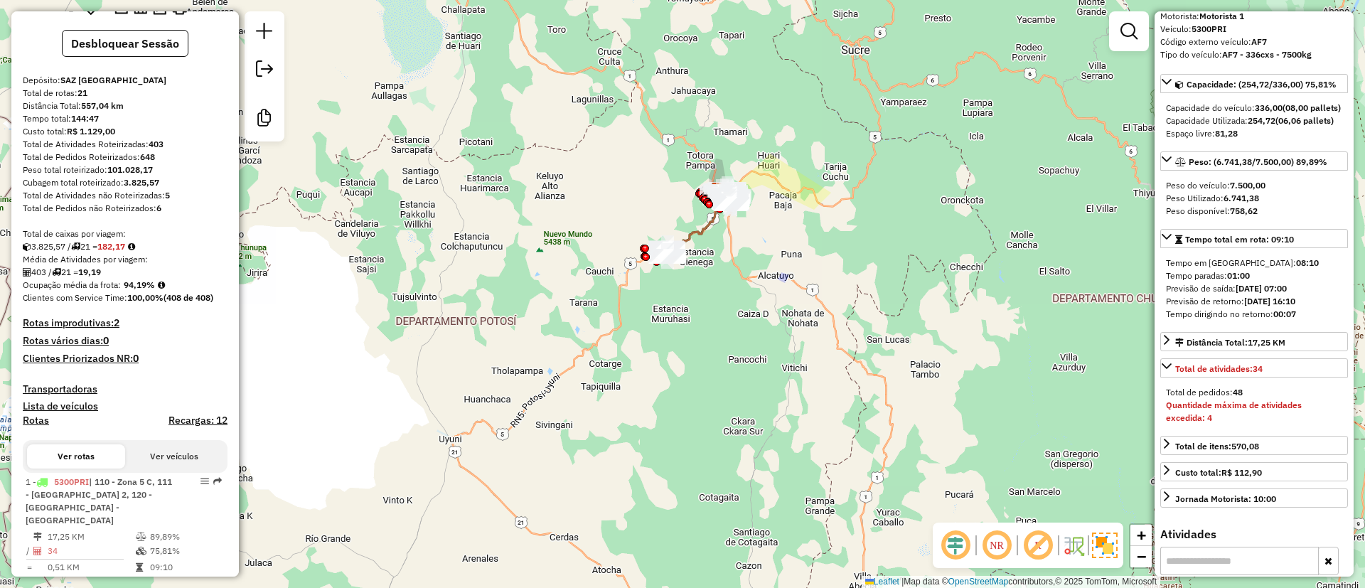
scroll to position [0, 0]
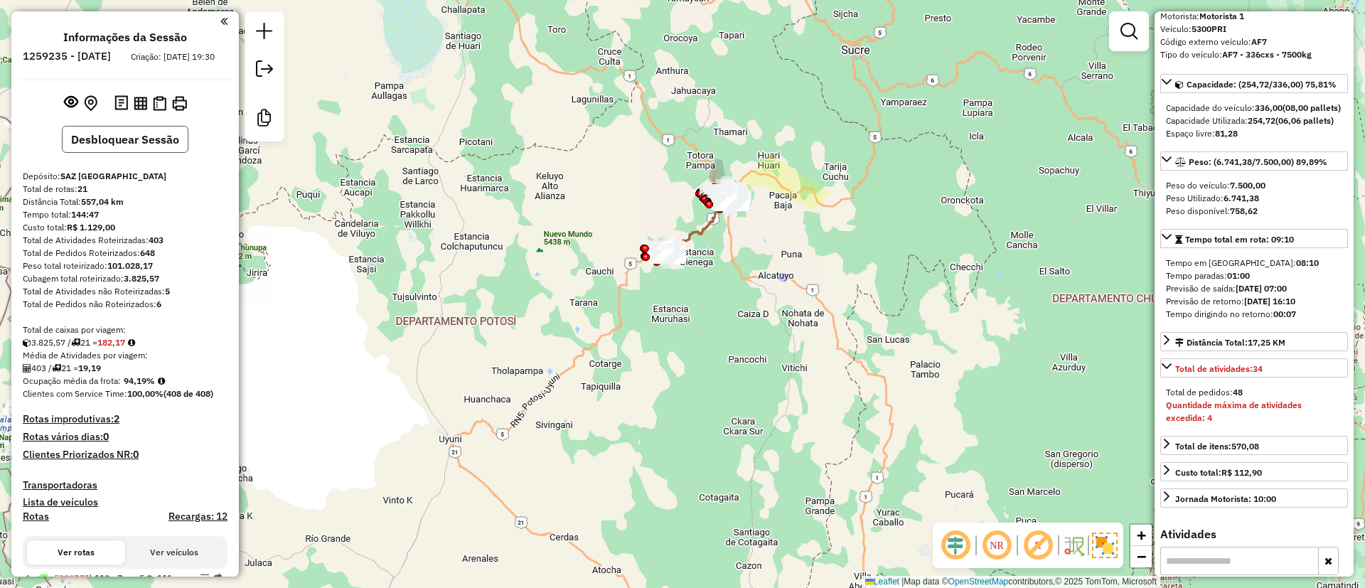
click at [147, 151] on button "Desbloquear Sessão" at bounding box center [125, 139] width 127 height 27
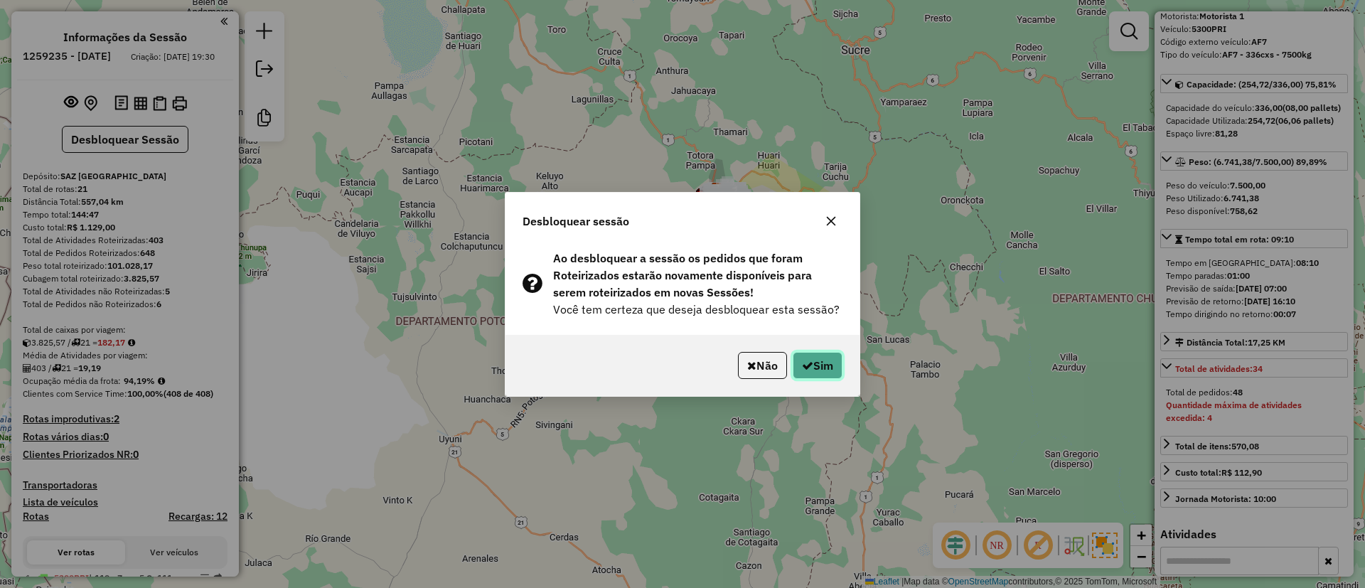
click at [800, 357] on button "Sim" at bounding box center [818, 365] width 50 height 27
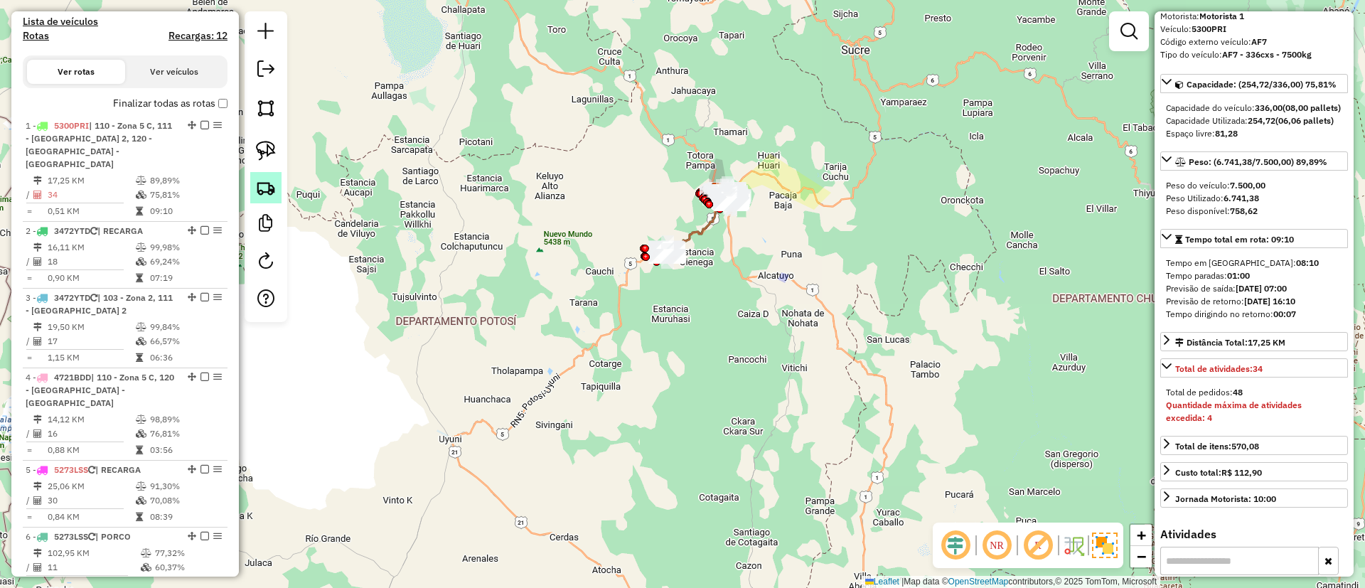
scroll to position [570, 0]
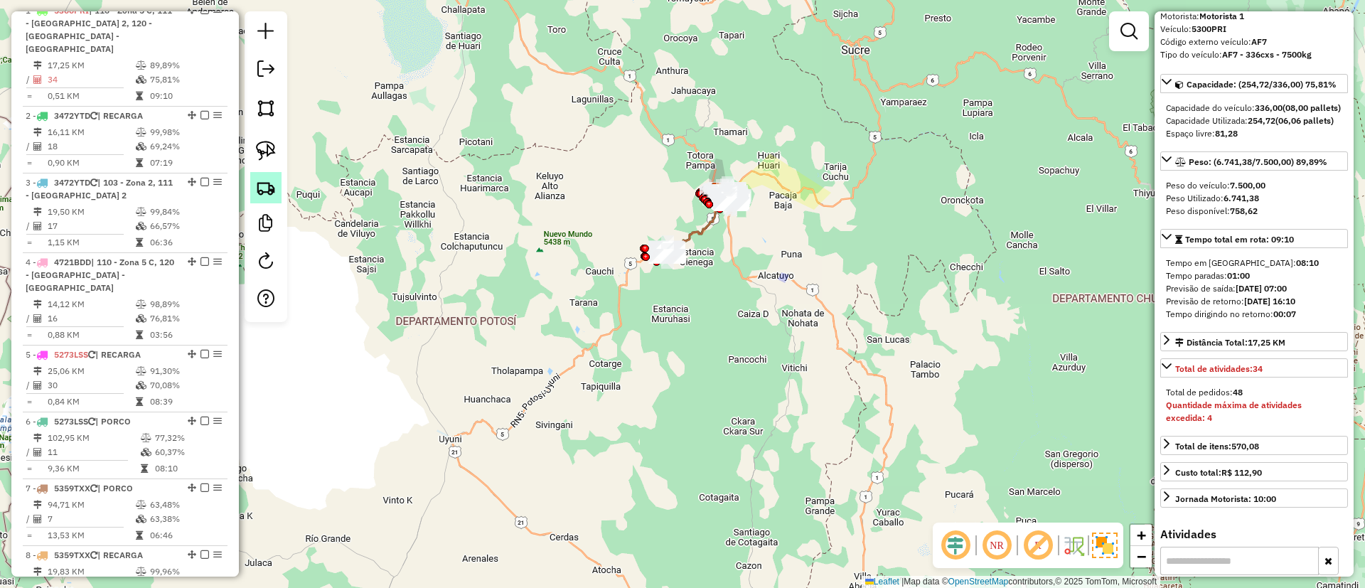
click at [262, 182] on img at bounding box center [266, 188] width 20 height 20
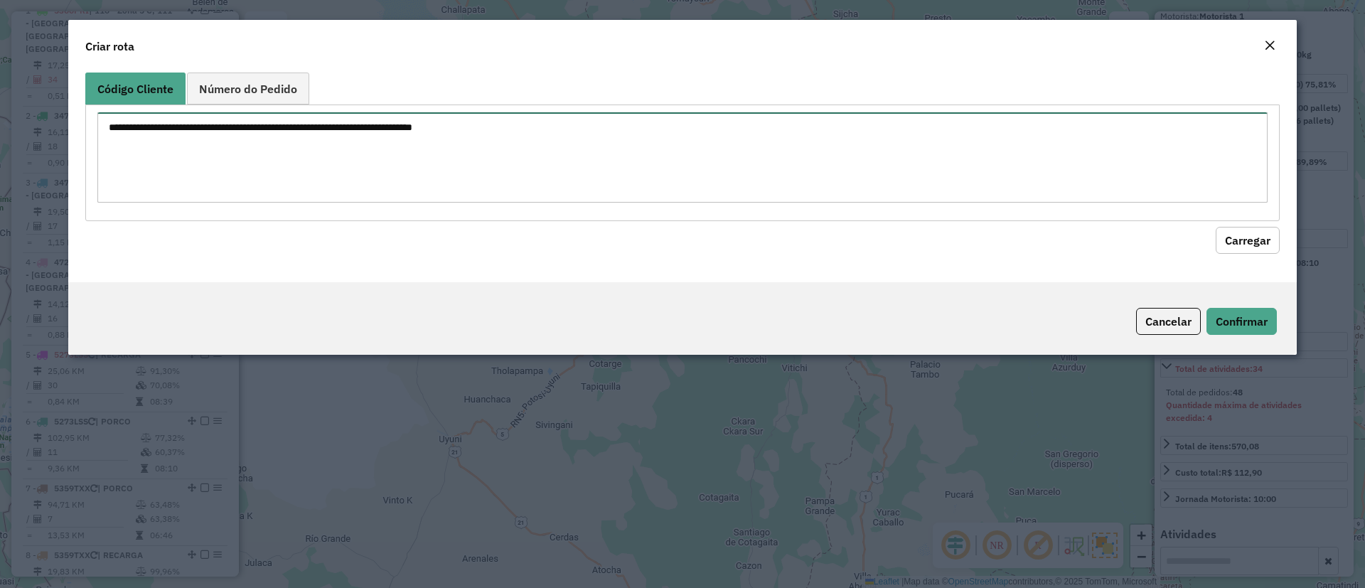
click at [329, 150] on textarea at bounding box center [682, 157] width 1171 height 90
paste textarea "***** ***** ****** ****** ****** ****** ****** ****** ****** ****** ****** ****…"
click at [105, 127] on textarea "***** ***** ****** ****** ****** ****** ****** ****** ****** ****** ****** ****…" at bounding box center [682, 157] width 1171 height 90
click at [112, 135] on textarea "**********" at bounding box center [682, 157] width 1171 height 90
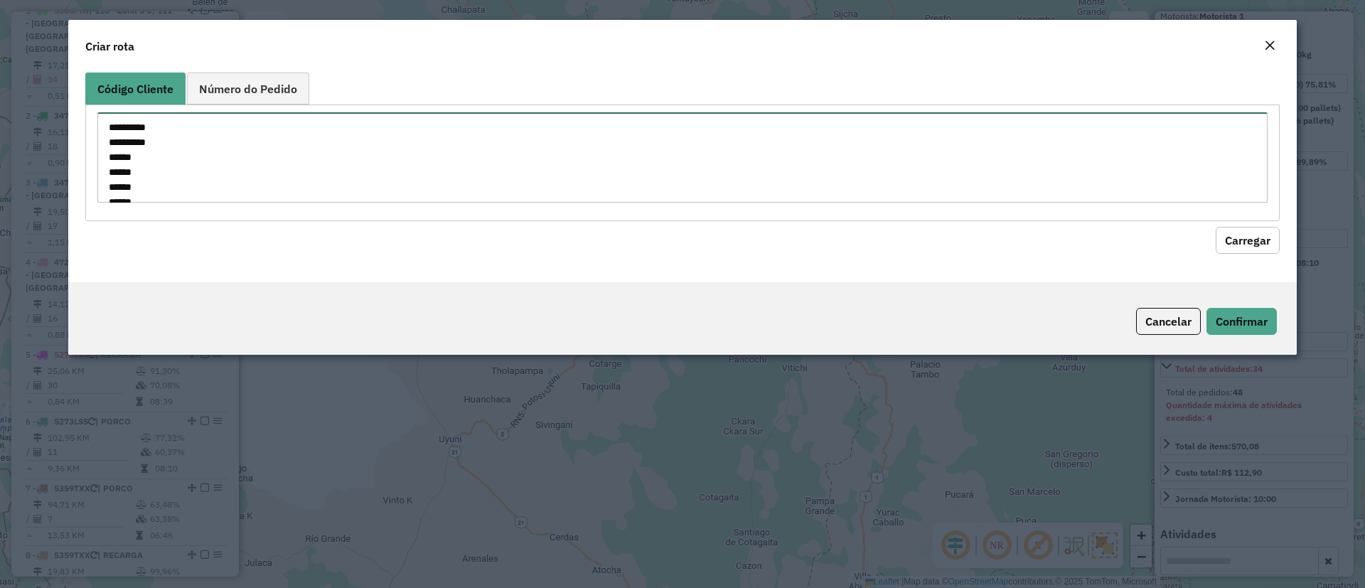
click at [109, 156] on textarea "**********" at bounding box center [682, 157] width 1171 height 90
click at [106, 171] on textarea "**********" at bounding box center [682, 157] width 1171 height 90
click at [109, 185] on textarea "**********" at bounding box center [682, 157] width 1171 height 90
click at [108, 184] on textarea "**********" at bounding box center [682, 157] width 1171 height 90
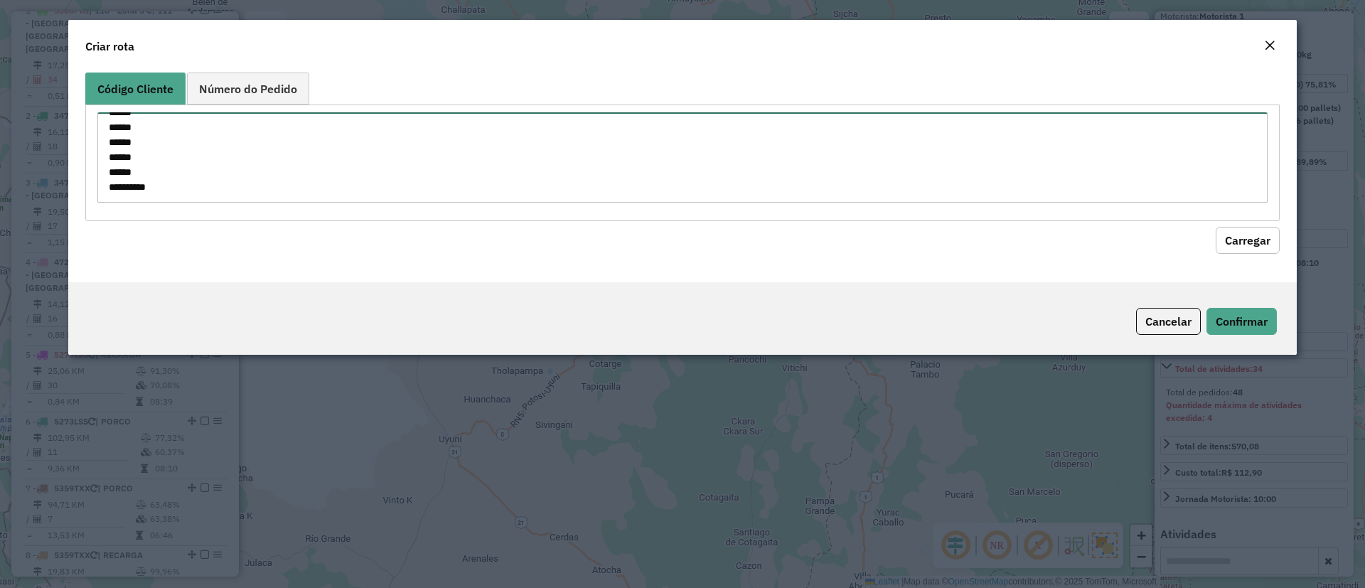
click at [108, 170] on textarea "**********" at bounding box center [682, 157] width 1171 height 90
click at [107, 153] on textarea "**********" at bounding box center [682, 157] width 1171 height 90
click at [110, 146] on textarea "**********" at bounding box center [682, 157] width 1171 height 90
click at [107, 195] on textarea "**********" at bounding box center [682, 157] width 1171 height 90
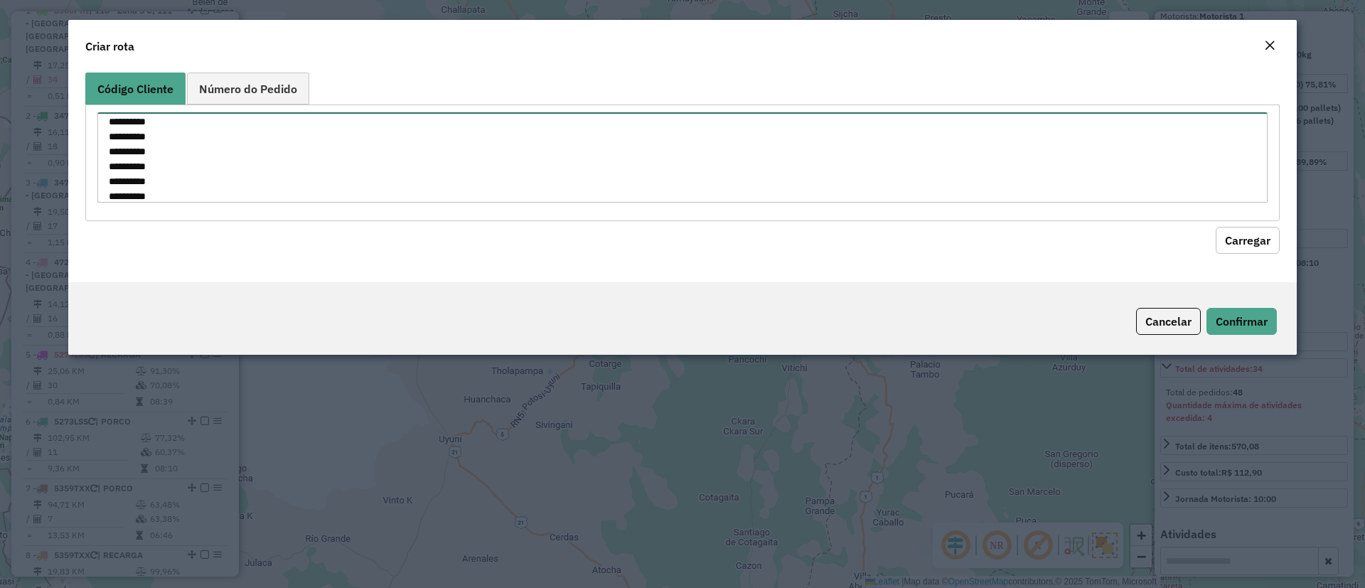
scroll to position [80, 0]
type textarea "**********"
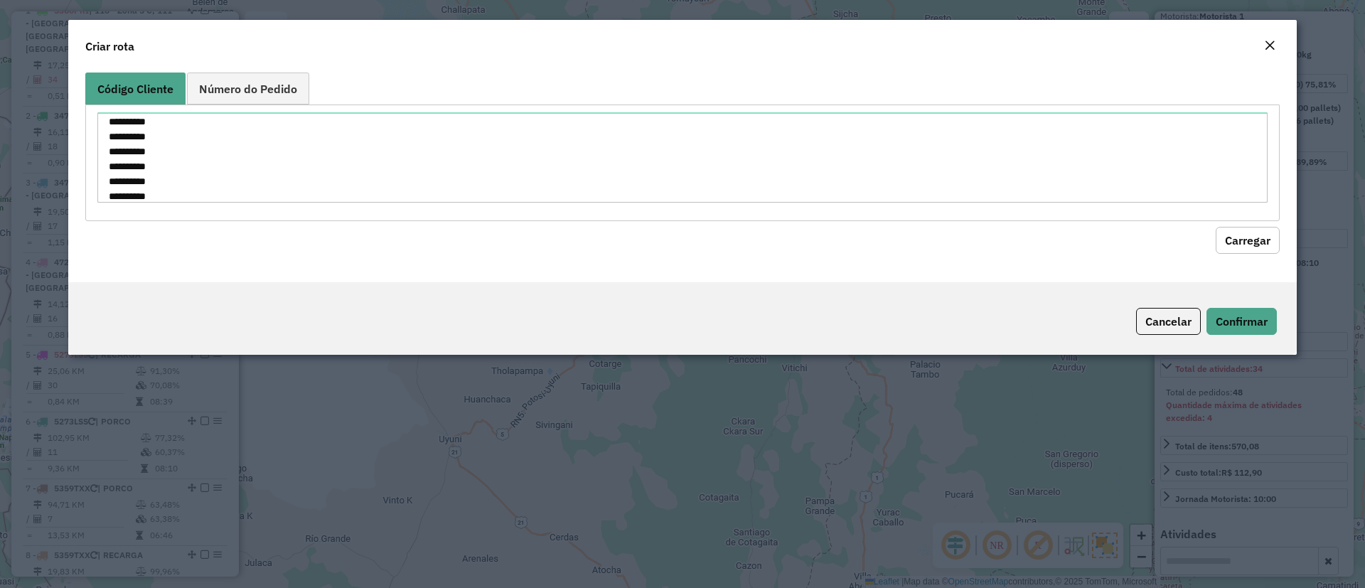
click at [1227, 247] on button "Carregar" at bounding box center [1248, 240] width 64 height 27
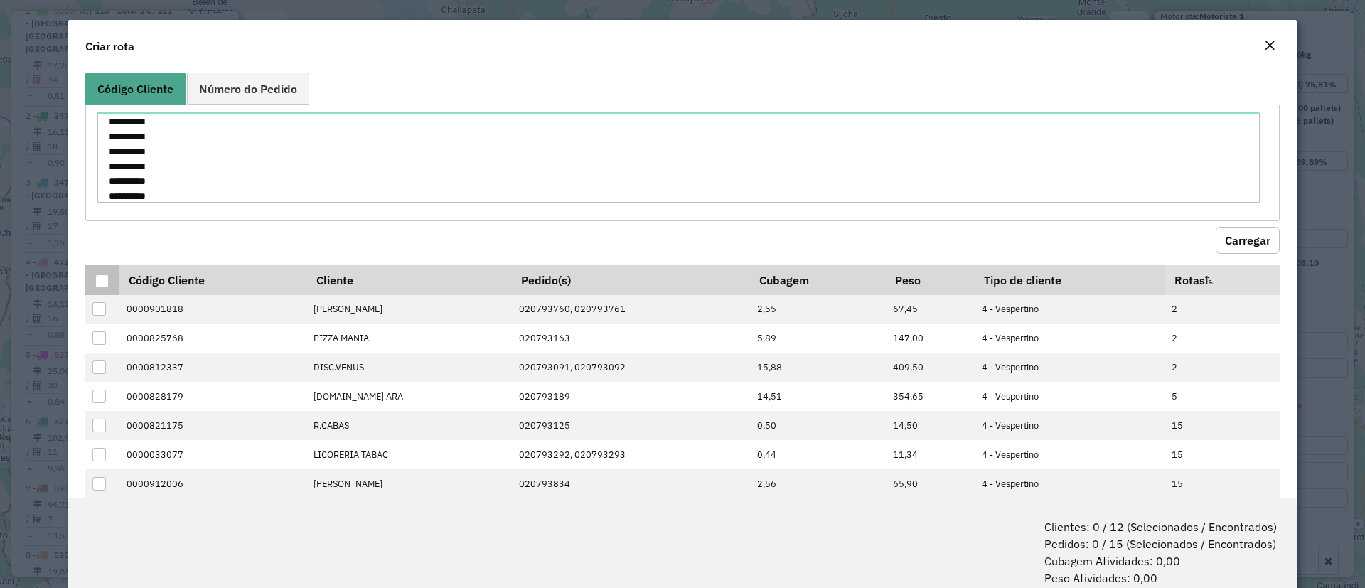
click at [107, 281] on div at bounding box center [102, 282] width 14 height 14
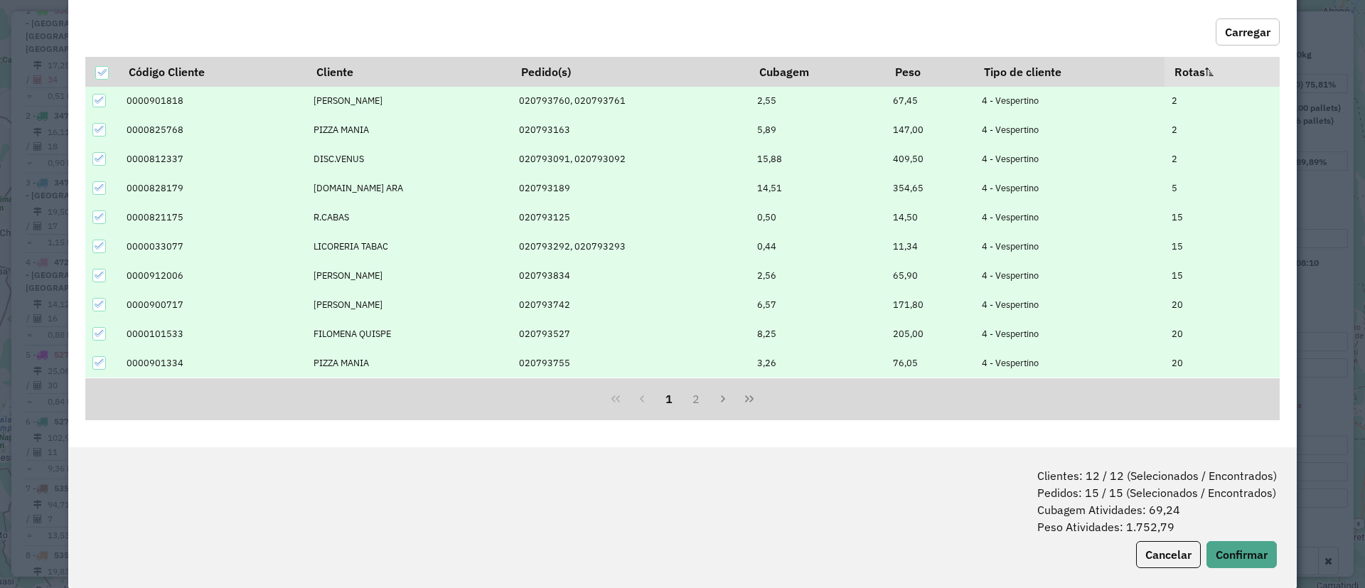
scroll to position [71, 0]
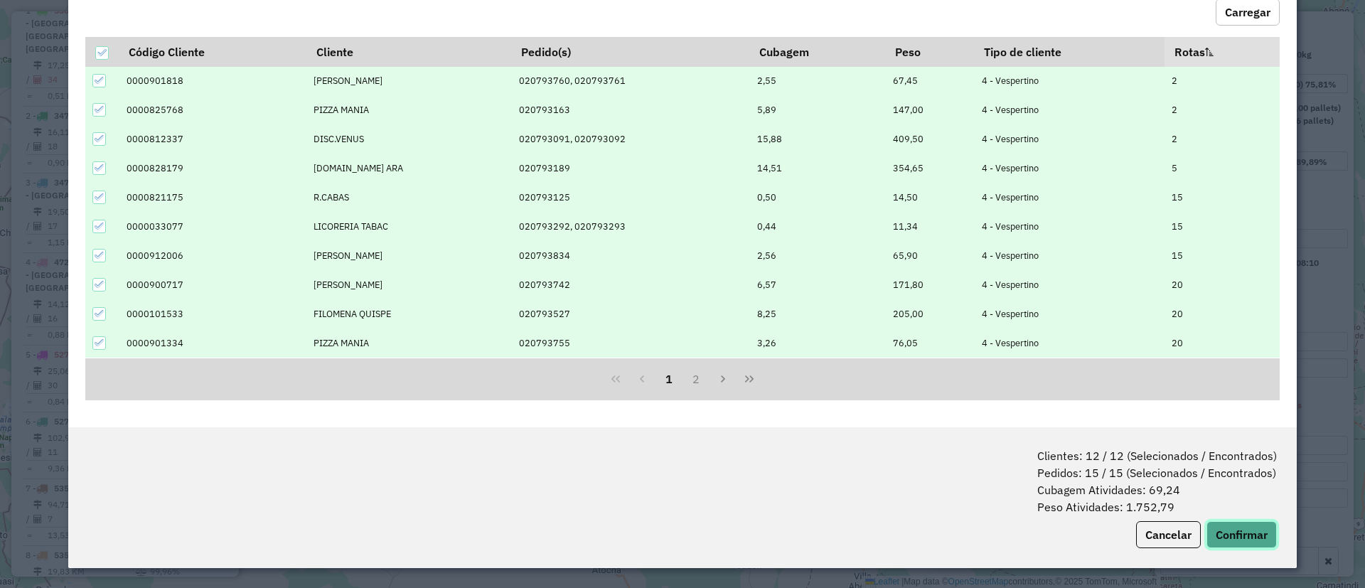
click at [1223, 529] on button "Confirmar" at bounding box center [1242, 534] width 70 height 27
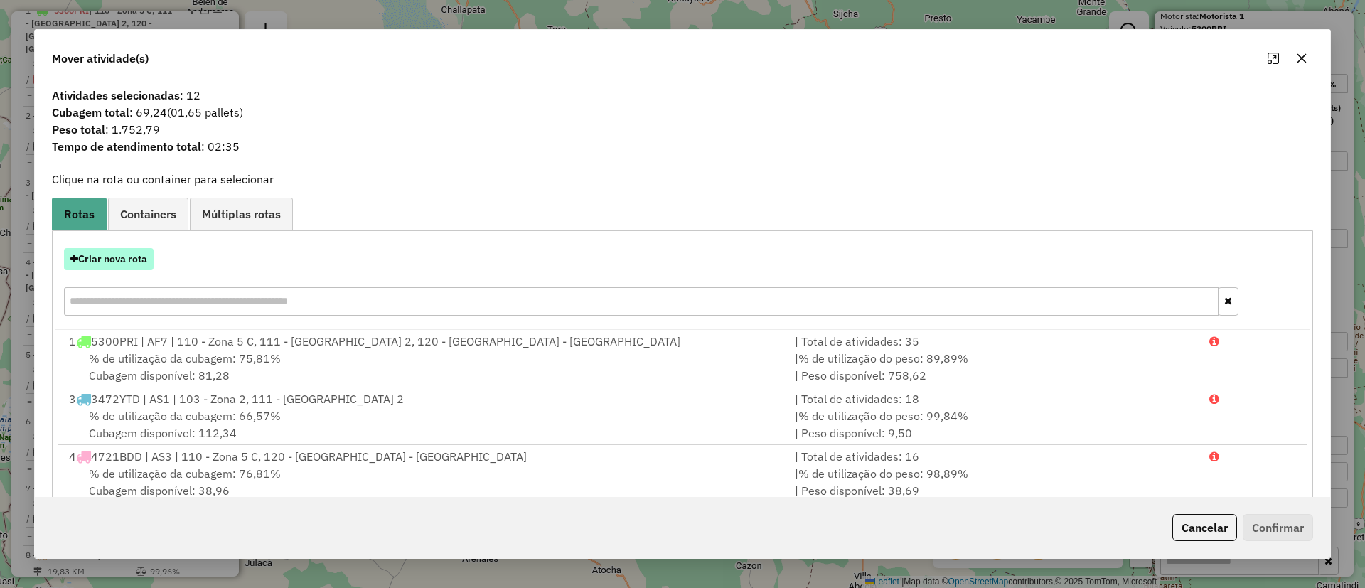
click at [129, 260] on button "Criar nova rota" at bounding box center [109, 259] width 90 height 22
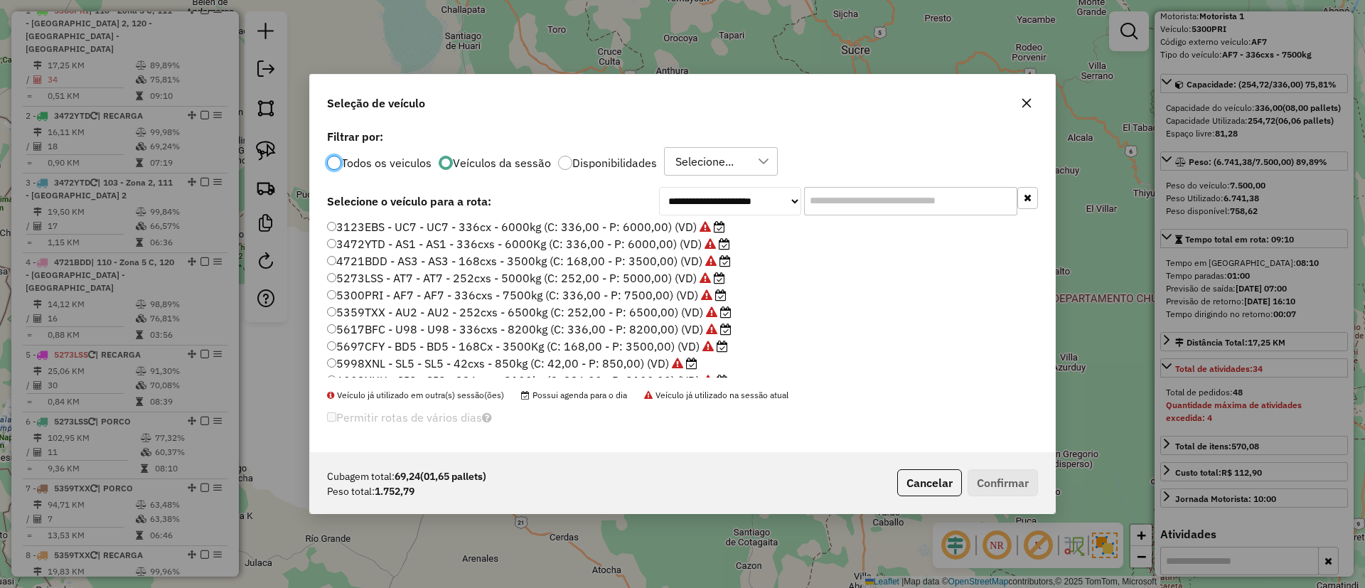
scroll to position [0, 0]
click at [887, 202] on input "text" at bounding box center [910, 201] width 213 height 28
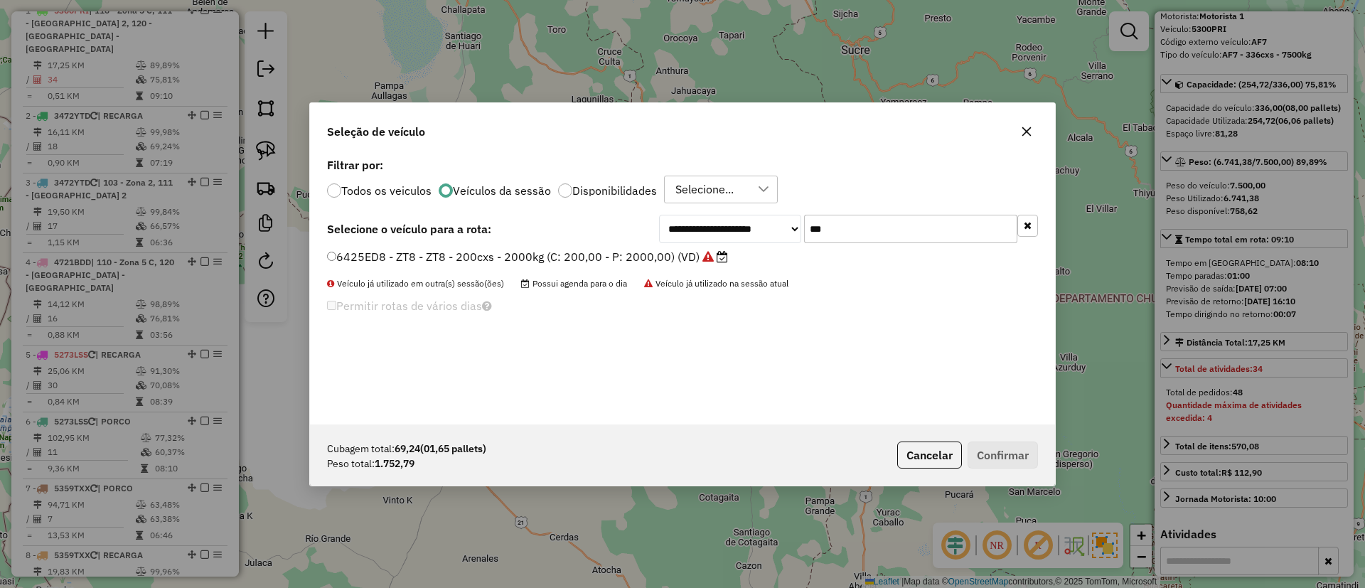
type input "***"
click at [690, 265] on label "6425ED8 - ZT8 - ZT8 - 200cxs - 2000kg (C: 200,00 - P: 2000,00) (VD)" at bounding box center [527, 256] width 401 height 17
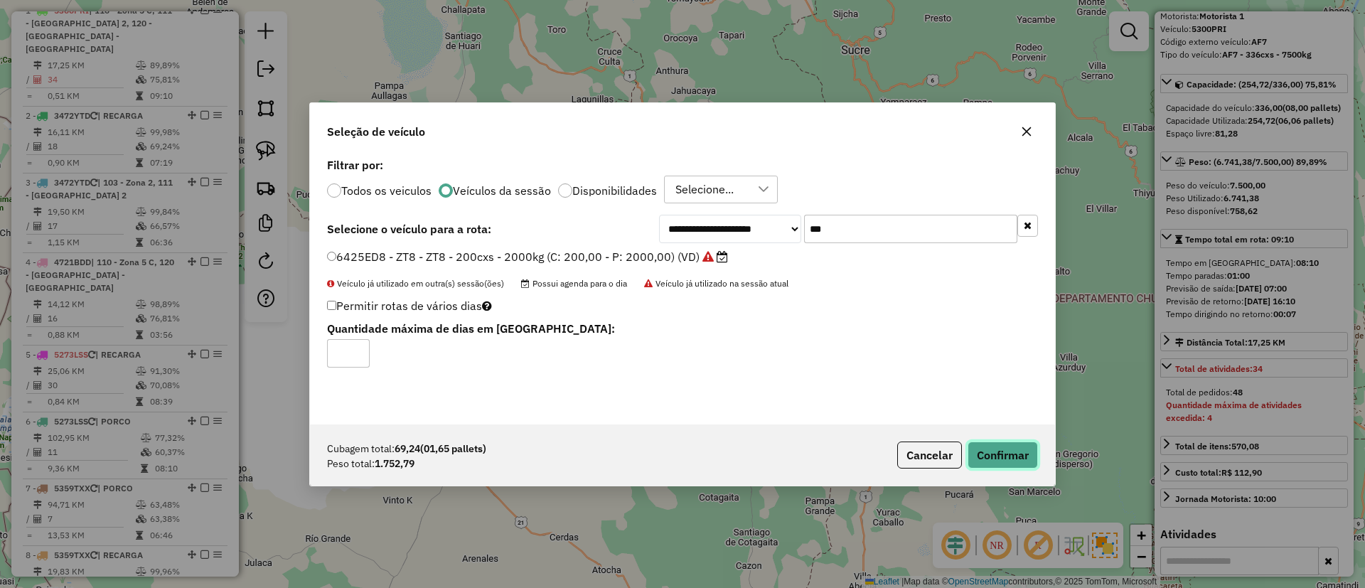
click at [979, 467] on button "Confirmar" at bounding box center [1003, 455] width 70 height 27
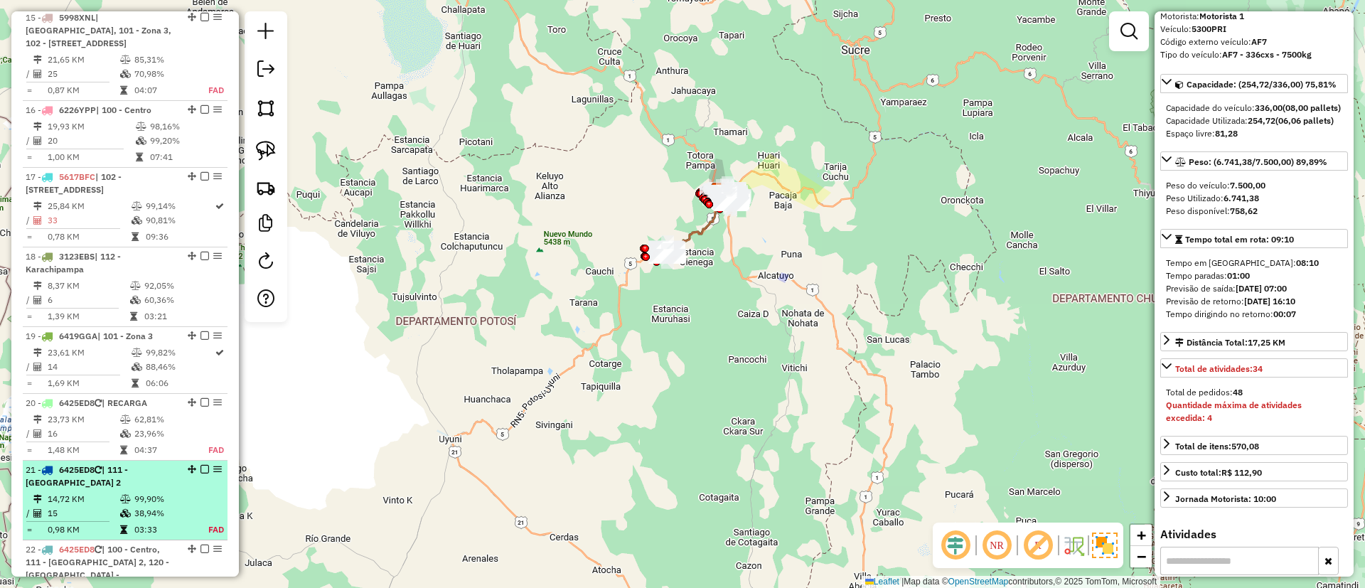
scroll to position [2052, 0]
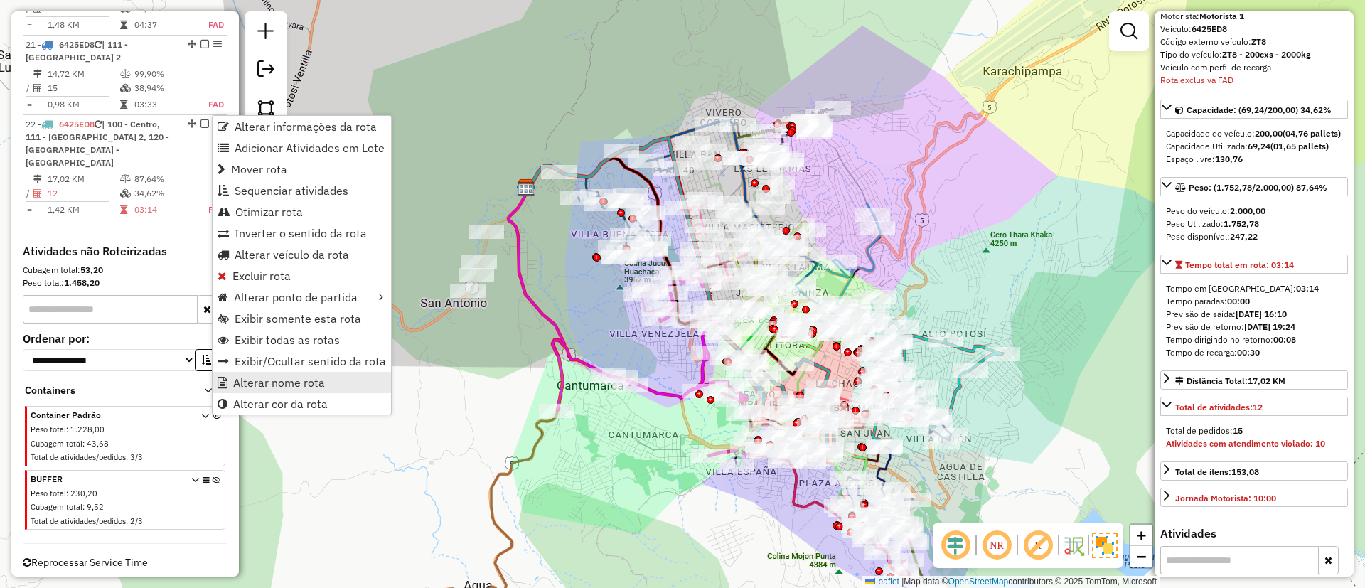
click at [266, 379] on span "Alterar nome rota" at bounding box center [279, 382] width 92 height 11
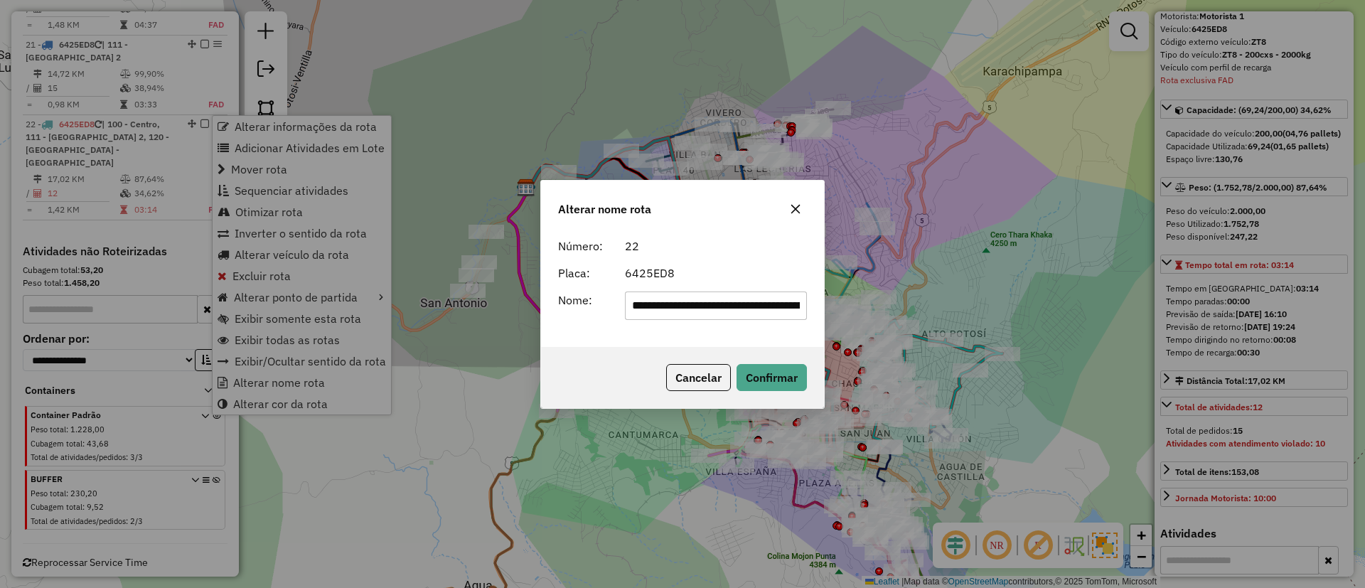
scroll to position [0, 198]
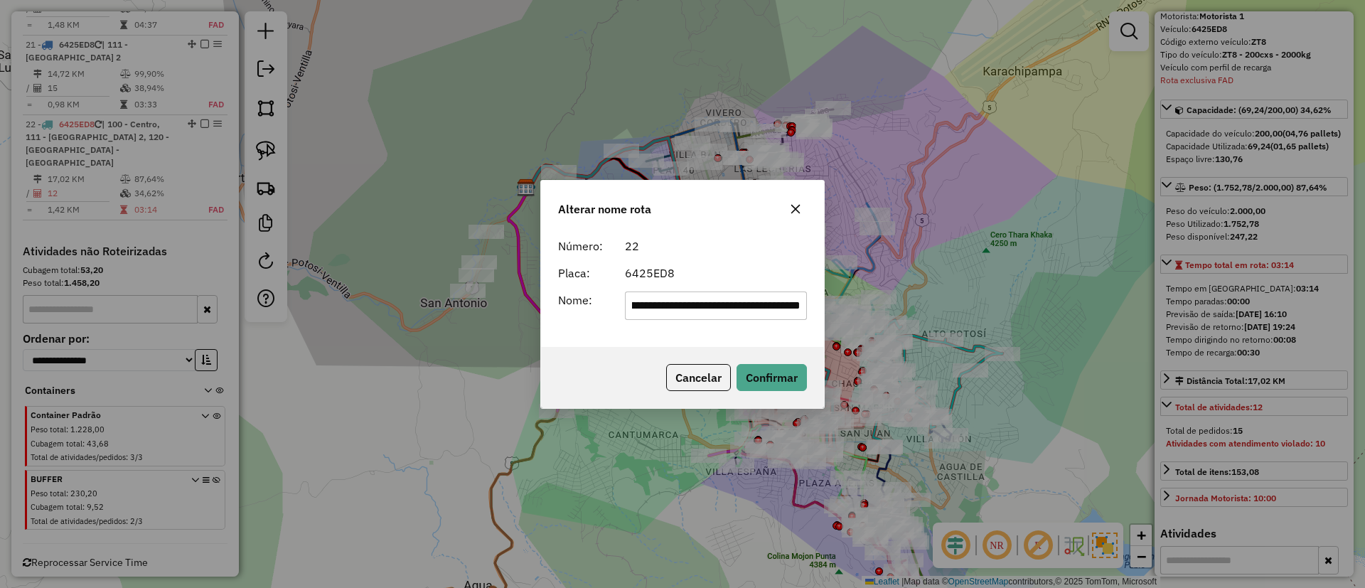
click at [692, 297] on input "**********" at bounding box center [716, 306] width 183 height 28
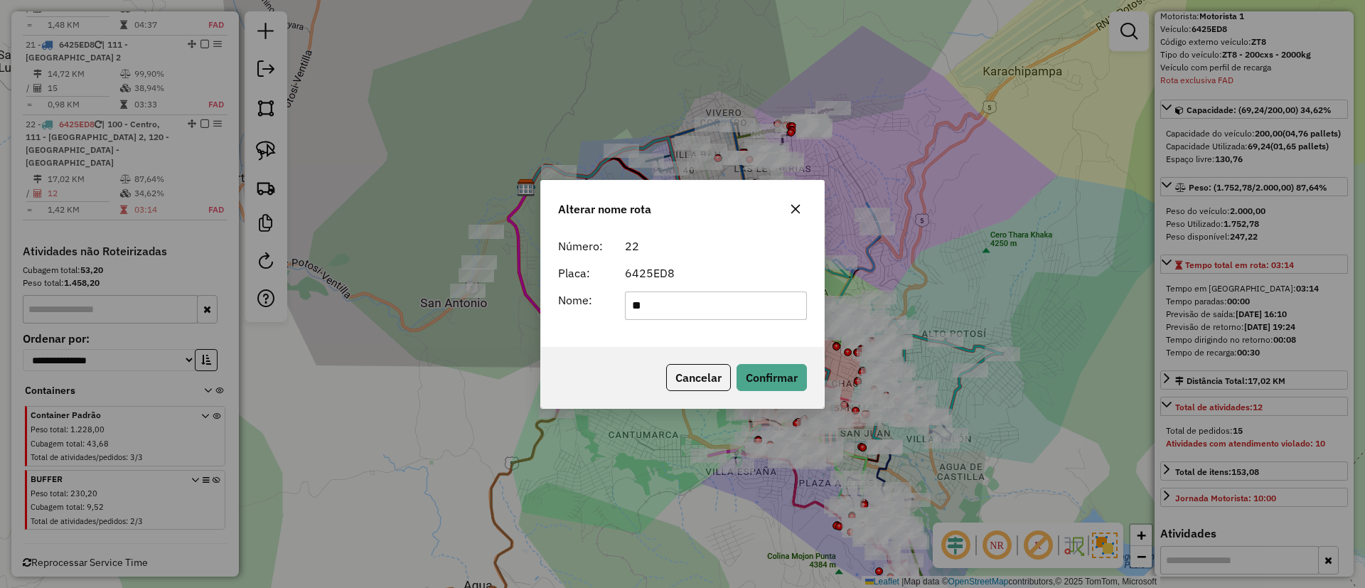
type input "*"
type input "*******"
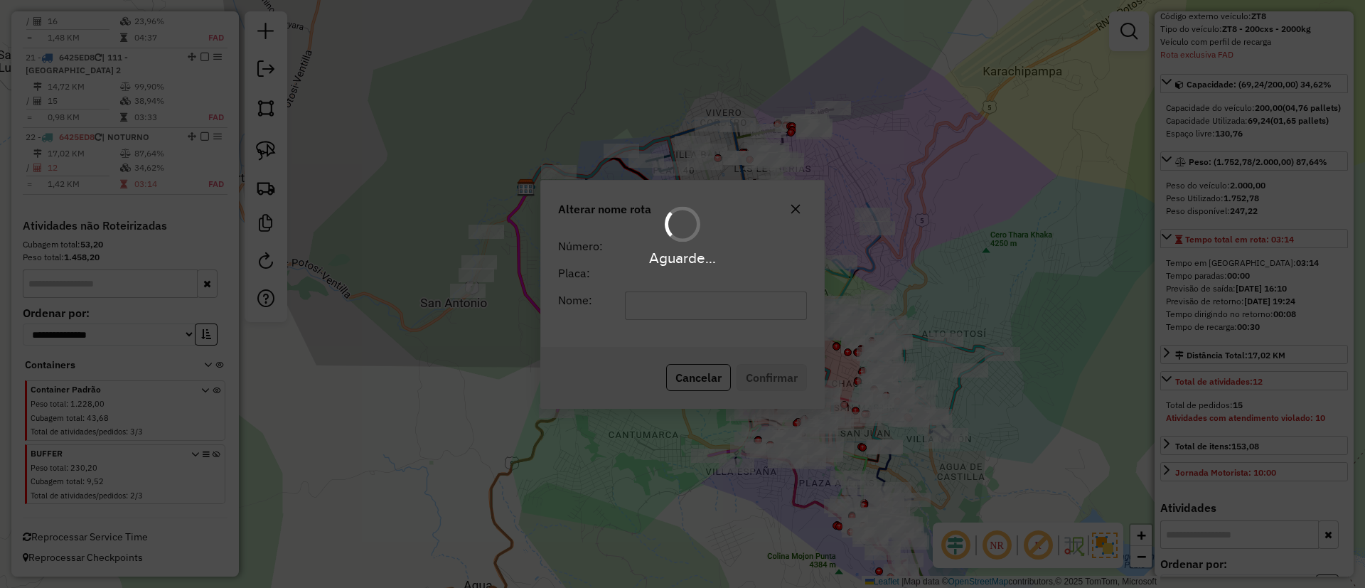
scroll to position [94, 0]
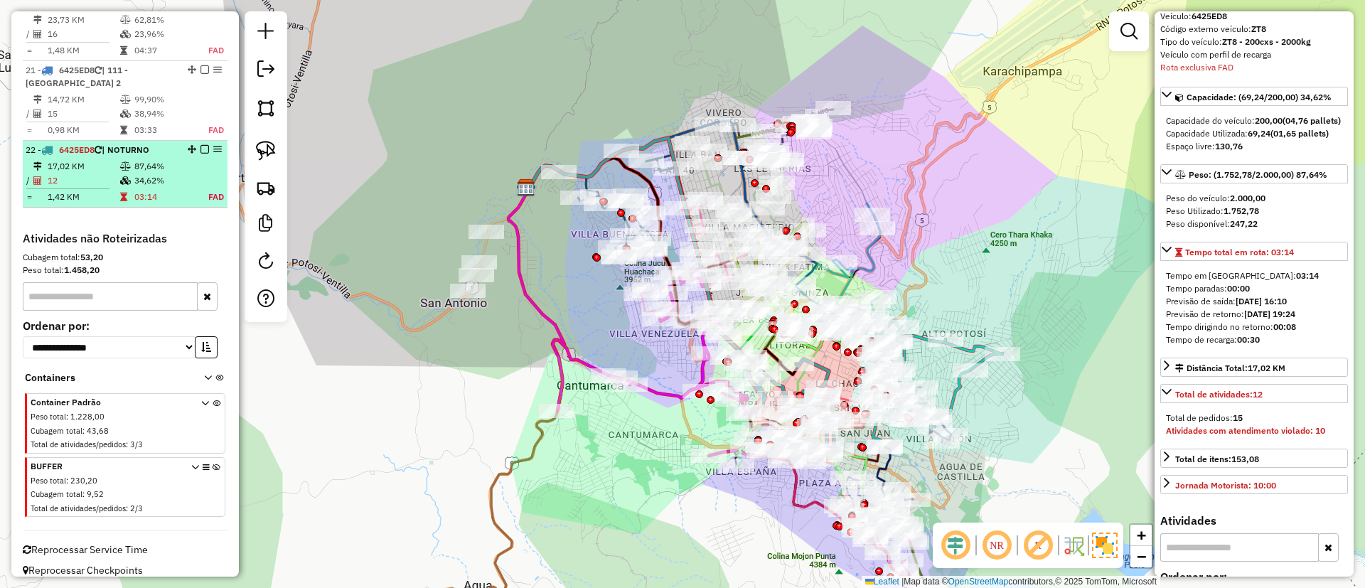
click at [201, 145] on em at bounding box center [205, 149] width 9 height 9
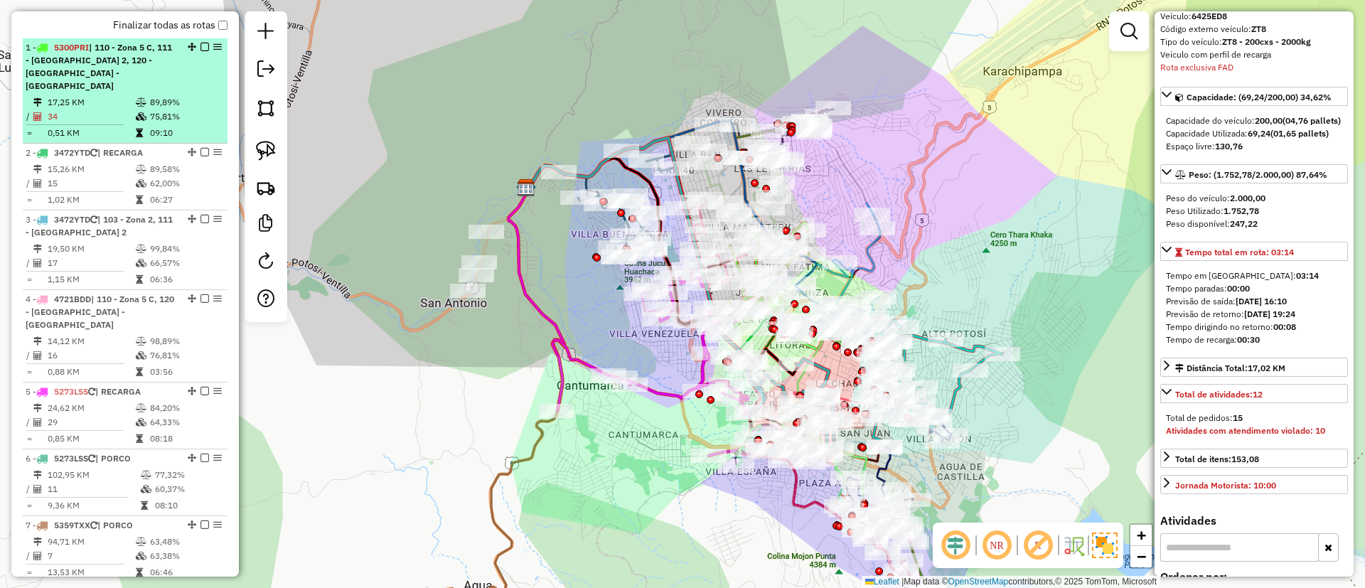
scroll to position [427, 0]
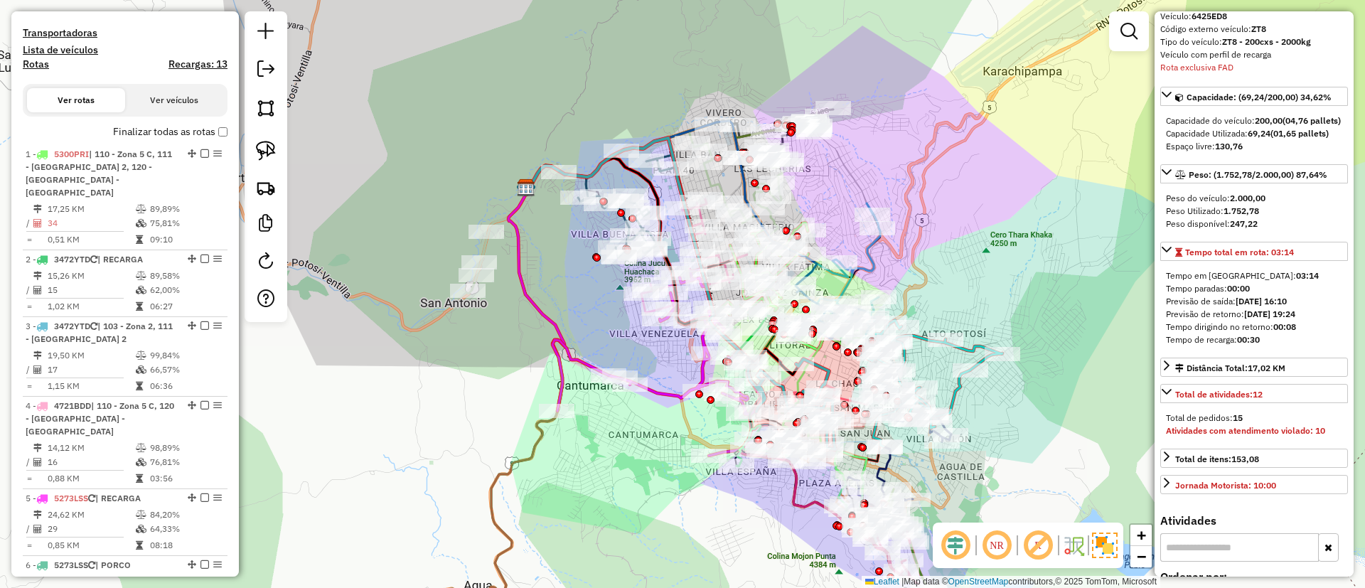
click at [171, 132] on label "Finalizar todas as rotas" at bounding box center [170, 131] width 115 height 15
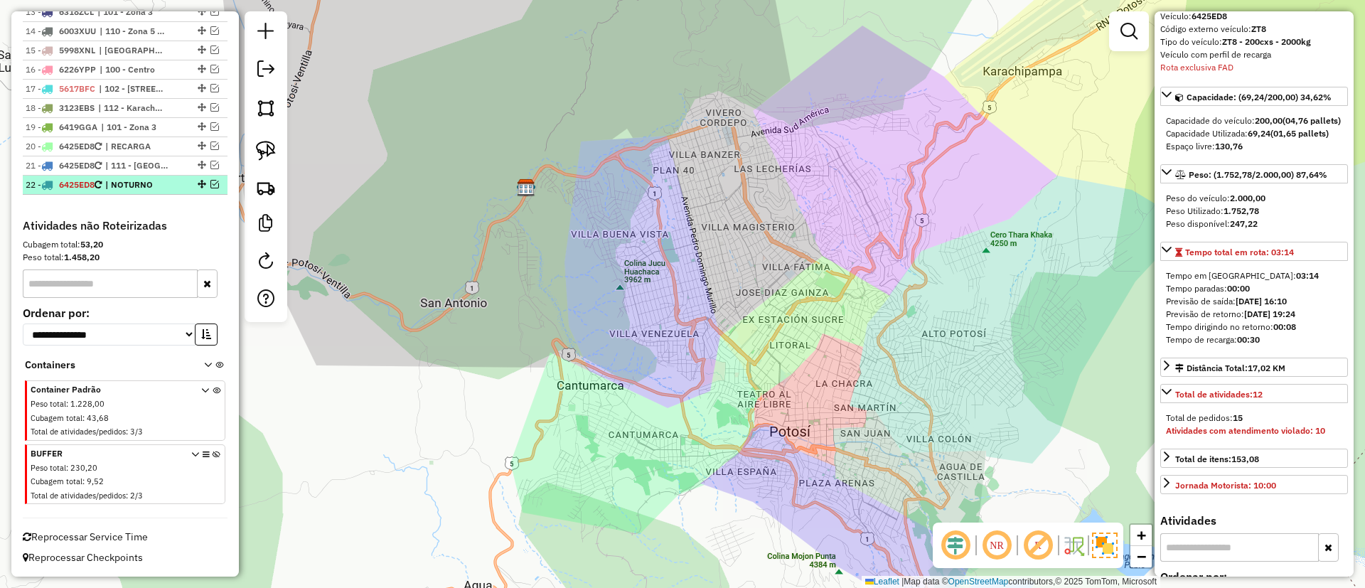
scroll to position [693, 0]
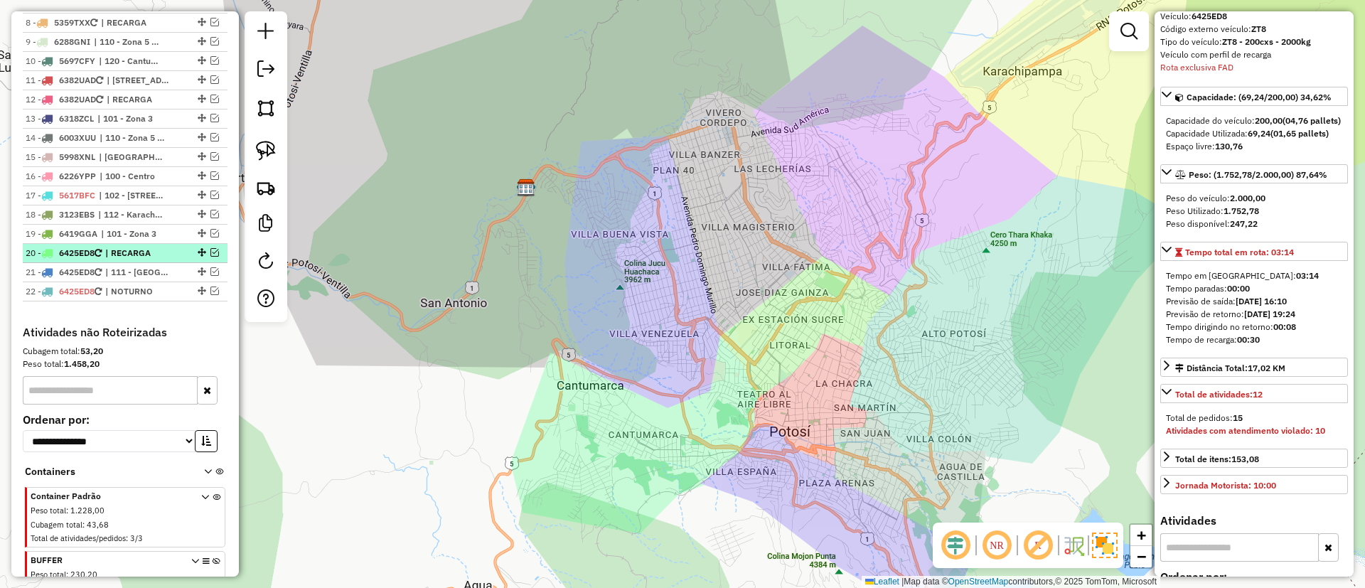
click at [215, 253] on div at bounding box center [200, 252] width 43 height 9
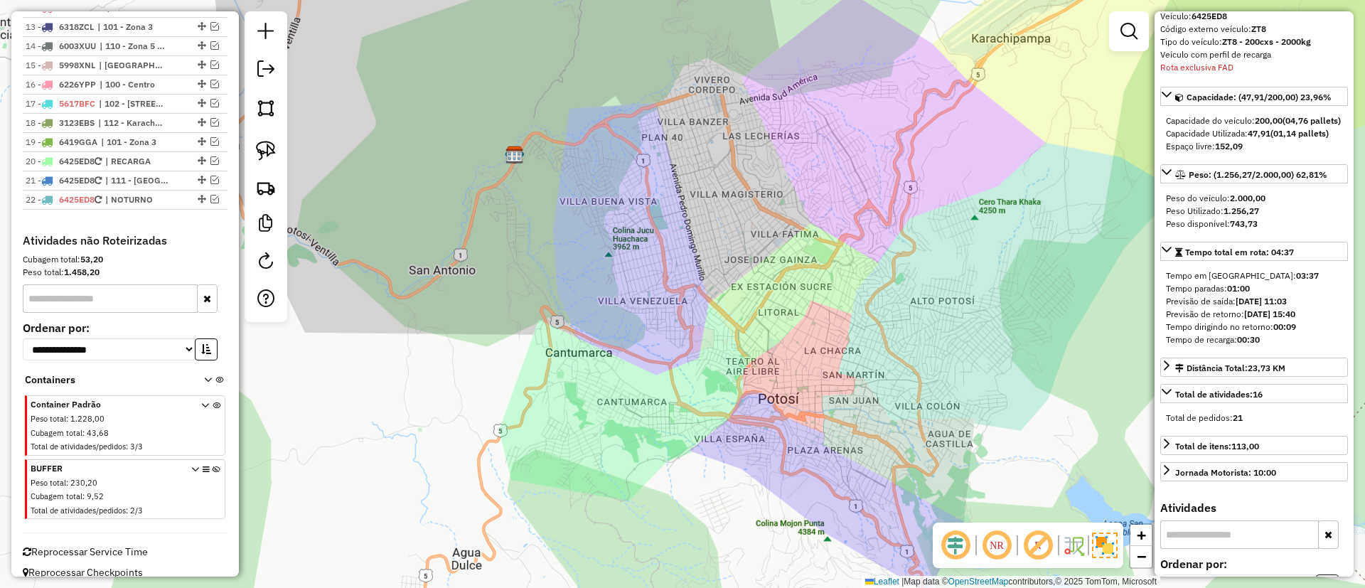
scroll to position [799, 0]
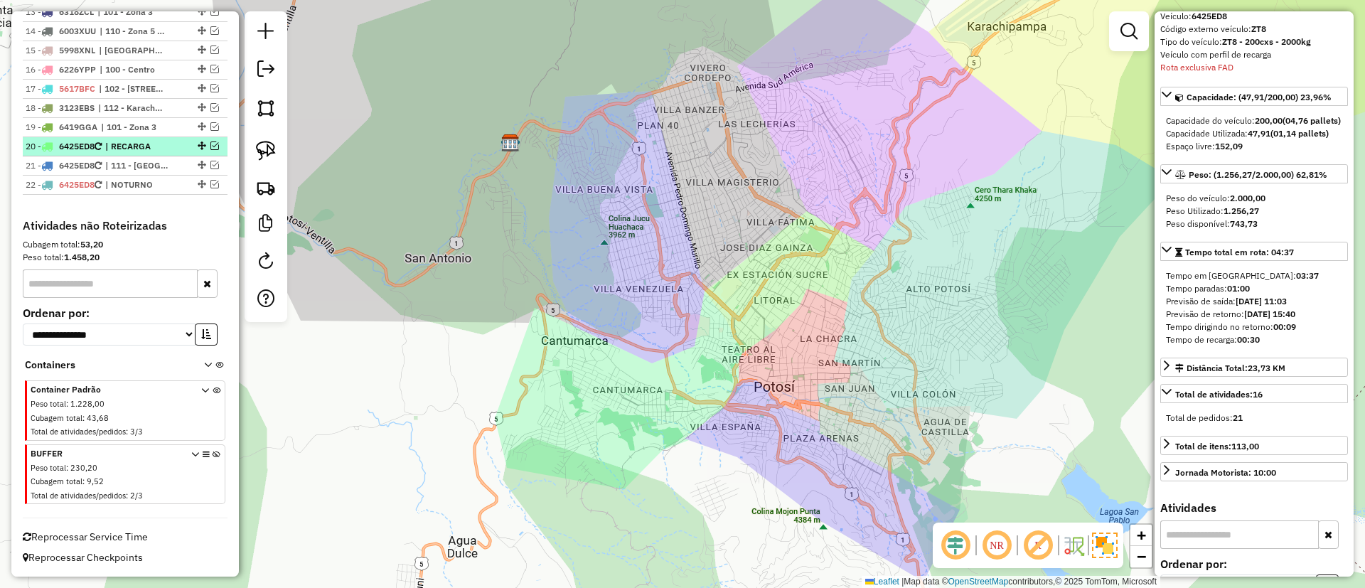
click at [213, 149] on em at bounding box center [215, 146] width 9 height 9
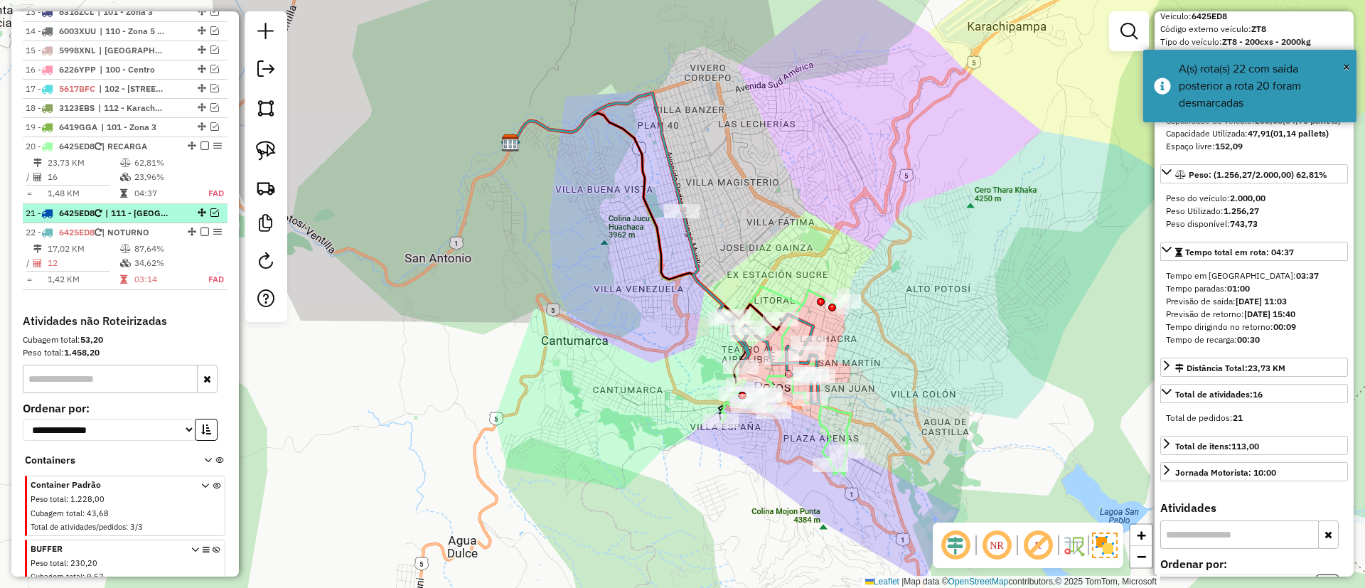
click at [206, 212] on div at bounding box center [200, 212] width 43 height 9
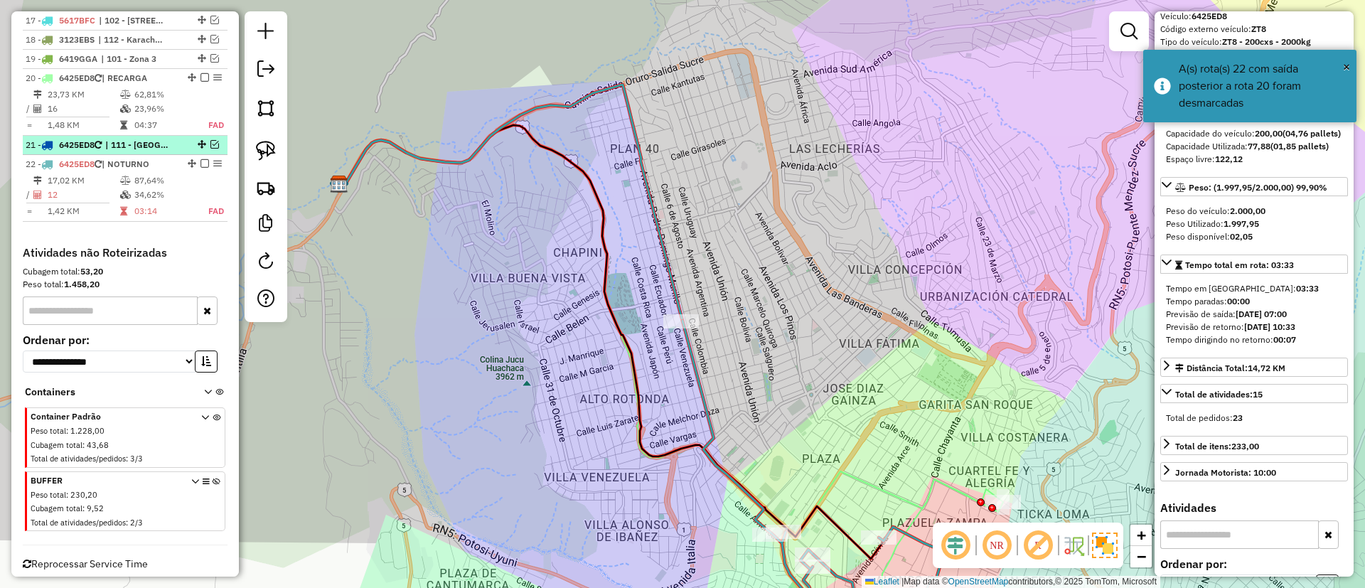
scroll to position [895, 0]
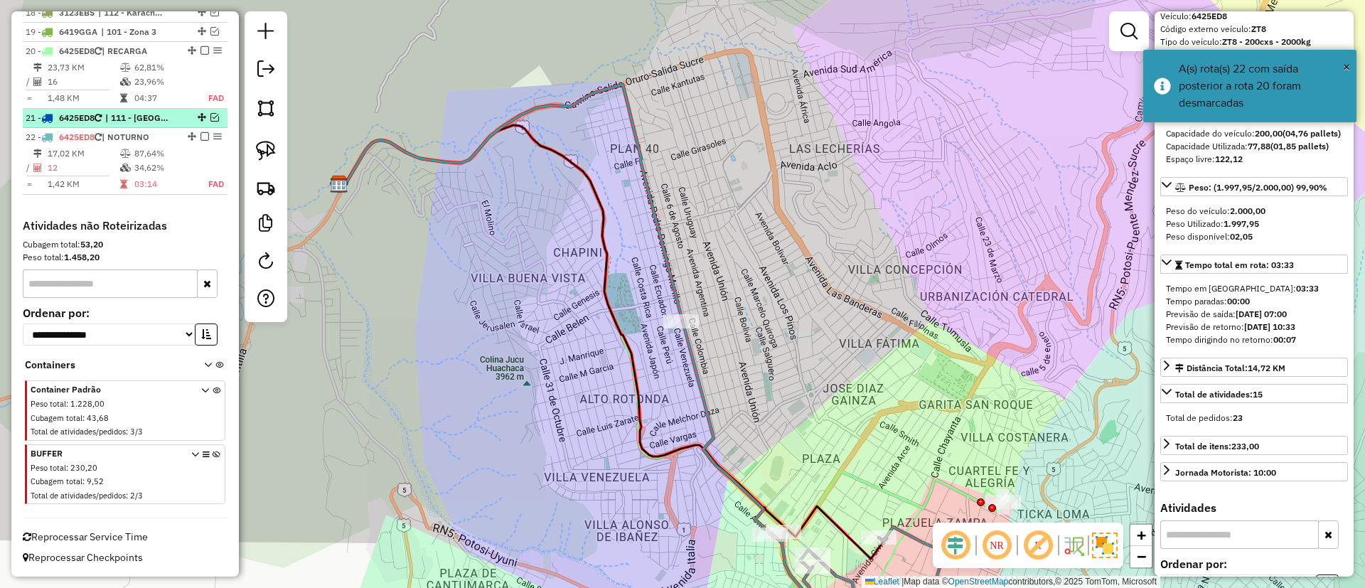
click at [213, 115] on em at bounding box center [215, 117] width 9 height 9
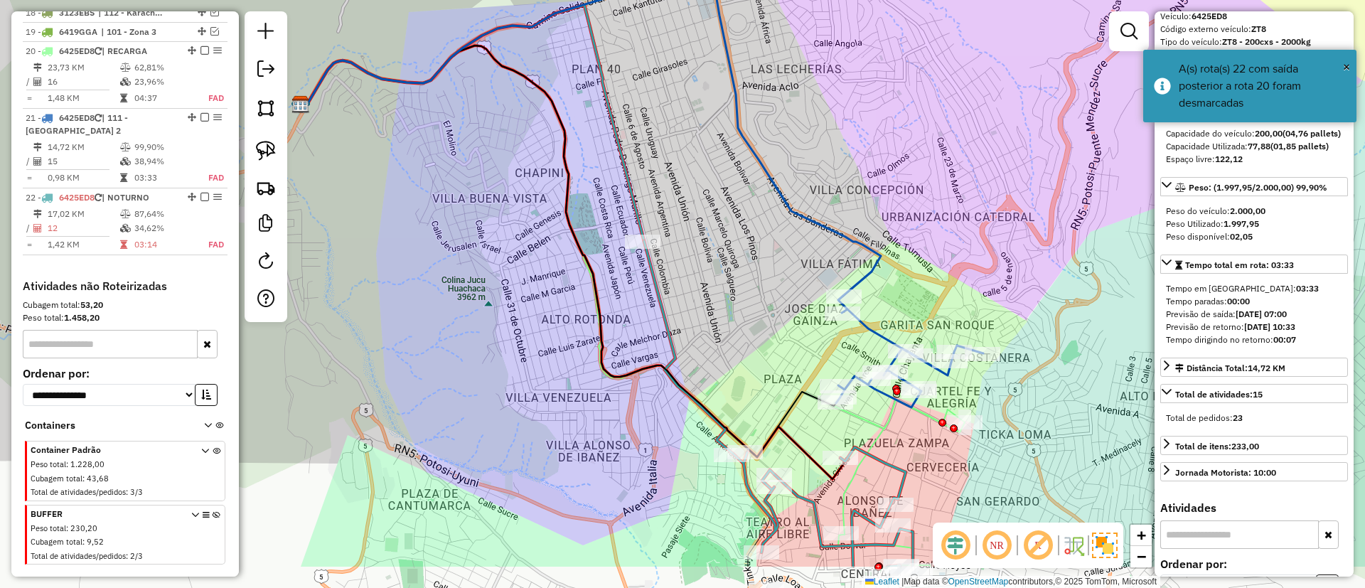
drag, startPoint x: 439, startPoint y: 312, endPoint x: 425, endPoint y: 147, distance: 165.5
click at [302, 46] on div "Janela de atendimento Grade de atendimento Capacidade Transportadoras Veículos …" at bounding box center [682, 294] width 1365 height 588
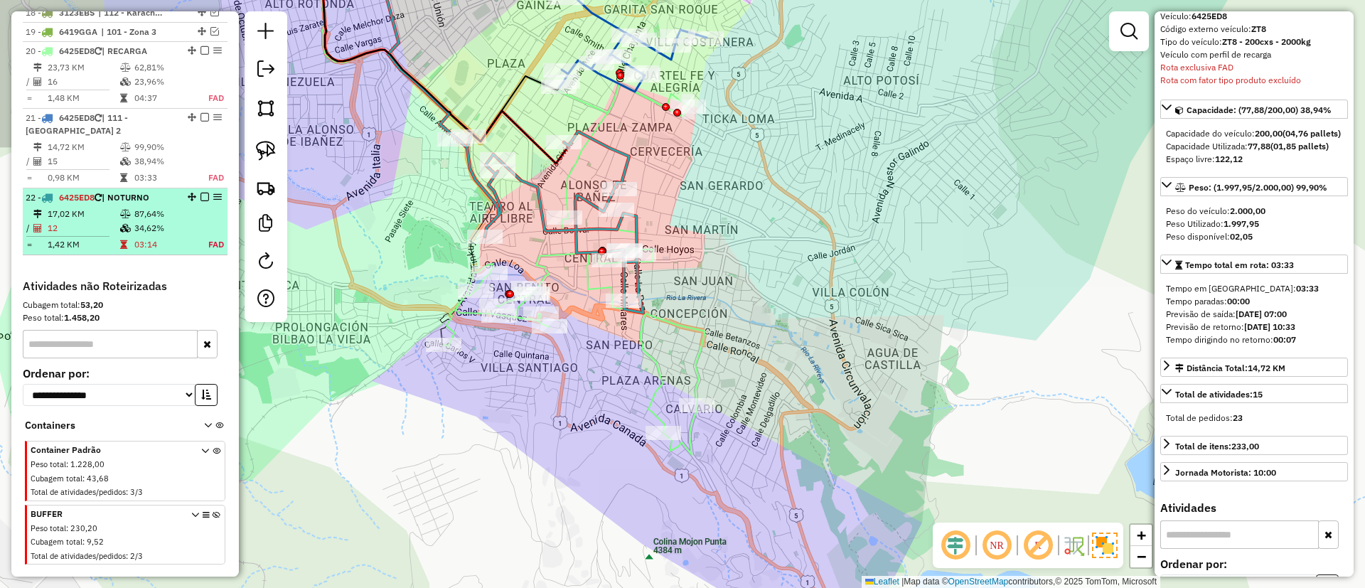
click at [205, 229] on td at bounding box center [209, 228] width 32 height 14
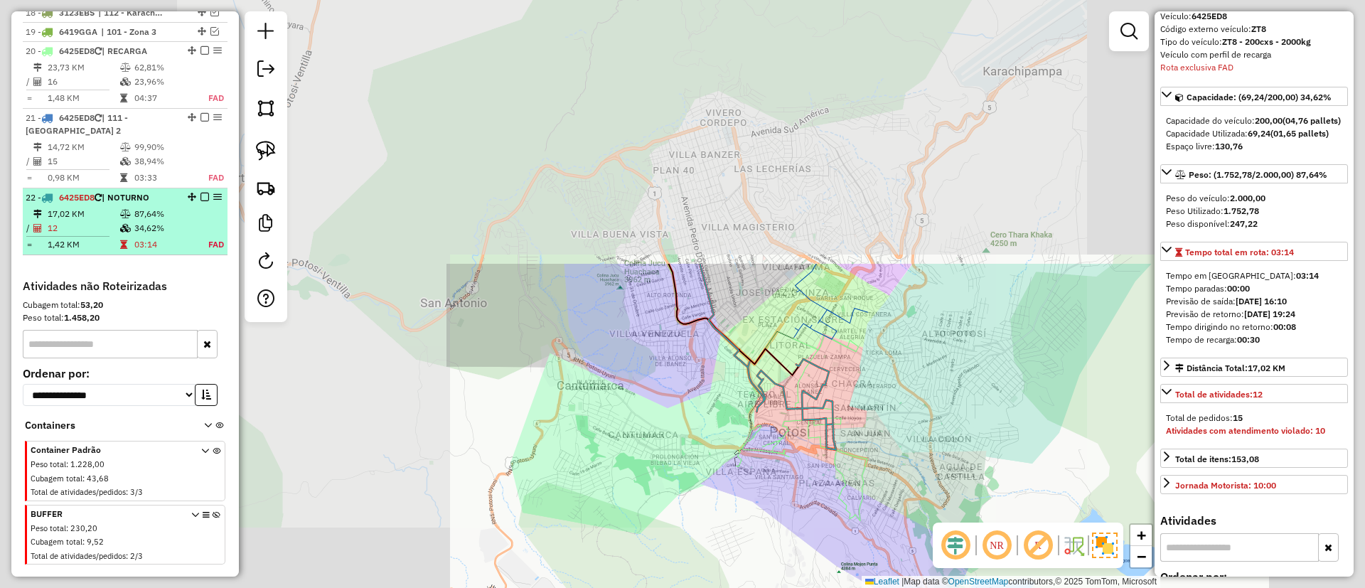
scroll to position [955, 0]
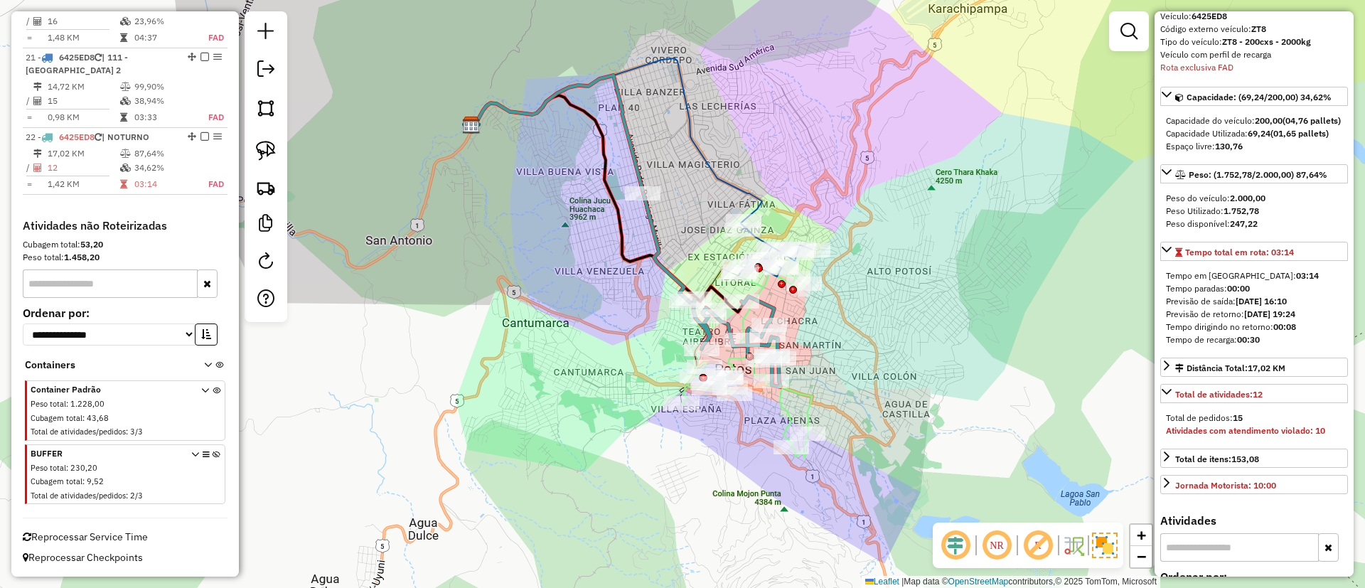
drag, startPoint x: 479, startPoint y: 272, endPoint x: 425, endPoint y: 209, distance: 83.2
click at [425, 209] on div "Janela de atendimento Grade de atendimento Capacidade Transportadoras Veículos …" at bounding box center [682, 294] width 1365 height 588
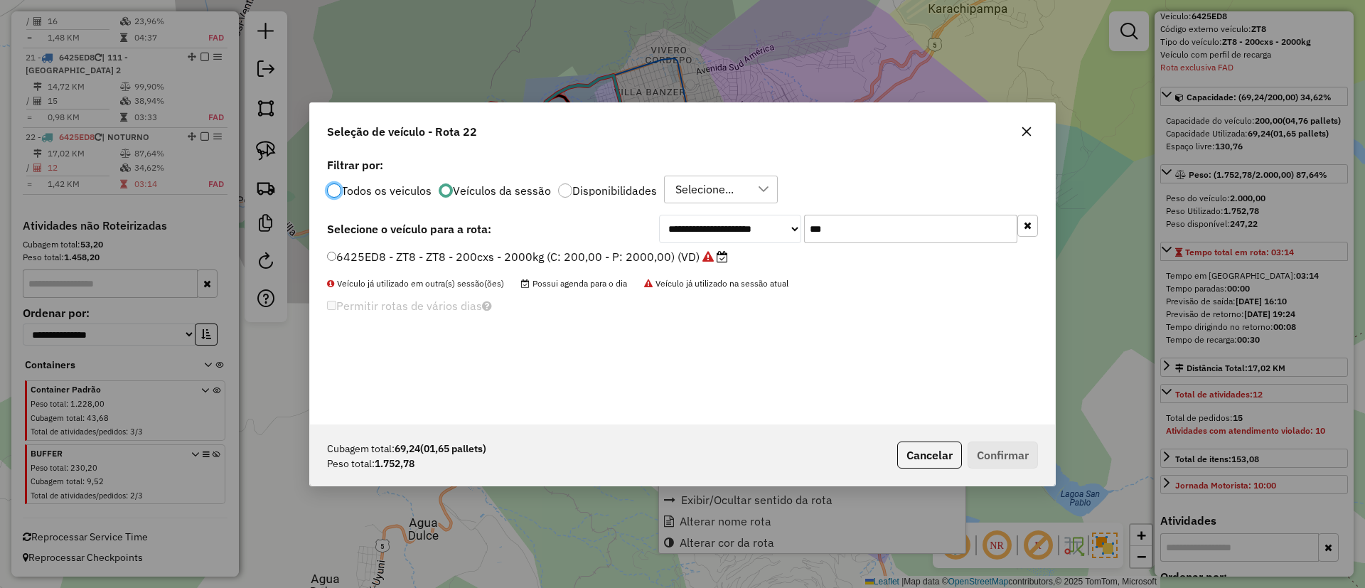
scroll to position [8, 4]
drag, startPoint x: 858, startPoint y: 236, endPoint x: 784, endPoint y: 224, distance: 74.9
click at [784, 224] on div "**********" at bounding box center [848, 229] width 379 height 28
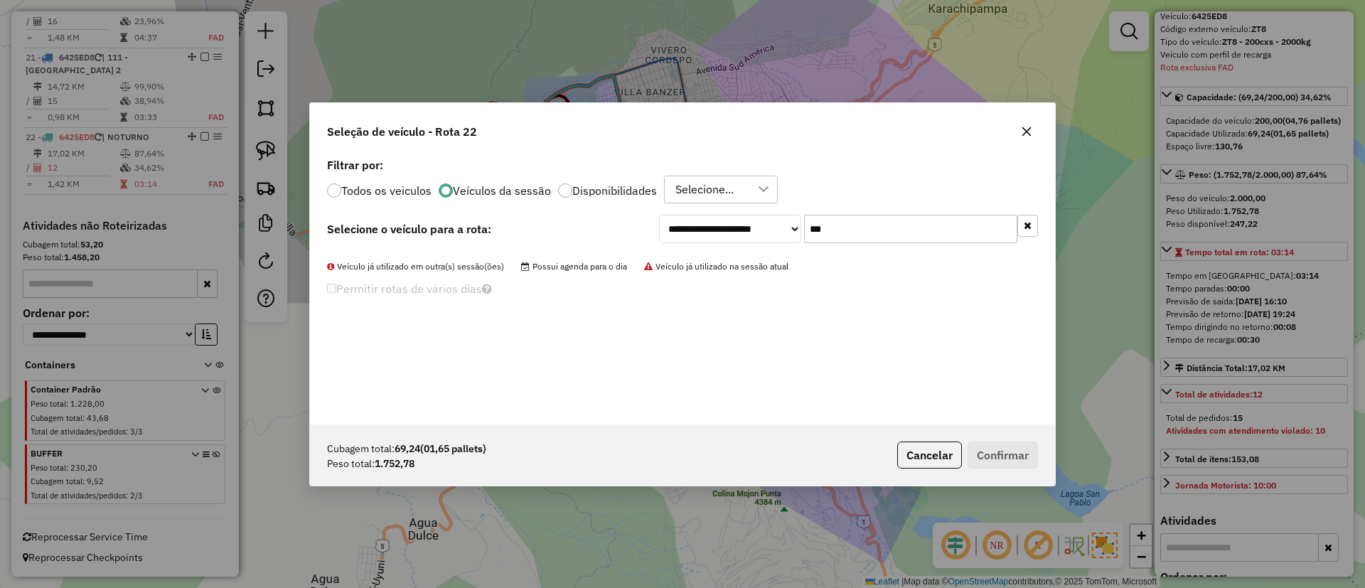
type input "***"
click at [371, 189] on label "Todos os veiculos" at bounding box center [386, 190] width 90 height 11
click at [528, 194] on label "Veículos da sessão" at bounding box center [502, 190] width 98 height 11
drag, startPoint x: 845, startPoint y: 226, endPoint x: 757, endPoint y: 228, distance: 88.2
click at [788, 222] on div "**********" at bounding box center [848, 229] width 379 height 28
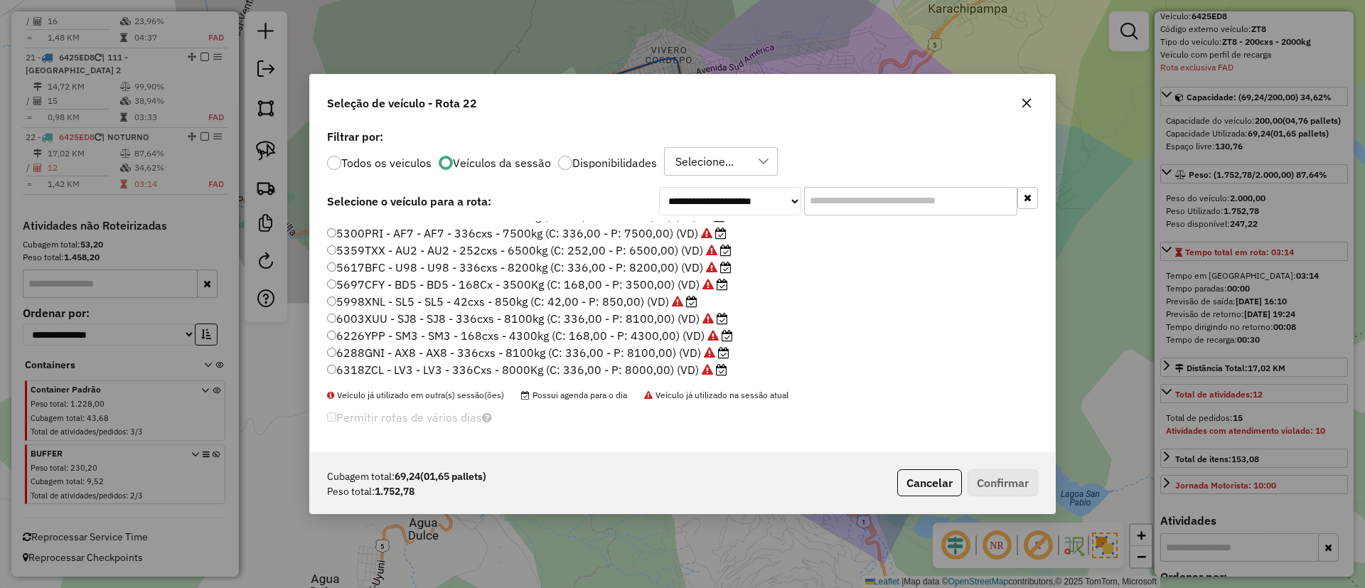
scroll to position [117, 0]
click at [583, 367] on label "6425ED8 - ZT8 - ZT8 - 200cxs - 2000kg (C: 200,00 - P: 2000,00) (VD)" at bounding box center [527, 368] width 401 height 17
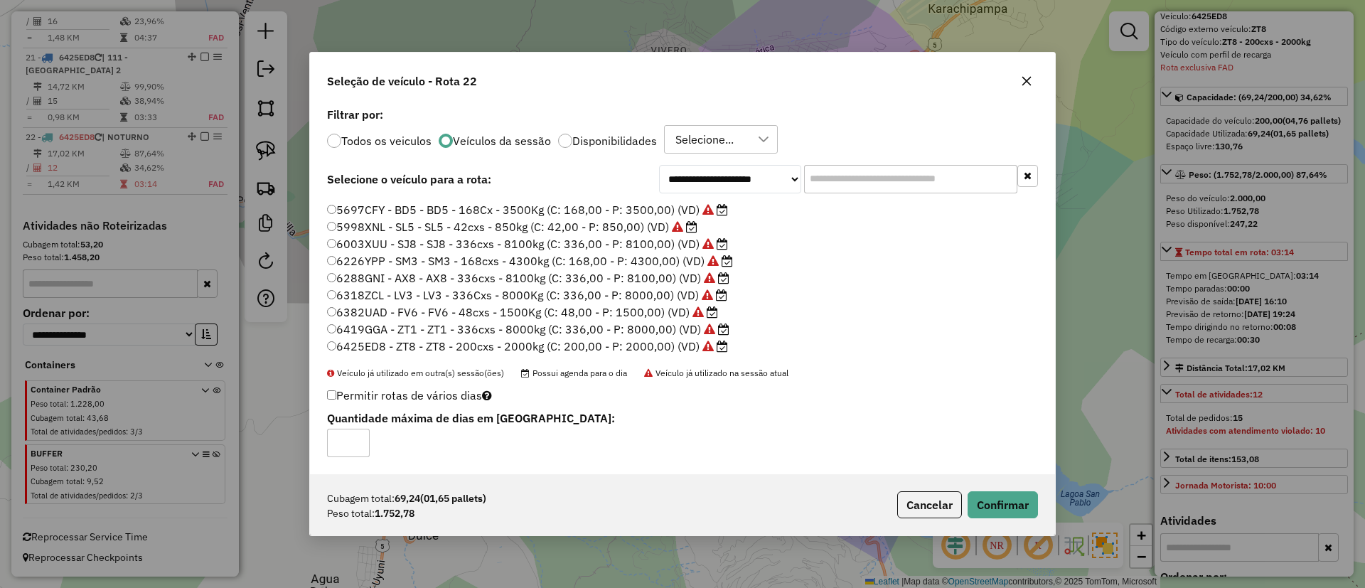
click at [613, 324] on label "6419GGA - ZT1 - ZT1 - 336cxs - 8000kg (C: 336,00 - P: 8000,00) (VD)" at bounding box center [528, 329] width 403 height 17
click at [976, 489] on div "Cubagem total: 69,24 (01,65 pallets) Peso total: 1.752,78 Cancelar Confirmar" at bounding box center [682, 504] width 745 height 61
click at [994, 495] on button "Confirmar" at bounding box center [1003, 504] width 70 height 27
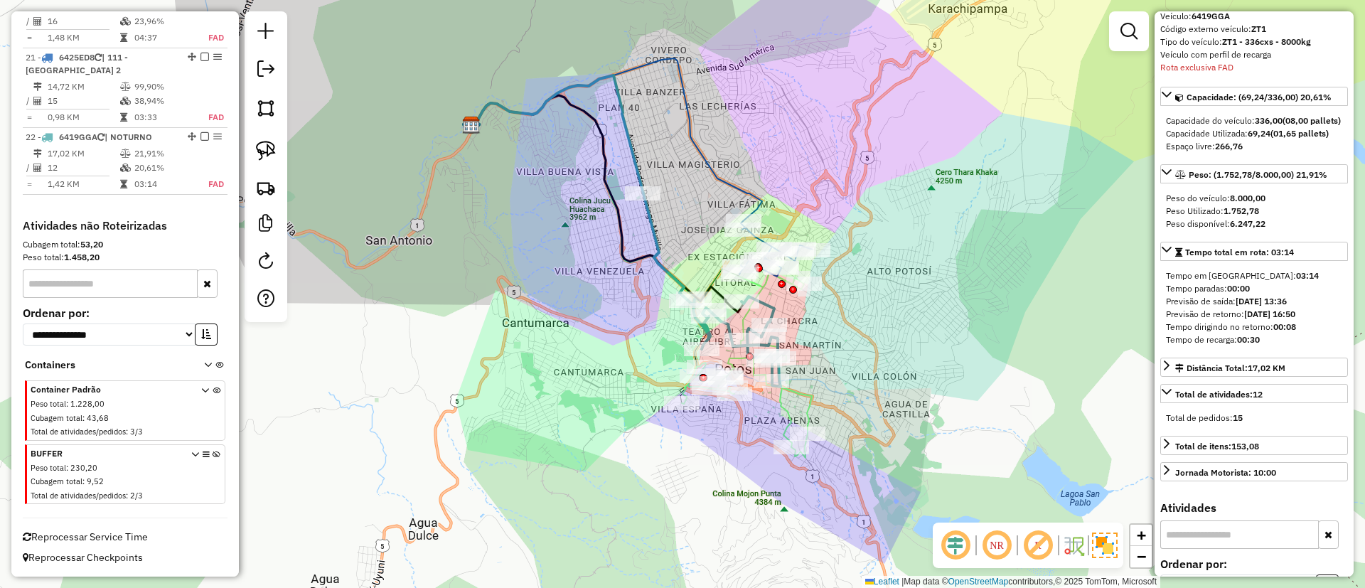
click at [201, 138] on em at bounding box center [205, 136] width 9 height 9
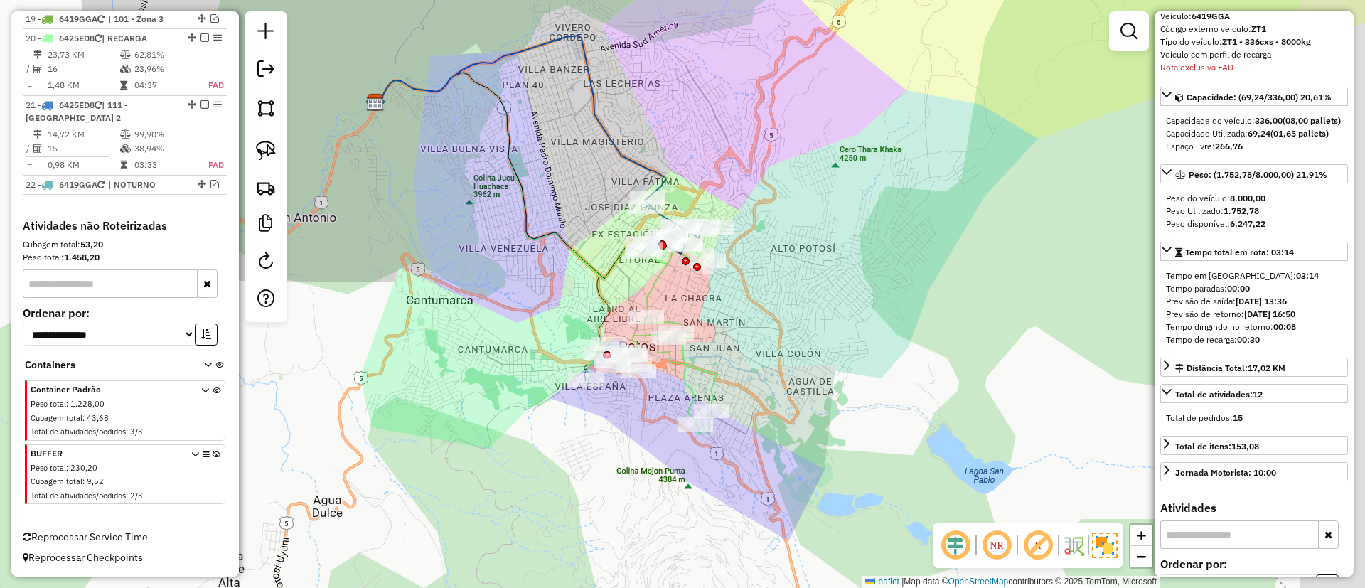
drag, startPoint x: 716, startPoint y: 345, endPoint x: 620, endPoint y: 322, distance: 98.7
click at [620, 322] on div "Janela de atendimento Grade de atendimento Capacidade Transportadoras Veículos …" at bounding box center [682, 294] width 1365 height 588
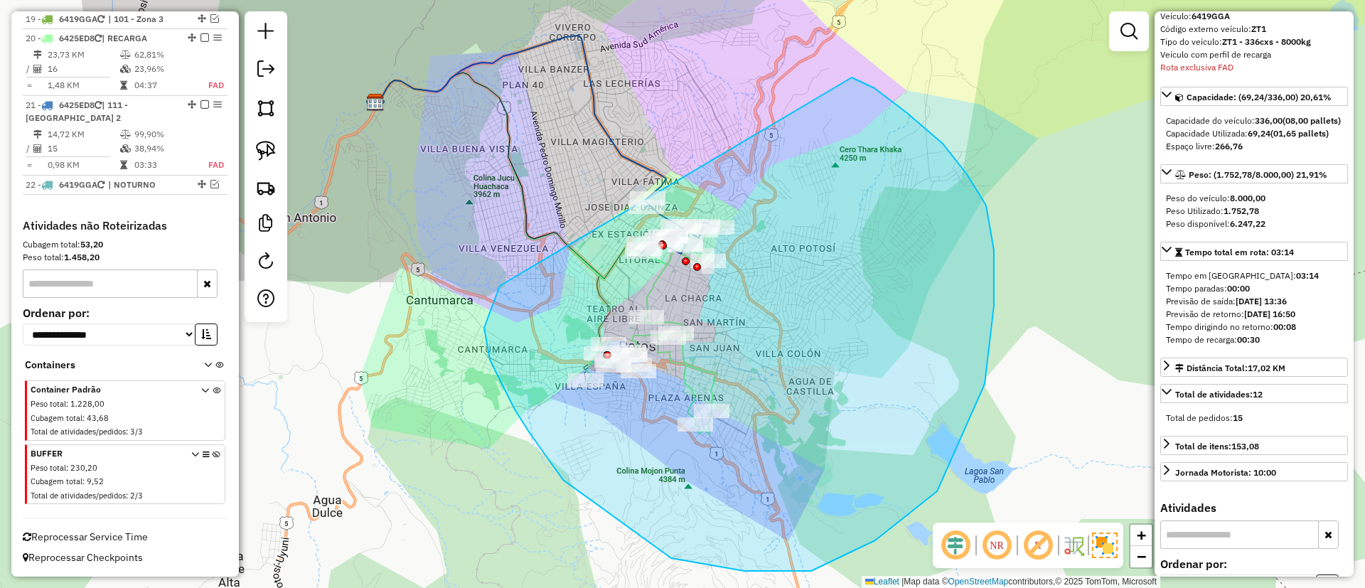
drag, startPoint x: 563, startPoint y: 480, endPoint x: 737, endPoint y: 67, distance: 448.2
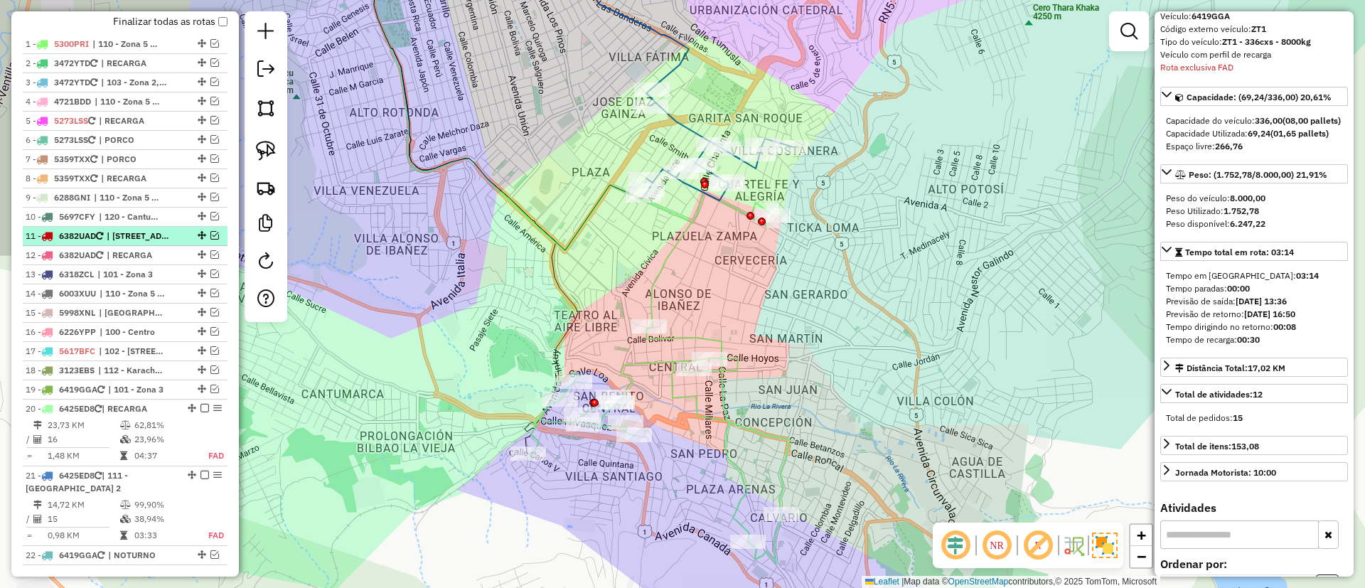
scroll to position [481, 0]
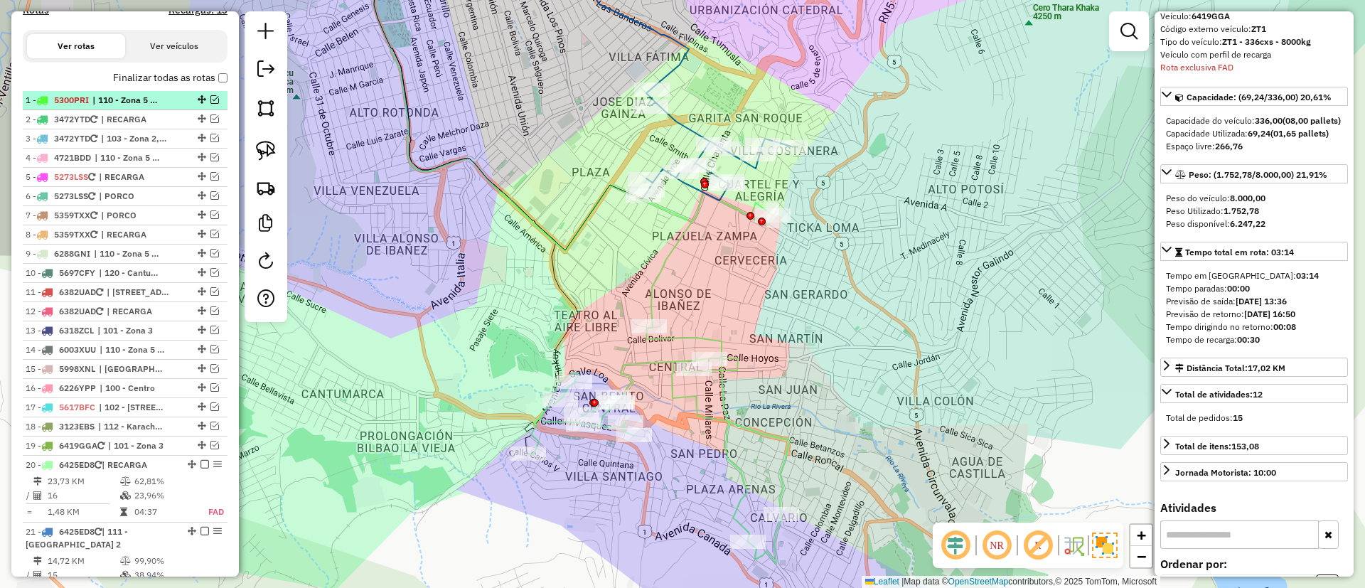
click at [152, 103] on span "| 110 - Zona 5 C, 111 - Casco Viejo 2, 120 - Cantumarca - Villa Copacabana" at bounding box center [124, 100] width 65 height 13
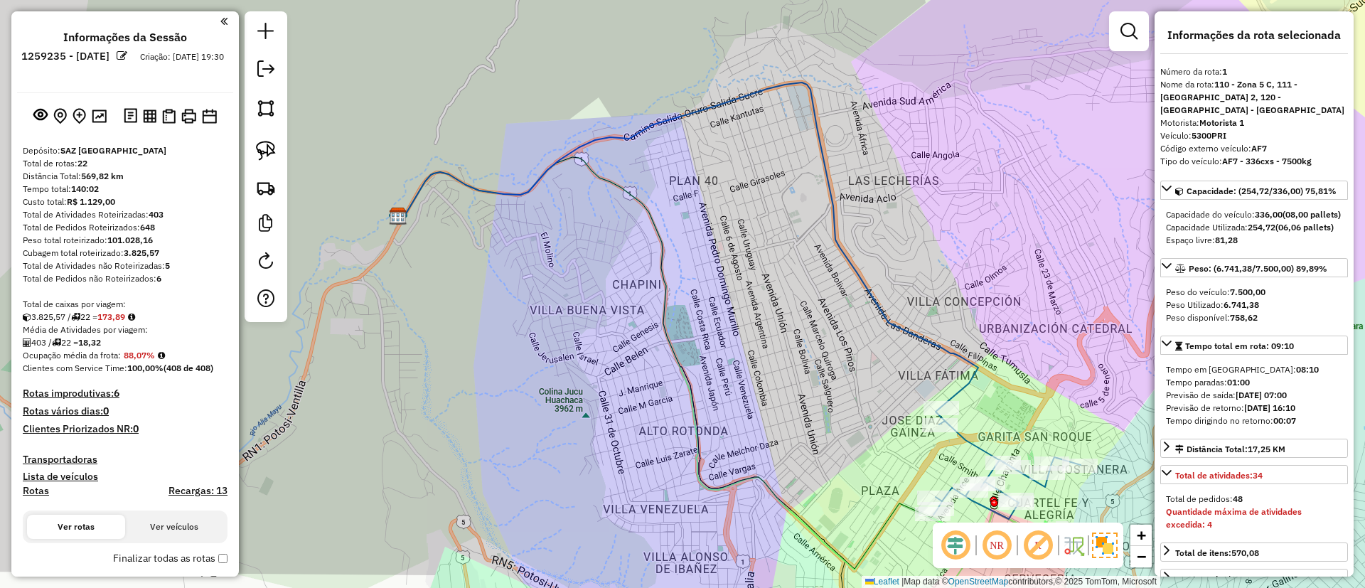
select select "*********"
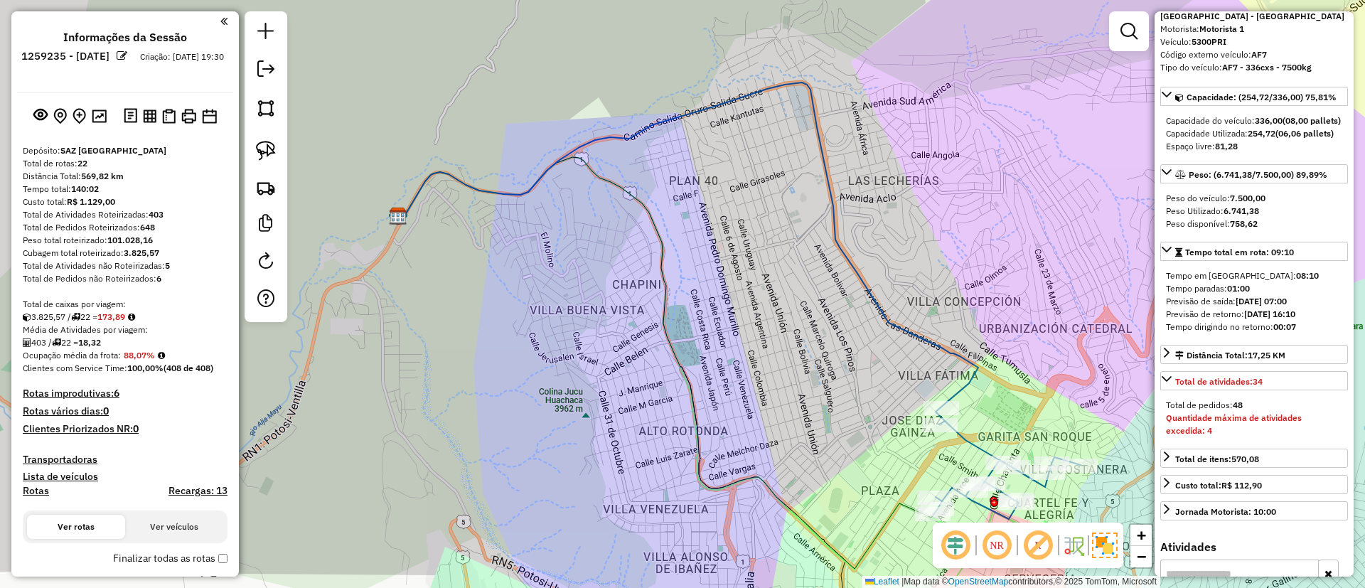
scroll to position [481, 0]
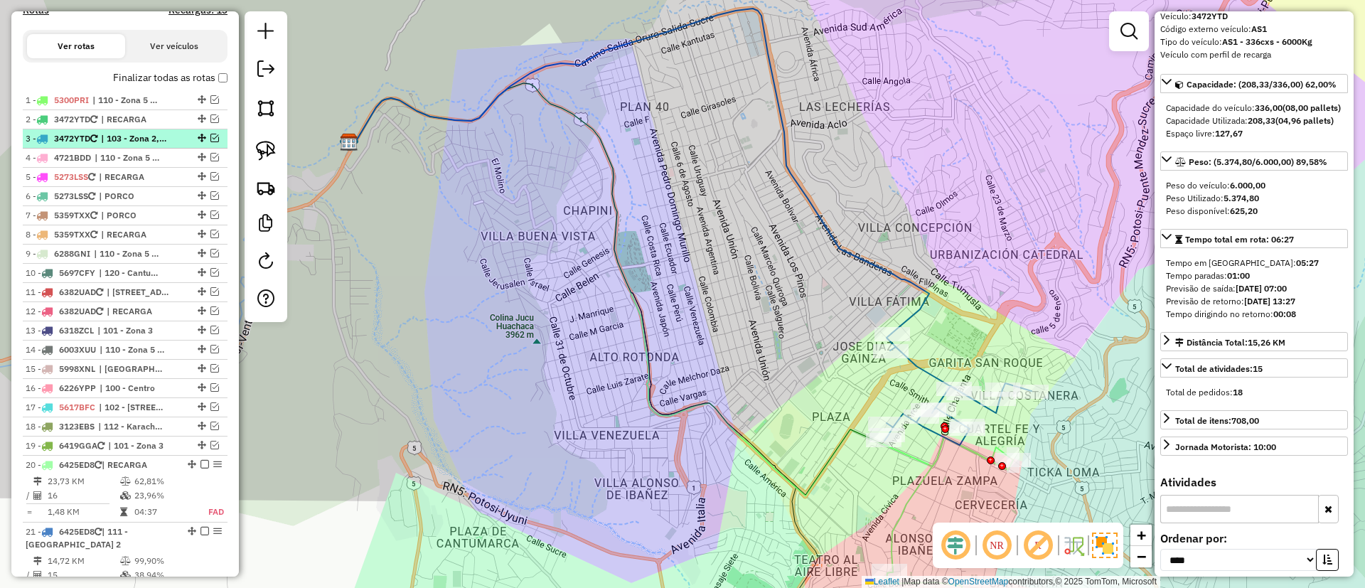
click at [107, 140] on span "| 103 - Zona 2, 111 - Casco Viejo 2" at bounding box center [133, 138] width 65 height 13
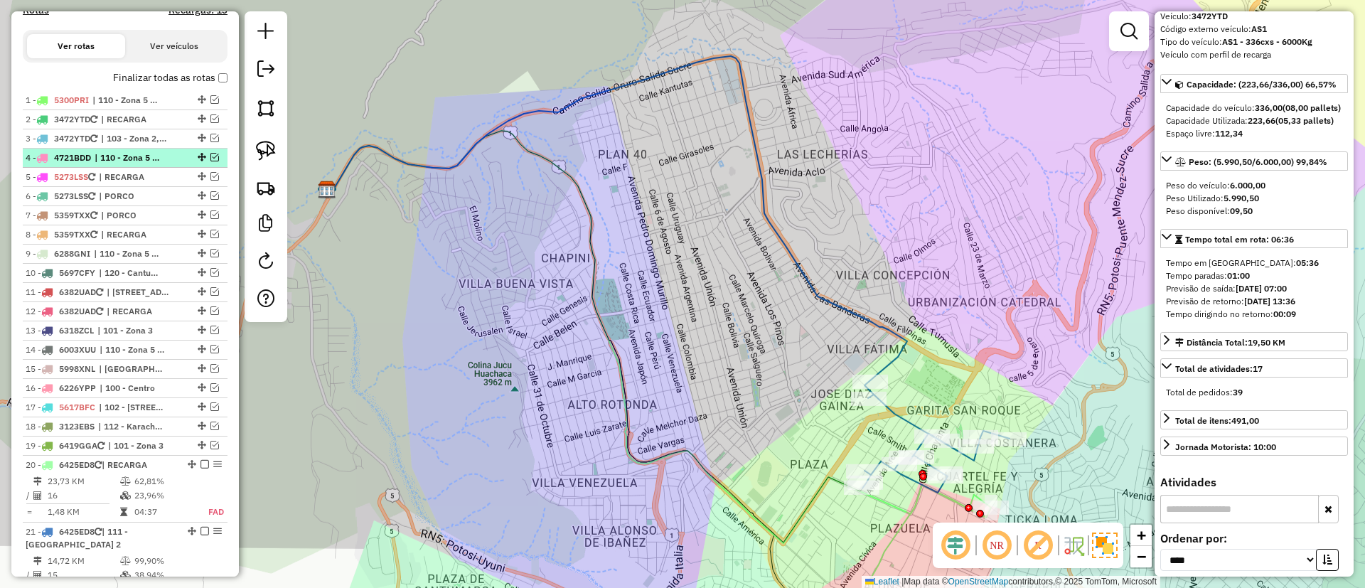
click at [112, 164] on li "4 - 4721BDD | 110 - Zona 5 C, 120 - Cantumarca - Villa Copacabana" at bounding box center [125, 158] width 205 height 19
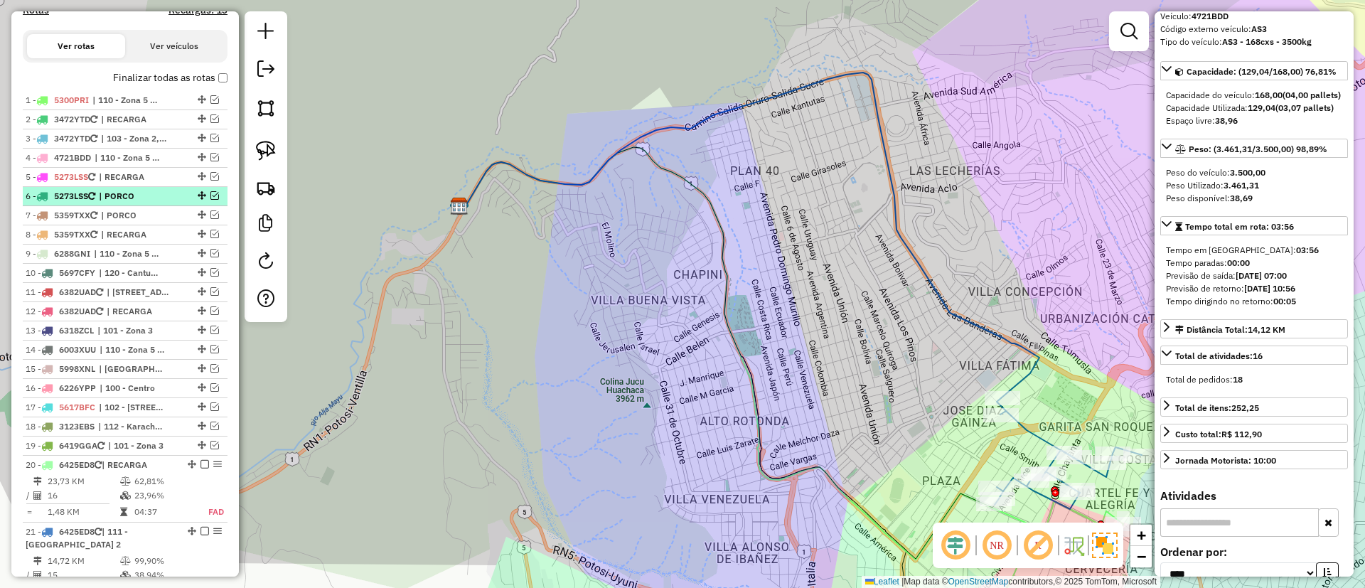
click at [117, 190] on span "| PORCO" at bounding box center [131, 196] width 65 height 13
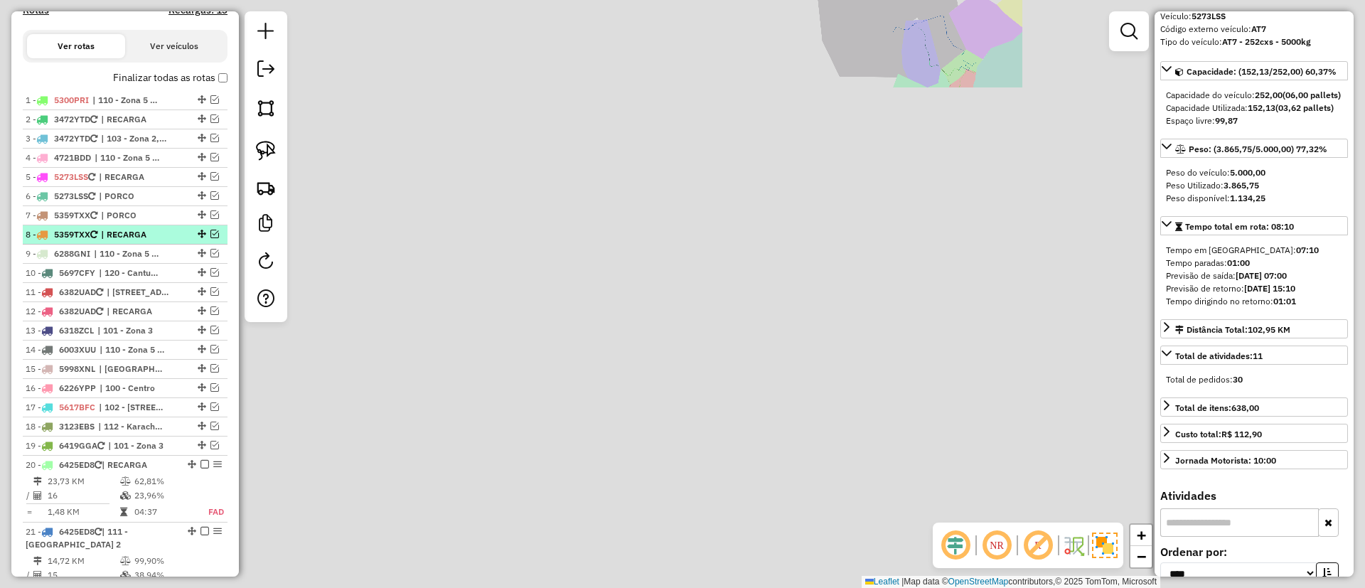
click at [117, 225] on li "8 - 5359TXX | RECARGA" at bounding box center [125, 234] width 205 height 19
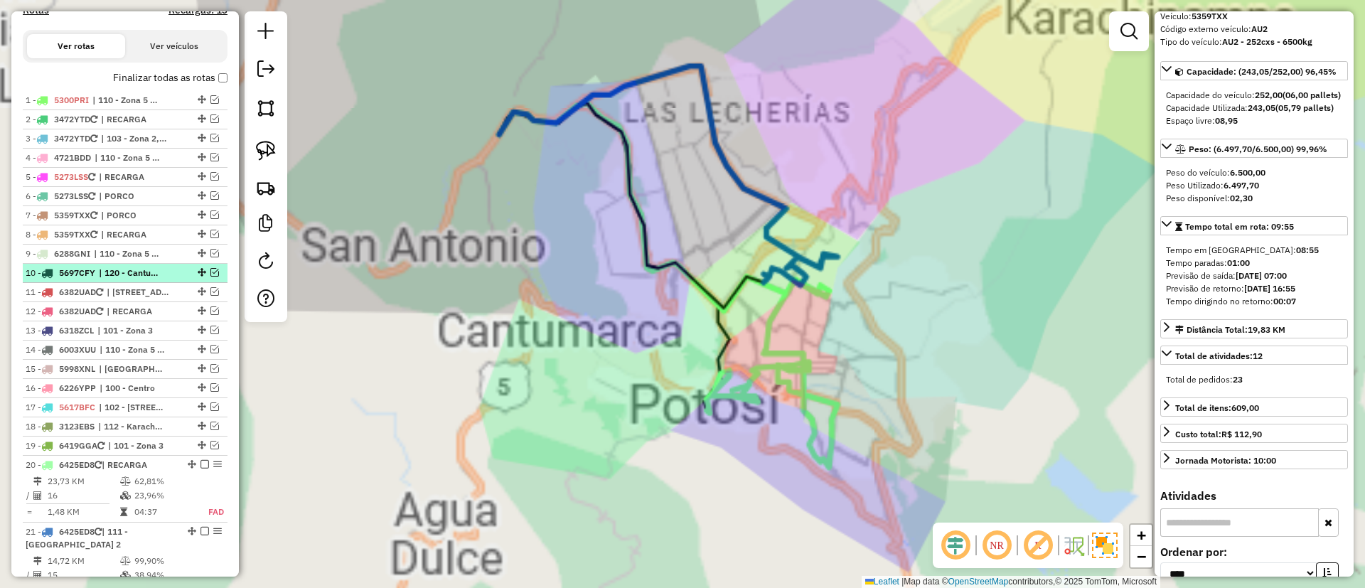
click at [121, 264] on li "10 - 5697CFY | 120 - Cantumarca - Villa Copacabana" at bounding box center [125, 273] width 205 height 19
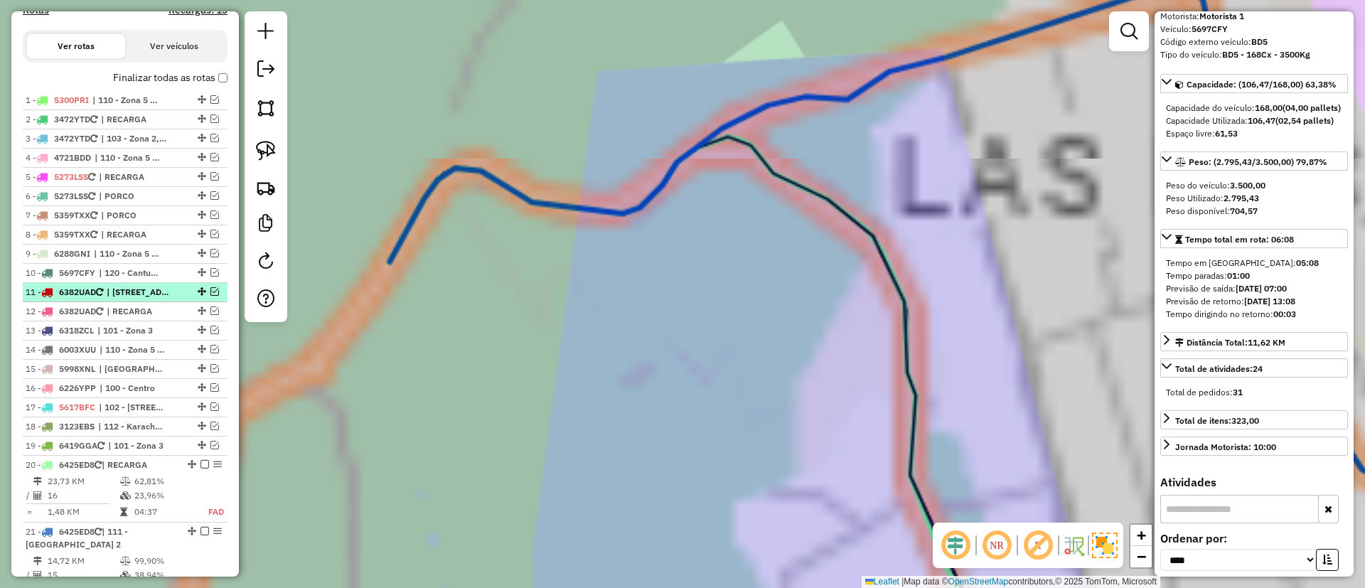
scroll to position [107, 0]
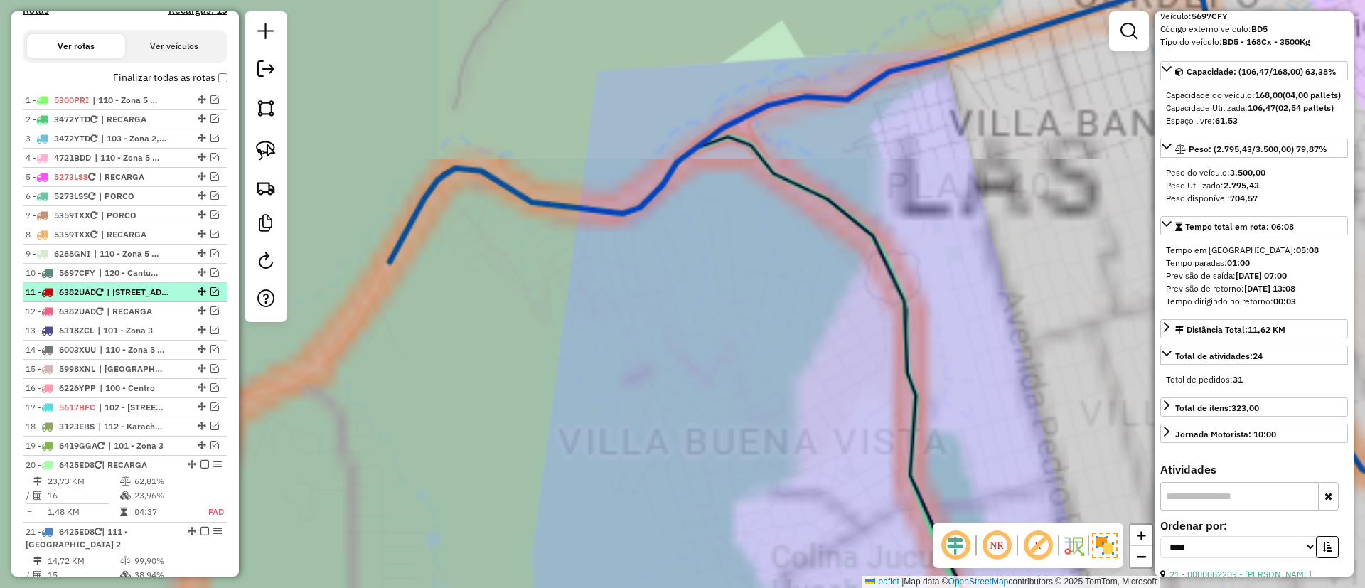
click at [115, 287] on span "| [STREET_ADDRESS]" at bounding box center [139, 292] width 65 height 13
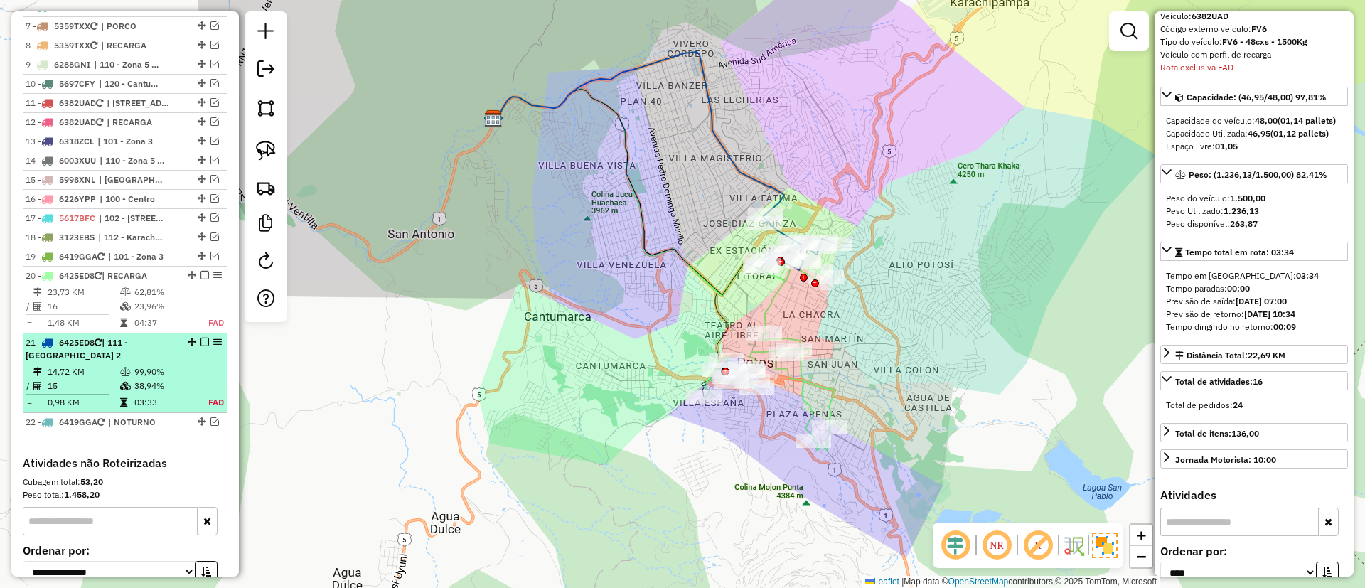
scroll to position [752, 0]
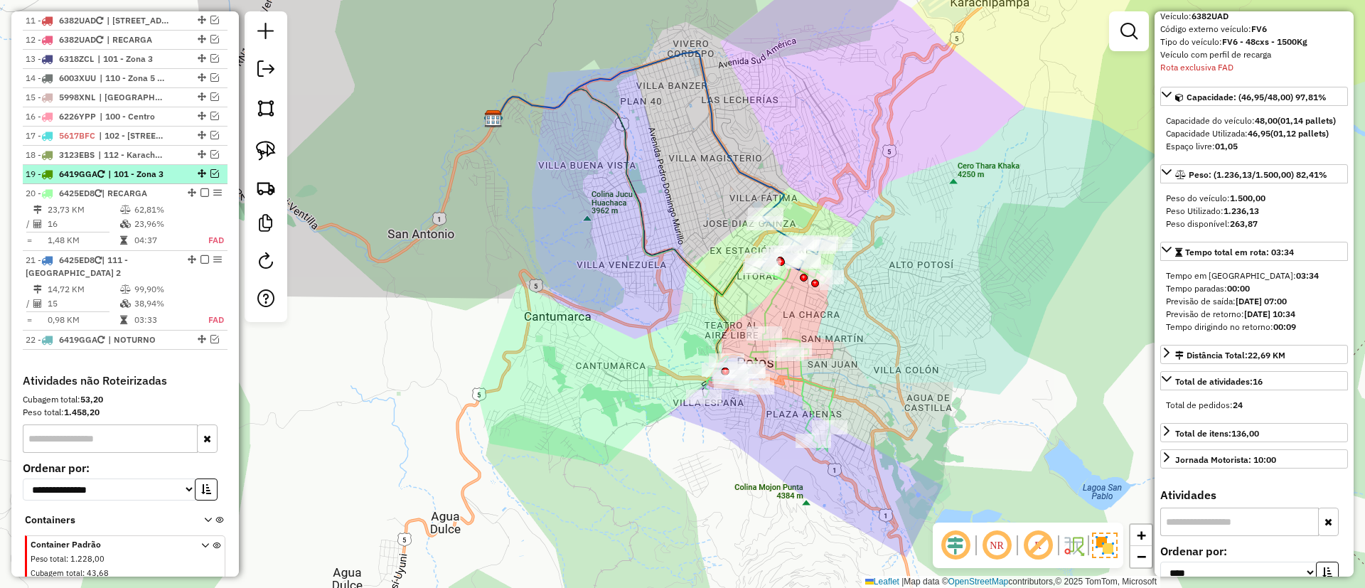
click at [86, 168] on div "19 - 6419GGA | 101 - Zona 3" at bounding box center [101, 174] width 151 height 13
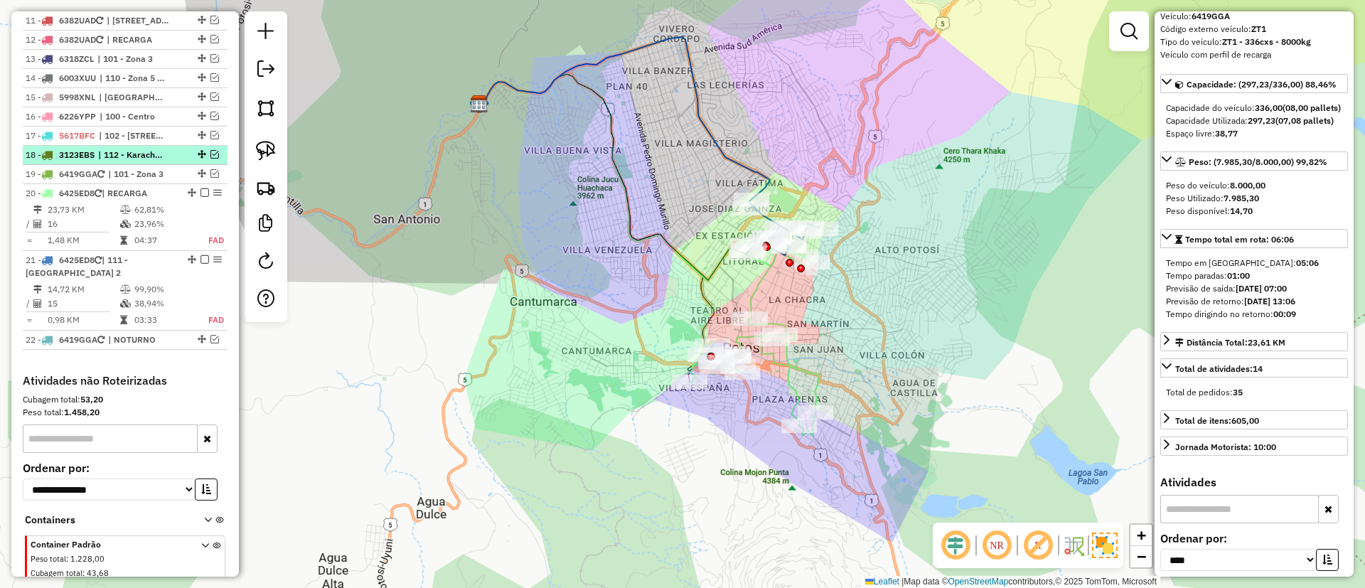
click at [95, 151] on span "3123EBS" at bounding box center [77, 154] width 36 height 11
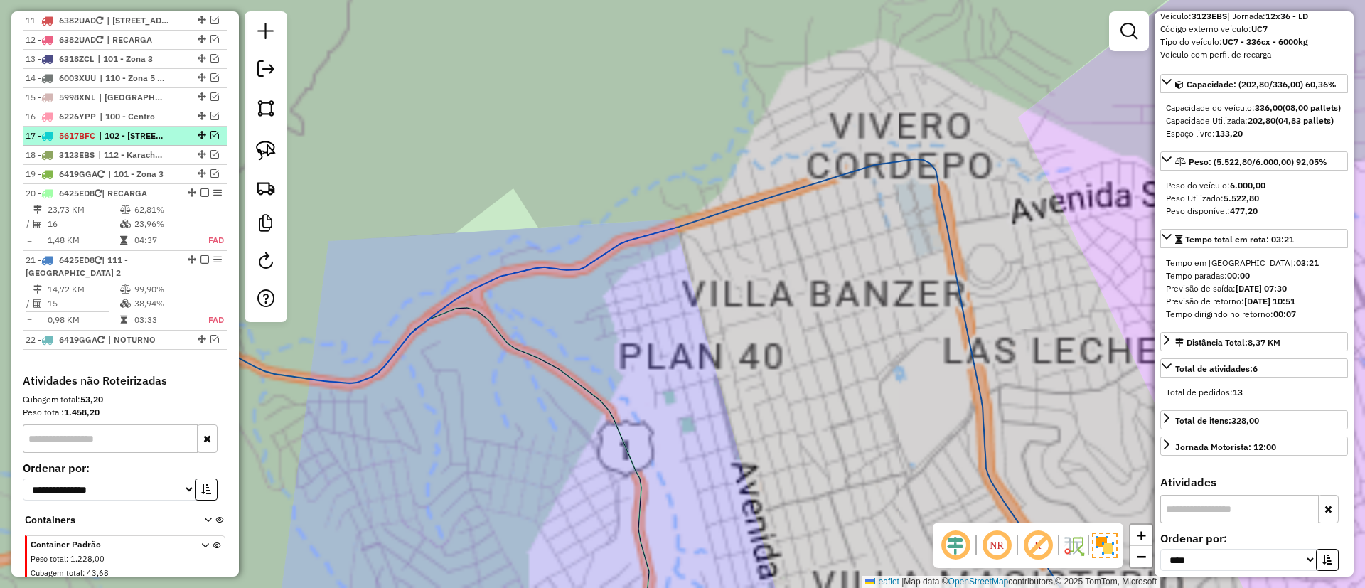
click at [91, 137] on span "5617BFC" at bounding box center [77, 135] width 36 height 11
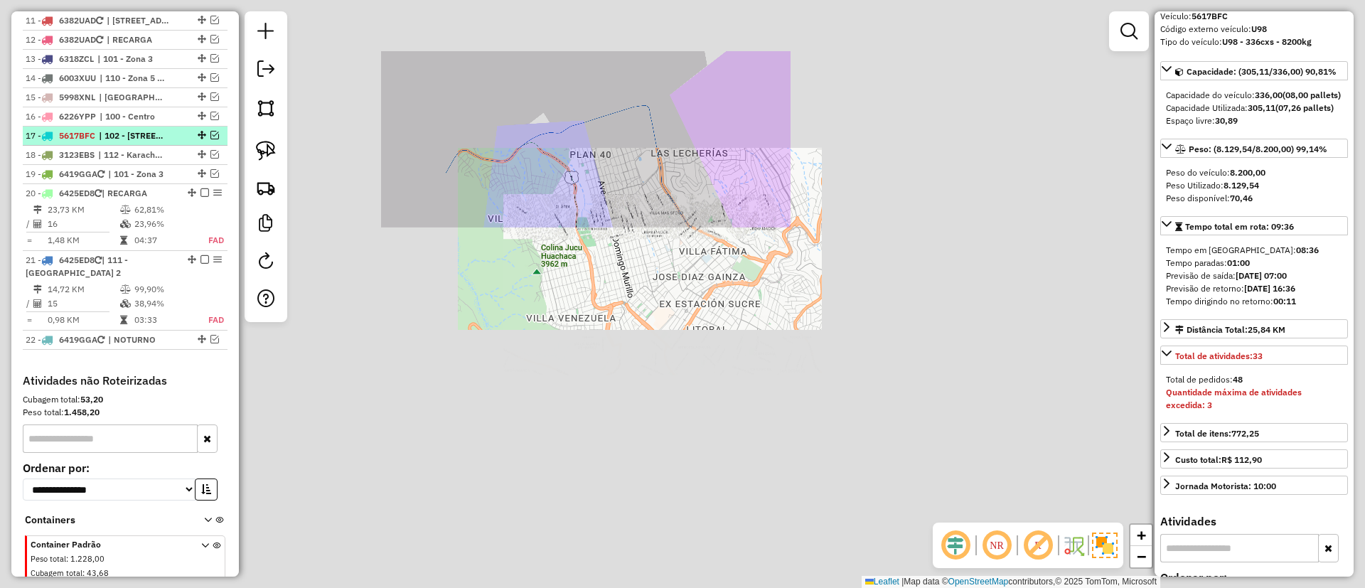
scroll to position [107, 0]
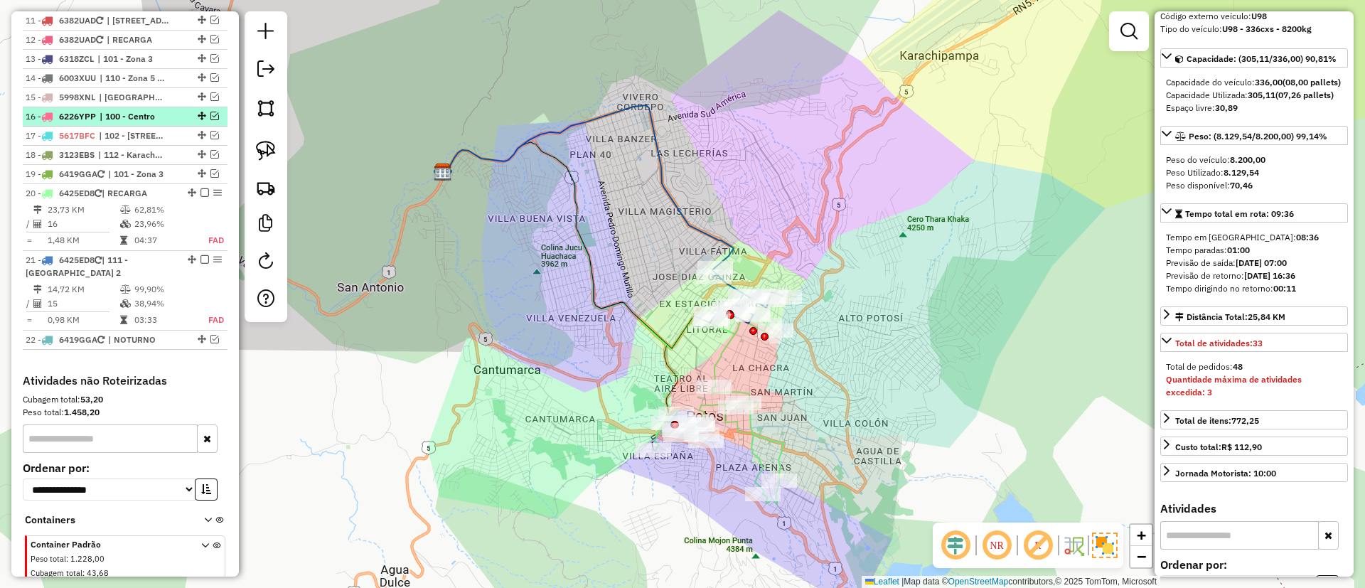
click at [92, 114] on span "6226YPP" at bounding box center [77, 116] width 37 height 11
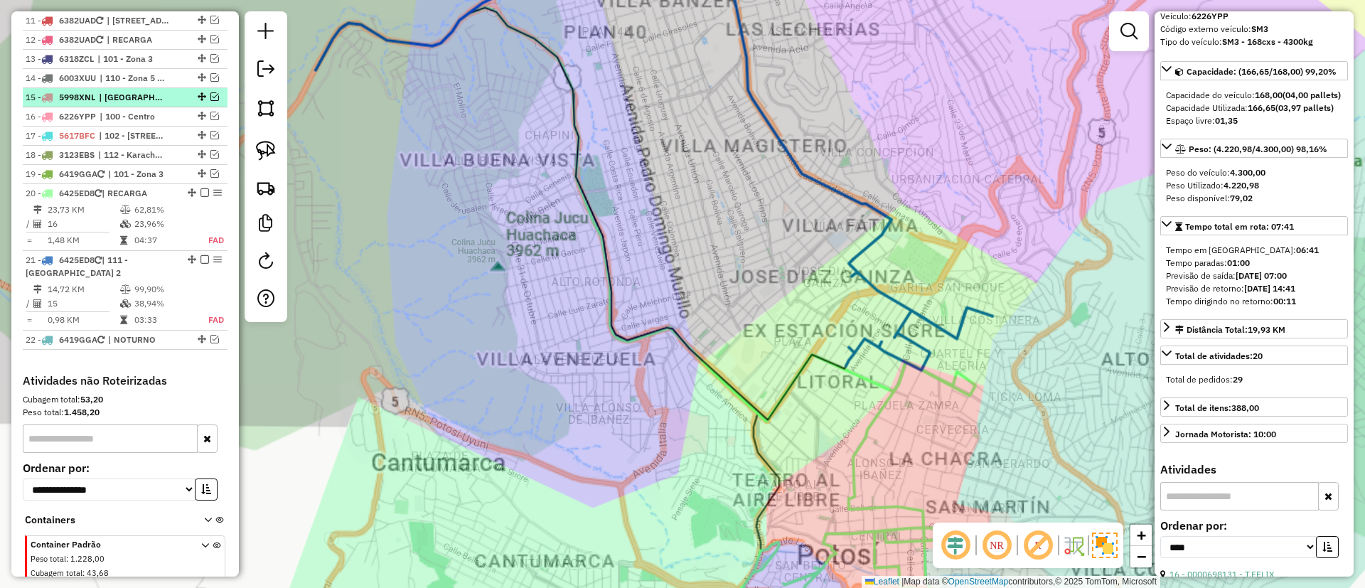
click at [93, 96] on span "5998XNL" at bounding box center [77, 97] width 36 height 11
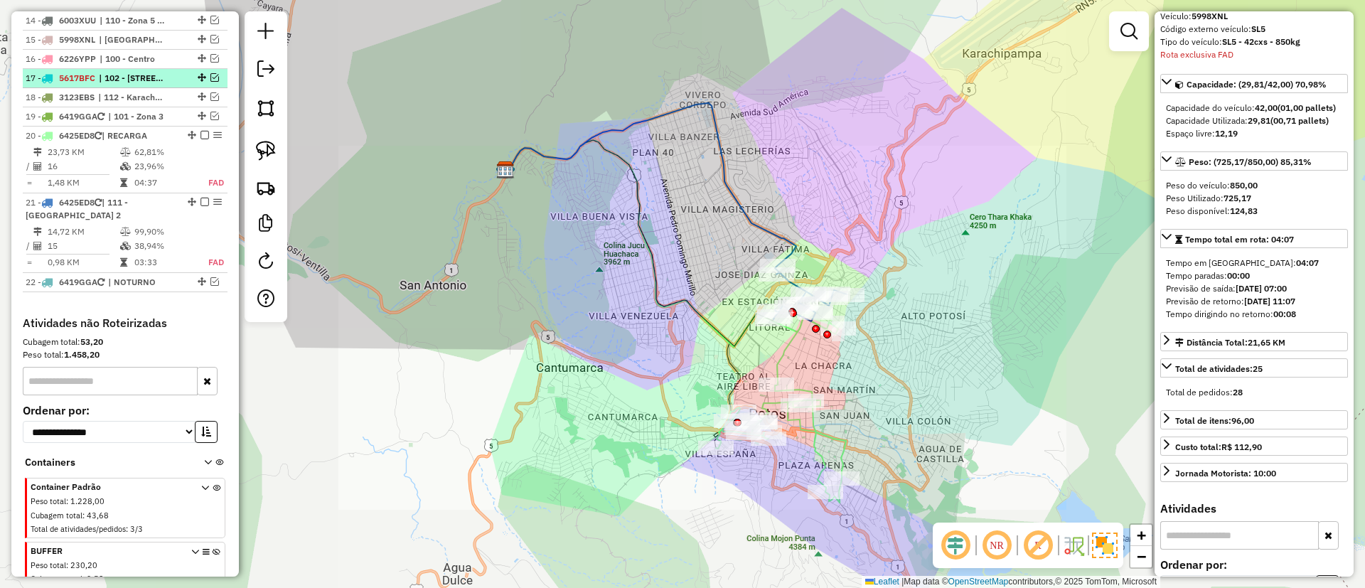
click at [92, 114] on span "6419GGA" at bounding box center [78, 116] width 38 height 11
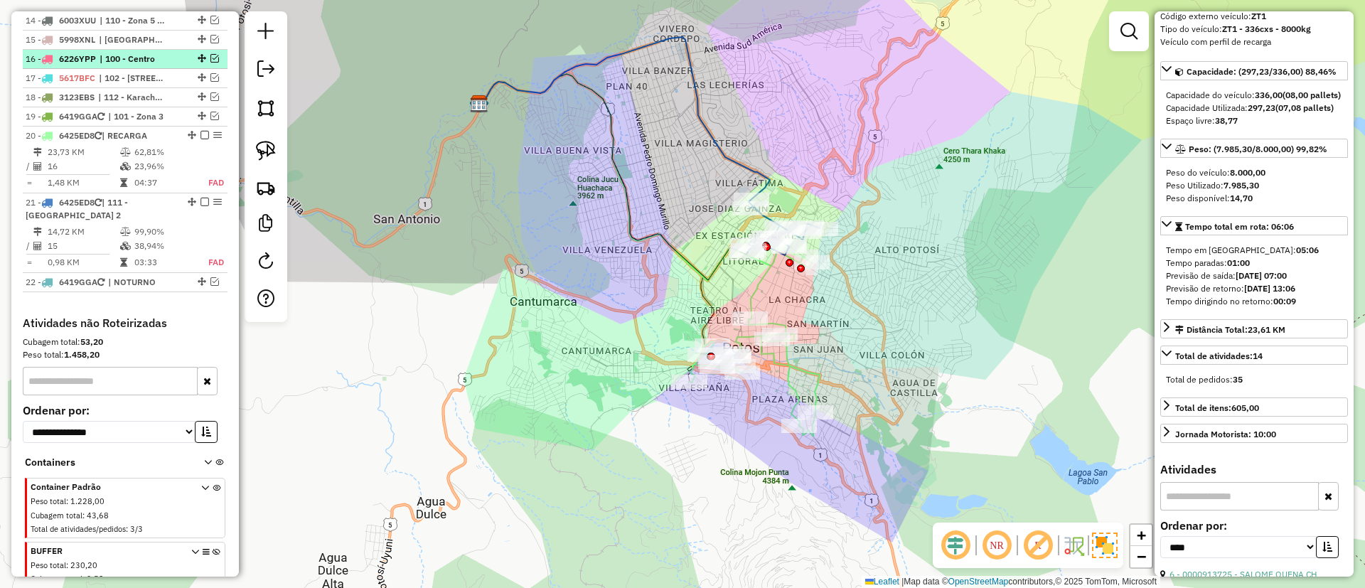
scroll to position [94, 0]
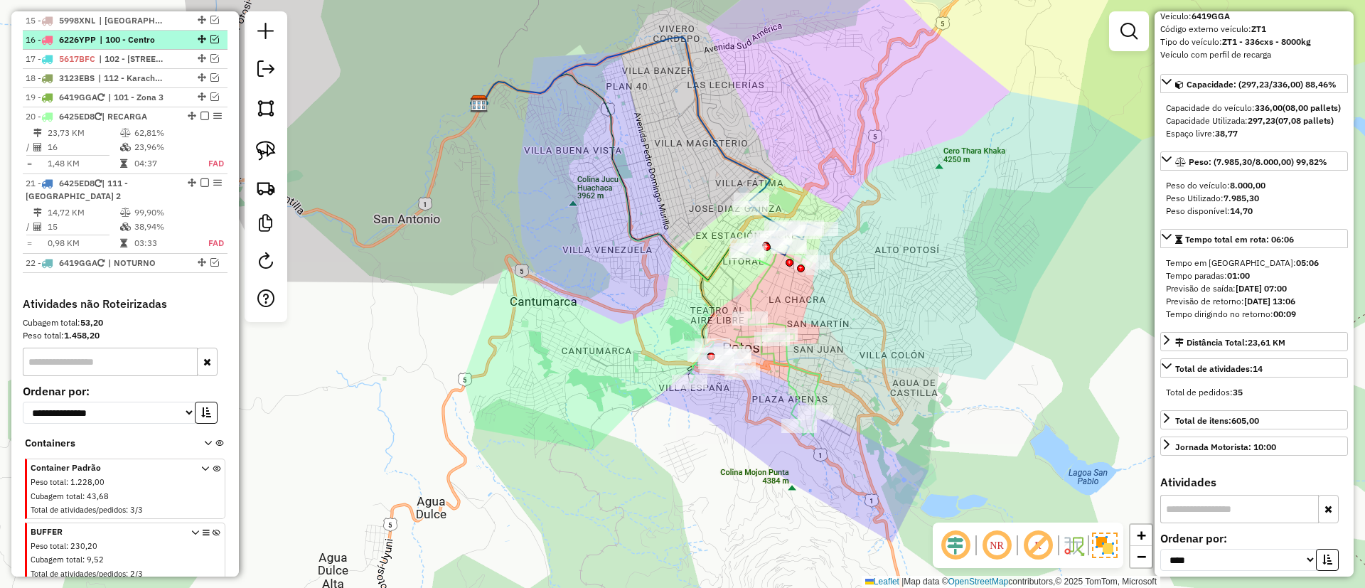
click at [97, 46] on div "16 - 6226YPP | 100 - Centro" at bounding box center [101, 39] width 151 height 13
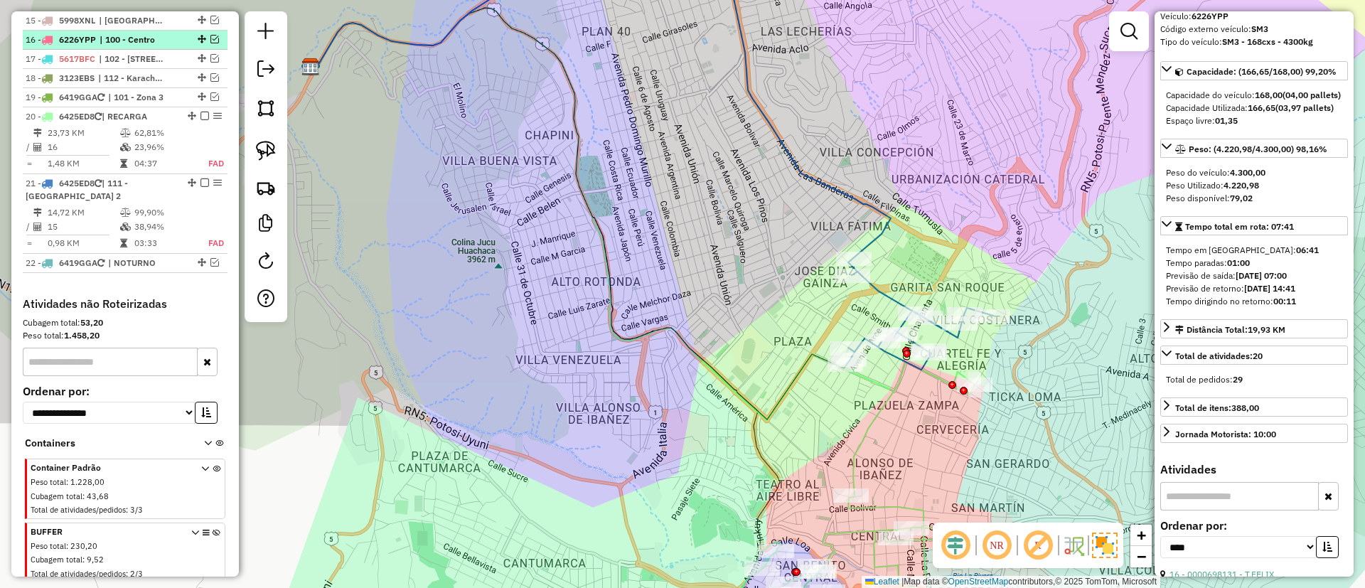
click at [211, 36] on em at bounding box center [215, 39] width 9 height 9
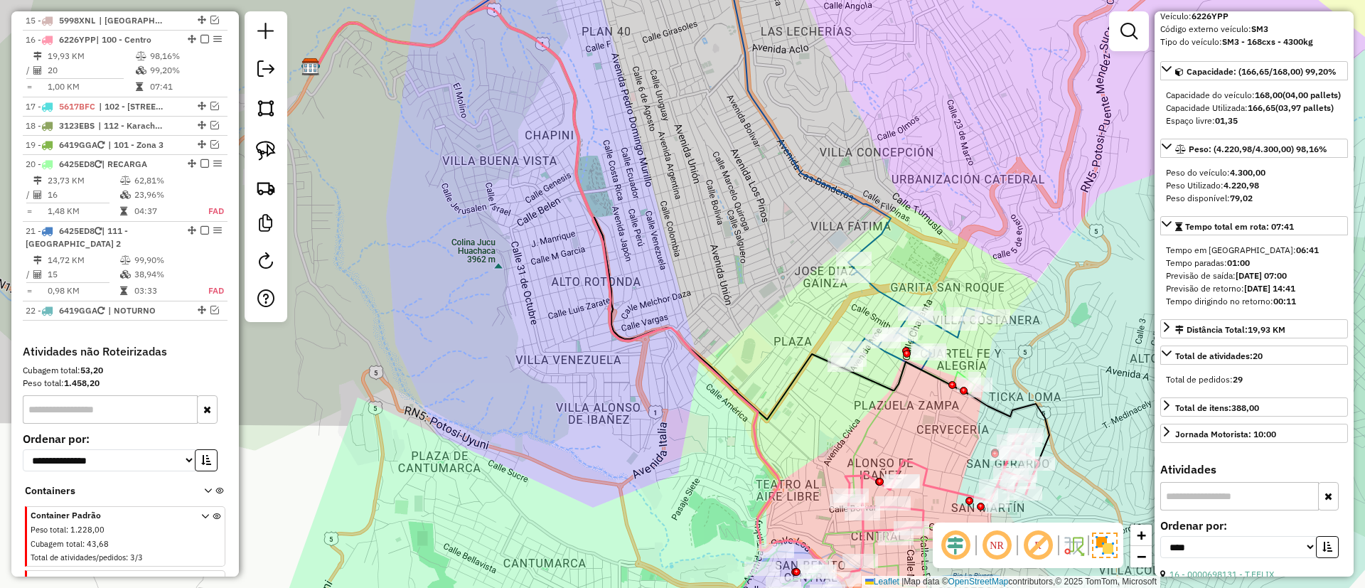
drag, startPoint x: 535, startPoint y: 141, endPoint x: 503, endPoint y: 113, distance: 42.3
click at [508, 115] on div "Janela de atendimento Grade de atendimento Capacidade Transportadoras Veículos …" at bounding box center [682, 294] width 1365 height 588
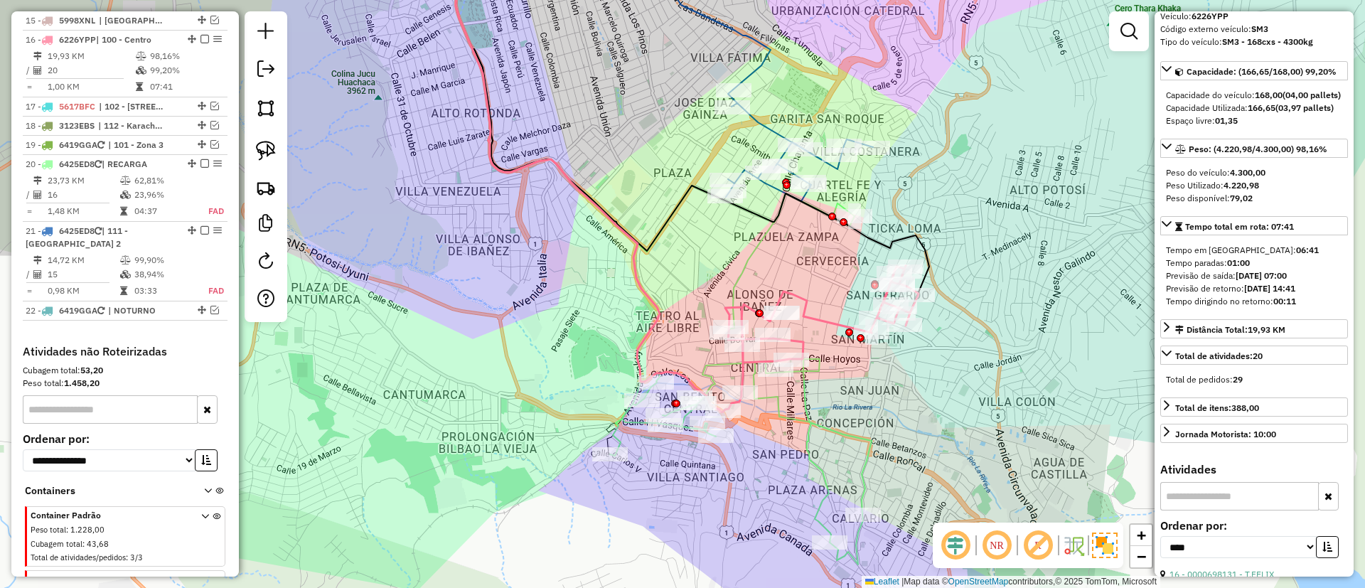
click at [809, 310] on icon at bounding box center [821, 339] width 196 height 146
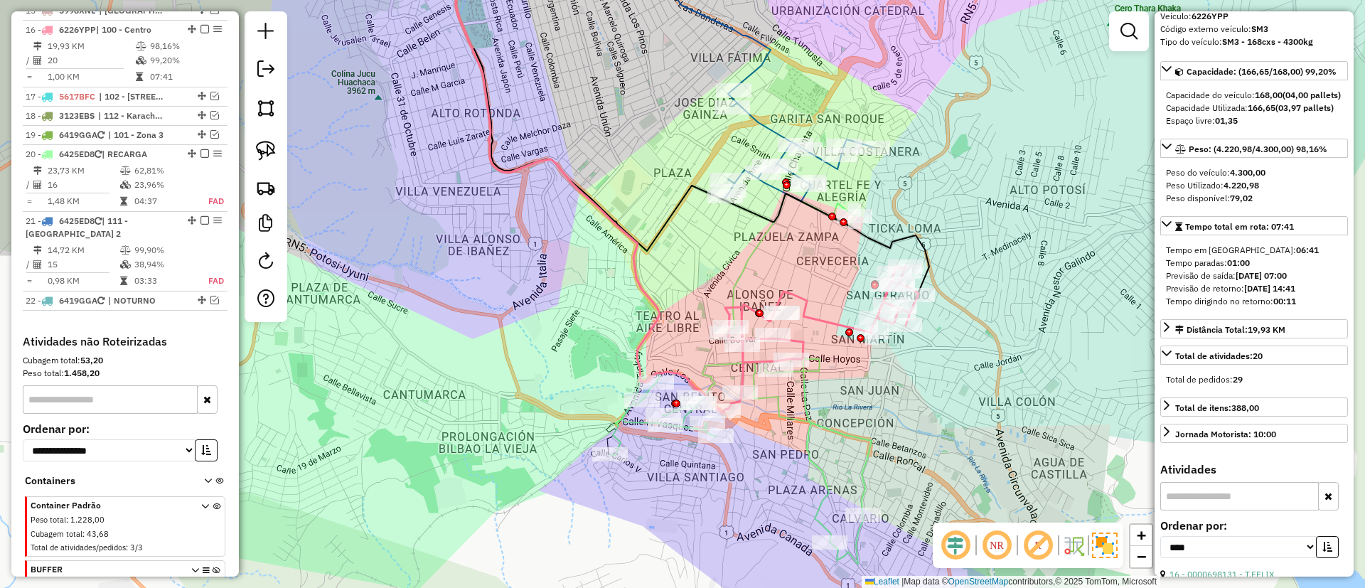
scroll to position [848, 0]
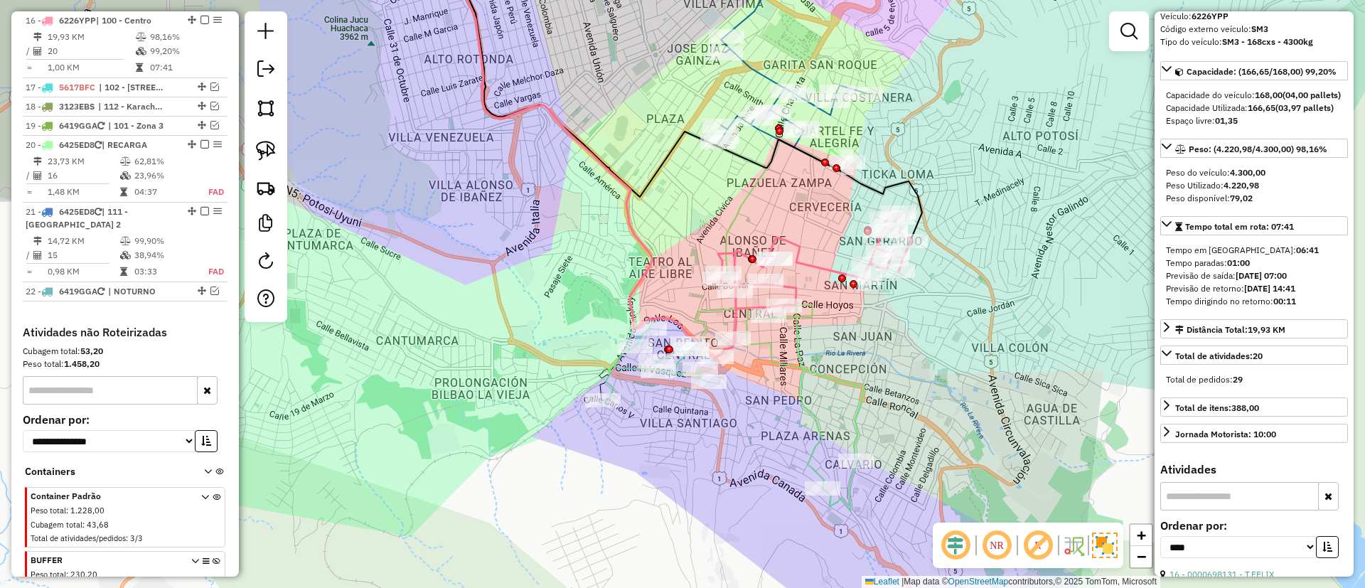
drag, startPoint x: 809, startPoint y: 318, endPoint x: 720, endPoint y: 261, distance: 105.5
click at [802, 262] on icon at bounding box center [814, 285] width 196 height 146
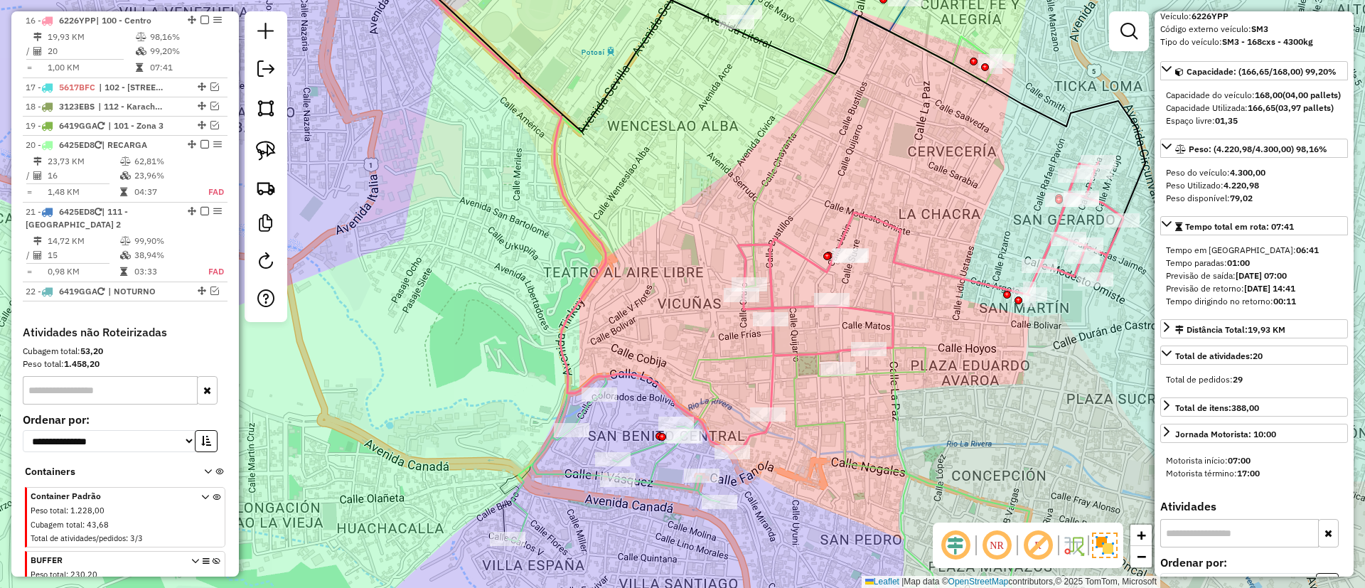
scroll to position [0, 0]
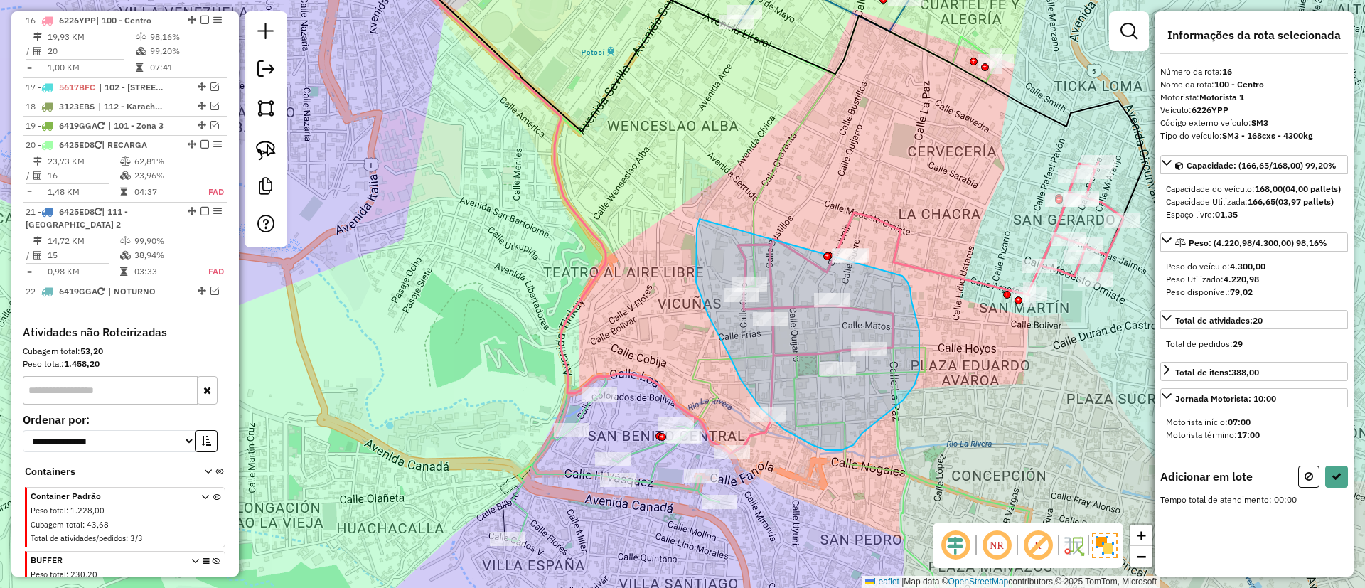
drag, startPoint x: 700, startPoint y: 219, endPoint x: 902, endPoint y: 276, distance: 210.5
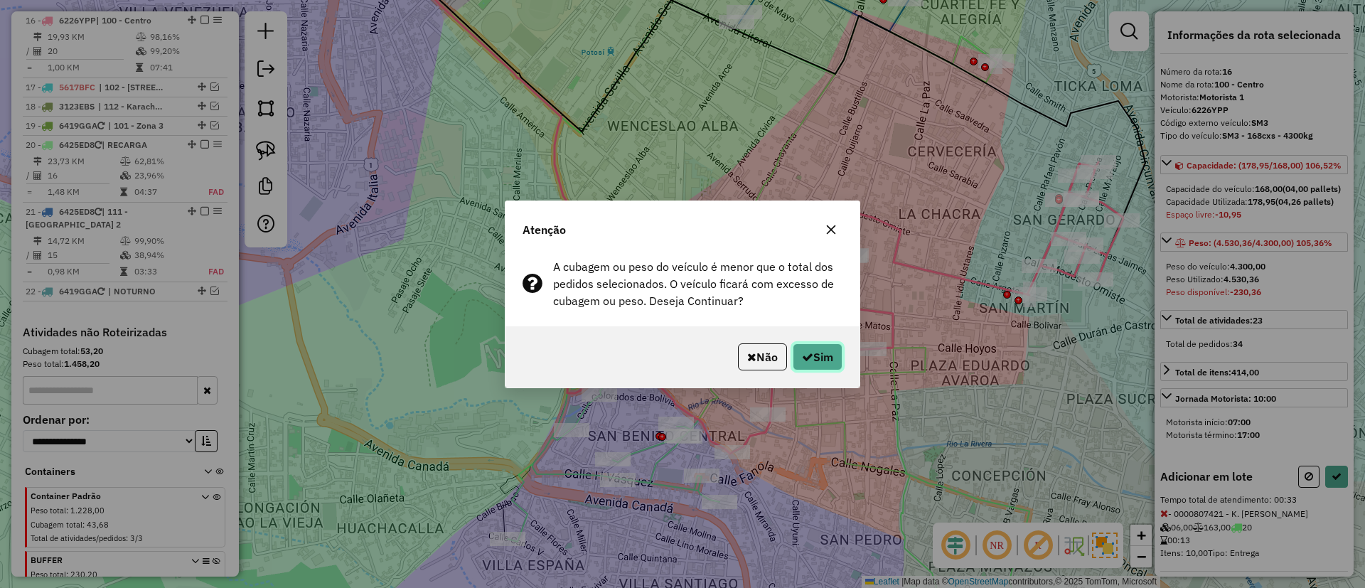
click at [819, 356] on button "Sim" at bounding box center [818, 357] width 50 height 27
select select "*********"
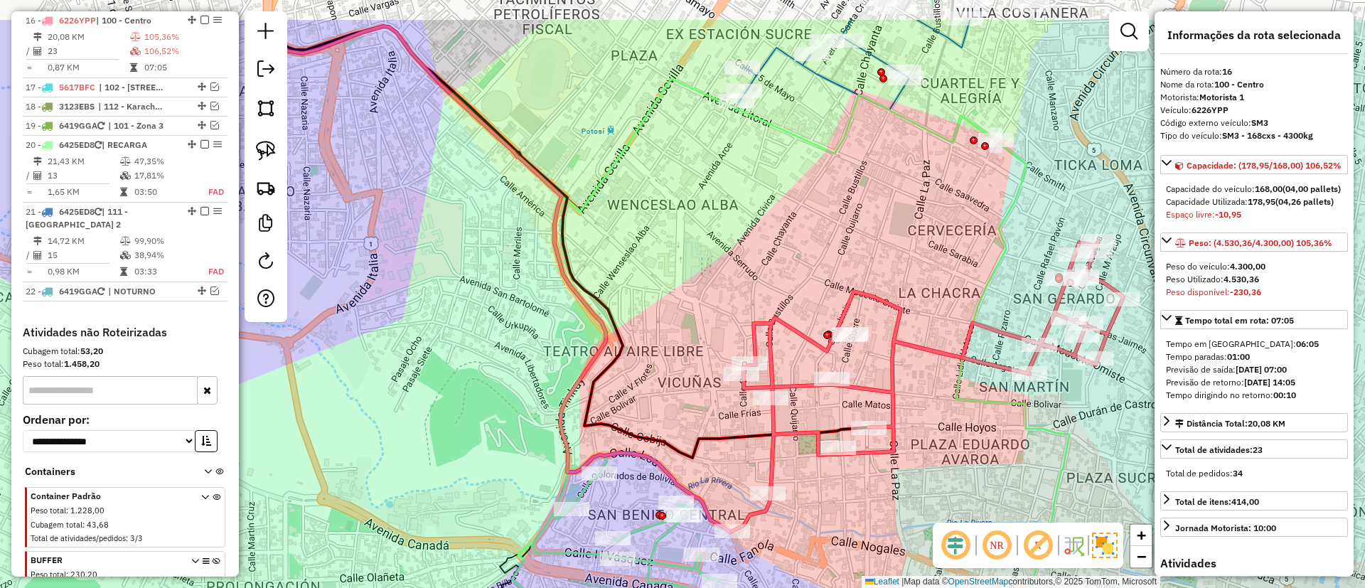
drag, startPoint x: 898, startPoint y: 214, endPoint x: 877, endPoint y: 344, distance: 131.1
click at [887, 371] on div "Janela de atendimento Grade de atendimento Capacidade Transportadoras Veículos …" at bounding box center [682, 294] width 1365 height 588
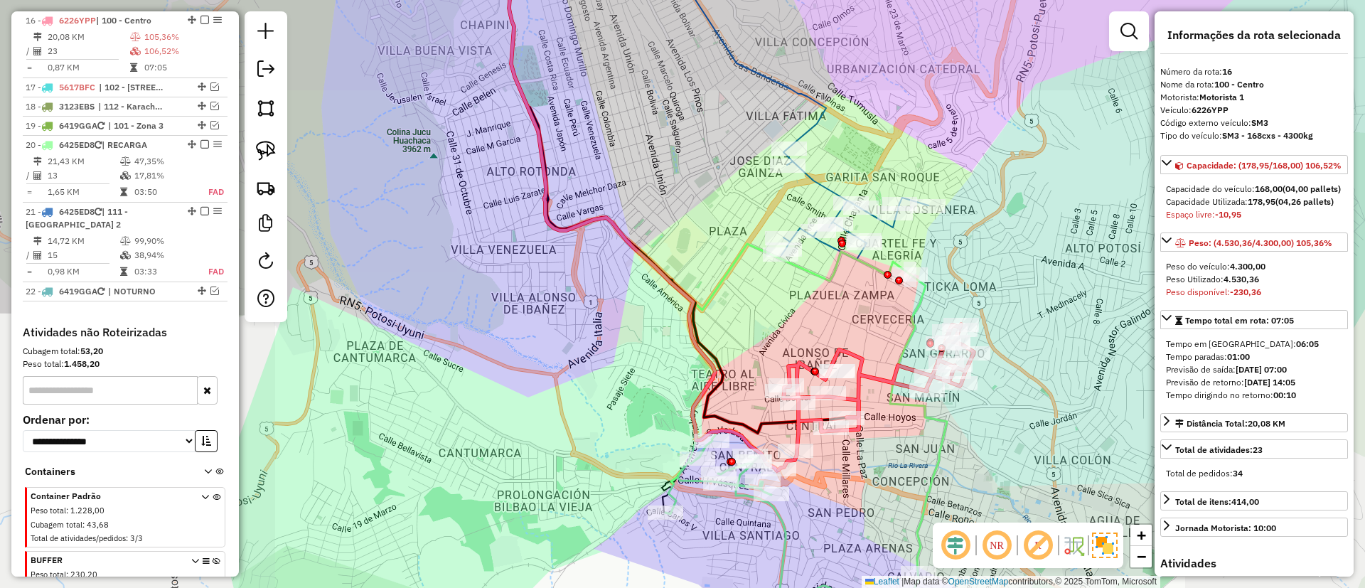
drag, startPoint x: 852, startPoint y: 277, endPoint x: 824, endPoint y: 271, distance: 29.0
click at [838, 318] on div "Janela de atendimento Grade de atendimento Capacidade Transportadoras Veículos …" at bounding box center [682, 294] width 1365 height 588
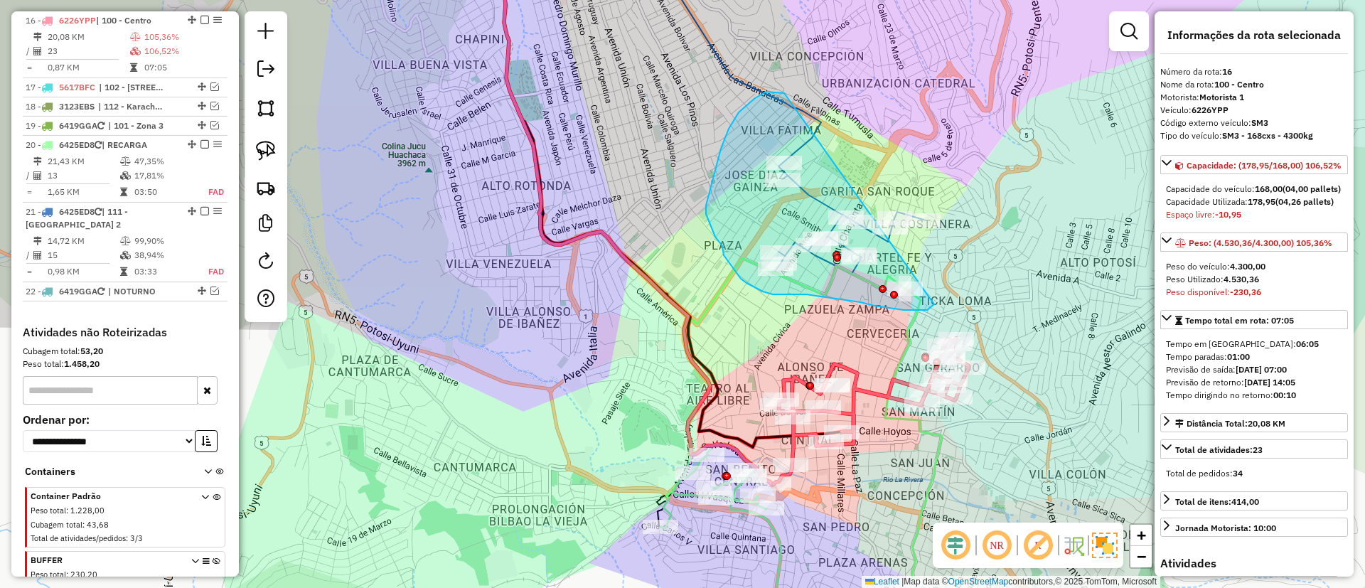
drag, startPoint x: 774, startPoint y: 92, endPoint x: 952, endPoint y: 208, distance: 212.2
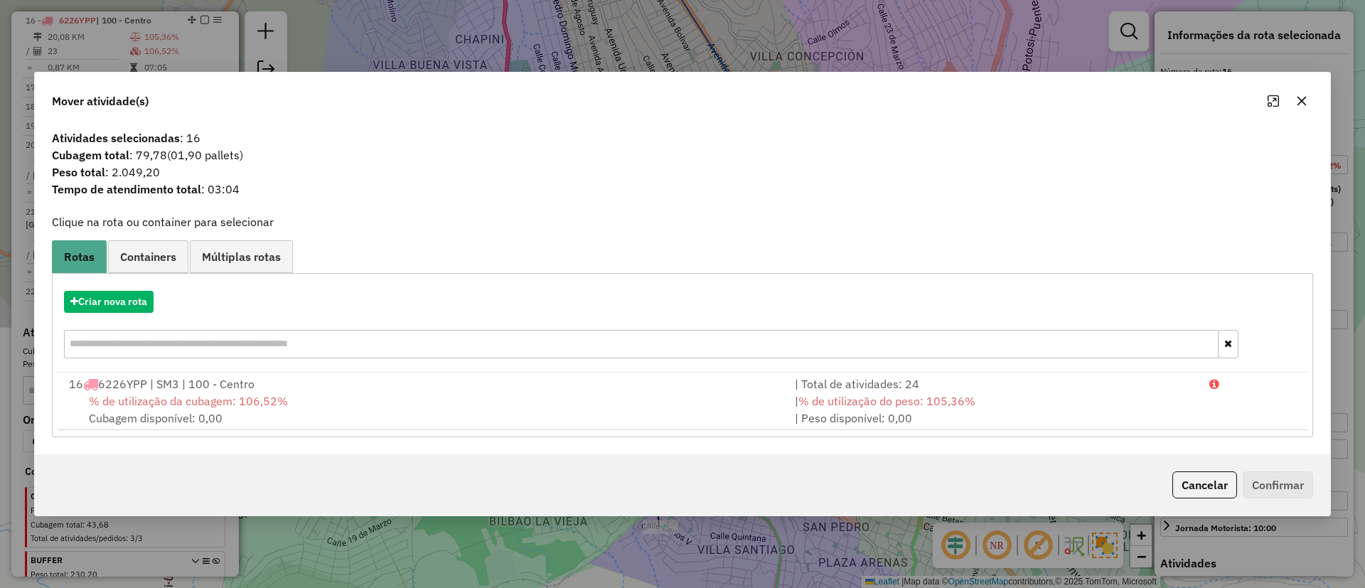
click at [117, 313] on div "Criar nova rota" at bounding box center [682, 326] width 1255 height 92
click at [140, 302] on button "Criar nova rota" at bounding box center [109, 302] width 90 height 22
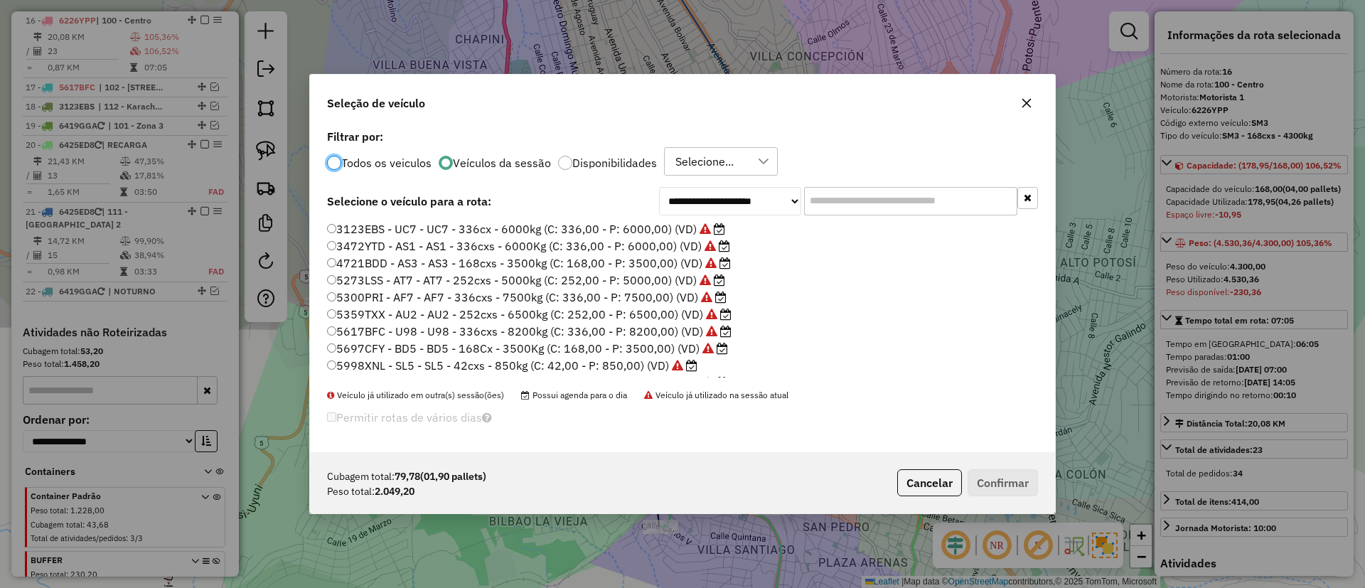
click at [614, 264] on label "4721BDD - AS3 - AS3 - 168cxs - 3500kg (C: 168,00 - P: 3500,00) (VD)" at bounding box center [529, 263] width 404 height 17
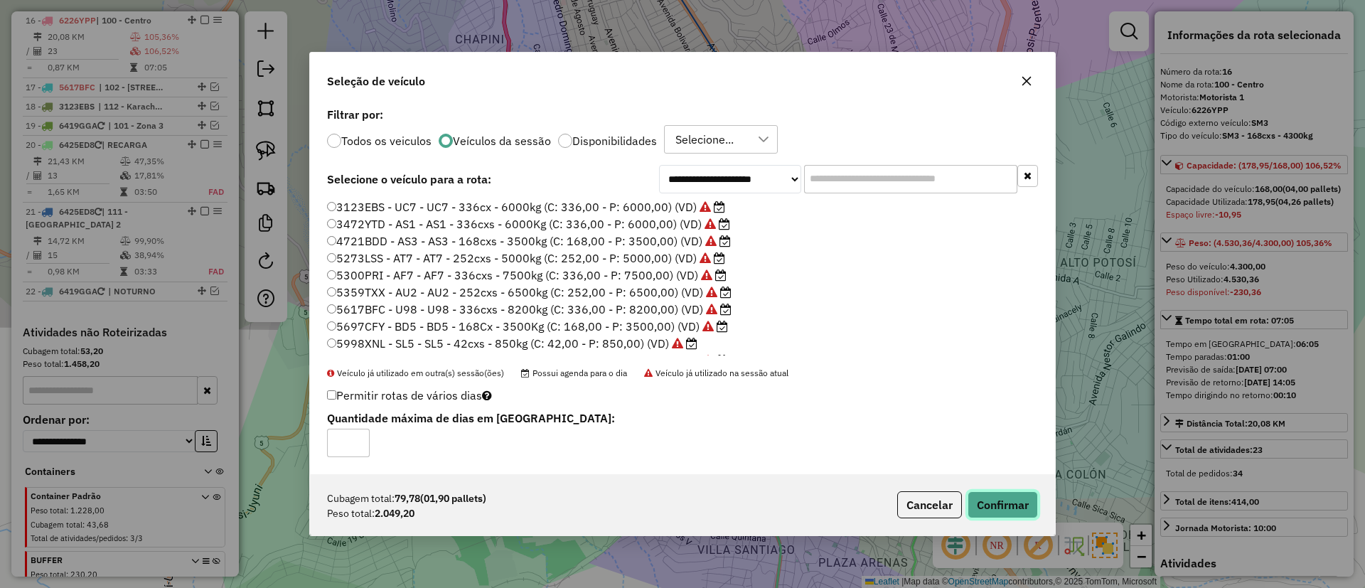
click at [979, 509] on button "Confirmar" at bounding box center [1003, 504] width 70 height 27
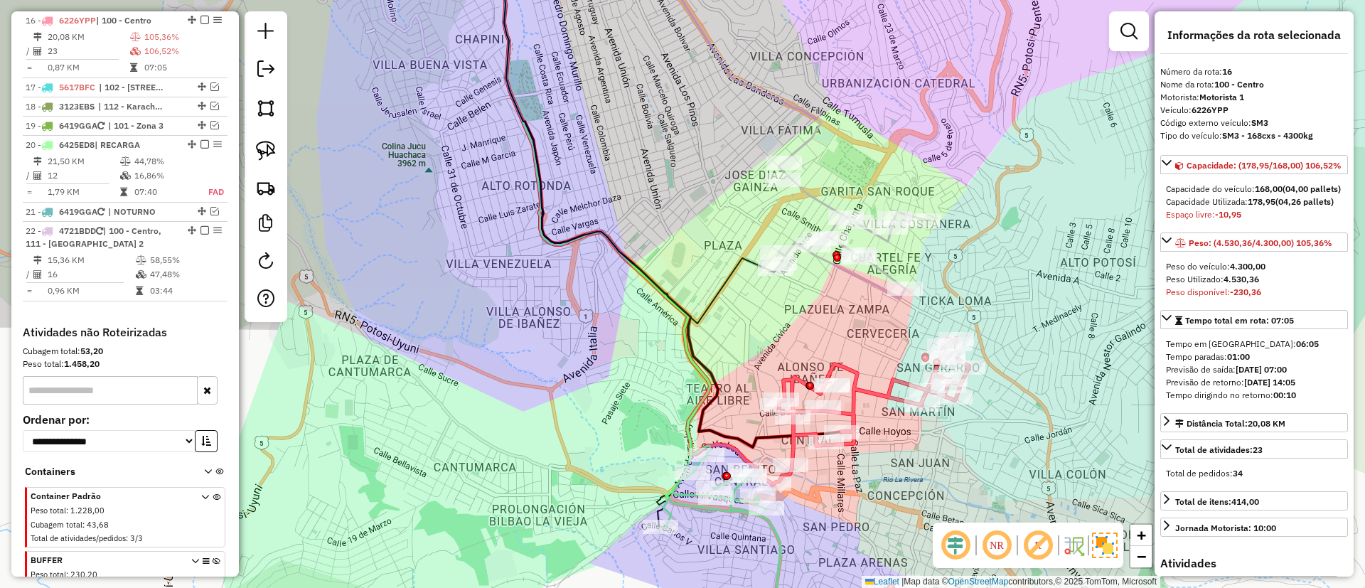
click at [814, 201] on icon at bounding box center [850, 230] width 147 height 137
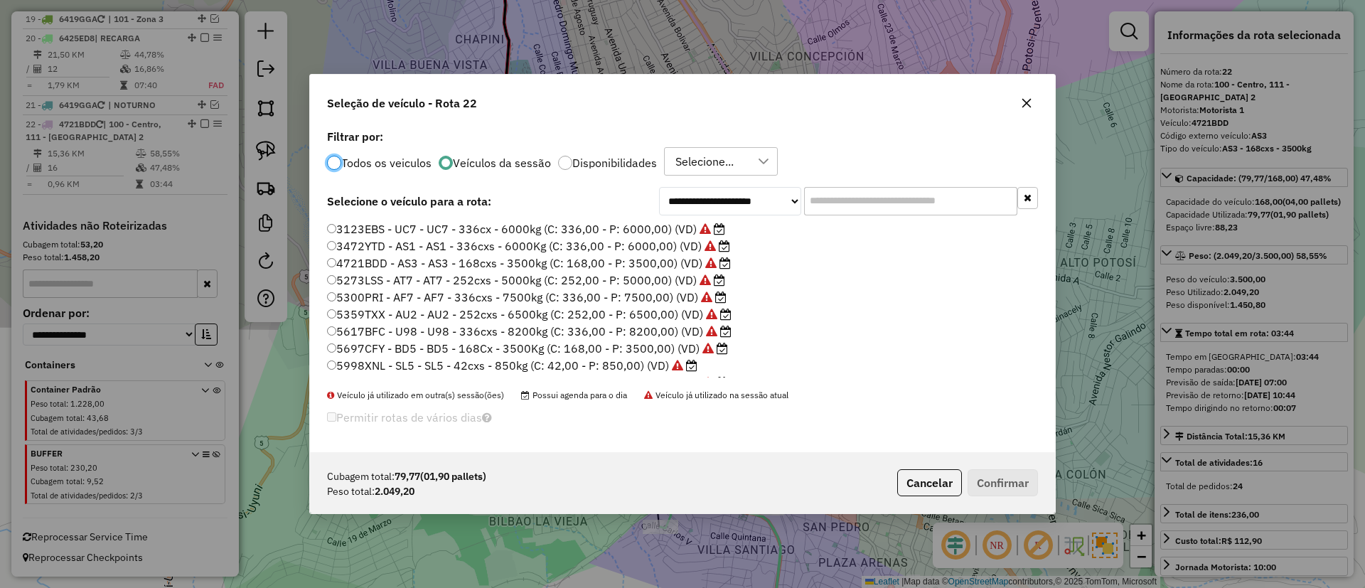
scroll to position [8, 4]
drag, startPoint x: 883, startPoint y: 201, endPoint x: 742, endPoint y: 198, distance: 140.9
click at [742, 198] on div "**********" at bounding box center [848, 201] width 379 height 28
click at [1023, 113] on button "button" at bounding box center [1027, 103] width 23 height 23
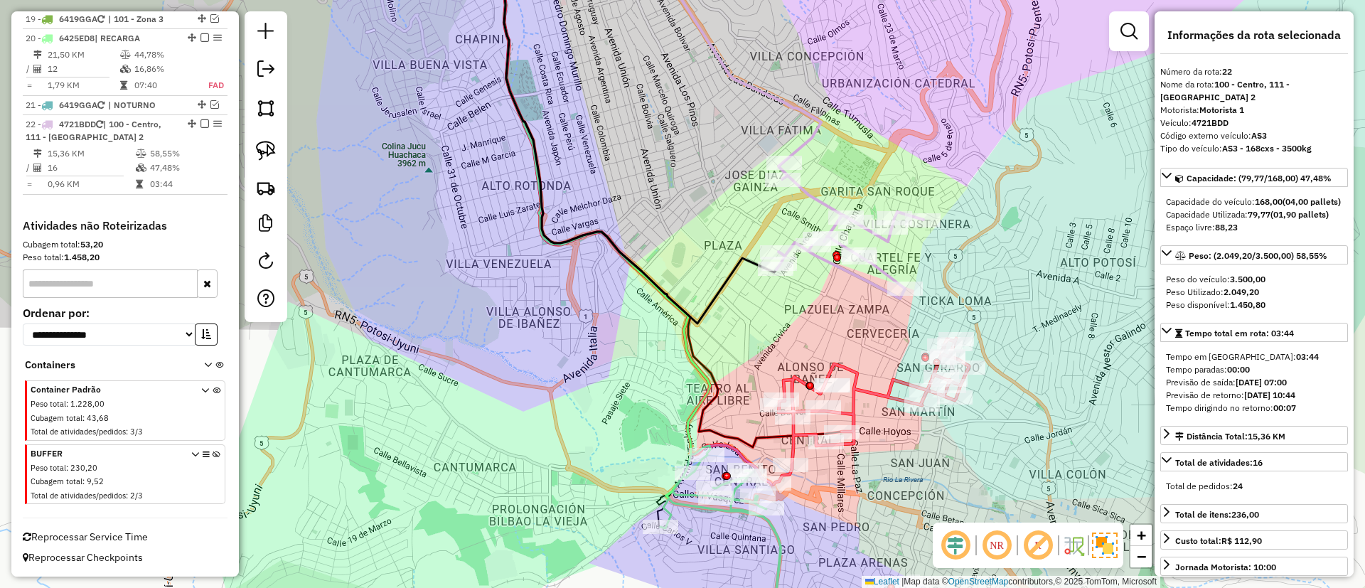
click at [866, 388] on icon at bounding box center [872, 412] width 196 height 146
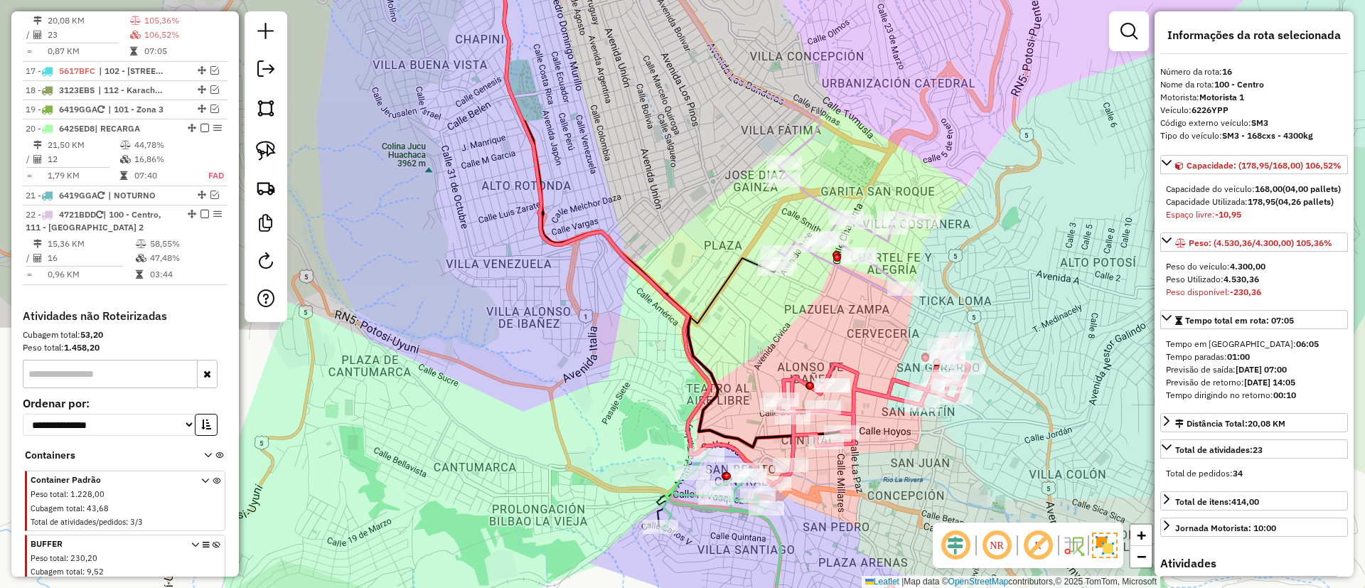
scroll to position [848, 0]
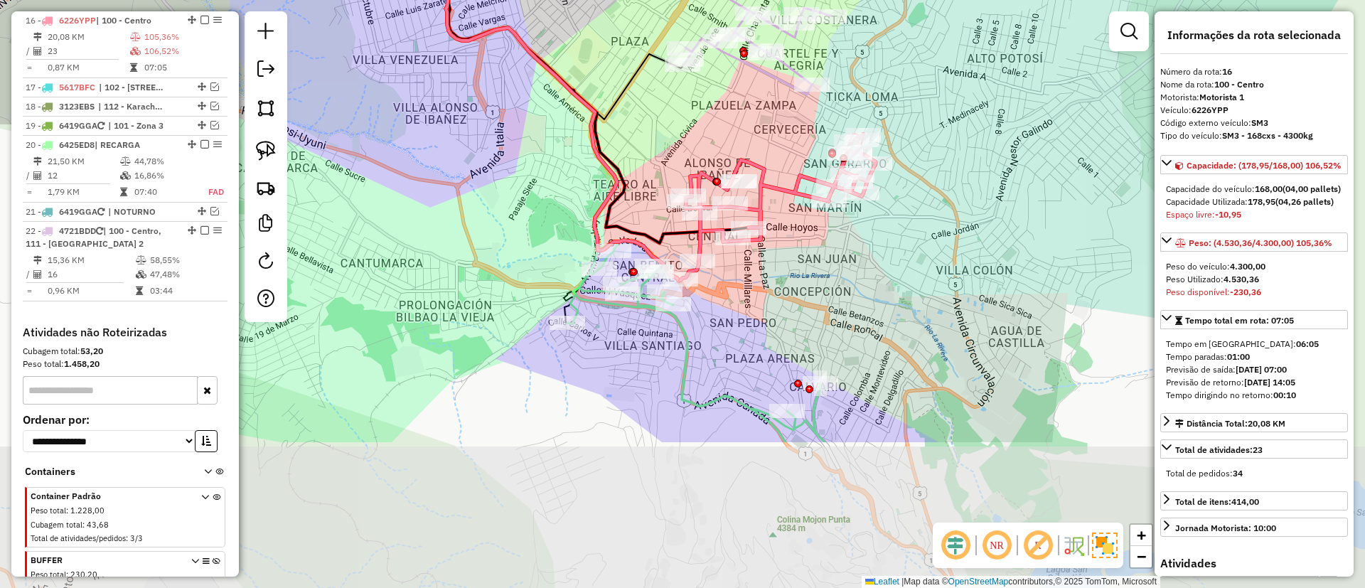
drag, startPoint x: 863, startPoint y: 412, endPoint x: 774, endPoint y: 218, distance: 214.5
click at [774, 218] on div "Janela de atendimento Grade de atendimento Capacidade Transportadoras Veículos …" at bounding box center [682, 294] width 1365 height 588
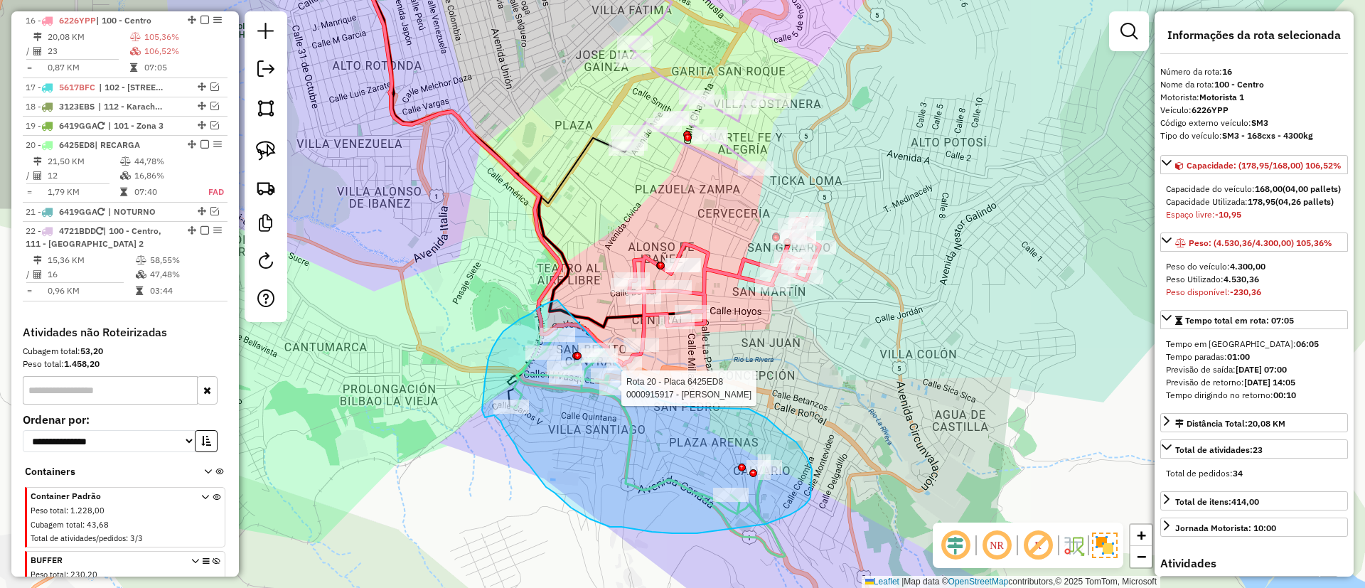
click at [633, 383] on div "Rota 20 - Placa 6425ED8 0000915917 - MARCELO SAAVEDR Janela de atendimento Grad…" at bounding box center [682, 294] width 1365 height 588
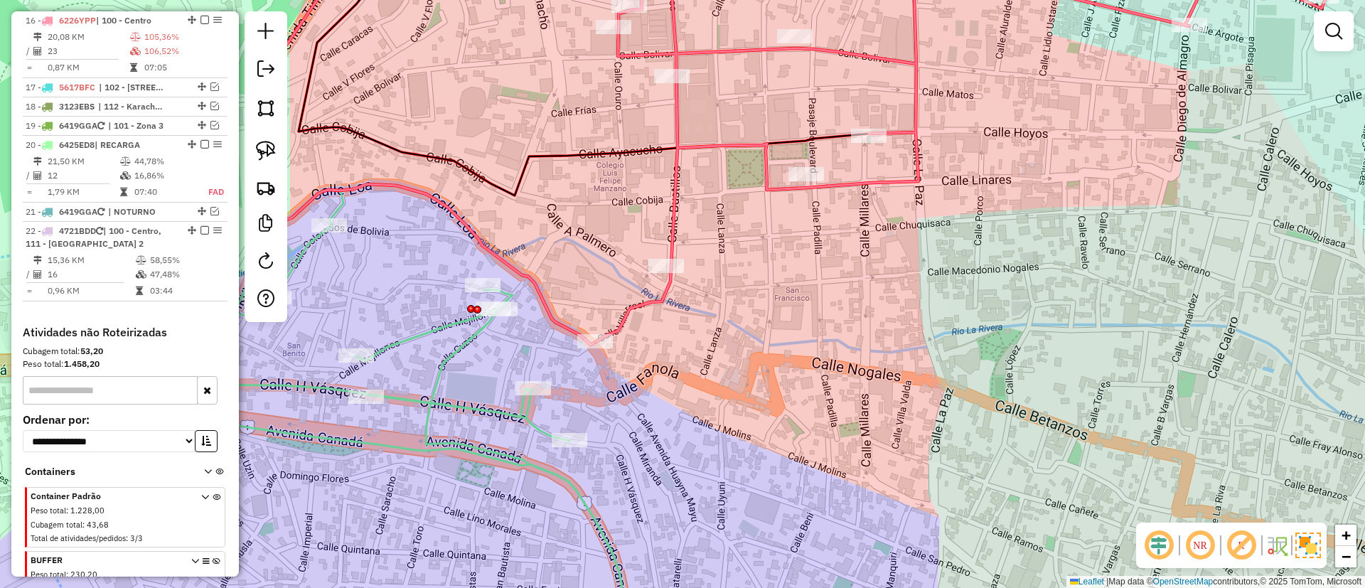
drag, startPoint x: 641, startPoint y: 404, endPoint x: 637, endPoint y: 380, distance: 24.6
click at [651, 392] on div "Janela de atendimento Grade de atendimento Capacidade Transportadoras Veículos …" at bounding box center [682, 294] width 1365 height 588
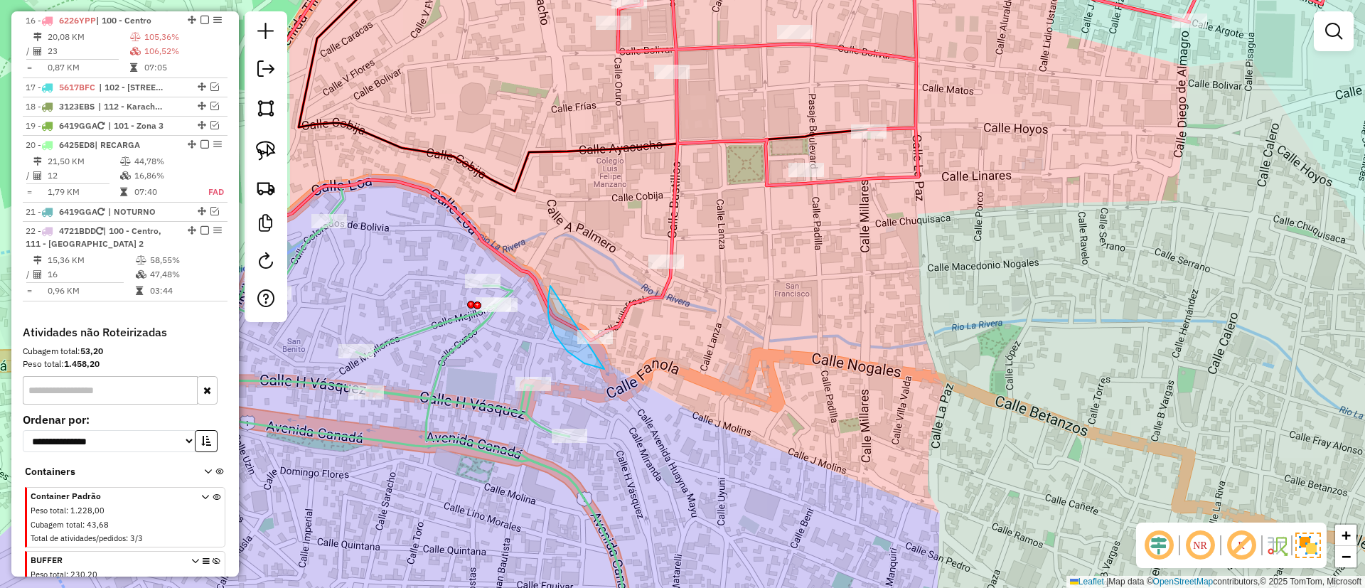
drag, startPoint x: 555, startPoint y: 336, endPoint x: 645, endPoint y: 311, distance: 93.0
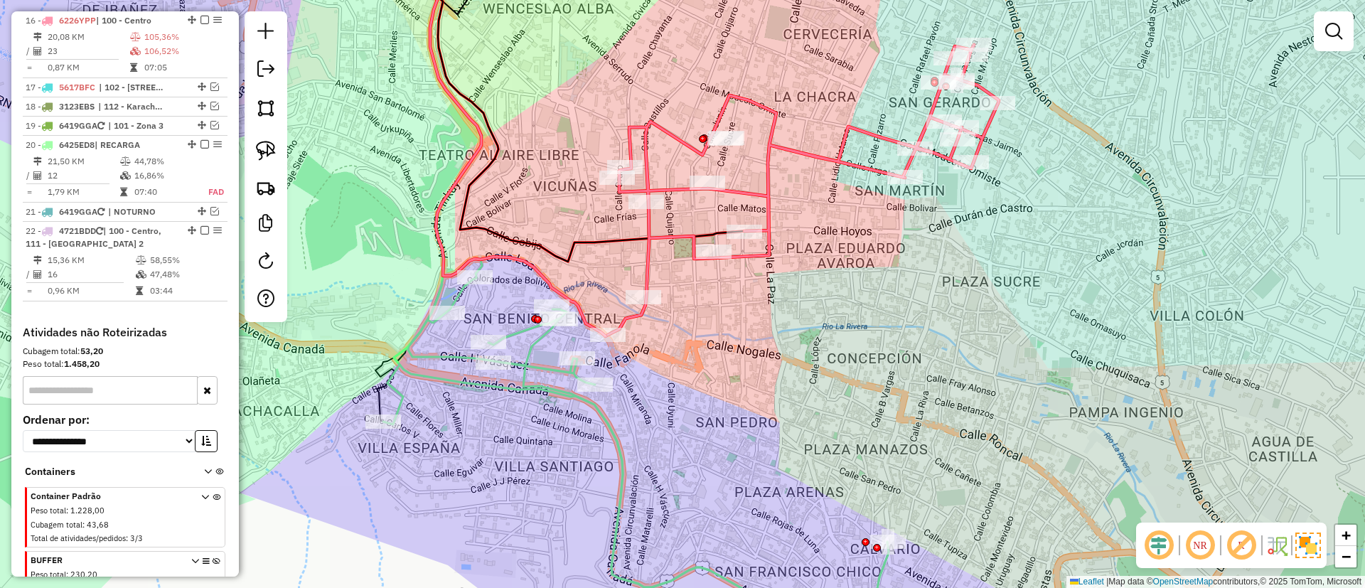
click at [647, 247] on icon at bounding box center [803, 190] width 391 height 290
select select "*********"
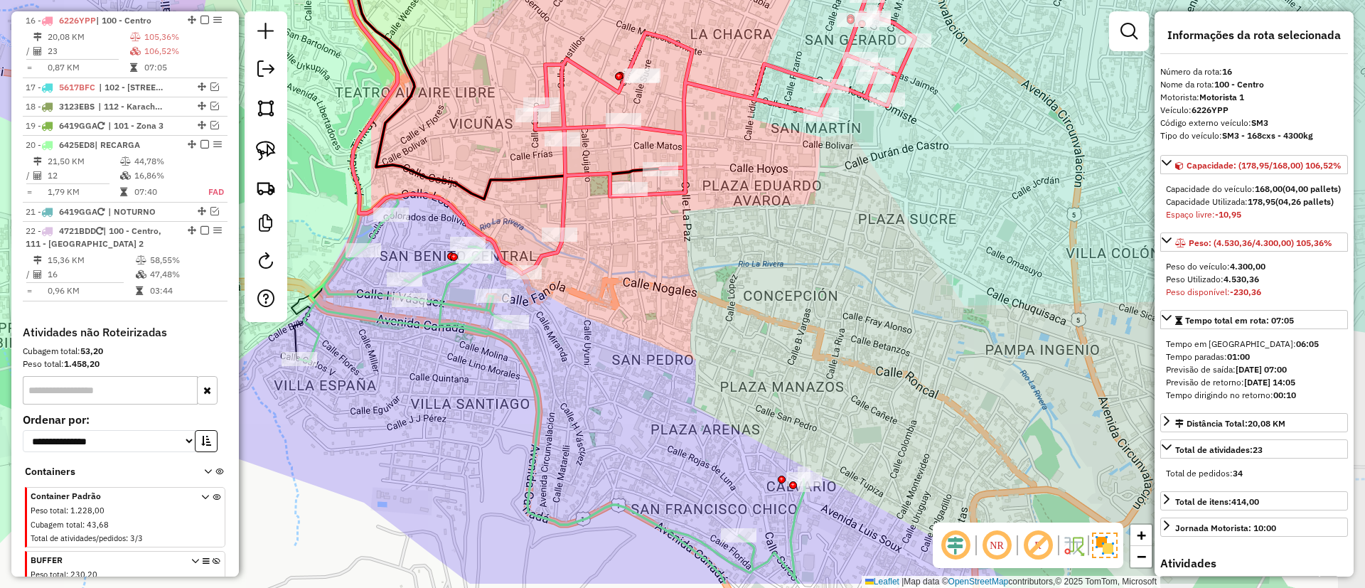
drag, startPoint x: 777, startPoint y: 393, endPoint x: 693, endPoint y: 330, distance: 104.7
click at [693, 330] on div "Janela de atendimento Grade de atendimento Capacidade Transportadoras Veículos …" at bounding box center [682, 294] width 1365 height 588
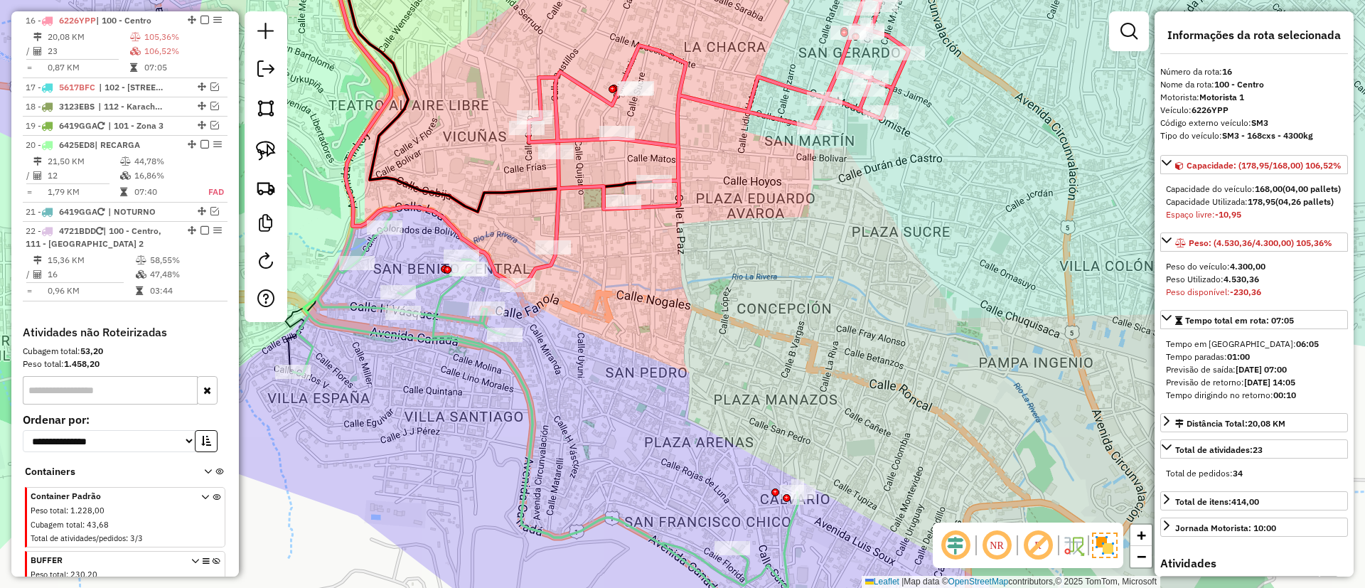
drag, startPoint x: 800, startPoint y: 302, endPoint x: 791, endPoint y: 319, distance: 19.4
click at [792, 319] on div "Janela de atendimento Grade de atendimento Capacidade Transportadoras Veículos …" at bounding box center [682, 294] width 1365 height 588
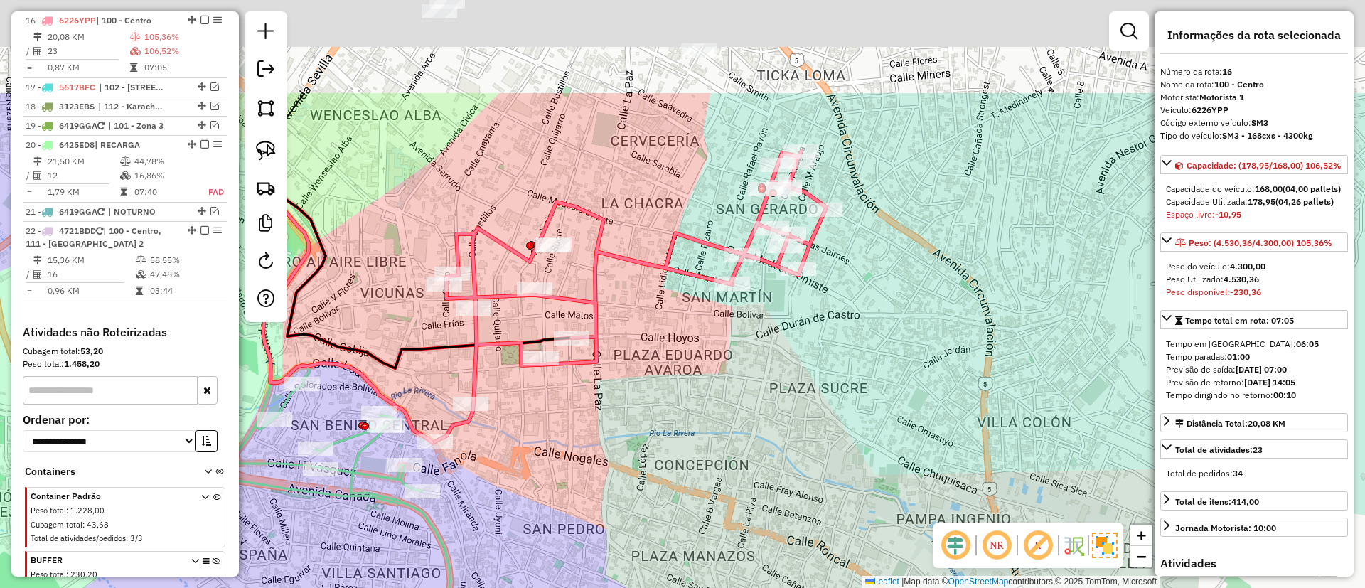
drag, startPoint x: 632, startPoint y: 407, endPoint x: 620, endPoint y: 427, distance: 22.9
click at [620, 427] on div "Janela de atendimento Grade de atendimento Capacidade Transportadoras Veículos …" at bounding box center [682, 294] width 1365 height 588
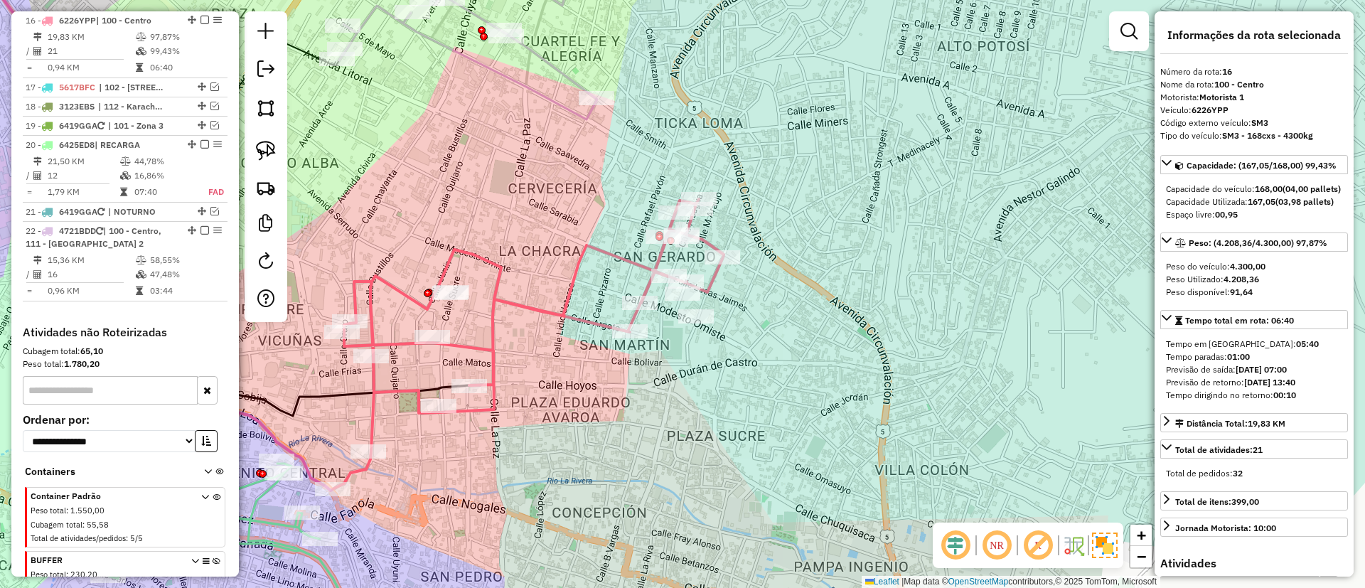
click at [498, 297] on icon at bounding box center [528, 344] width 391 height 290
click at [201, 19] on em at bounding box center [205, 20] width 9 height 9
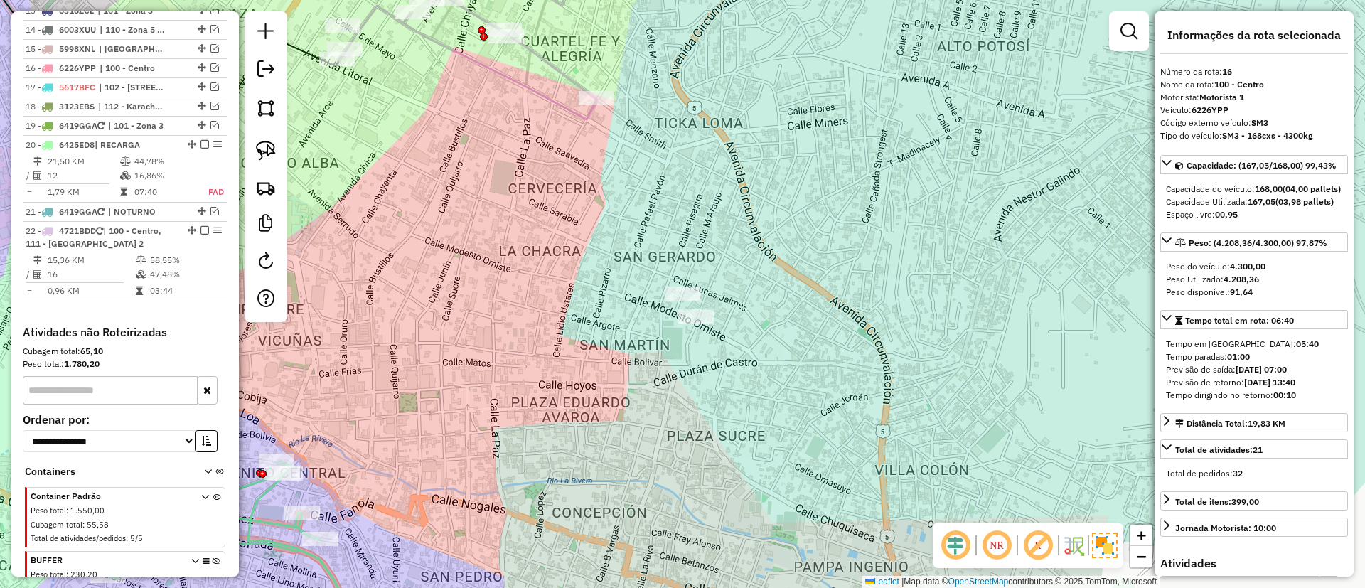
click at [548, 99] on icon at bounding box center [486, 30] width 294 height 179
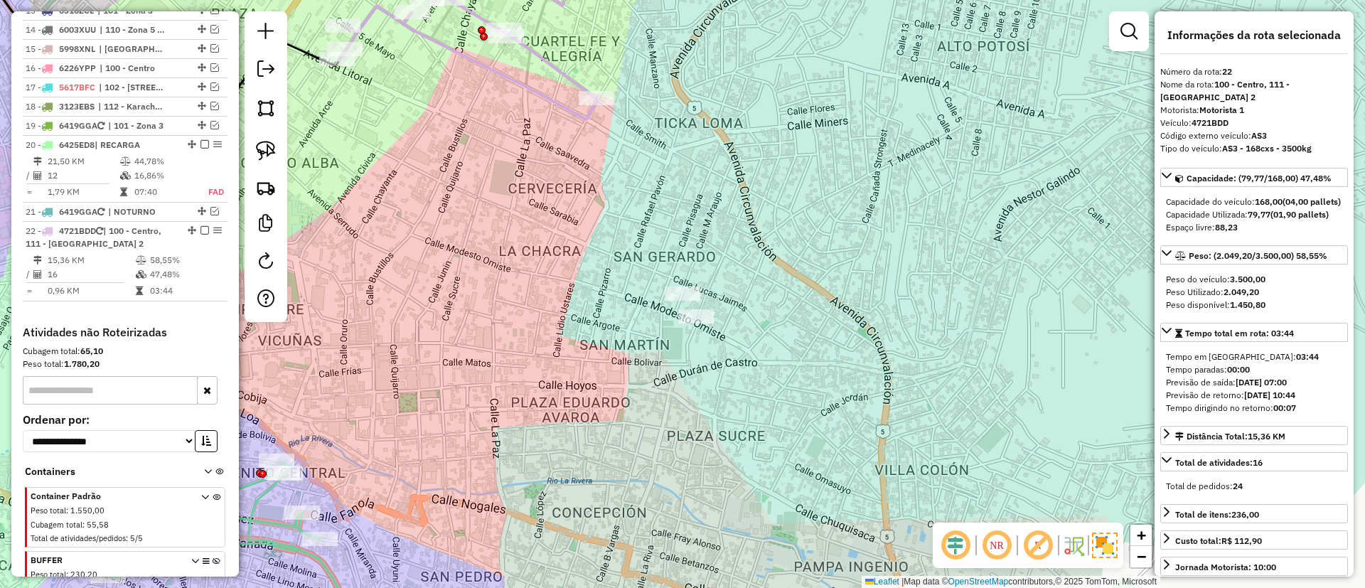
scroll to position [907, 0]
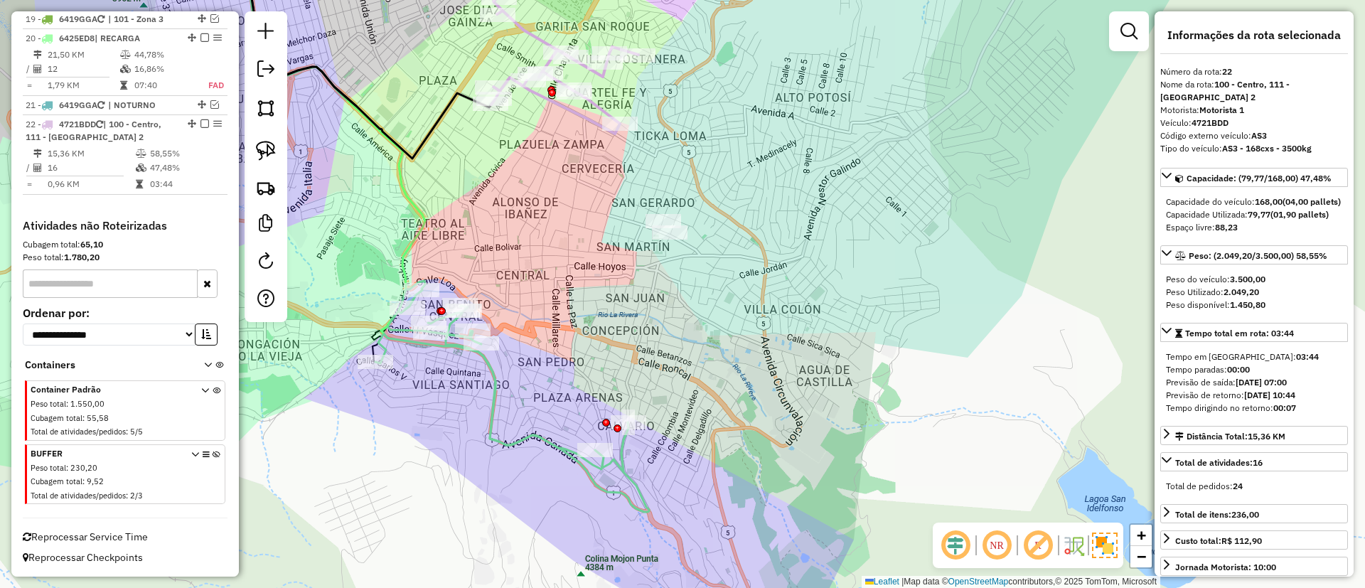
drag, startPoint x: 581, startPoint y: 181, endPoint x: 595, endPoint y: 129, distance: 54.3
click at [595, 129] on div "Janela de atendimento Grade de atendimento Capacidade Transportadoras Veículos …" at bounding box center [682, 294] width 1365 height 588
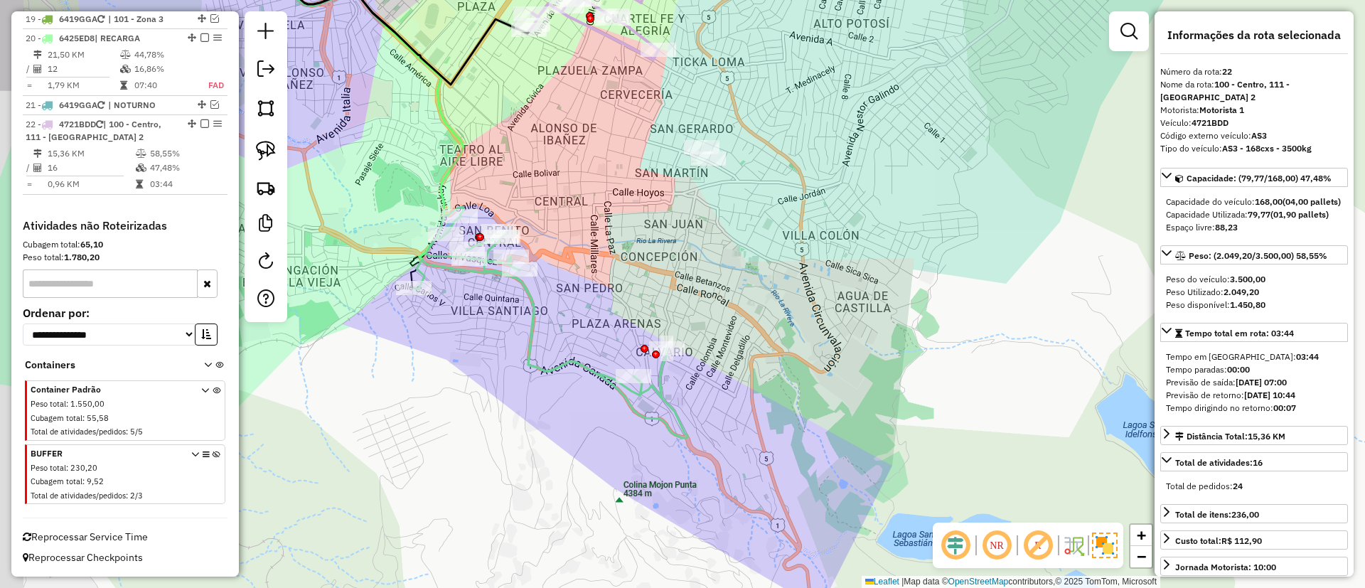
drag, startPoint x: 518, startPoint y: 295, endPoint x: 570, endPoint y: 277, distance: 54.2
click at [570, 277] on div "Janela de atendimento Grade de atendimento Capacidade Transportadoras Veículos …" at bounding box center [682, 294] width 1365 height 588
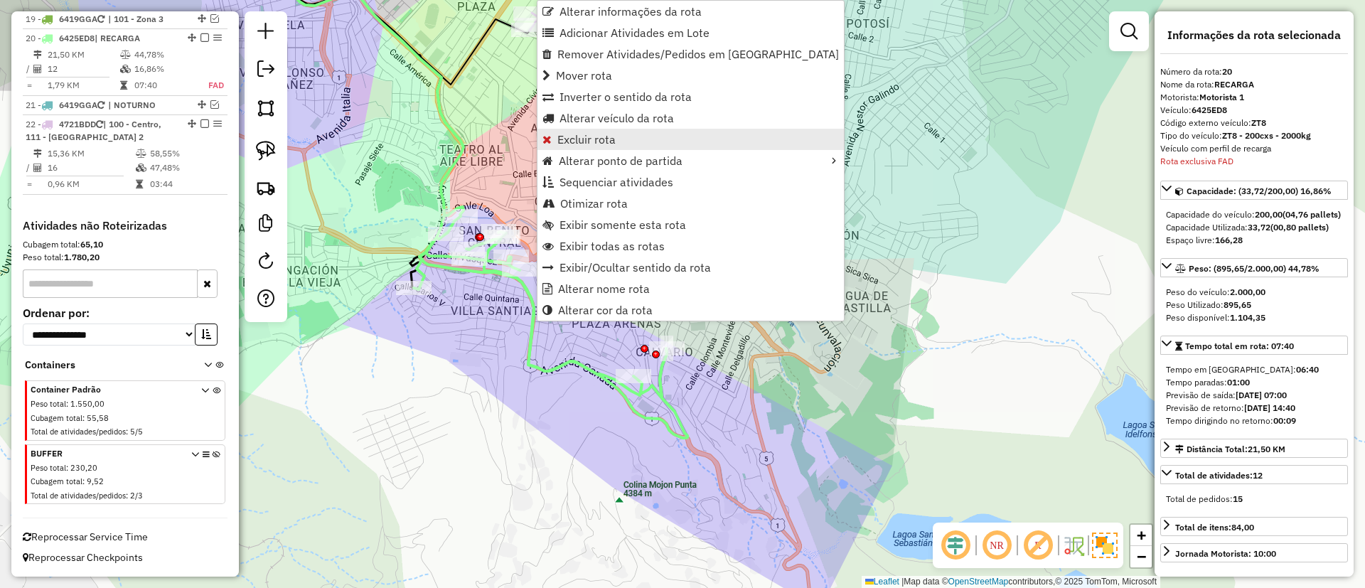
click at [613, 143] on span "Excluir rota" at bounding box center [587, 139] width 58 height 11
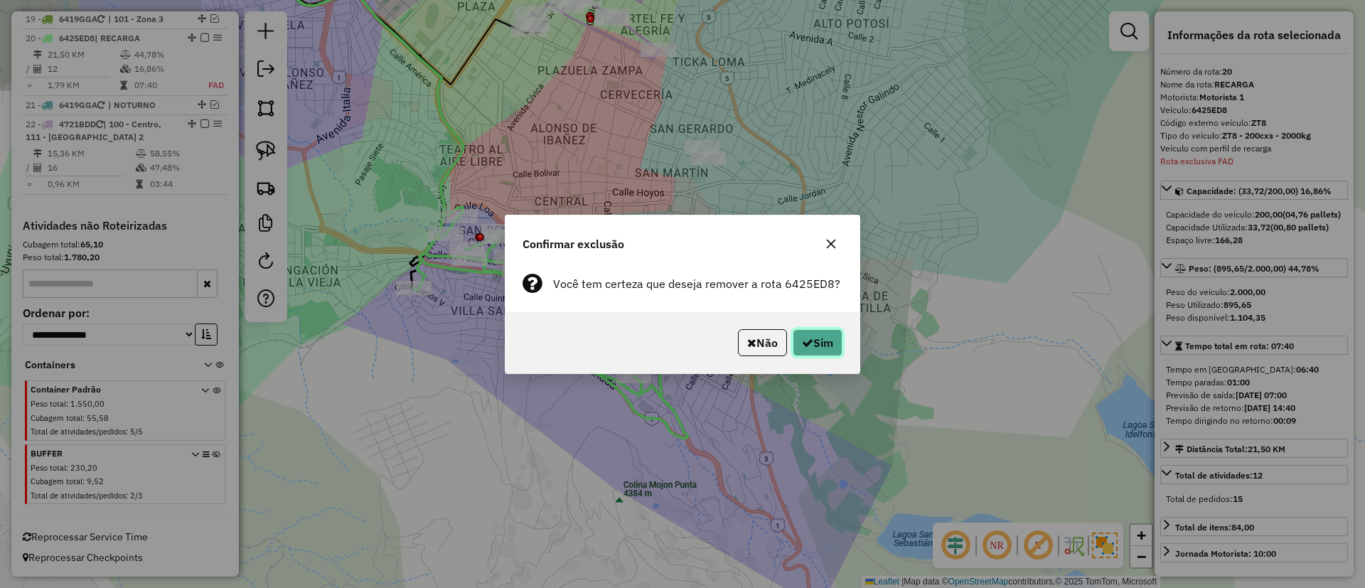
click at [807, 336] on button "Sim" at bounding box center [818, 342] width 50 height 27
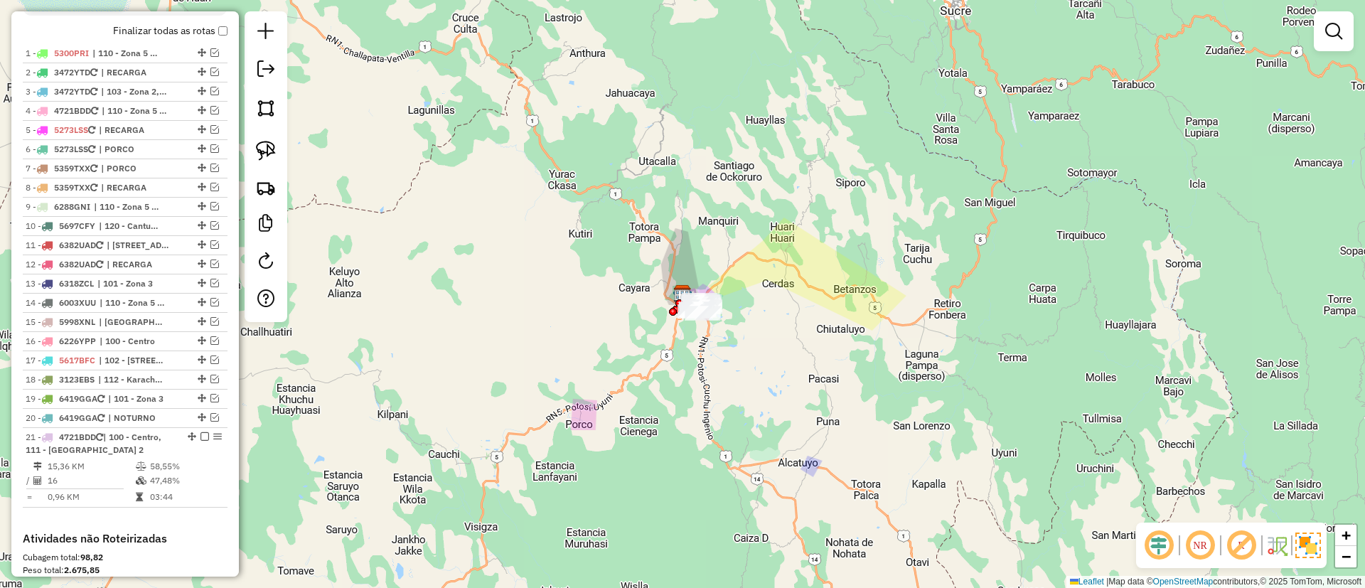
scroll to position [521, 0]
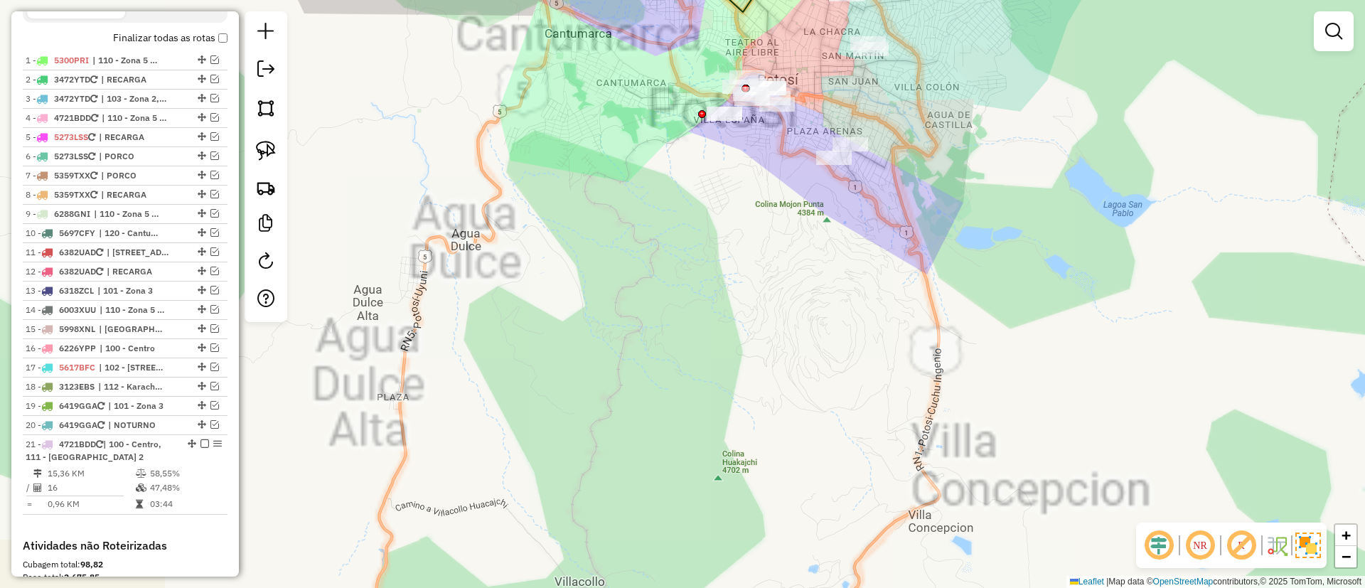
drag, startPoint x: 947, startPoint y: 190, endPoint x: 819, endPoint y: 415, distance: 259.0
click at [819, 415] on div "Janela de atendimento Grade de atendimento Capacidade Transportadoras Veículos …" at bounding box center [682, 294] width 1365 height 588
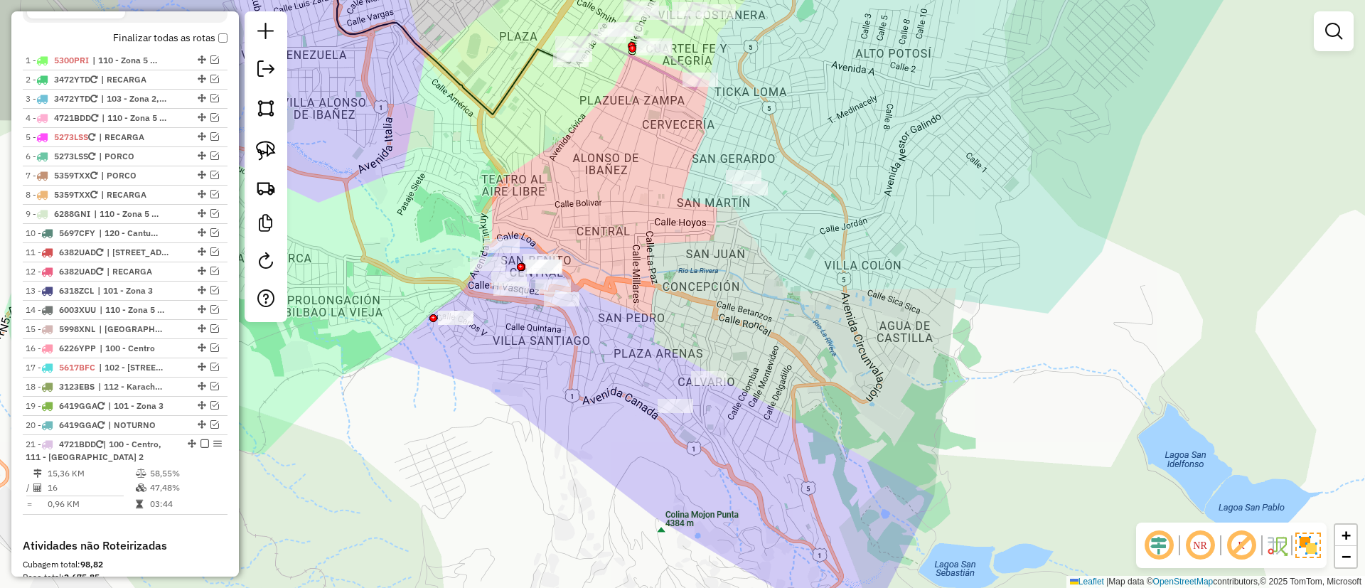
drag, startPoint x: 750, startPoint y: 271, endPoint x: 722, endPoint y: 292, distance: 35.0
click at [740, 298] on div "Janela de atendimento Grade de atendimento Capacidade Transportadoras Veículos …" at bounding box center [682, 294] width 1365 height 588
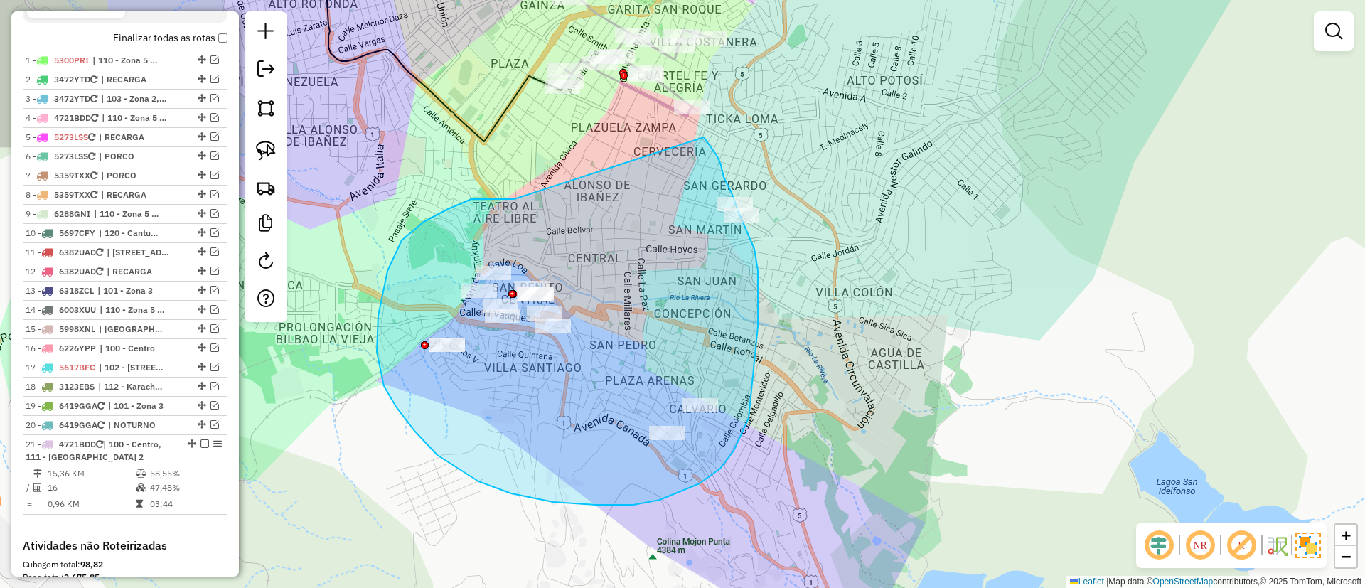
drag, startPoint x: 448, startPoint y: 209, endPoint x: 704, endPoint y: 137, distance: 265.9
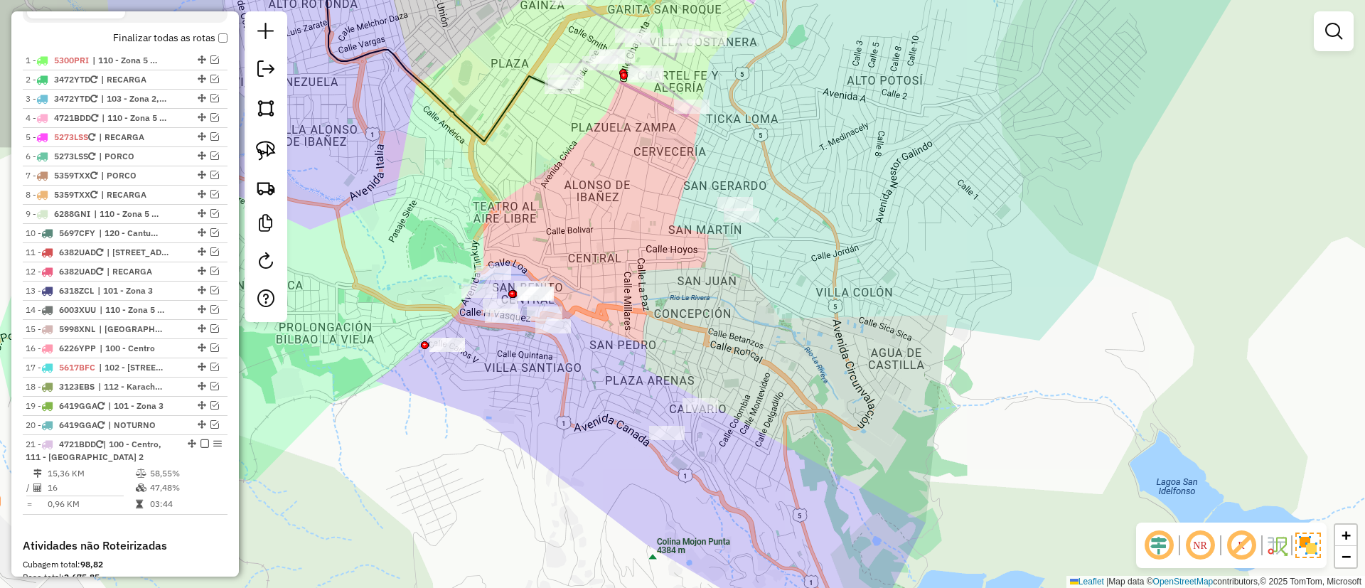
click at [430, 237] on hb-app "Aguarde... Pop-up bloqueado! Seu navegador bloqueou automáticamente a abertura …" at bounding box center [682, 294] width 1365 height 588
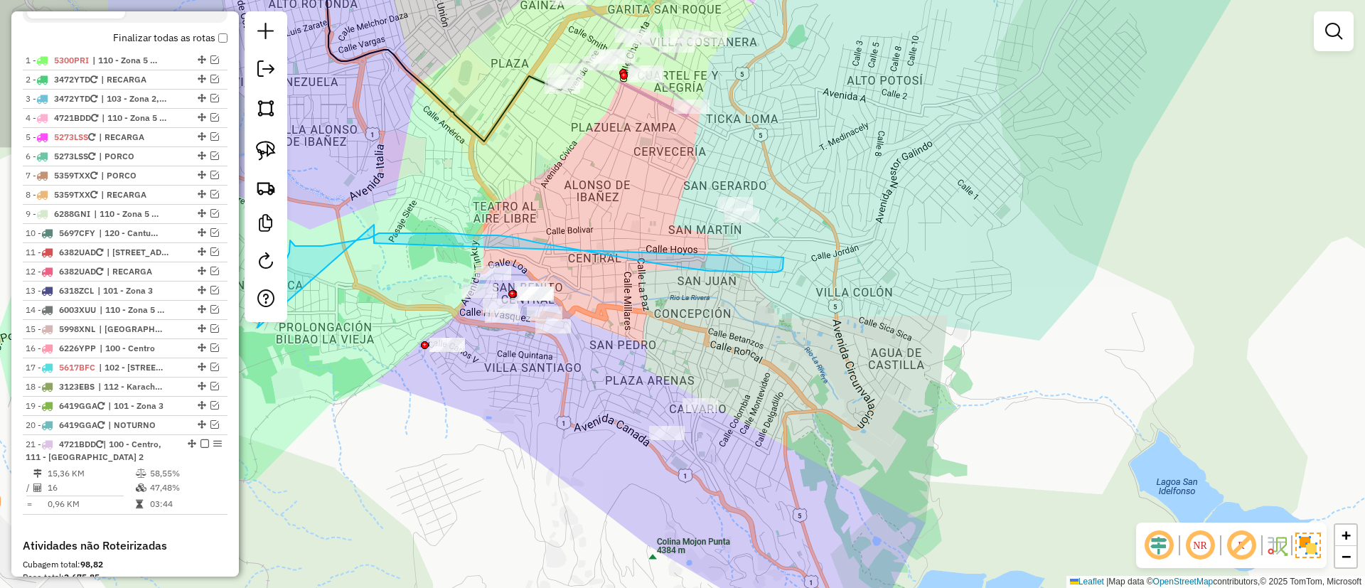
click at [206, 532] on div "1 - 5300PRI | 110 - Zona 5 C, 111 - Casco Viejo 2, 120 - Cantumarca - Villa Cop…" at bounding box center [125, 295] width 205 height 488
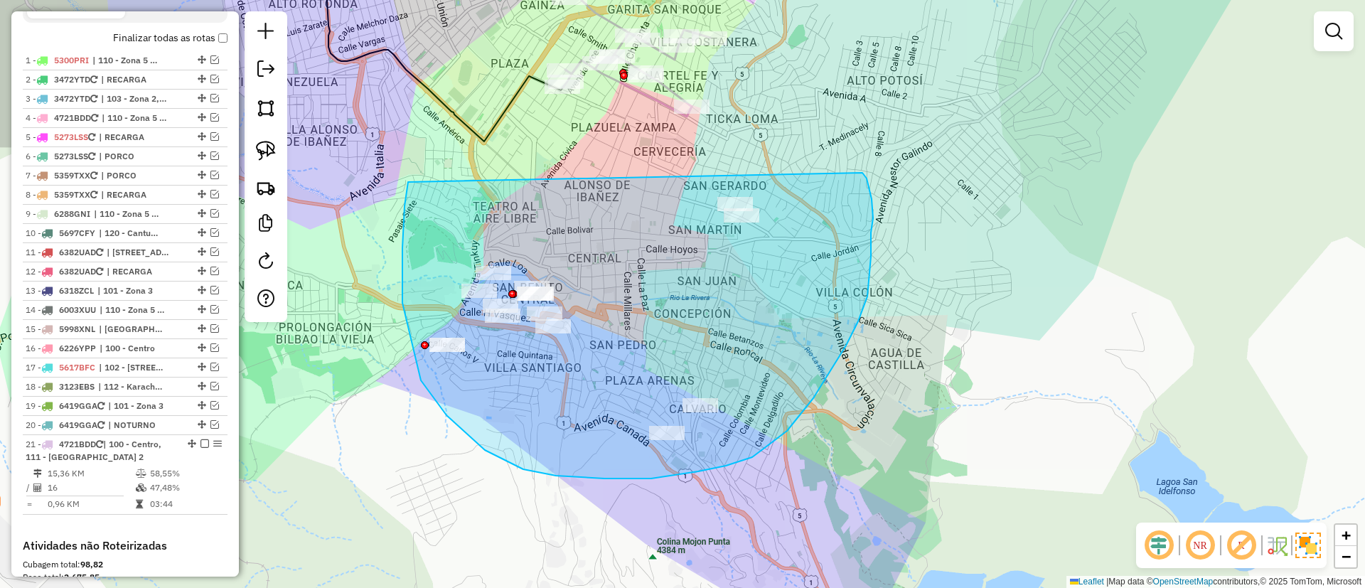
drag, startPoint x: 485, startPoint y: 450, endPoint x: 863, endPoint y: 170, distance: 470.2
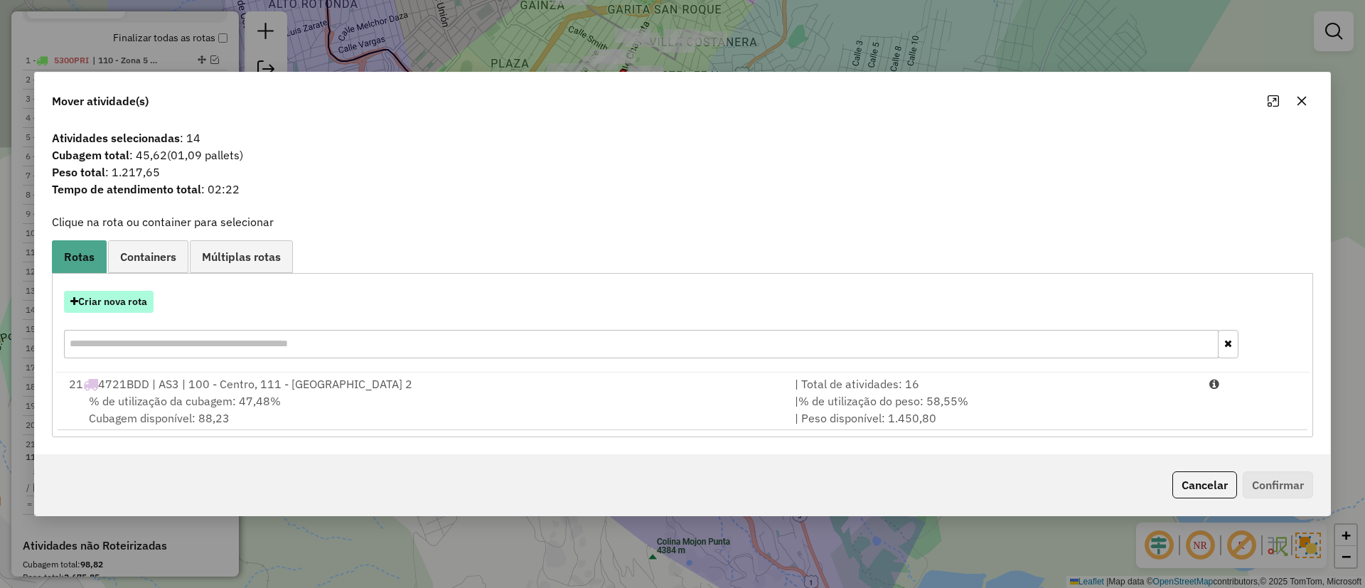
click at [110, 300] on button "Criar nova rota" at bounding box center [109, 302] width 90 height 22
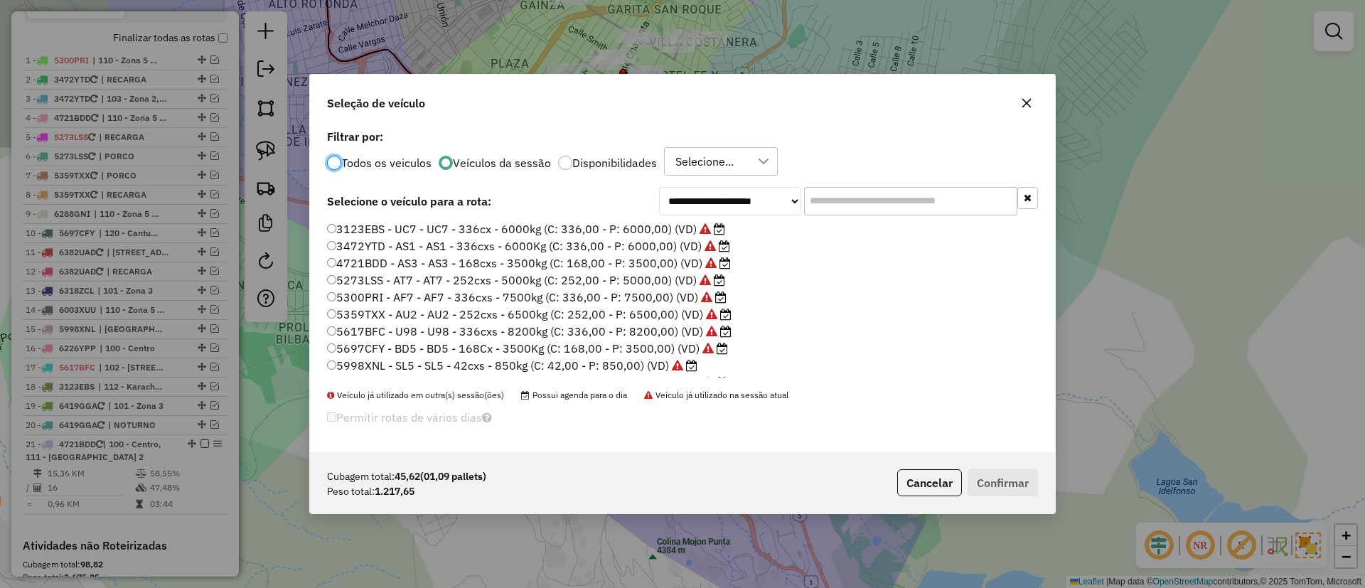
scroll to position [8, 4]
click at [844, 196] on input "text" at bounding box center [910, 201] width 213 height 28
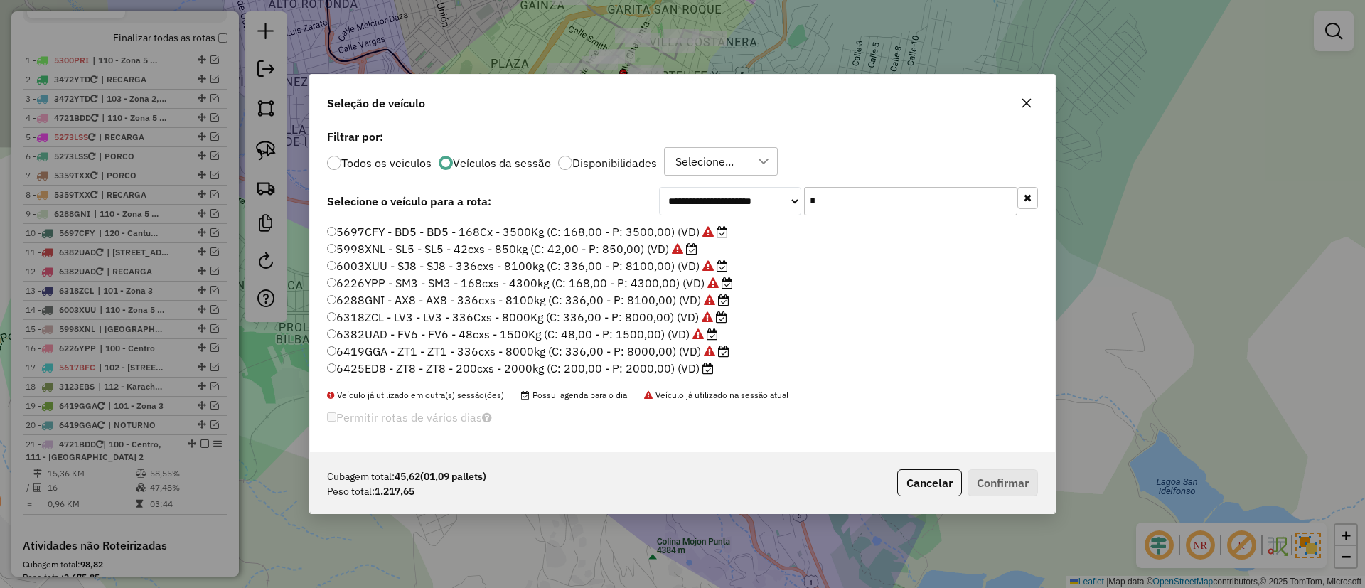
scroll to position [0, 0]
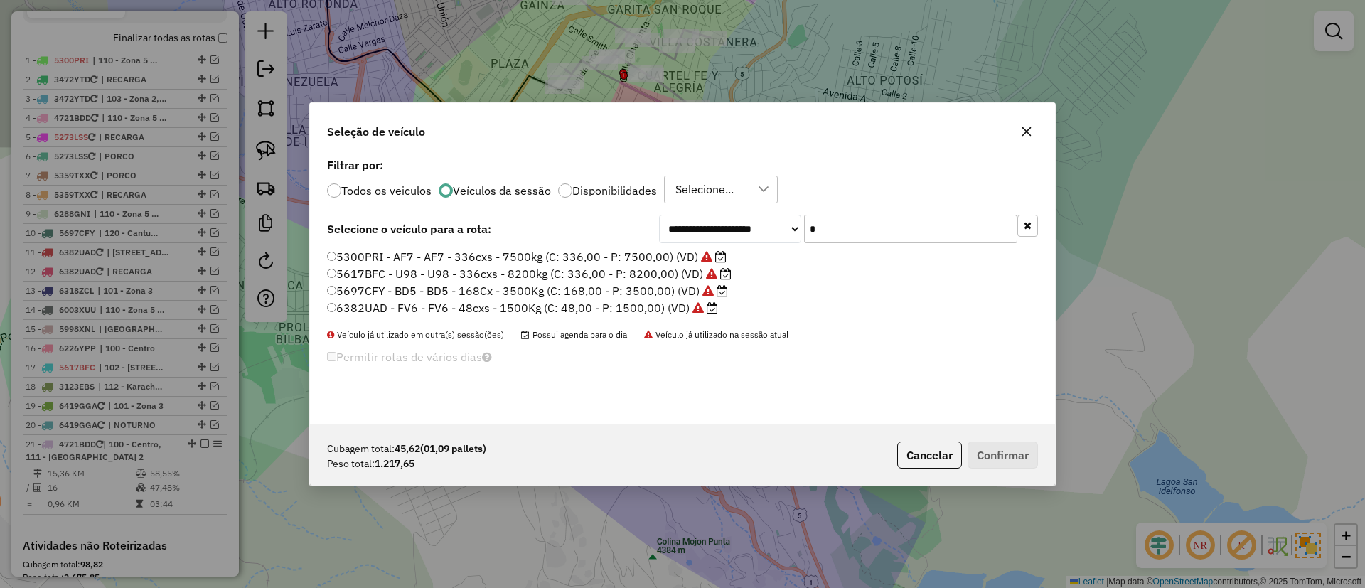
type input "**"
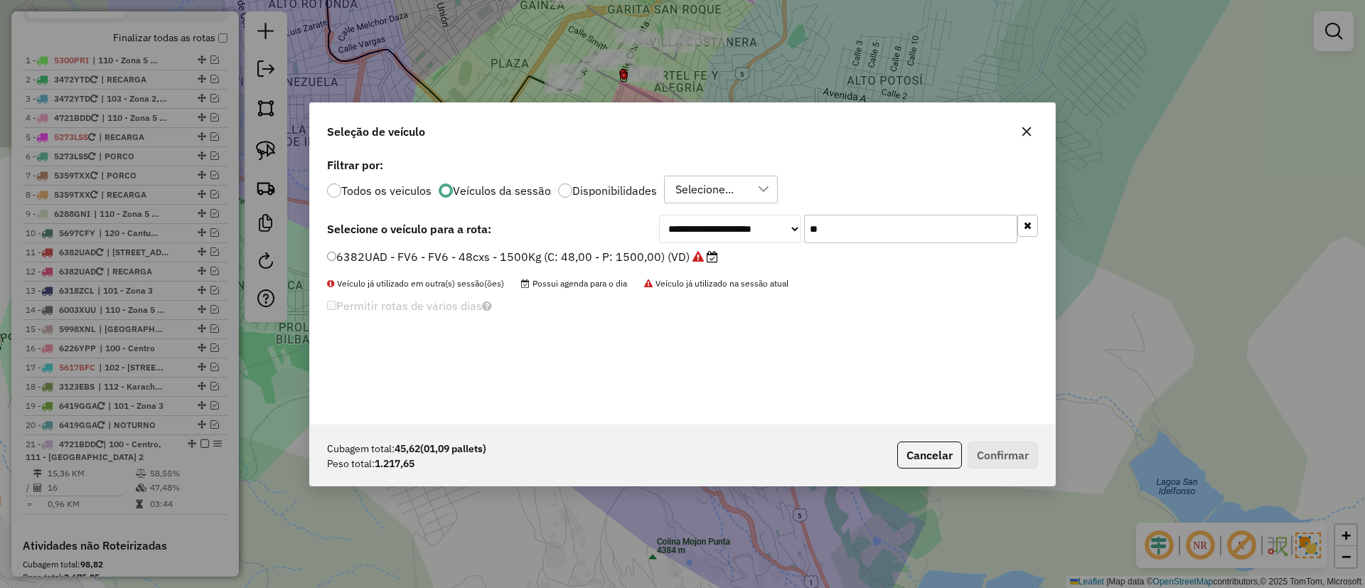
drag, startPoint x: 844, startPoint y: 224, endPoint x: 793, endPoint y: 225, distance: 51.2
click at [793, 225] on div "**********" at bounding box center [848, 229] width 379 height 28
type input "**"
drag, startPoint x: 1030, startPoint y: 132, endPoint x: 677, endPoint y: 176, distance: 355.5
click at [1029, 132] on icon "button" at bounding box center [1026, 131] width 11 height 11
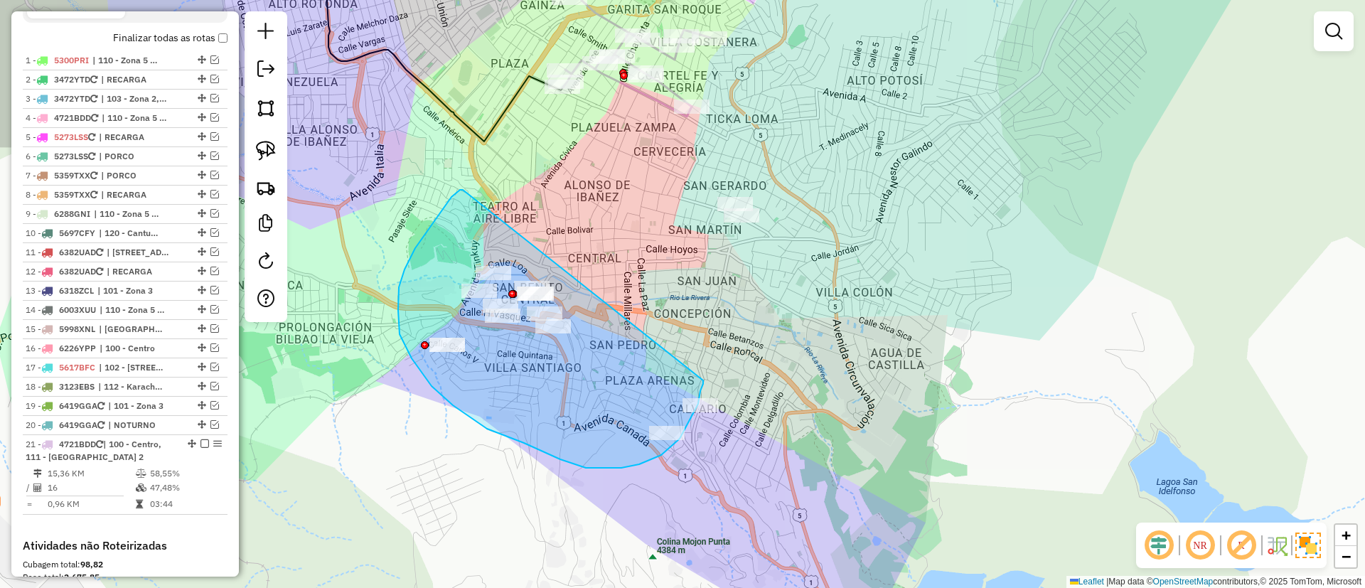
drag, startPoint x: 398, startPoint y: 310, endPoint x: 703, endPoint y: 380, distance: 313.1
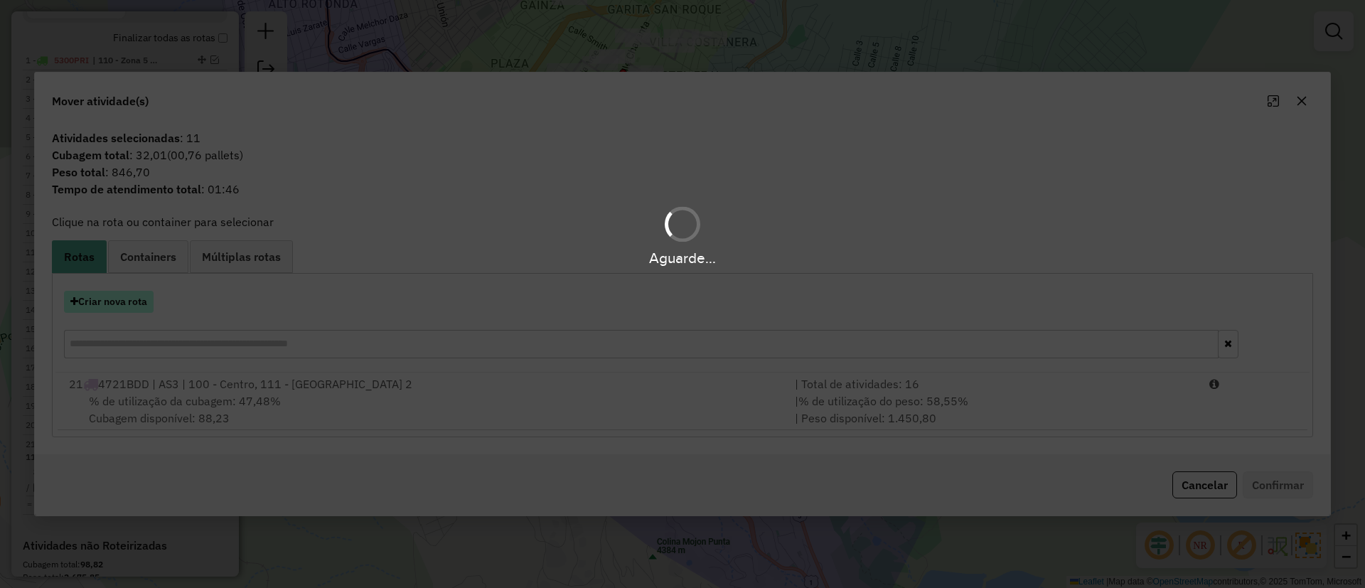
click at [112, 294] on button "Criar nova rota" at bounding box center [109, 302] width 90 height 22
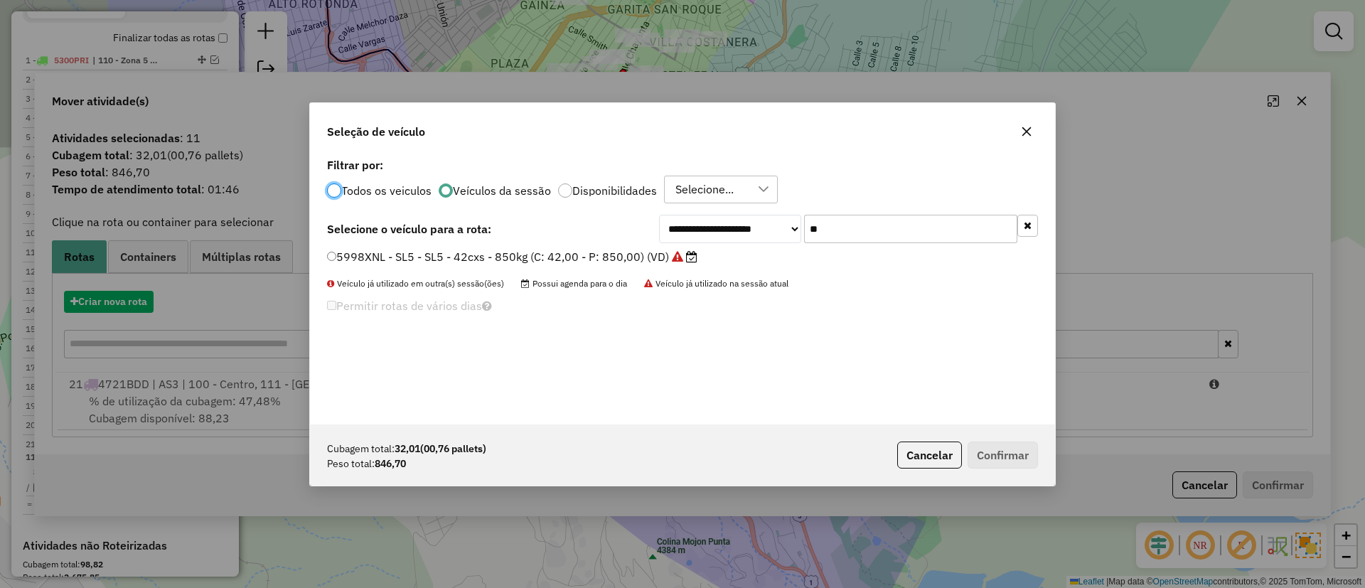
scroll to position [8, 4]
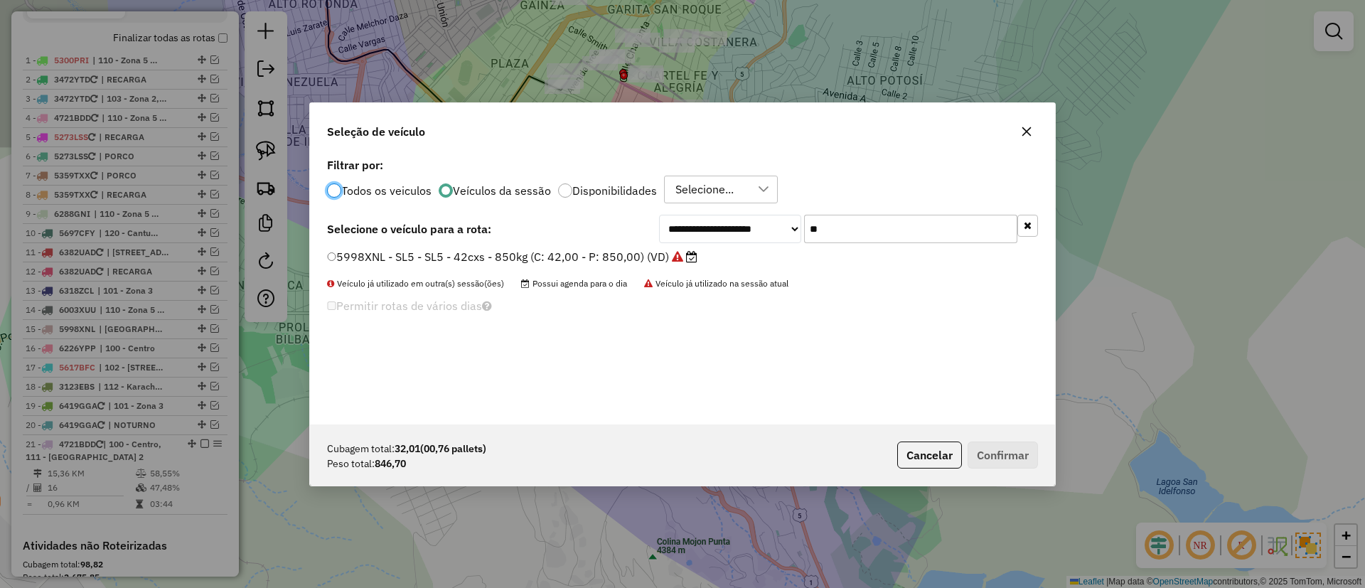
click at [578, 252] on label "5998XNL - SL5 - SL5 - 42cxs - 850kg (C: 42,00 - P: 850,00) (VD)" at bounding box center [512, 256] width 371 height 17
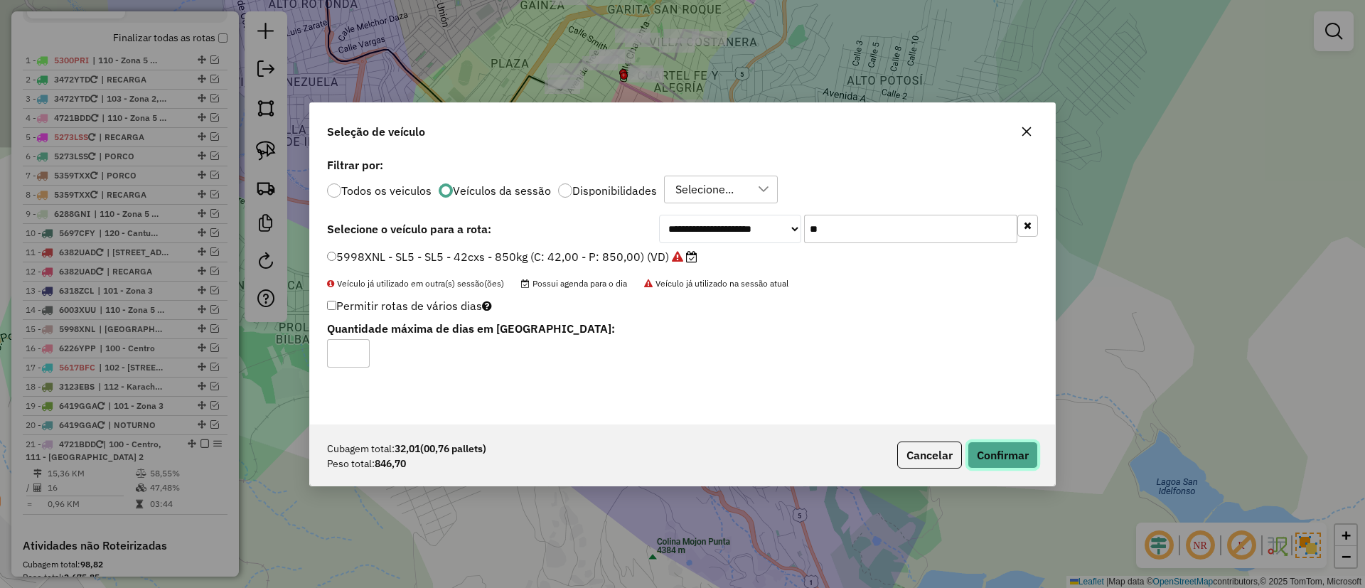
click at [994, 449] on button "Confirmar" at bounding box center [1003, 455] width 70 height 27
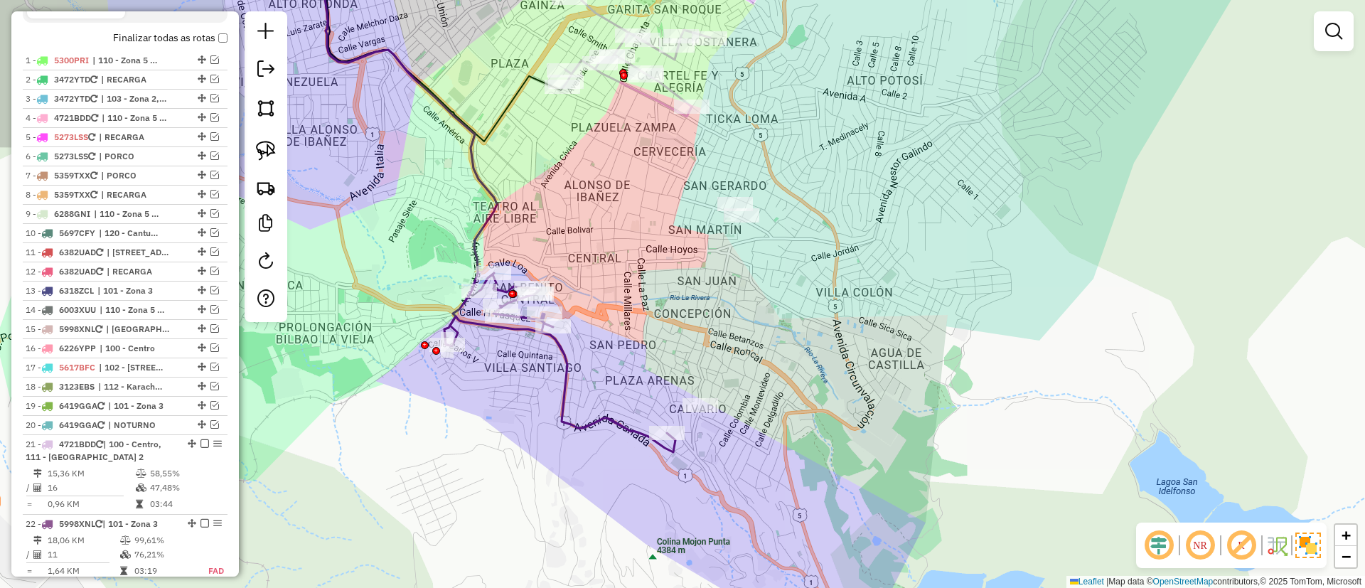
click at [580, 419] on icon at bounding box center [559, 362] width 231 height 179
select select "*********"
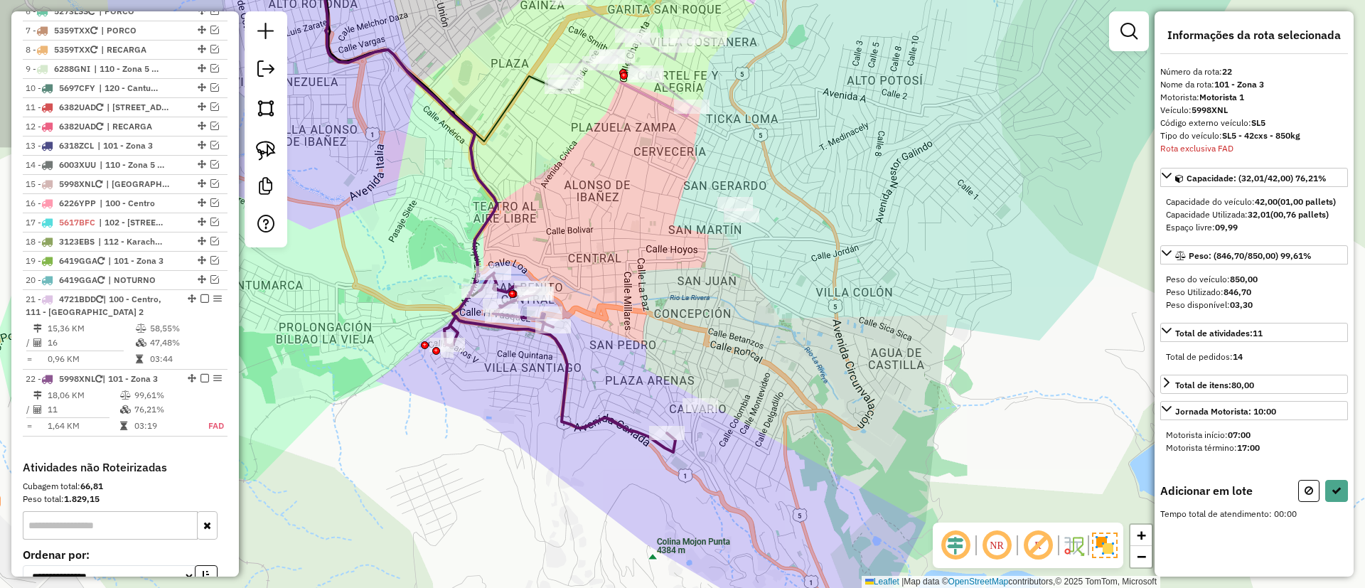
scroll to position [907, 0]
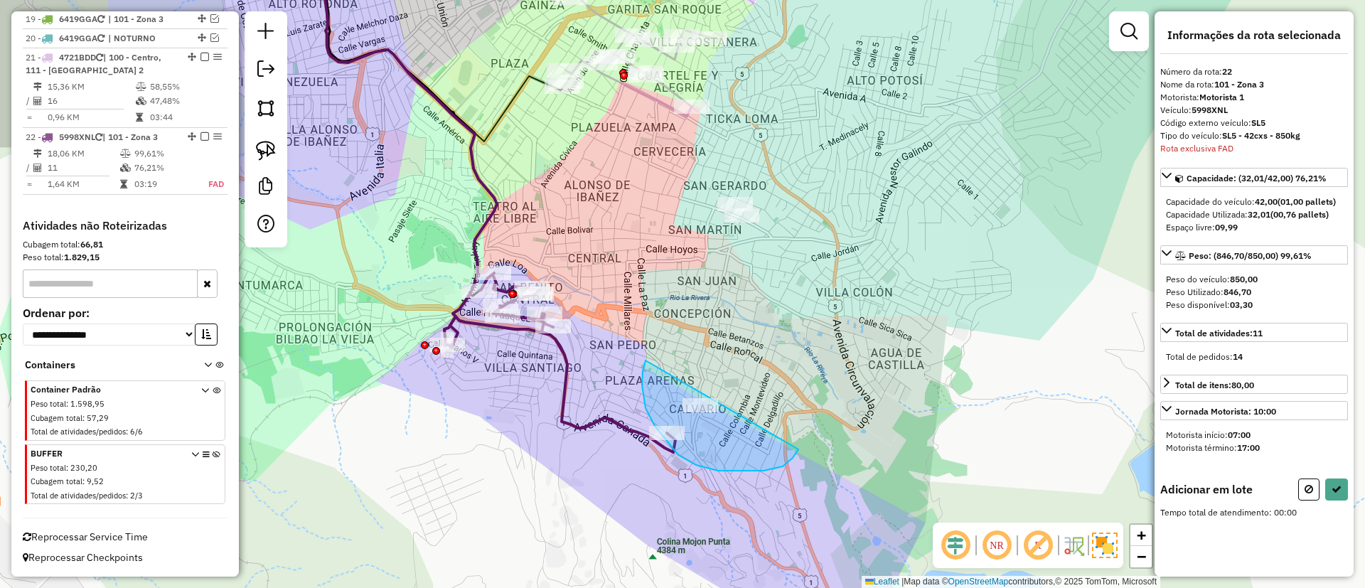
drag, startPoint x: 646, startPoint y: 408, endPoint x: 805, endPoint y: 391, distance: 160.2
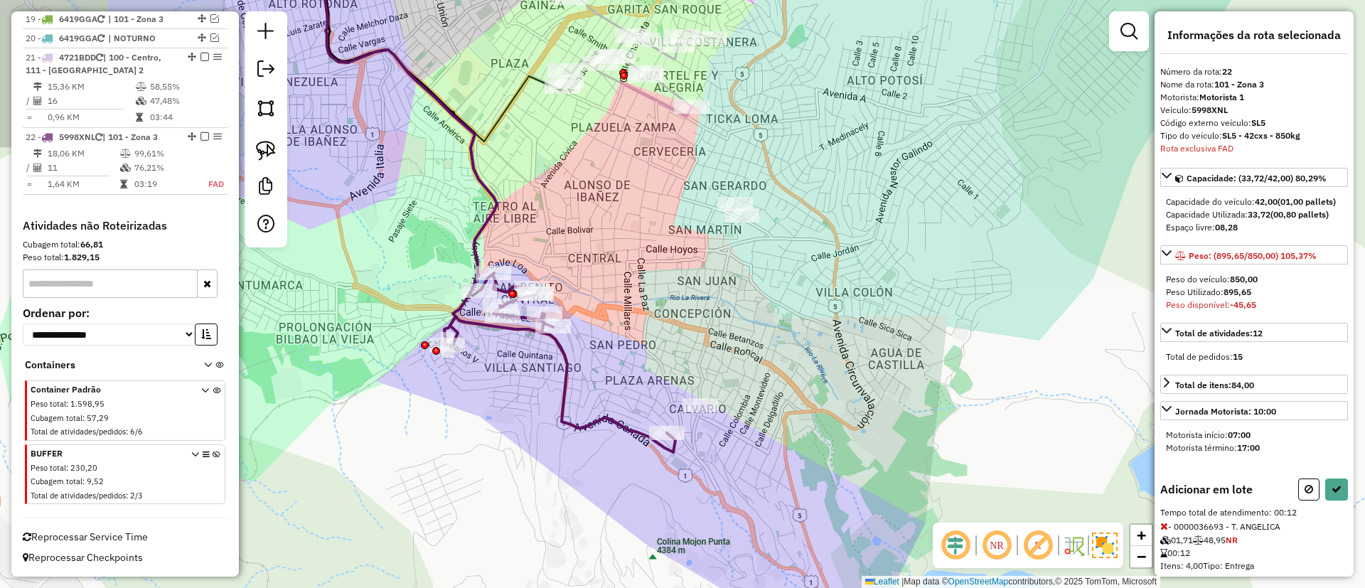
select select "*********"
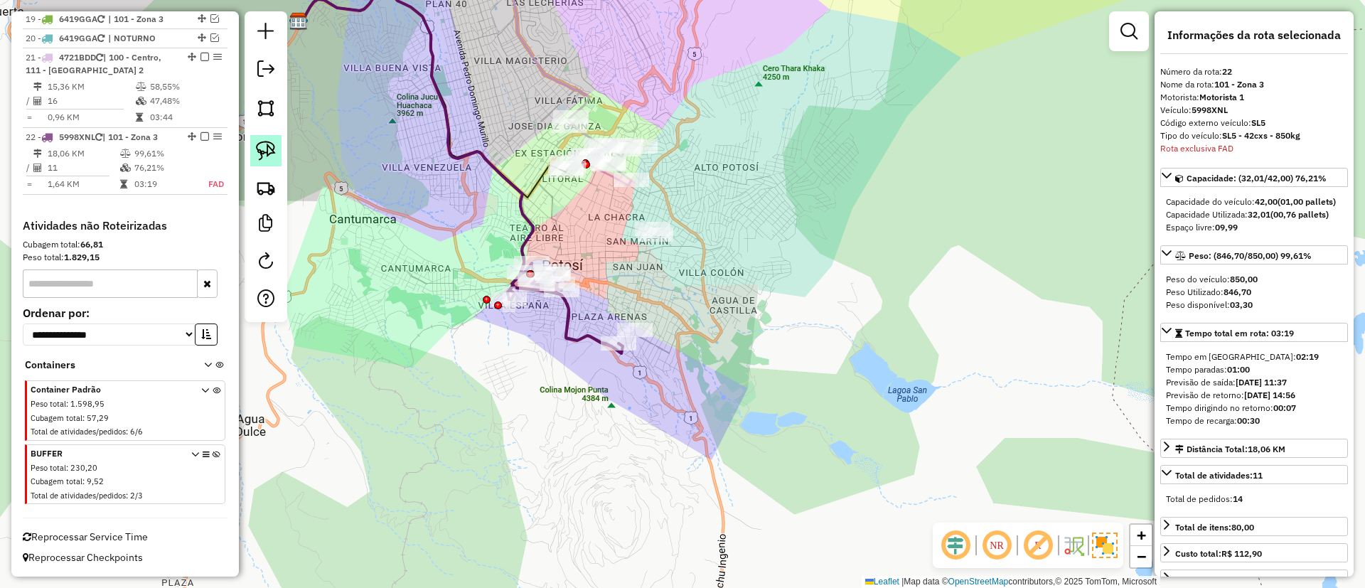
drag, startPoint x: 585, startPoint y: 220, endPoint x: 280, endPoint y: 161, distance: 310.6
click at [577, 235] on div "Janela de atendimento Grade de atendimento Capacidade Transportadoras Veículos …" at bounding box center [682, 294] width 1365 height 588
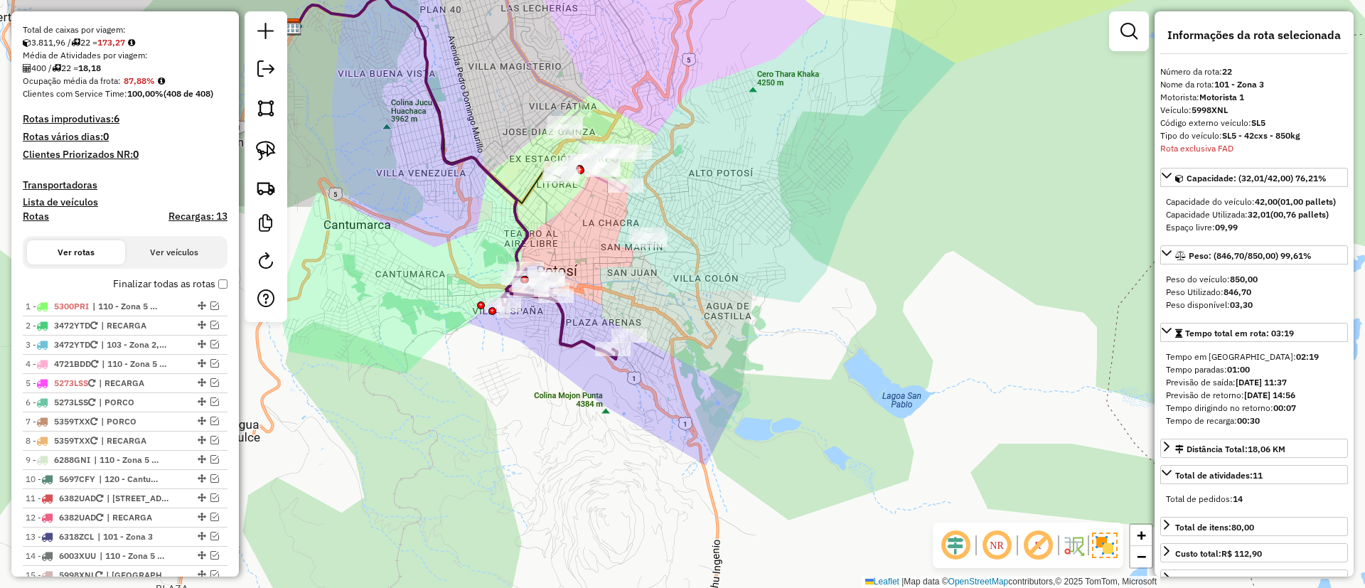
scroll to position [267, 0]
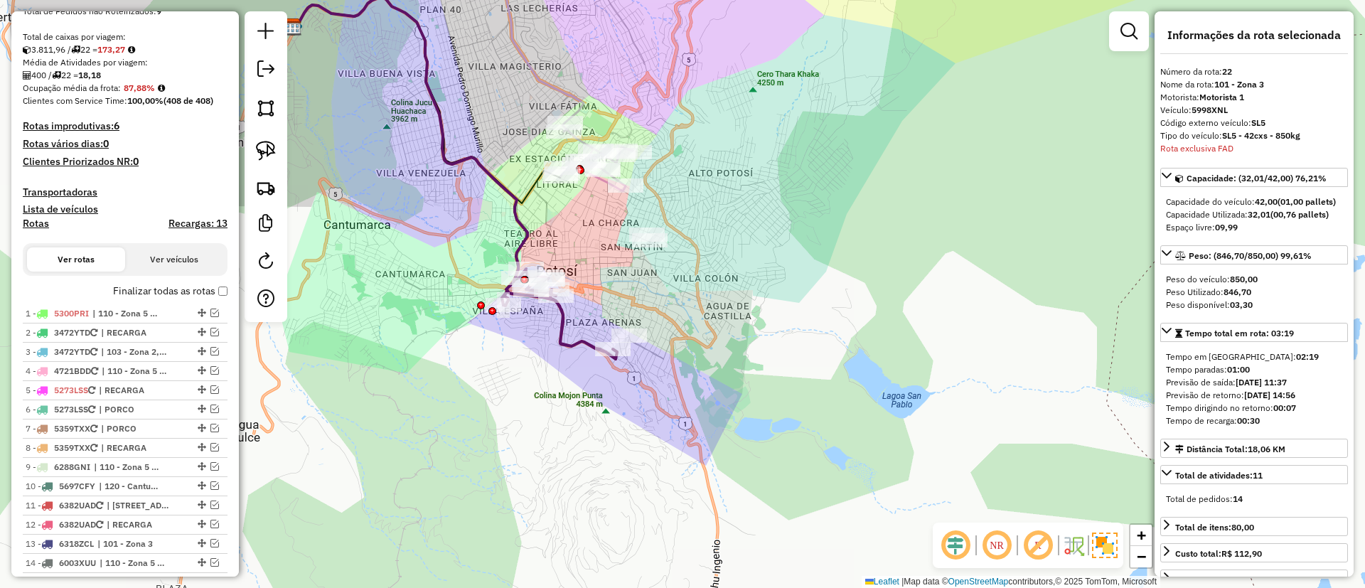
click at [134, 292] on label "Finalizar todas as rotas" at bounding box center [170, 291] width 115 height 15
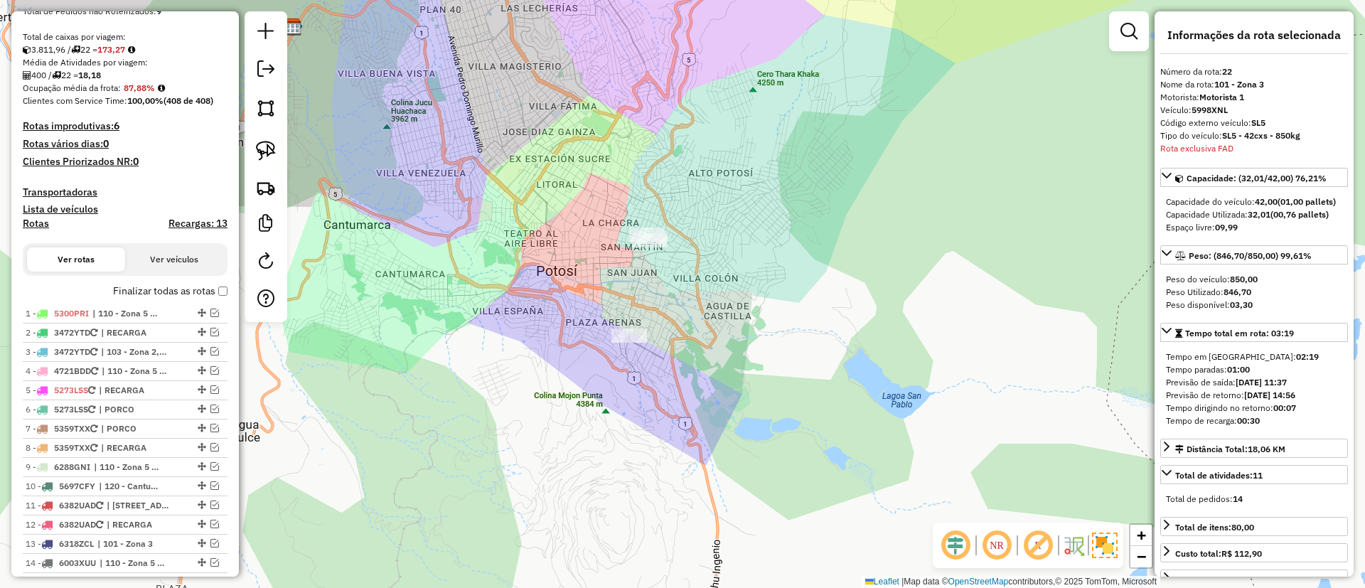
click at [134, 292] on label "Finalizar todas as rotas" at bounding box center [170, 291] width 115 height 15
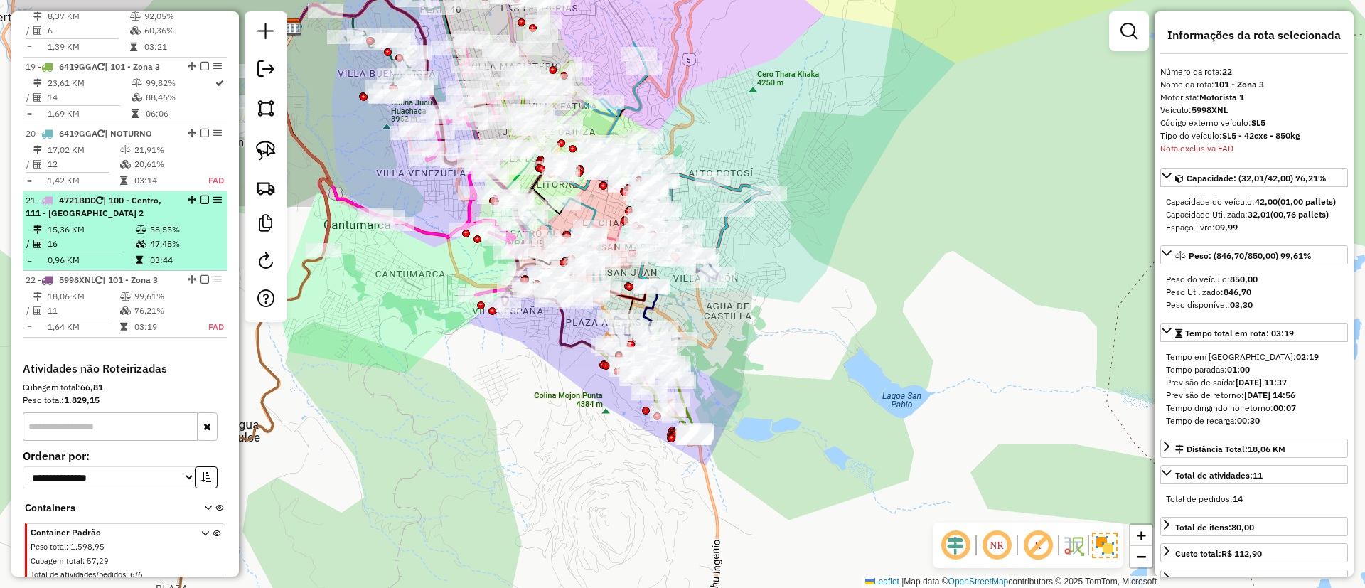
scroll to position [1868, 0]
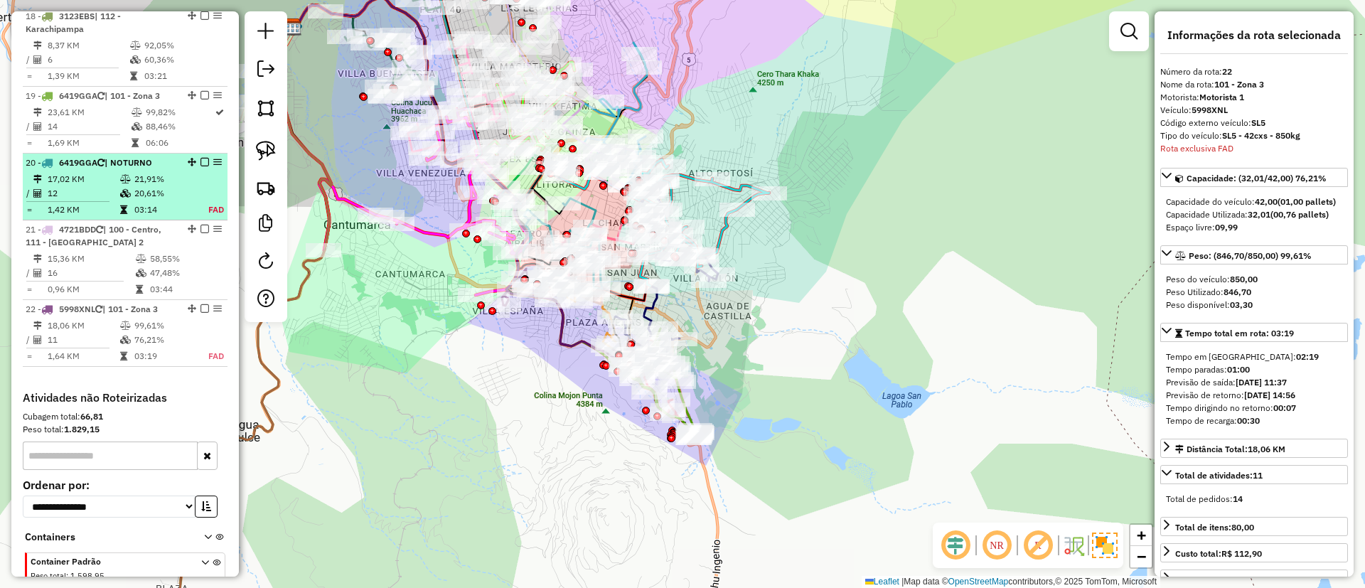
click at [201, 158] on em at bounding box center [205, 162] width 9 height 9
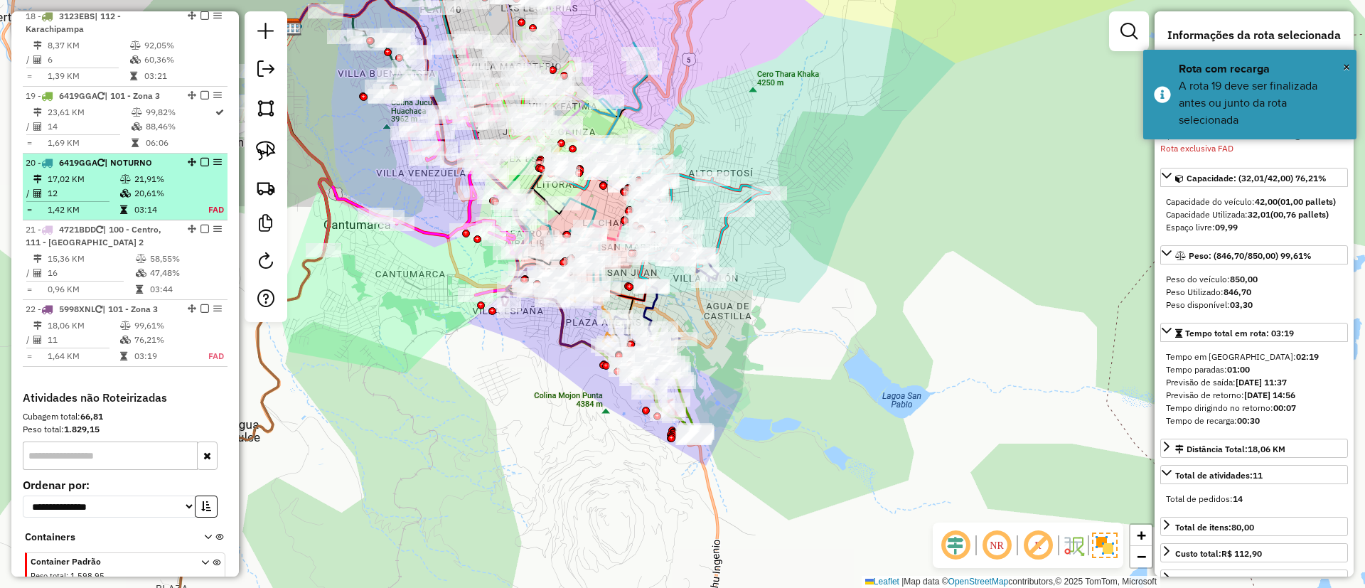
click at [183, 172] on td "21,91%" at bounding box center [163, 179] width 59 height 14
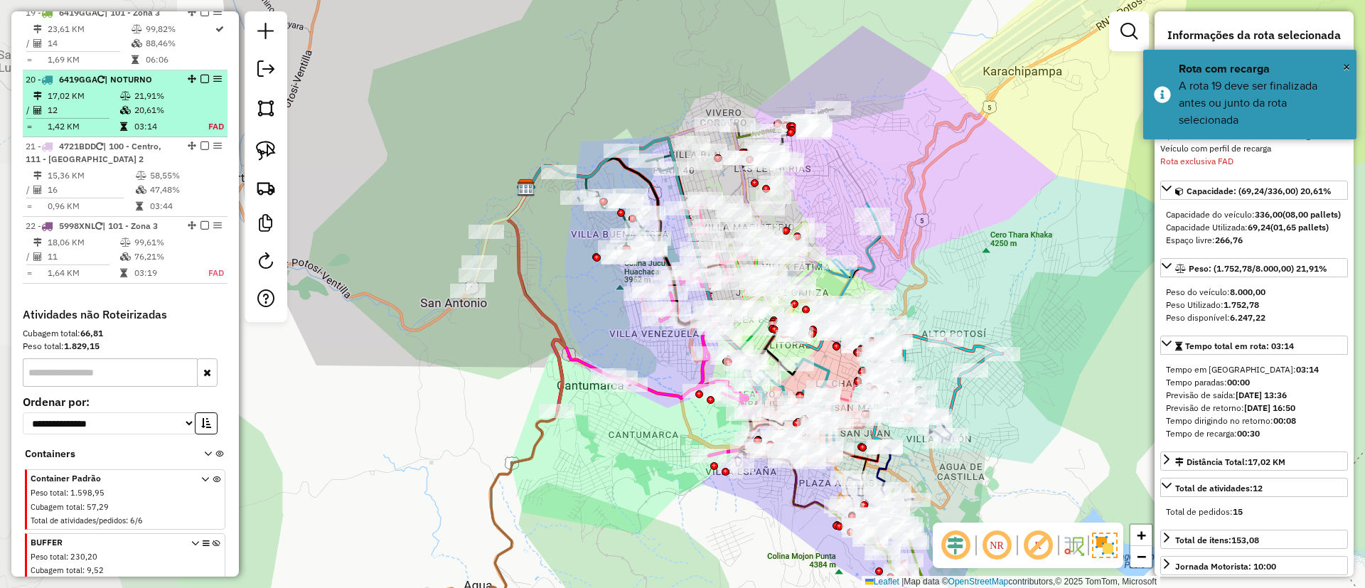
scroll to position [1997, 0]
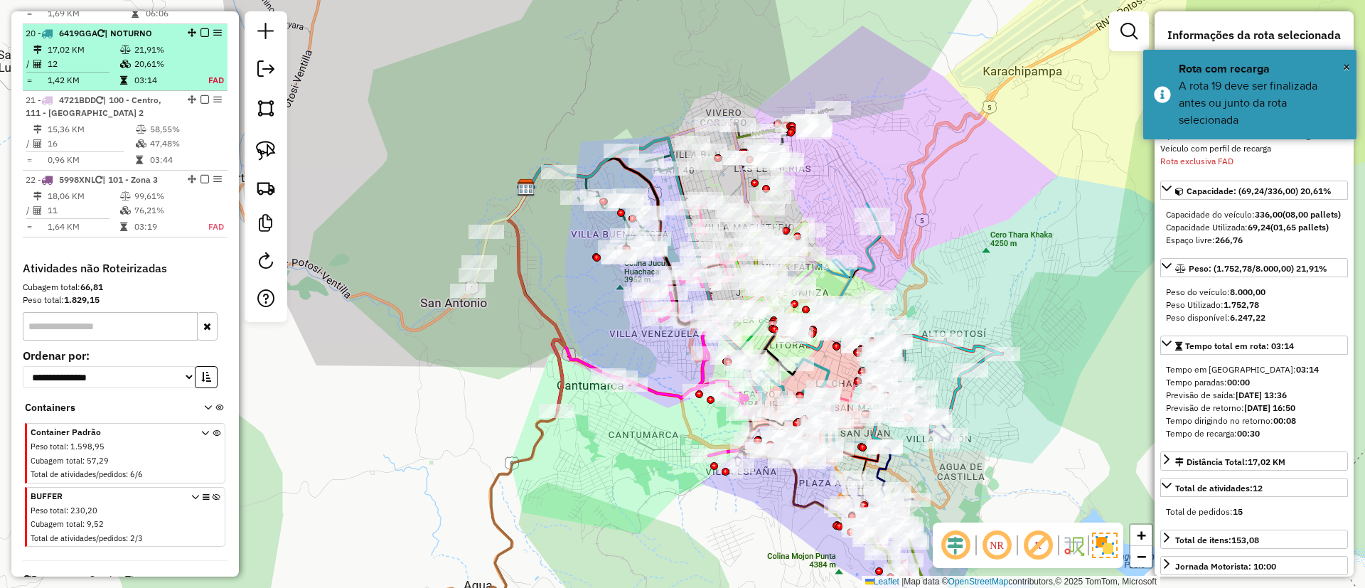
click at [171, 57] on td "20,61%" at bounding box center [163, 64] width 59 height 14
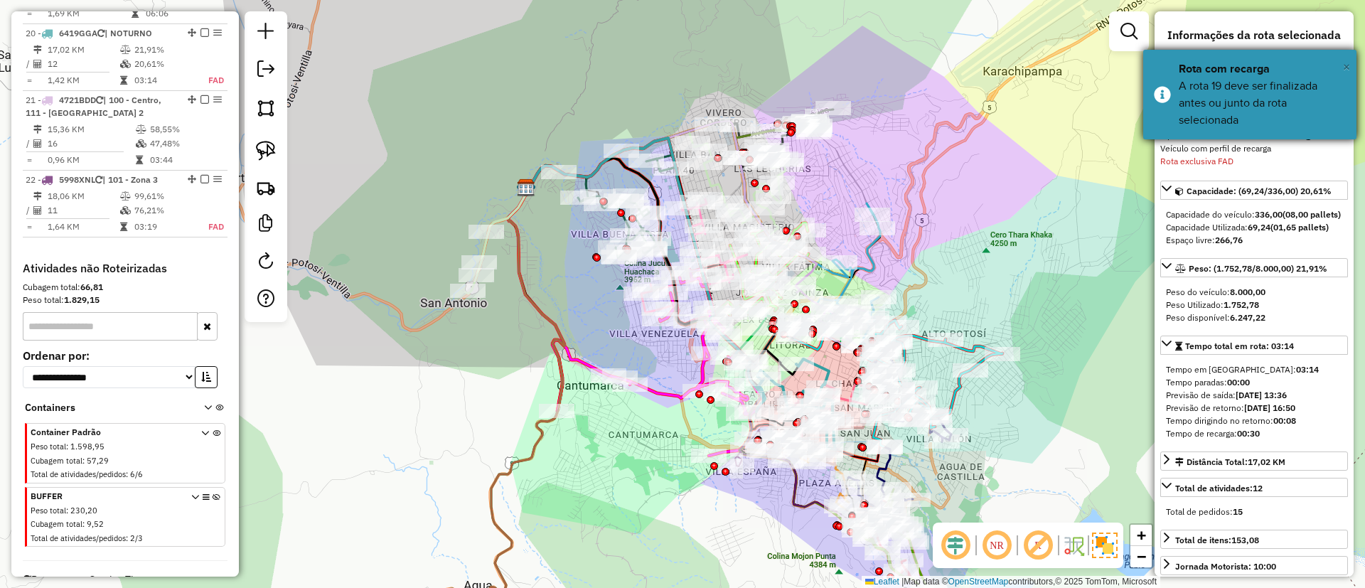
click at [1348, 59] on span "×" at bounding box center [1346, 67] width 7 height 16
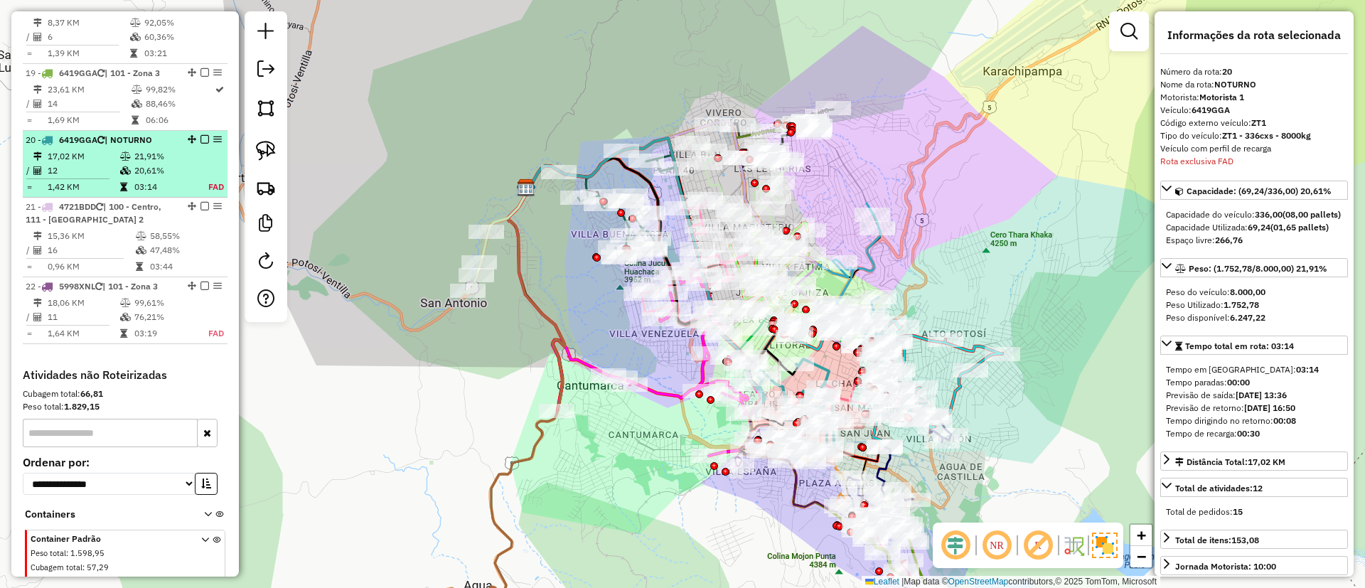
click at [167, 149] on td "21,91%" at bounding box center [163, 156] width 59 height 14
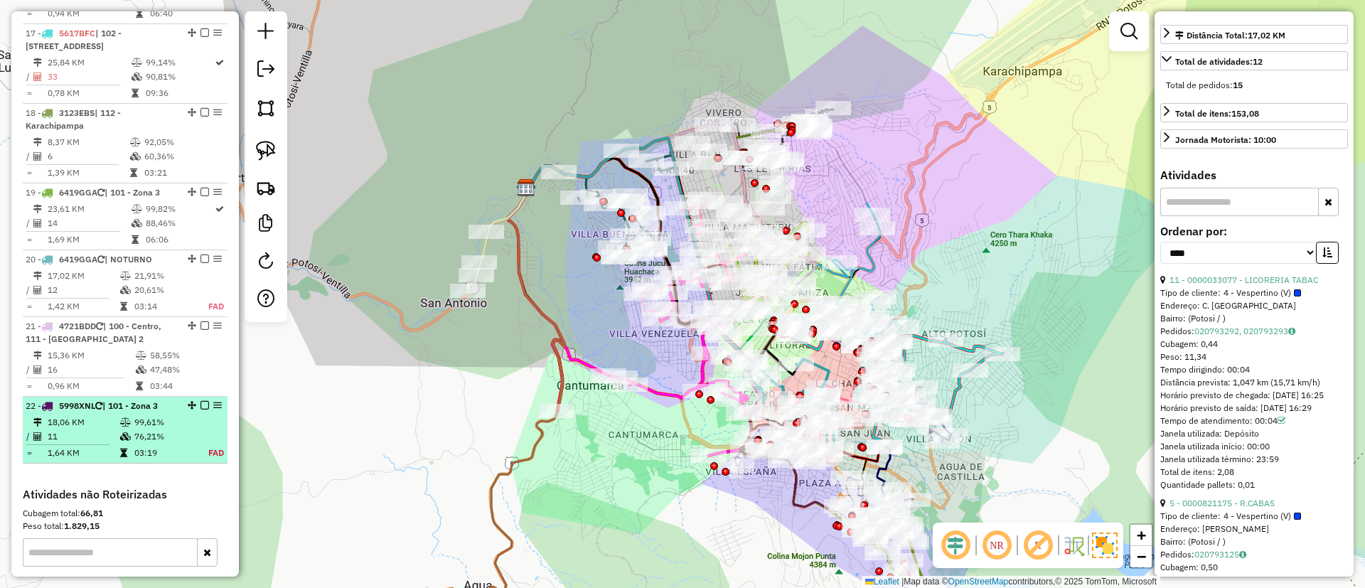
scroll to position [1677, 0]
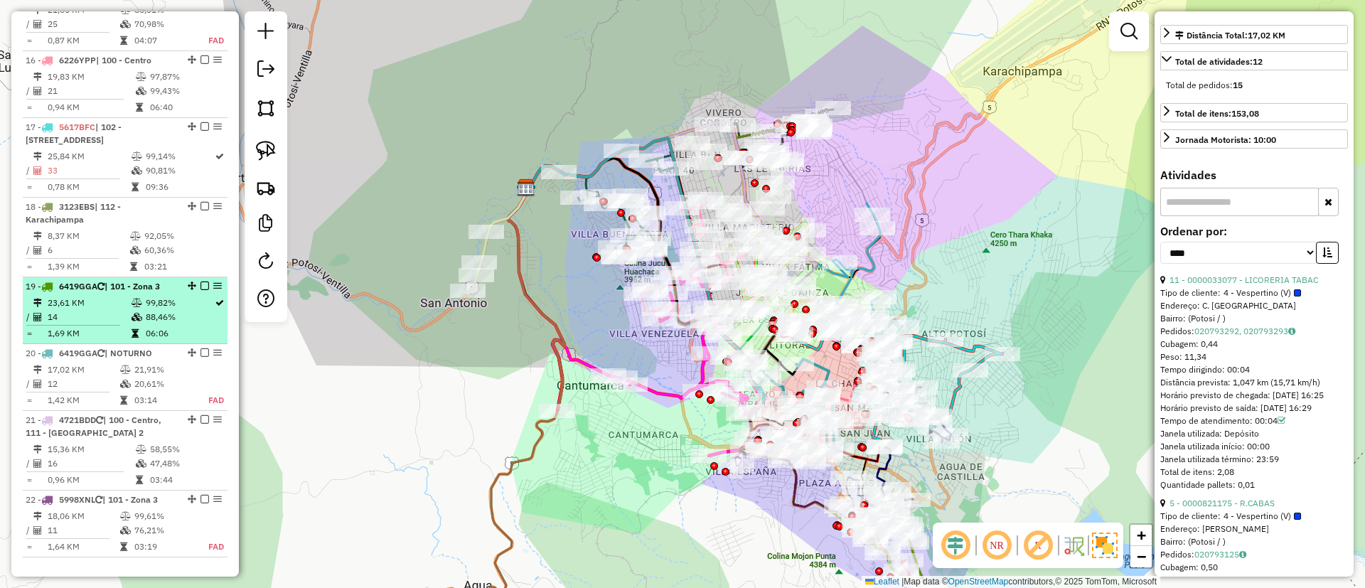
click at [167, 310] on td "88,46%" at bounding box center [179, 317] width 69 height 14
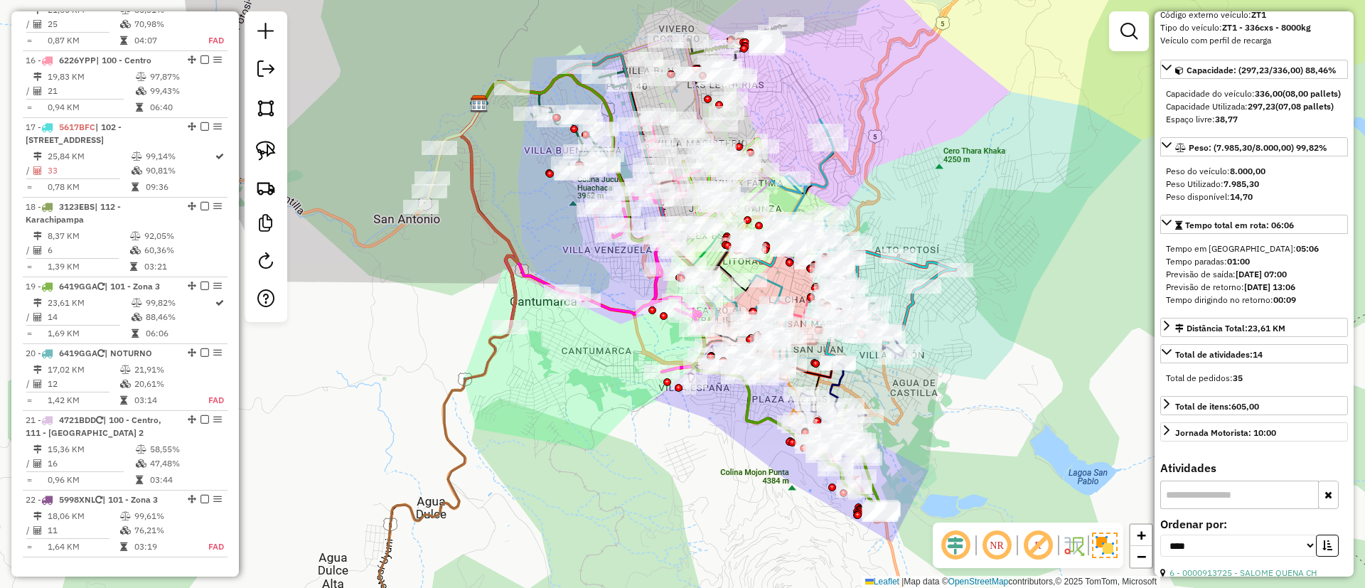
scroll to position [0, 0]
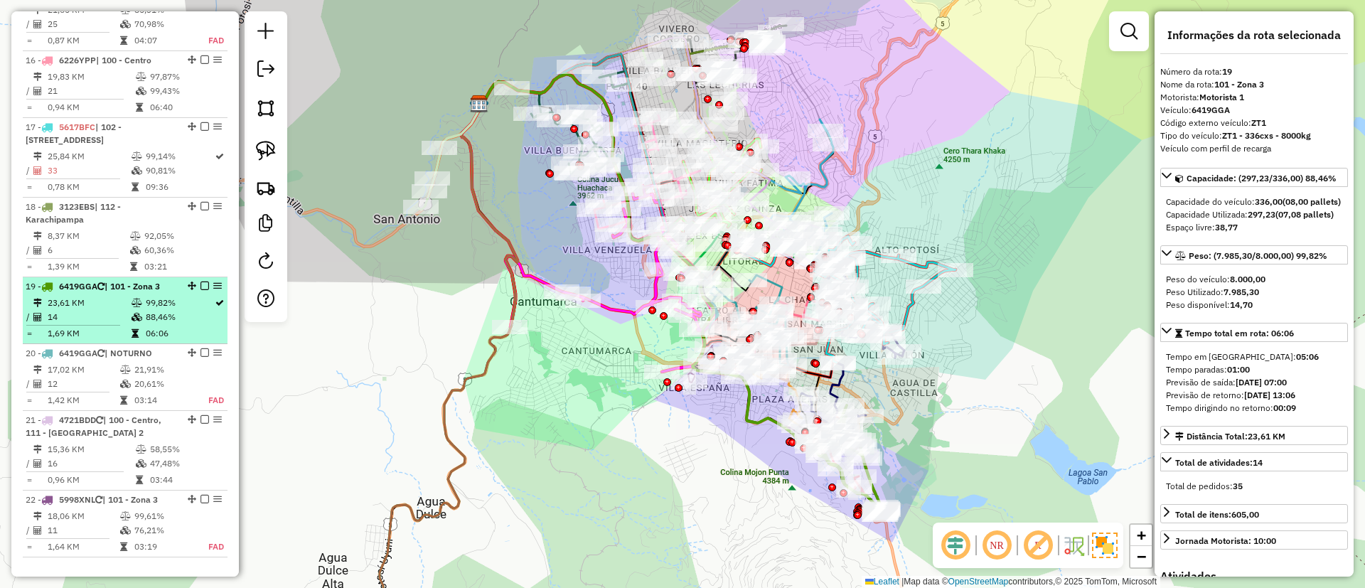
click at [145, 296] on td "99,82%" at bounding box center [179, 303] width 69 height 14
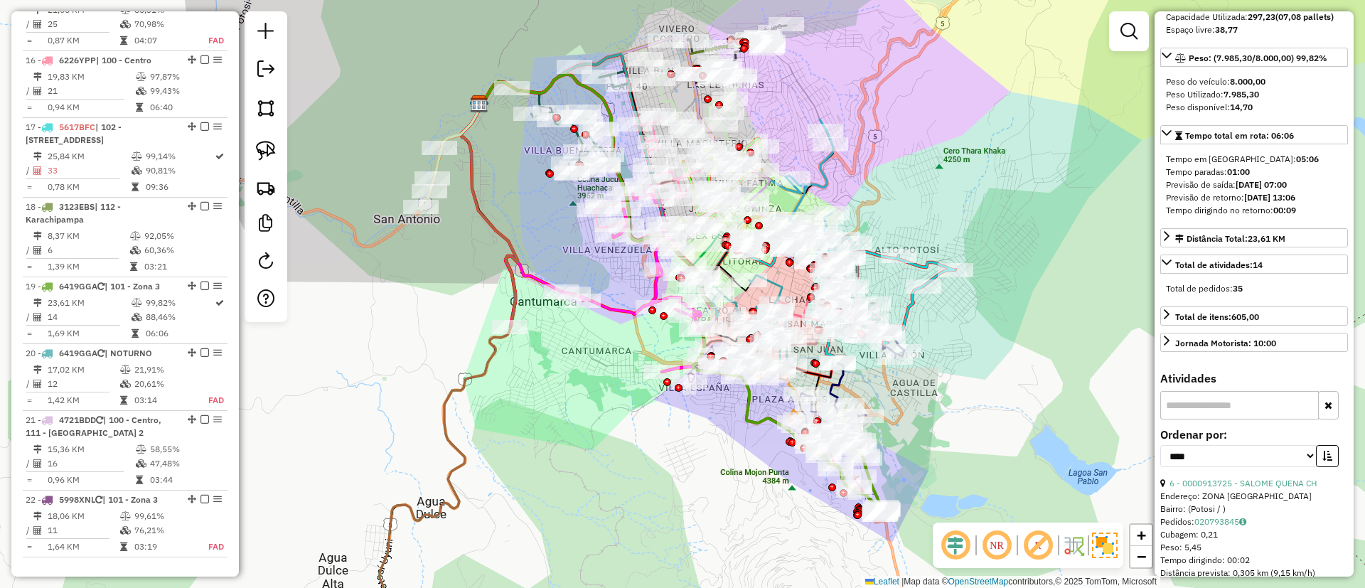
scroll to position [320, 0]
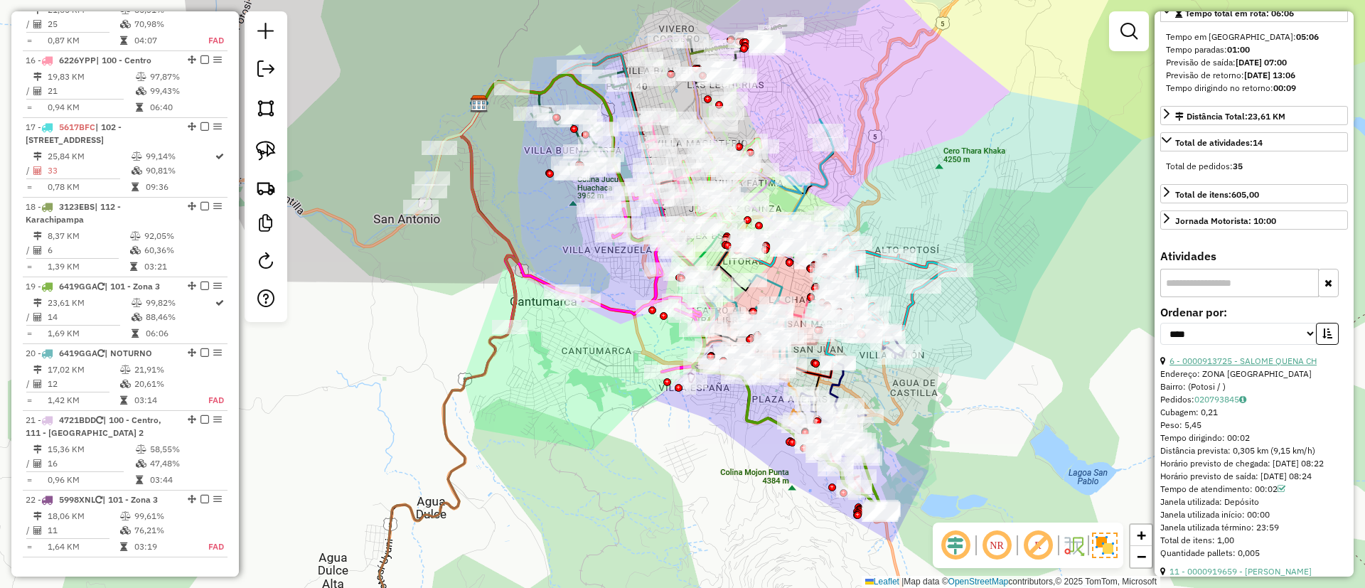
click at [1250, 366] on link "6 - 0000913725 - SALOME QUENA CH" at bounding box center [1243, 361] width 147 height 11
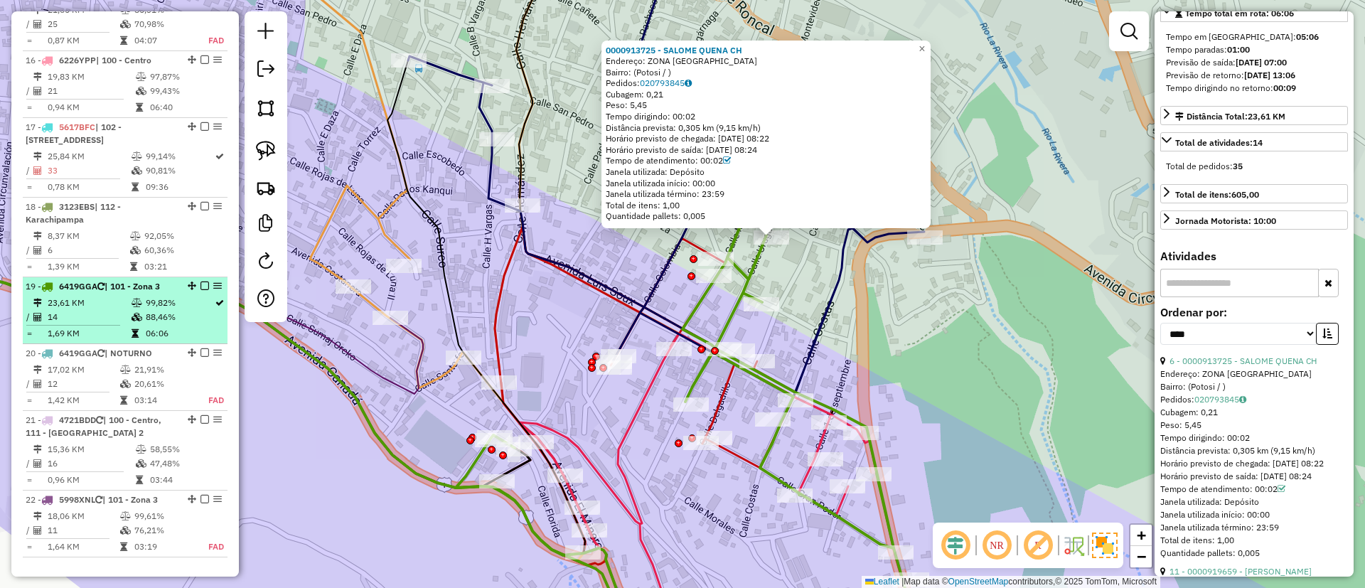
click at [180, 296] on td "99,82%" at bounding box center [179, 303] width 69 height 14
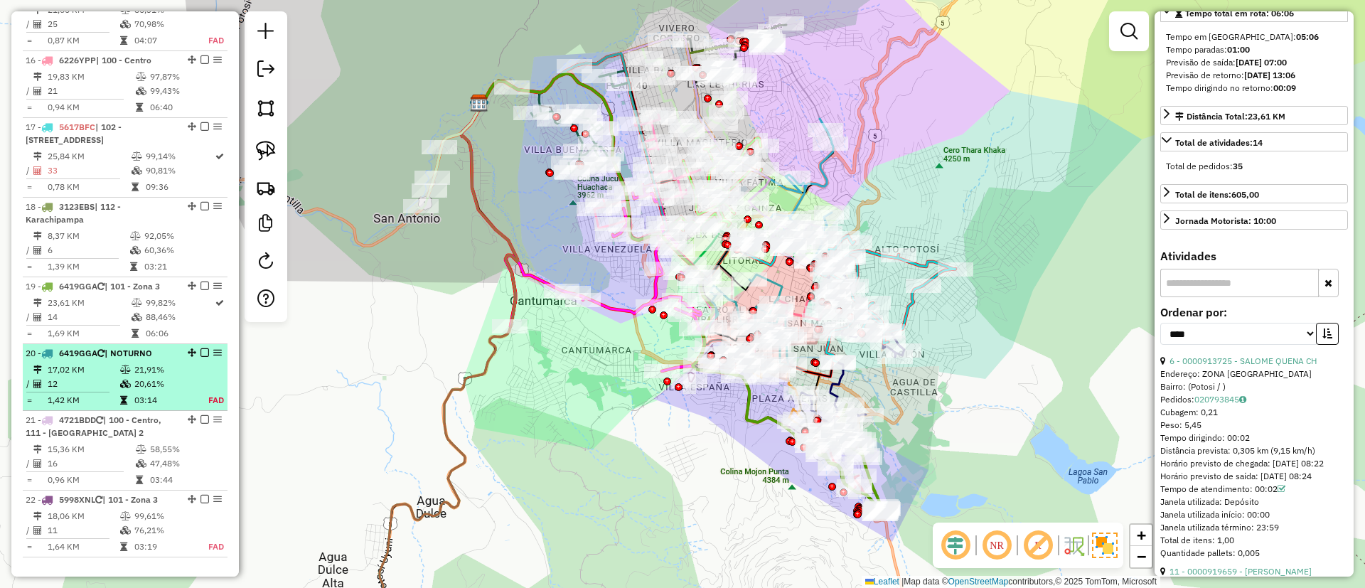
click at [169, 347] on div "20 - 6419GGA | NOTURNO" at bounding box center [101, 353] width 151 height 13
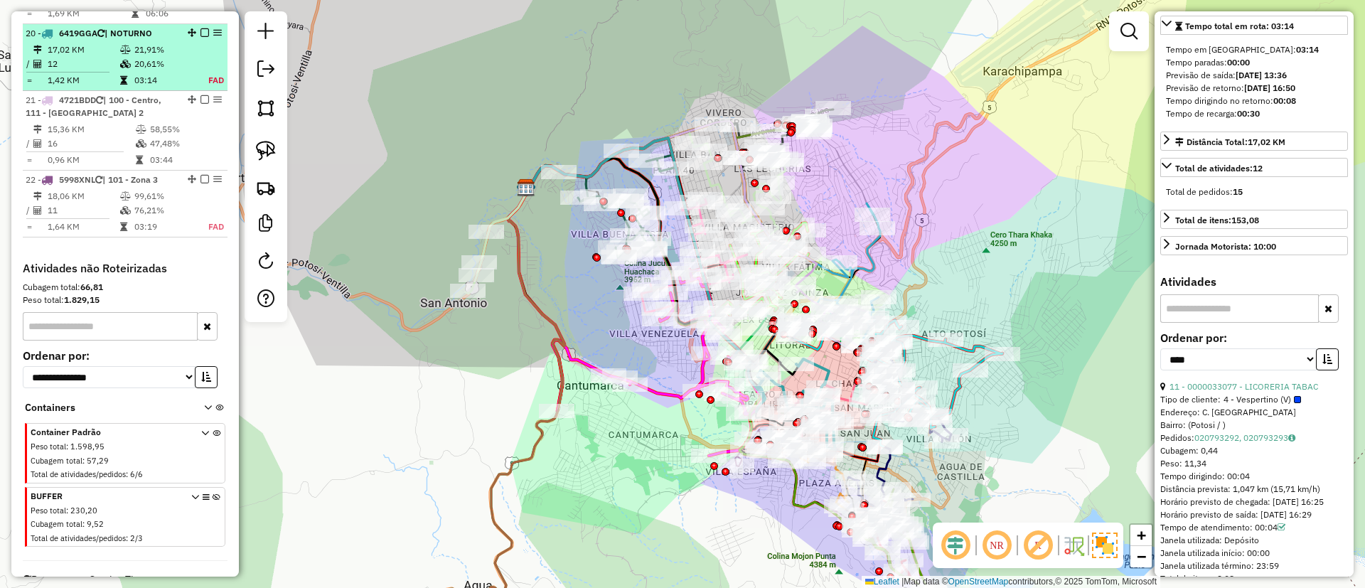
scroll to position [1784, 0]
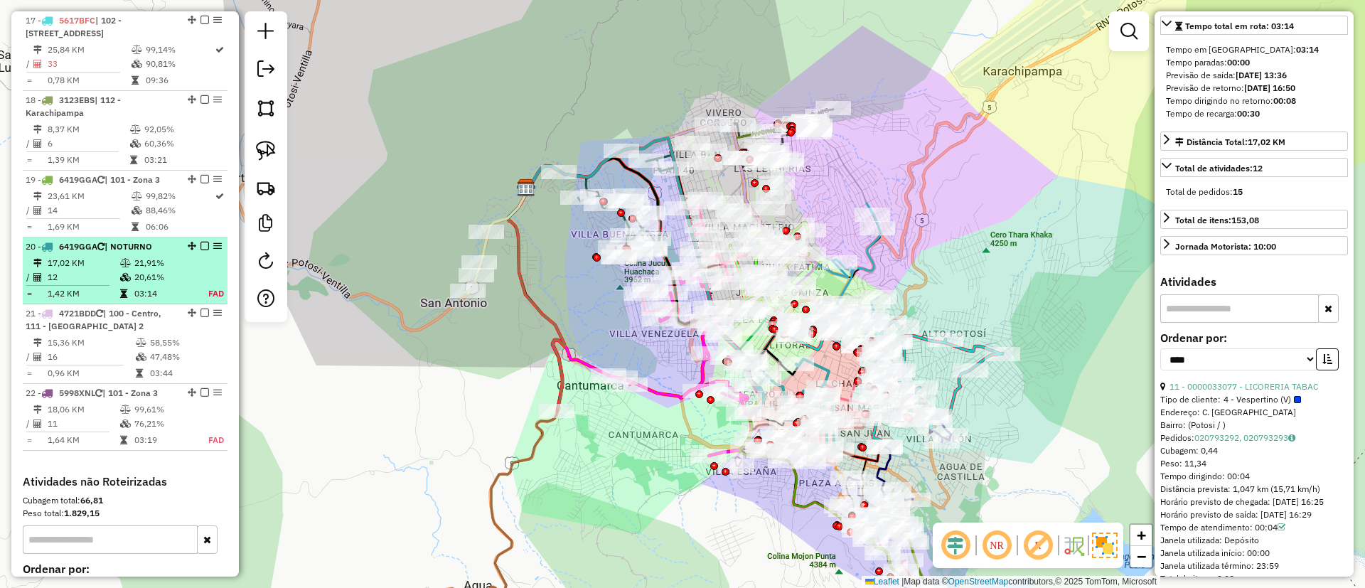
click at [191, 256] on table "17,02 KM 21,91% / 12 20,61% = 1,42 KM 03:14 FAD" at bounding box center [125, 278] width 199 height 45
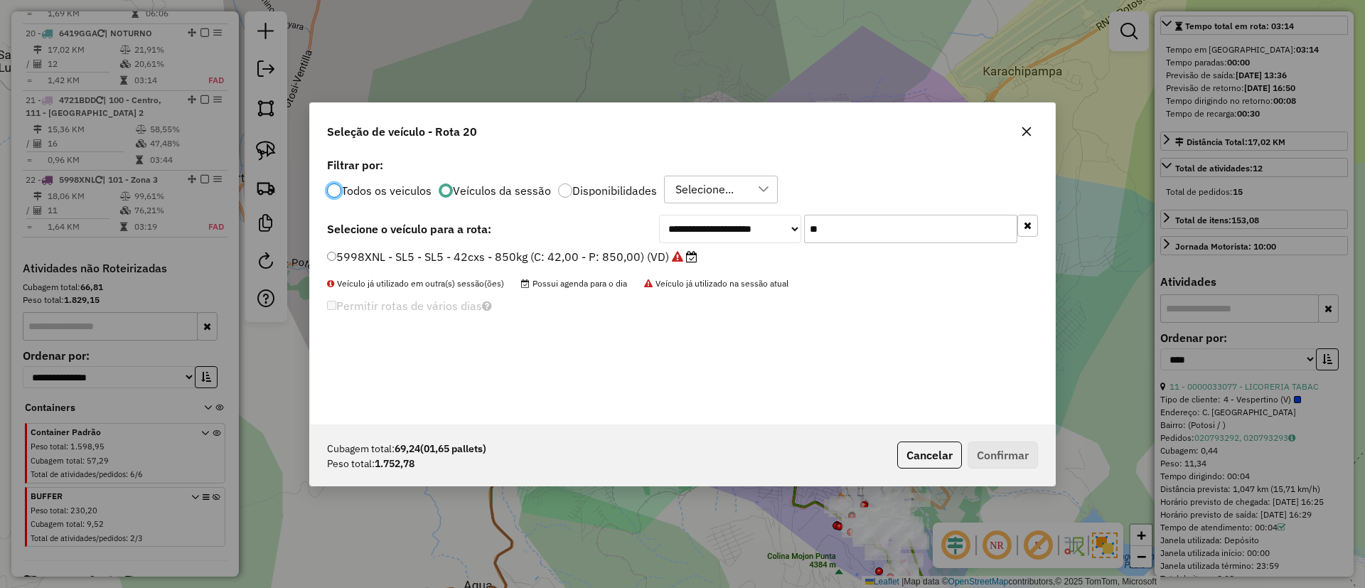
scroll to position [8, 4]
drag, startPoint x: 913, startPoint y: 222, endPoint x: 793, endPoint y: 220, distance: 120.2
click at [793, 220] on div "**********" at bounding box center [848, 229] width 379 height 28
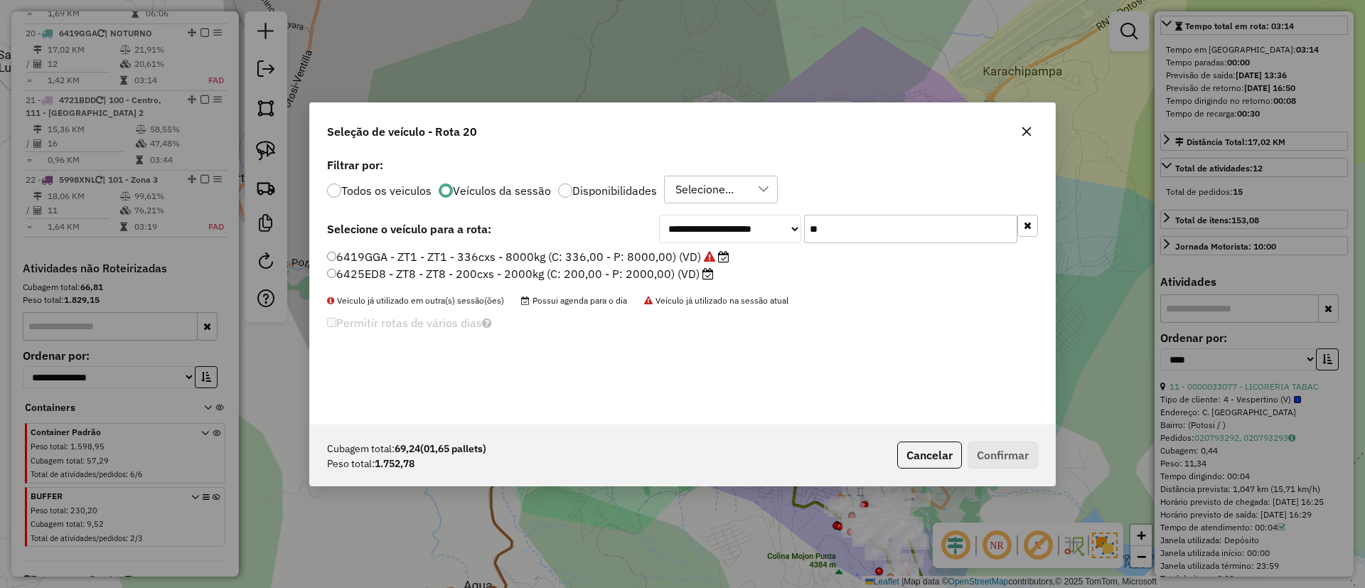
type input "**"
drag, startPoint x: 664, startPoint y: 277, endPoint x: 728, endPoint y: 299, distance: 67.5
click at [664, 277] on label "6425ED8 - ZT8 - ZT8 - 200cxs - 2000kg (C: 200,00 - P: 2000,00) (VD)" at bounding box center [520, 273] width 387 height 17
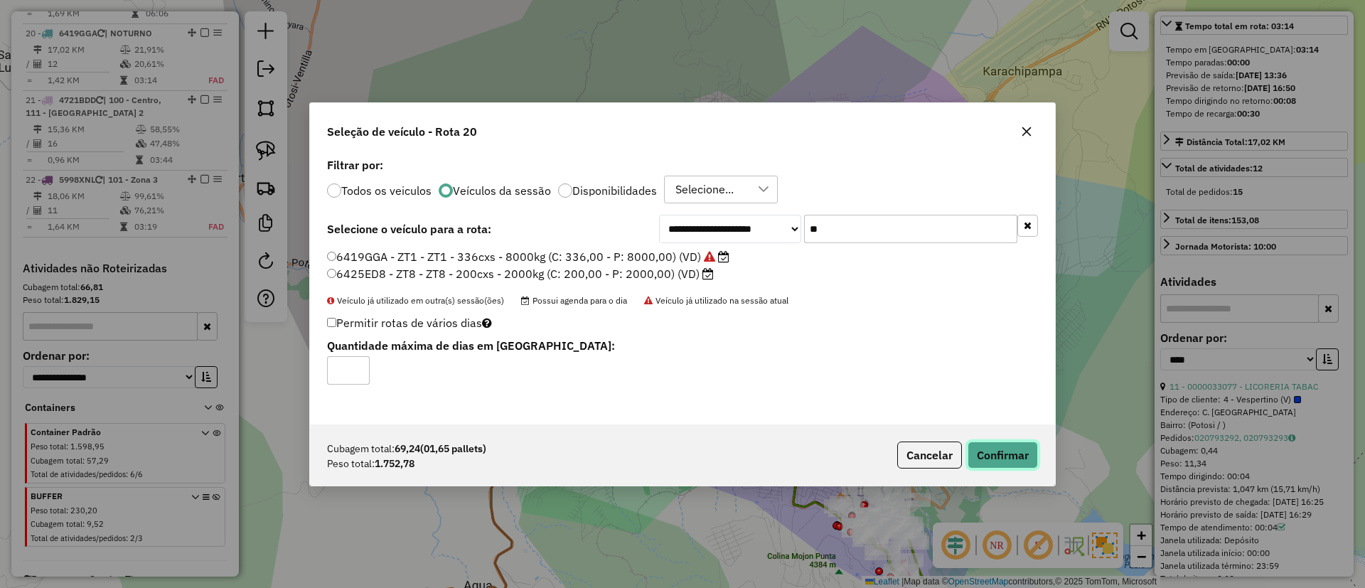
click at [997, 457] on button "Confirmar" at bounding box center [1003, 455] width 70 height 27
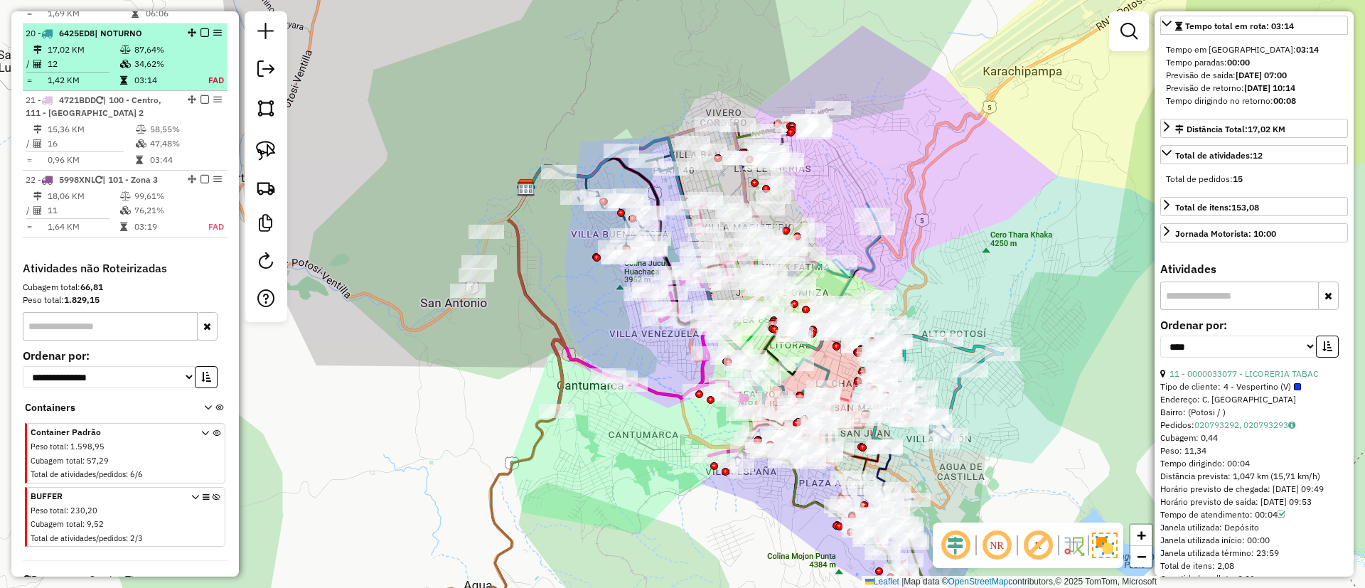
click at [201, 28] on em at bounding box center [205, 32] width 9 height 9
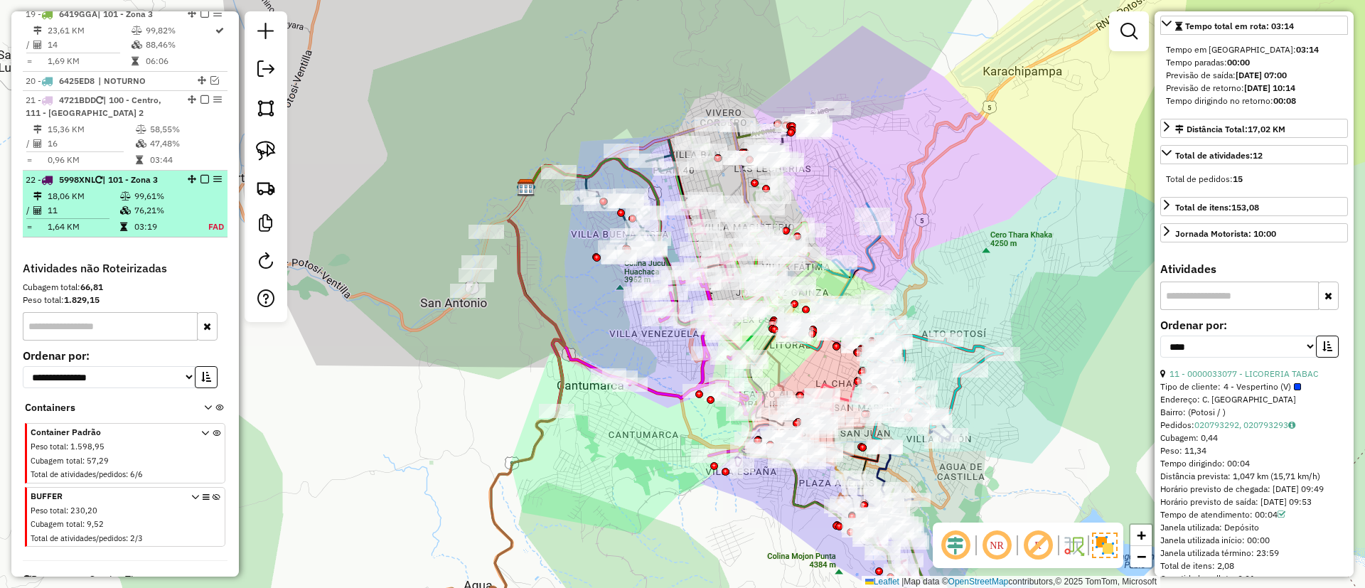
click at [201, 203] on td at bounding box center [209, 210] width 32 height 14
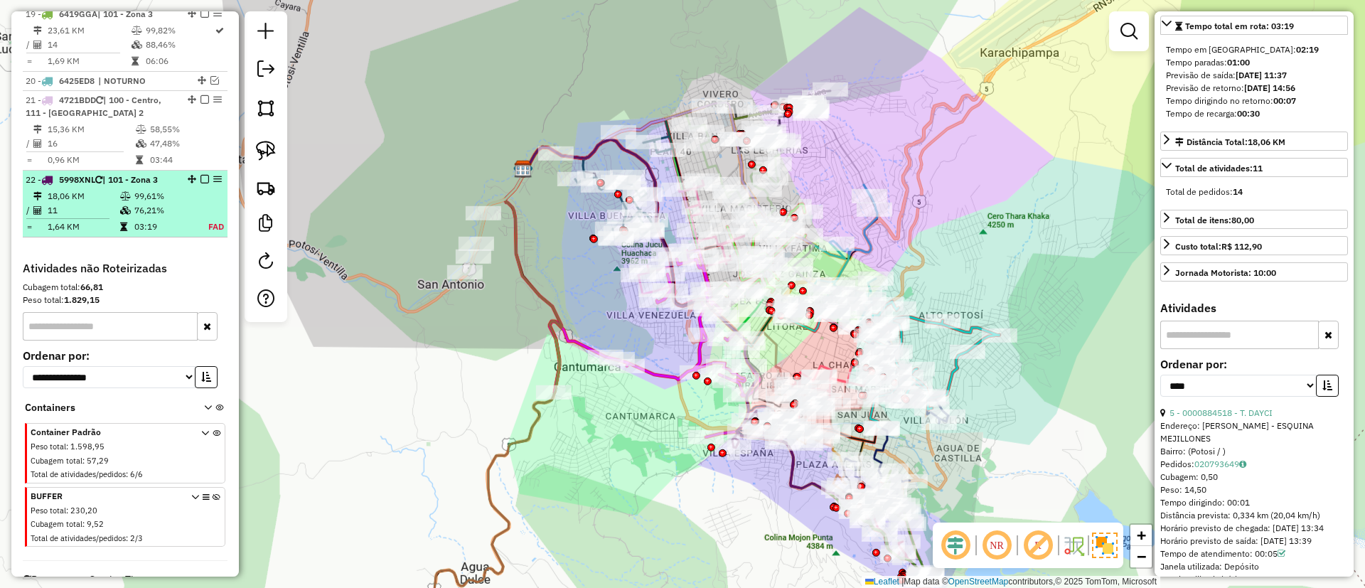
scroll to position [1979, 0]
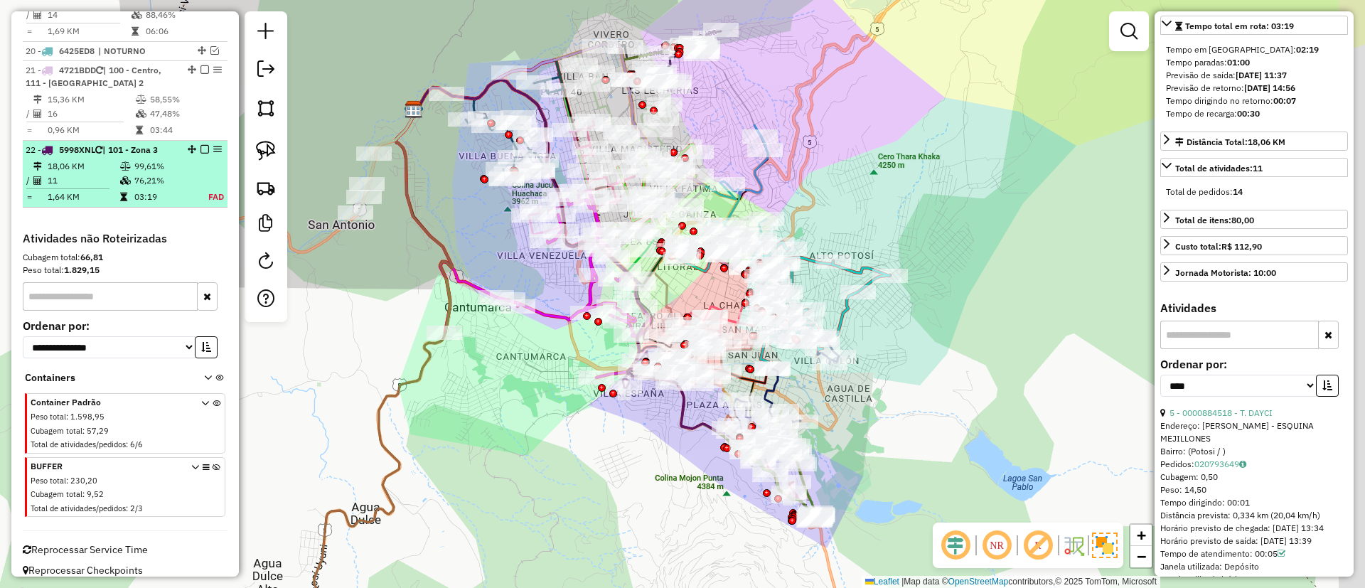
drag, startPoint x: 328, startPoint y: 301, endPoint x: 203, endPoint y: 171, distance: 180.1
click at [327, 301] on div "Janela de atendimento Grade de atendimento Capacidade Transportadoras Veículos …" at bounding box center [682, 294] width 1365 height 588
click at [201, 145] on em at bounding box center [205, 149] width 9 height 9
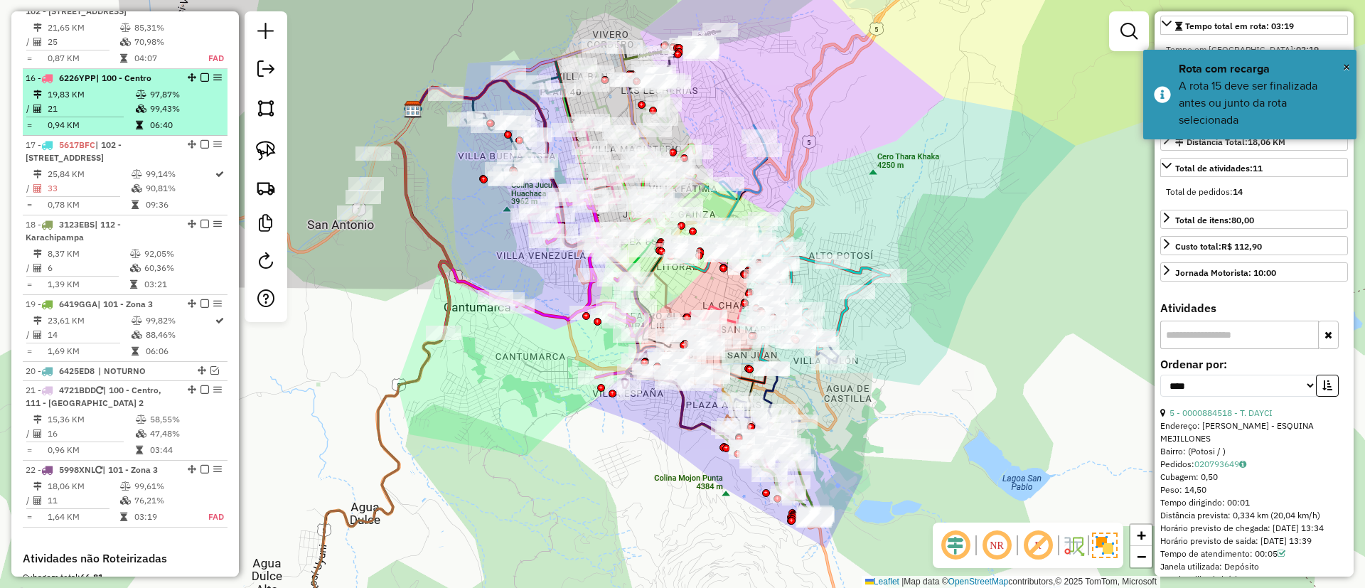
scroll to position [1446, 0]
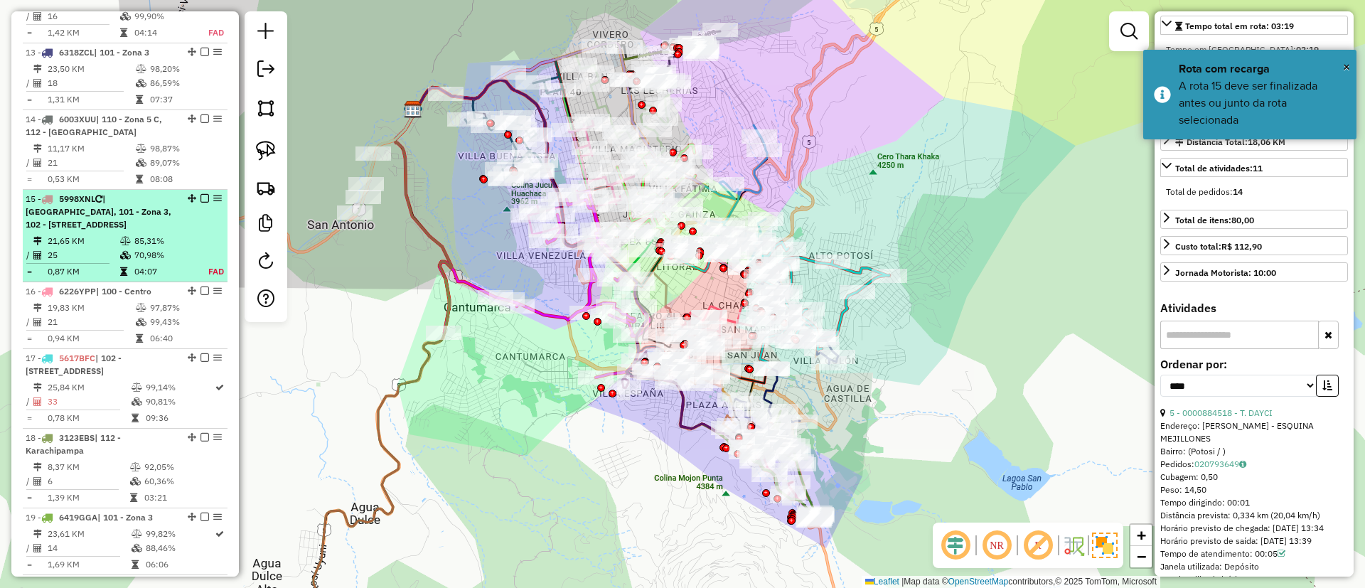
click at [201, 194] on em at bounding box center [205, 198] width 9 height 9
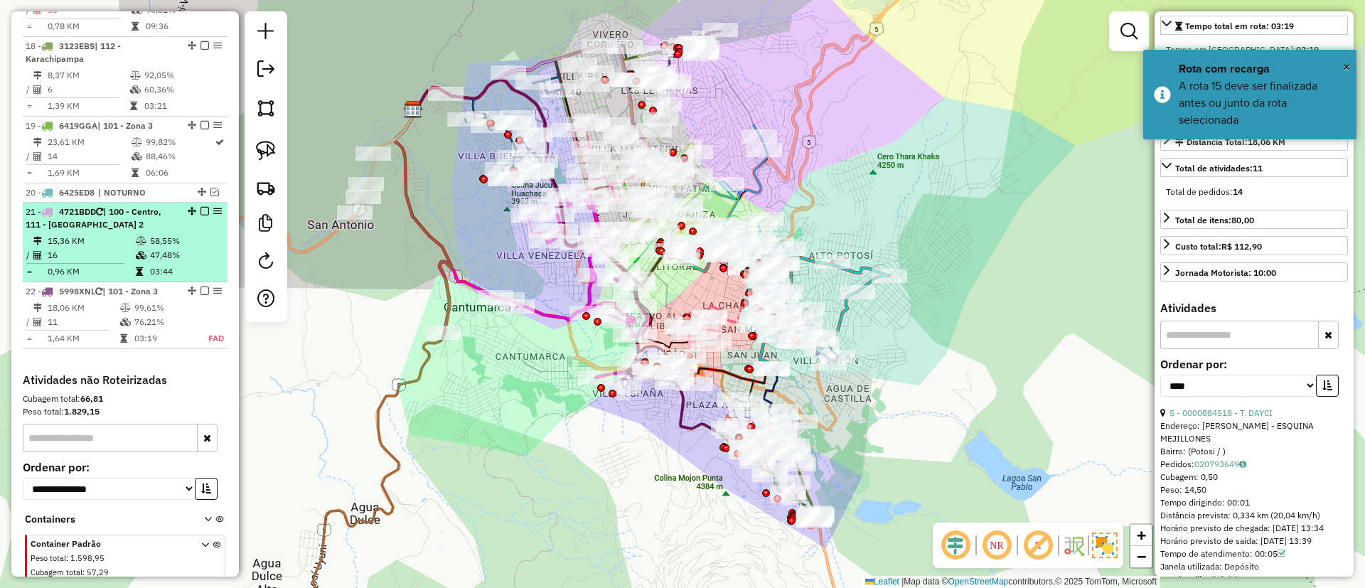
scroll to position [1766, 0]
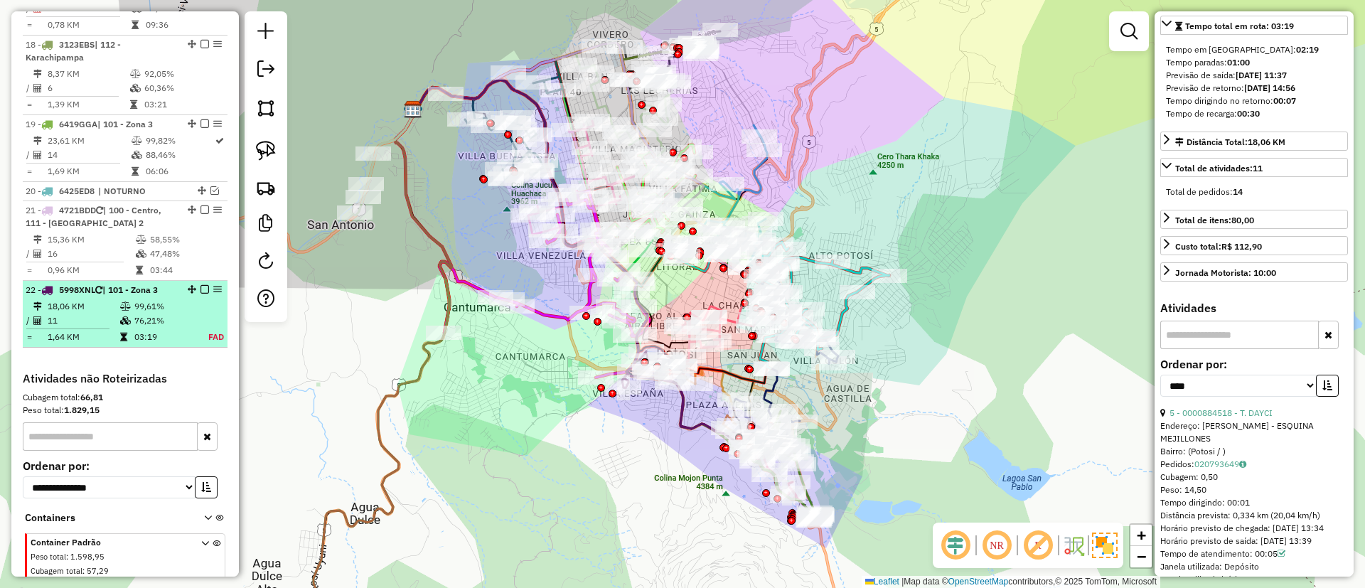
click at [200, 267] on li "21 - 4721BDD | 100 - Centro, 111 - Casco Viejo 2 15,36 KM 58,55% / 16 47,48% = …" at bounding box center [125, 241] width 205 height 80
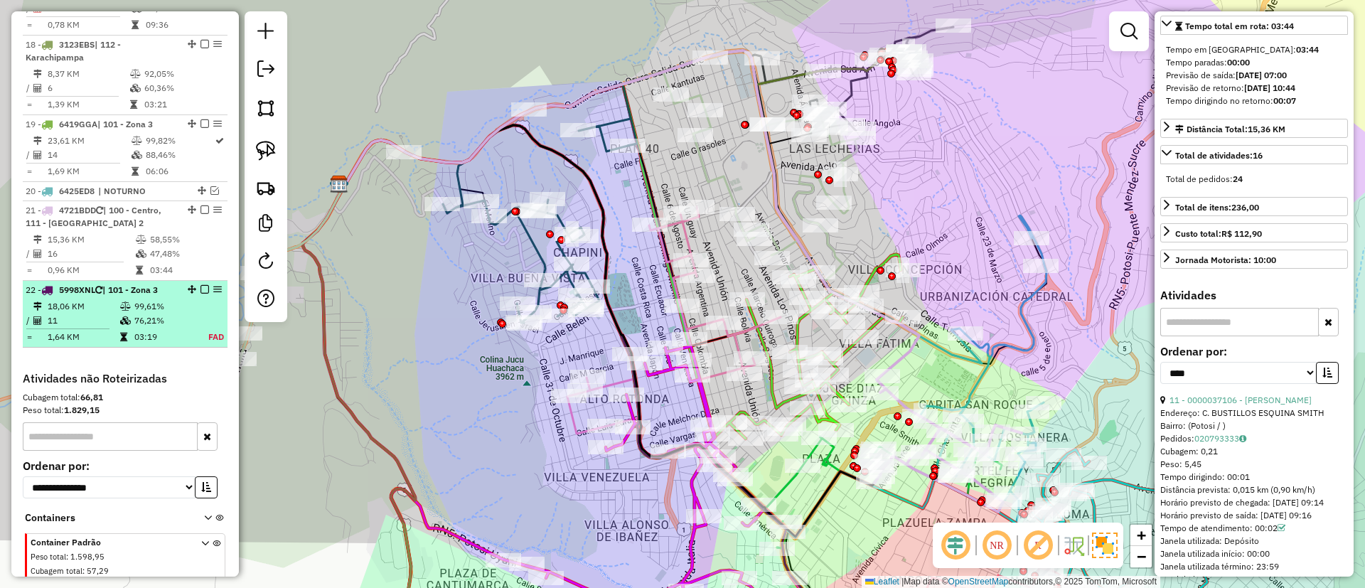
click at [201, 285] on em at bounding box center [205, 289] width 9 height 9
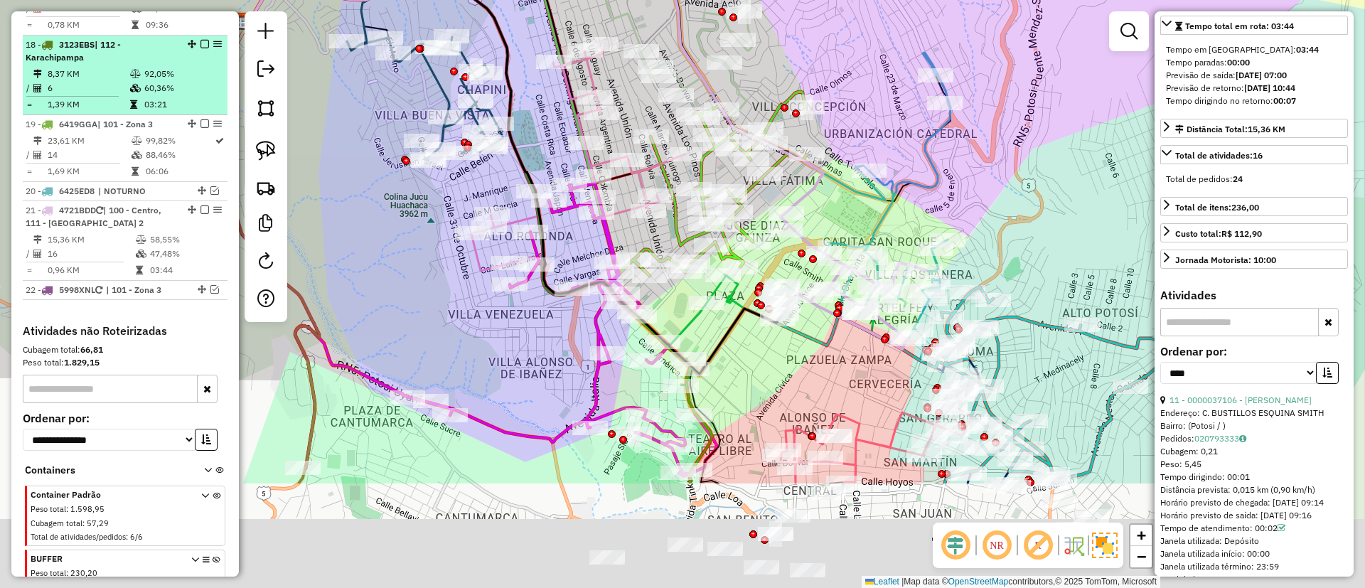
drag, startPoint x: 269, startPoint y: 320, endPoint x: 112, endPoint y: 95, distance: 274.2
click at [116, 107] on hb-router-mapa "Informações da Sessão 1259235 - 04/09/2025 Criação: 03/09/2025 19:30 Depósito: …" at bounding box center [682, 294] width 1365 height 588
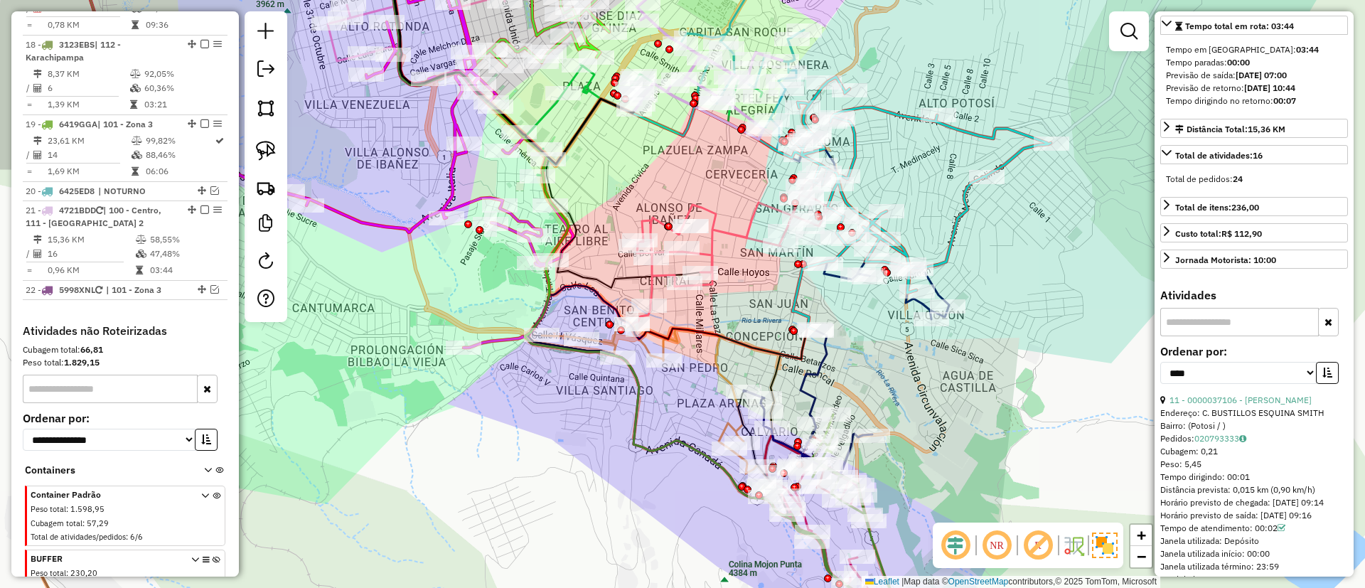
drag, startPoint x: 679, startPoint y: 397, endPoint x: 672, endPoint y: 393, distance: 8.3
click at [672, 393] on div "Janela de atendimento Grade de atendimento Capacidade Transportadoras Veículos …" at bounding box center [682, 294] width 1365 height 588
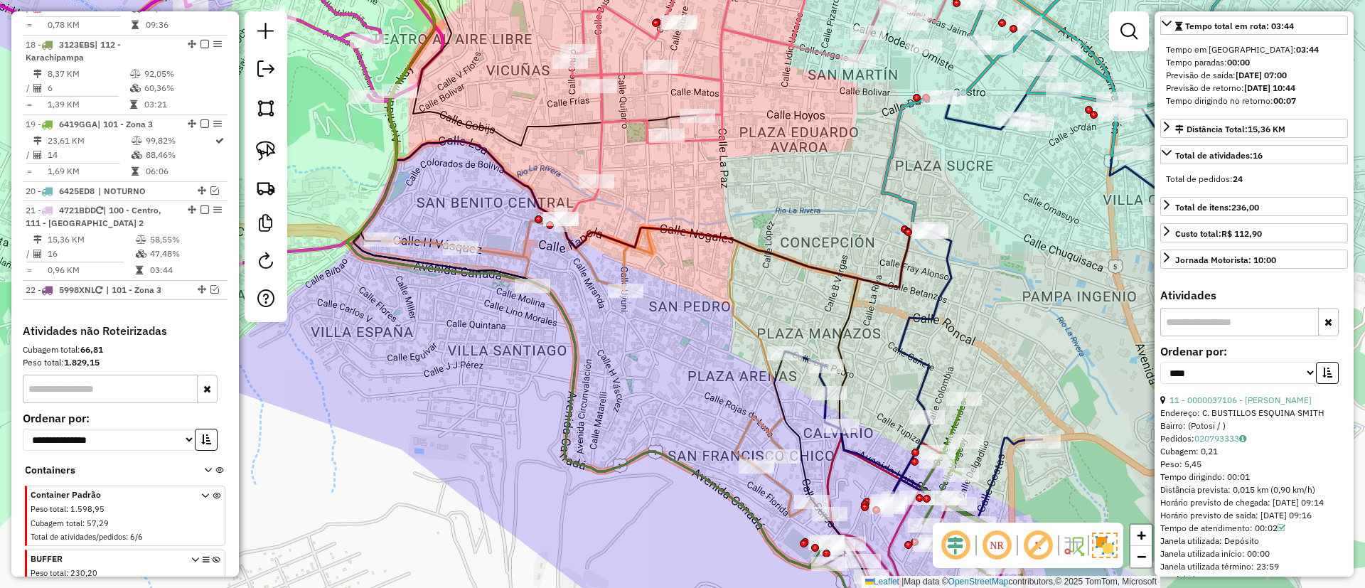
click at [742, 422] on icon at bounding box center [680, 412] width 596 height 387
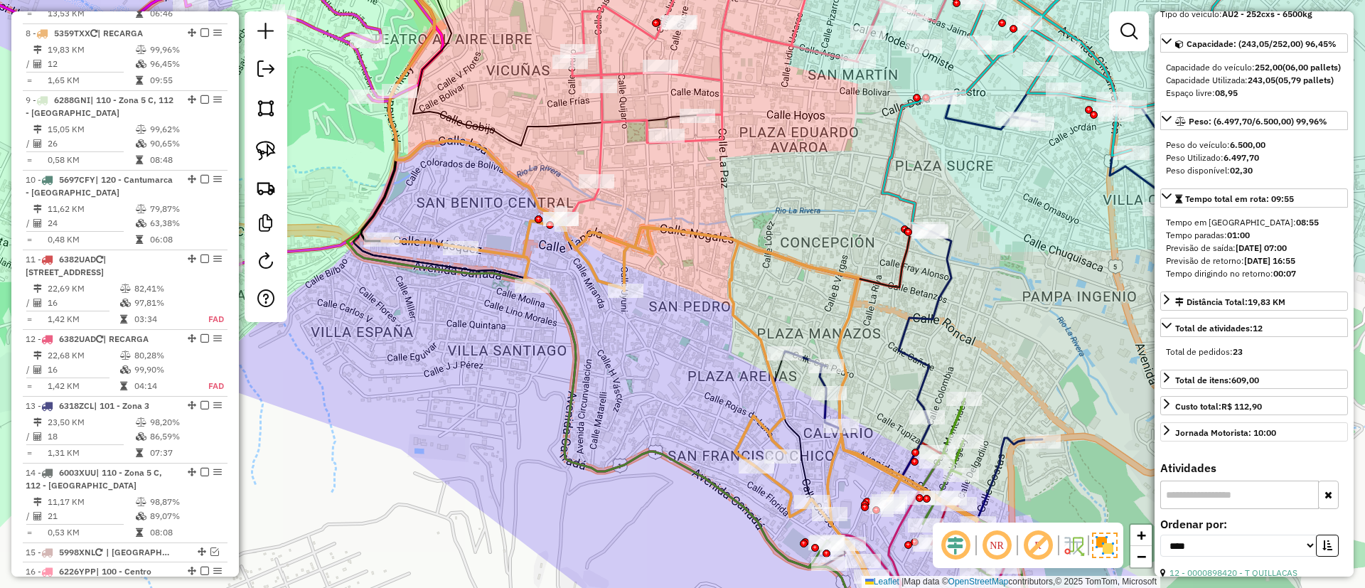
scroll to position [0, 0]
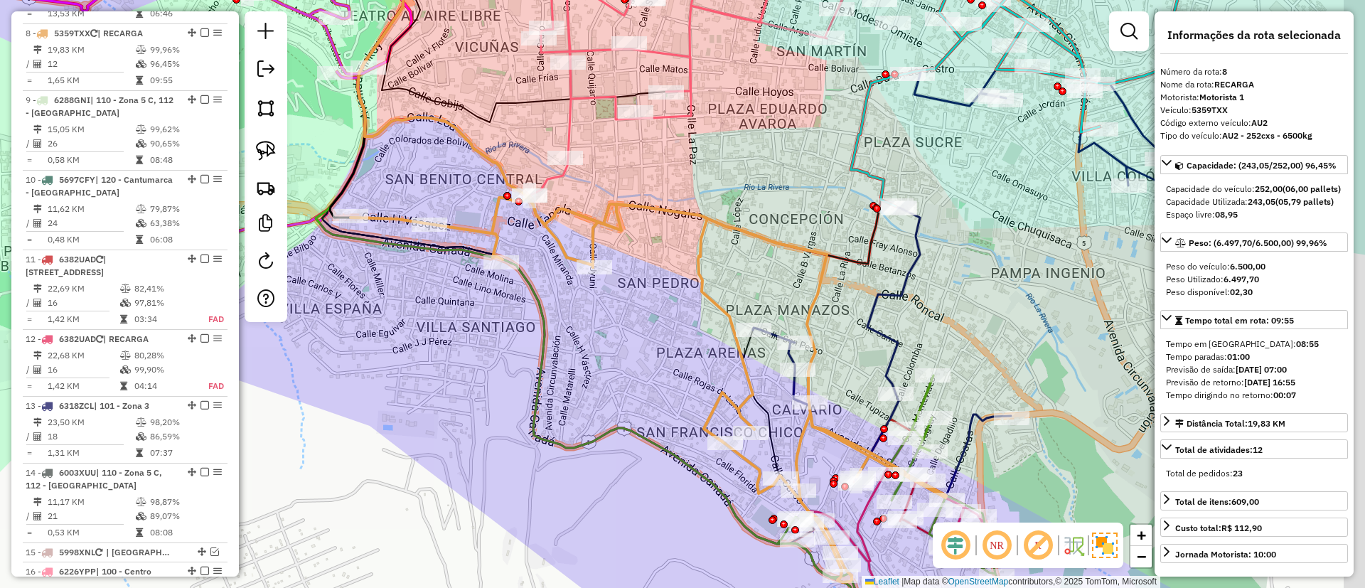
drag, startPoint x: 696, startPoint y: 374, endPoint x: 621, endPoint y: 320, distance: 92.2
click at [621, 320] on div "Janela de atendimento Grade de atendimento Capacidade Transportadoras Veículos …" at bounding box center [682, 294] width 1365 height 588
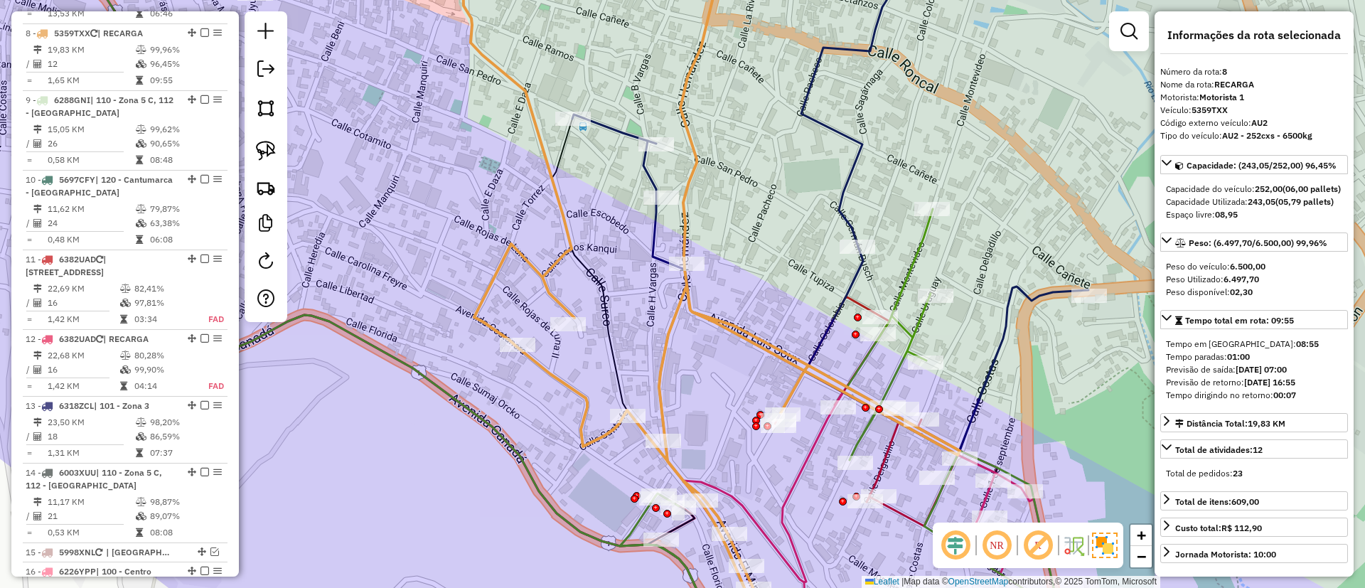
click at [799, 470] on icon at bounding box center [875, 519] width 384 height 255
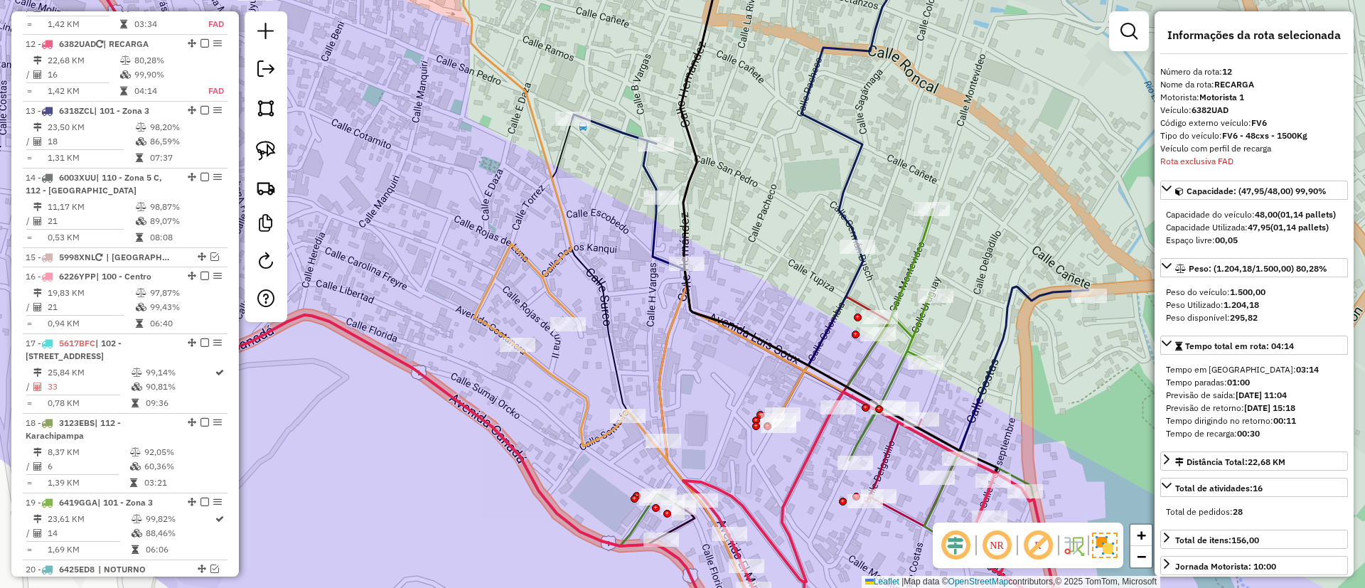
scroll to position [1399, 0]
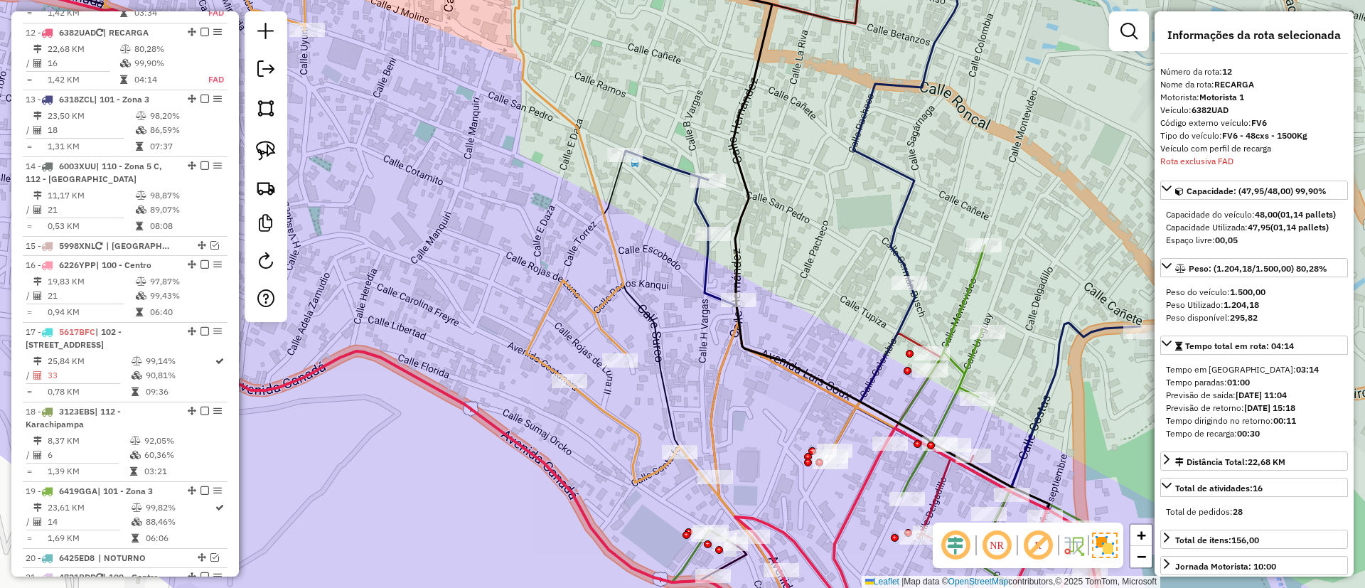
drag, startPoint x: 762, startPoint y: 435, endPoint x: 788, endPoint y: 445, distance: 27.7
click at [788, 445] on div "Janela de atendimento Grade de atendimento Capacidade Transportadoras Veículos …" at bounding box center [682, 294] width 1365 height 588
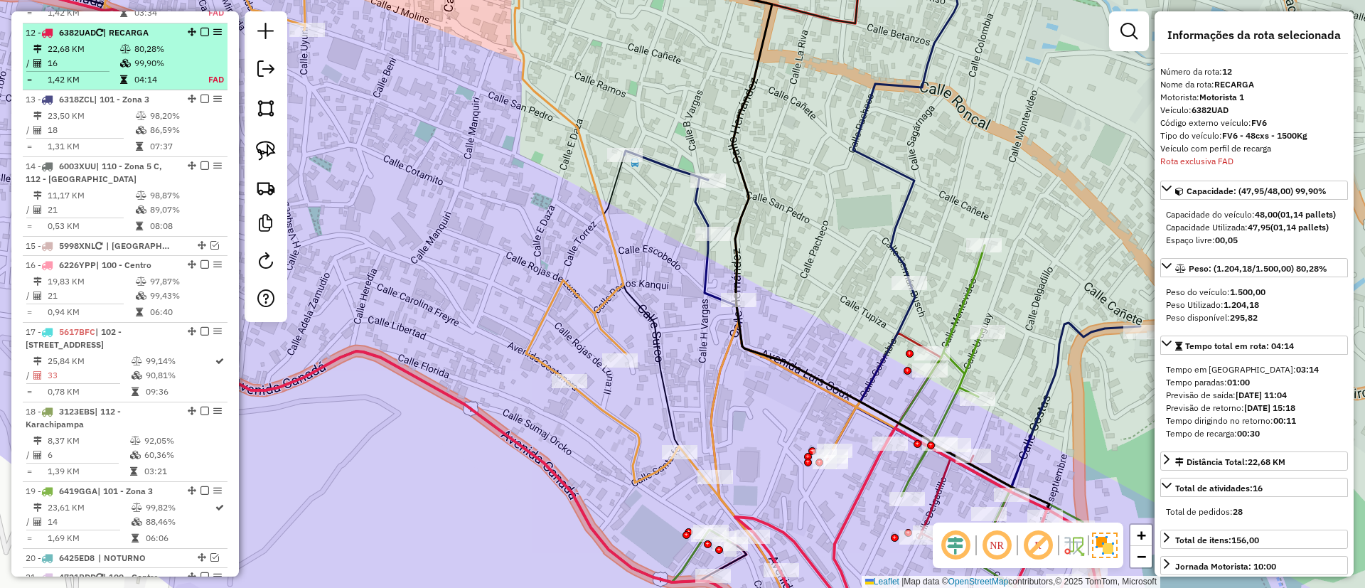
click at [201, 28] on em at bounding box center [205, 32] width 9 height 9
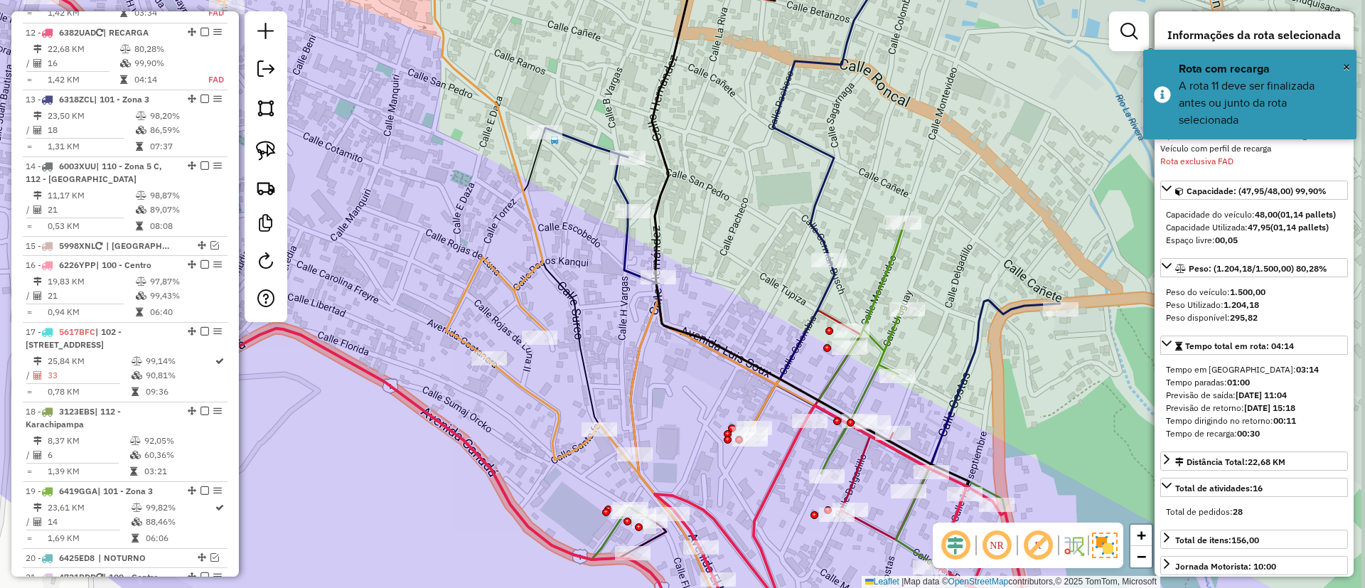
drag, startPoint x: 697, startPoint y: 341, endPoint x: 360, endPoint y: 137, distance: 393.7
click at [614, 317] on div "Janela de atendimento Grade de atendimento Capacidade Transportadoras Veículos …" at bounding box center [682, 294] width 1365 height 588
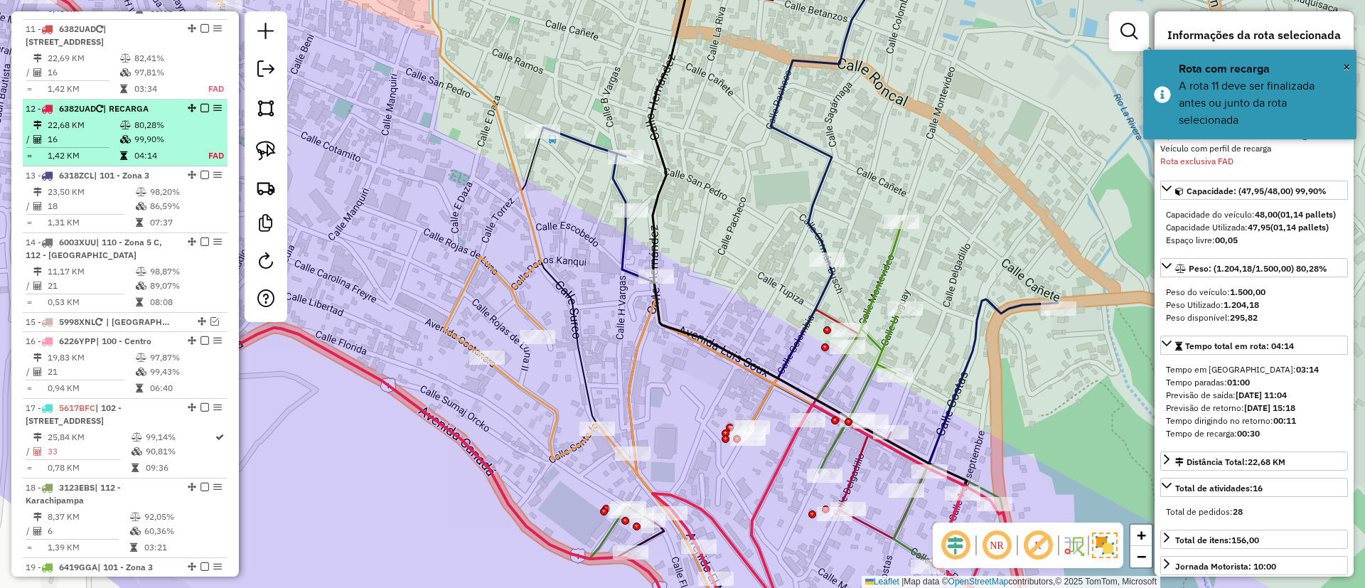
scroll to position [1292, 0]
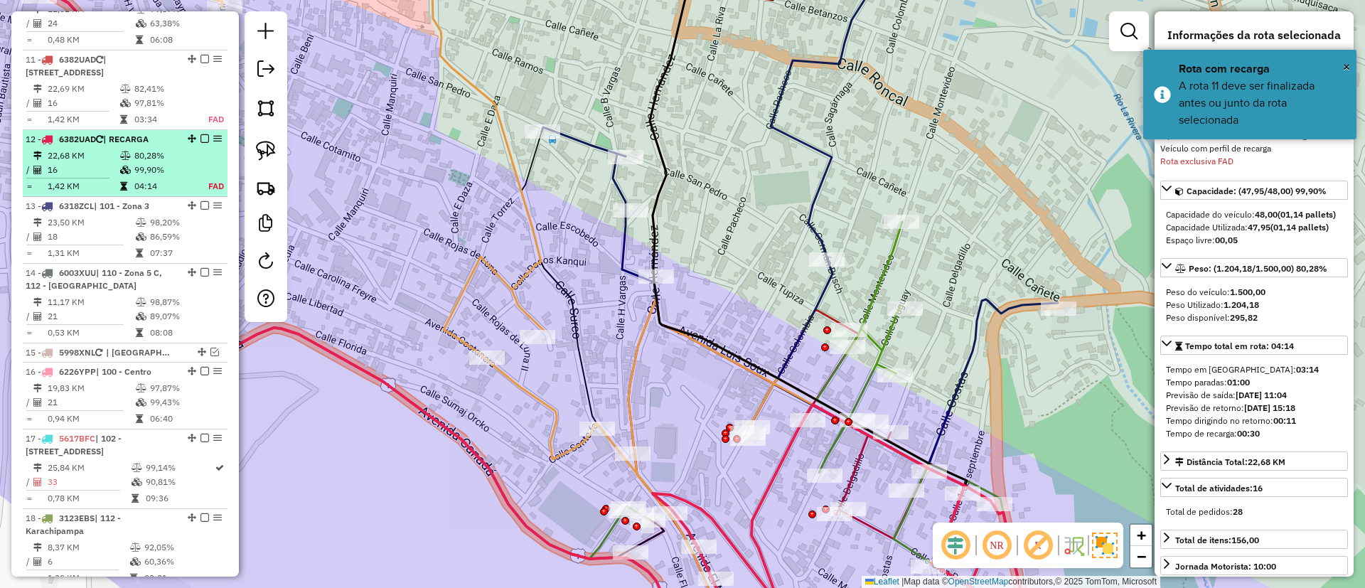
drag, startPoint x: 198, startPoint y: 46, endPoint x: 194, endPoint y: 67, distance: 21.1
click at [201, 55] on em at bounding box center [205, 59] width 9 height 9
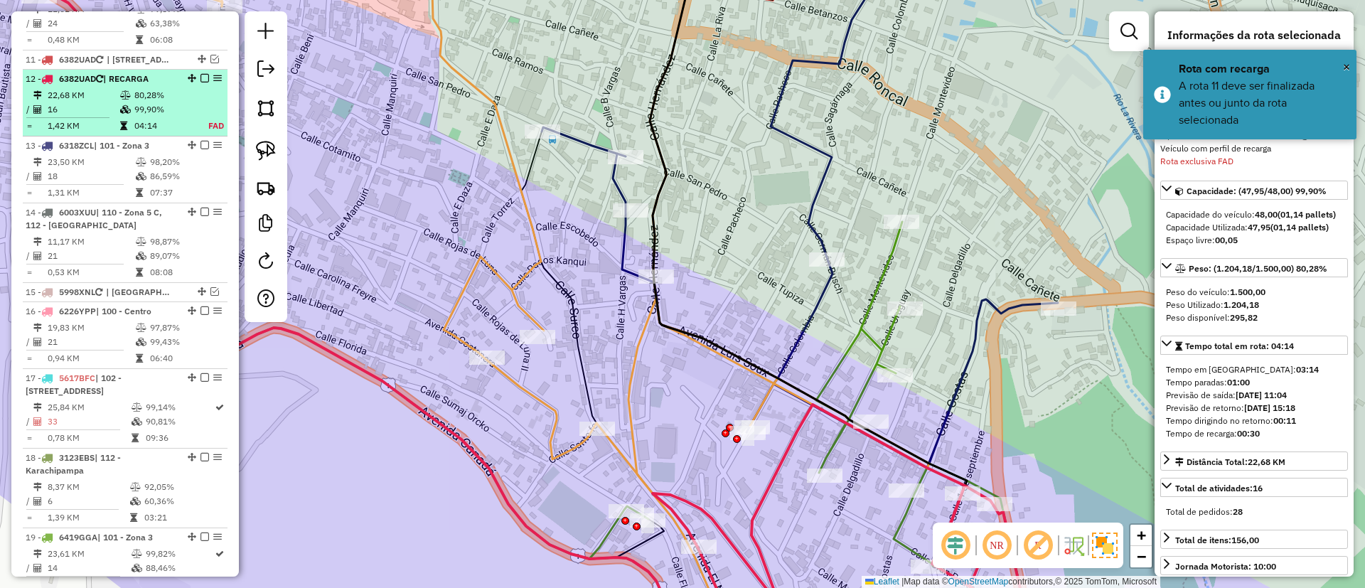
click at [201, 74] on em at bounding box center [205, 78] width 9 height 9
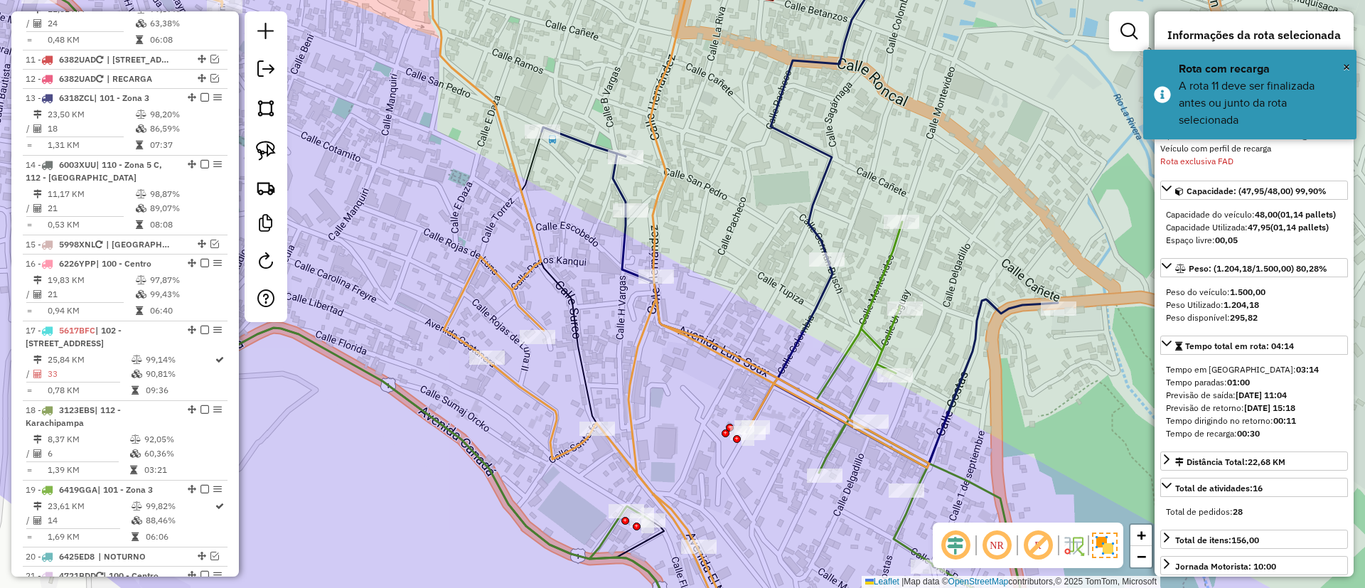
click at [568, 313] on icon at bounding box center [291, 292] width 856 height 670
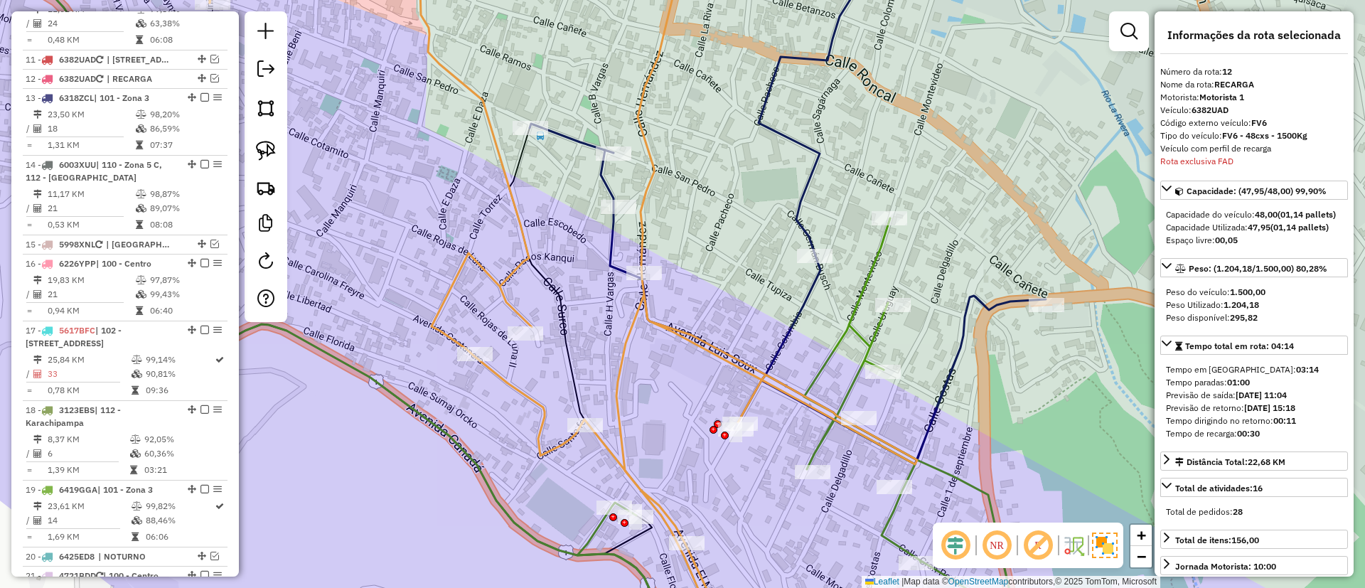
click at [611, 239] on icon at bounding box center [788, 202] width 516 height 523
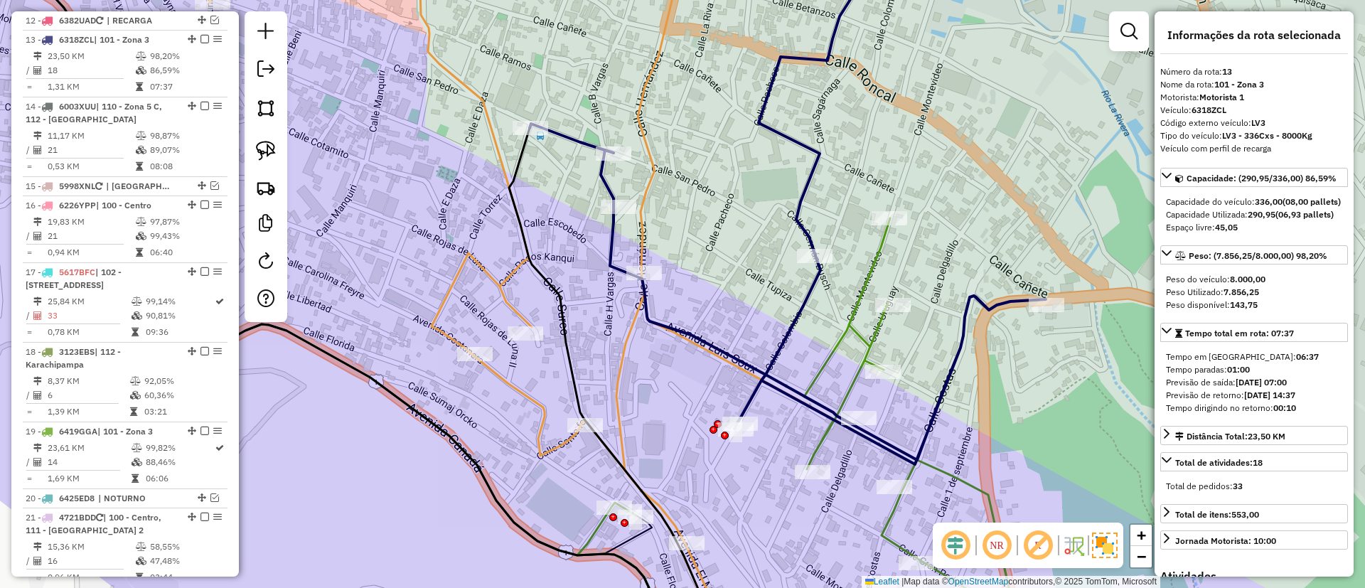
scroll to position [1357, 0]
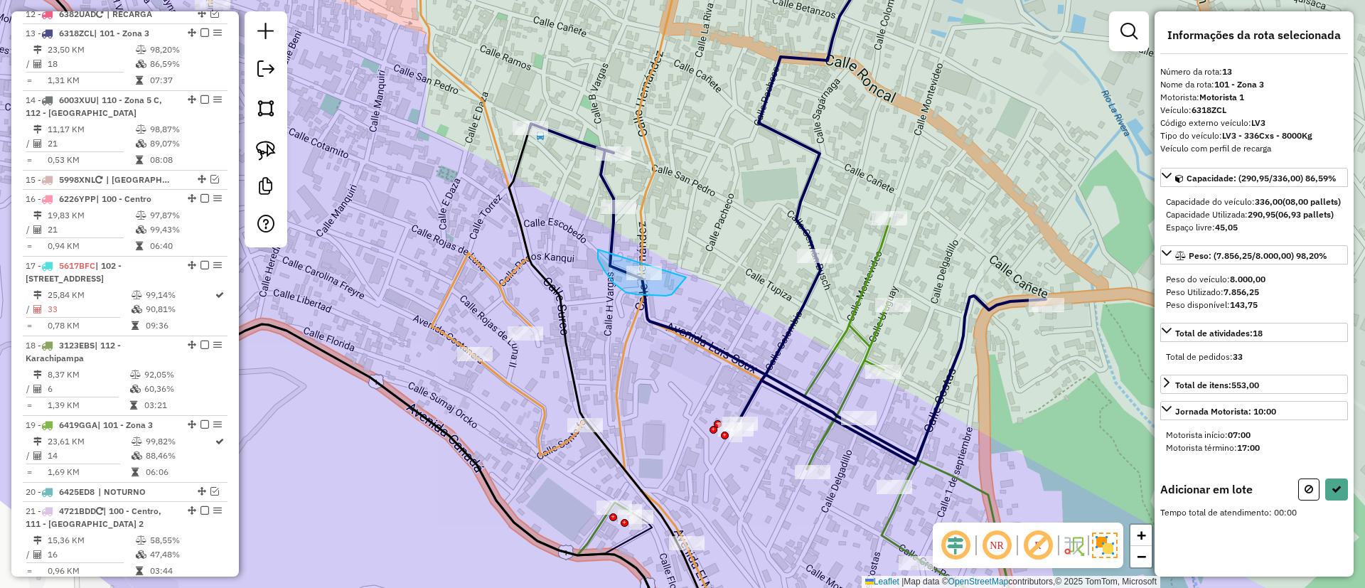
drag, startPoint x: 605, startPoint y: 272, endPoint x: 692, endPoint y: 219, distance: 101.5
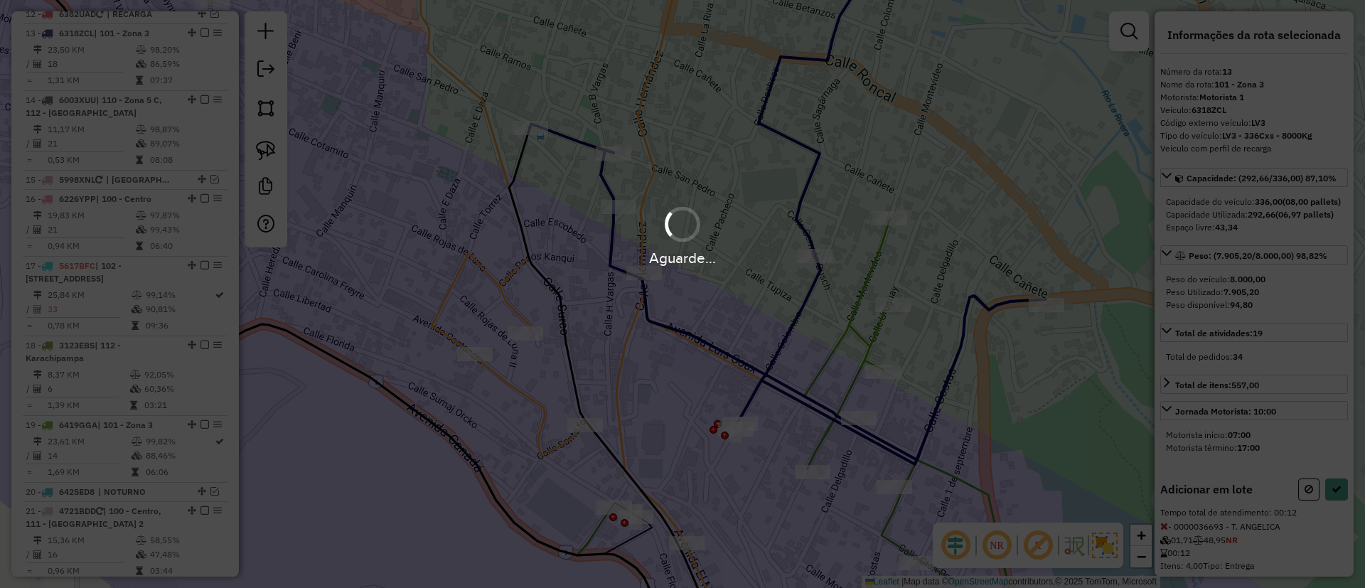
select select "*********"
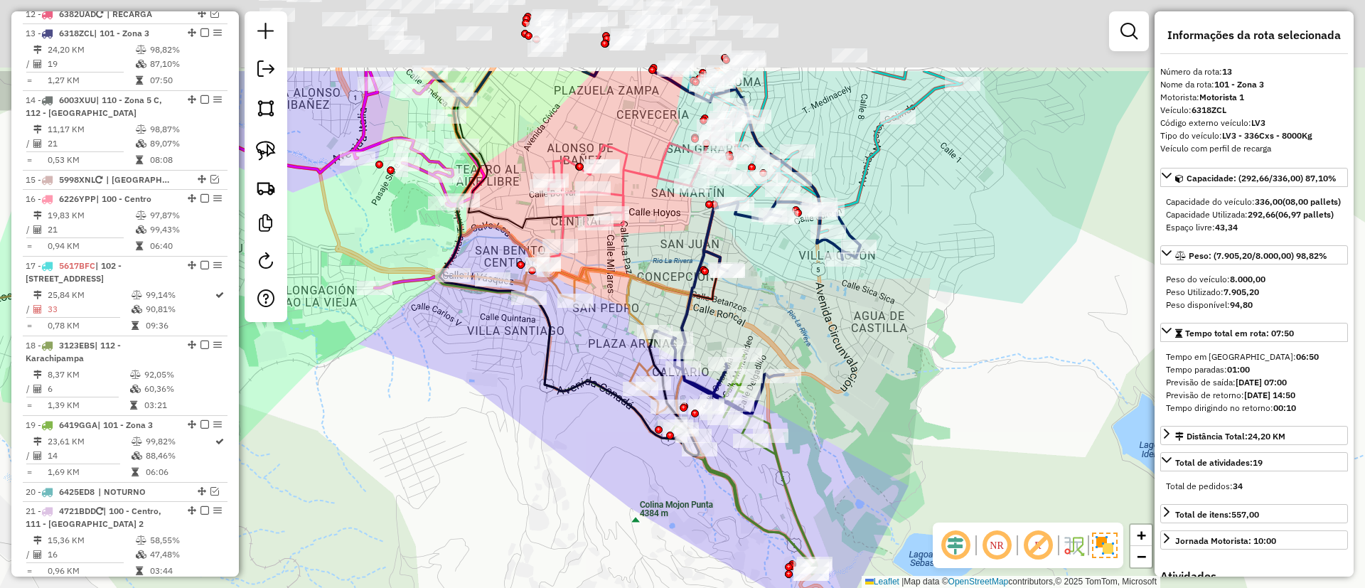
drag, startPoint x: 614, startPoint y: 142, endPoint x: 669, endPoint y: 373, distance: 237.5
click at [669, 376] on icon at bounding box center [602, 361] width 299 height 193
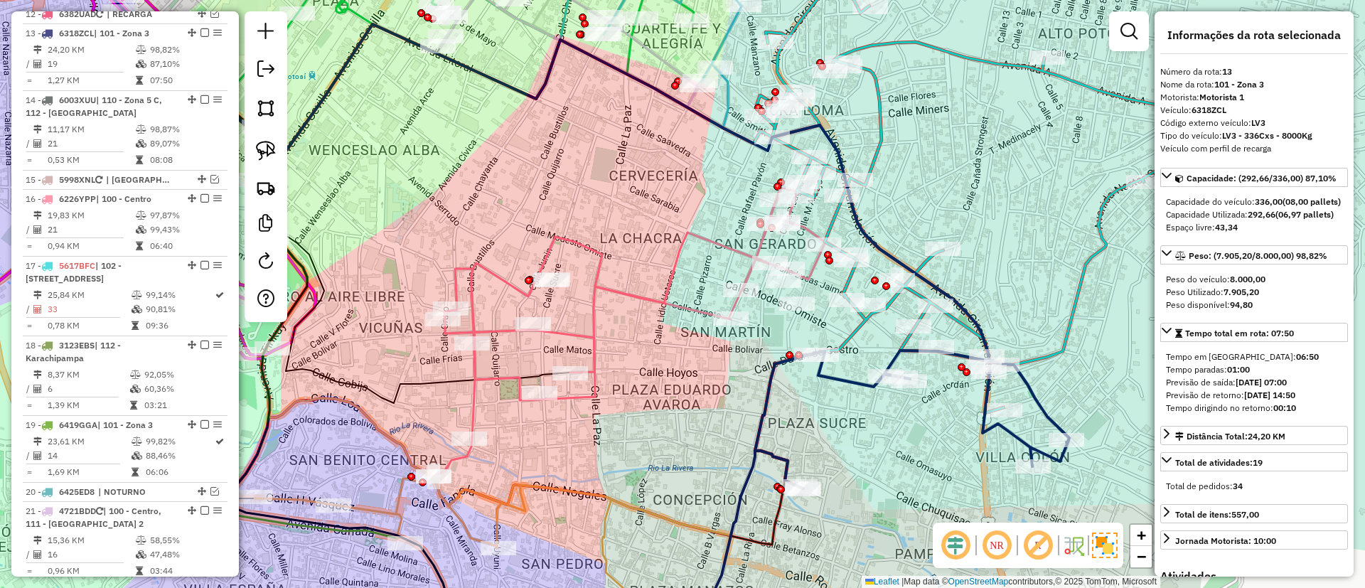
click at [671, 307] on icon at bounding box center [629, 331] width 391 height 290
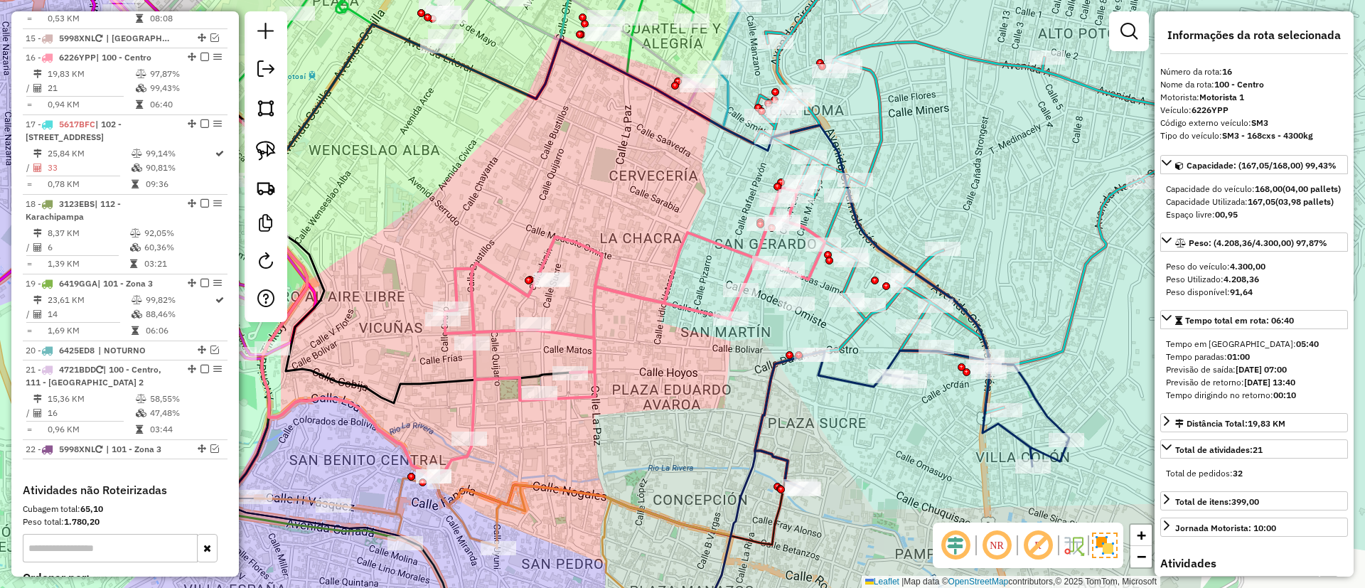
scroll to position [1523, 0]
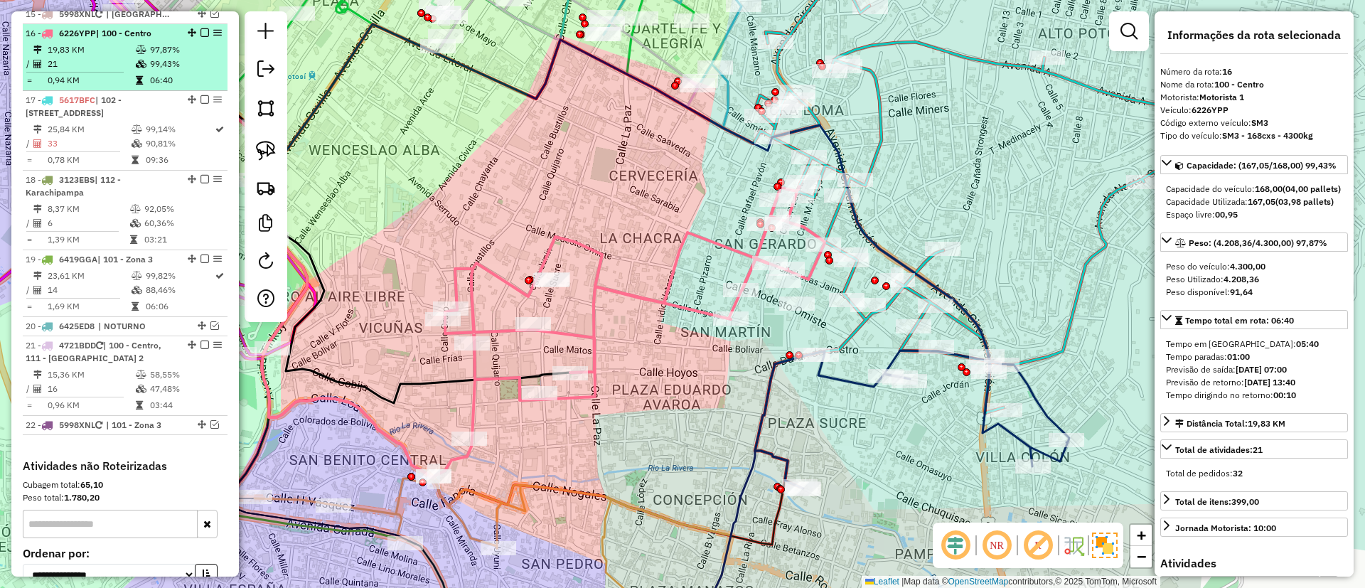
click at [201, 28] on em at bounding box center [205, 32] width 9 height 9
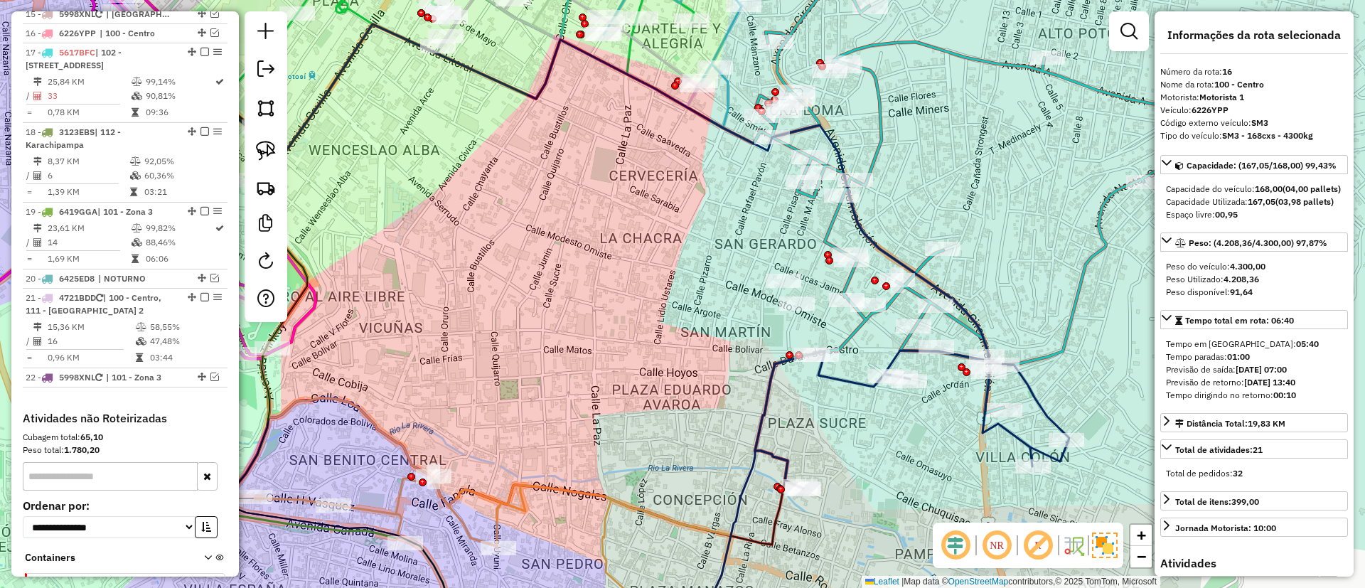
drag, startPoint x: 592, startPoint y: 345, endPoint x: 578, endPoint y: 347, distance: 14.4
click at [578, 347] on div "Janela de atendimento Grade de atendimento Capacidade Transportadoras Veículos …" at bounding box center [682, 294] width 1365 height 588
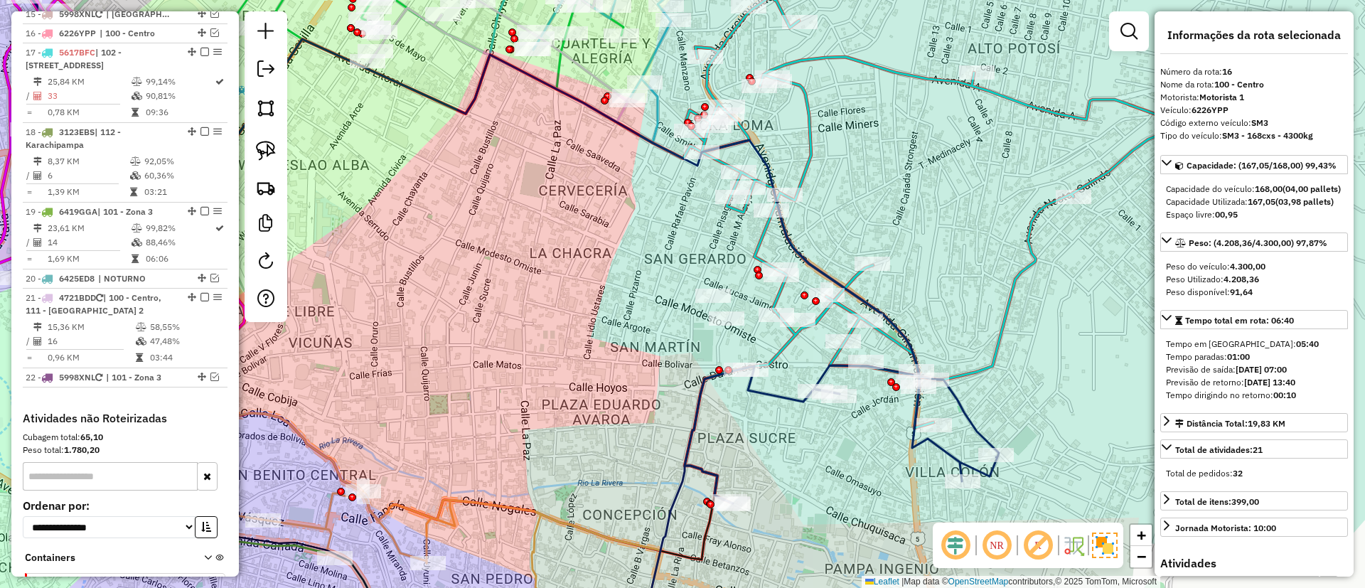
click at [698, 389] on icon at bounding box center [793, 506] width 412 height 281
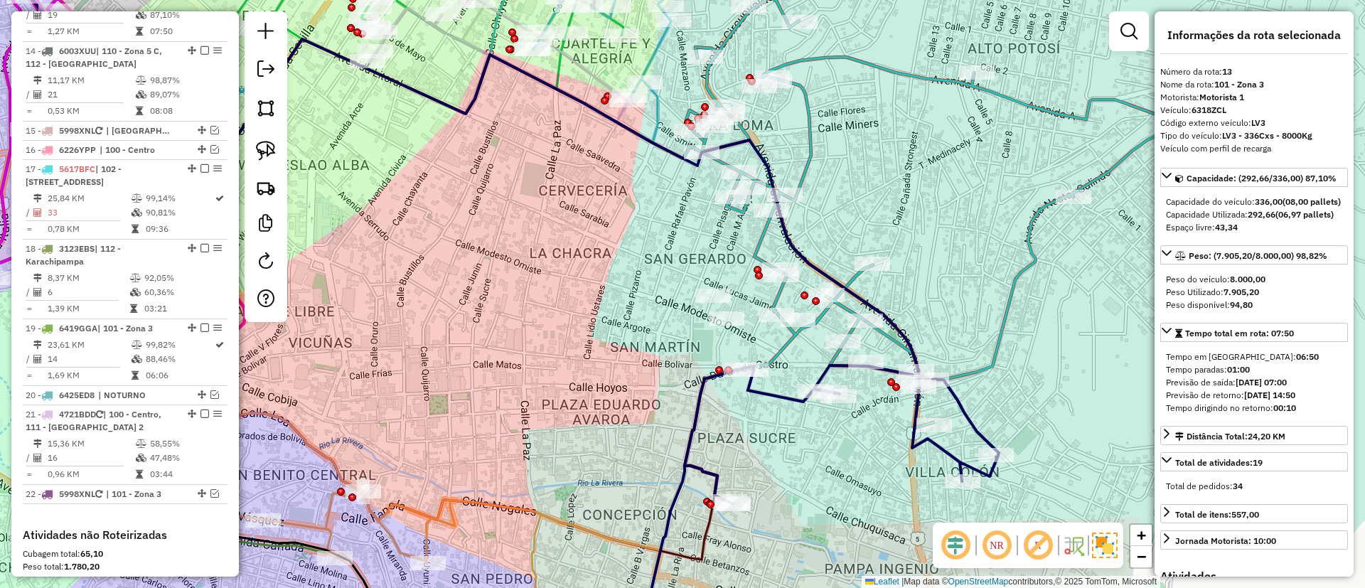
scroll to position [1357, 0]
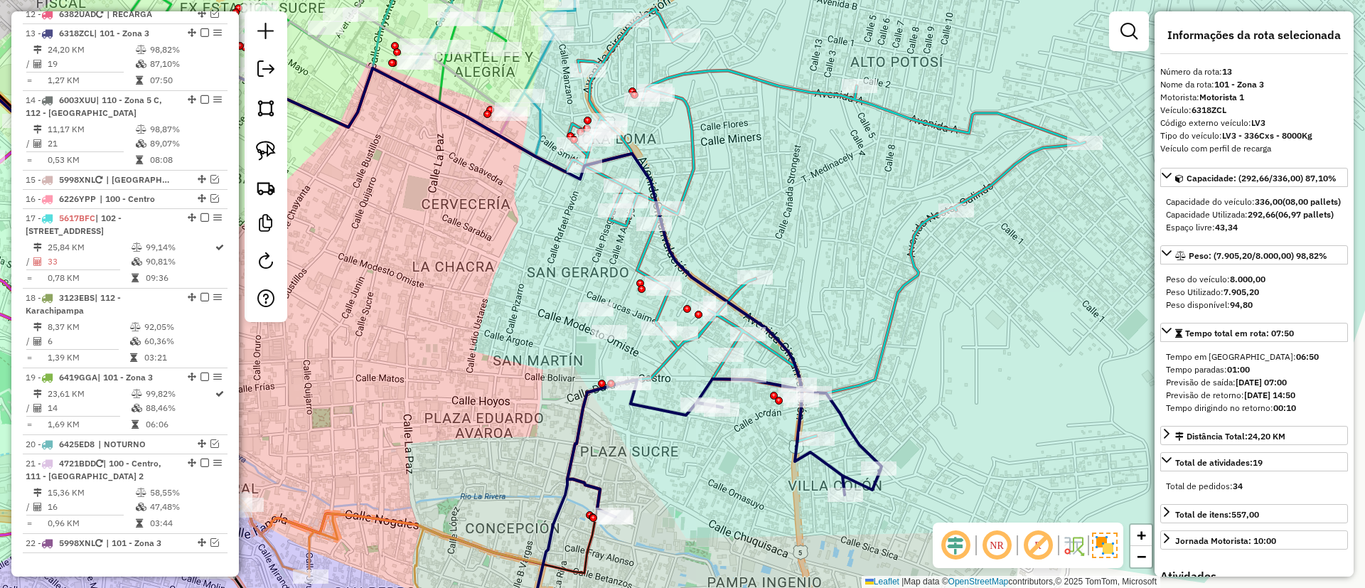
drag, startPoint x: 688, startPoint y: 328, endPoint x: 570, endPoint y: 341, distance: 118.1
click at [570, 341] on div "Janela de atendimento Grade de atendimento Capacidade Transportadoras Veículos …" at bounding box center [682, 294] width 1365 height 588
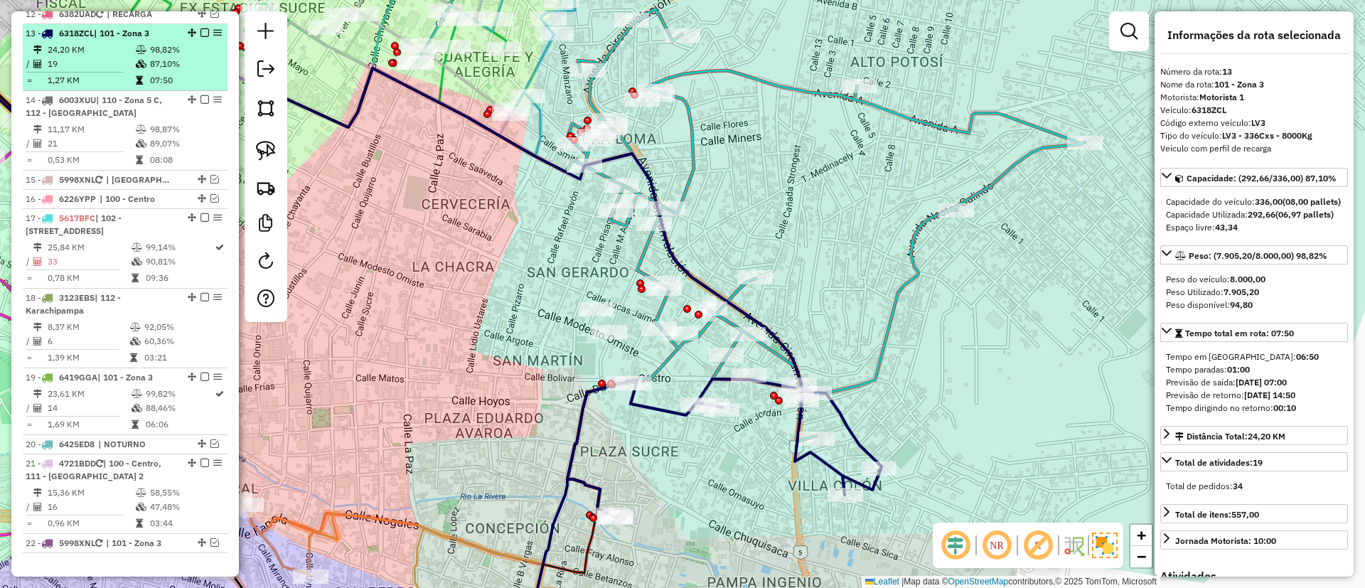
click at [201, 28] on em at bounding box center [205, 32] width 9 height 9
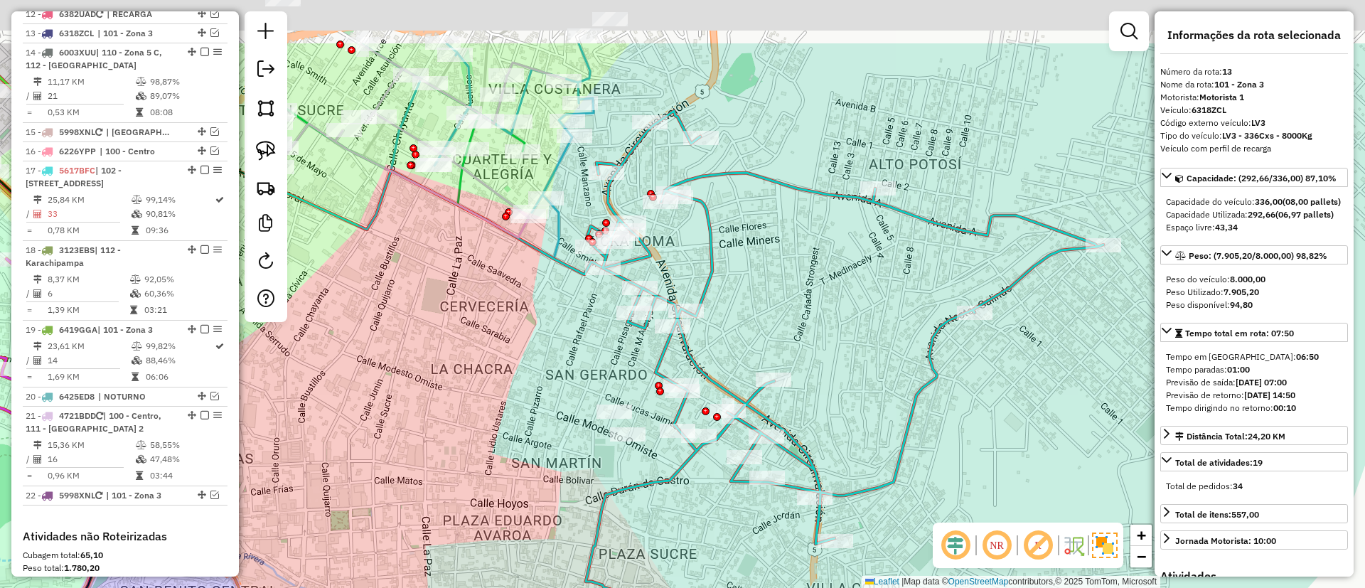
drag, startPoint x: 506, startPoint y: 377, endPoint x: 691, endPoint y: 387, distance: 185.2
click at [528, 490] on div "Janela de atendimento Grade de atendimento Capacidade Transportadoras Veículos …" at bounding box center [682, 294] width 1365 height 588
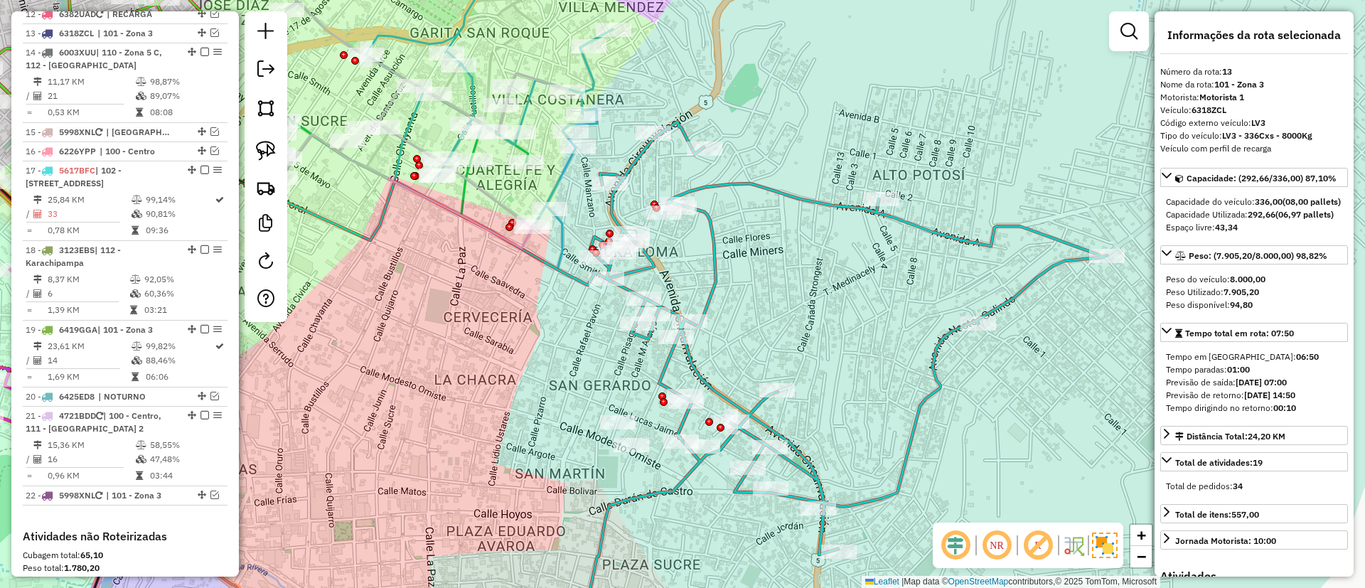
click at [712, 389] on icon at bounding box center [849, 375] width 518 height 507
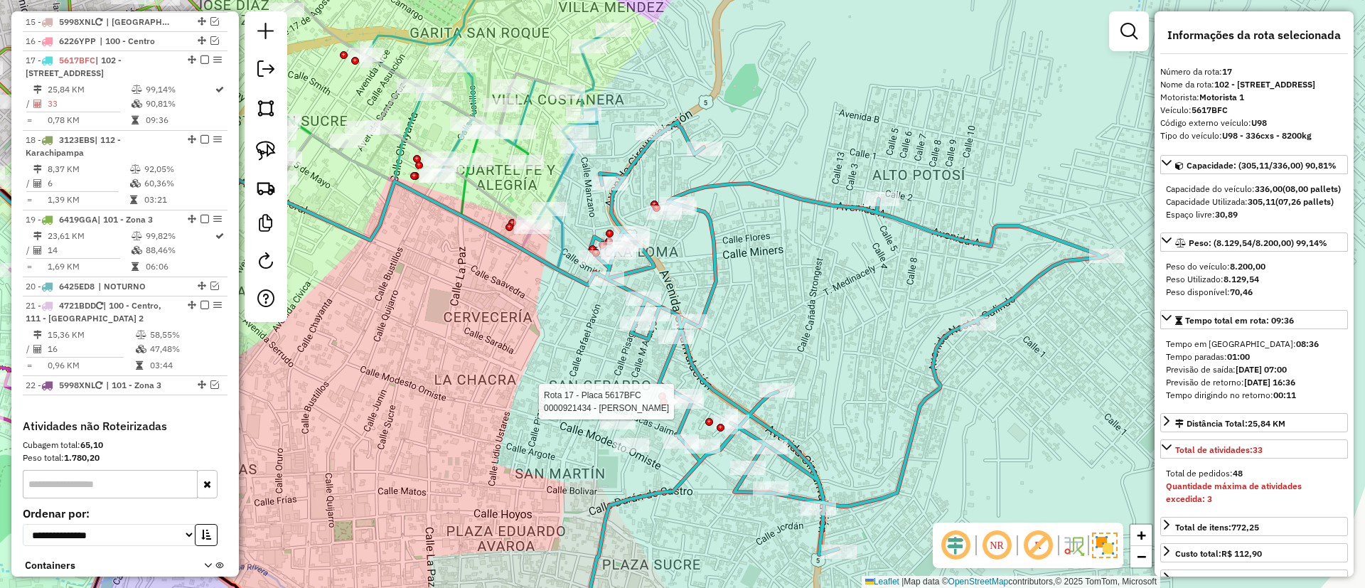
scroll to position [1494, 0]
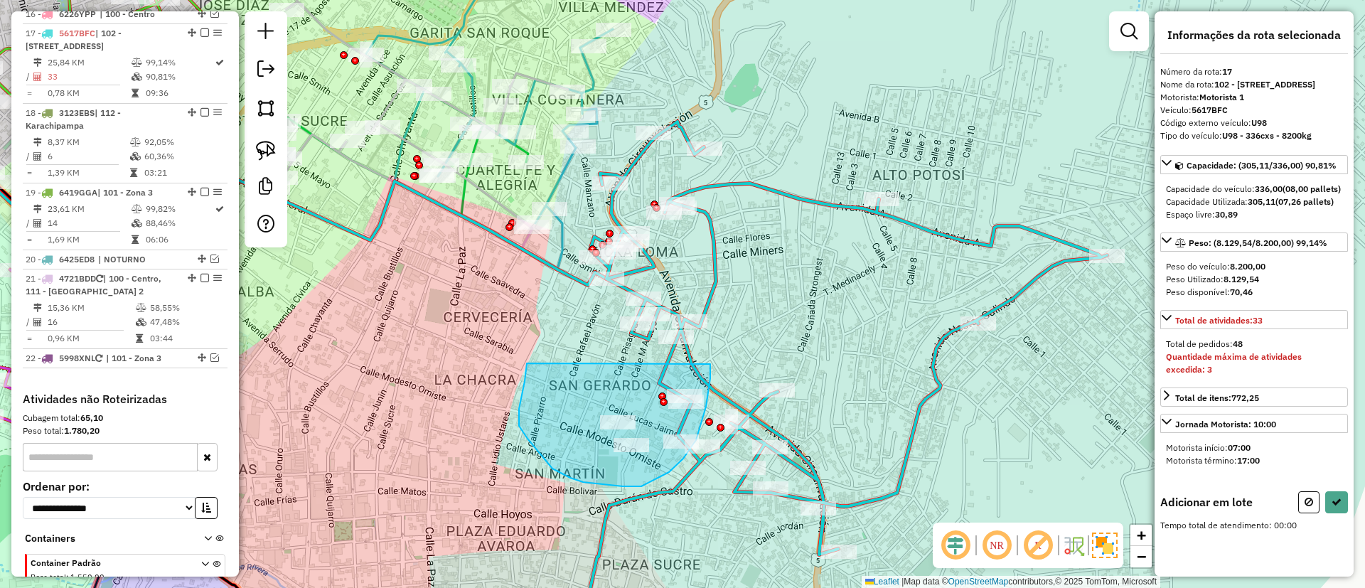
drag, startPoint x: 553, startPoint y: 469, endPoint x: 710, endPoint y: 363, distance: 190.1
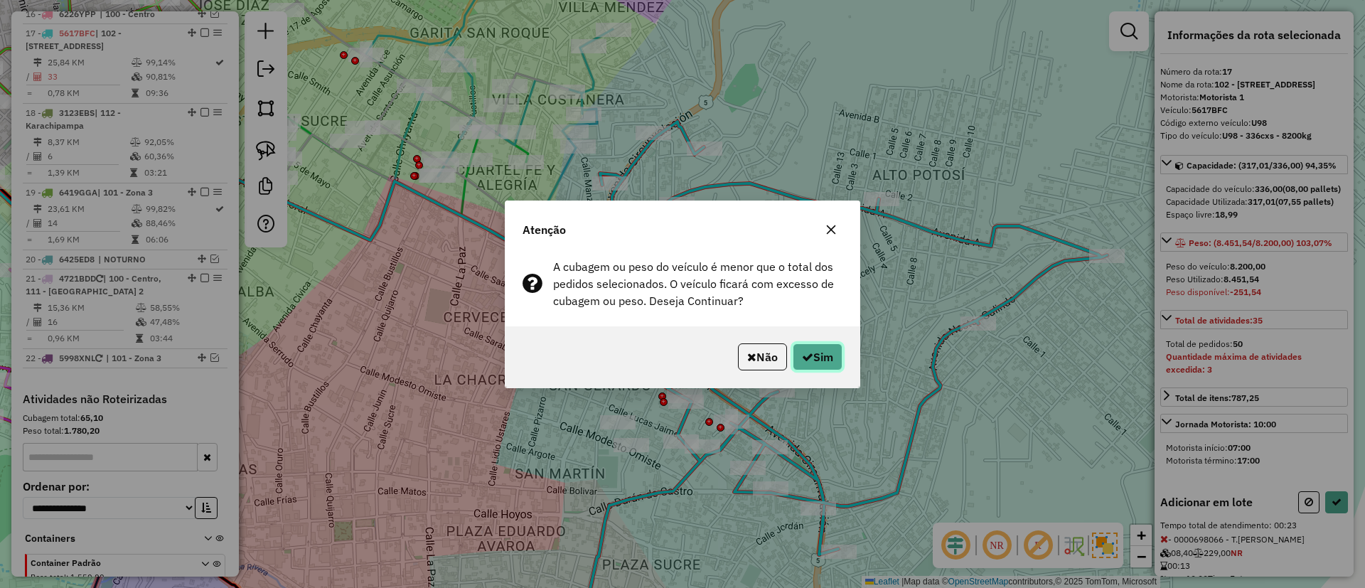
click at [818, 345] on button "Sim" at bounding box center [818, 357] width 50 height 27
select select "*********"
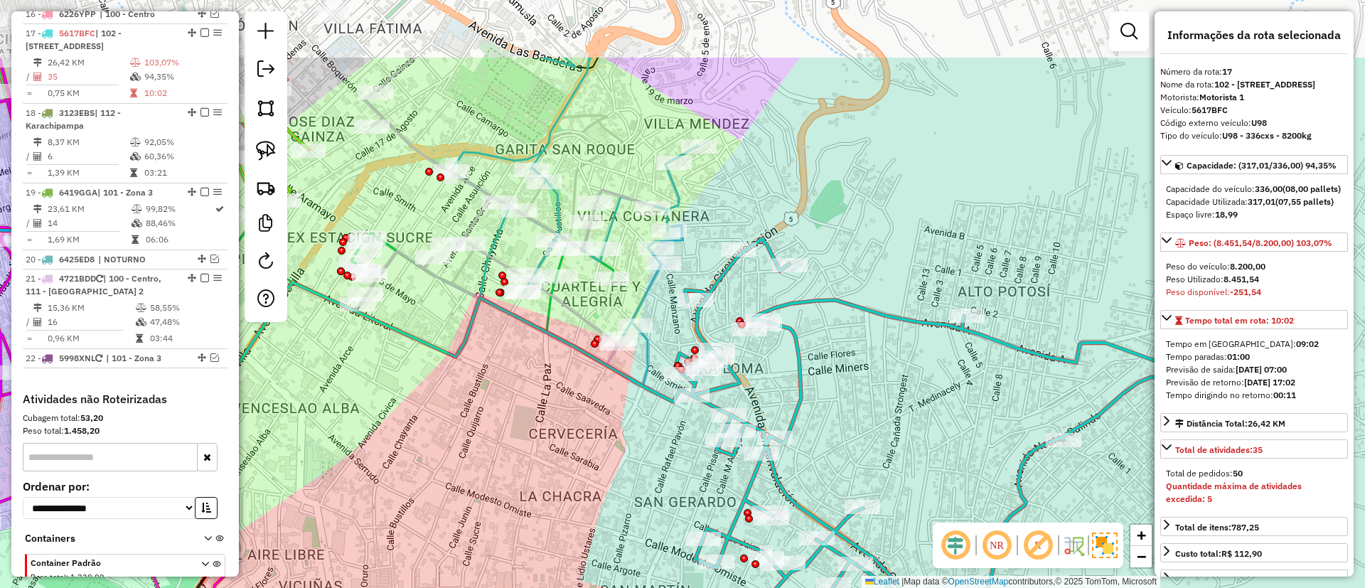
drag, startPoint x: 495, startPoint y: 174, endPoint x: 584, endPoint y: 289, distance: 145.5
click at [584, 292] on div "Janela de atendimento Grade de atendimento Capacidade Transportadoras Veículos …" at bounding box center [682, 294] width 1365 height 588
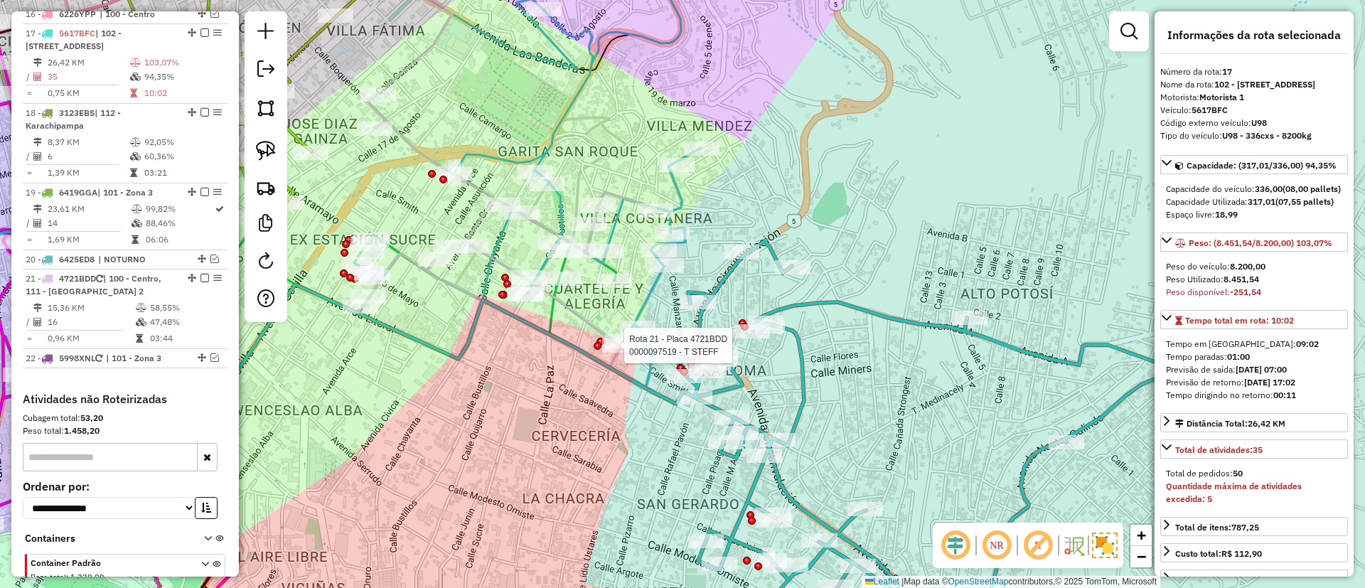
click at [481, 155] on icon at bounding box center [577, 164] width 247 height 447
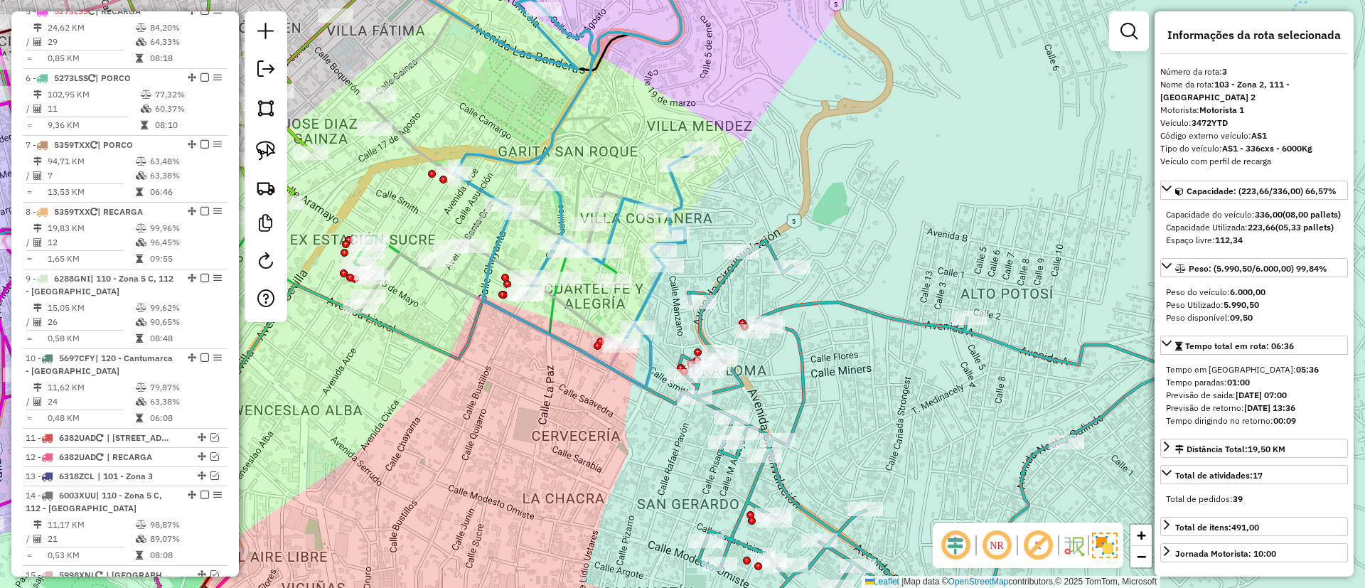
scroll to position [720, 0]
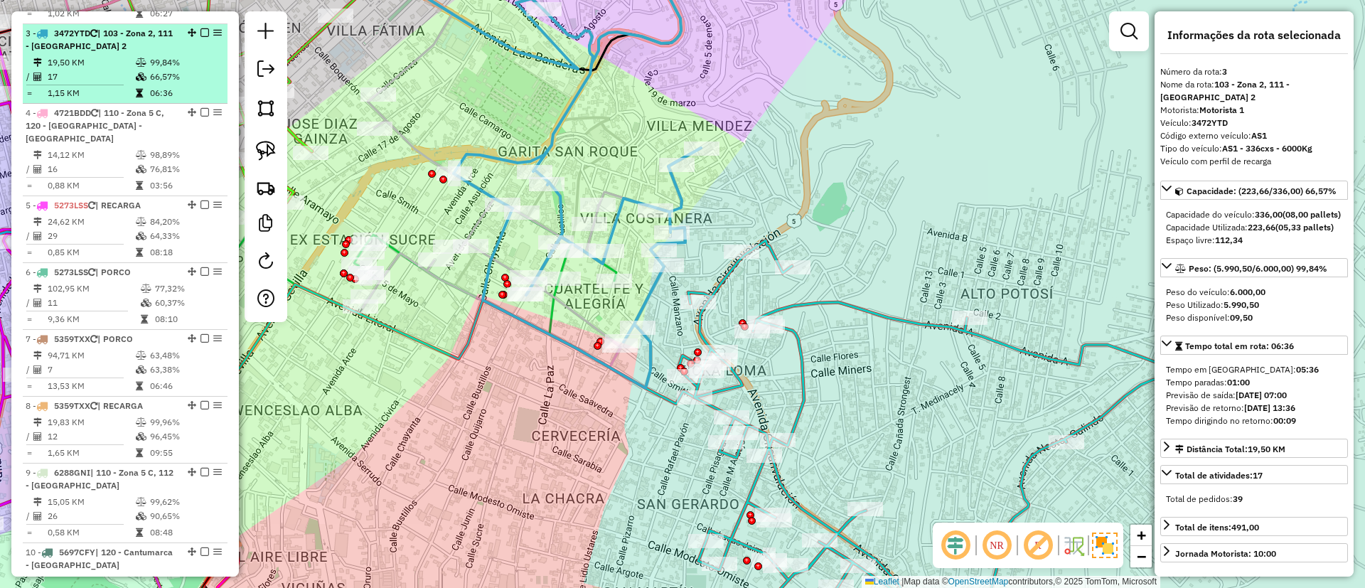
click at [203, 27] on div "3 - 3472YTD | 103 - Zona 2, 111 - [GEOGRAPHIC_DATA] 2" at bounding box center [125, 40] width 199 height 26
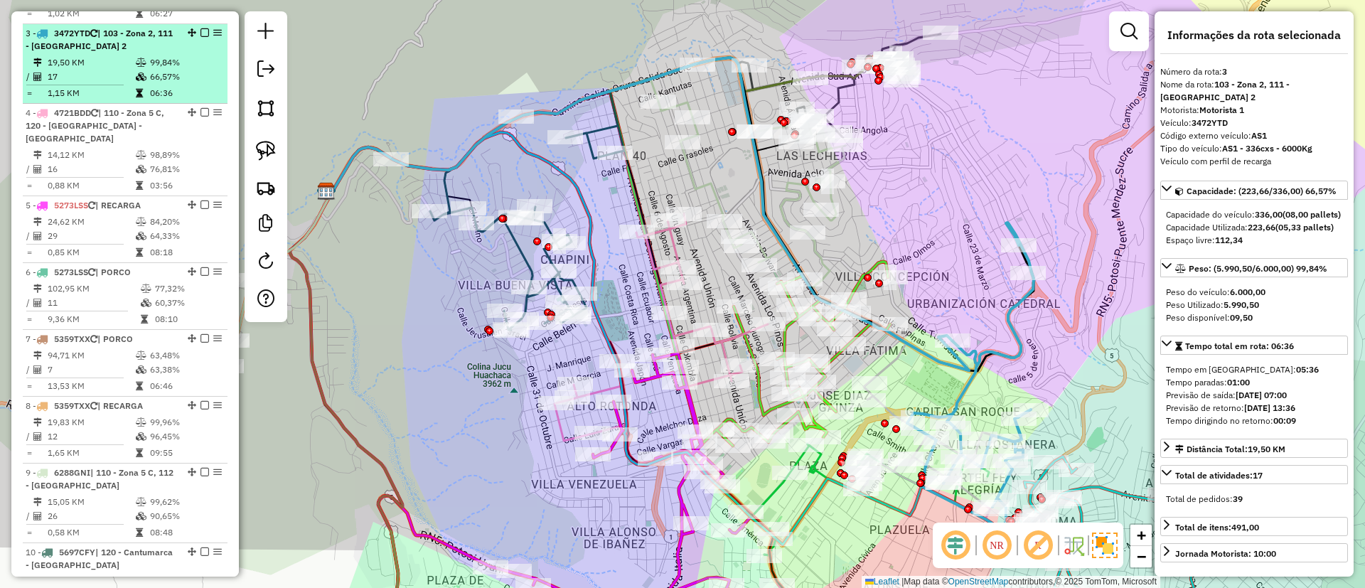
click at [204, 28] on em at bounding box center [205, 32] width 9 height 9
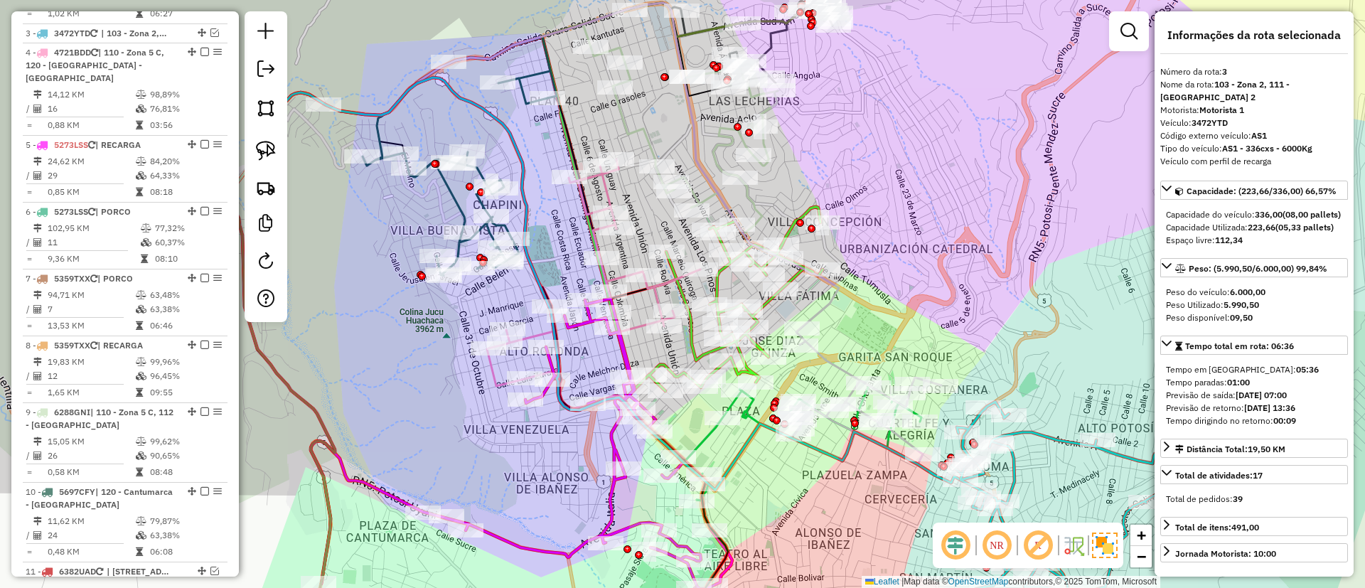
drag, startPoint x: 899, startPoint y: 341, endPoint x: 829, endPoint y: 288, distance: 87.9
click at [853, 297] on div "Janela de atendimento Grade de atendimento Capacidade Transportadoras Veículos …" at bounding box center [682, 294] width 1365 height 588
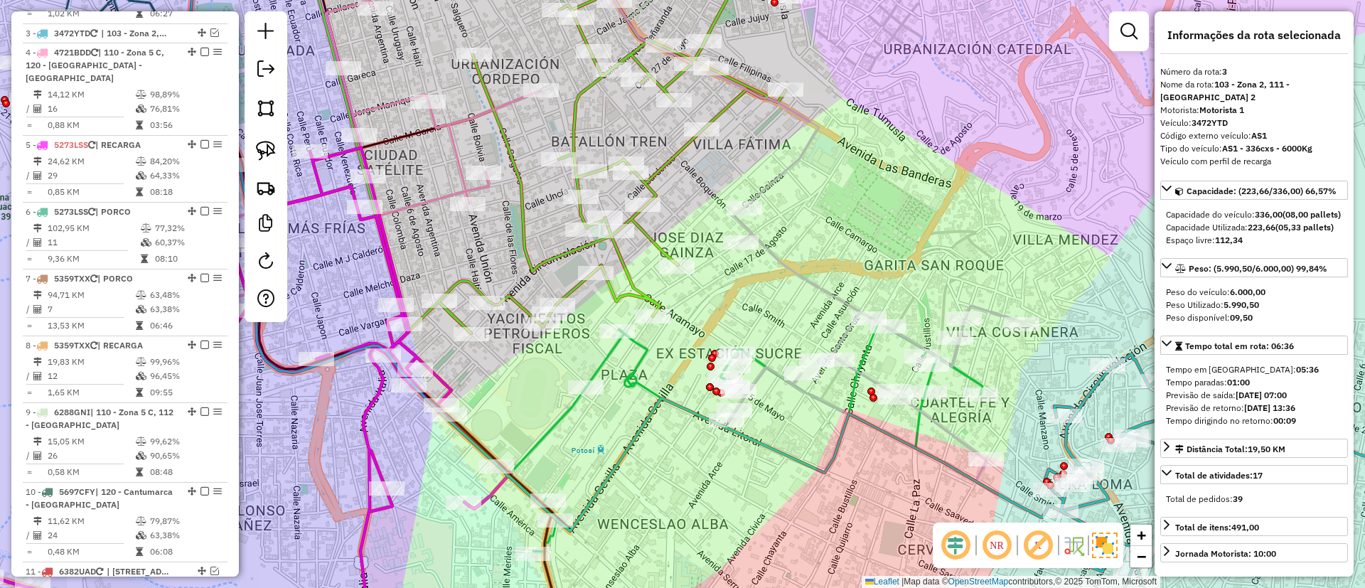
click at [961, 366] on icon at bounding box center [876, 344] width 294 height 273
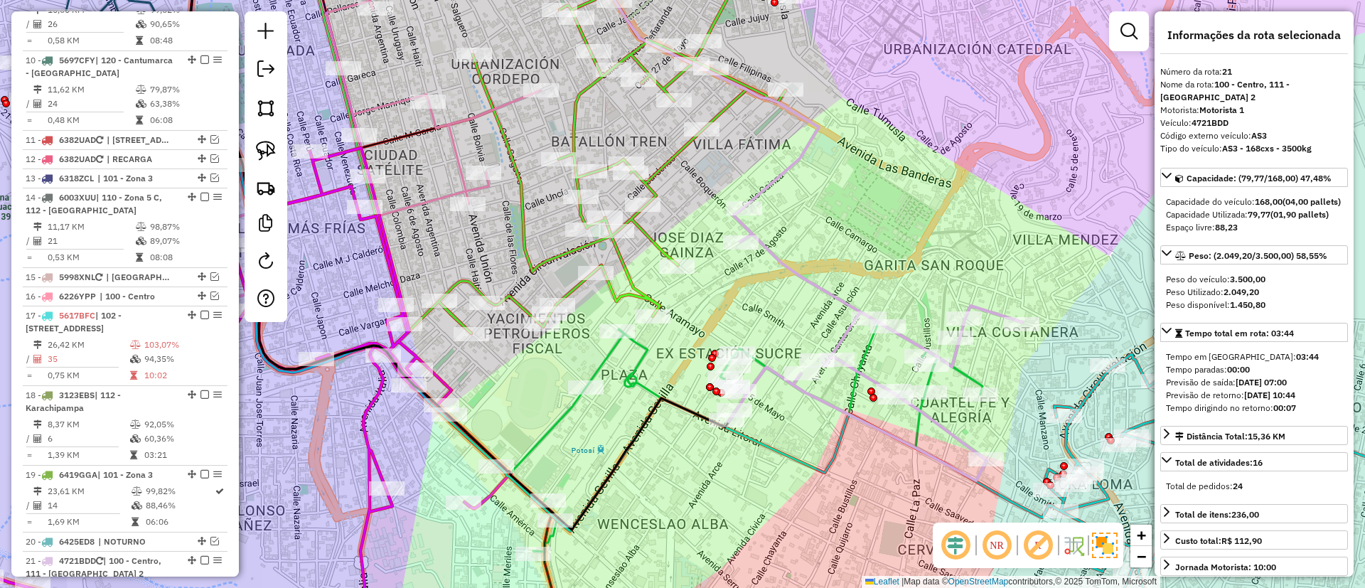
scroll to position [1594, 0]
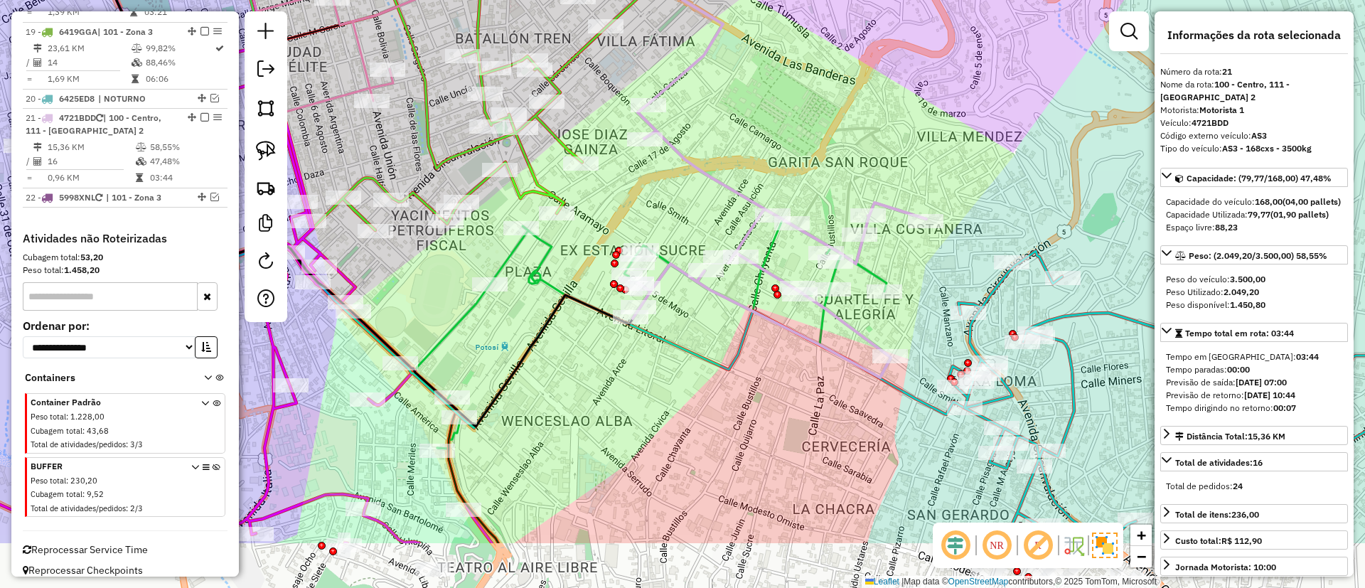
drag, startPoint x: 961, startPoint y: 366, endPoint x: 865, endPoint y: 263, distance: 140.9
click at [865, 263] on icon at bounding box center [780, 241] width 294 height 273
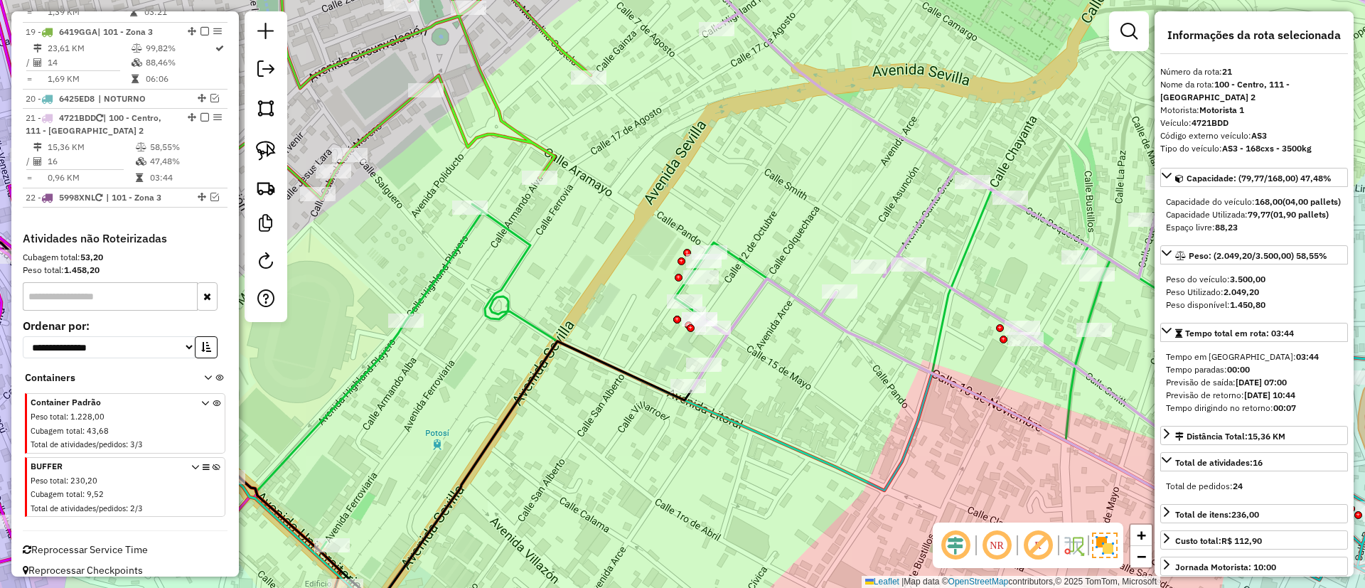
click at [748, 261] on icon at bounding box center [729, 418] width 944 height 457
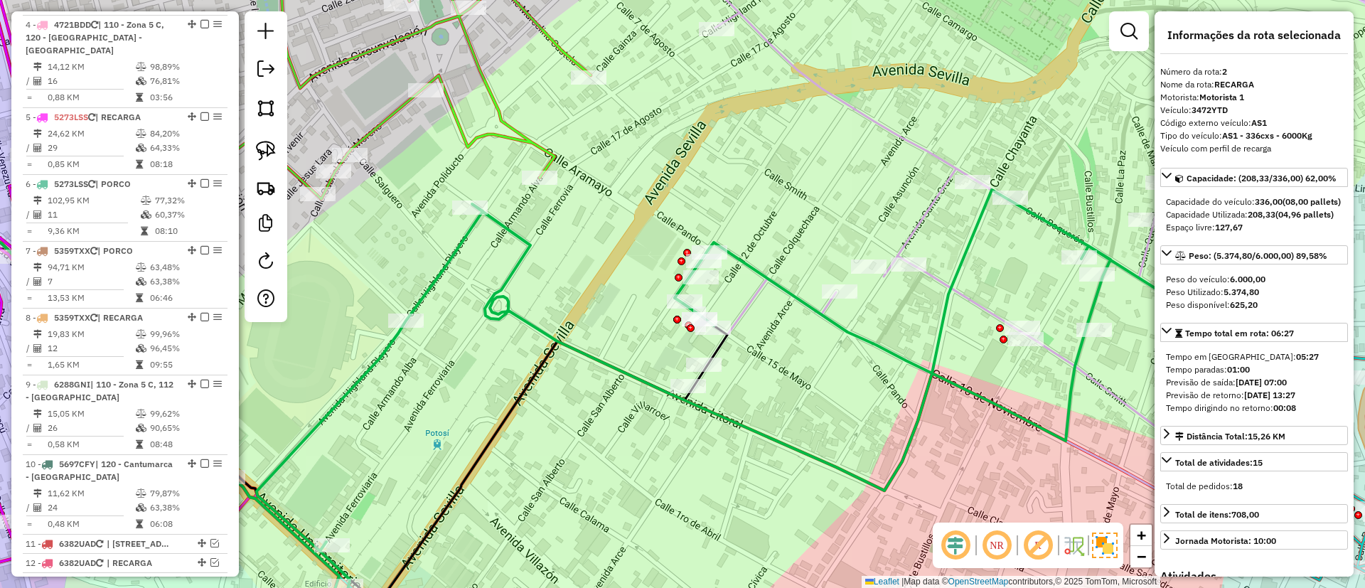
scroll to position [653, 0]
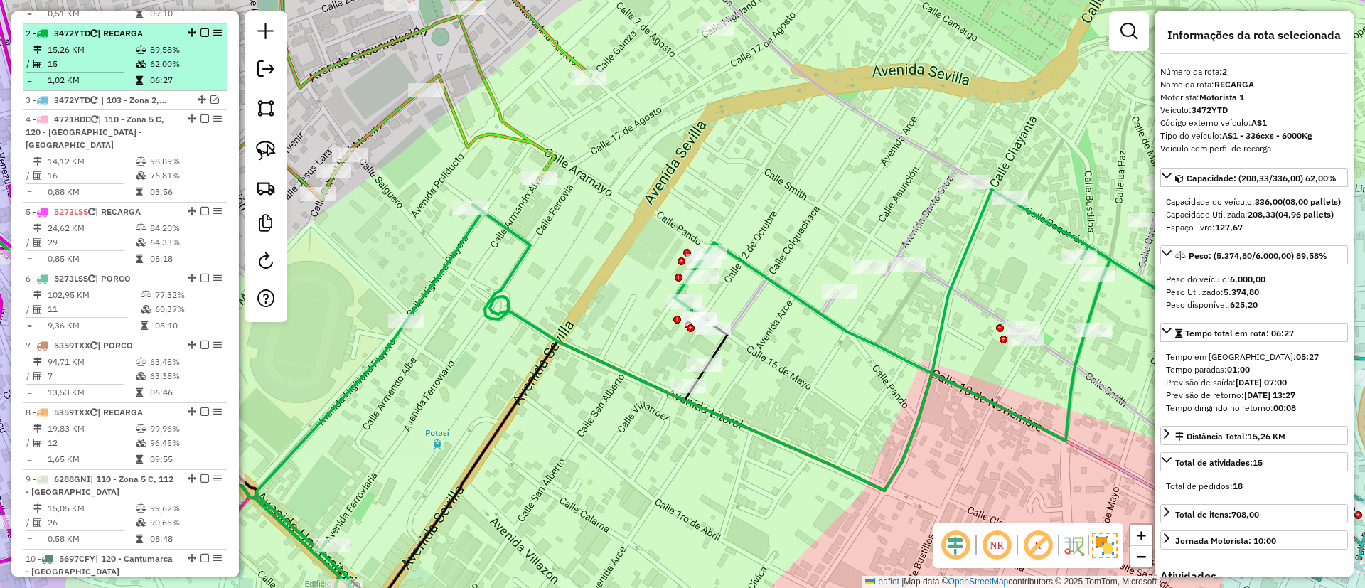
click at [201, 28] on em at bounding box center [205, 32] width 9 height 9
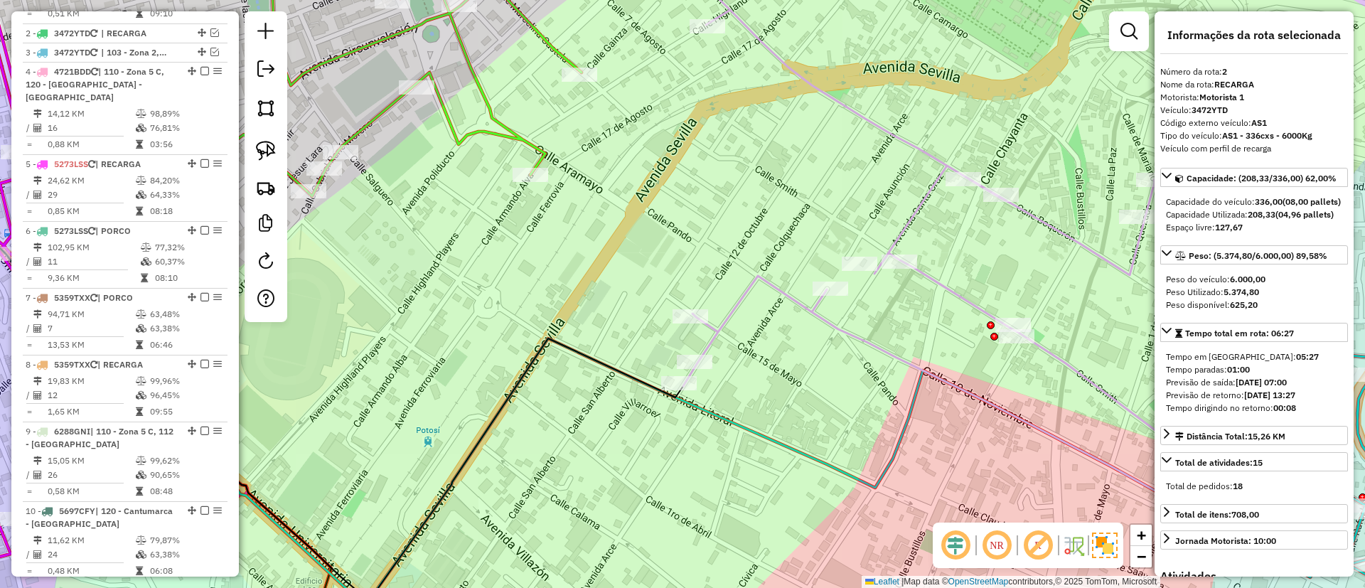
drag, startPoint x: 750, startPoint y: 282, endPoint x: 346, endPoint y: 243, distance: 405.1
click at [683, 243] on icon at bounding box center [976, 230] width 587 height 547
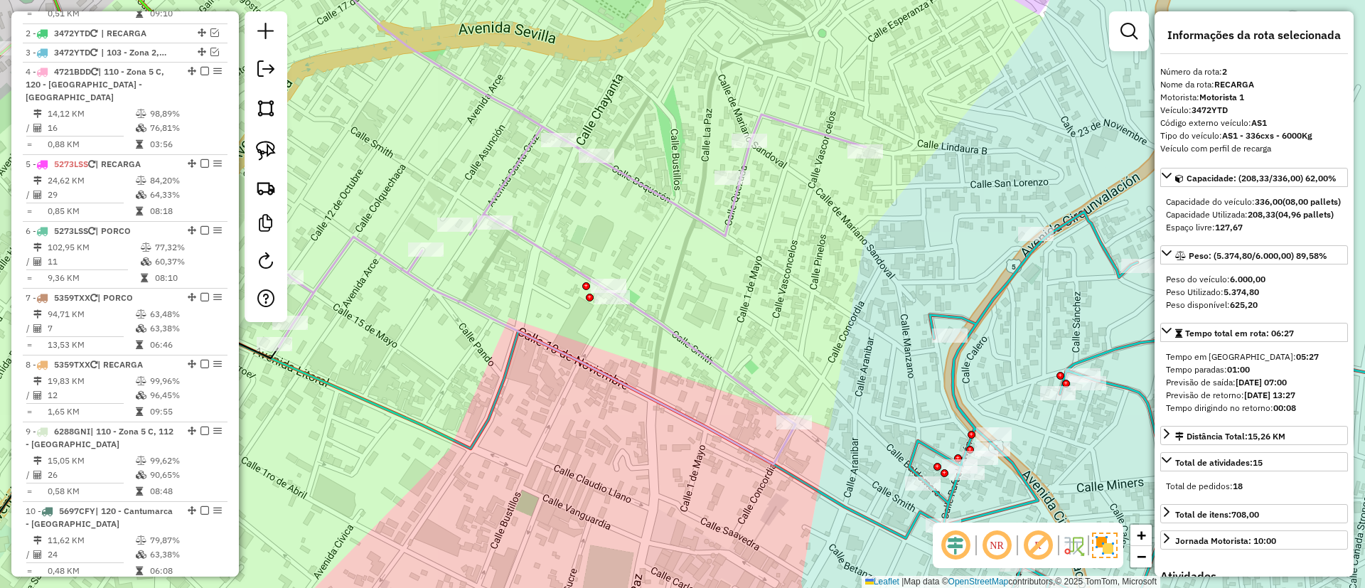
click at [715, 220] on icon at bounding box center [572, 202] width 587 height 523
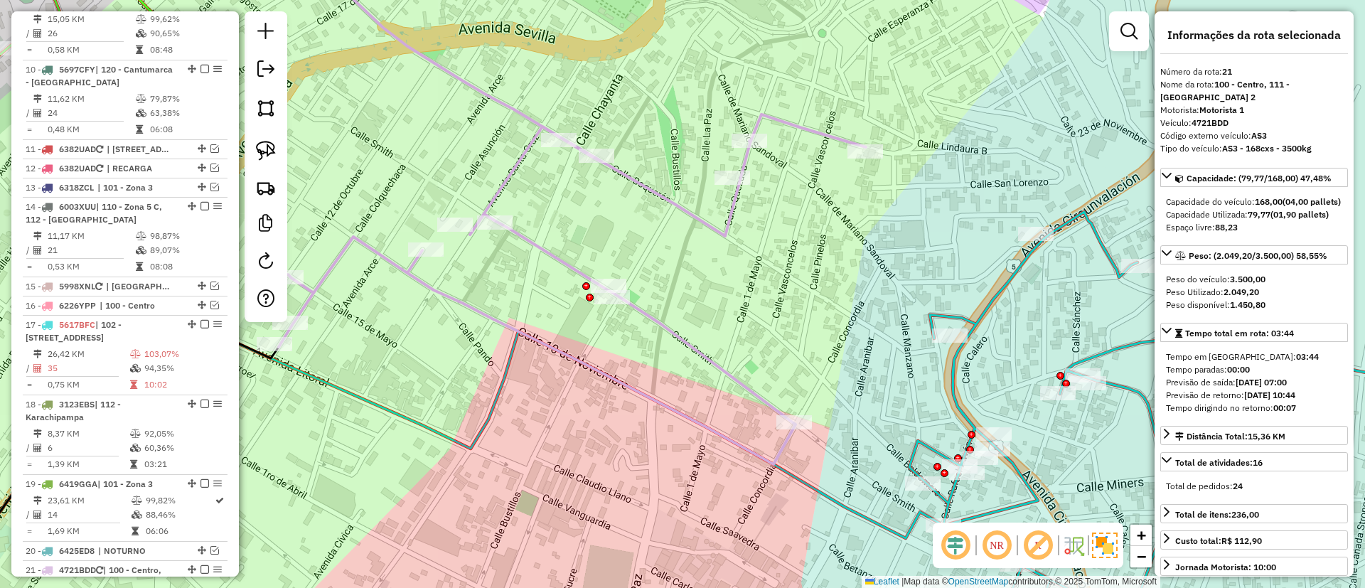
scroll to position [1547, 0]
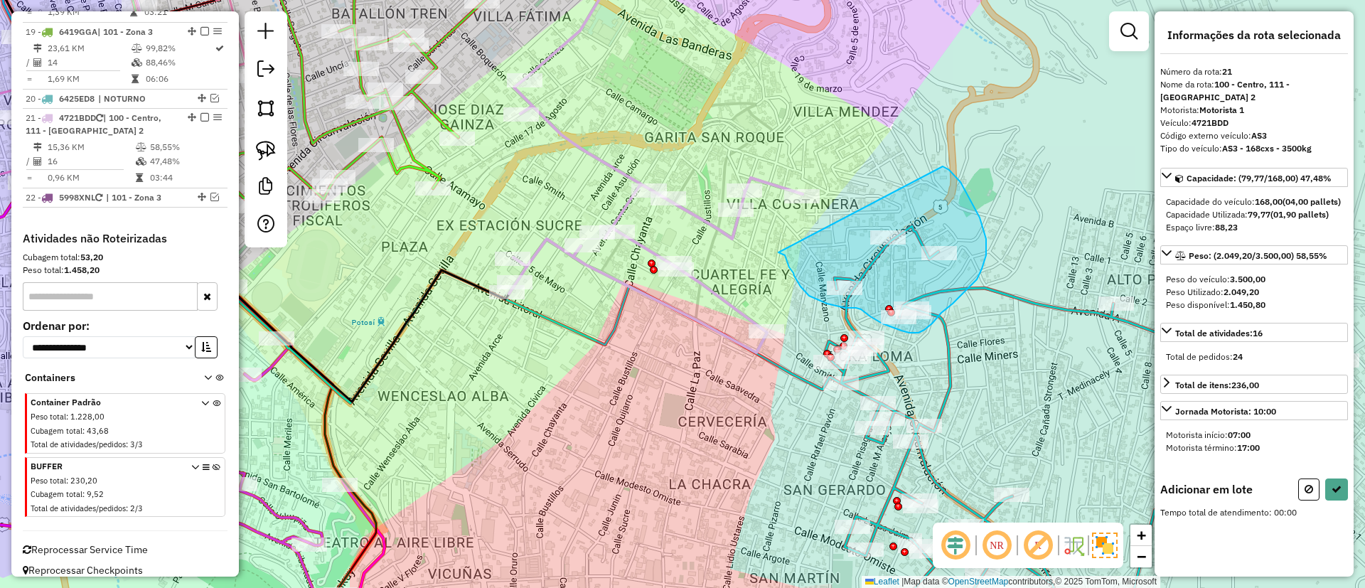
drag, startPoint x: 785, startPoint y: 255, endPoint x: 943, endPoint y: 166, distance: 181.2
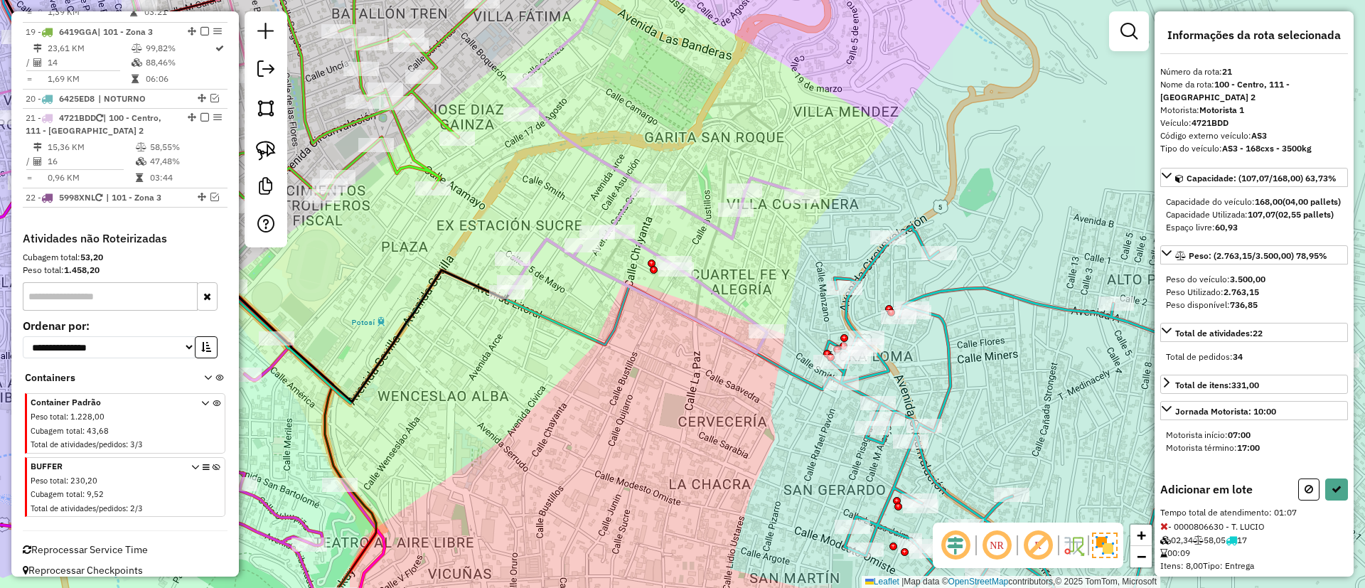
select select "*********"
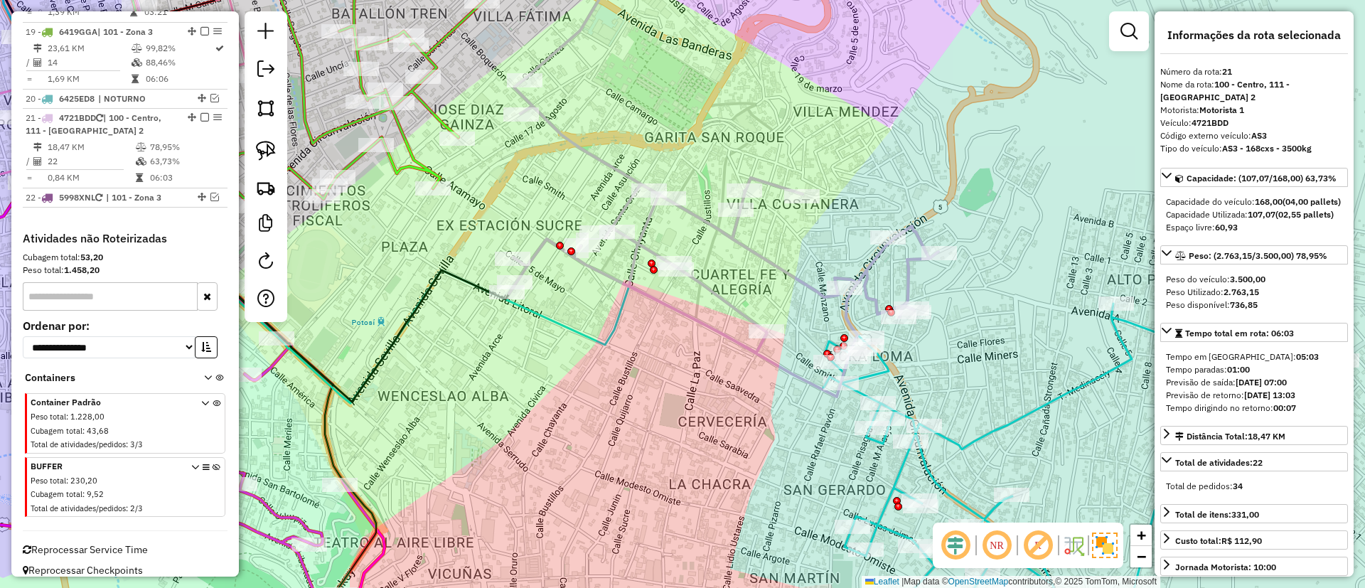
click at [989, 432] on icon at bounding box center [1083, 475] width 517 height 343
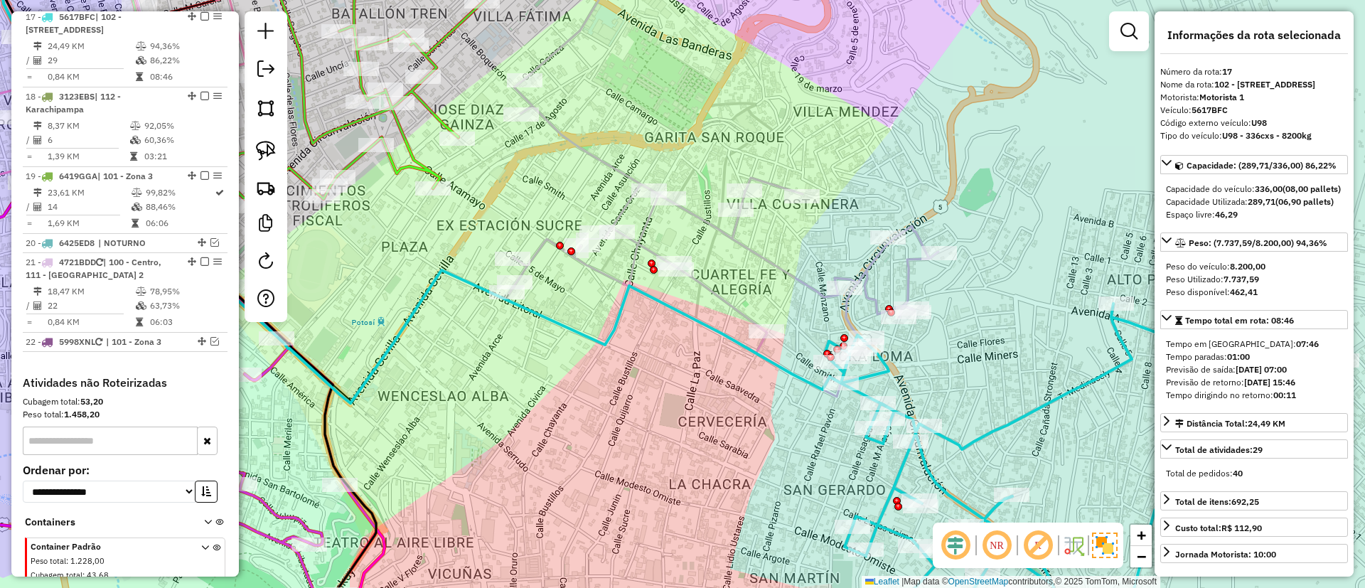
scroll to position [1386, 0]
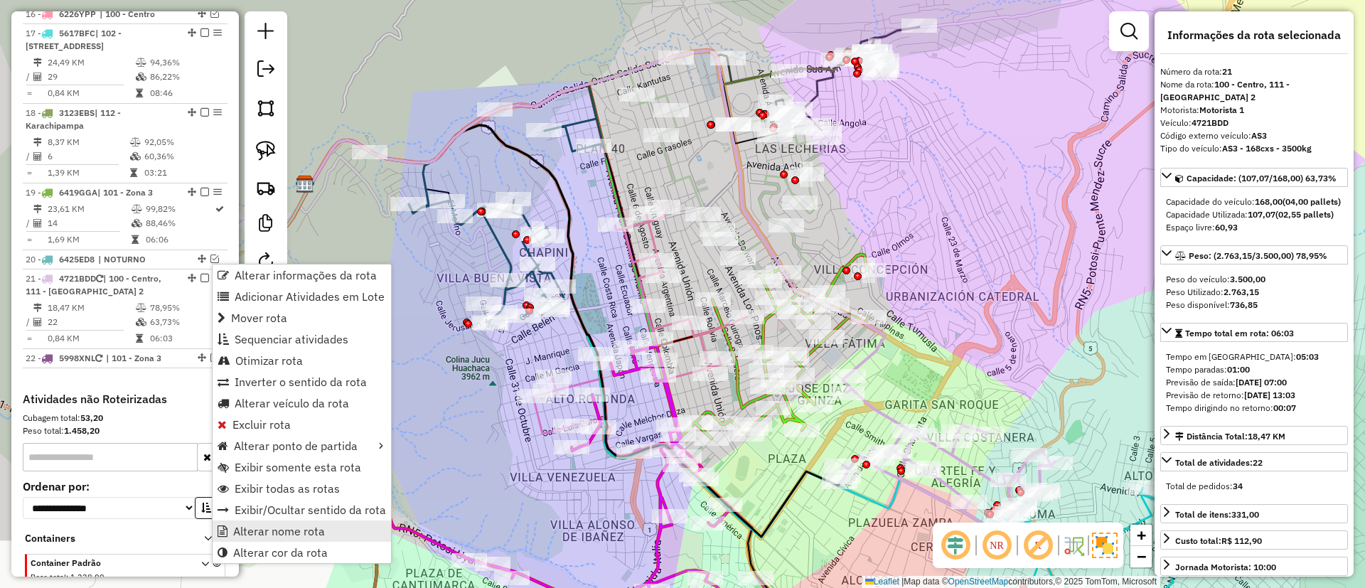
click at [310, 534] on span "Alterar nome rota" at bounding box center [279, 531] width 92 height 11
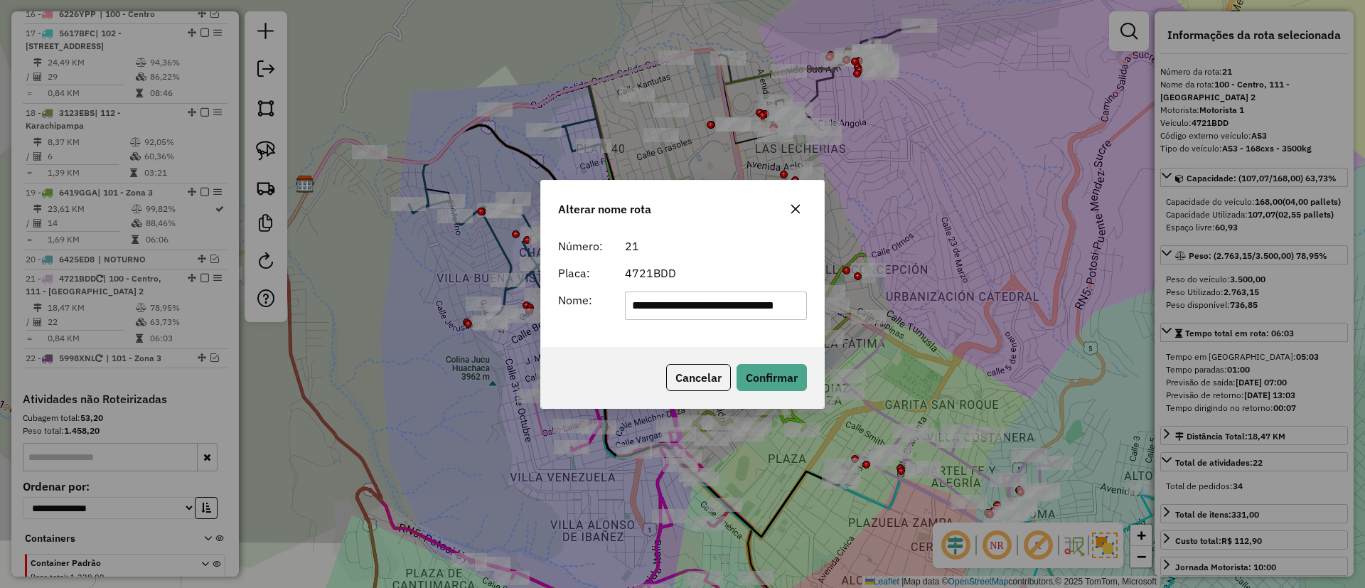
click at [691, 307] on input "**********" at bounding box center [716, 306] width 183 height 28
type input "*******"
click at [776, 369] on button "Confirmar" at bounding box center [772, 377] width 70 height 27
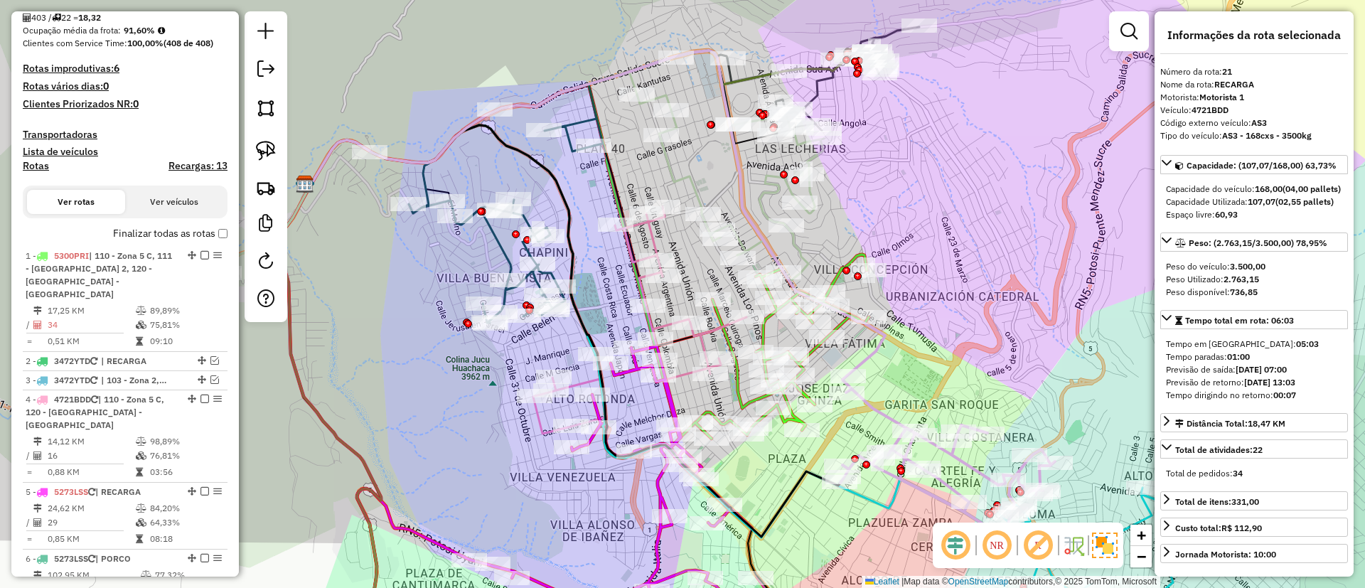
scroll to position [319, 0]
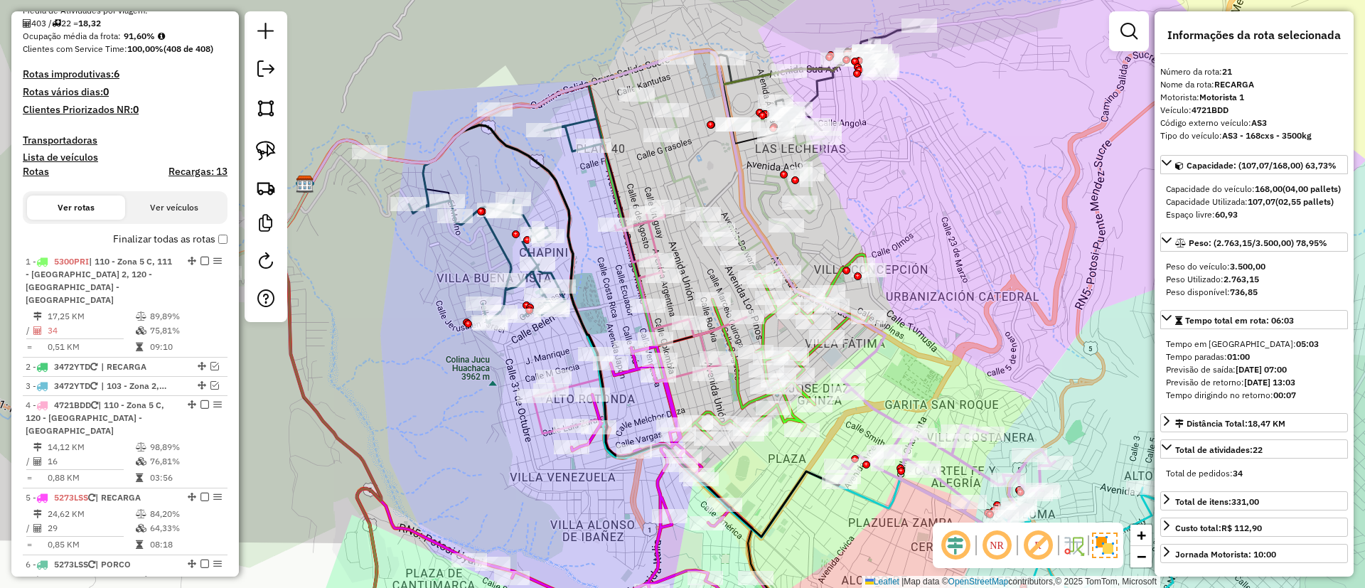
click at [145, 246] on label "Finalizar todas as rotas" at bounding box center [170, 239] width 115 height 15
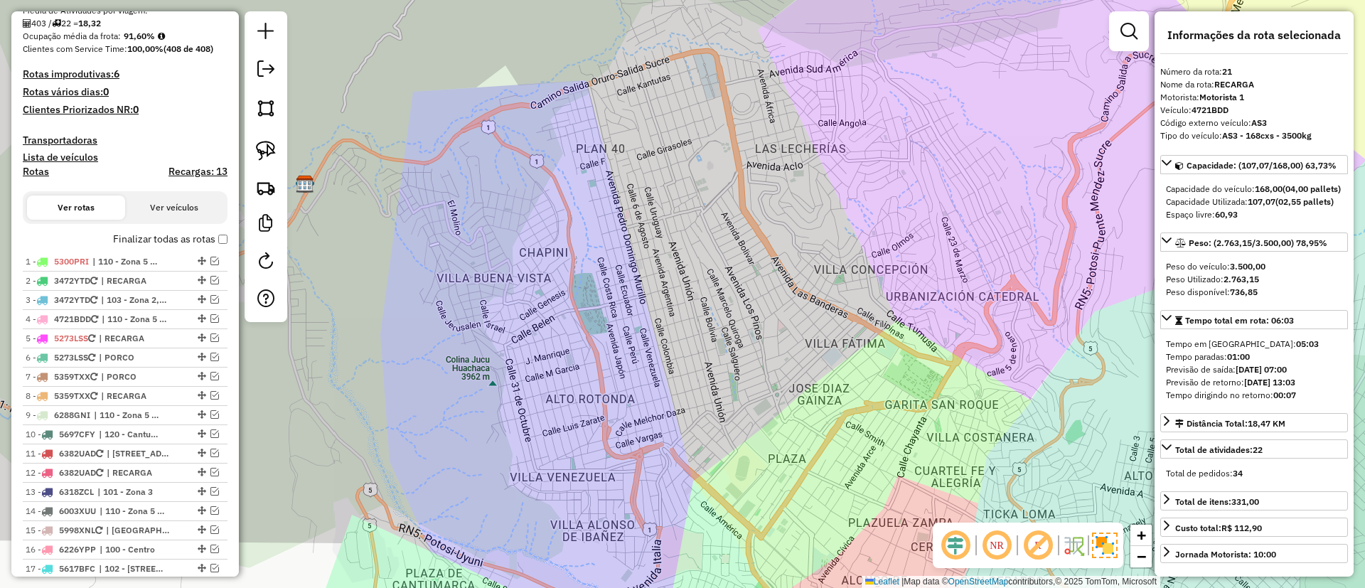
click at [179, 181] on label "Recargas: 13" at bounding box center [198, 175] width 59 height 18
click at [184, 171] on h4 "Recargas: 13" at bounding box center [198, 172] width 59 height 12
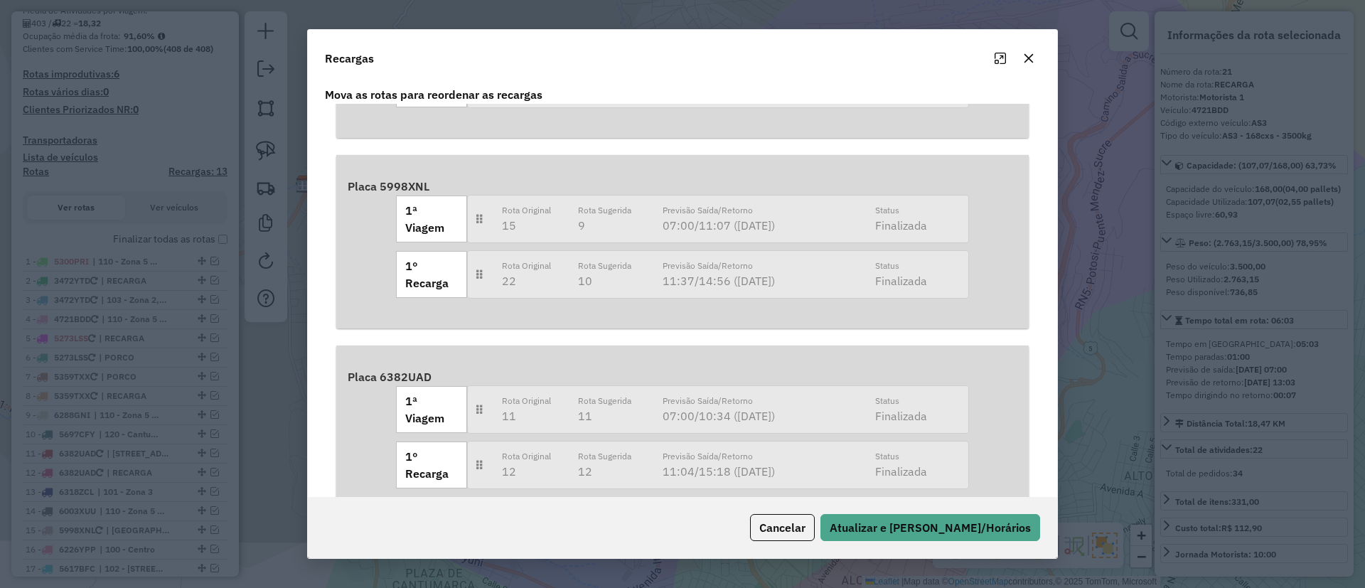
scroll to position [718, 0]
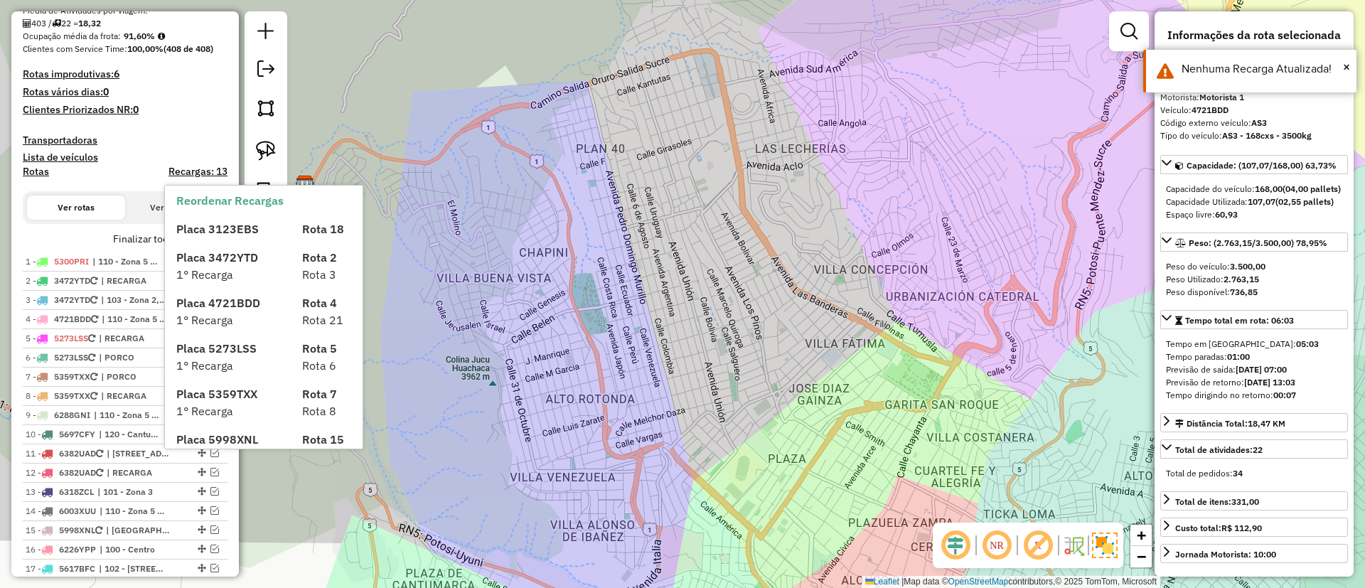
click at [170, 235] on div "Reordenar Recargas Placa 3123EBS Rota 18 Placa 3472YTD Rota 2 1° Recarga Rota 3…" at bounding box center [264, 414] width 198 height 457
click at [121, 235] on label "Finalizar todas as rotas" at bounding box center [170, 239] width 115 height 15
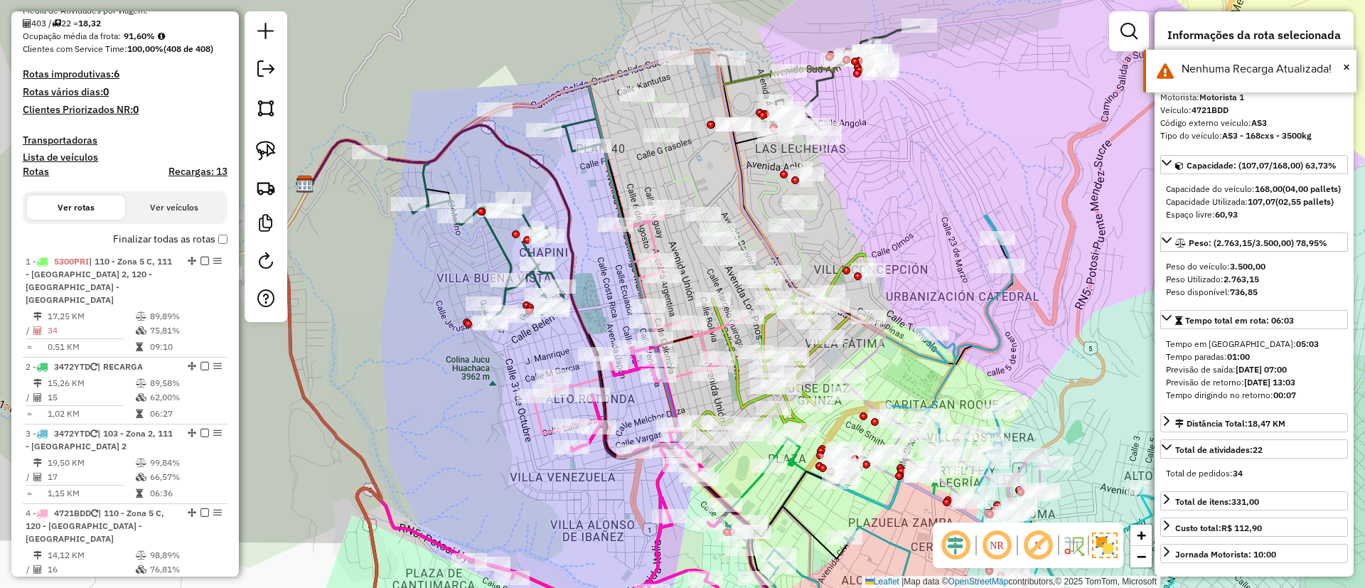
click at [26, 170] on h4 "Rotas" at bounding box center [36, 172] width 26 height 12
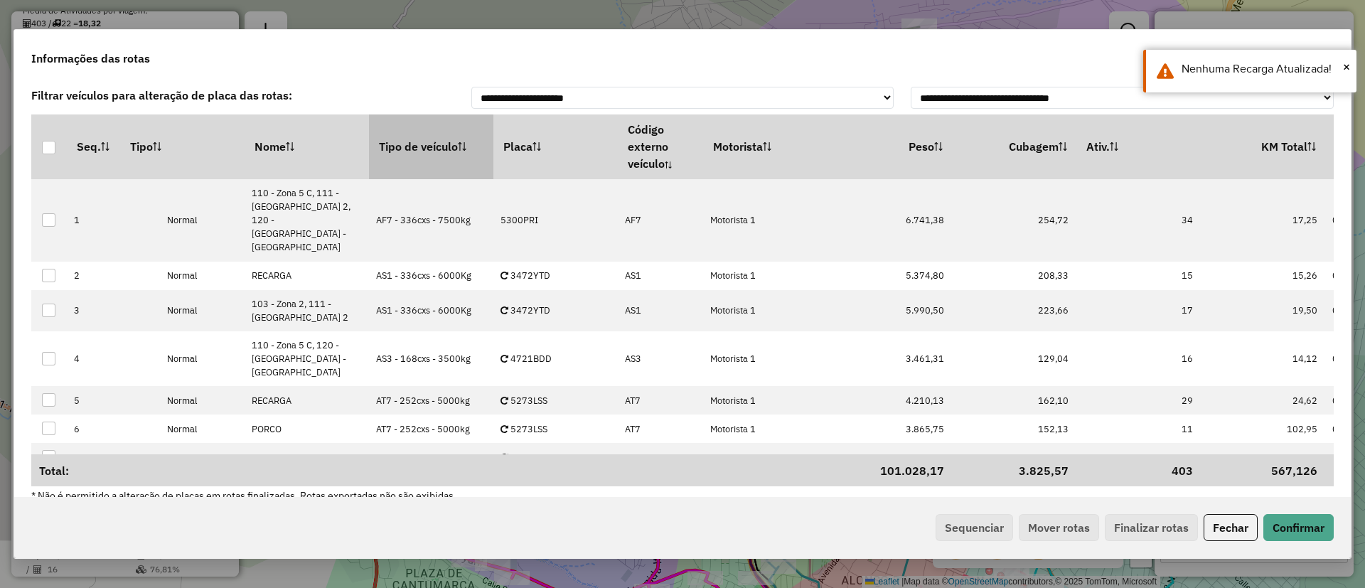
click at [405, 141] on th "Tipo de veículo" at bounding box center [431, 147] width 124 height 64
click at [988, 513] on div "Sequenciar Mover rotas Finalizar rotas Fechar Confirmar" at bounding box center [682, 527] width 1337 height 61
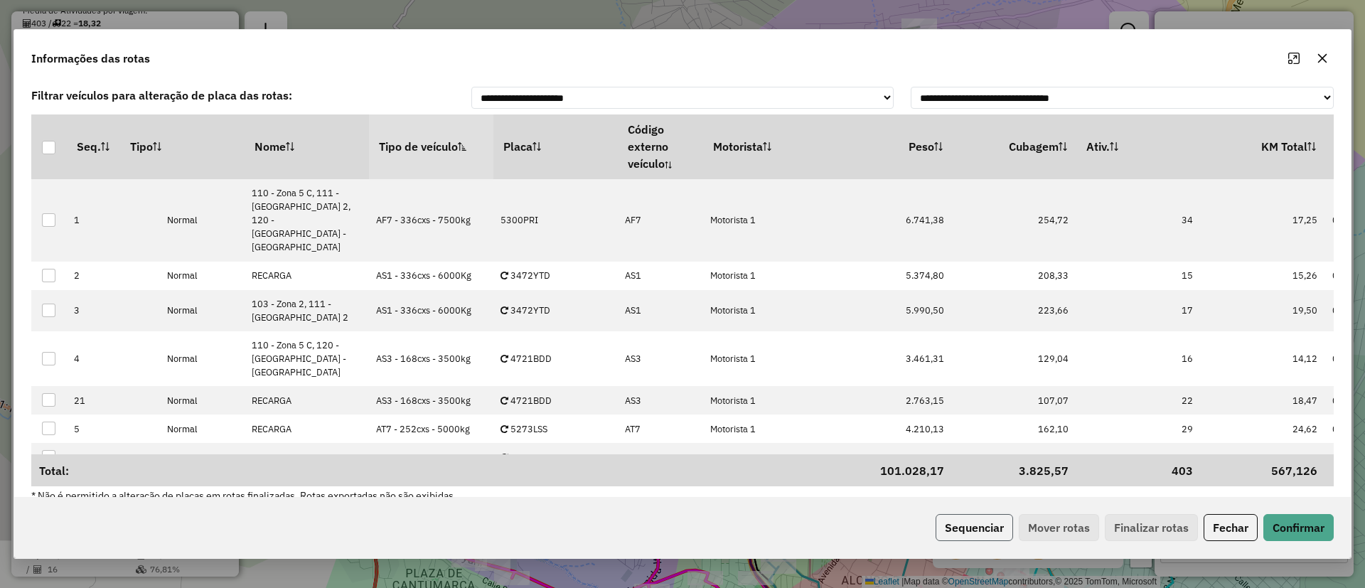
click at [954, 526] on button "Sequenciar" at bounding box center [975, 527] width 78 height 27
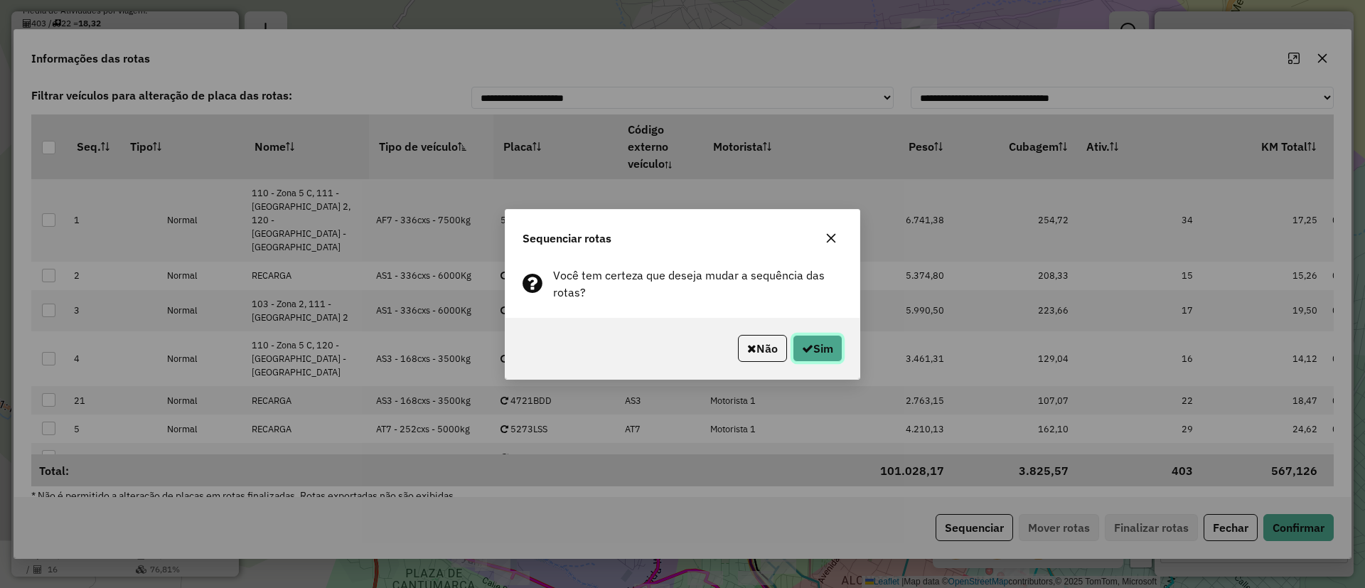
click at [831, 349] on button "Sim" at bounding box center [818, 348] width 50 height 27
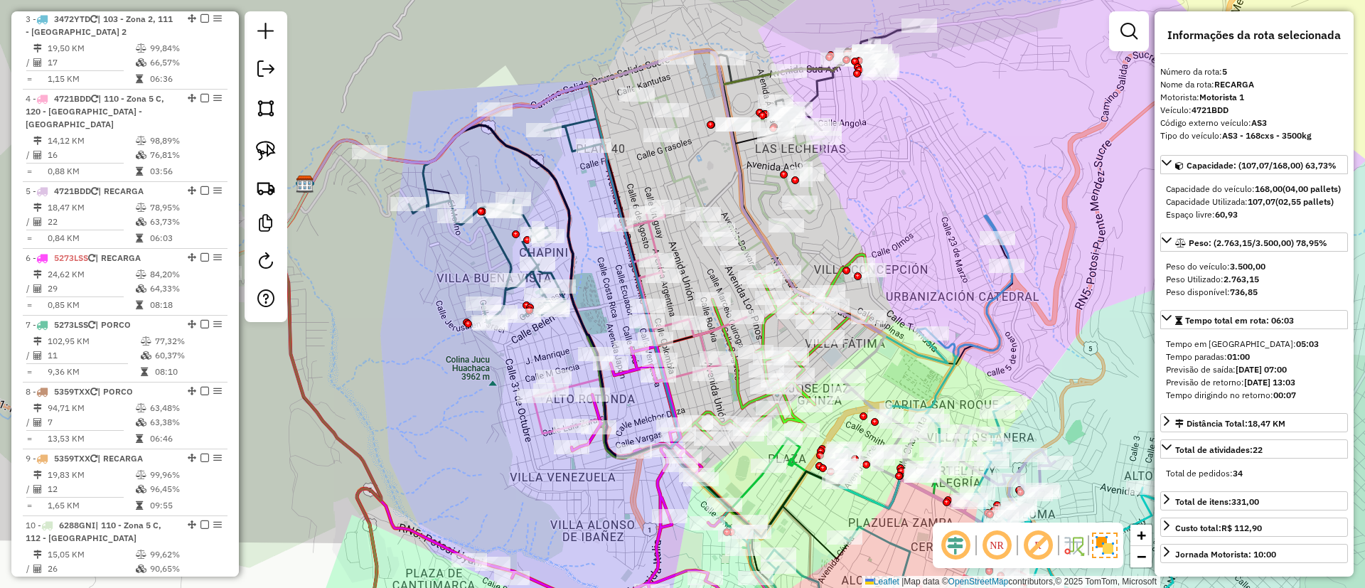
scroll to position [307, 0]
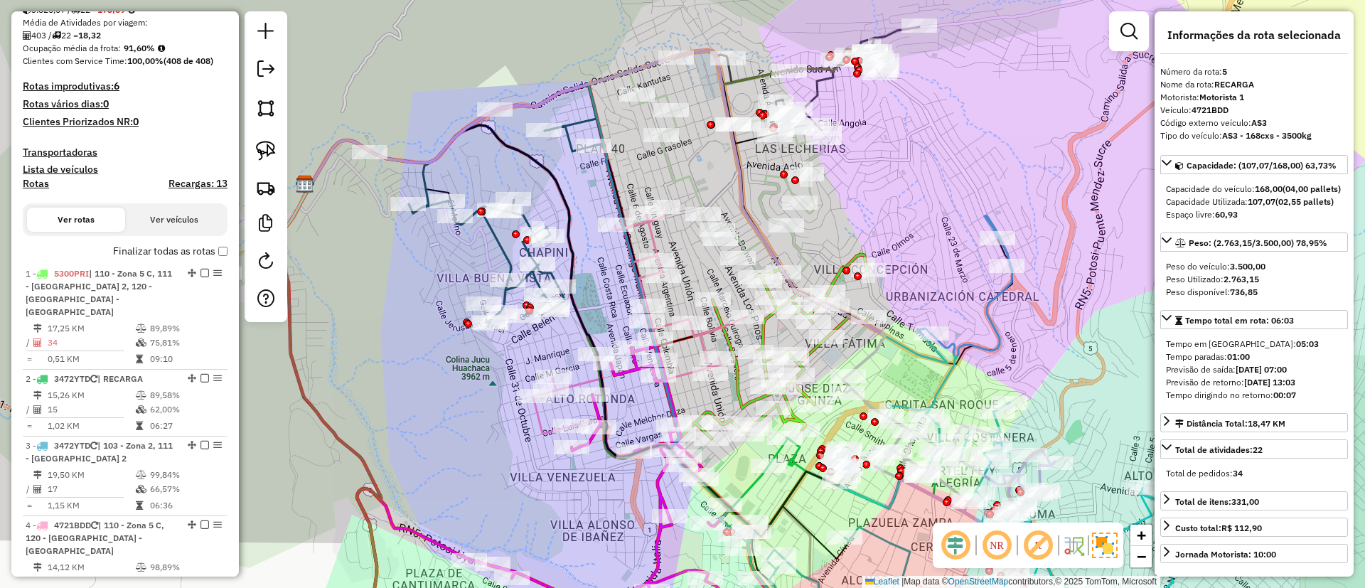
click at [162, 247] on label "Finalizar todas as rotas" at bounding box center [170, 251] width 115 height 15
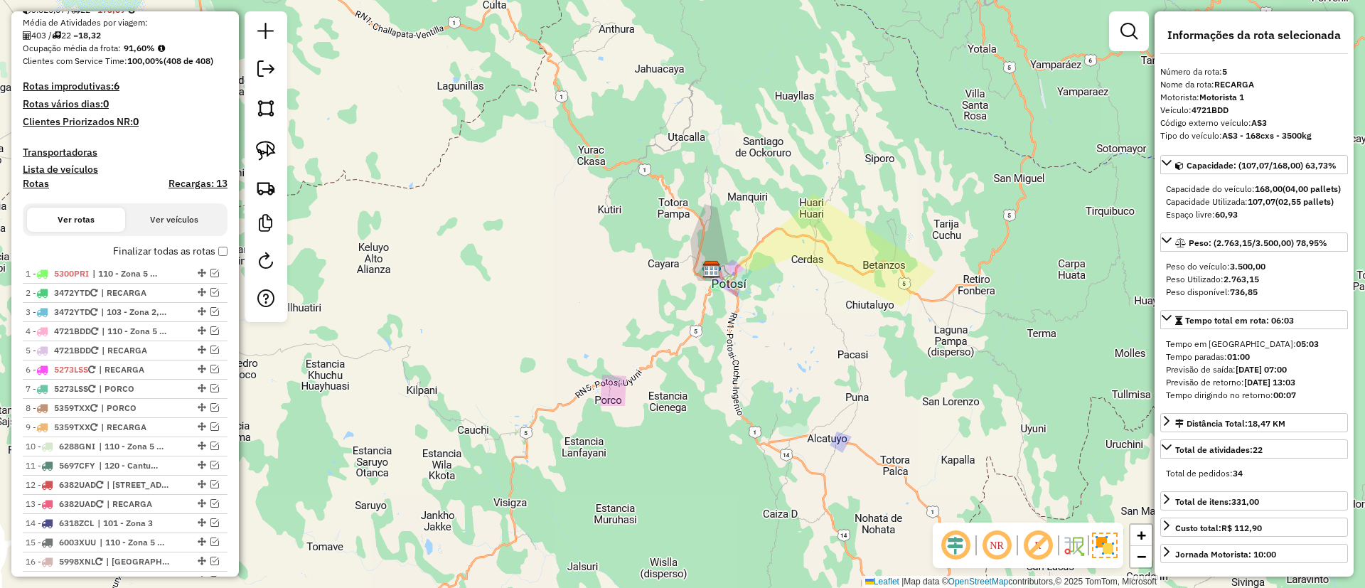
drag, startPoint x: 837, startPoint y: 243, endPoint x: 838, endPoint y: 262, distance: 19.2
click at [838, 262] on div "Janela de atendimento Grade de atendimento Capacidade Transportadoras Veículos …" at bounding box center [682, 294] width 1365 height 588
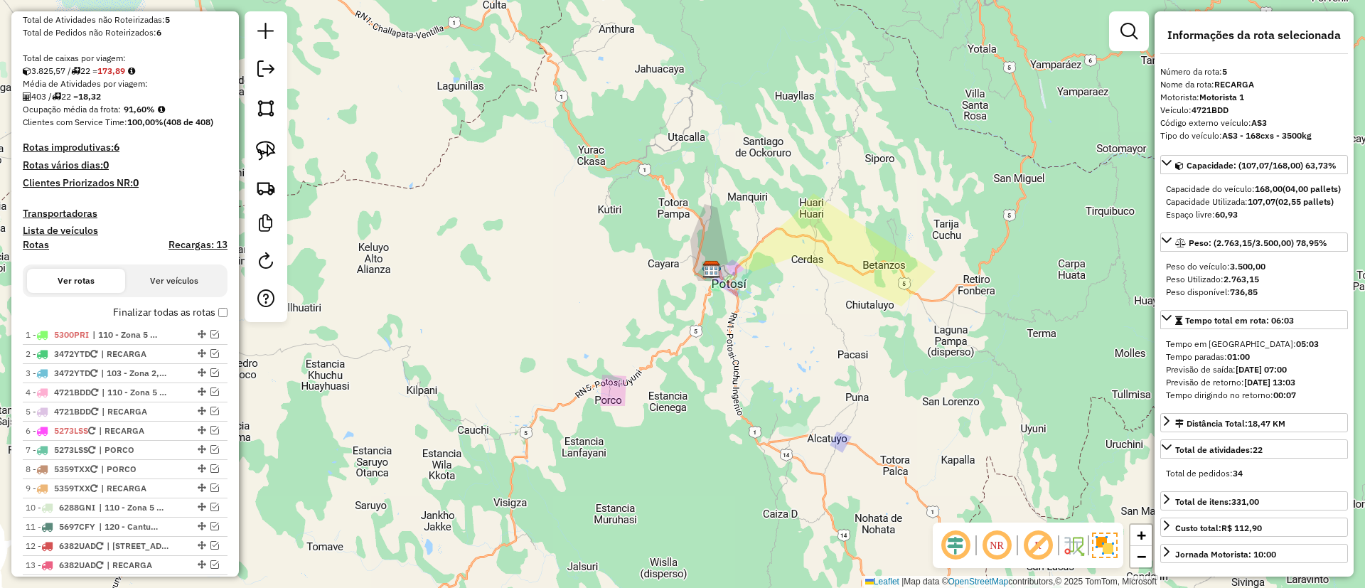
scroll to position [201, 0]
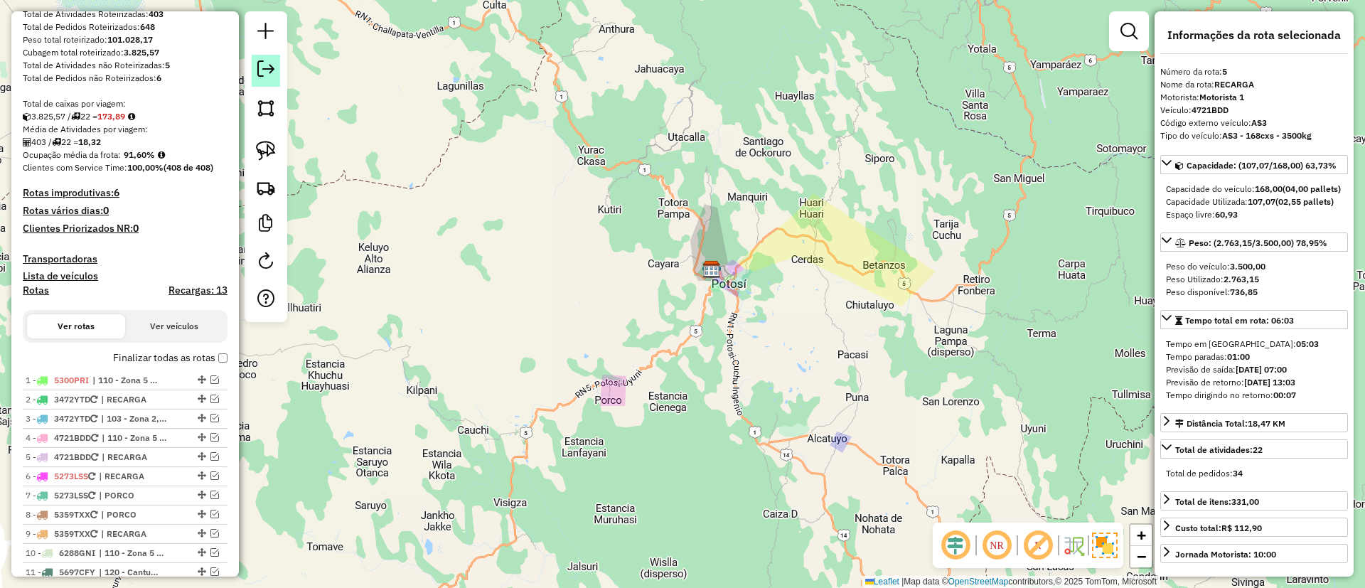
click at [264, 63] on em at bounding box center [265, 68] width 17 height 17
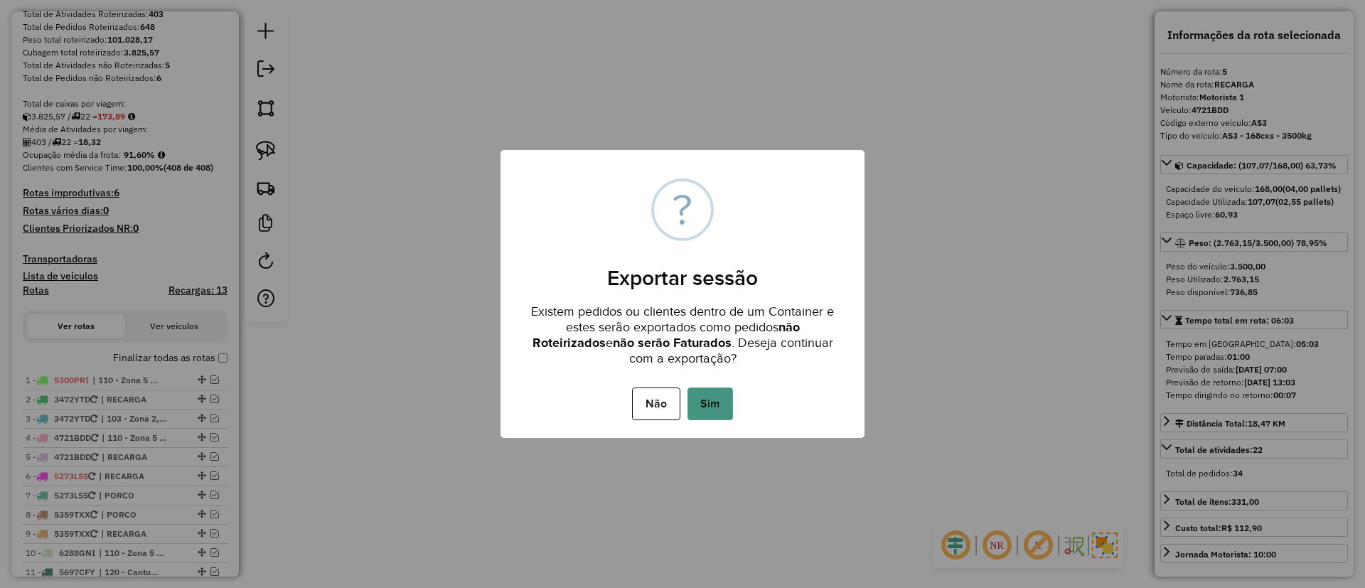
click at [694, 410] on button "Sim" at bounding box center [711, 404] width 46 height 33
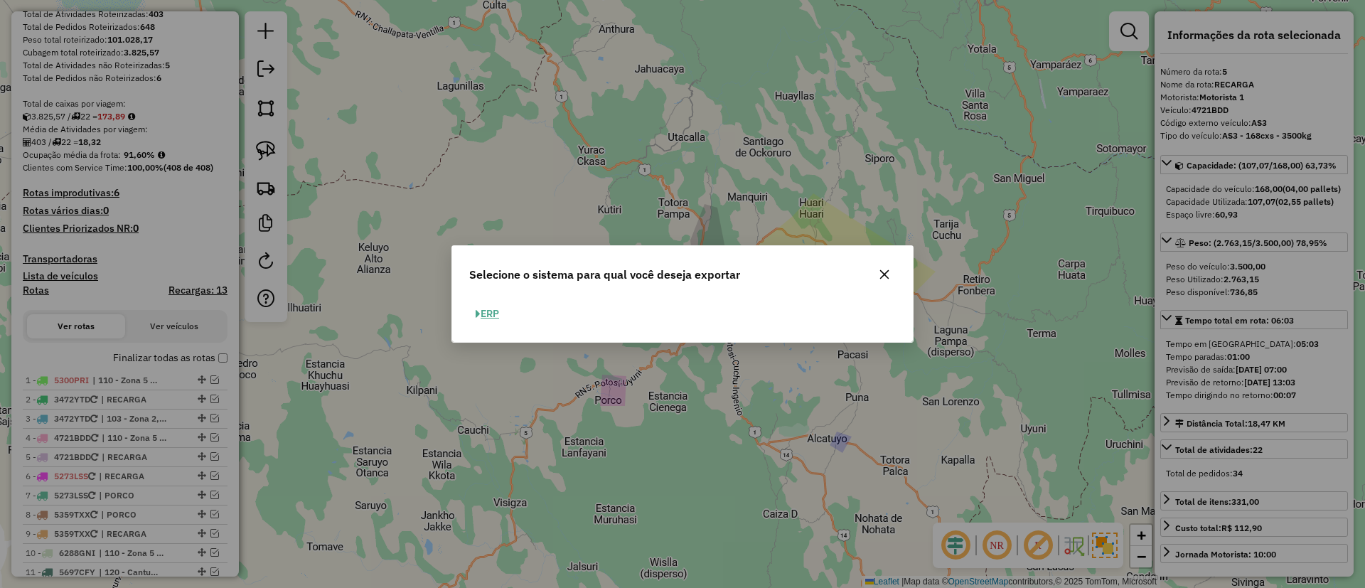
click at [497, 312] on button "ERP" at bounding box center [487, 314] width 36 height 22
select select "*********"
select select "**"
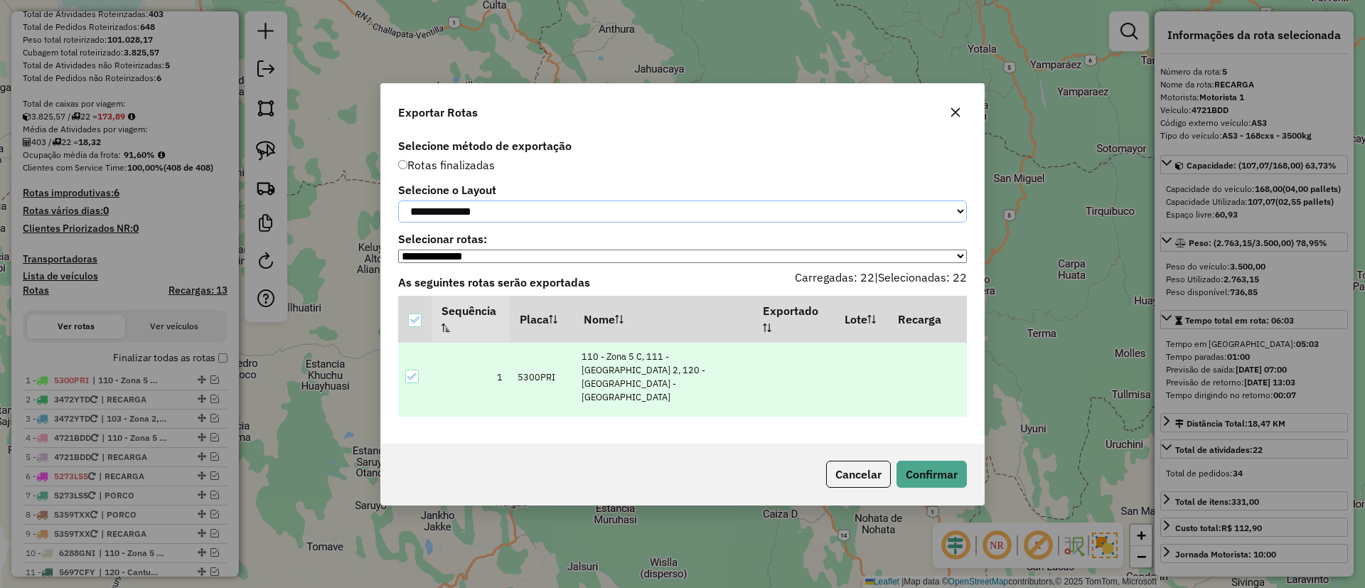
drag, startPoint x: 510, startPoint y: 203, endPoint x: 510, endPoint y: 220, distance: 16.4
click at [510, 203] on select "**********" at bounding box center [682, 212] width 569 height 22
select select "*********"
click at [398, 201] on select "**********" at bounding box center [682, 212] width 569 height 22
click at [930, 469] on button "Confirmar" at bounding box center [932, 474] width 70 height 27
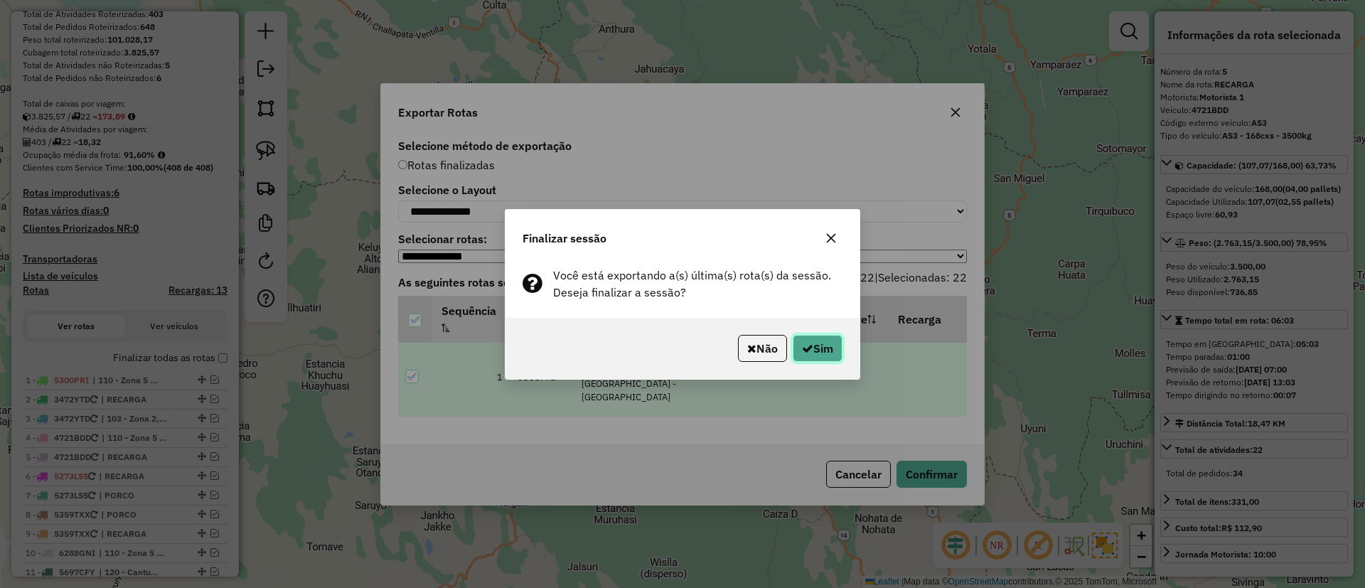
click at [794, 335] on button "Sim" at bounding box center [818, 348] width 50 height 27
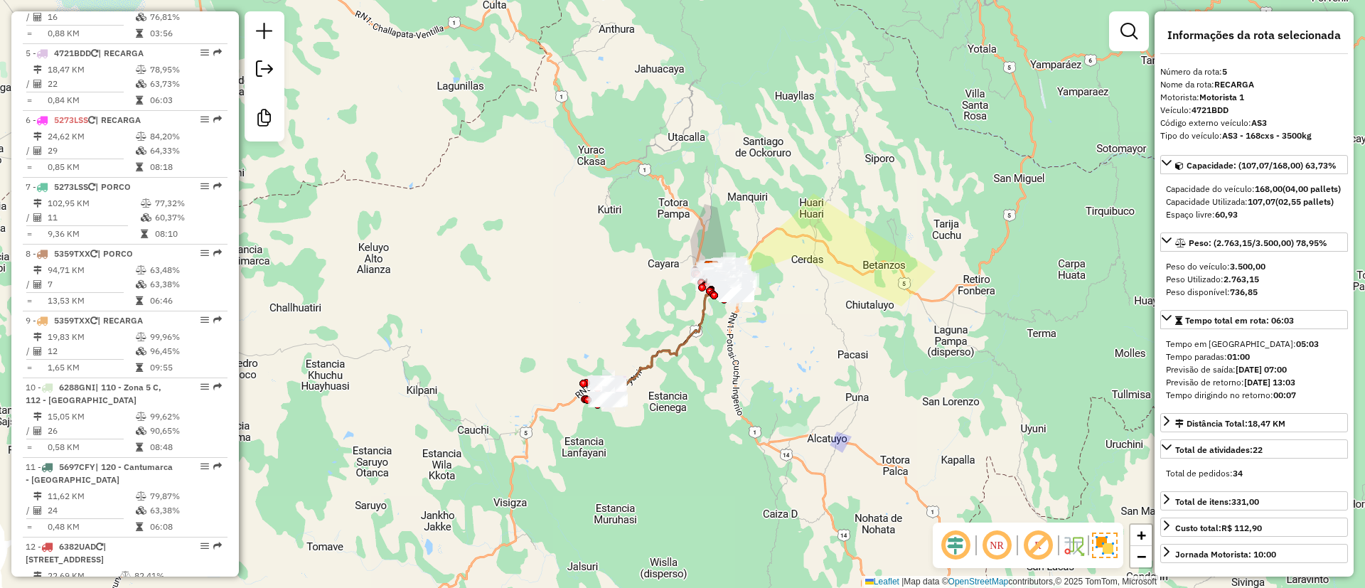
scroll to position [902, 0]
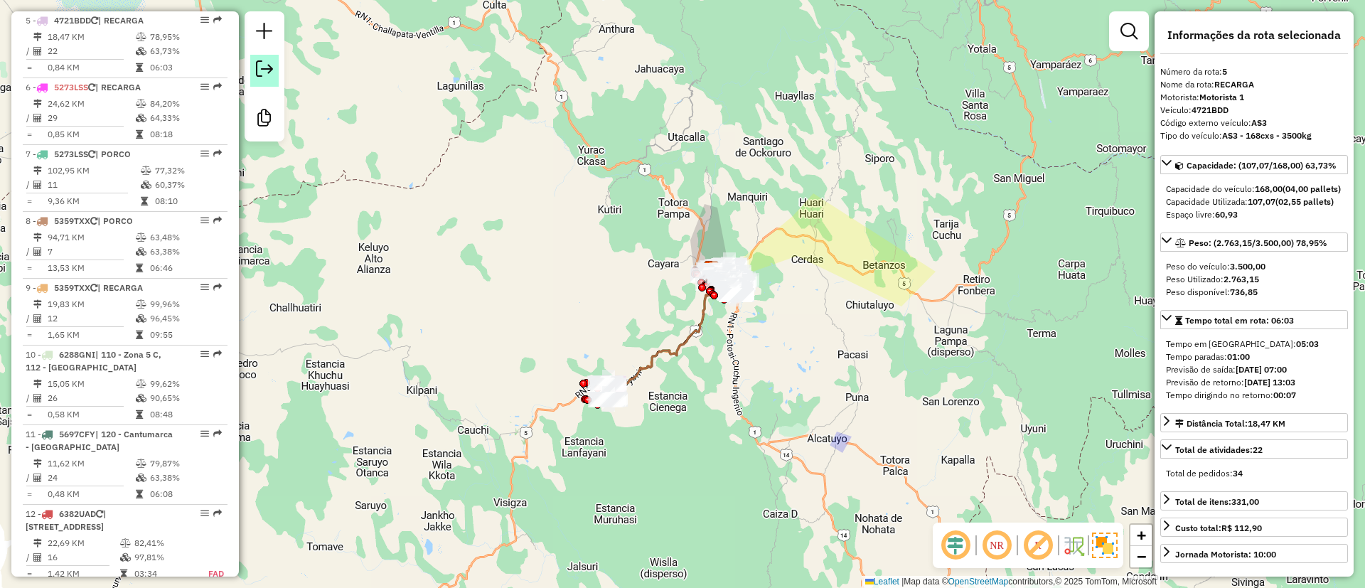
click at [275, 74] on link at bounding box center [264, 71] width 28 height 32
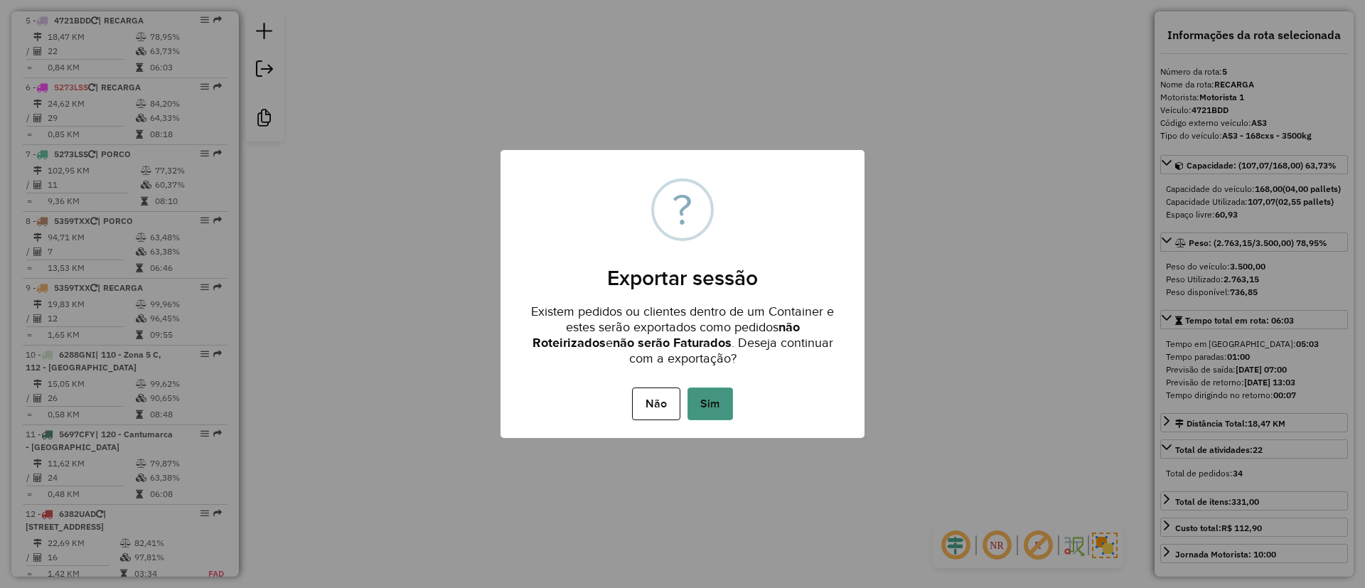
click at [701, 392] on button "Sim" at bounding box center [711, 404] width 46 height 33
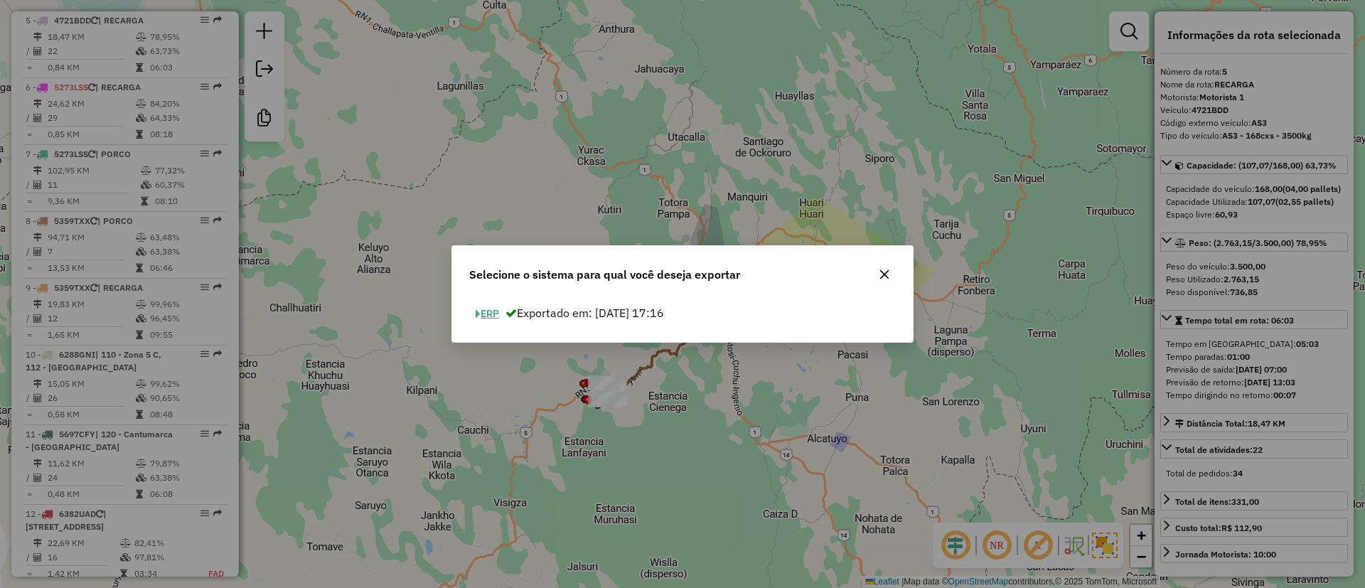
click at [471, 312] on button "ERP" at bounding box center [487, 314] width 36 height 22
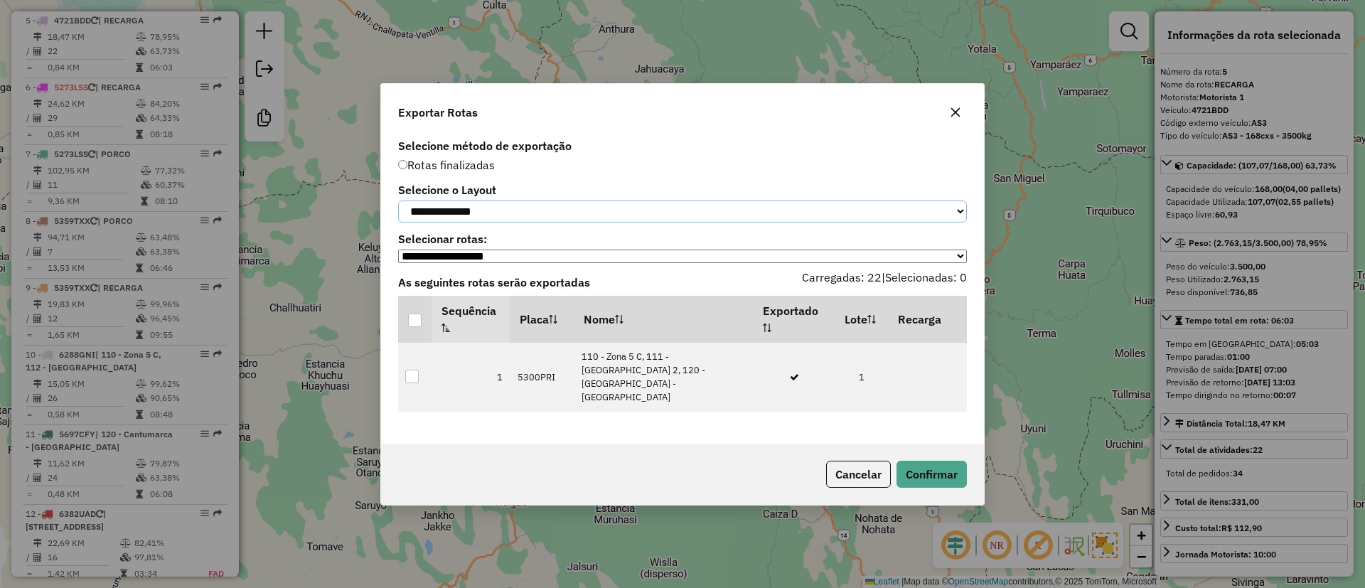
drag, startPoint x: 491, startPoint y: 201, endPoint x: 491, endPoint y: 217, distance: 16.4
click at [491, 201] on select "**********" at bounding box center [682, 212] width 569 height 22
select select "*********"
click at [398, 201] on select "**********" at bounding box center [682, 212] width 569 height 22
click at [420, 324] on div at bounding box center [415, 321] width 14 height 14
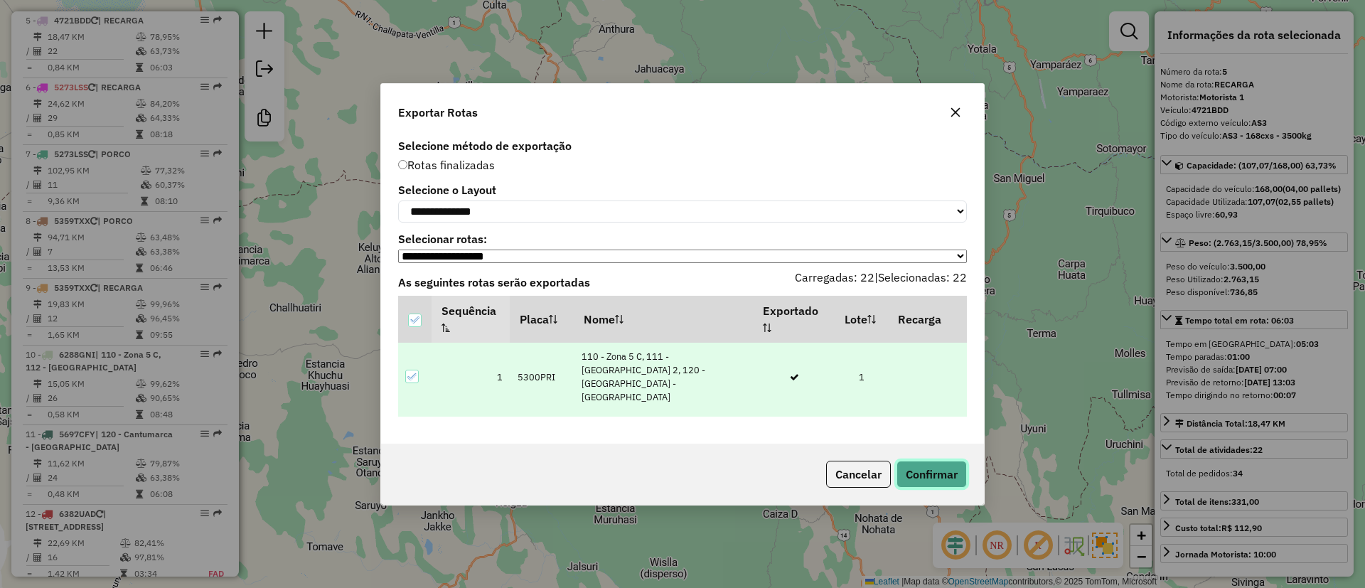
click at [918, 473] on button "Confirmar" at bounding box center [932, 474] width 70 height 27
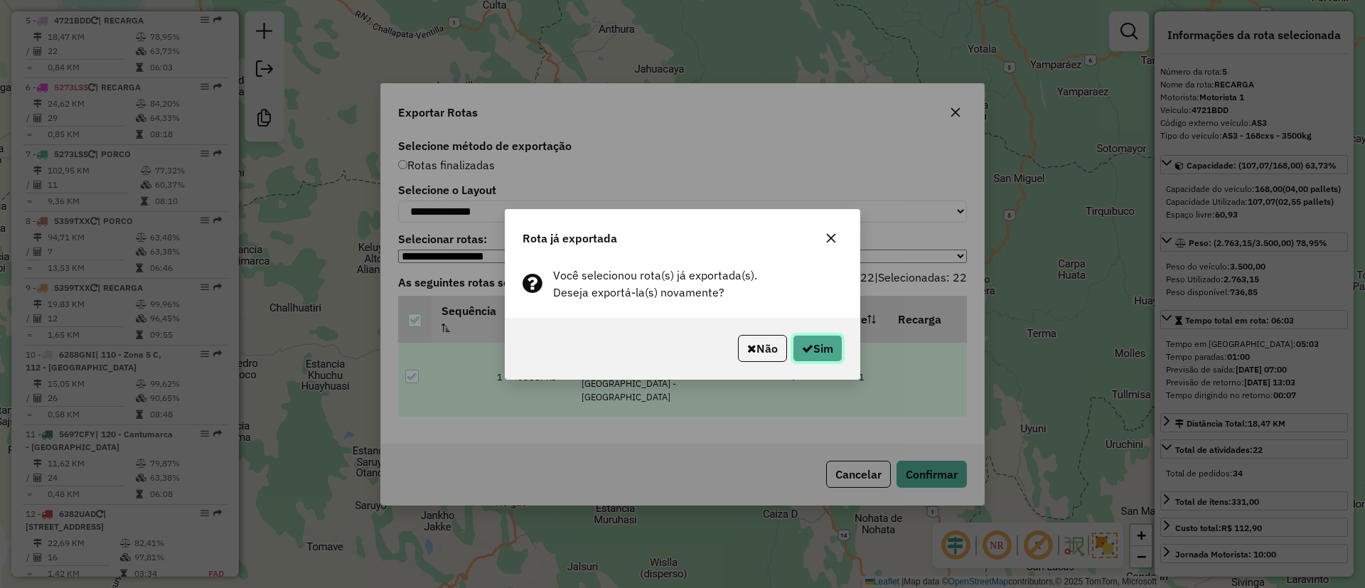
click at [819, 354] on button "Sim" at bounding box center [818, 348] width 50 height 27
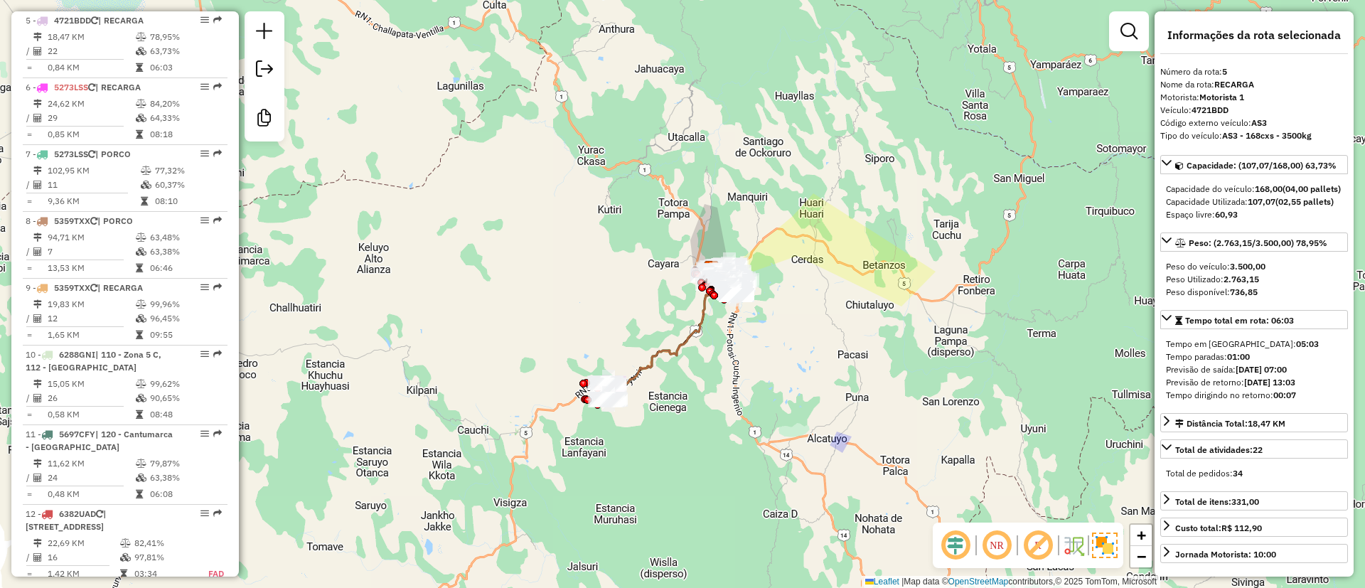
click at [247, 73] on div at bounding box center [265, 76] width 40 height 130
click at [257, 71] on em at bounding box center [264, 68] width 17 height 17
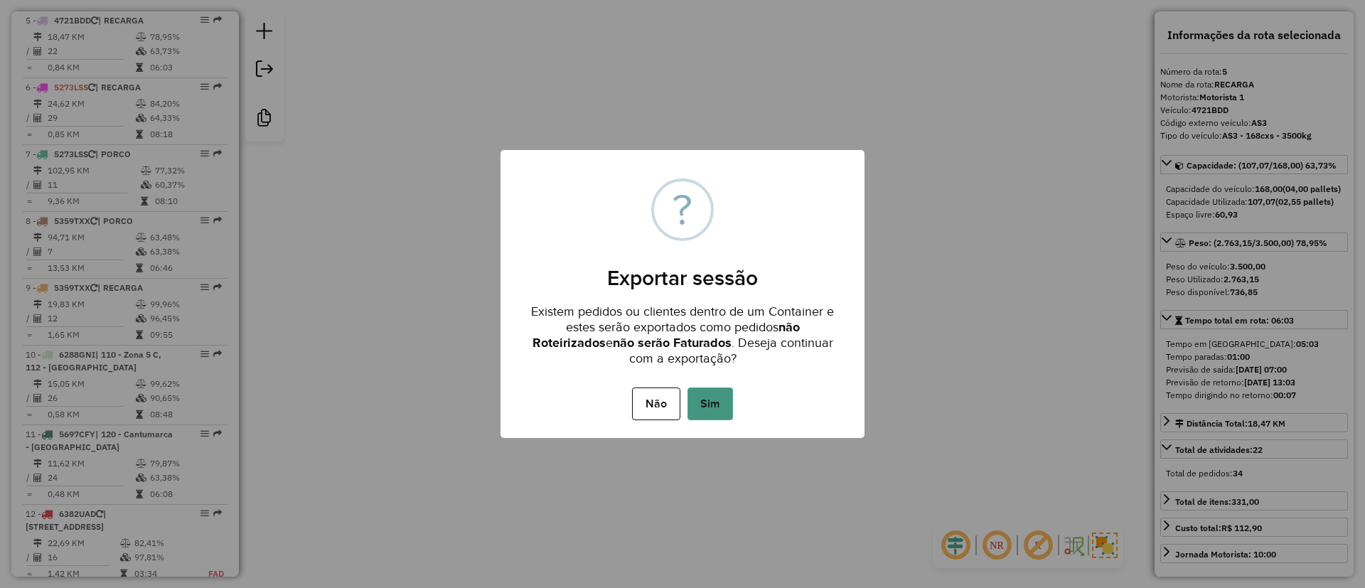
click at [706, 401] on button "Sim" at bounding box center [711, 404] width 46 height 33
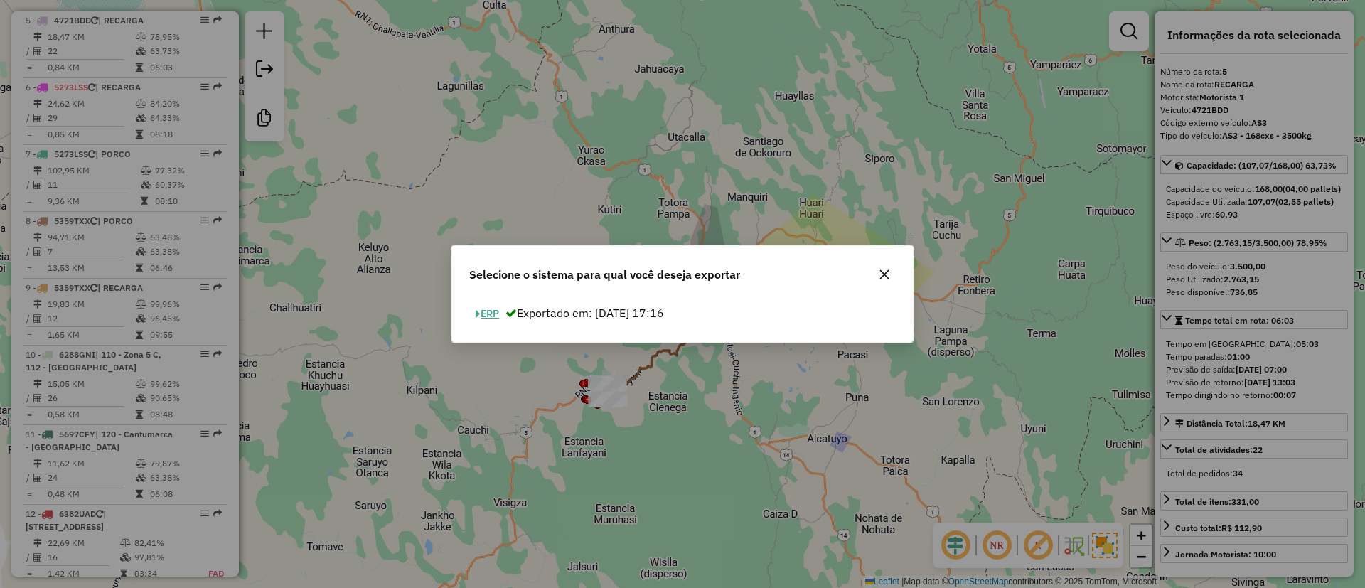
click at [491, 314] on button "ERP" at bounding box center [487, 314] width 36 height 22
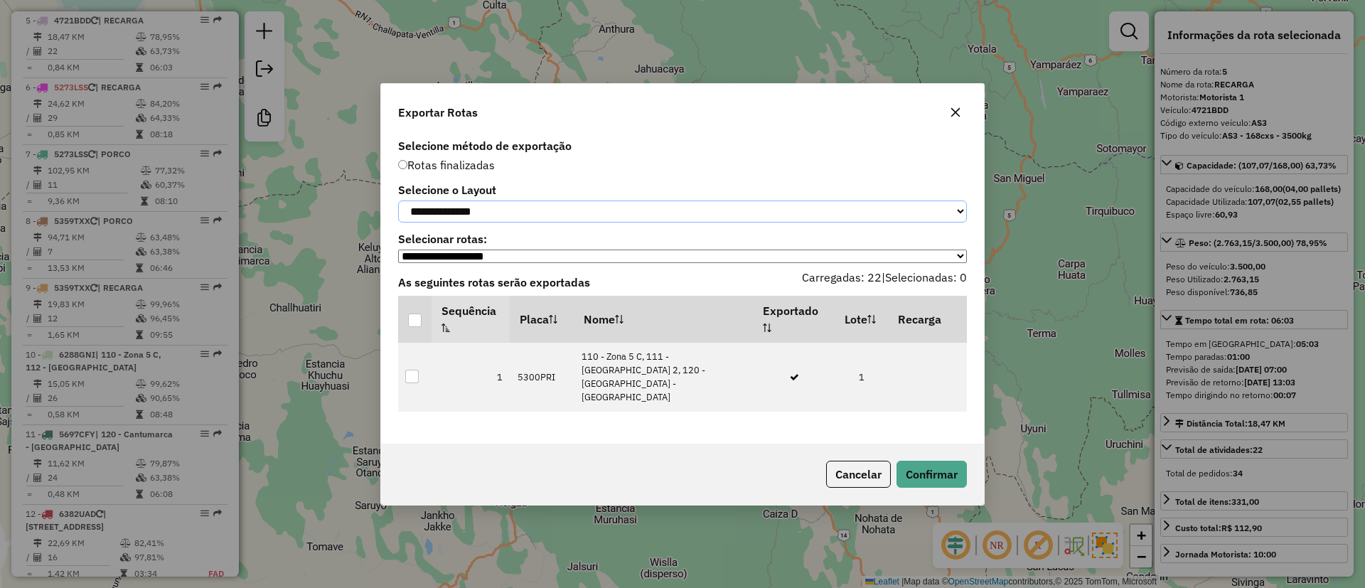
click at [500, 209] on select "**********" at bounding box center [682, 212] width 569 height 22
select select "*********"
click at [398, 201] on select "**********" at bounding box center [682, 212] width 569 height 22
click at [411, 319] on div at bounding box center [415, 321] width 14 height 14
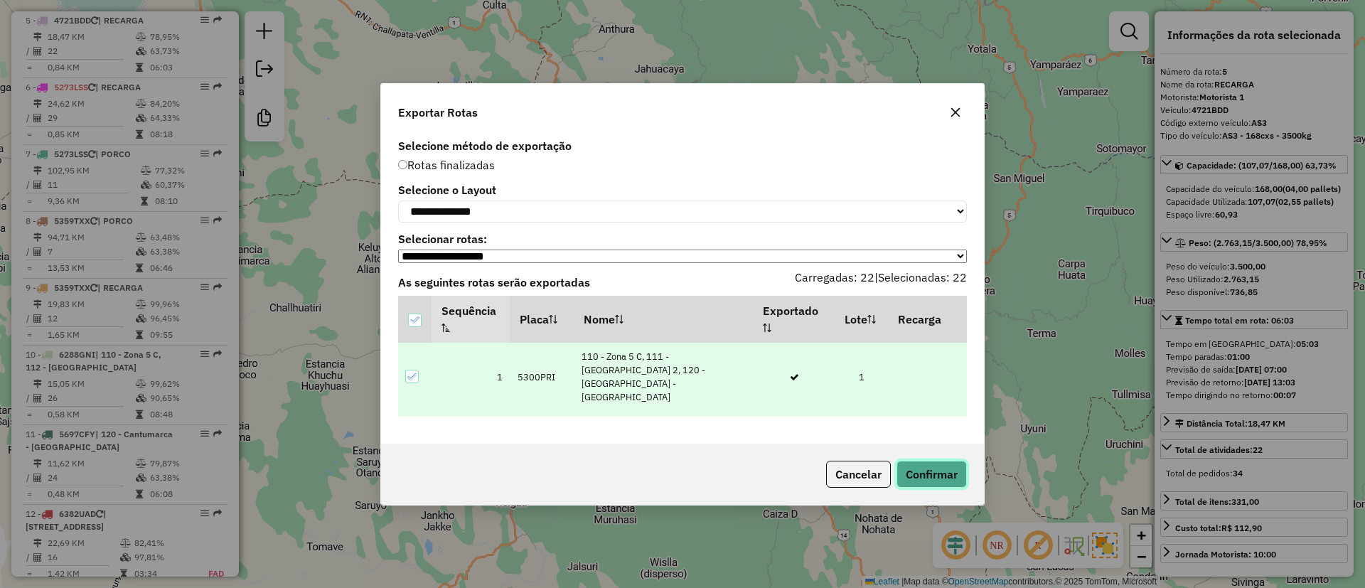
click at [912, 469] on button "Confirmar" at bounding box center [932, 474] width 70 height 27
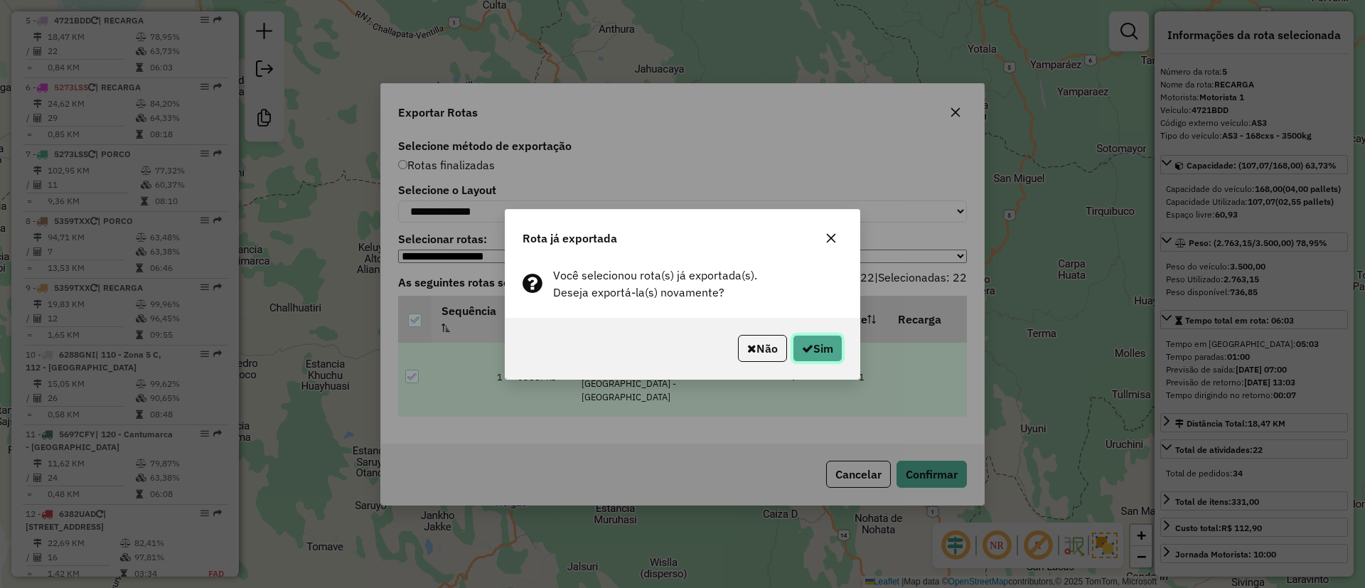
click at [796, 344] on button "Sim" at bounding box center [818, 348] width 50 height 27
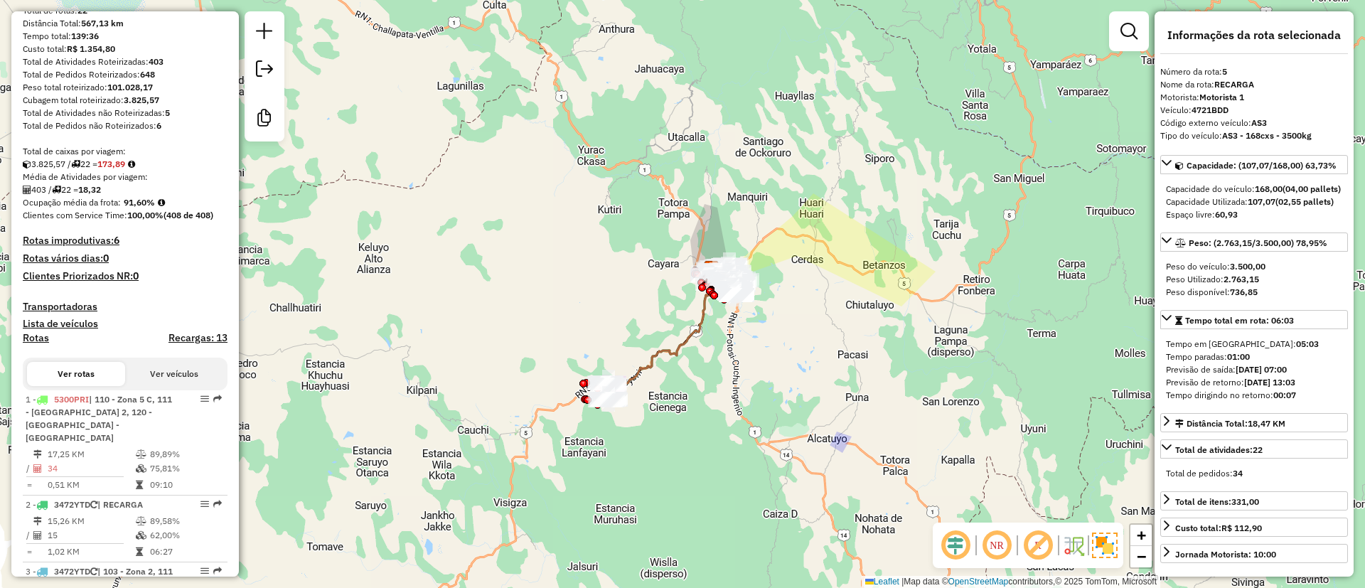
scroll to position [48, 0]
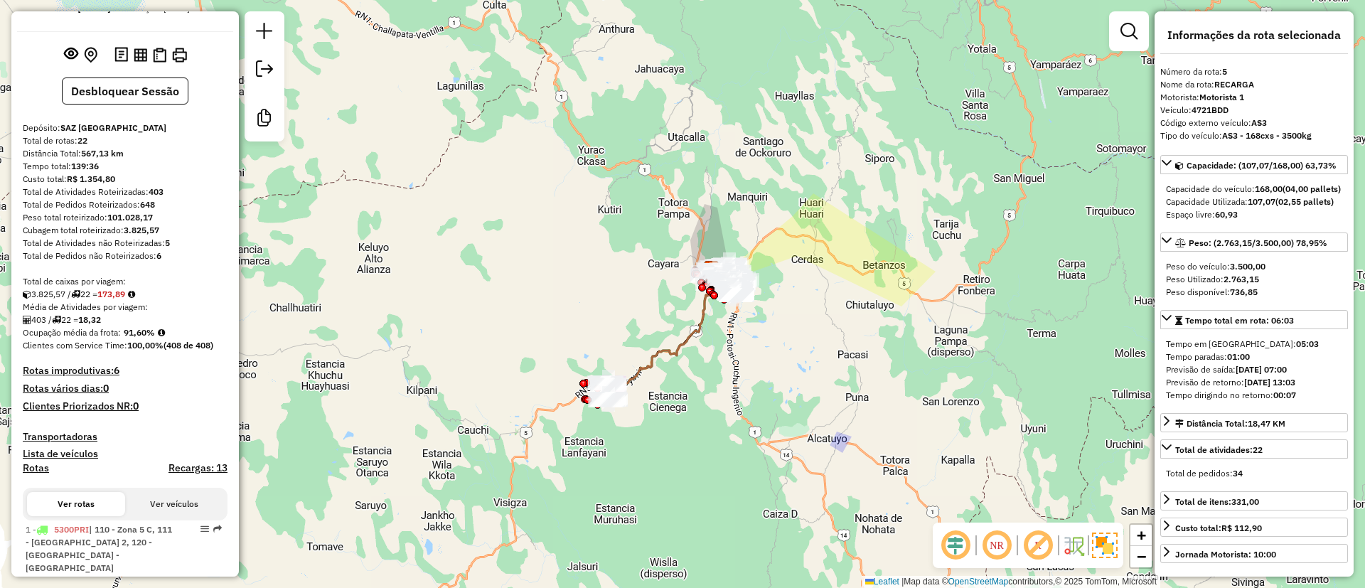
drag, startPoint x: 124, startPoint y: 339, endPoint x: 160, endPoint y: 343, distance: 35.7
click at [160, 339] on div "Ocupação média da frota: 91,60%" at bounding box center [125, 332] width 205 height 13
copy strong "91,60%"
drag, startPoint x: 147, startPoint y: 200, endPoint x: 169, endPoint y: 201, distance: 22.1
click at [169, 198] on div "Total de Atividades Roteirizadas: 403" at bounding box center [125, 192] width 205 height 13
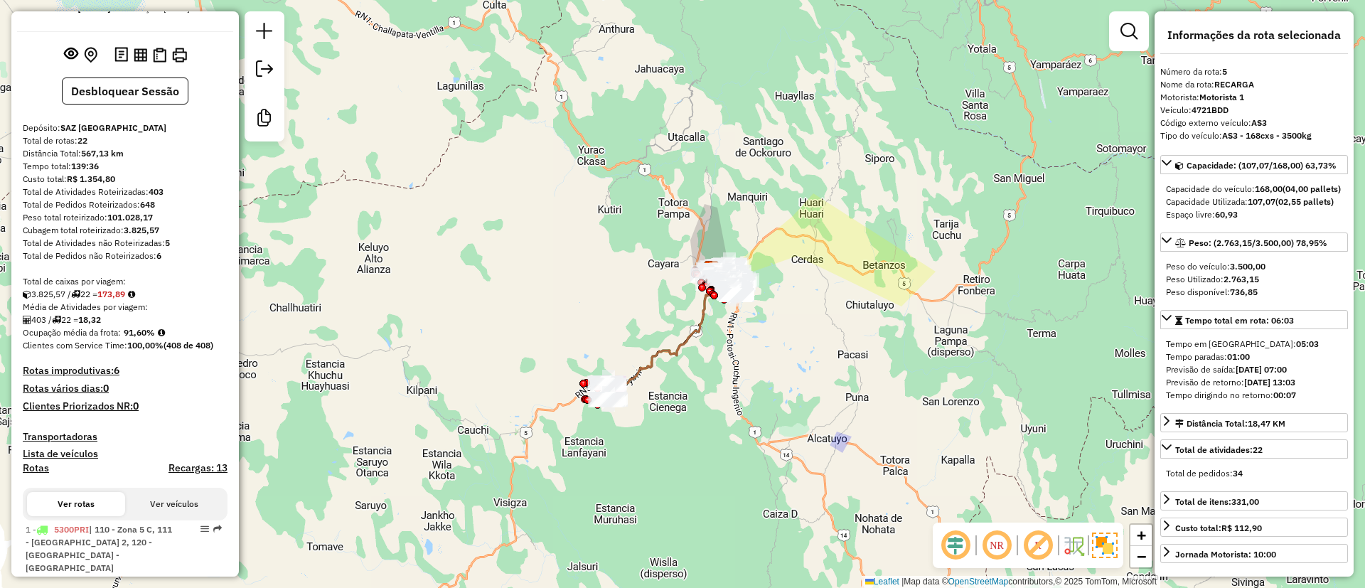
copy div "403"
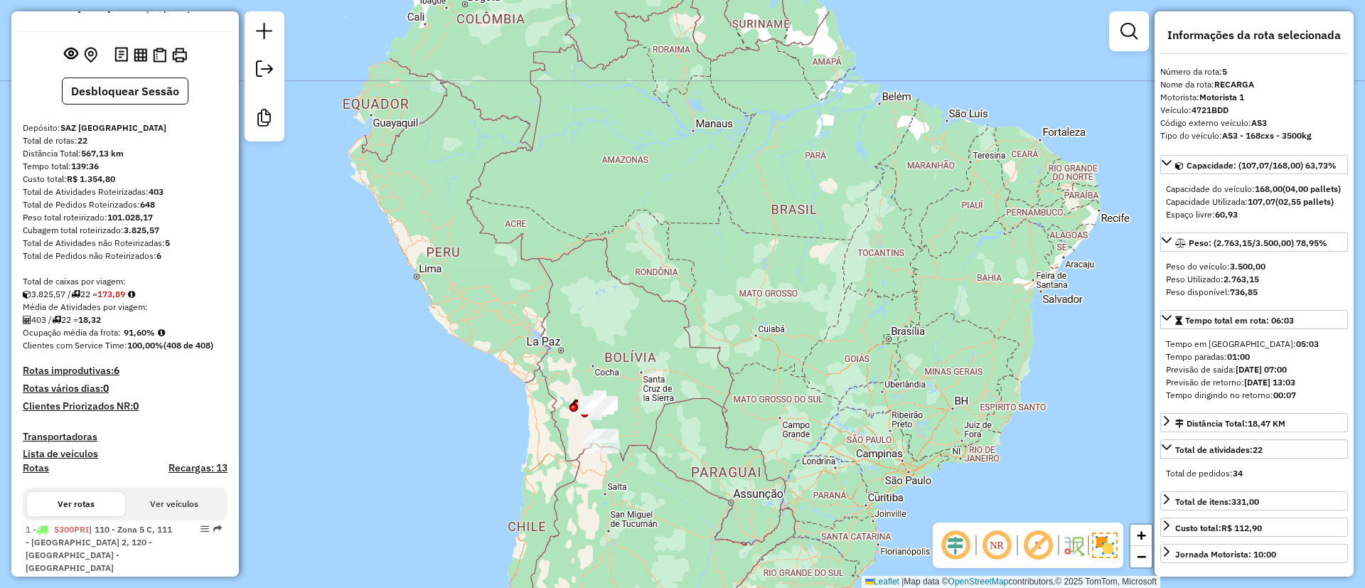
click at [125, 326] on div "403 / 22 = 18,32" at bounding box center [125, 320] width 205 height 13
copy div "18,32"
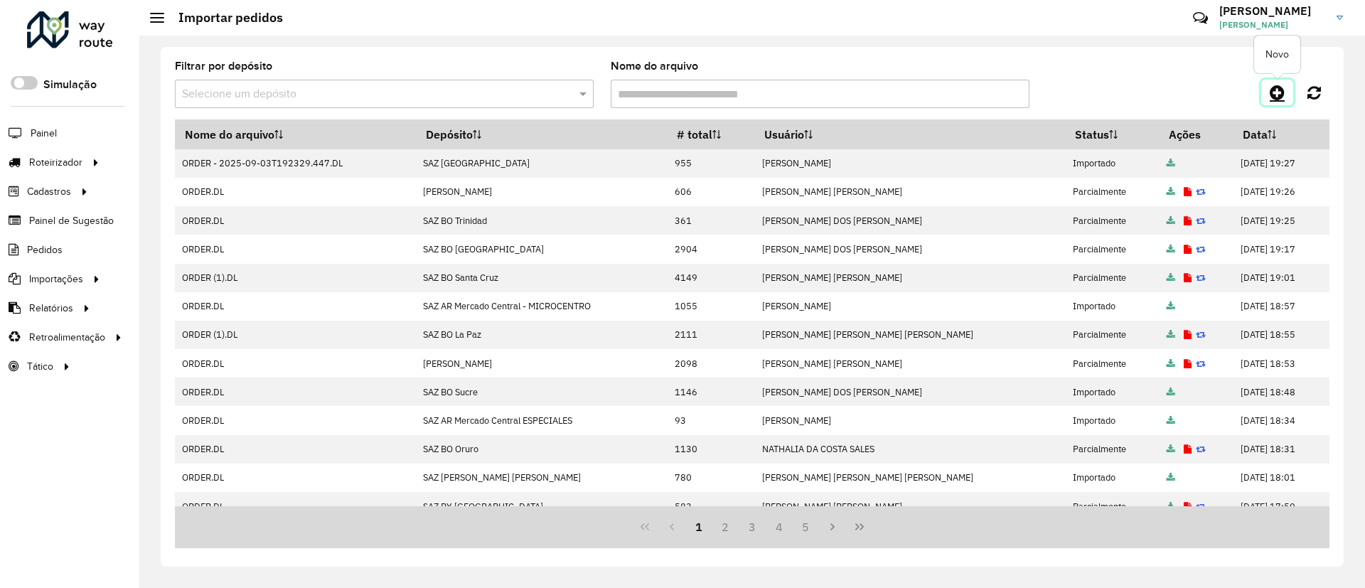
click at [1269, 90] on link at bounding box center [1278, 93] width 32 height 26
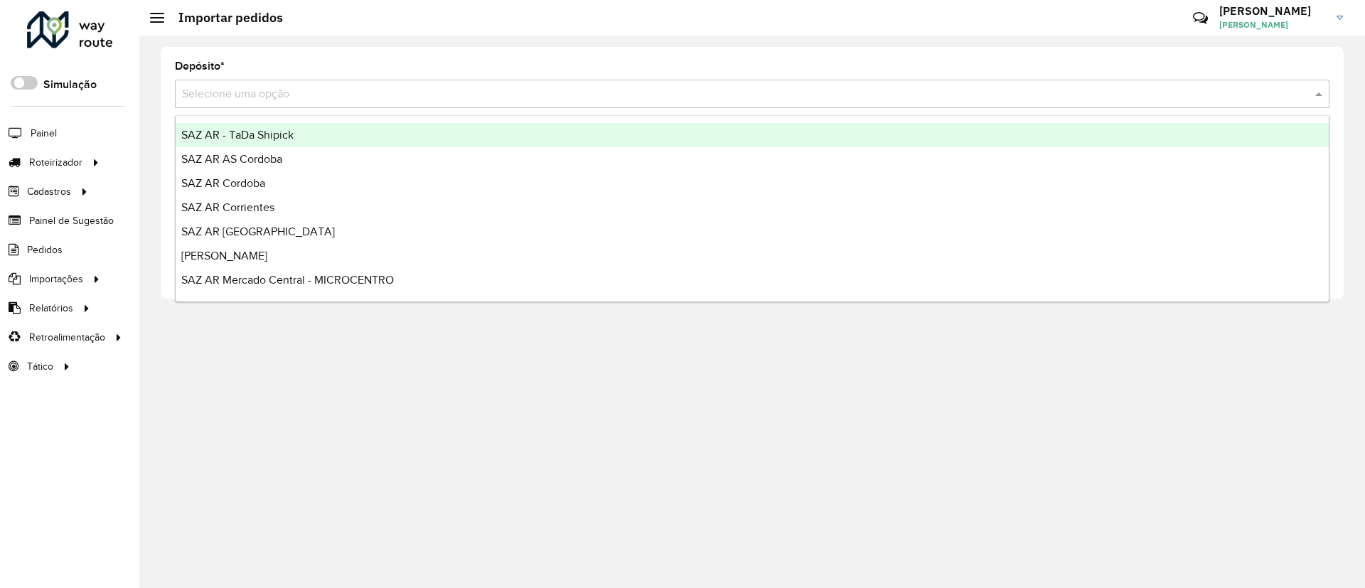
click at [560, 98] on input "text" at bounding box center [738, 94] width 1112 height 17
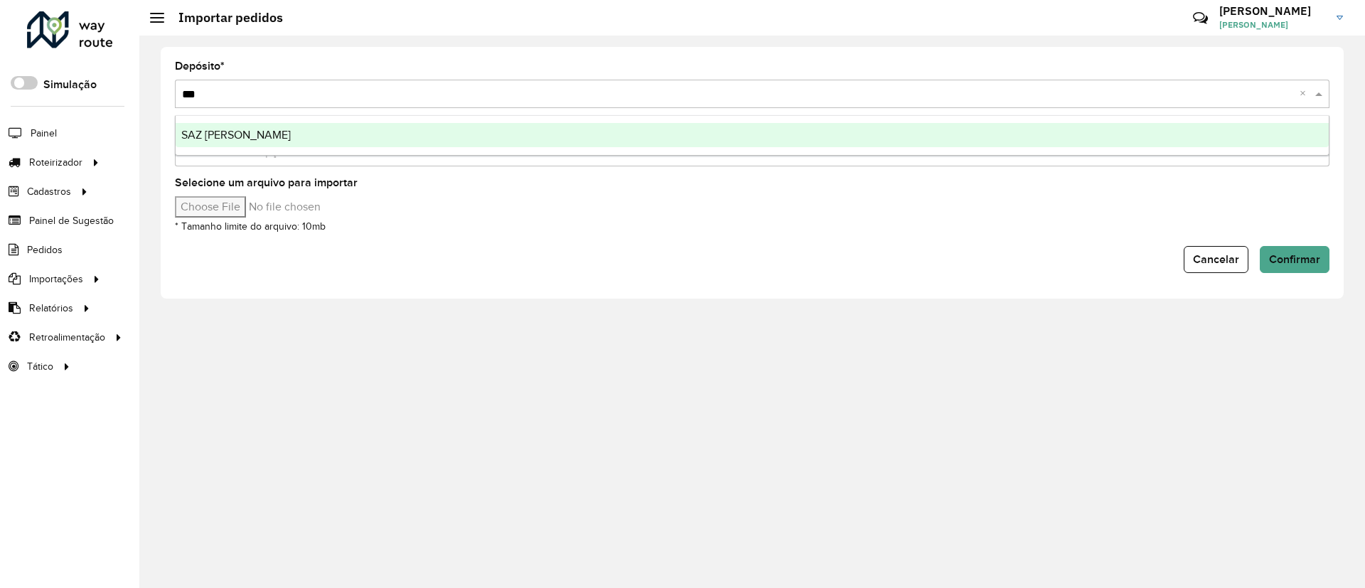
type input "****"
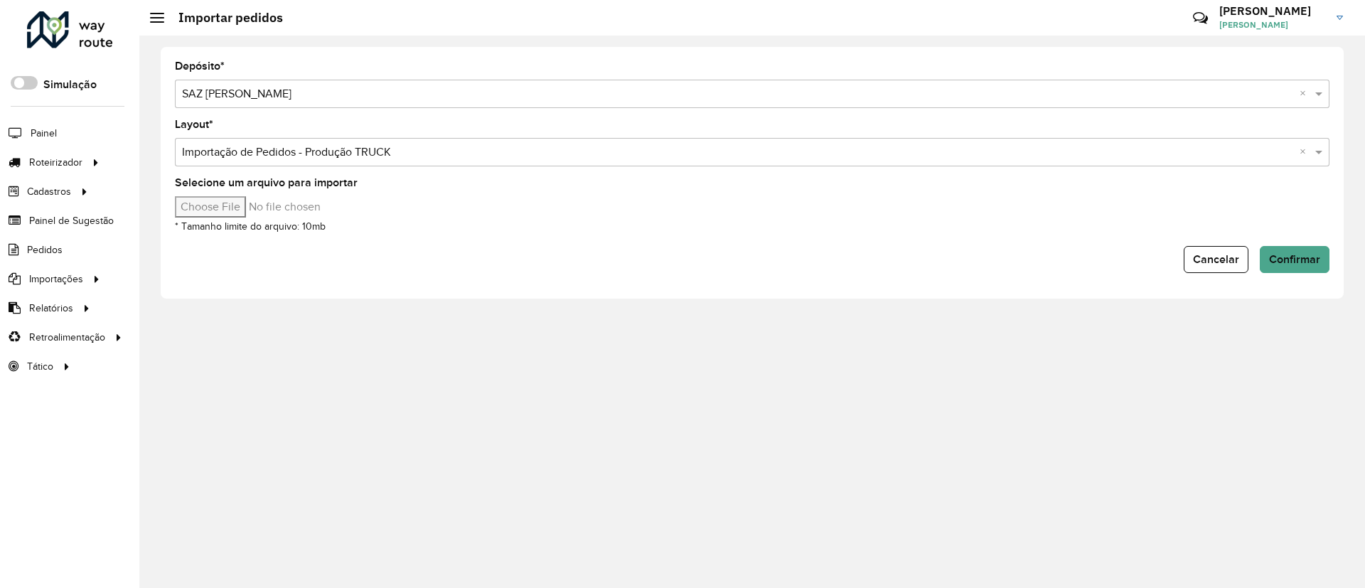
click at [247, 200] on input "Selecione um arquivo para importar" at bounding box center [296, 206] width 242 height 21
type input "**********"
click at [1279, 254] on span "Confirmar" at bounding box center [1294, 259] width 51 height 12
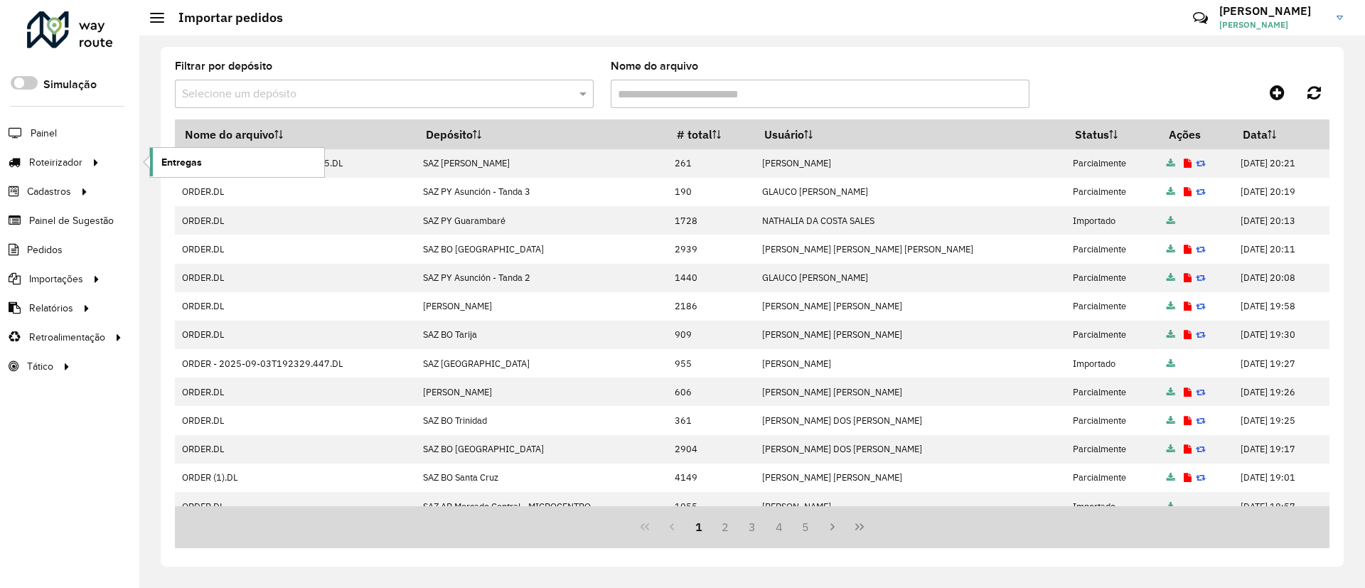
click at [174, 161] on span "Entregas" at bounding box center [181, 162] width 41 height 15
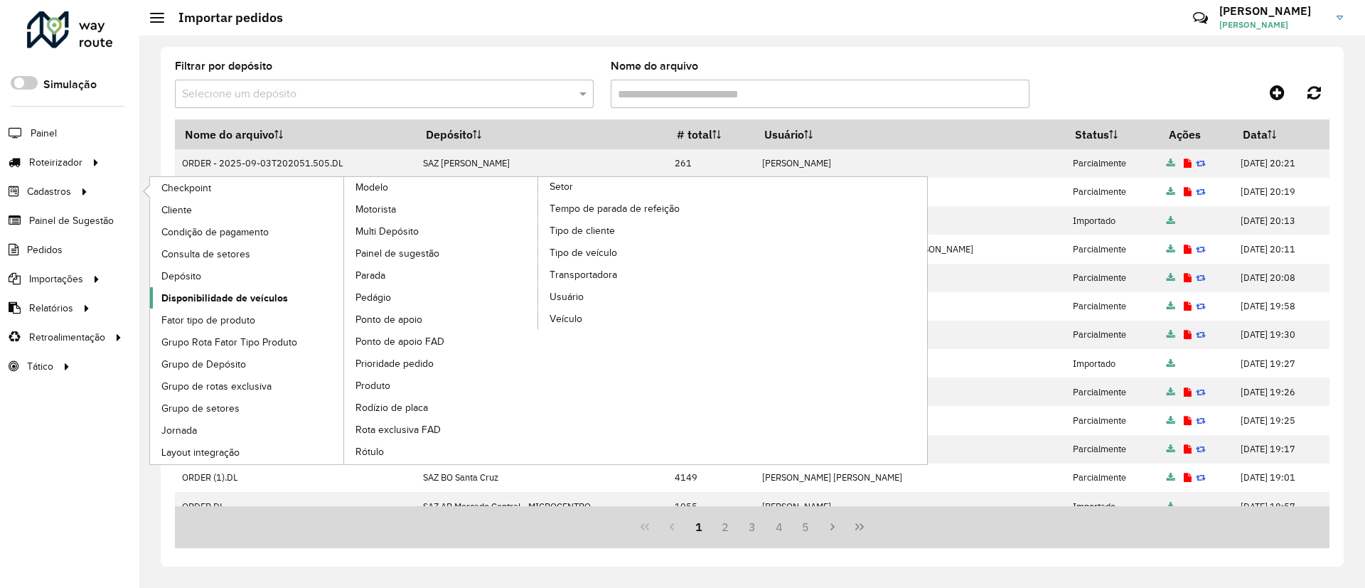
click at [211, 292] on span "Disponibilidade de veículos" at bounding box center [224, 298] width 127 height 15
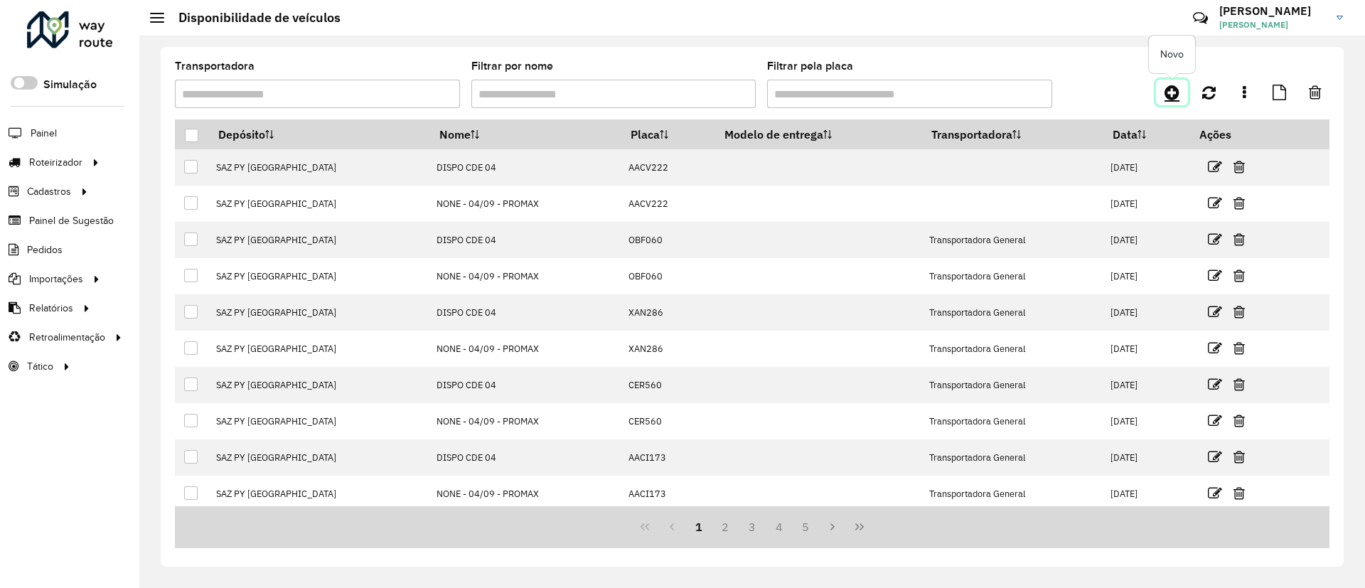
click at [1171, 95] on icon at bounding box center [1172, 92] width 15 height 17
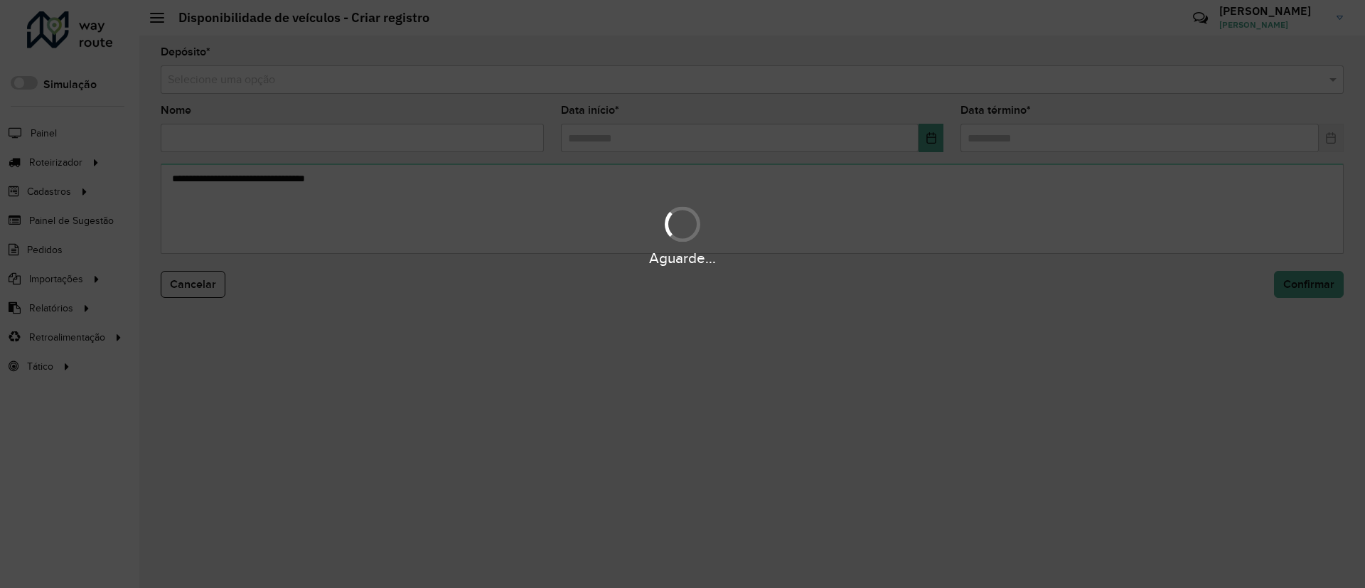
click at [805, 86] on div "Aguarde..." at bounding box center [682, 294] width 1365 height 588
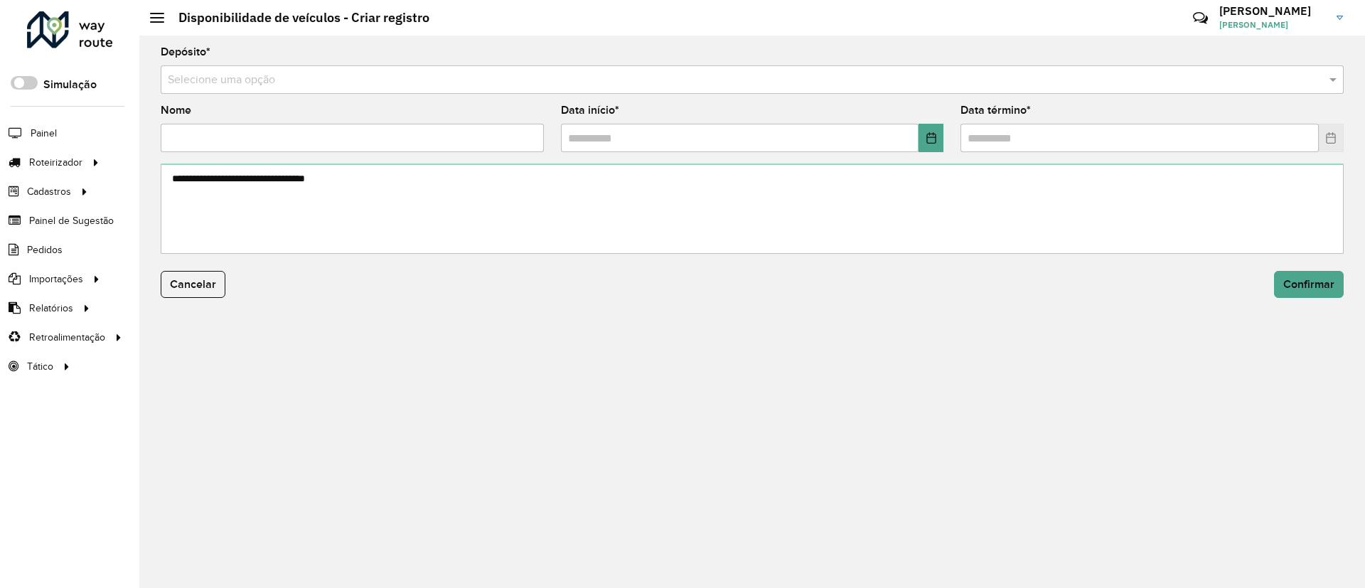
click at [805, 86] on input "text" at bounding box center [738, 80] width 1141 height 17
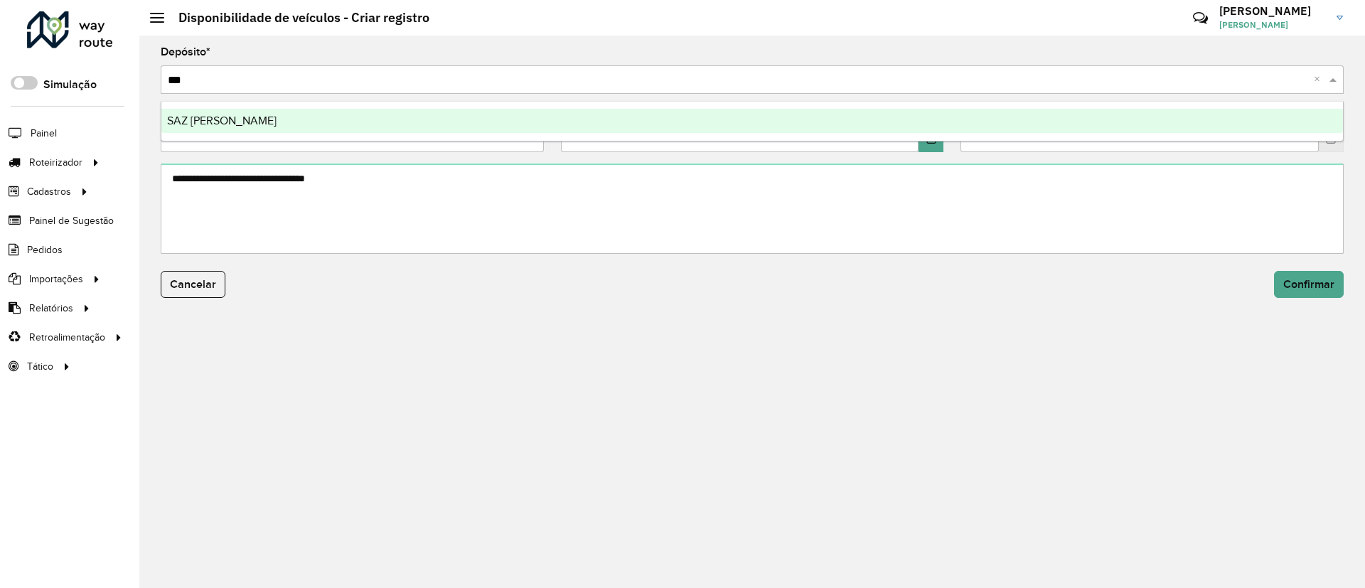
type input "****"
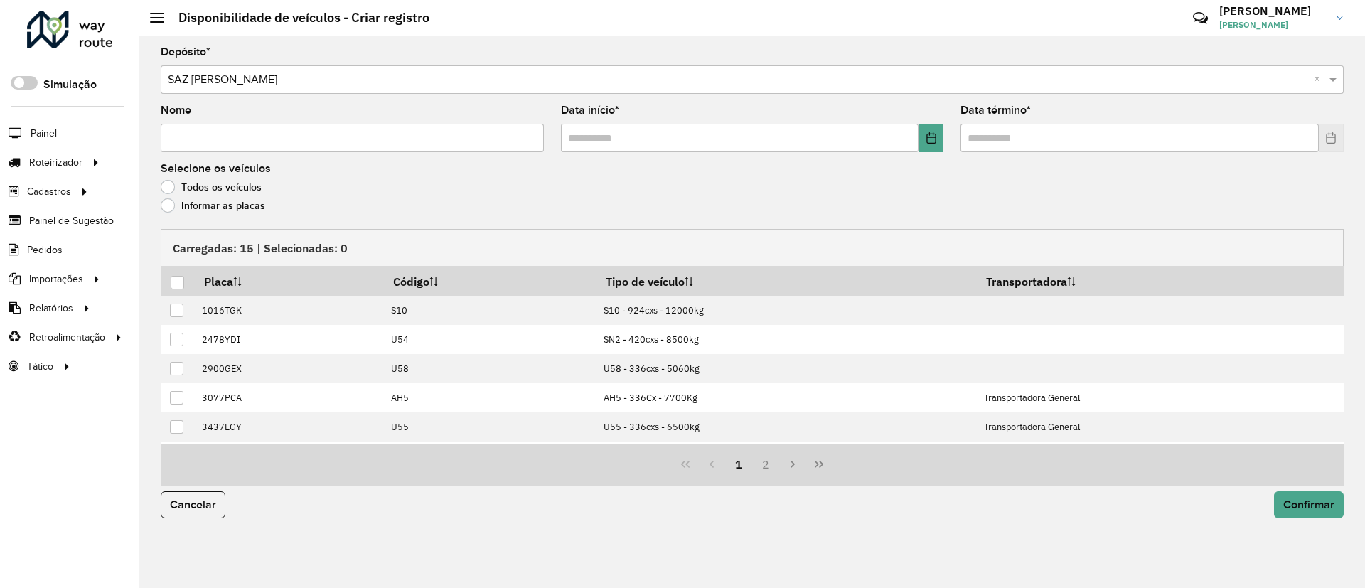
click at [278, 134] on input "Nome" at bounding box center [352, 138] width 383 height 28
type input "**********"
click at [931, 137] on icon "Choose Date" at bounding box center [931, 137] width 9 height 11
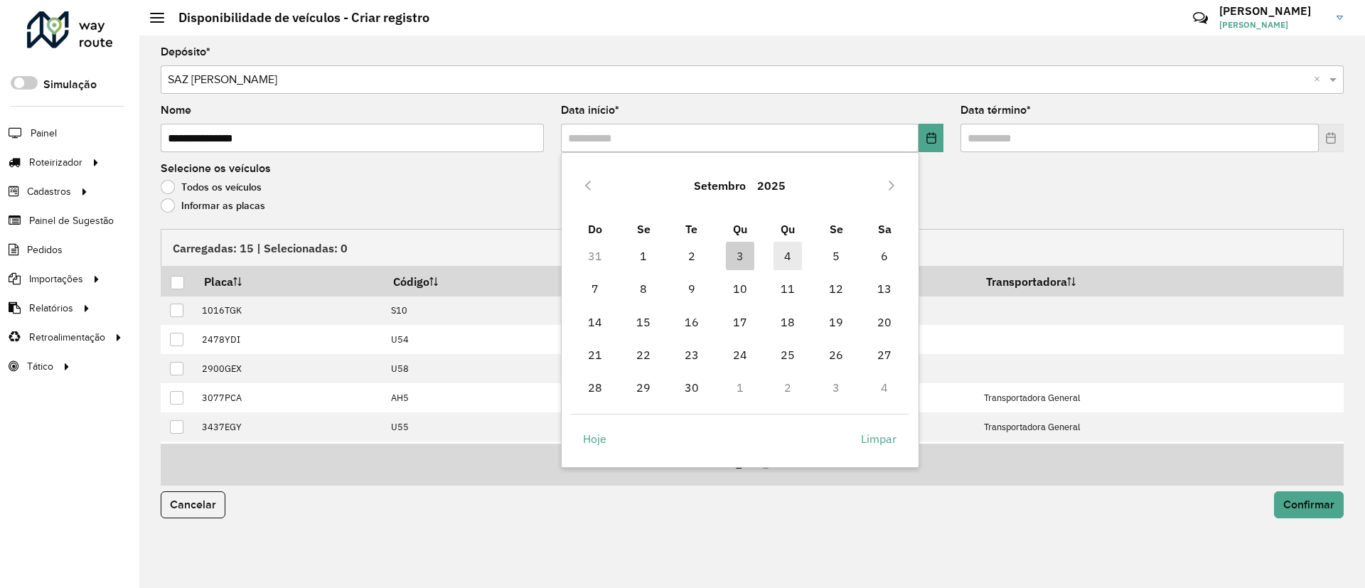
click at [796, 258] on span "4" at bounding box center [788, 256] width 28 height 28
type input "**********"
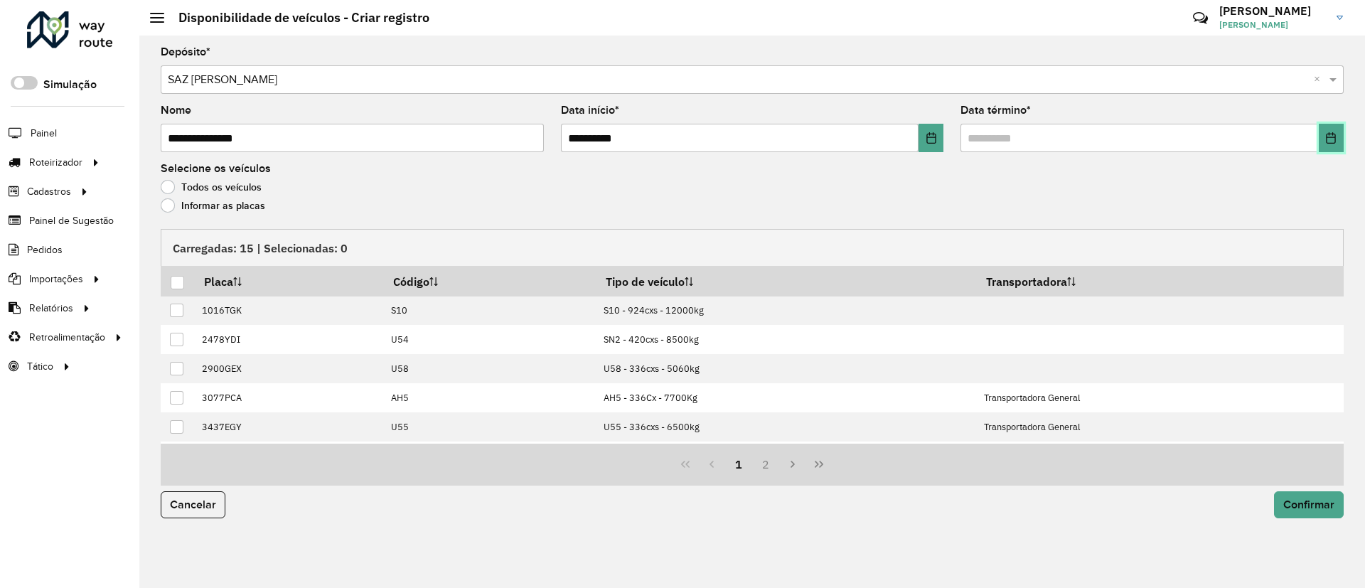
click at [1335, 134] on icon "Choose Date" at bounding box center [1331, 137] width 11 height 11
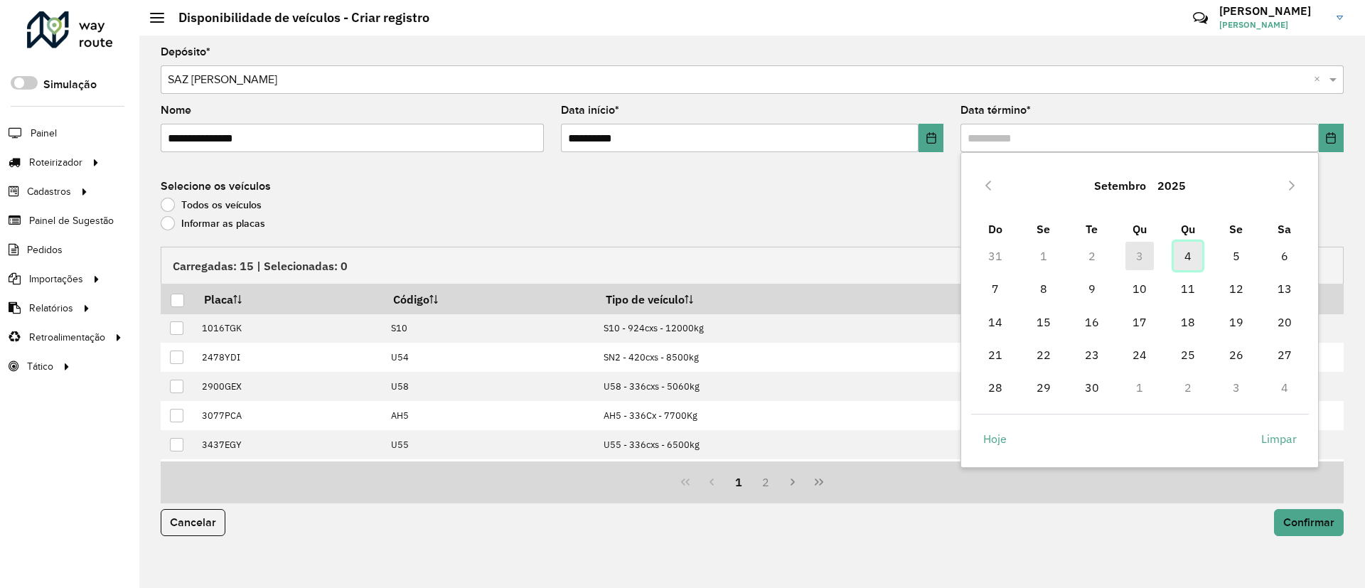
click at [1197, 258] on span "4" at bounding box center [1188, 256] width 28 height 28
type input "**********"
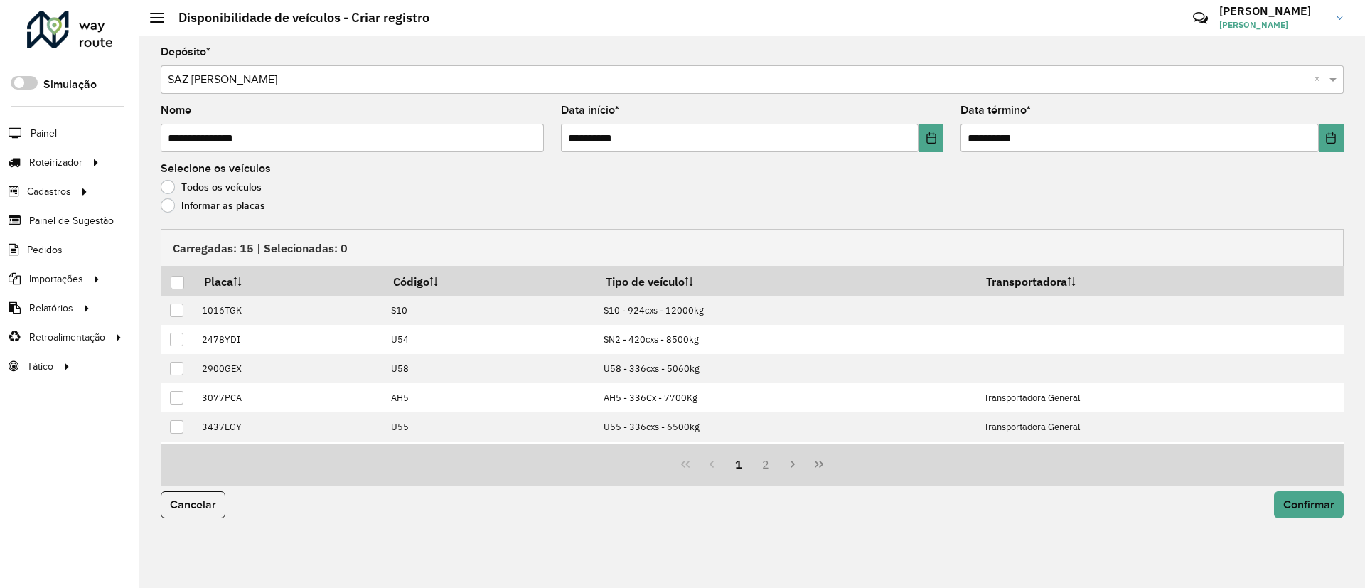
click at [192, 196] on div "Todos os veículos" at bounding box center [752, 190] width 1183 height 17
click at [208, 258] on div "Carregadas: 15 | Selecionadas: 0" at bounding box center [752, 247] width 1183 height 37
click at [201, 211] on label "Informar as placas" at bounding box center [213, 205] width 105 height 14
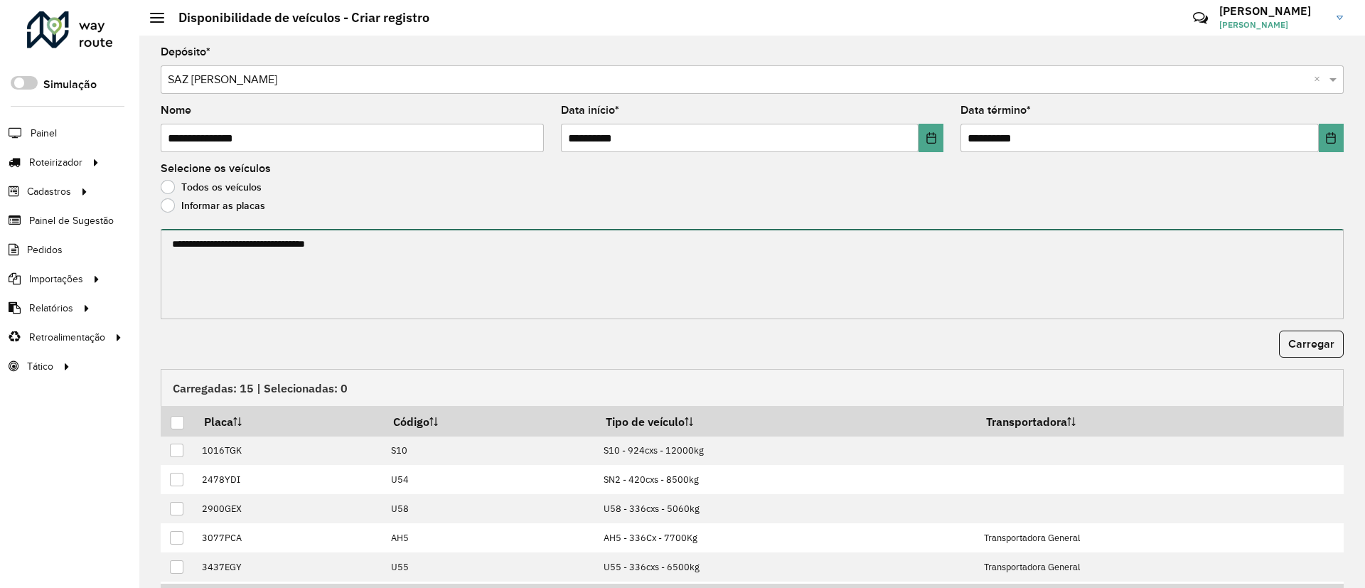
click at [202, 245] on textarea at bounding box center [752, 274] width 1183 height 90
paste textarea "*****"
type textarea "*****"
drag, startPoint x: 373, startPoint y: 247, endPoint x: 130, endPoint y: 232, distance: 243.0
click at [127, 231] on div "Roteirizador AmbevTech Simulação Painel Roteirizador Entregas Cadastros Checkpo…" at bounding box center [682, 294] width 1365 height 588
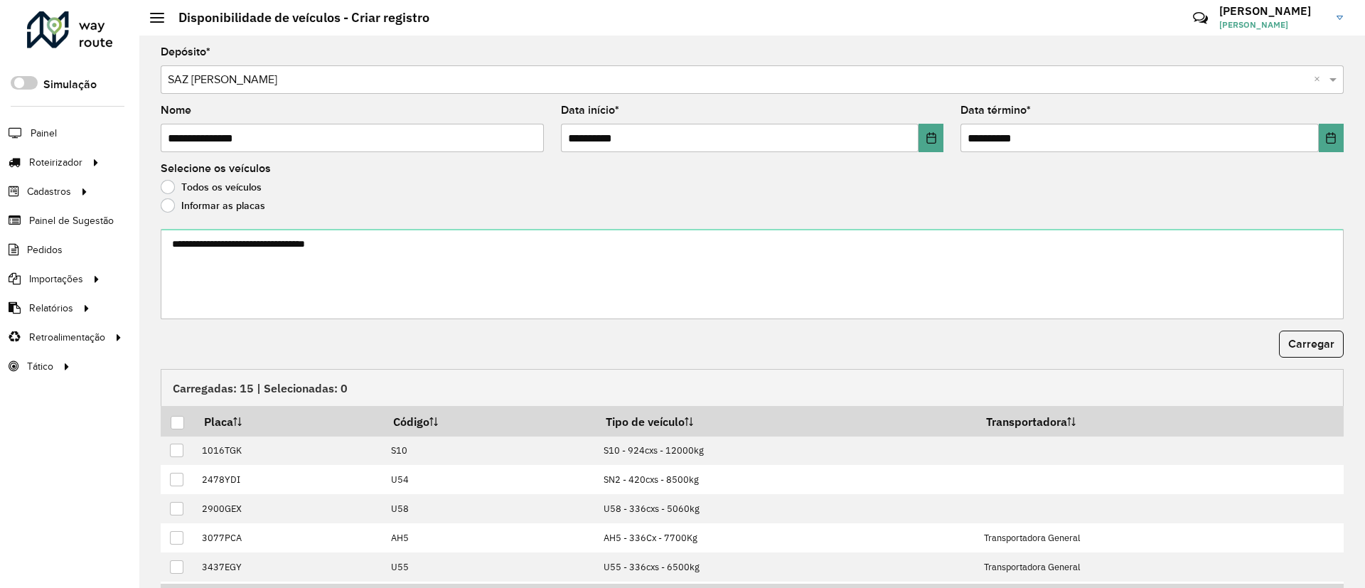
drag, startPoint x: 346, startPoint y: 215, endPoint x: 341, endPoint y: 230, distance: 16.4
click at [345, 216] on div "Informar as placas" at bounding box center [752, 209] width 1183 height 17
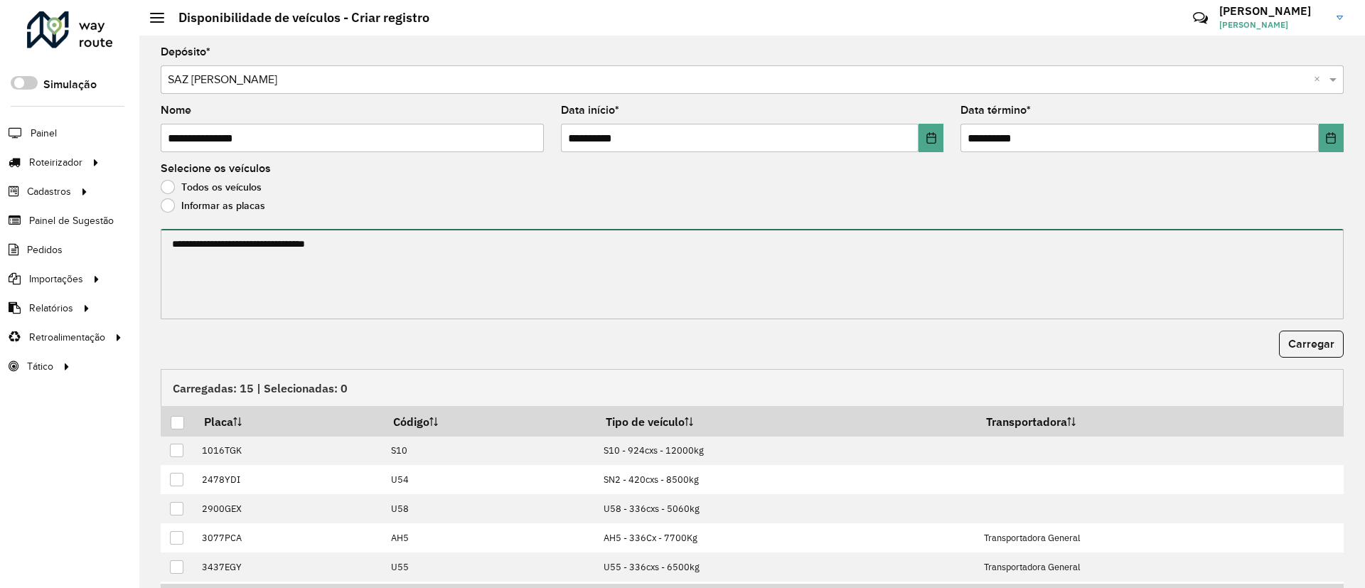
click at [341, 230] on textarea at bounding box center [752, 274] width 1183 height 90
paste textarea "******* ******* ******* ******* ******* *******"
type textarea "******* ******* ******* ******* ******* *******"
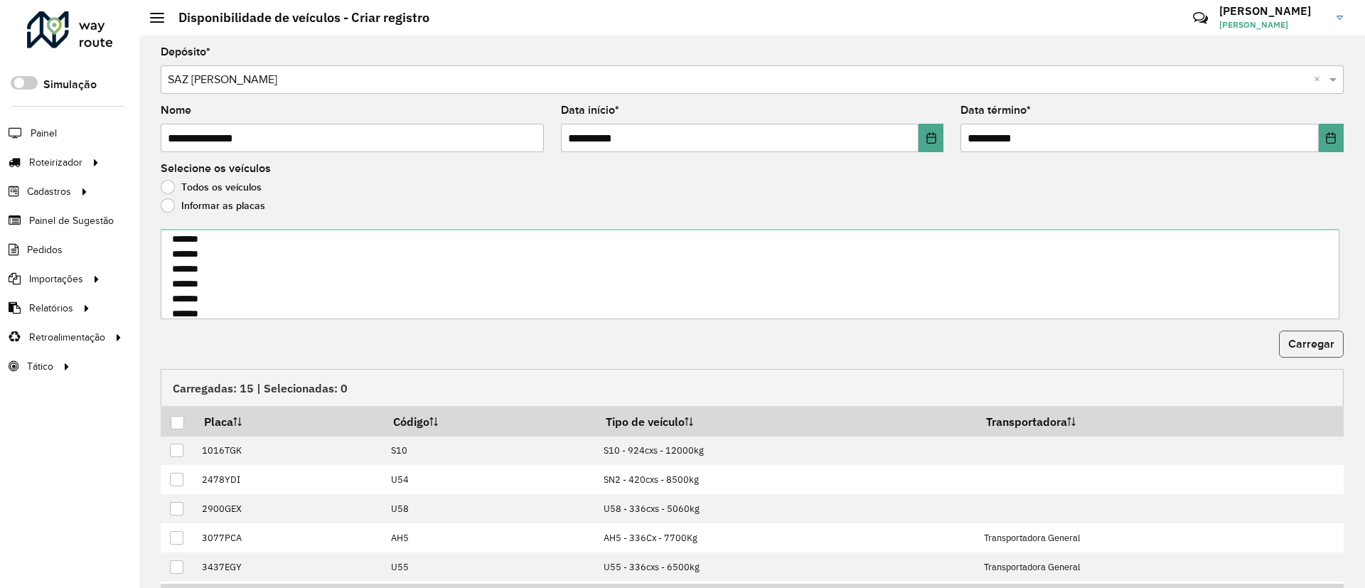
click at [1289, 343] on span "Carregar" at bounding box center [1312, 344] width 46 height 12
click at [183, 421] on div at bounding box center [178, 423] width 14 height 14
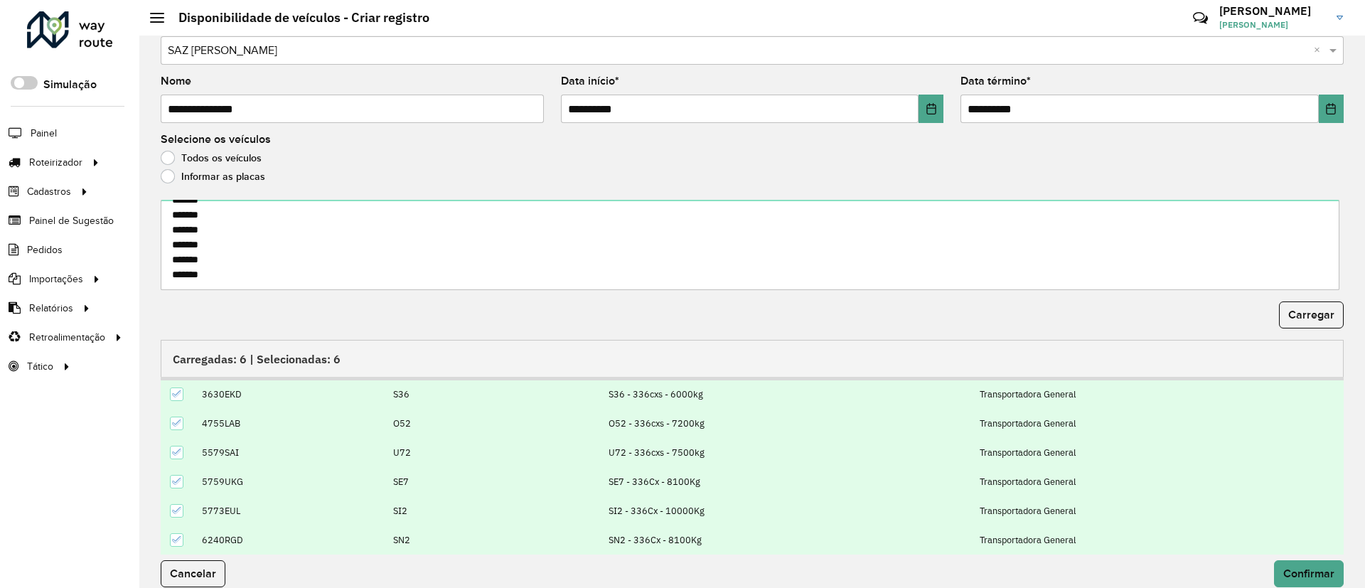
scroll to position [46, 0]
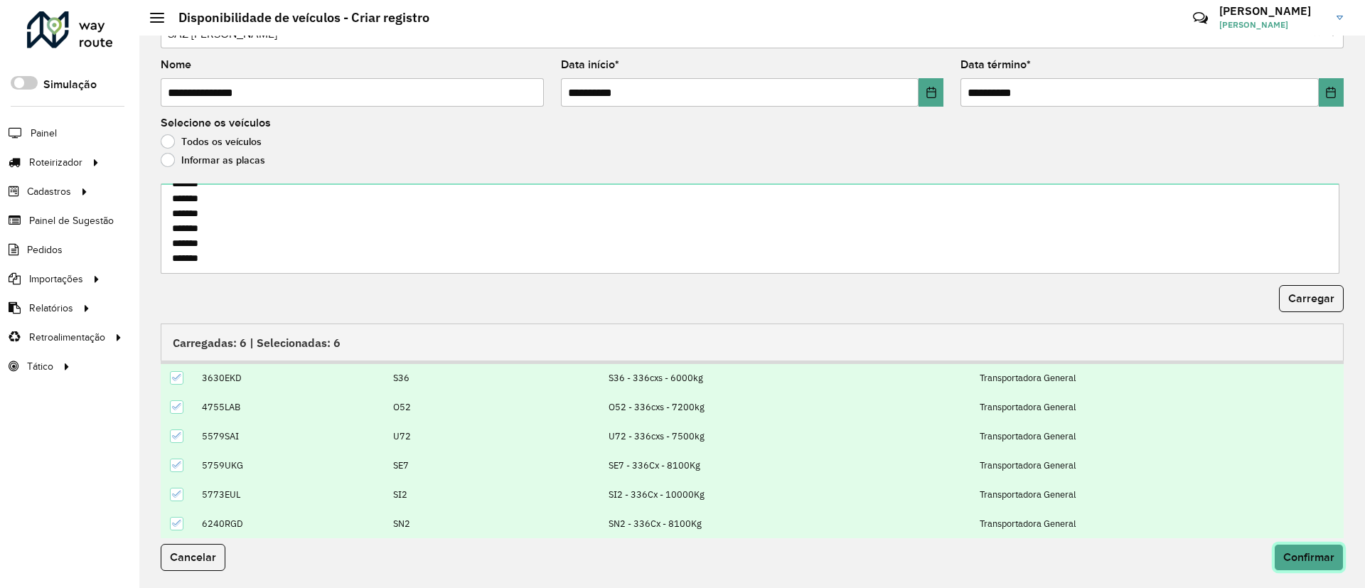
click at [1320, 555] on span "Confirmar" at bounding box center [1309, 557] width 51 height 12
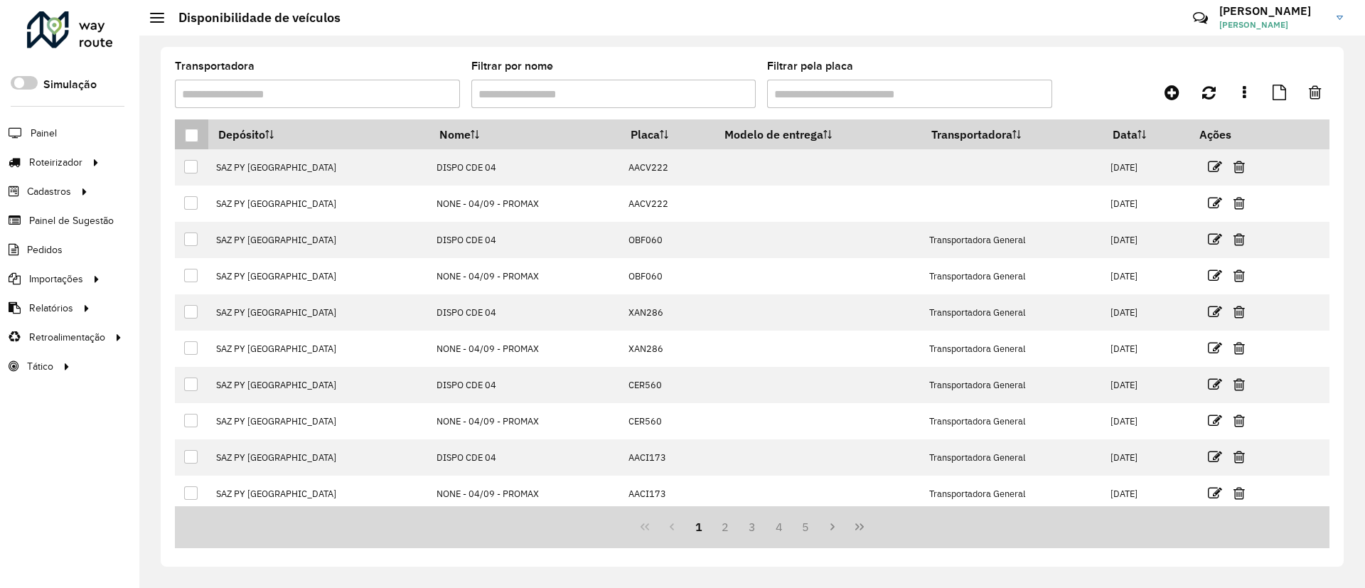
click at [203, 146] on th at bounding box center [191, 134] width 33 height 30
click at [256, 159] on link "Entregas" at bounding box center [237, 162] width 174 height 28
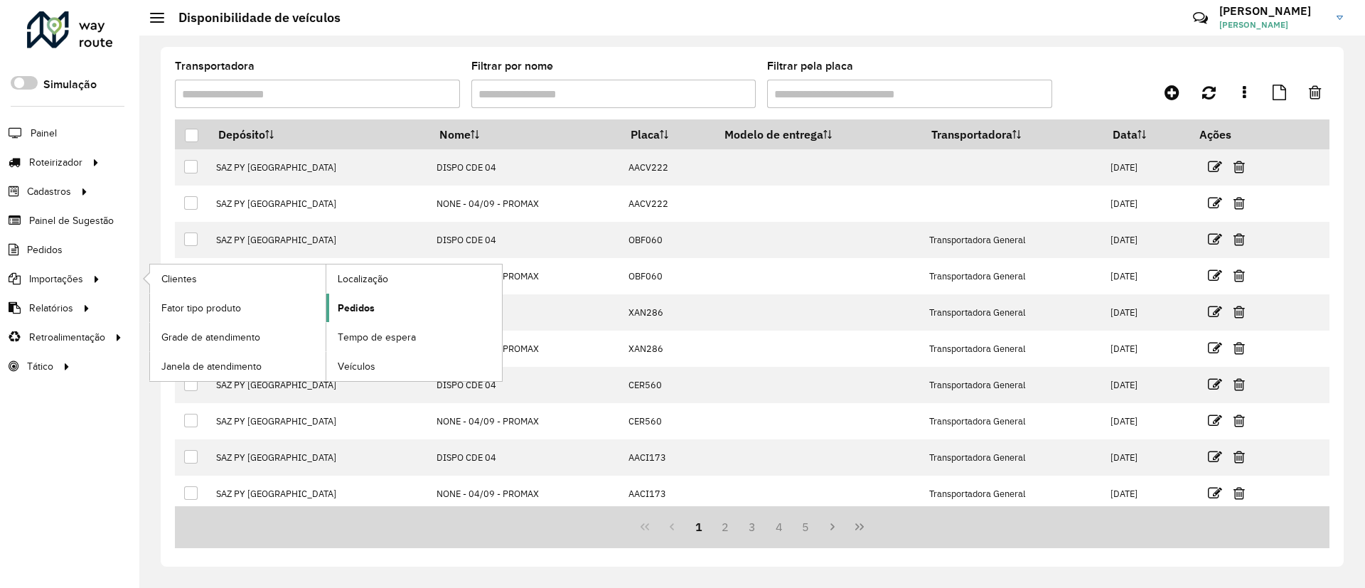
click at [406, 309] on link "Pedidos" at bounding box center [414, 308] width 176 height 28
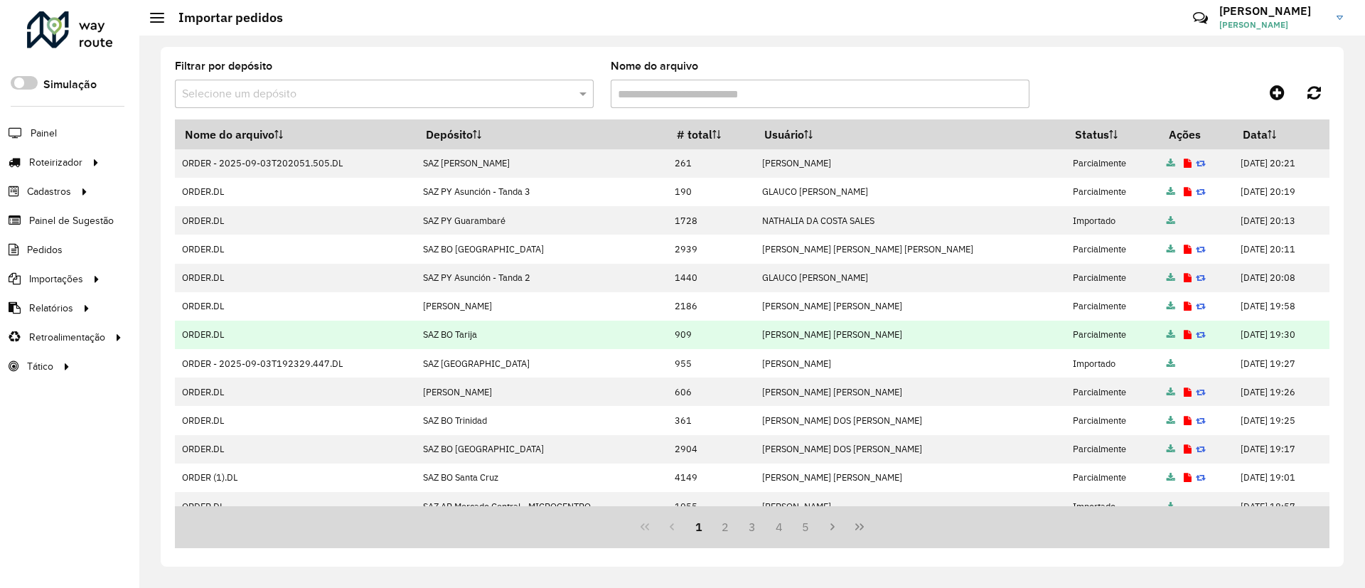
click at [1184, 331] on icon at bounding box center [1188, 335] width 8 height 9
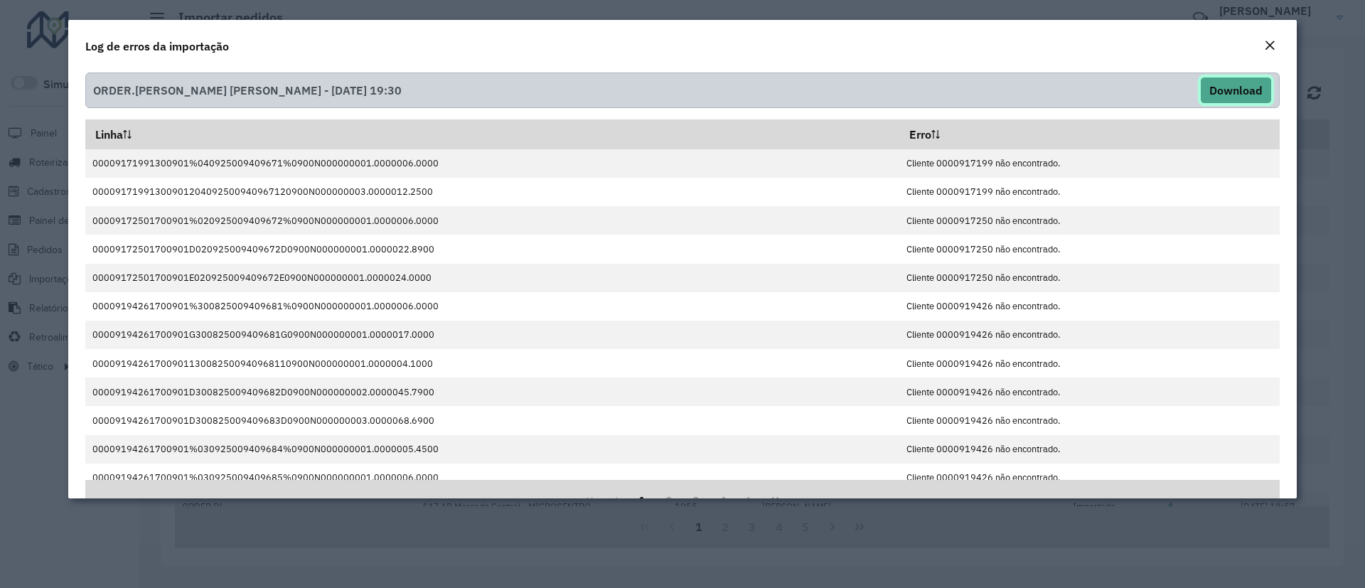
click at [1218, 90] on button "Download" at bounding box center [1236, 90] width 72 height 27
click at [1267, 46] on em "Close" at bounding box center [1269, 45] width 11 height 11
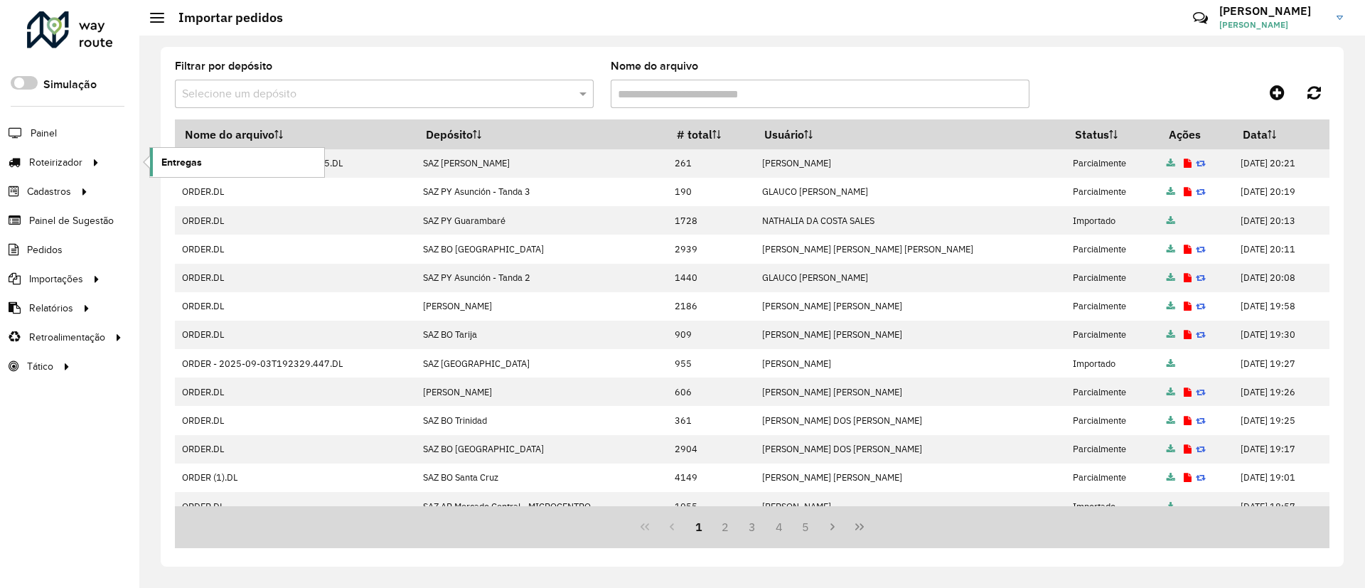
click at [176, 164] on span "Entregas" at bounding box center [181, 162] width 41 height 15
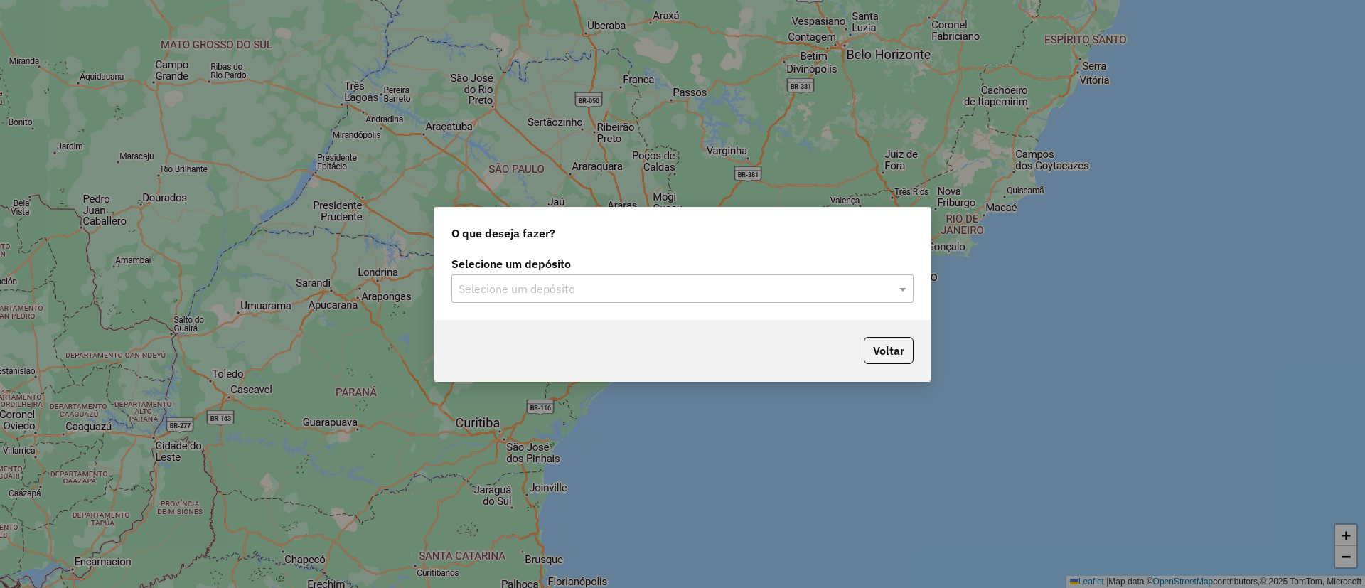
click at [526, 279] on div "Selecione um depósito" at bounding box center [683, 289] width 462 height 28
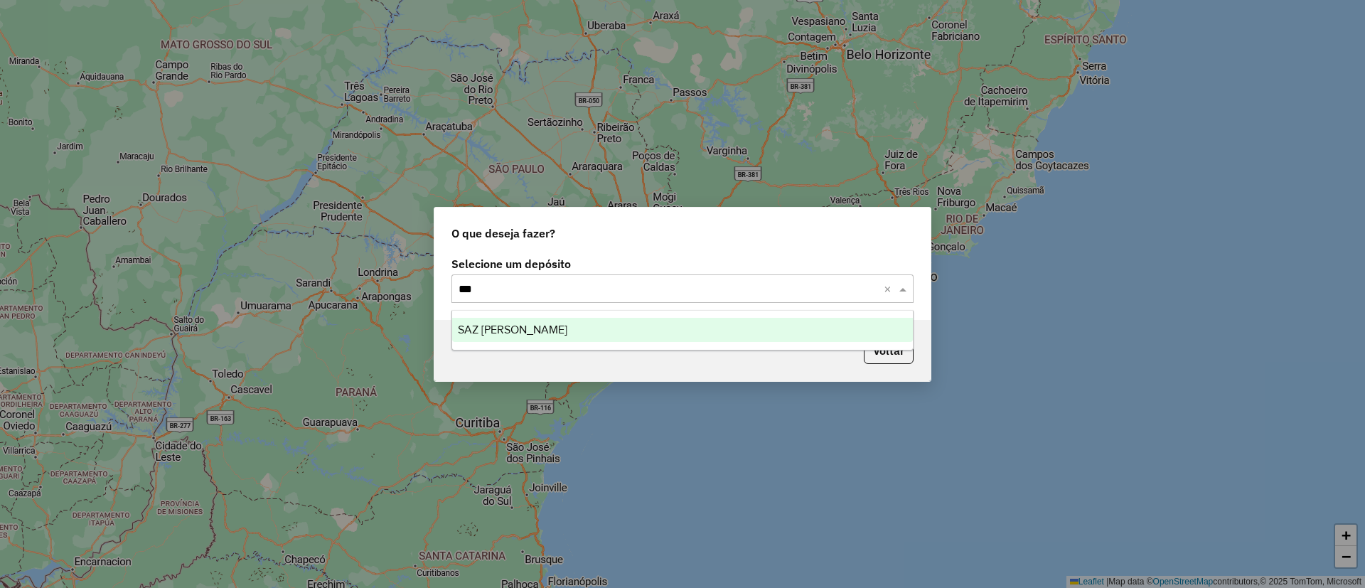
type input "****"
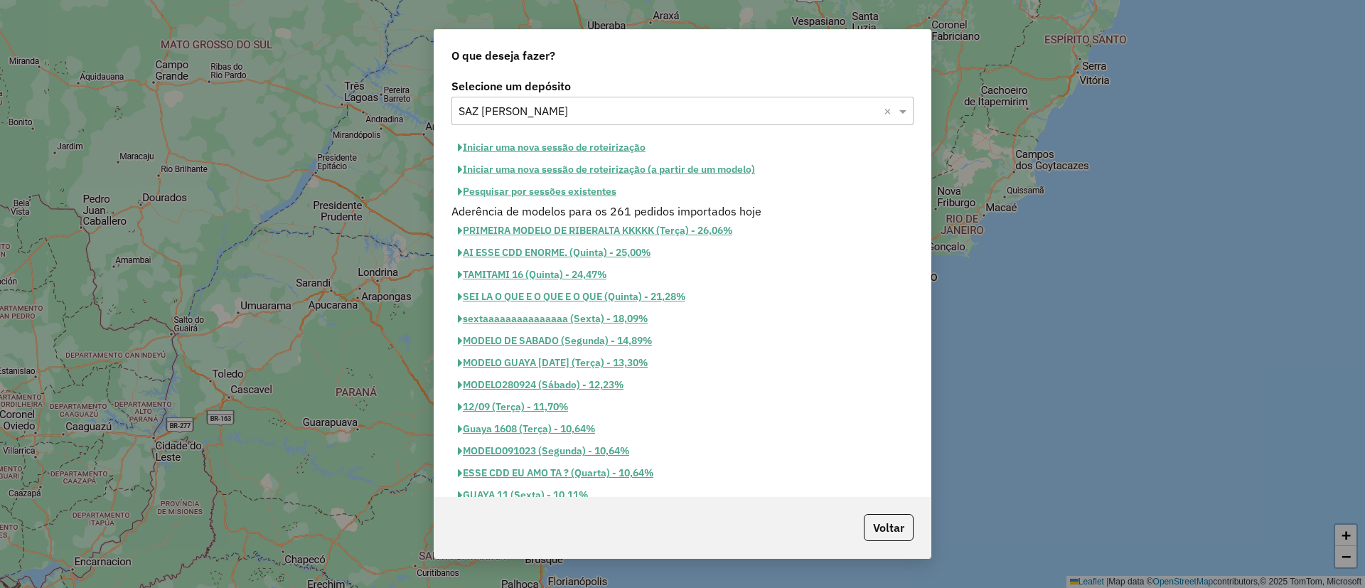
click at [583, 143] on button "Iniciar uma nova sessão de roteirização" at bounding box center [552, 148] width 201 height 22
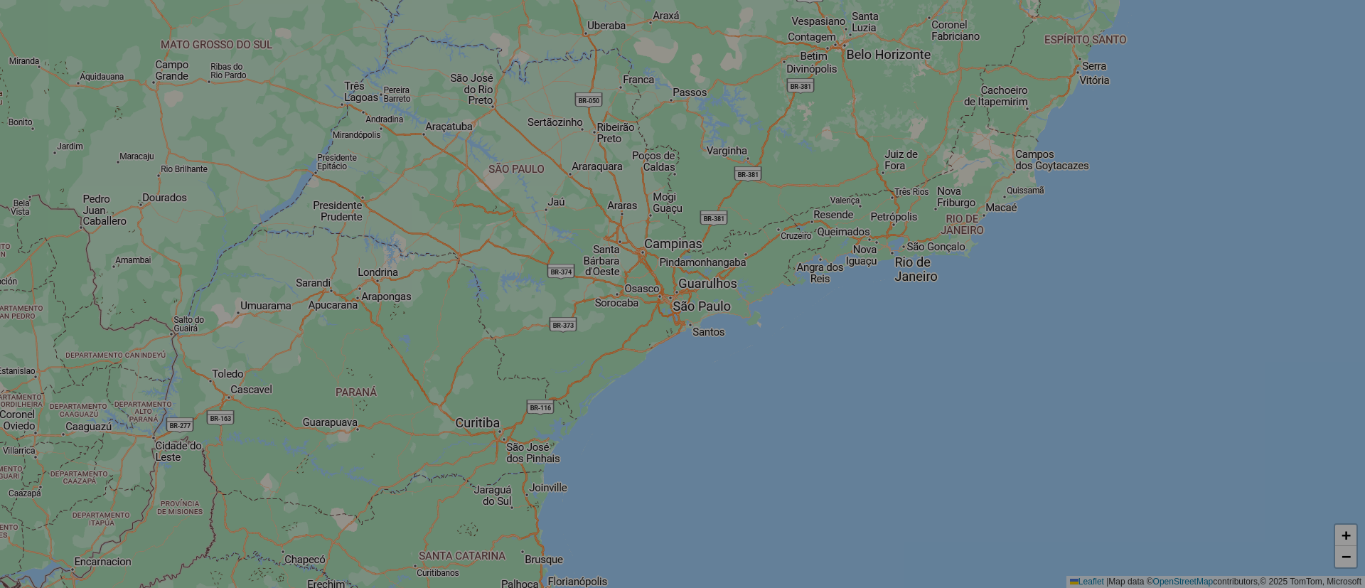
select select "*"
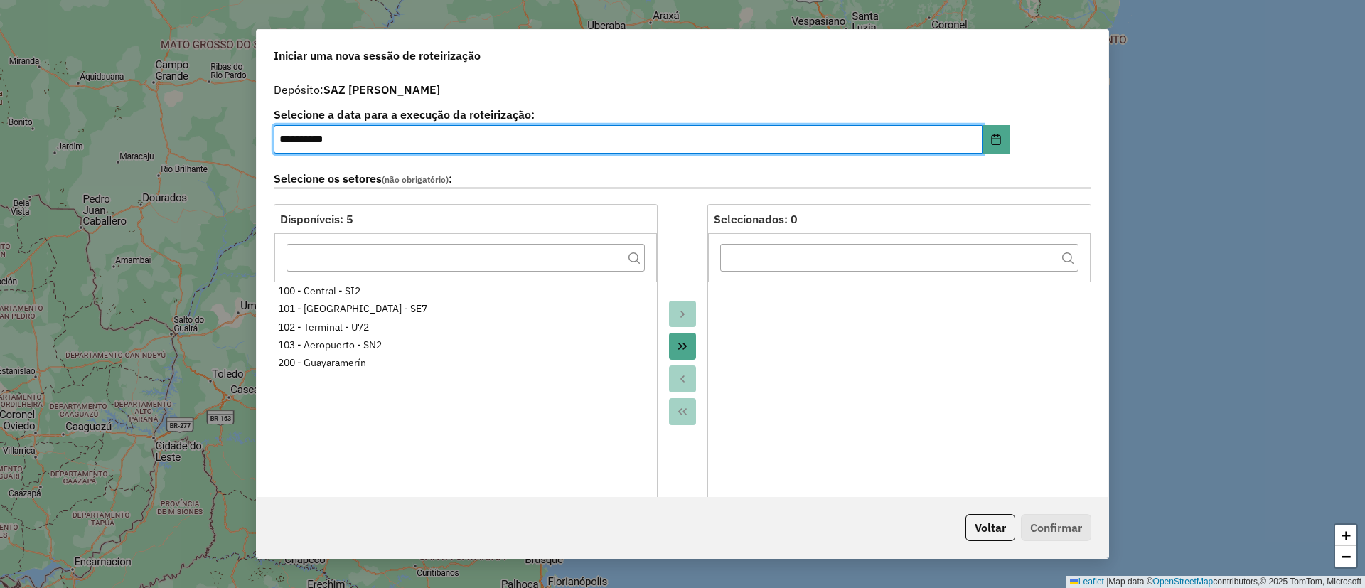
scroll to position [427, 0]
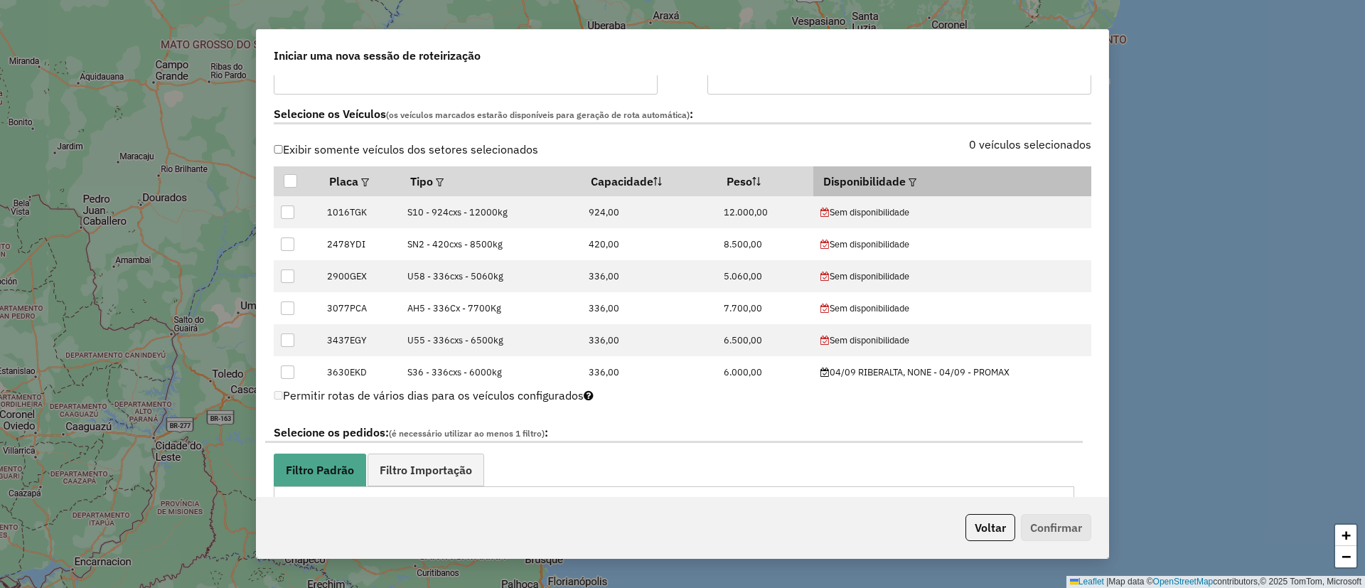
click at [909, 181] on em at bounding box center [913, 183] width 8 height 8
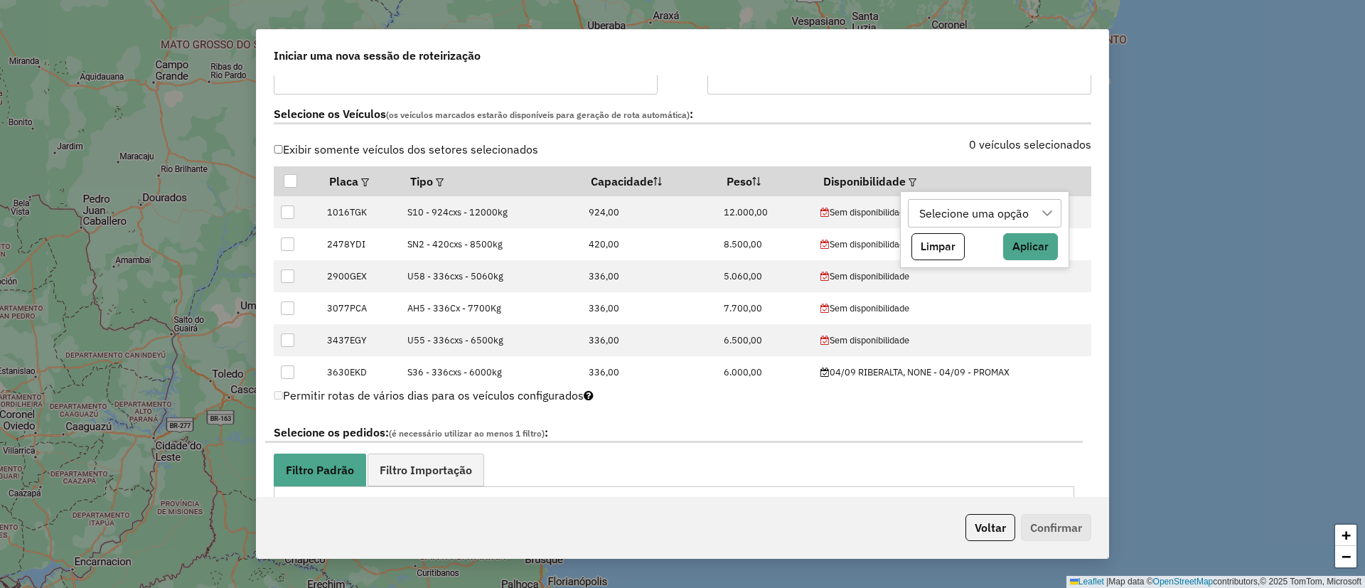
click at [944, 213] on div "Selecione uma opção" at bounding box center [974, 213] width 119 height 27
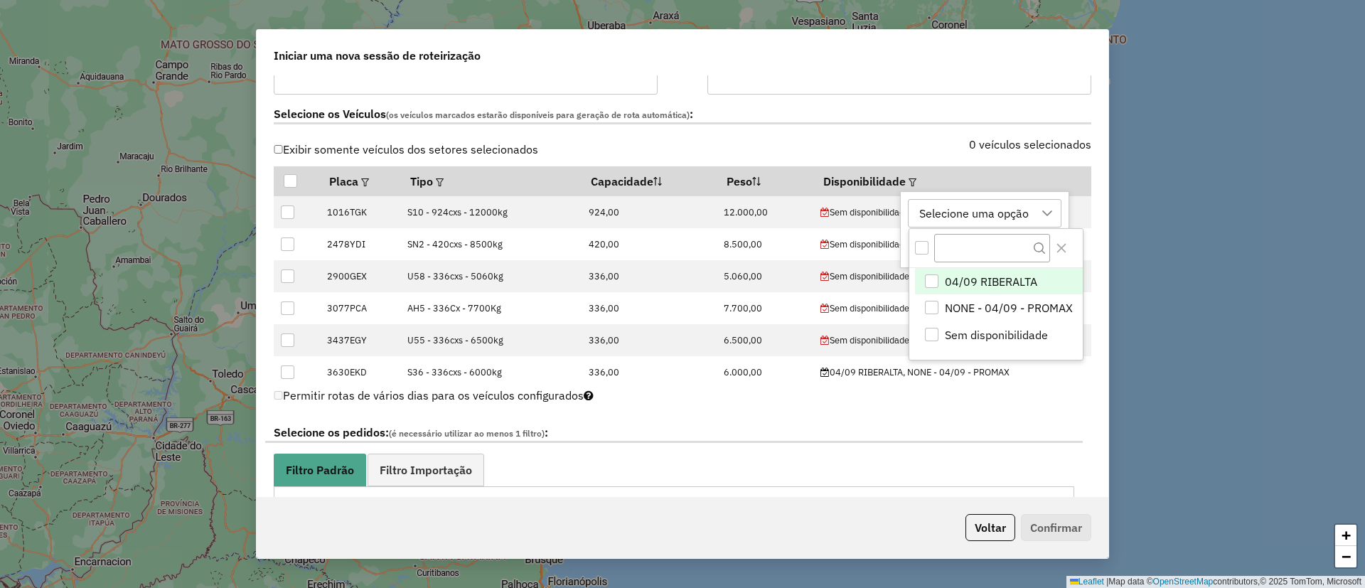
click at [969, 275] on span "04/09 RIBERALTA" at bounding box center [991, 281] width 92 height 17
click at [1069, 246] on button "Close" at bounding box center [1061, 248] width 23 height 23
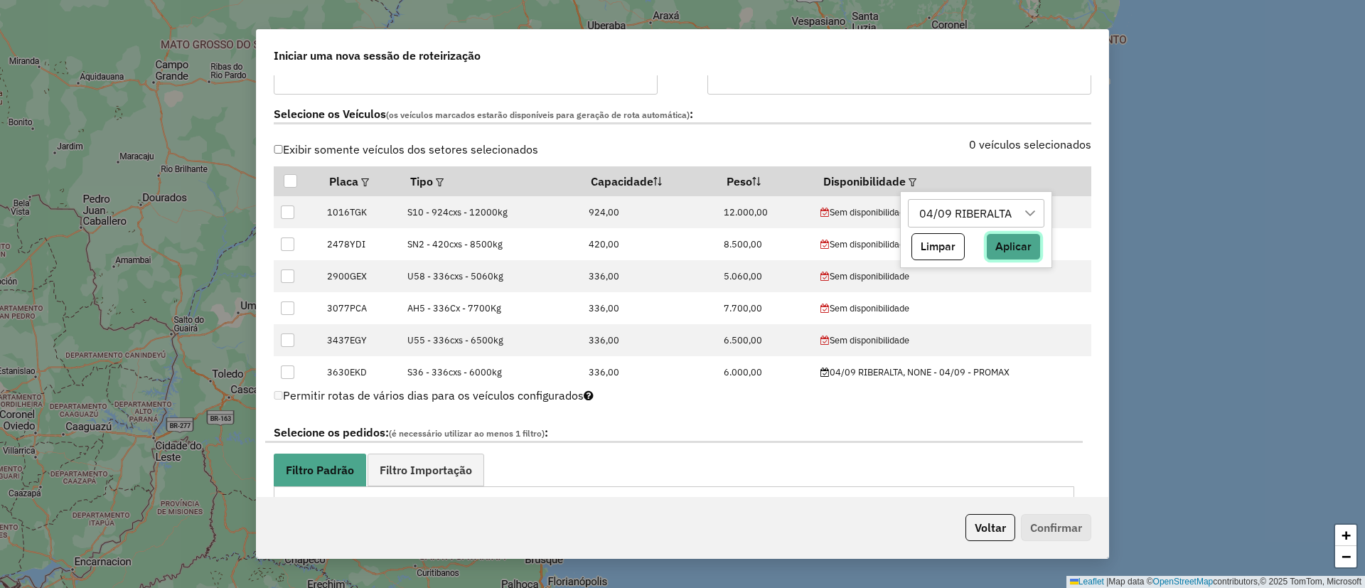
click at [1024, 247] on button "Aplicar" at bounding box center [1013, 246] width 55 height 27
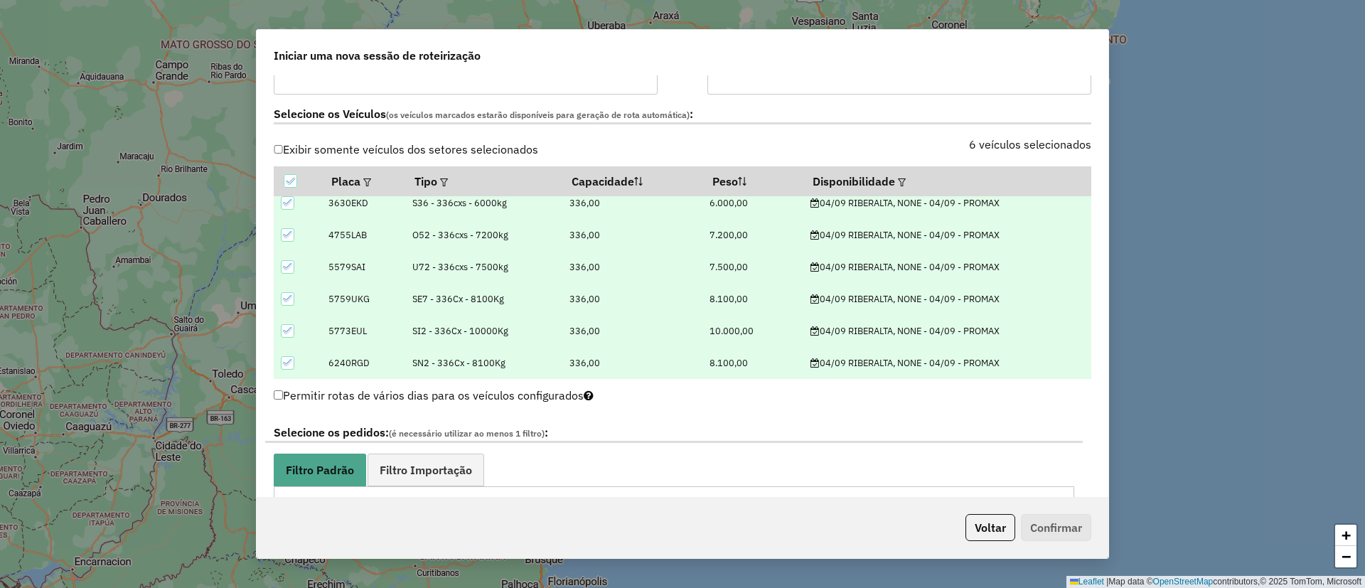
scroll to position [640, 0]
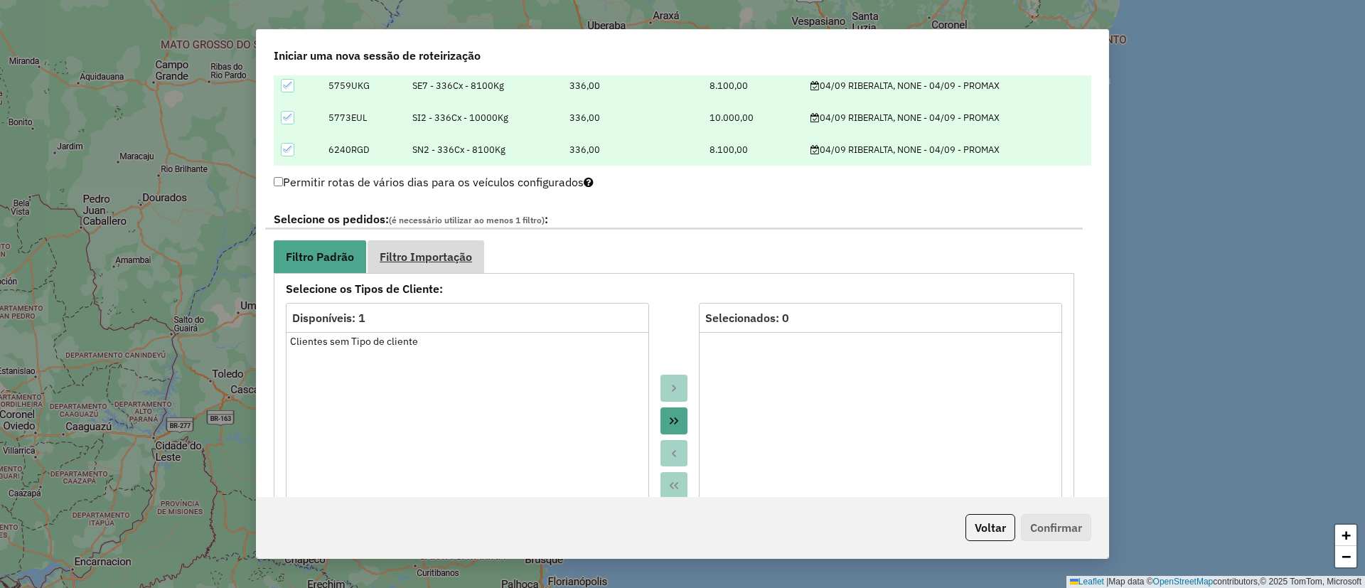
click at [434, 242] on link "Filtro Importação" at bounding box center [426, 256] width 117 height 32
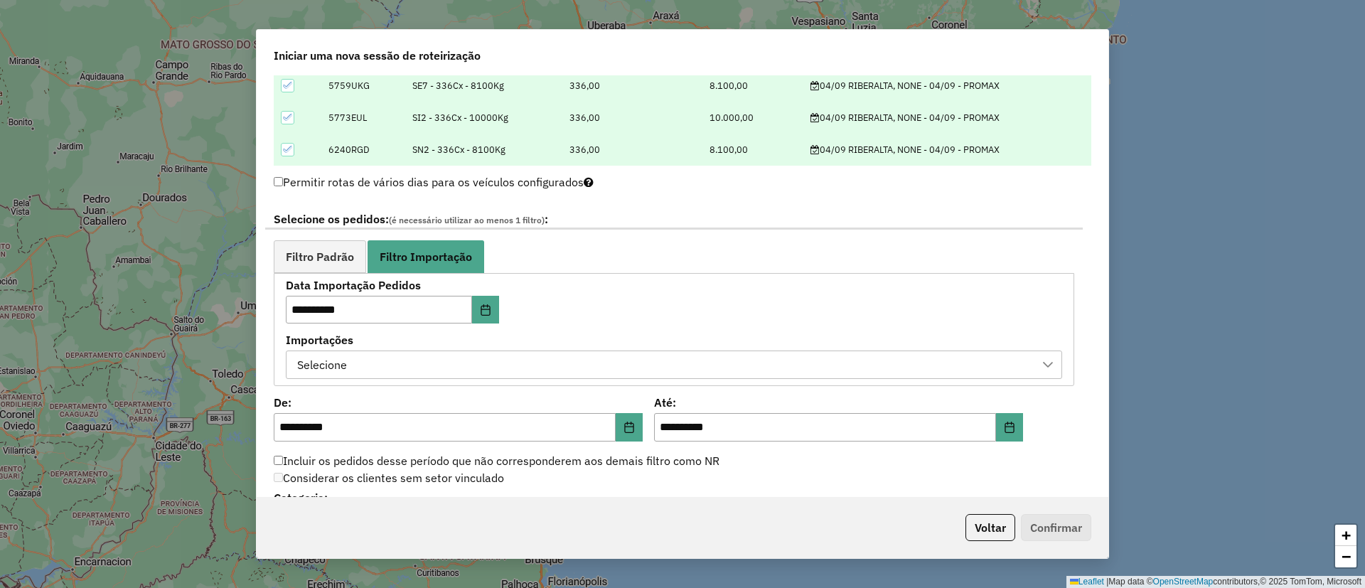
click at [375, 358] on div "Selecione" at bounding box center [663, 364] width 742 height 27
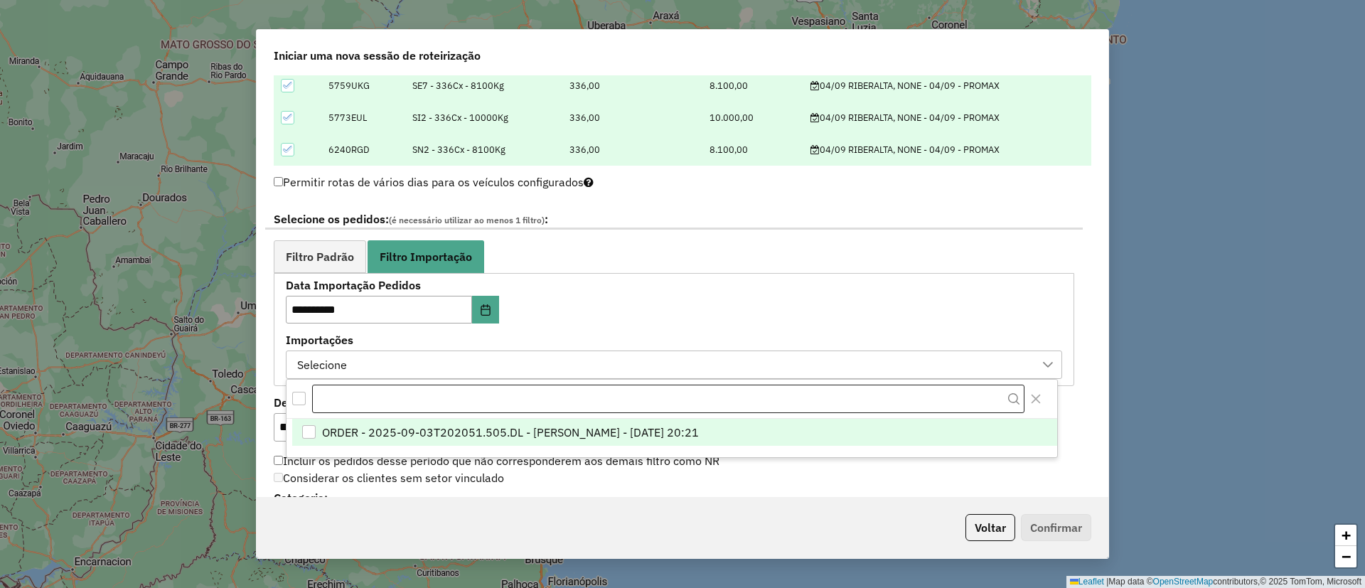
scroll to position [11, 65]
click at [434, 430] on span "ORDER - 2025-09-03T202051.505.DL - [PERSON_NAME] - [DATE] 20:21" at bounding box center [510, 432] width 377 height 17
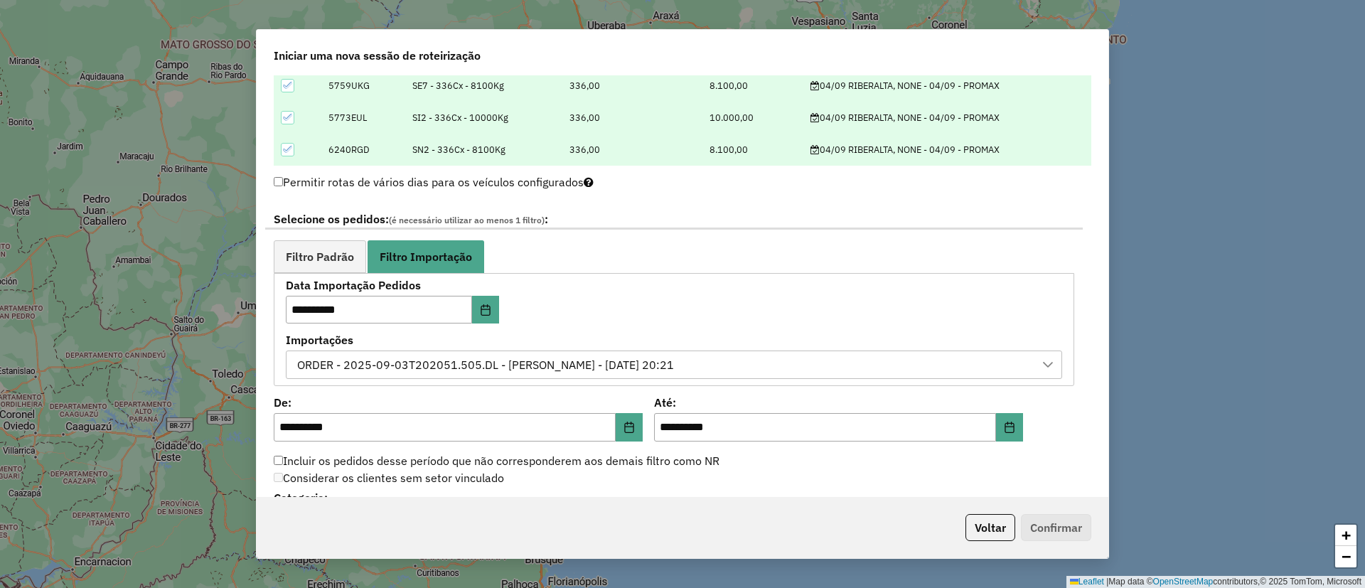
scroll to position [853, 0]
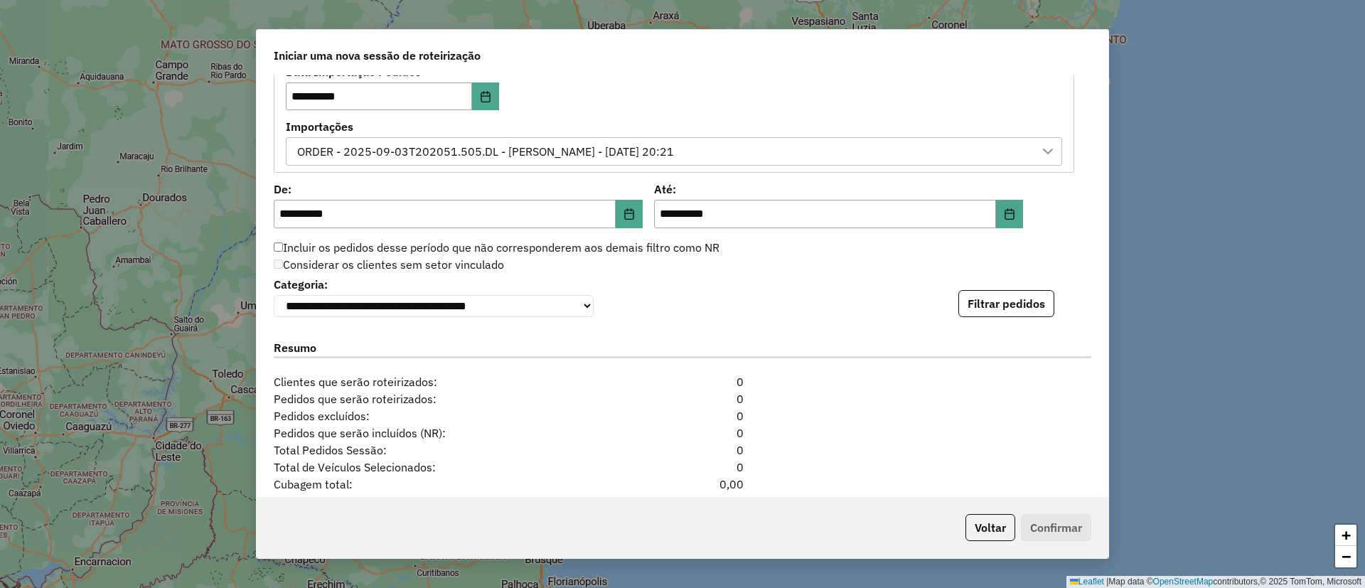
click at [994, 334] on div "Resumo" at bounding box center [682, 351] width 835 height 45
click at [1000, 312] on button "Filtrar pedidos" at bounding box center [1007, 303] width 96 height 27
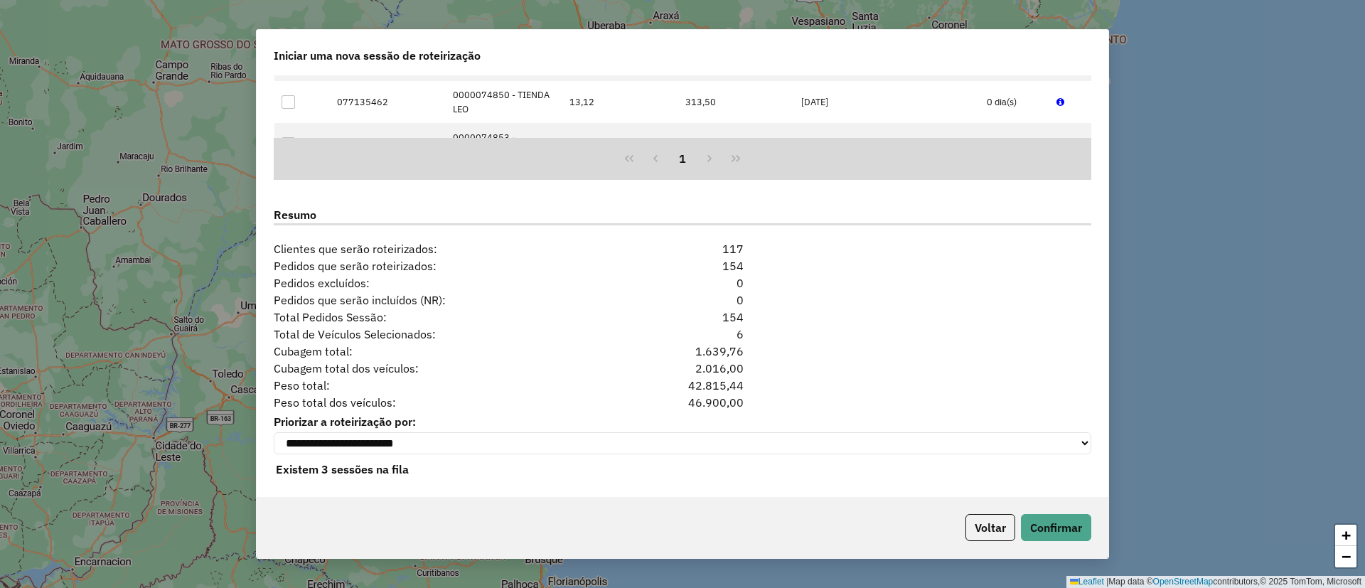
scroll to position [1293, 0]
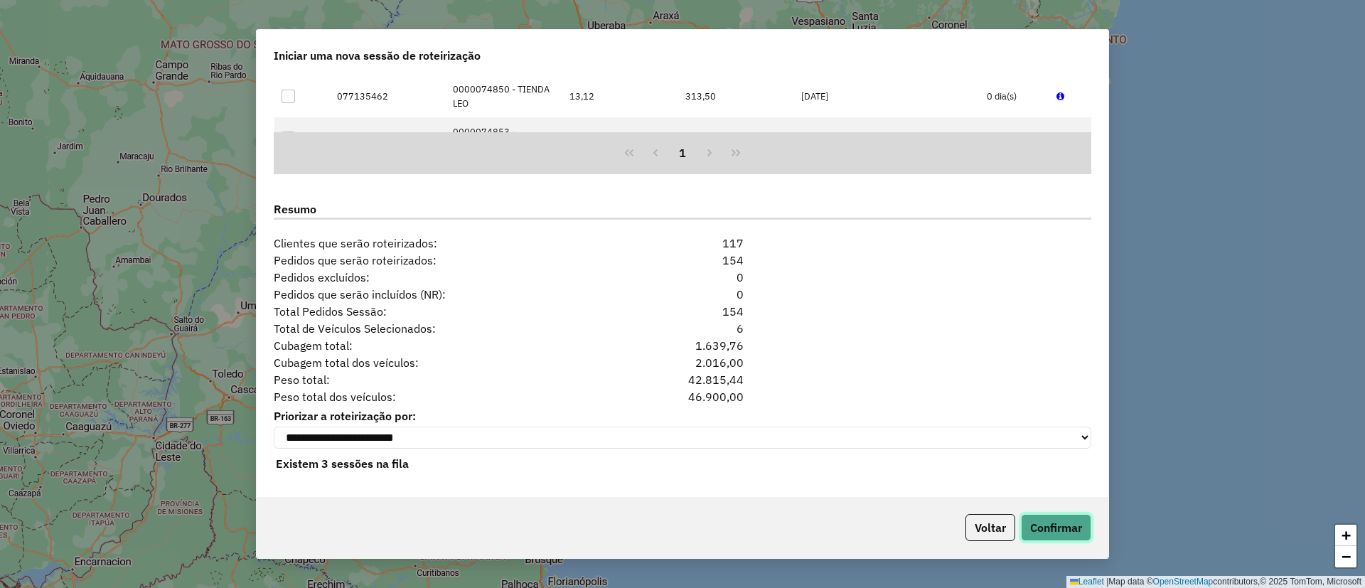
click at [1039, 515] on button "Confirmar" at bounding box center [1056, 527] width 70 height 27
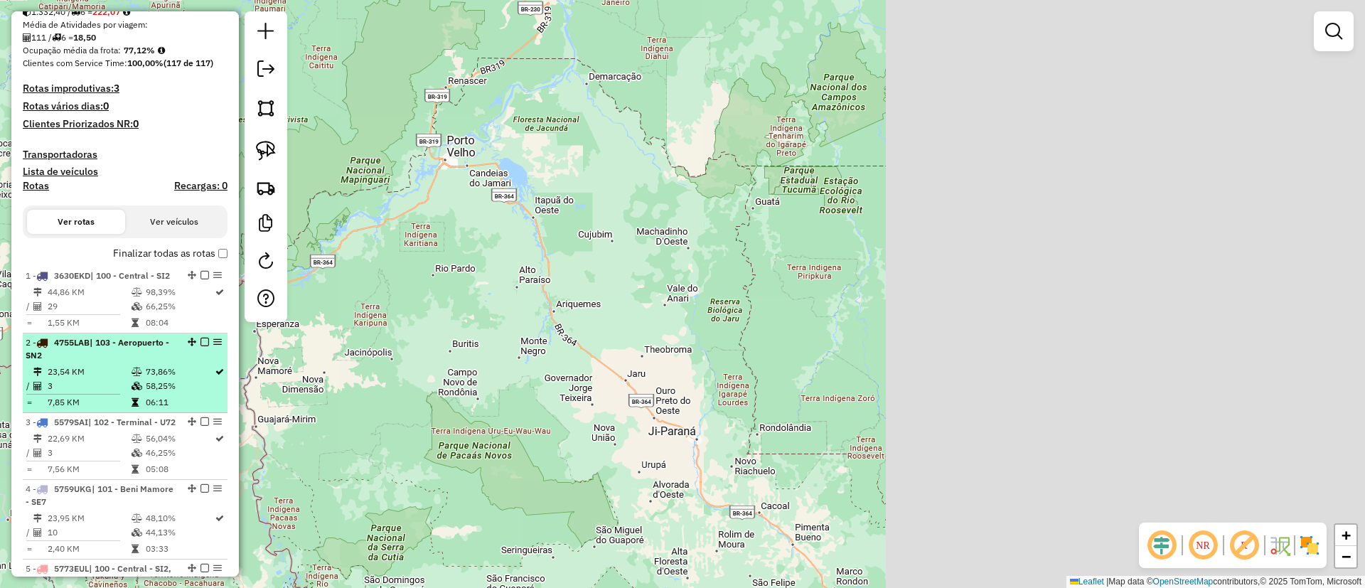
scroll to position [320, 0]
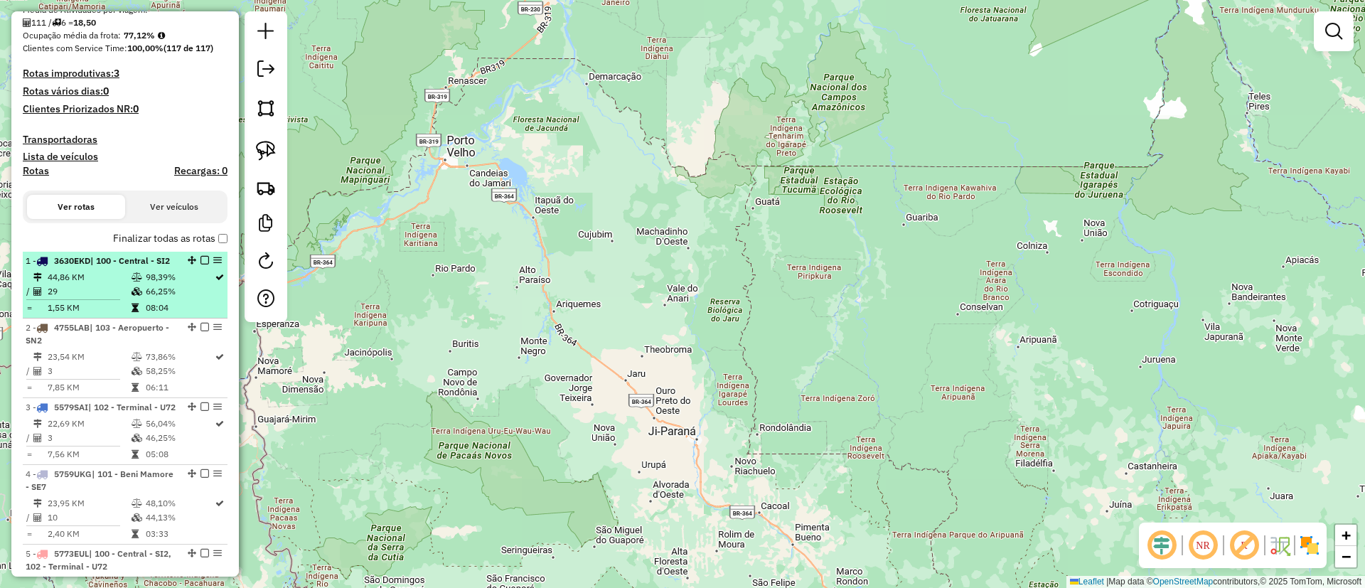
click at [201, 257] on em at bounding box center [205, 260] width 9 height 9
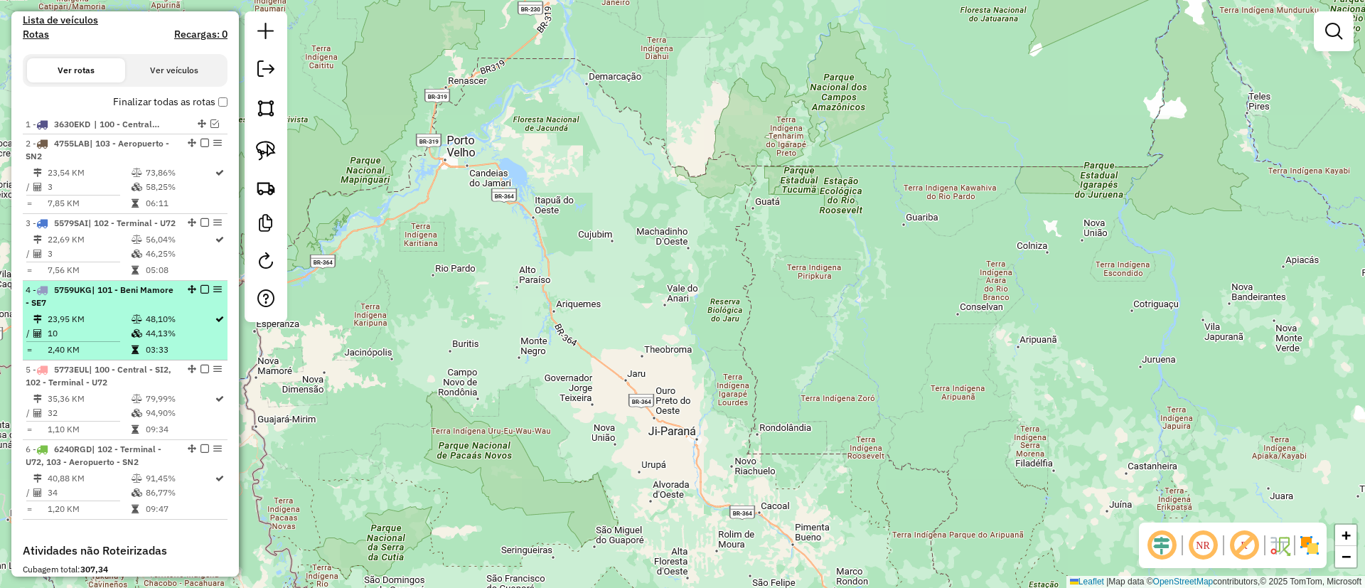
scroll to position [533, 0]
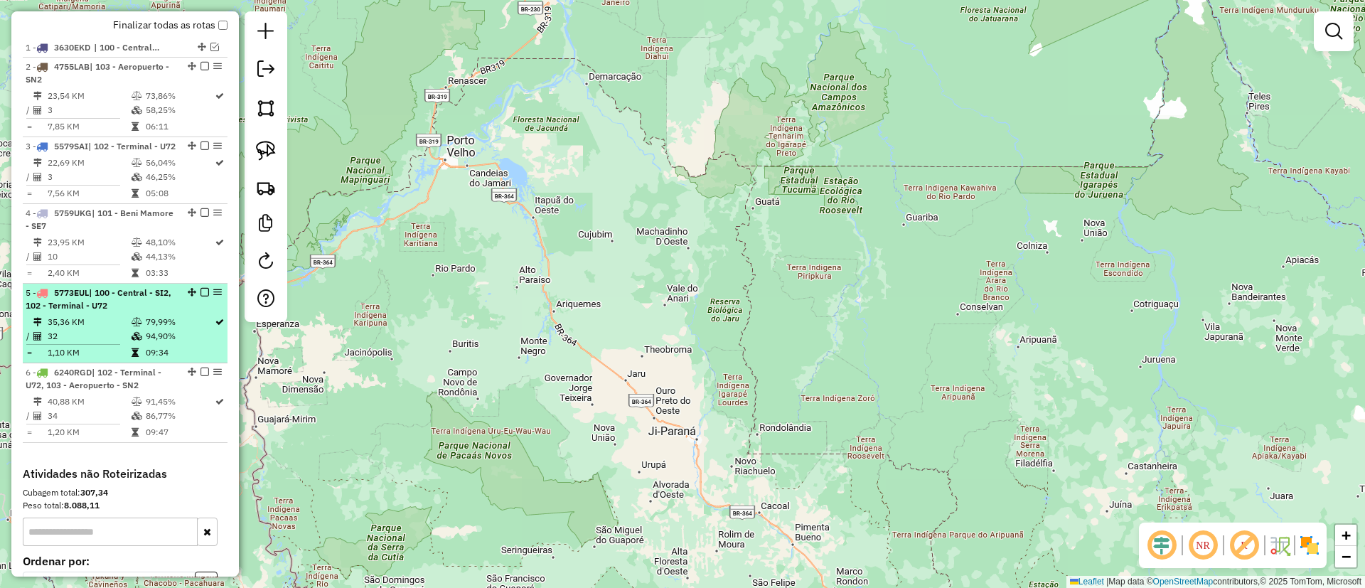
click at [205, 329] on td "79,99%" at bounding box center [179, 322] width 69 height 14
select select "**********"
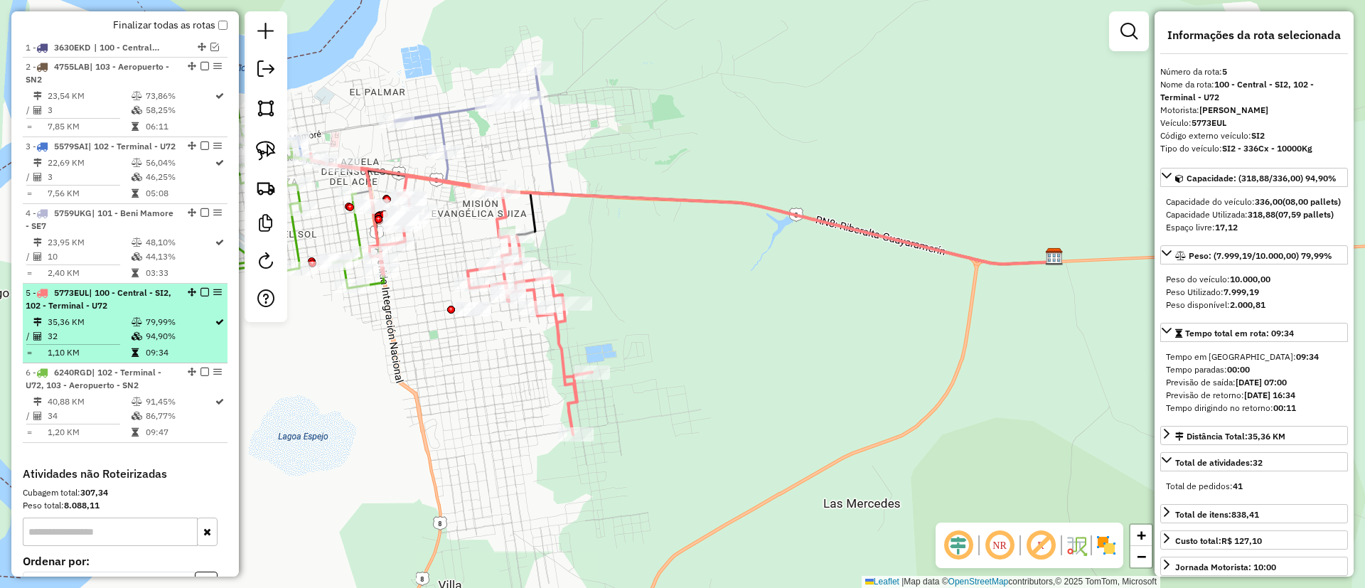
click at [201, 297] on em at bounding box center [205, 292] width 9 height 9
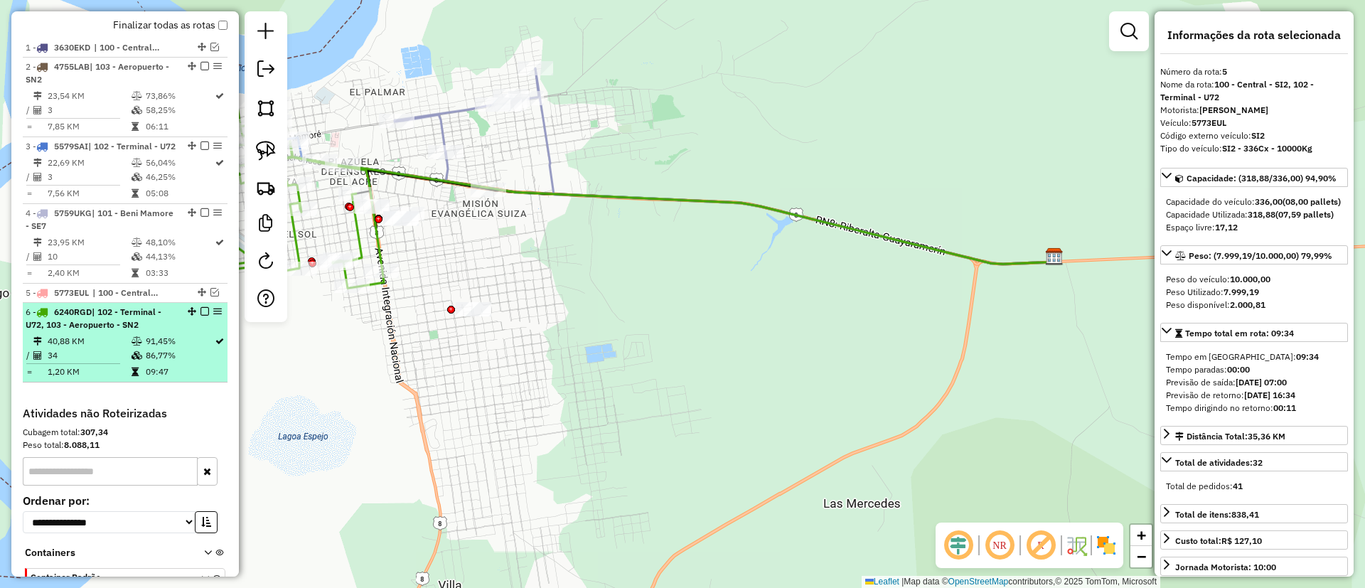
click at [201, 316] on em at bounding box center [205, 311] width 9 height 9
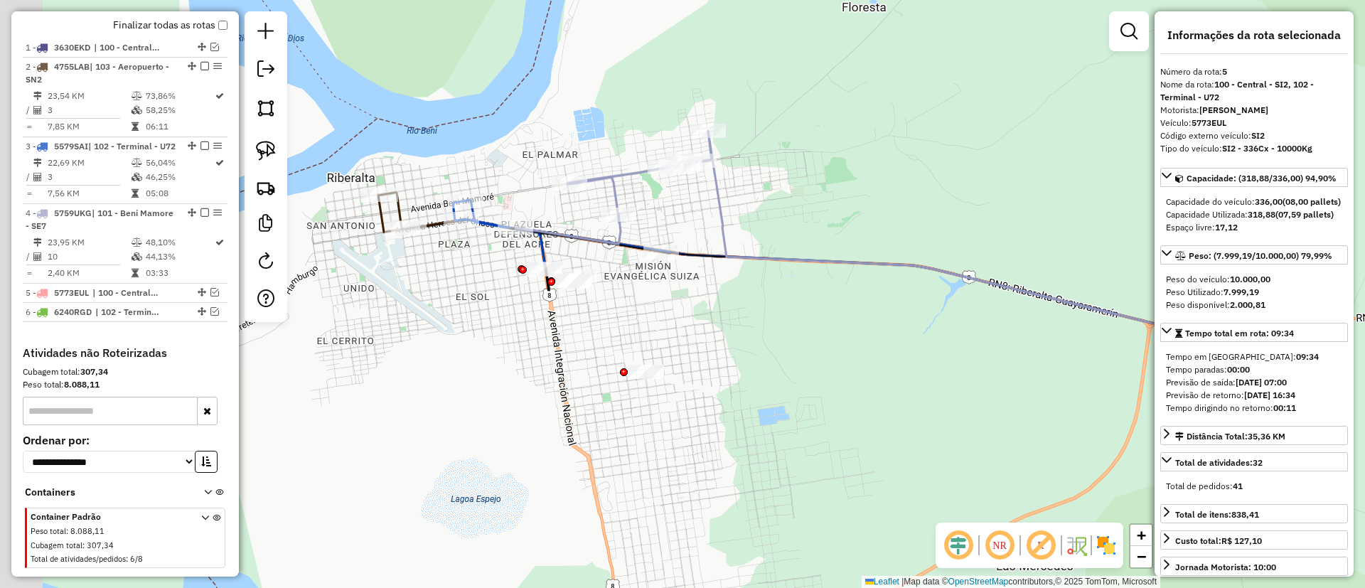
drag, startPoint x: 410, startPoint y: 329, endPoint x: 501, endPoint y: 358, distance: 94.7
click at [501, 358] on div "Janela de atendimento Grade de atendimento Capacidade Transportadoras Veículos …" at bounding box center [682, 294] width 1365 height 588
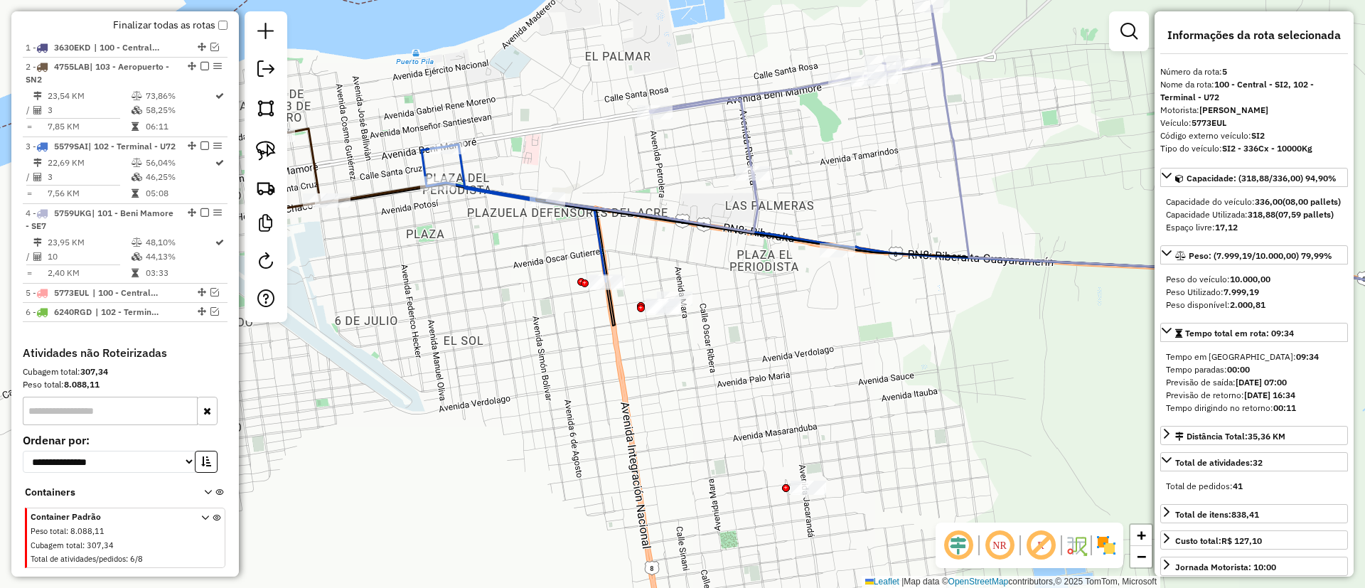
click at [380, 181] on div "Janela de atendimento Grade de atendimento Capacidade Transportadoras Veículos …" at bounding box center [682, 294] width 1365 height 588
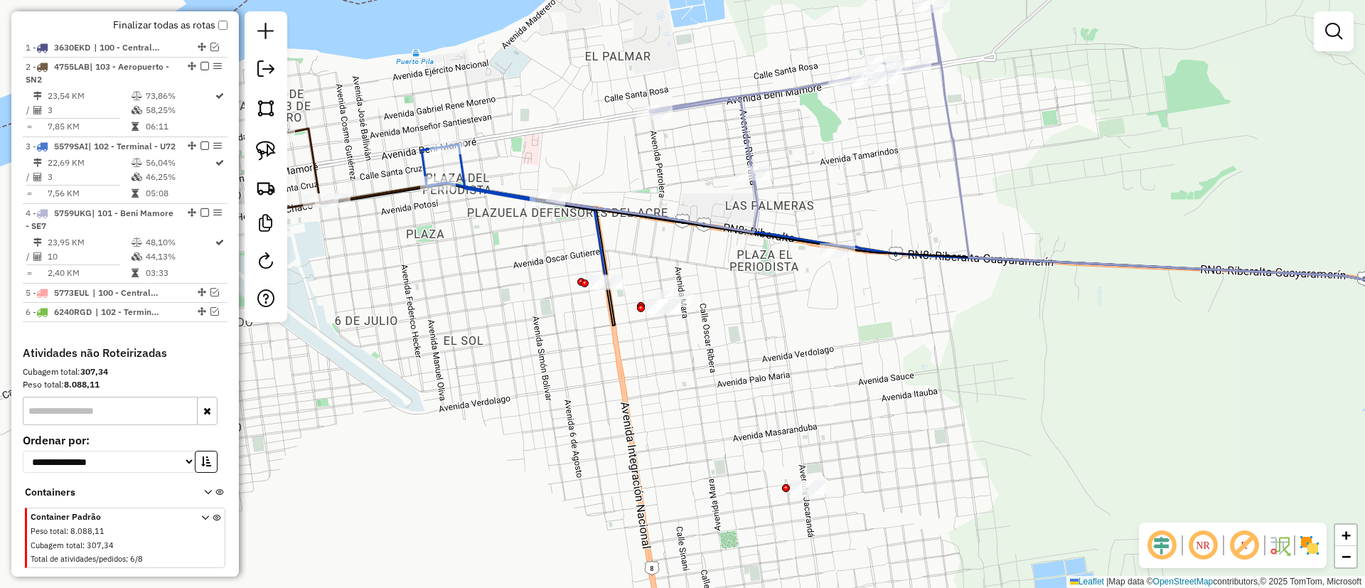
click at [733, 129] on div "Janela de atendimento Grade de atendimento Capacidade Transportadoras Veículos …" at bounding box center [682, 294] width 1365 height 588
click at [739, 132] on icon at bounding box center [743, 119] width 393 height 227
select select "**********"
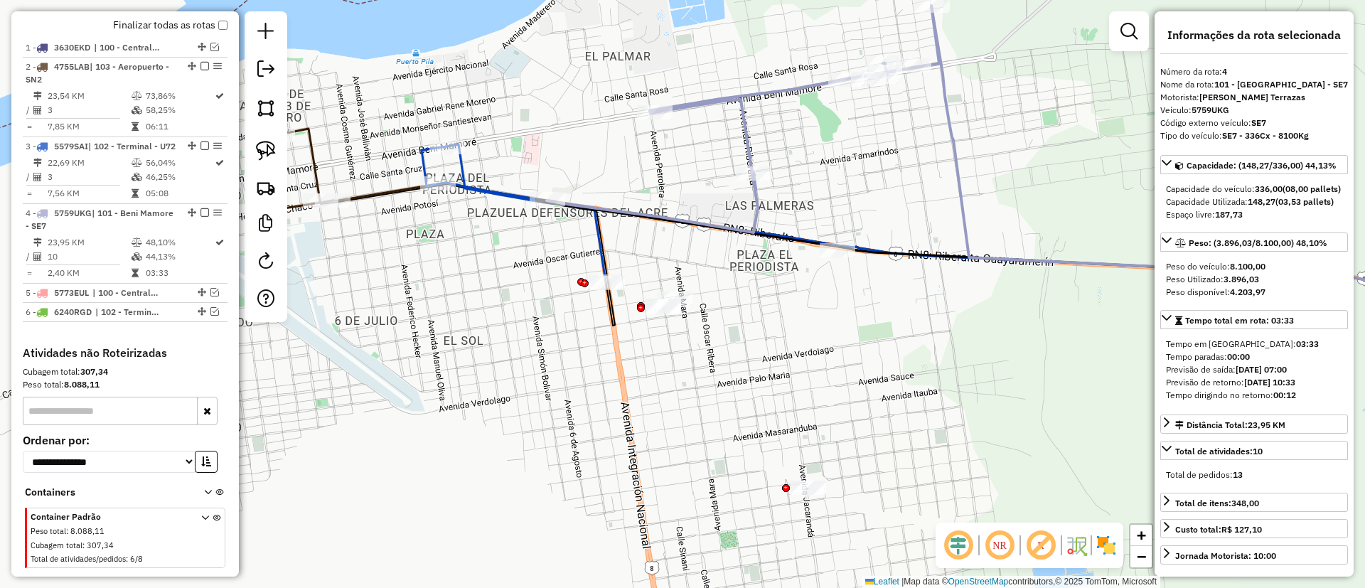
scroll to position [610, 0]
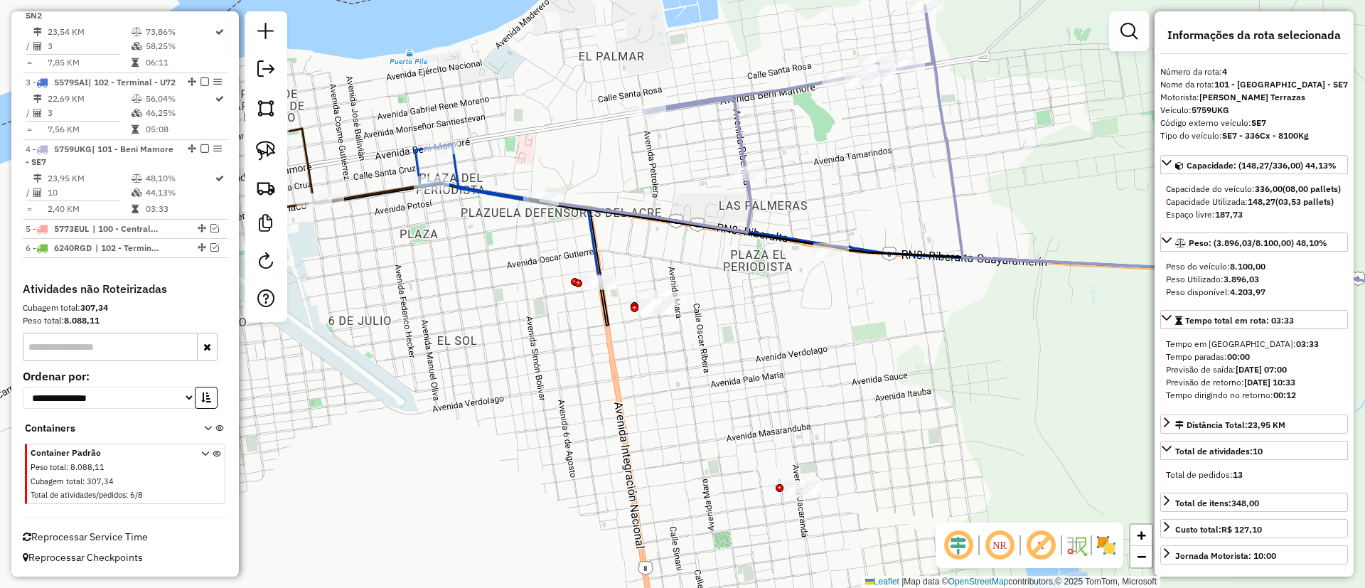
drag, startPoint x: 718, startPoint y: 159, endPoint x: 662, endPoint y: 153, distance: 56.5
click at [702, 159] on div "Janela de atendimento Grade de atendimento Capacidade Transportadoras Veículos …" at bounding box center [682, 294] width 1365 height 588
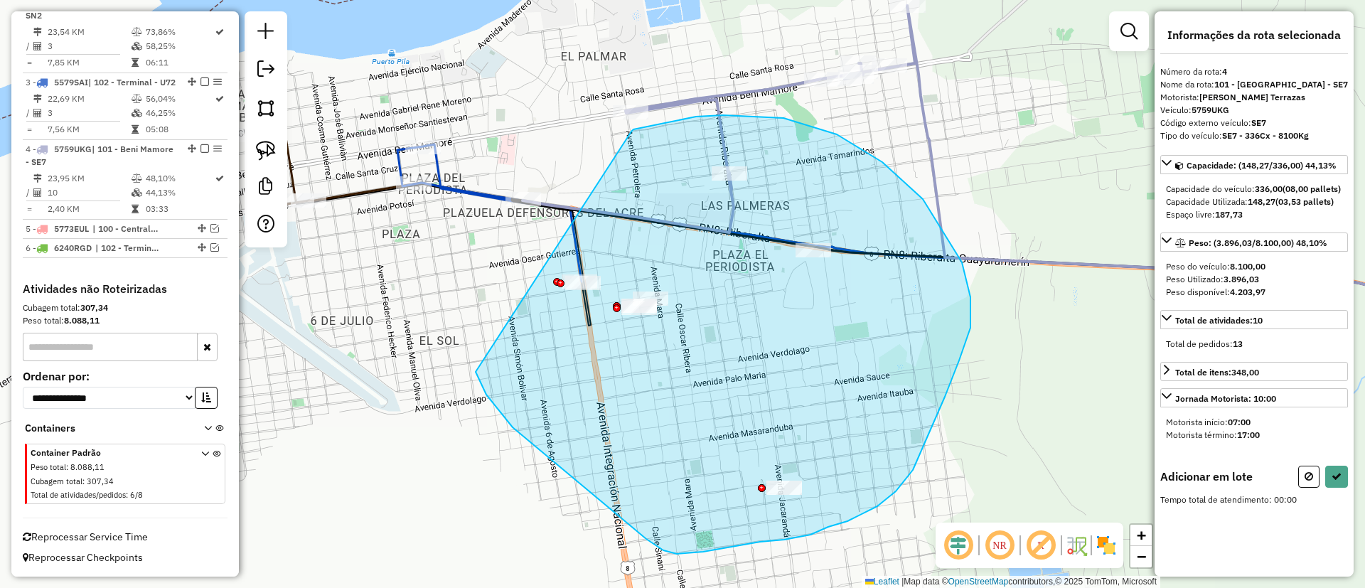
drag, startPoint x: 632, startPoint y: 132, endPoint x: 454, endPoint y: 304, distance: 247.9
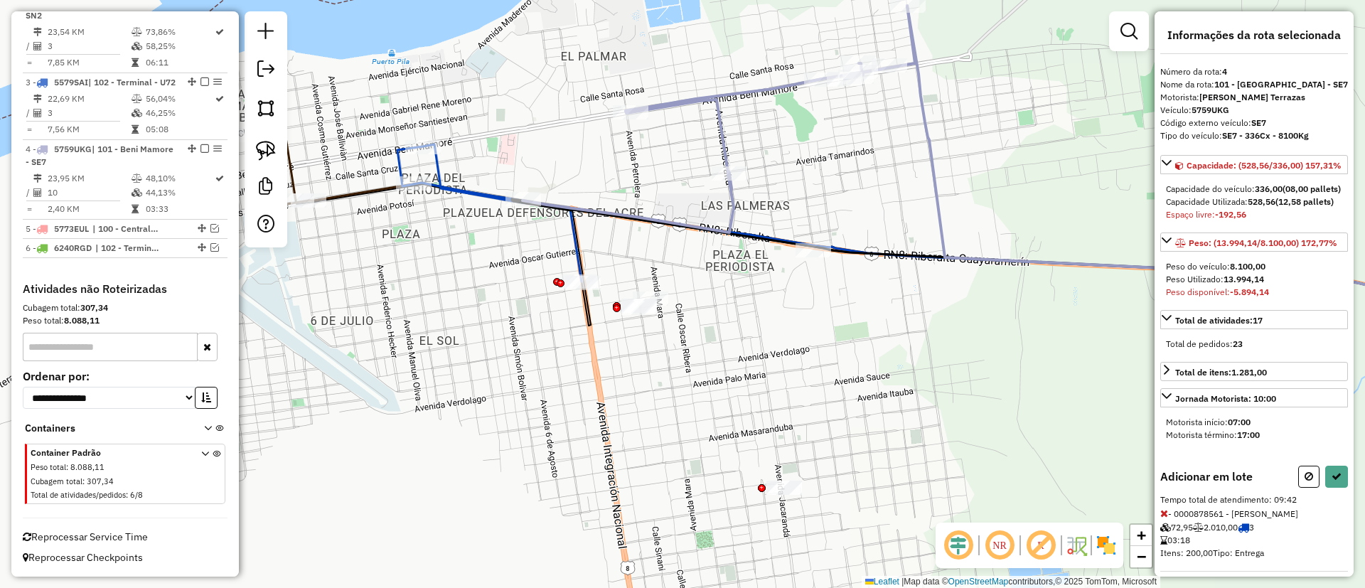
scroll to position [213, 0]
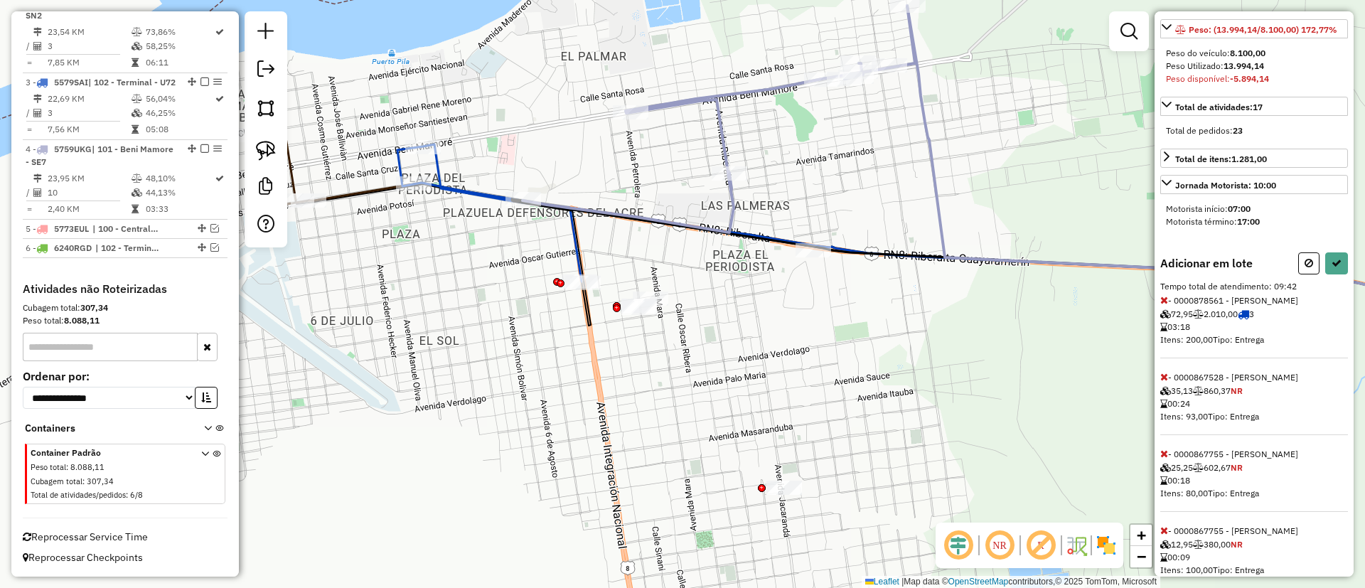
click at [1161, 305] on icon at bounding box center [1165, 300] width 8 height 10
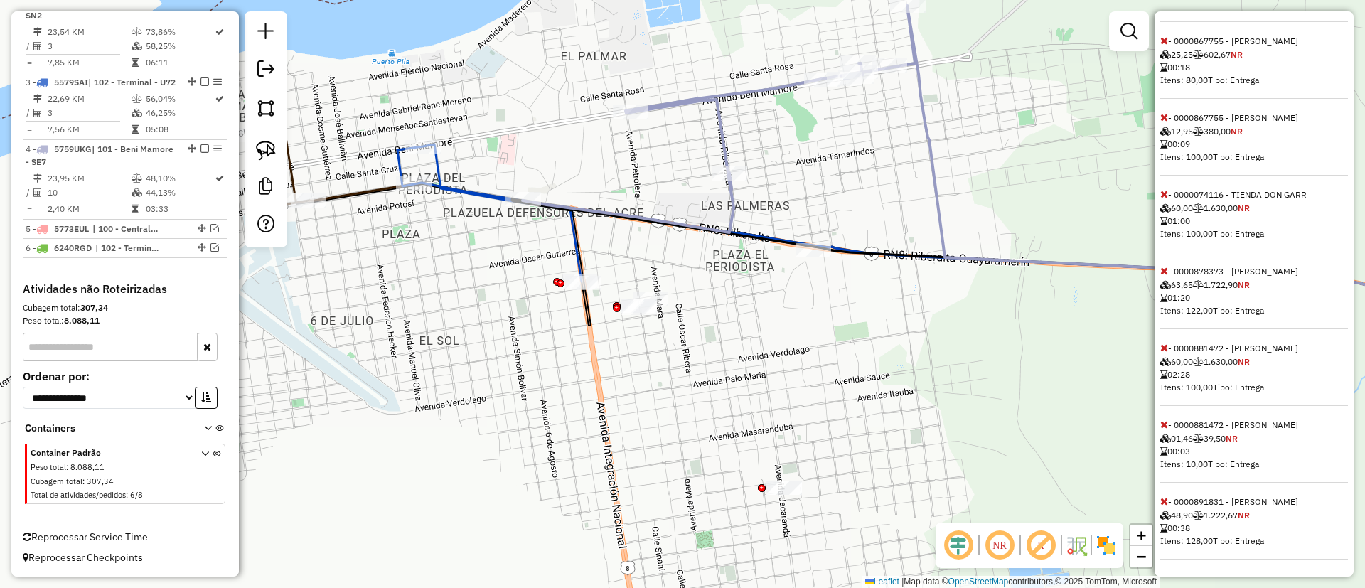
scroll to position [588, 0]
click at [1163, 351] on icon at bounding box center [1165, 348] width 8 height 10
click at [1166, 432] on div "Adicionar em lote Tempo total de atendimento: 03:55 - 0000867528 - [PERSON_NAME…" at bounding box center [1255, 276] width 188 height 567
click at [1163, 418] on span at bounding box center [1165, 424] width 8 height 13
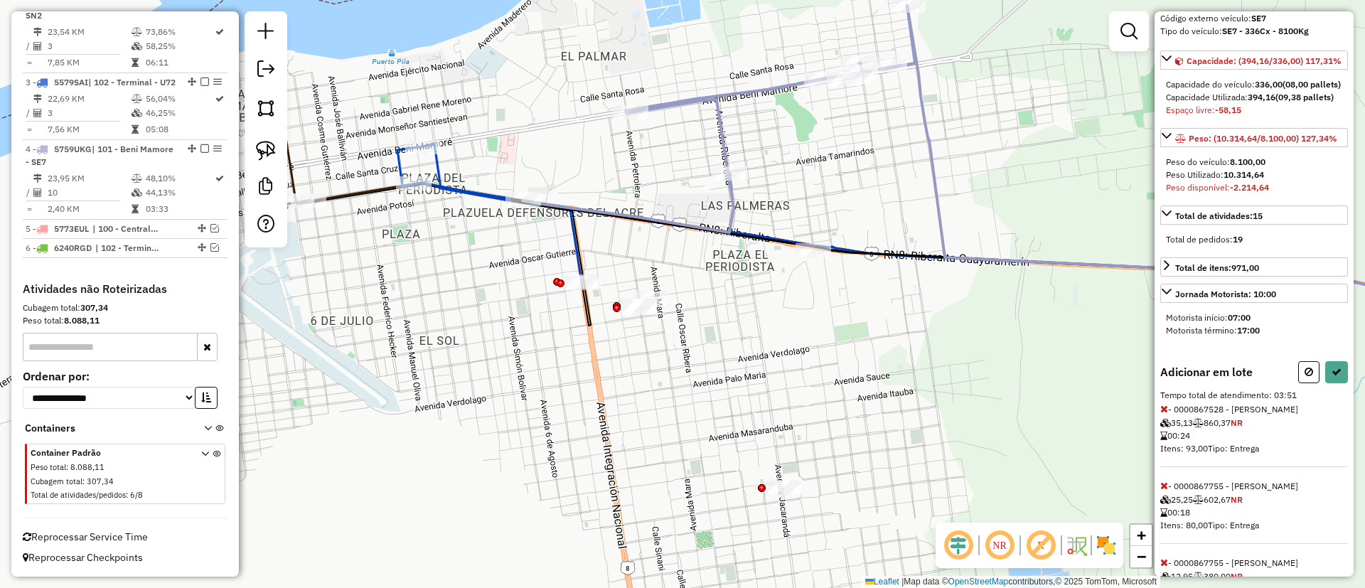
scroll to position [435, 0]
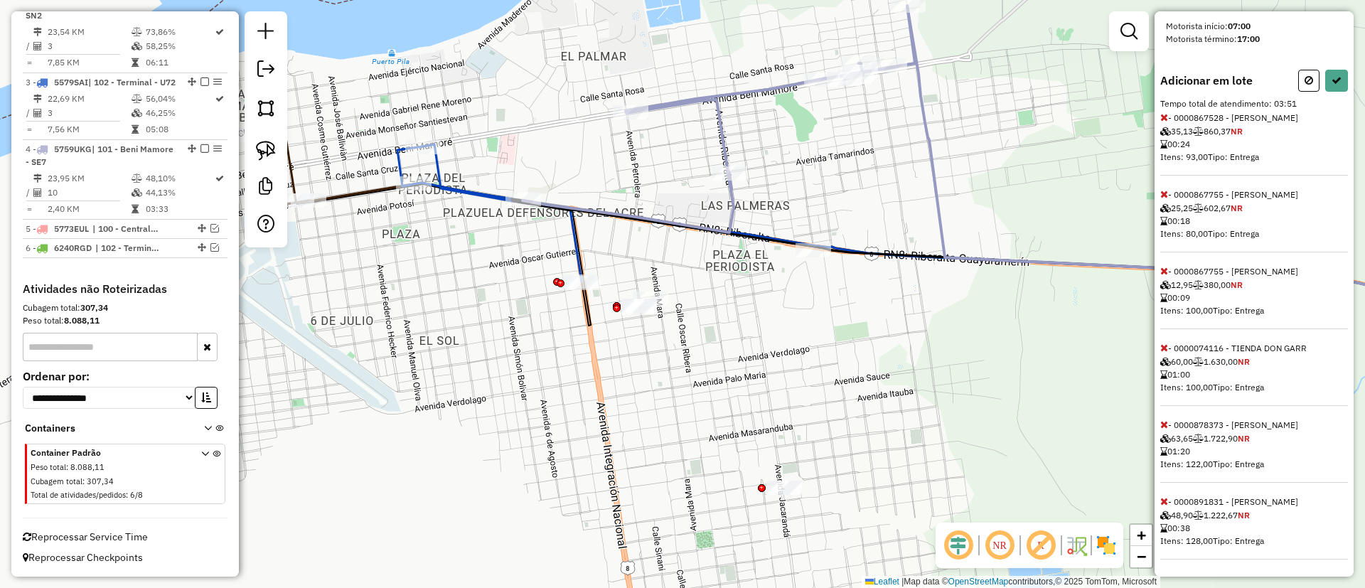
click at [1161, 502] on icon at bounding box center [1165, 501] width 8 height 10
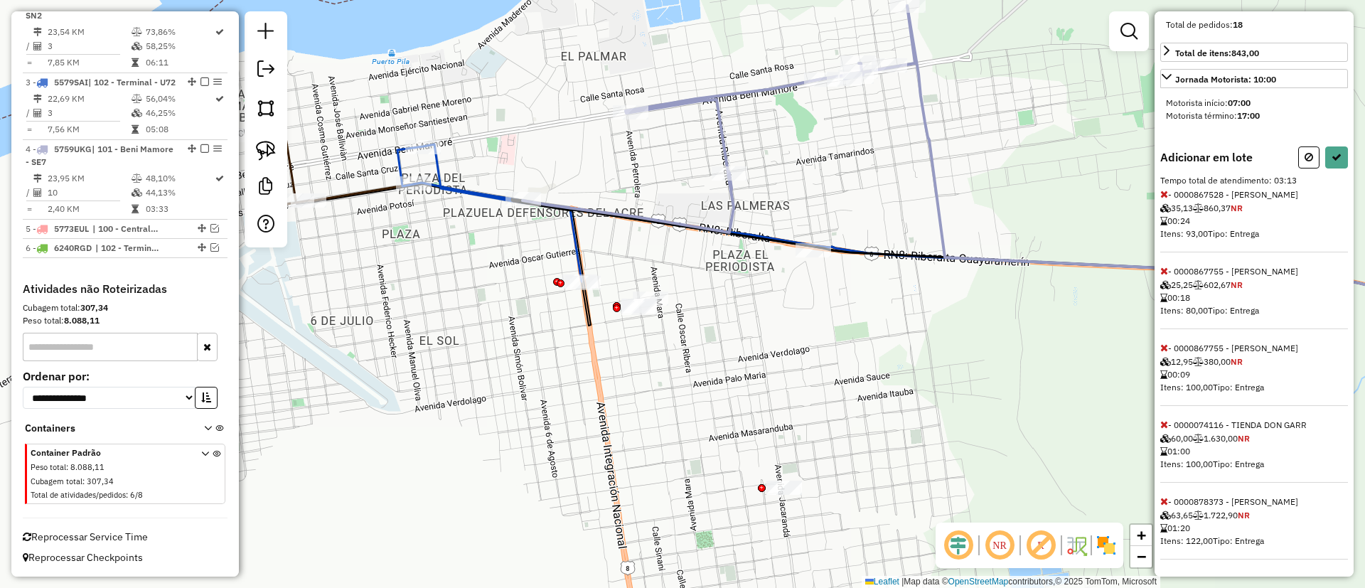
click at [1161, 502] on icon at bounding box center [1165, 501] width 8 height 10
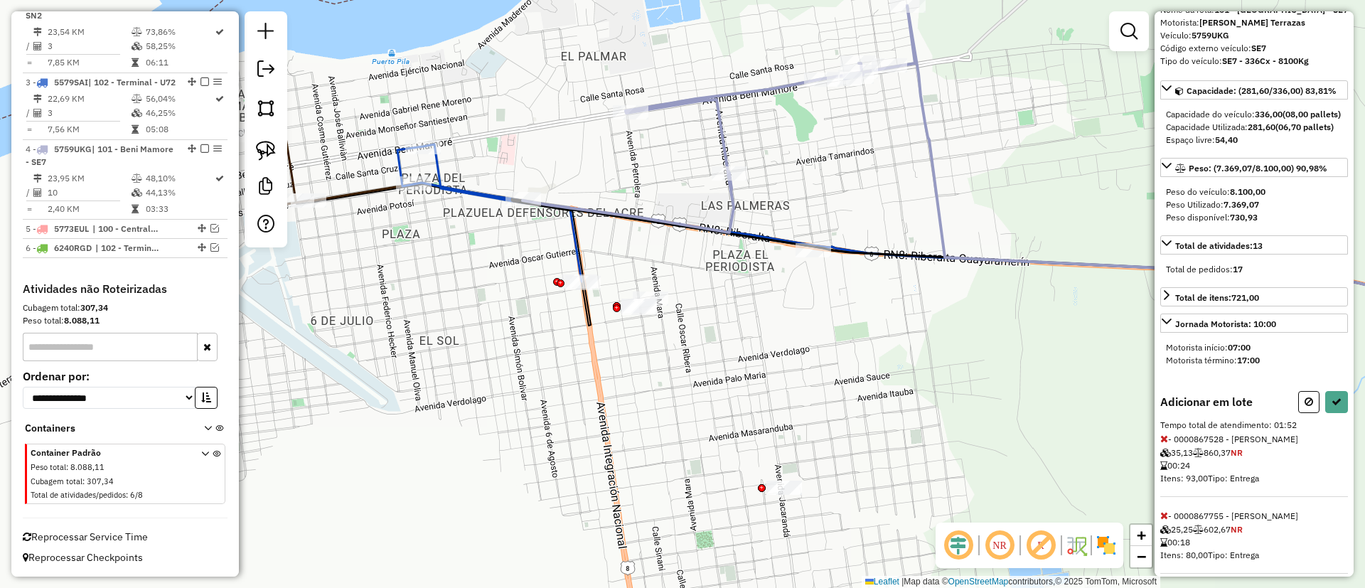
scroll to position [55, 0]
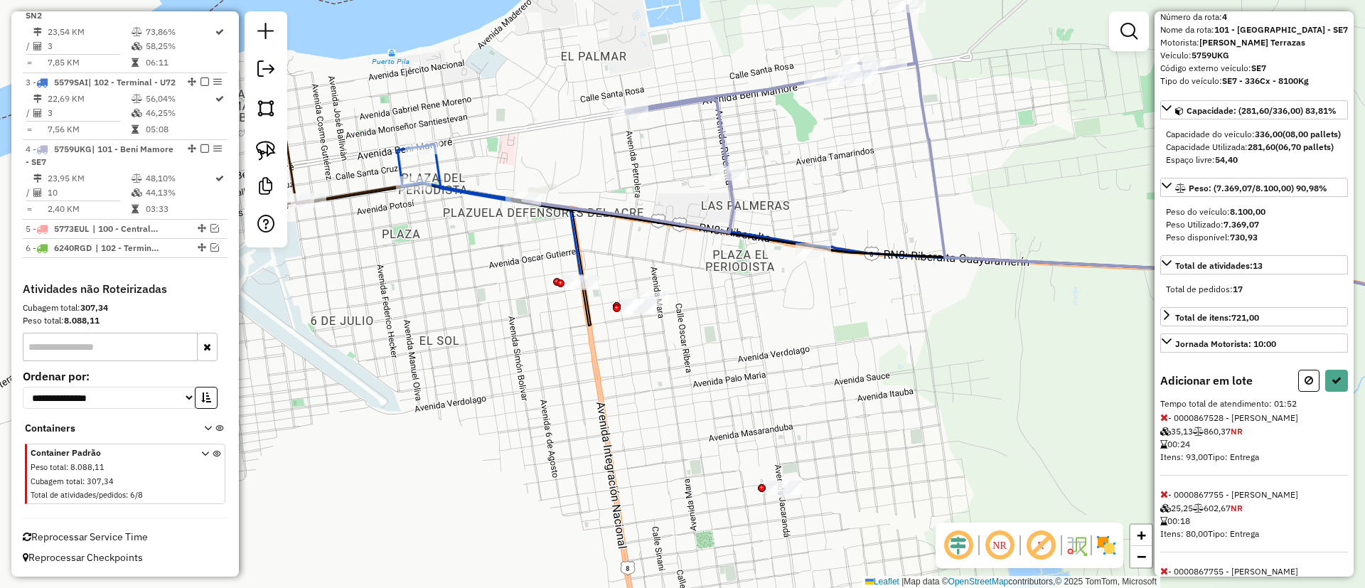
select select "**********"
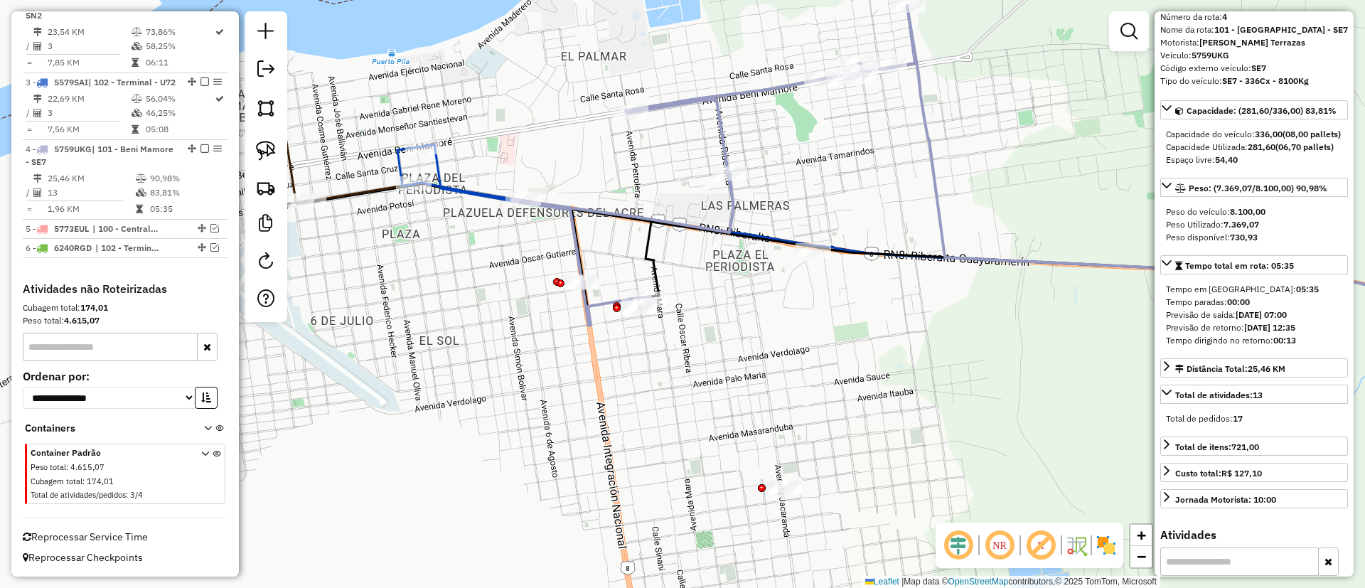
click at [727, 137] on icon at bounding box center [713, 166] width 403 height 320
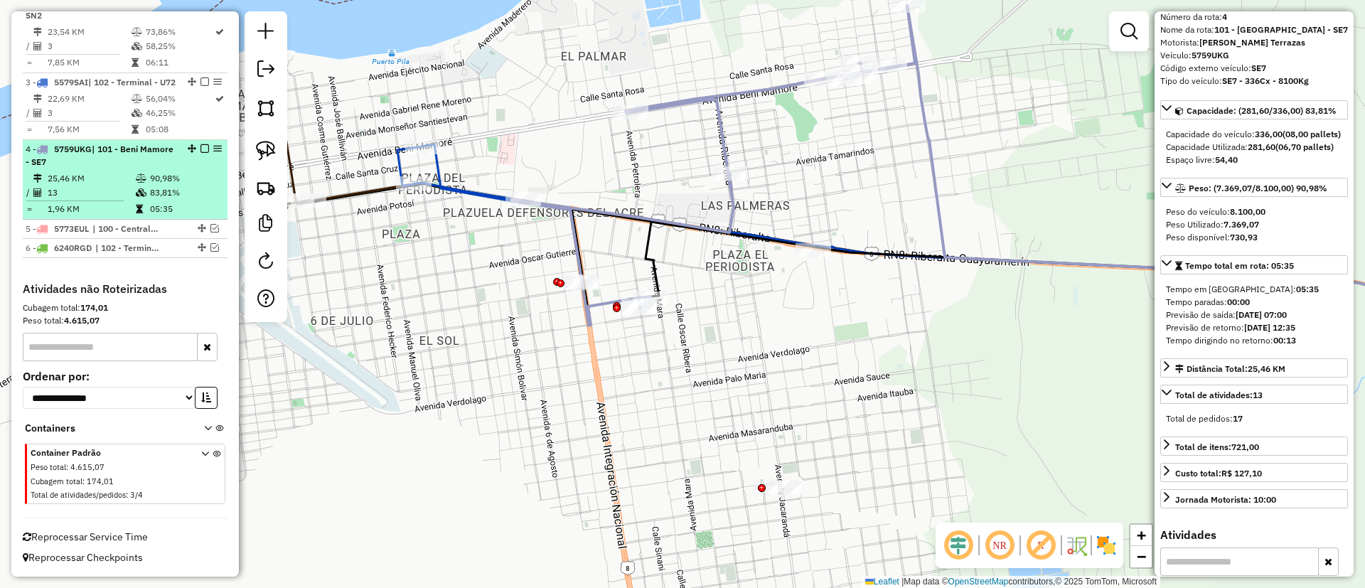
click at [201, 151] on em at bounding box center [205, 148] width 9 height 9
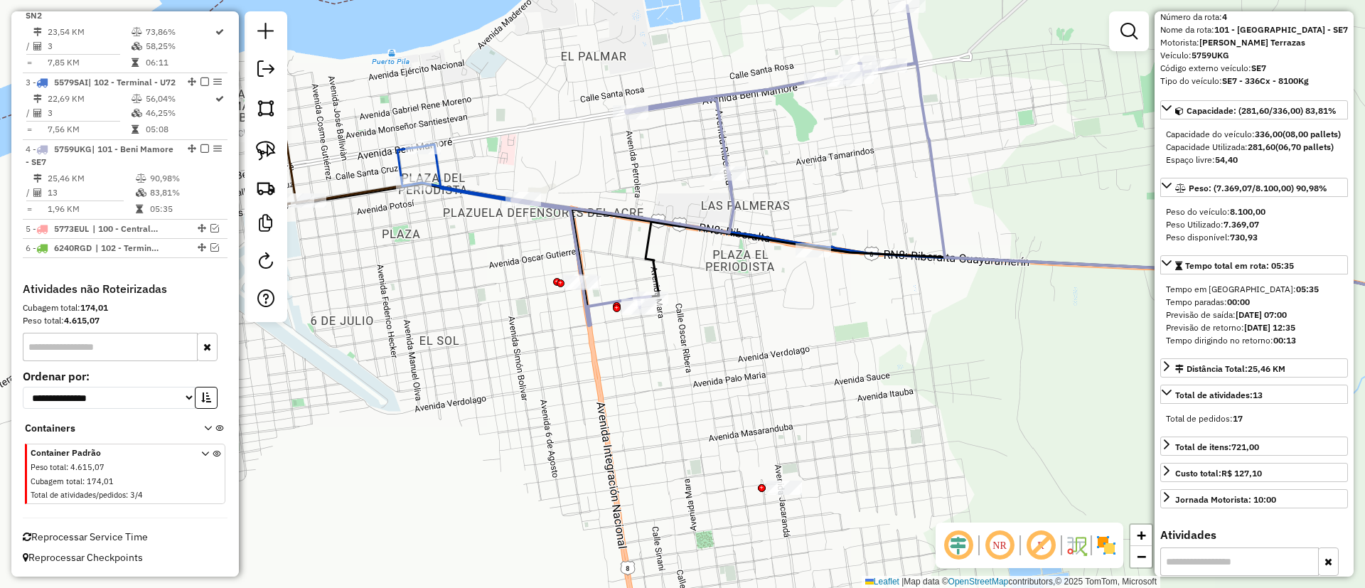
scroll to position [550, 0]
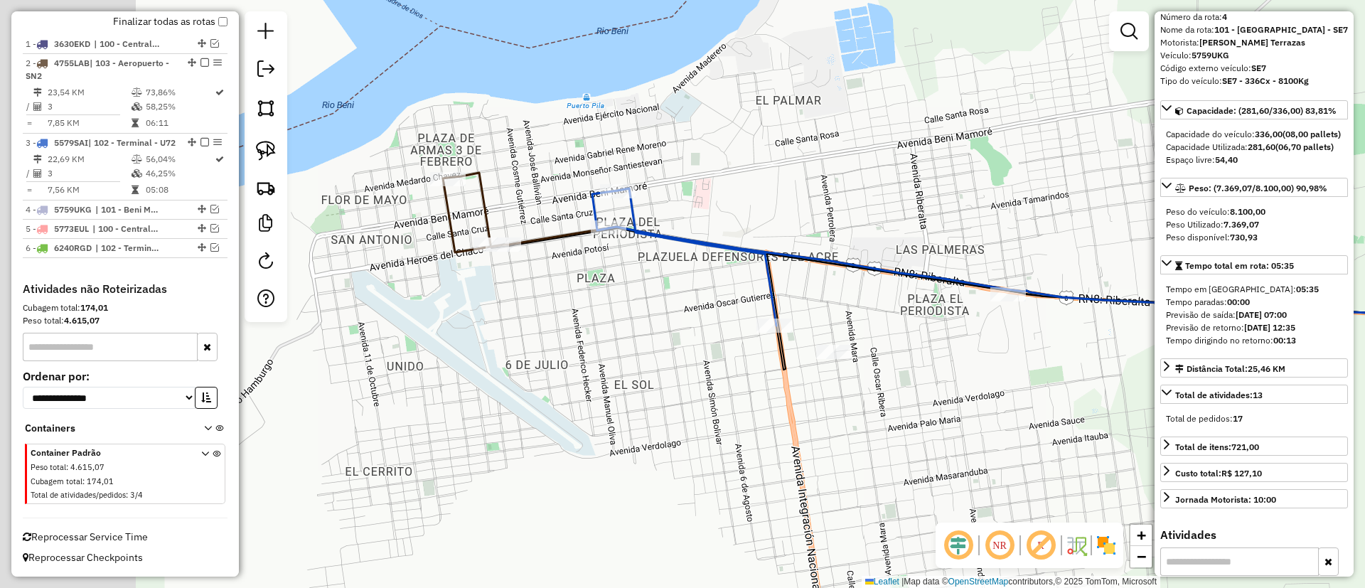
click at [689, 275] on div "Janela de atendimento Grade de atendimento Capacidade Transportadoras Veículos …" at bounding box center [682, 294] width 1365 height 588
click at [481, 211] on icon at bounding box center [473, 213] width 61 height 80
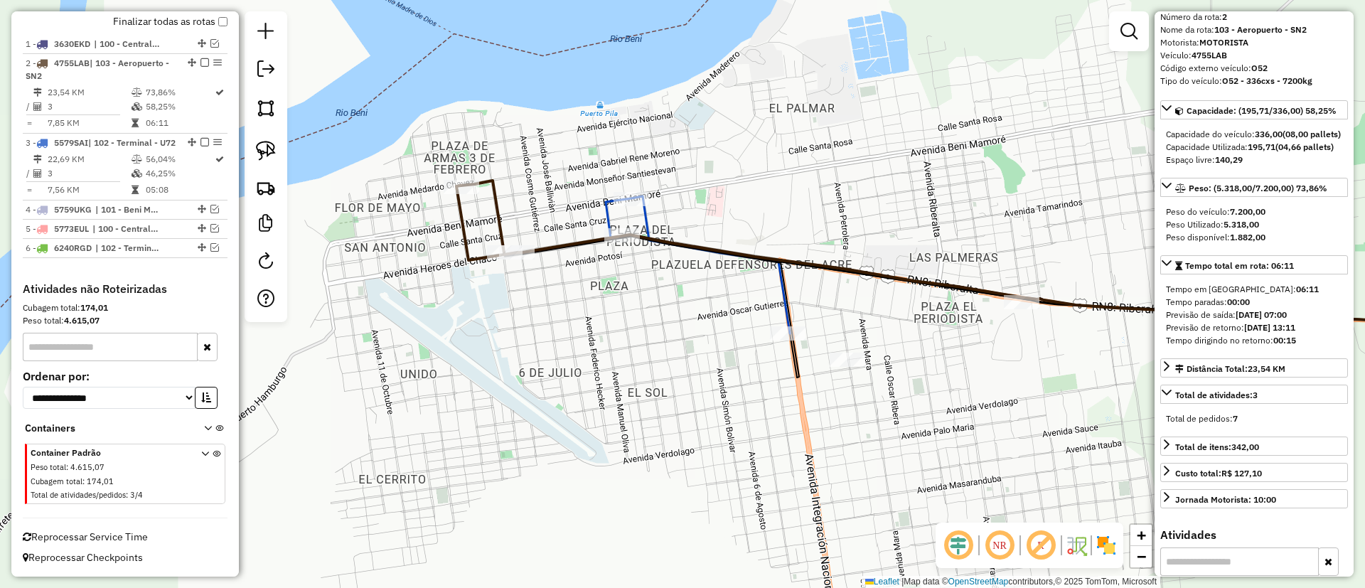
click at [587, 341] on div "Janela de atendimento Grade de atendimento Capacidade Transportadoras Veículos …" at bounding box center [682, 294] width 1365 height 588
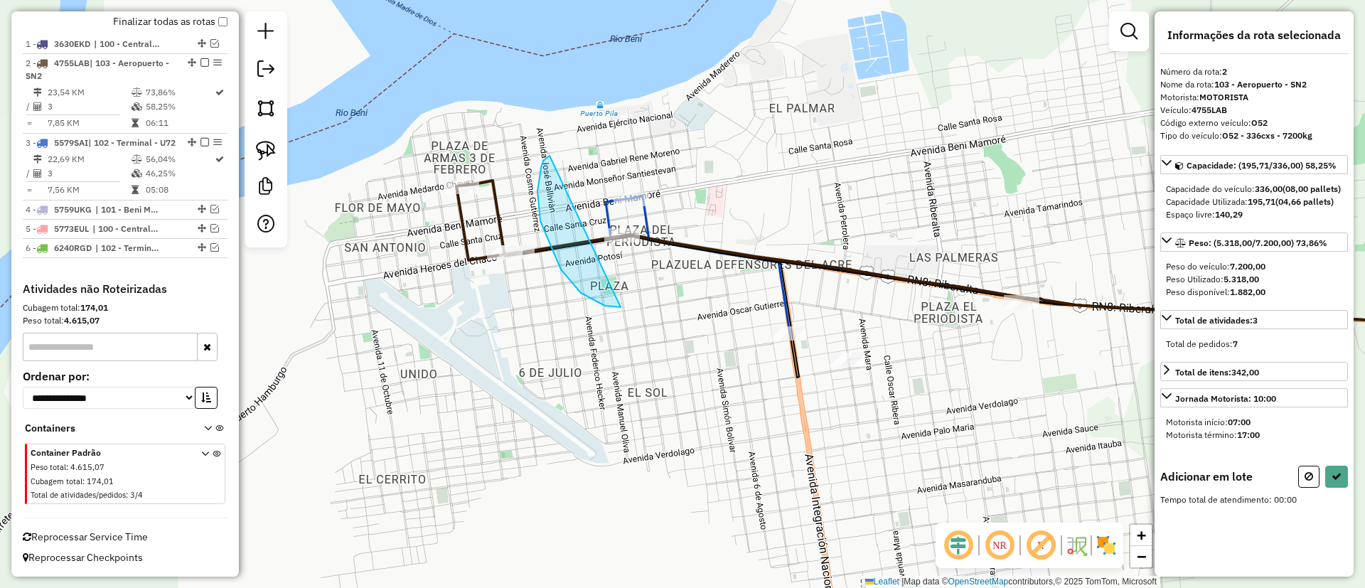
drag, startPoint x: 621, startPoint y: 307, endPoint x: 659, endPoint y: 120, distance: 190.9
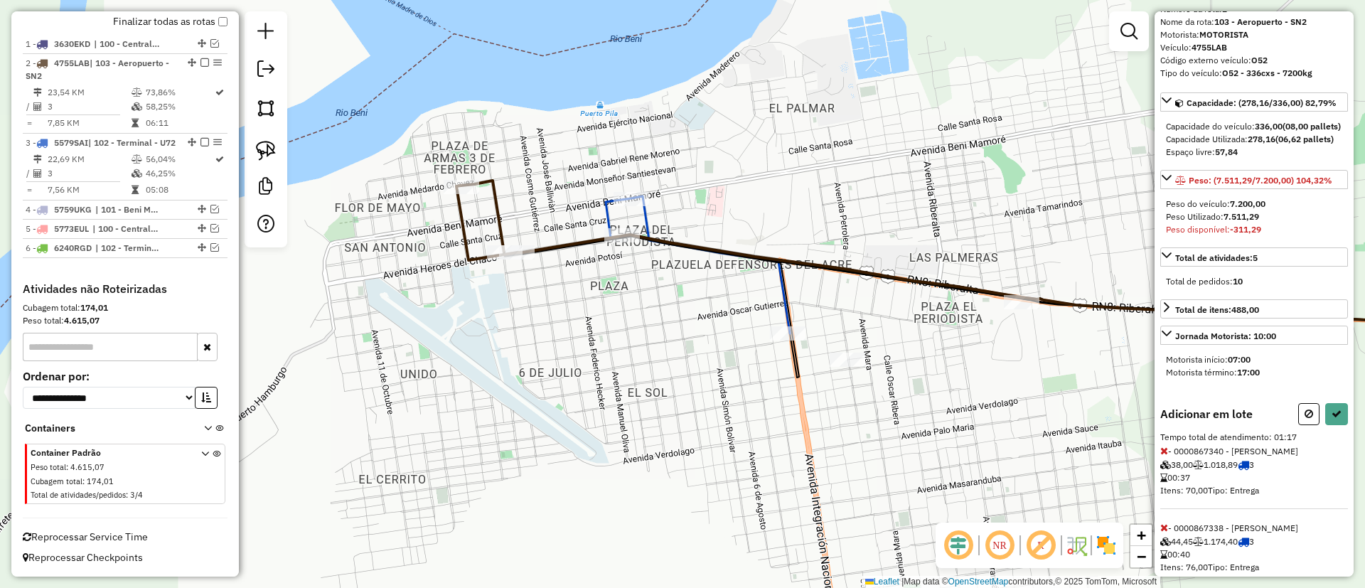
scroll to position [115, 0]
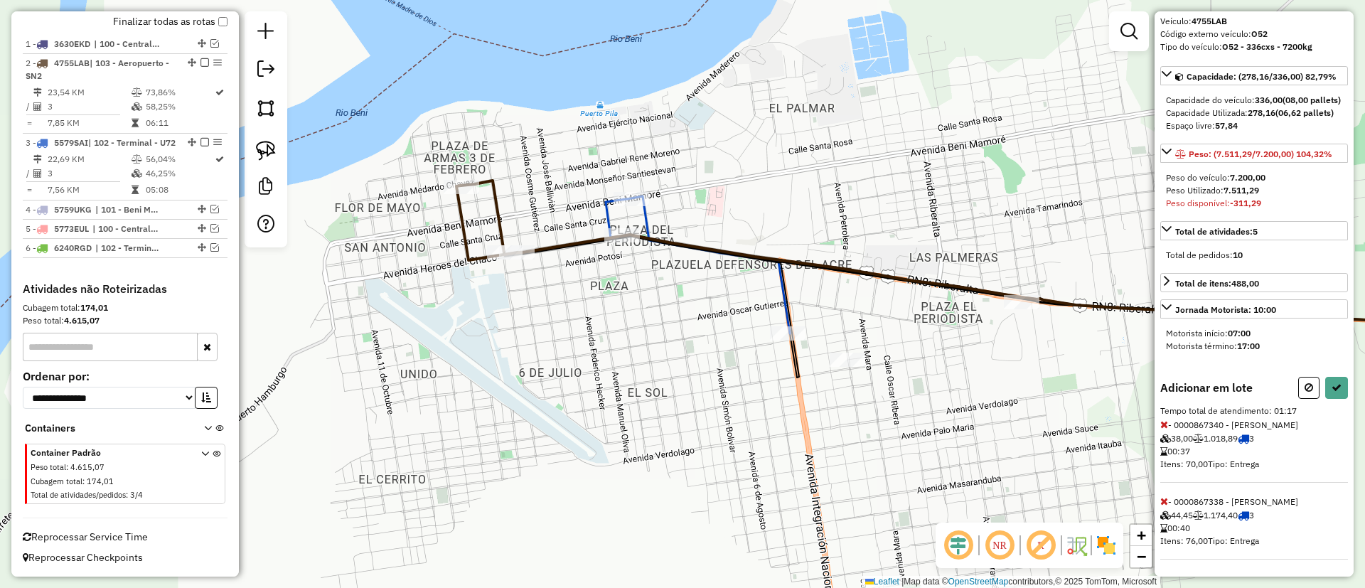
click at [1164, 423] on icon at bounding box center [1165, 425] width 8 height 10
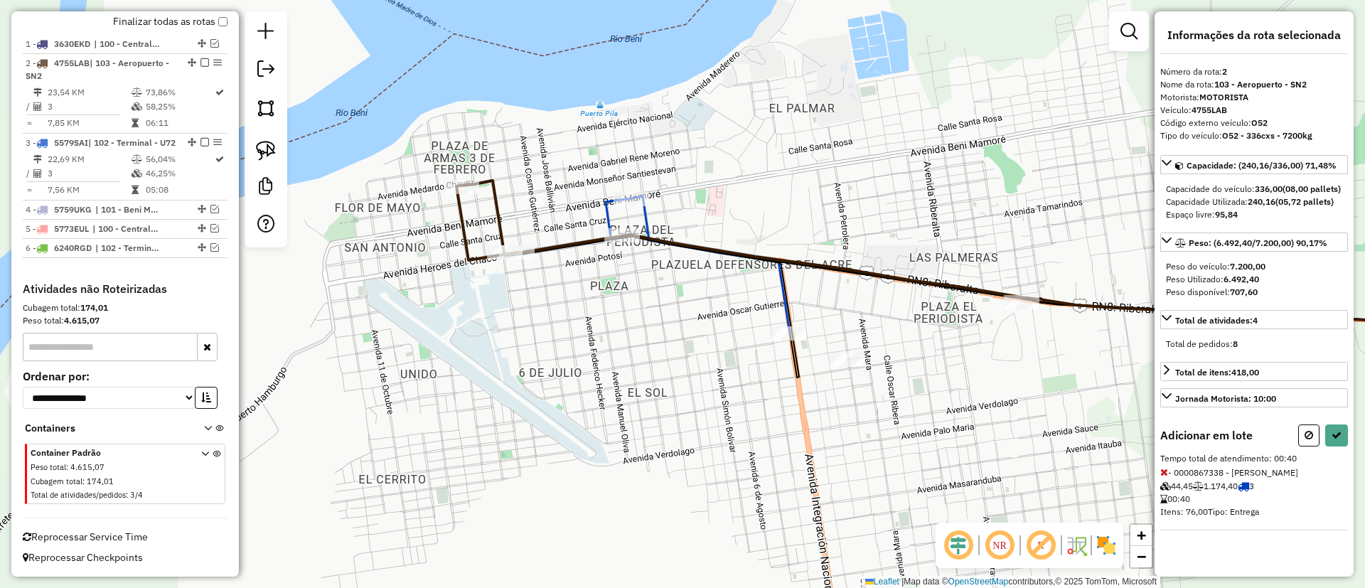
select select "**********"
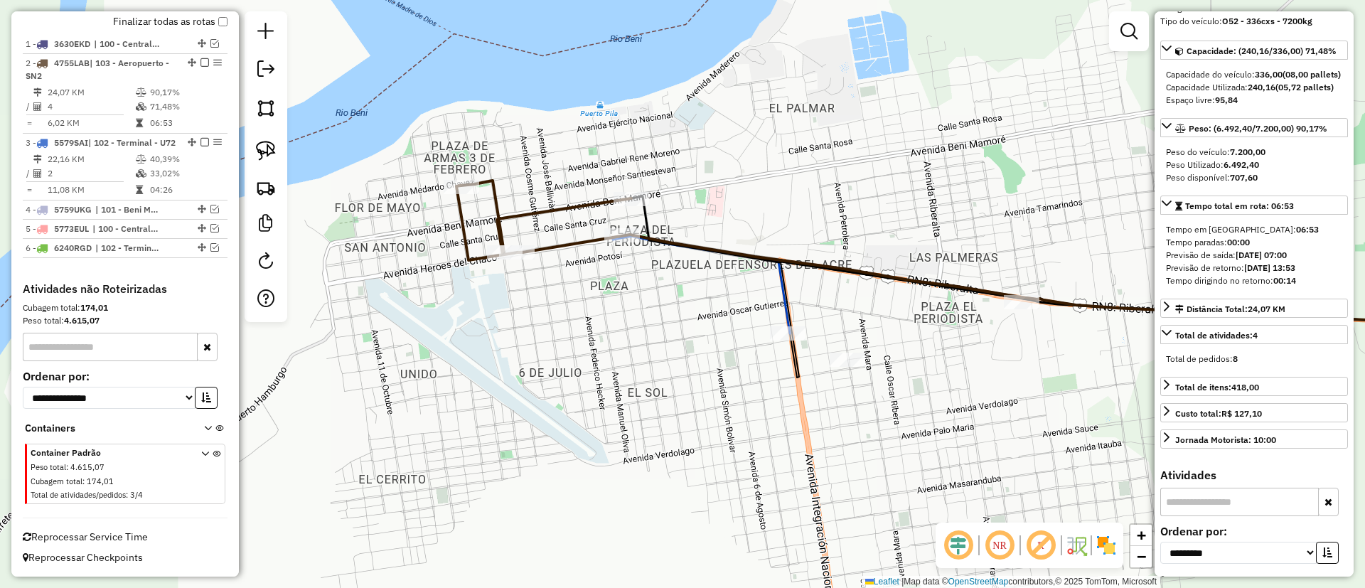
click at [781, 295] on icon at bounding box center [701, 284] width 177 height 97
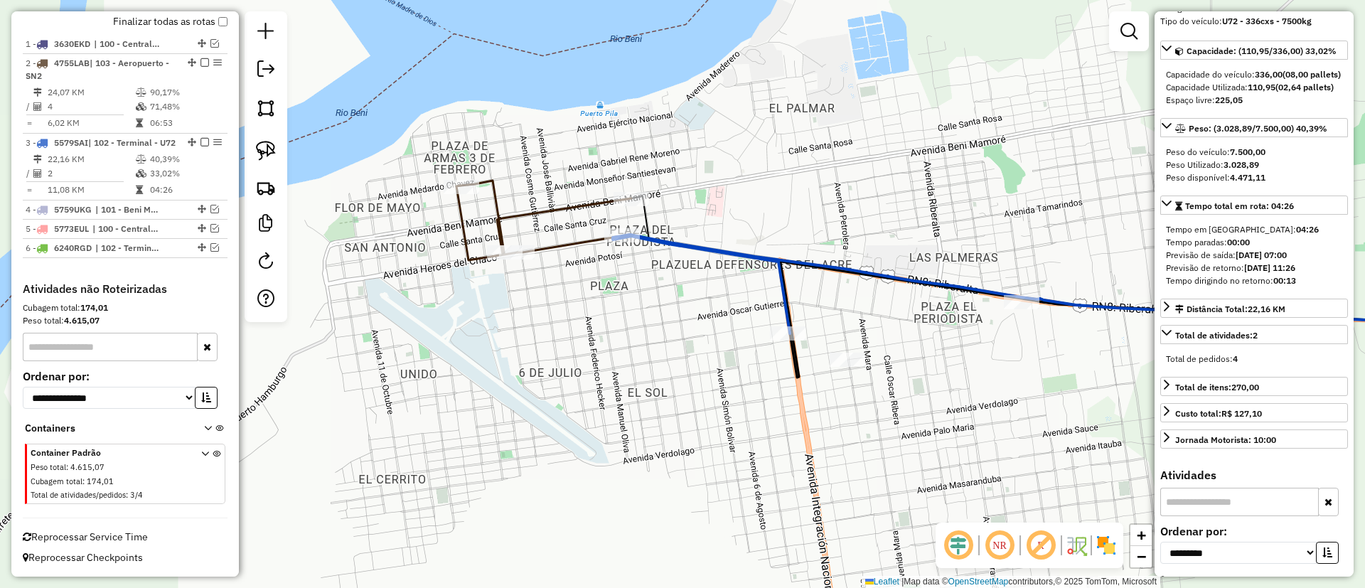
click at [674, 410] on div "Janela de atendimento Grade de atendimento Capacidade Transportadoras Veículos …" at bounding box center [682, 294] width 1365 height 588
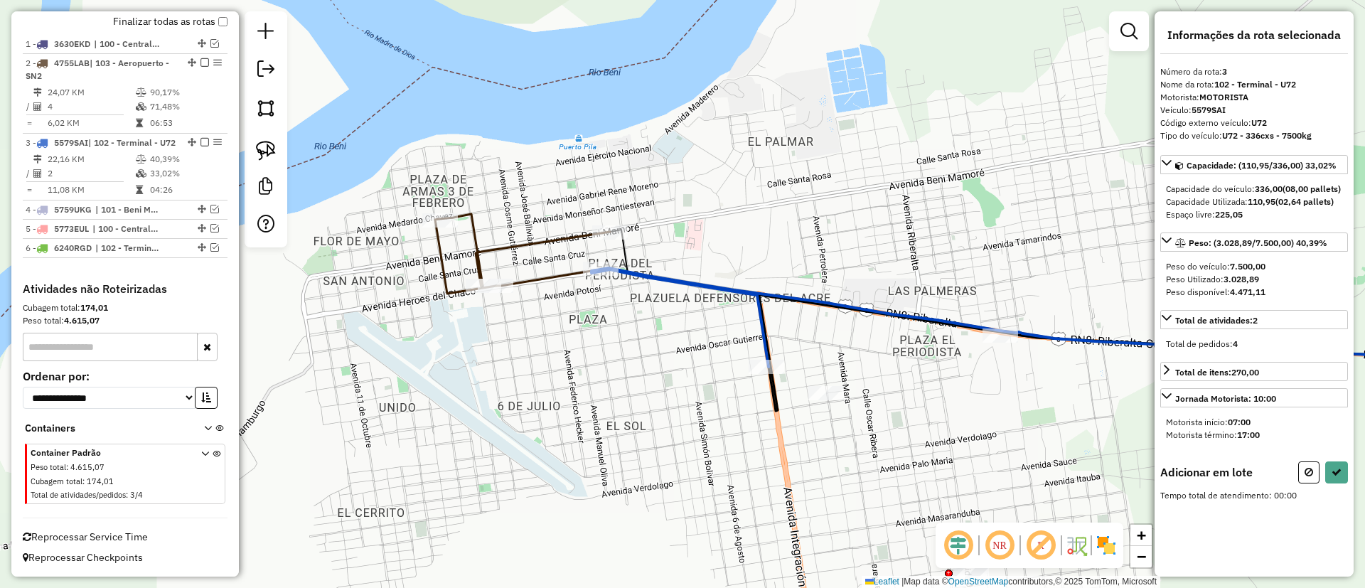
scroll to position [0, 0]
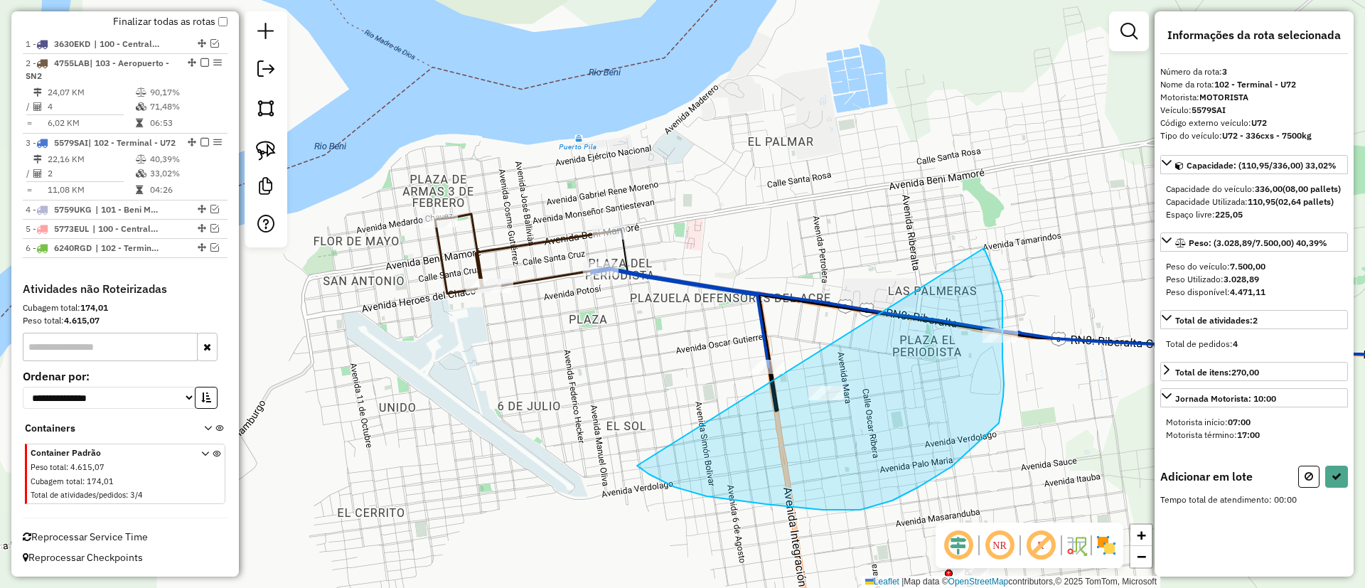
drag, startPoint x: 637, startPoint y: 466, endPoint x: 981, endPoint y: 243, distance: 409.3
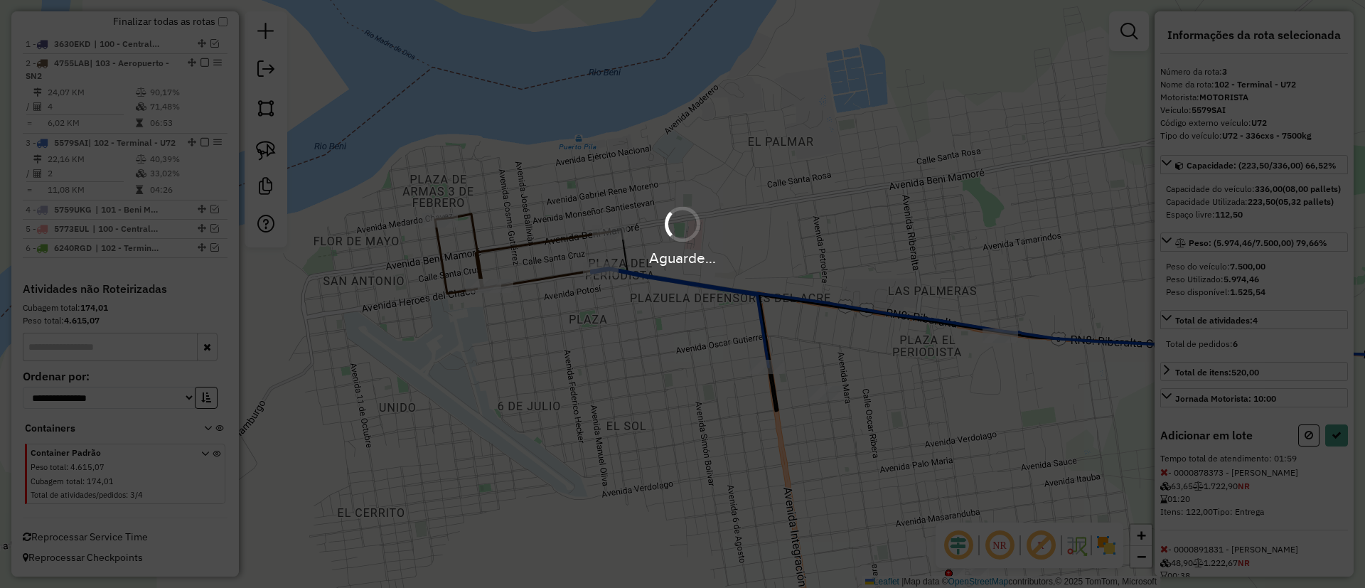
select select "**********"
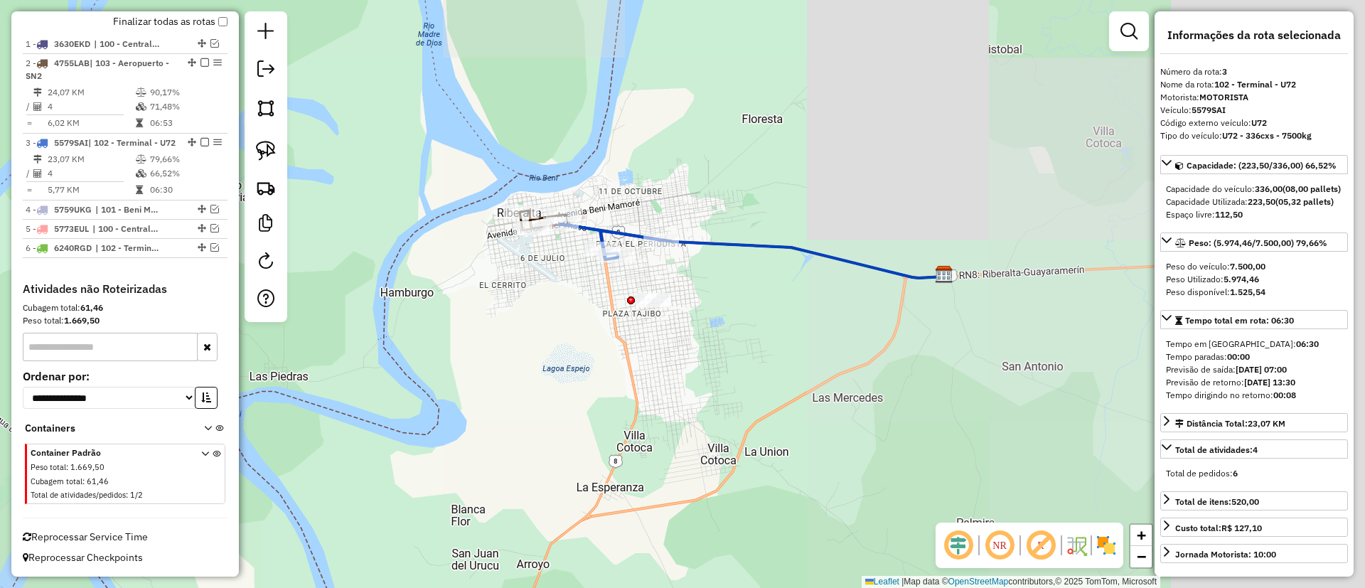
drag, startPoint x: 959, startPoint y: 186, endPoint x: 672, endPoint y: 148, distance: 289.9
click at [672, 148] on div "Janela de atendimento Grade de atendimento Capacidade Transportadoras Veículos …" at bounding box center [682, 294] width 1365 height 588
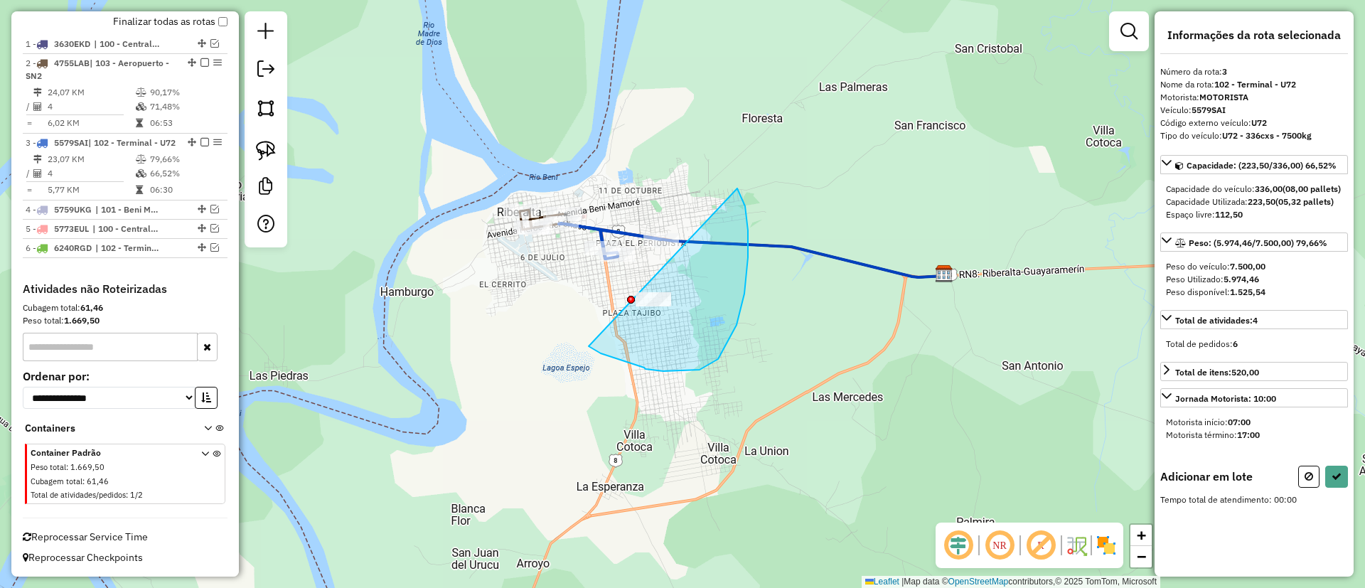
drag, startPoint x: 748, startPoint y: 257, endPoint x: 721, endPoint y: 169, distance: 92.9
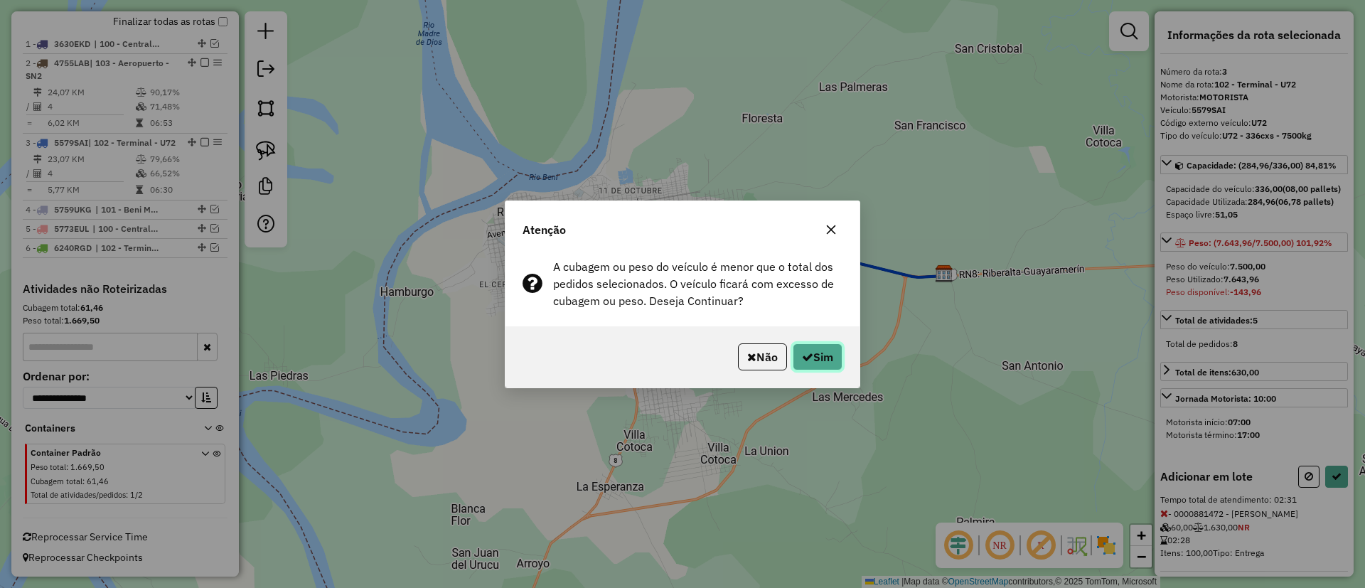
click at [834, 349] on button "Sim" at bounding box center [818, 357] width 50 height 27
select select "**********"
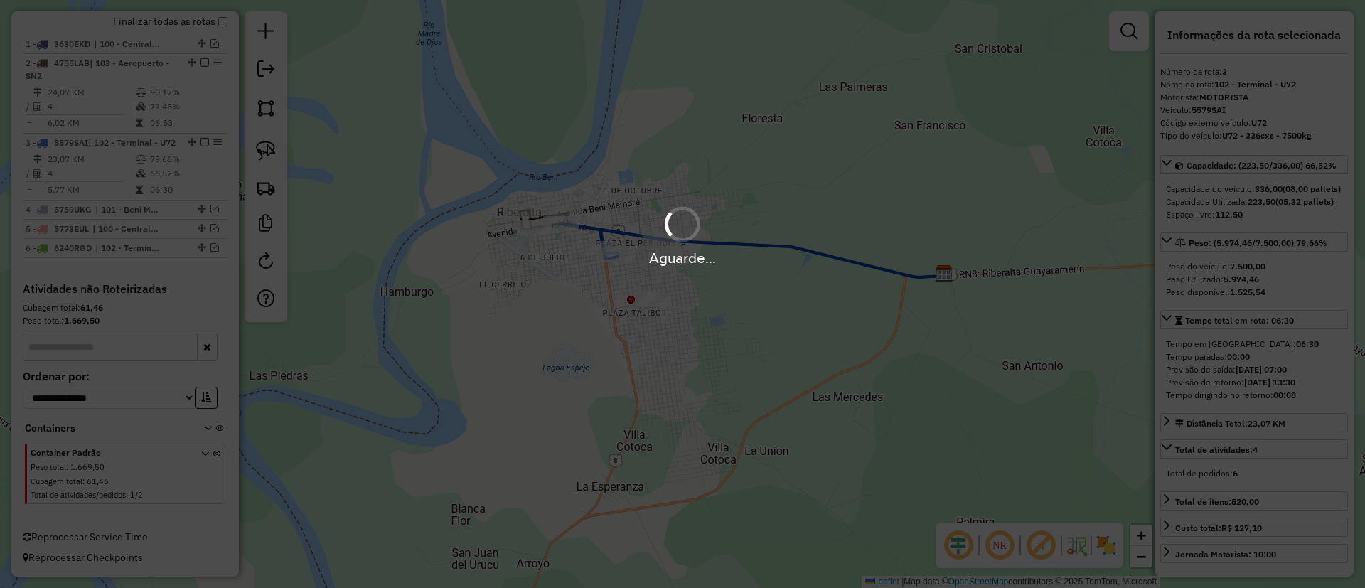
scroll to position [308, 0]
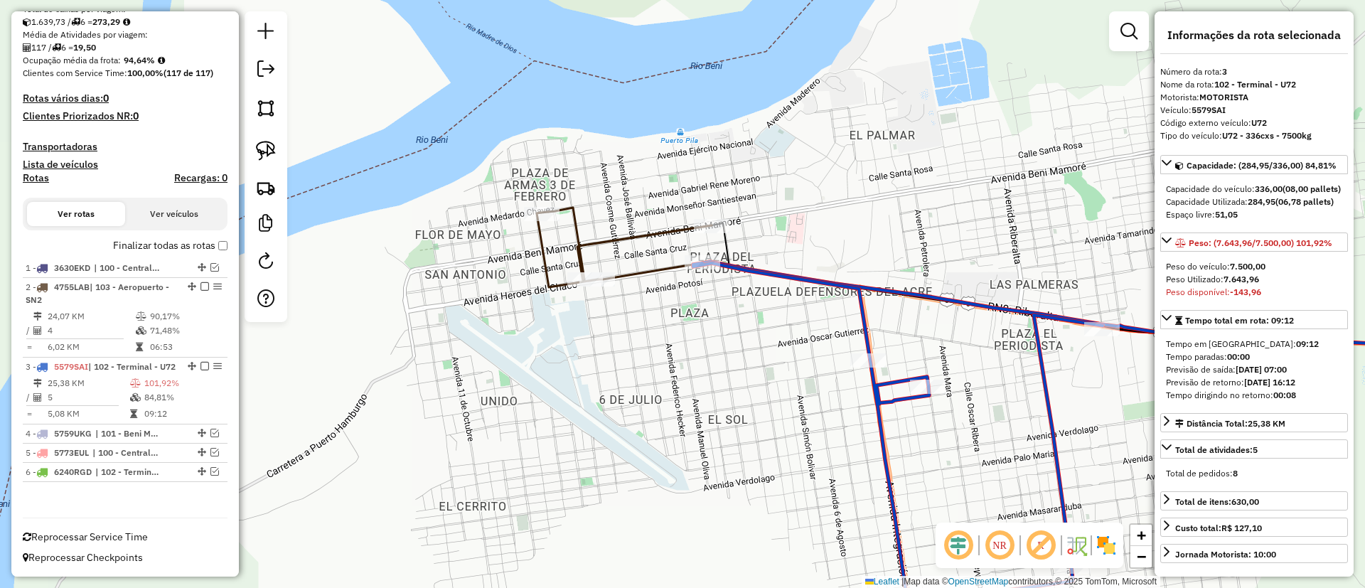
click at [537, 238] on icon at bounding box center [624, 248] width 175 height 80
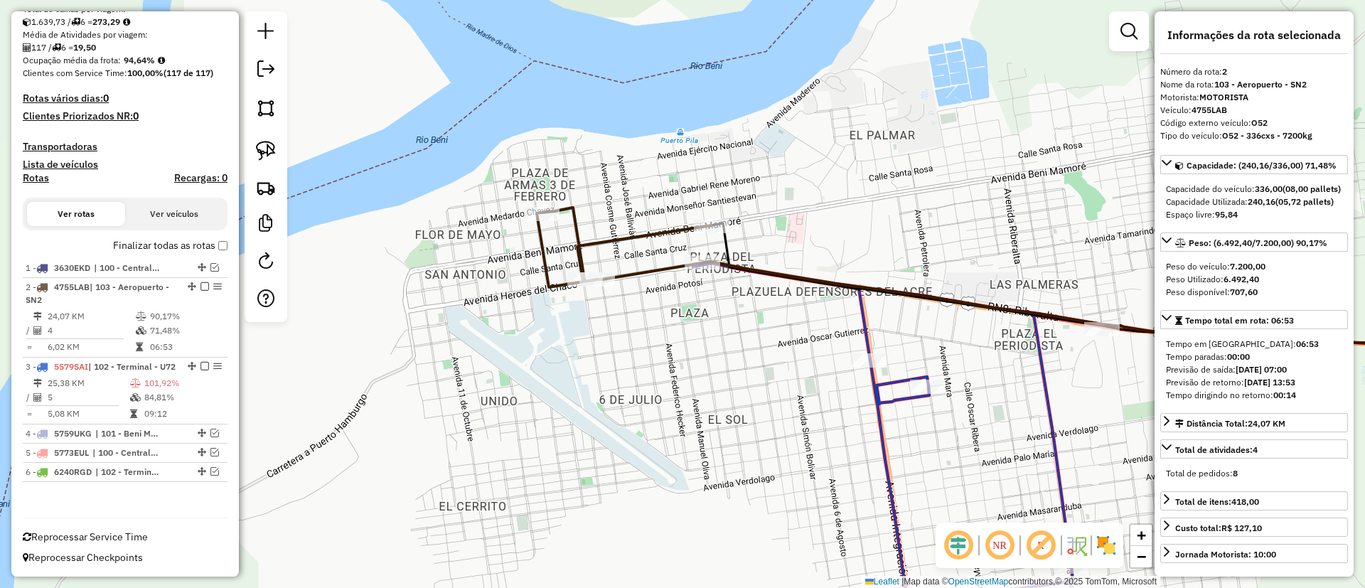
drag, startPoint x: 612, startPoint y: 344, endPoint x: 599, endPoint y: 382, distance: 39.8
click at [599, 382] on div "Rota 2 - Placa 4755LAB 0000103518 - MIRIAN QUISPE Janela de atendimento Grade d…" at bounding box center [682, 294] width 1365 height 588
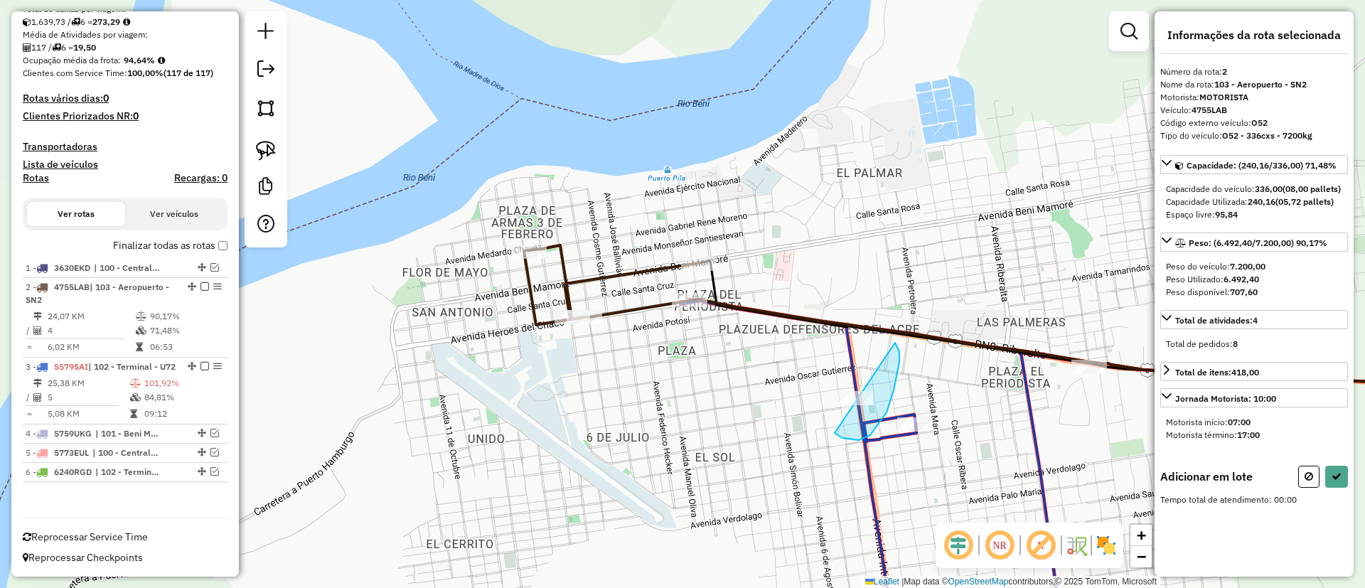
drag, startPoint x: 843, startPoint y: 438, endPoint x: 830, endPoint y: 297, distance: 142.1
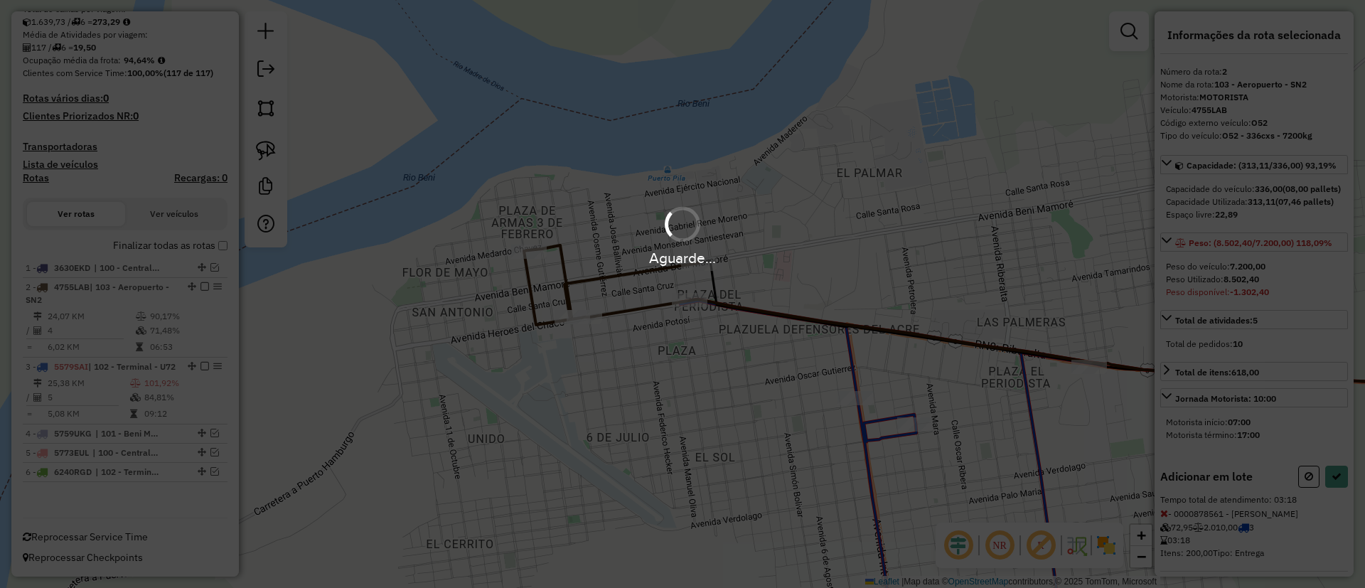
select select "**********"
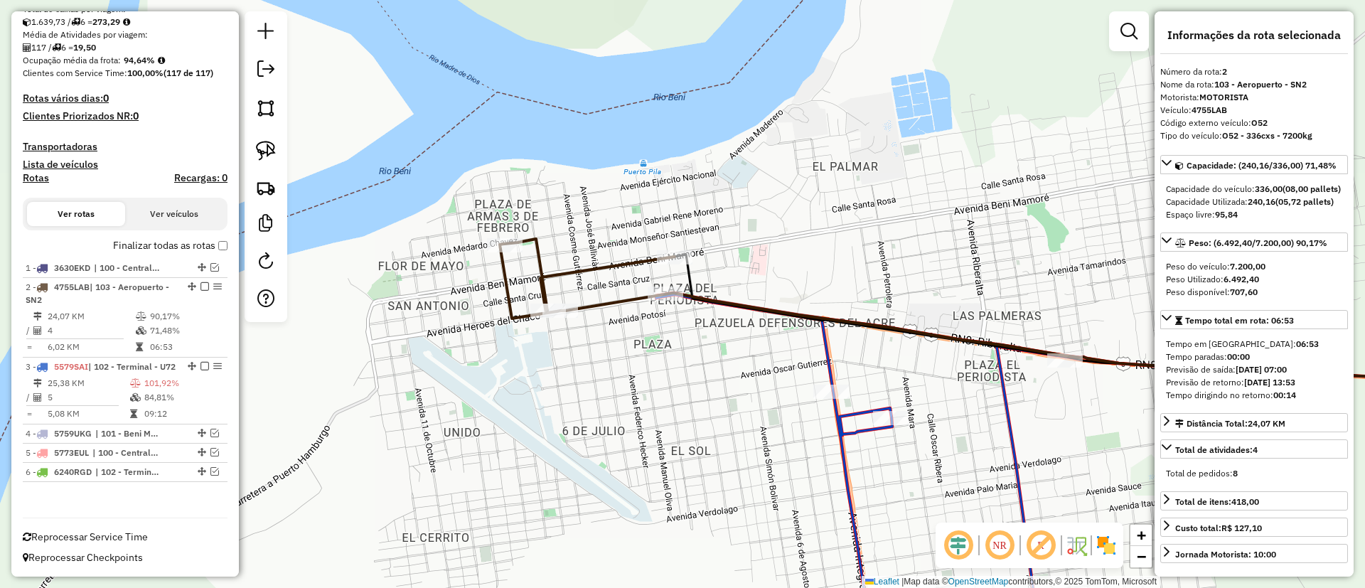
drag, startPoint x: 976, startPoint y: 399, endPoint x: 861, endPoint y: 376, distance: 117.4
click at [861, 376] on div "Janela de atendimento Grade de atendimento Capacidade Transportadoras Veículos …" at bounding box center [682, 294] width 1365 height 588
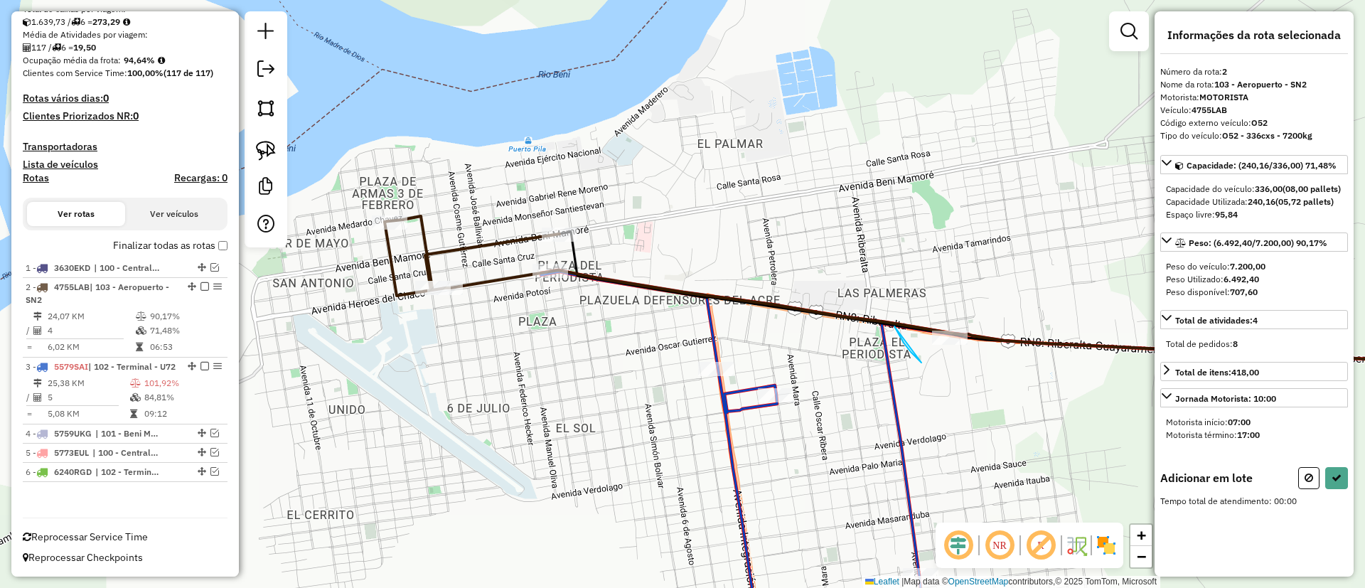
drag, startPoint x: 922, startPoint y: 363, endPoint x: 997, endPoint y: 281, distance: 111.2
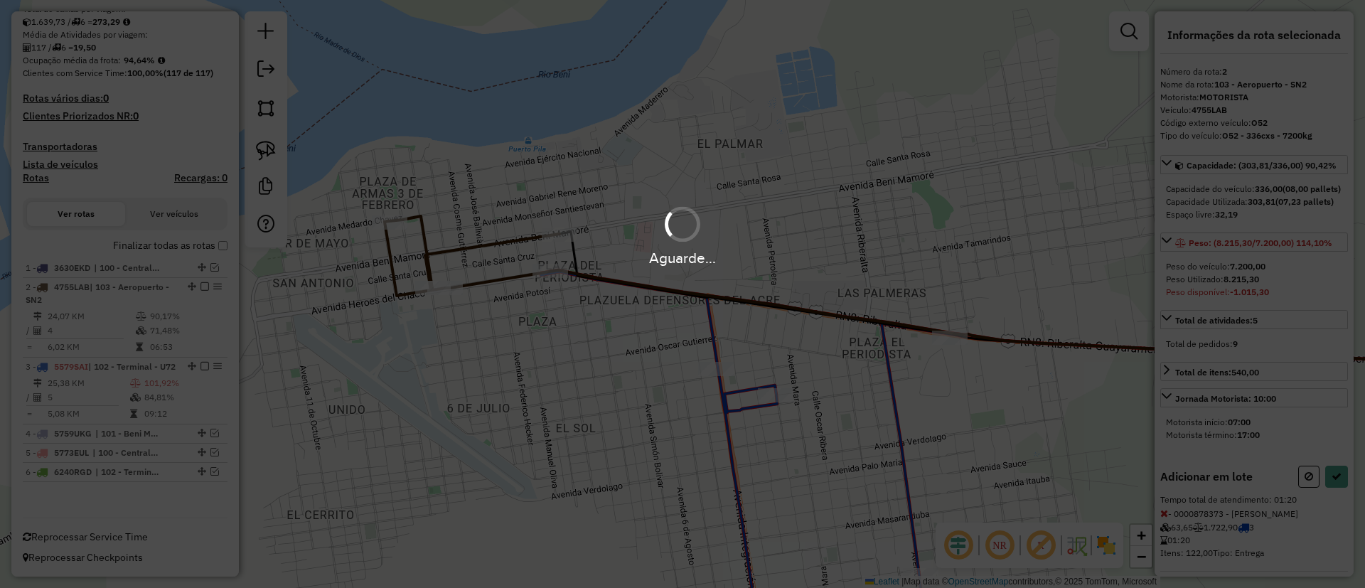
select select "**********"
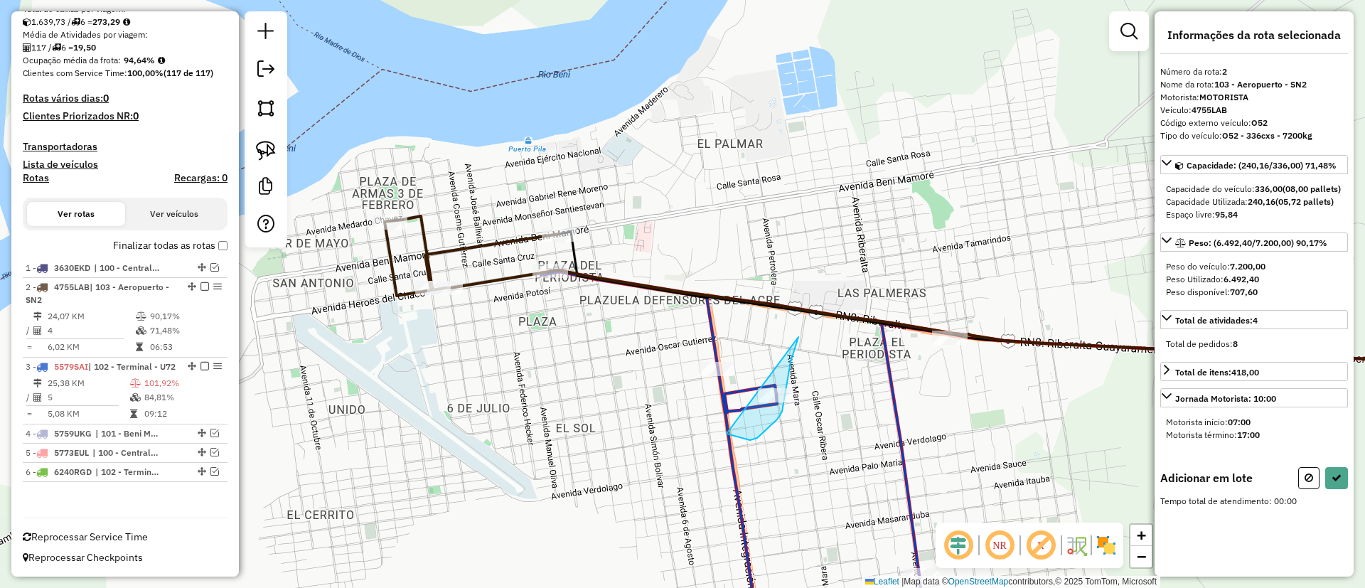
drag, startPoint x: 727, startPoint y: 434, endPoint x: 798, endPoint y: 279, distance: 170.6
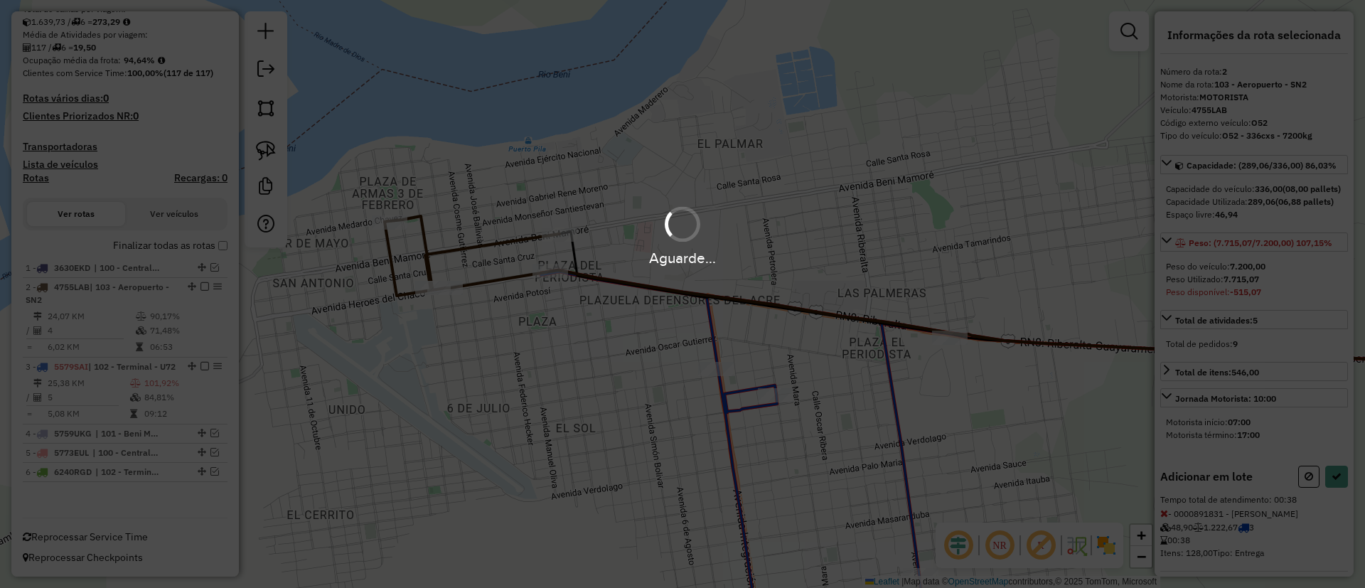
select select "**********"
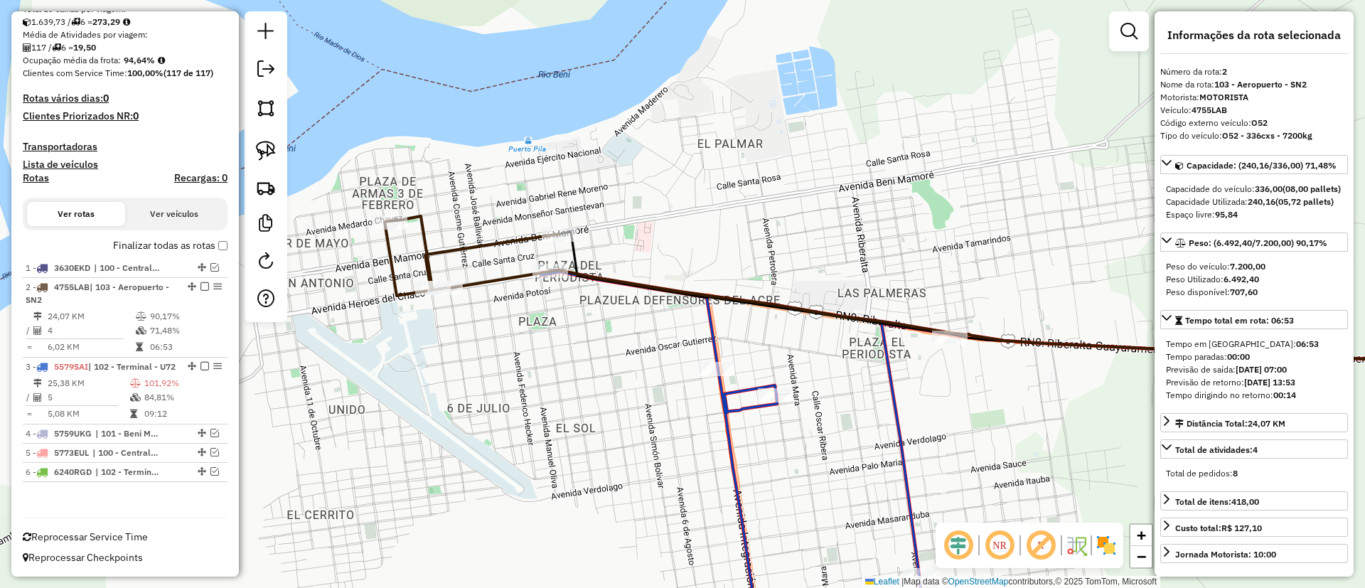
drag, startPoint x: 854, startPoint y: 468, endPoint x: 757, endPoint y: 142, distance: 340.7
click at [757, 142] on hb-app "Aguarde... Pop-up bloqueado! Seu navegador bloqueou automáticamente a abertura …" at bounding box center [682, 294] width 1365 height 588
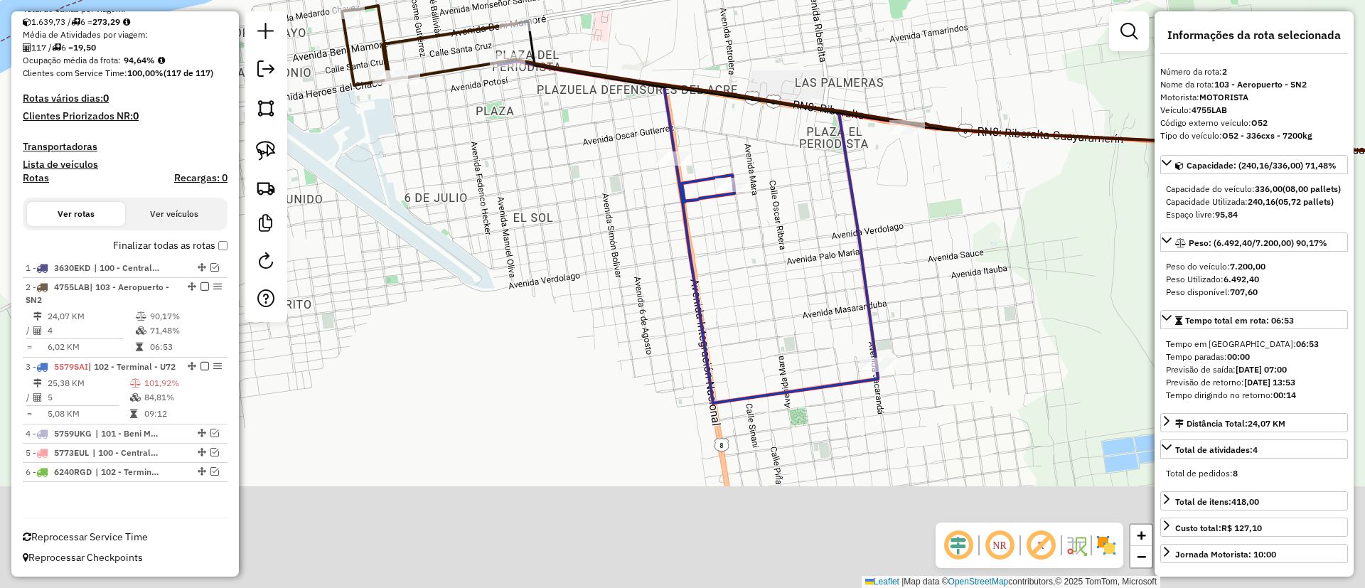
drag, startPoint x: 814, startPoint y: 348, endPoint x: 744, endPoint y: 69, distance: 288.1
click at [745, 72] on div "Janela de atendimento Grade de atendimento Capacidade Transportadoras Veículos …" at bounding box center [682, 294] width 1365 height 588
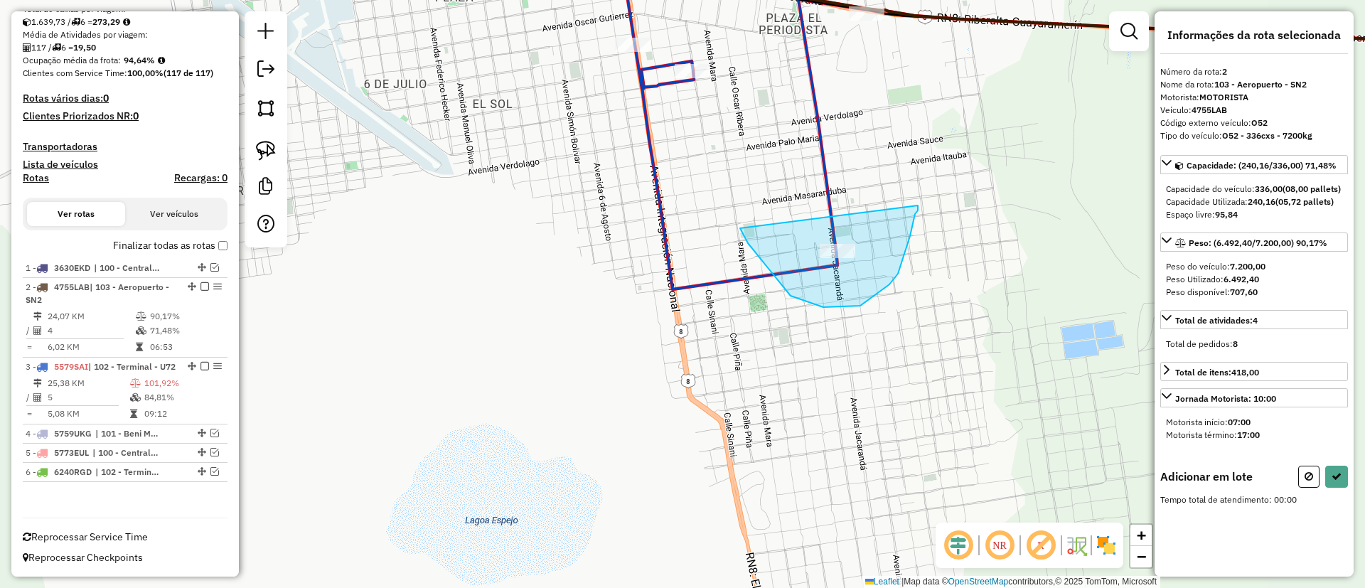
drag, startPoint x: 910, startPoint y: 236, endPoint x: 914, endPoint y: 190, distance: 46.4
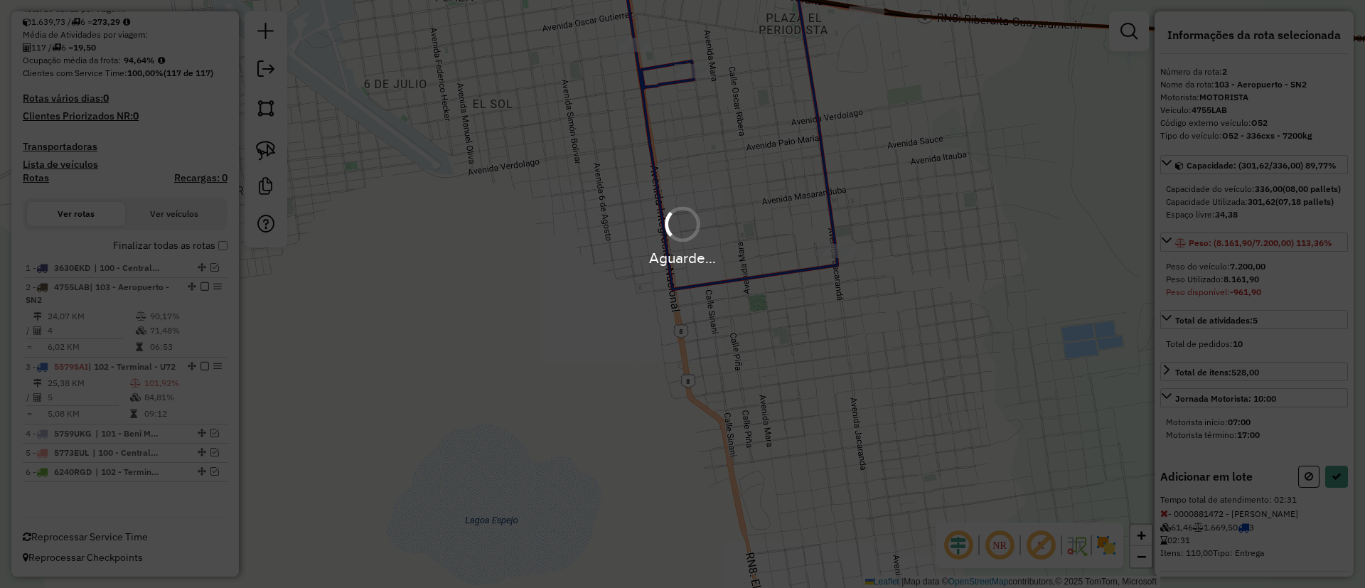
select select "**********"
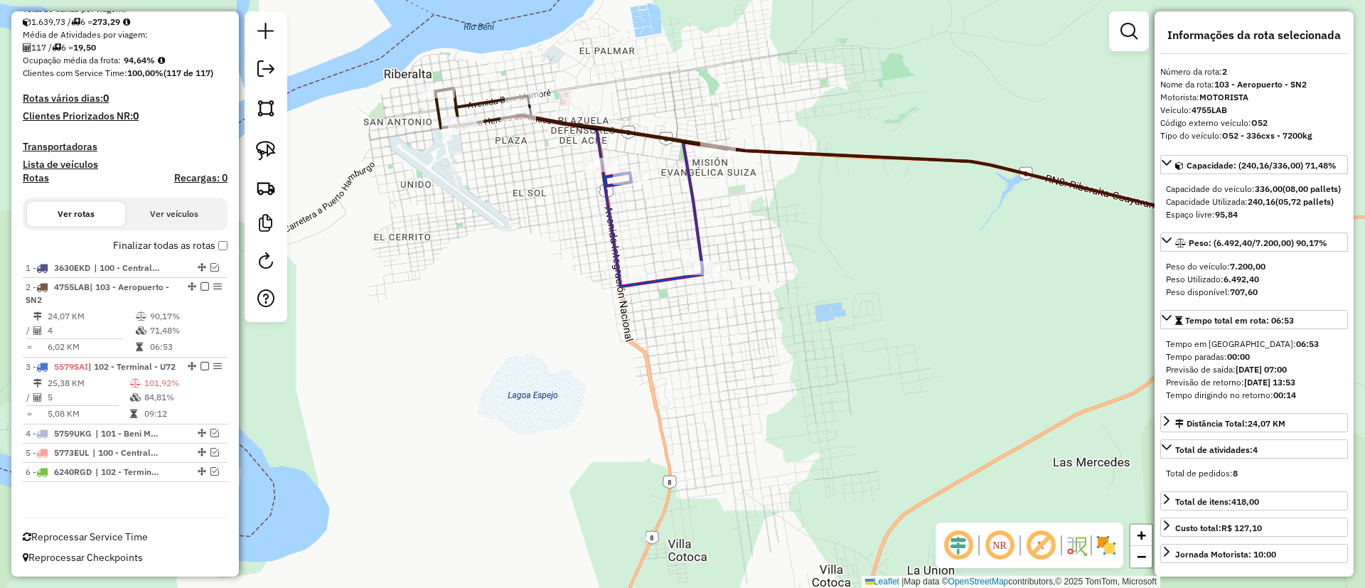
click at [631, 274] on div "Janela de atendimento Grade de atendimento Capacidade Transportadoras Veículos …" at bounding box center [682, 294] width 1365 height 588
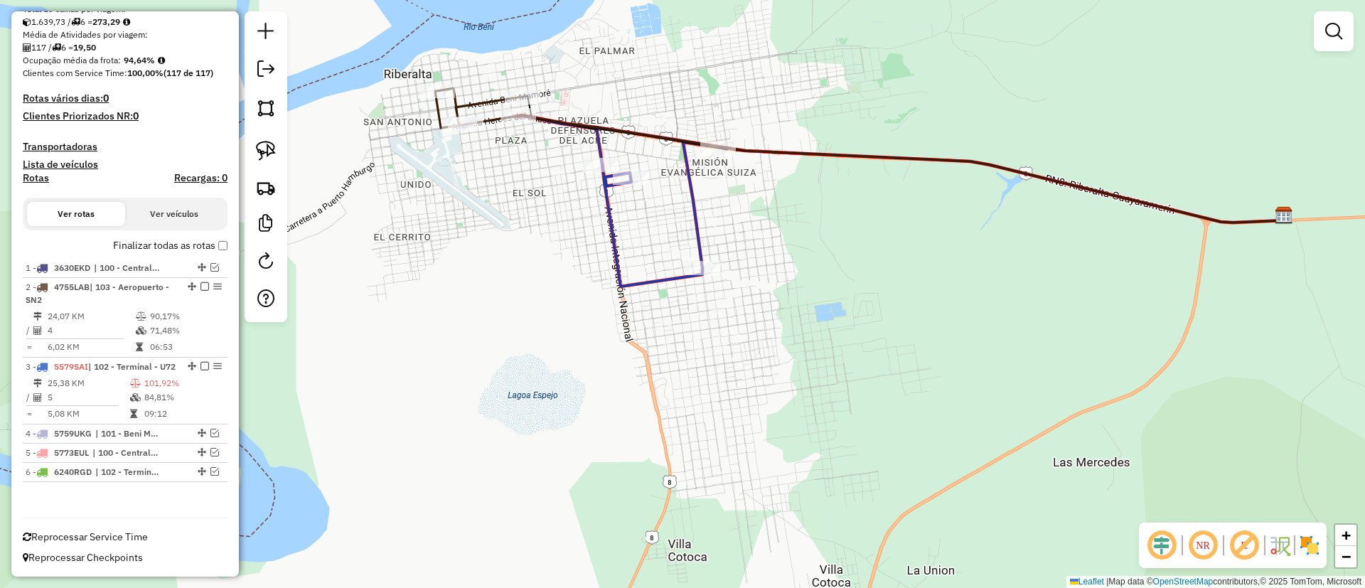
click at [632, 284] on icon at bounding box center [615, 201] width 205 height 171
select select "**********"
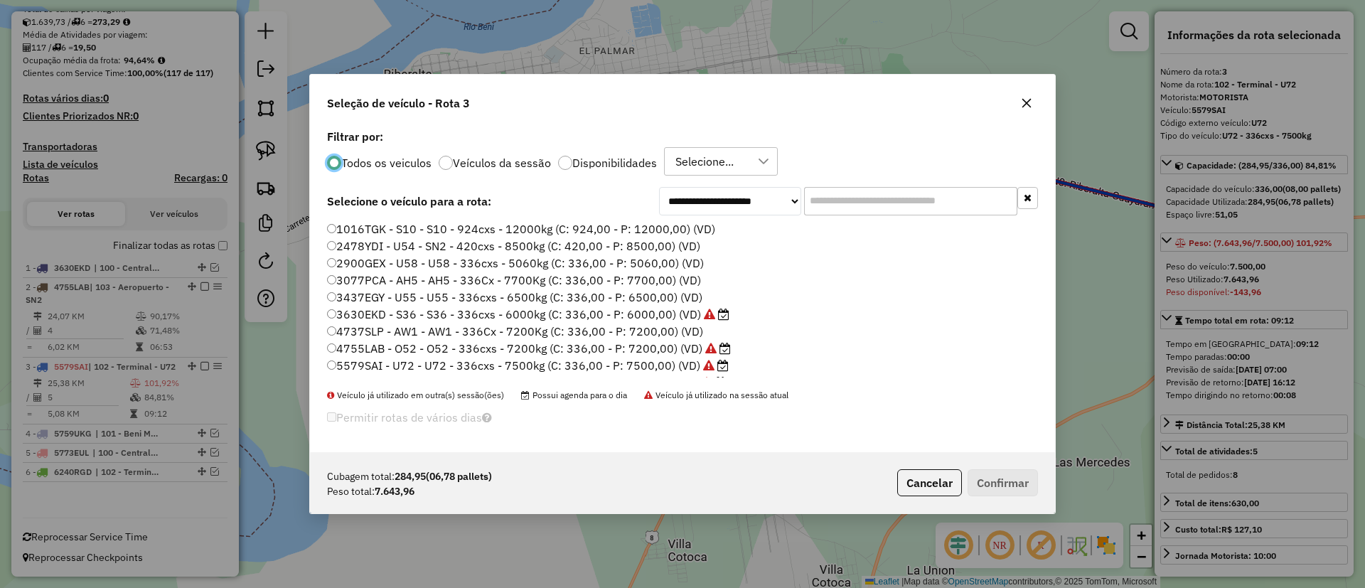
scroll to position [8, 4]
click at [514, 166] on label "Veículos da sessão" at bounding box center [502, 162] width 98 height 11
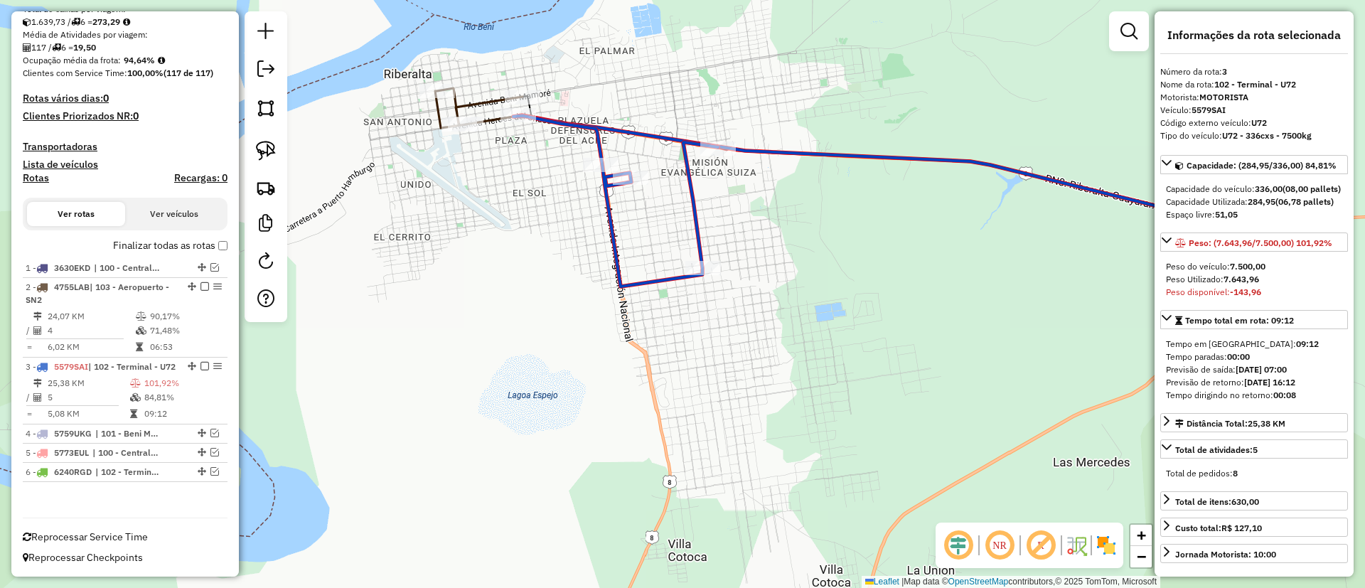
click at [164, 309] on td "90,17%" at bounding box center [185, 316] width 72 height 14
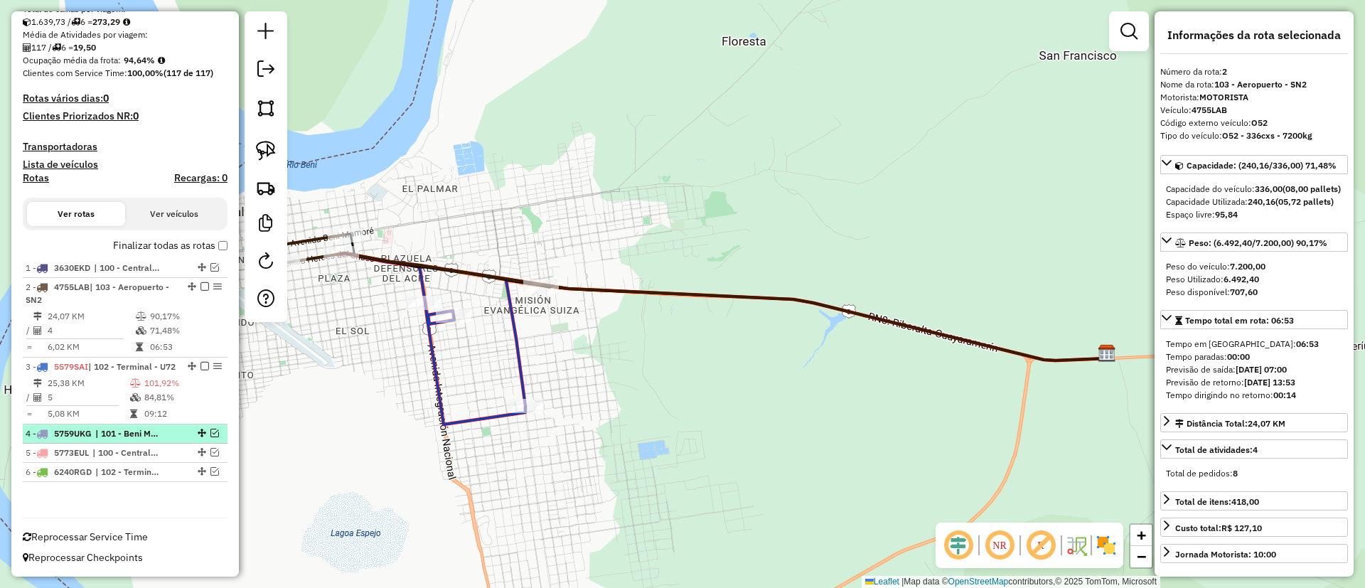
click at [145, 432] on span "| 101 - Beni Mamore - SE7" at bounding box center [127, 433] width 65 height 13
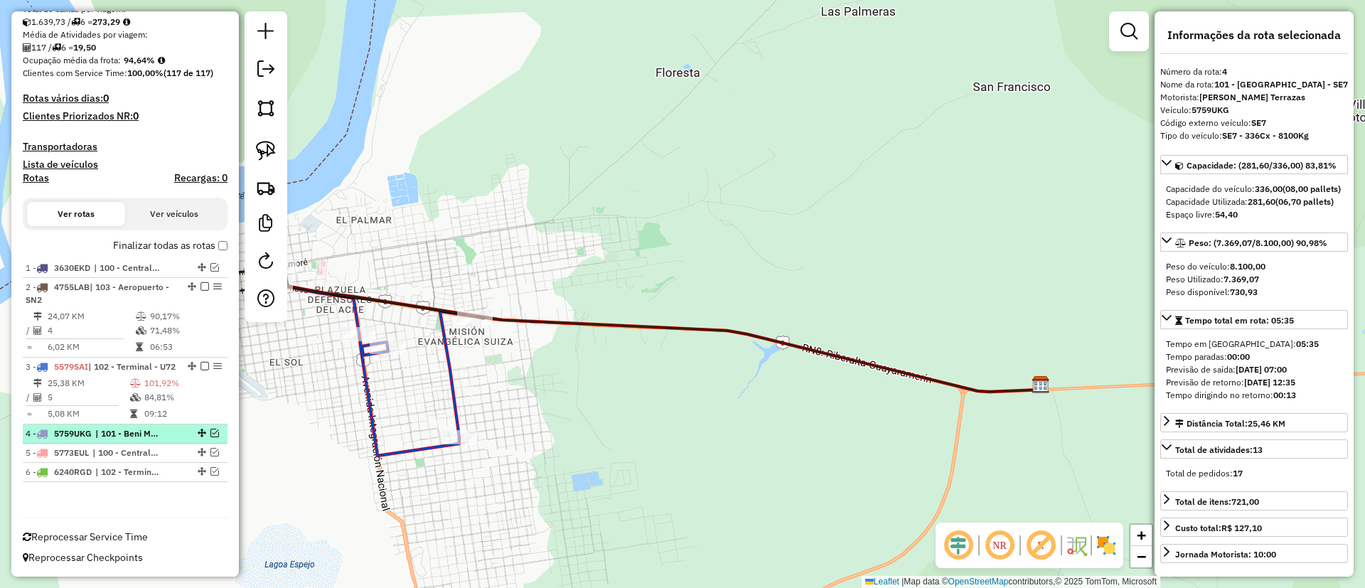
click at [213, 434] on em at bounding box center [215, 433] width 9 height 9
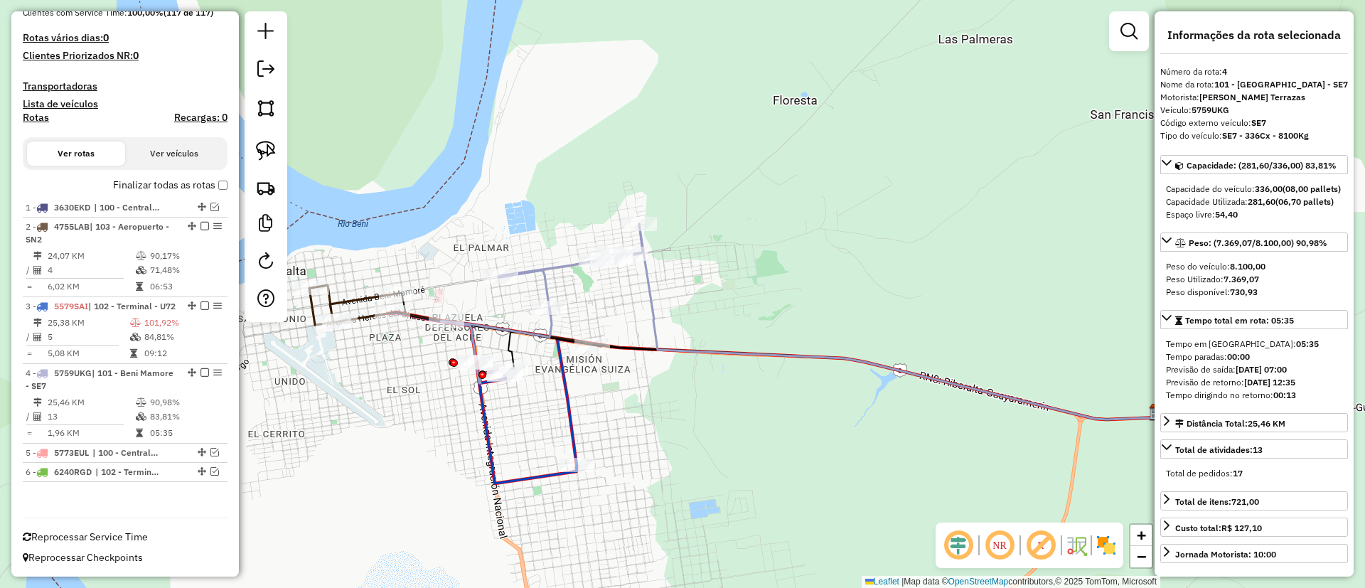
drag, startPoint x: 526, startPoint y: 284, endPoint x: 644, endPoint y: 311, distance: 120.6
click at [644, 311] on div "Janela de atendimento Grade de atendimento Capacidade Transportadoras Veículos …" at bounding box center [682, 294] width 1365 height 588
click at [654, 303] on icon at bounding box center [898, 322] width 519 height 196
click at [650, 304] on icon at bounding box center [898, 322] width 519 height 196
click at [566, 415] on icon at bounding box center [490, 398] width 205 height 171
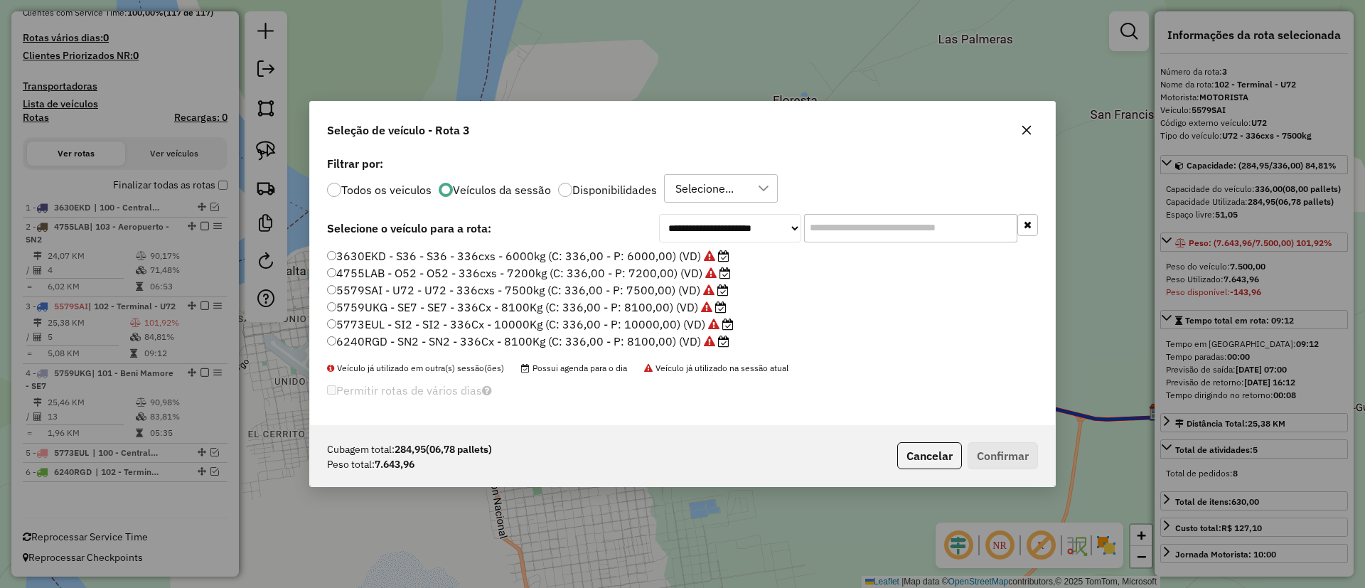
scroll to position [8, 4]
click at [856, 222] on input "text" at bounding box center [910, 228] width 213 height 28
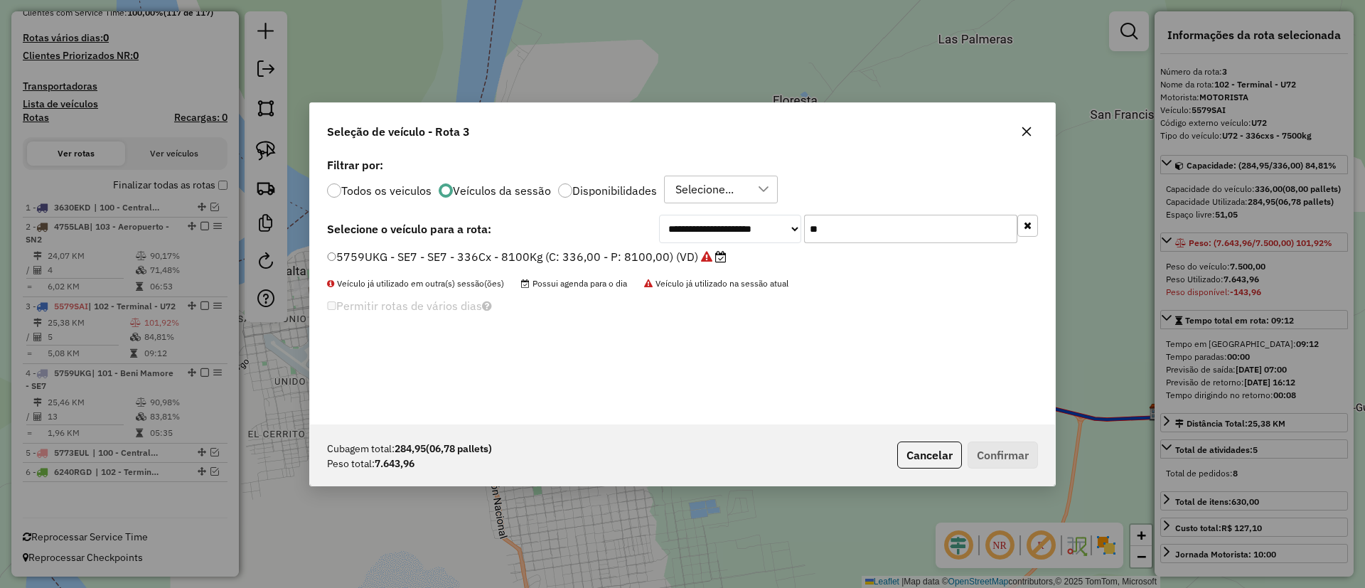
type input "**"
click at [658, 251] on label "5759UKG - SE7 - SE7 - 336Cx - 8100Kg (C: 336,00 - P: 8100,00) (VD)" at bounding box center [527, 256] width 400 height 17
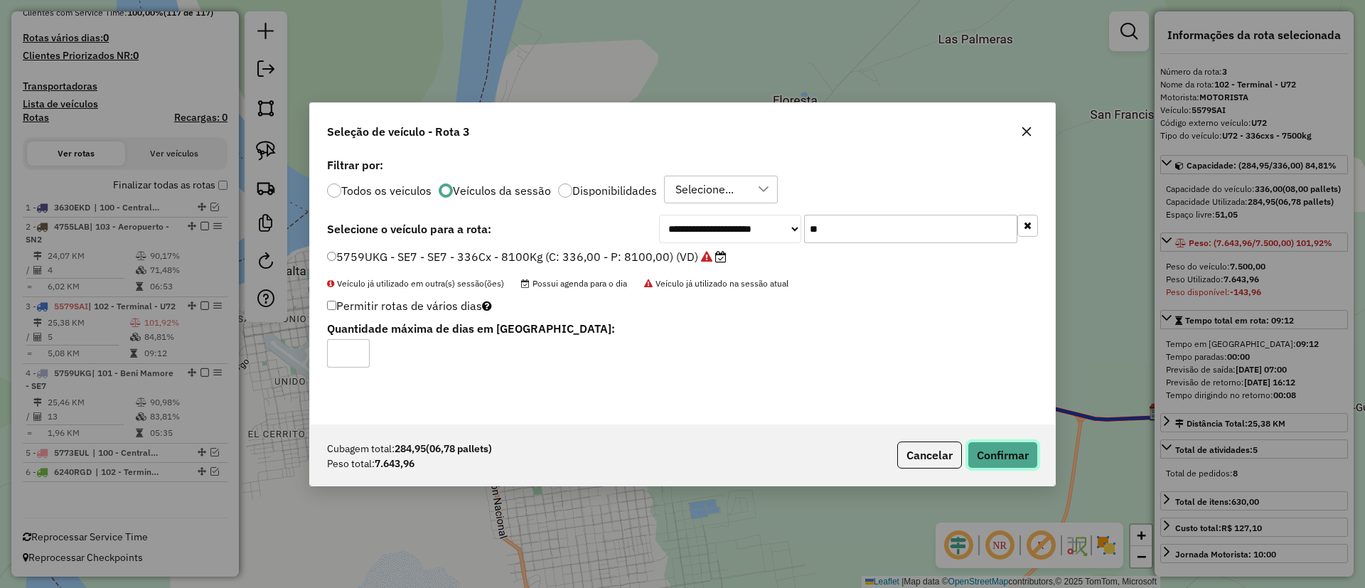
click at [1016, 464] on button "Confirmar" at bounding box center [1003, 455] width 70 height 27
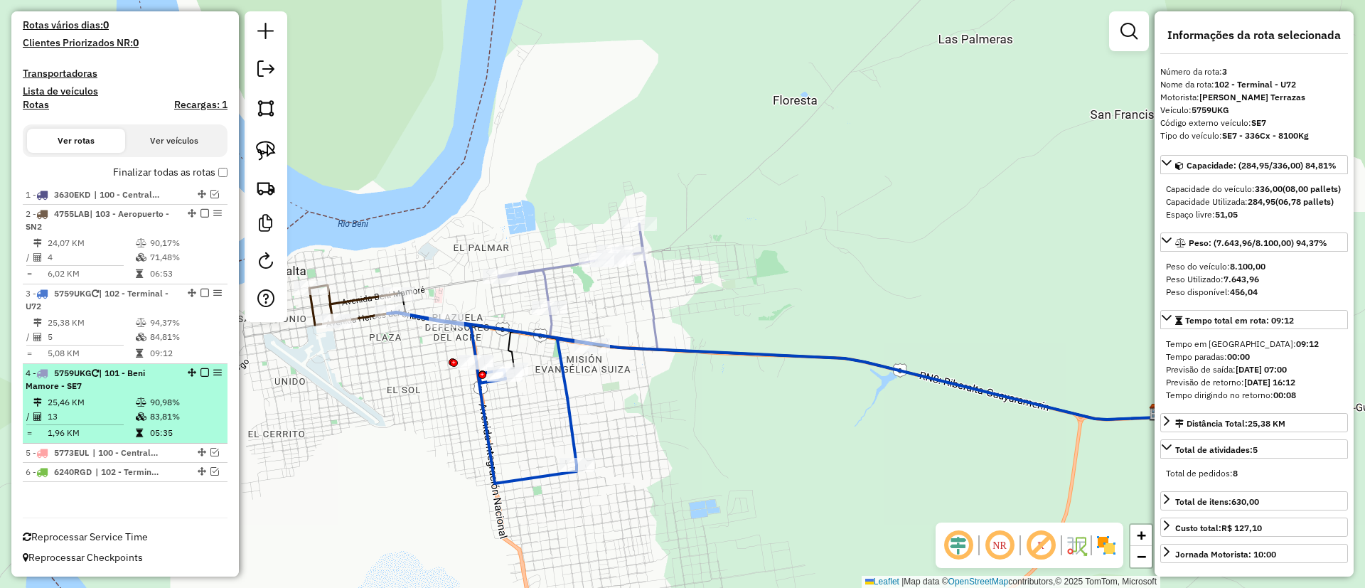
click at [204, 371] on em at bounding box center [205, 372] width 9 height 9
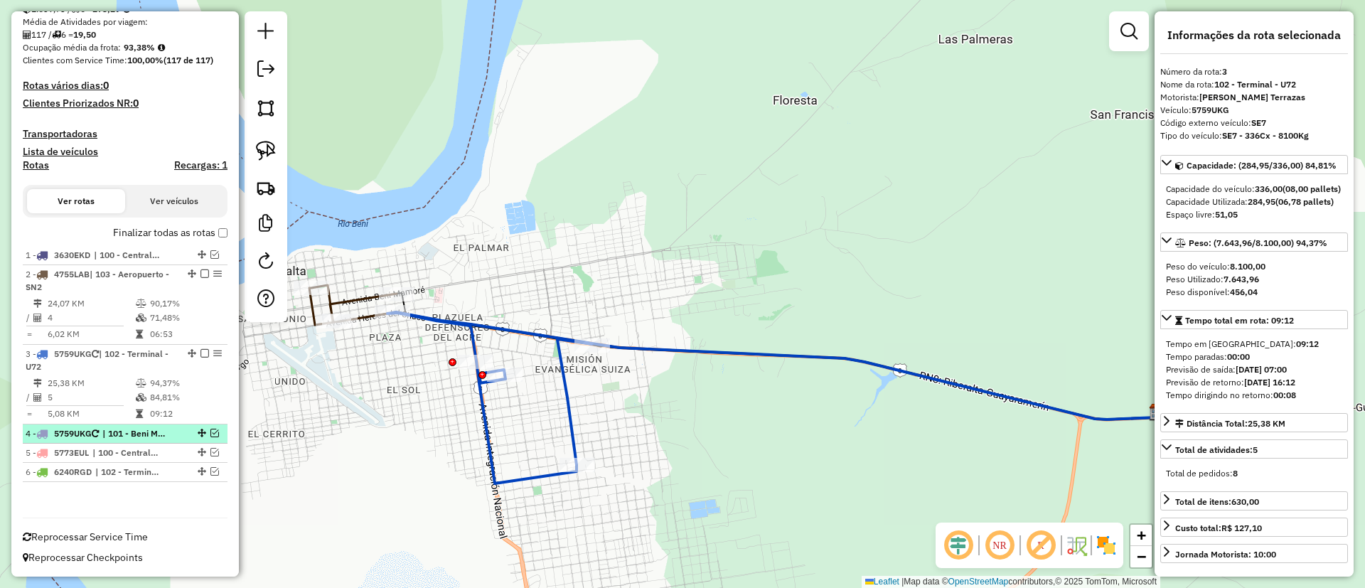
scroll to position [308, 0]
click at [483, 422] on icon at bounding box center [490, 398] width 205 height 171
click at [484, 421] on icon at bounding box center [490, 398] width 205 height 171
click at [213, 430] on em at bounding box center [215, 433] width 9 height 9
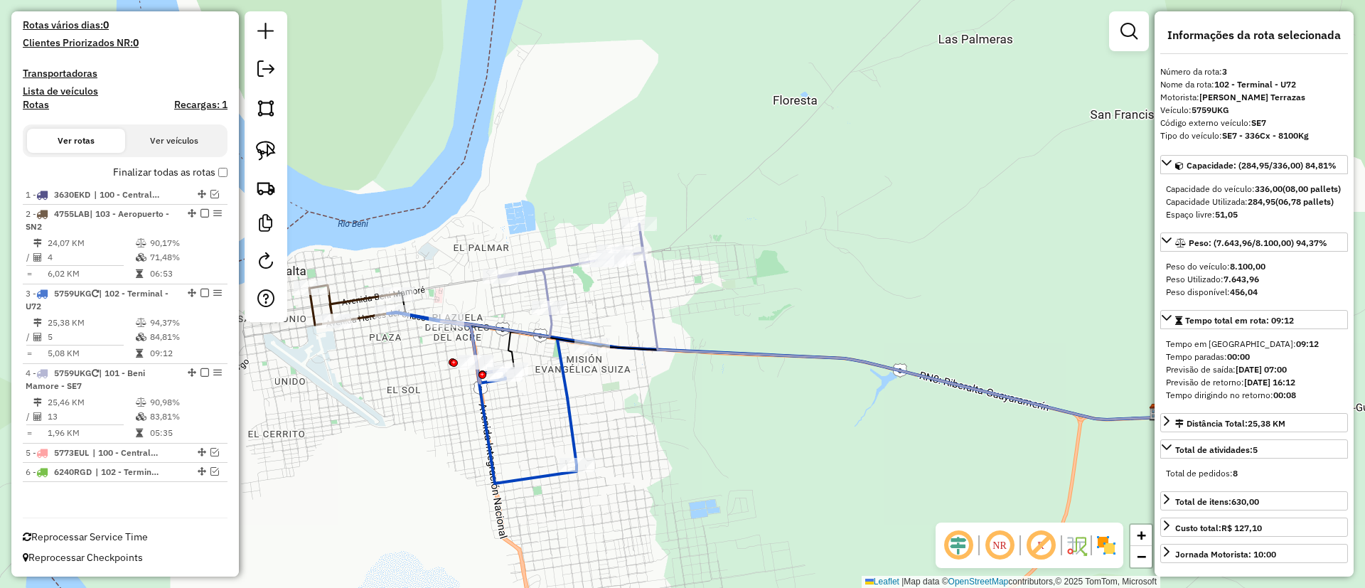
click at [654, 301] on icon at bounding box center [898, 322] width 519 height 196
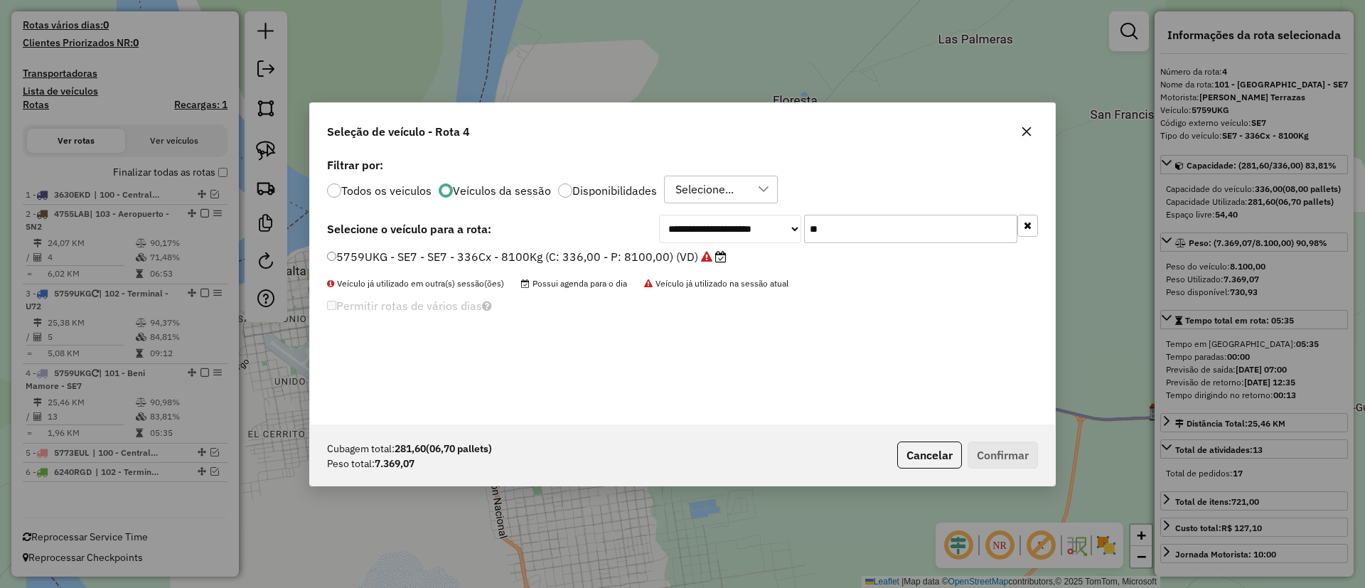
scroll to position [8, 4]
click at [1032, 221] on button "button" at bounding box center [1028, 226] width 21 height 22
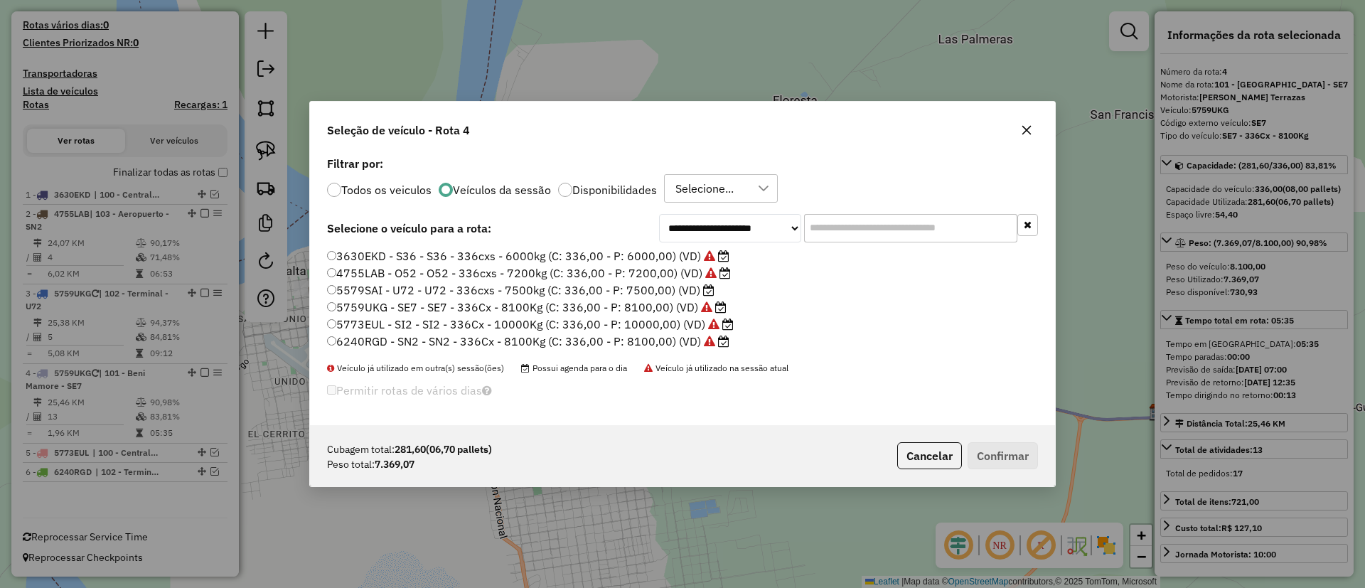
click at [703, 291] on icon at bounding box center [708, 289] width 11 height 11
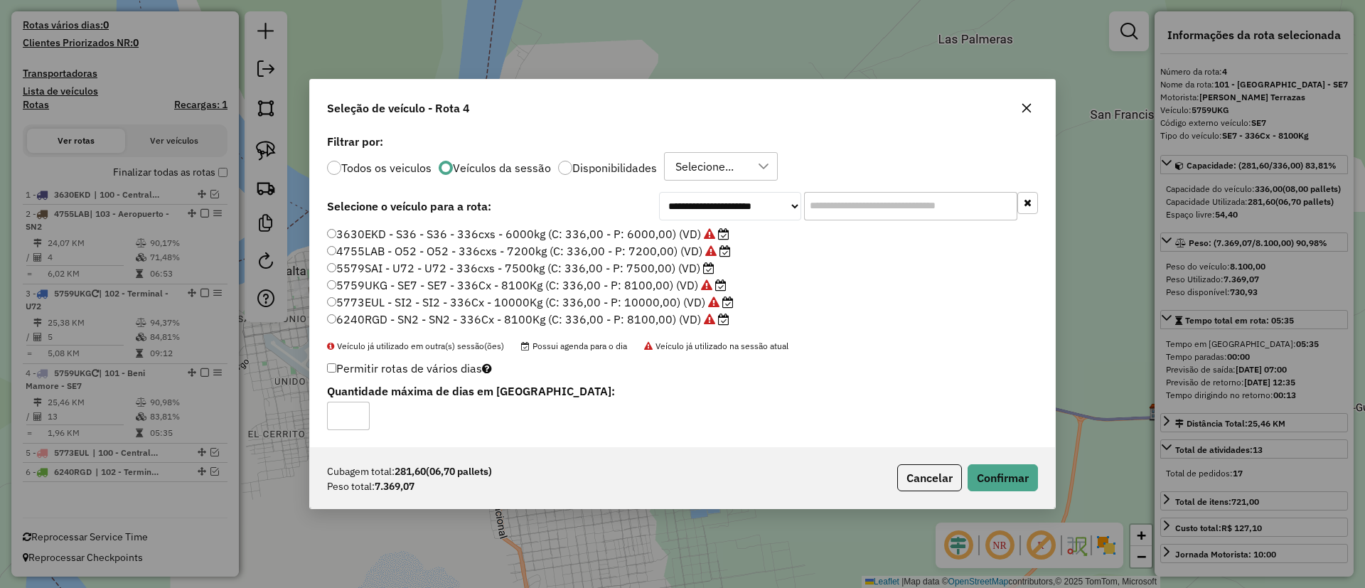
click at [966, 458] on div "Cubagem total: 281,60 (06,70 pallets) Peso total: 7.369,07 Cancelar Confirmar" at bounding box center [682, 477] width 745 height 61
click at [990, 474] on button "Confirmar" at bounding box center [1003, 477] width 70 height 27
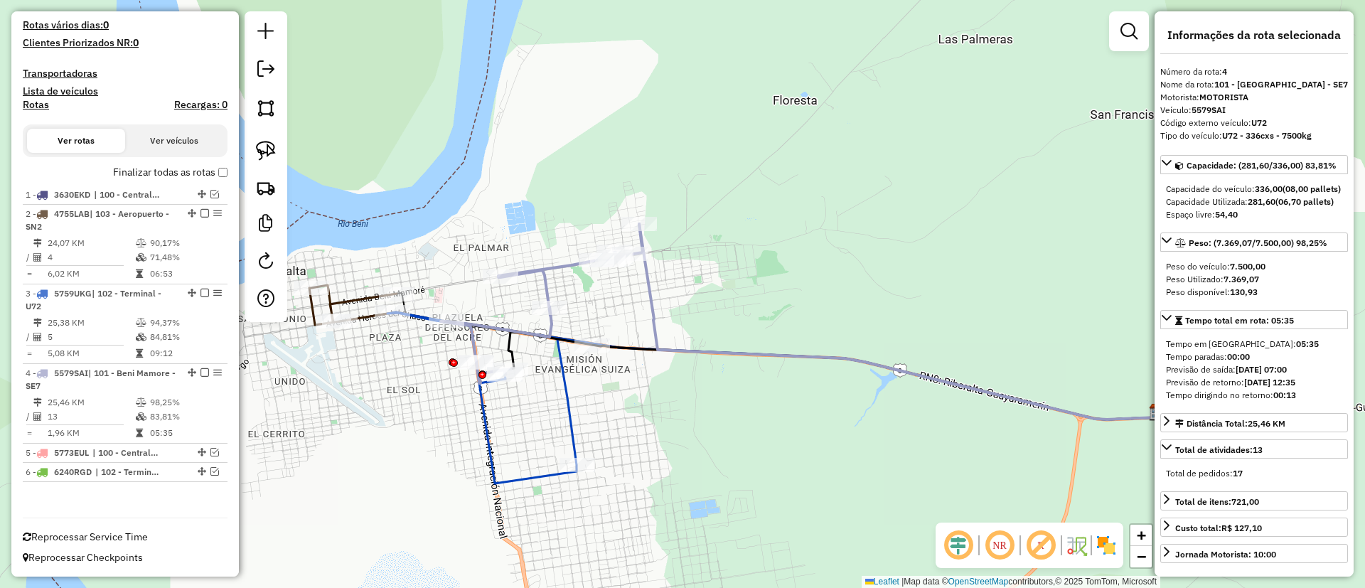
click at [127, 175] on label "Finalizar todas as rotas" at bounding box center [170, 172] width 115 height 15
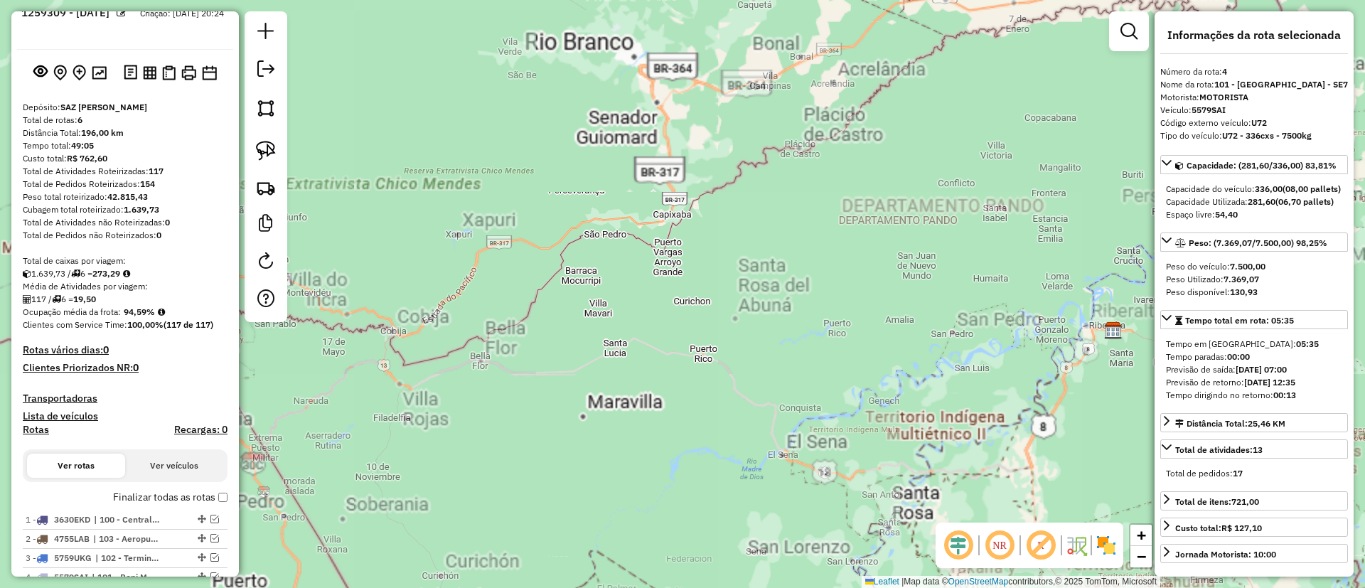
scroll to position [0, 0]
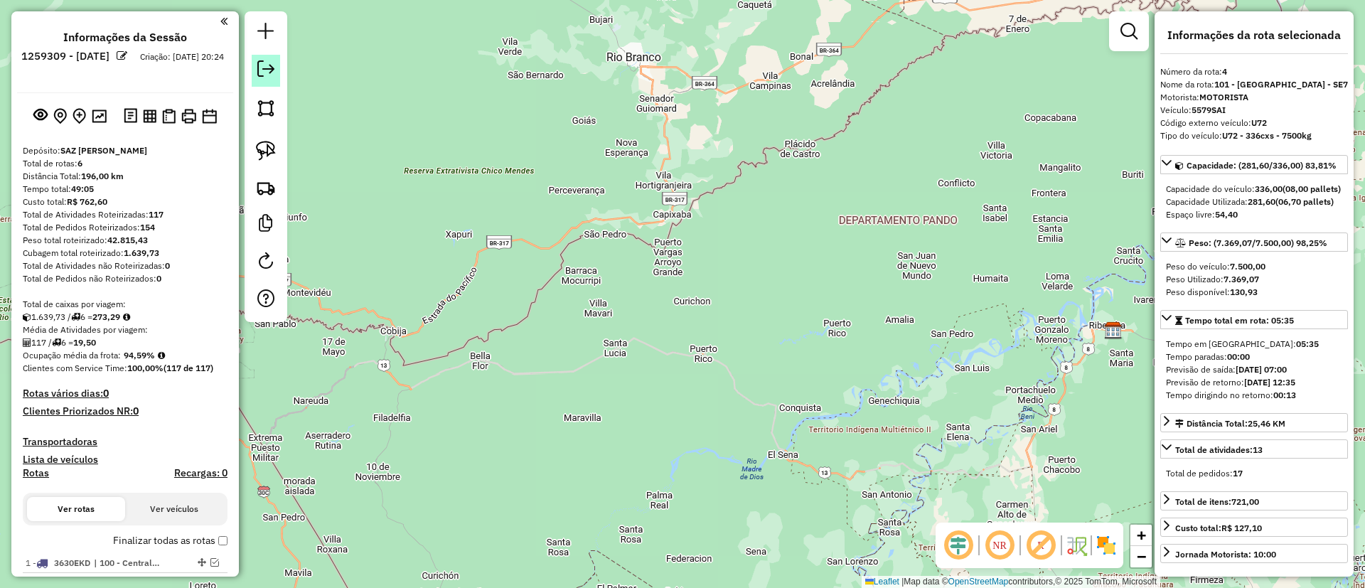
click at [274, 63] on em at bounding box center [265, 68] width 17 height 17
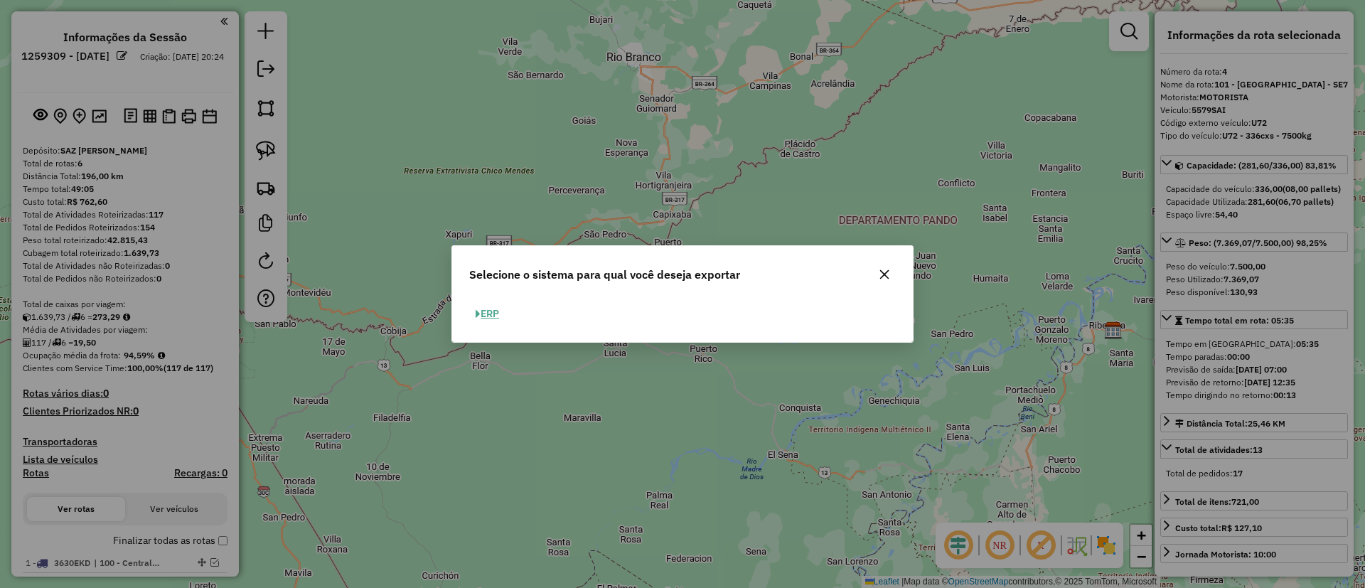
click at [479, 311] on span "button" at bounding box center [478, 314] width 5 height 10
select select "**"
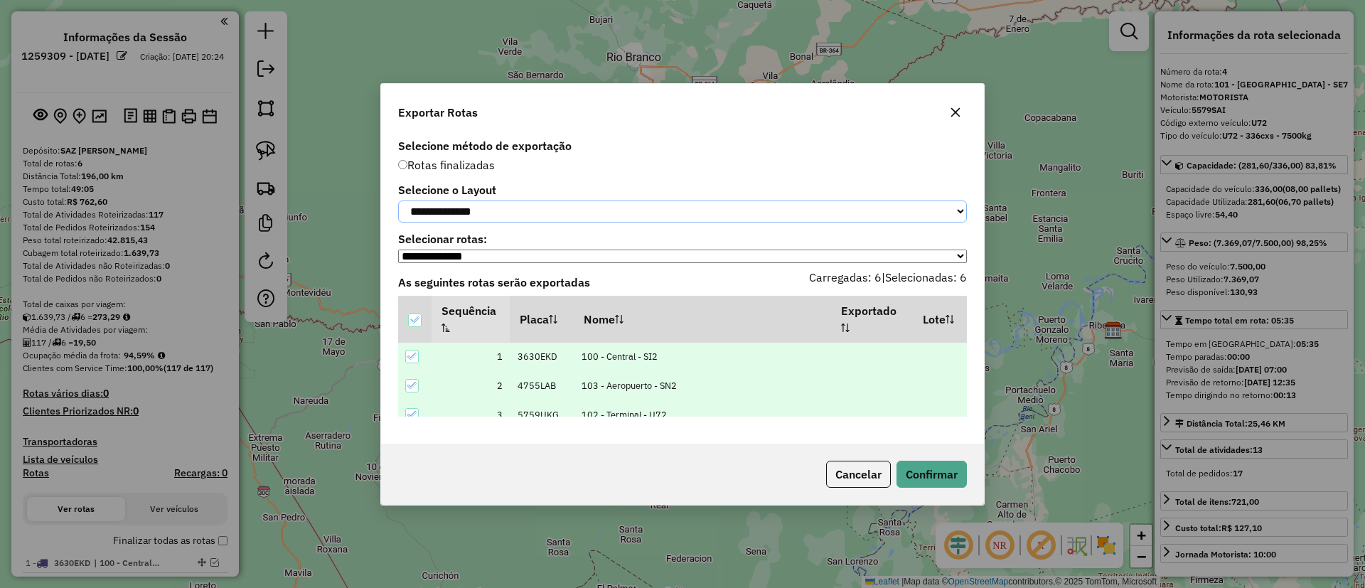
click at [540, 208] on select "**********" at bounding box center [682, 212] width 569 height 22
select select "*********"
click at [398, 201] on select "**********" at bounding box center [682, 212] width 569 height 22
click at [947, 478] on button "Confirmar" at bounding box center [932, 474] width 70 height 27
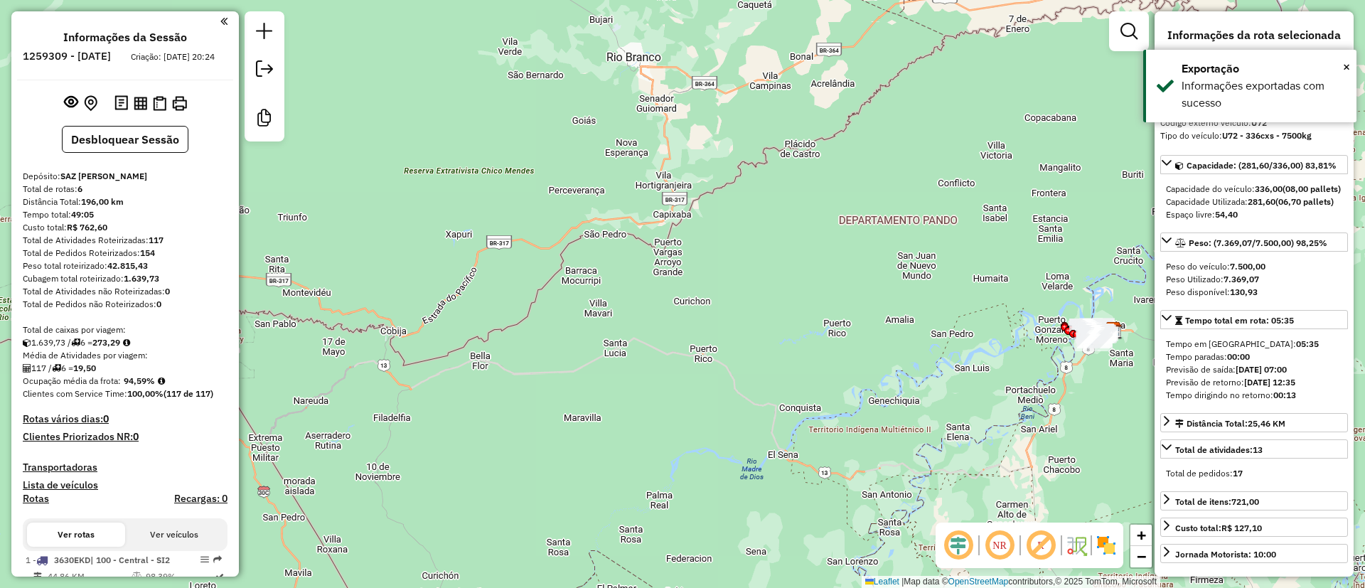
scroll to position [489, 0]
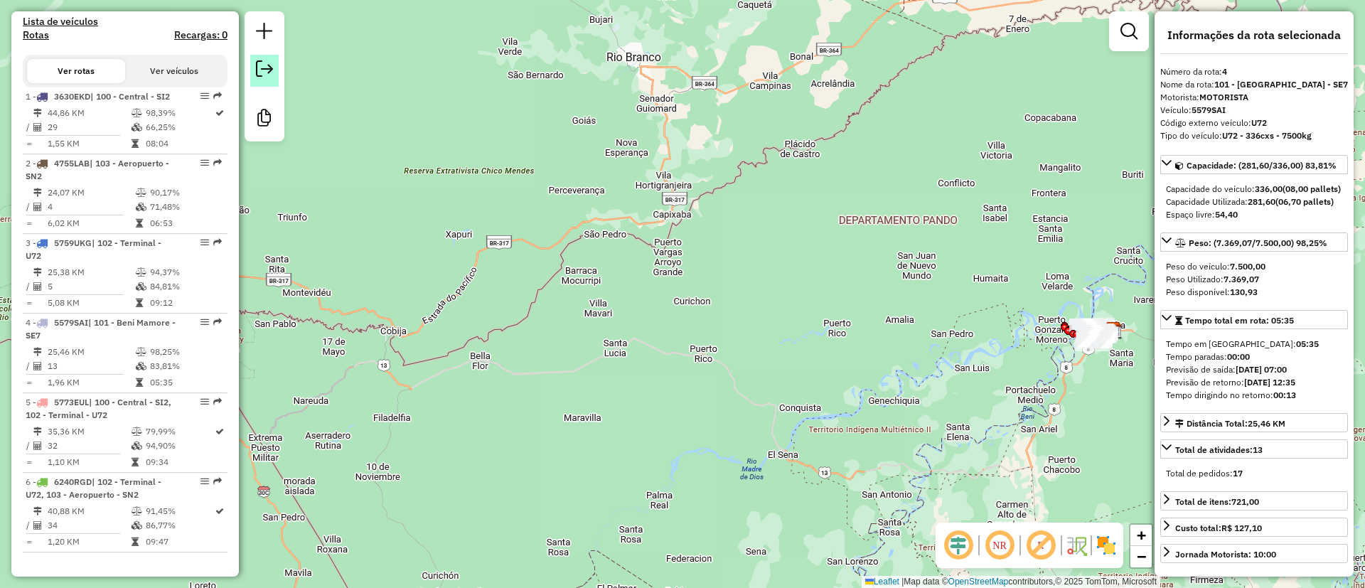
click at [260, 83] on link at bounding box center [264, 71] width 28 height 32
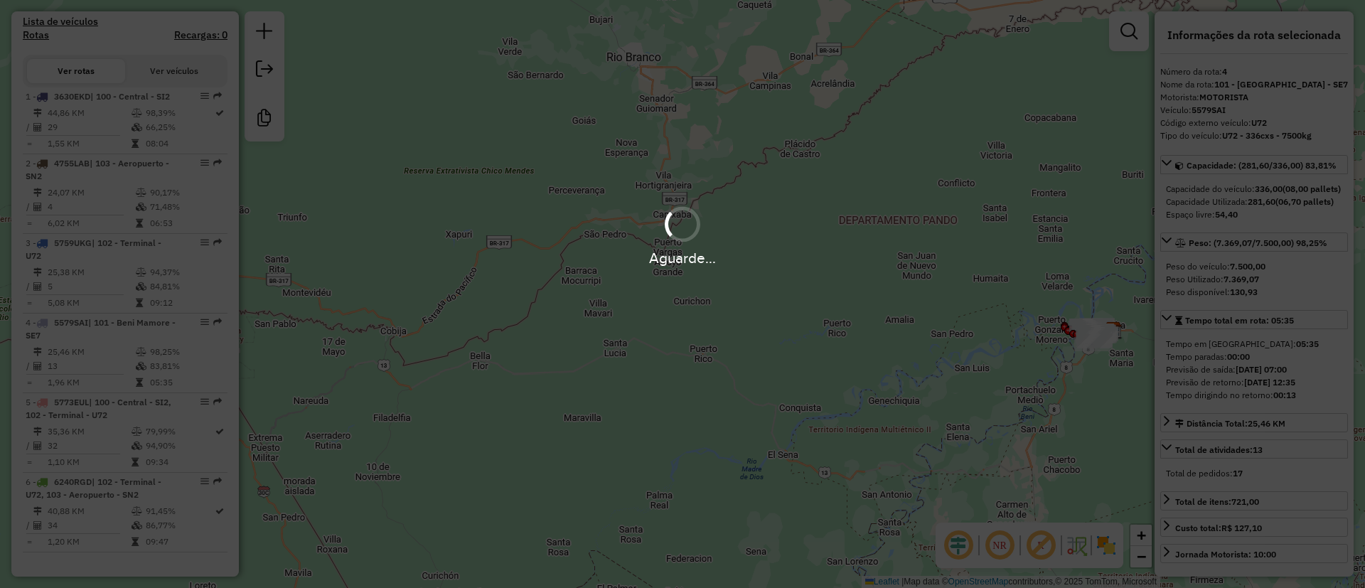
click at [262, 73] on div "Aguarde..." at bounding box center [682, 294] width 1365 height 588
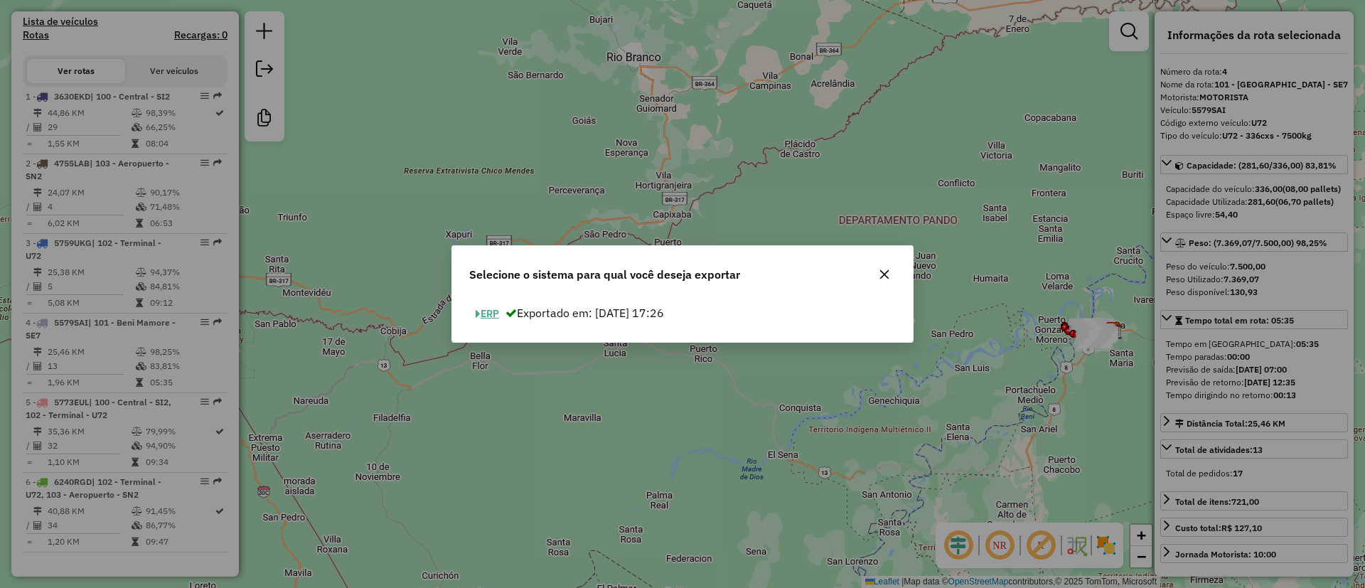
click at [506, 312] on button "ERP" at bounding box center [487, 314] width 36 height 22
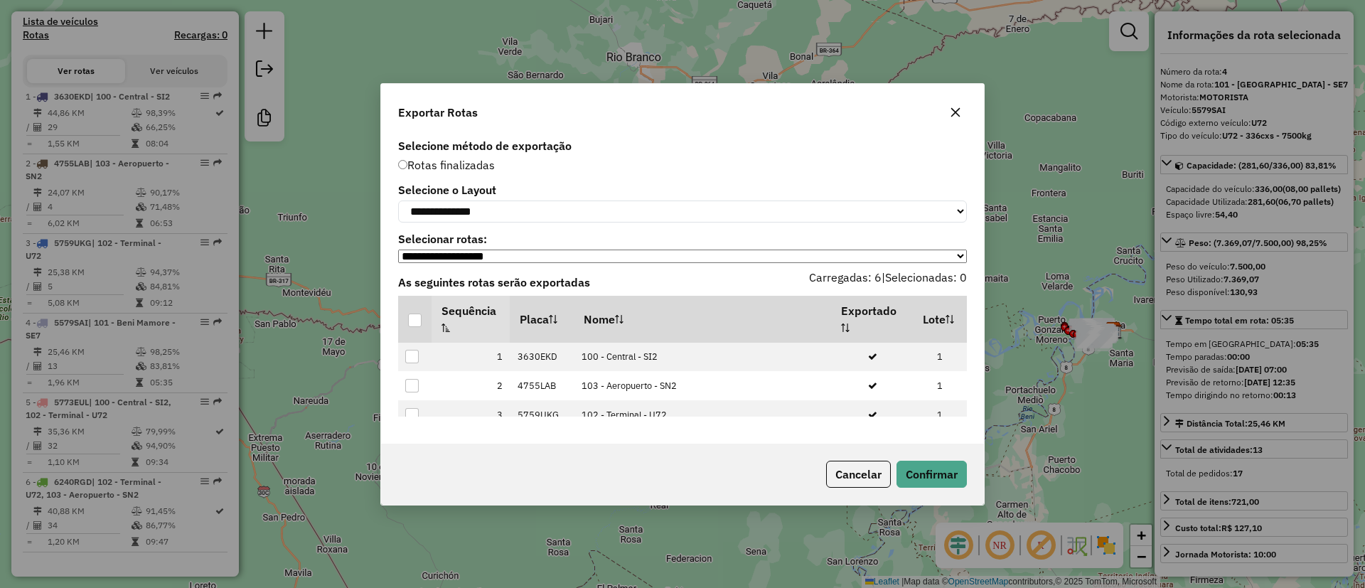
click at [484, 196] on div "**********" at bounding box center [682, 204] width 569 height 38
click at [477, 212] on select "**********" at bounding box center [682, 212] width 569 height 22
select select "*********"
click at [398, 201] on select "**********" at bounding box center [682, 212] width 569 height 22
click at [418, 320] on div at bounding box center [415, 321] width 14 height 14
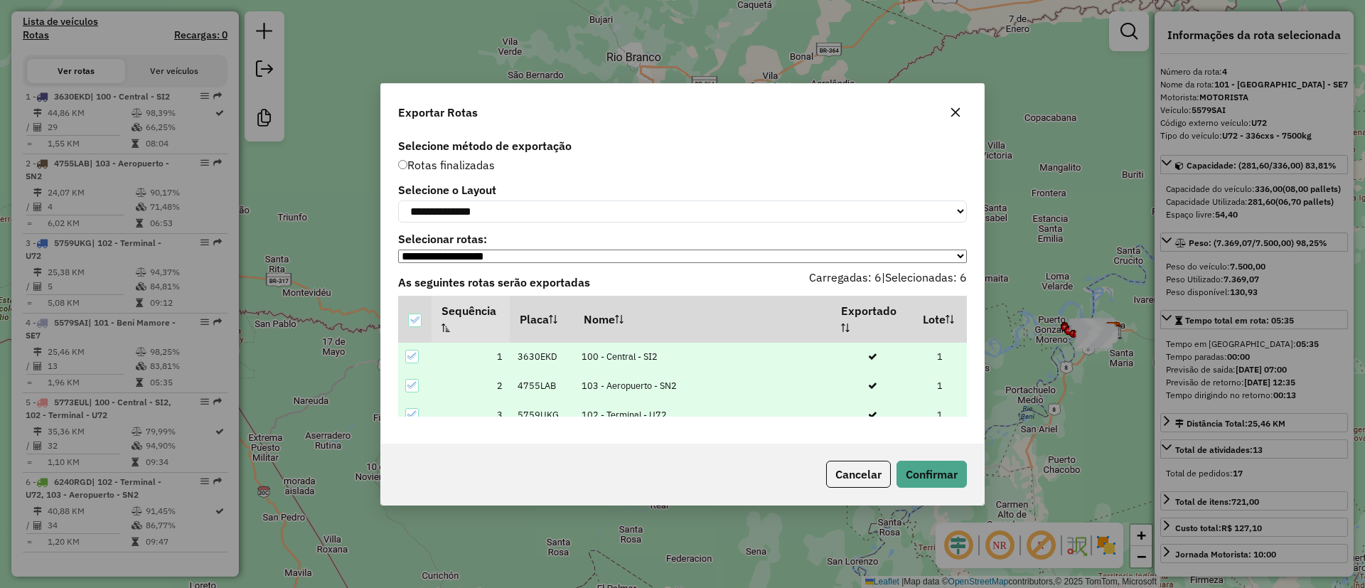
click at [873, 454] on div "Cancelar Confirmar" at bounding box center [682, 474] width 603 height 61
click at [877, 454] on div "Cancelar Confirmar" at bounding box center [682, 474] width 603 height 61
click at [925, 479] on button "Confirmar" at bounding box center [932, 474] width 70 height 27
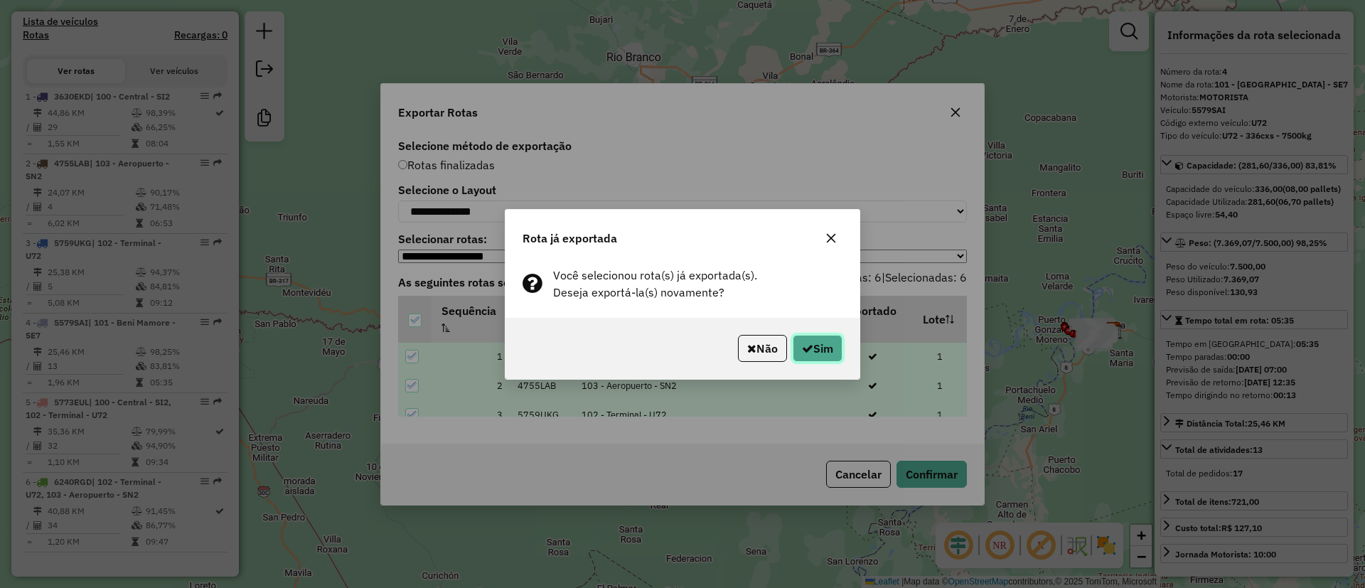
click at [811, 341] on button "Sim" at bounding box center [818, 348] width 50 height 27
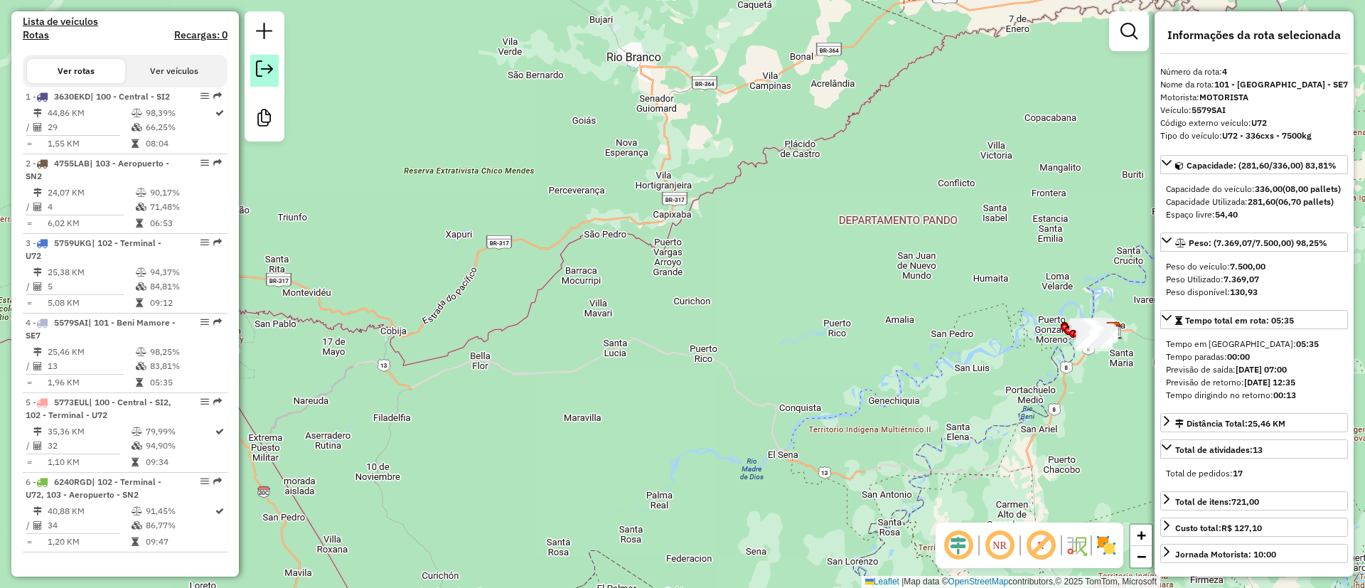
click at [277, 74] on link at bounding box center [264, 71] width 28 height 32
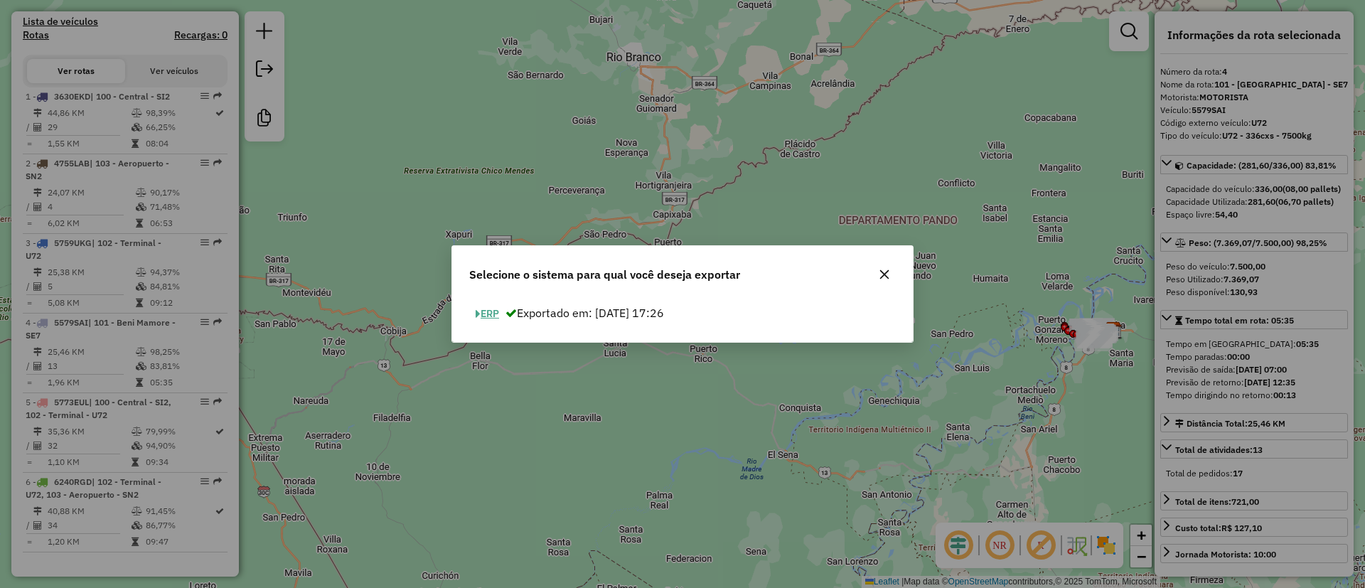
drag, startPoint x: 496, startPoint y: 315, endPoint x: 511, endPoint y: 296, distance: 24.8
click at [495, 314] on button "ERP" at bounding box center [487, 314] width 36 height 22
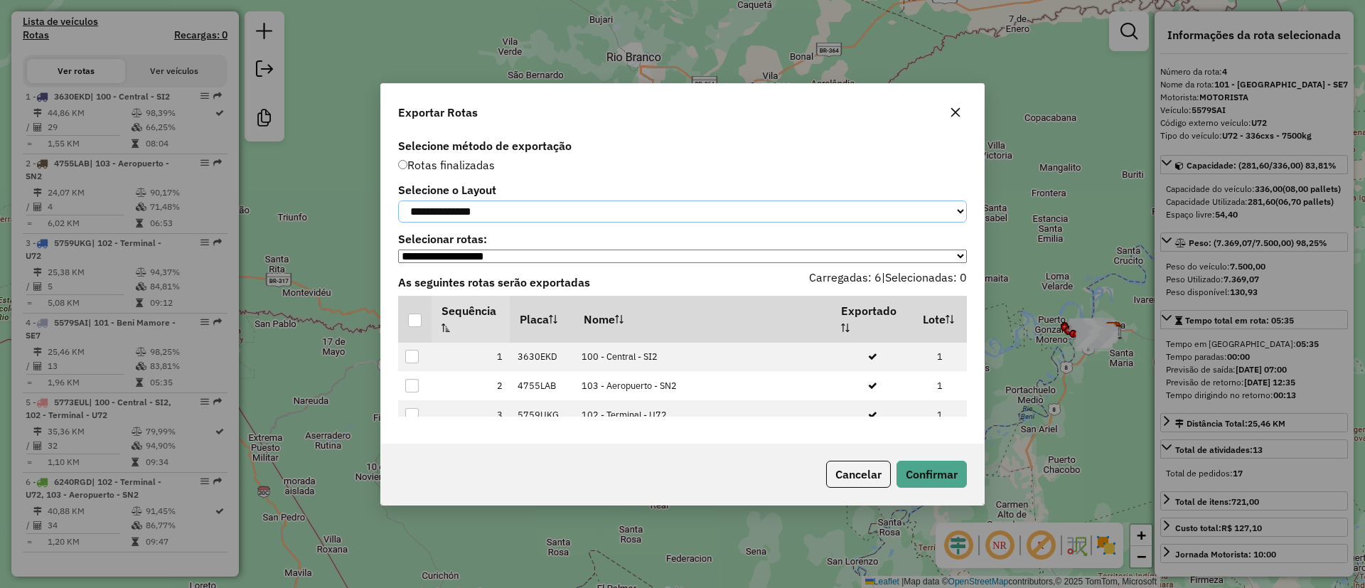
drag, startPoint x: 588, startPoint y: 213, endPoint x: 575, endPoint y: 218, distance: 14.0
click at [588, 213] on select "**********" at bounding box center [682, 212] width 569 height 22
select select "*********"
click at [398, 201] on select "**********" at bounding box center [682, 212] width 569 height 22
click at [407, 324] on th at bounding box center [414, 319] width 33 height 47
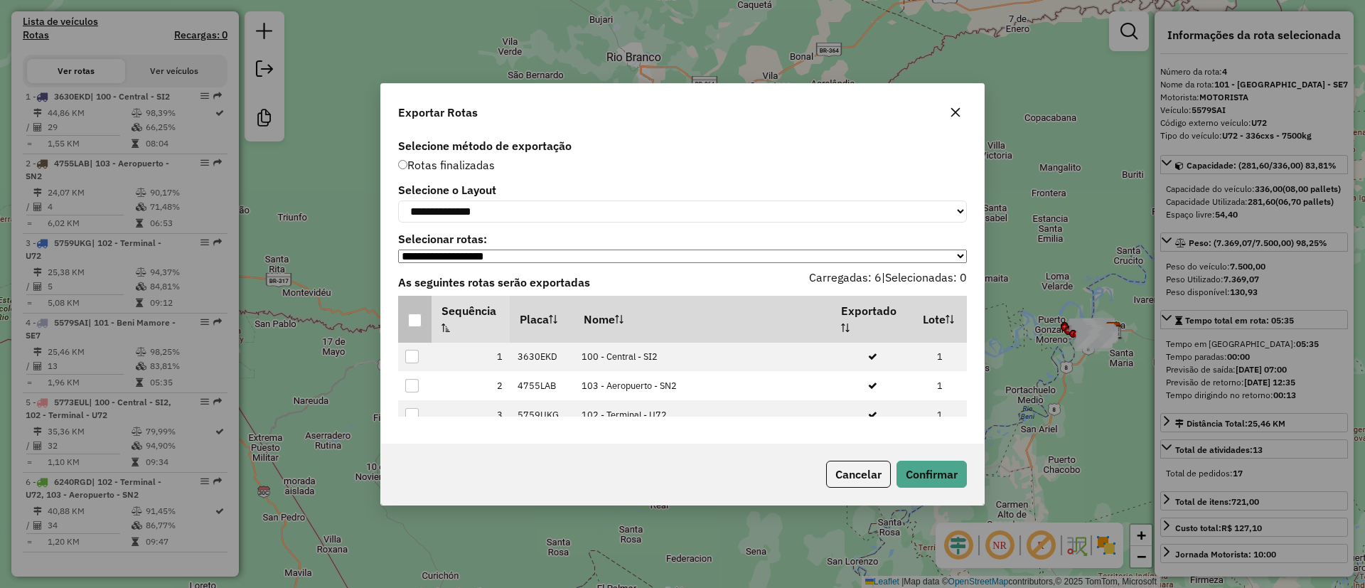
drag, startPoint x: 408, startPoint y: 319, endPoint x: 485, endPoint y: 365, distance: 89.9
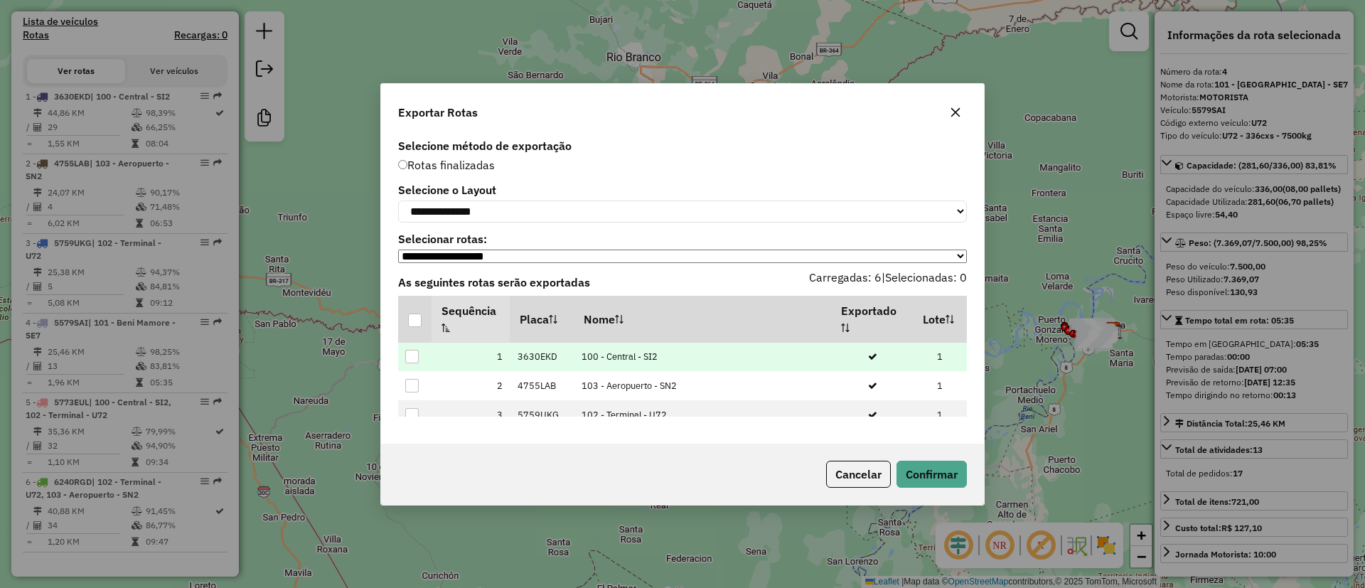
click at [408, 319] on div at bounding box center [415, 321] width 14 height 14
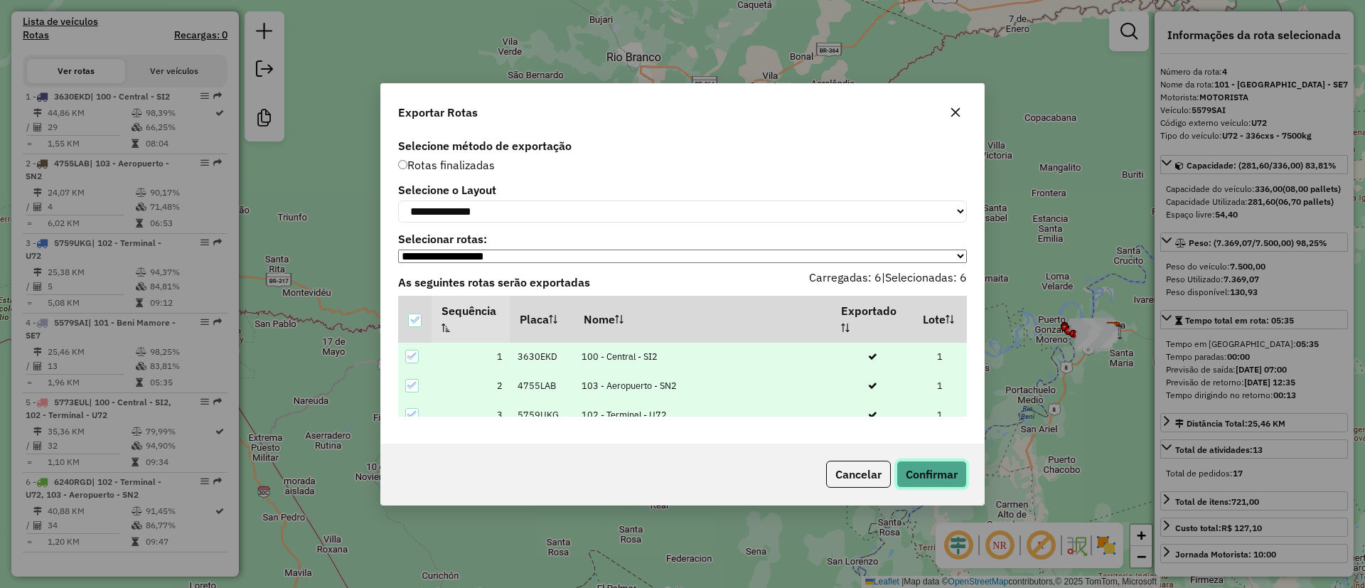
click at [927, 467] on button "Confirmar" at bounding box center [932, 474] width 70 height 27
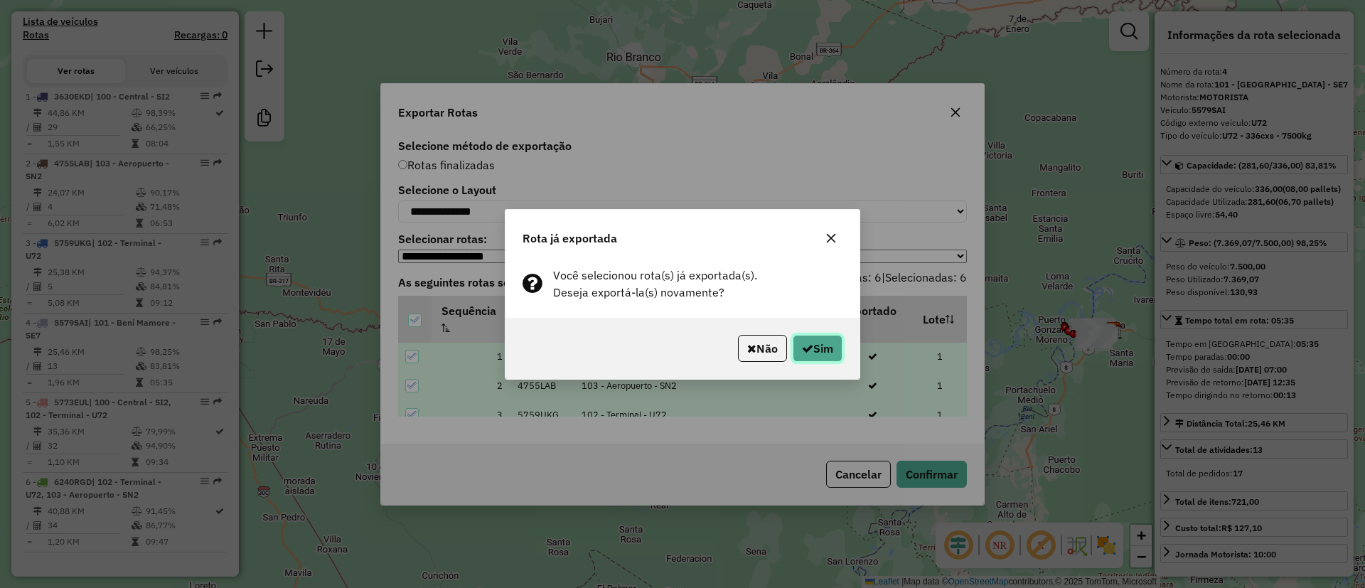
click at [822, 340] on button "Sim" at bounding box center [818, 348] width 50 height 27
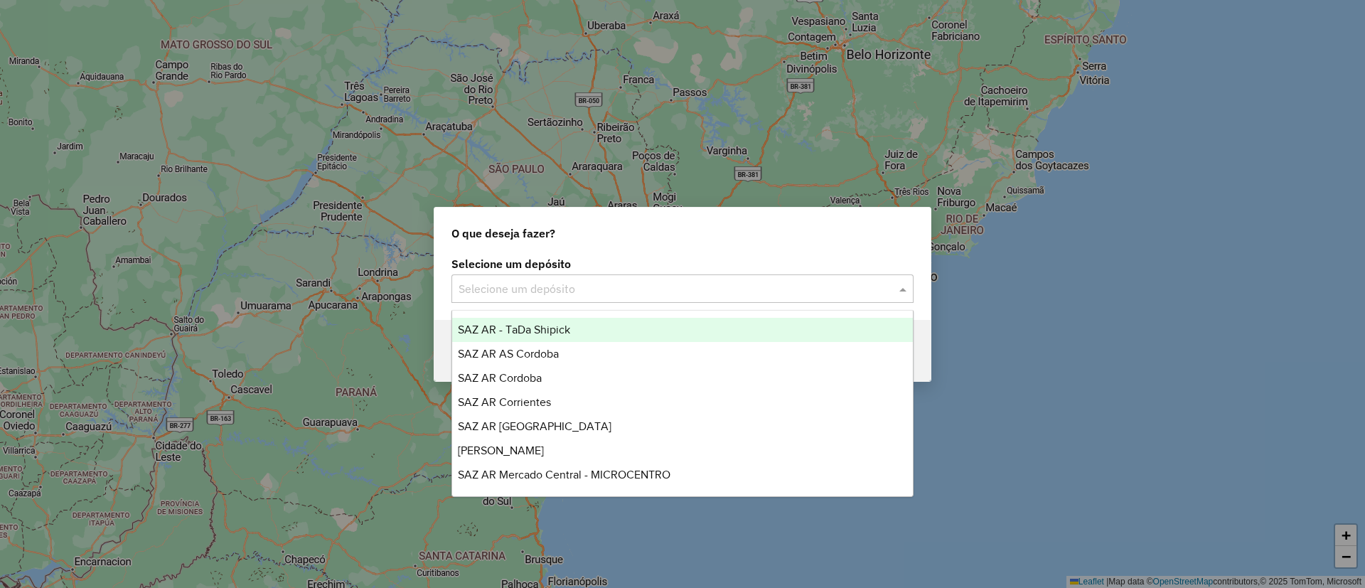
click at [673, 289] on input "text" at bounding box center [669, 289] width 420 height 17
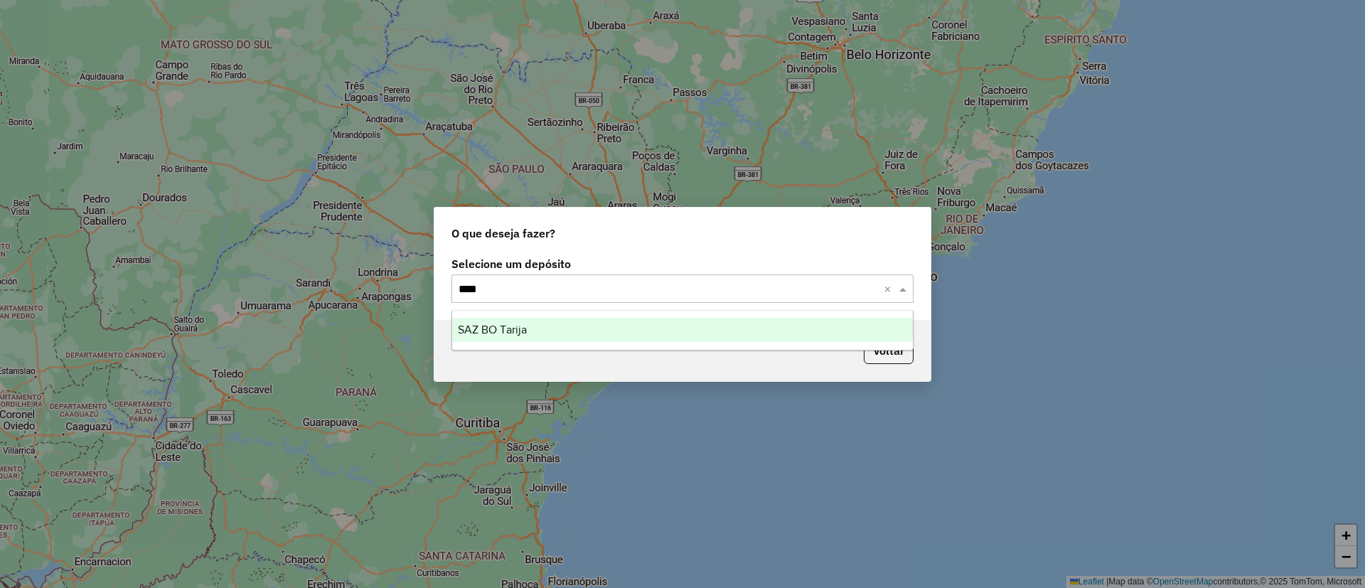
type input "*****"
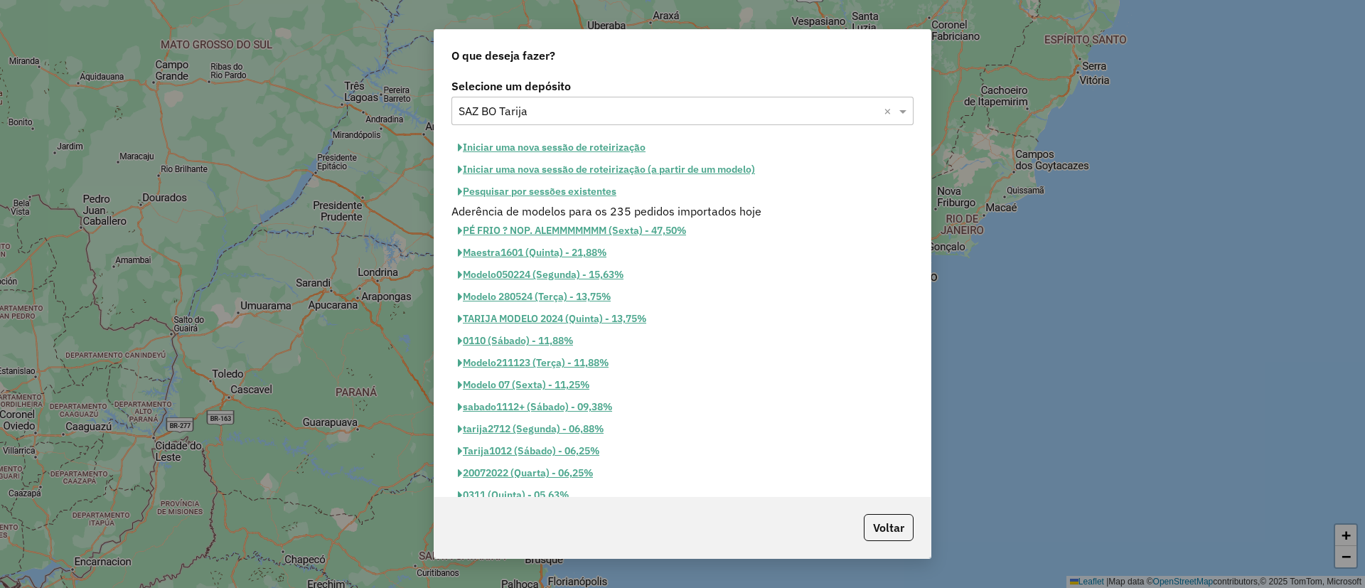
click at [570, 195] on button "Pesquisar por sessões existentes" at bounding box center [537, 192] width 171 height 22
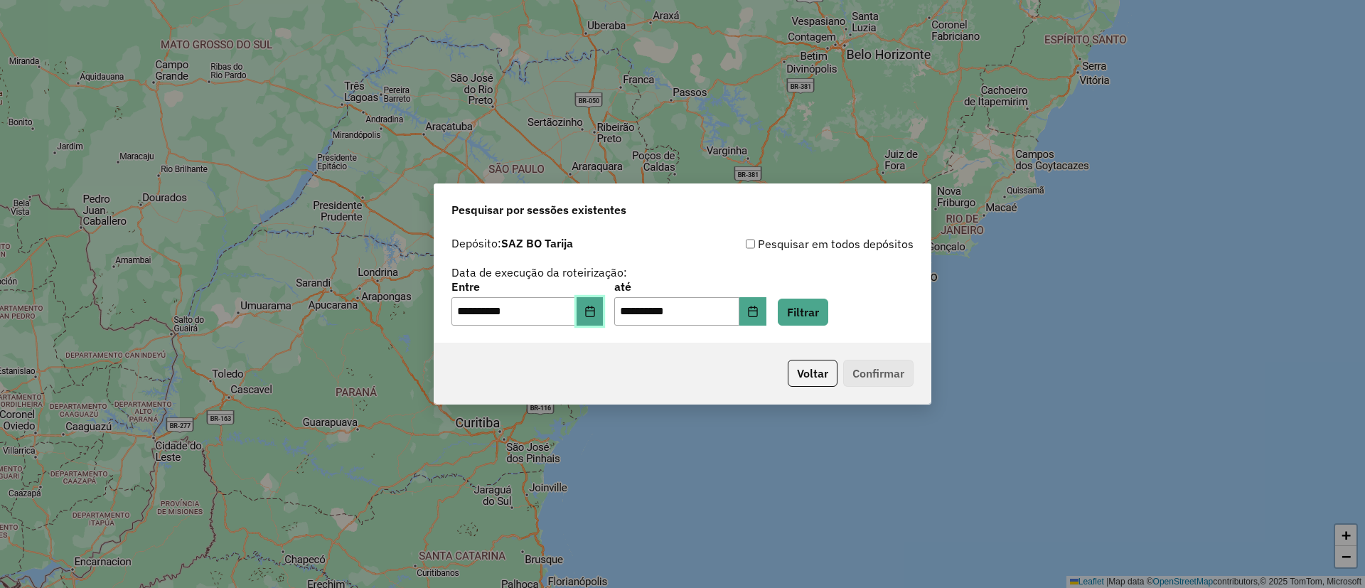
click at [596, 311] on icon "Choose Date" at bounding box center [590, 311] width 11 height 11
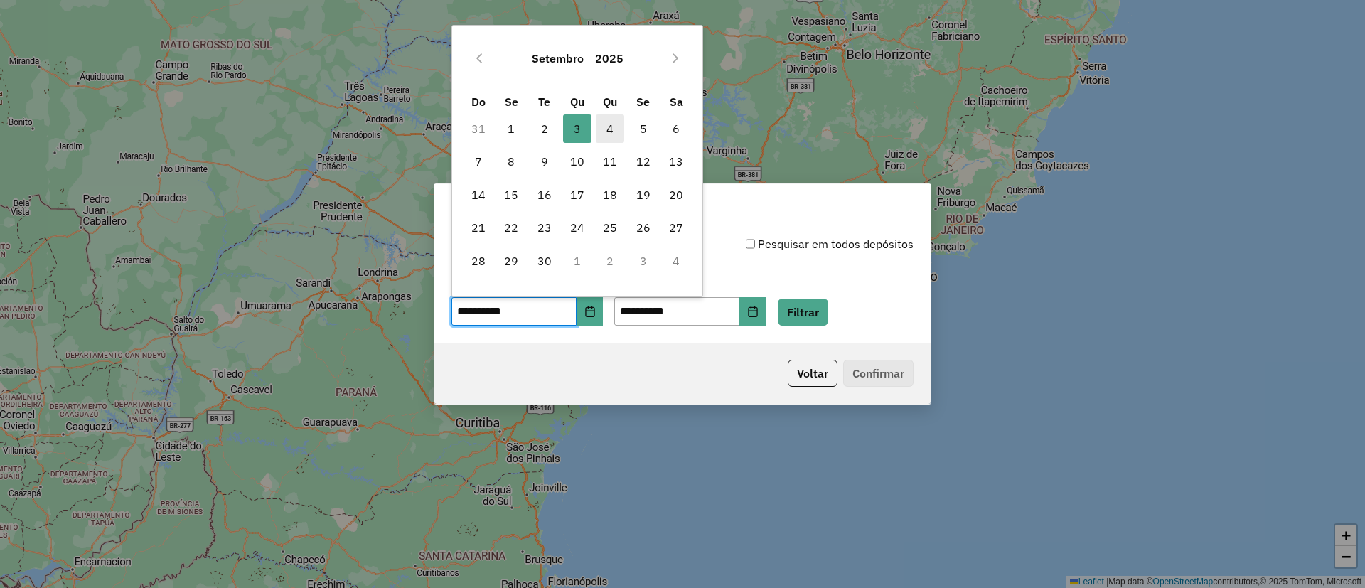
click at [609, 119] on span "4" at bounding box center [610, 129] width 28 height 28
type input "**********"
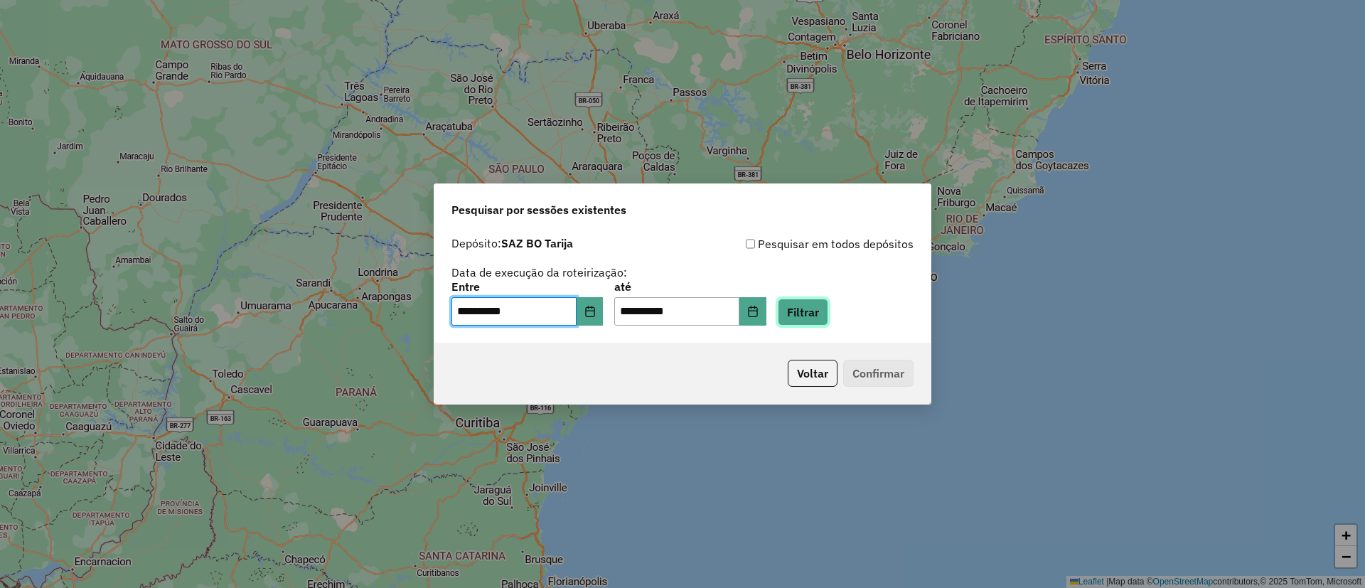
click at [829, 309] on button "Filtrar" at bounding box center [803, 312] width 50 height 27
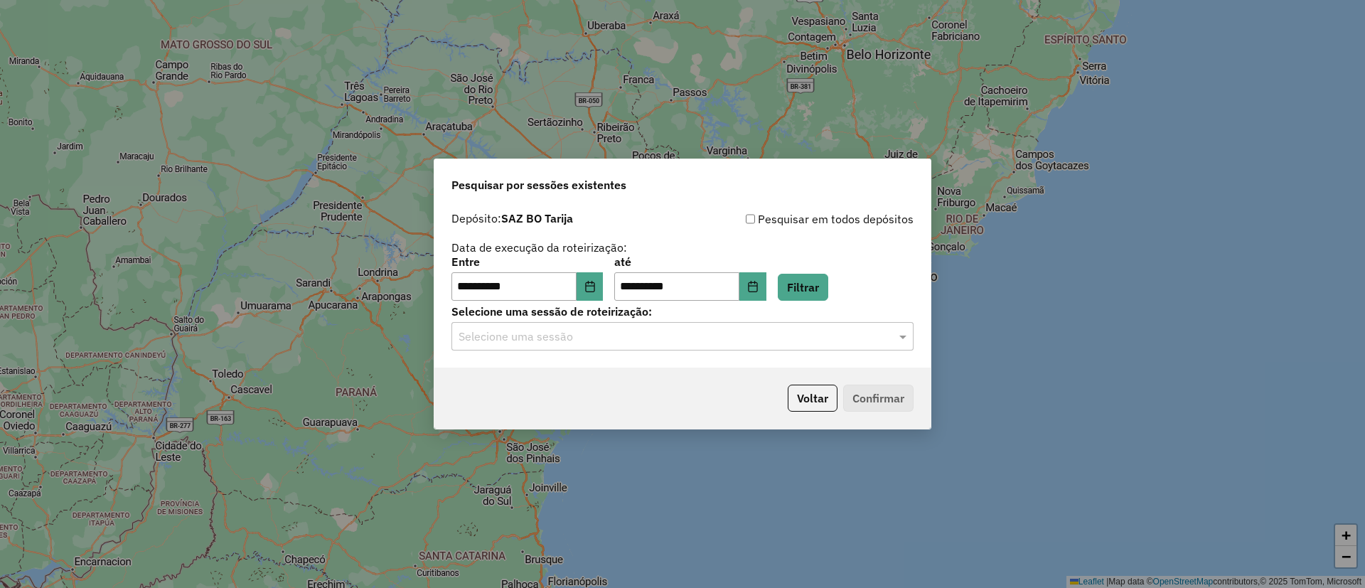
drag, startPoint x: 589, startPoint y: 343, endPoint x: 598, endPoint y: 354, distance: 14.7
click at [590, 343] on input "text" at bounding box center [669, 337] width 420 height 17
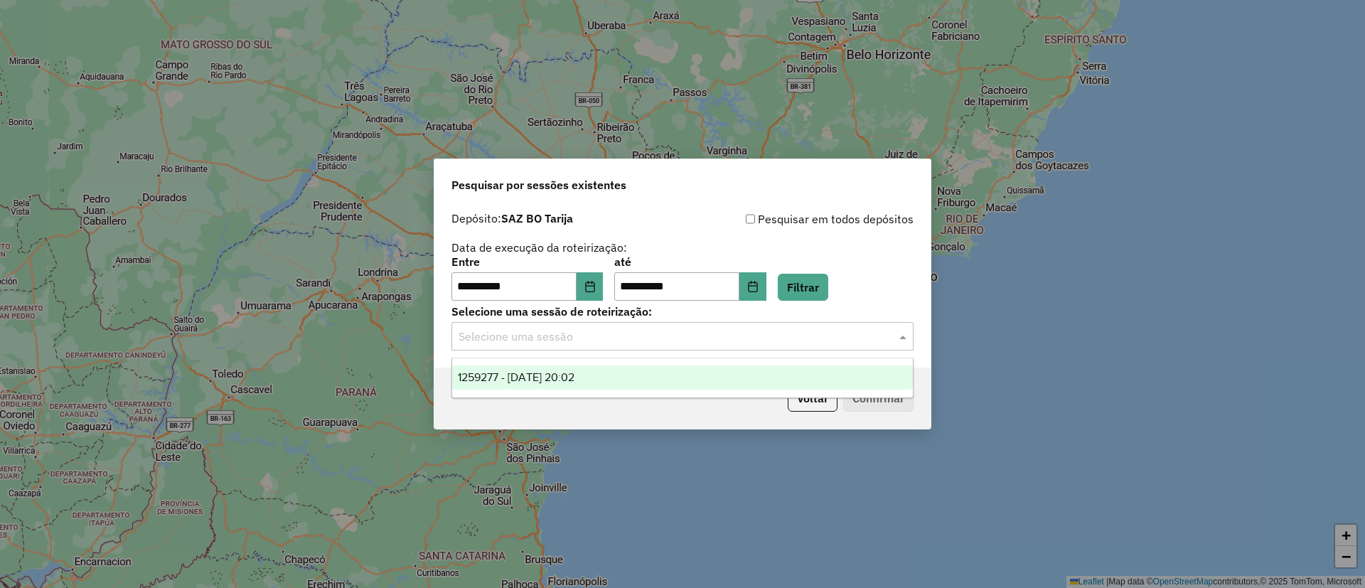
click at [575, 380] on span "1259277 - [DATE] 20:02" at bounding box center [516, 377] width 117 height 12
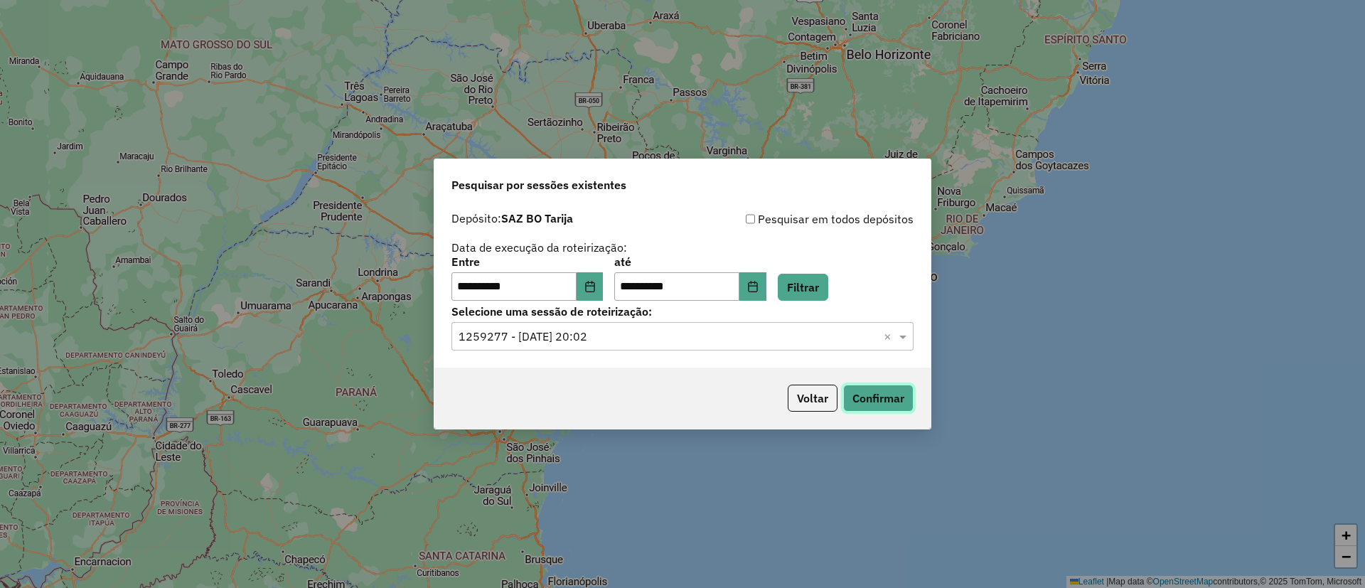
click at [881, 398] on button "Confirmar" at bounding box center [878, 398] width 70 height 27
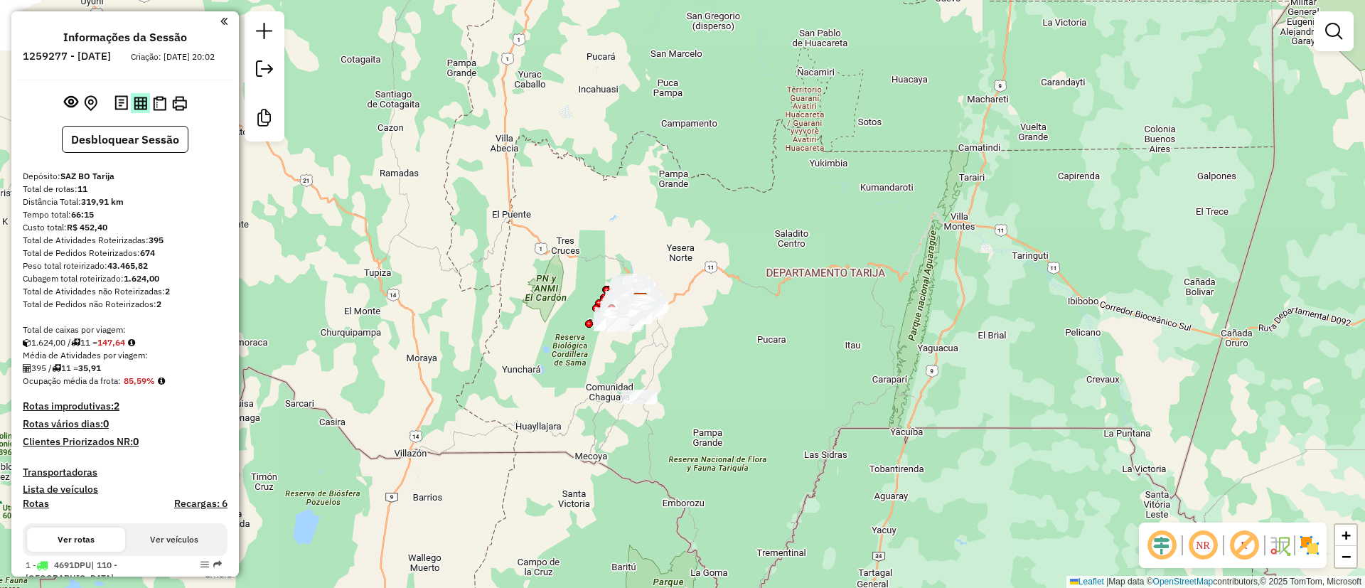
click at [145, 112] on button at bounding box center [140, 102] width 19 height 19
drag, startPoint x: 123, startPoint y: 390, endPoint x: 162, endPoint y: 391, distance: 39.1
click at [162, 388] on div "Ocupação média da frota: 85,59%" at bounding box center [125, 381] width 205 height 13
copy strong "85,59%"
drag, startPoint x: 149, startPoint y: 250, endPoint x: 179, endPoint y: 247, distance: 30.7
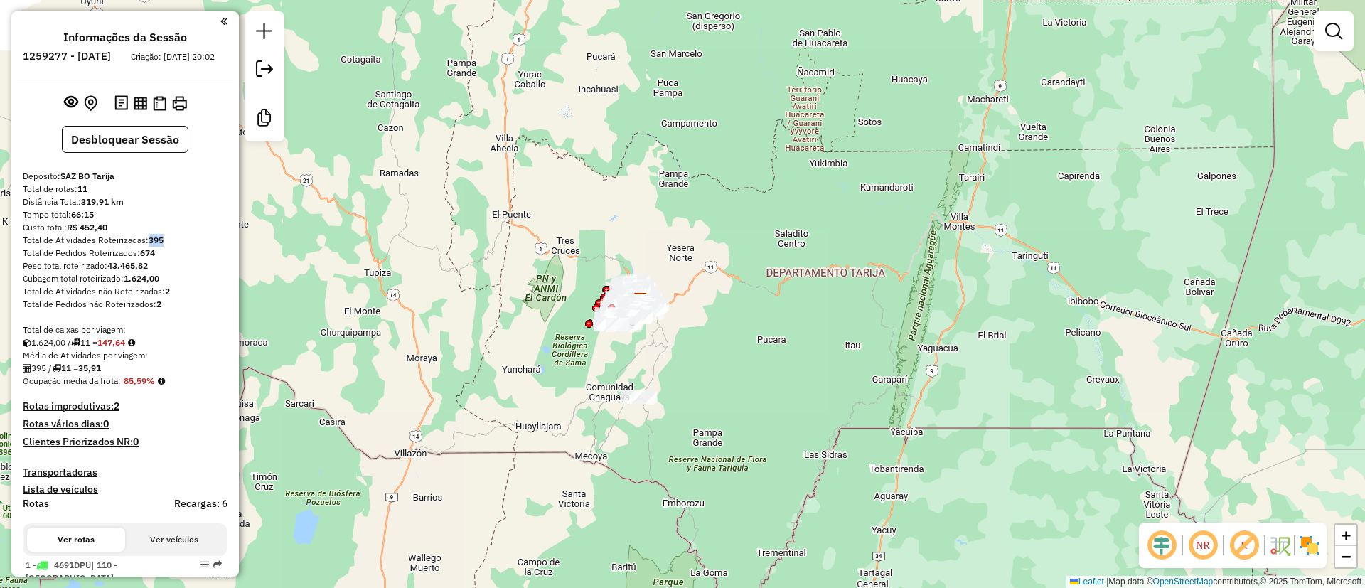
click at [179, 247] on div "Total de Atividades Roteirizadas: 395" at bounding box center [125, 240] width 205 height 13
copy strong "395"
drag, startPoint x: 84, startPoint y: 378, endPoint x: 123, endPoint y: 377, distance: 39.1
click at [123, 375] on div "395 / 11 = 35,91" at bounding box center [125, 368] width 205 height 13
copy div "35,91"
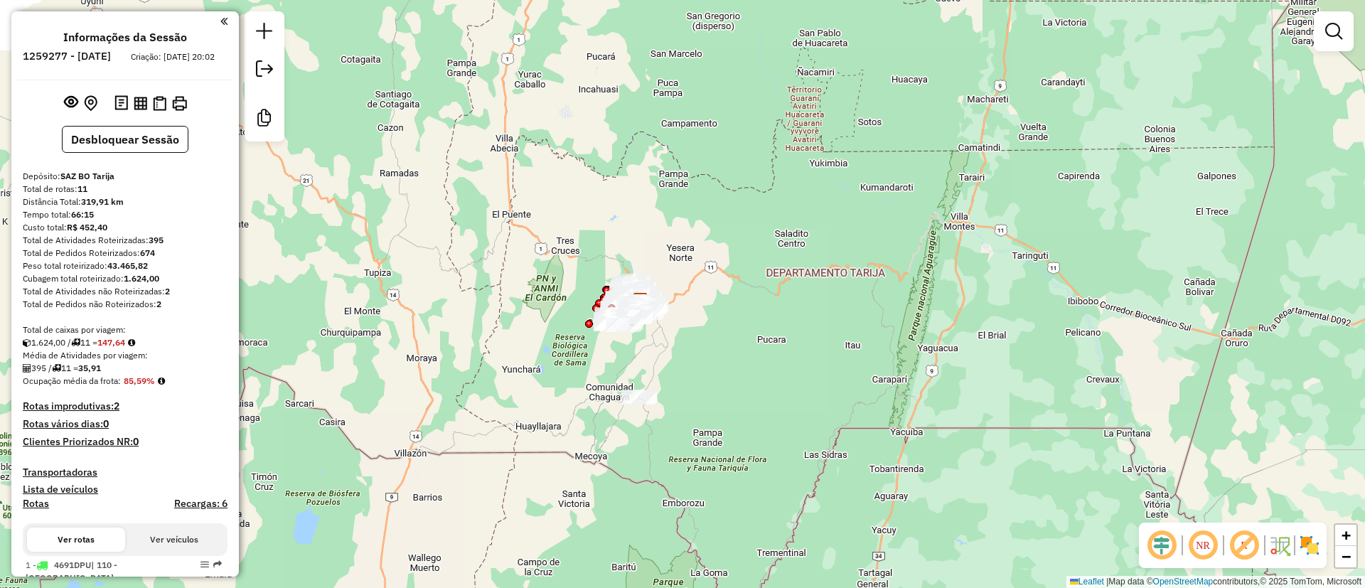
click at [198, 510] on h4 "Recargas: 6" at bounding box center [200, 504] width 53 height 12
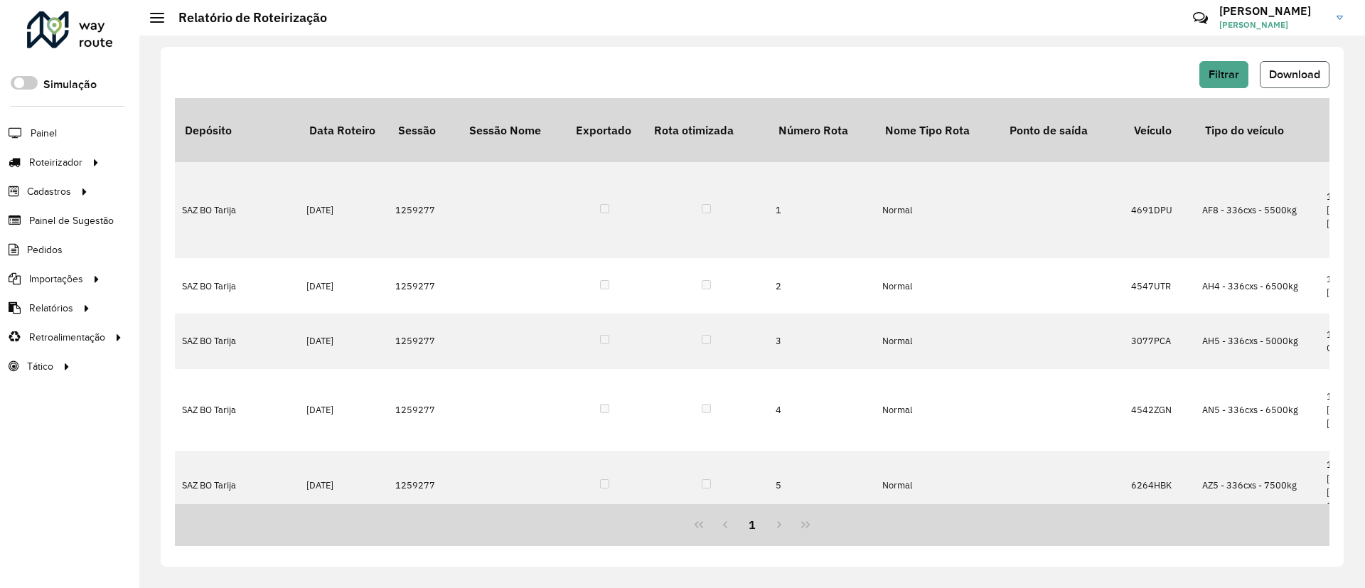
click at [1273, 75] on span "Download" at bounding box center [1294, 74] width 51 height 12
